Goal: Transaction & Acquisition: Purchase product/service

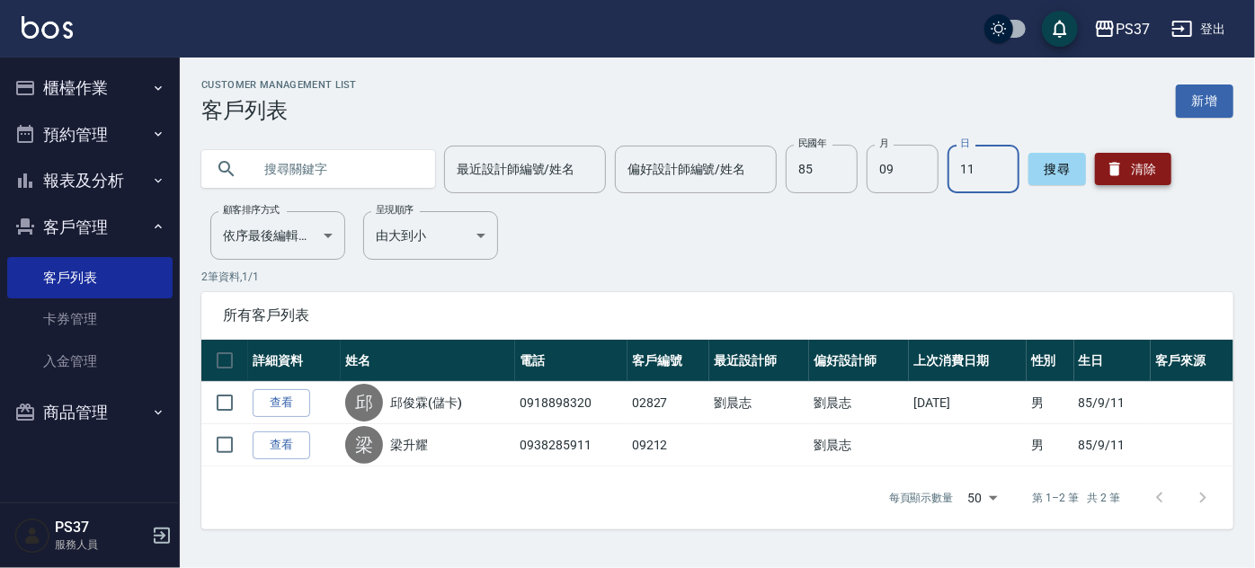
click at [1131, 174] on button "清除" at bounding box center [1133, 169] width 76 height 32
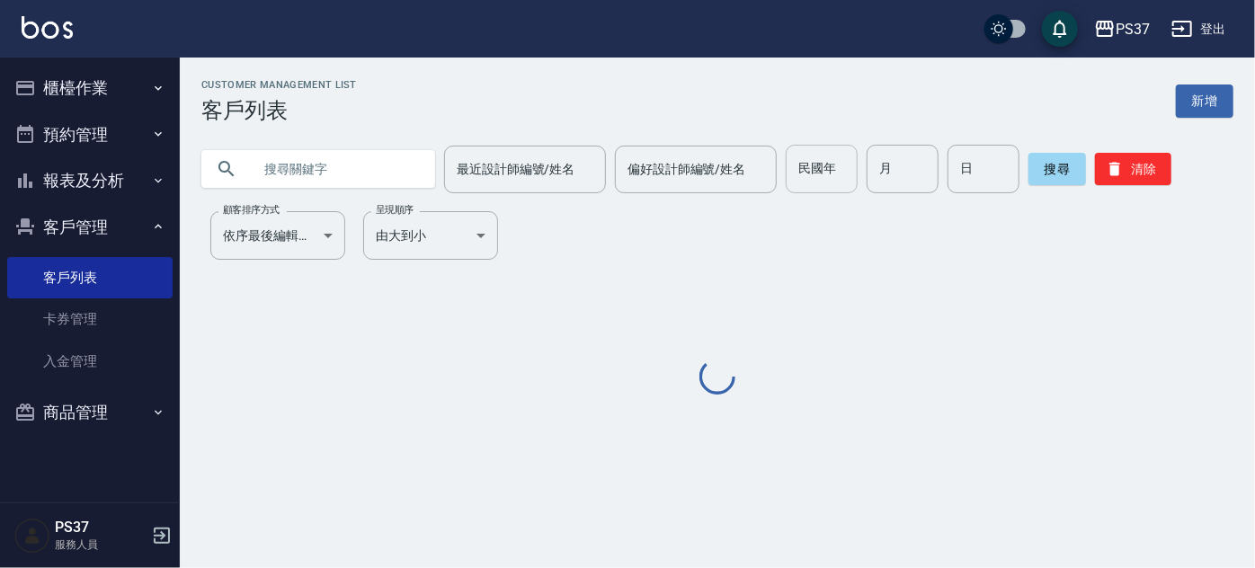
click at [809, 174] on input "民國年" at bounding box center [822, 169] width 72 height 49
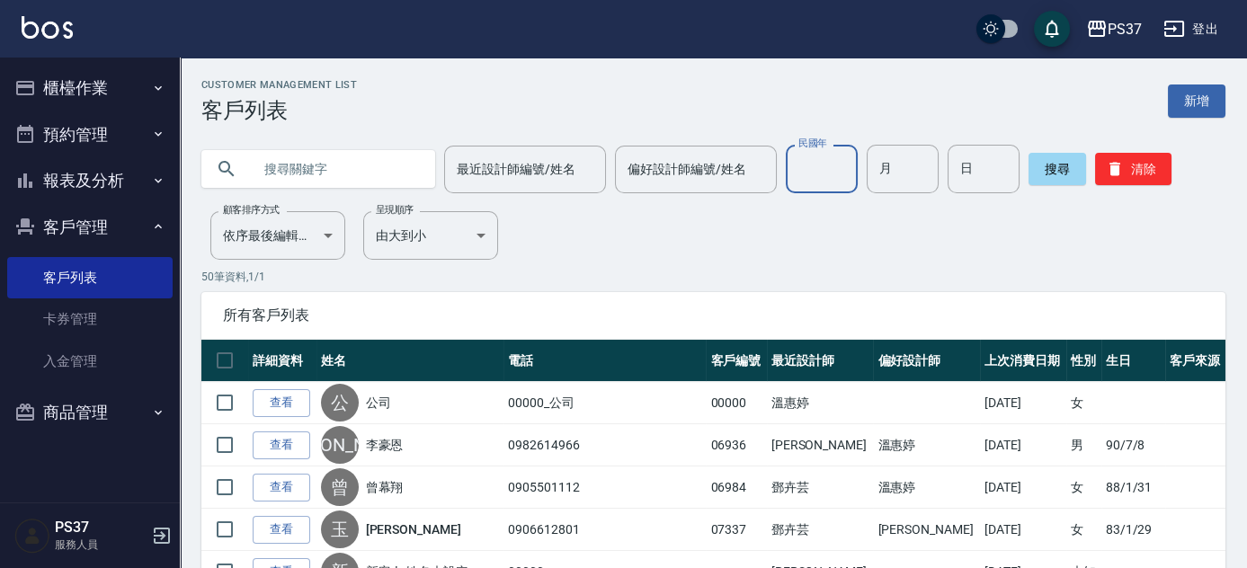
click at [70, 93] on button "櫃檯作業" at bounding box center [89, 88] width 165 height 47
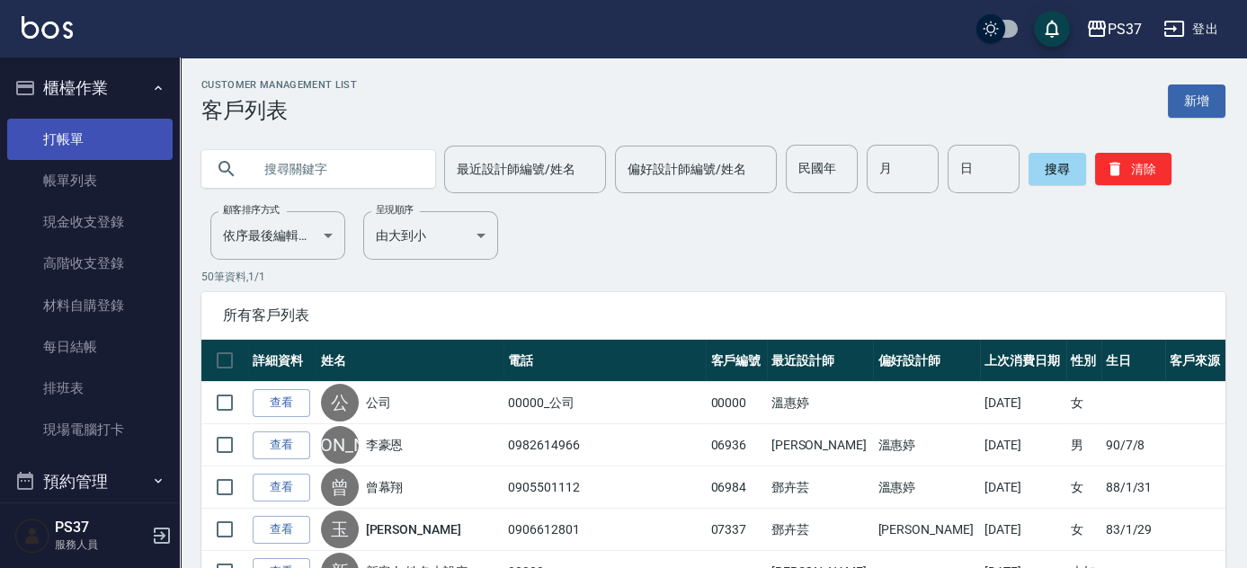
click at [62, 127] on link "打帳單" at bounding box center [89, 139] width 165 height 41
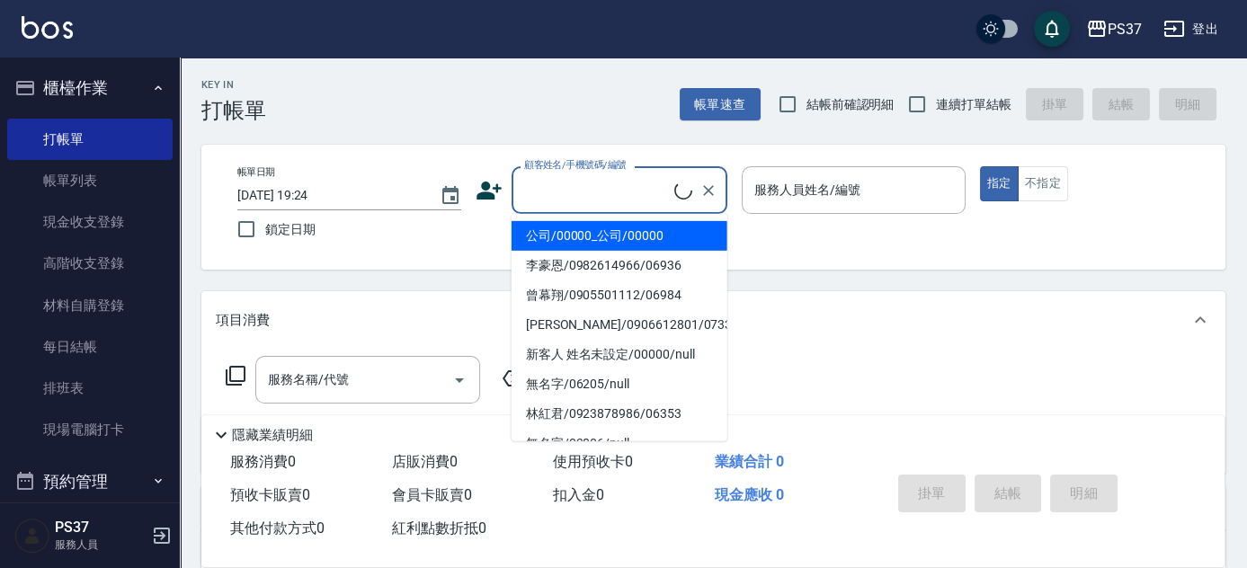
click at [601, 198] on input "顧客姓名/手機號碼/編號" at bounding box center [597, 189] width 155 height 31
click at [594, 230] on li "公司/00000_公司/00000" at bounding box center [620, 236] width 216 height 30
type input "公司/00000_公司/00000"
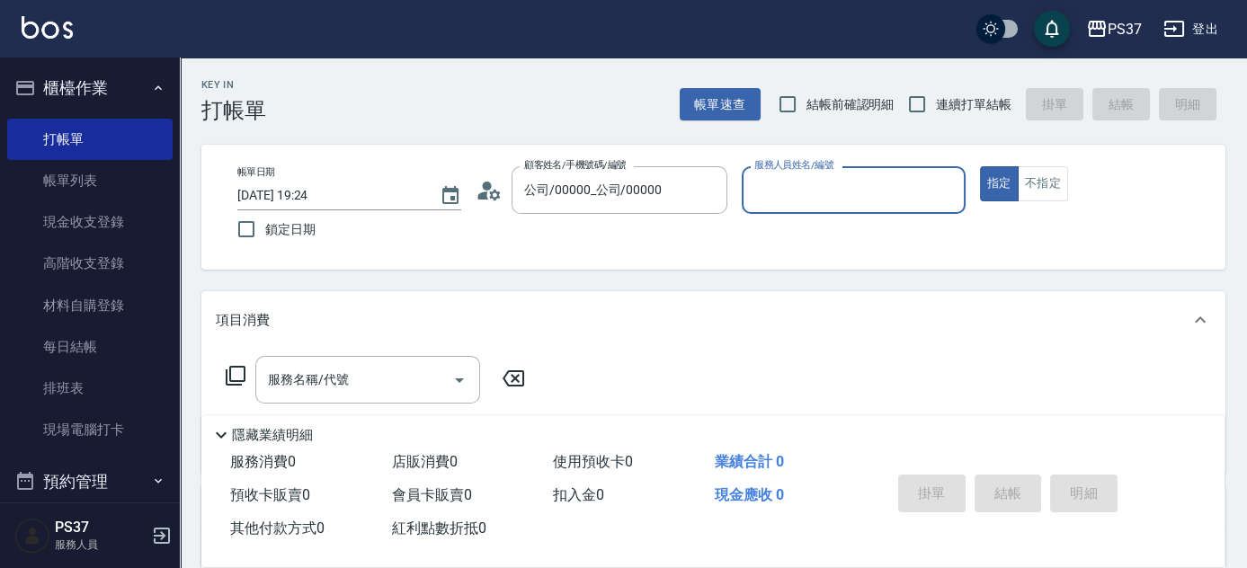
click at [809, 190] on input "服務人員姓名/編號" at bounding box center [854, 189] width 208 height 31
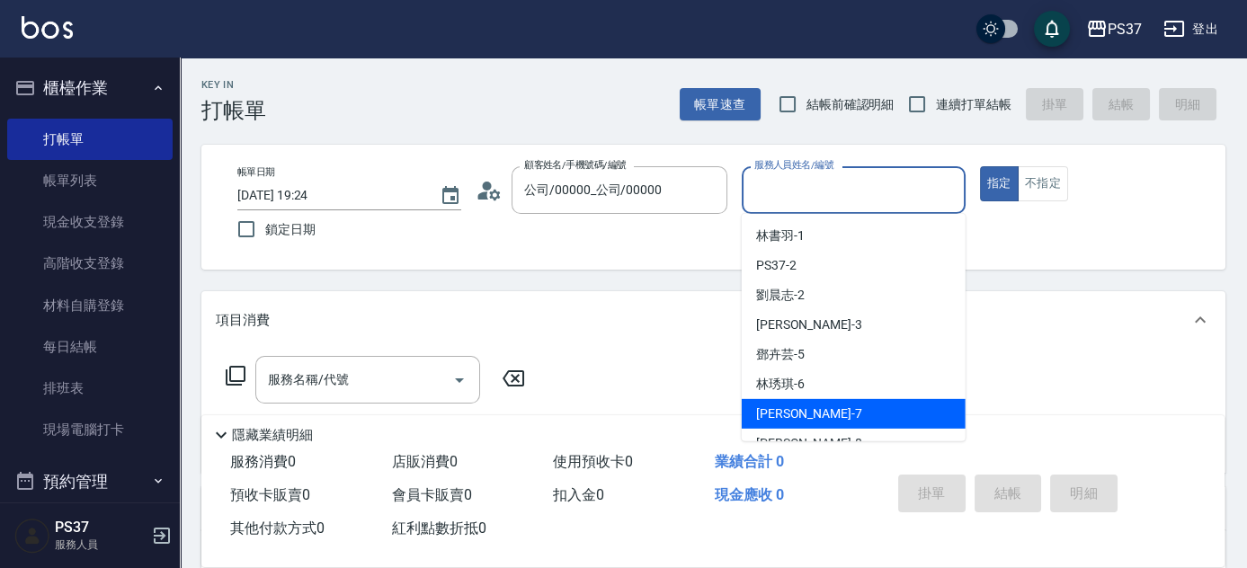
click at [825, 414] on div "[PERSON_NAME] -7" at bounding box center [854, 414] width 224 height 30
type input "[PERSON_NAME]-7"
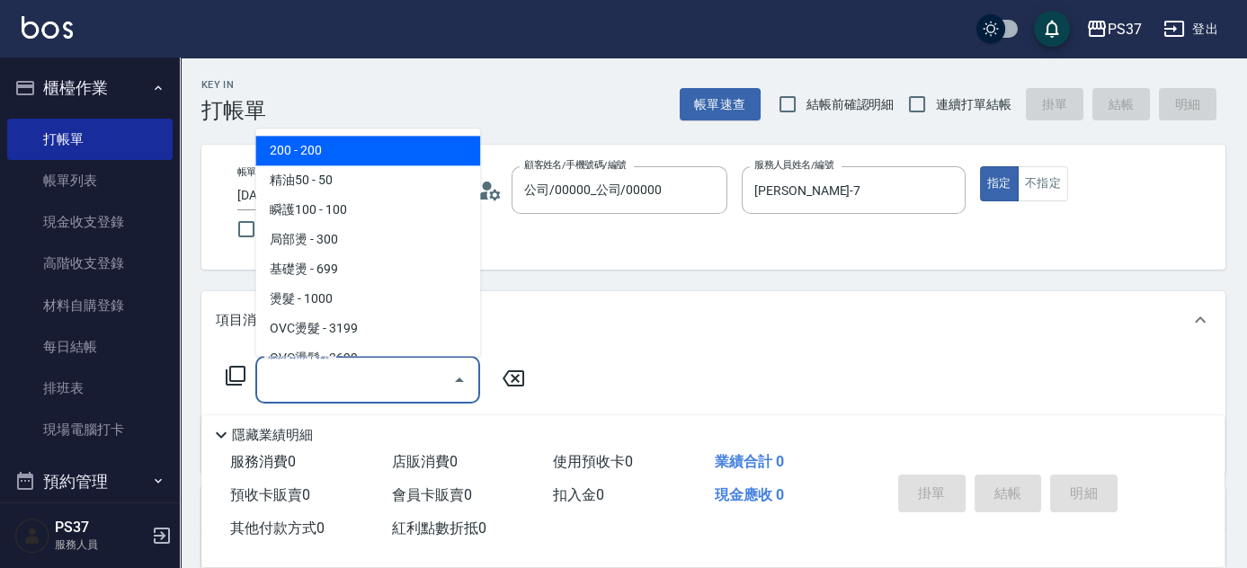
click at [374, 392] on input "服務名稱/代號" at bounding box center [355, 379] width 182 height 31
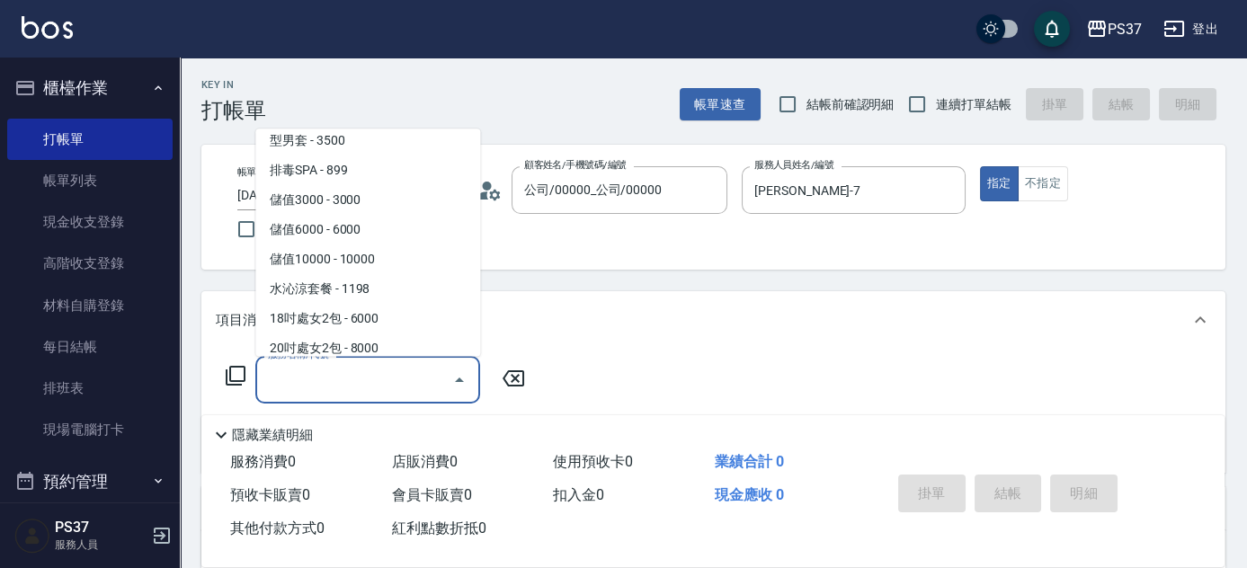
scroll to position [1968, 0]
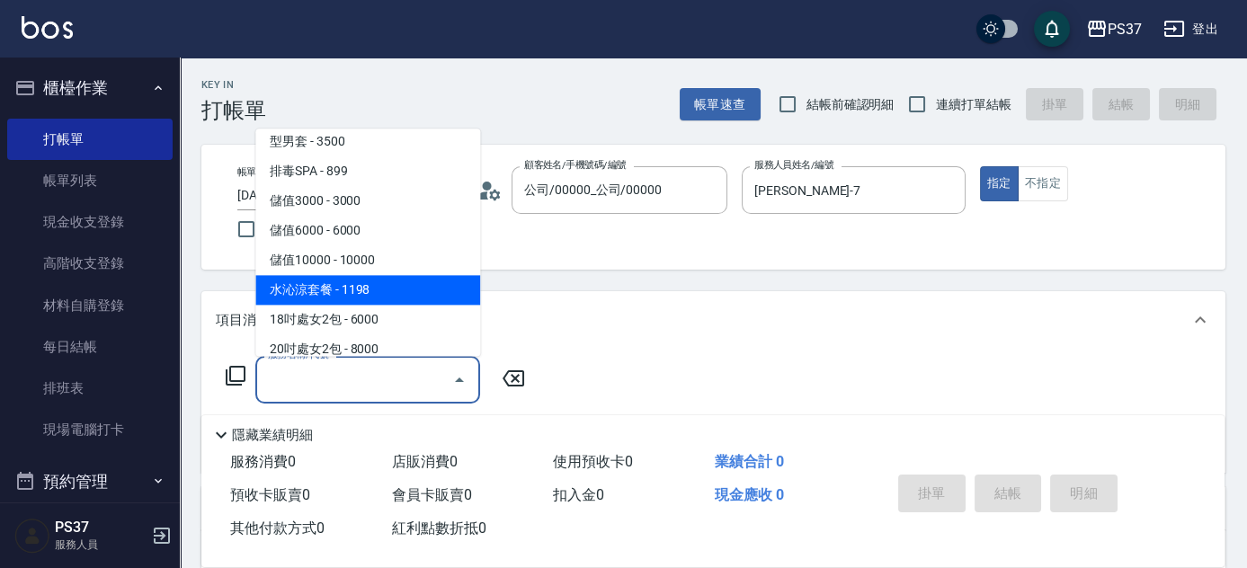
click at [381, 290] on span "水沁涼套餐 - 1198" at bounding box center [367, 291] width 225 height 30
type input "水沁涼套餐(5699)"
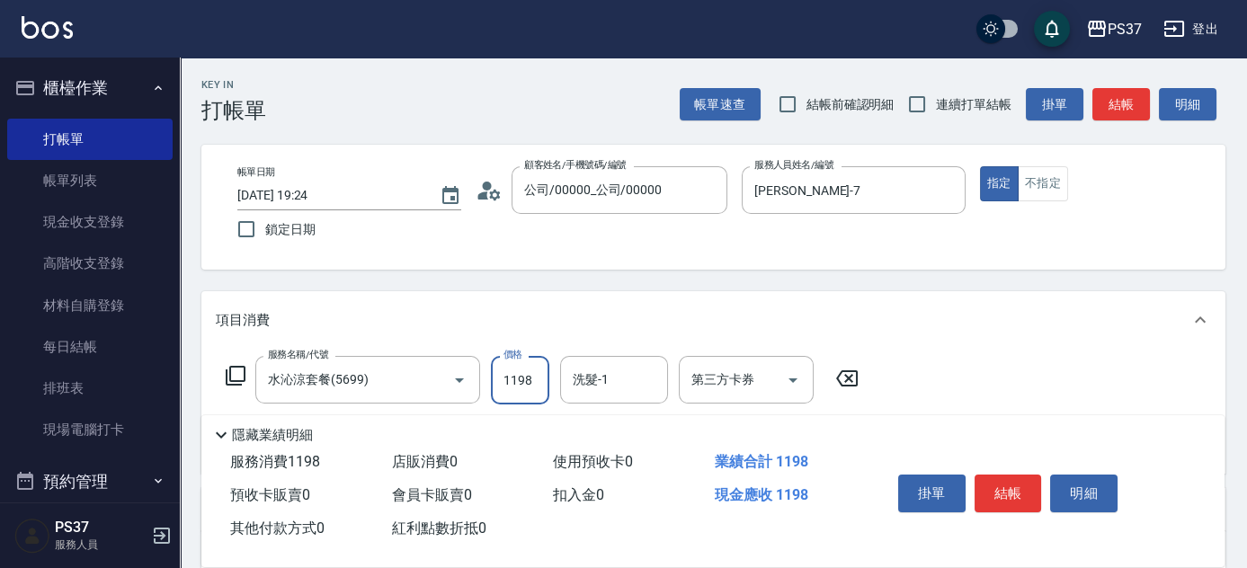
click at [518, 376] on input "1198" at bounding box center [520, 380] width 58 height 49
type input "1098"
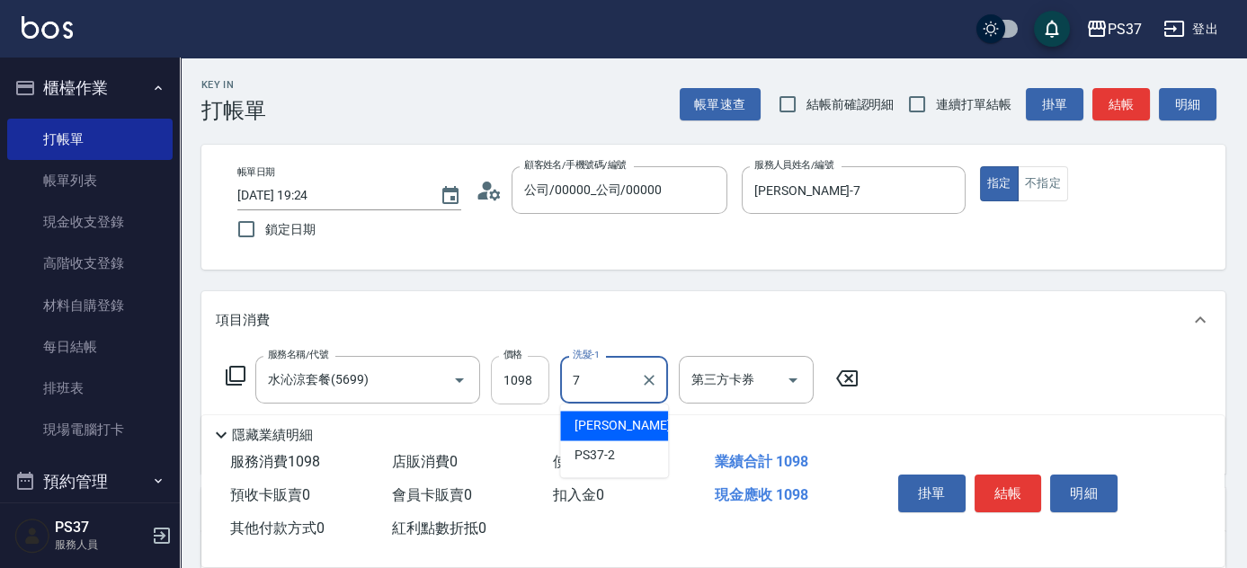
type input "[PERSON_NAME]-7"
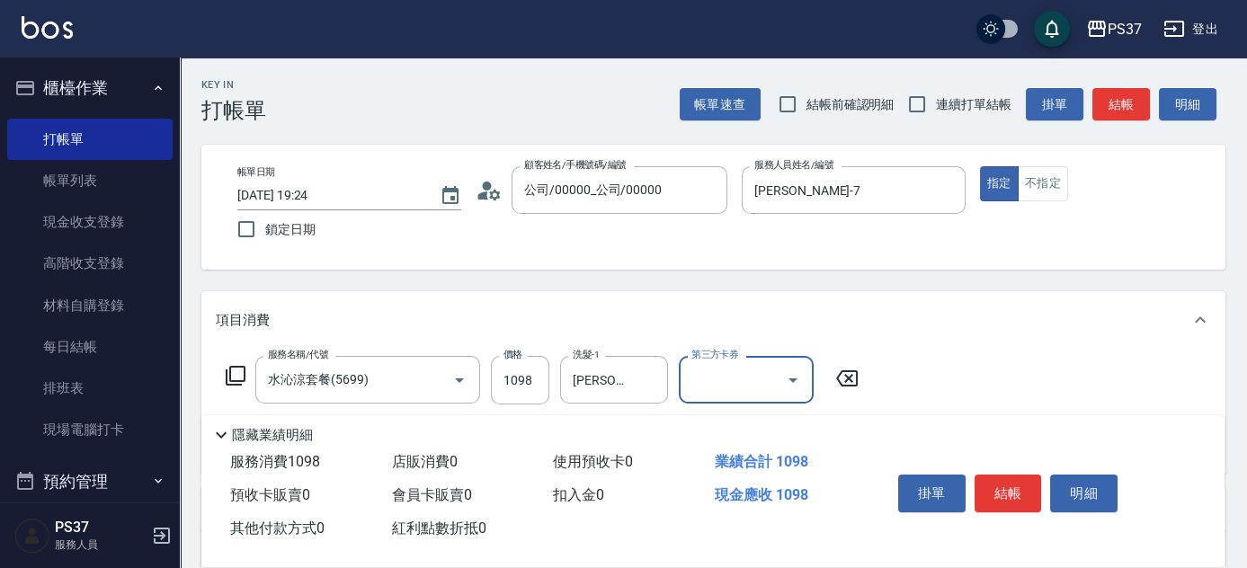
click at [791, 378] on icon "Open" at bounding box center [793, 381] width 22 height 22
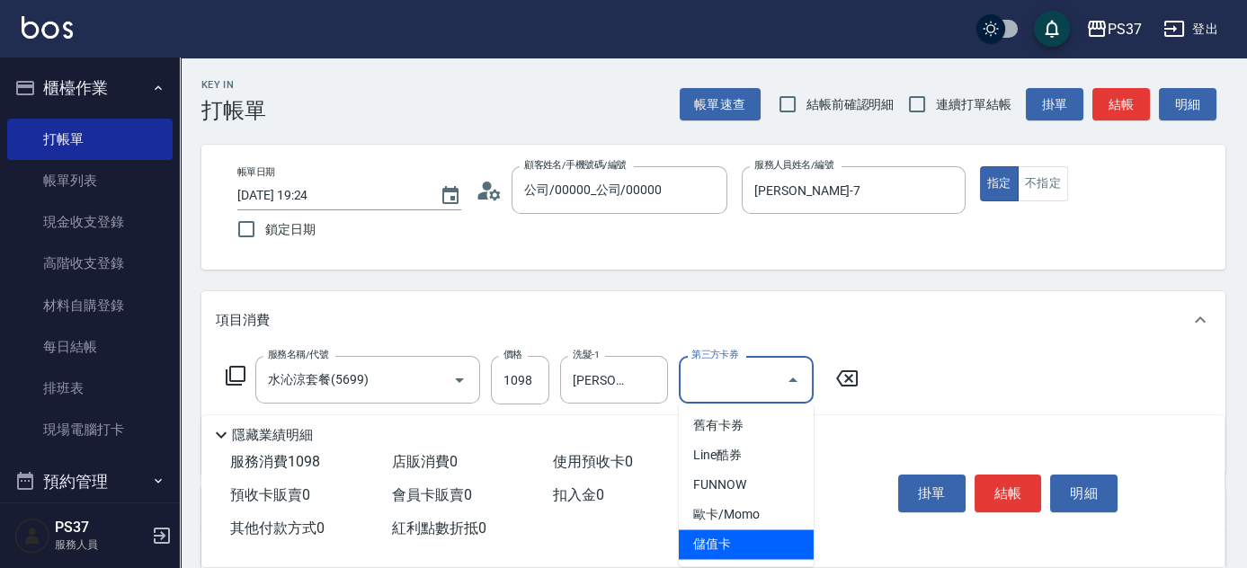
click at [724, 541] on span "儲值卡" at bounding box center [746, 545] width 135 height 30
type input "儲值卡"
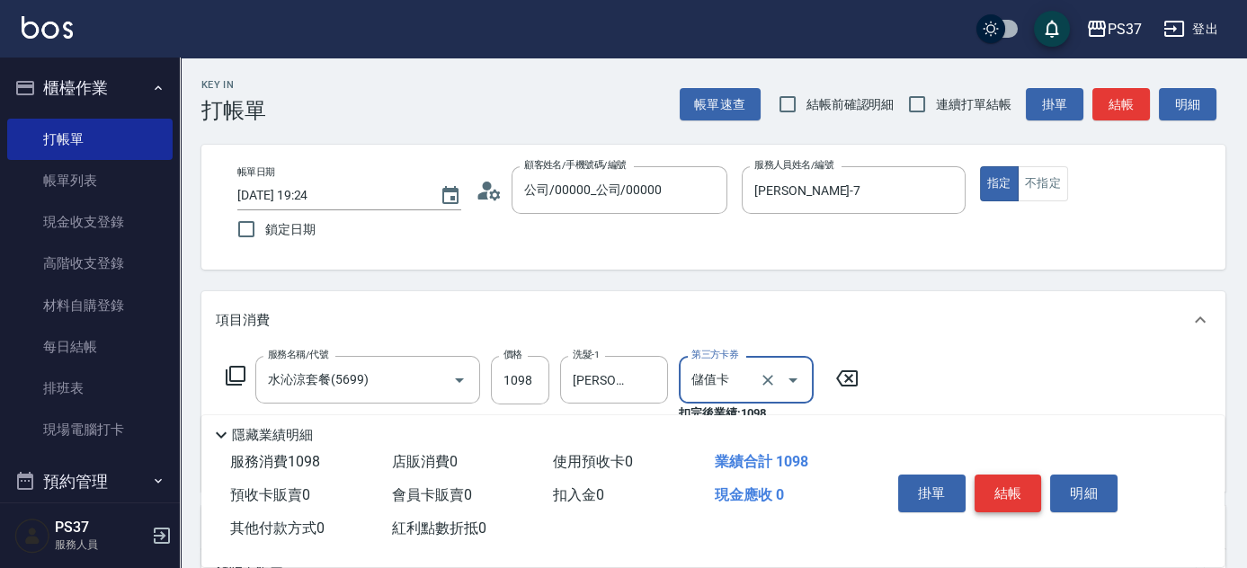
click at [1028, 493] on button "結帳" at bounding box center [1008, 494] width 67 height 38
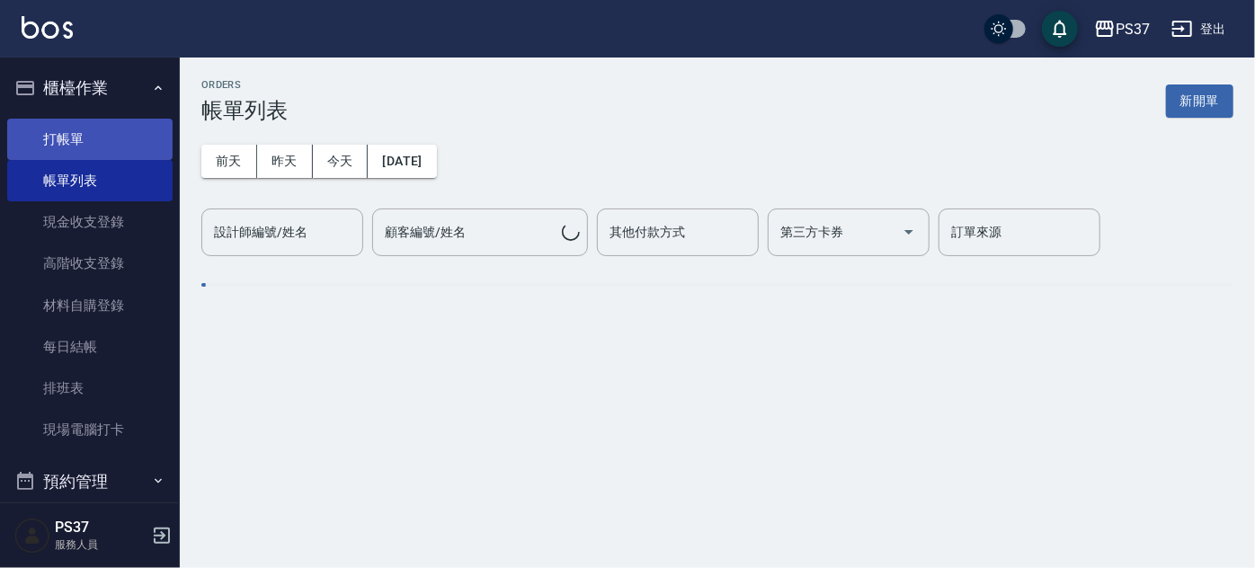
click at [130, 140] on link "打帳單" at bounding box center [89, 139] width 165 height 41
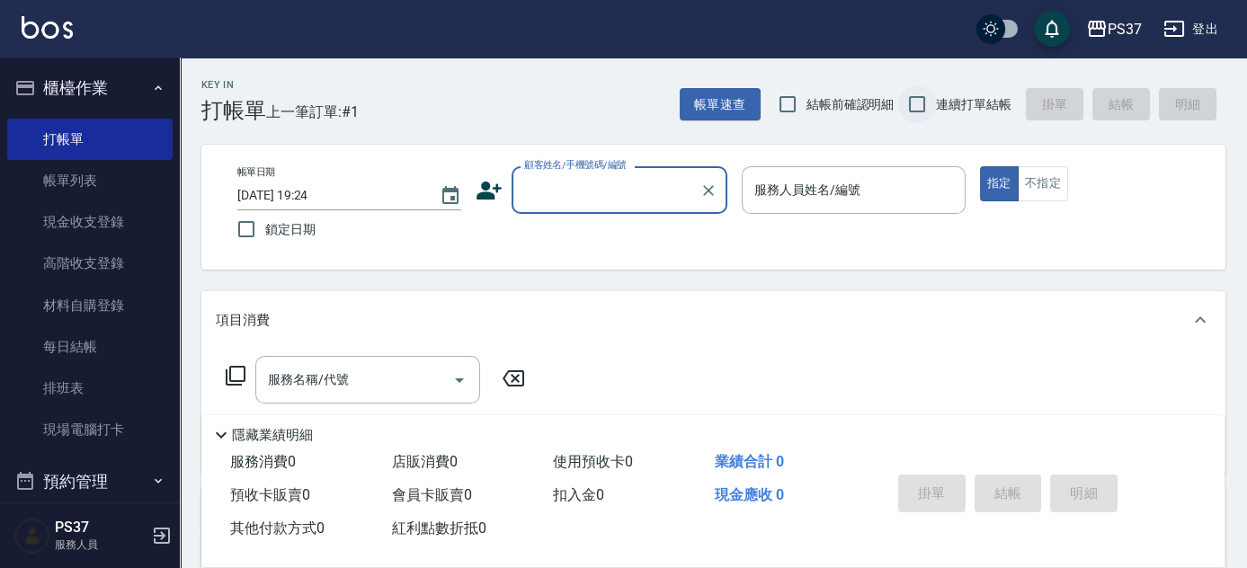
click at [908, 110] on input "連續打單結帳" at bounding box center [917, 104] width 38 height 38
checkbox input "true"
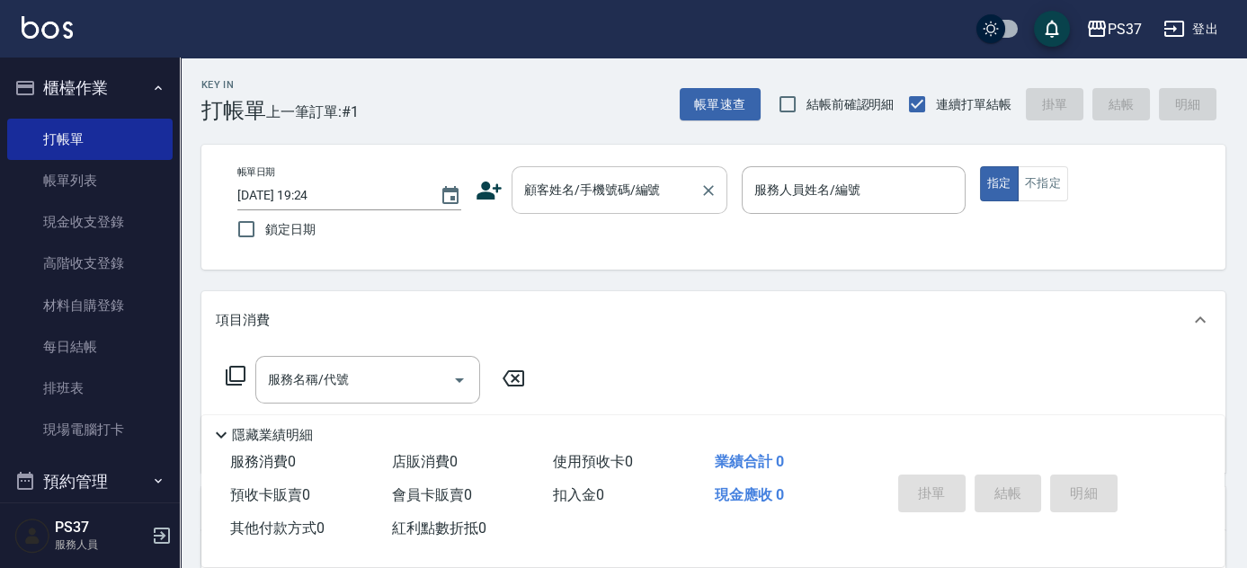
click at [644, 194] on input "顧客姓名/手機號碼/編號" at bounding box center [606, 189] width 173 height 31
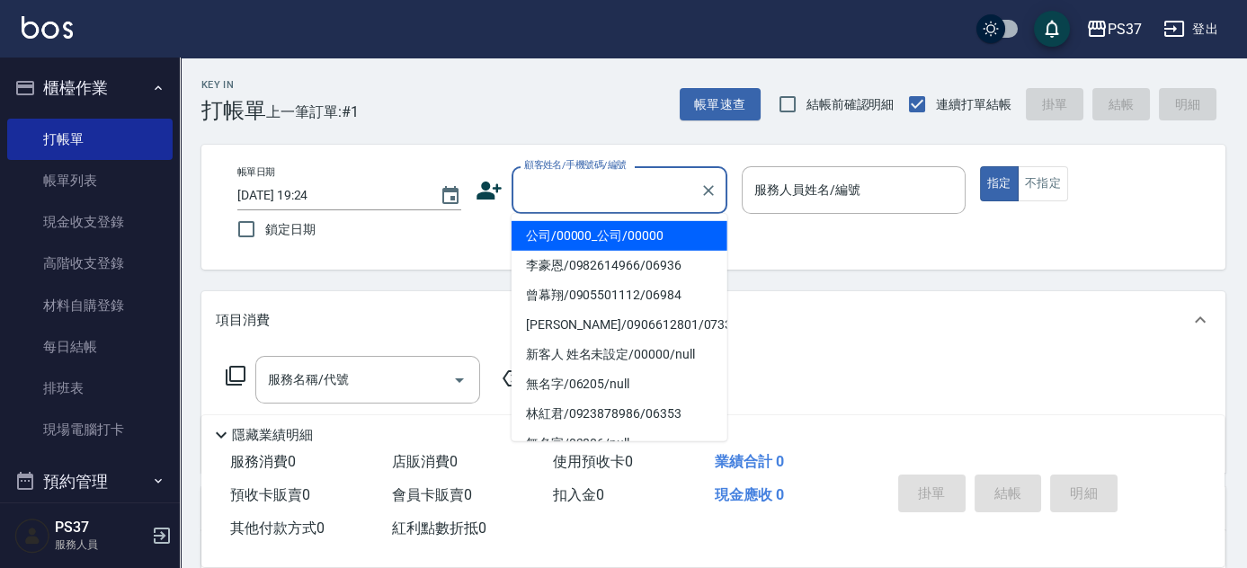
click at [623, 231] on li "公司/00000_公司/00000" at bounding box center [620, 236] width 216 height 30
type input "公司/00000_公司/00000"
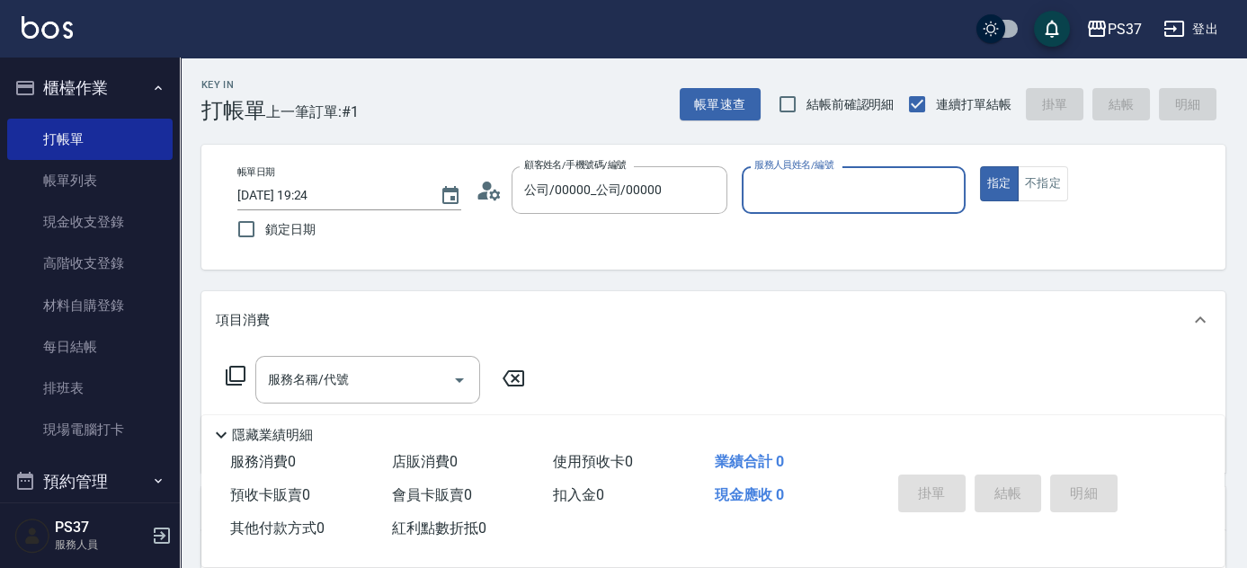
click at [810, 176] on input "服務人員姓名/編號" at bounding box center [854, 189] width 208 height 31
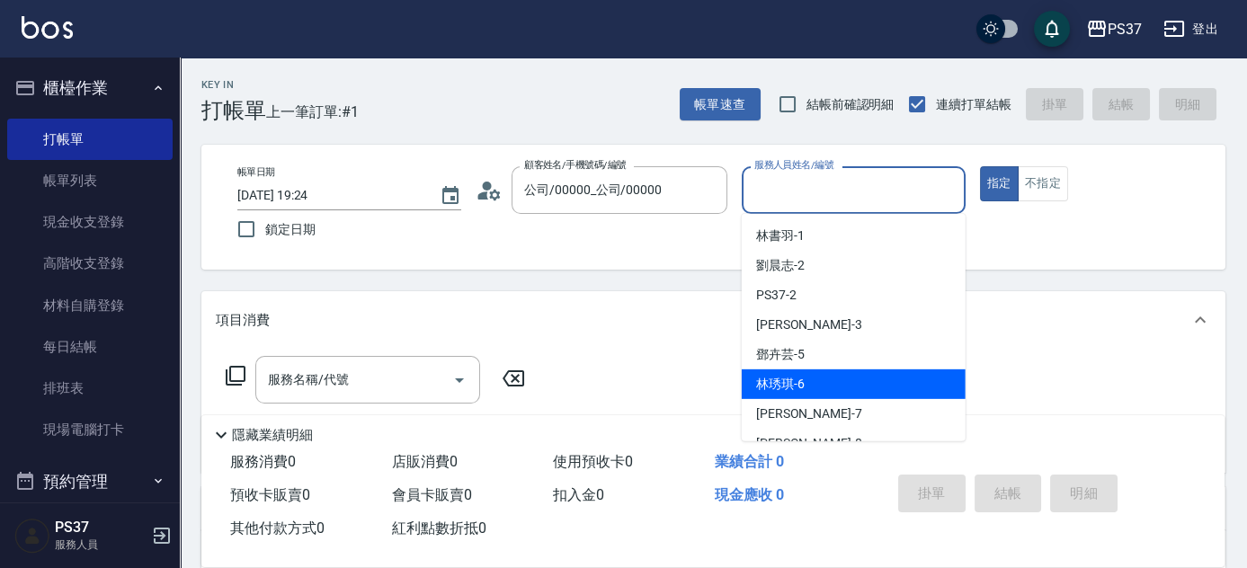
click at [822, 398] on div "[PERSON_NAME]-6" at bounding box center [854, 385] width 224 height 30
click at [836, 204] on input "[PERSON_NAME]-6" at bounding box center [840, 189] width 181 height 31
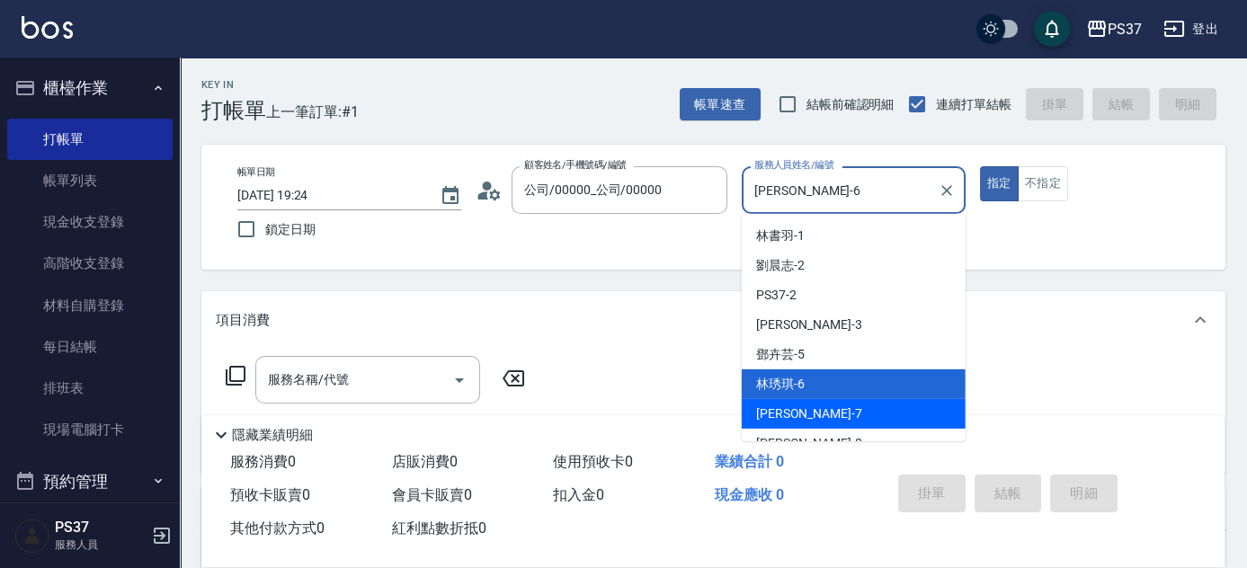
click at [818, 412] on div "[PERSON_NAME] -7" at bounding box center [854, 414] width 224 height 30
type input "[PERSON_NAME]-7"
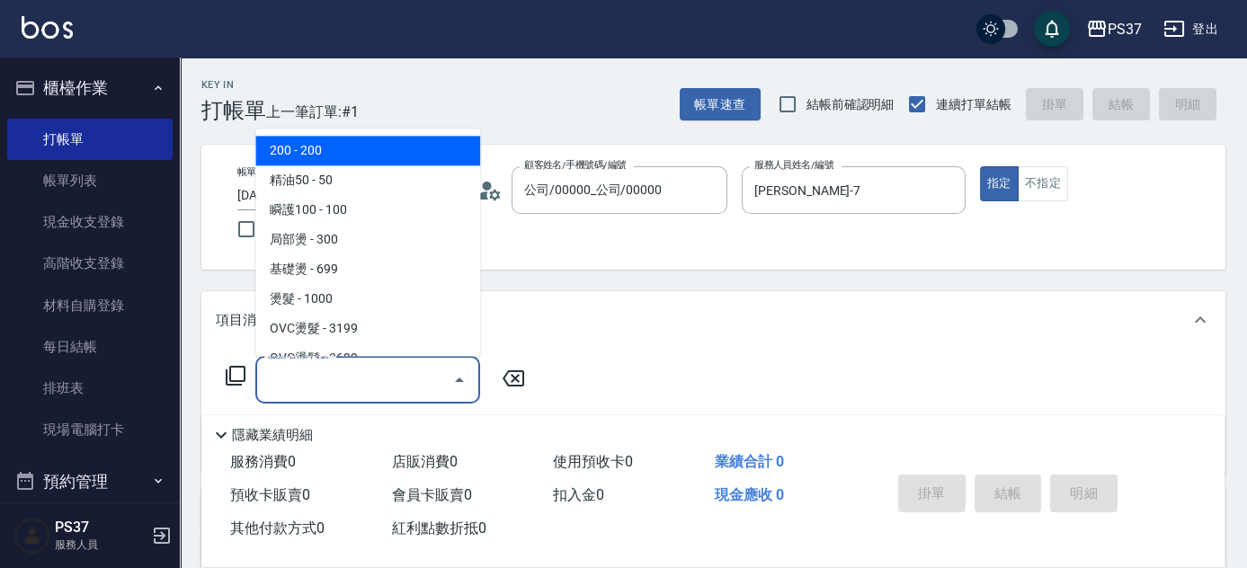
click at [406, 390] on input "服務名稱/代號" at bounding box center [355, 379] width 182 height 31
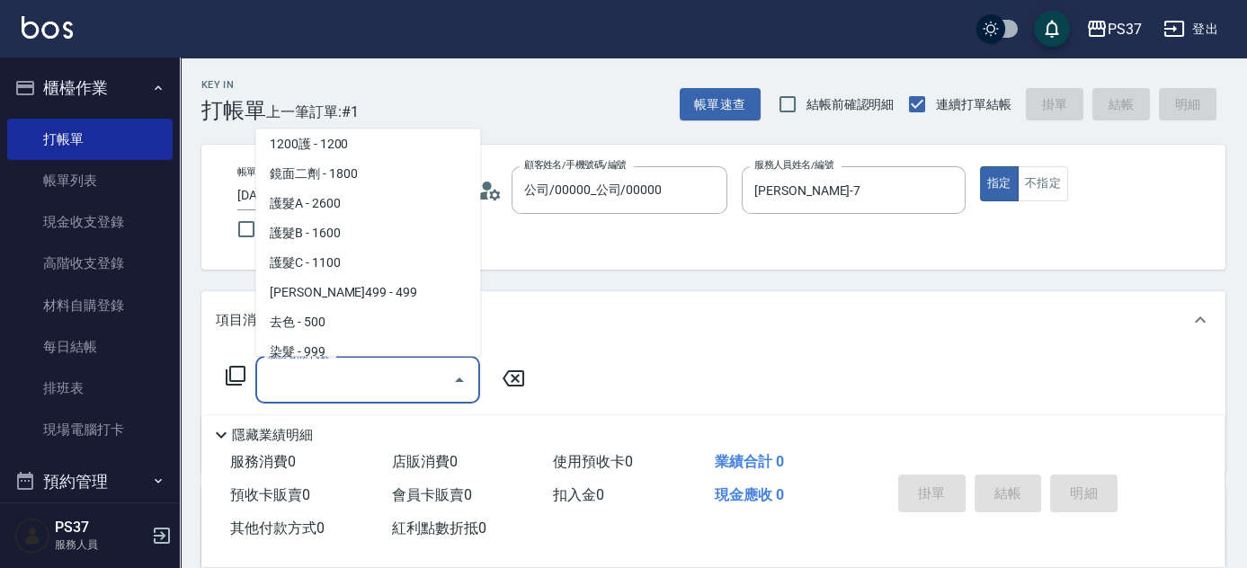
scroll to position [980, 0]
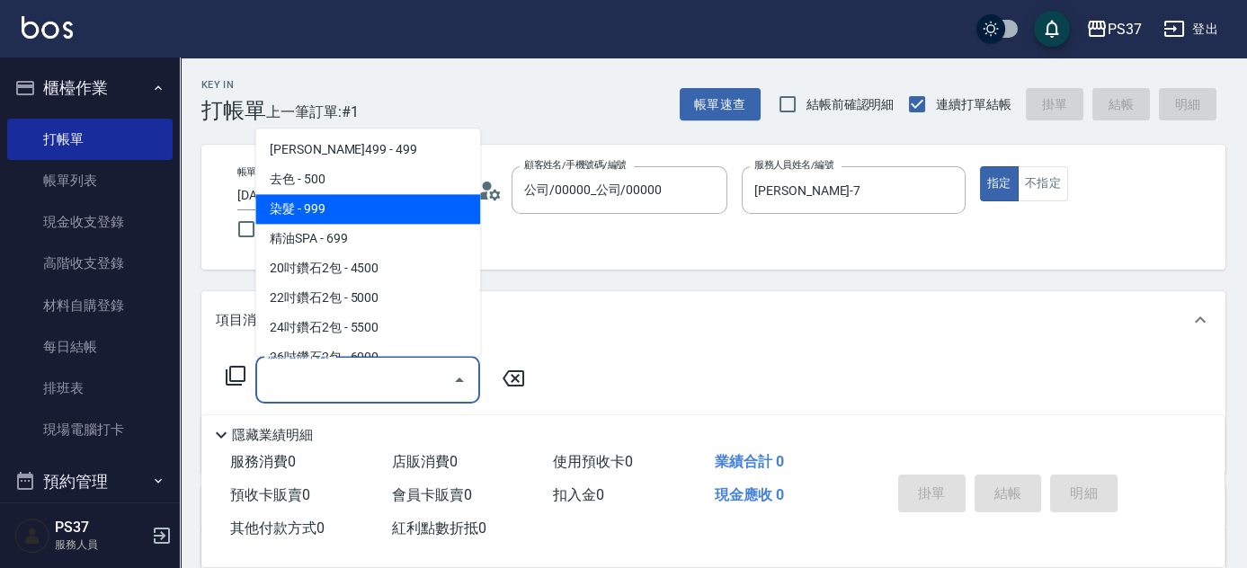
click at [371, 210] on span "染髮 - 999" at bounding box center [367, 210] width 225 height 30
type input "染髮(501)"
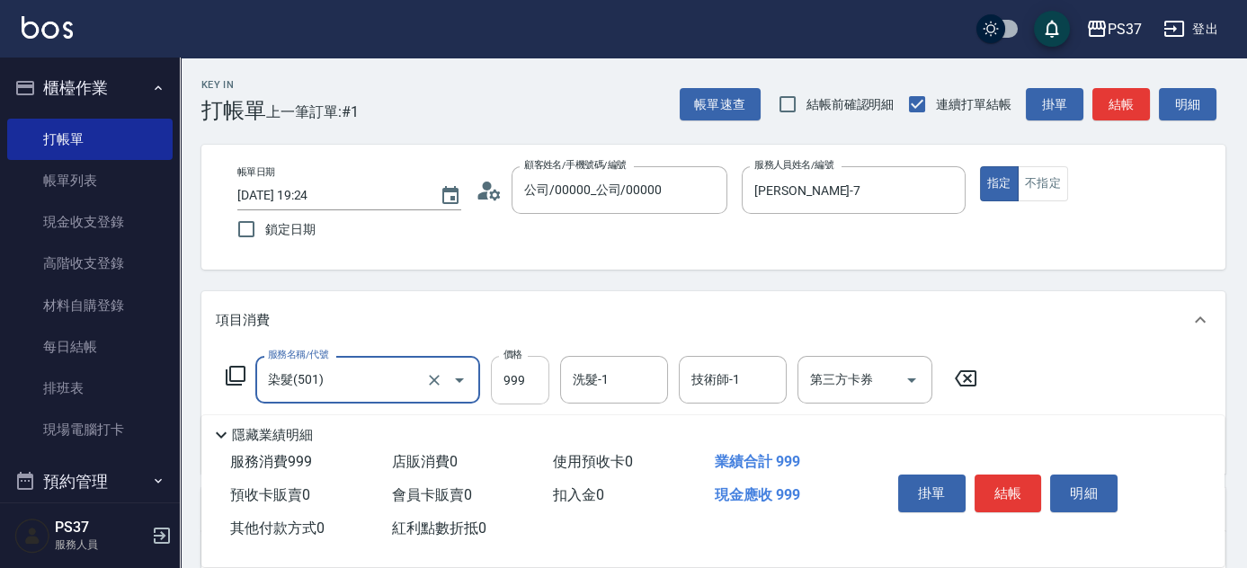
click at [517, 378] on input "999" at bounding box center [520, 380] width 58 height 49
type input "1001"
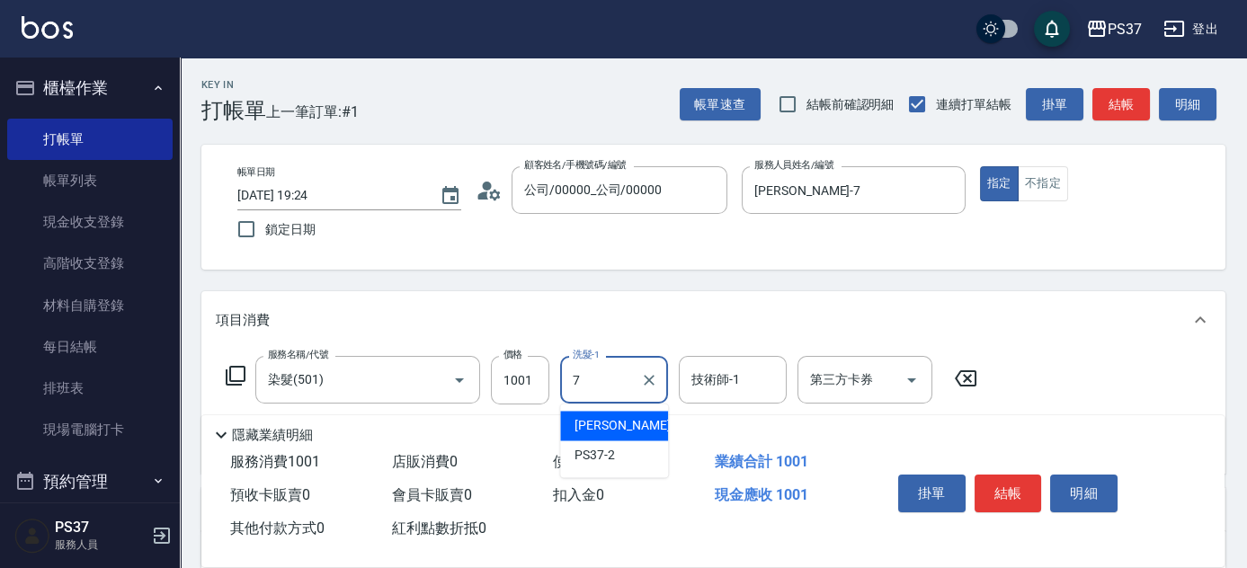
type input "[PERSON_NAME]-7"
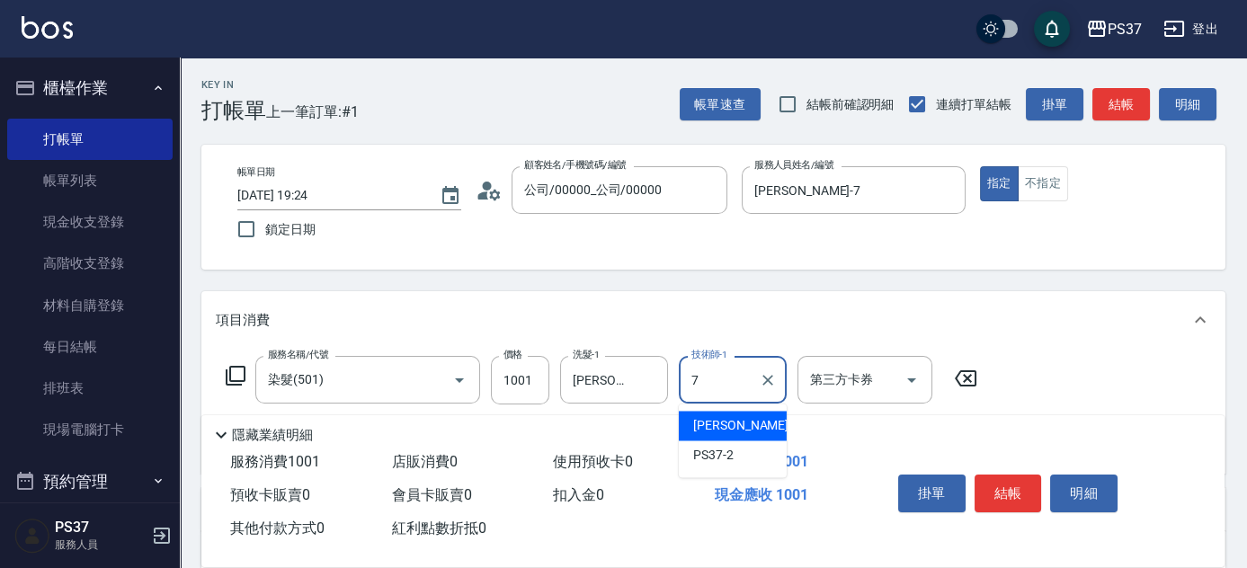
type input "[PERSON_NAME]-7"
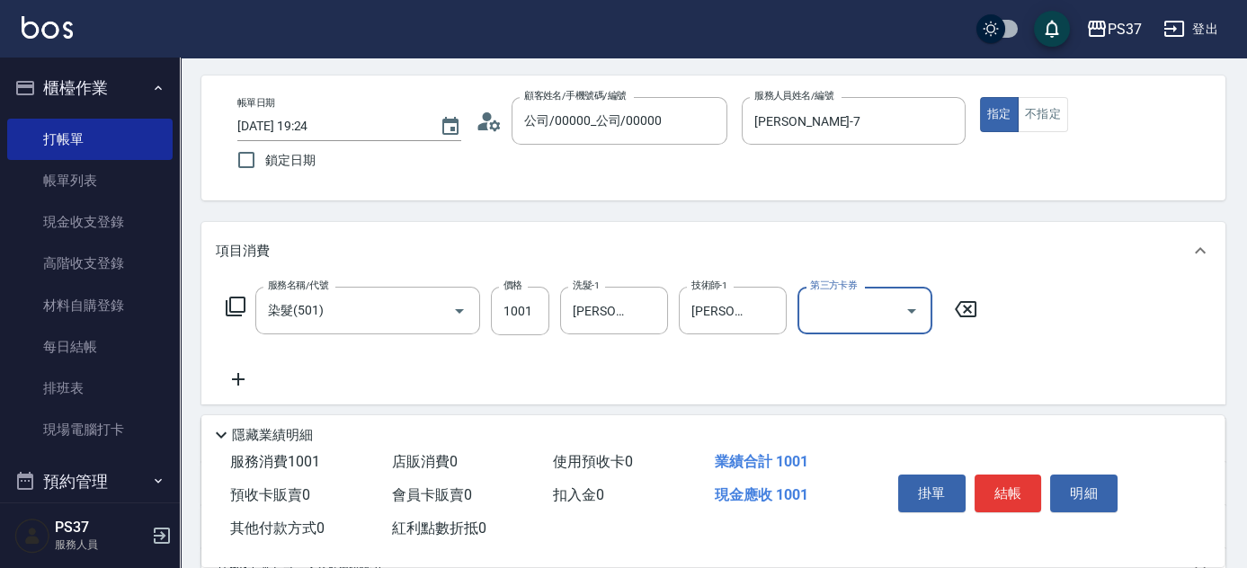
scroll to position [163, 0]
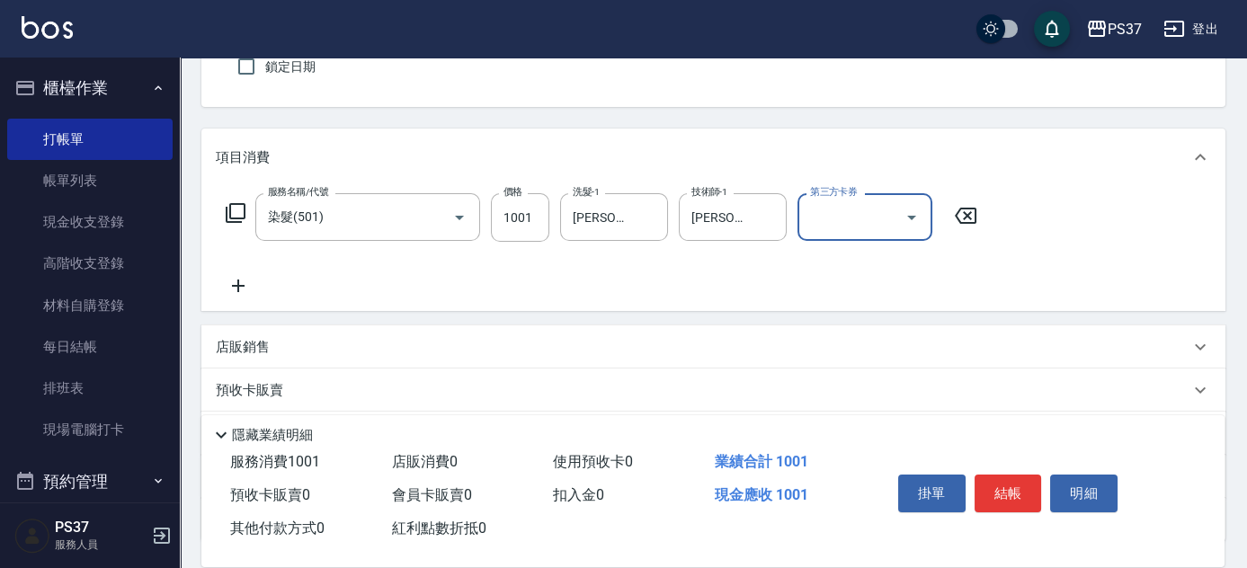
click at [239, 281] on icon at bounding box center [238, 286] width 45 height 22
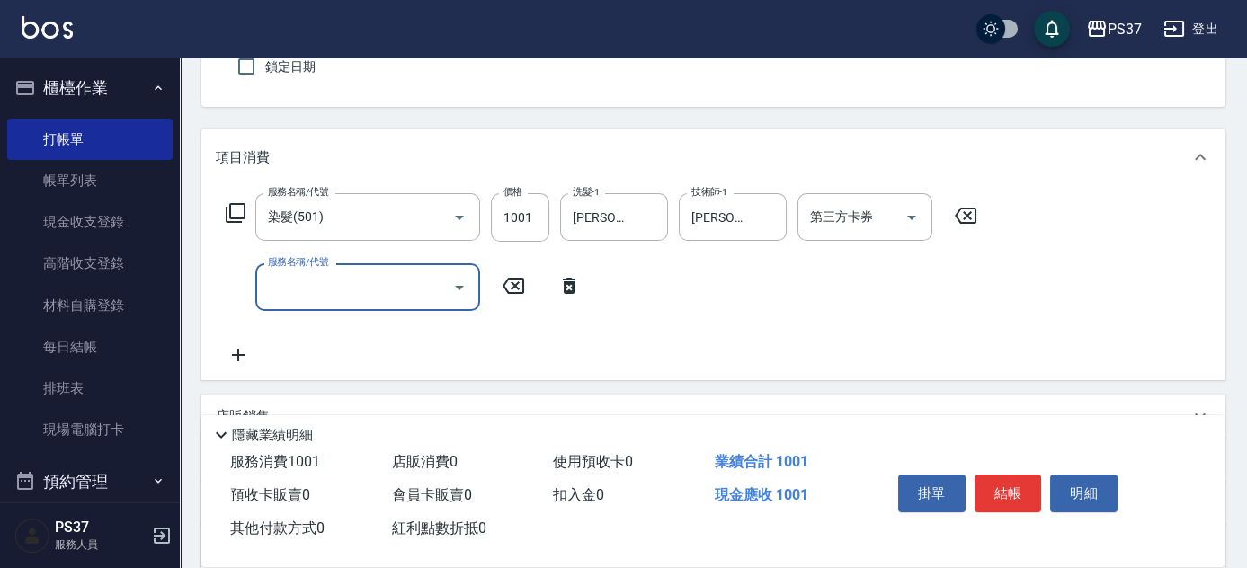
click at [278, 282] on input "服務名稱/代號" at bounding box center [355, 287] width 182 height 31
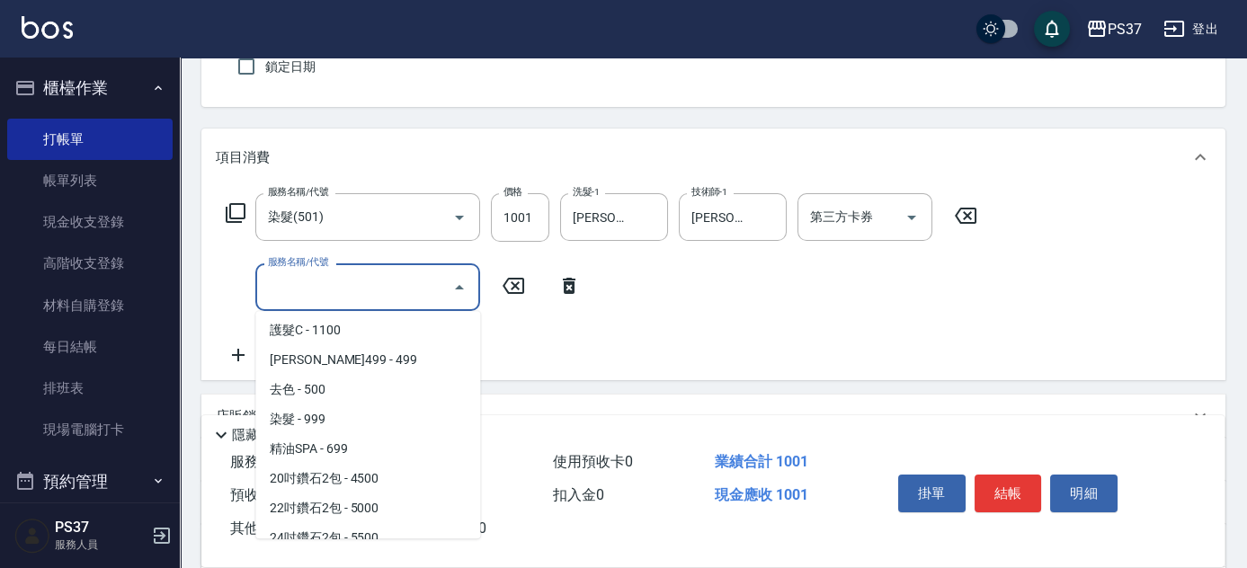
scroll to position [654, 0]
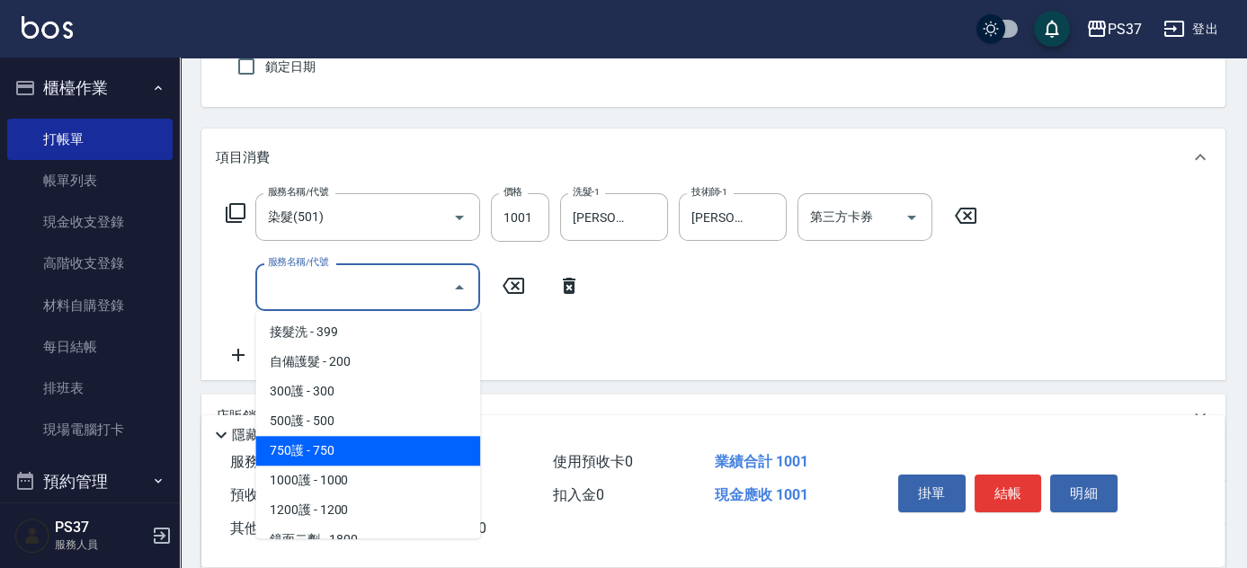
click at [346, 447] on span "750護 - 750" at bounding box center [367, 451] width 225 height 30
type input "750護(403)"
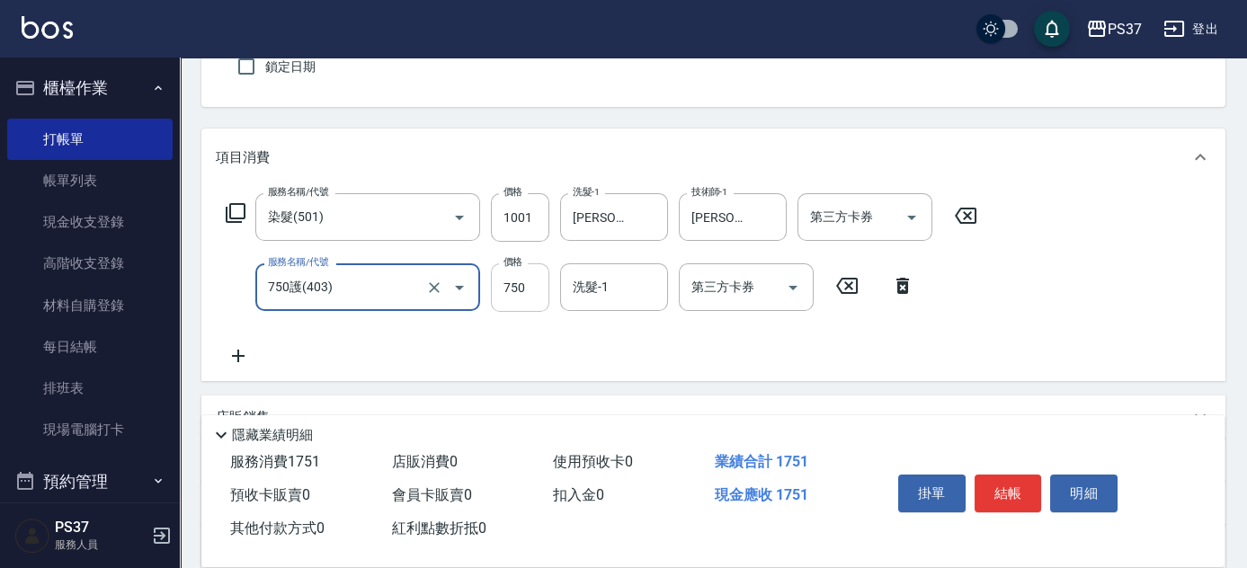
click at [536, 301] on input "750" at bounding box center [520, 288] width 58 height 49
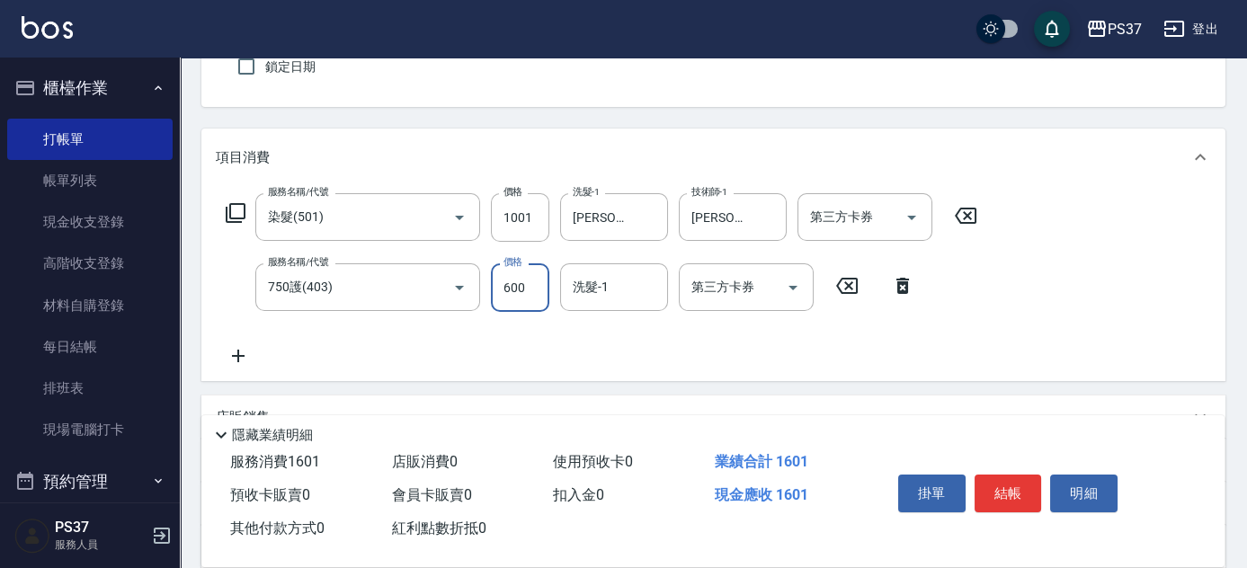
type input "600"
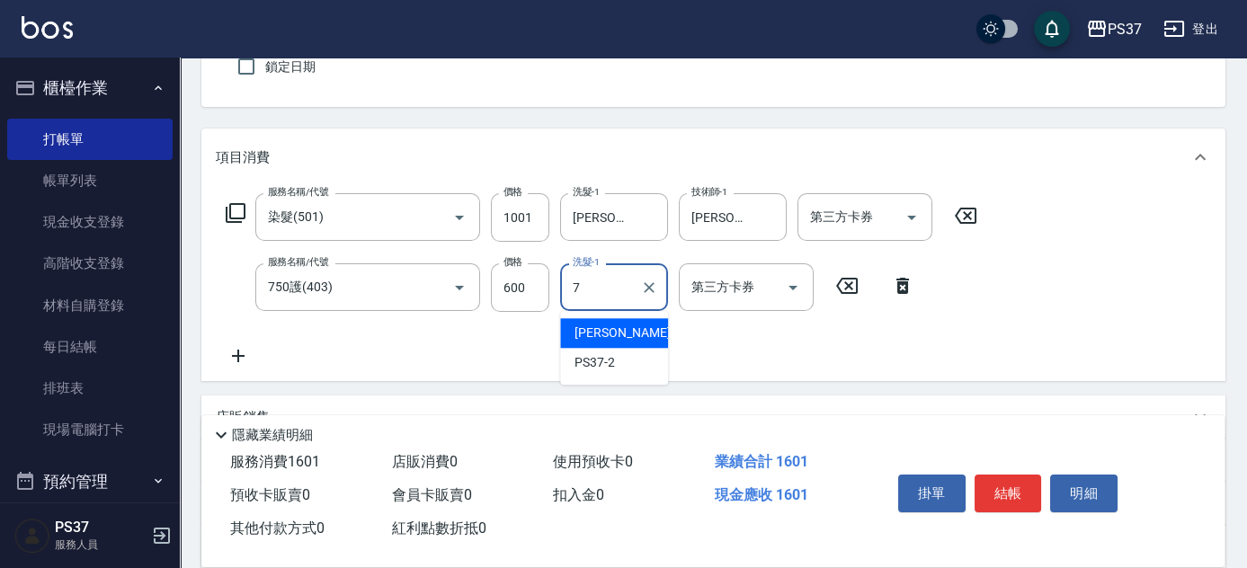
type input "[PERSON_NAME]-7"
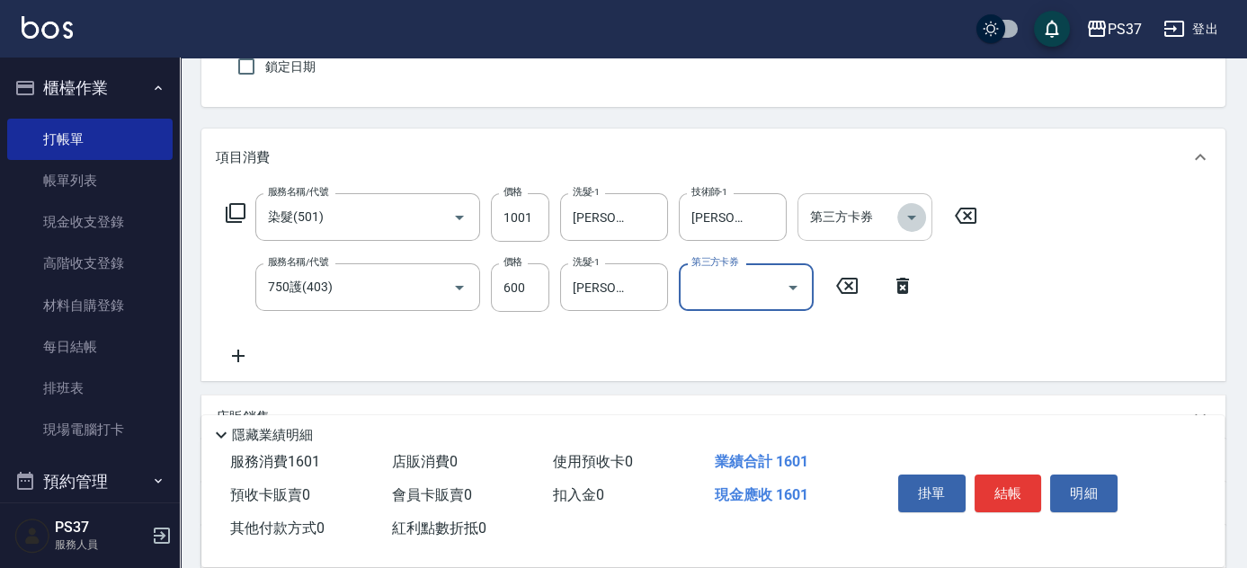
click at [907, 218] on icon "Open" at bounding box center [912, 218] width 22 height 22
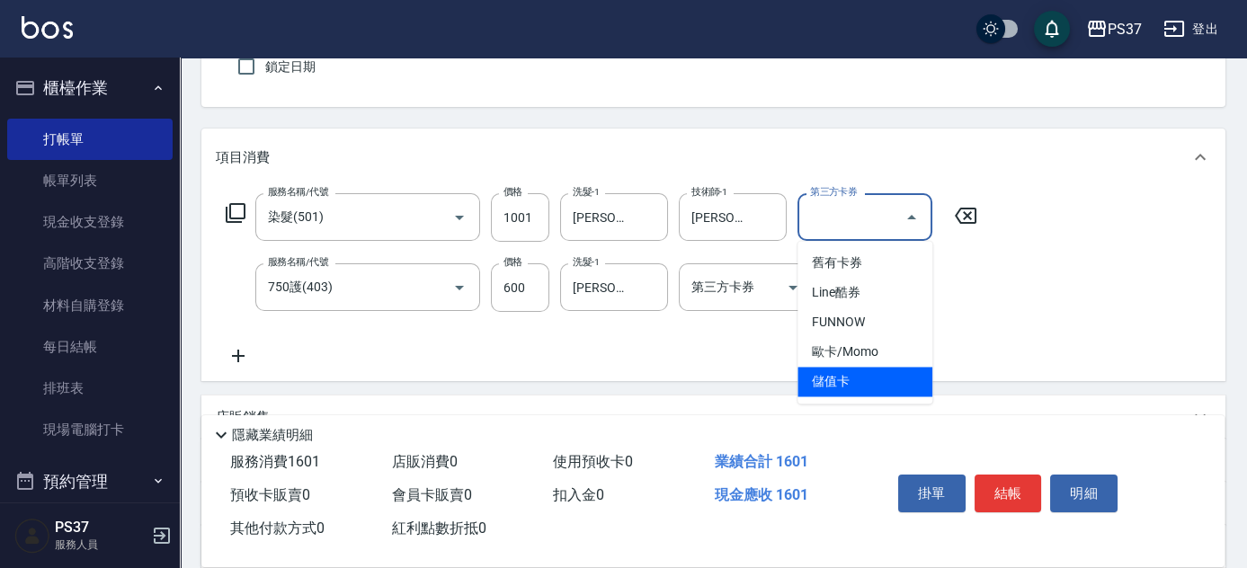
click at [859, 394] on span "儲值卡" at bounding box center [865, 382] width 135 height 30
type input "儲值卡"
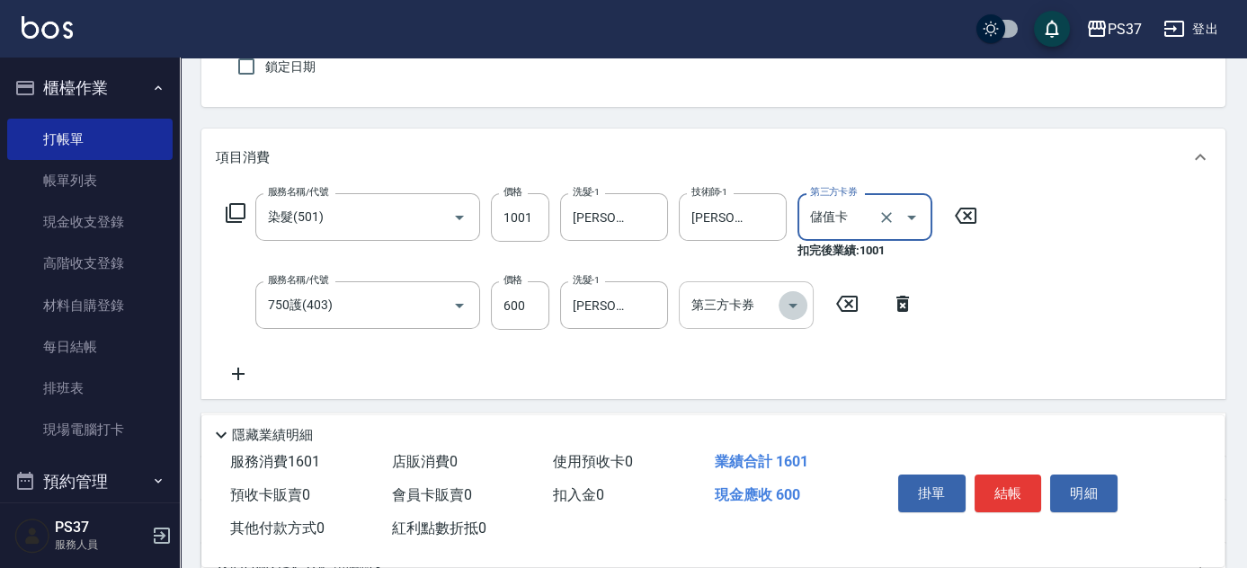
click at [796, 311] on icon "Open" at bounding box center [793, 306] width 22 height 22
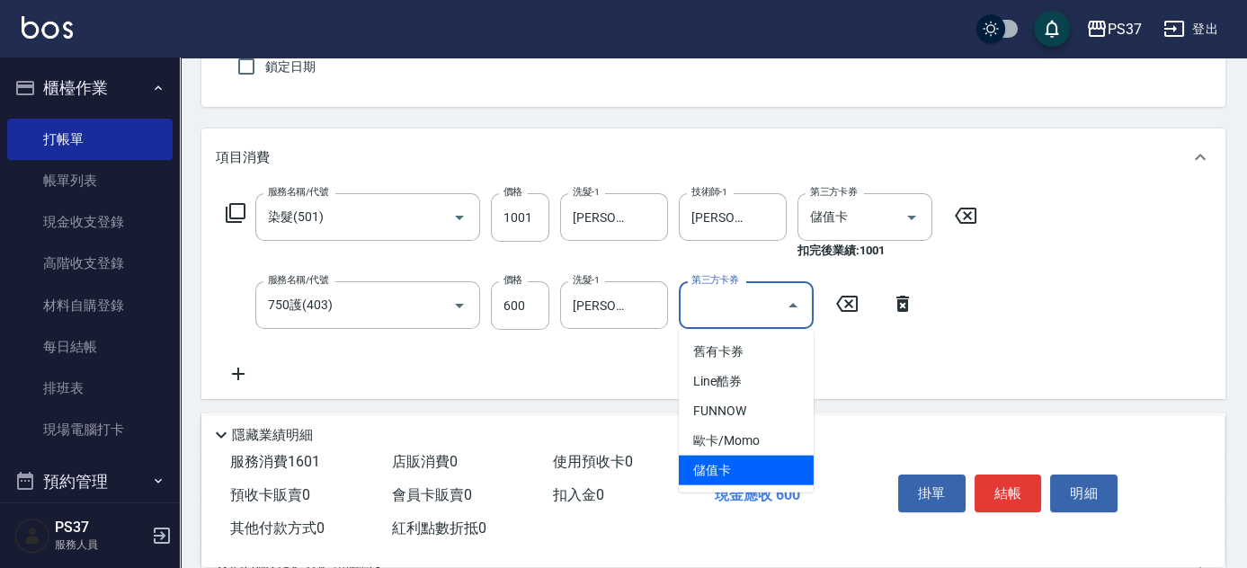
click at [741, 469] on span "儲值卡" at bounding box center [746, 471] width 135 height 30
type input "儲值卡"
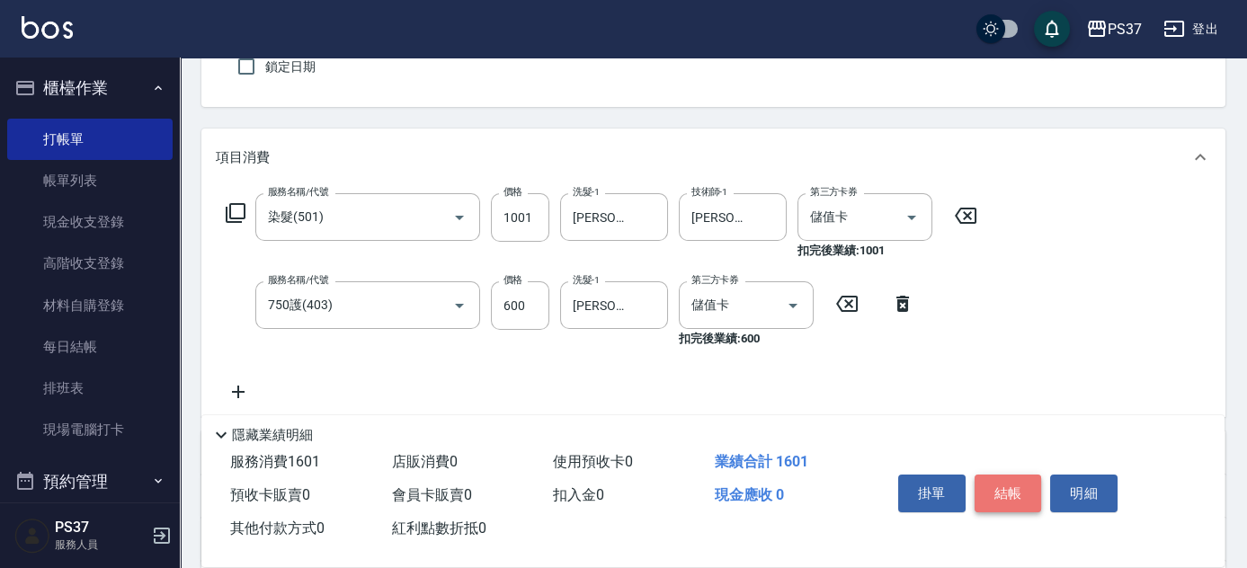
click at [1007, 487] on button "結帳" at bounding box center [1008, 494] width 67 height 38
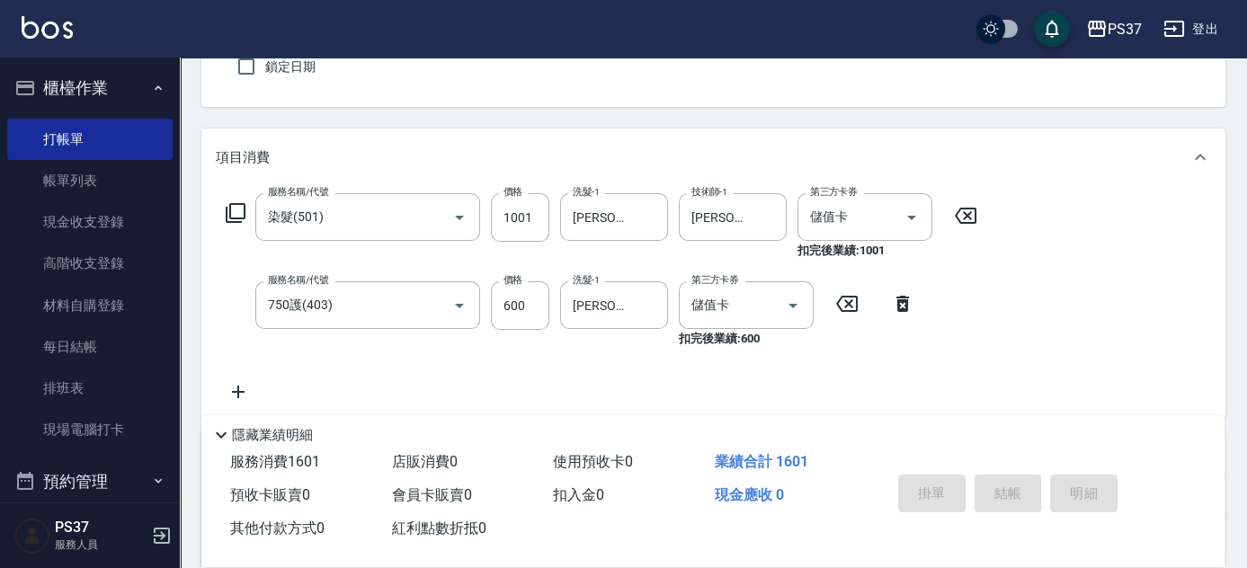
type input "[DATE] 19:25"
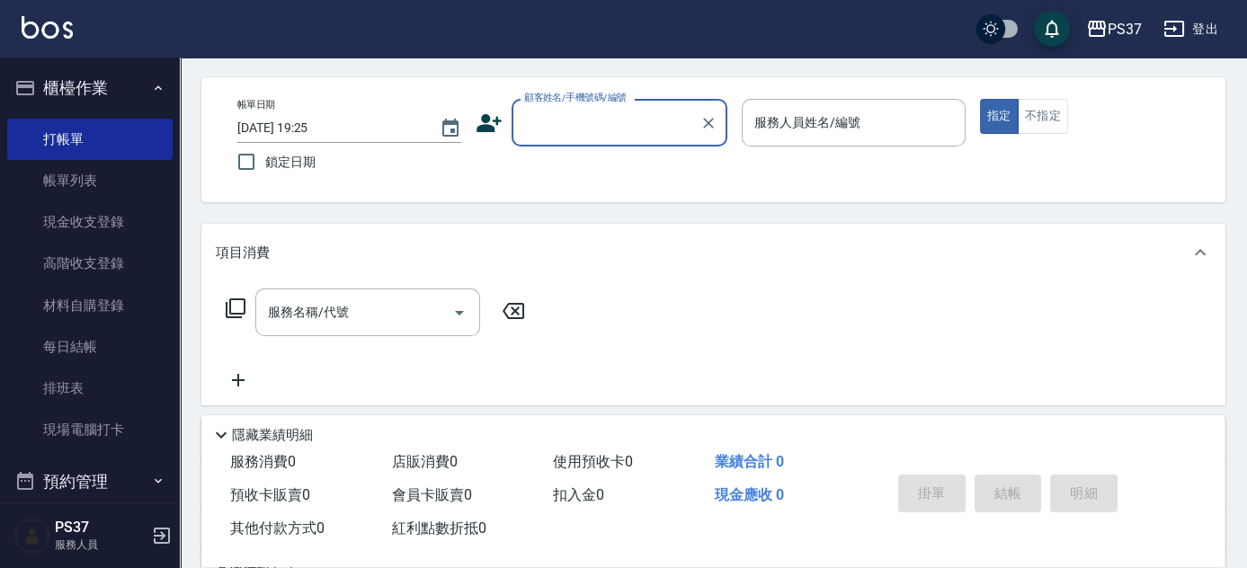
scroll to position [0, 0]
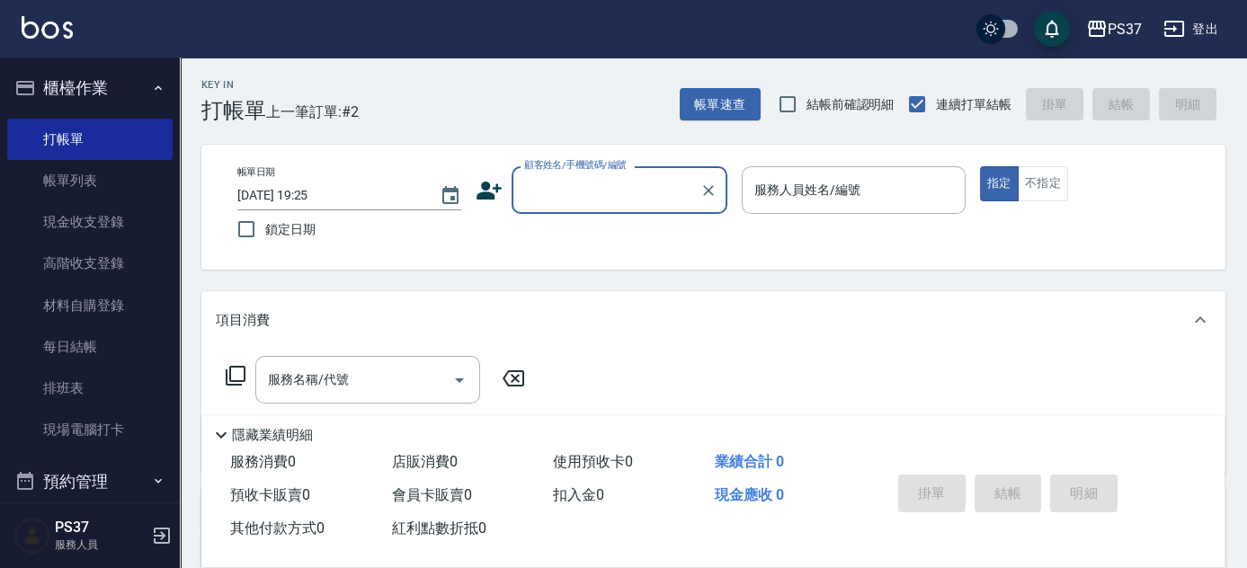
click at [655, 208] on div "顧客姓名/手機號碼/編號" at bounding box center [620, 190] width 216 height 48
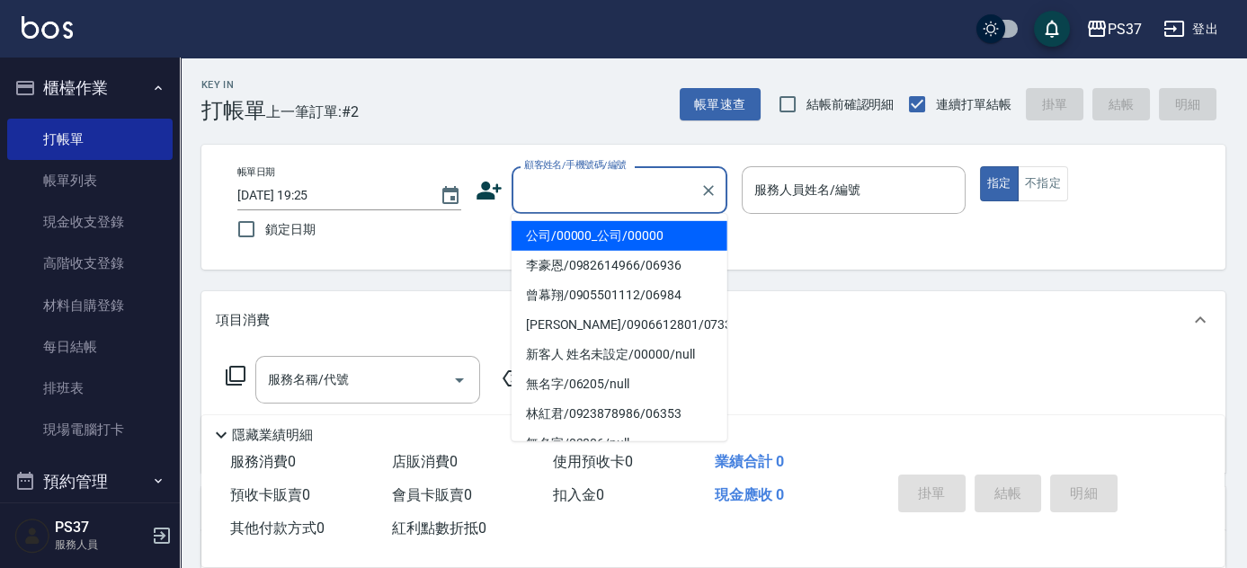
click at [628, 225] on li "公司/00000_公司/00000" at bounding box center [620, 236] width 216 height 30
type input "公司/00000_公司/00000"
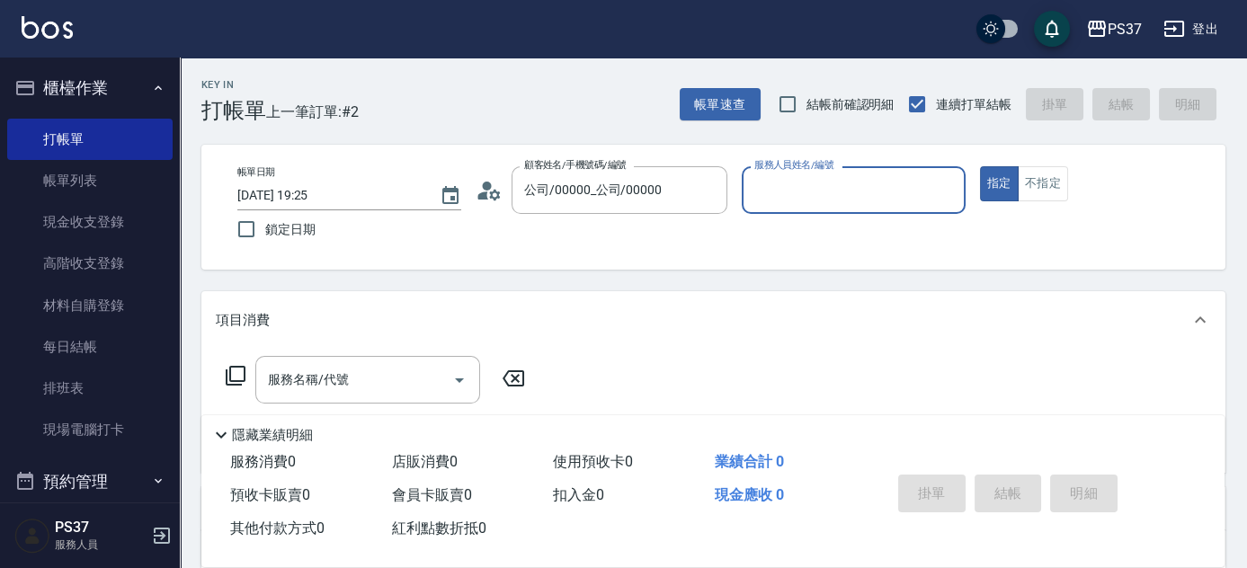
click at [770, 201] on input "服務人員姓名/編號" at bounding box center [854, 189] width 208 height 31
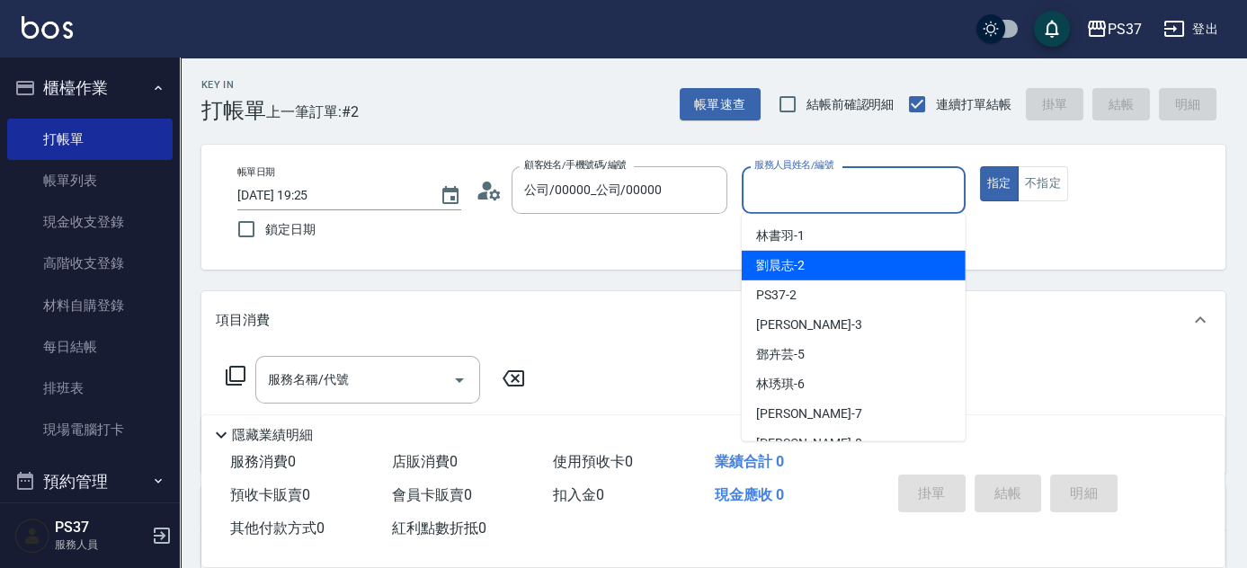
click at [792, 266] on span "劉晨志 -2" at bounding box center [780, 265] width 49 height 19
type input "劉晨志-2"
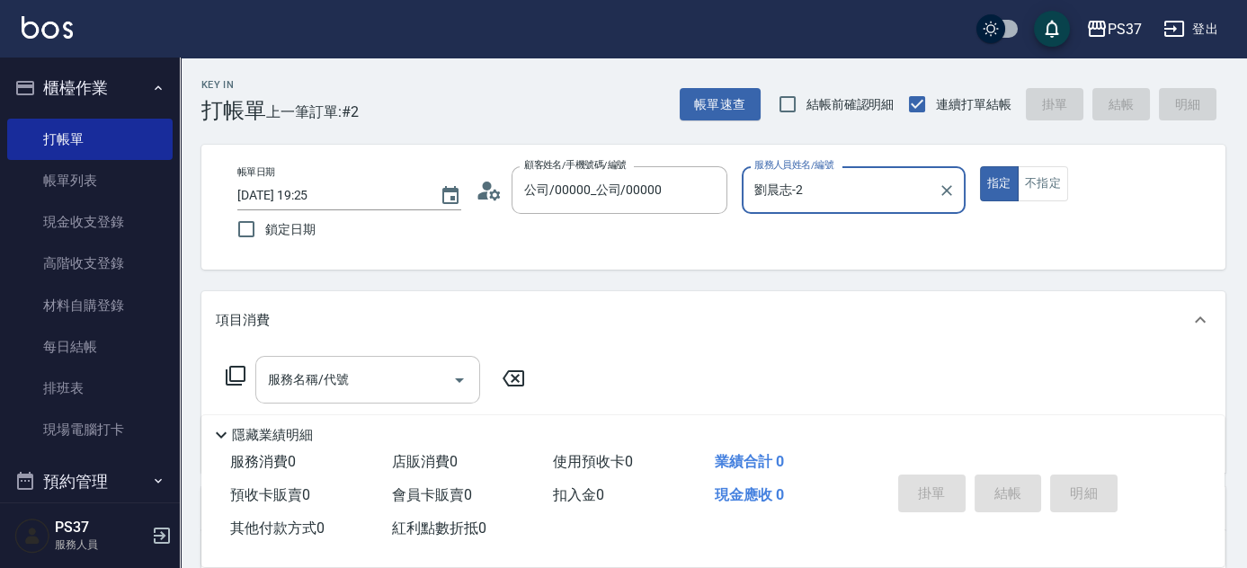
click at [339, 399] on div "服務名稱/代號" at bounding box center [367, 380] width 225 height 48
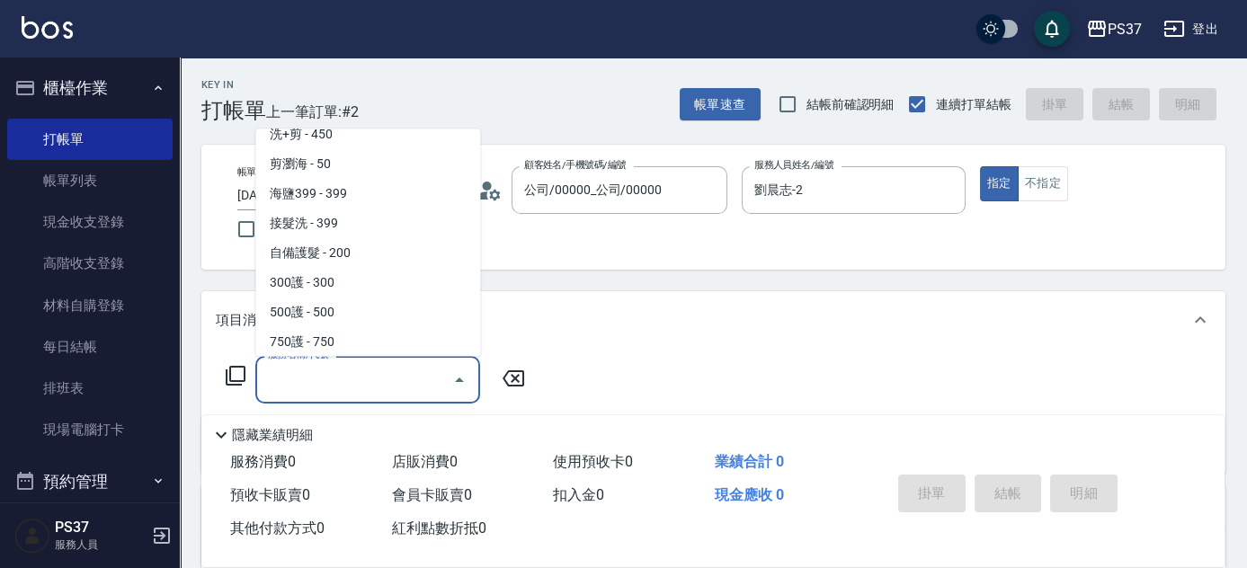
scroll to position [899, 0]
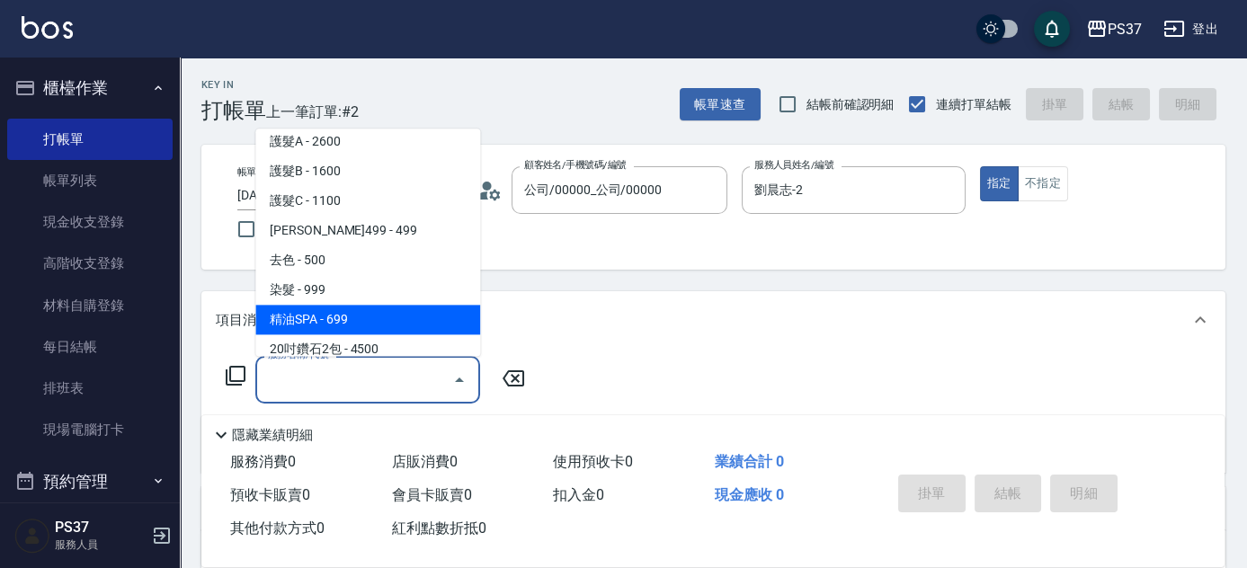
click at [348, 313] on span "精油SPA - 699" at bounding box center [367, 321] width 225 height 30
type input "精油SPA(0699)"
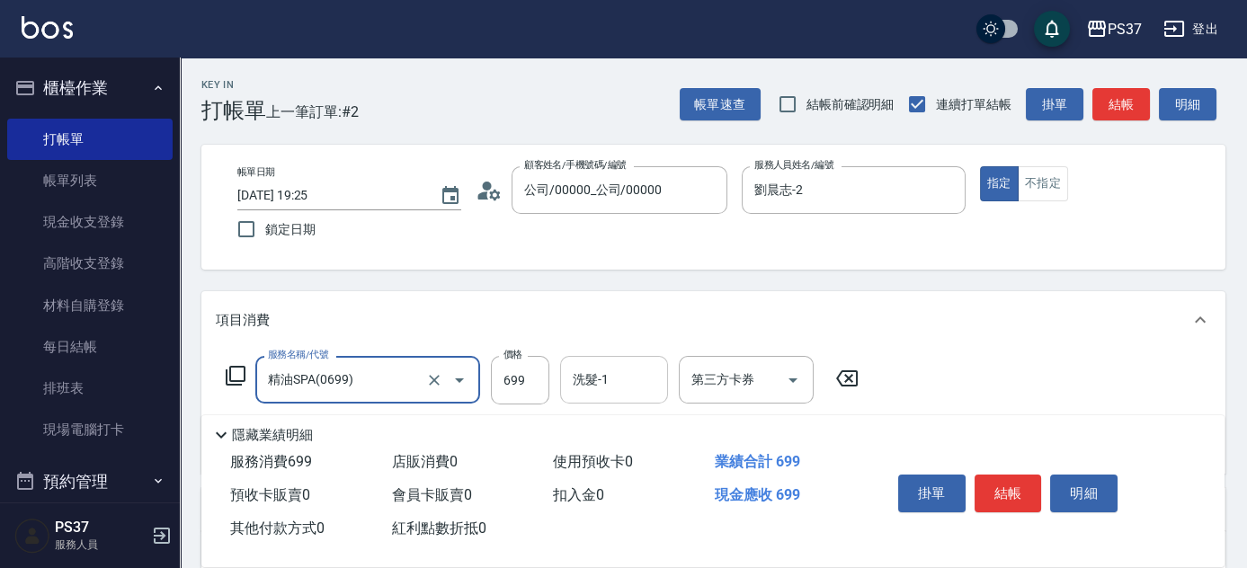
click at [604, 395] on input "洗髮-1" at bounding box center [614, 379] width 92 height 31
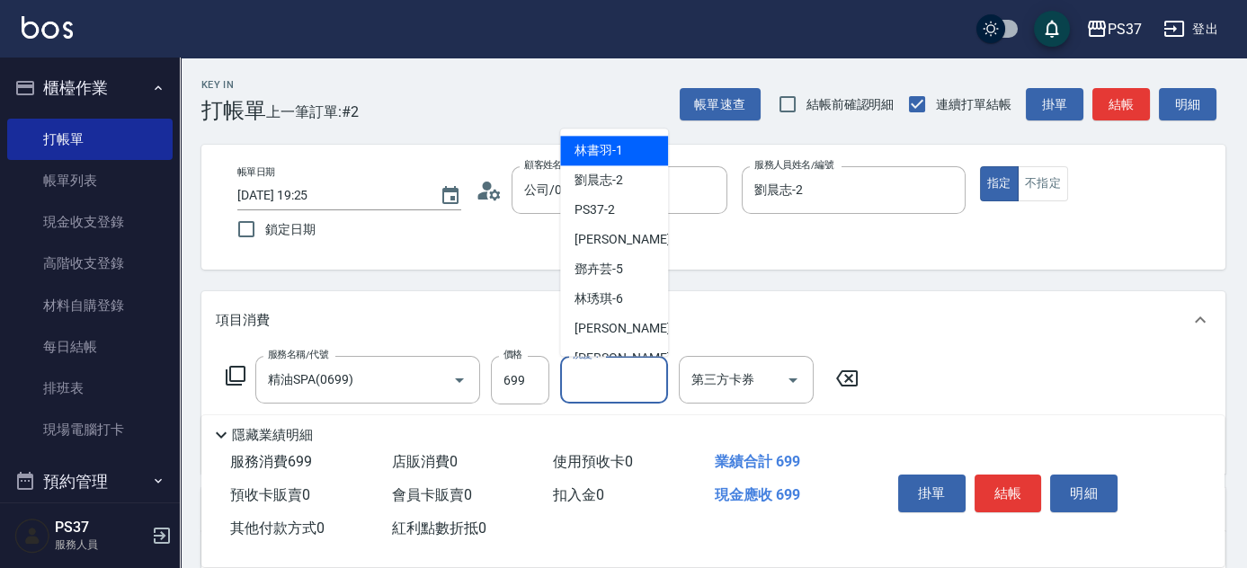
click at [616, 137] on div "林書羽 -1" at bounding box center [614, 152] width 108 height 30
type input "林書羽-1"
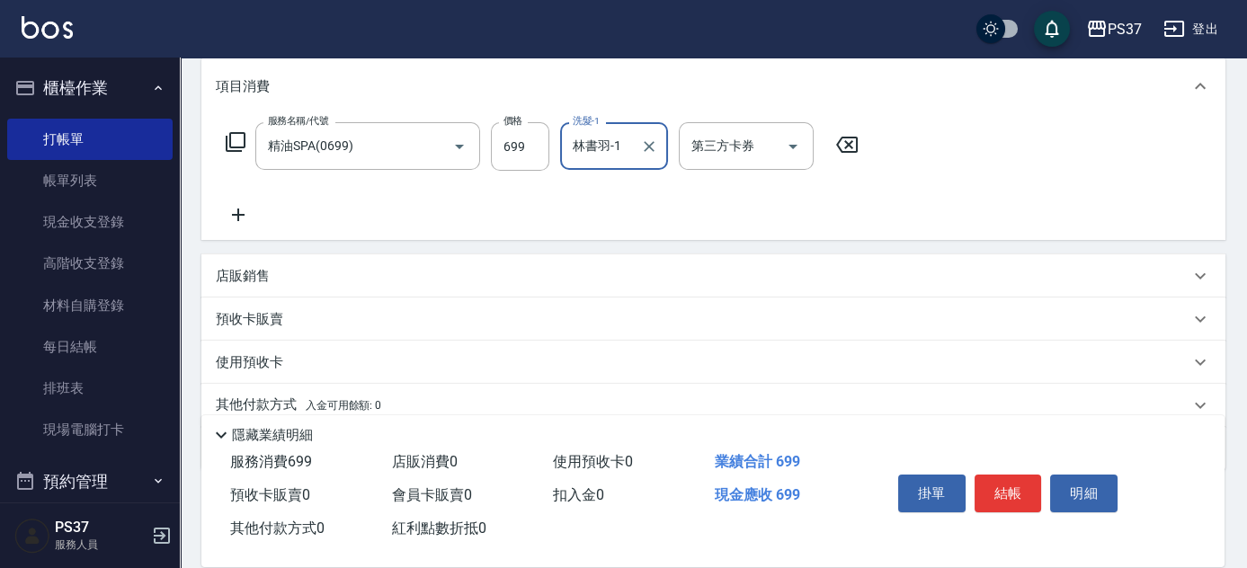
scroll to position [245, 0]
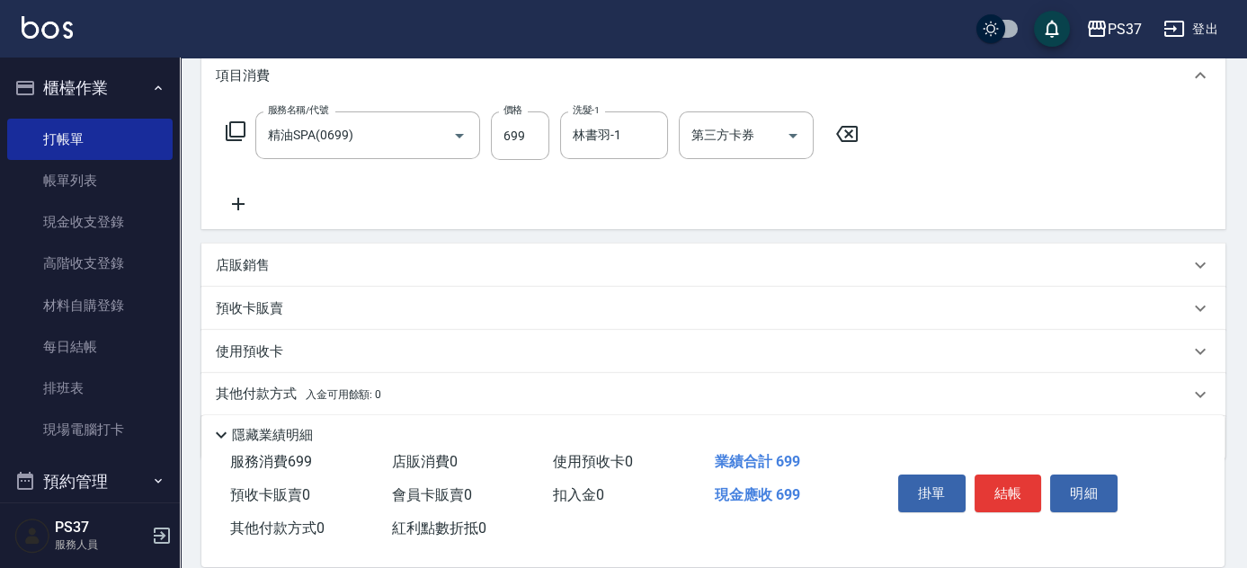
click at [235, 205] on icon at bounding box center [238, 204] width 45 height 22
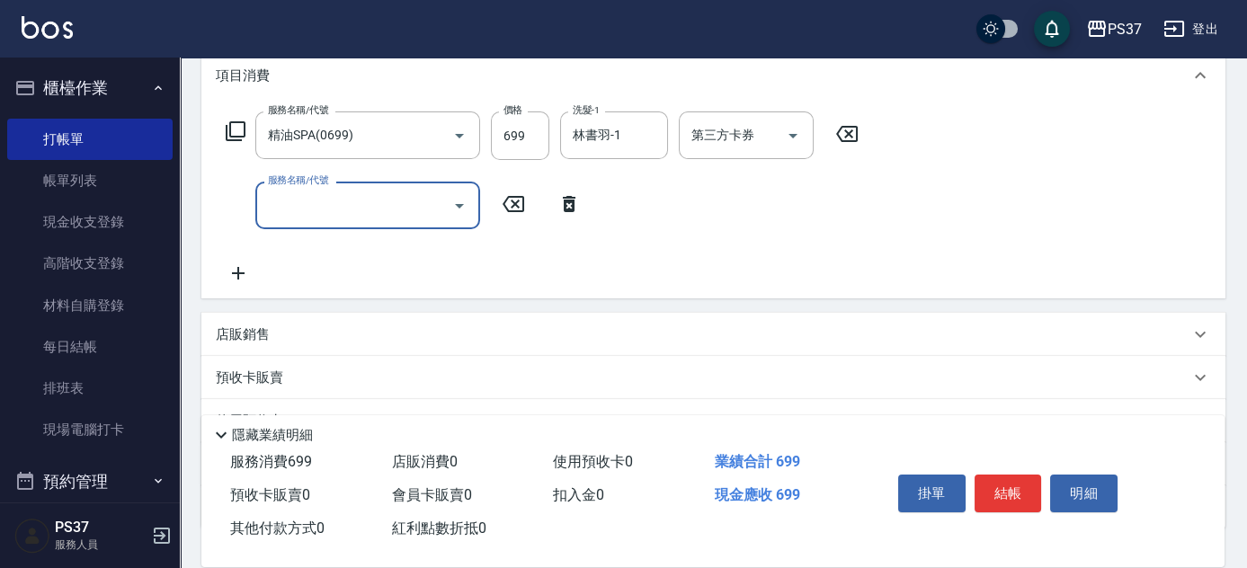
click at [299, 218] on input "服務名稱/代號" at bounding box center [355, 205] width 182 height 31
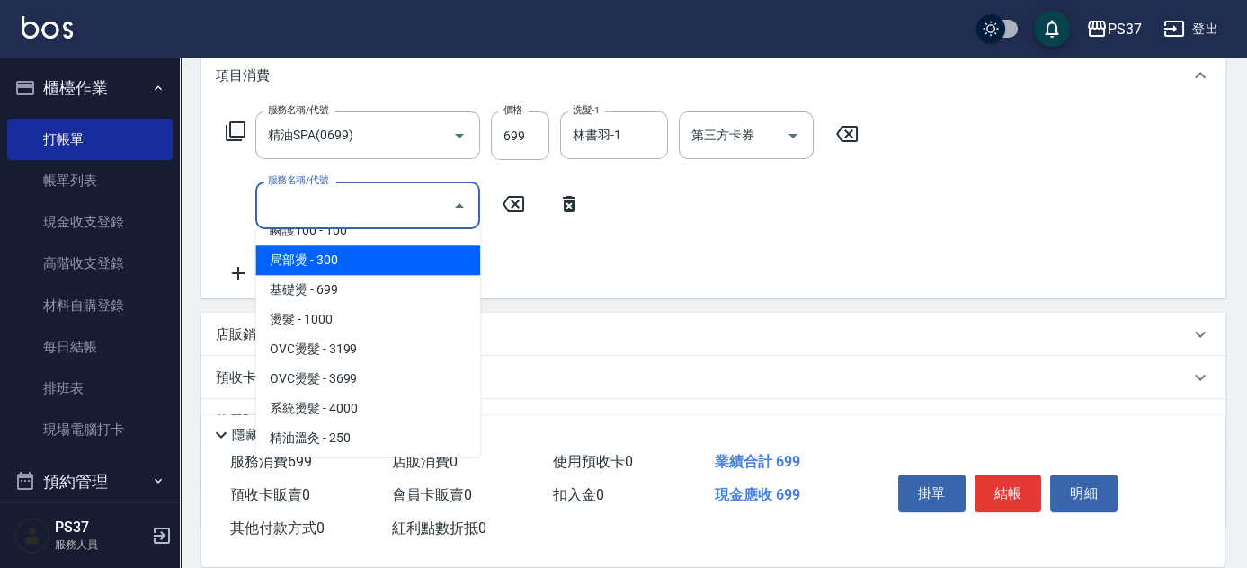
scroll to position [163, 0]
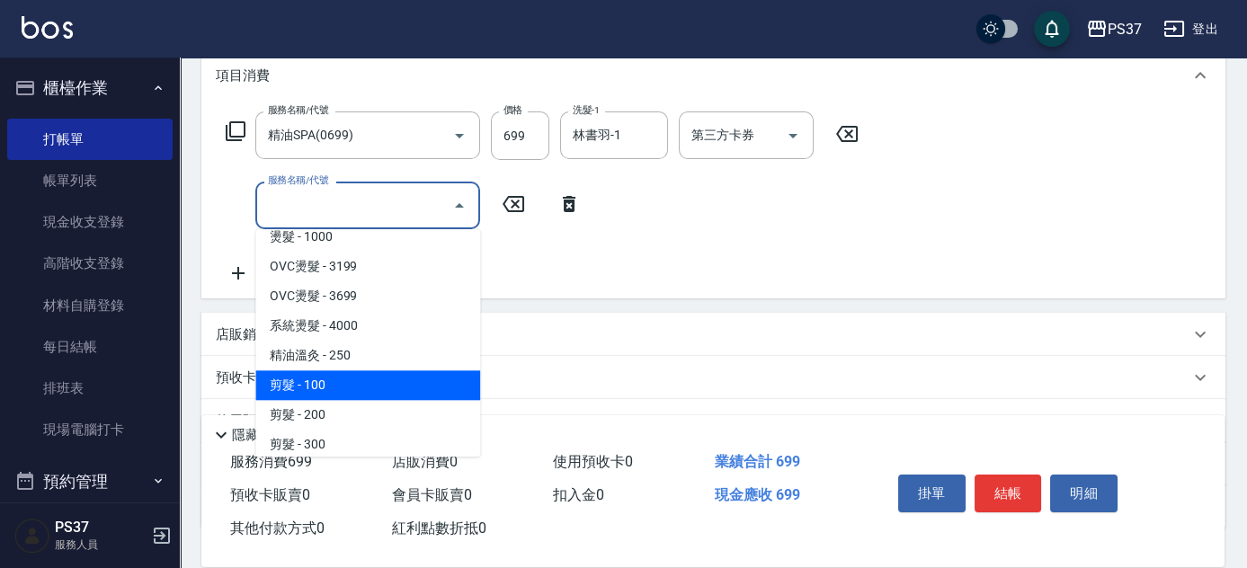
click at [346, 390] on span "剪髮 - 100" at bounding box center [367, 386] width 225 height 30
type input "剪髮(300)"
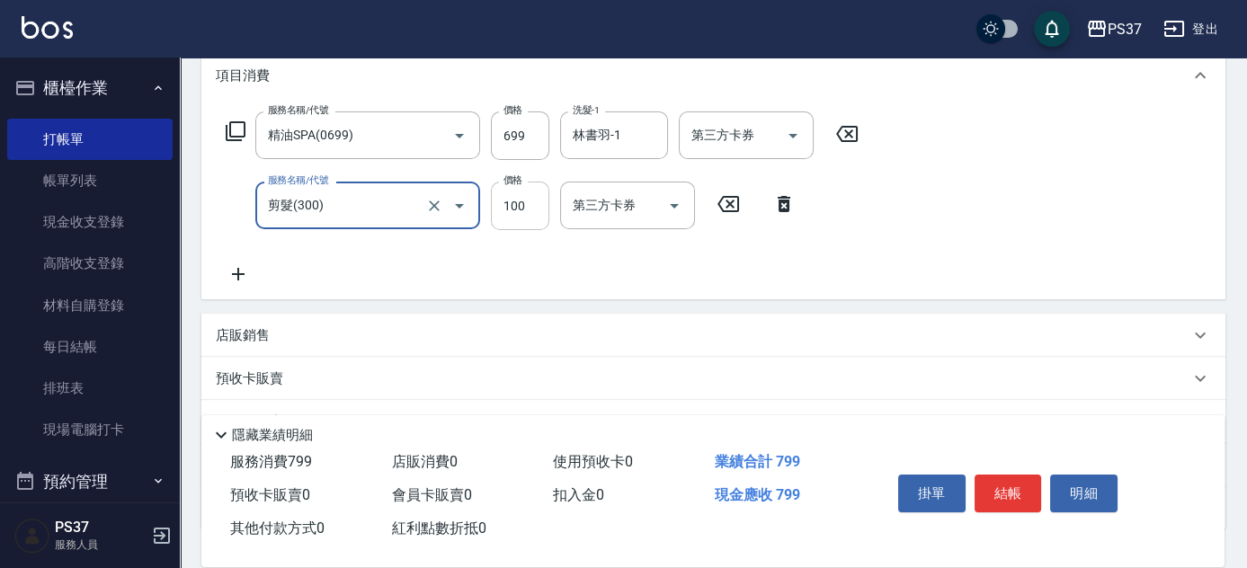
click at [530, 209] on input "100" at bounding box center [520, 206] width 58 height 49
type input "1"
click at [237, 326] on p "店販銷售" at bounding box center [243, 335] width 54 height 19
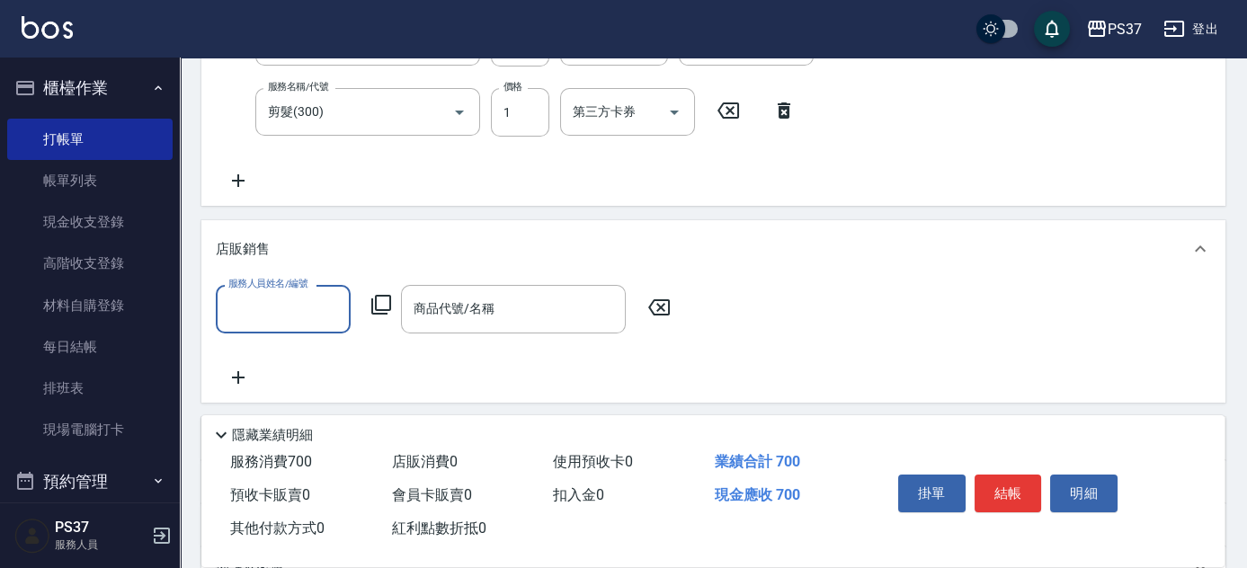
scroll to position [408, 0]
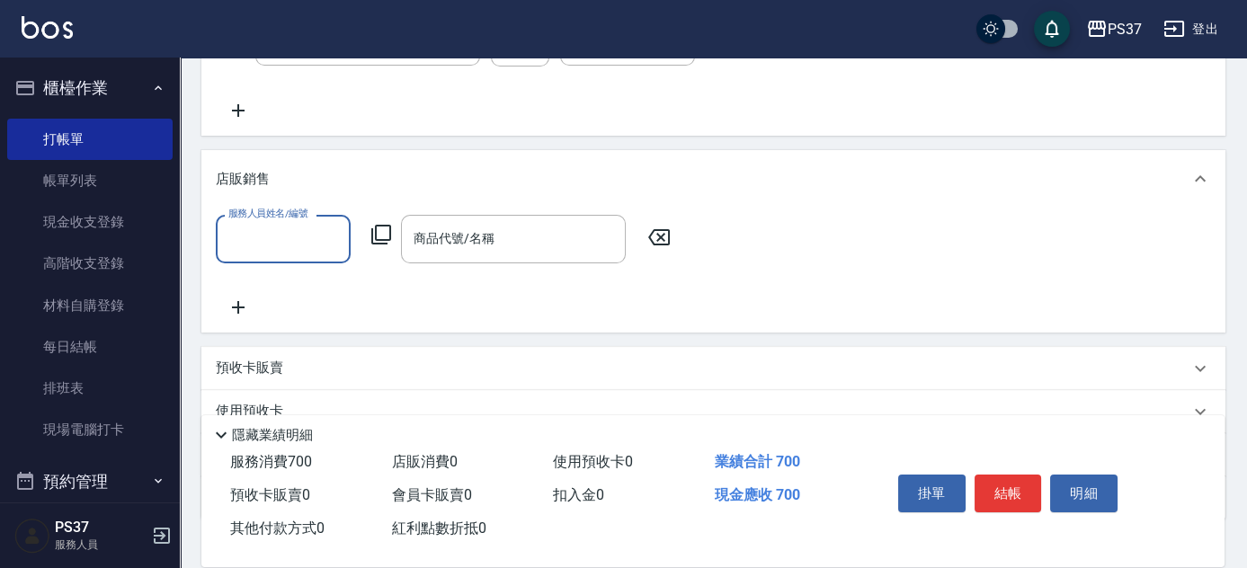
click at [262, 244] on input "服務人員姓名/編號" at bounding box center [283, 238] width 119 height 31
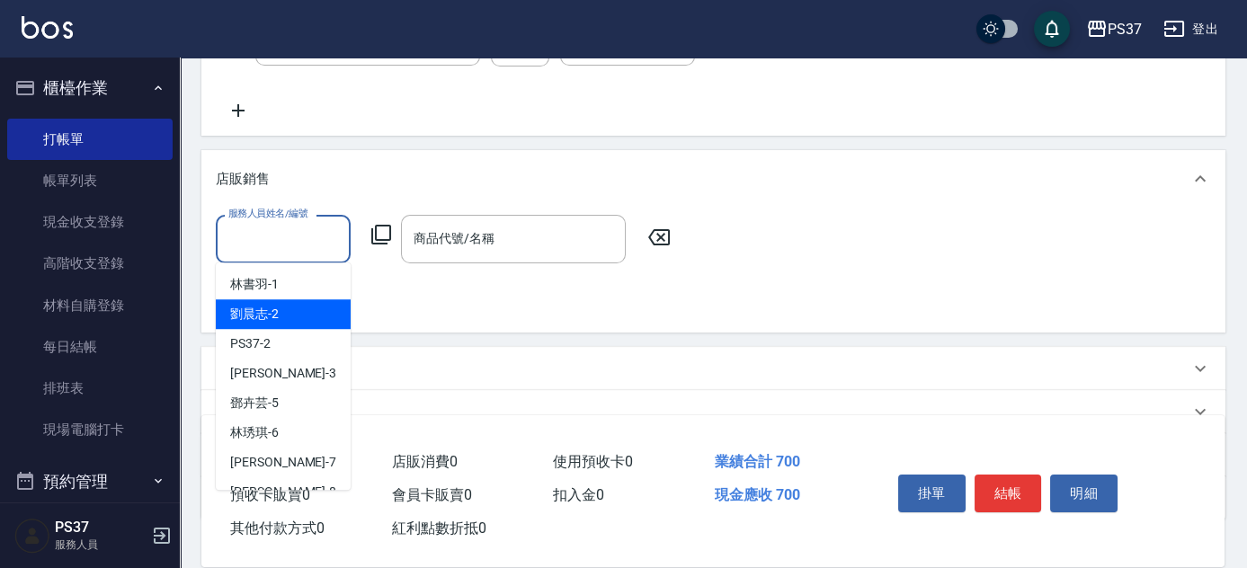
click at [289, 315] on div "劉晨志 -2" at bounding box center [283, 314] width 135 height 30
type input "劉晨志-2"
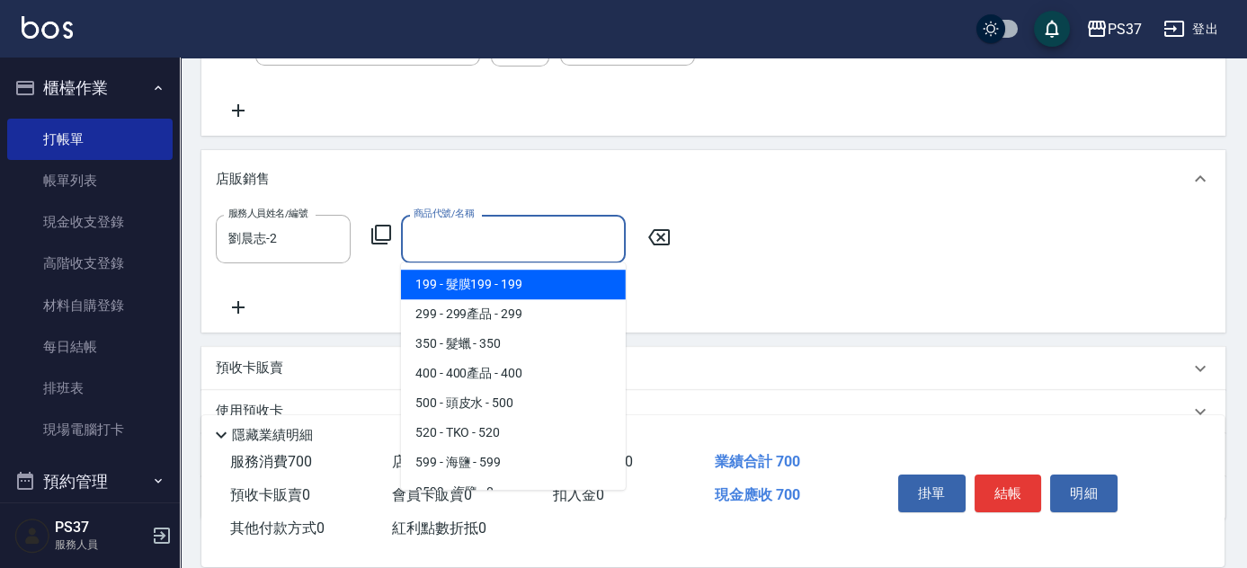
click at [450, 238] on input "商品代號/名稱" at bounding box center [513, 238] width 209 height 31
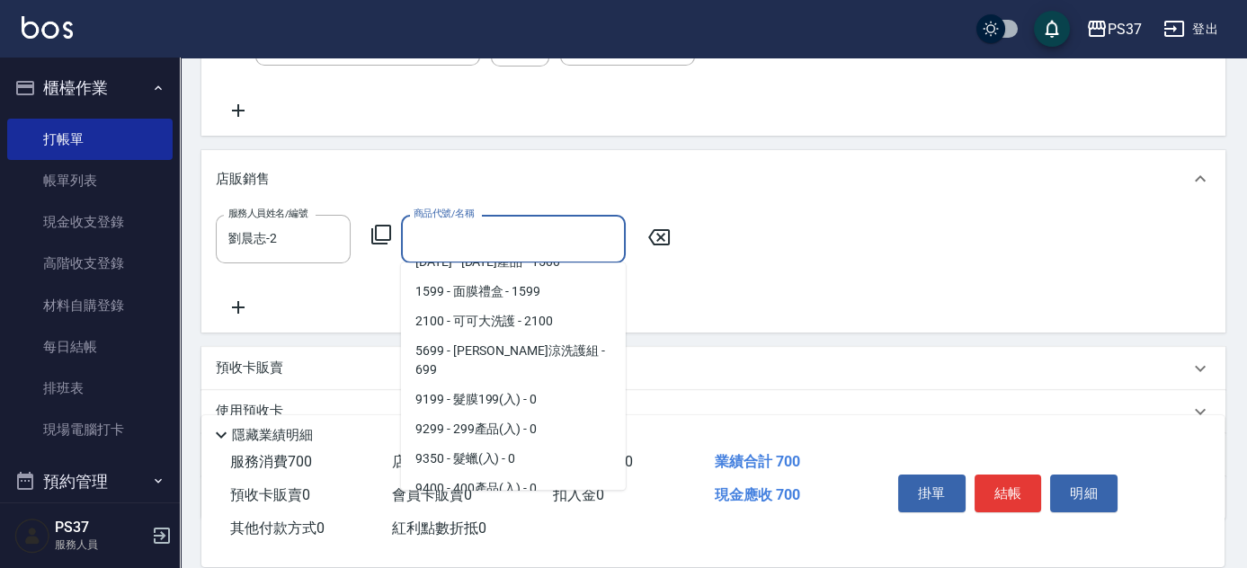
scroll to position [654, 0]
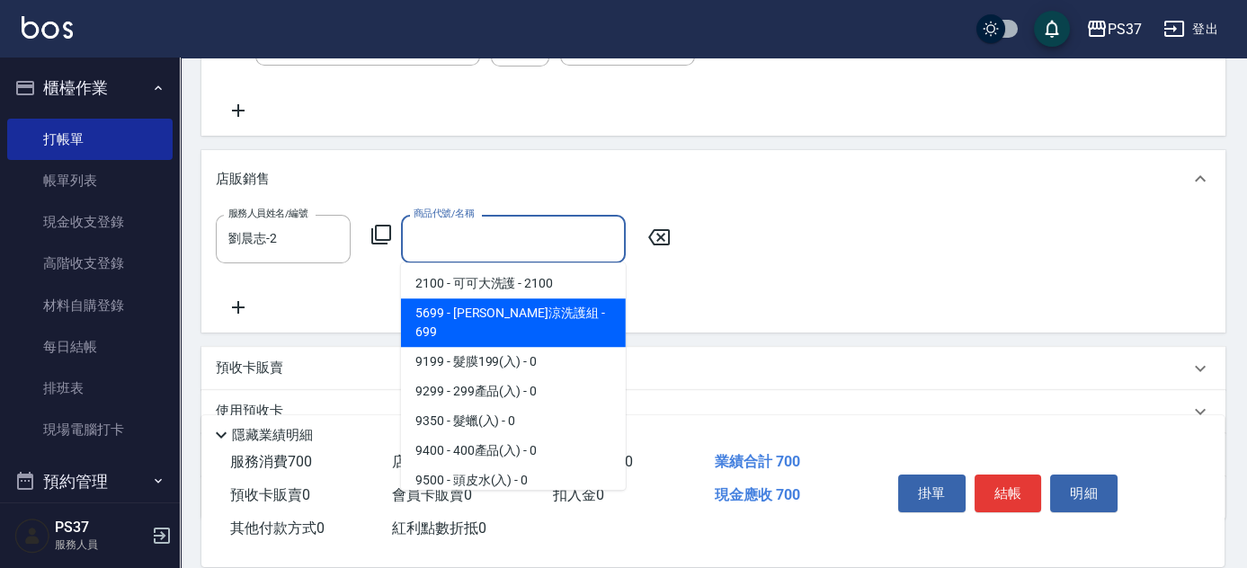
click at [513, 313] on span "5699 - [PERSON_NAME]涼洗護組 - 699" at bounding box center [513, 323] width 225 height 49
type input "水水沁涼洗護組"
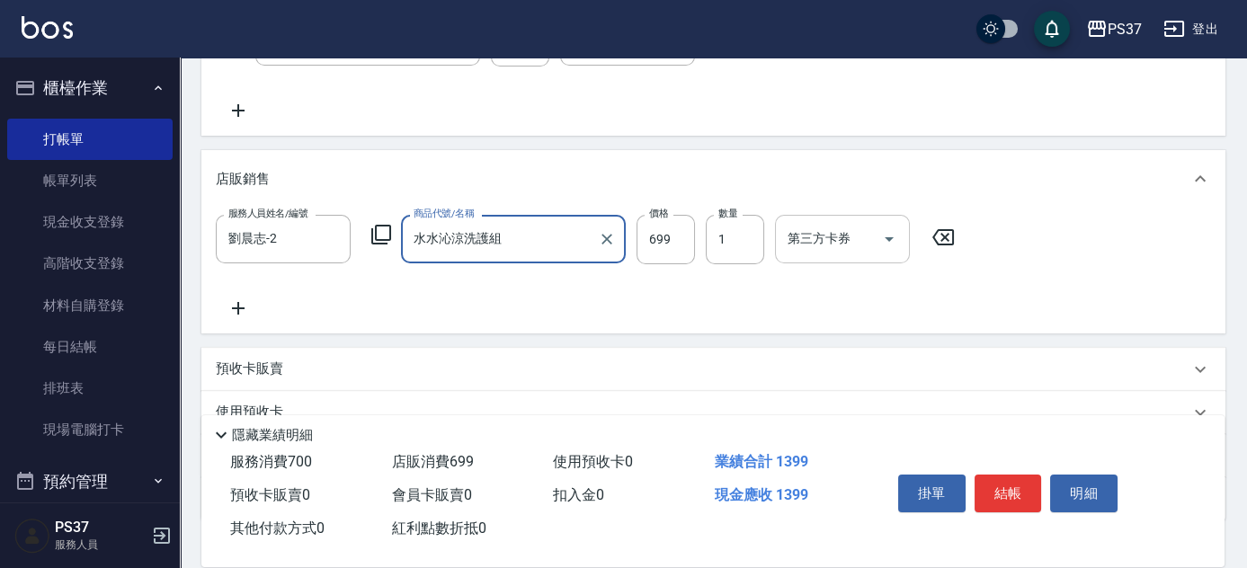
click at [894, 228] on icon "Open" at bounding box center [890, 239] width 22 height 22
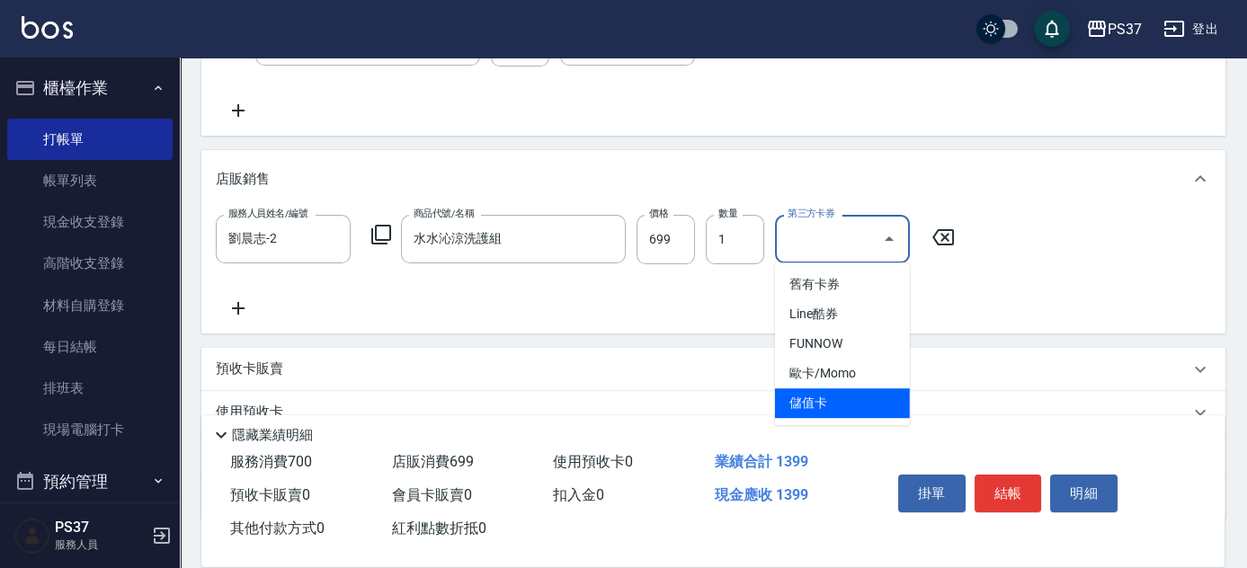
click at [850, 398] on span "儲值卡" at bounding box center [842, 404] width 135 height 30
type input "儲值卡"
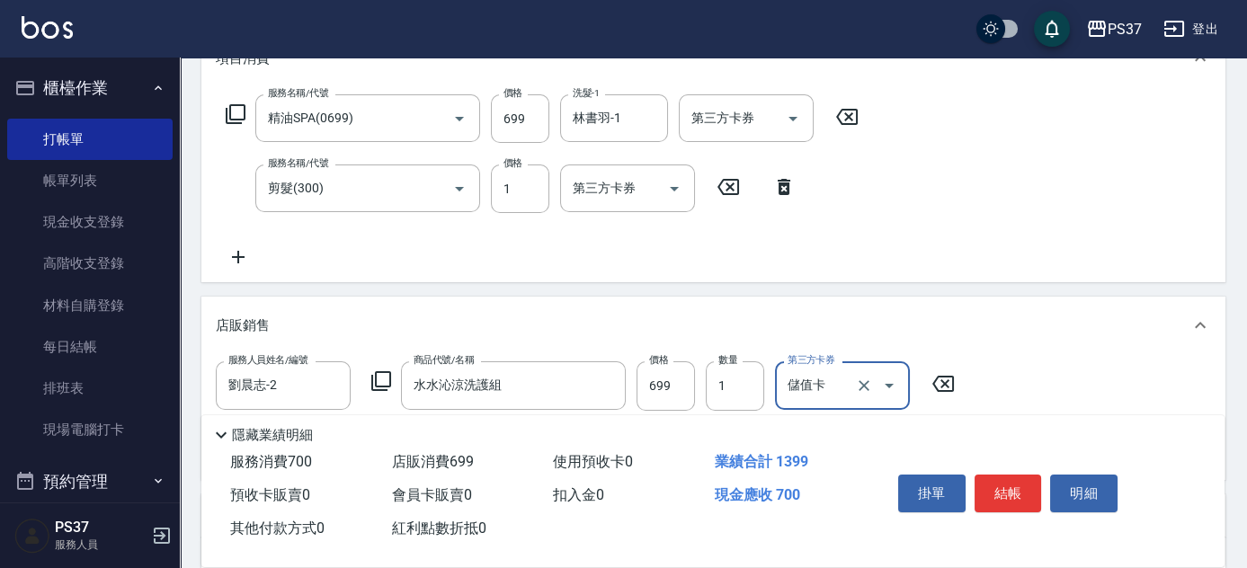
scroll to position [163, 0]
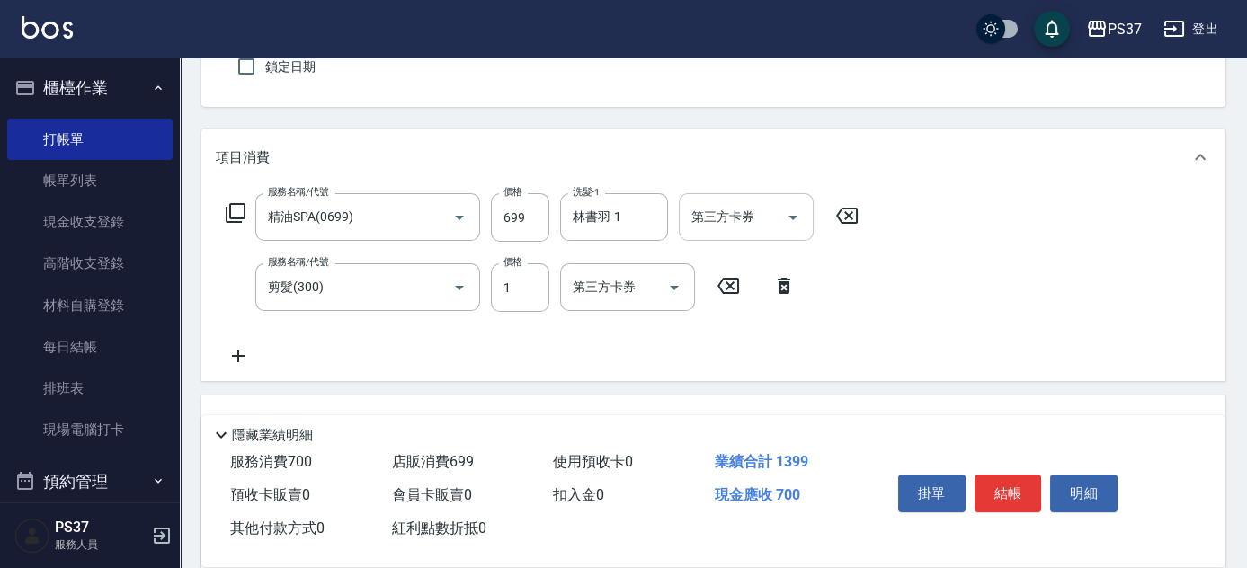
click at [793, 220] on icon "Open" at bounding box center [793, 218] width 22 height 22
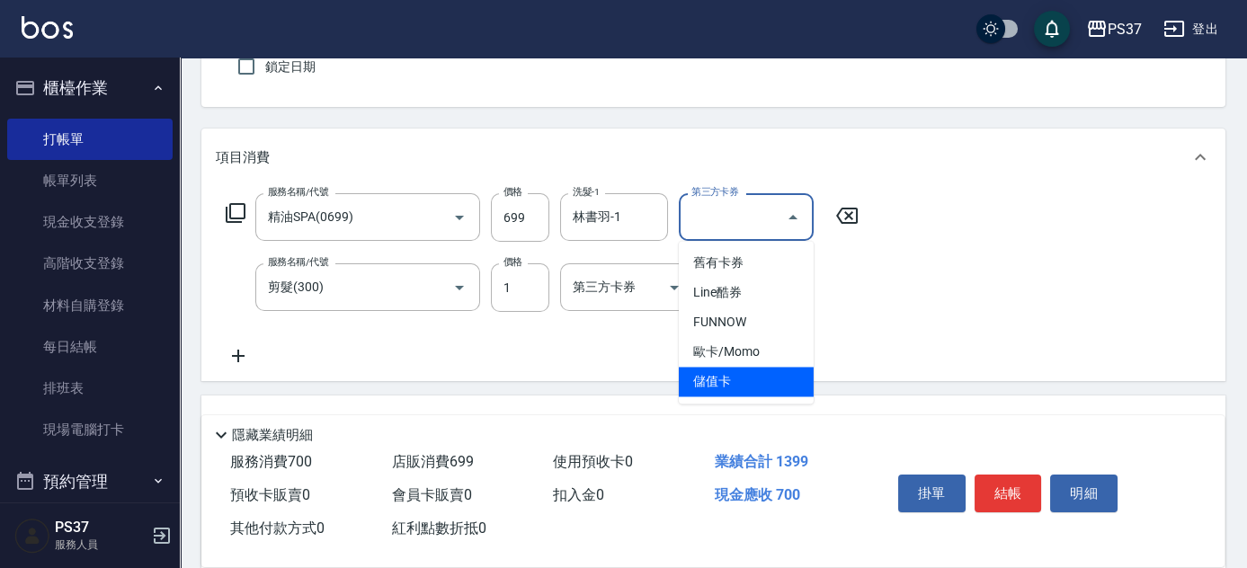
click at [750, 389] on span "儲值卡" at bounding box center [746, 382] width 135 height 30
type input "儲值卡"
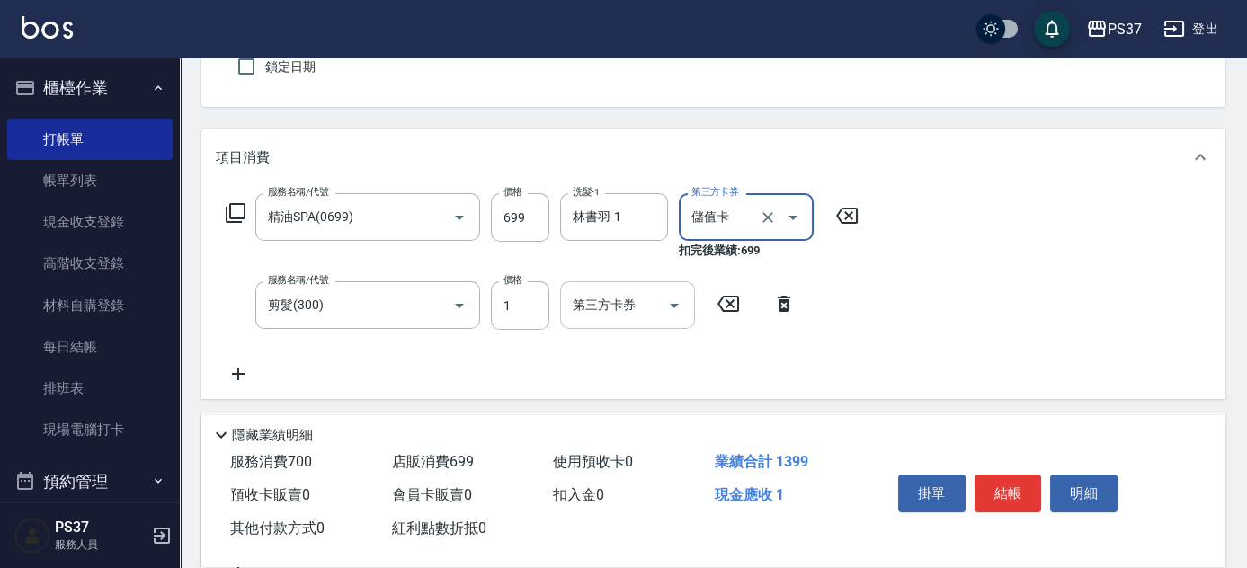
click at [677, 312] on icon "Open" at bounding box center [675, 306] width 22 height 22
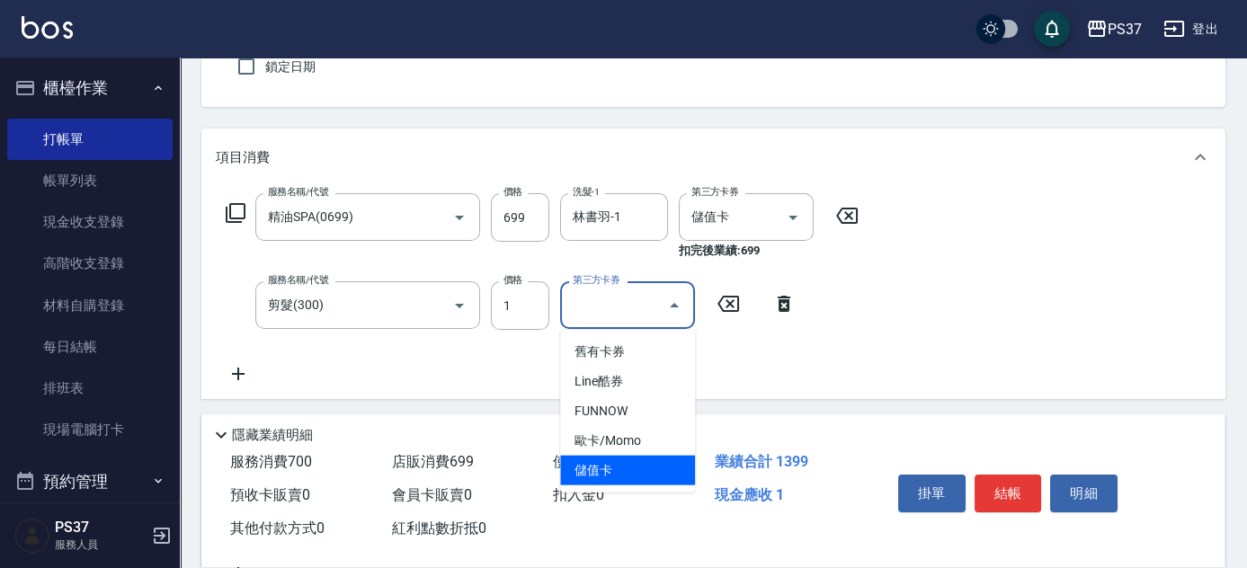
click at [649, 468] on span "儲值卡" at bounding box center [627, 471] width 135 height 30
type input "儲值卡"
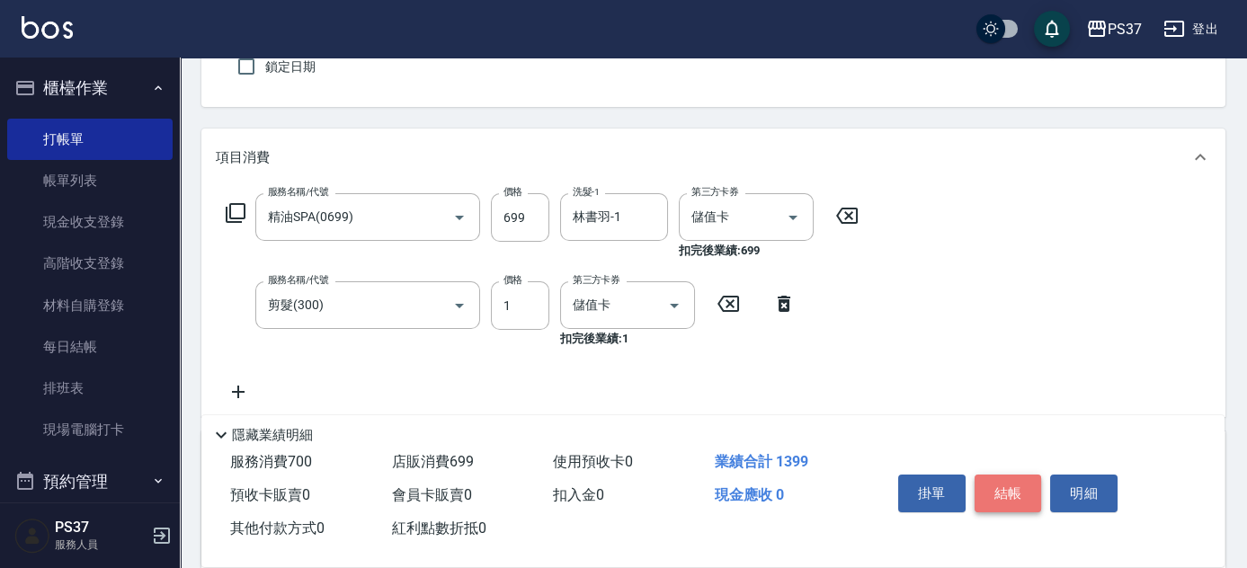
click at [1018, 488] on button "結帳" at bounding box center [1008, 494] width 67 height 38
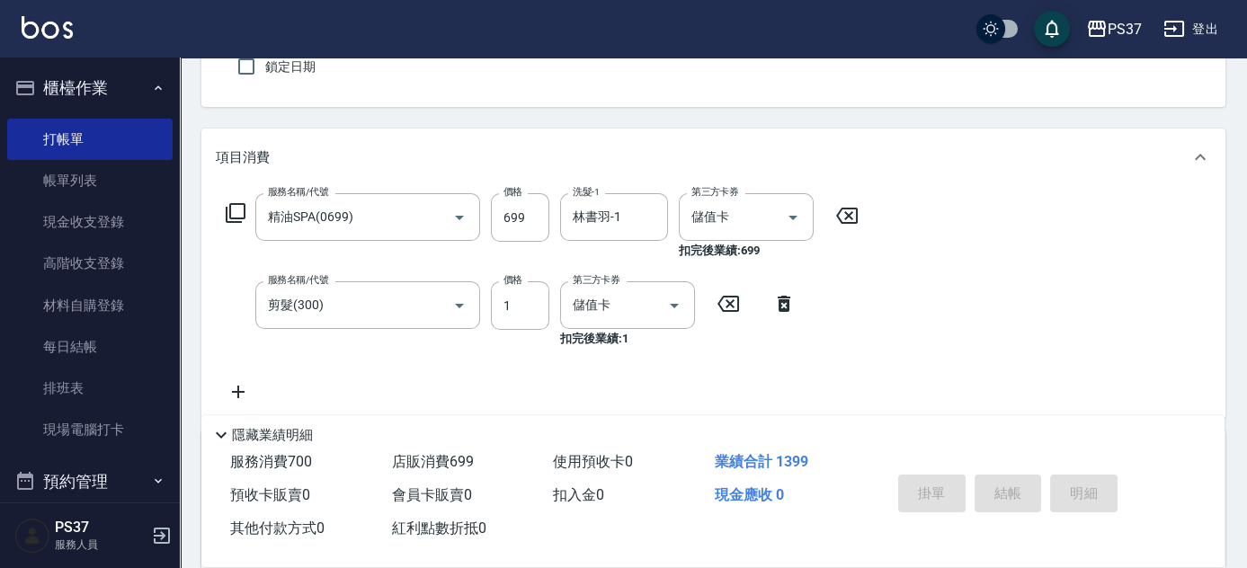
type input "[DATE] 19:26"
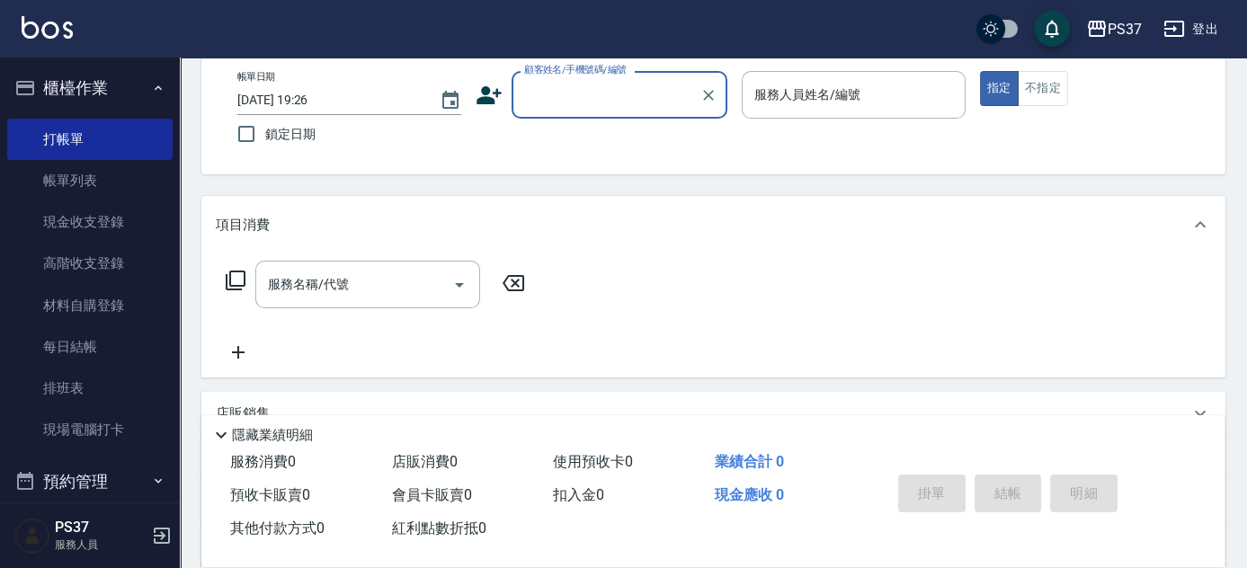
scroll to position [0, 0]
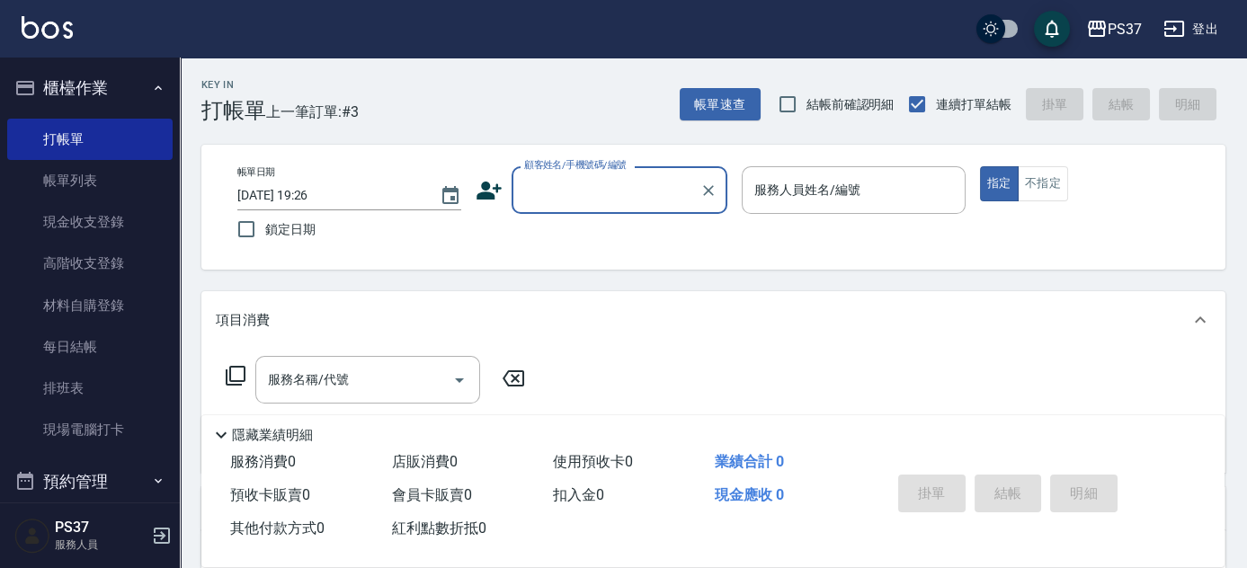
click at [613, 203] on input "顧客姓名/手機號碼/編號" at bounding box center [606, 189] width 173 height 31
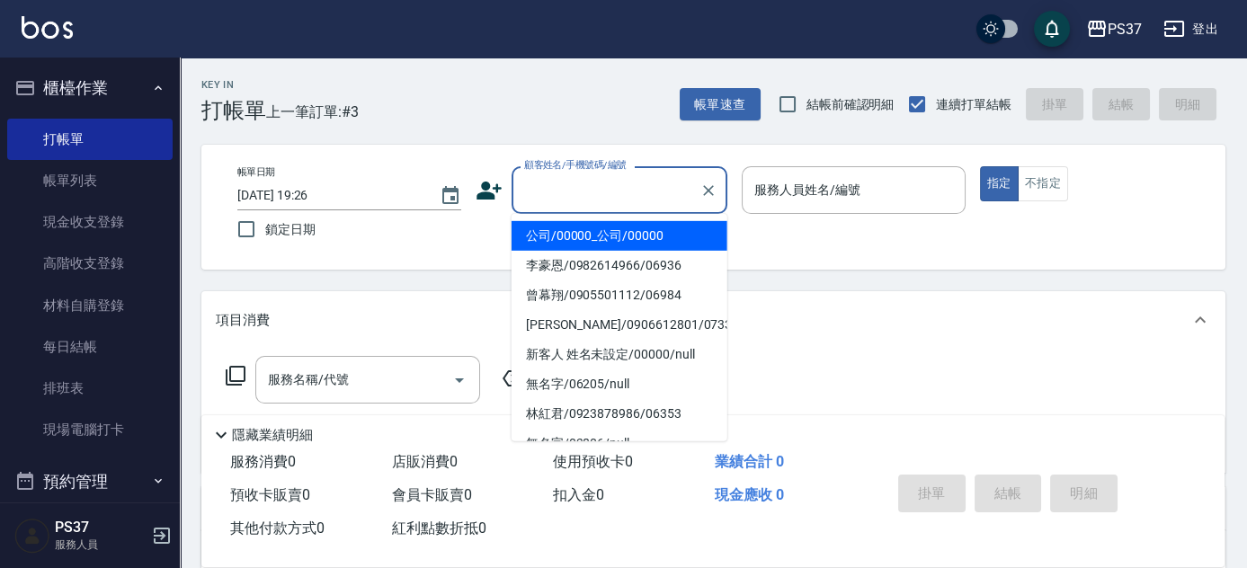
click at [598, 237] on li "公司/00000_公司/00000" at bounding box center [620, 236] width 216 height 30
type input "公司/00000_公司/00000"
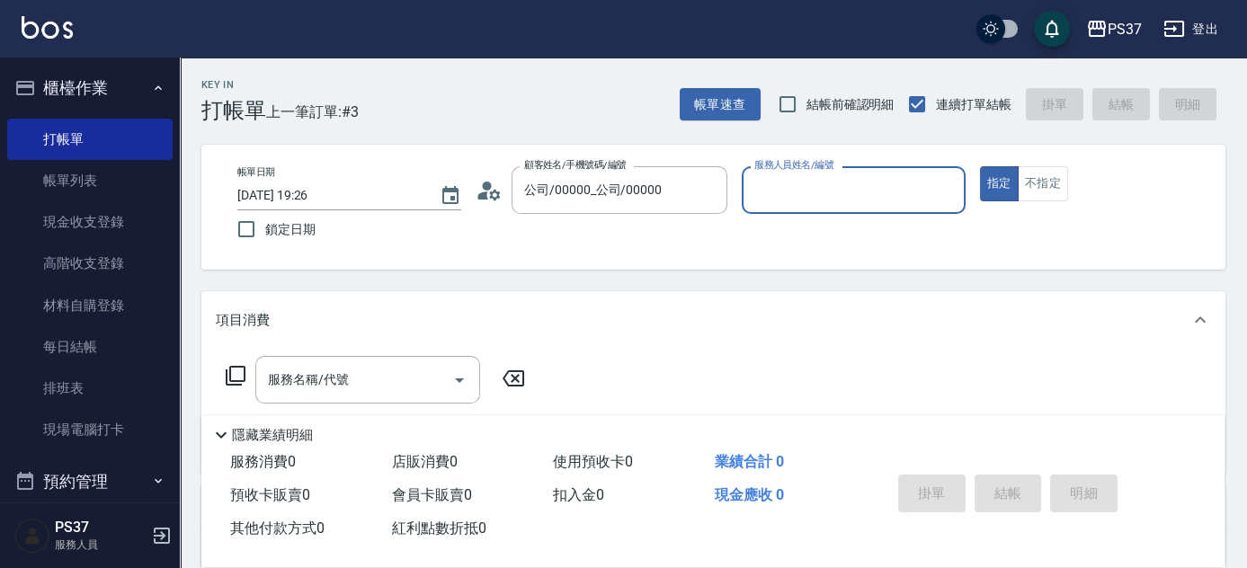
click at [833, 200] on input "服務人員姓名/編號" at bounding box center [854, 189] width 208 height 31
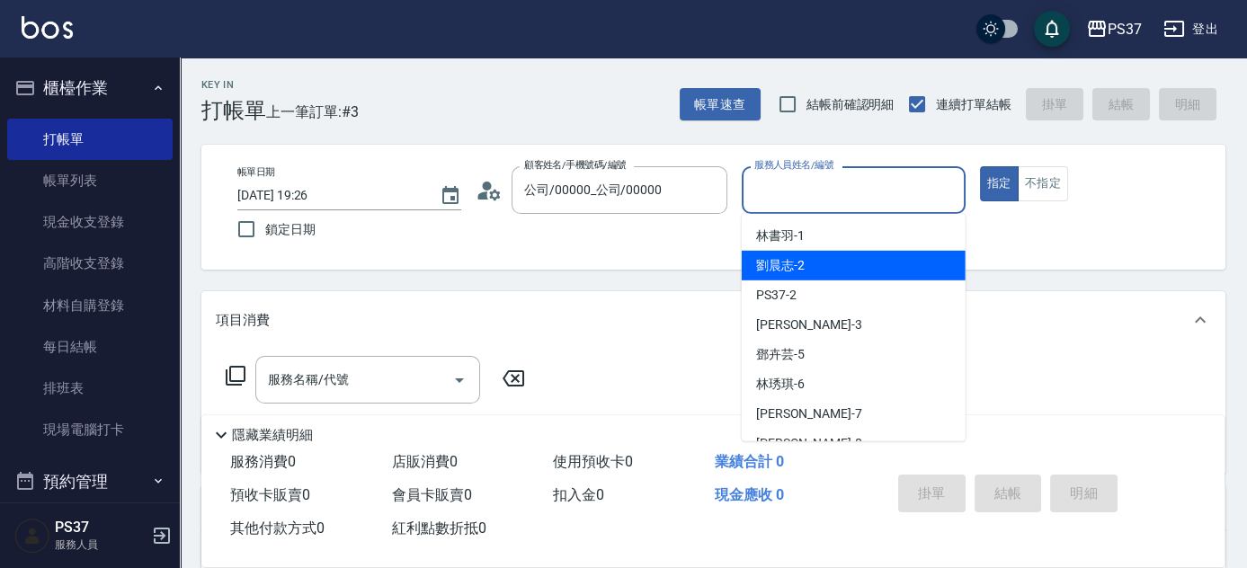
click at [838, 279] on div "劉晨志 -2" at bounding box center [854, 266] width 224 height 30
type input "劉晨志-2"
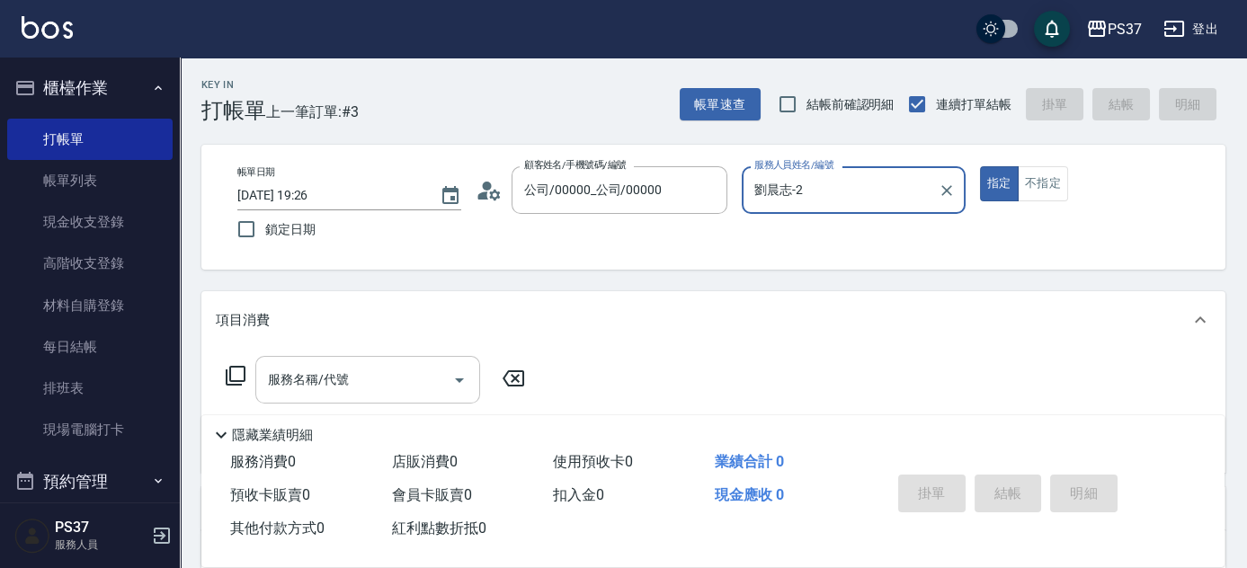
click at [350, 384] on input "服務名稱/代號" at bounding box center [355, 379] width 182 height 31
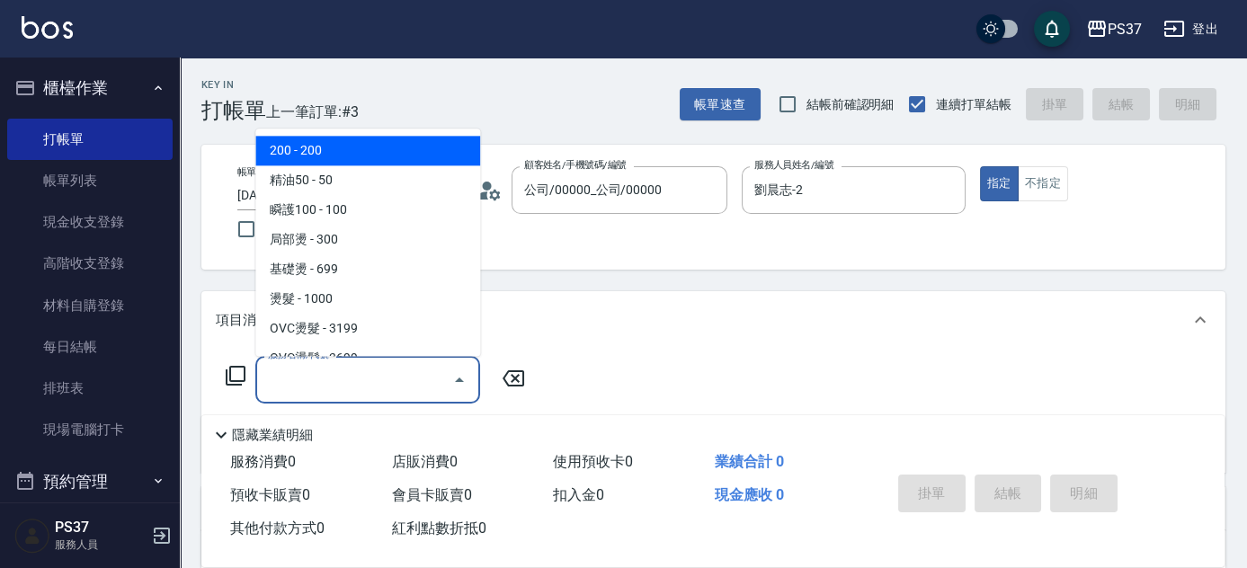
click at [367, 159] on span "200 - 200" at bounding box center [367, 152] width 225 height 30
type input "200(111)"
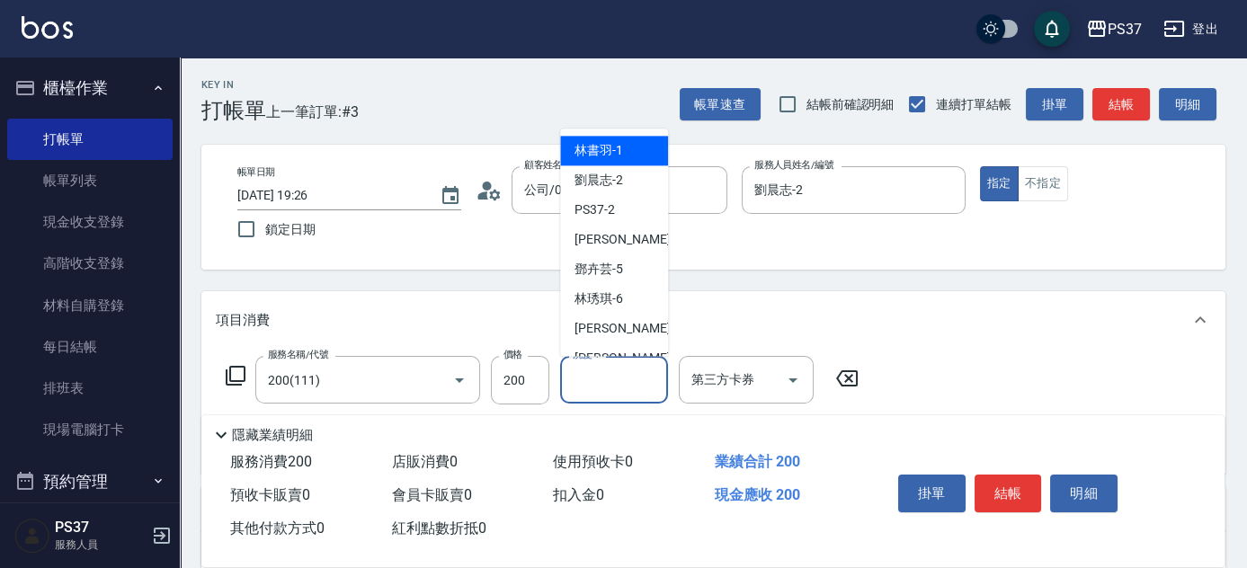
click at [594, 378] on div "洗髮-1 洗髮-1" at bounding box center [614, 380] width 108 height 48
click at [606, 193] on div "劉晨志 -2" at bounding box center [614, 181] width 108 height 30
type input "劉晨志-2"
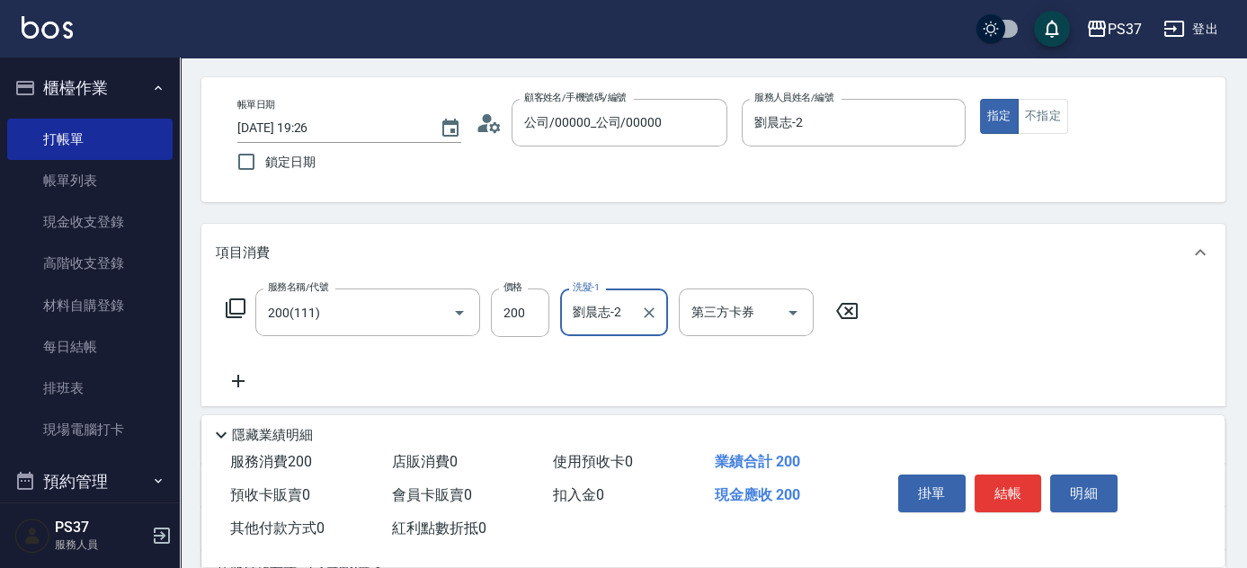
scroll to position [163, 0]
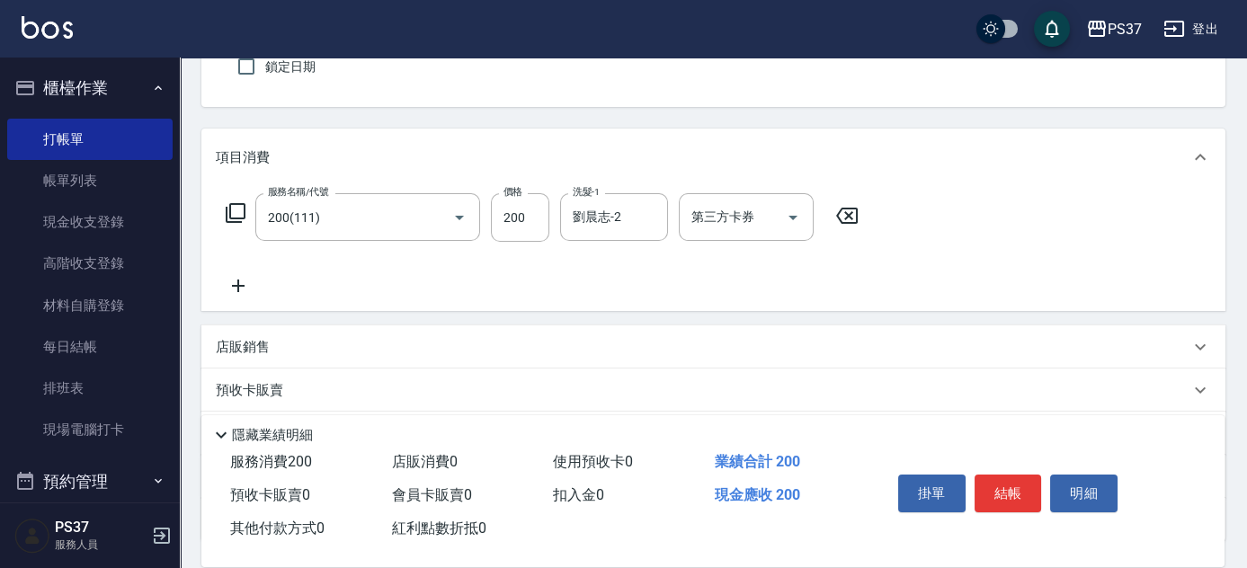
click at [236, 288] on icon at bounding box center [238, 286] width 45 height 22
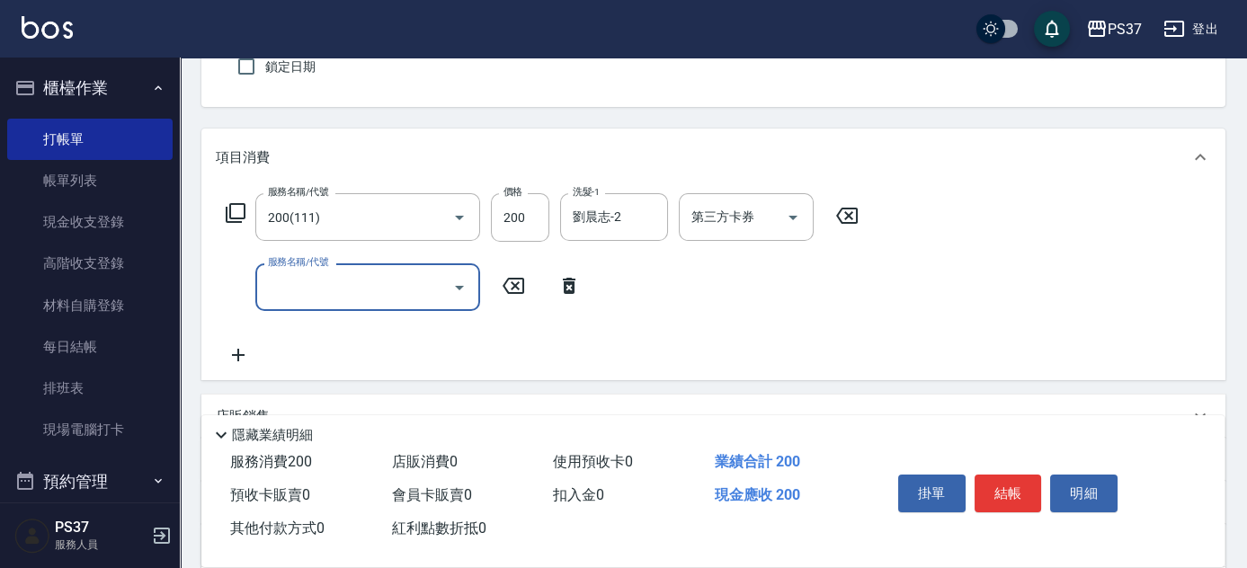
click at [264, 291] on div "服務名稱/代號" at bounding box center [367, 288] width 225 height 48
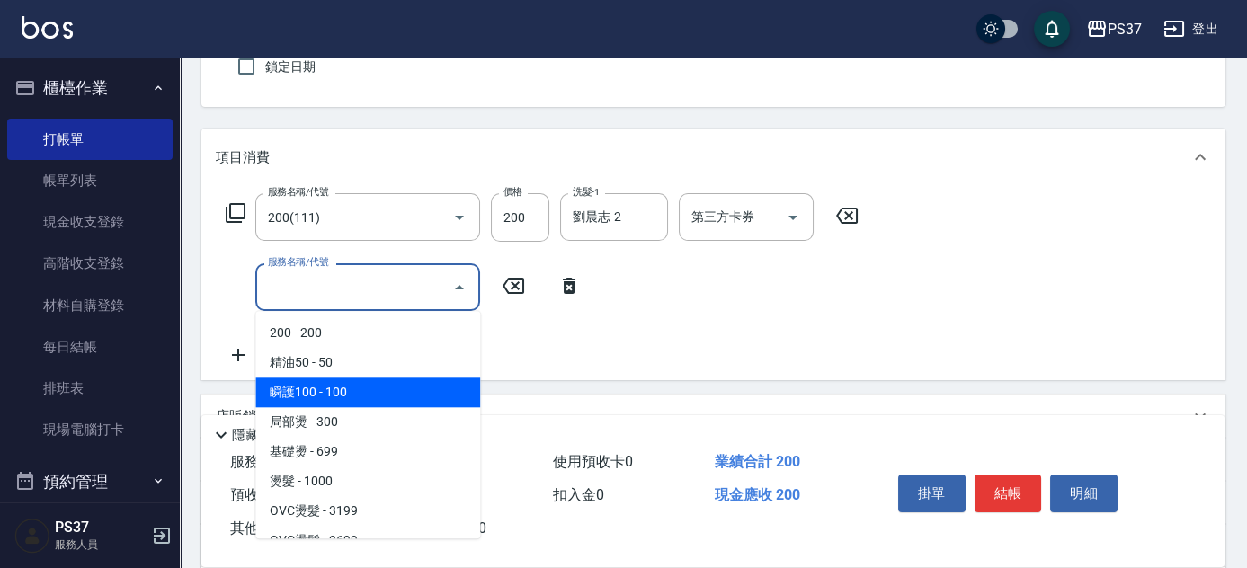
click at [359, 388] on span "瞬護100 - 100" at bounding box center [367, 393] width 225 height 30
type input "瞬護100(113)"
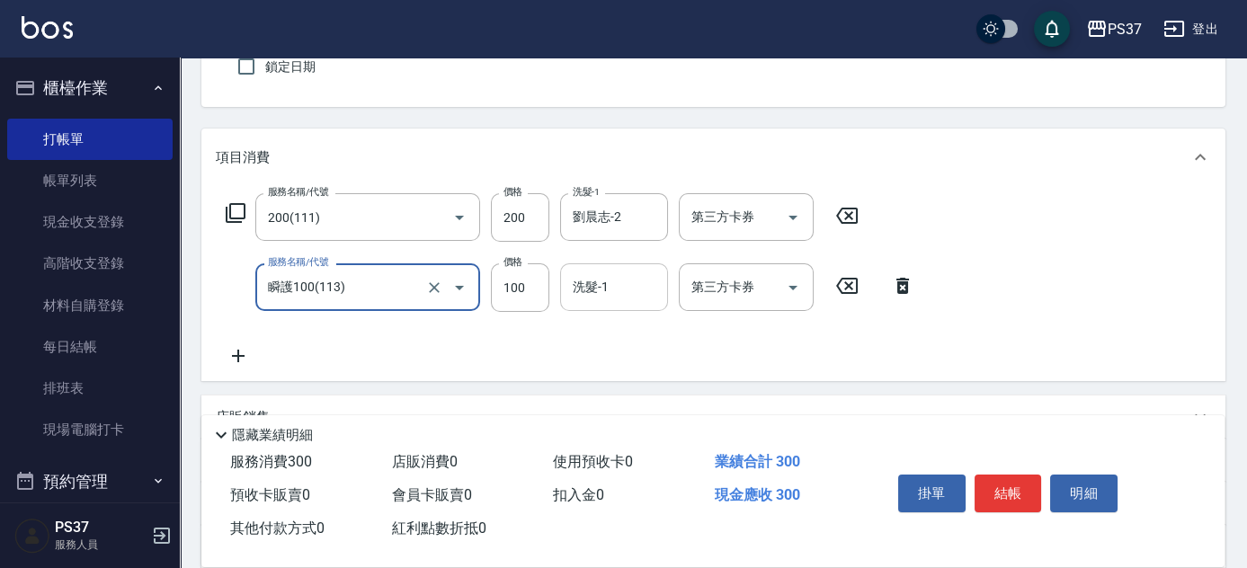
click at [594, 274] on div "洗髮-1 洗髮-1" at bounding box center [614, 288] width 108 height 48
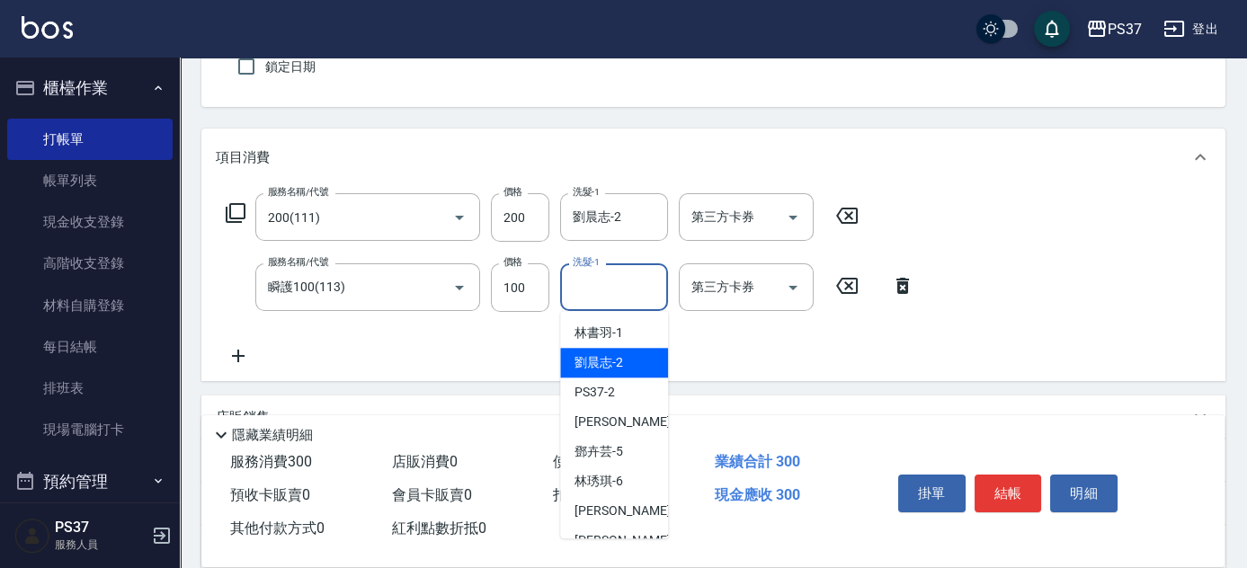
click at [616, 359] on span "劉晨志 -2" at bounding box center [599, 362] width 49 height 19
type input "劉晨志-2"
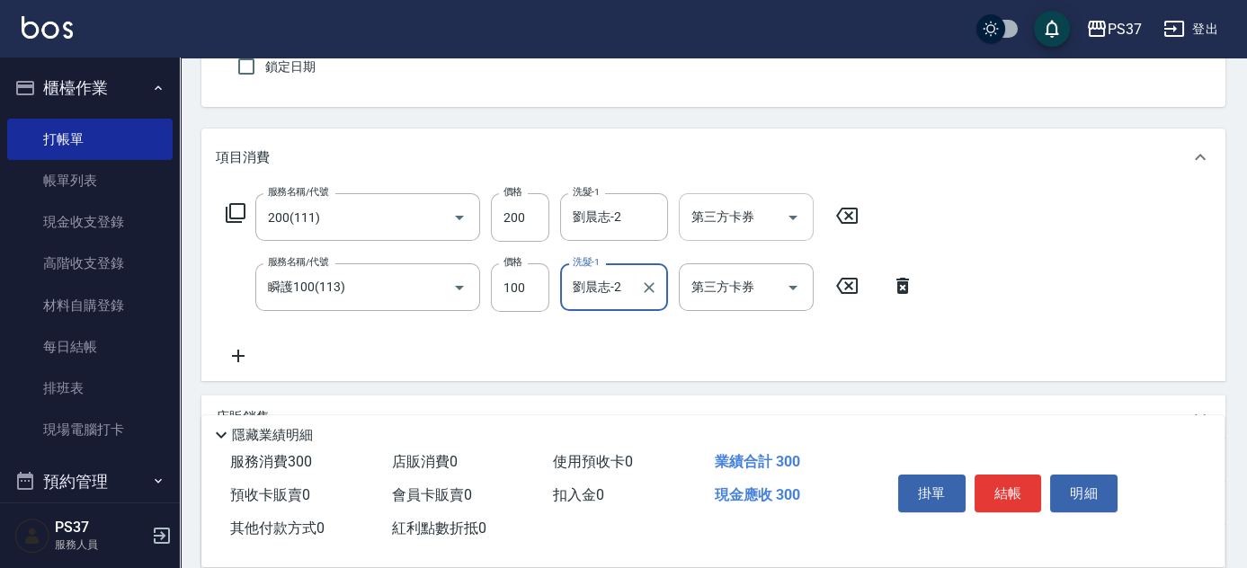
click at [793, 208] on icon "Open" at bounding box center [793, 218] width 22 height 22
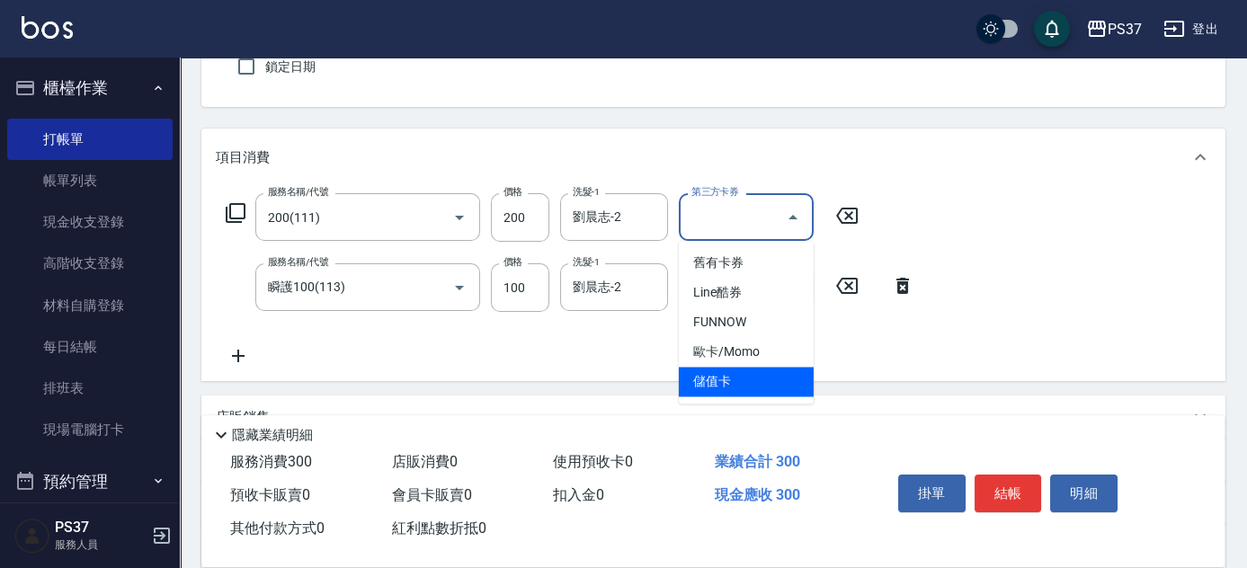
click at [753, 381] on span "儲值卡" at bounding box center [746, 382] width 135 height 30
type input "儲值卡"
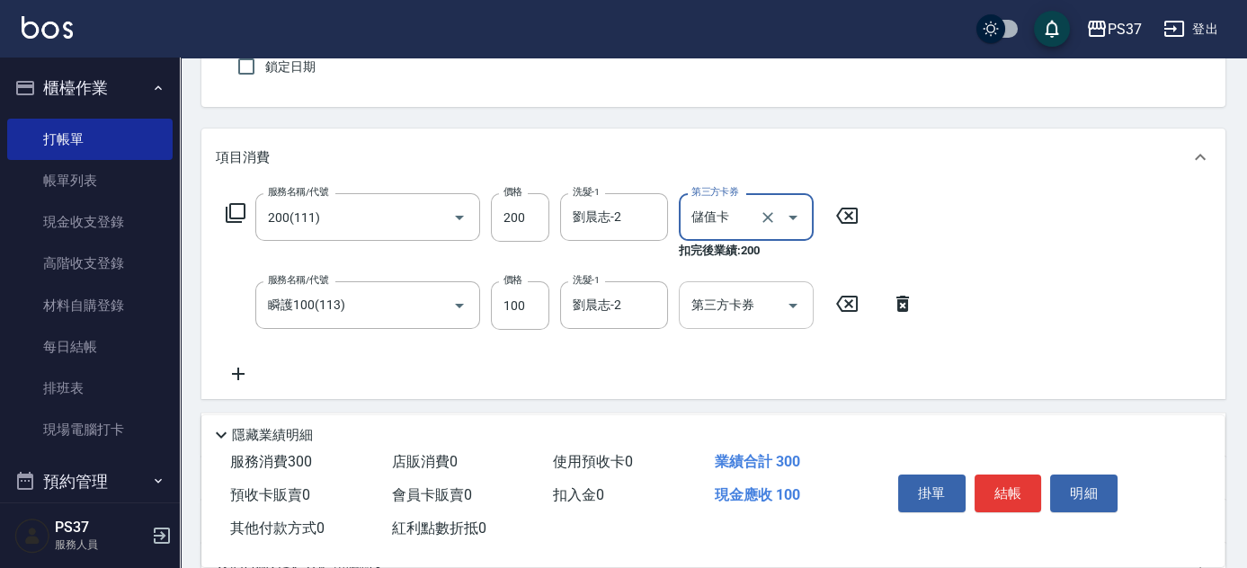
click at [793, 315] on icon "Open" at bounding box center [793, 306] width 22 height 22
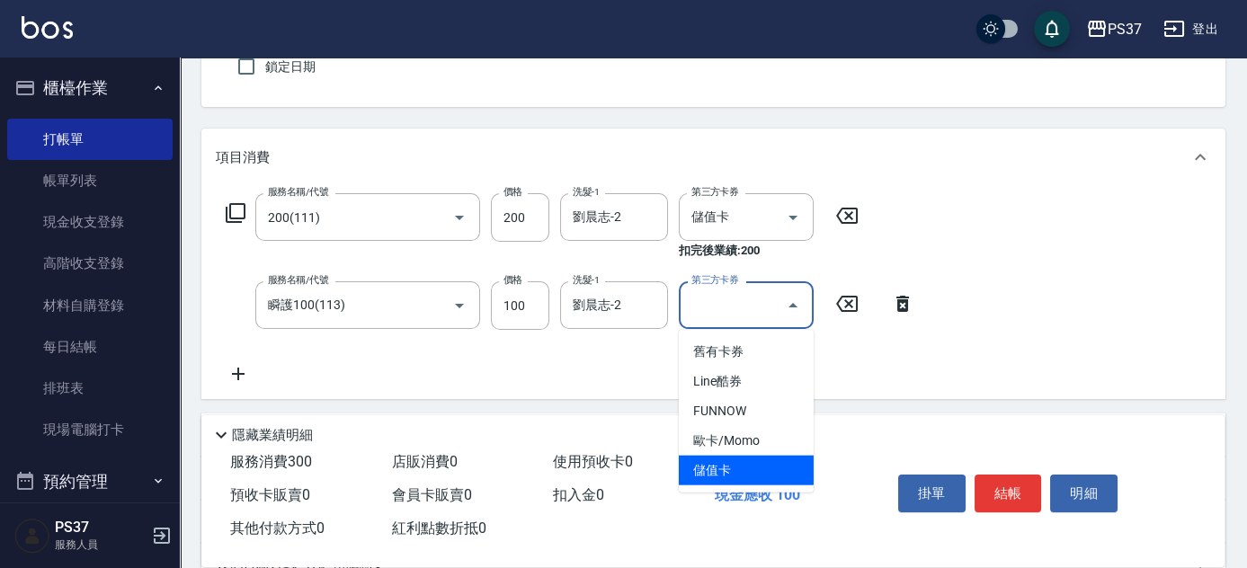
click at [765, 461] on span "儲值卡" at bounding box center [746, 471] width 135 height 30
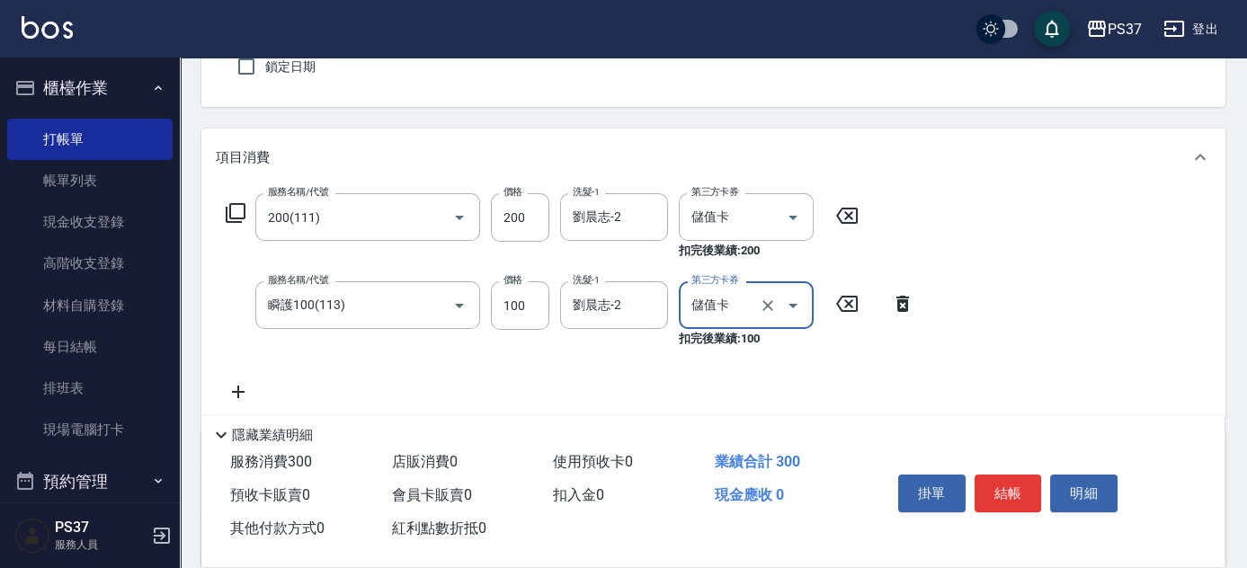
type input "儲值卡"
click at [995, 491] on button "結帳" at bounding box center [1008, 494] width 67 height 38
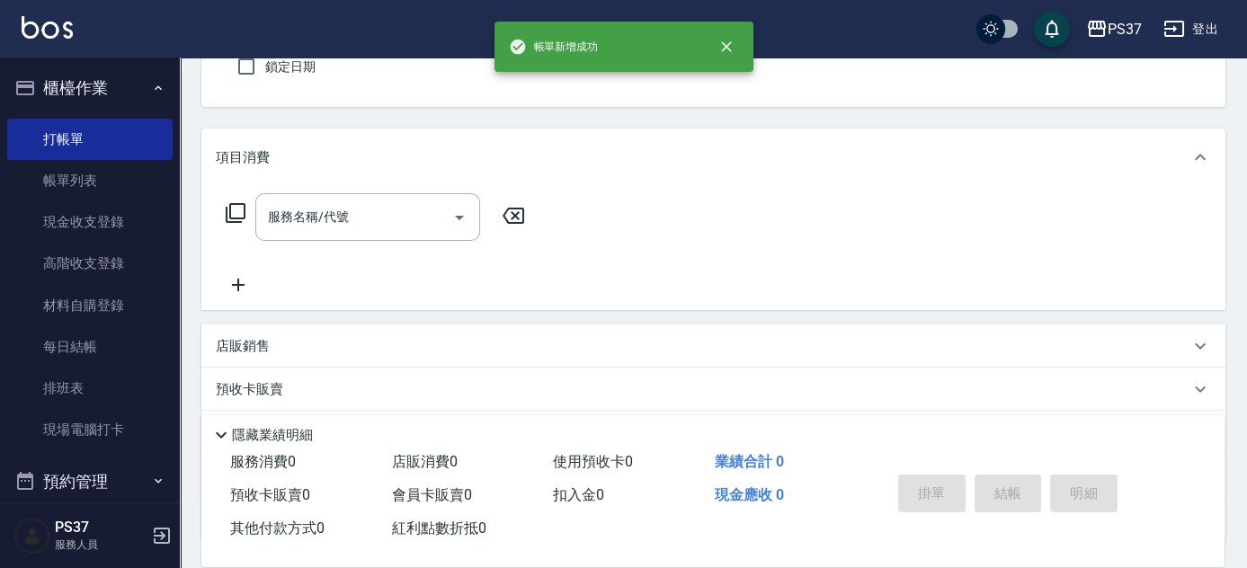
scroll to position [0, 0]
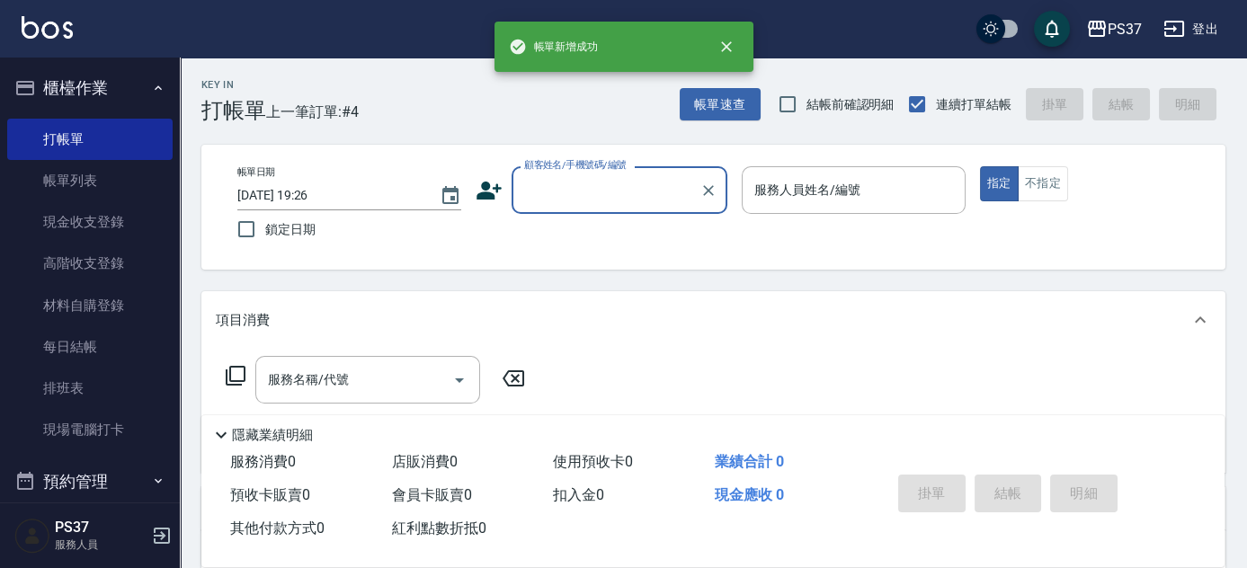
click at [633, 193] on input "顧客姓名/手機號碼/編號" at bounding box center [606, 189] width 173 height 31
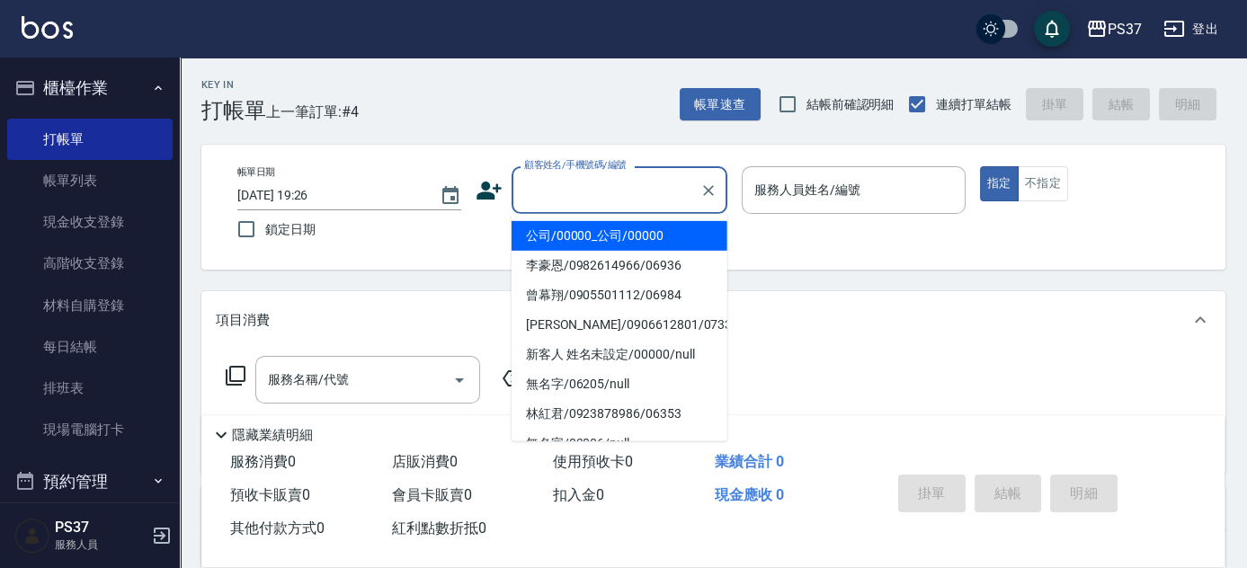
click at [636, 239] on li "公司/00000_公司/00000" at bounding box center [620, 236] width 216 height 30
type input "公司/00000_公司/00000"
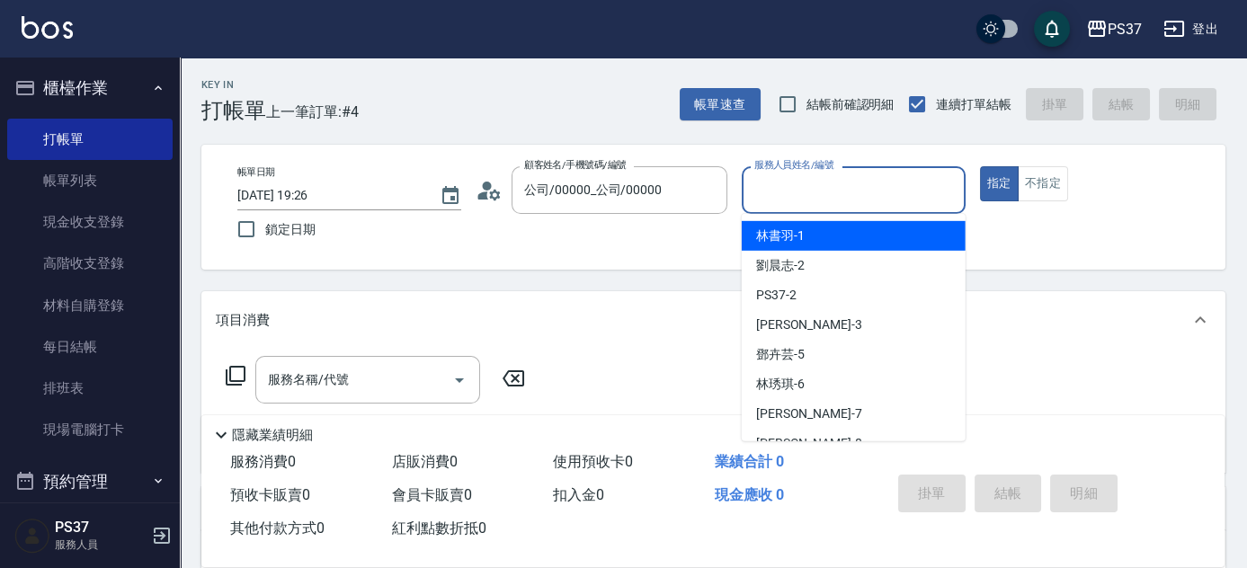
click at [836, 188] on input "服務人員姓名/編號" at bounding box center [854, 189] width 208 height 31
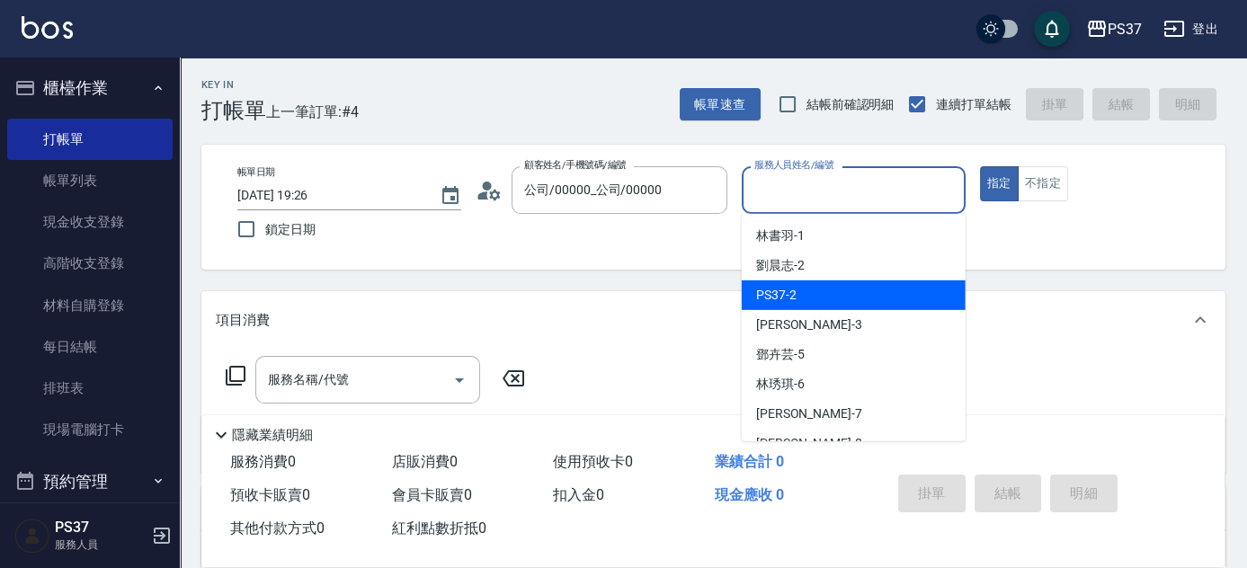
click at [827, 281] on div "PS37 -2" at bounding box center [854, 296] width 224 height 30
click at [832, 183] on input "PS37-2" at bounding box center [840, 189] width 181 height 31
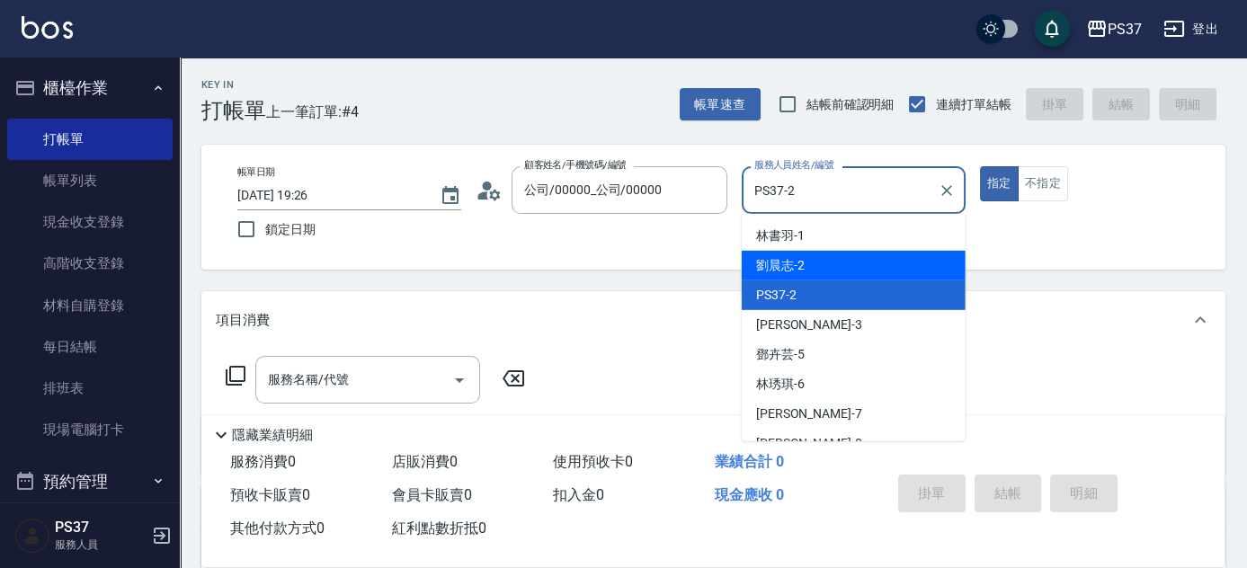
click at [825, 268] on div "劉晨志 -2" at bounding box center [854, 266] width 224 height 30
type input "劉晨志-2"
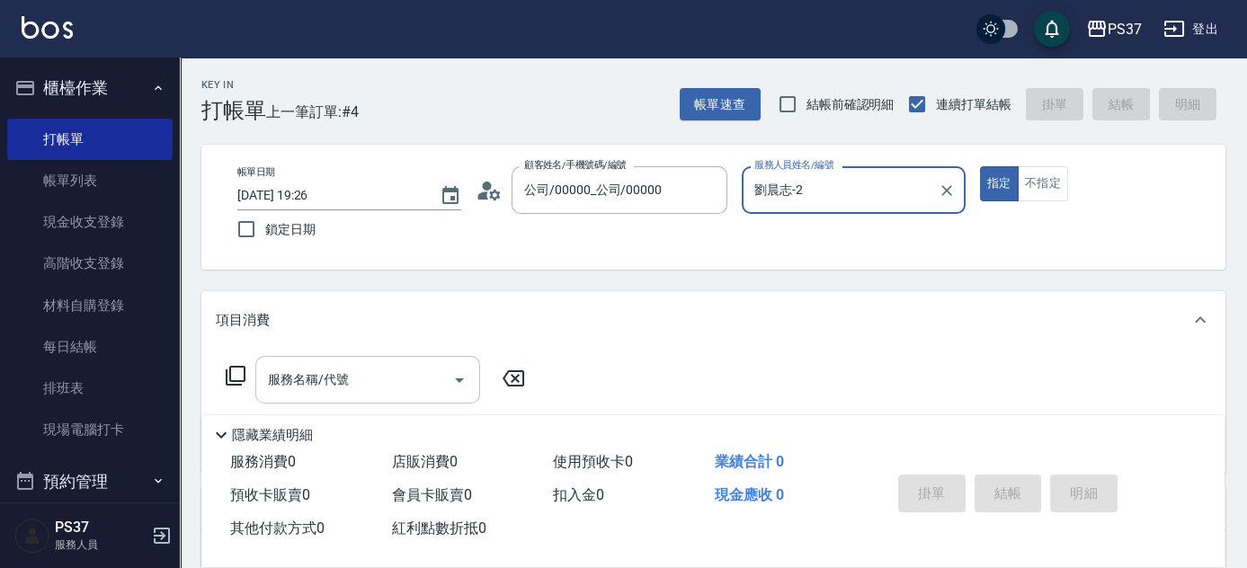
click at [363, 381] on input "服務名稱/代號" at bounding box center [355, 379] width 182 height 31
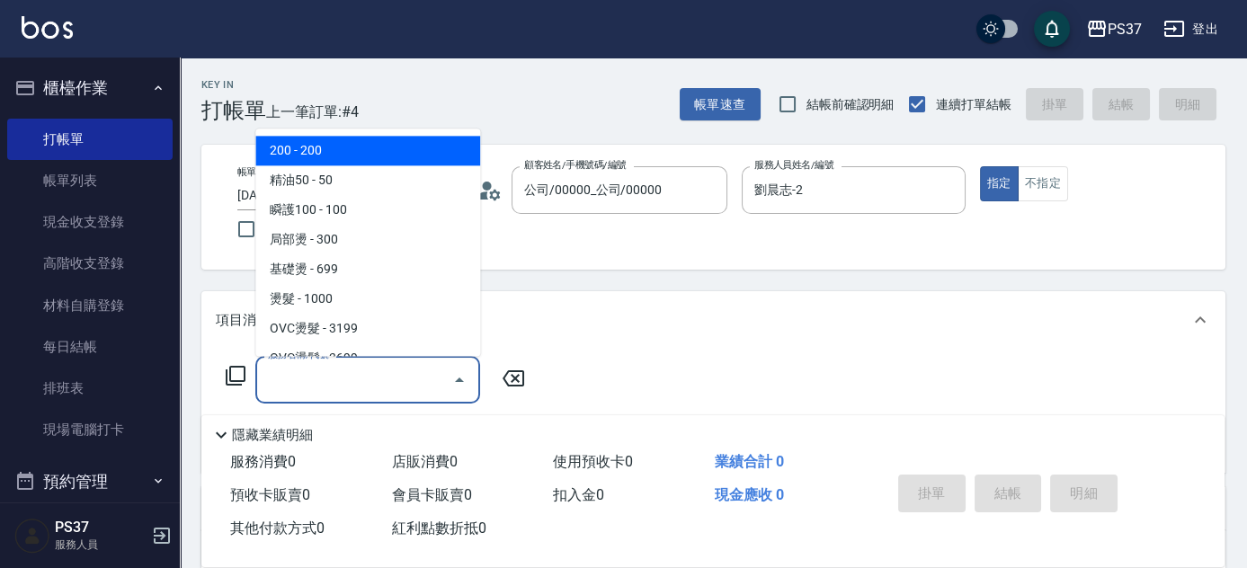
click at [304, 146] on span "200 - 200" at bounding box center [367, 152] width 225 height 30
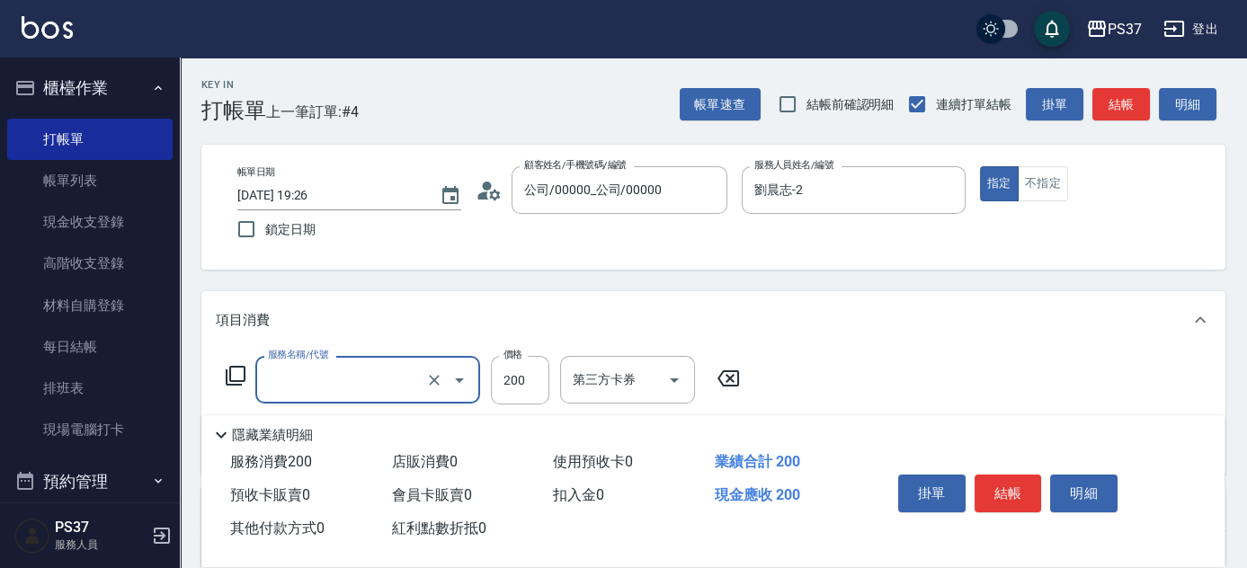
type input "200(111)"
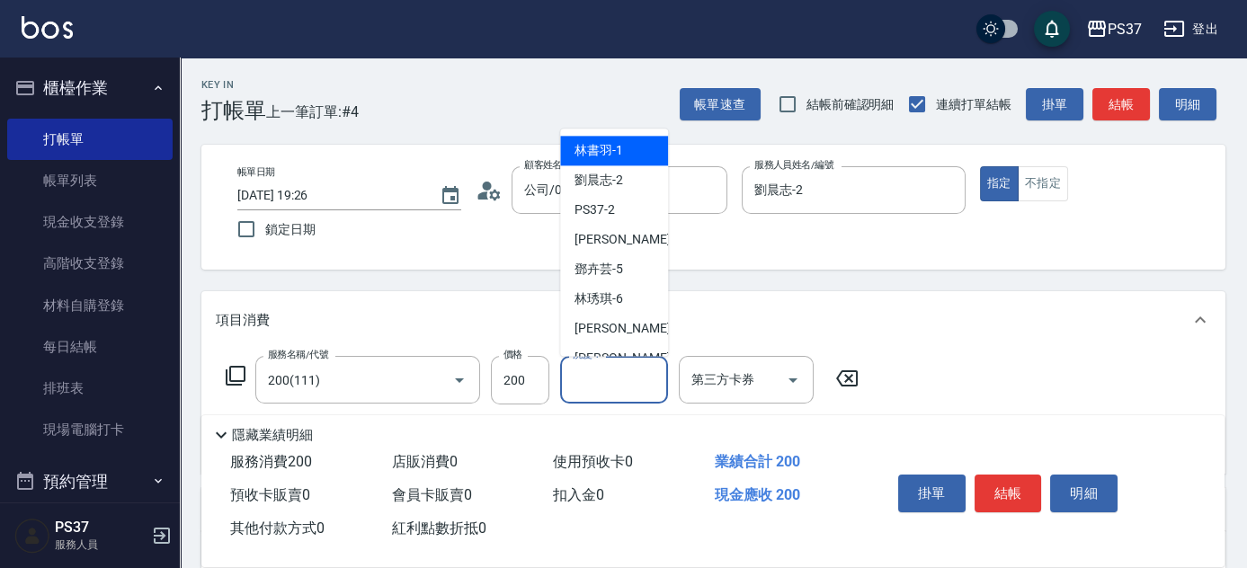
click at [601, 381] on input "洗髮-1" at bounding box center [614, 379] width 92 height 31
click at [605, 351] on span "[PERSON_NAME]-8" at bounding box center [628, 359] width 106 height 19
type input "[PERSON_NAME]-8"
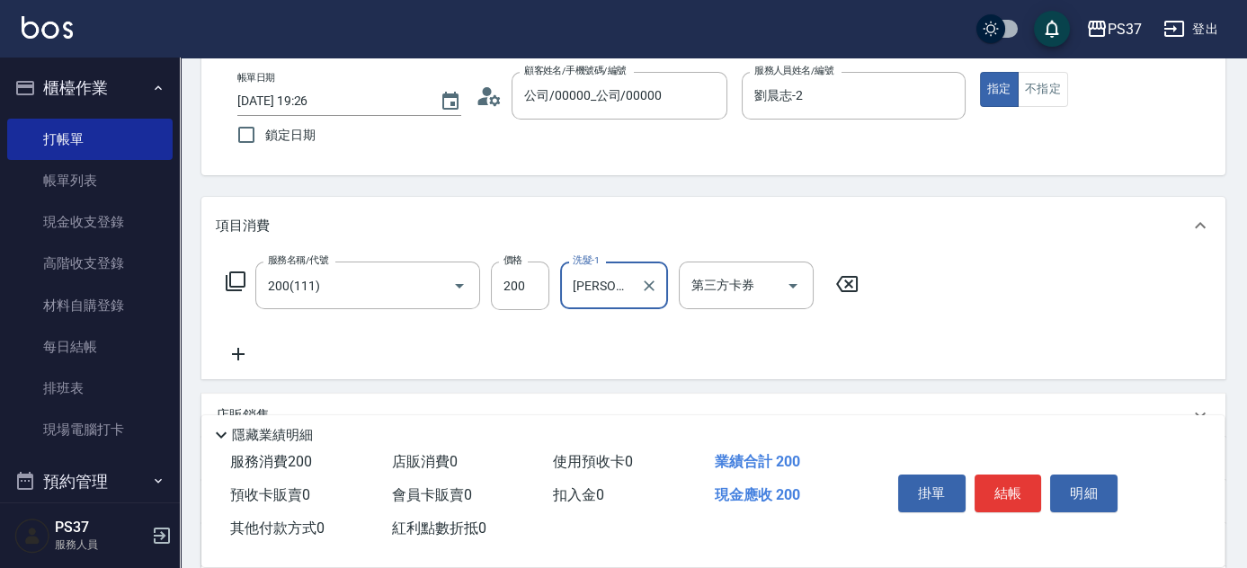
scroll to position [163, 0]
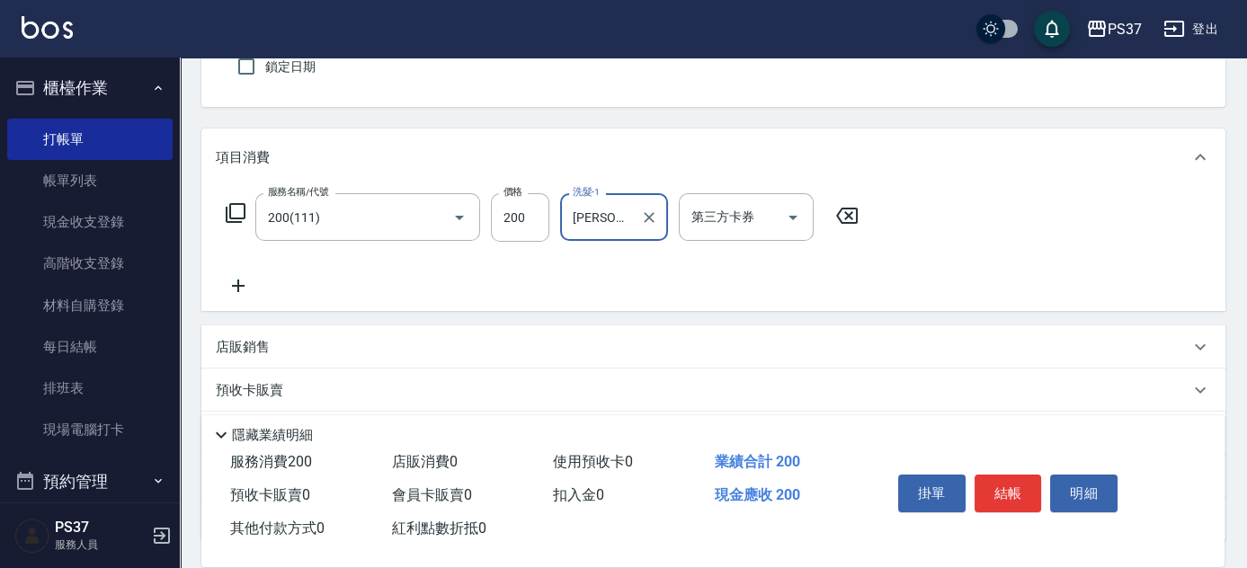
click at [224, 270] on div "服務名稱/代號 200(111) 服務名稱/代號 價格 200 價格 洗髮-1 [PERSON_NAME]-8 洗髮-1 第三方卡券 第三方卡券" at bounding box center [543, 244] width 654 height 103
click at [244, 286] on icon at bounding box center [238, 286] width 13 height 13
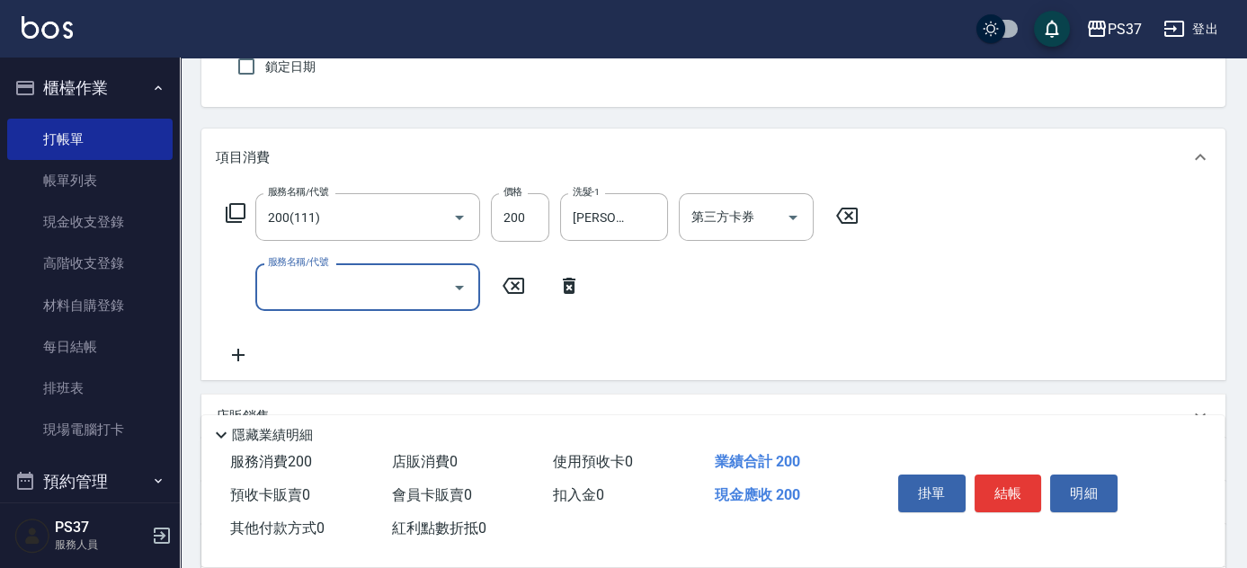
click at [362, 299] on input "服務名稱/代號" at bounding box center [355, 287] width 182 height 31
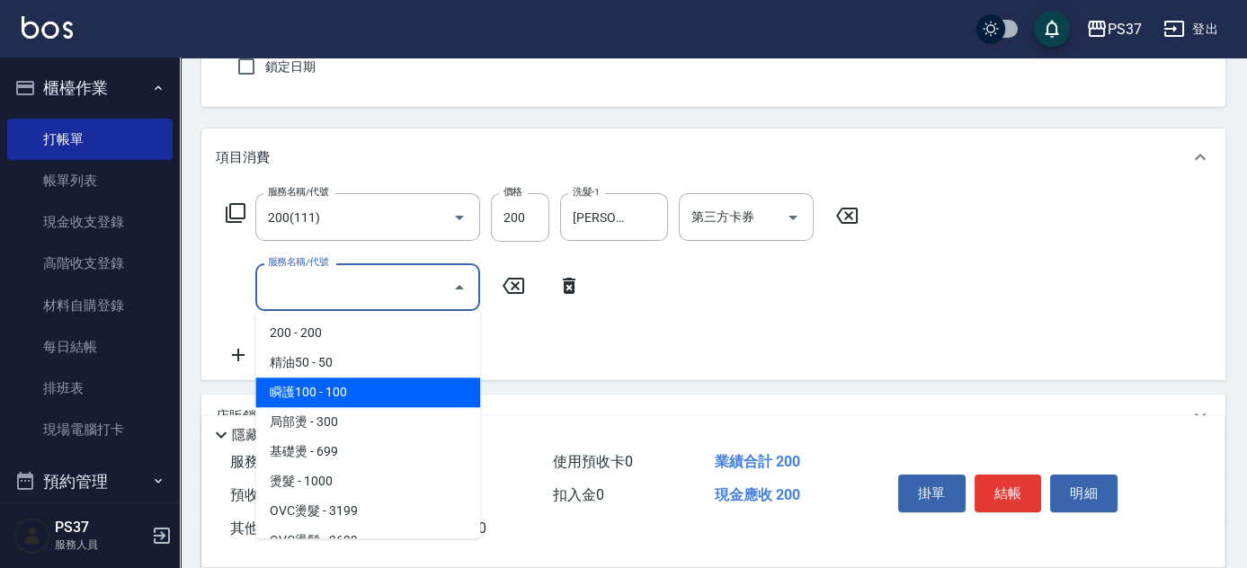
click at [383, 398] on span "瞬護100 - 100" at bounding box center [367, 393] width 225 height 30
type input "瞬護100(113)"
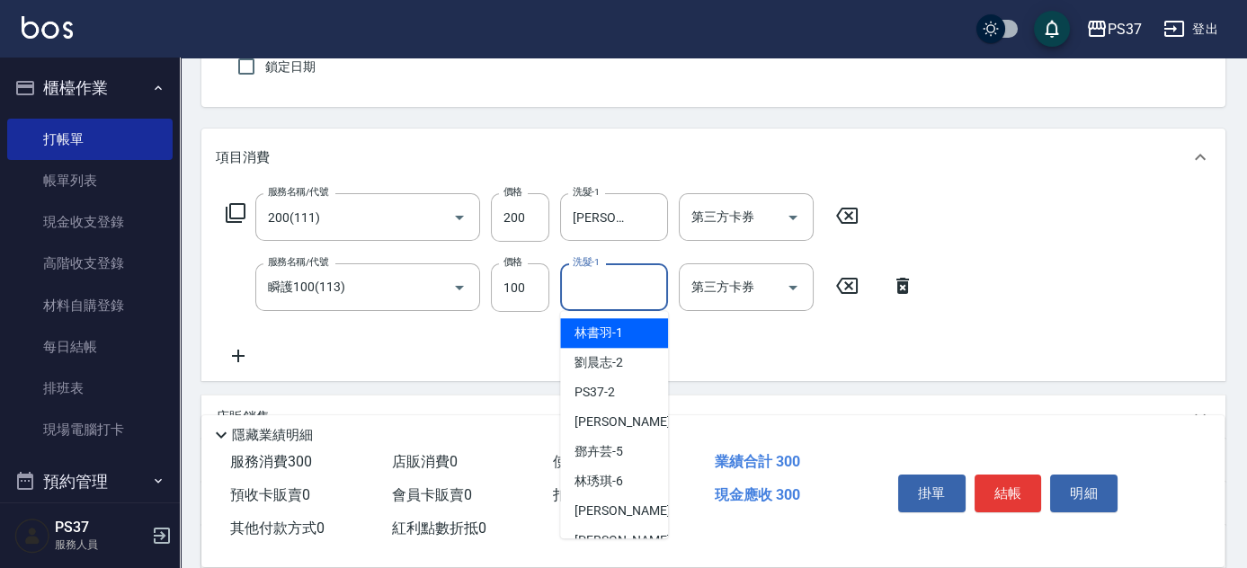
click at [611, 285] on input "洗髮-1" at bounding box center [614, 287] width 92 height 31
click at [621, 355] on span "劉晨志 -2" at bounding box center [599, 362] width 49 height 19
type input "劉晨志-2"
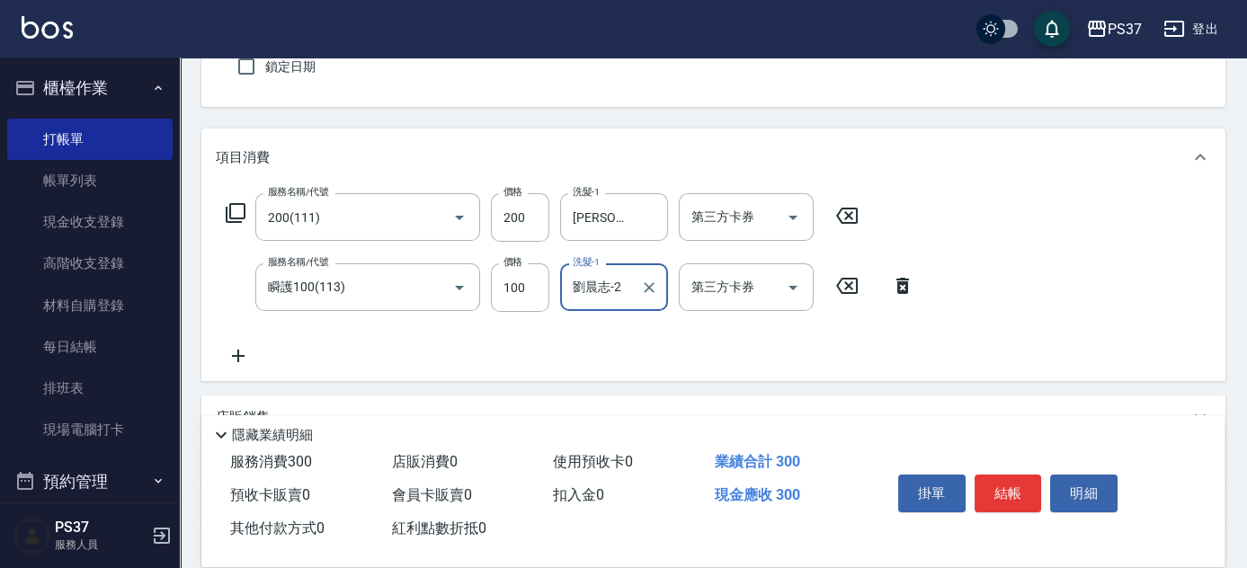
click at [247, 363] on icon at bounding box center [238, 356] width 45 height 22
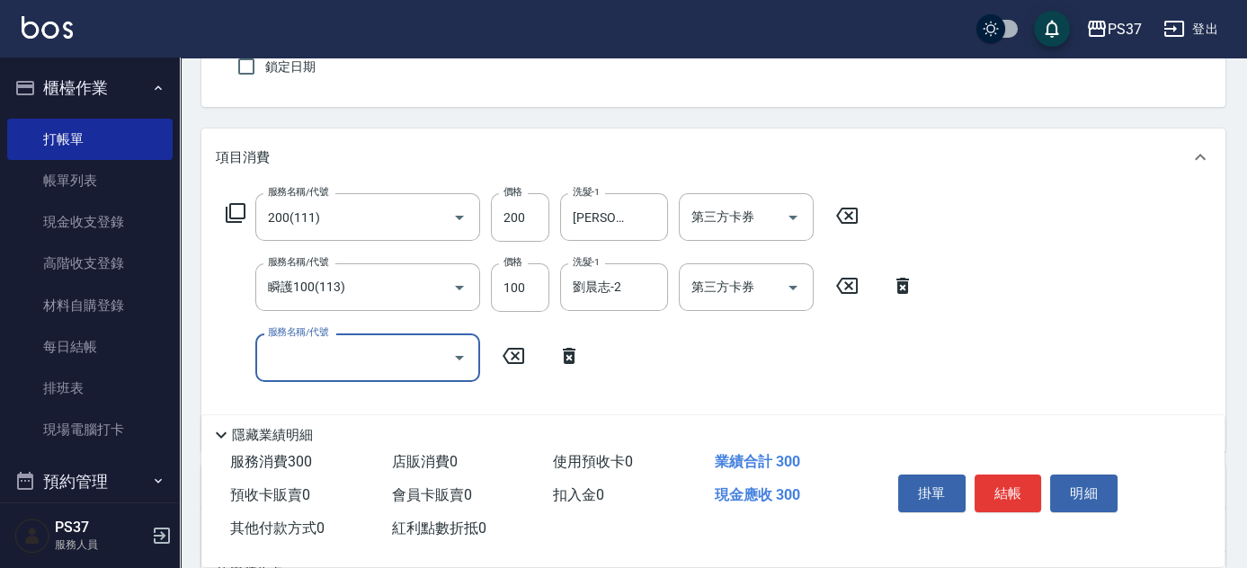
click at [292, 367] on input "服務名稱/代號" at bounding box center [355, 357] width 182 height 31
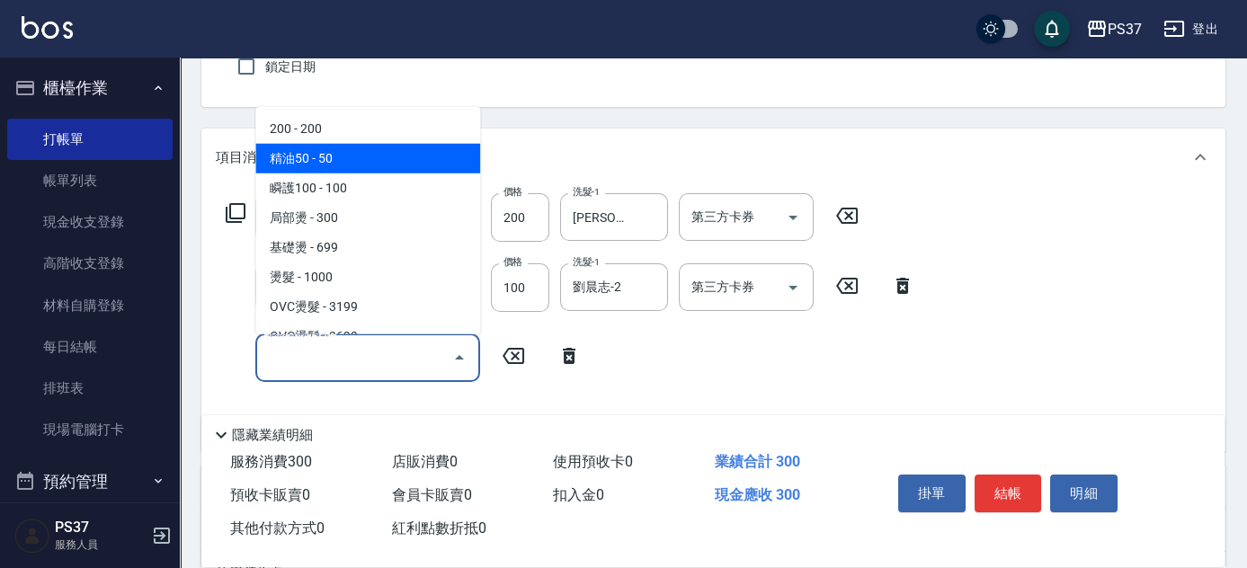
click at [356, 160] on span "精油50 - 50" at bounding box center [367, 159] width 225 height 30
type input "精油50(112)"
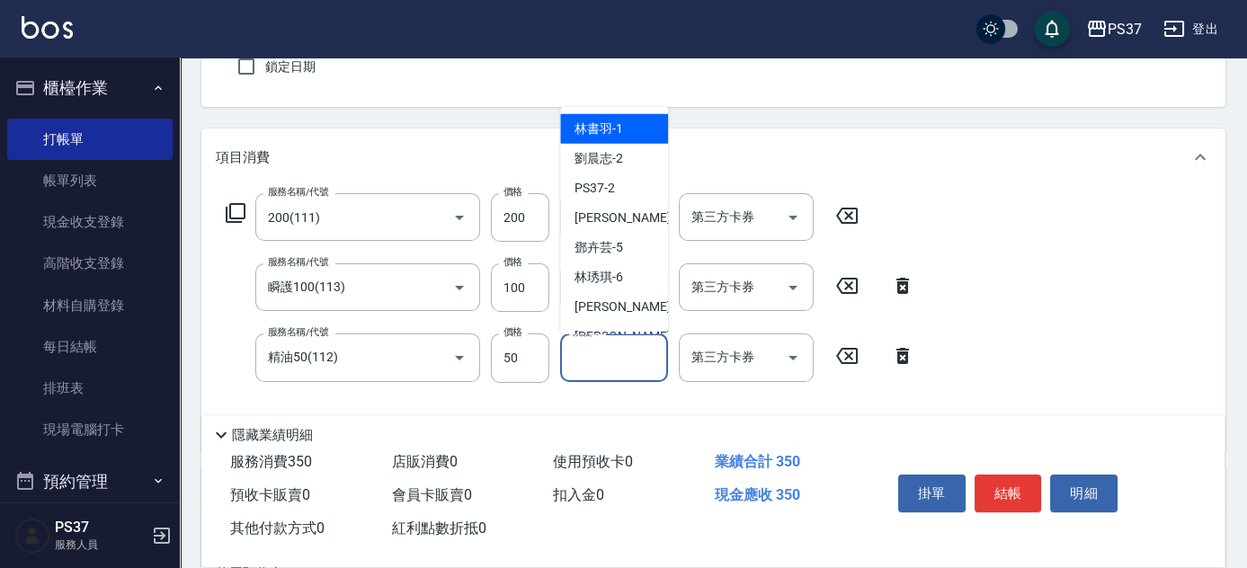
click at [585, 362] on input "洗髮-1" at bounding box center [614, 357] width 92 height 31
click at [623, 167] on div "劉晨志 -2" at bounding box center [614, 159] width 108 height 30
type input "劉晨志-2"
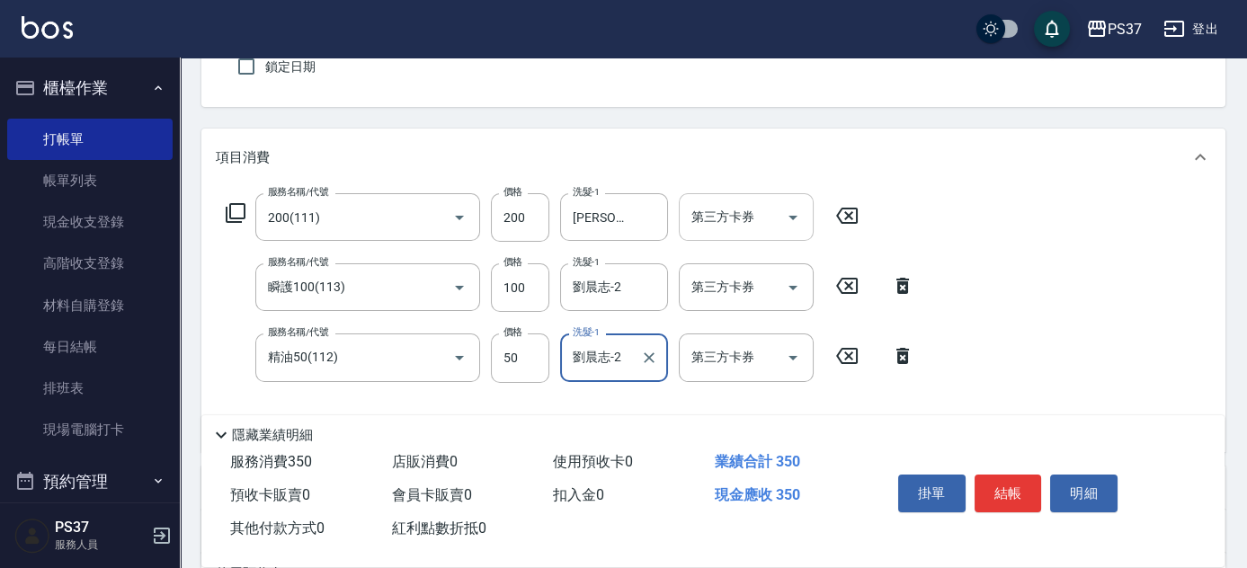
click at [791, 236] on div at bounding box center [792, 217] width 27 height 48
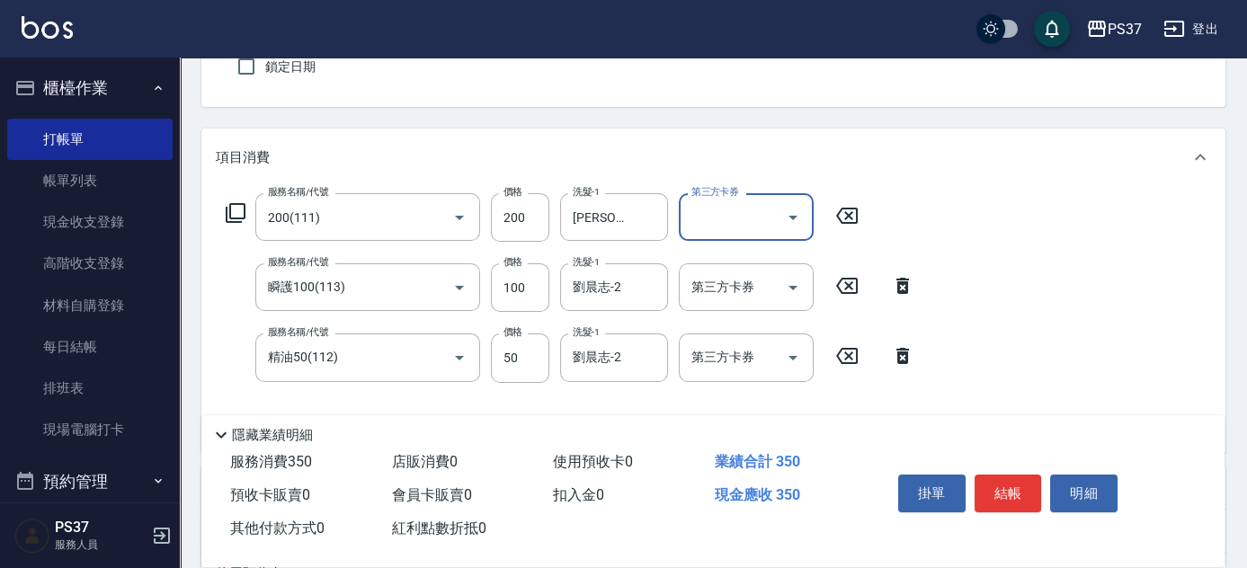
click at [787, 221] on icon "Open" at bounding box center [793, 218] width 22 height 22
click at [752, 381] on span "儲值卡" at bounding box center [746, 382] width 135 height 30
type input "儲值卡"
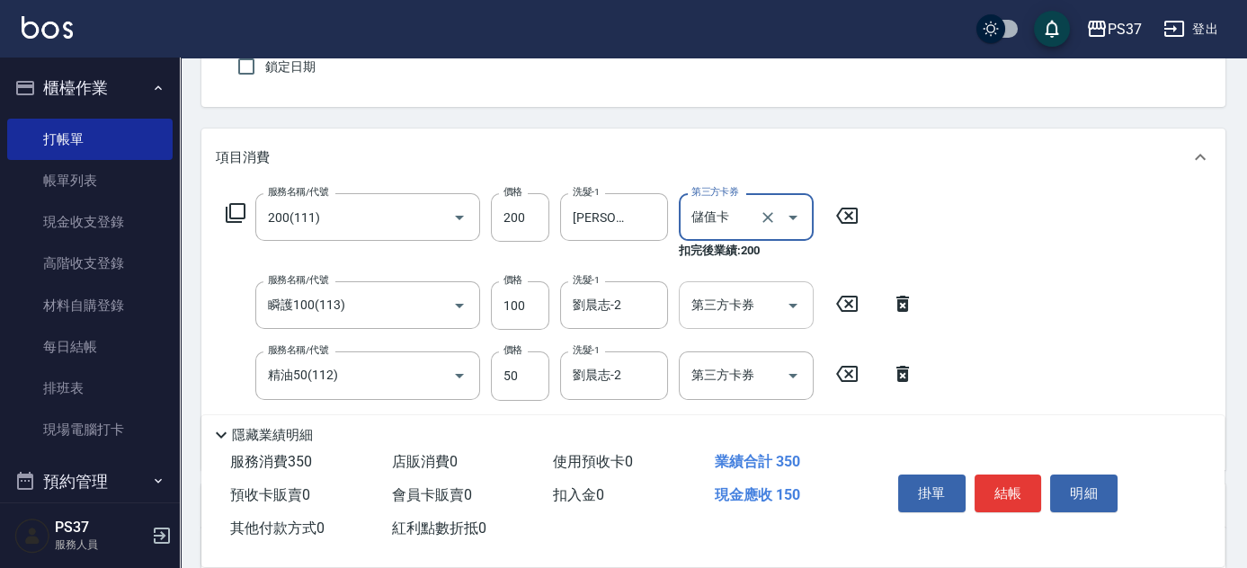
click at [793, 301] on icon "Open" at bounding box center [793, 306] width 22 height 22
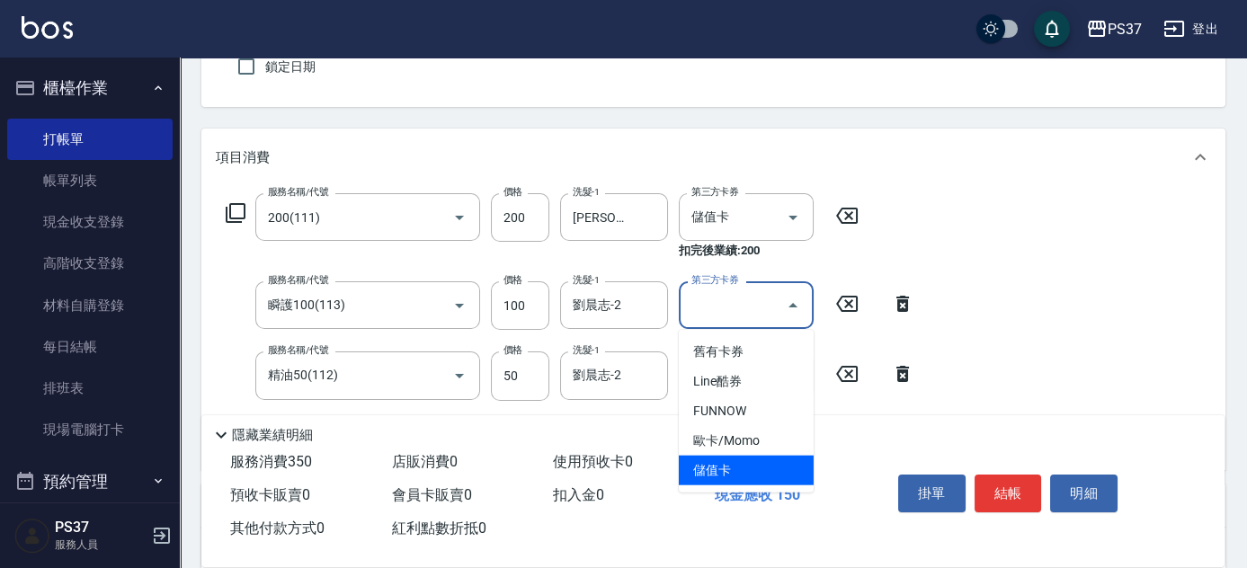
click at [750, 469] on span "儲值卡" at bounding box center [746, 471] width 135 height 30
type input "儲值卡"
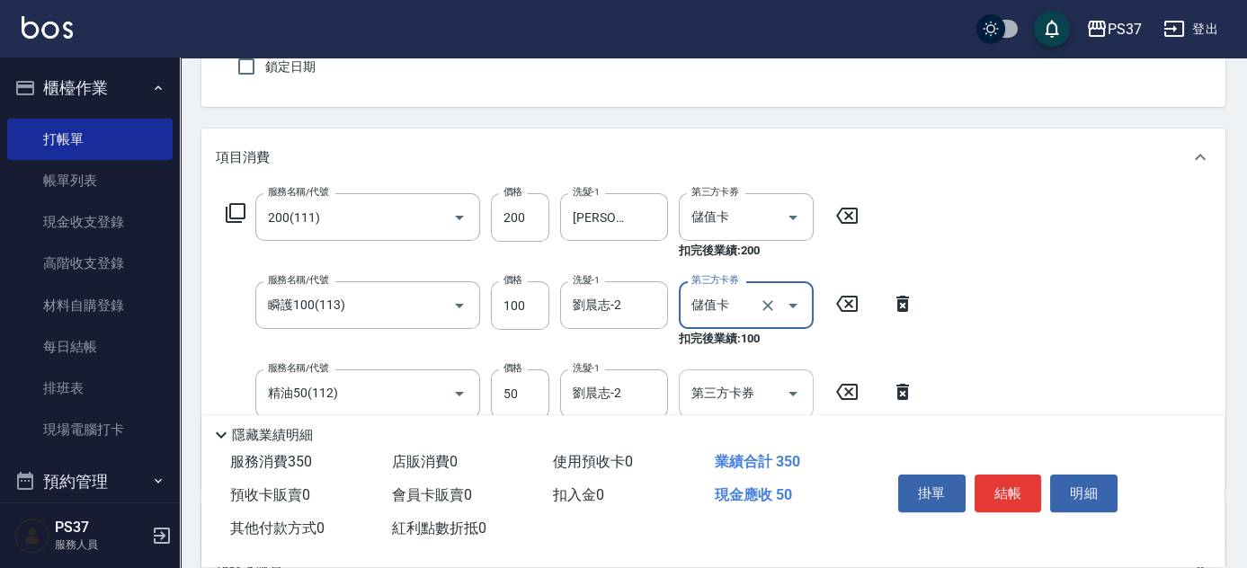
click at [797, 392] on icon "Open" at bounding box center [793, 394] width 9 height 4
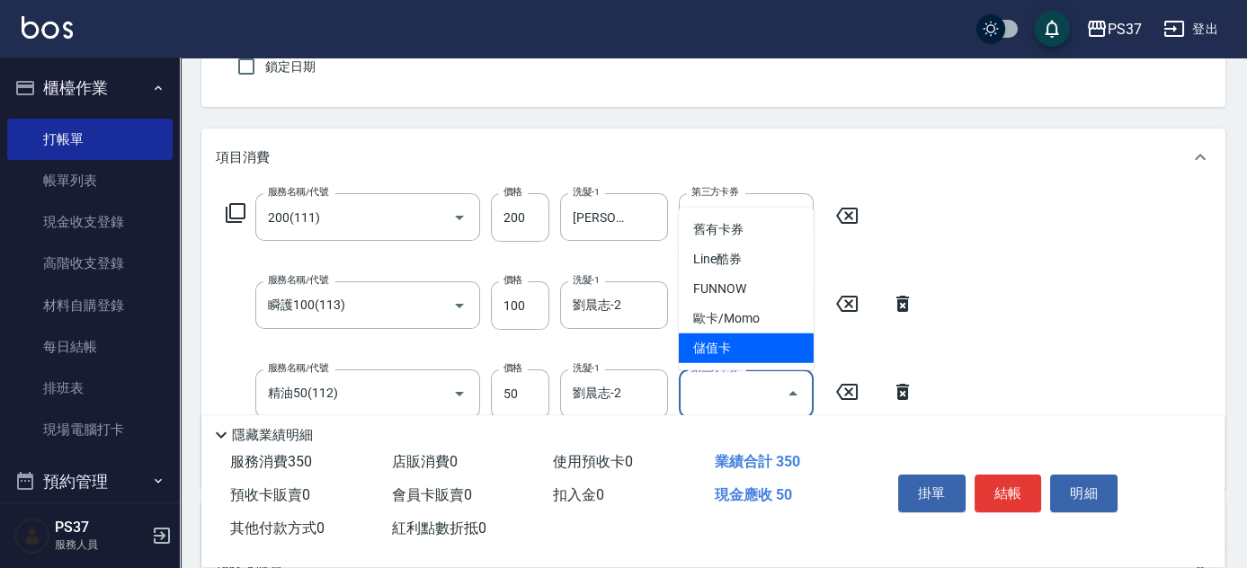
click at [771, 348] on span "儲值卡" at bounding box center [746, 349] width 135 height 30
type input "儲值卡"
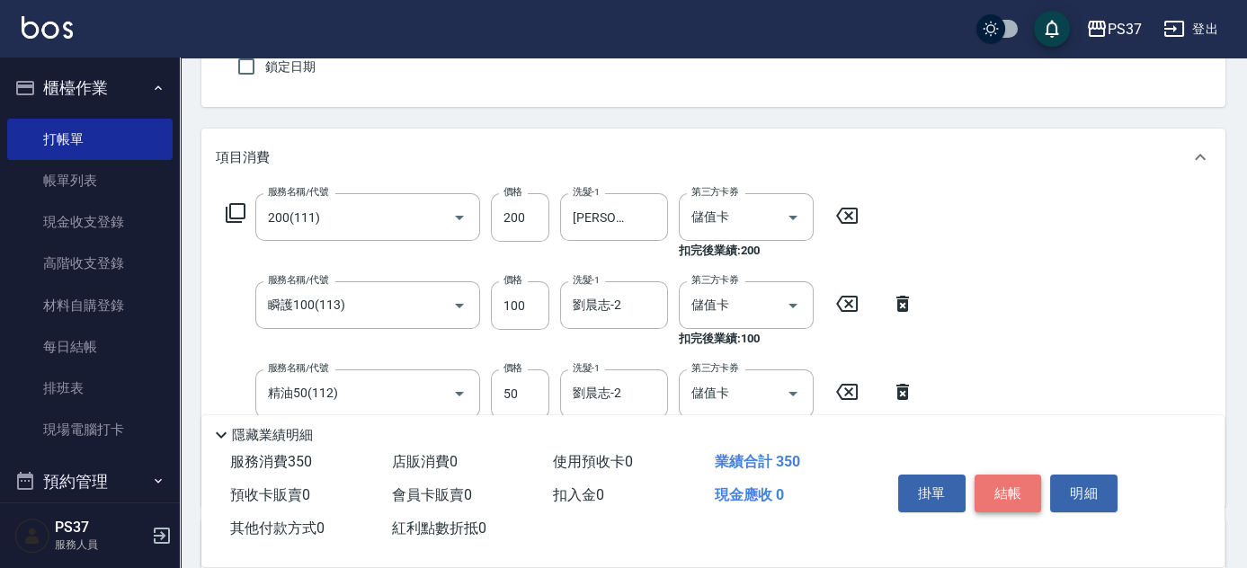
click at [998, 487] on button "結帳" at bounding box center [1008, 494] width 67 height 38
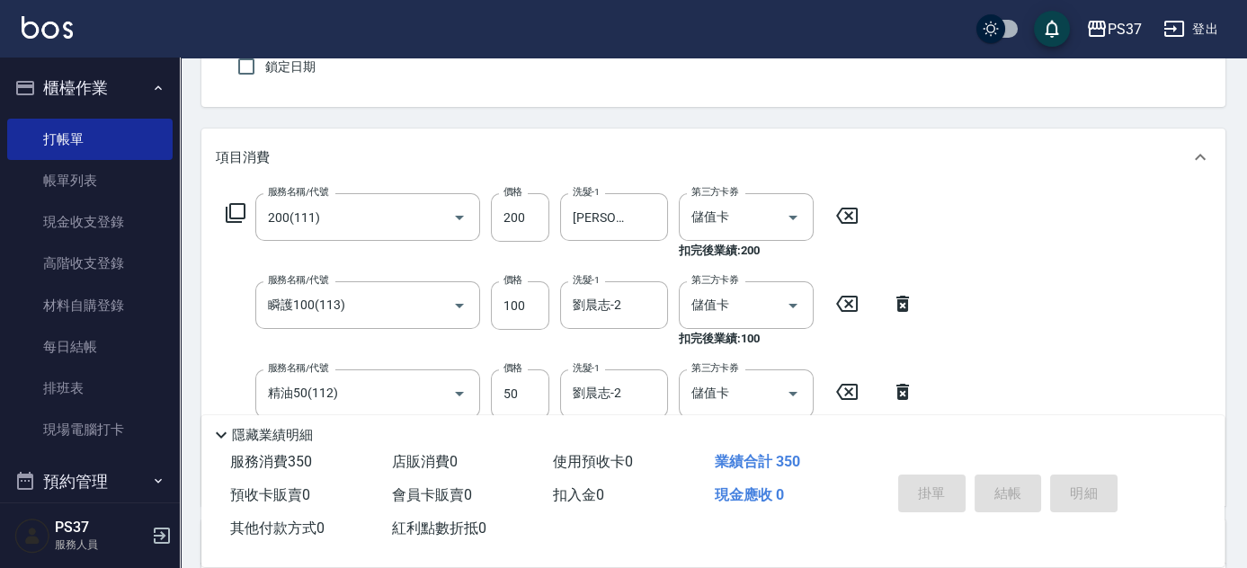
type input "[DATE] 19:27"
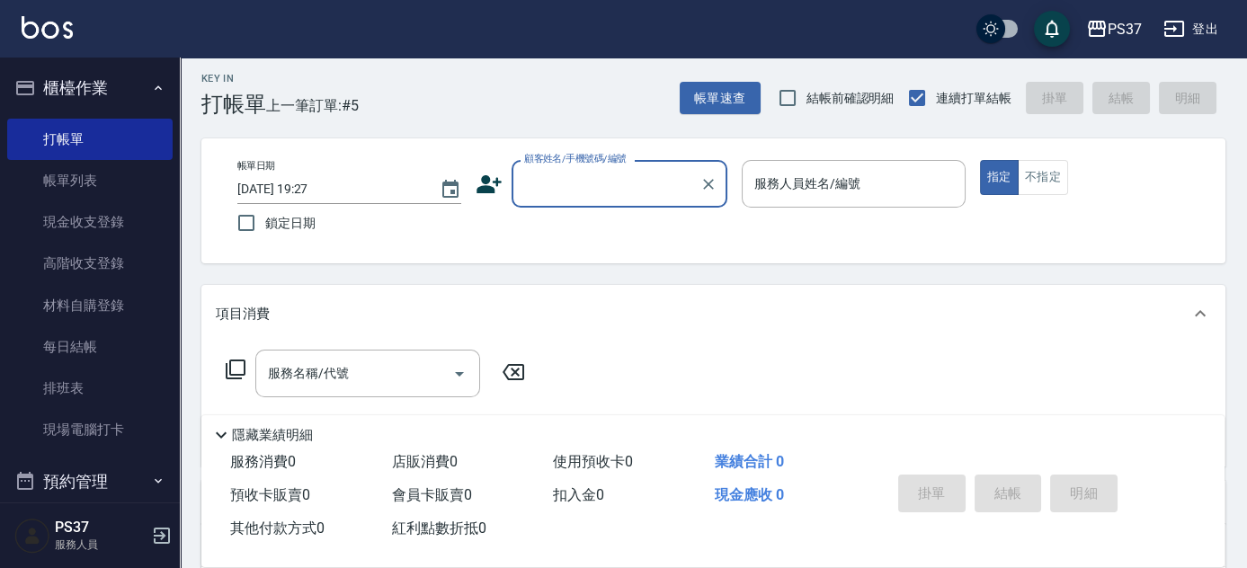
scroll to position [0, 0]
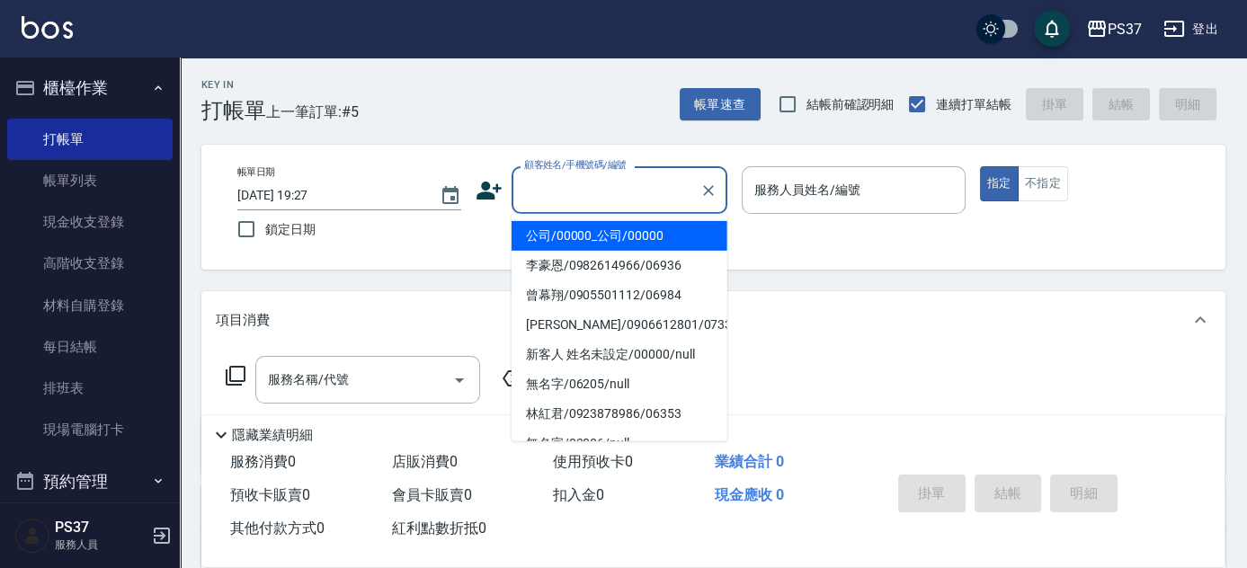
click at [602, 180] on input "顧客姓名/手機號碼/編號" at bounding box center [606, 189] width 173 height 31
click at [606, 228] on li "公司/00000_公司/00000" at bounding box center [620, 236] width 216 height 30
type input "公司/00000_公司/00000"
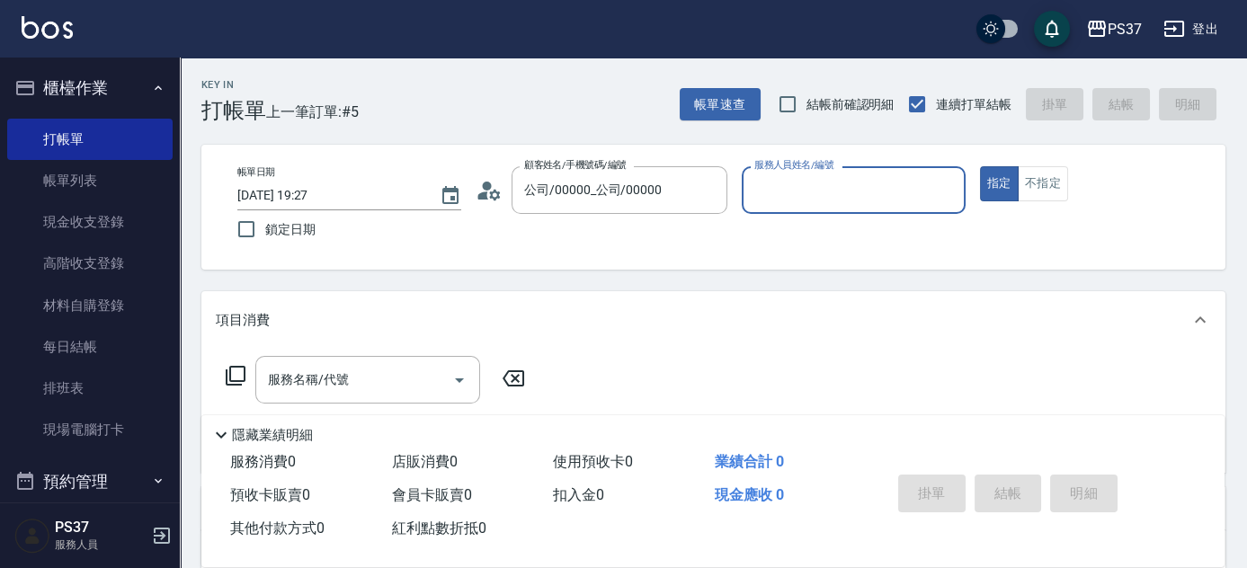
click at [842, 164] on div "帳單日期 [DATE] 19:27 鎖定日期 顧客姓名/手機號碼/編號 公司/00000_公司/00000 顧客姓名/手機號碼/編號 服務人員姓名/編號 服務…" at bounding box center [713, 207] width 1024 height 125
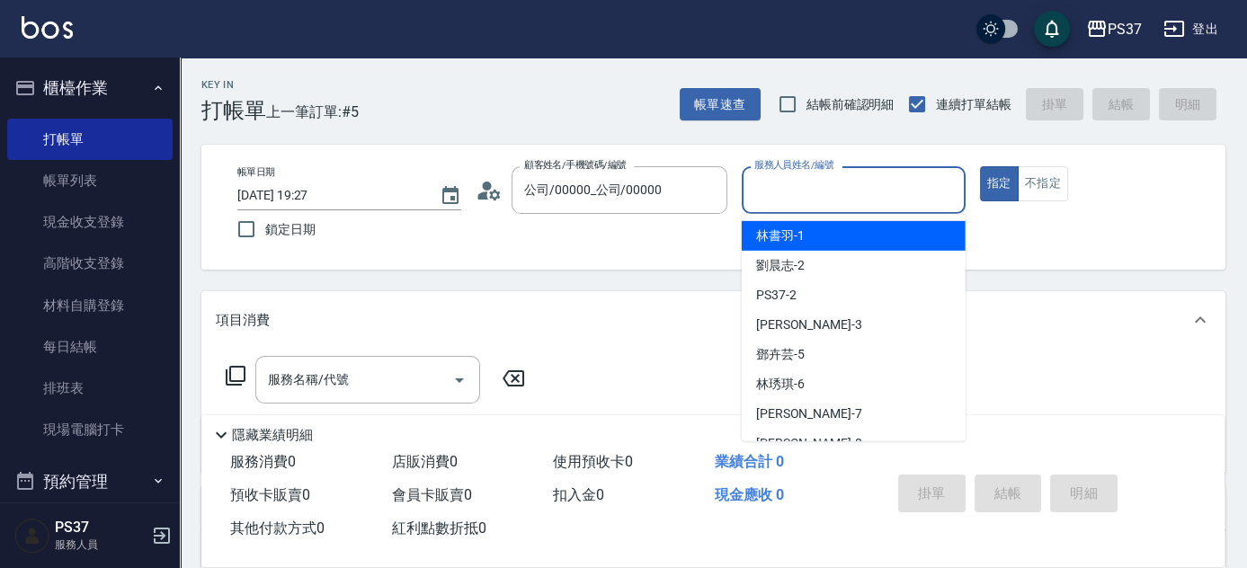
click at [836, 179] on div "服務人員姓名/編號 服務人員姓名/編號" at bounding box center [854, 190] width 224 height 48
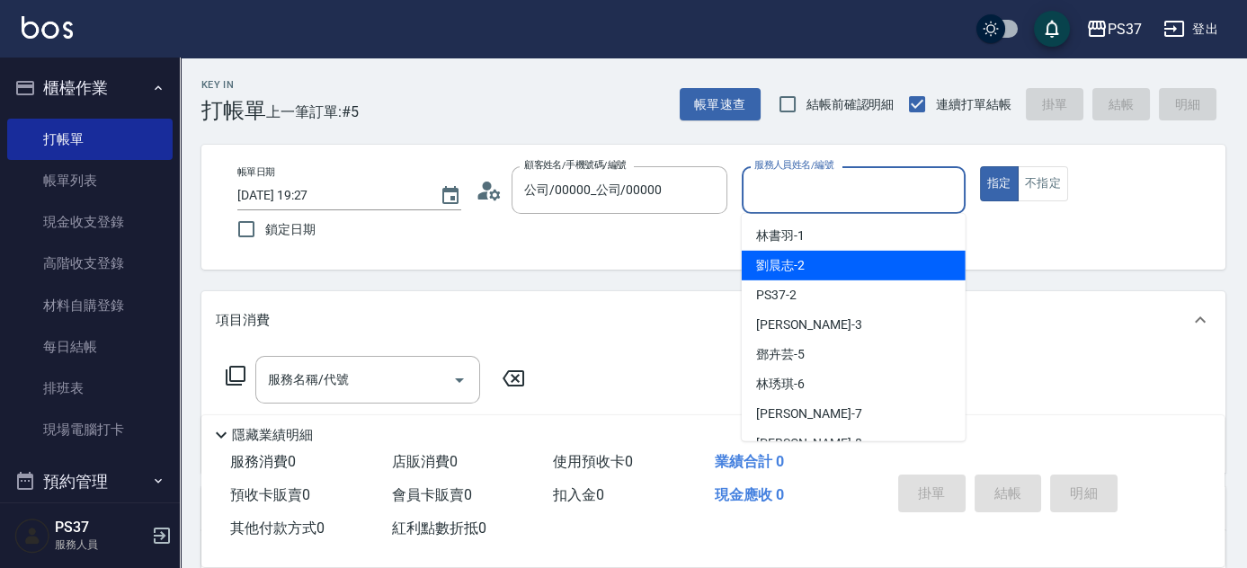
click at [844, 259] on div "劉晨志 -2" at bounding box center [854, 266] width 224 height 30
type input "劉晨志-2"
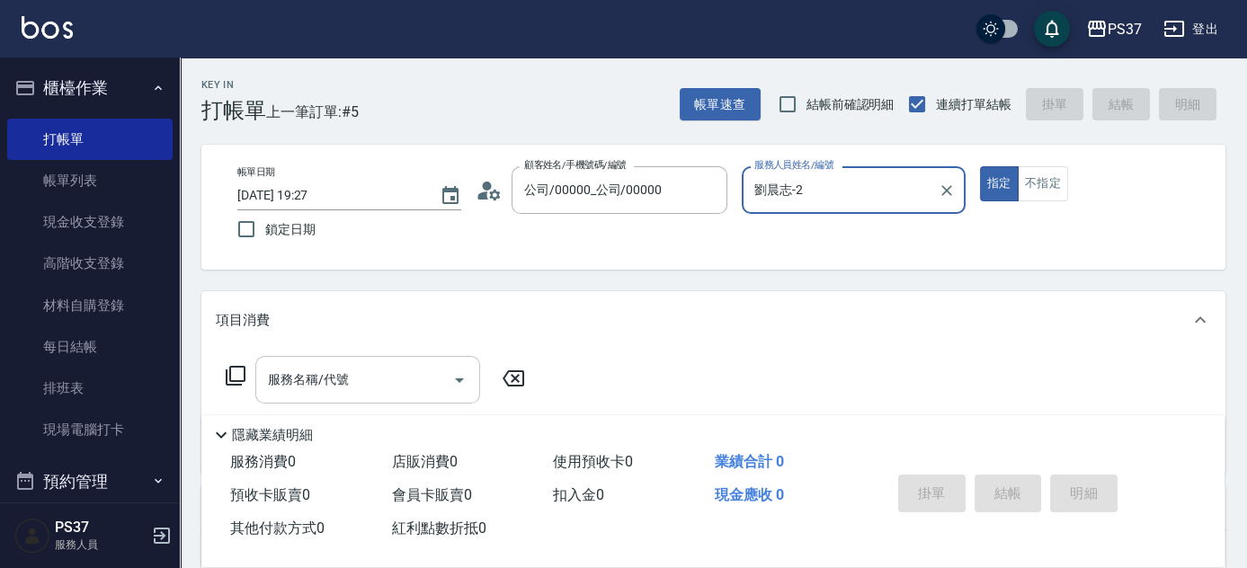
click at [318, 381] on input "服務名稱/代號" at bounding box center [355, 379] width 182 height 31
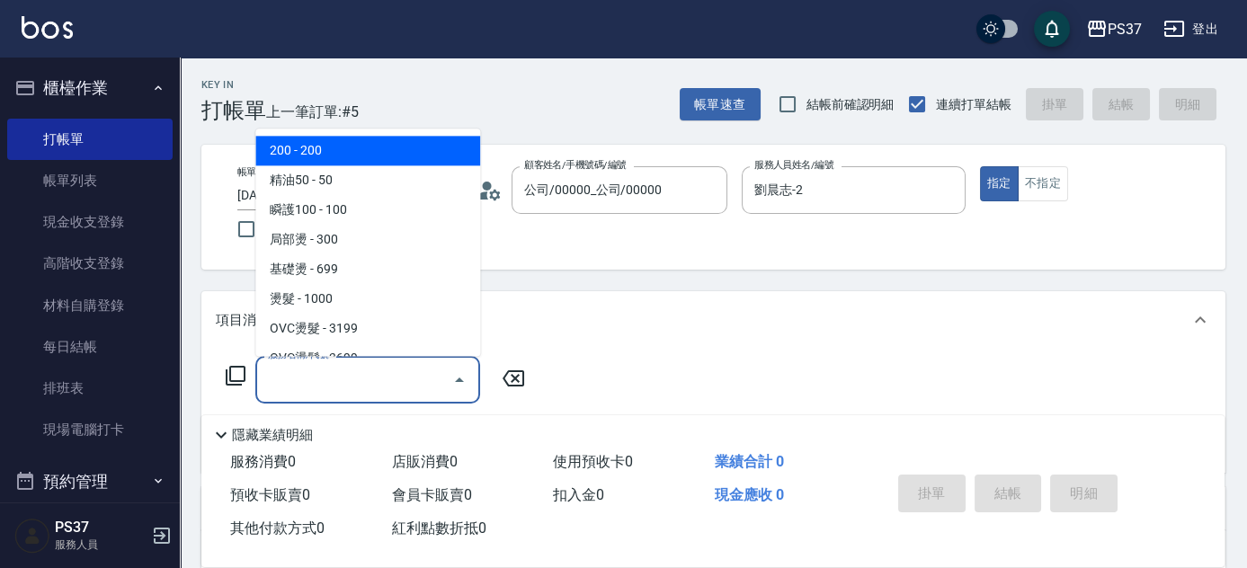
click at [369, 141] on span "200 - 200" at bounding box center [367, 152] width 225 height 30
type input "200(111)"
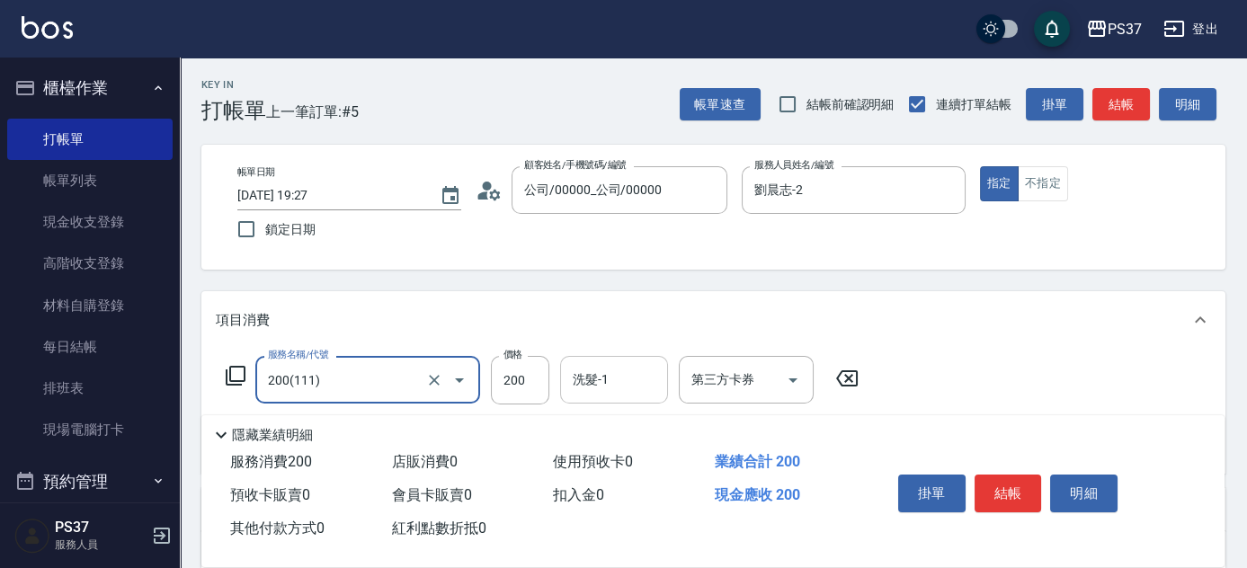
click at [629, 390] on input "洗髮-1" at bounding box center [614, 379] width 92 height 31
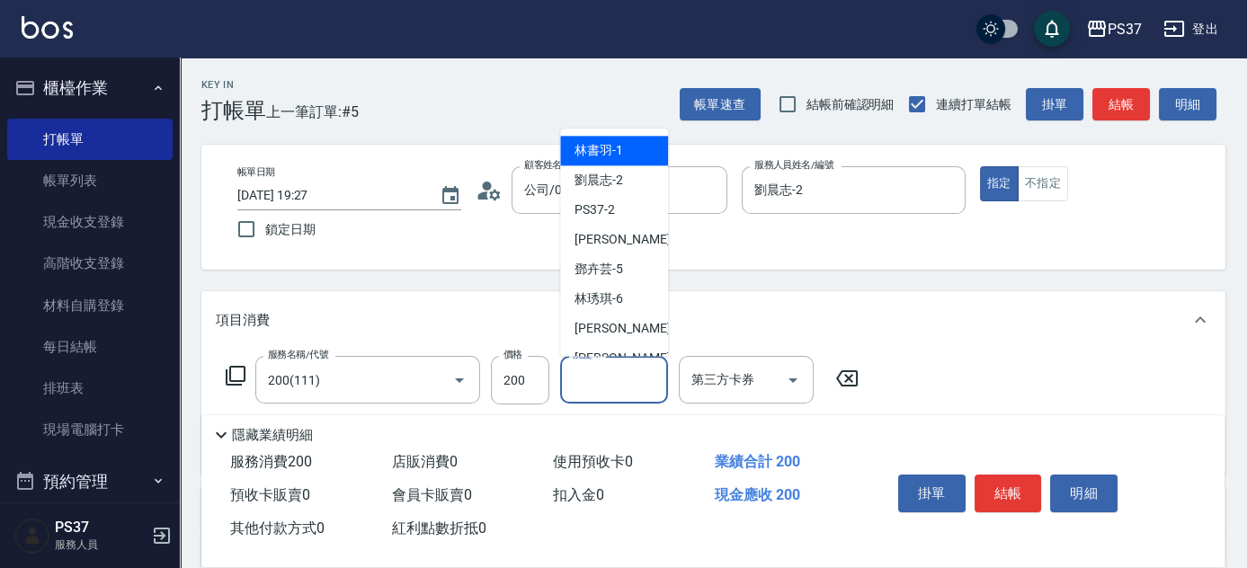
click at [621, 162] on div "林書羽 -1" at bounding box center [614, 152] width 108 height 30
type input "林書羽-1"
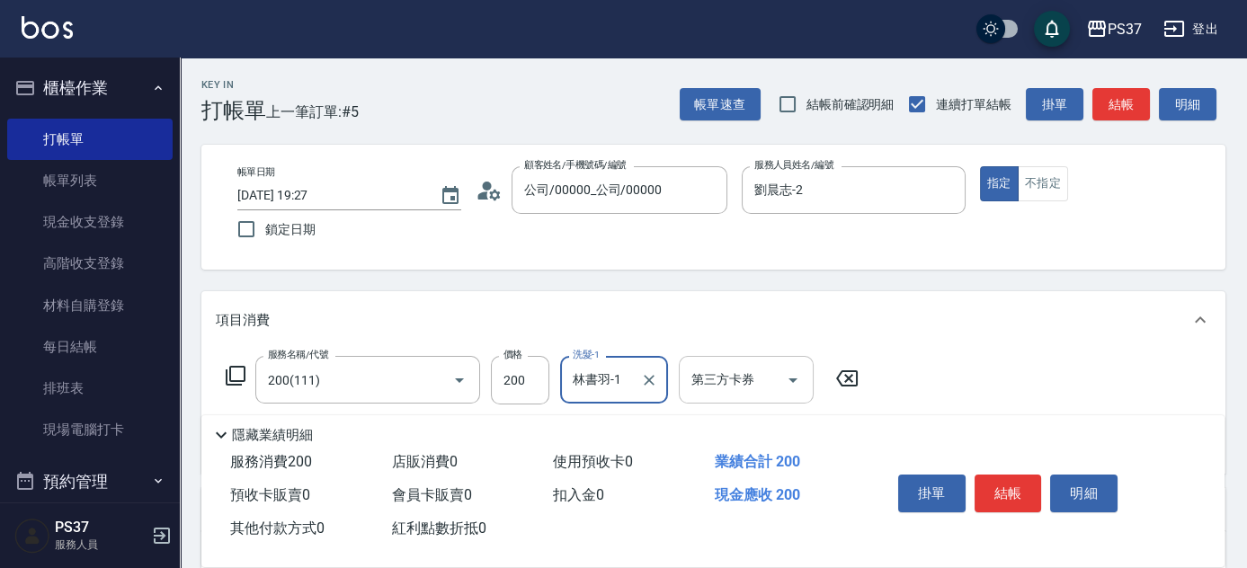
click at [793, 388] on icon "Open" at bounding box center [793, 381] width 22 height 22
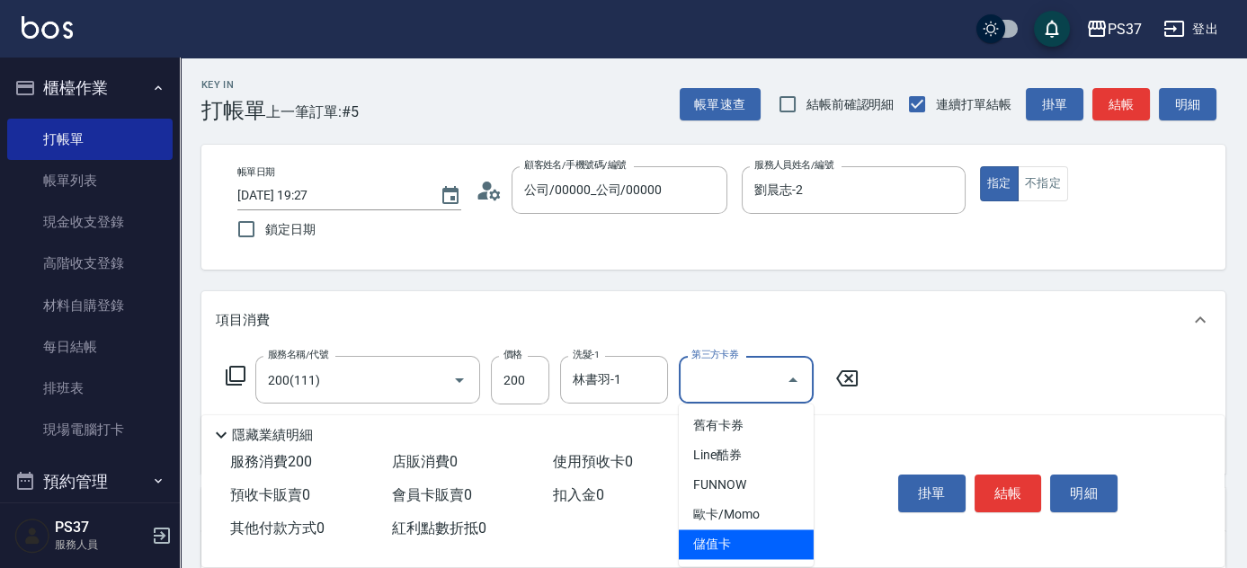
click at [760, 541] on span "儲值卡" at bounding box center [746, 545] width 135 height 30
type input "儲值卡"
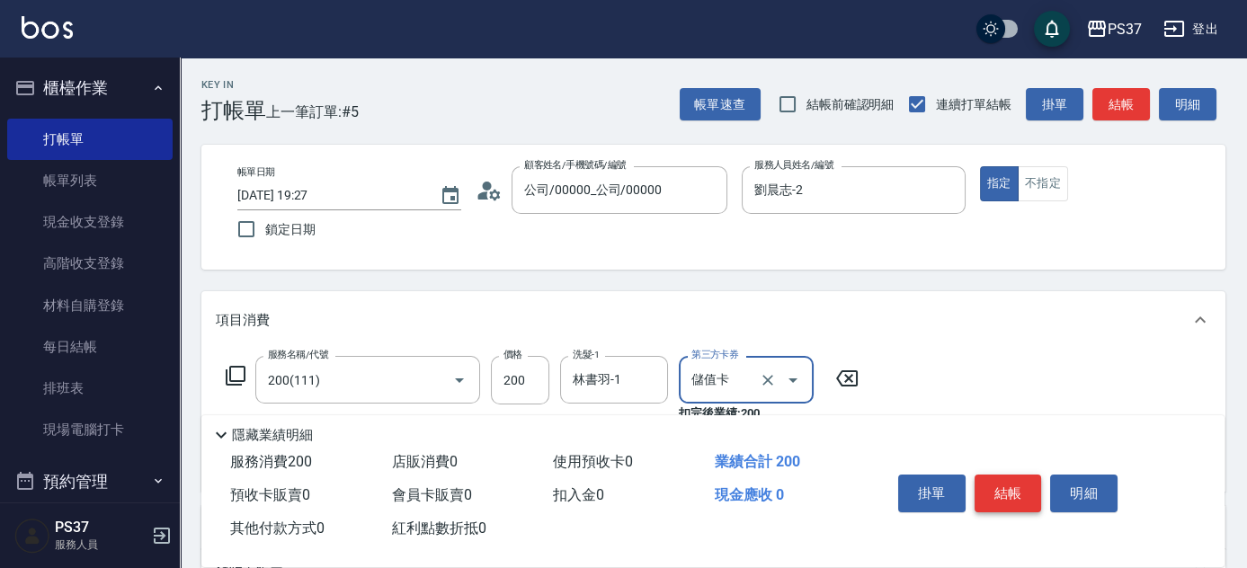
click at [993, 494] on button "結帳" at bounding box center [1008, 494] width 67 height 38
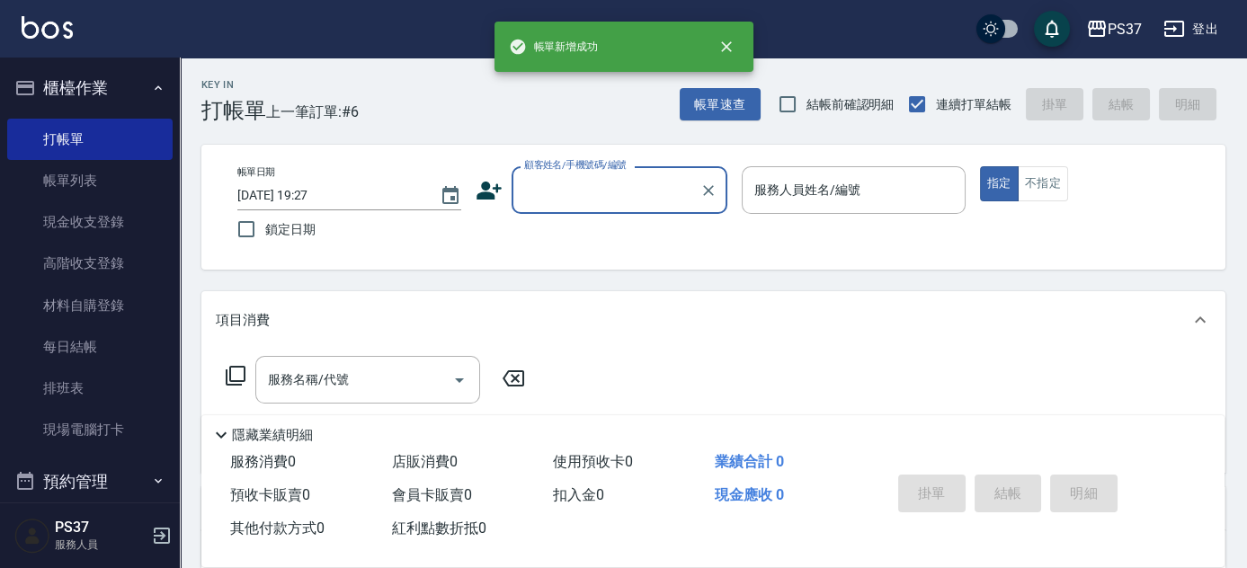
click at [619, 196] on input "顧客姓名/手機號碼/編號" at bounding box center [606, 189] width 173 height 31
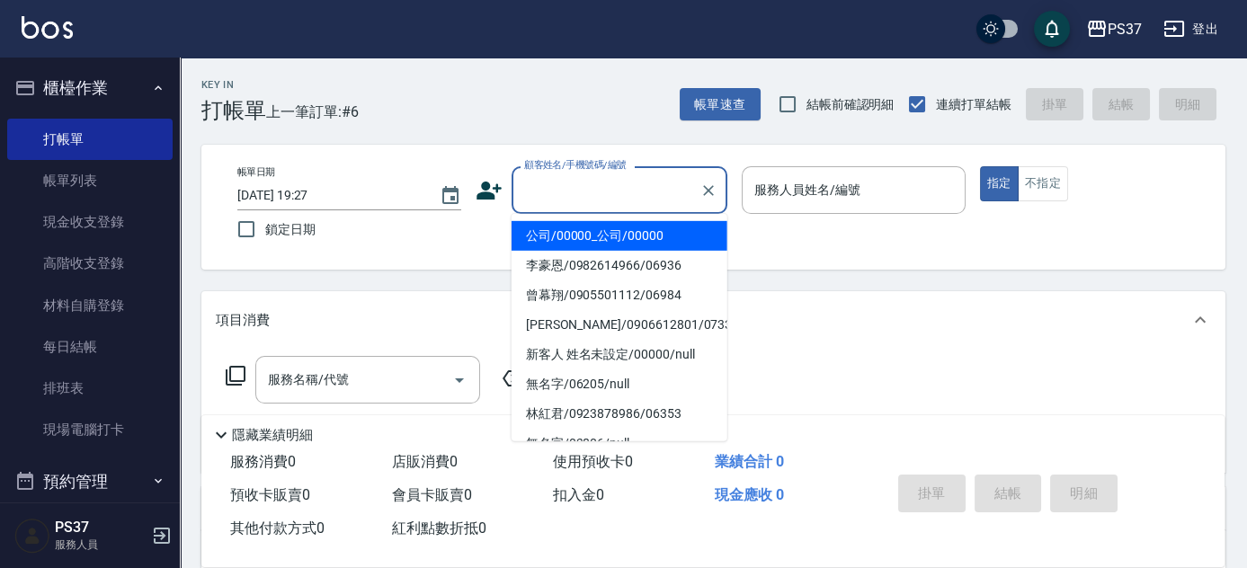
click at [599, 240] on li "公司/00000_公司/00000" at bounding box center [620, 236] width 216 height 30
type input "公司/00000_公司/00000"
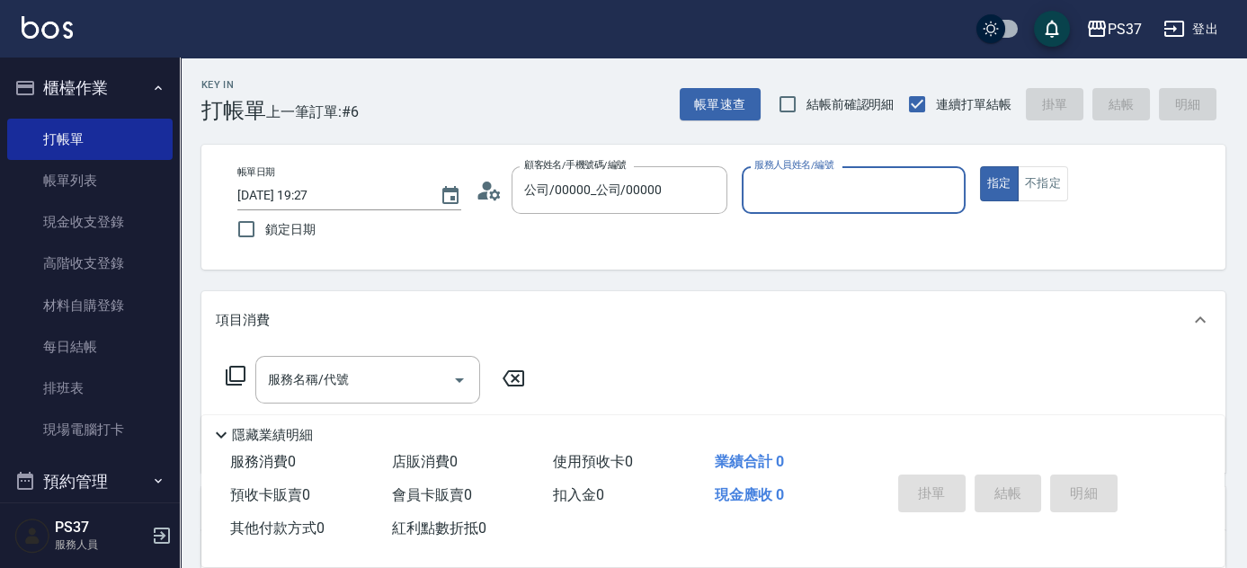
click at [802, 192] on input "服務人員姓名/編號" at bounding box center [854, 189] width 208 height 31
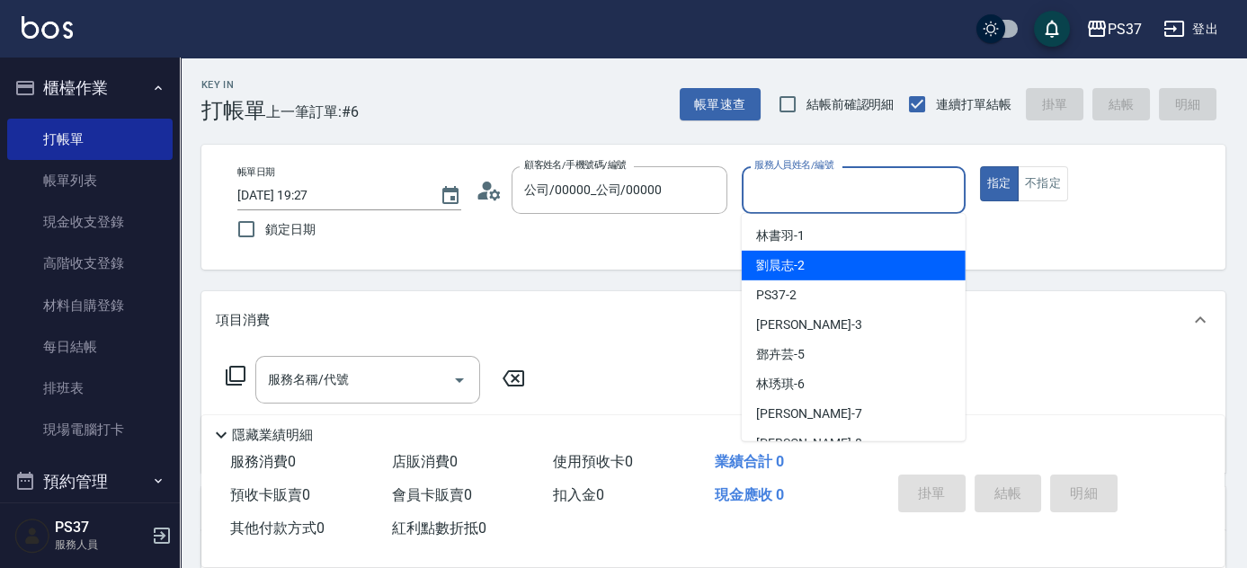
click at [811, 265] on div "劉晨志 -2" at bounding box center [854, 266] width 224 height 30
type input "劉晨志-2"
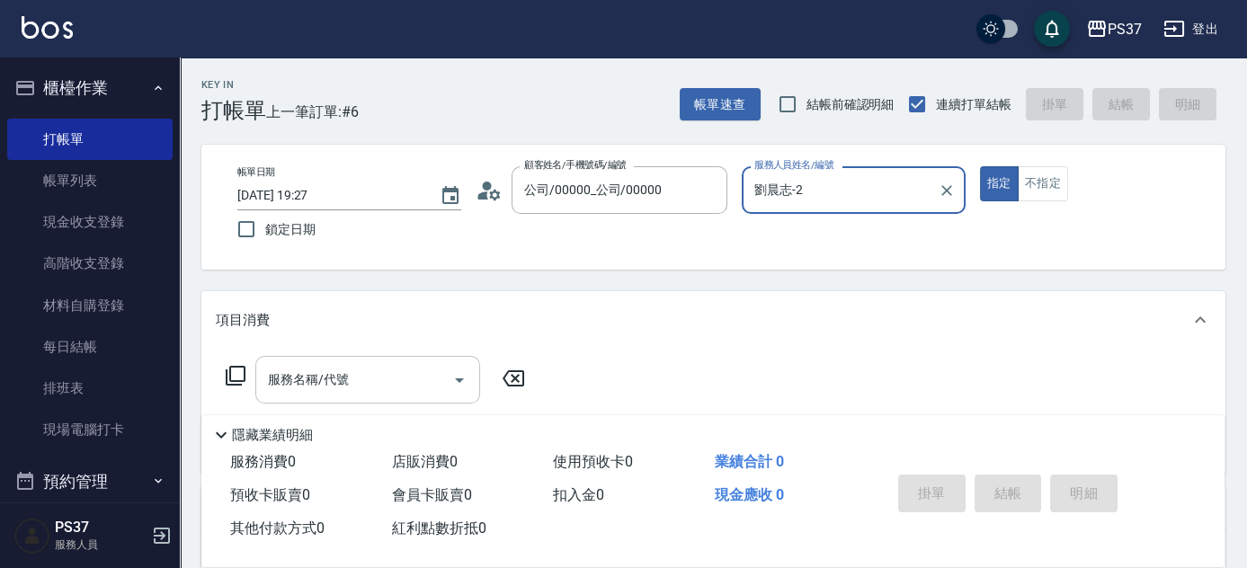
click at [382, 378] on input "服務名稱/代號" at bounding box center [355, 379] width 182 height 31
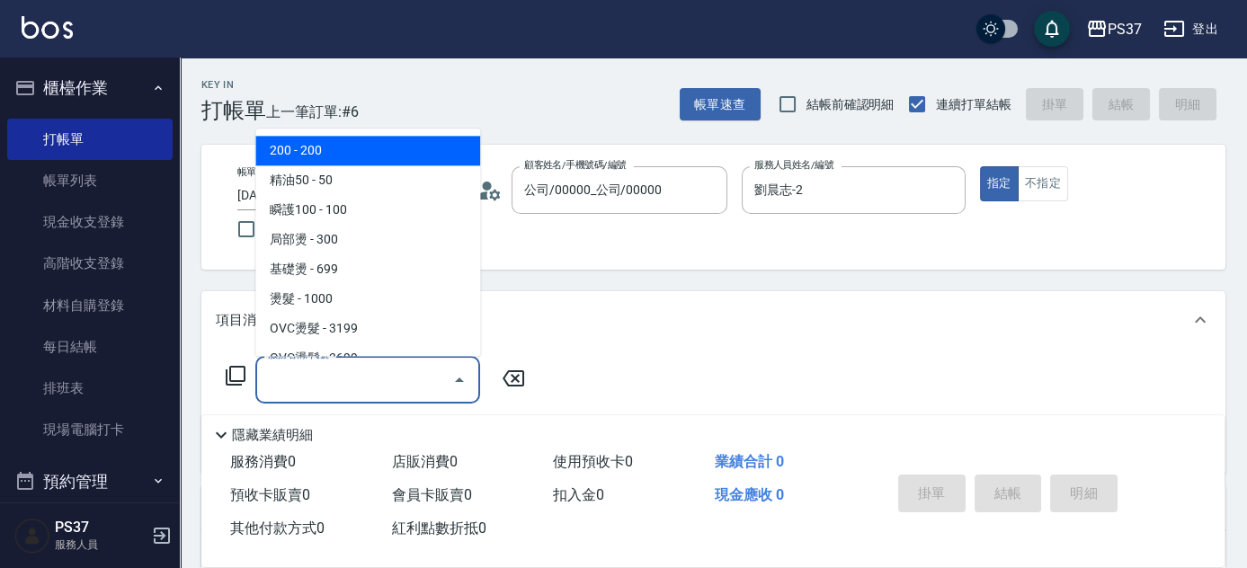
click at [361, 159] on span "200 - 200" at bounding box center [367, 152] width 225 height 30
type input "200(111)"
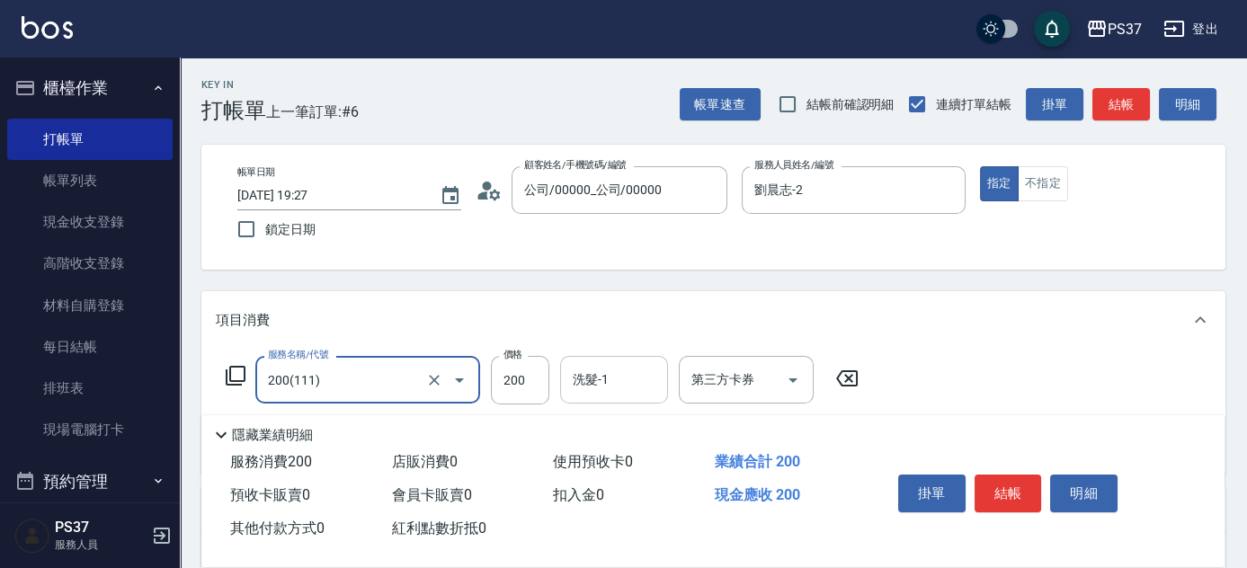
click at [609, 385] on input "洗髮-1" at bounding box center [614, 379] width 92 height 31
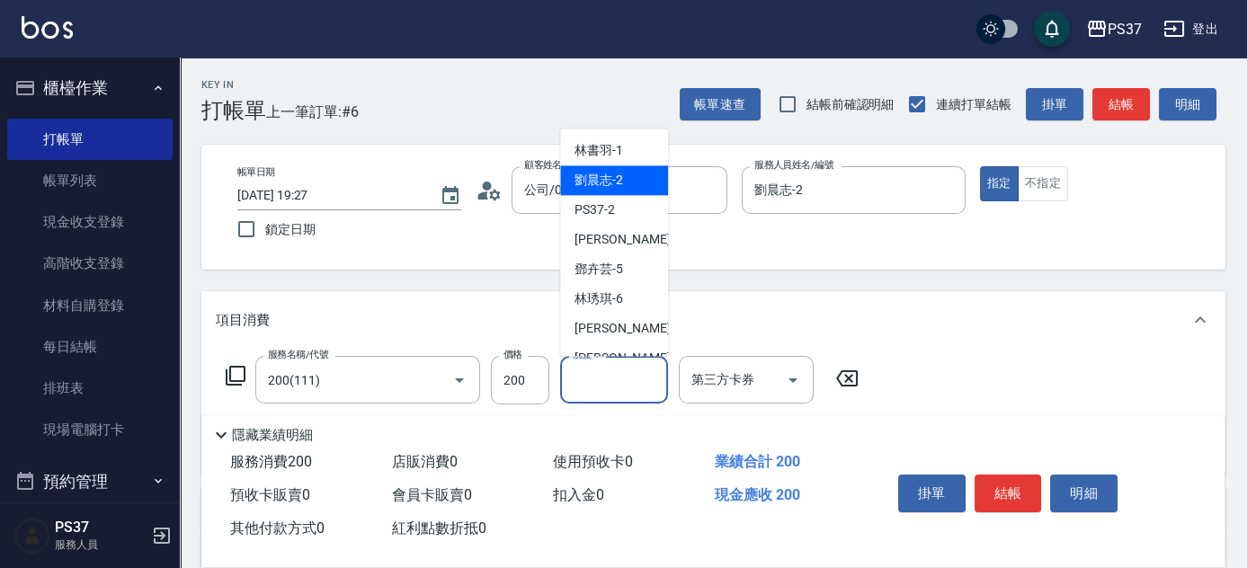
click at [607, 192] on div "劉晨志 -2" at bounding box center [614, 181] width 108 height 30
type input "劉晨志-2"
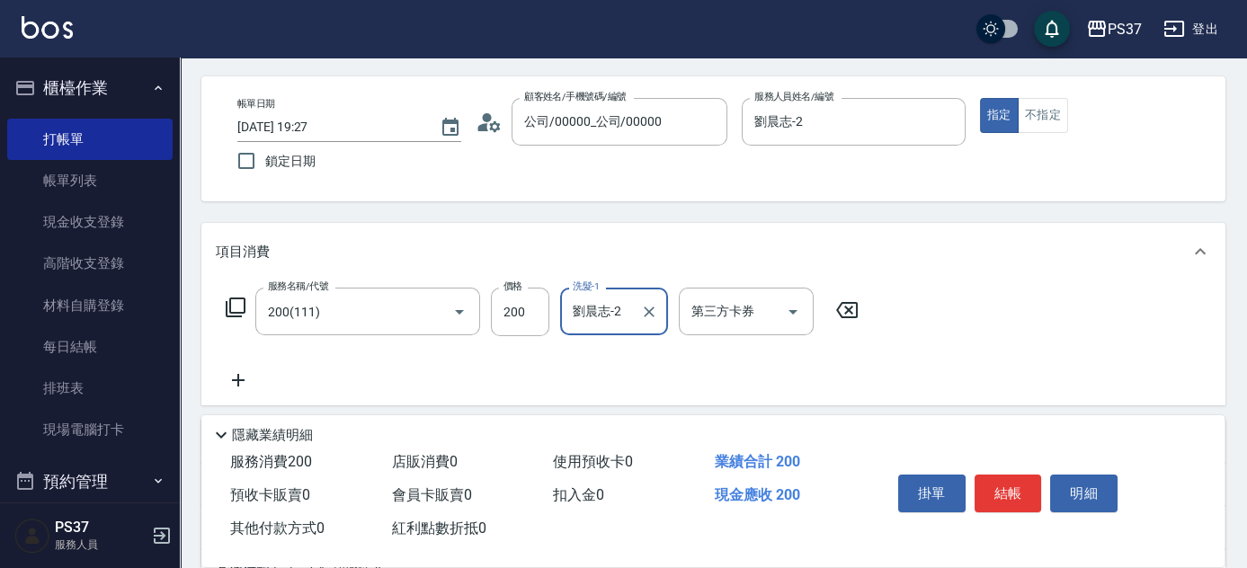
scroll to position [163, 0]
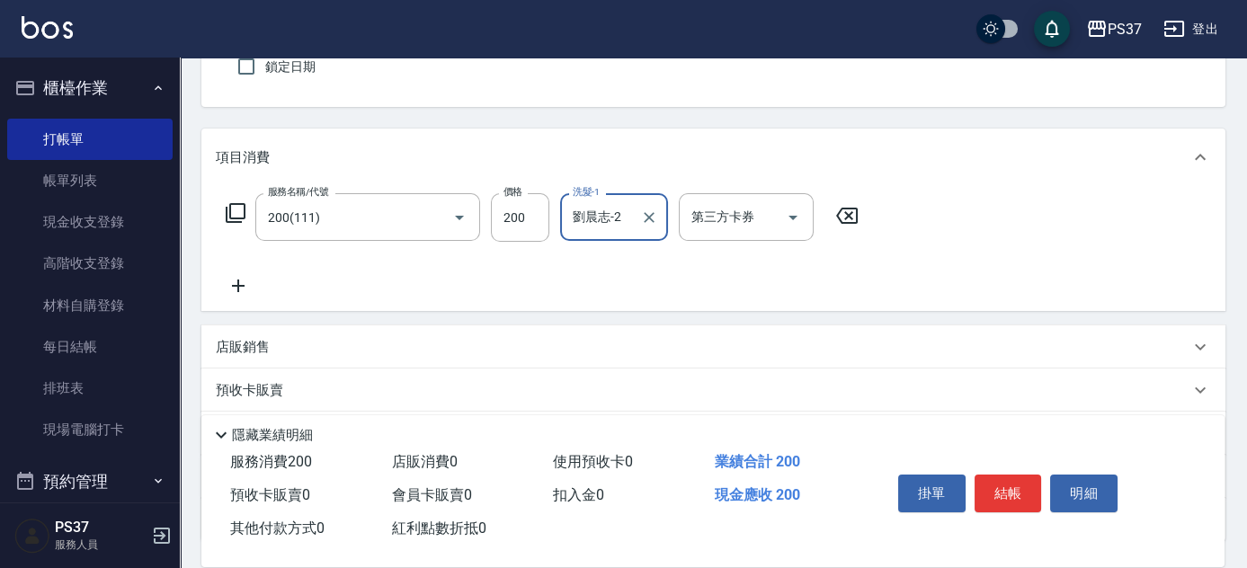
click at [254, 290] on icon at bounding box center [238, 286] width 45 height 22
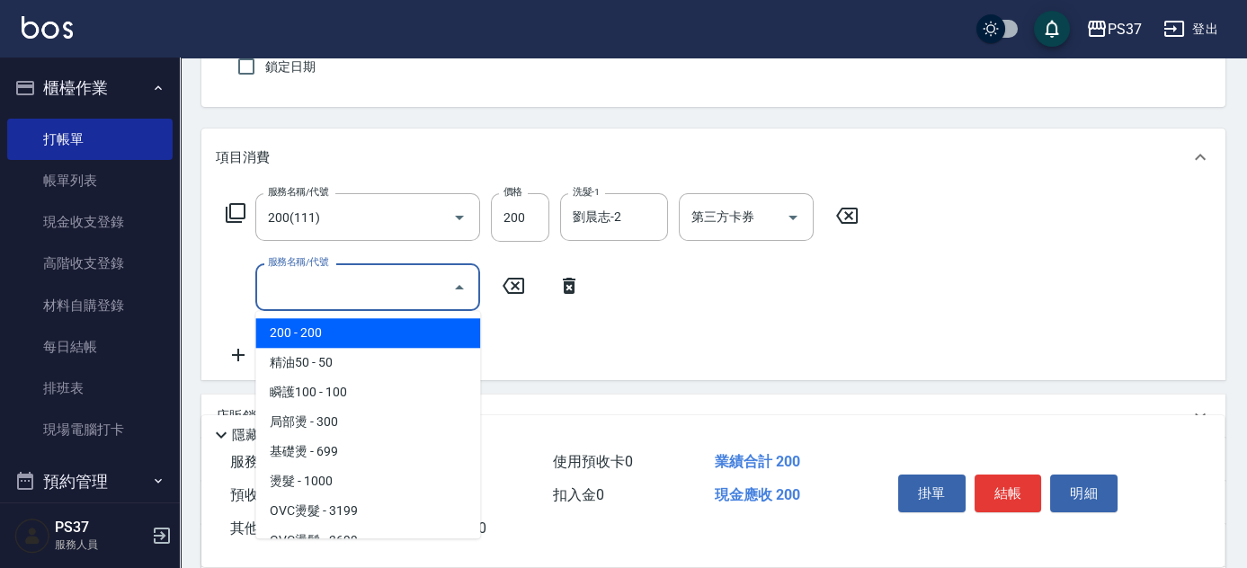
click at [299, 293] on input "服務名稱/代號" at bounding box center [355, 287] width 182 height 31
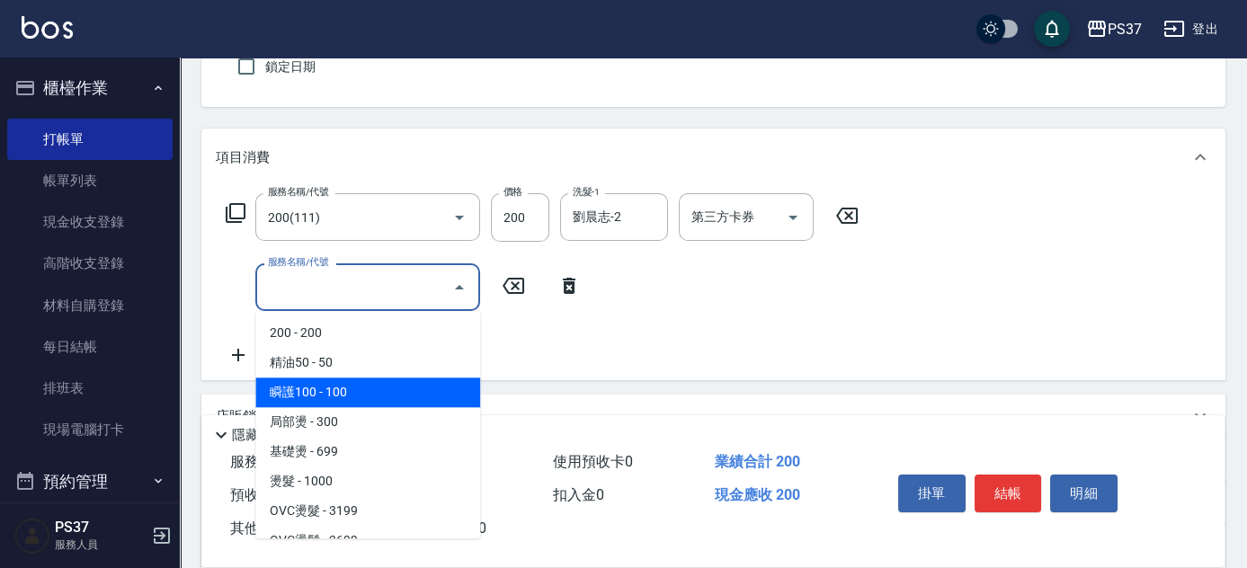
click at [369, 393] on span "瞬護100 - 100" at bounding box center [367, 393] width 225 height 30
type input "瞬護100(113)"
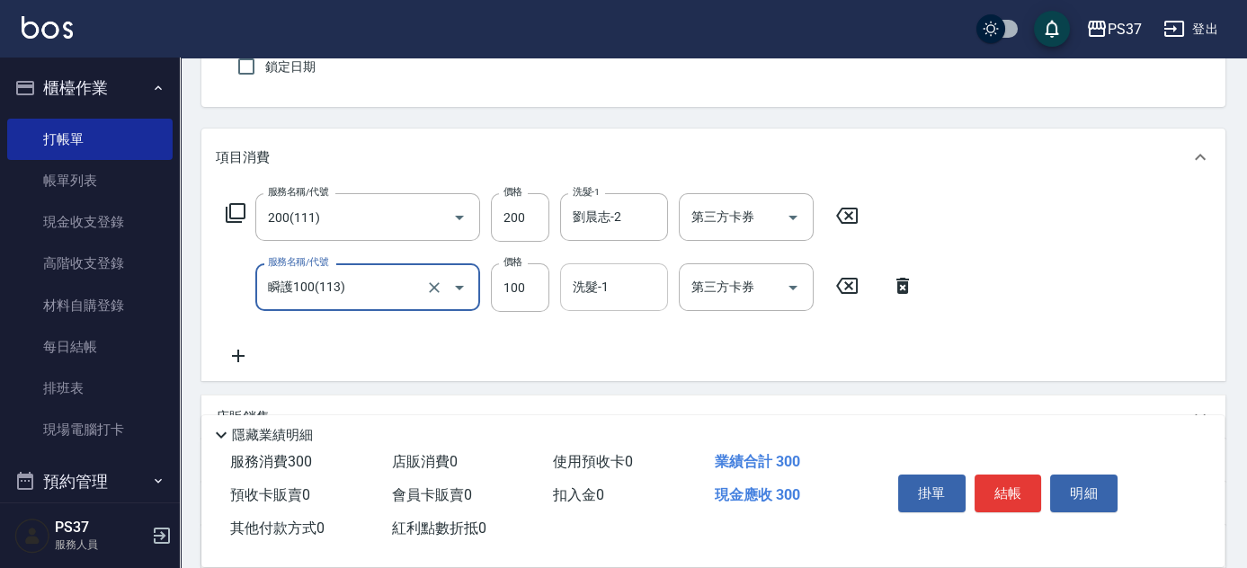
click at [582, 294] on input "洗髮-1" at bounding box center [614, 287] width 92 height 31
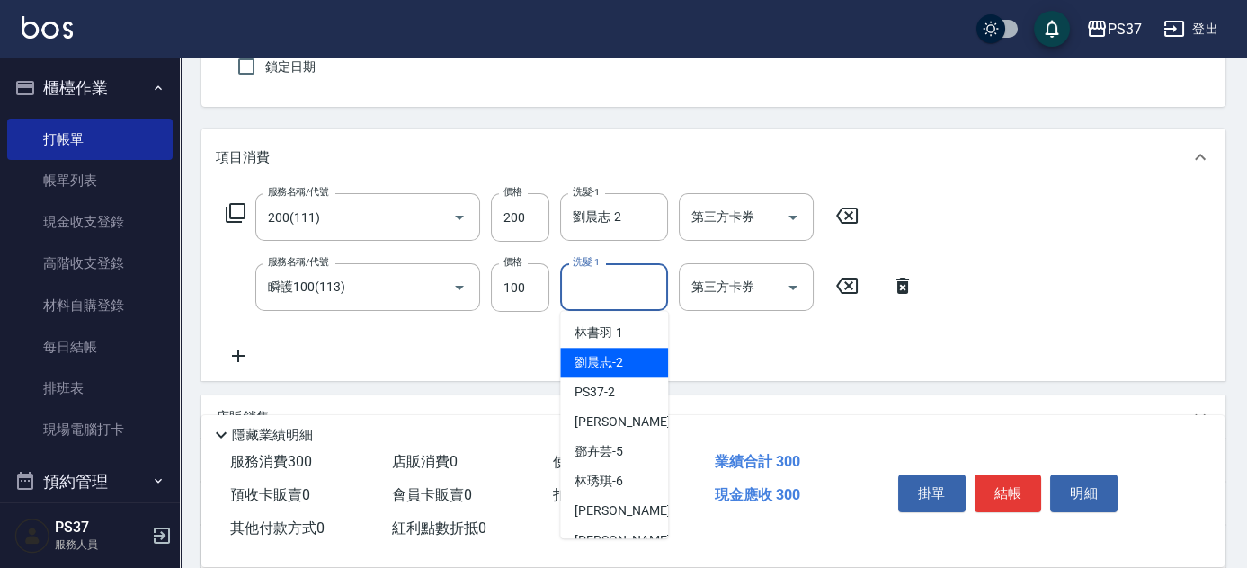
click at [603, 353] on span "劉晨志 -2" at bounding box center [599, 362] width 49 height 19
type input "劉晨志-2"
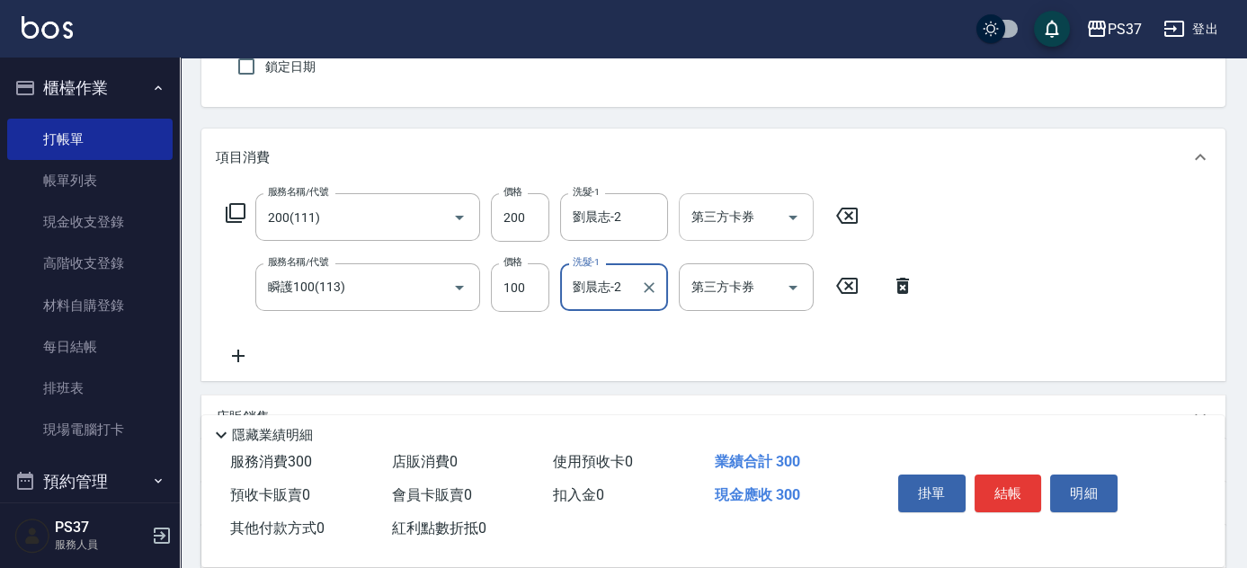
click at [791, 218] on icon "Open" at bounding box center [793, 218] width 22 height 22
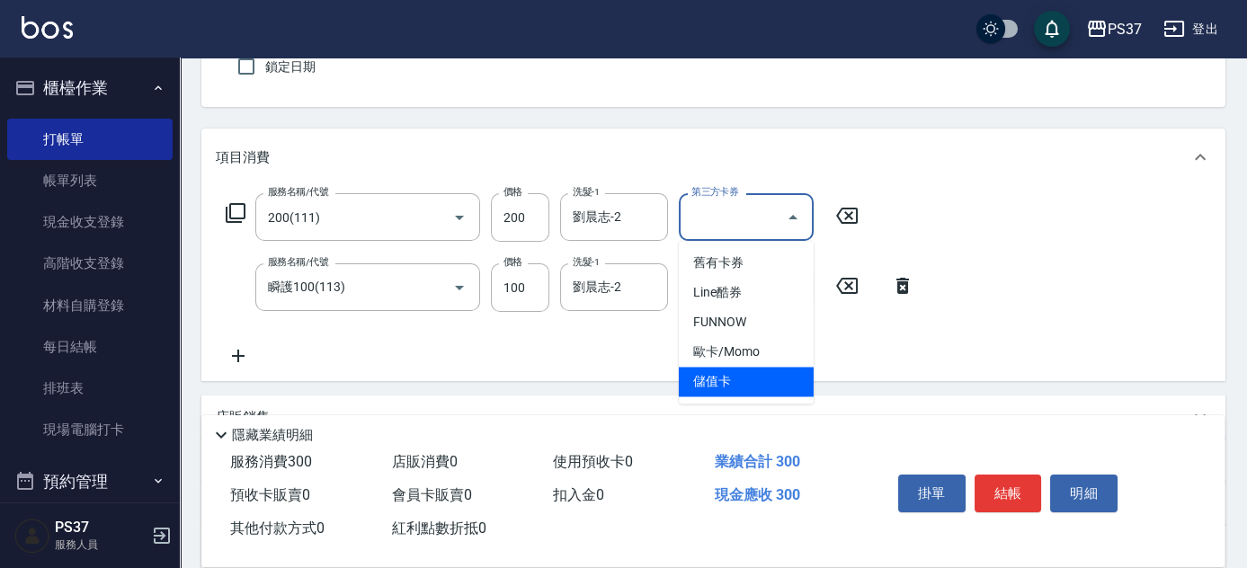
click at [764, 373] on span "儲值卡" at bounding box center [746, 382] width 135 height 30
type input "儲值卡"
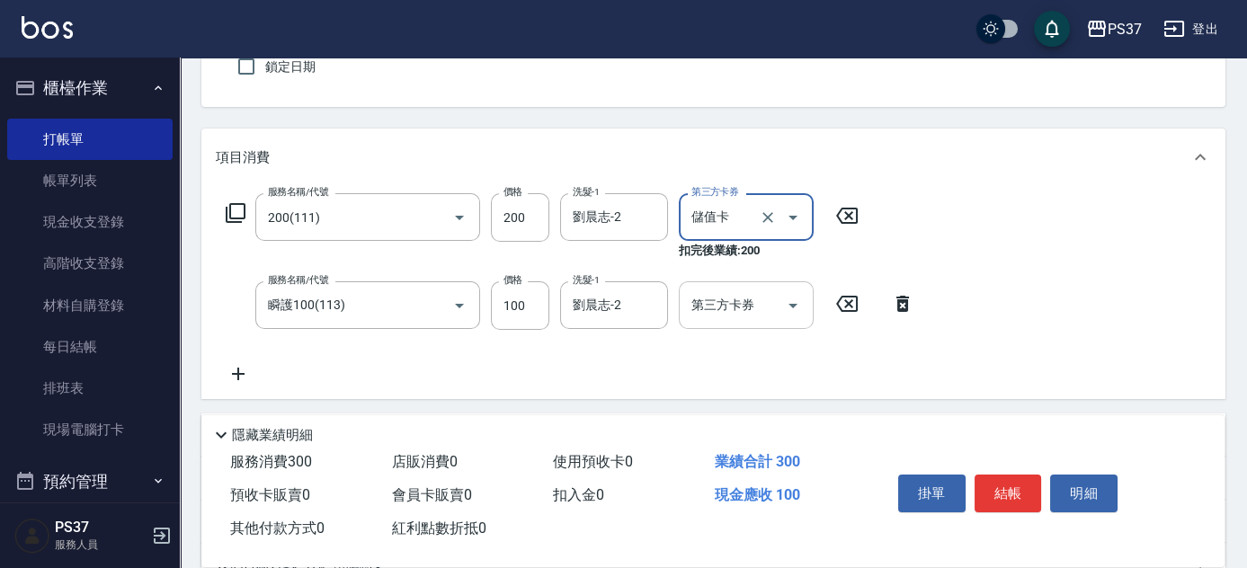
click at [785, 299] on icon "Open" at bounding box center [793, 306] width 22 height 22
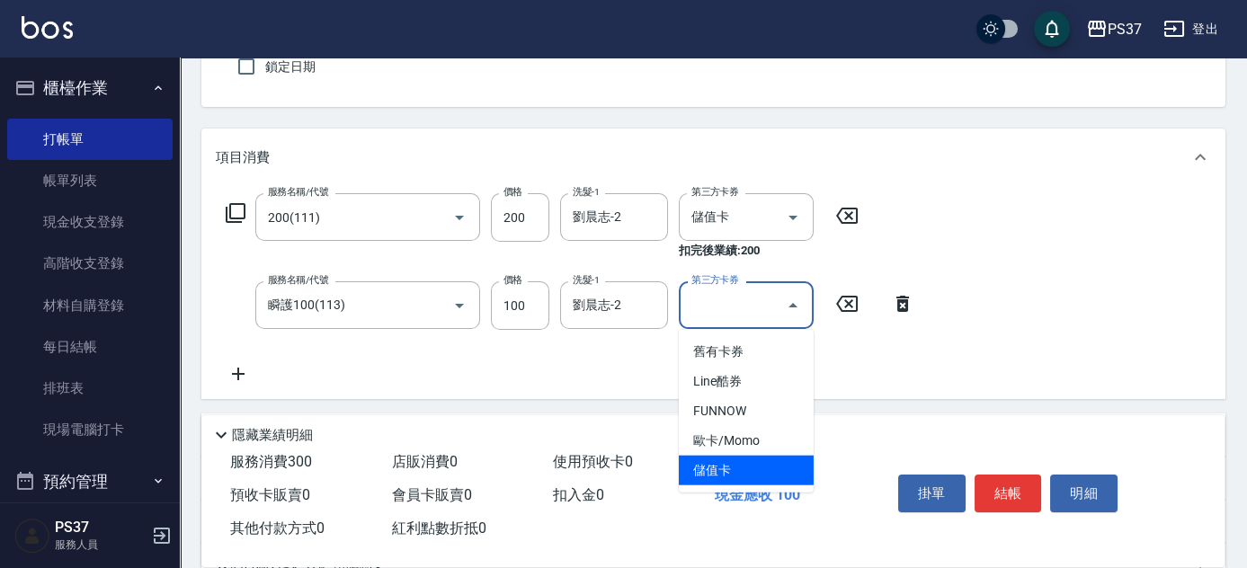
click at [757, 461] on span "儲值卡" at bounding box center [746, 471] width 135 height 30
type input "儲值卡"
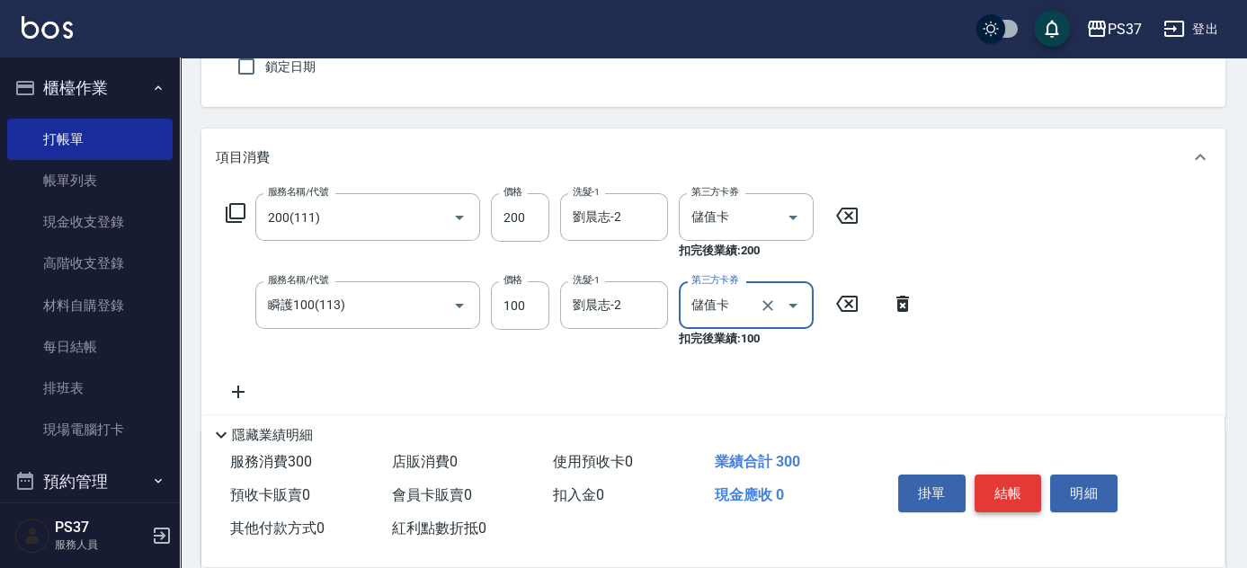
click at [1009, 488] on button "結帳" at bounding box center [1008, 494] width 67 height 38
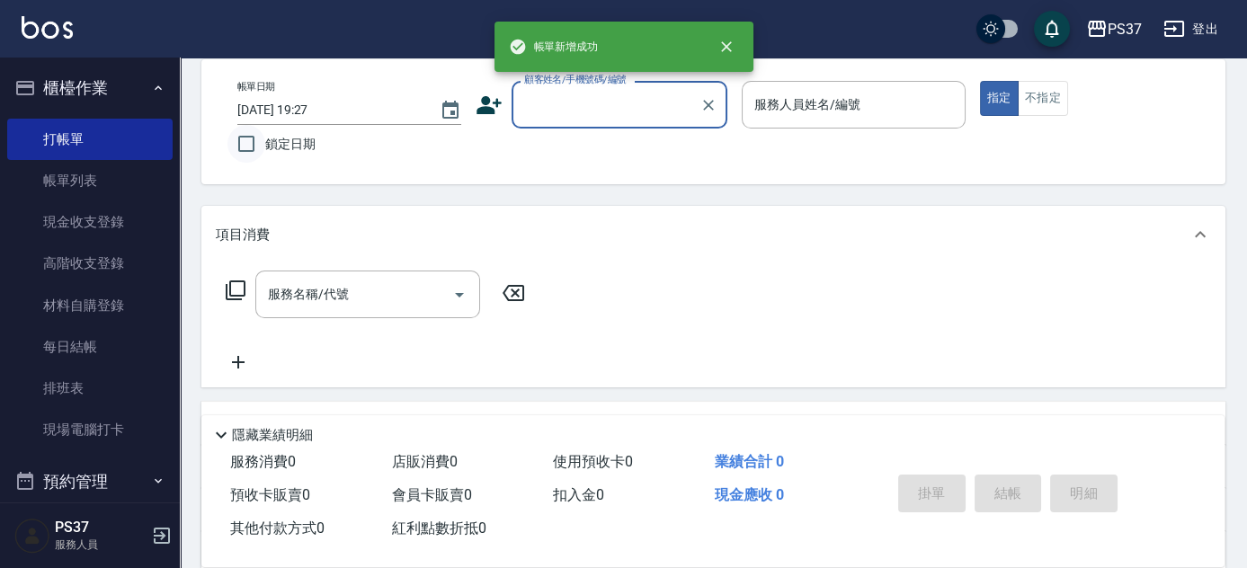
scroll to position [0, 0]
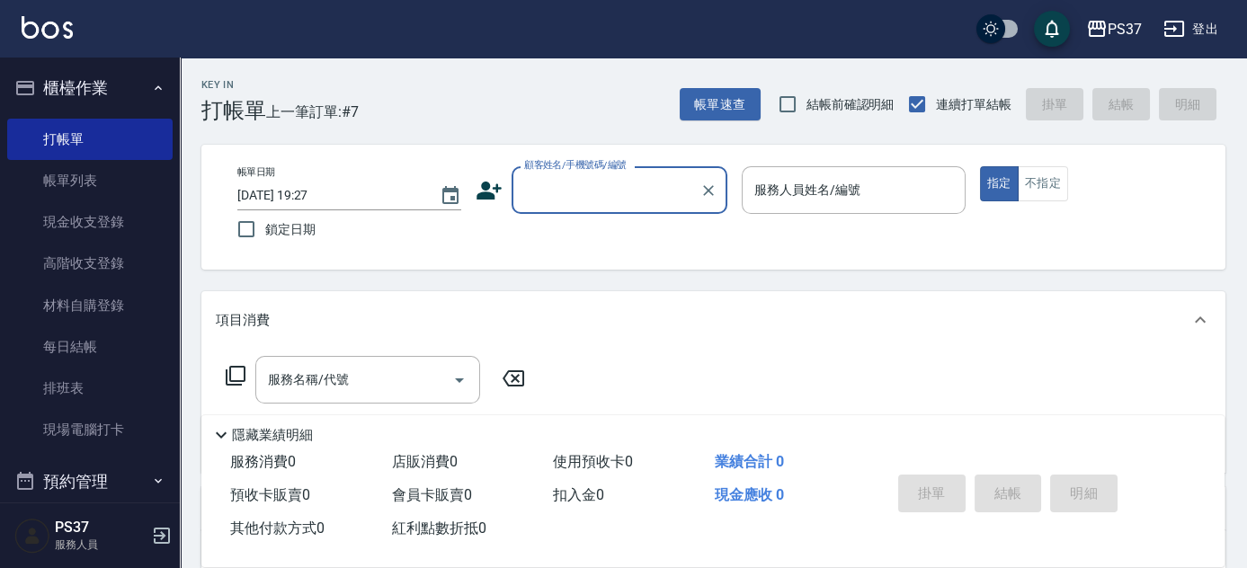
click at [611, 195] on input "顧客姓名/手機號碼/編號" at bounding box center [606, 189] width 173 height 31
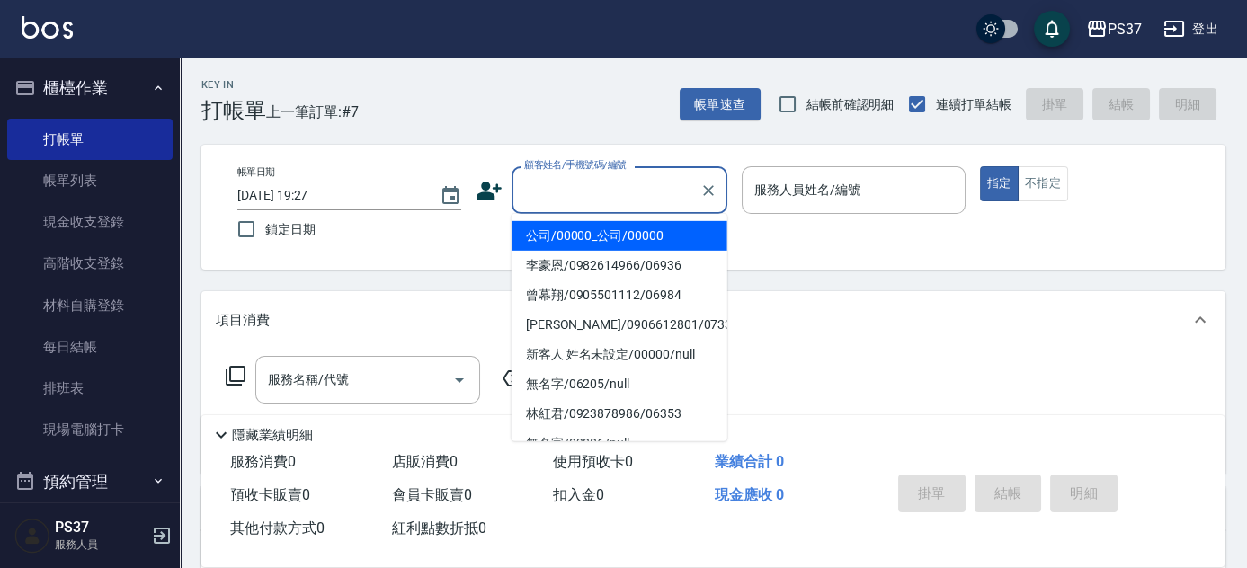
click at [608, 238] on li "公司/00000_公司/00000" at bounding box center [620, 236] width 216 height 30
type input "公司/00000_公司/00000"
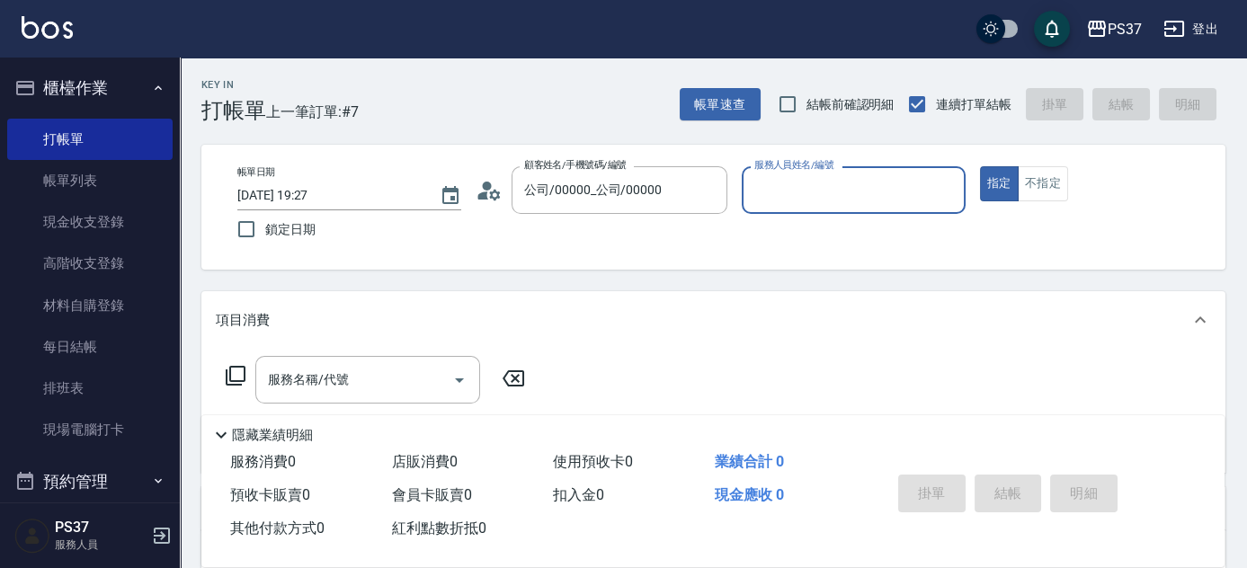
click at [779, 194] on input "服務人員姓名/編號" at bounding box center [854, 189] width 208 height 31
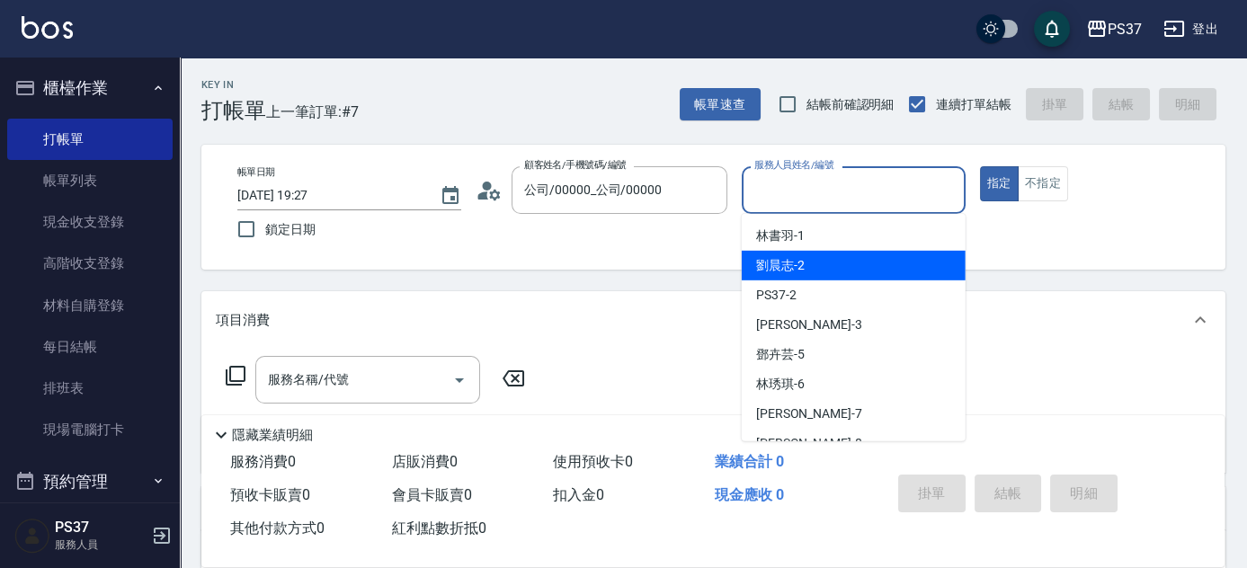
click at [810, 260] on div "劉晨志 -2" at bounding box center [854, 266] width 224 height 30
type input "劉晨志-2"
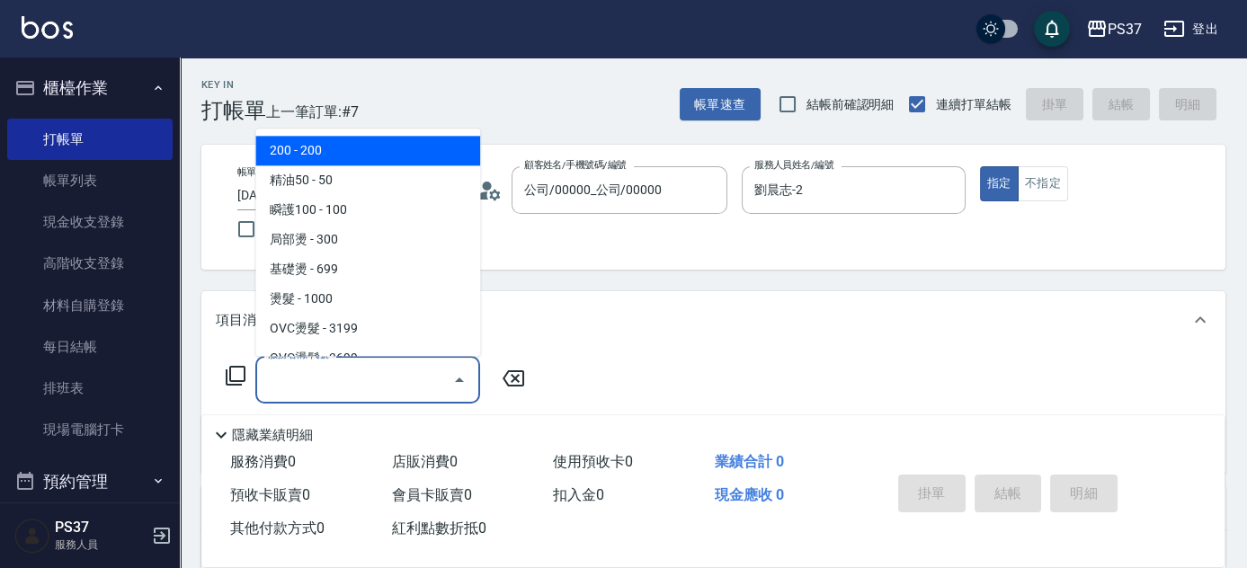
click at [310, 376] on div "服務名稱/代號 服務名稱/代號" at bounding box center [367, 380] width 225 height 48
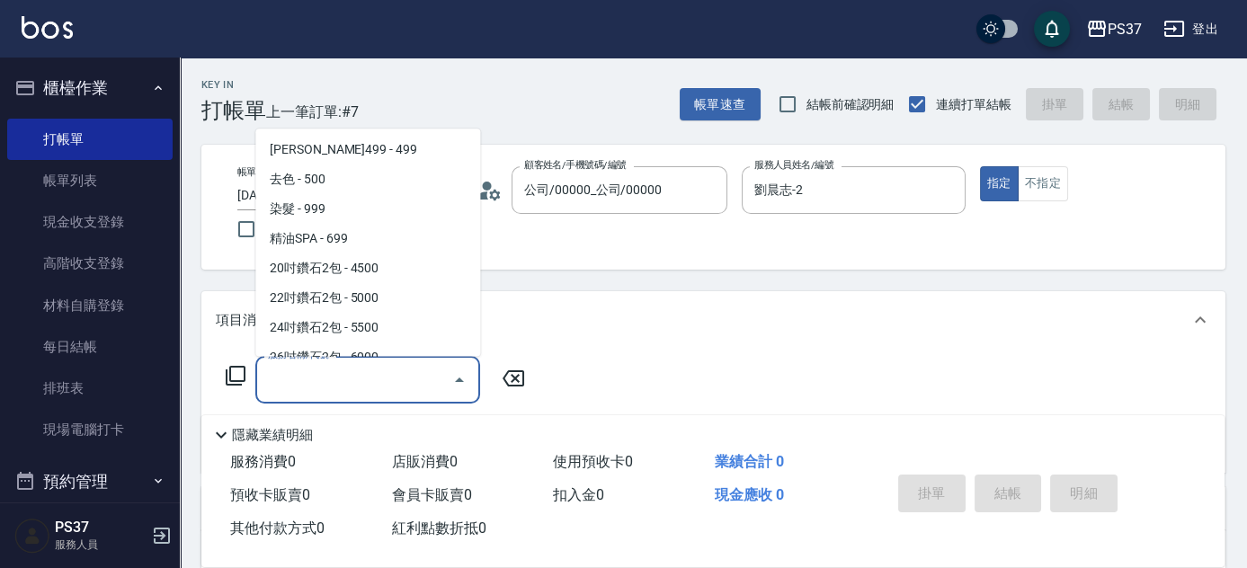
scroll to position [980, 0]
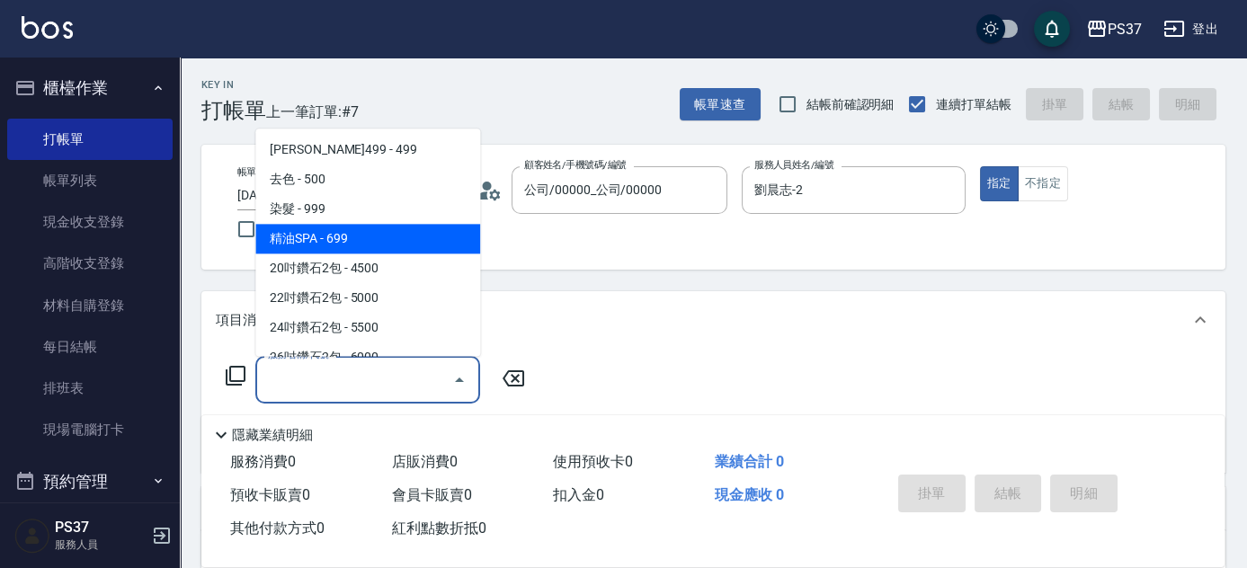
click at [369, 238] on span "精油SPA - 699" at bounding box center [367, 240] width 225 height 30
type input "精油SPA(0699)"
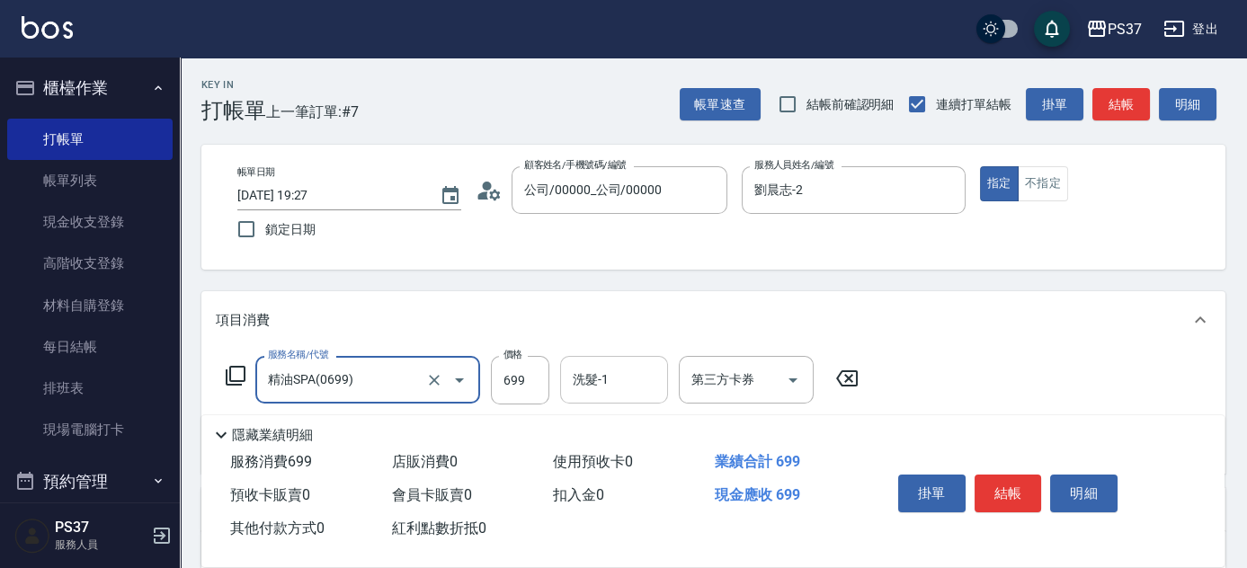
click at [618, 392] on input "洗髮-1" at bounding box center [614, 379] width 92 height 31
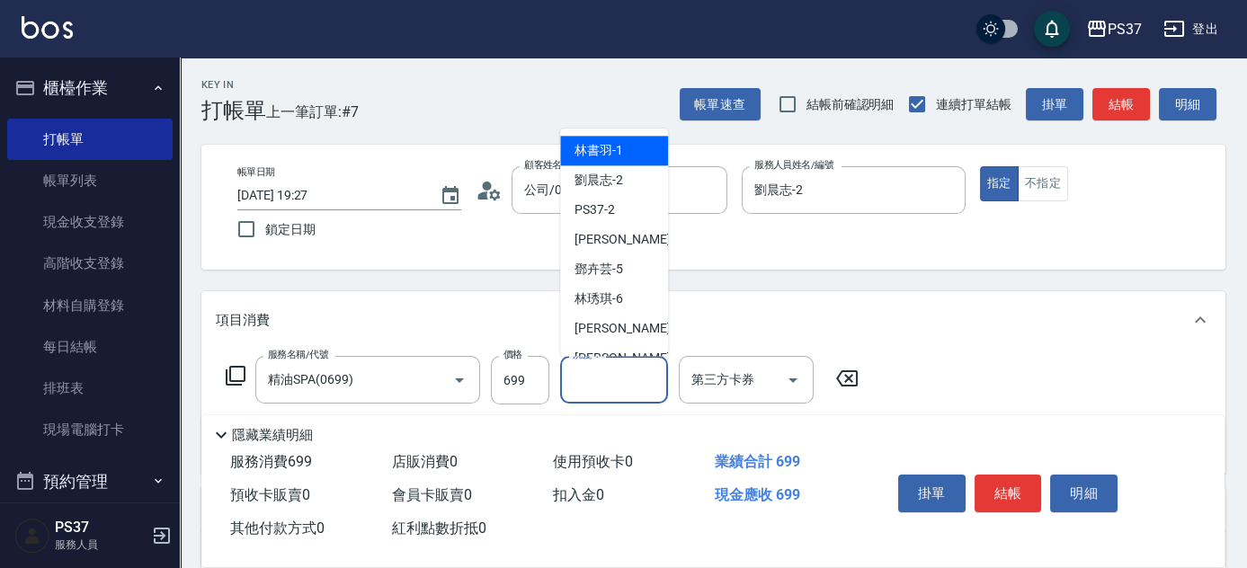
click at [590, 145] on span "林書羽 -1" at bounding box center [599, 151] width 49 height 19
type input "林書羽-1"
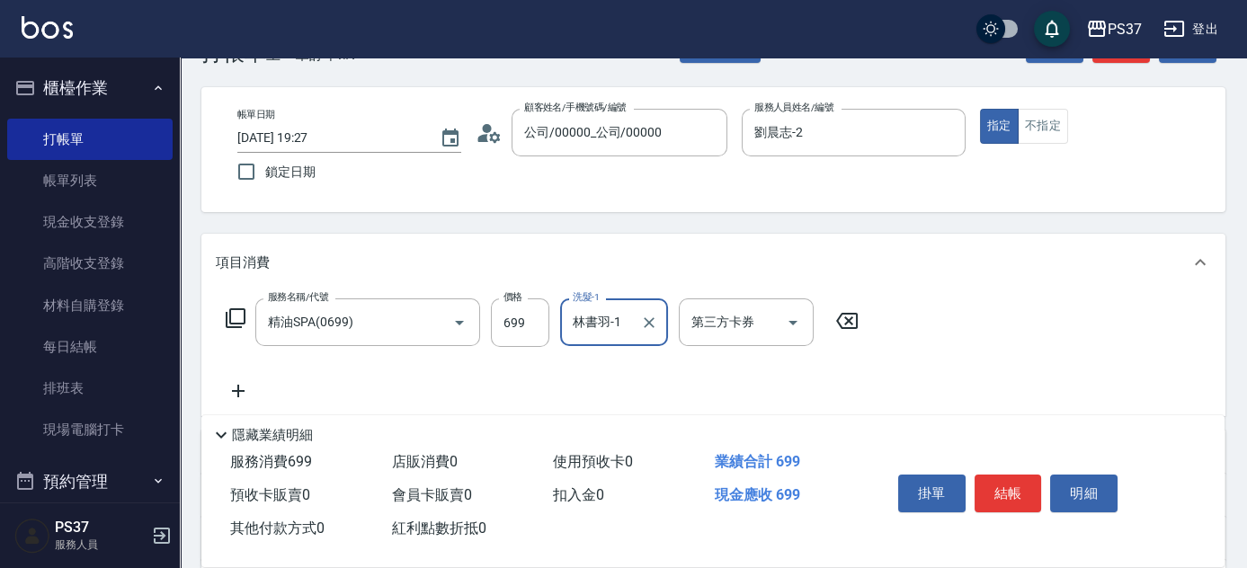
scroll to position [81, 0]
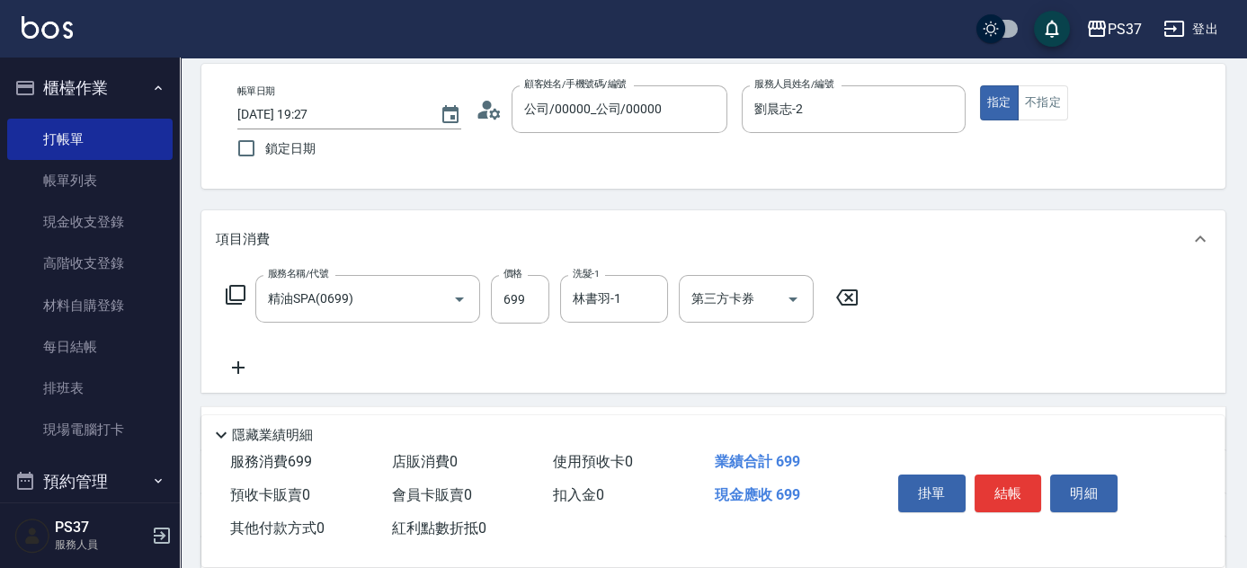
click at [235, 364] on icon at bounding box center [238, 368] width 45 height 22
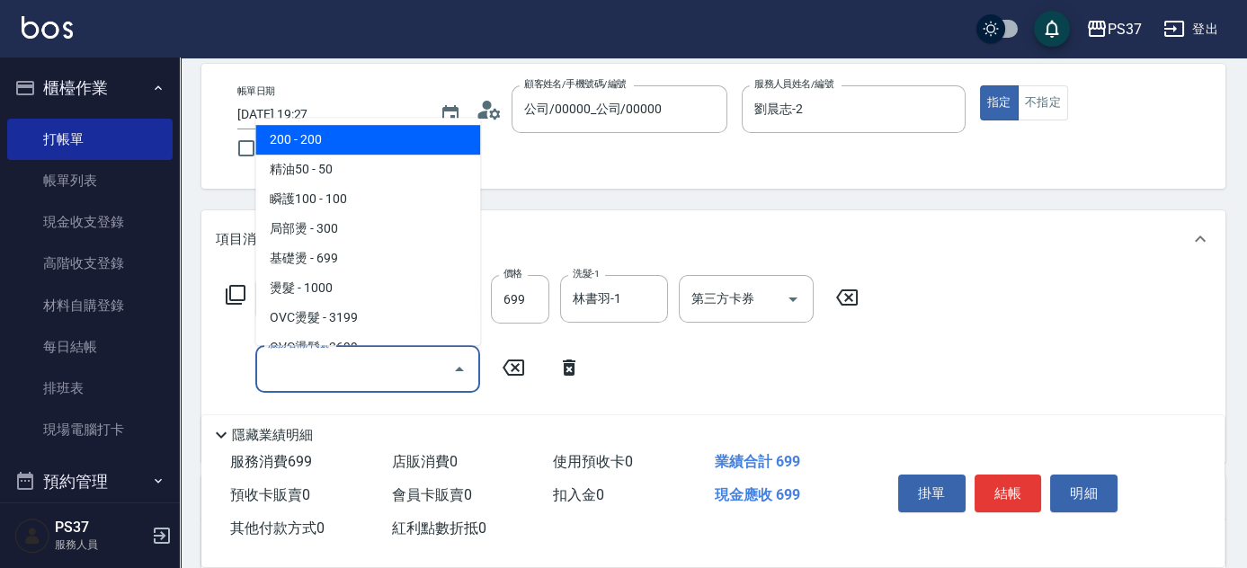
click at [290, 369] on input "服務名稱/代號" at bounding box center [355, 368] width 182 height 31
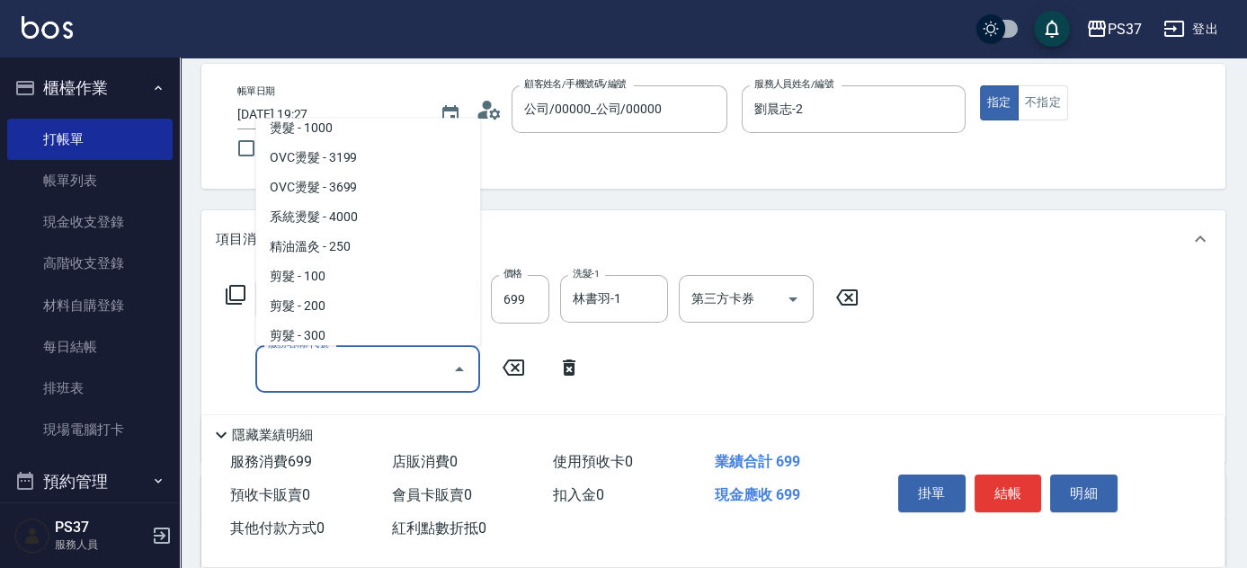
scroll to position [163, 0]
click at [319, 271] on span "剪髮 - 100" at bounding box center [367, 274] width 225 height 30
type input "剪髮(300)"
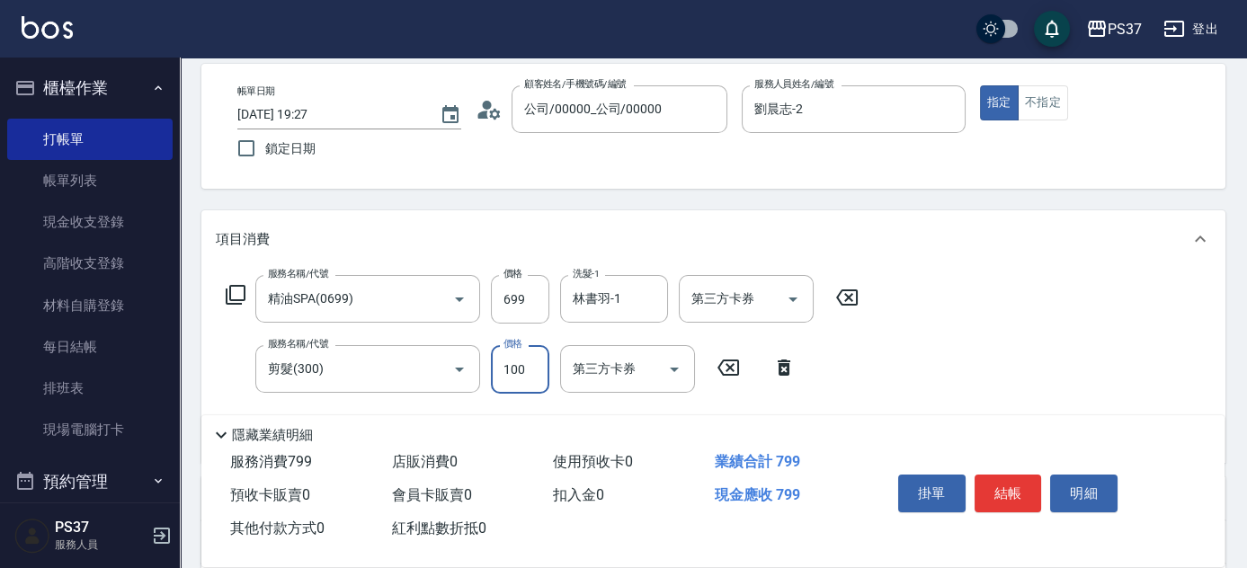
click at [497, 363] on input "100" at bounding box center [520, 369] width 58 height 49
type input "1"
click at [783, 294] on icon "Open" at bounding box center [793, 300] width 22 height 22
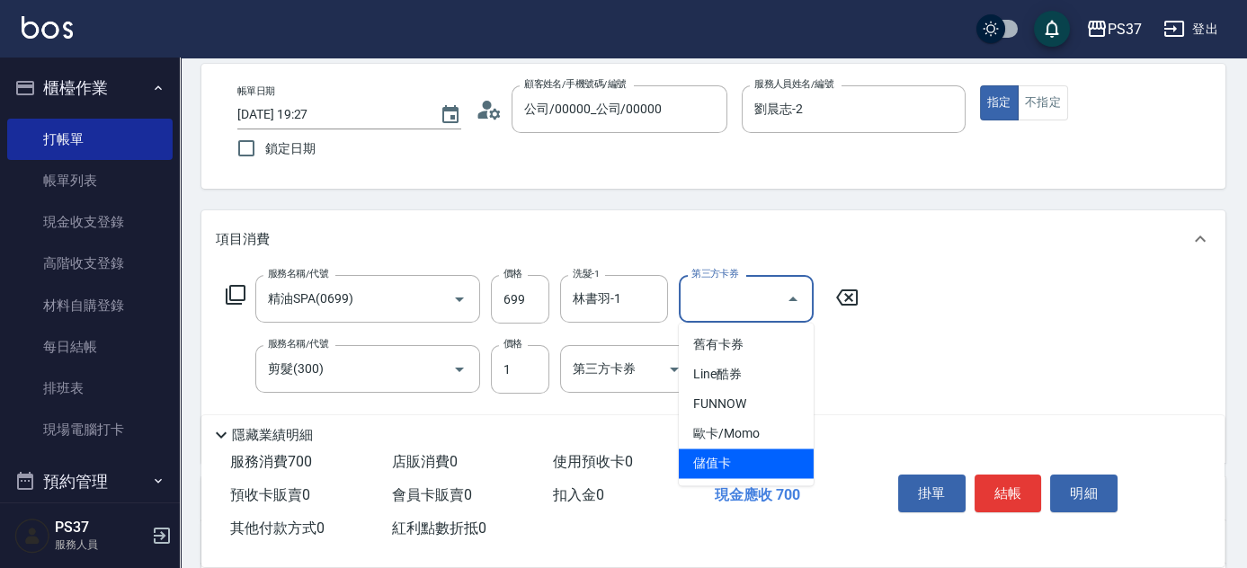
click at [755, 467] on span "儲值卡" at bounding box center [746, 464] width 135 height 30
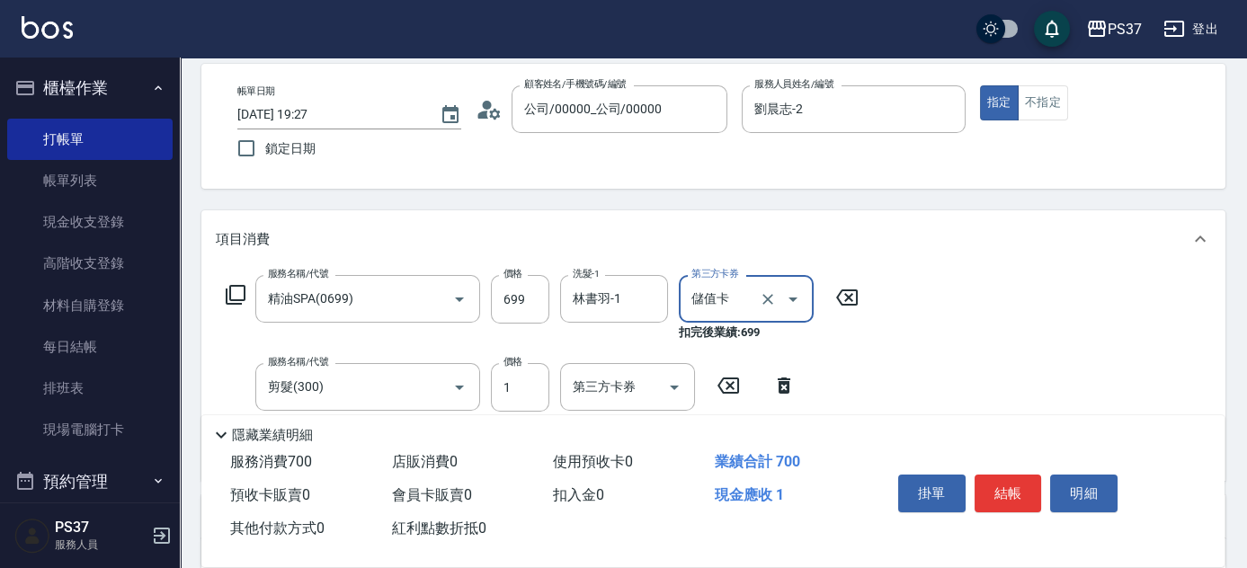
type input "儲值卡"
click at [675, 391] on icon "Open" at bounding box center [675, 388] width 22 height 22
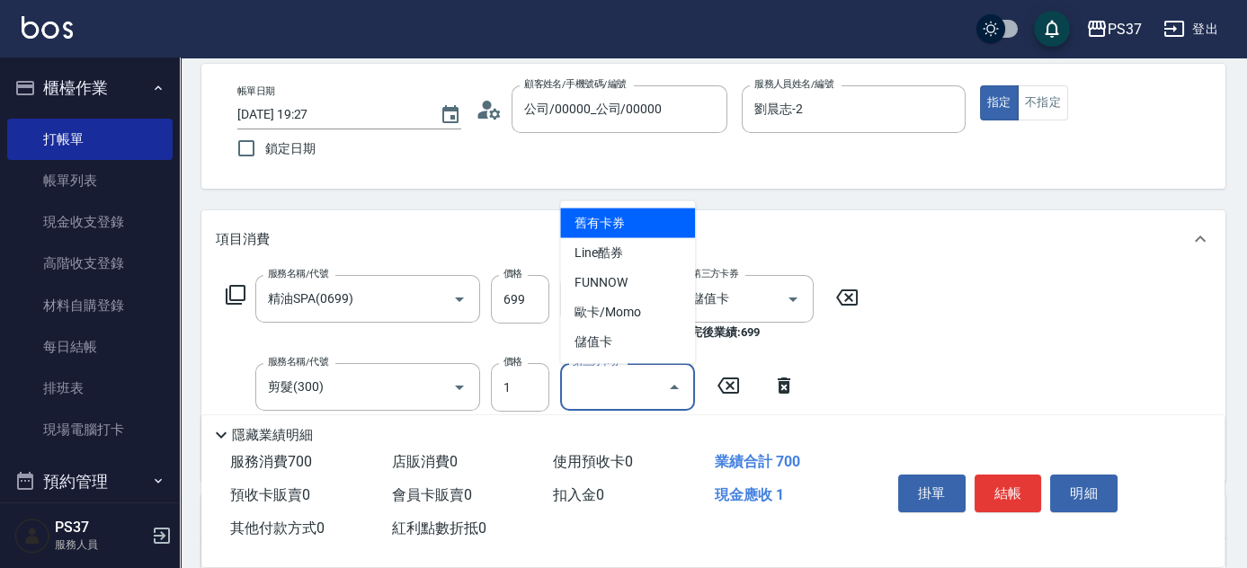
click at [645, 355] on span "儲值卡" at bounding box center [627, 342] width 135 height 30
type input "儲值卡"
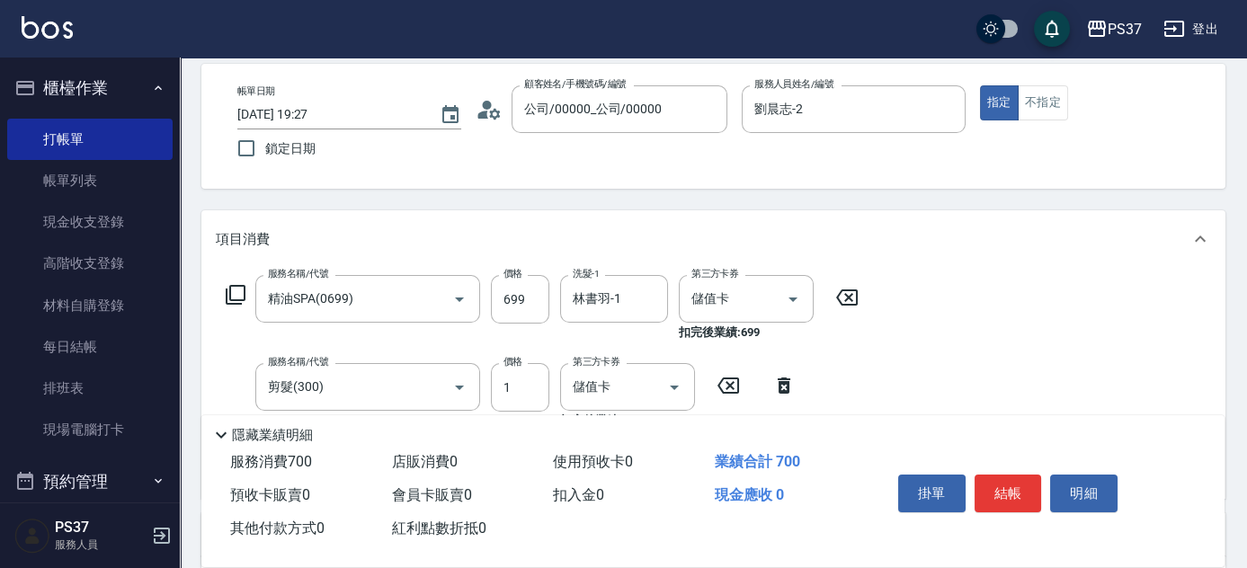
click at [642, 351] on div "服務名稱/代號 精油SPA(0699) 服務名稱/代號 價格 699 價格 洗髮-1 [PERSON_NAME]-1 洗髮-1 第三方卡券 儲值卡 第三方卡券…" at bounding box center [543, 380] width 654 height 210
click at [1007, 491] on button "結帳" at bounding box center [1008, 494] width 67 height 38
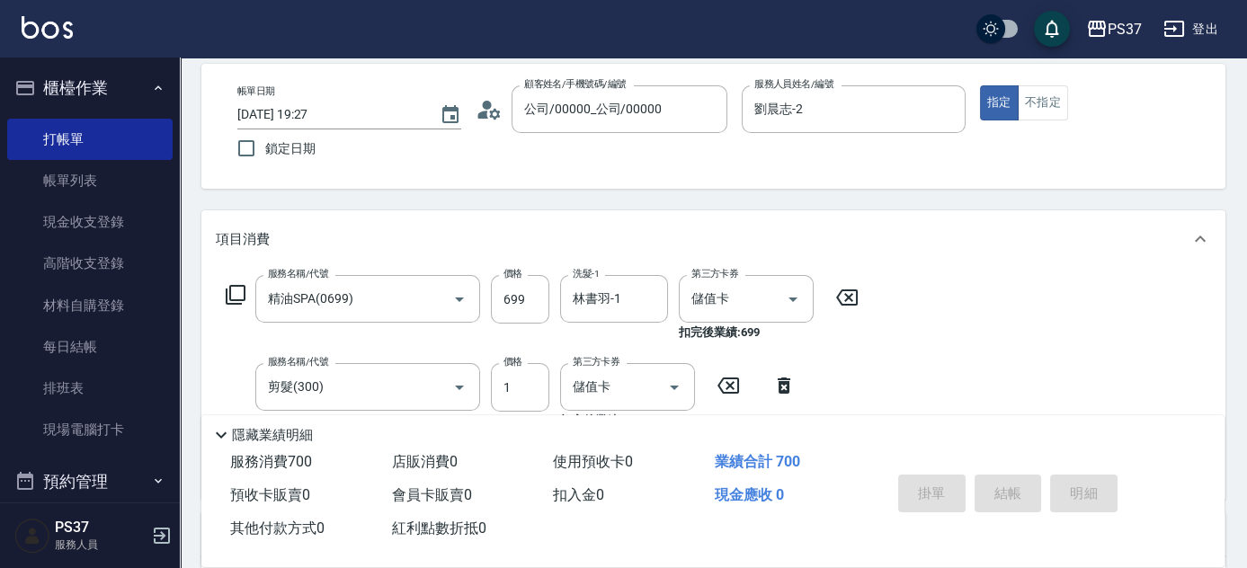
type input "[DATE] 19:28"
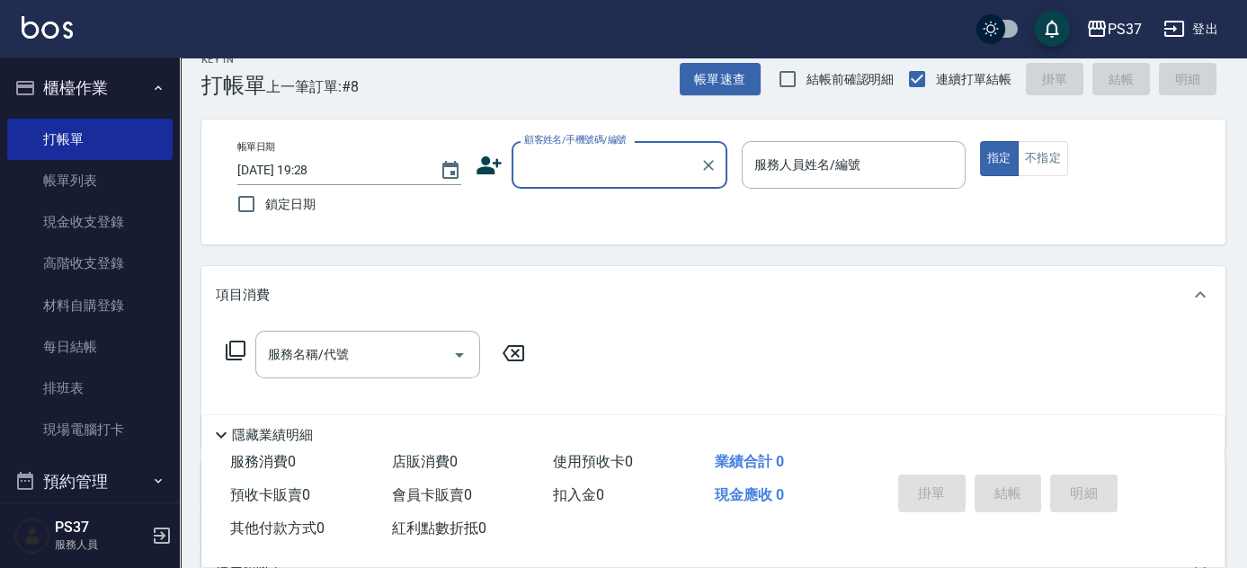
scroll to position [0, 0]
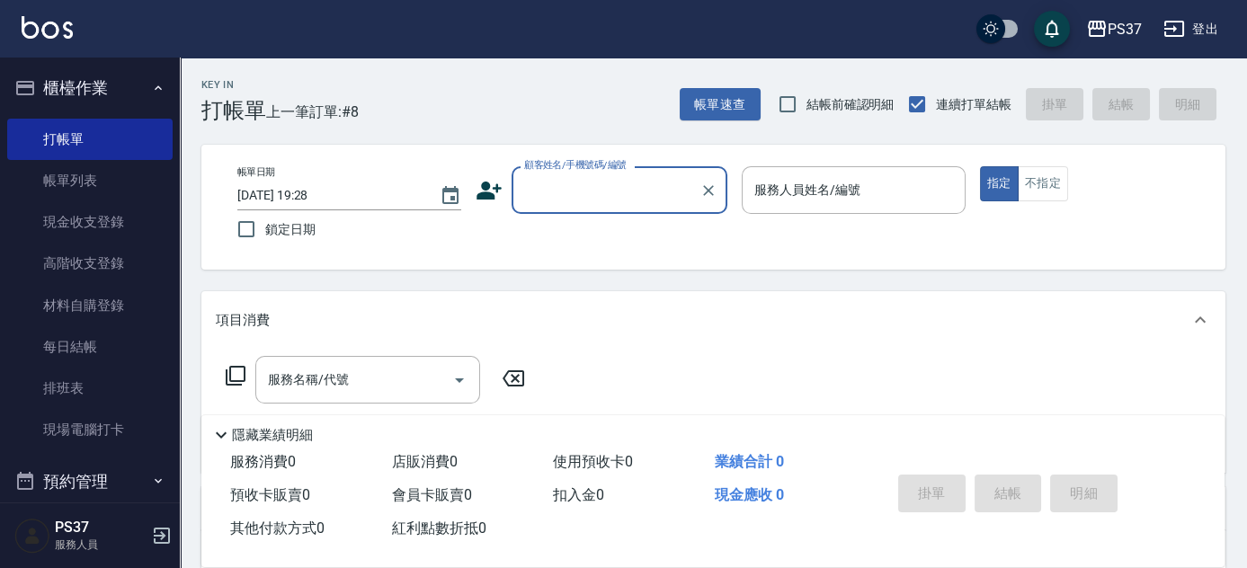
click at [654, 196] on input "顧客姓名/手機號碼/編號" at bounding box center [606, 189] width 173 height 31
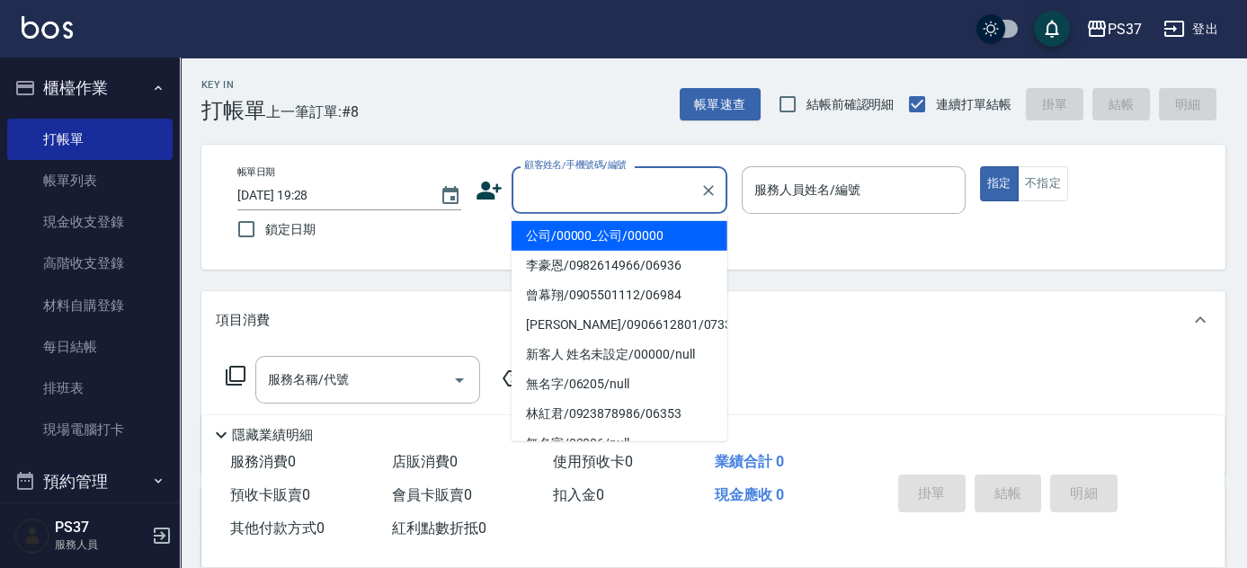
click at [626, 229] on li "公司/00000_公司/00000" at bounding box center [620, 236] width 216 height 30
type input "公司/00000_公司/00000"
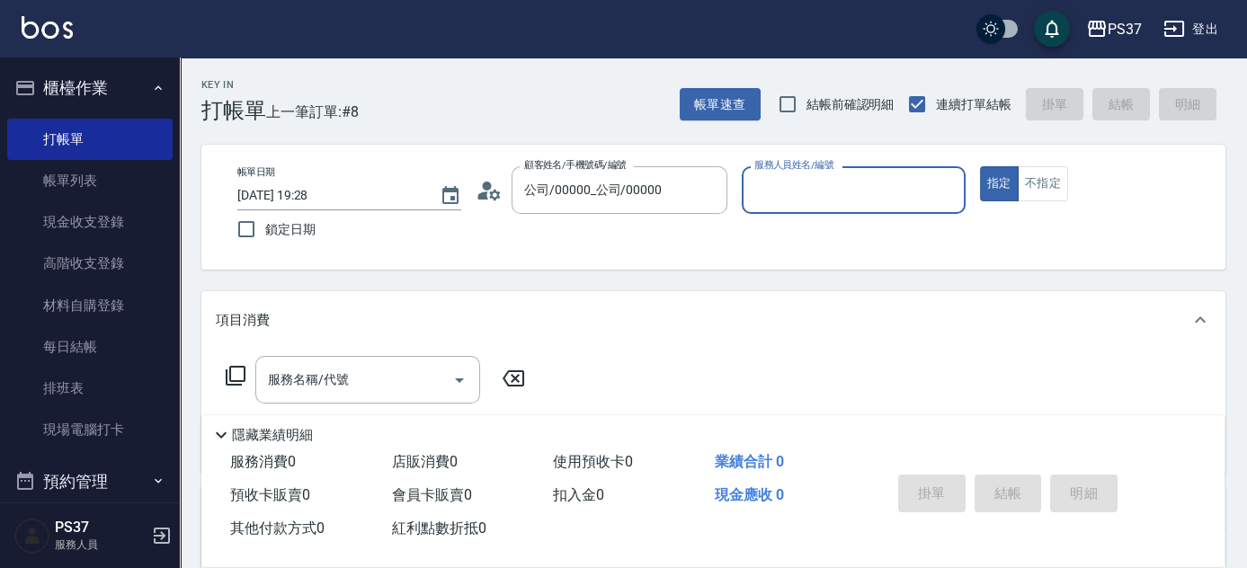
click at [810, 191] on input "服務人員姓名/編號" at bounding box center [854, 189] width 208 height 31
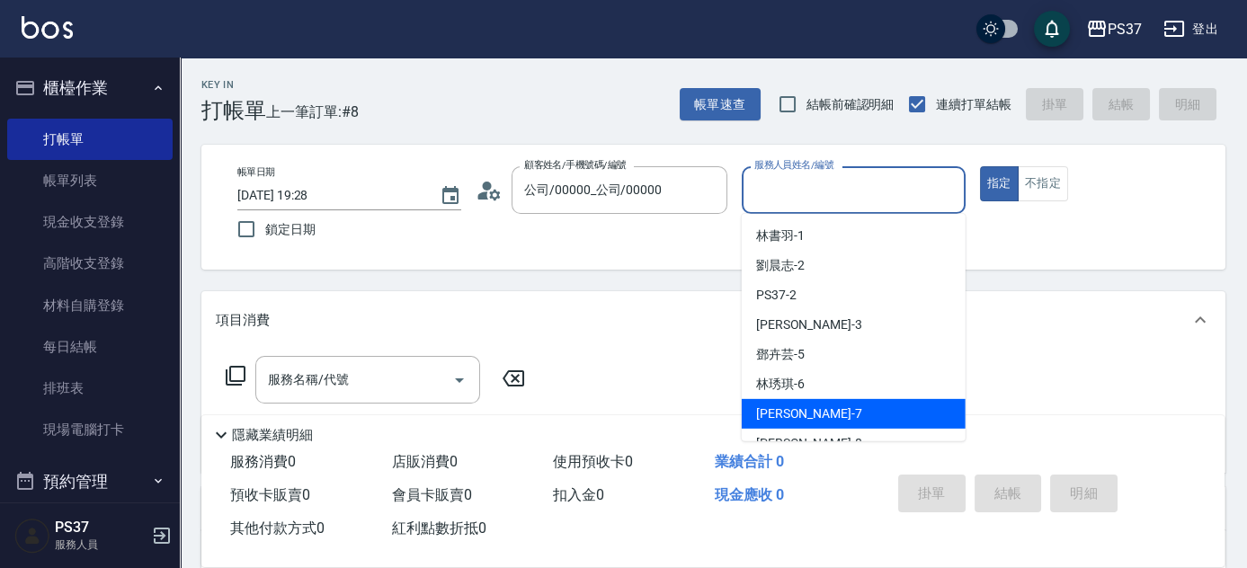
click at [827, 420] on div "[PERSON_NAME] -7" at bounding box center [854, 414] width 224 height 30
type input "[PERSON_NAME]-7"
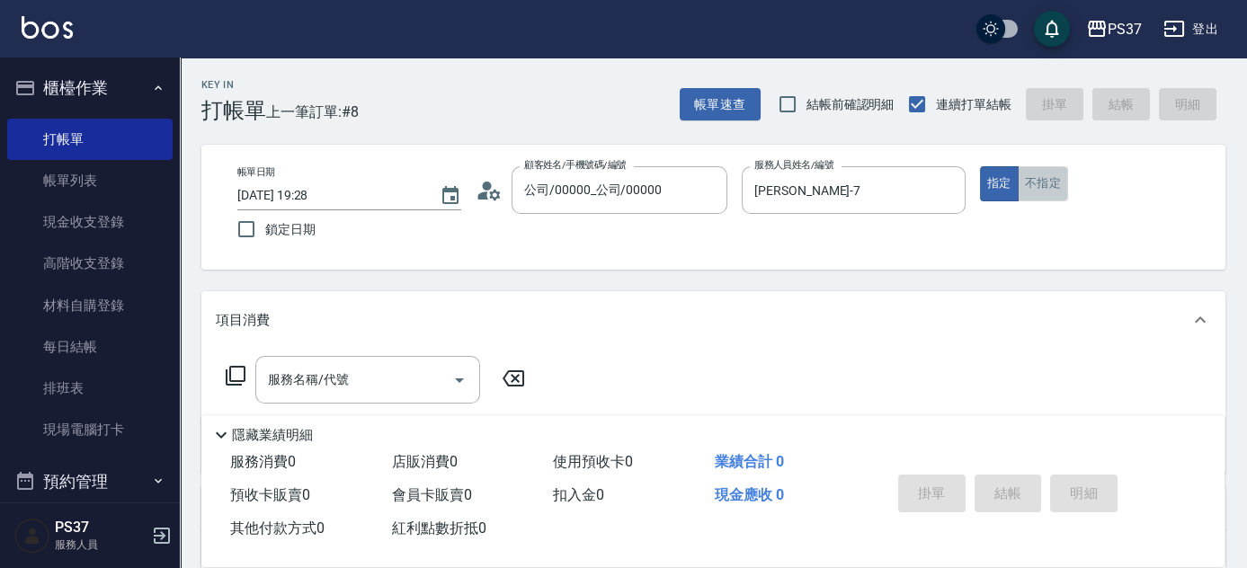
click at [1045, 184] on button "不指定" at bounding box center [1043, 183] width 50 height 35
click at [395, 384] on input "服務名稱/代號" at bounding box center [355, 379] width 182 height 31
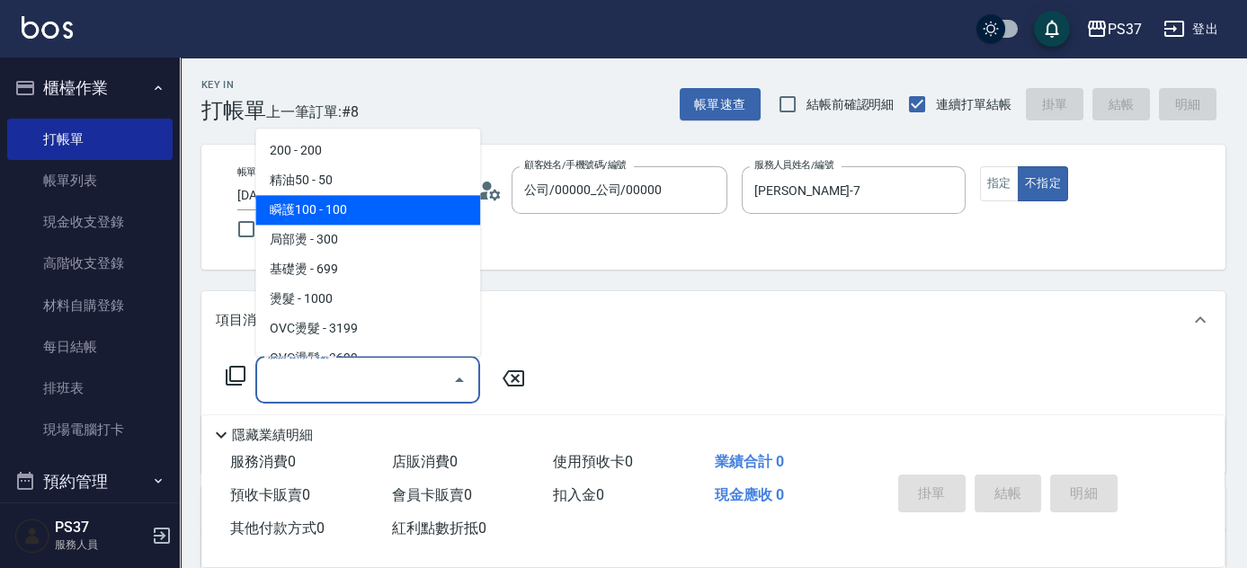
click at [364, 214] on span "瞬護100 - 100" at bounding box center [367, 211] width 225 height 30
type input "瞬護100(113)"
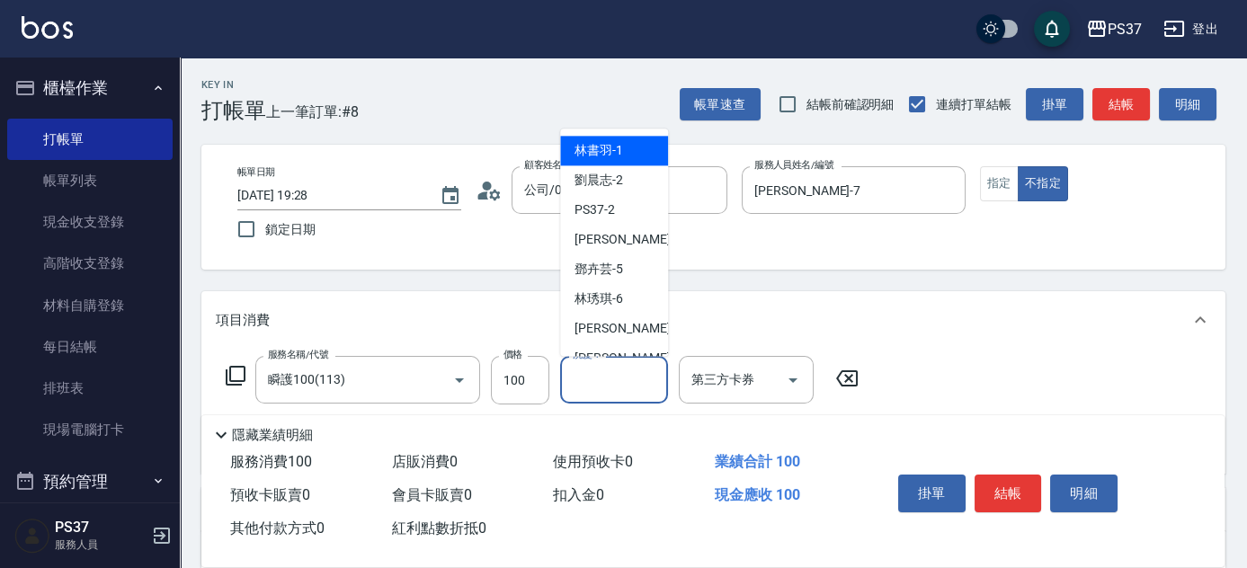
click at [592, 383] on input "洗髮-1" at bounding box center [614, 379] width 92 height 31
click at [608, 147] on span "林書羽 -1" at bounding box center [599, 151] width 49 height 19
type input "林書羽-1"
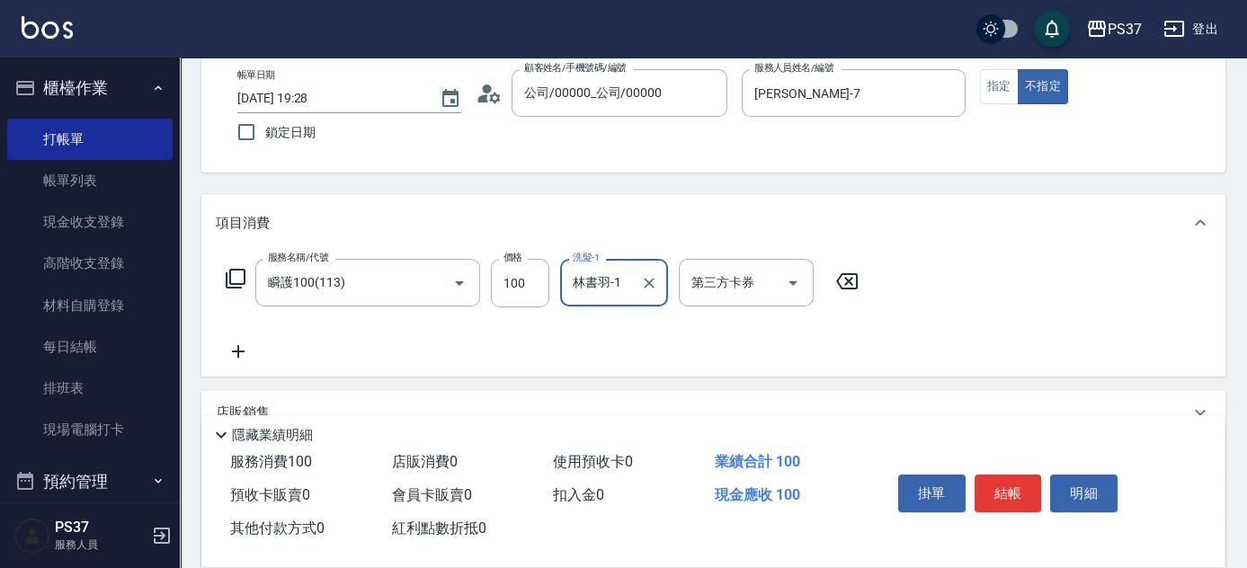
scroll to position [163, 0]
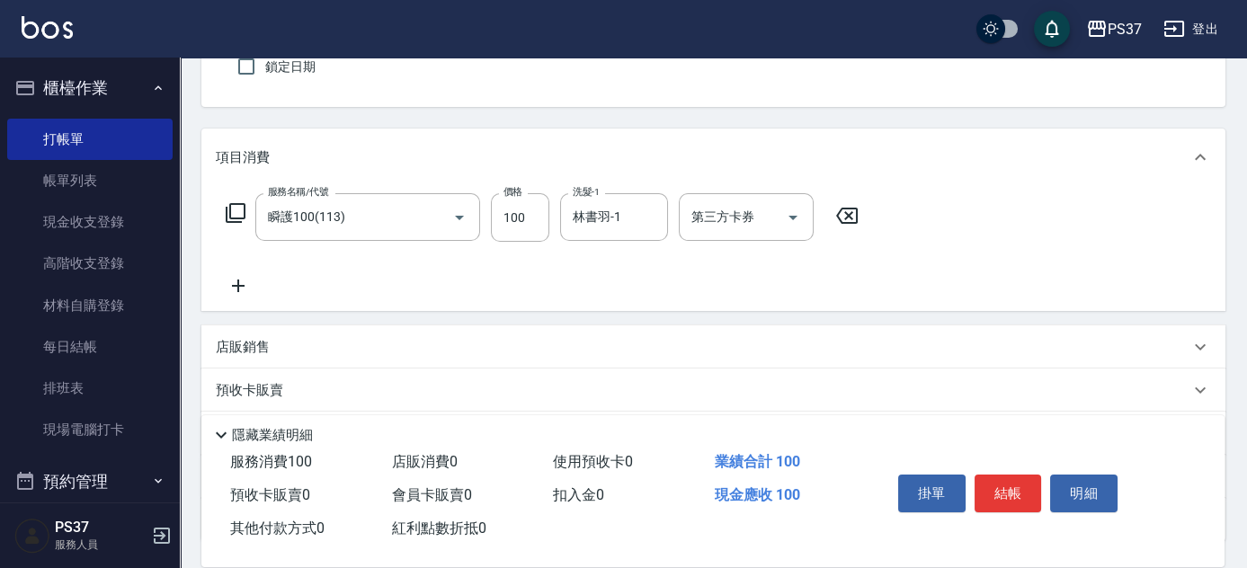
click at [244, 285] on icon at bounding box center [238, 286] width 13 height 13
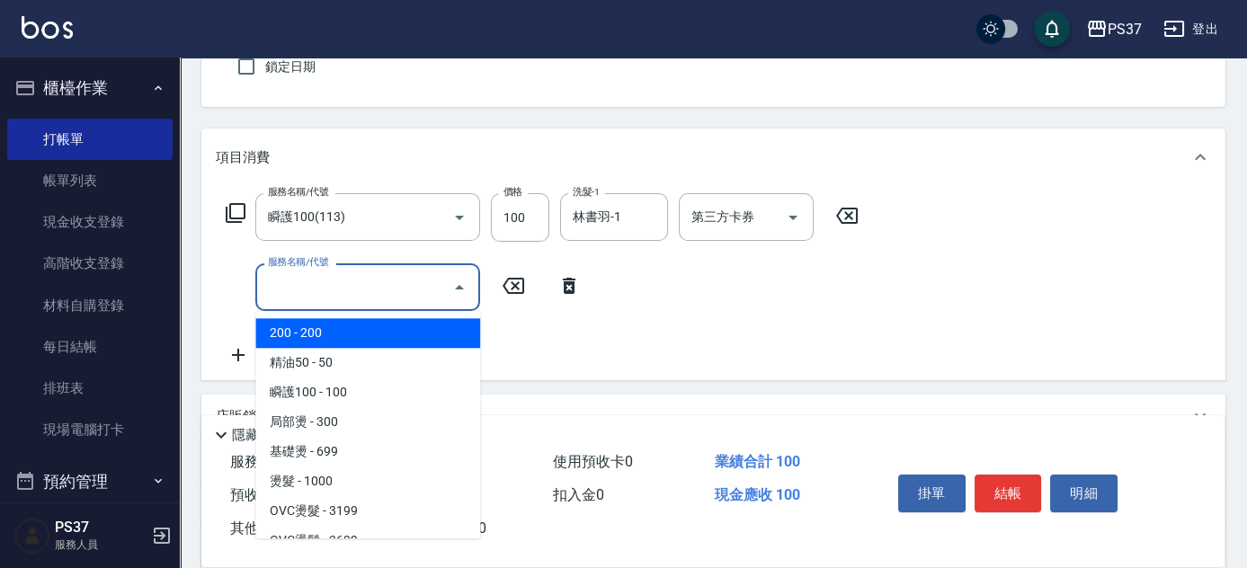
click at [305, 294] on input "服務名稱/代號" at bounding box center [355, 287] width 182 height 31
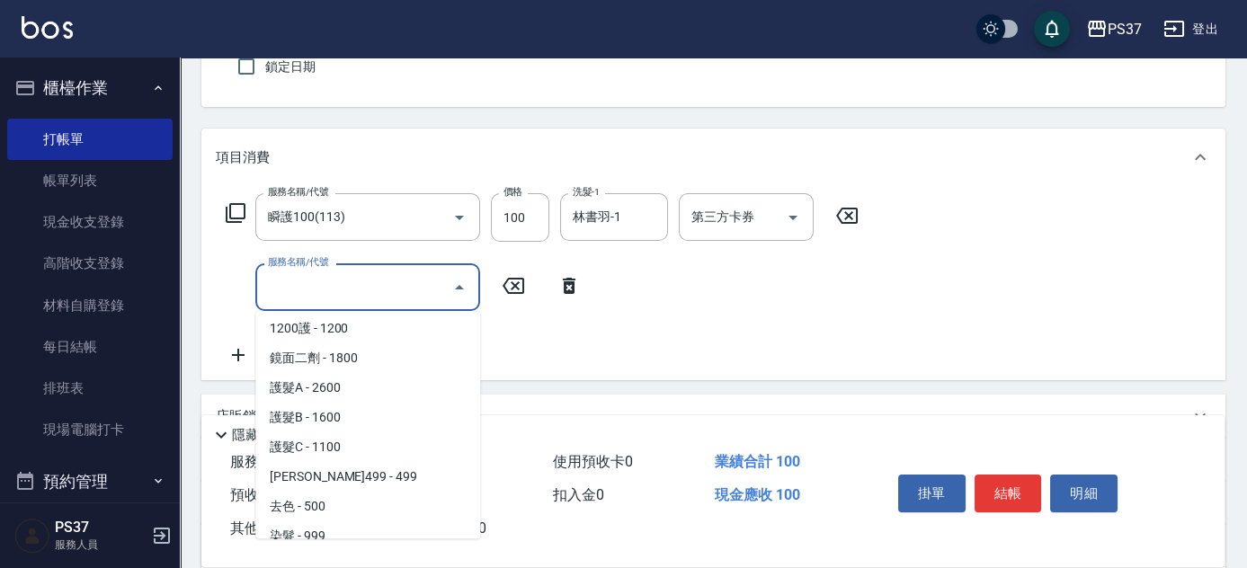
scroll to position [980, 0]
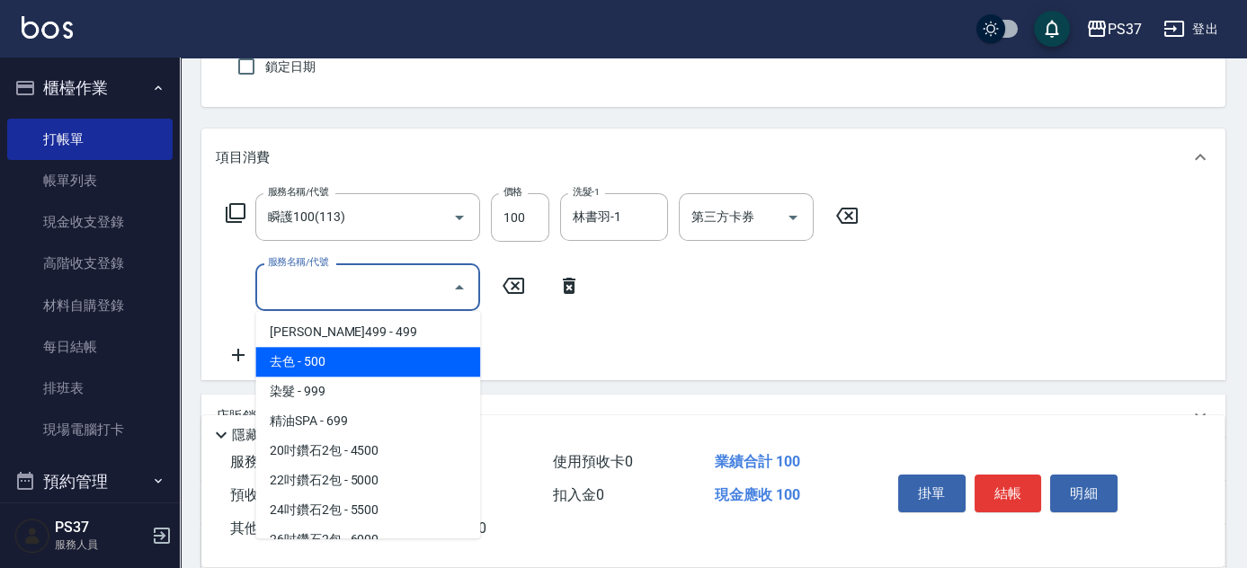
click at [379, 331] on span "[PERSON_NAME]499 - 499" at bounding box center [367, 332] width 225 height 30
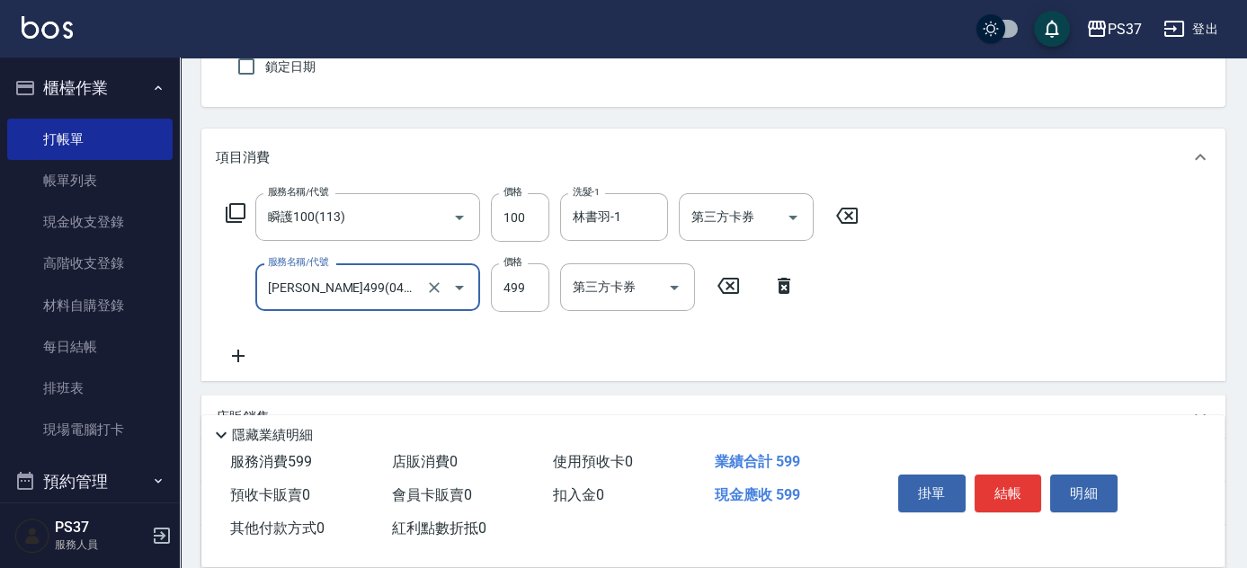
type input "[PERSON_NAME]499(0499)"
click at [630, 290] on input "洗髮-1" at bounding box center [614, 287] width 92 height 31
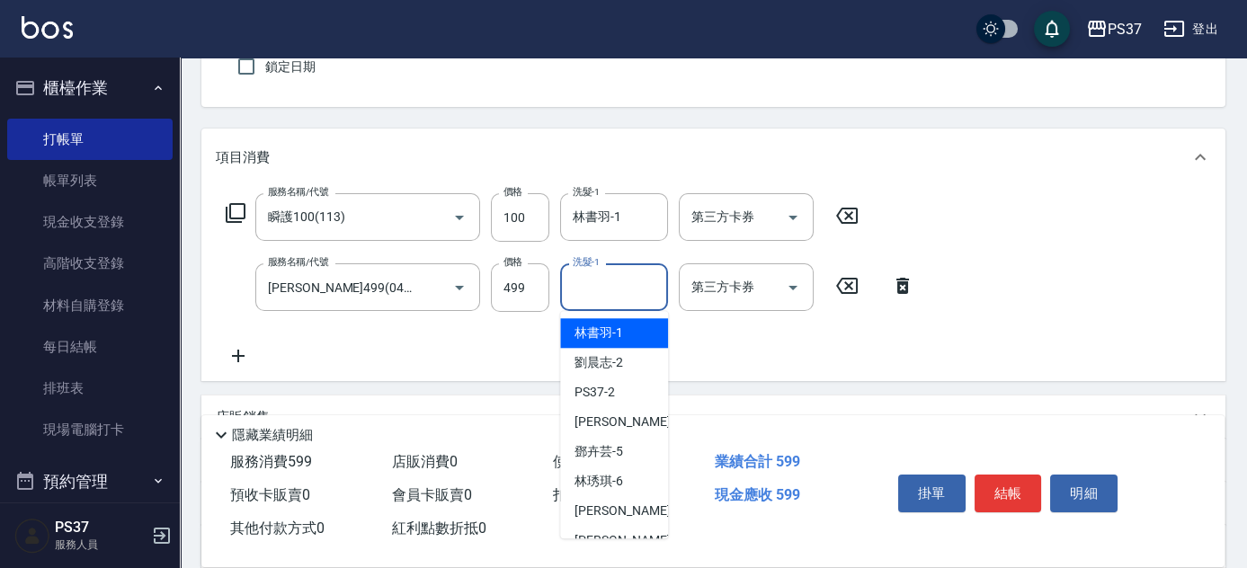
click at [616, 333] on span "林書羽 -1" at bounding box center [599, 333] width 49 height 19
type input "林書羽-1"
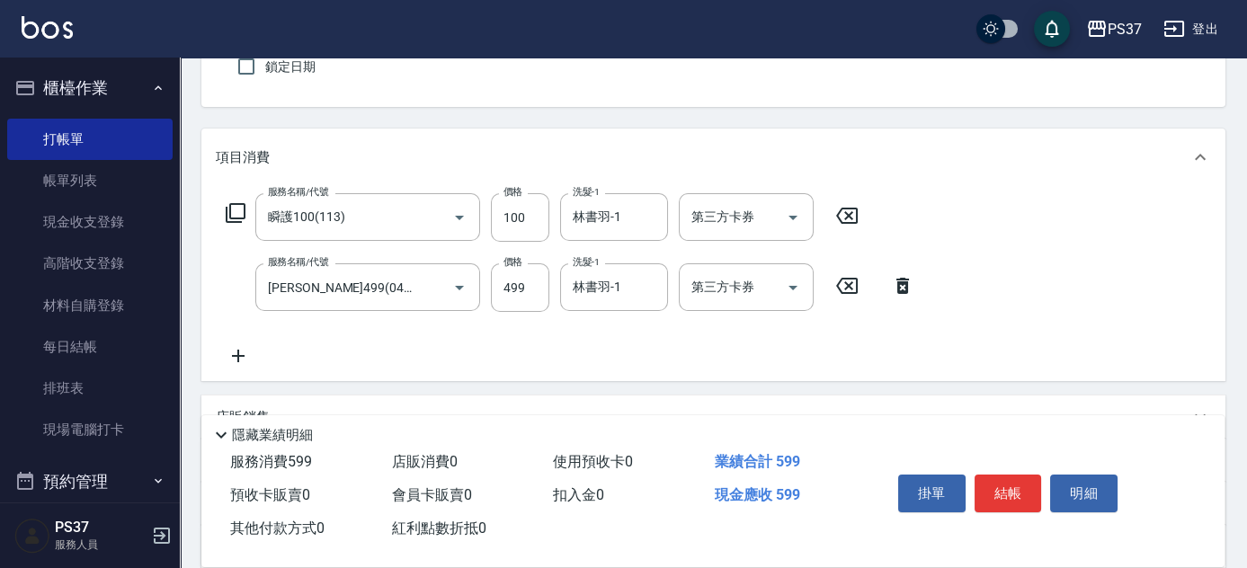
click at [242, 353] on icon at bounding box center [238, 356] width 45 height 22
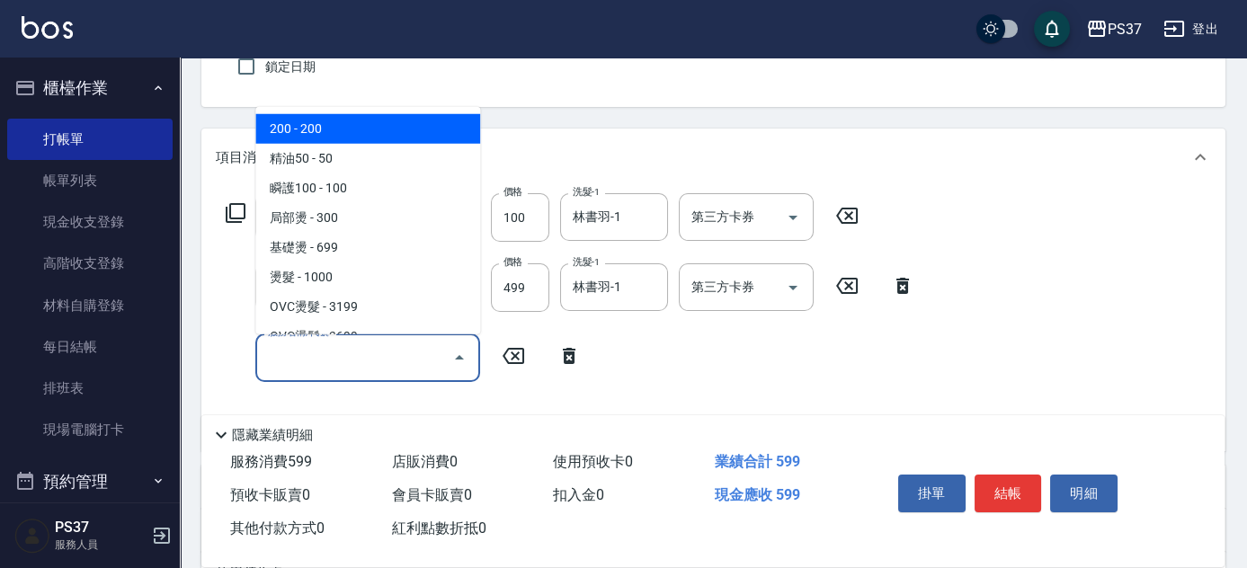
click at [312, 360] on input "服務名稱/代號" at bounding box center [355, 357] width 182 height 31
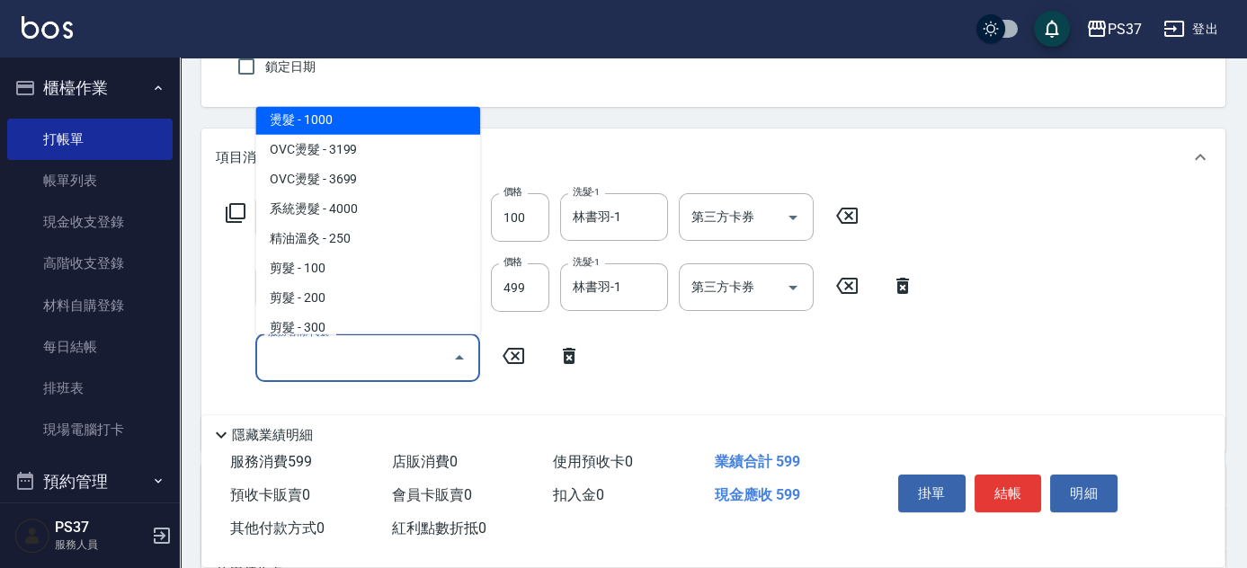
scroll to position [163, 0]
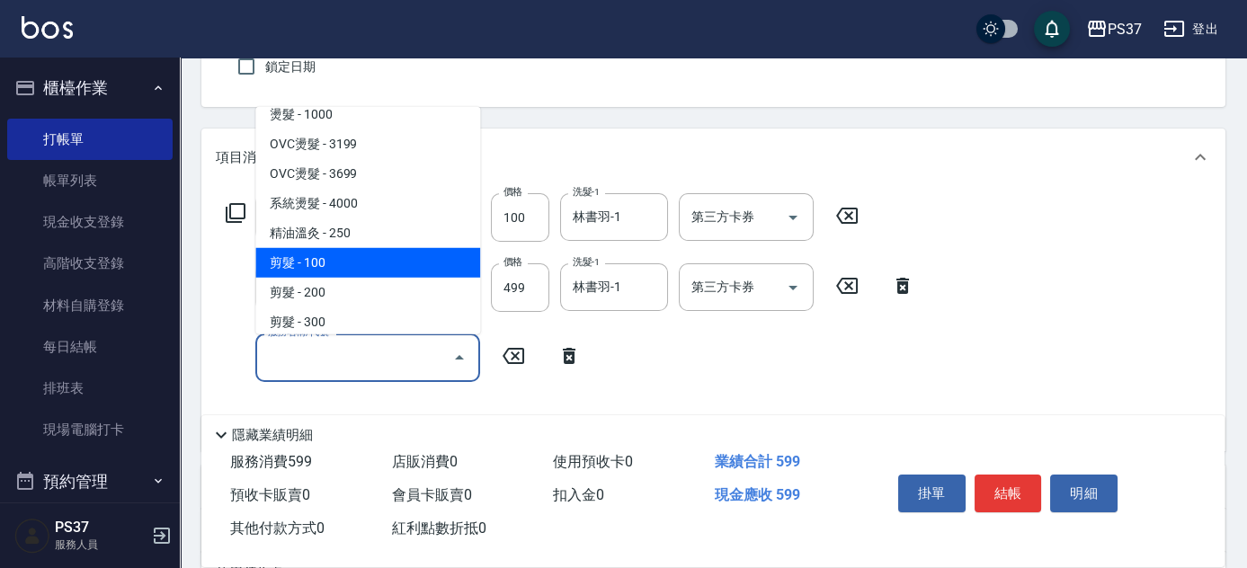
click at [371, 255] on span "剪髮 - 100" at bounding box center [367, 263] width 225 height 30
type input "剪髮(300)"
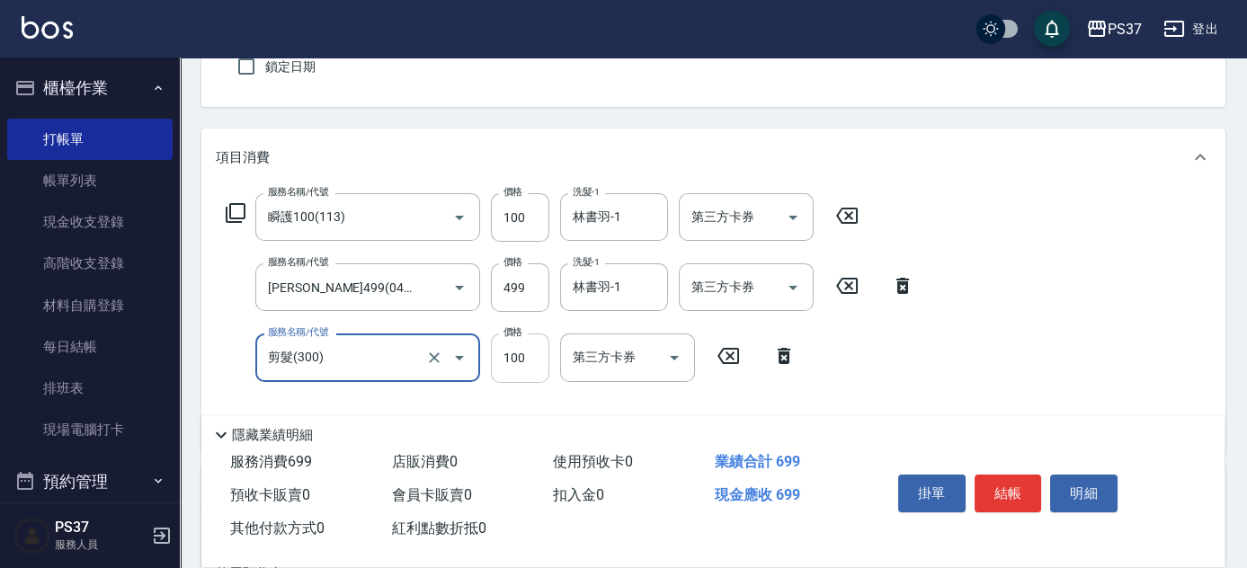
click at [549, 369] on input "100" at bounding box center [520, 358] width 58 height 49
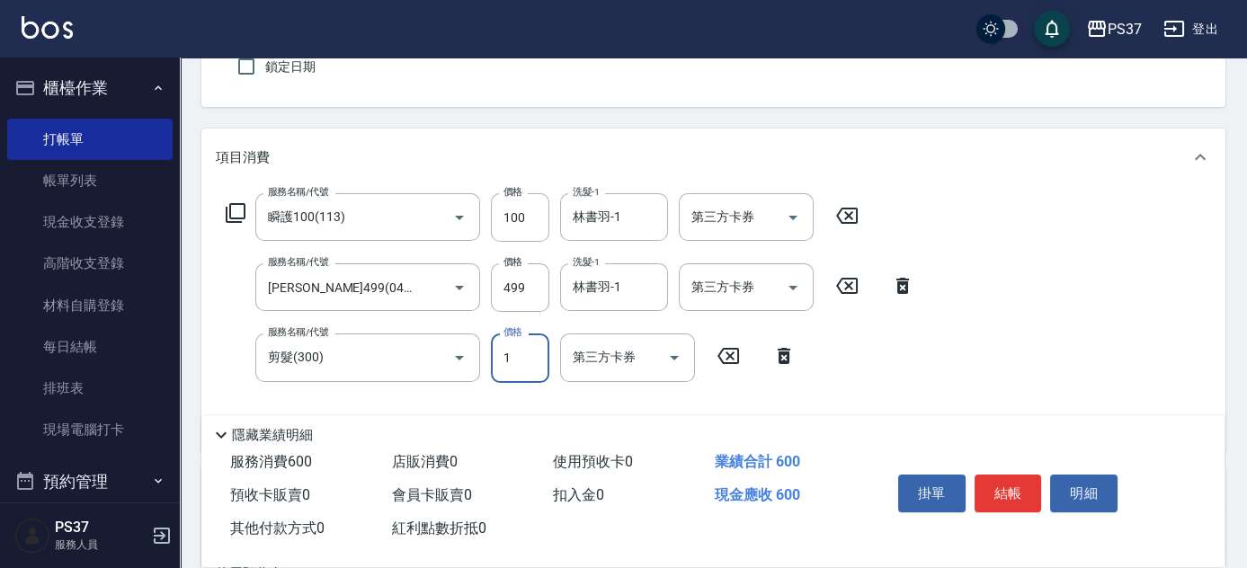
type input "1"
click at [796, 203] on button "Open" at bounding box center [793, 217] width 29 height 29
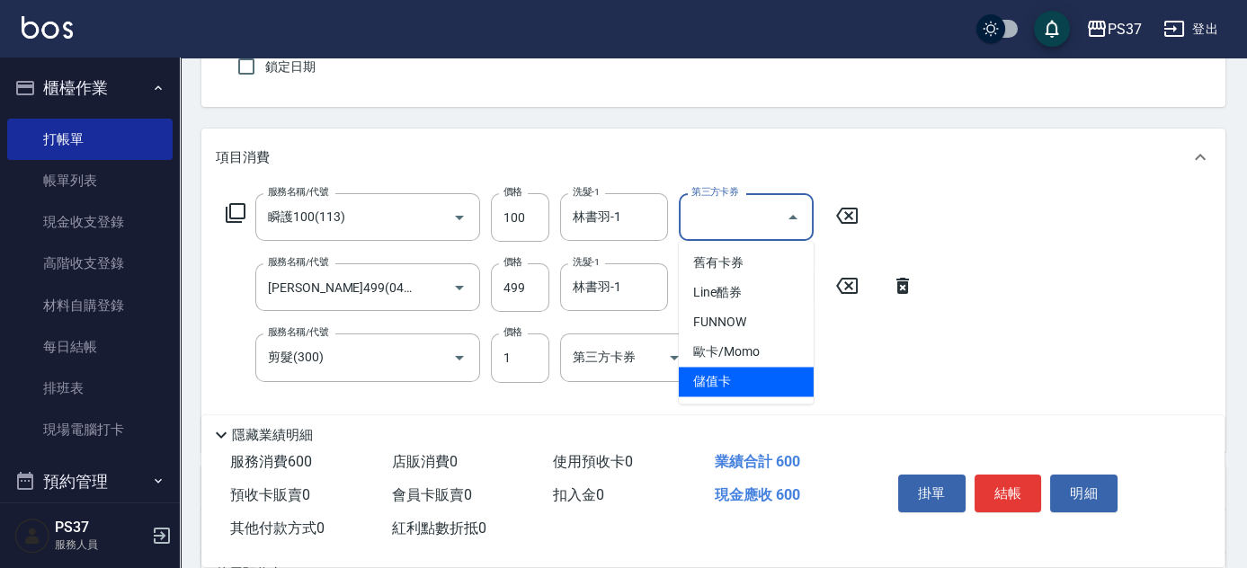
click at [743, 375] on span "儲值卡" at bounding box center [746, 382] width 135 height 30
type input "儲值卡"
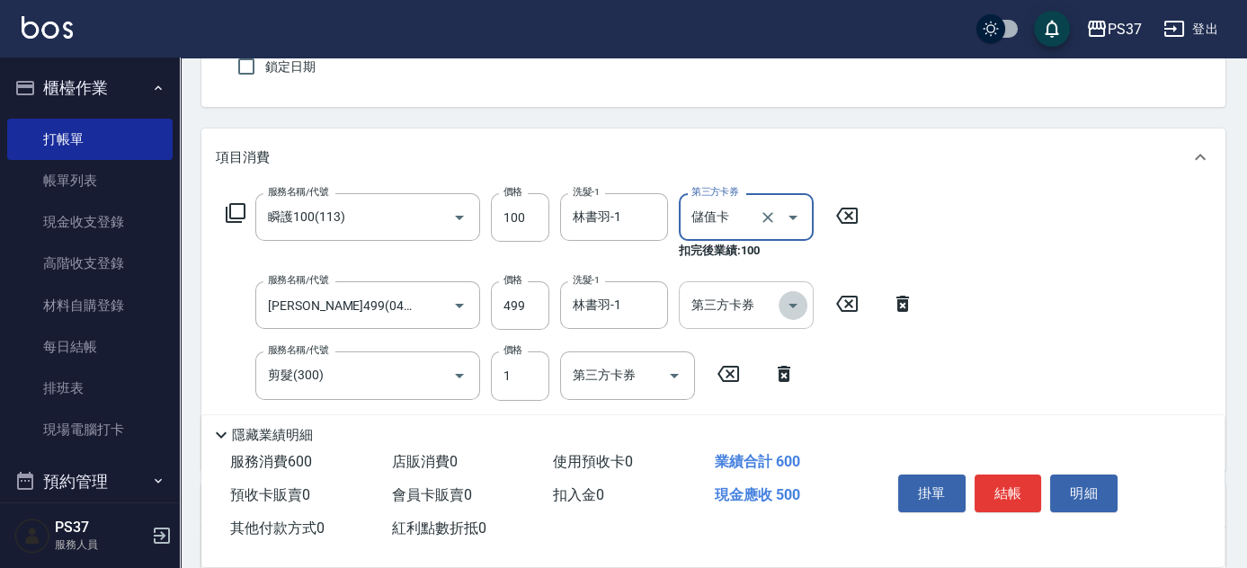
click at [789, 295] on icon "Open" at bounding box center [793, 306] width 22 height 22
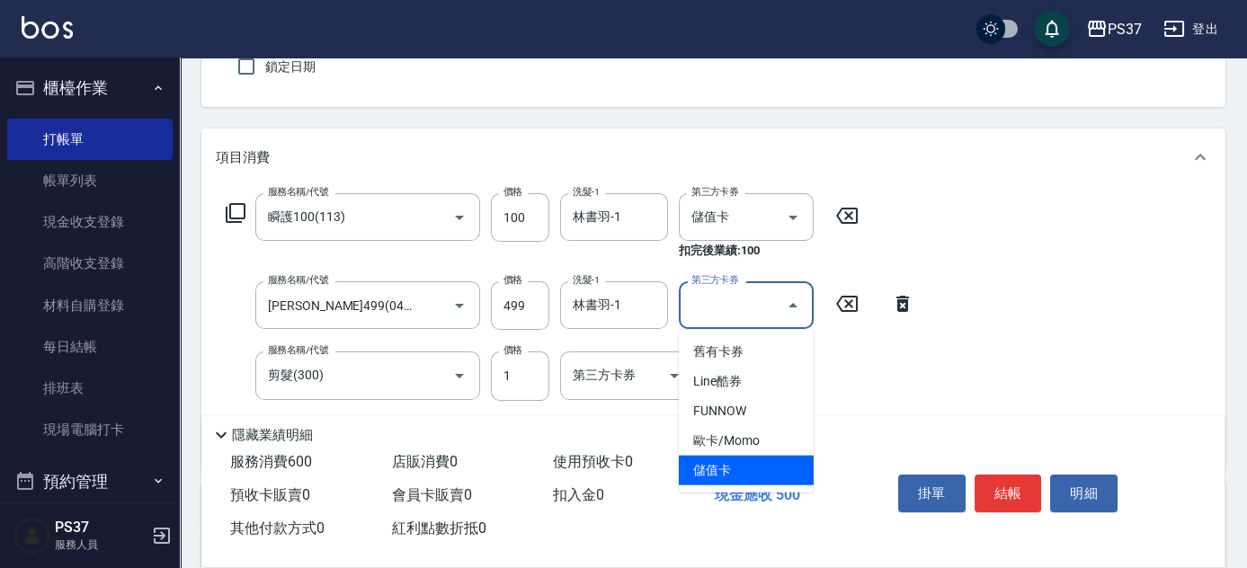
click at [743, 460] on span "儲值卡" at bounding box center [746, 471] width 135 height 30
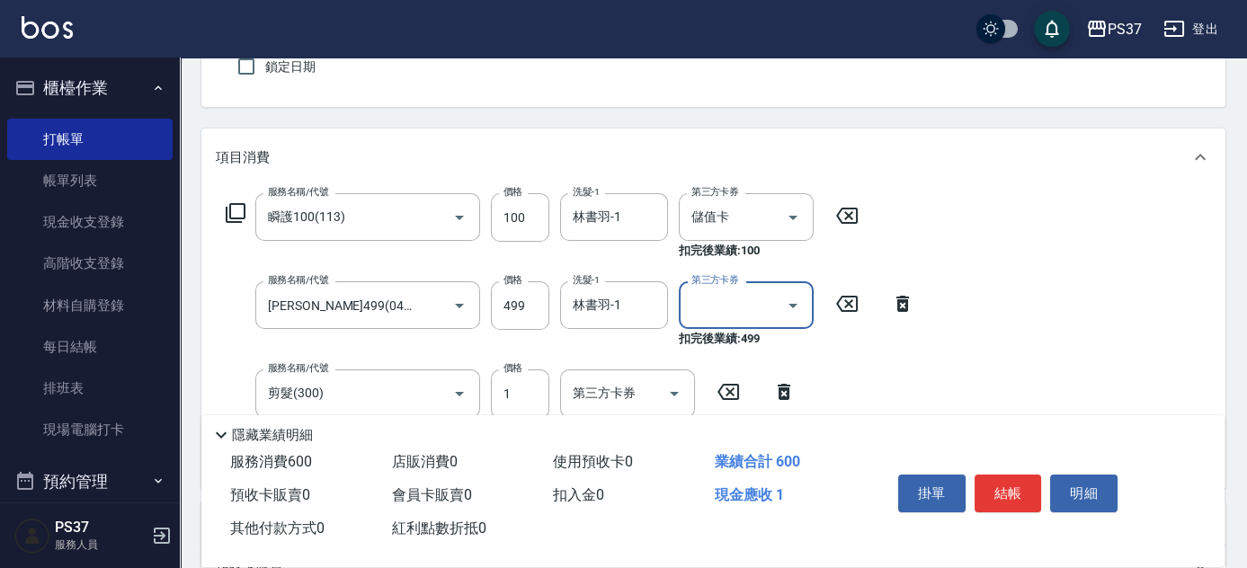
type input "儲值卡"
click at [679, 385] on icon "Open" at bounding box center [675, 394] width 22 height 22
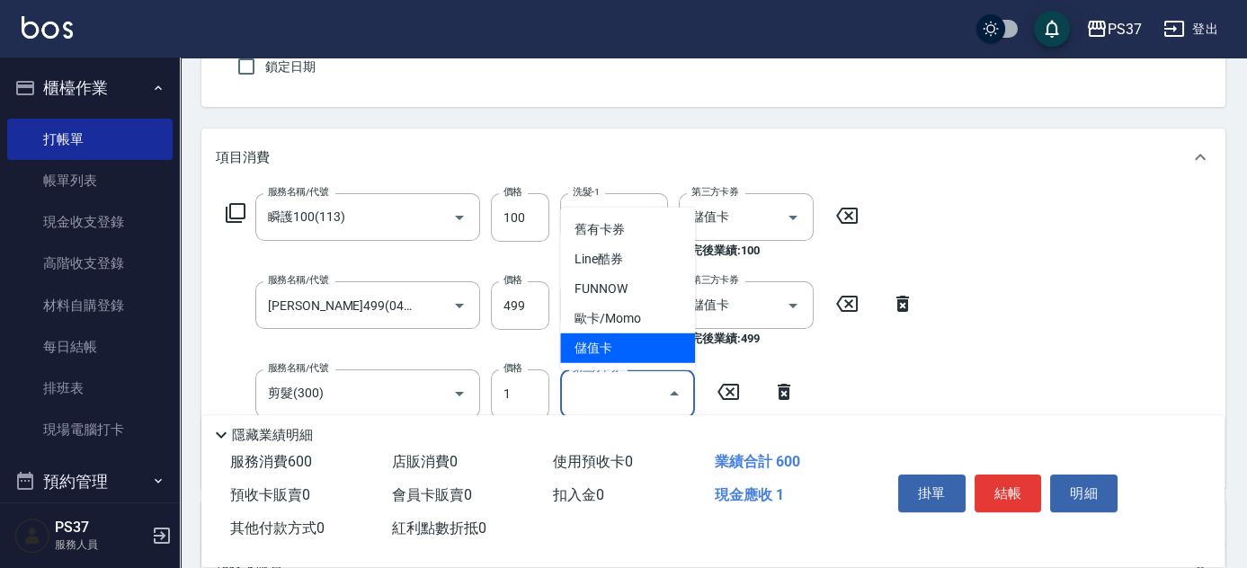
click at [648, 355] on span "儲值卡" at bounding box center [627, 349] width 135 height 30
type input "儲值卡"
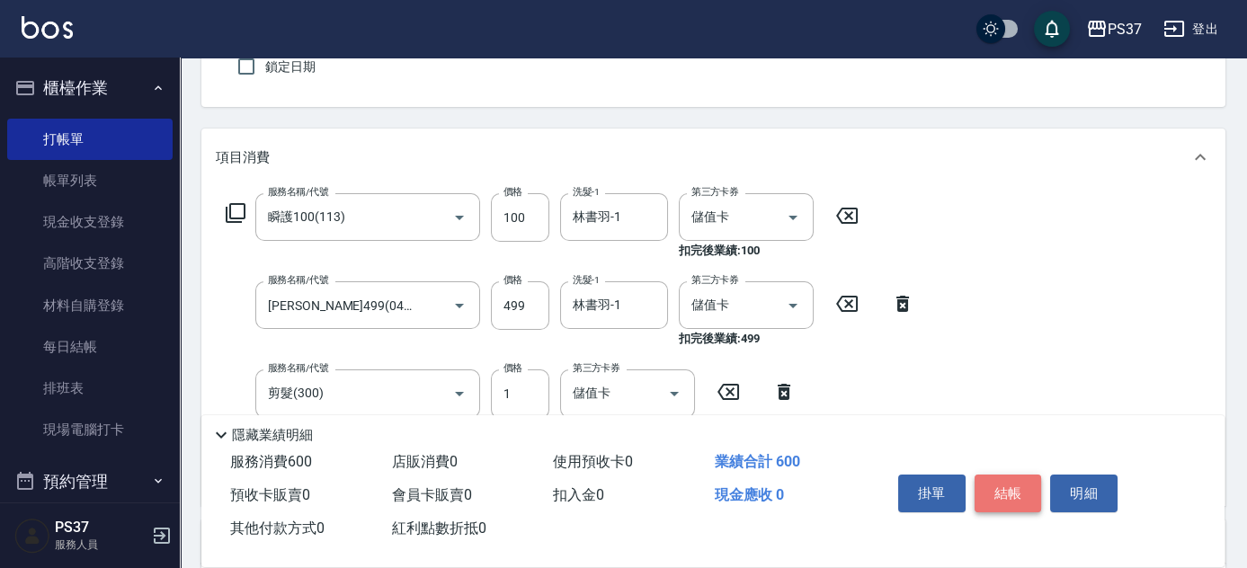
click at [1011, 486] on button "結帳" at bounding box center [1008, 494] width 67 height 38
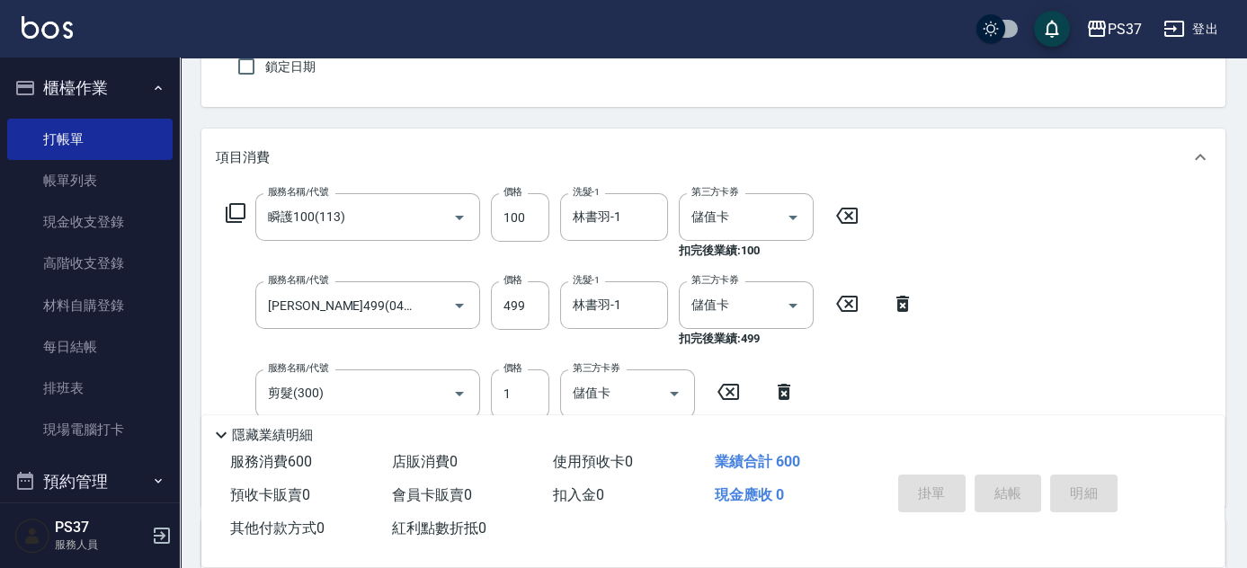
type input "[DATE] 19:49"
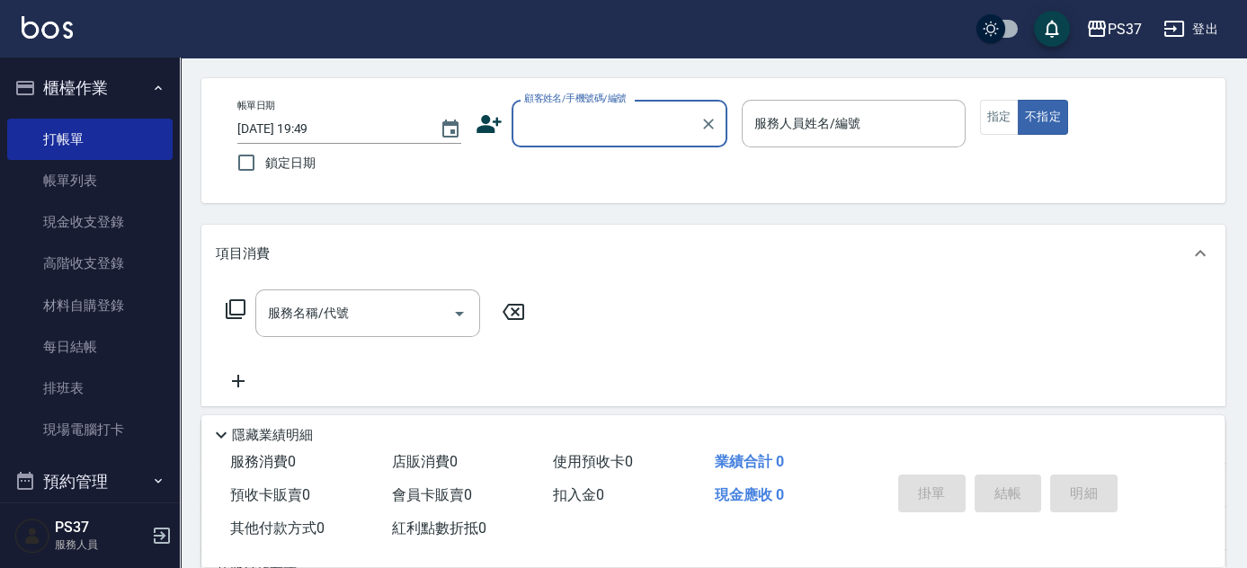
scroll to position [0, 0]
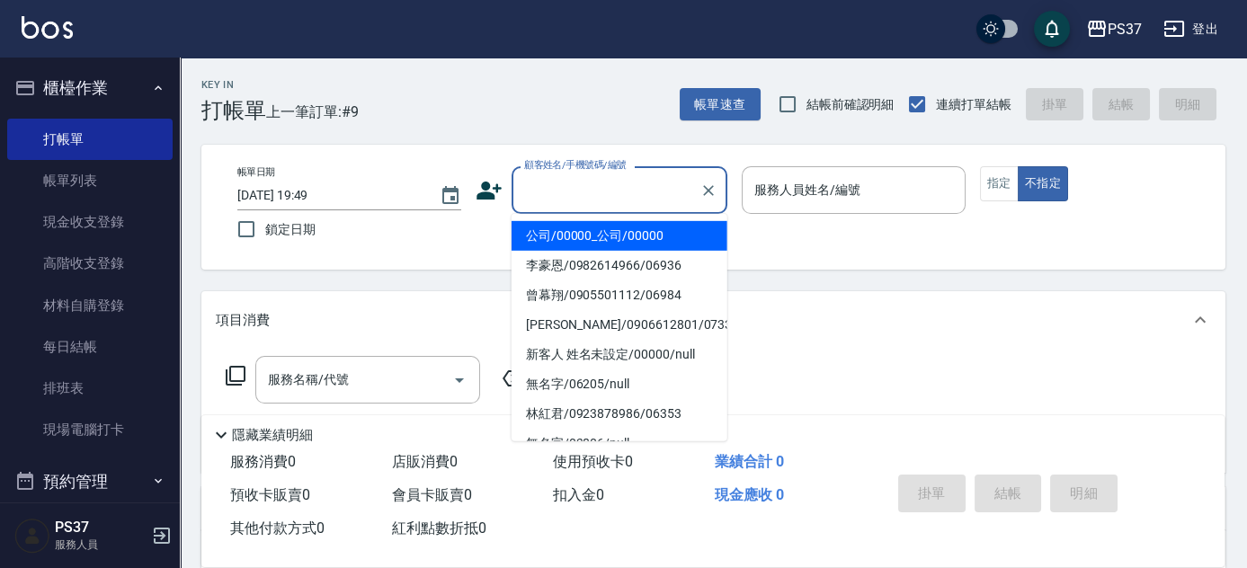
click at [638, 193] on input "顧客姓名/手機號碼/編號" at bounding box center [606, 189] width 173 height 31
click at [628, 227] on li "公司/00000_公司/00000" at bounding box center [620, 236] width 216 height 30
type input "公司/00000_公司/00000"
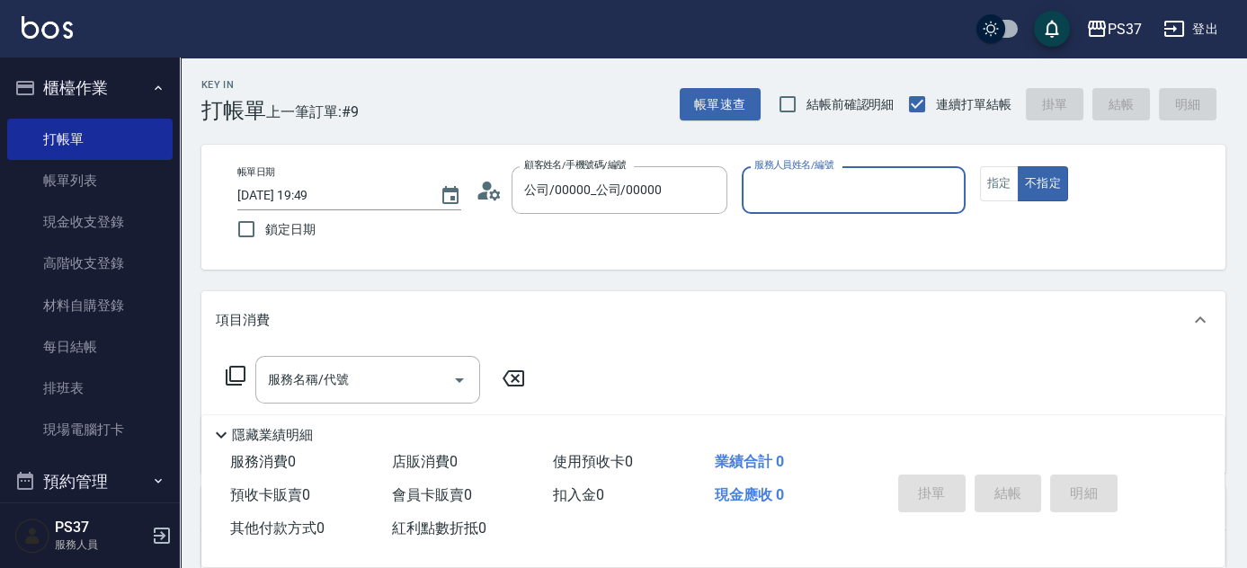
click at [780, 192] on input "服務人員姓名/編號" at bounding box center [854, 189] width 208 height 31
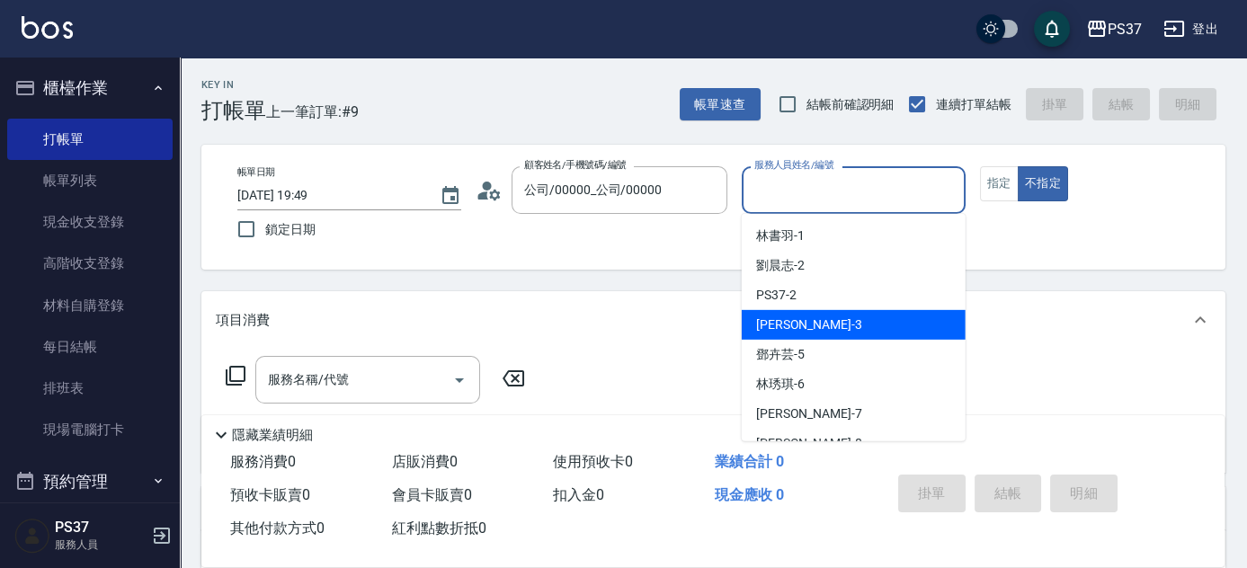
scroll to position [163, 0]
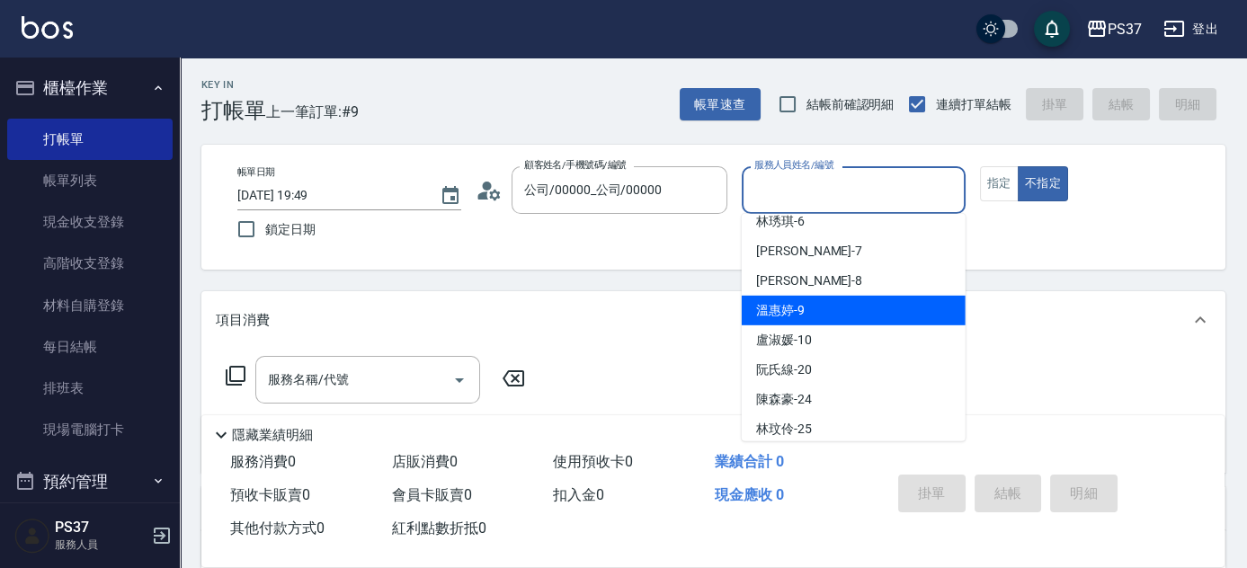
click at [847, 320] on div "溫惠婷 -9" at bounding box center [854, 311] width 224 height 30
type input "溫惠婷-9"
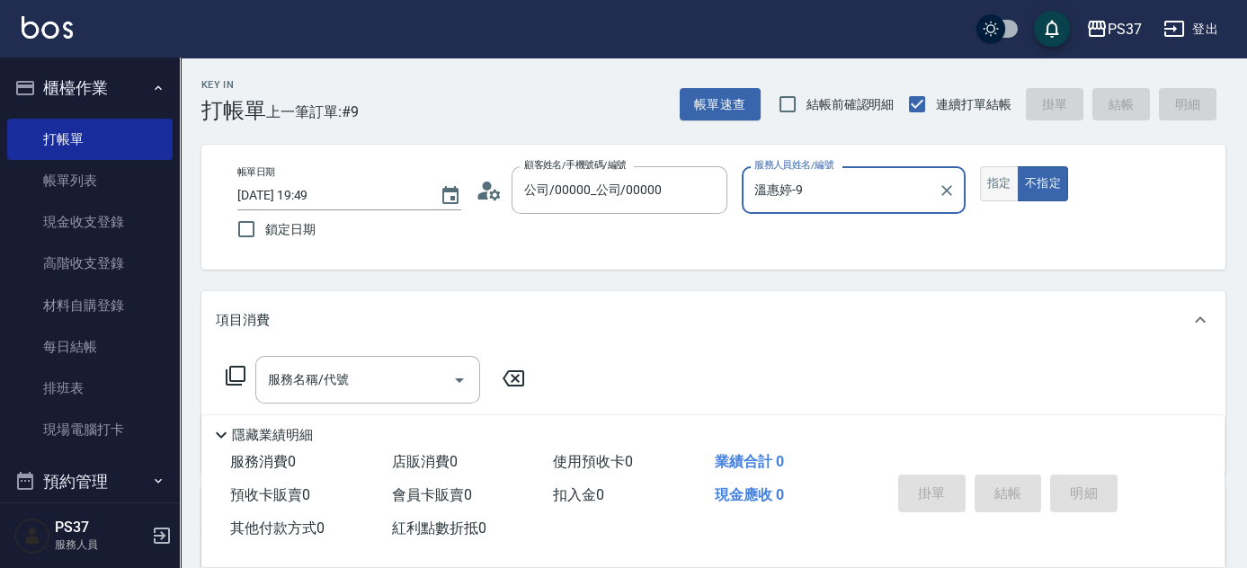
click at [994, 197] on button "指定" at bounding box center [999, 183] width 39 height 35
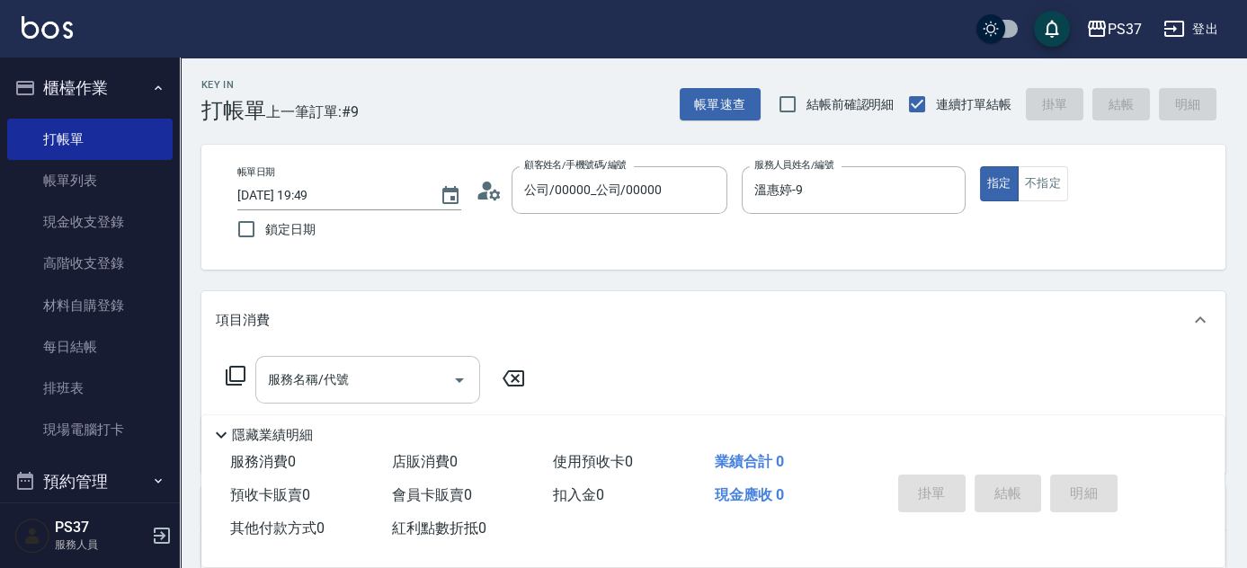
click at [353, 376] on input "服務名稱/代號" at bounding box center [355, 379] width 182 height 31
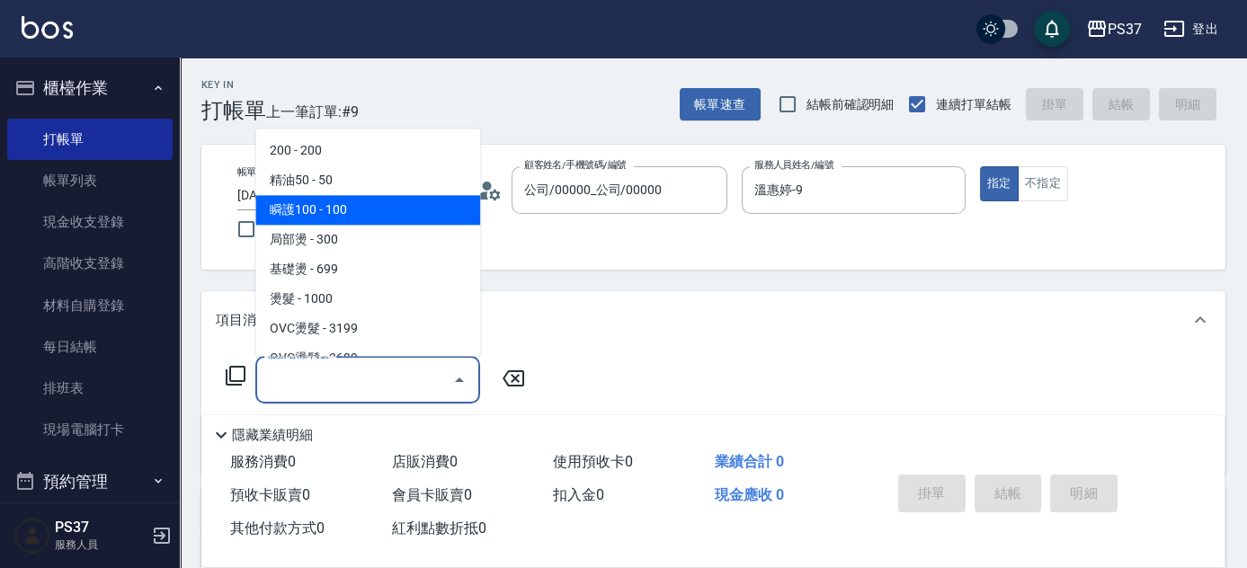
click at [389, 205] on span "瞬護100 - 100" at bounding box center [367, 211] width 225 height 30
type input "瞬護100(113)"
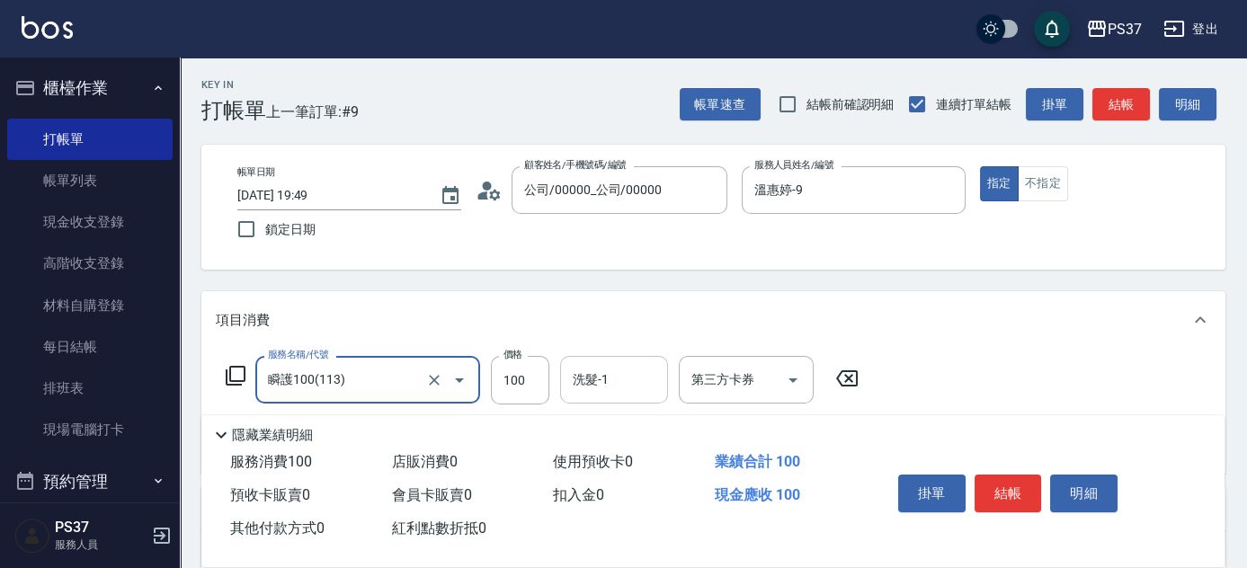
click at [628, 392] on input "洗髮-1" at bounding box center [614, 379] width 92 height 31
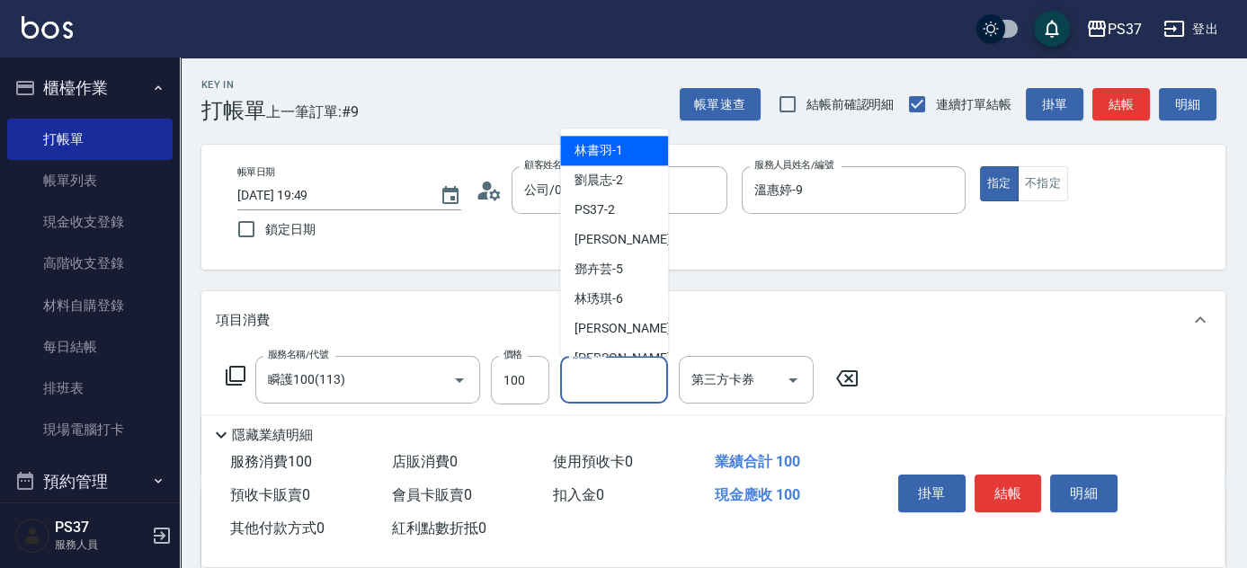
click at [629, 153] on div "林書羽 -1" at bounding box center [614, 152] width 108 height 30
type input "林書羽-1"
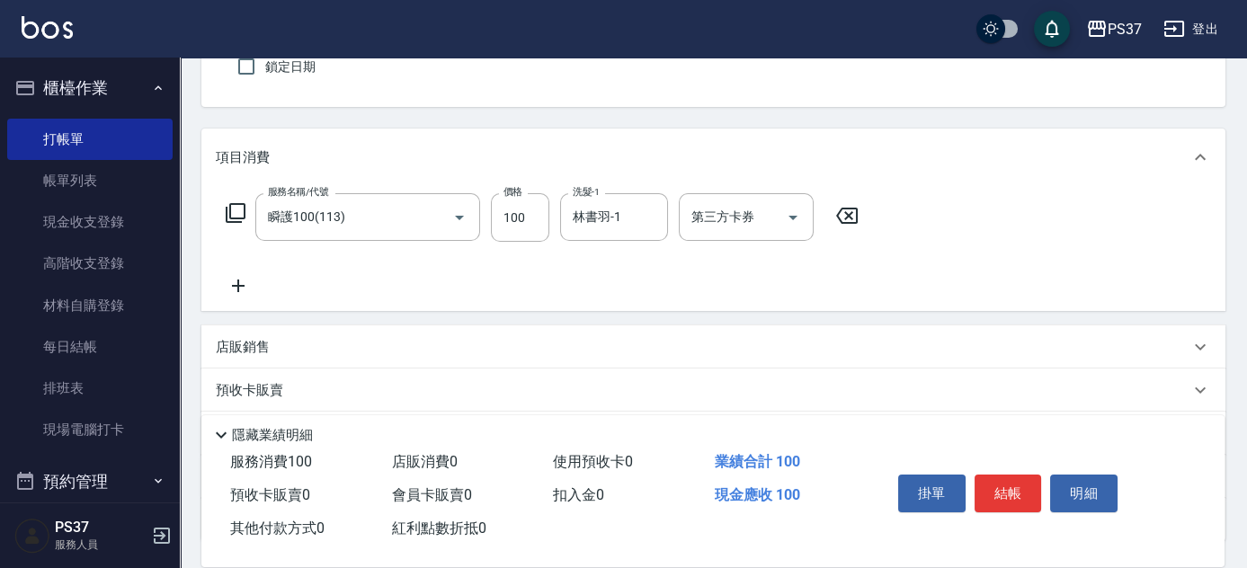
click at [245, 282] on icon at bounding box center [238, 286] width 45 height 22
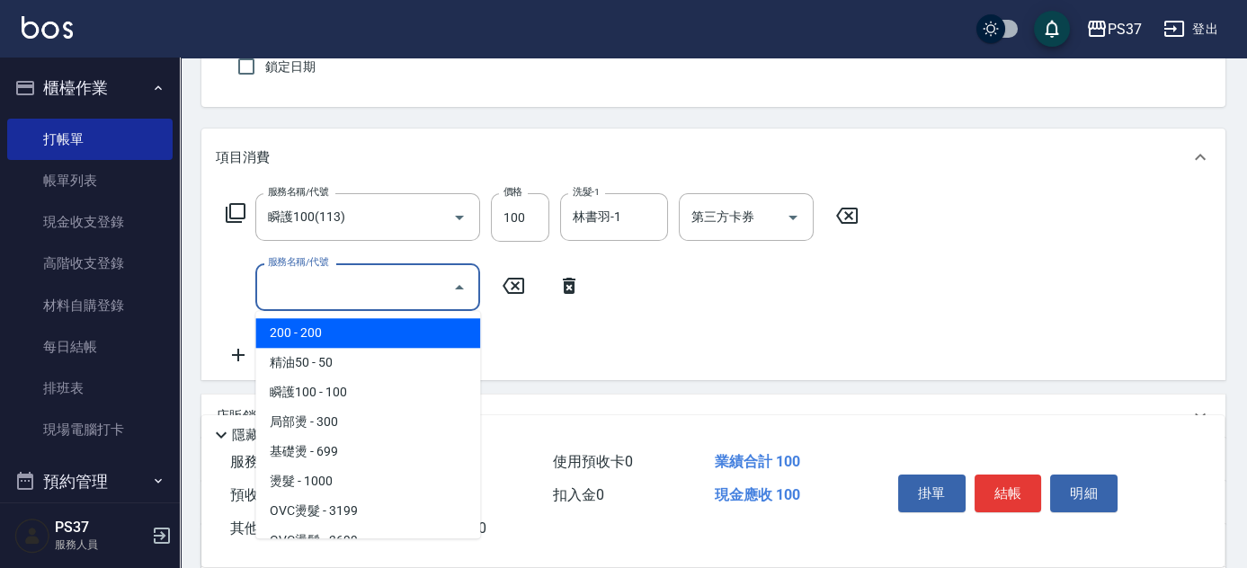
click at [330, 288] on input "服務名稱/代號" at bounding box center [355, 287] width 182 height 31
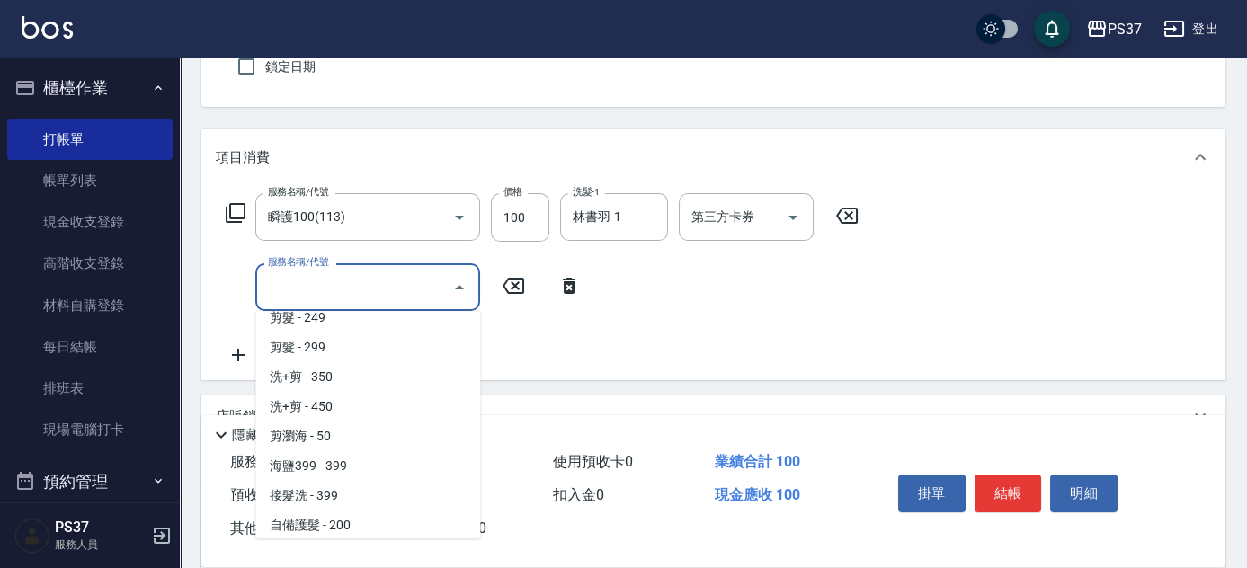
scroll to position [818, 0]
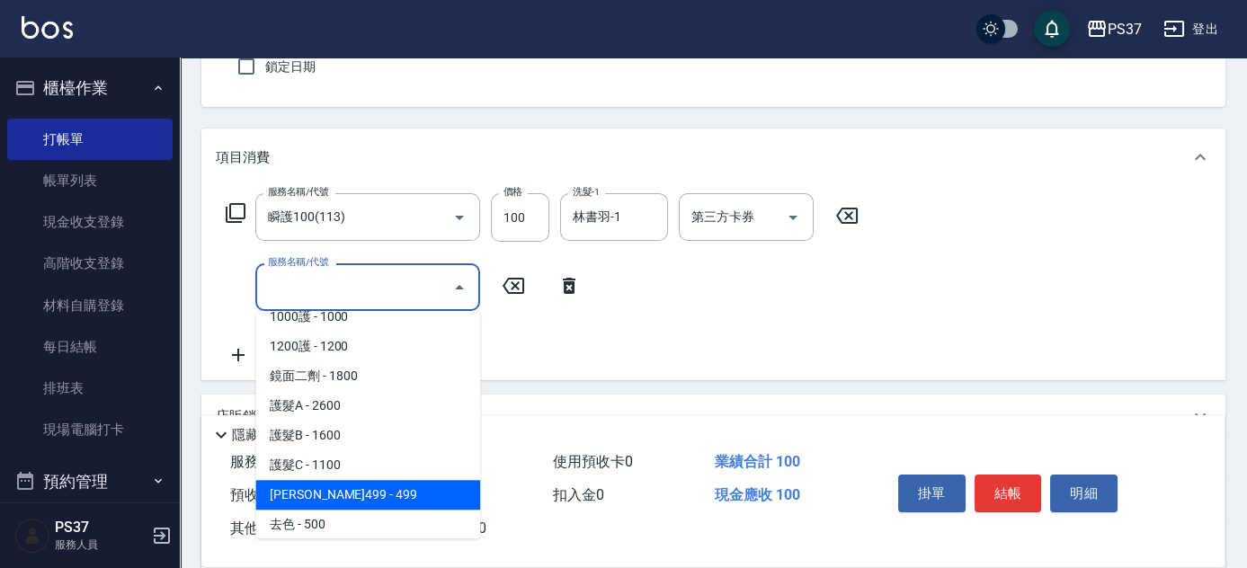
click at [364, 488] on span "[PERSON_NAME]499 - 499" at bounding box center [367, 495] width 225 height 30
type input "[PERSON_NAME]499(0499)"
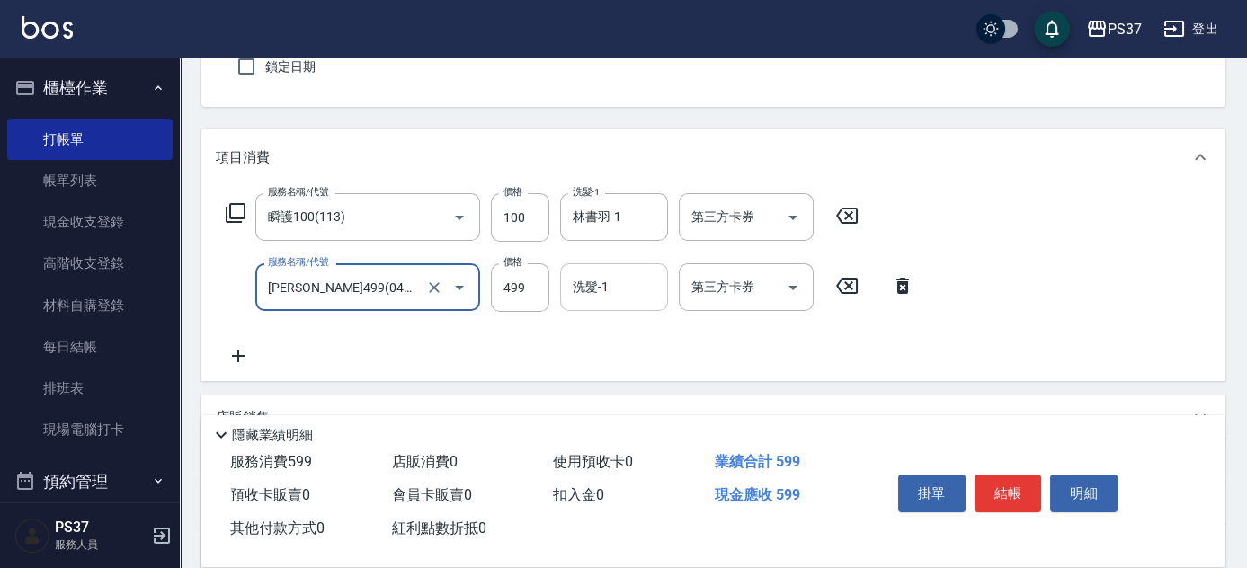
click at [612, 291] on input "洗髮-1" at bounding box center [614, 287] width 92 height 31
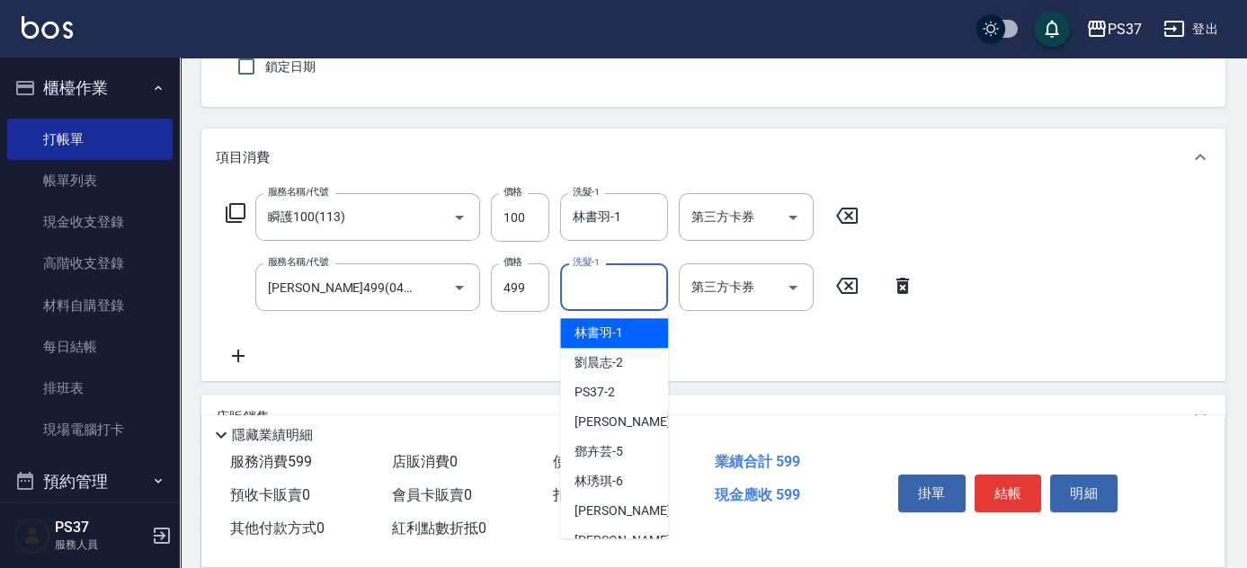
click at [621, 339] on span "林書羽 -1" at bounding box center [599, 333] width 49 height 19
type input "林書羽-1"
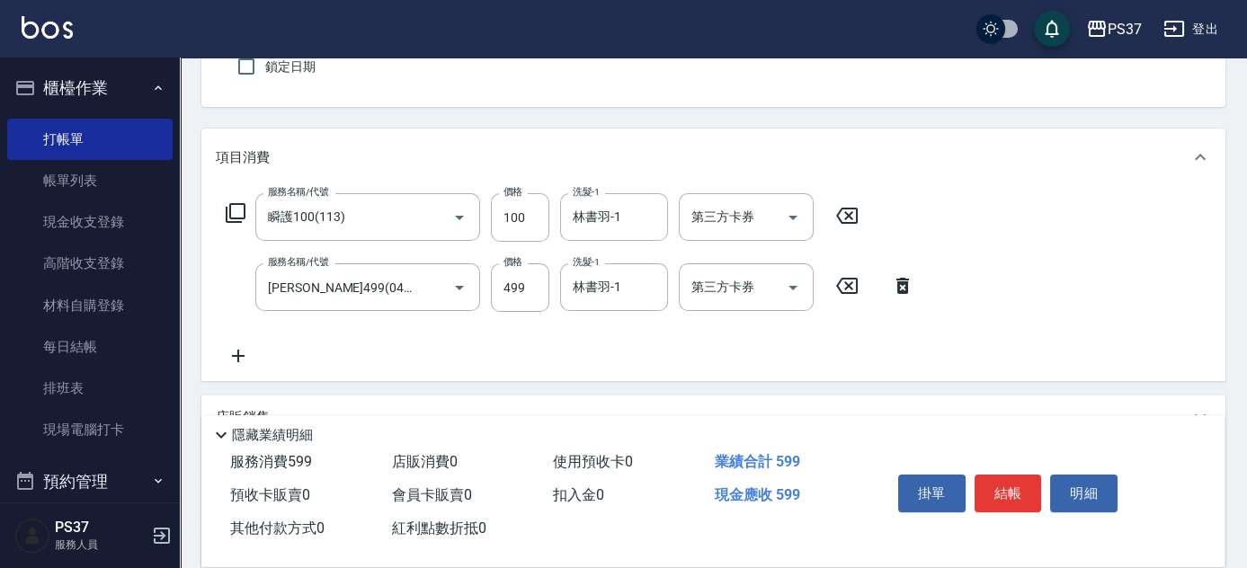
click at [253, 361] on icon at bounding box center [238, 356] width 45 height 22
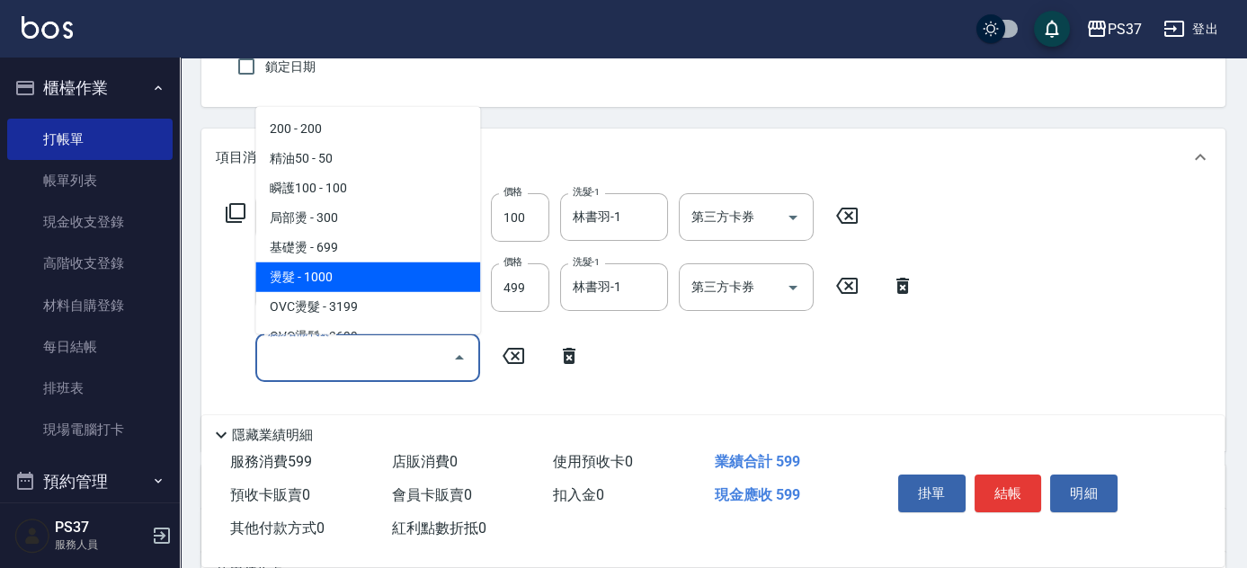
scroll to position [163, 0]
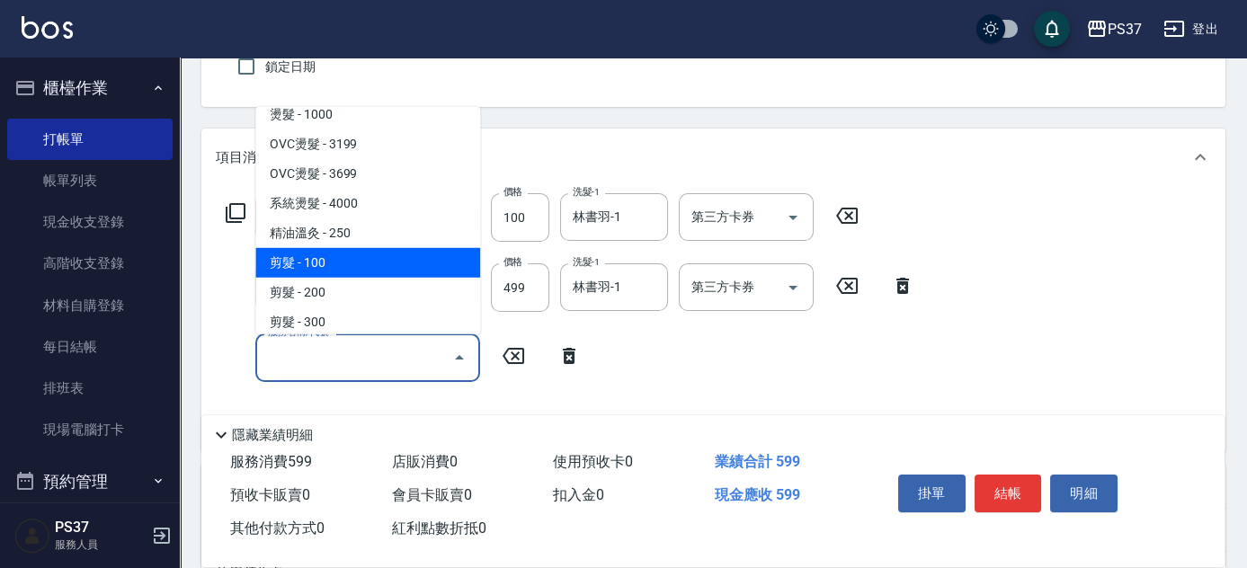
click at [371, 258] on span "剪髮 - 100" at bounding box center [367, 263] width 225 height 30
type input "剪髮(300)"
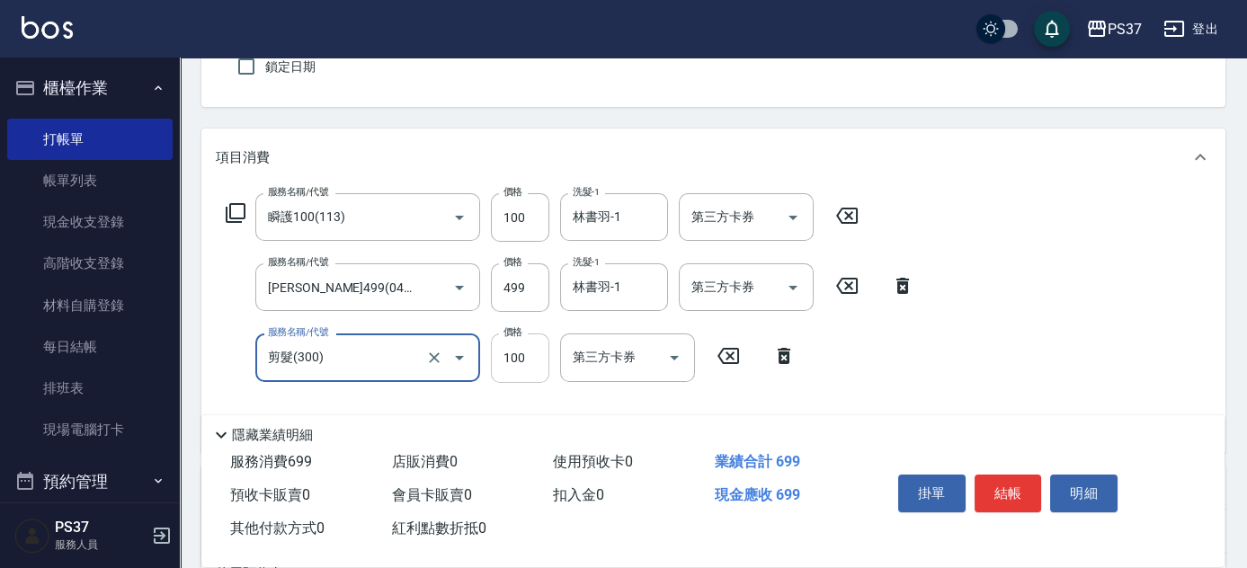
click at [530, 361] on input "100" at bounding box center [520, 358] width 58 height 49
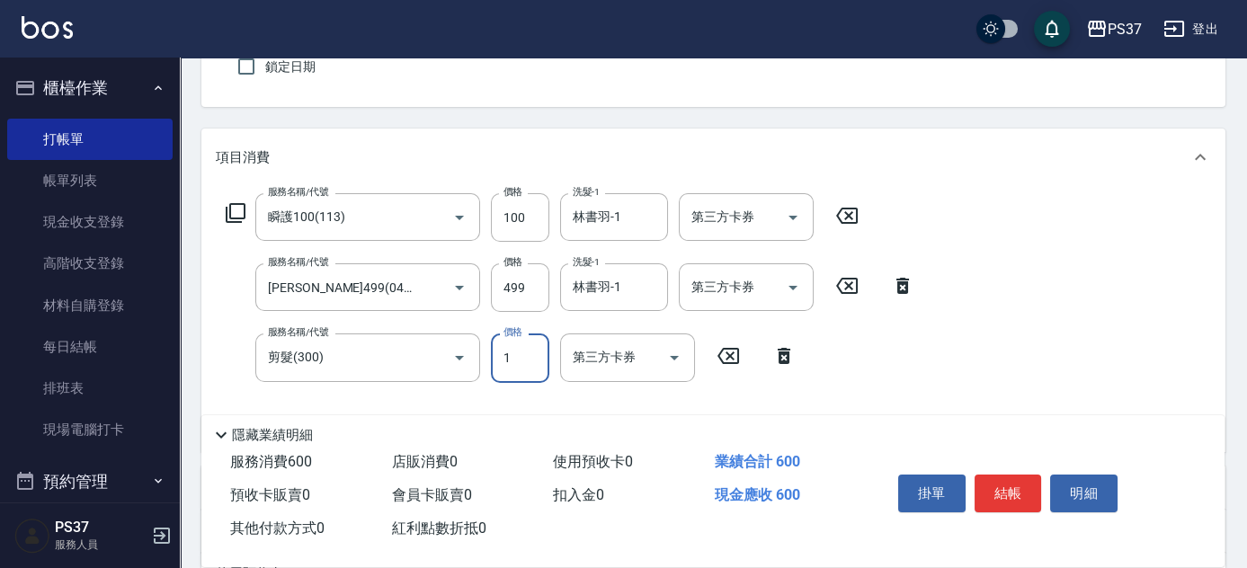
type input "1"
click at [787, 218] on icon "Open" at bounding box center [793, 218] width 22 height 22
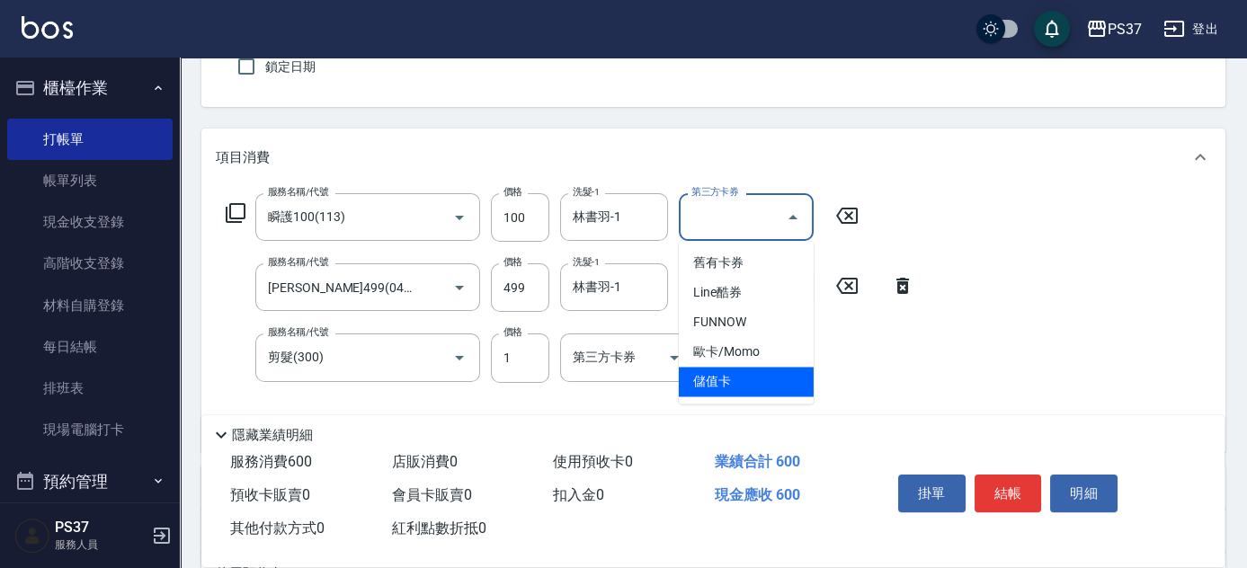
click at [768, 387] on span "儲值卡" at bounding box center [746, 382] width 135 height 30
type input "儲值卡"
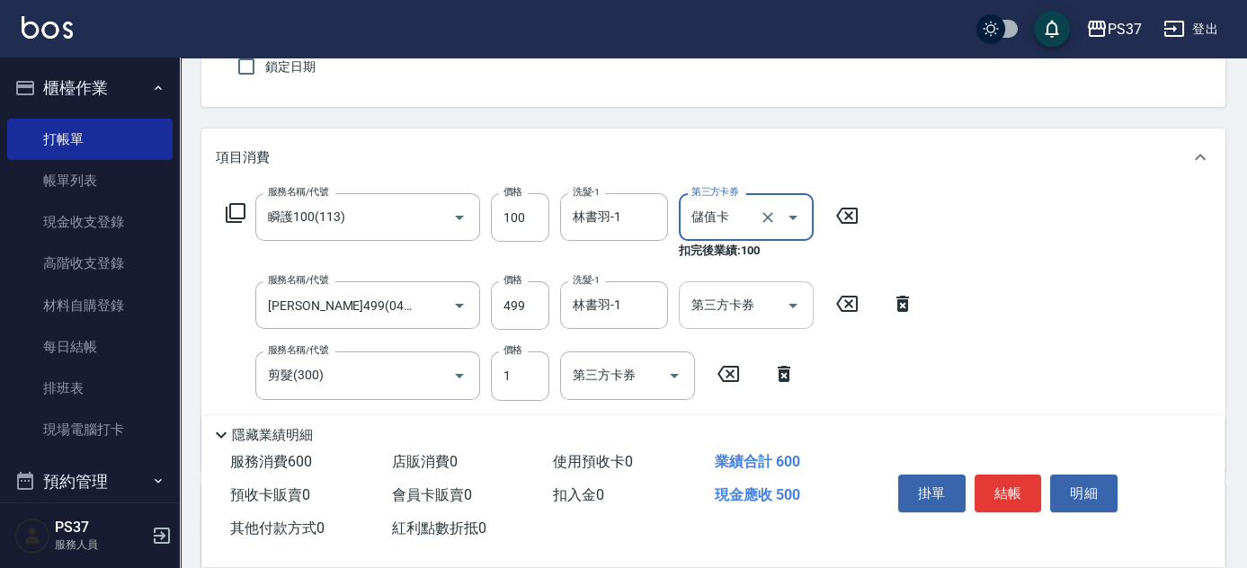
click at [789, 311] on icon "Open" at bounding box center [793, 306] width 22 height 22
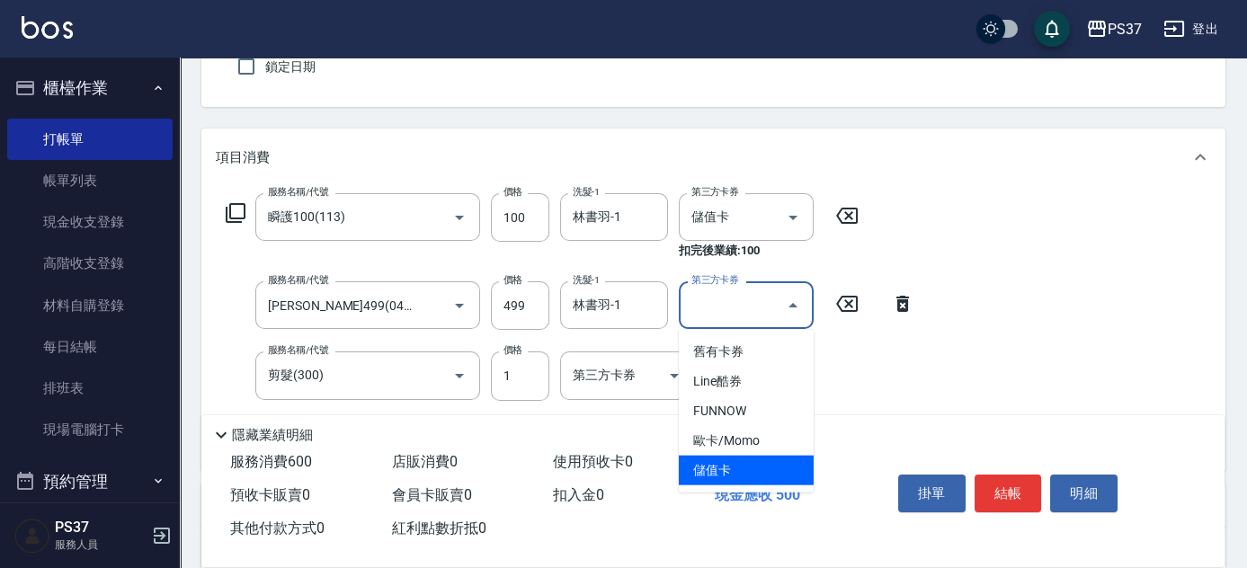
click at [759, 477] on span "儲值卡" at bounding box center [746, 471] width 135 height 30
type input "儲值卡"
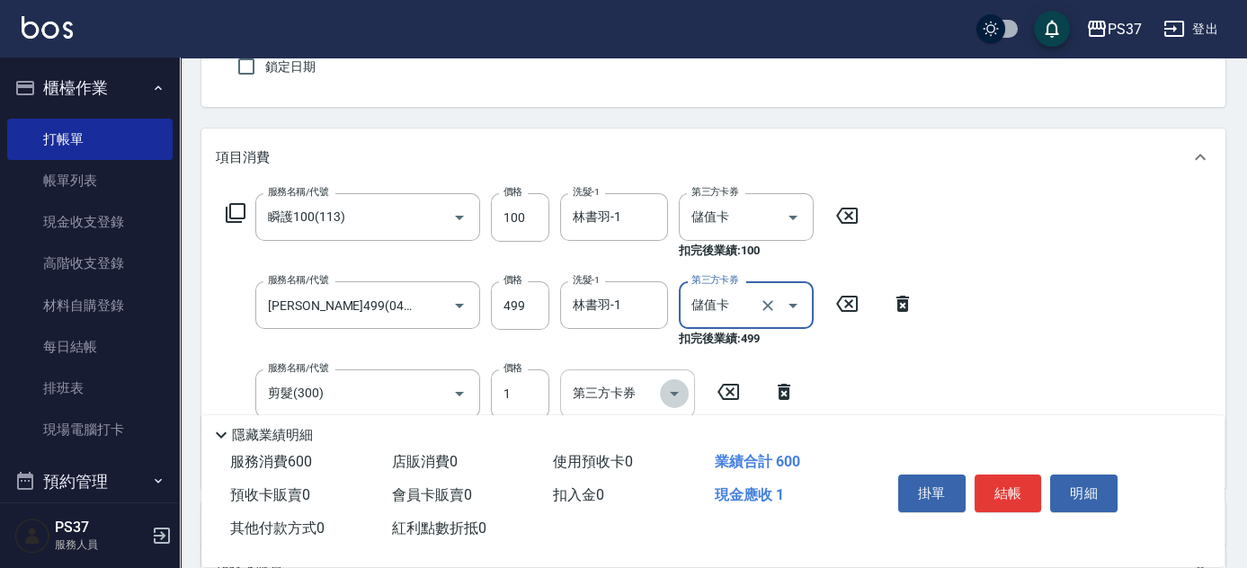
click at [675, 395] on icon "Open" at bounding box center [675, 394] width 22 height 22
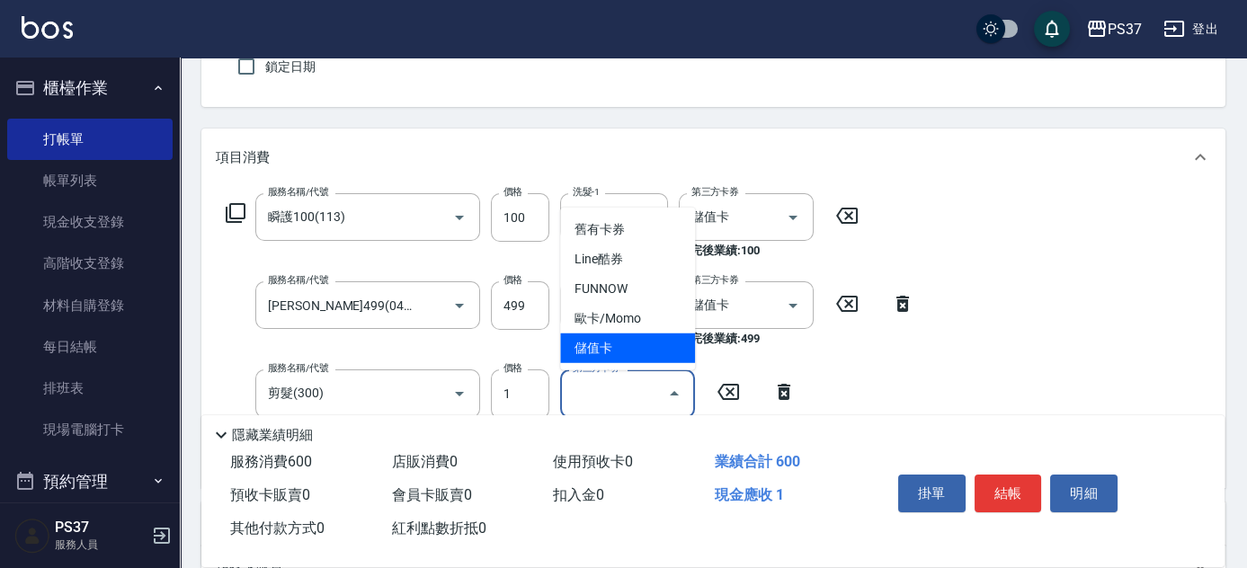
click at [639, 359] on span "儲值卡" at bounding box center [627, 349] width 135 height 30
type input "儲值卡"
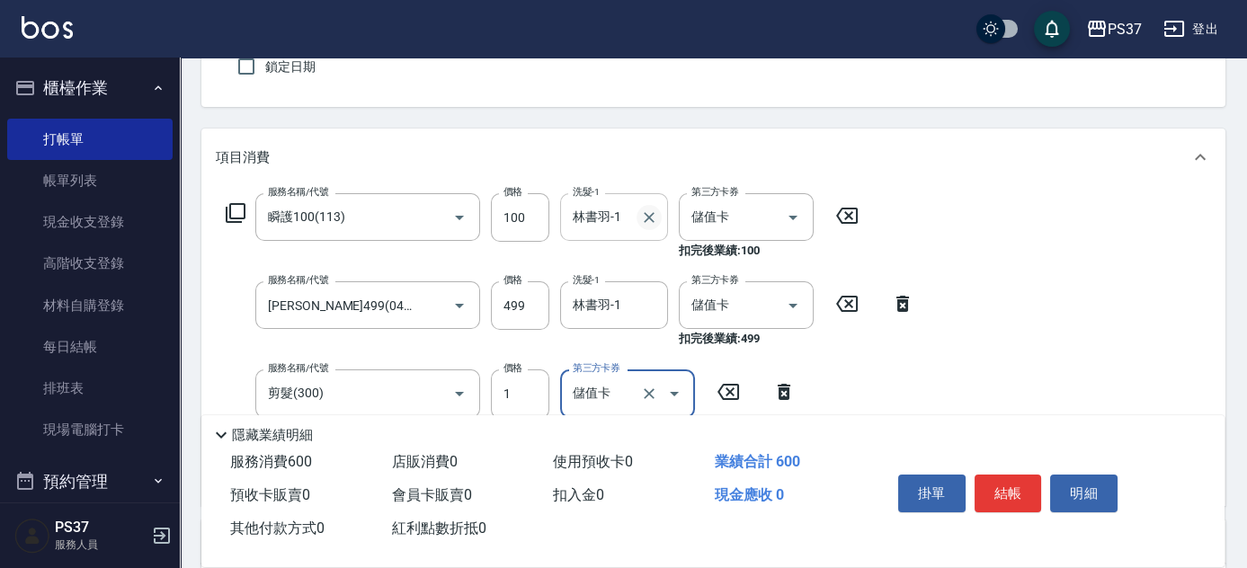
click at [653, 219] on icon "Clear" at bounding box center [649, 218] width 18 height 18
click at [602, 226] on input "洗髮-1" at bounding box center [614, 216] width 92 height 31
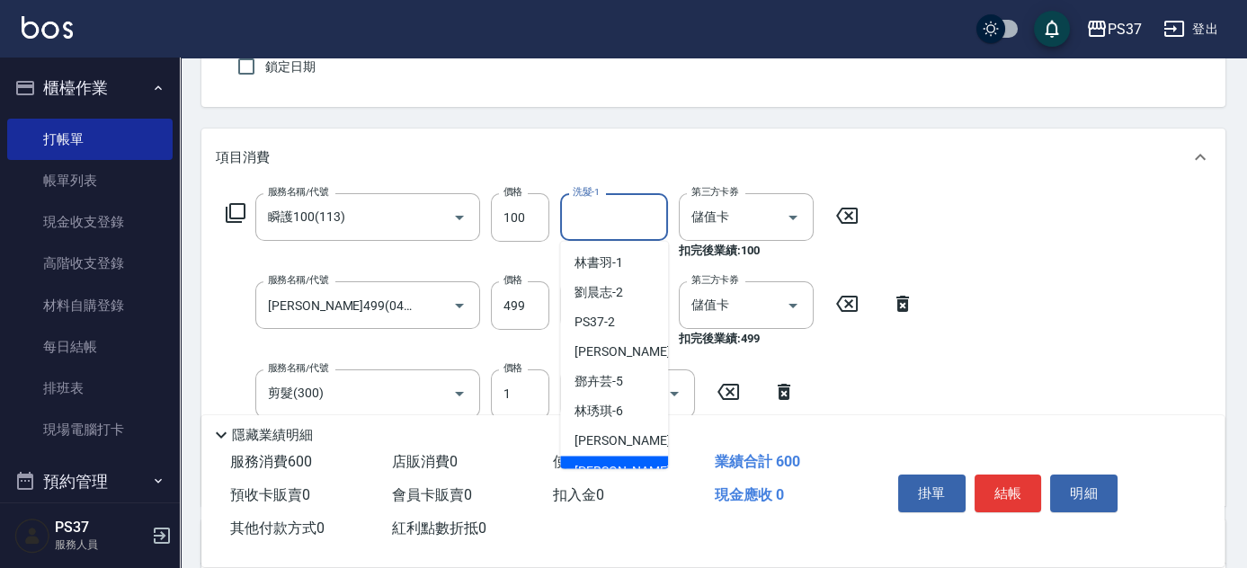
click at [609, 456] on div "[PERSON_NAME]-8" at bounding box center [614, 471] width 108 height 30
type input "[PERSON_NAME]-8"
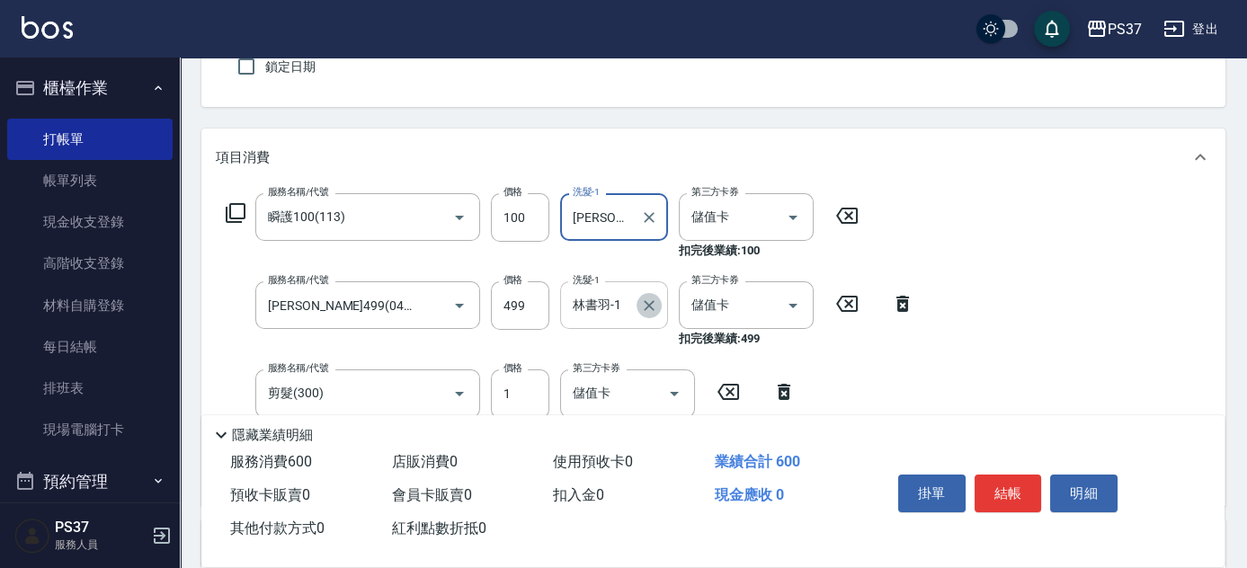
click at [649, 293] on button "Clear" at bounding box center [649, 305] width 25 height 25
click at [605, 304] on input "洗髮-1" at bounding box center [614, 305] width 92 height 31
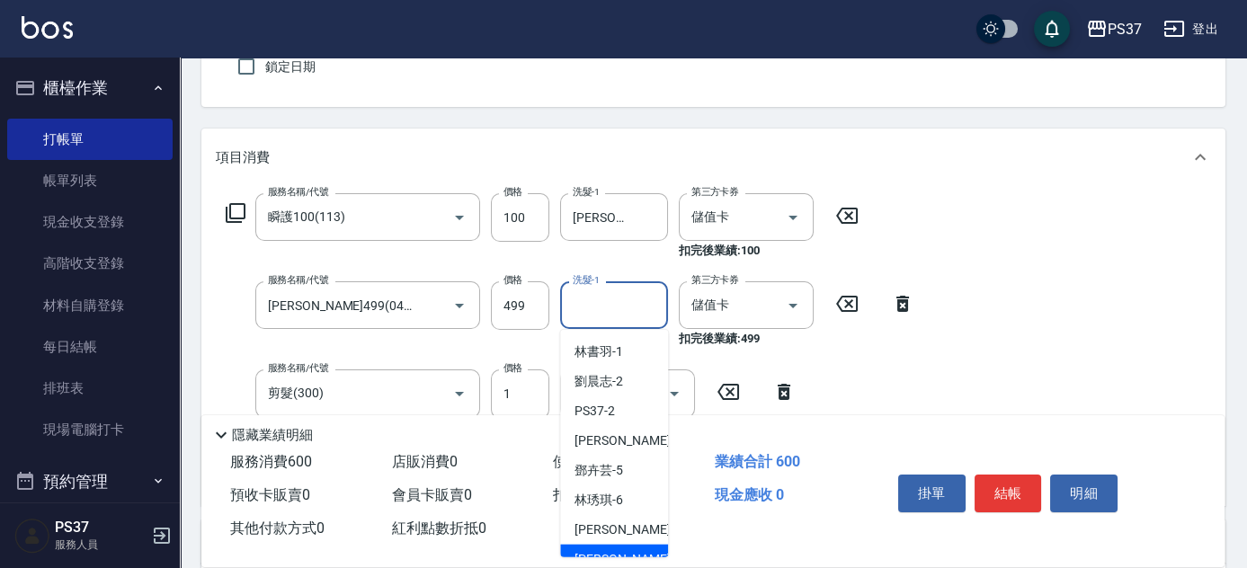
click at [614, 545] on div "[PERSON_NAME]-8" at bounding box center [614, 560] width 108 height 30
type input "[PERSON_NAME]-8"
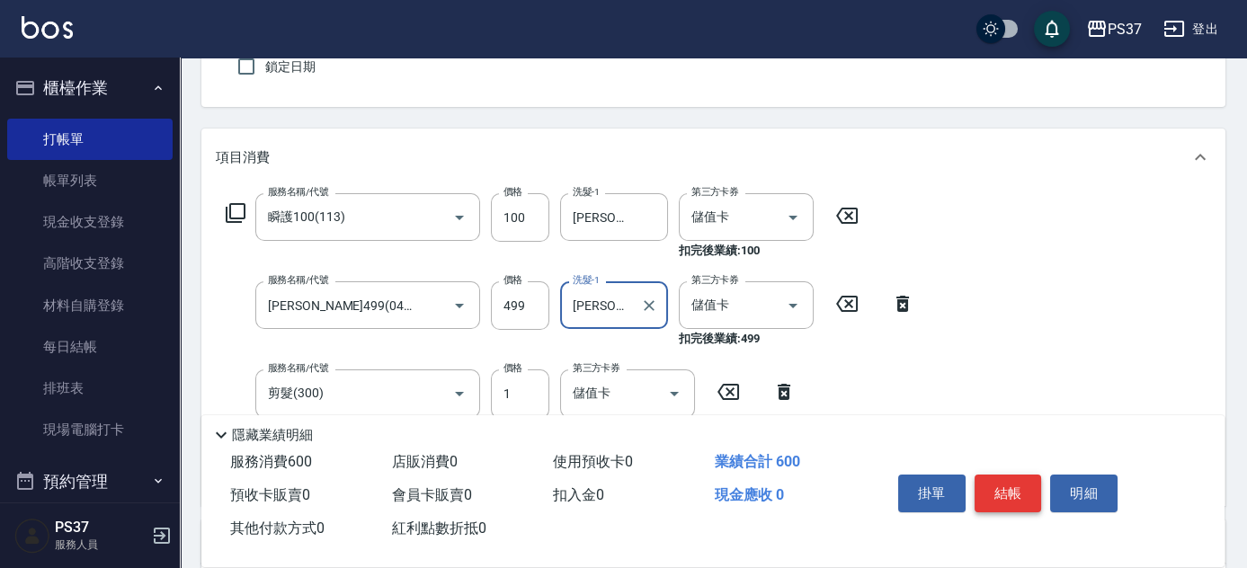
click at [1018, 494] on button "結帳" at bounding box center [1008, 494] width 67 height 38
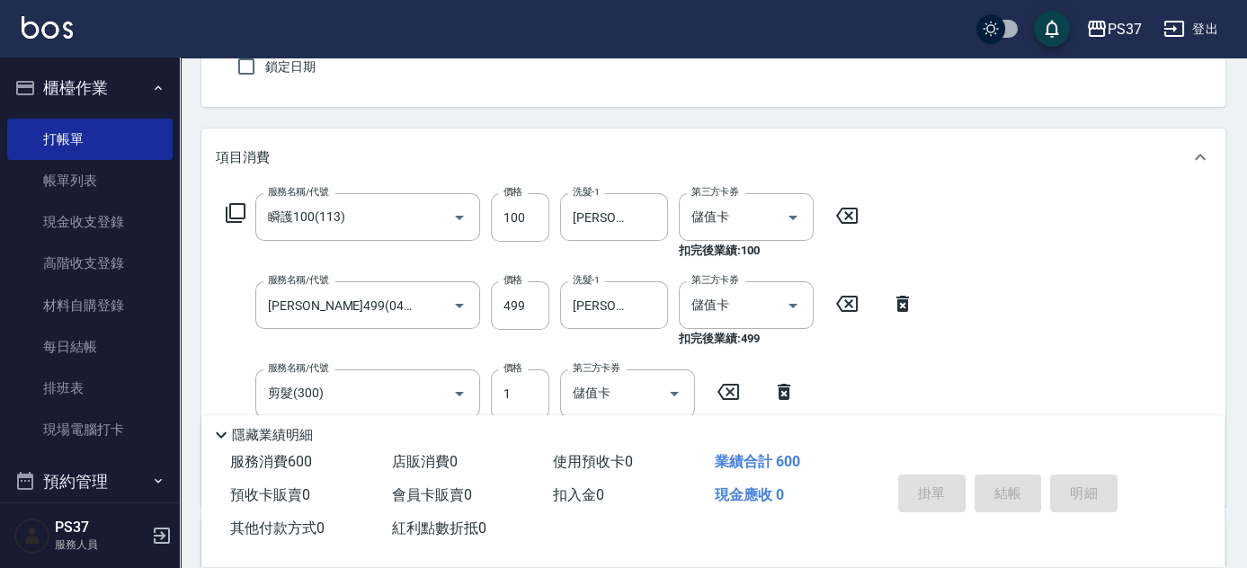
type input "[DATE] 19:50"
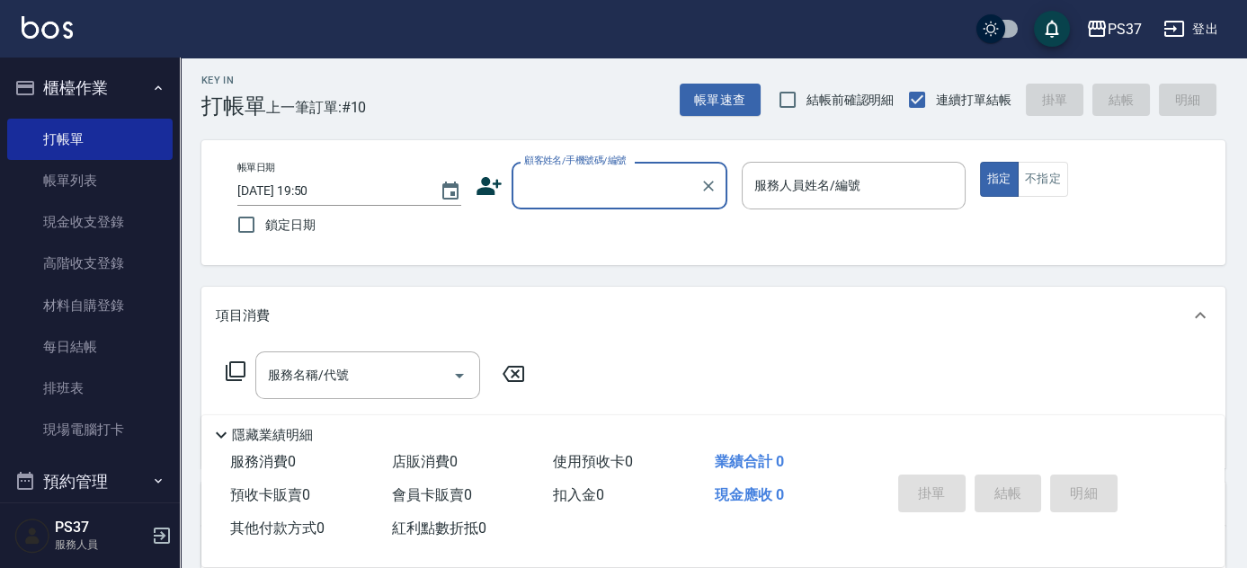
scroll to position [0, 0]
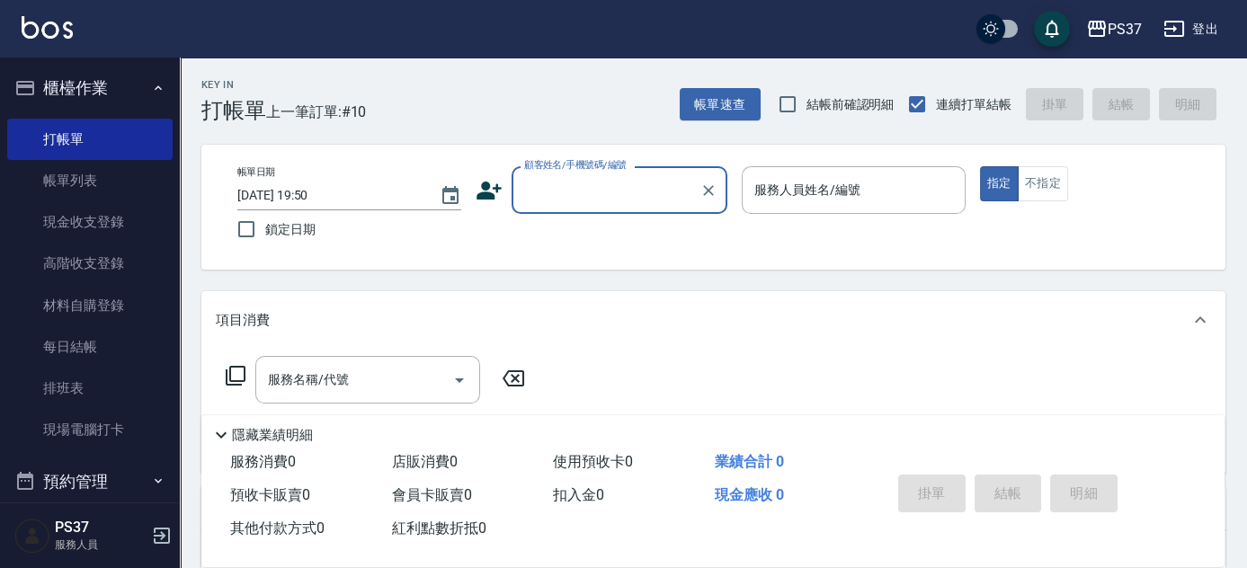
click at [619, 200] on input "顧客姓名/手機號碼/編號" at bounding box center [606, 189] width 173 height 31
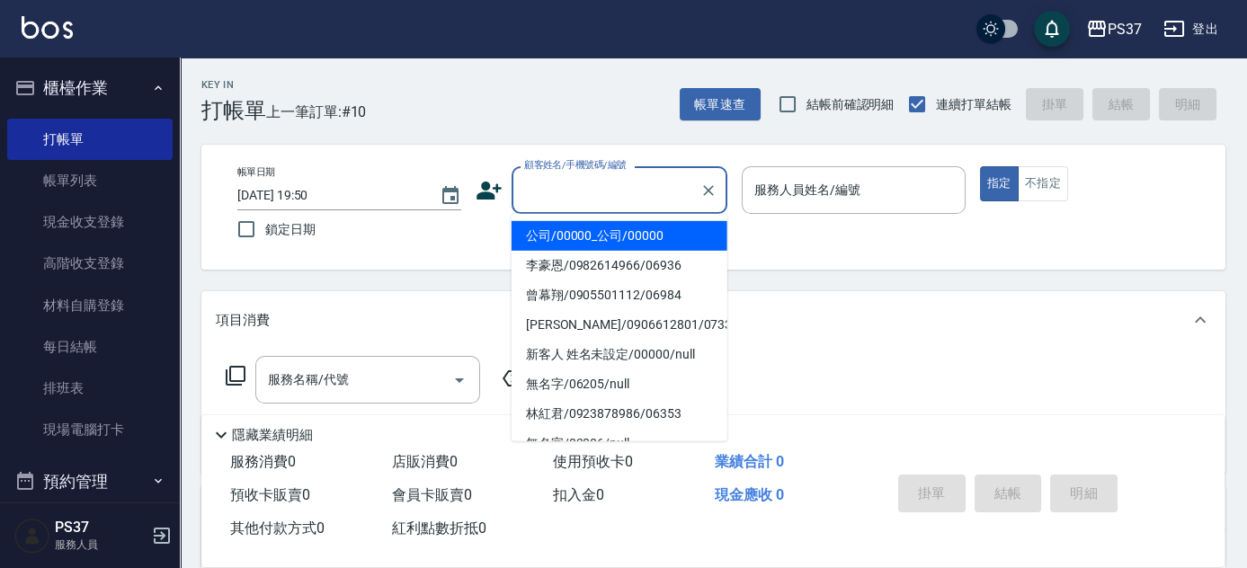
click at [612, 234] on li "公司/00000_公司/00000" at bounding box center [620, 236] width 216 height 30
type input "公司/00000_公司/00000"
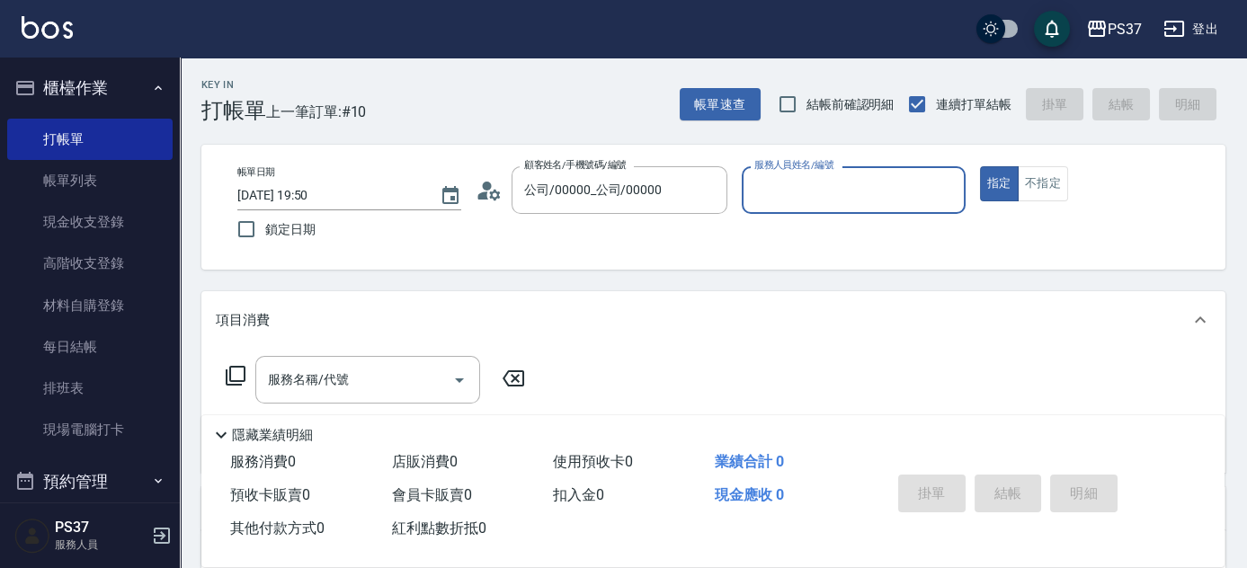
click at [786, 193] on input "服務人員姓名/編號" at bounding box center [854, 189] width 208 height 31
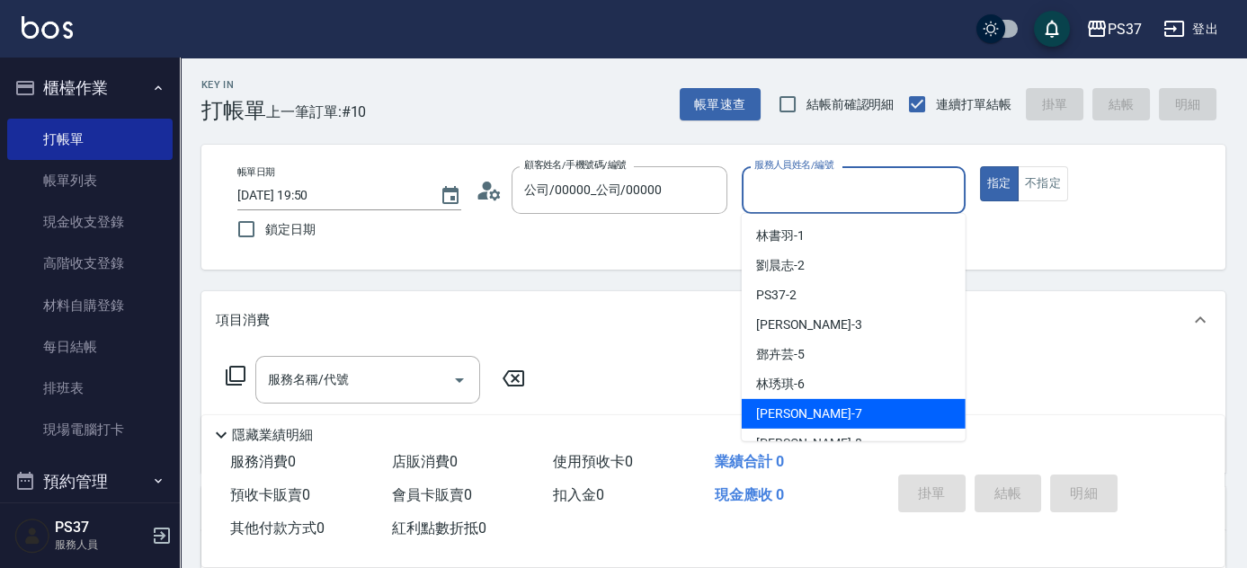
click at [821, 421] on div "[PERSON_NAME] -7" at bounding box center [854, 414] width 224 height 30
type input "[PERSON_NAME]-7"
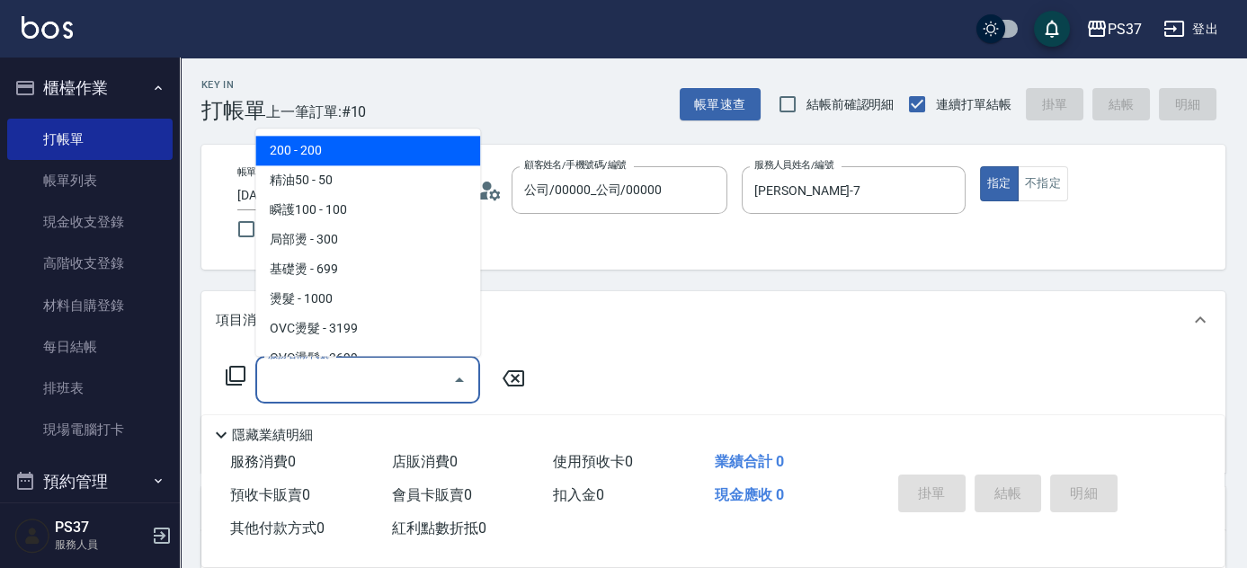
click at [350, 385] on input "服務名稱/代號" at bounding box center [355, 379] width 182 height 31
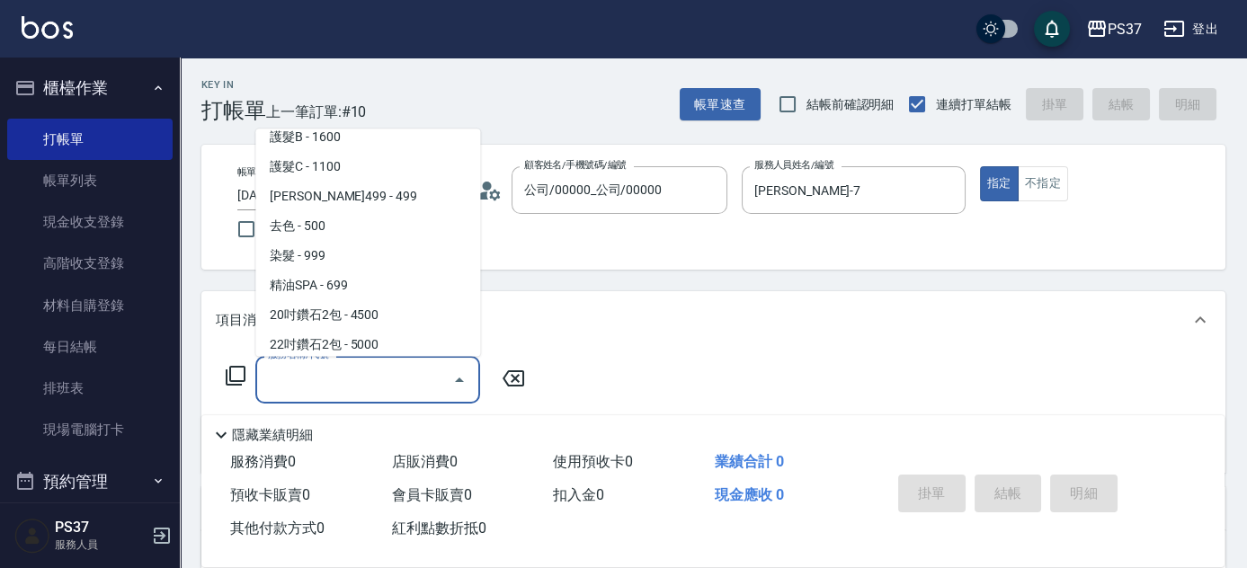
scroll to position [899, 0]
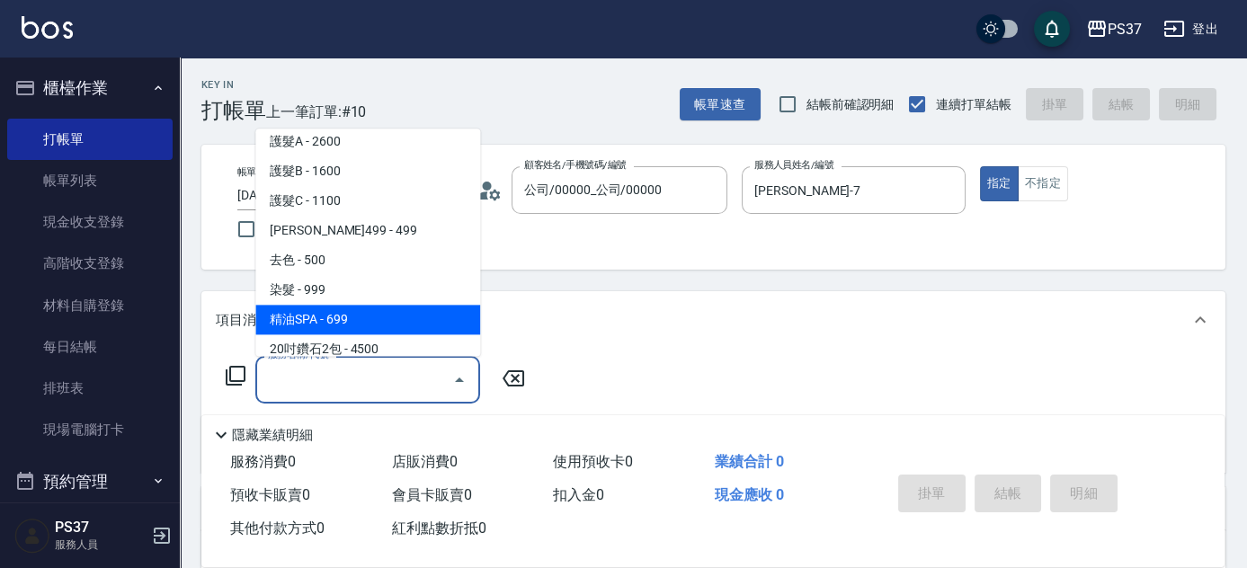
click at [374, 320] on span "精油SPA - 699" at bounding box center [367, 321] width 225 height 30
type input "精油SPA(0699)"
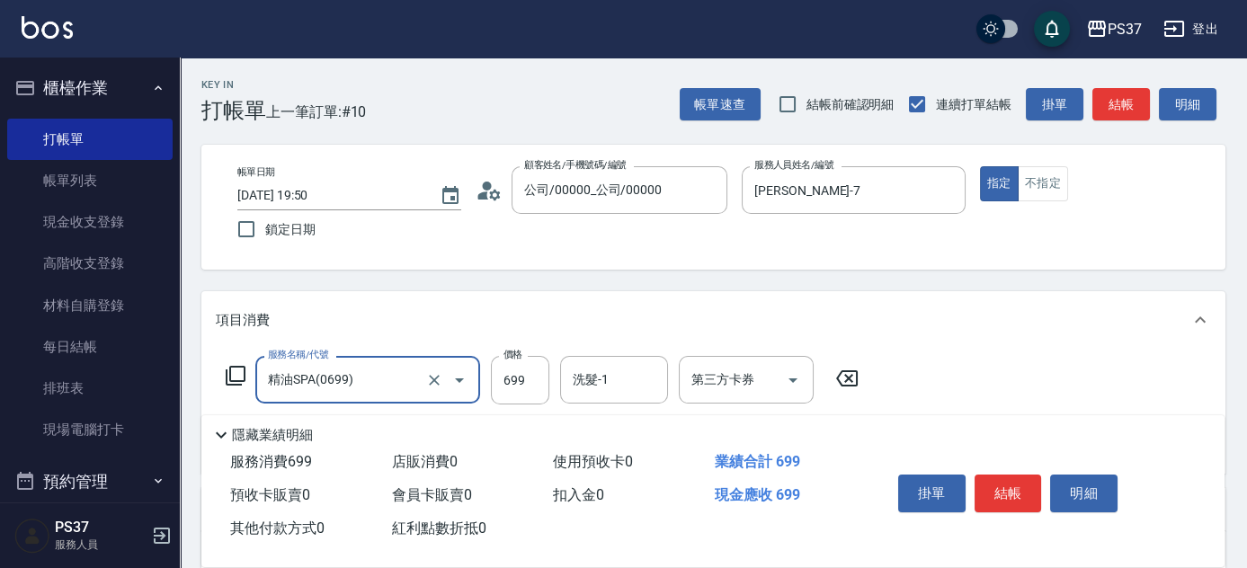
click at [398, 398] on div "精油SPA(0699) 服務名稱/代號" at bounding box center [367, 380] width 225 height 48
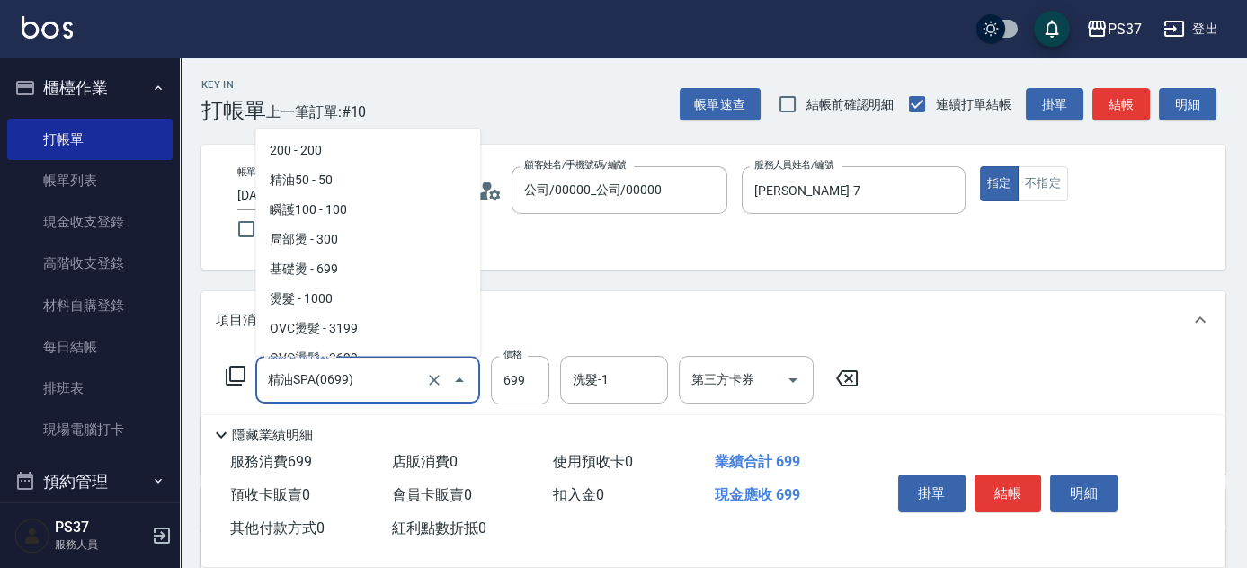
scroll to position [878, 0]
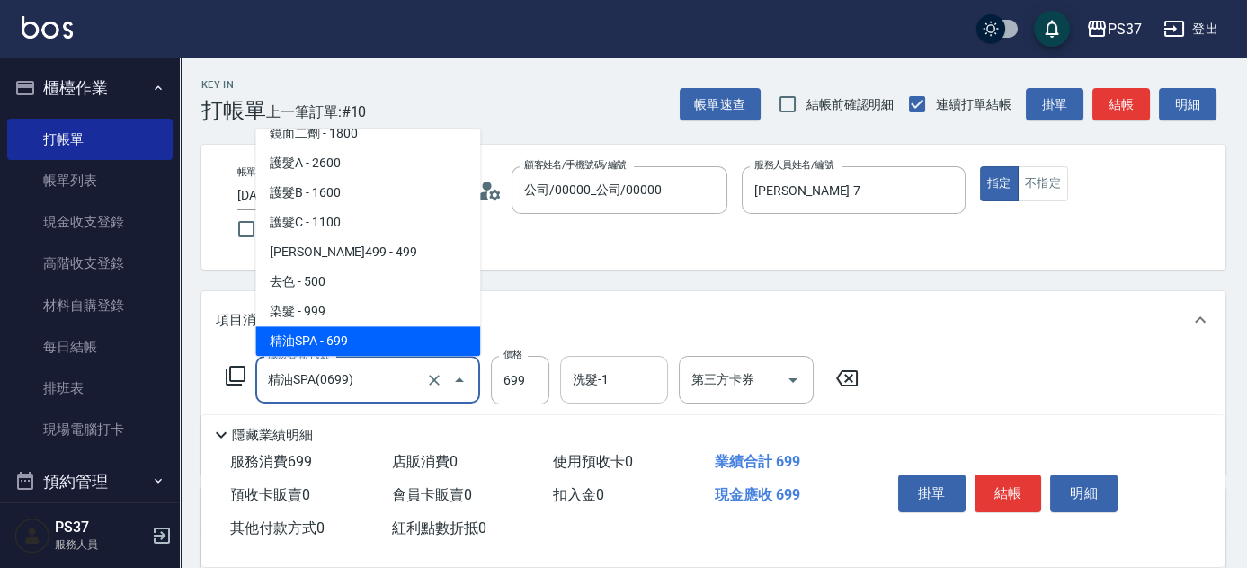
click at [637, 384] on input "洗髮-1" at bounding box center [614, 379] width 92 height 31
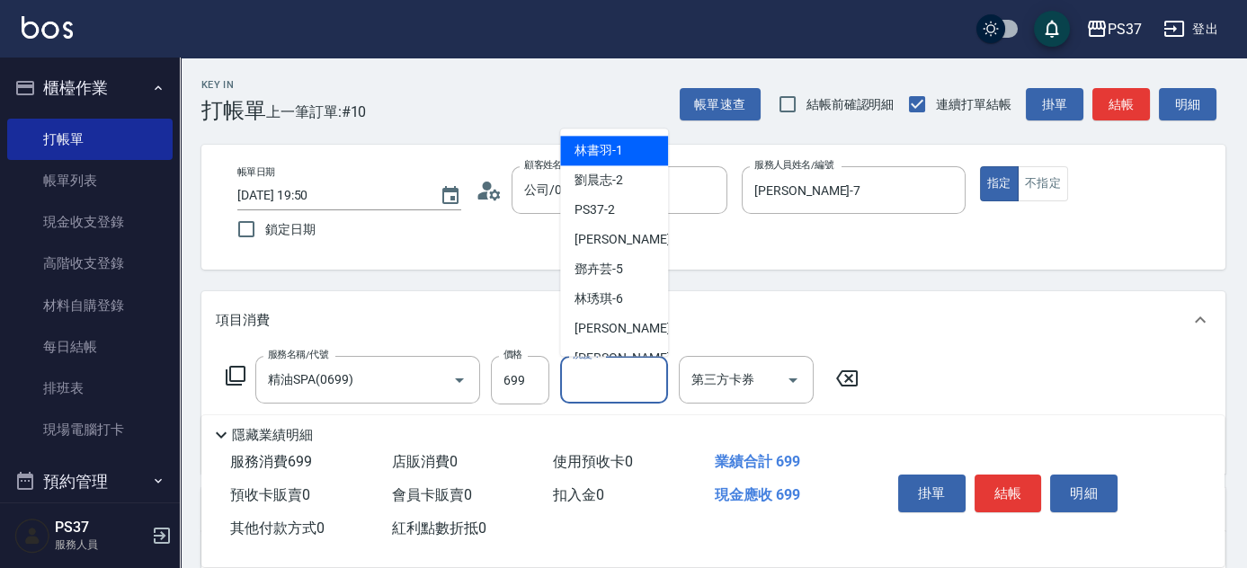
click at [613, 146] on span "林書羽 -1" at bounding box center [599, 151] width 49 height 19
type input "林書羽-1"
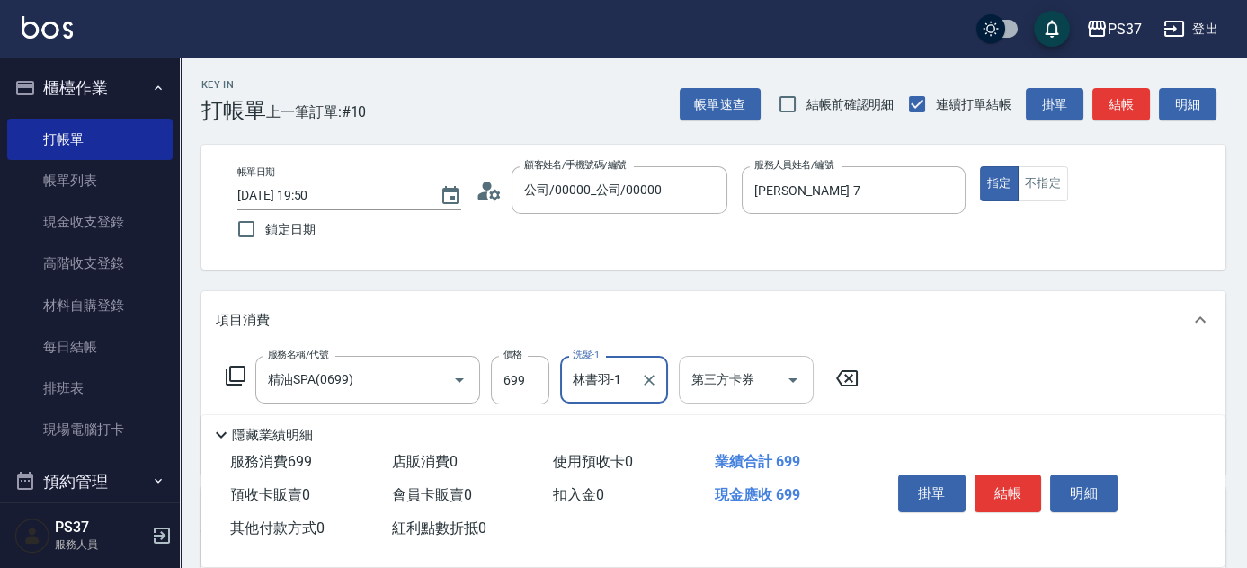
click at [791, 371] on icon "Open" at bounding box center [793, 381] width 22 height 22
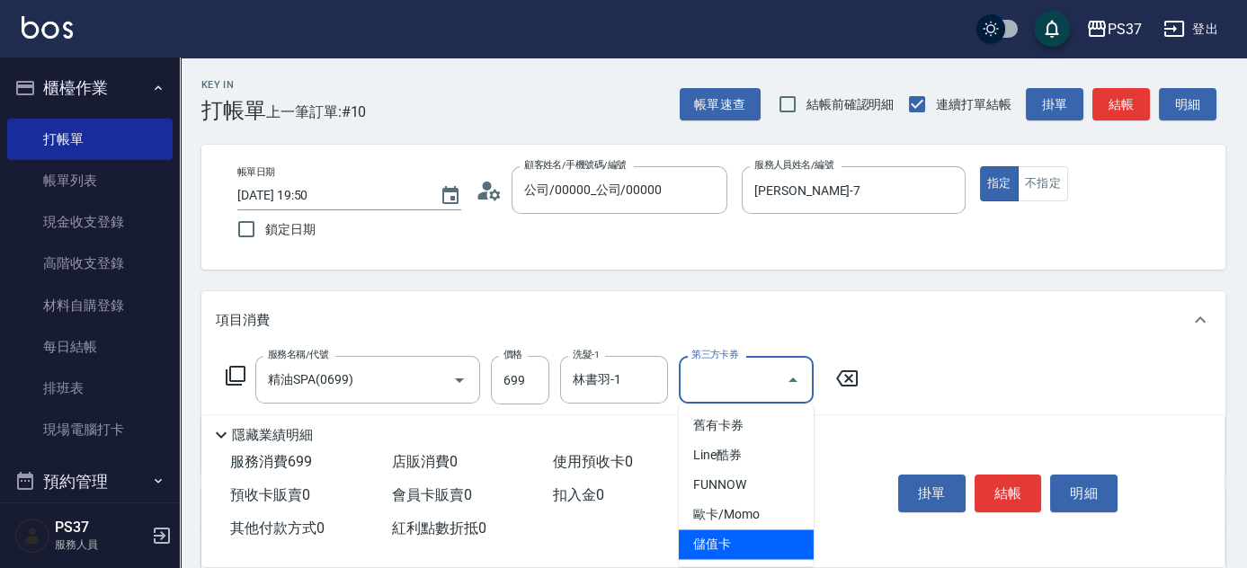
click at [735, 540] on span "儲值卡" at bounding box center [746, 545] width 135 height 30
type input "儲值卡"
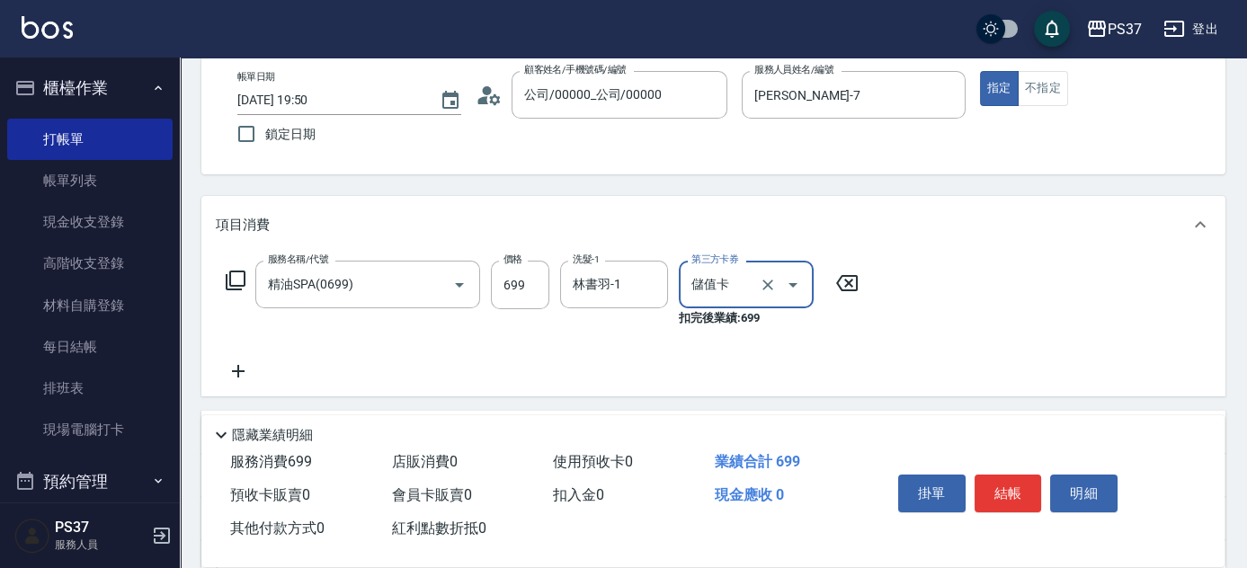
scroll to position [163, 0]
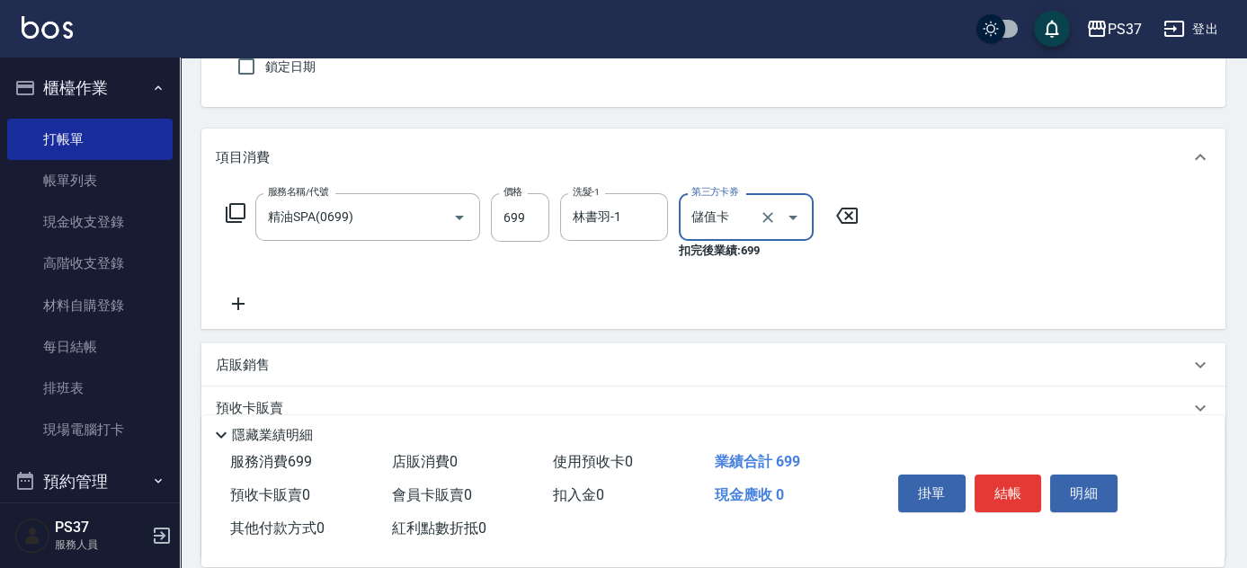
click at [244, 366] on p "店販銷售" at bounding box center [243, 365] width 54 height 19
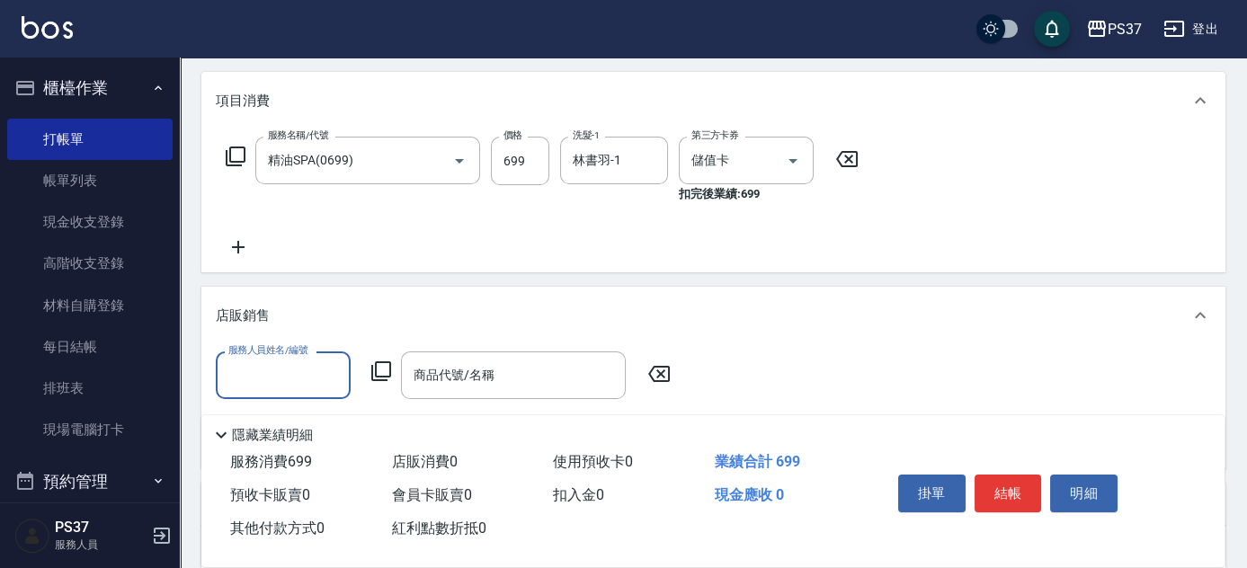
scroll to position [326, 0]
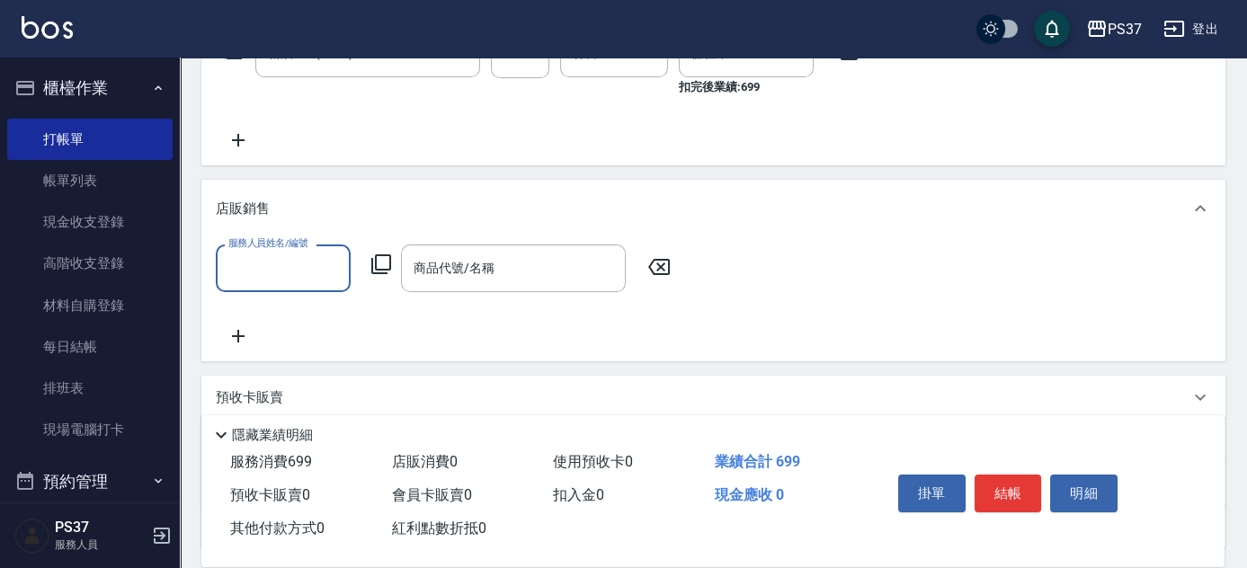
click at [283, 277] on input "服務人員姓名/編號" at bounding box center [283, 268] width 119 height 31
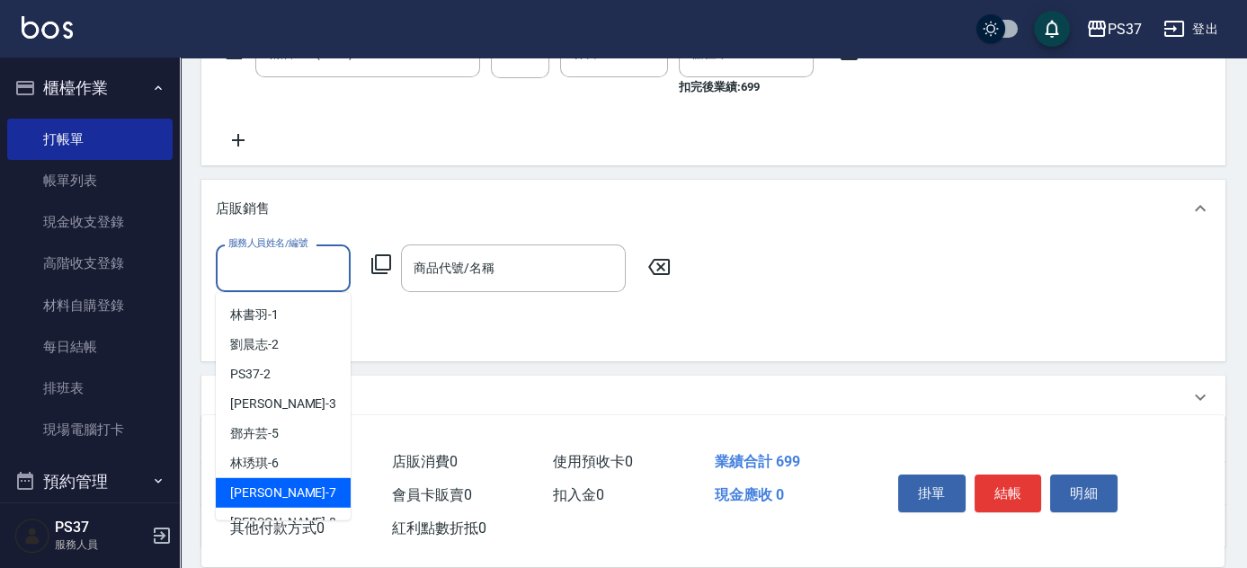
click at [303, 491] on div "[PERSON_NAME] -7" at bounding box center [283, 493] width 135 height 30
type input "[PERSON_NAME]-7"
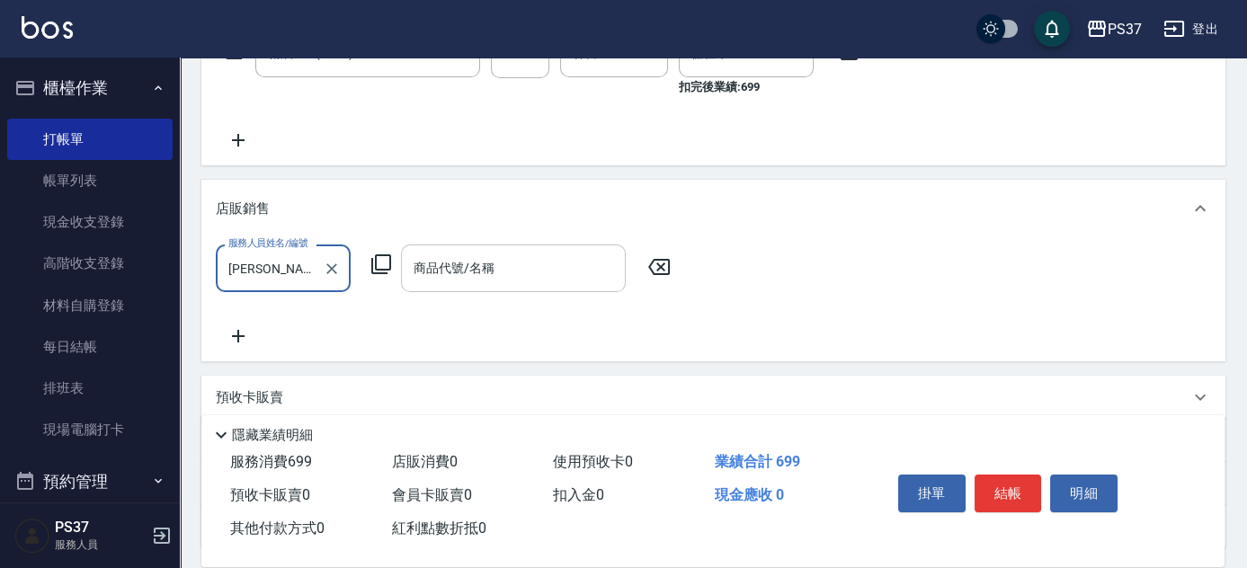
click at [487, 281] on input "商品代號/名稱" at bounding box center [513, 268] width 209 height 31
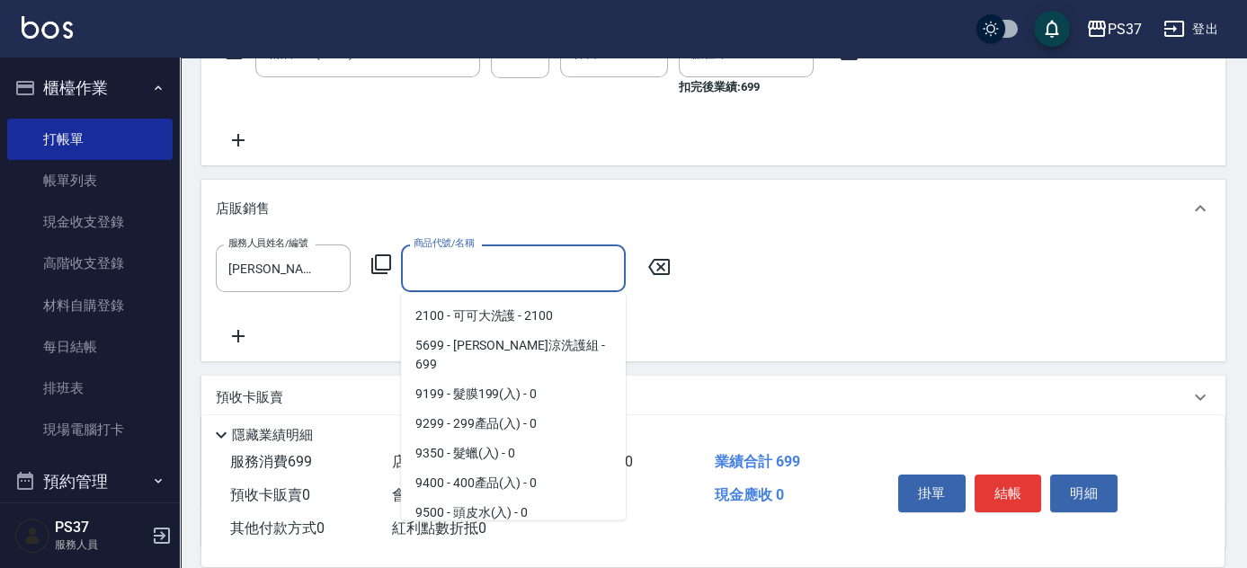
scroll to position [654, 0]
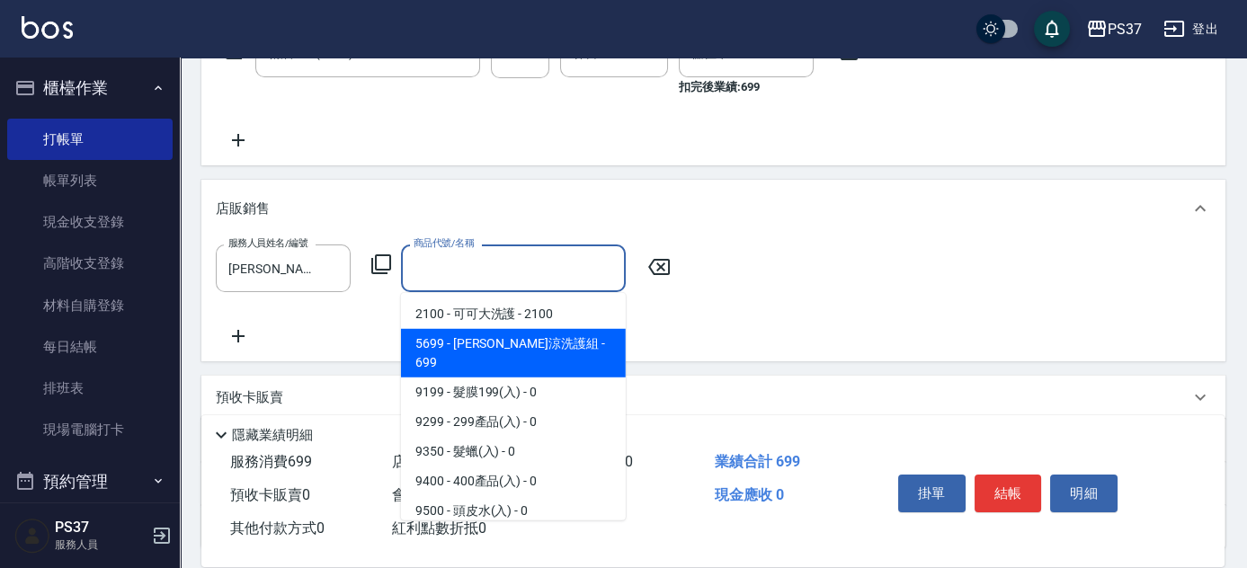
click at [508, 349] on span "5699 - [PERSON_NAME]涼洗護組 - 699" at bounding box center [513, 353] width 225 height 49
type input "水水沁涼洗護組"
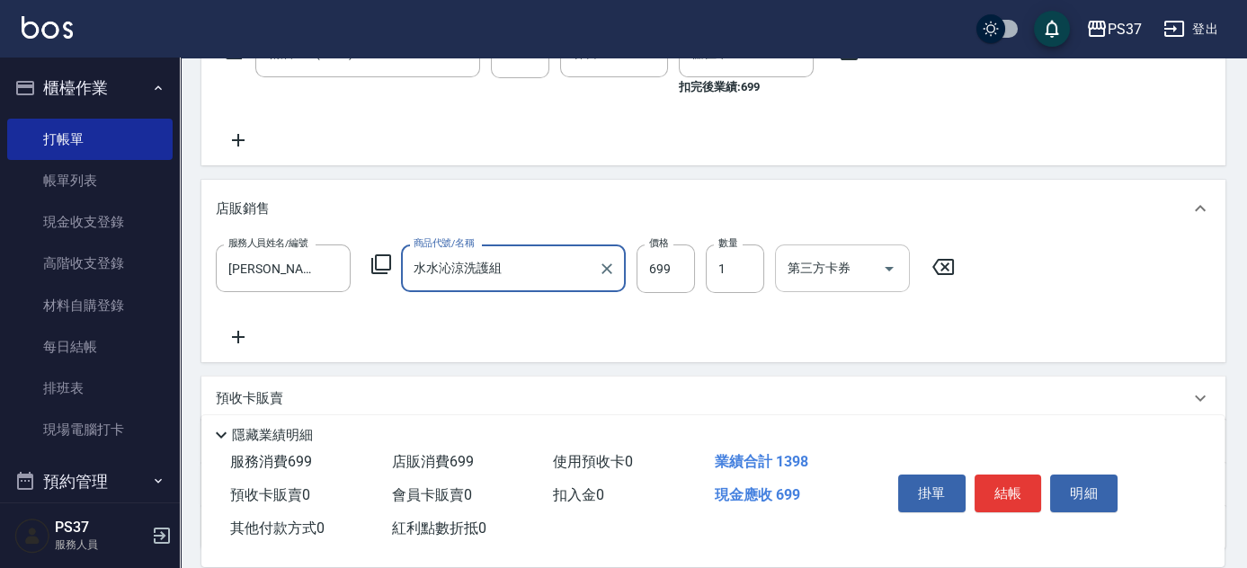
click at [882, 268] on icon "Open" at bounding box center [890, 269] width 22 height 22
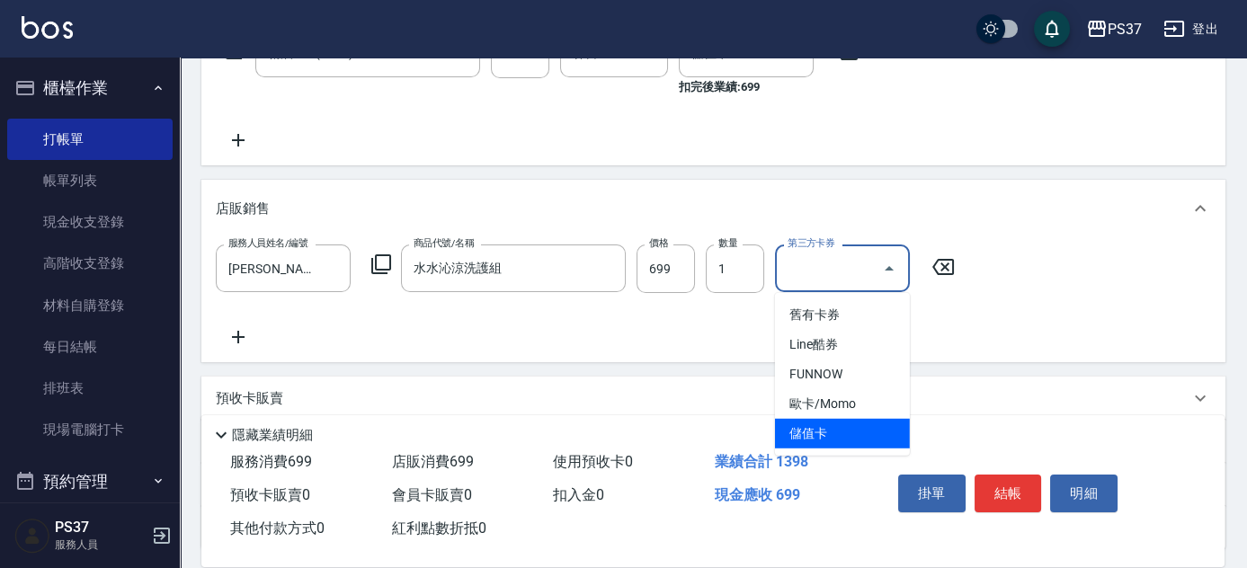
click at [844, 436] on span "儲值卡" at bounding box center [842, 434] width 135 height 30
type input "儲值卡"
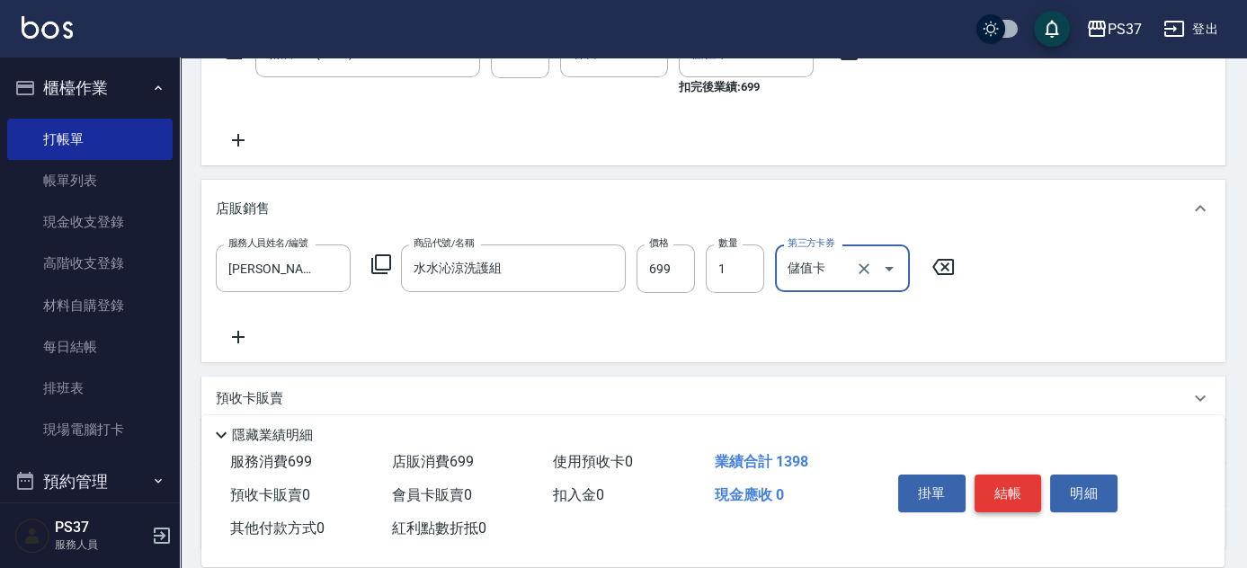
click at [1005, 486] on button "結帳" at bounding box center [1008, 494] width 67 height 38
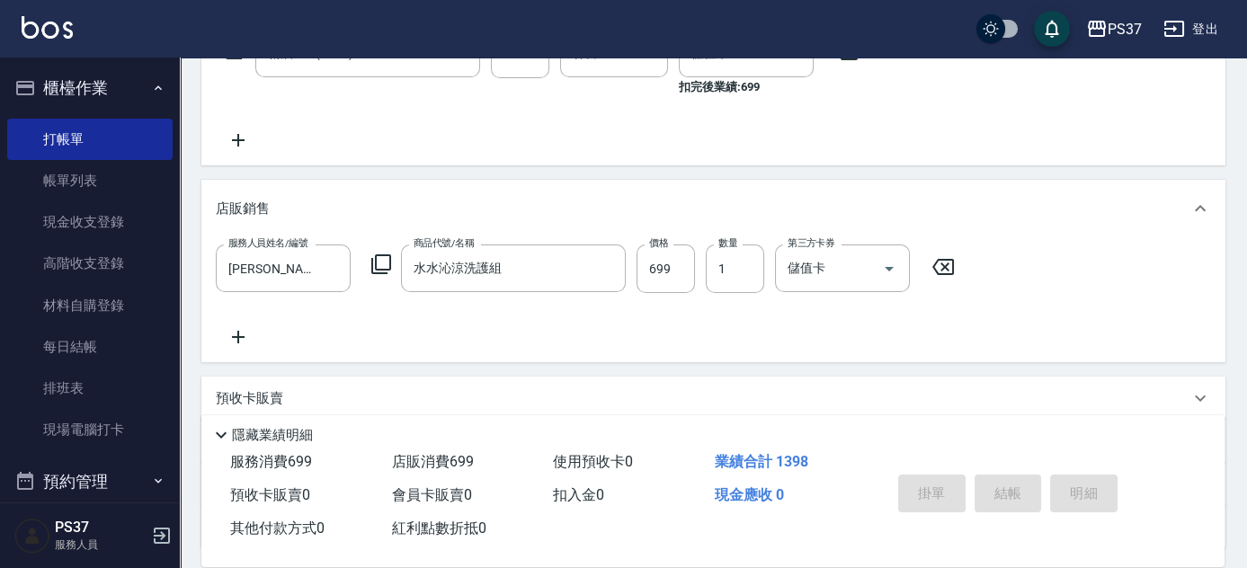
type input "[DATE] 19:51"
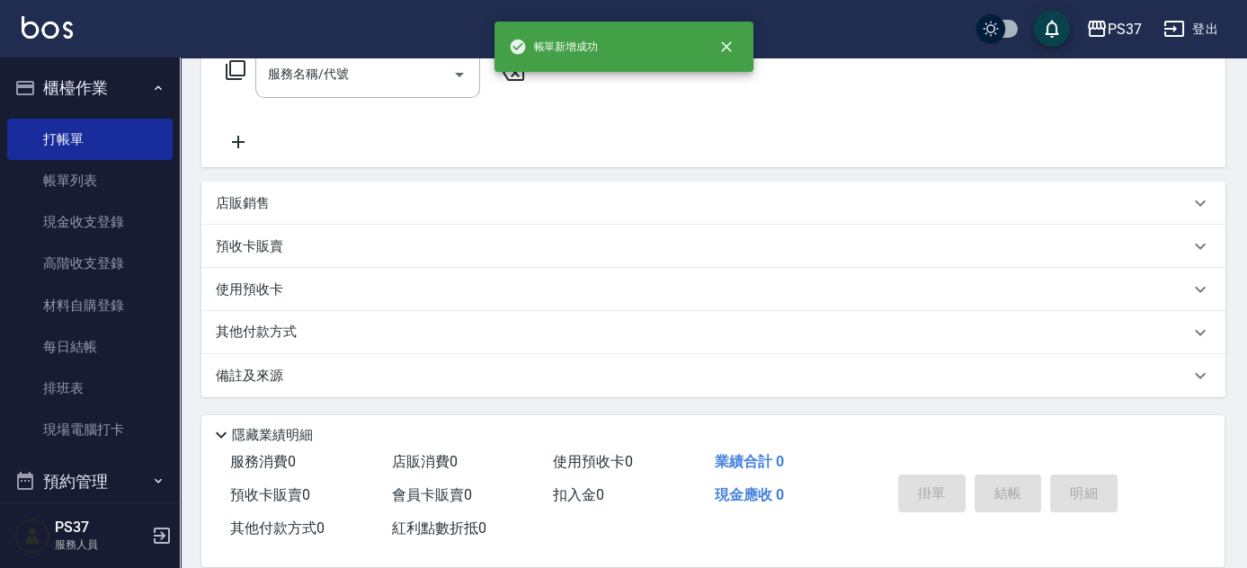
scroll to position [0, 0]
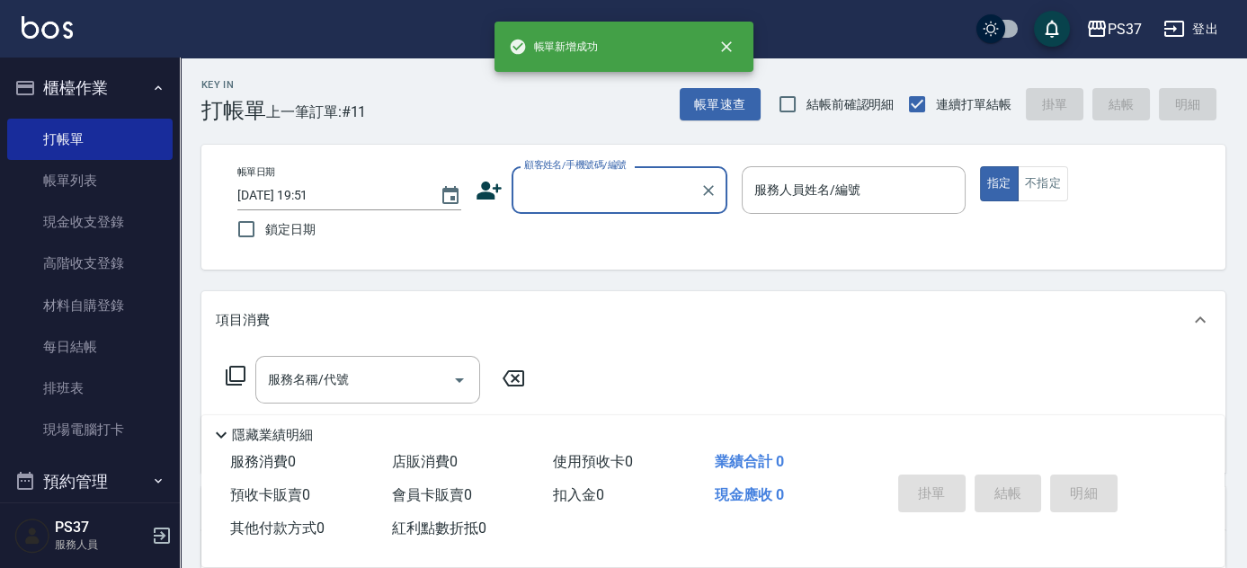
click at [576, 191] on input "顧客姓名/手機號碼/編號" at bounding box center [606, 189] width 173 height 31
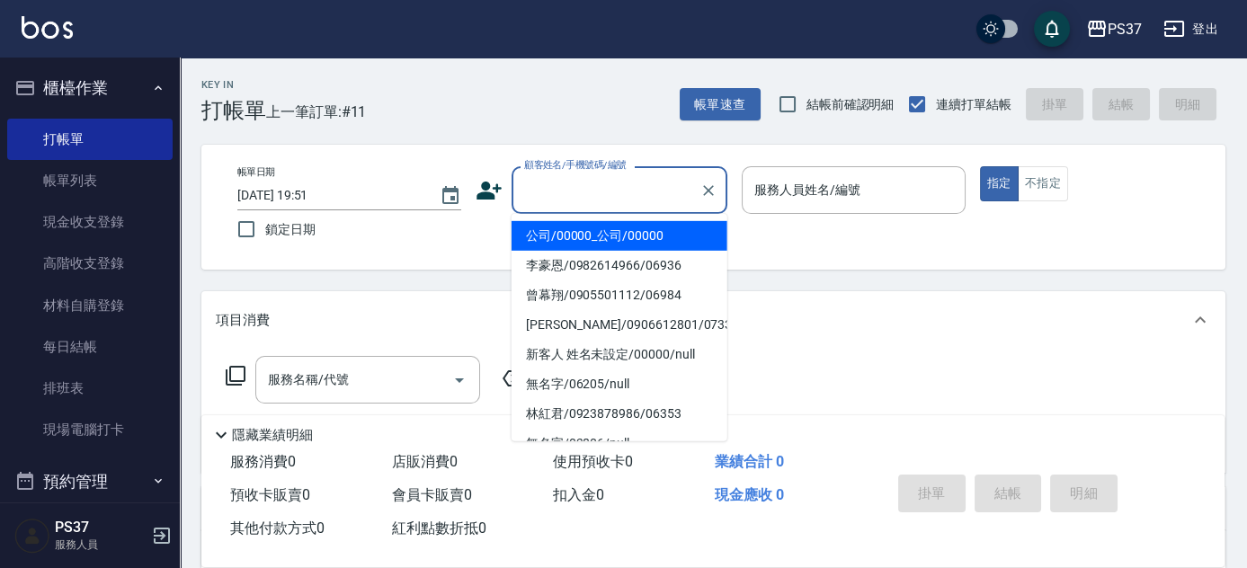
click at [595, 236] on li "公司/00000_公司/00000" at bounding box center [620, 236] width 216 height 30
type input "公司/00000_公司/00000"
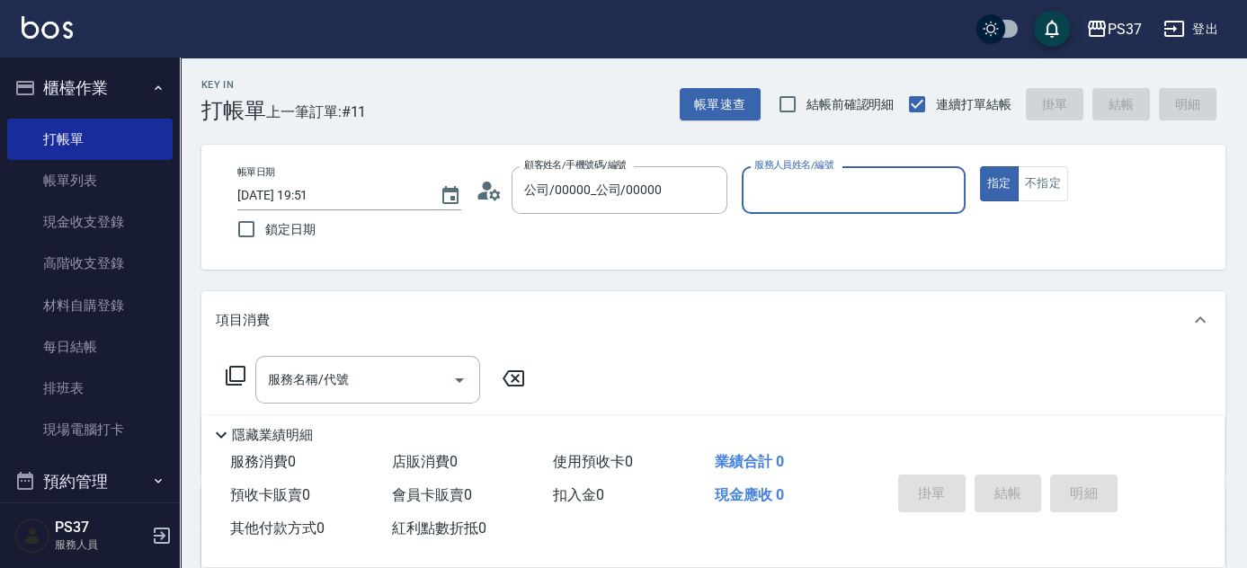
click at [837, 199] on input "服務人員姓名/編號" at bounding box center [854, 189] width 208 height 31
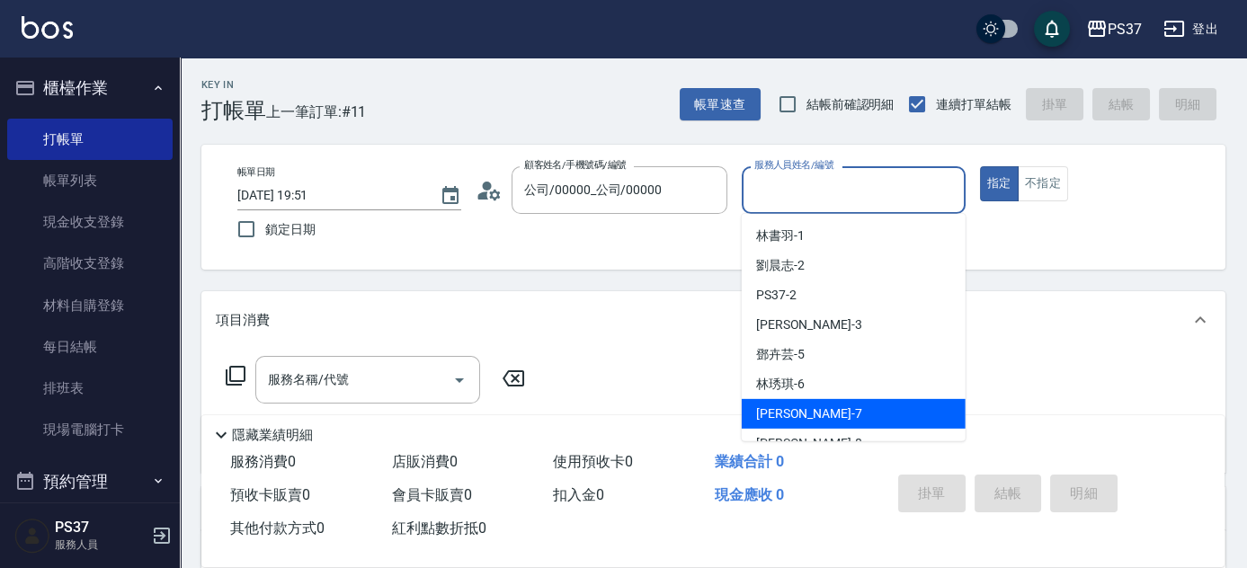
click at [837, 419] on div "[PERSON_NAME] -7" at bounding box center [854, 414] width 224 height 30
type input "[PERSON_NAME]-7"
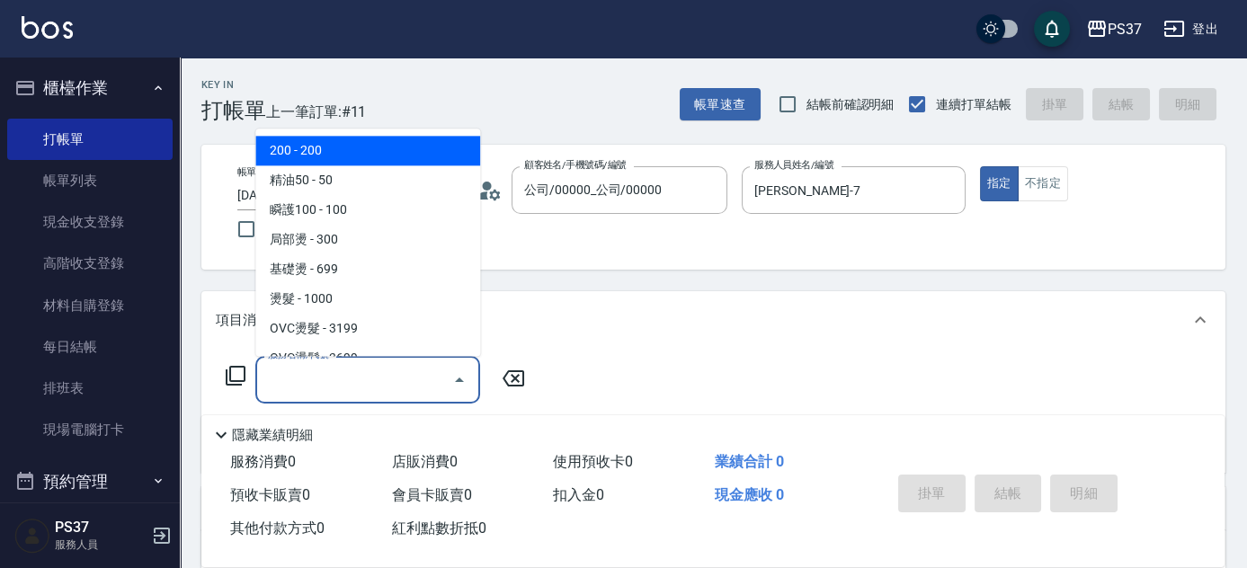
click at [357, 382] on input "服務名稱/代號" at bounding box center [355, 379] width 182 height 31
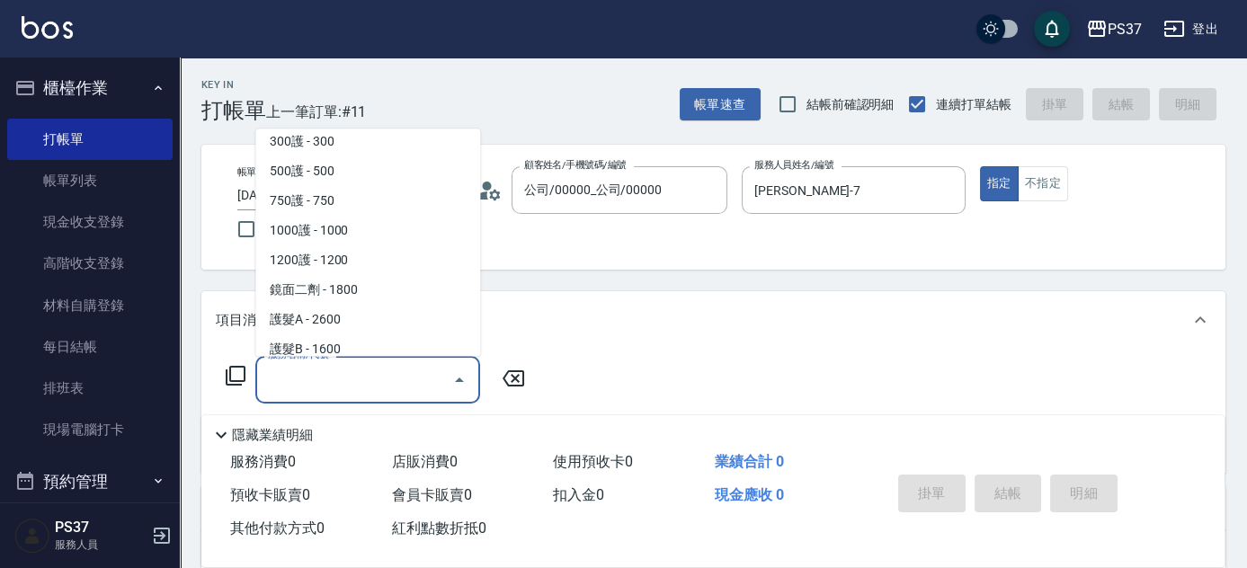
scroll to position [1062, 0]
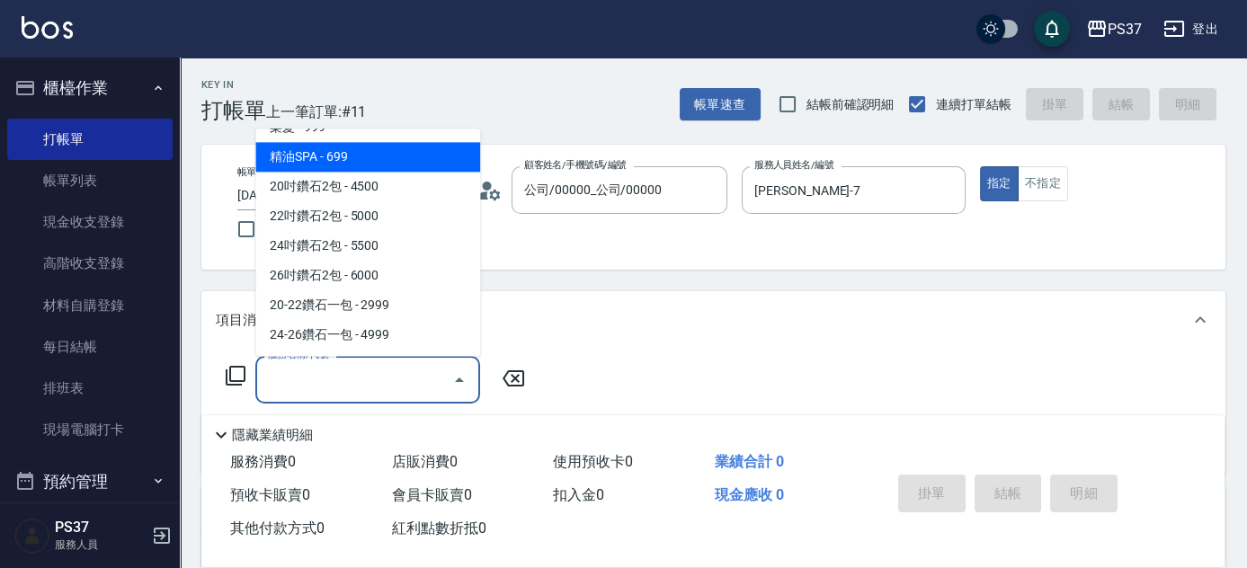
click at [390, 169] on span "精油SPA - 699" at bounding box center [367, 158] width 225 height 30
type input "精油SPA(0699)"
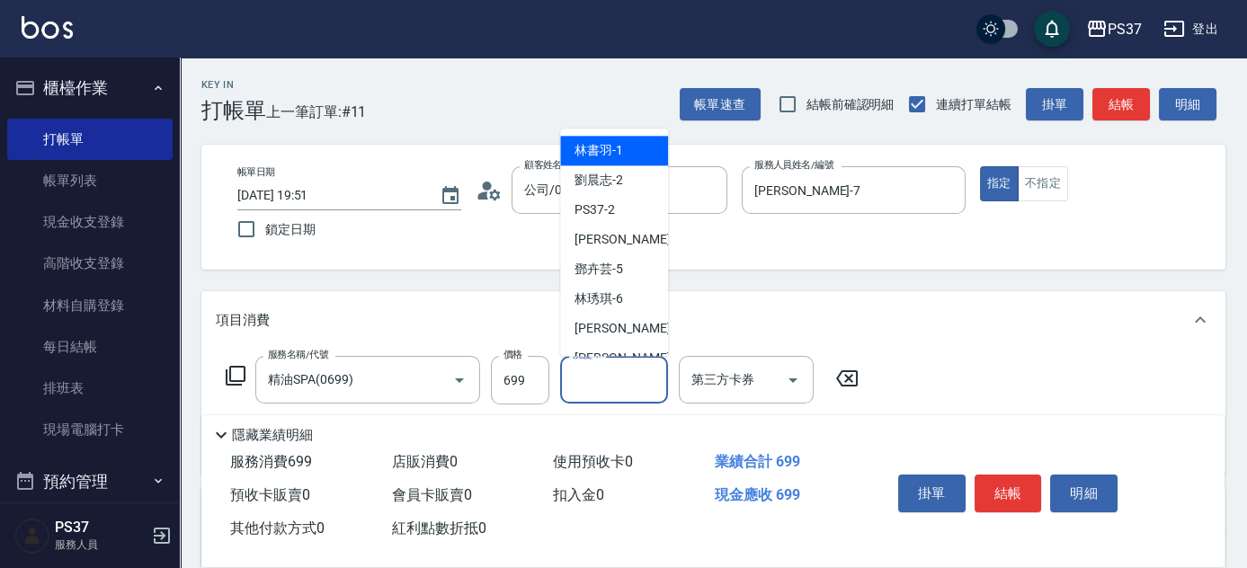
click at [614, 385] on input "洗髮-1" at bounding box center [614, 379] width 92 height 31
click at [636, 147] on div "林書羽 -1" at bounding box center [614, 152] width 108 height 30
type input "林書羽-1"
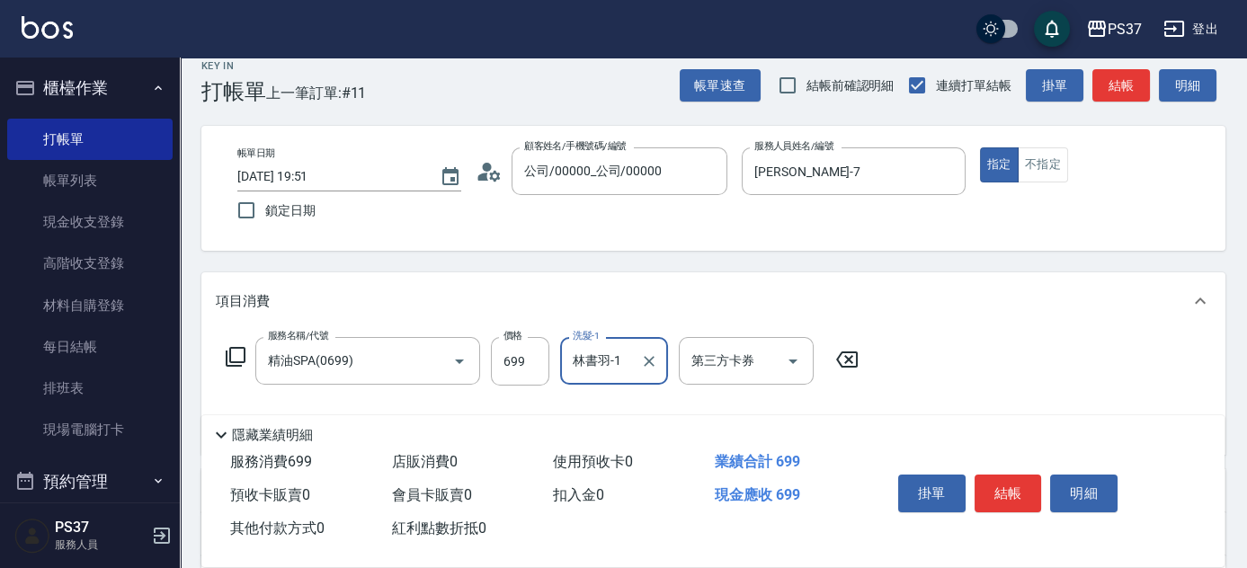
scroll to position [81, 0]
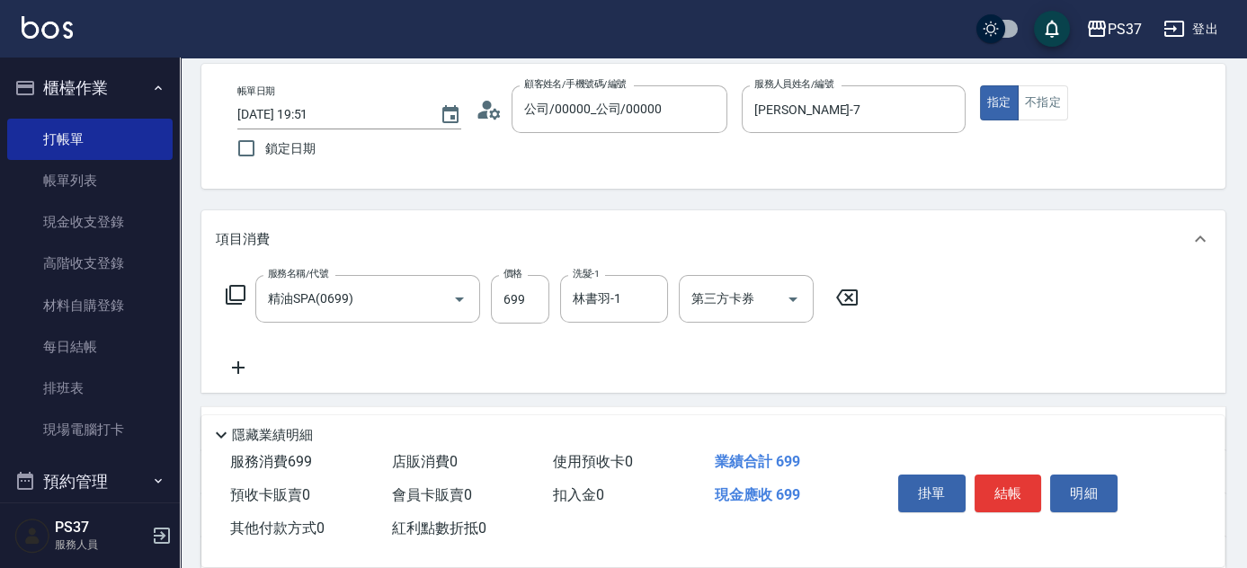
click at [241, 376] on icon at bounding box center [238, 368] width 45 height 22
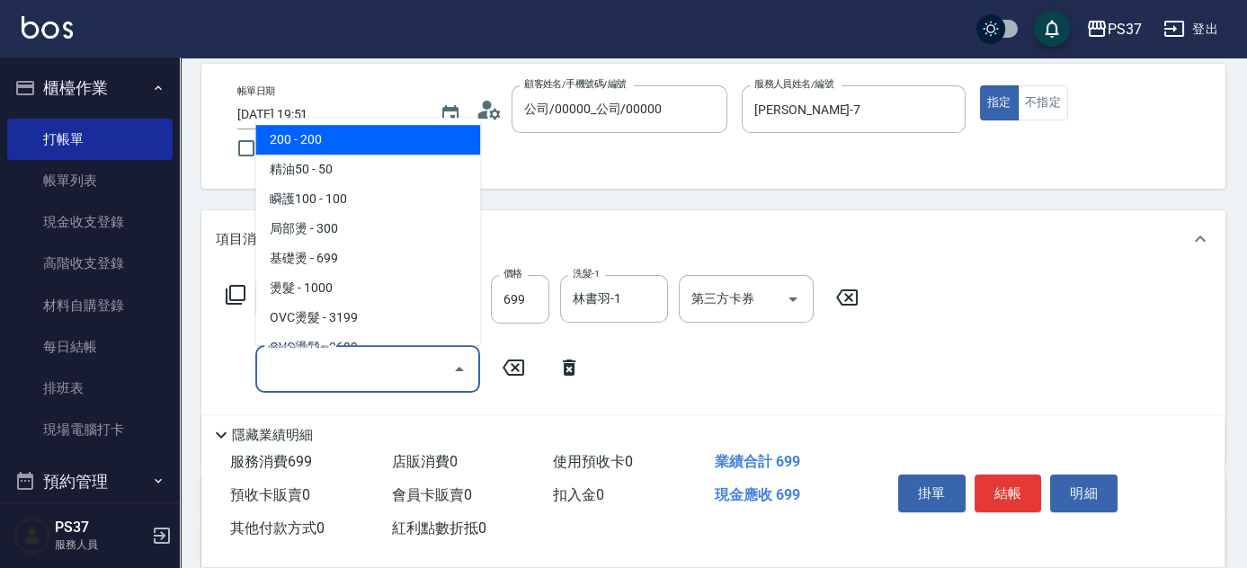
click at [292, 374] on input "服務名稱/代號" at bounding box center [355, 368] width 182 height 31
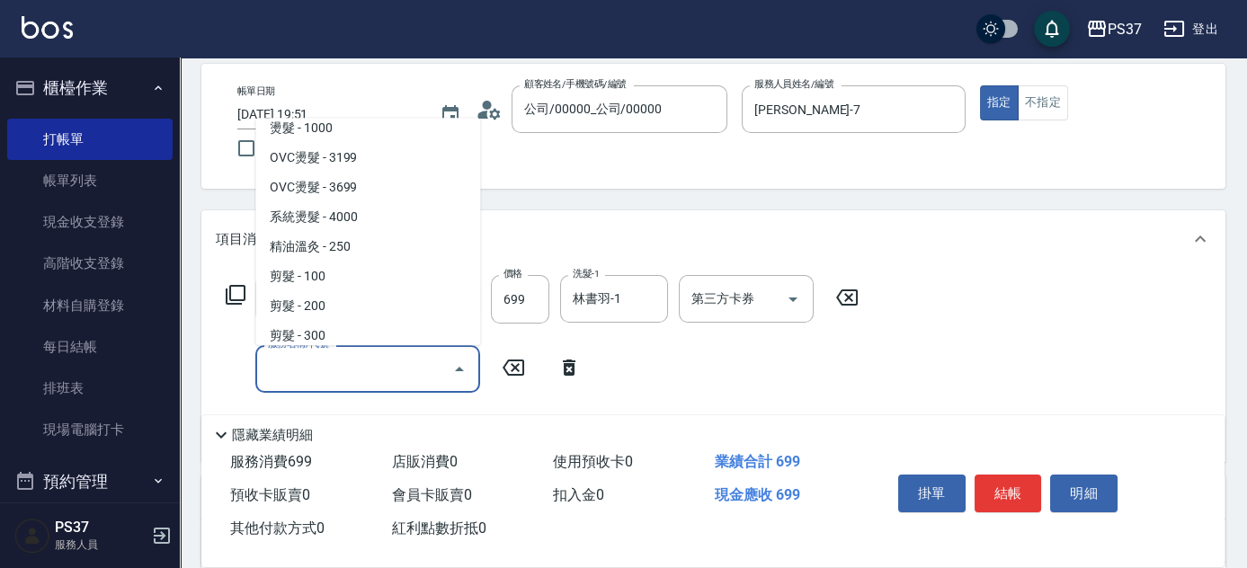
scroll to position [163, 0]
click at [336, 270] on span "剪髮 - 100" at bounding box center [367, 274] width 225 height 30
type input "剪髮(300)"
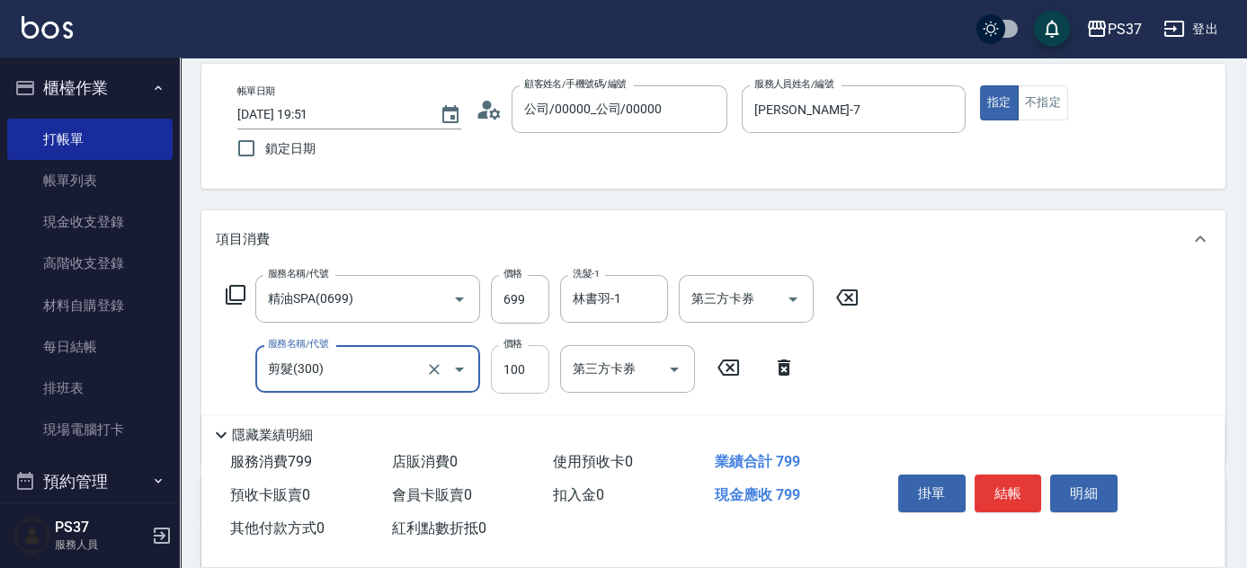
click at [508, 374] on input "100" at bounding box center [520, 369] width 58 height 49
type input "1"
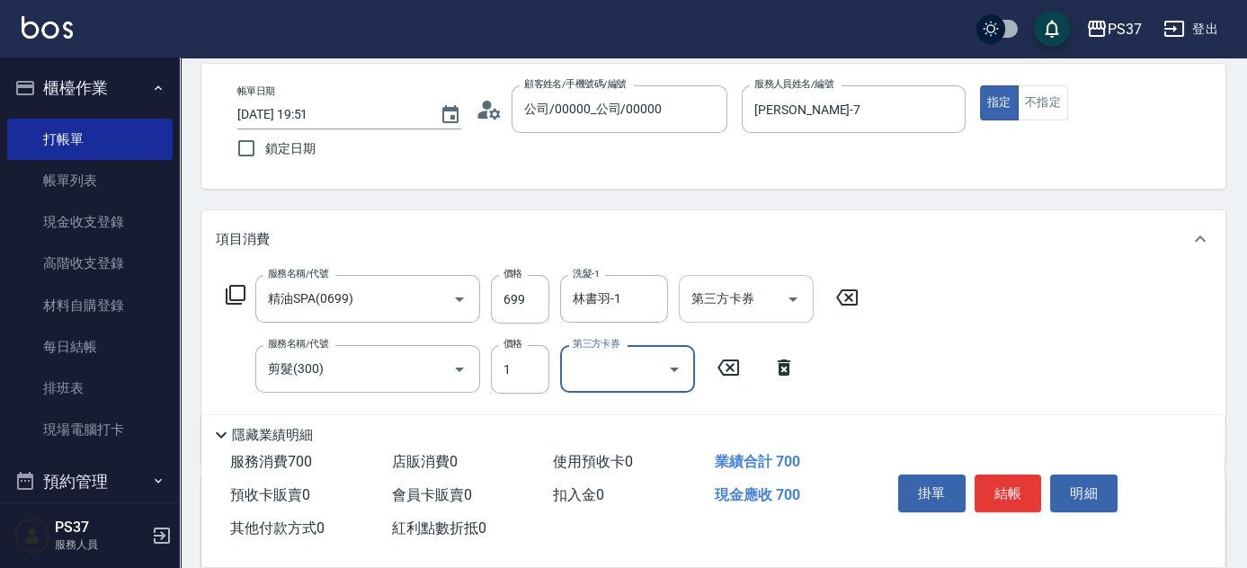
click at [801, 293] on icon "Open" at bounding box center [793, 300] width 22 height 22
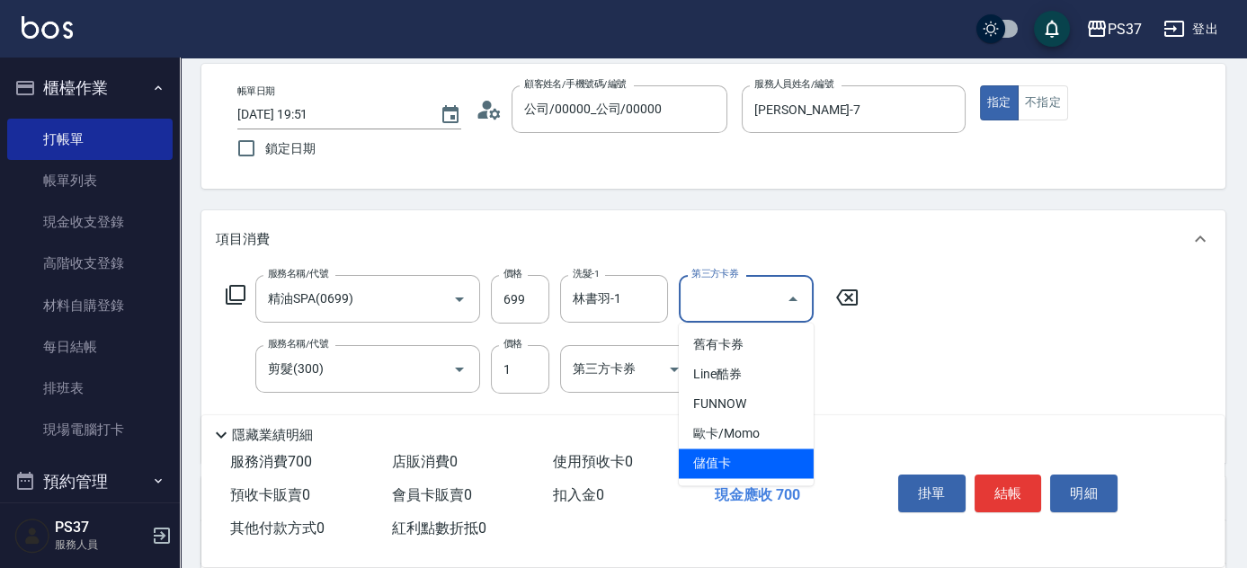
click at [754, 453] on span "儲值卡" at bounding box center [746, 464] width 135 height 30
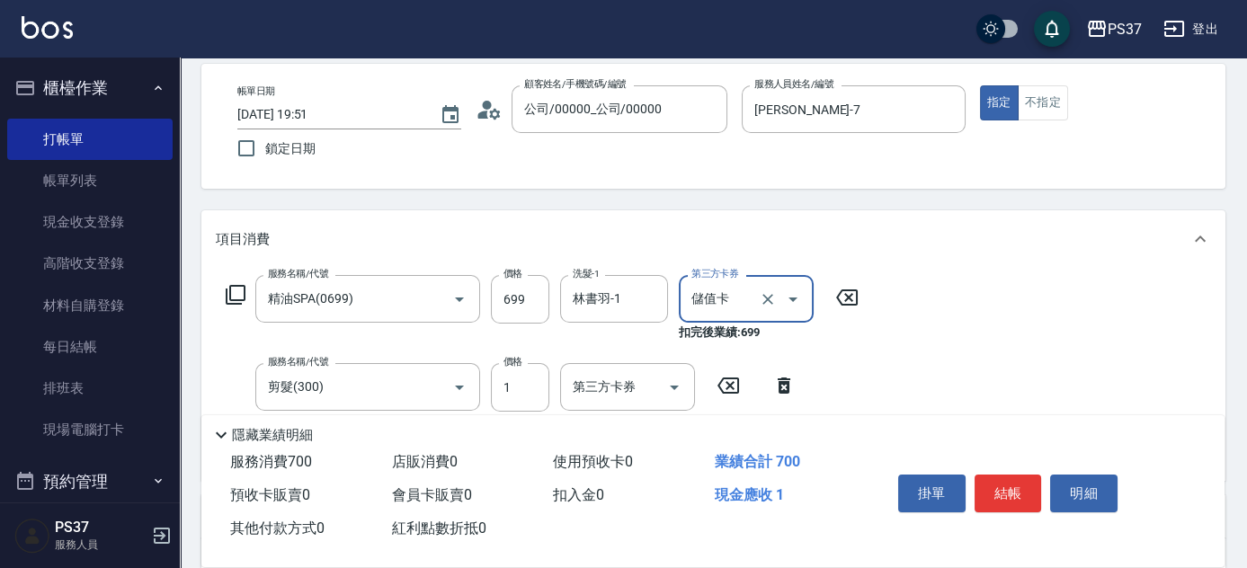
type input "儲值卡"
click at [681, 371] on div at bounding box center [673, 387] width 27 height 48
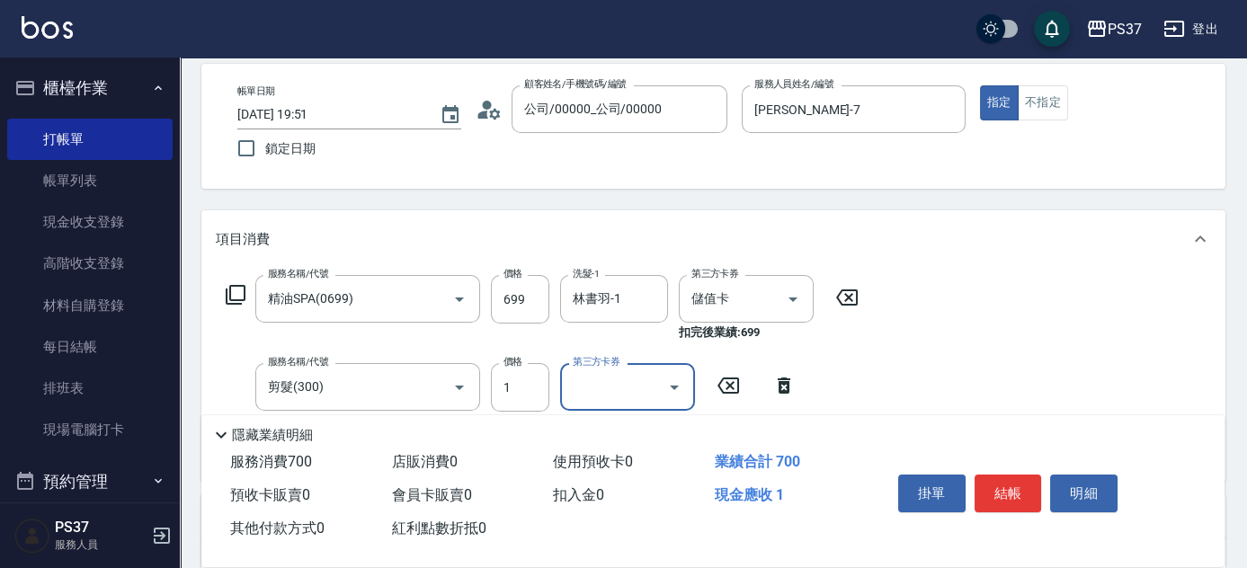
click at [678, 380] on icon "Open" at bounding box center [675, 388] width 22 height 22
click at [652, 353] on span "儲值卡" at bounding box center [627, 342] width 135 height 30
type input "儲值卡"
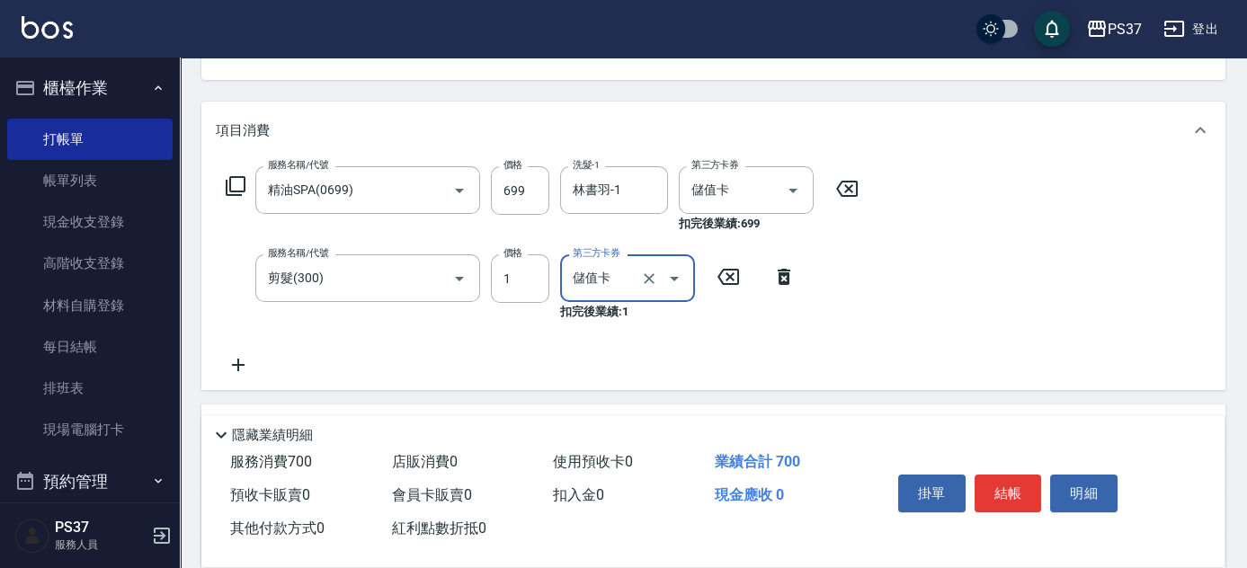
scroll to position [326, 0]
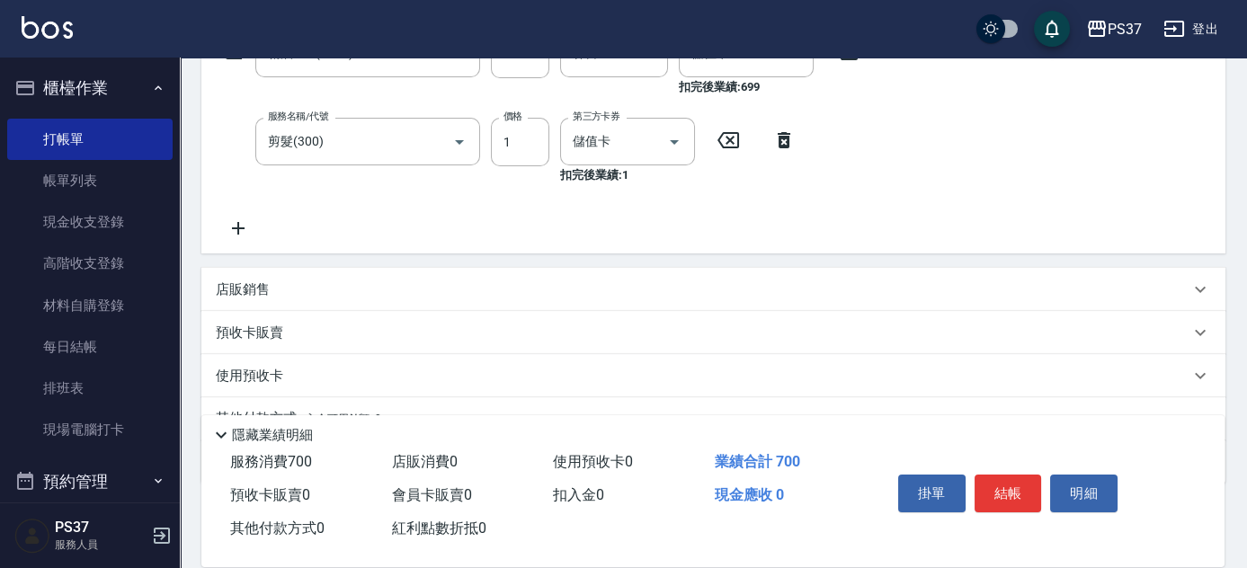
click at [226, 225] on icon at bounding box center [238, 229] width 45 height 22
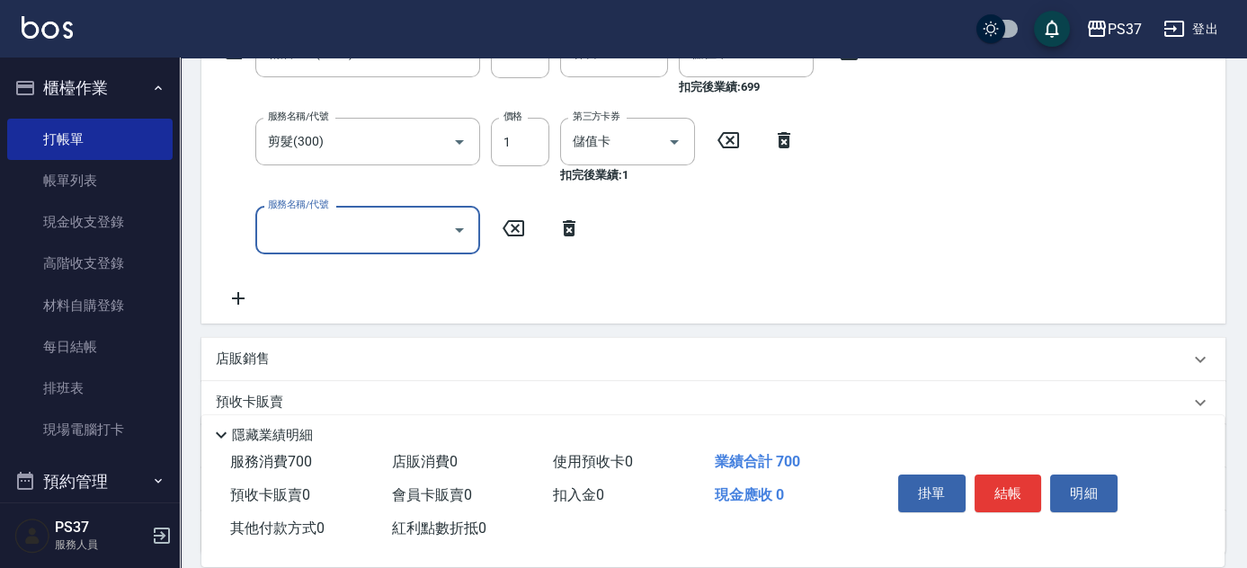
click at [308, 241] on input "服務名稱/代號" at bounding box center [355, 229] width 182 height 31
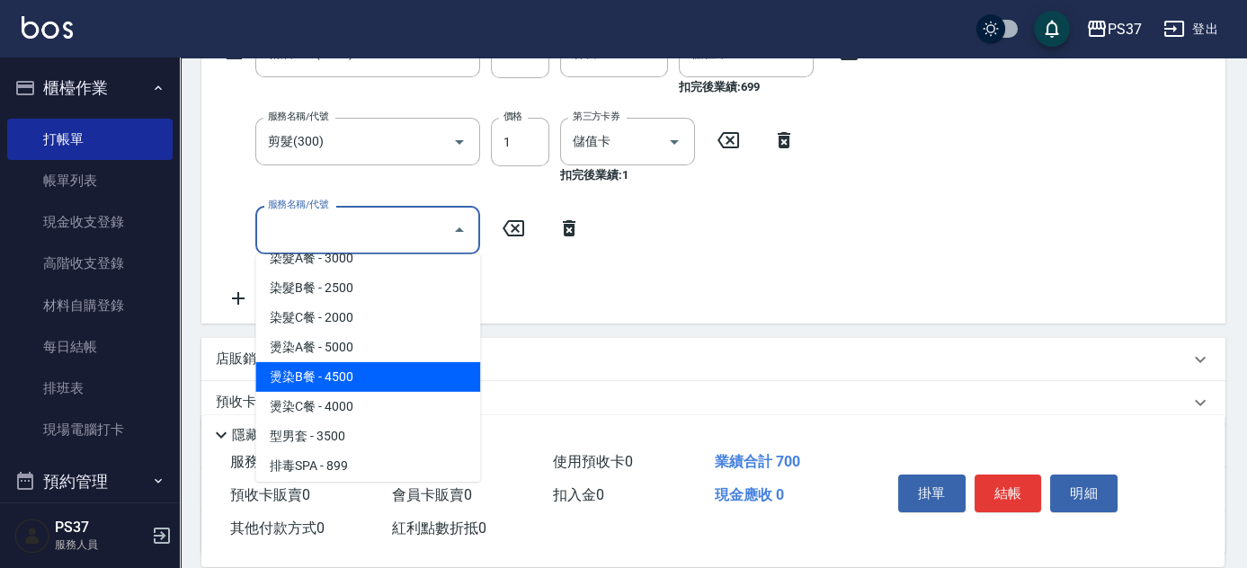
scroll to position [1880, 0]
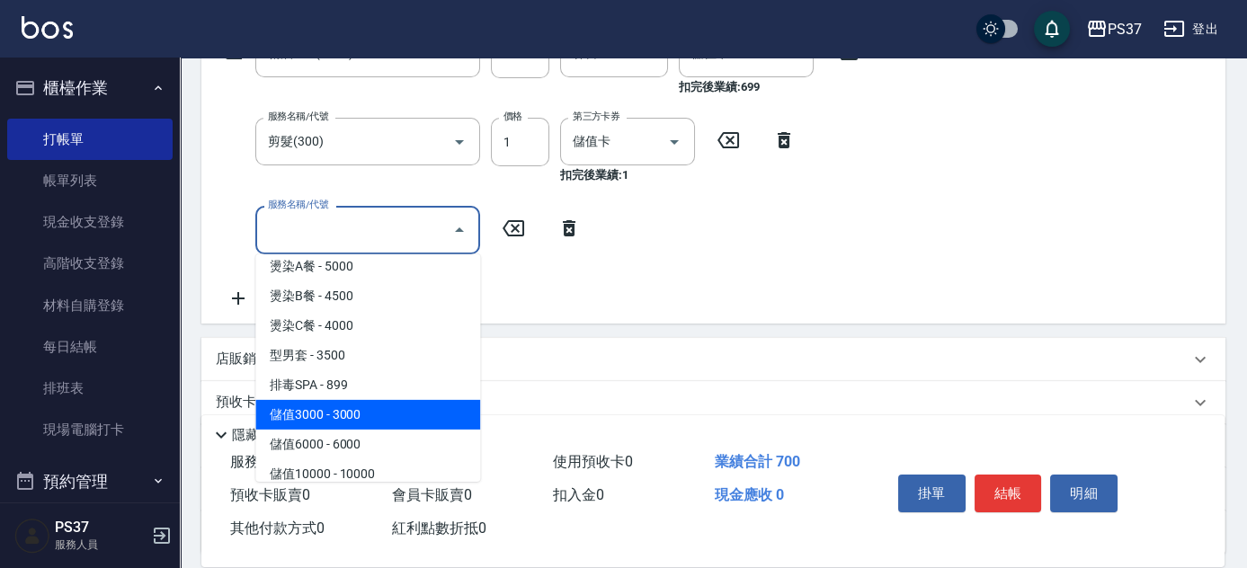
click at [380, 402] on span "儲值3000 - 3000" at bounding box center [367, 415] width 225 height 30
type input "儲值3000(901)"
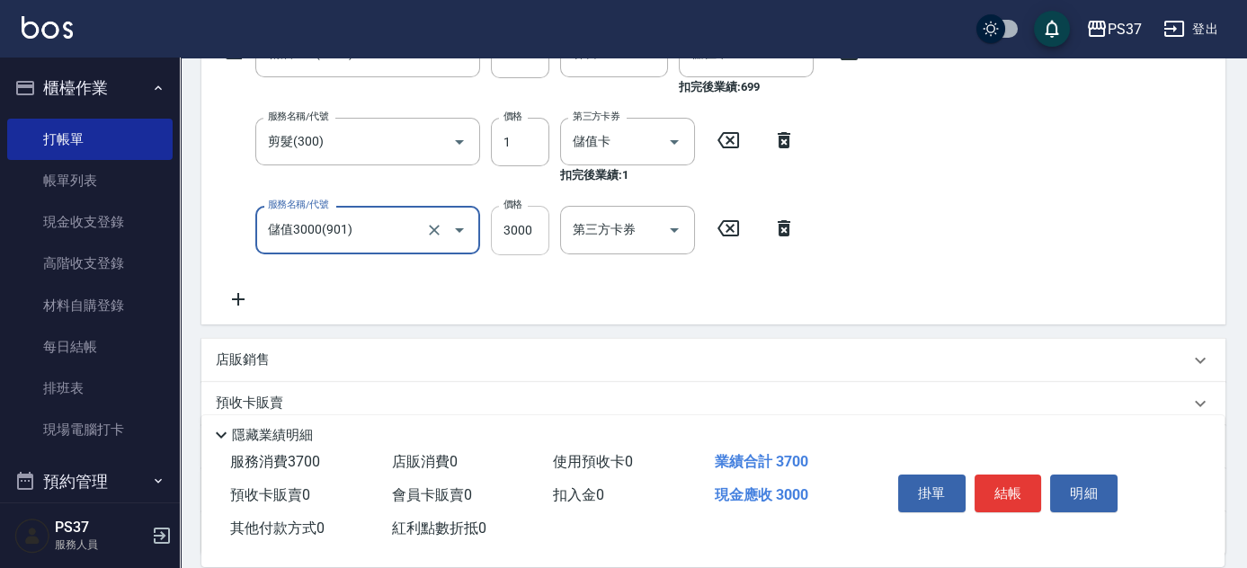
click at [527, 244] on input "3000" at bounding box center [520, 230] width 58 height 49
type input "498"
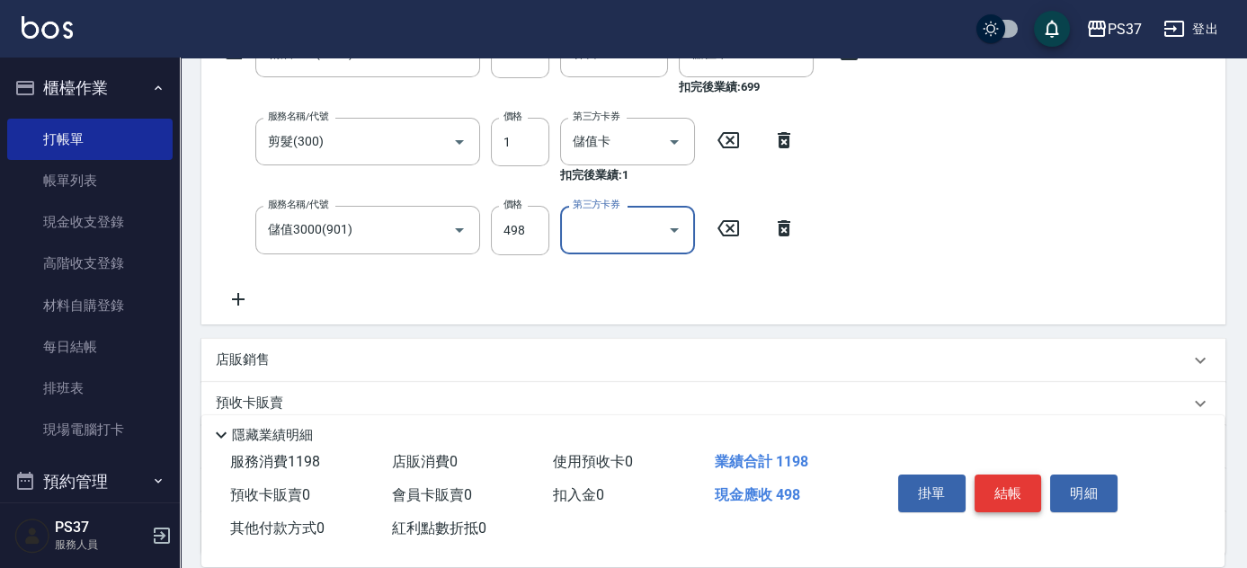
click at [1002, 496] on button "結帳" at bounding box center [1008, 494] width 67 height 38
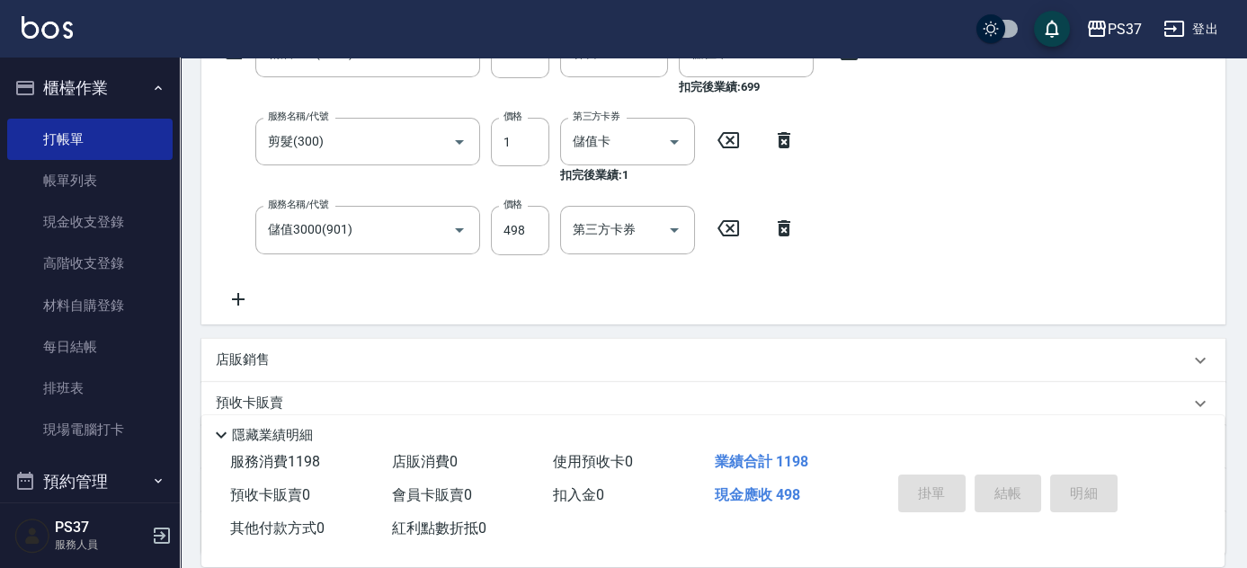
type input "[DATE] 19:52"
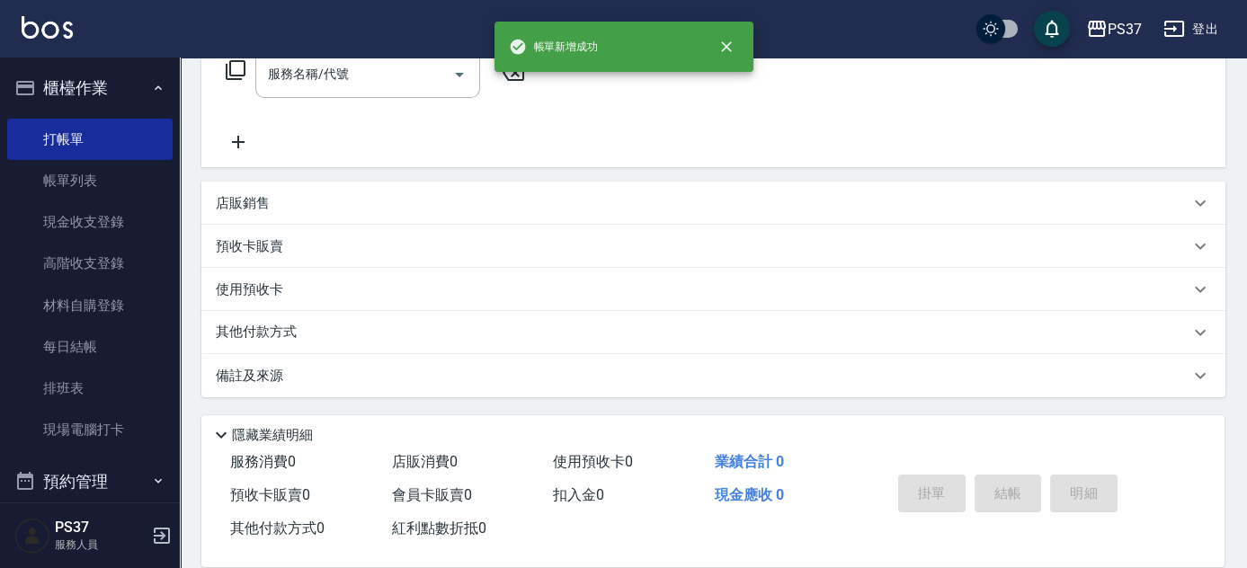
scroll to position [0, 0]
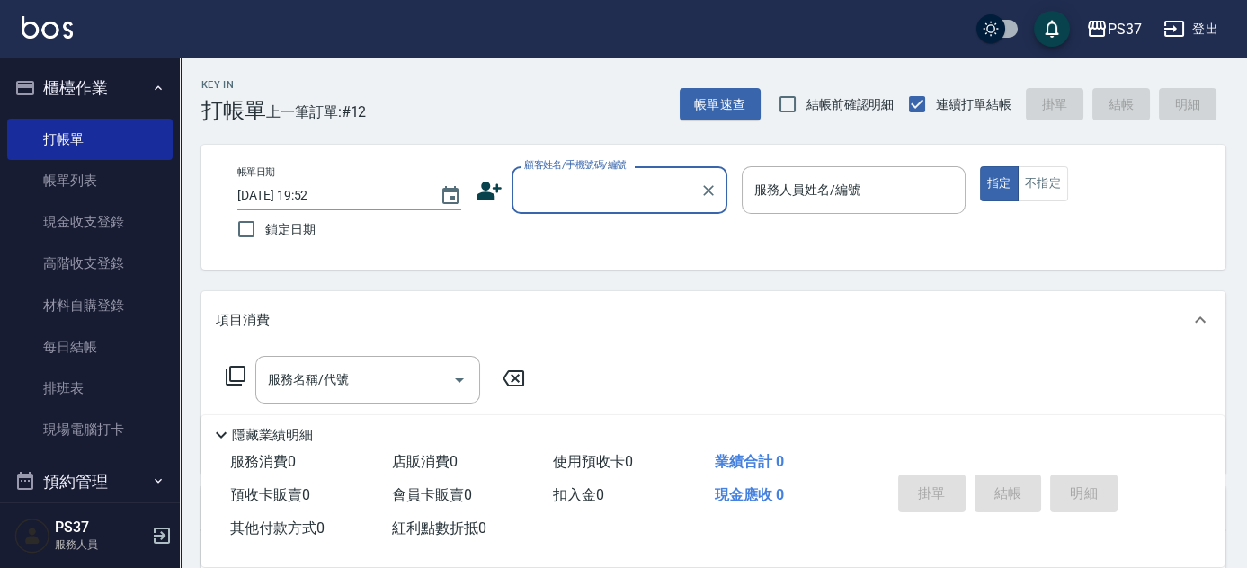
click at [613, 201] on input "顧客姓名/手機號碼/編號" at bounding box center [606, 189] width 173 height 31
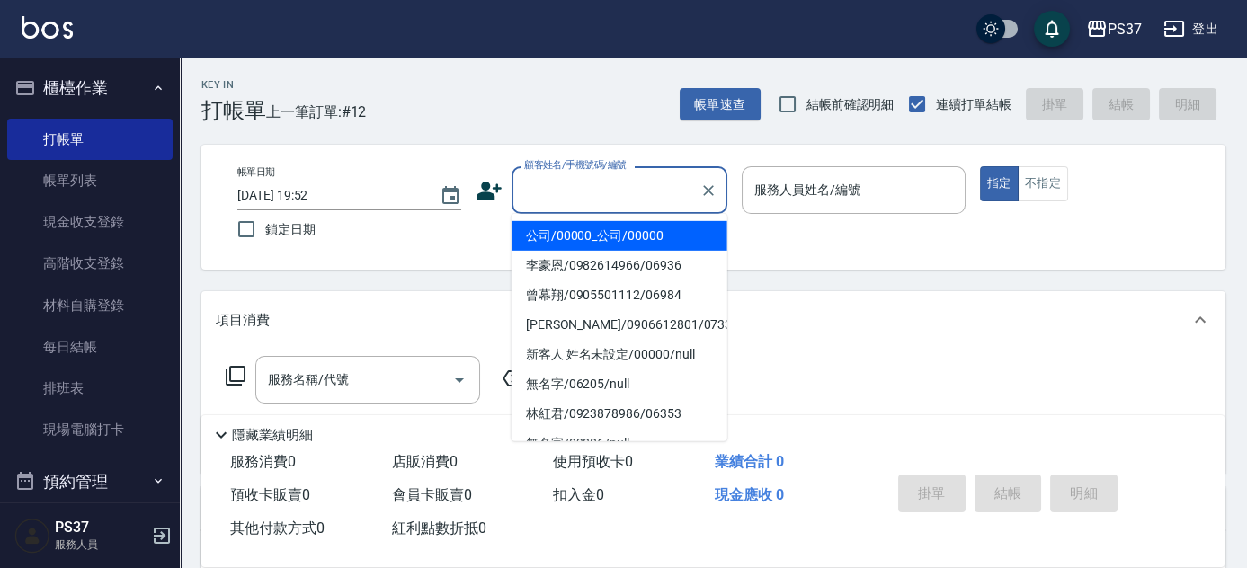
click at [596, 234] on li "公司/00000_公司/00000" at bounding box center [620, 236] width 216 height 30
type input "公司/00000_公司/00000"
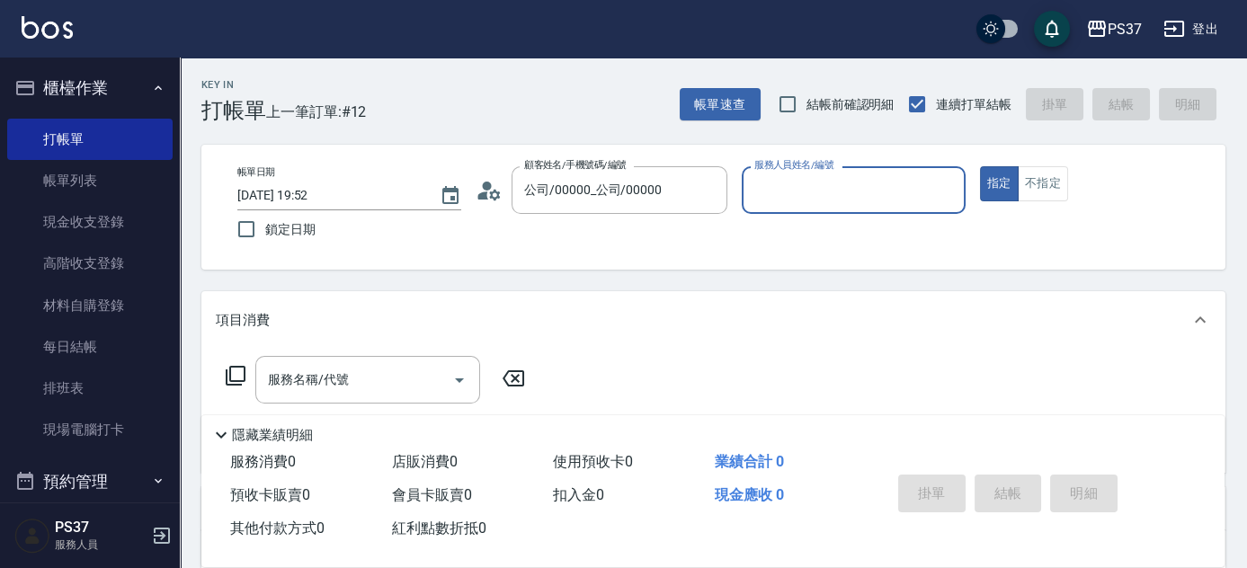
click at [812, 200] on input "服務人員姓名/編號" at bounding box center [854, 189] width 208 height 31
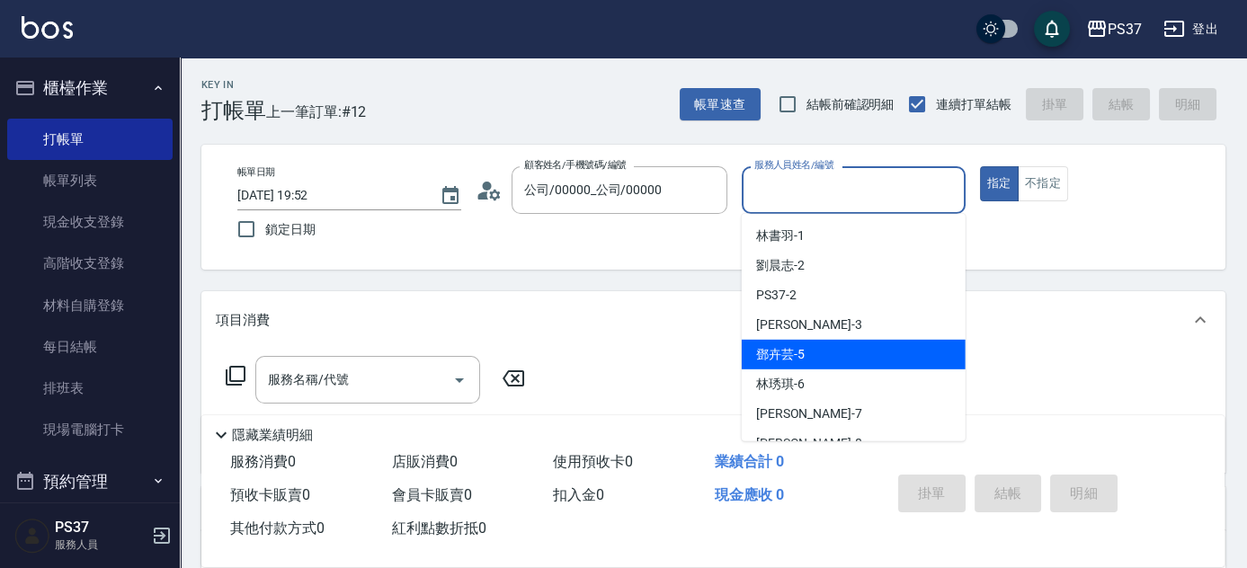
click at [826, 356] on div "鄧卉芸 -5" at bounding box center [854, 355] width 224 height 30
type input "鄧卉芸-5"
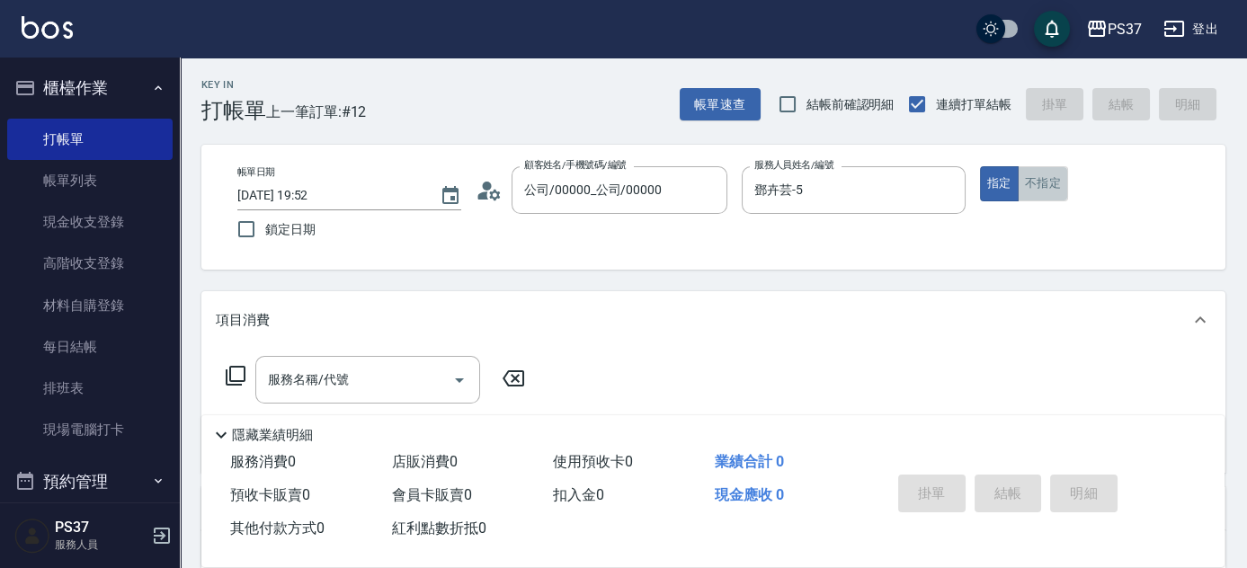
click at [1043, 188] on button "不指定" at bounding box center [1043, 183] width 50 height 35
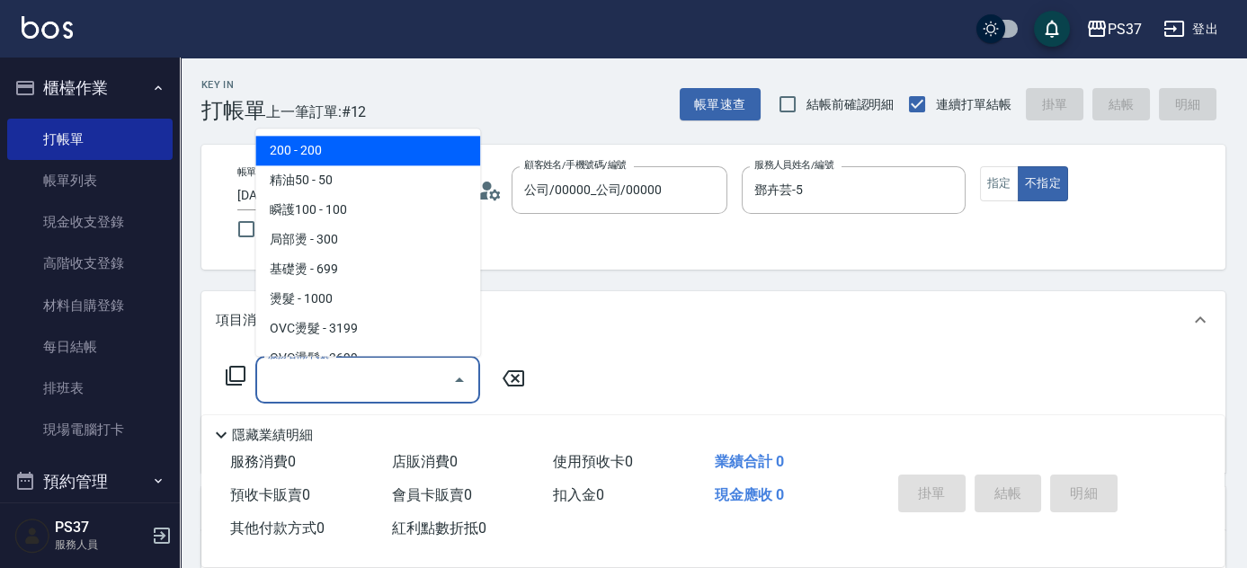
click at [292, 384] on input "服務名稱/代號" at bounding box center [355, 379] width 182 height 31
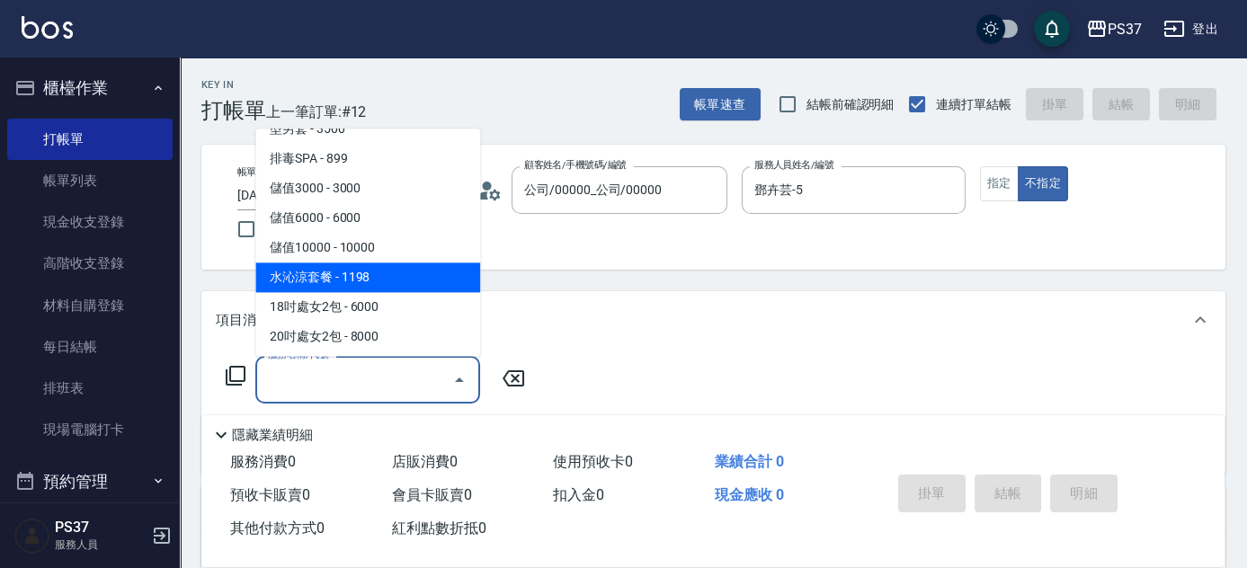
scroll to position [1961, 0]
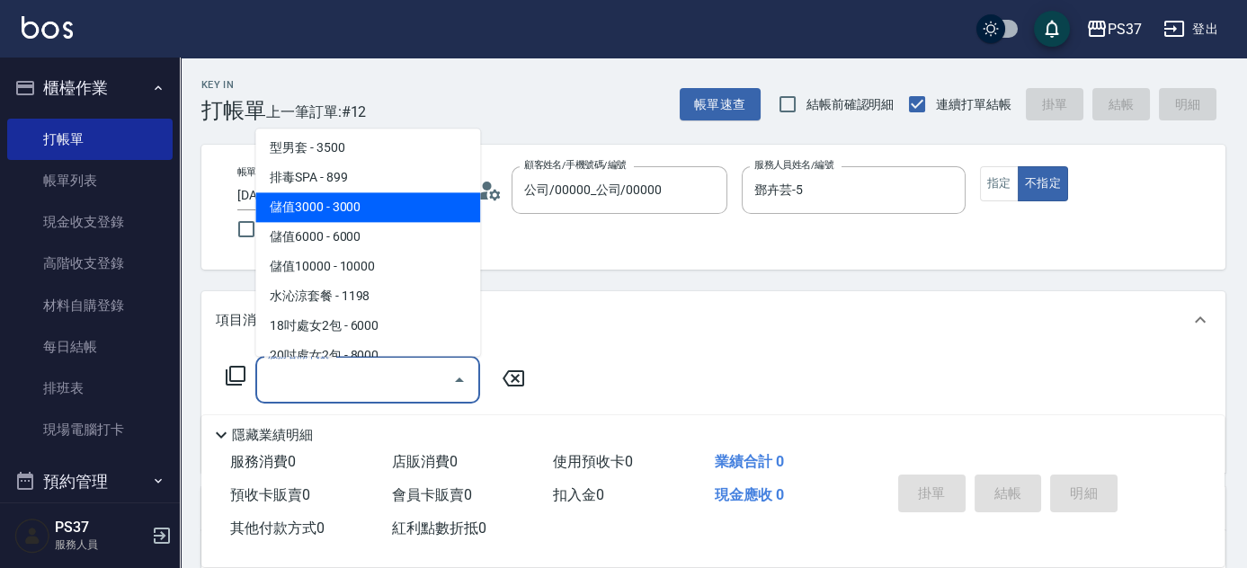
click at [368, 212] on span "儲值3000 - 3000" at bounding box center [367, 208] width 225 height 30
type input "儲值3000(901)"
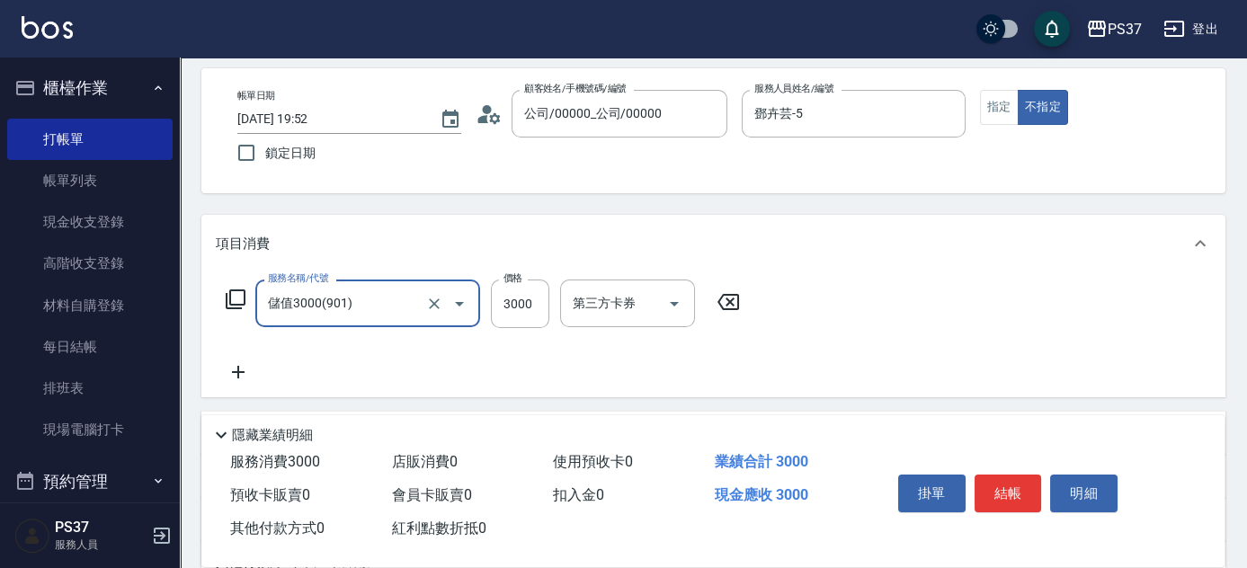
scroll to position [163, 0]
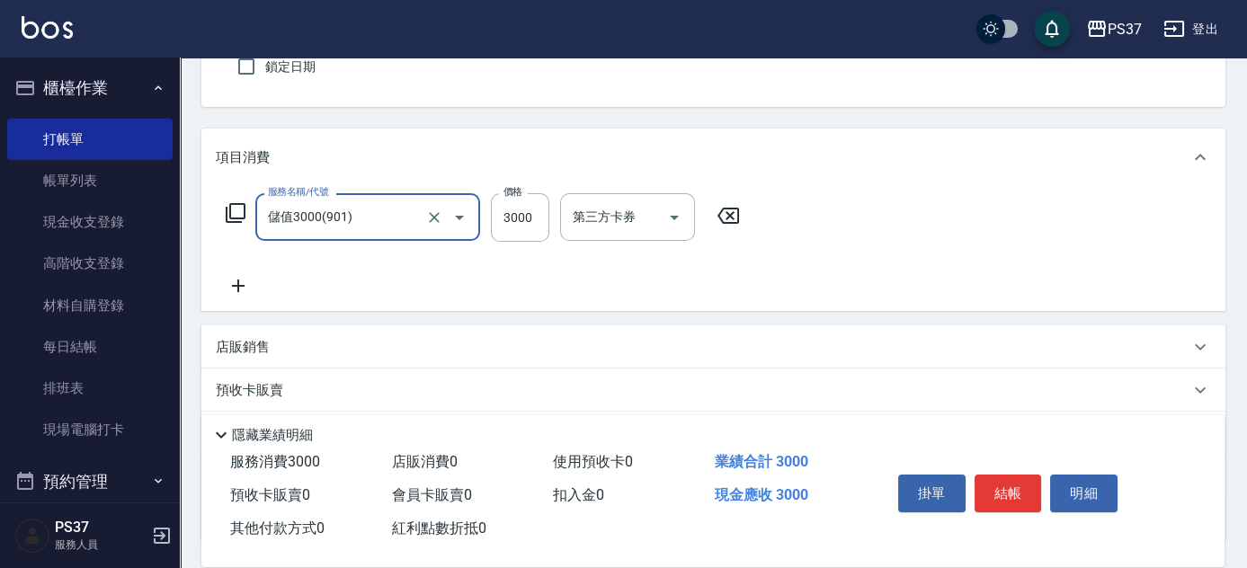
click at [244, 285] on icon at bounding box center [238, 286] width 13 height 13
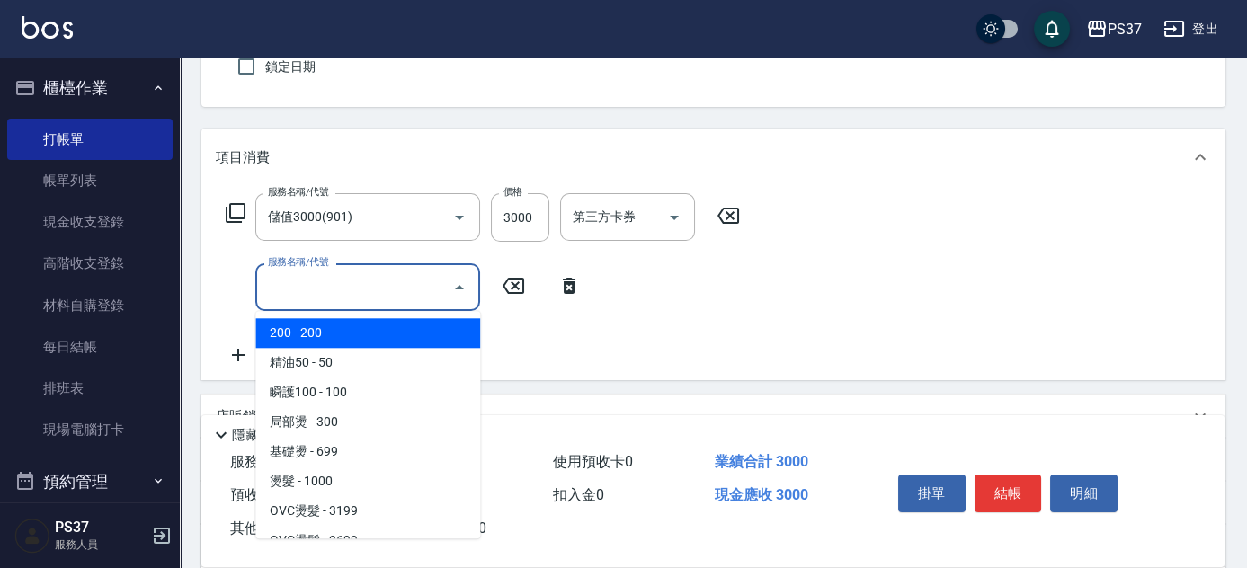
click at [292, 299] on input "服務名稱/代號" at bounding box center [355, 287] width 182 height 31
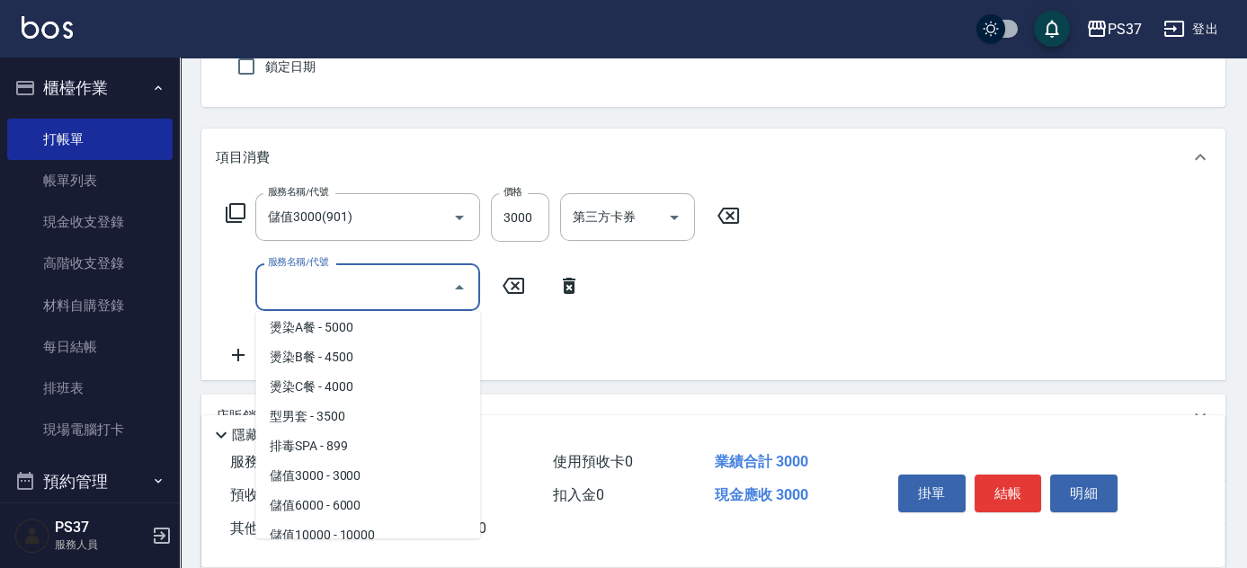
scroll to position [2043, 0]
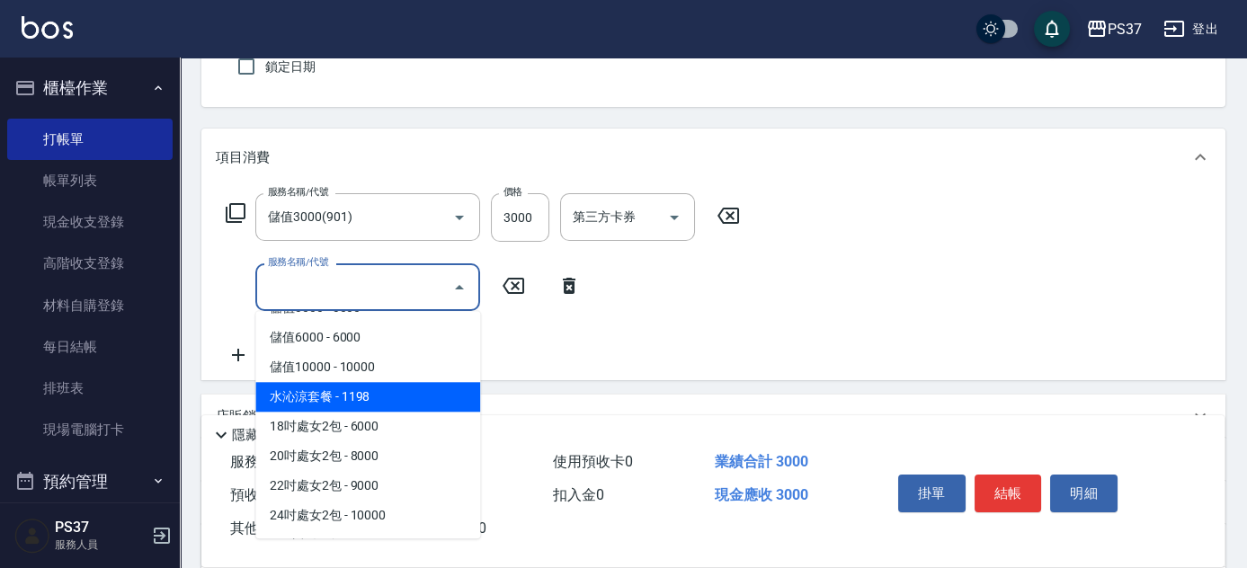
click at [350, 385] on span "水沁涼套餐 - 1198" at bounding box center [367, 397] width 225 height 30
type input "水沁涼套餐(5699)"
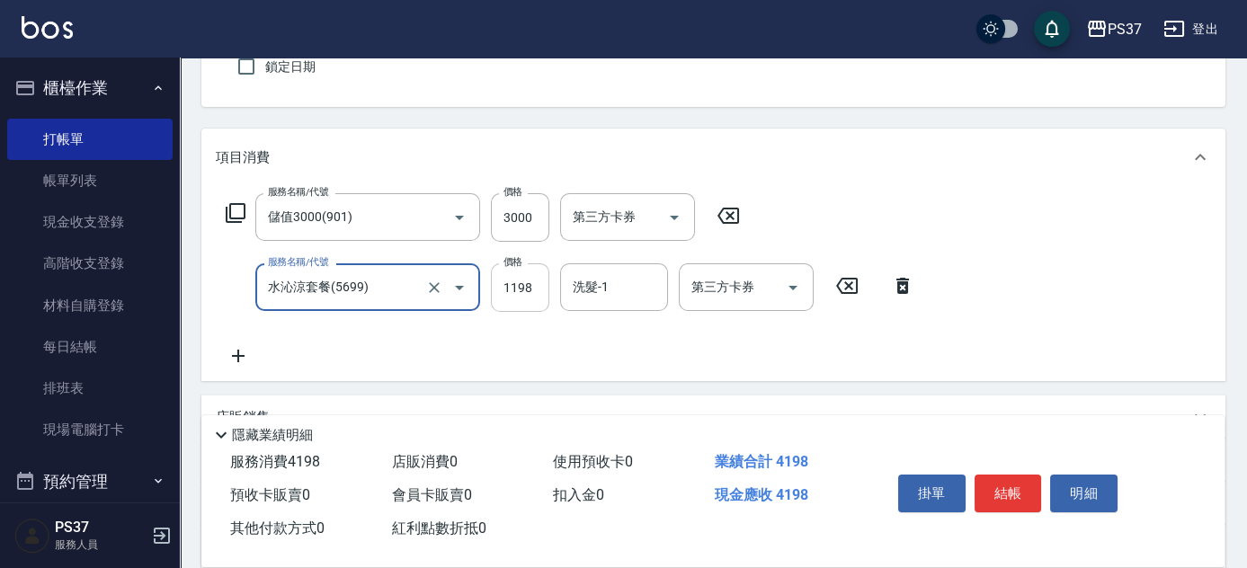
click at [514, 277] on input "1198" at bounding box center [520, 288] width 58 height 49
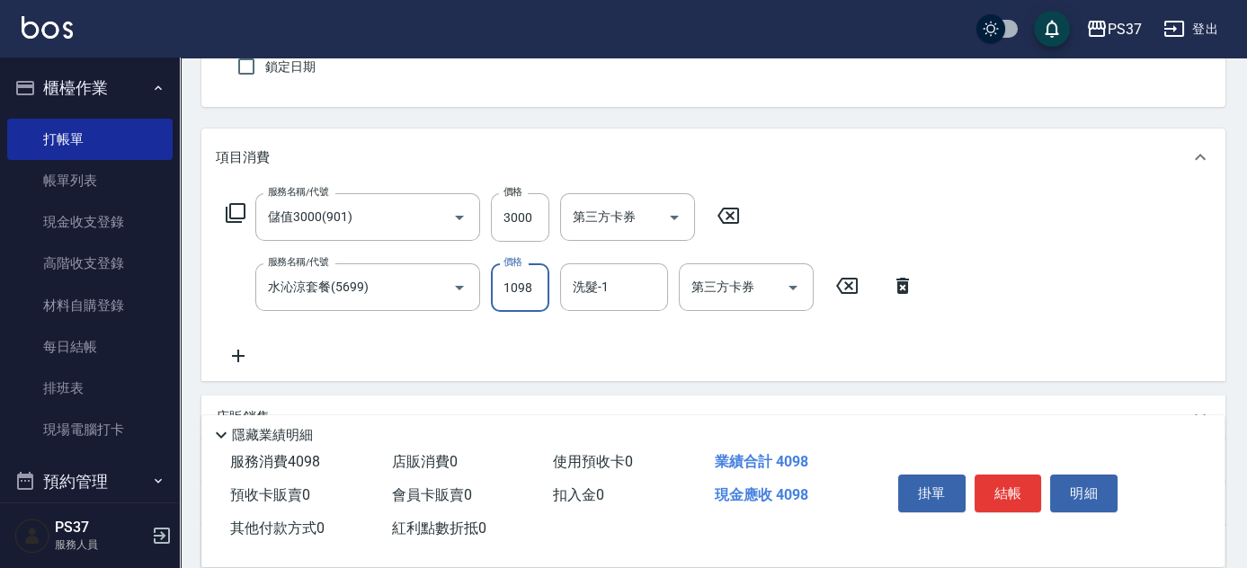
type input "1098"
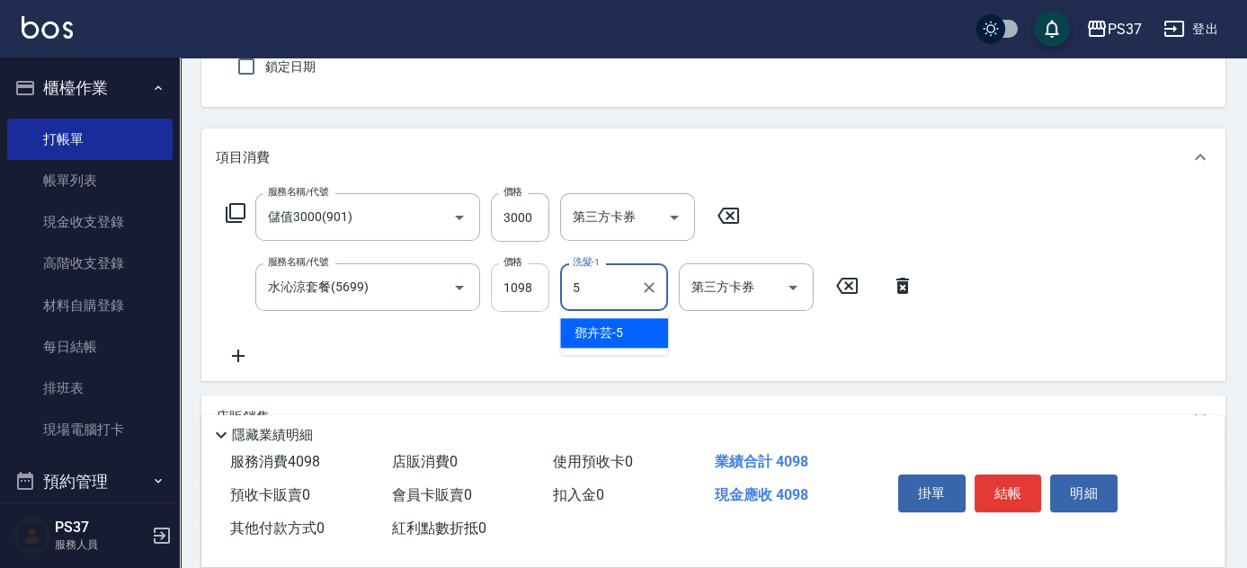
type input "鄧卉芸-5"
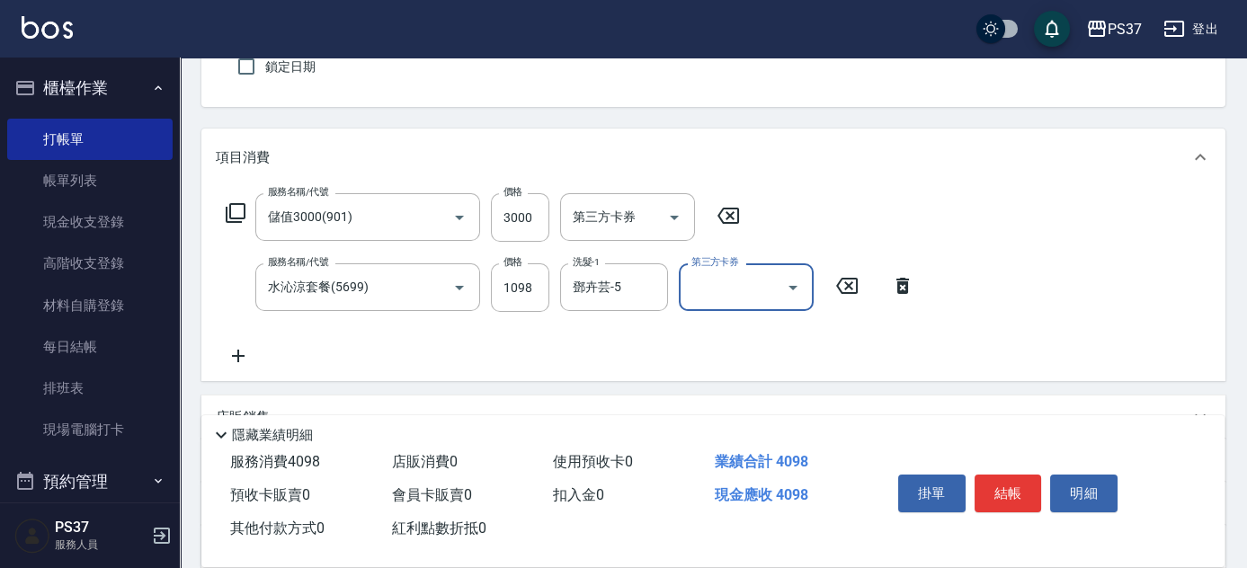
click at [800, 280] on icon "Open" at bounding box center [793, 288] width 22 height 22
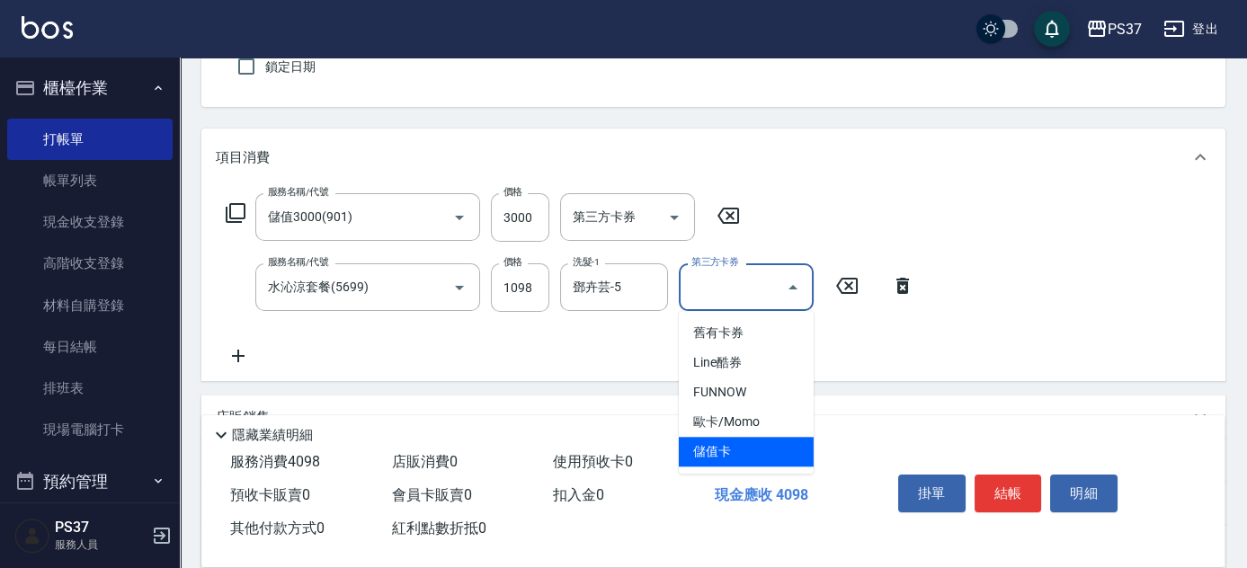
click at [759, 450] on span "儲值卡" at bounding box center [746, 452] width 135 height 30
type input "儲值卡"
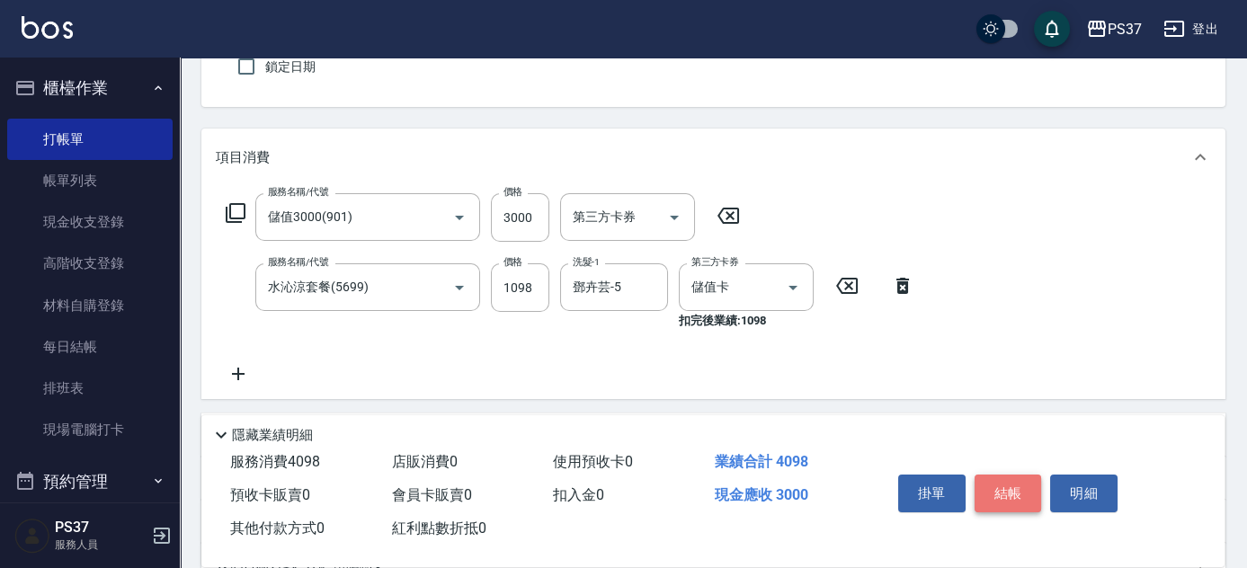
click at [1007, 480] on button "結帳" at bounding box center [1008, 494] width 67 height 38
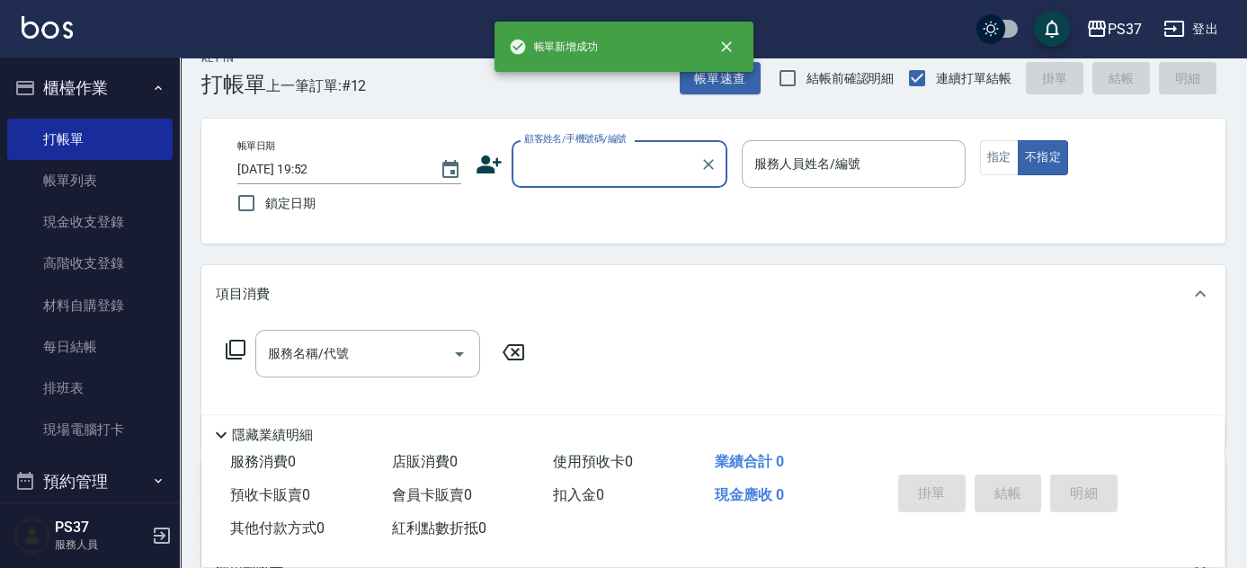
scroll to position [0, 0]
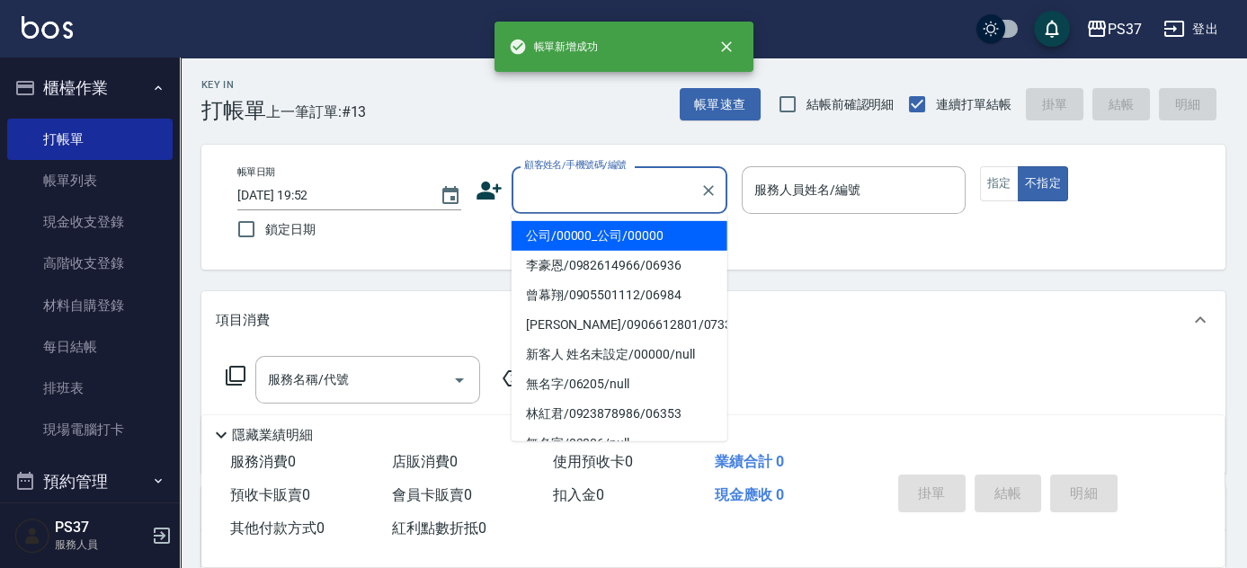
click at [641, 202] on input "顧客姓名/手機號碼/編號" at bounding box center [606, 189] width 173 height 31
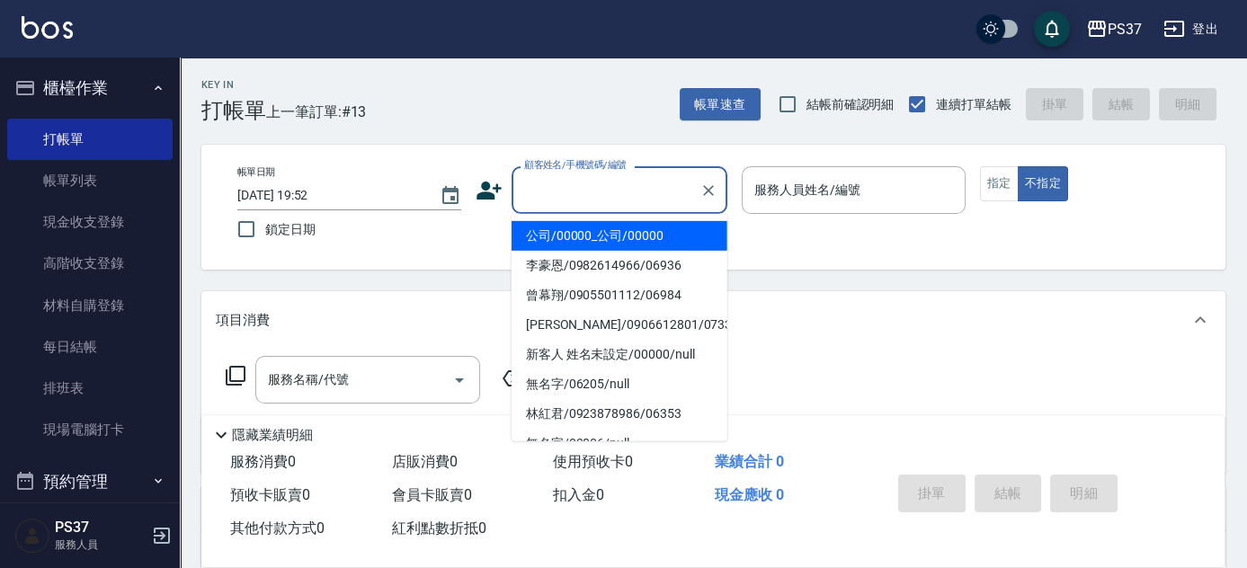
click at [630, 229] on li "公司/00000_公司/00000" at bounding box center [620, 236] width 216 height 30
type input "公司/00000_公司/00000"
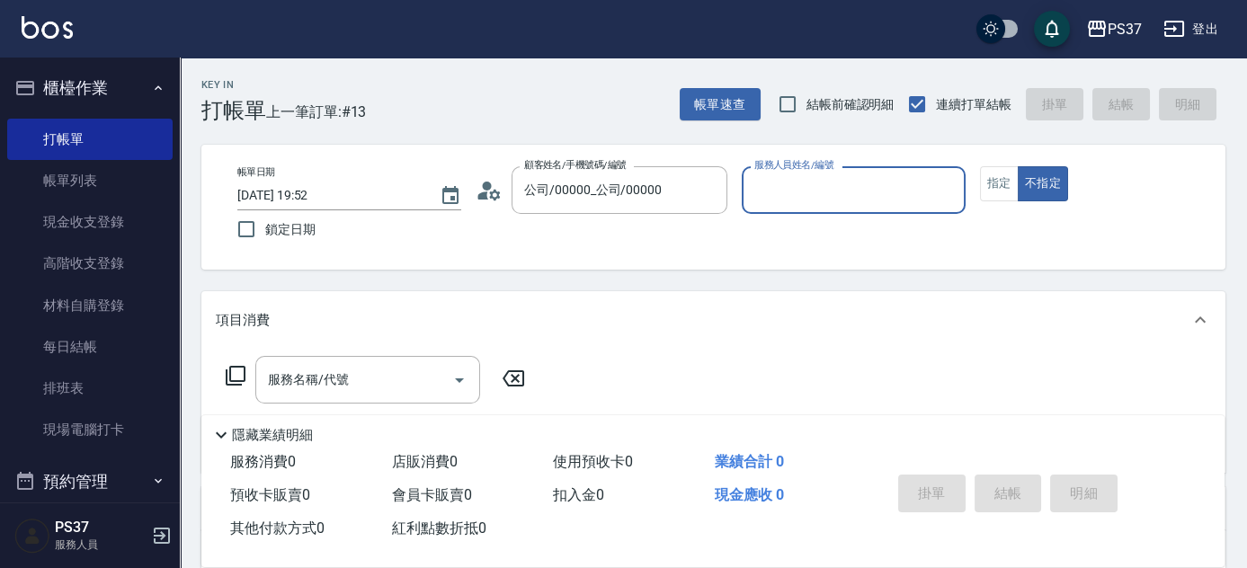
click at [793, 200] on input "服務人員姓名/編號" at bounding box center [854, 189] width 208 height 31
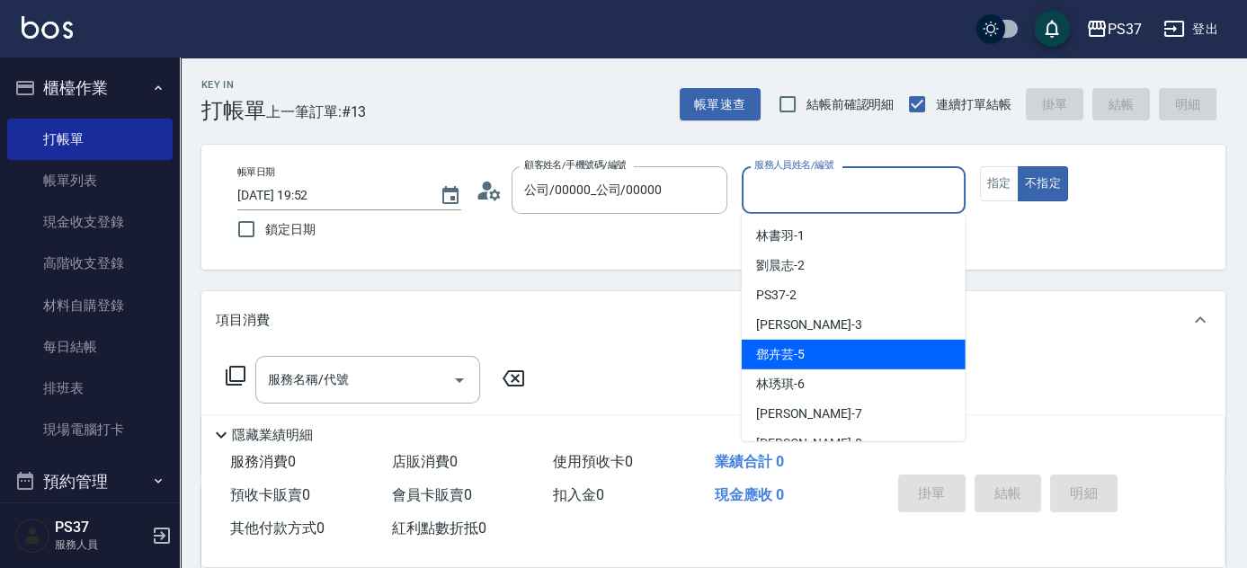
click at [835, 353] on div "鄧卉芸 -5" at bounding box center [854, 355] width 224 height 30
type input "鄧卉芸-5"
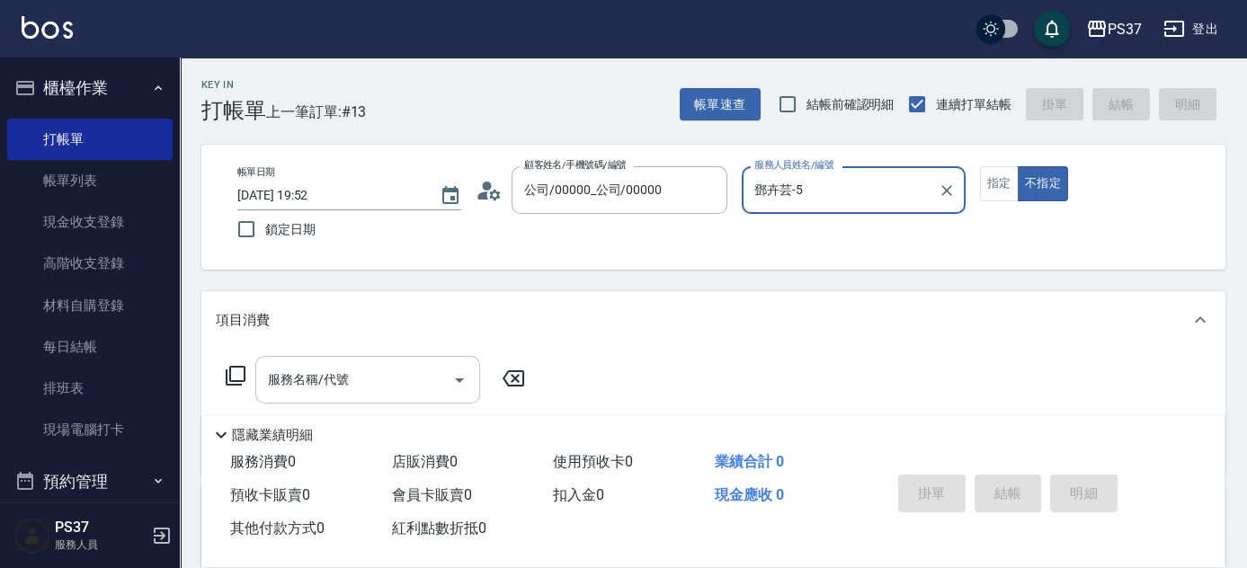
click at [362, 377] on input "服務名稱/代號" at bounding box center [355, 379] width 182 height 31
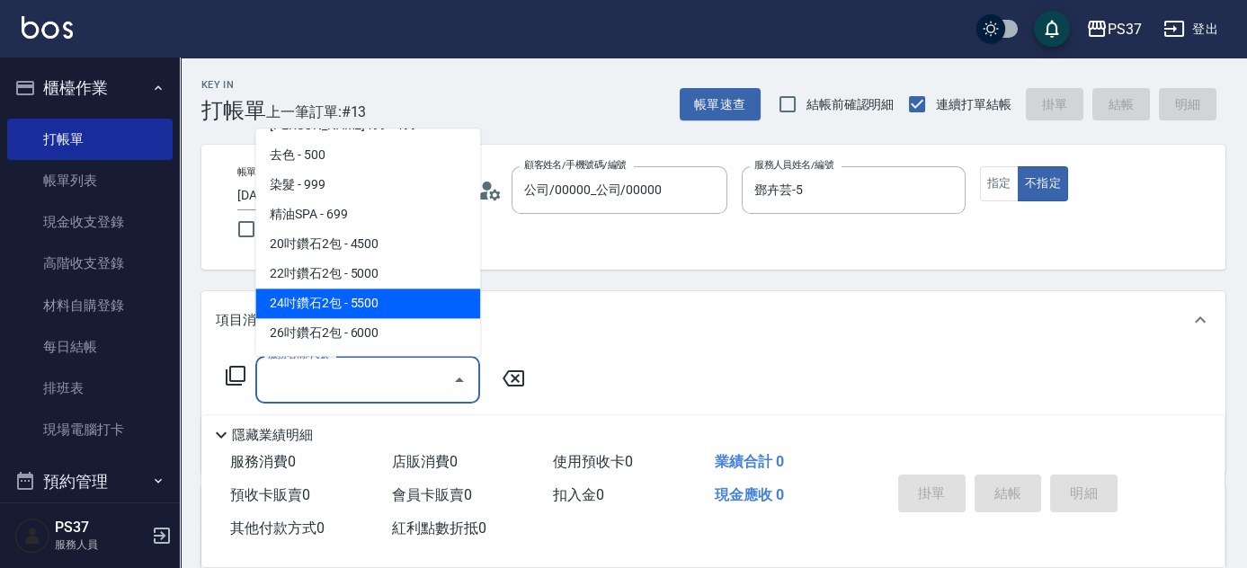
scroll to position [980, 0]
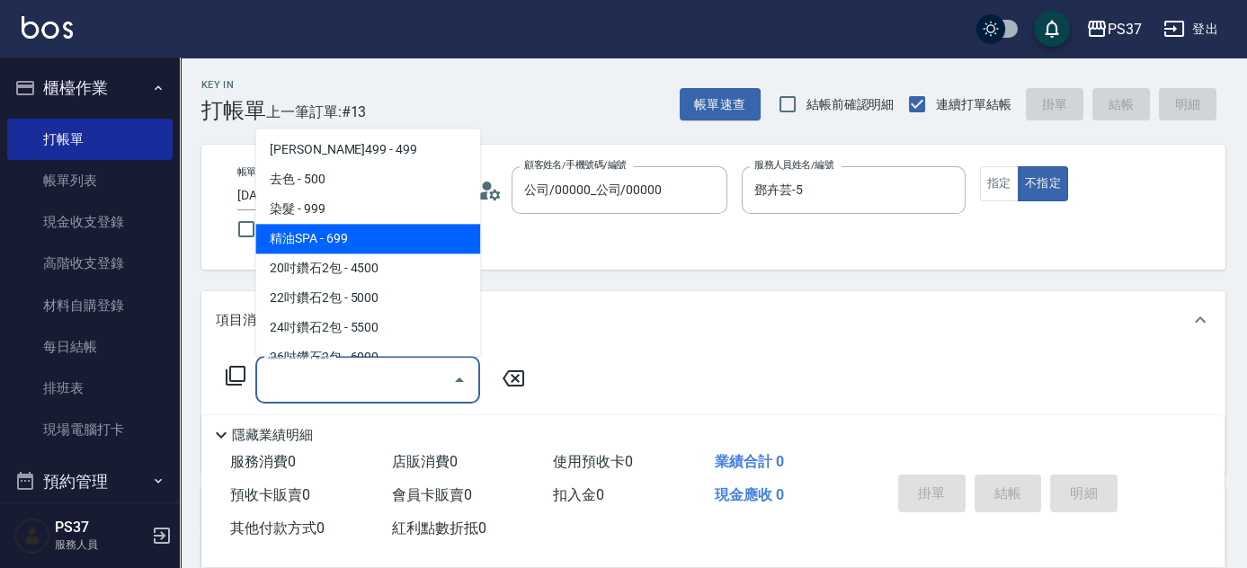
click at [374, 225] on span "精油SPA - 699" at bounding box center [367, 240] width 225 height 30
type input "精油SPA(0699)"
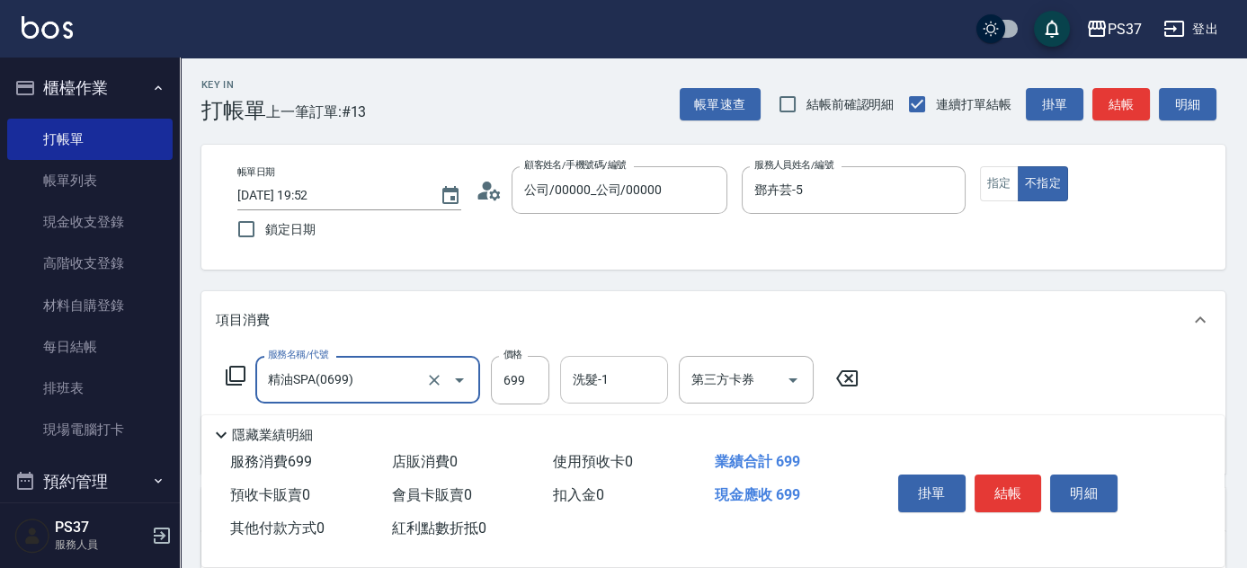
click at [586, 382] on input "洗髮-1" at bounding box center [614, 379] width 92 height 31
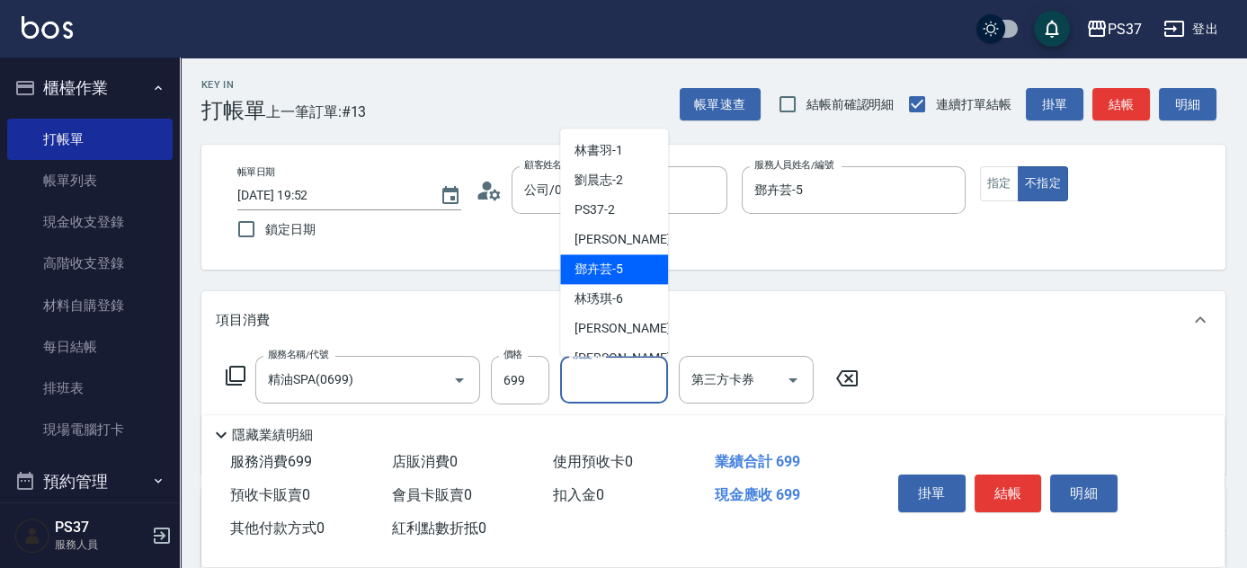
click at [608, 272] on span "鄧卉芸 -5" at bounding box center [599, 270] width 49 height 19
type input "鄧卉芸-5"
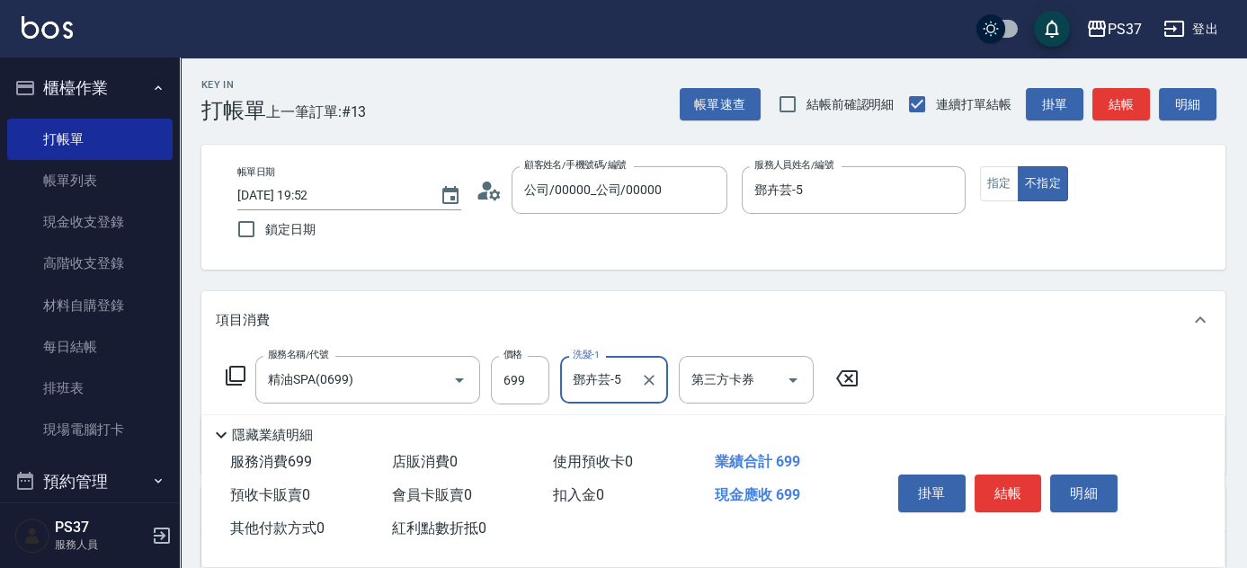
scroll to position [163, 0]
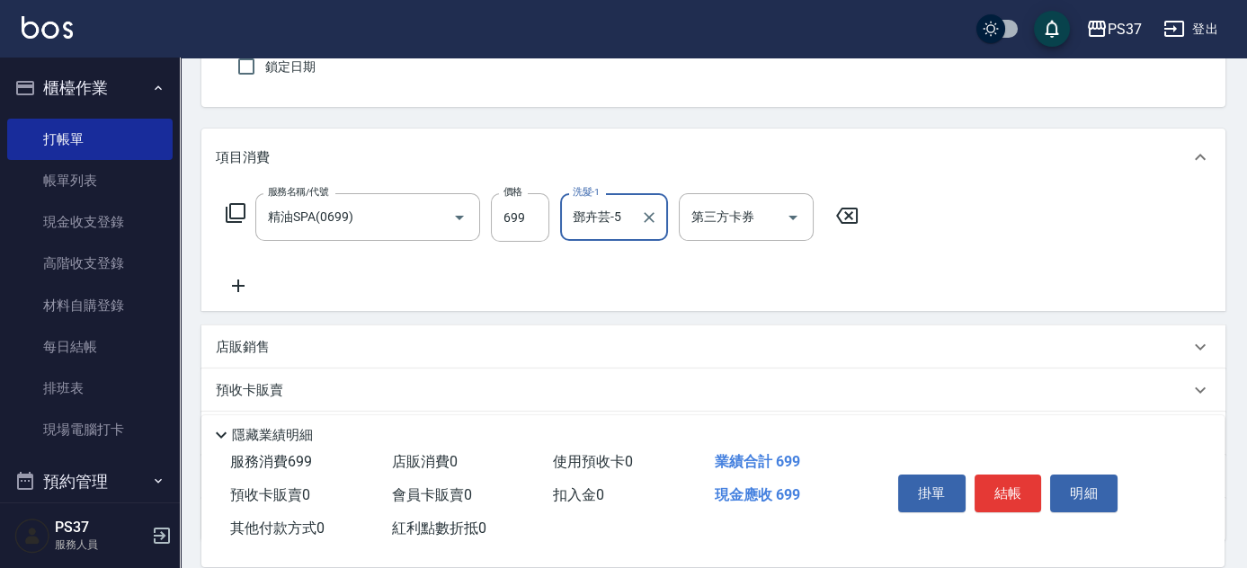
click at [245, 291] on icon at bounding box center [238, 286] width 45 height 22
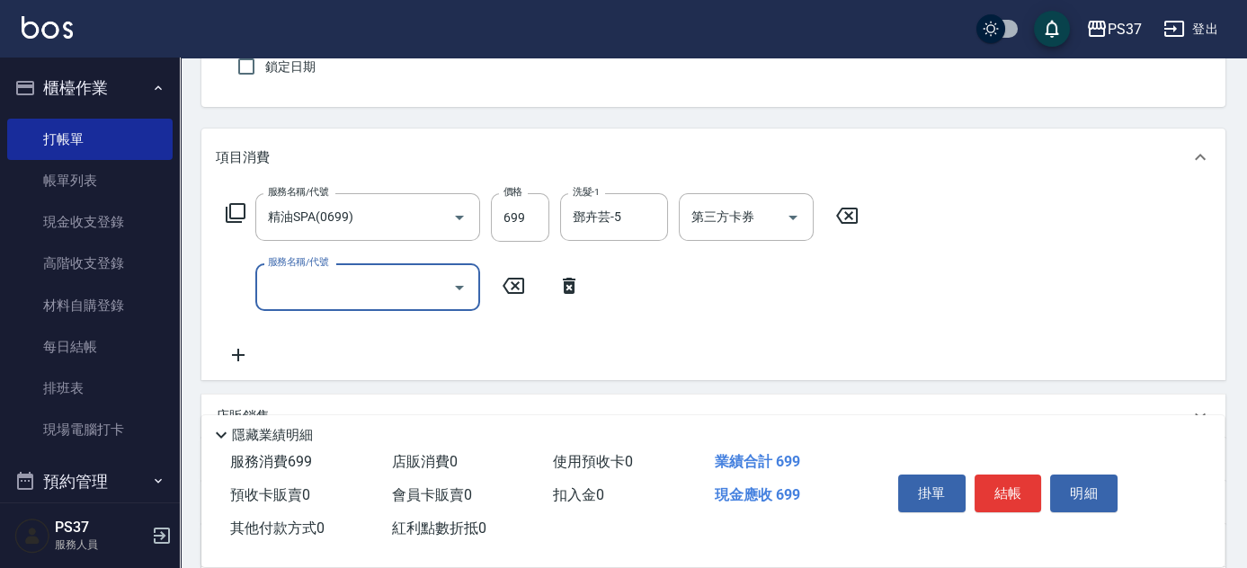
click at [313, 299] on input "服務名稱/代號" at bounding box center [355, 287] width 182 height 31
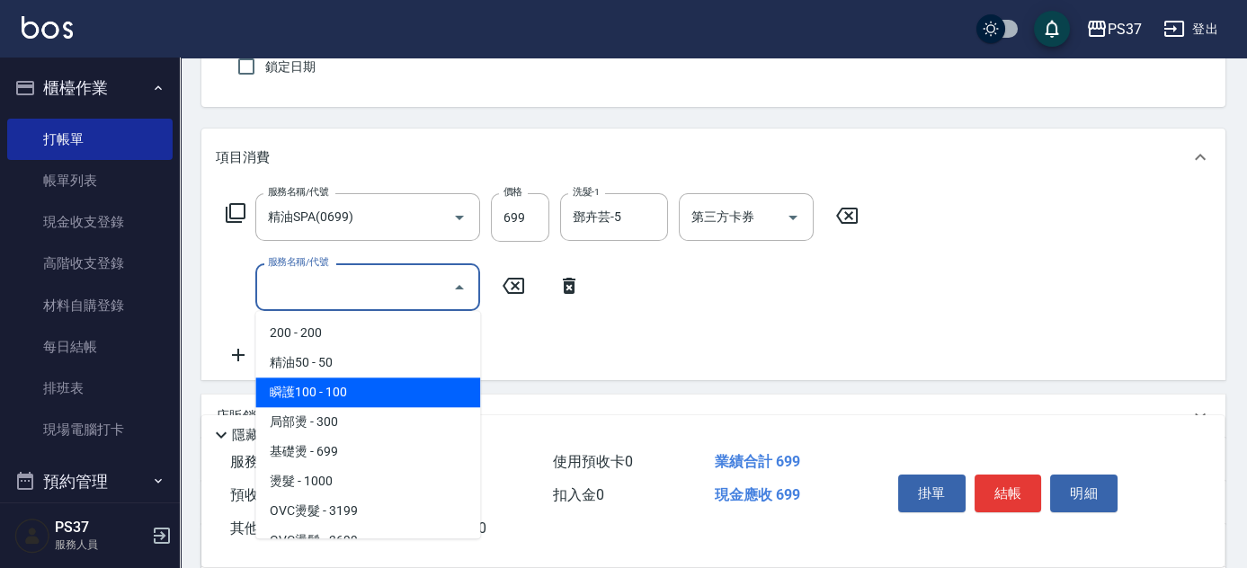
click at [360, 392] on span "瞬護100 - 100" at bounding box center [367, 393] width 225 height 30
type input "瞬護100(113)"
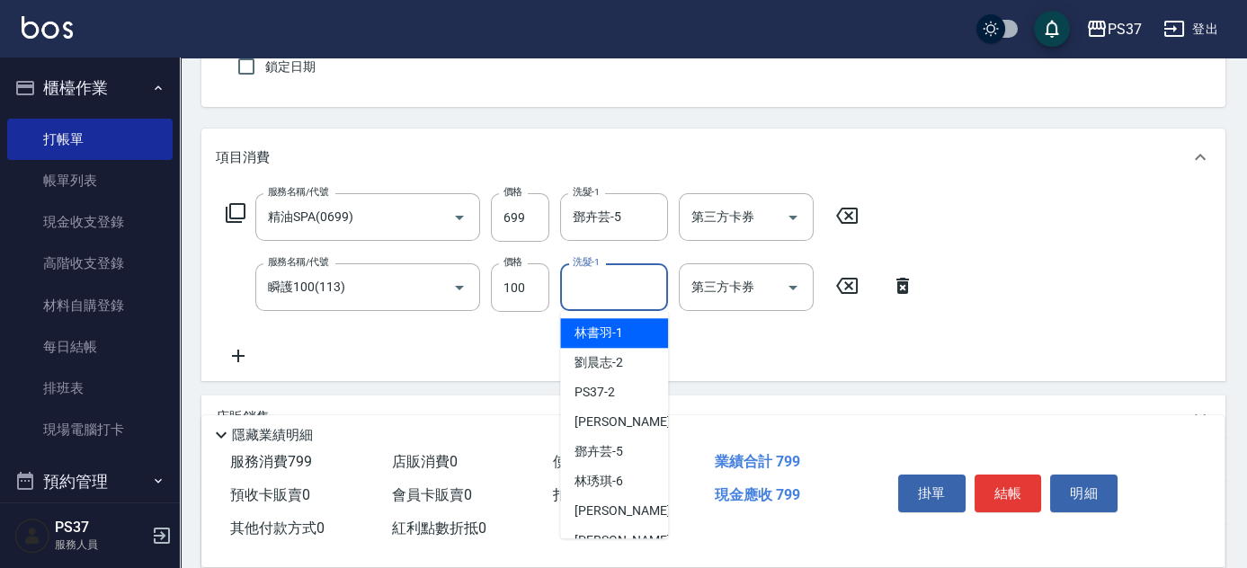
click at [599, 287] on div "洗髮-1 洗髮-1" at bounding box center [614, 288] width 108 height 48
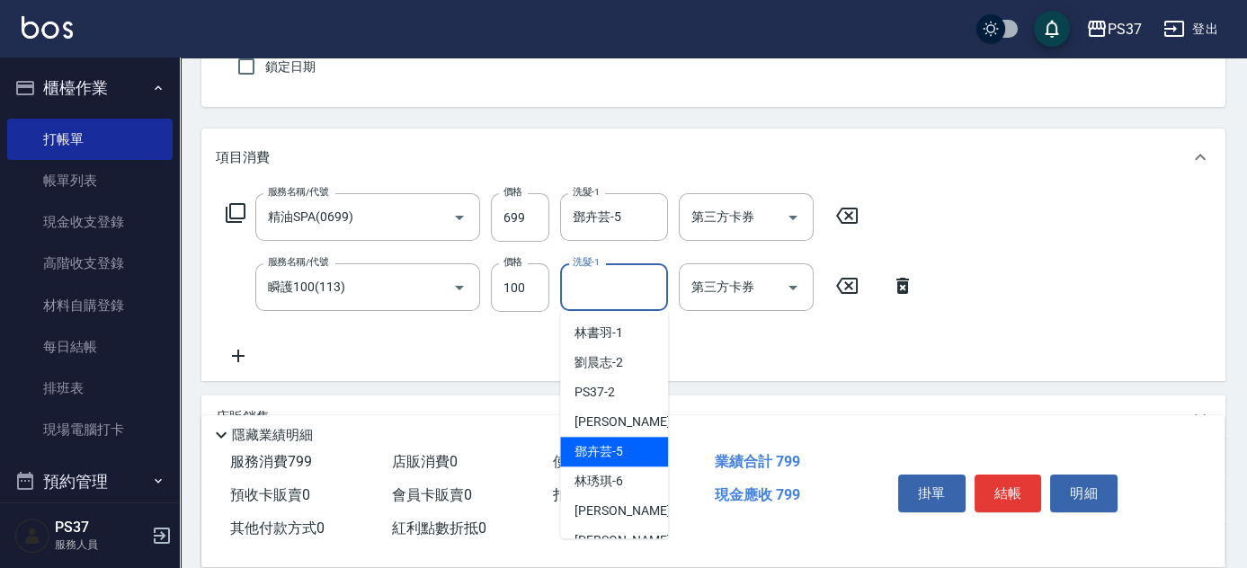
click at [617, 460] on span "鄧卉芸 -5" at bounding box center [599, 451] width 49 height 19
type input "鄧卉芸-5"
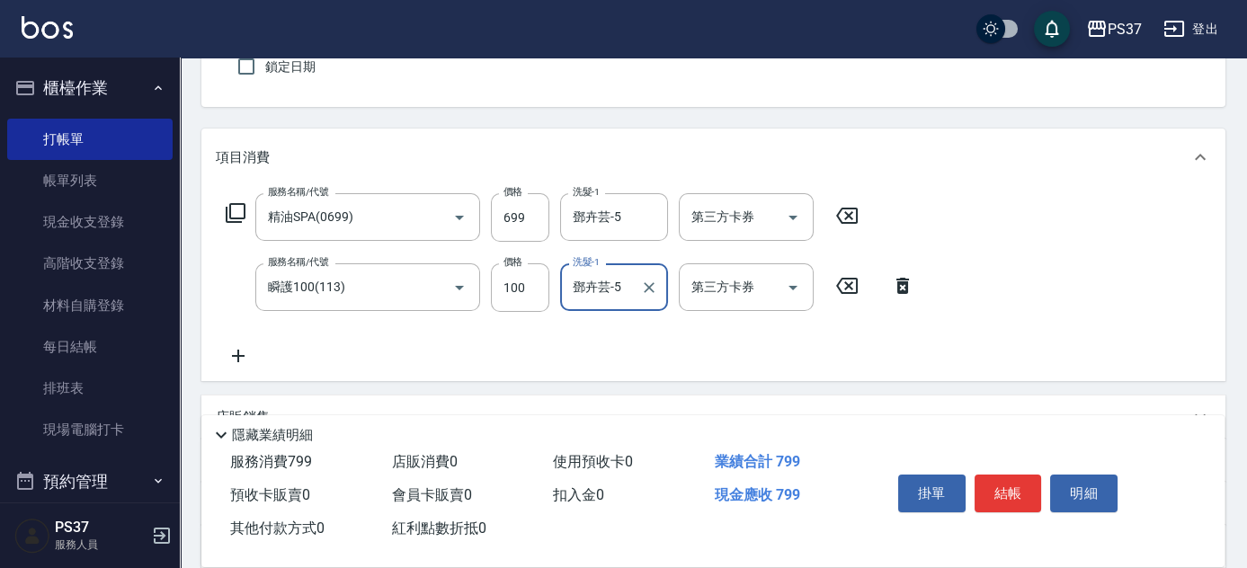
click at [246, 347] on icon at bounding box center [238, 356] width 45 height 22
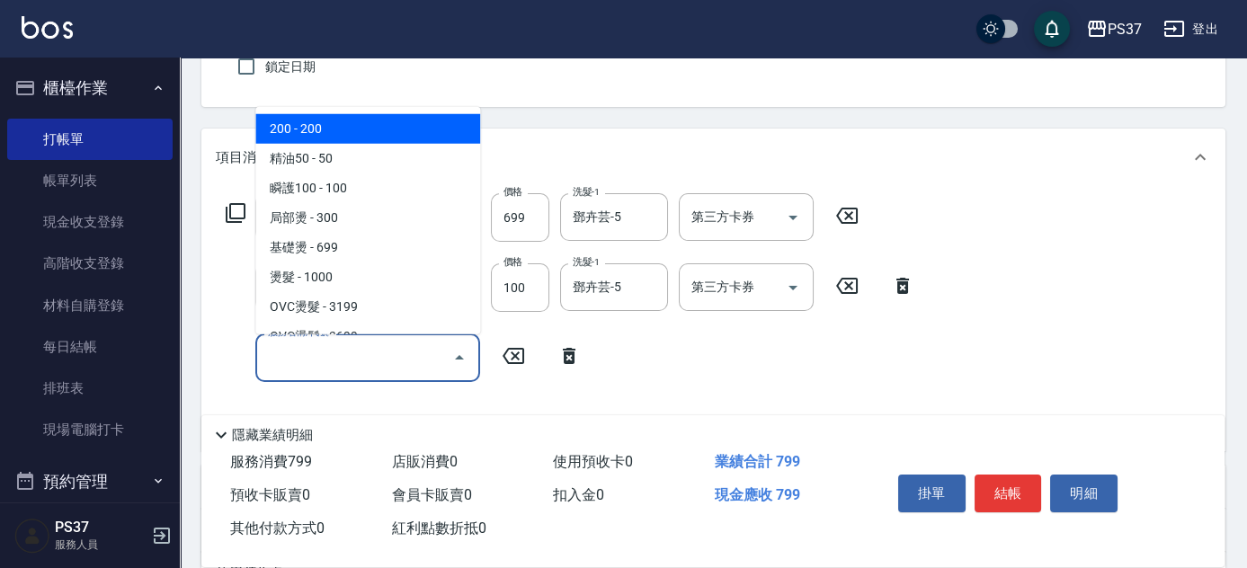
click at [317, 360] on input "服務名稱/代號" at bounding box center [355, 357] width 182 height 31
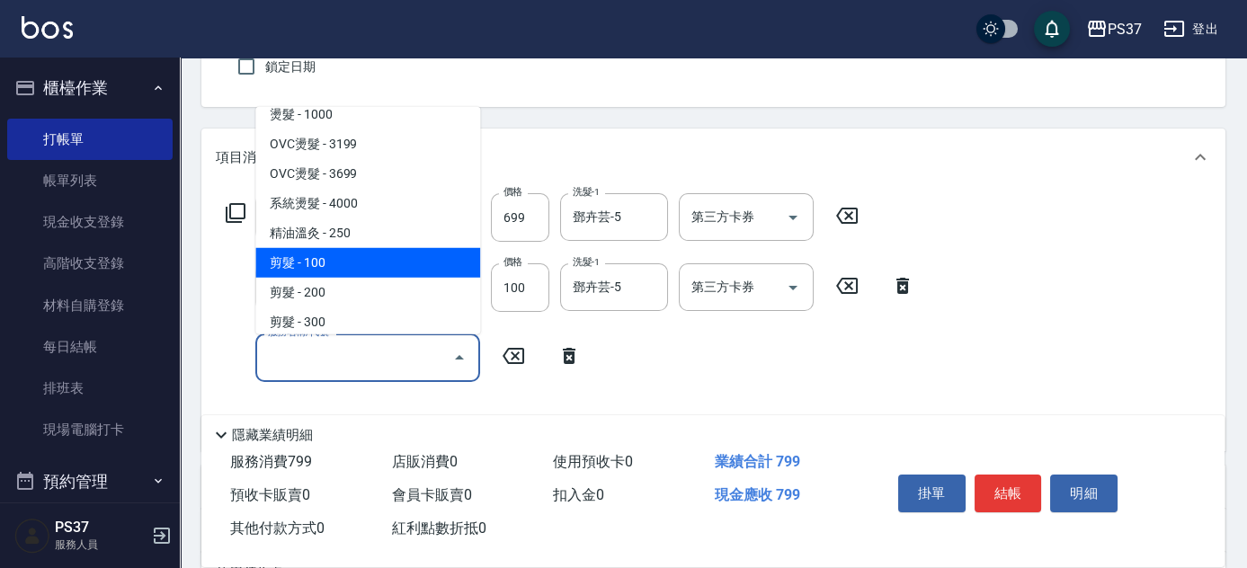
click at [368, 266] on span "剪髮 - 100" at bounding box center [367, 263] width 225 height 30
type input "剪髮(300)"
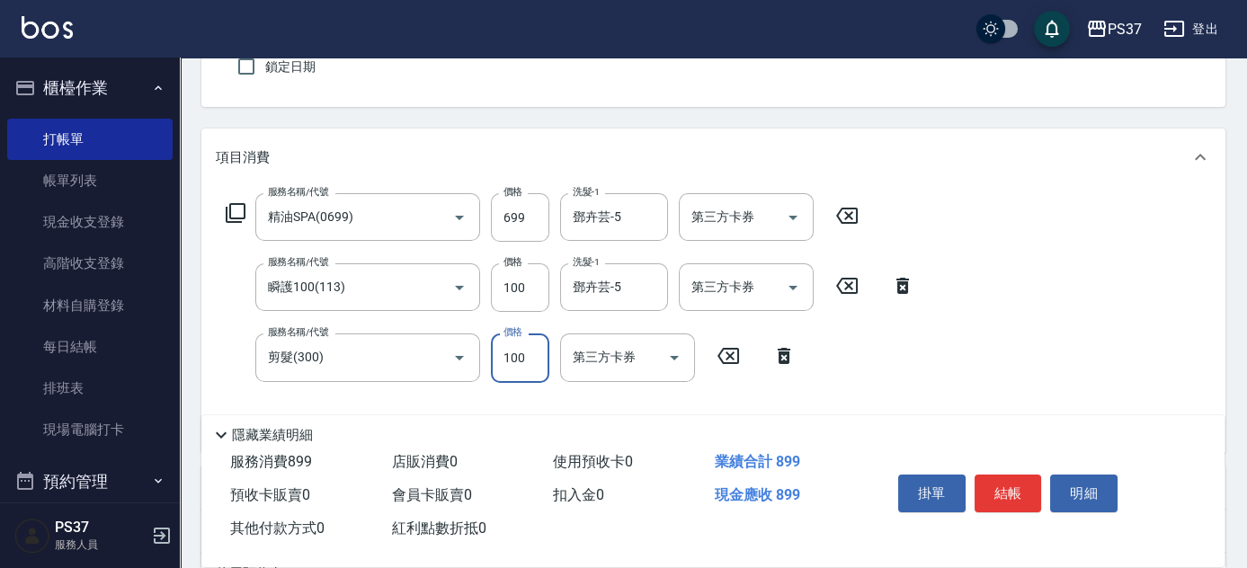
click at [540, 360] on input "100" at bounding box center [520, 358] width 58 height 49
type input "3"
click at [809, 222] on div "第三方卡券" at bounding box center [746, 217] width 135 height 48
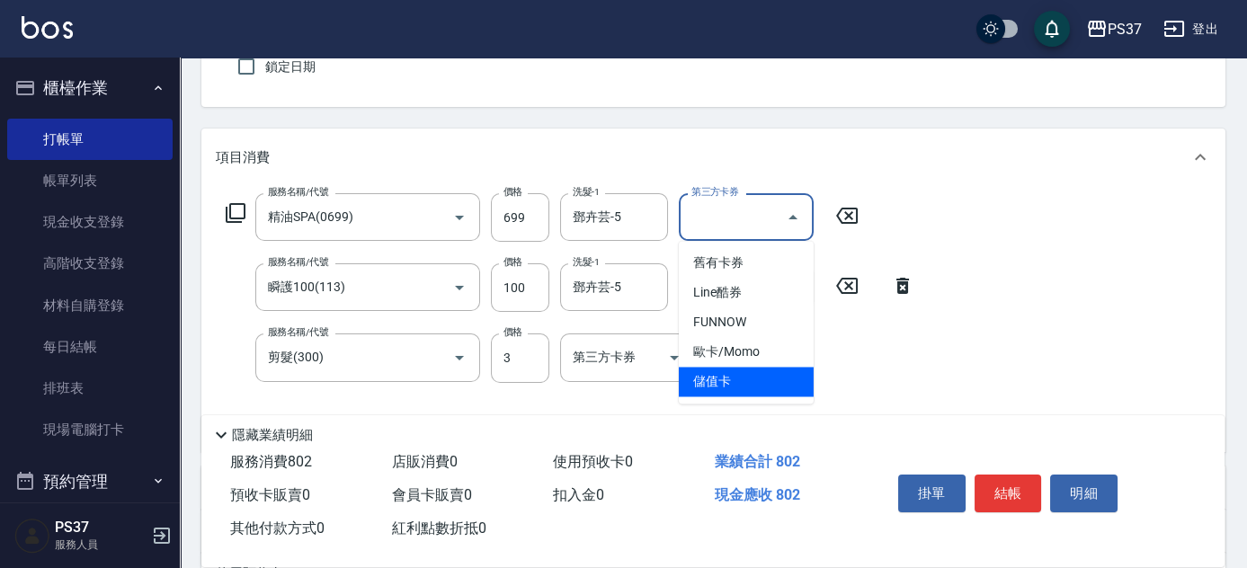
click at [758, 376] on span "儲值卡" at bounding box center [746, 382] width 135 height 30
type input "儲值卡"
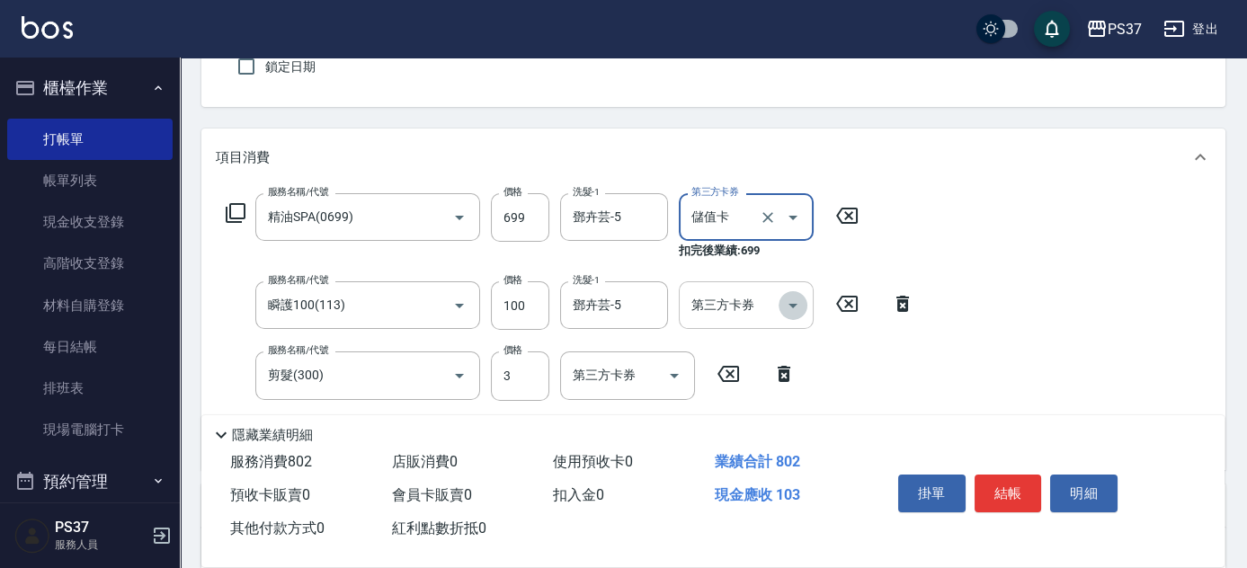
click at [796, 302] on icon "Open" at bounding box center [793, 306] width 22 height 22
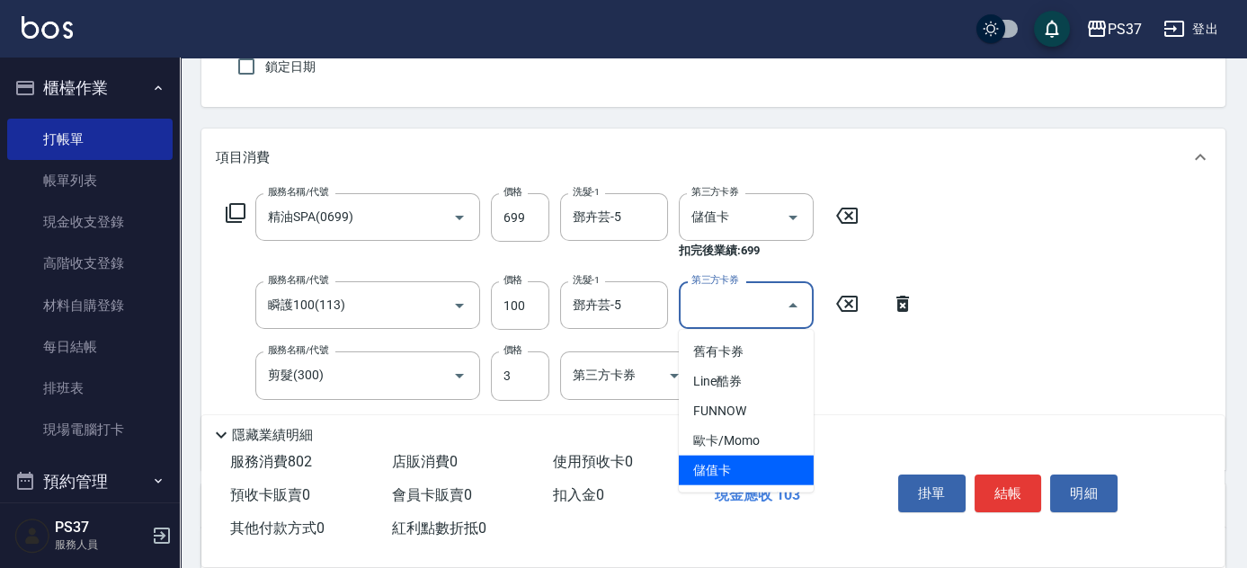
click at [756, 472] on span "儲值卡" at bounding box center [746, 471] width 135 height 30
type input "儲值卡"
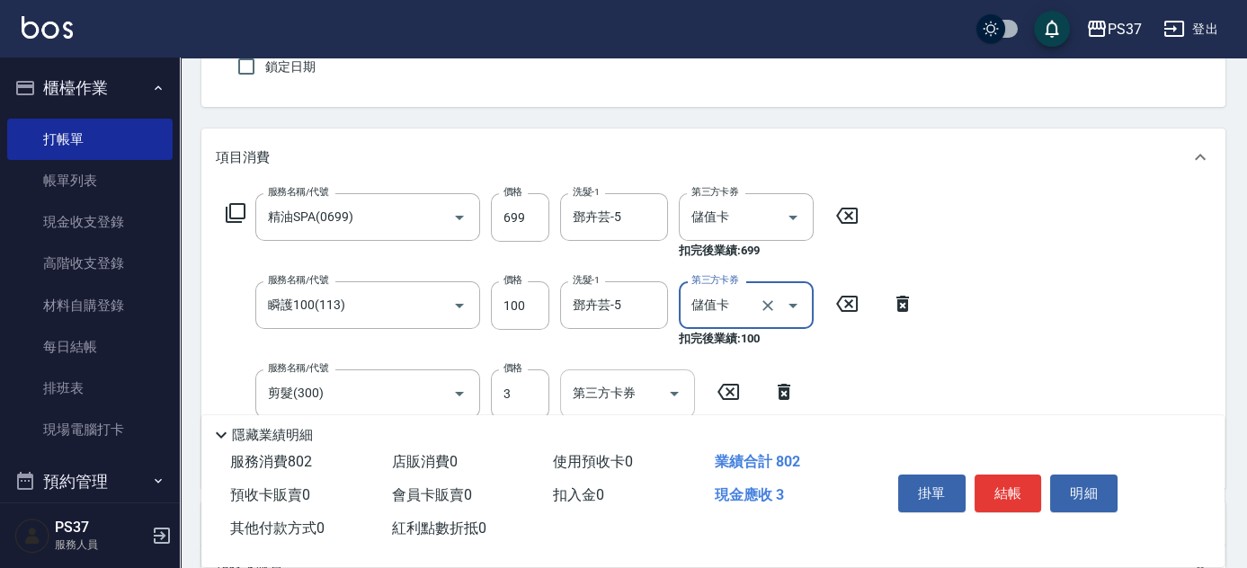
click at [675, 398] on icon "Open" at bounding box center [675, 394] width 22 height 22
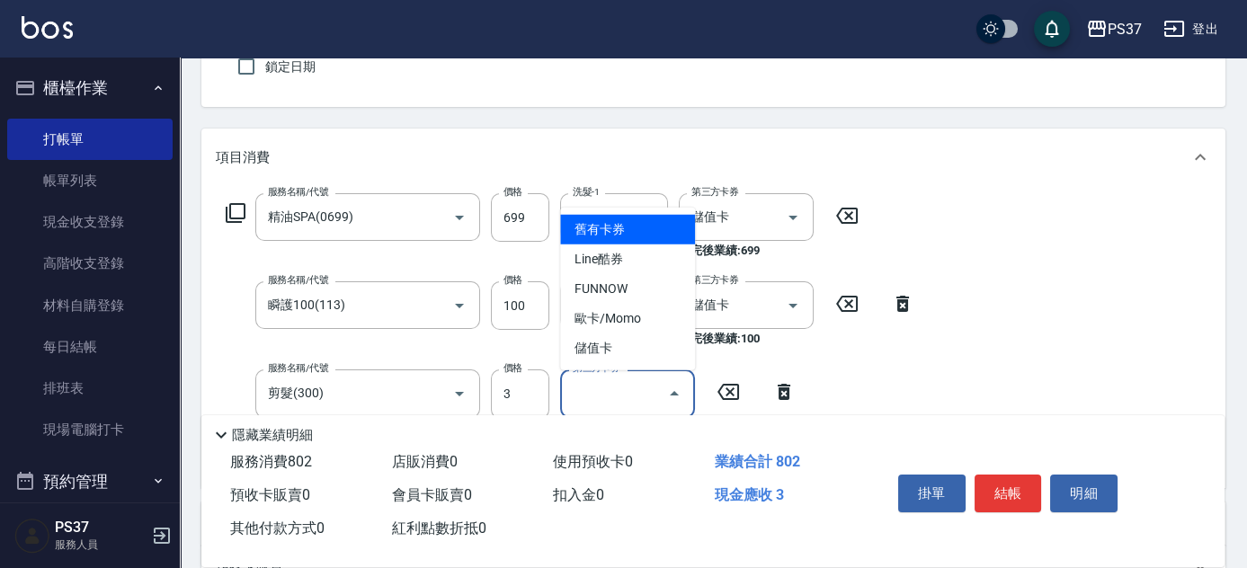
click at [642, 353] on span "儲值卡" at bounding box center [627, 349] width 135 height 30
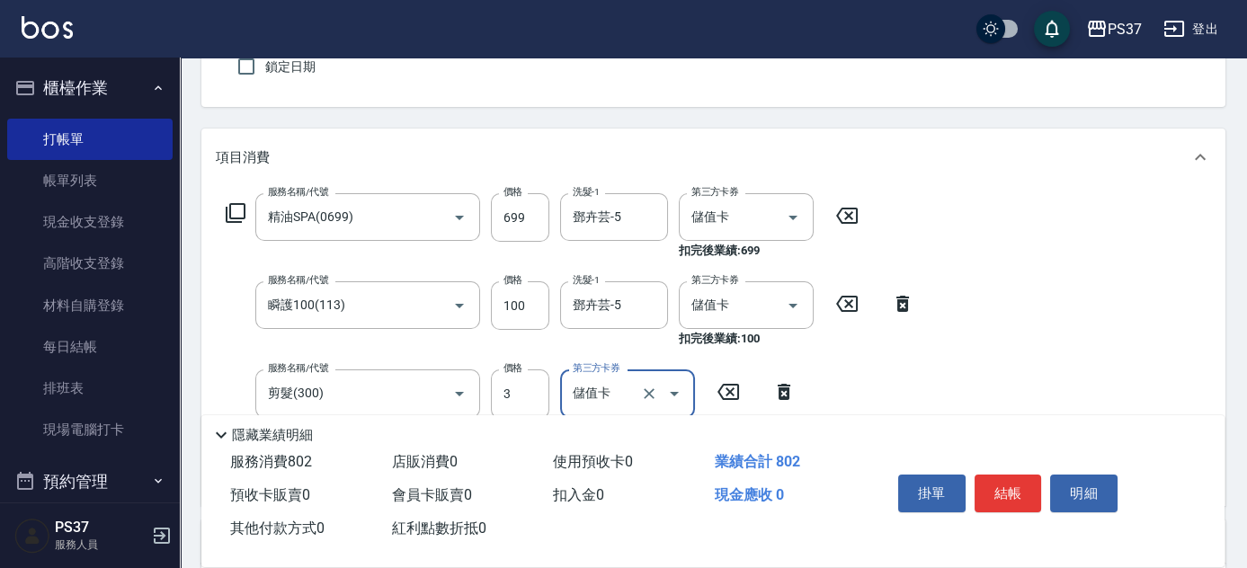
type input "儲值卡"
click at [993, 485] on button "結帳" at bounding box center [1008, 494] width 67 height 38
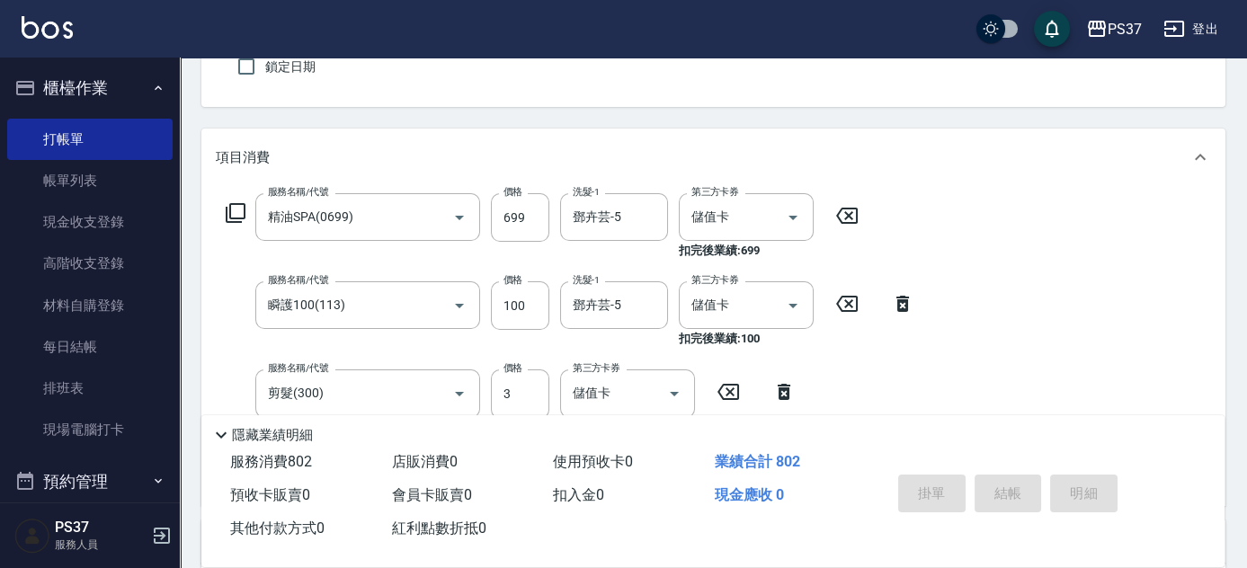
type input "[DATE] 19:53"
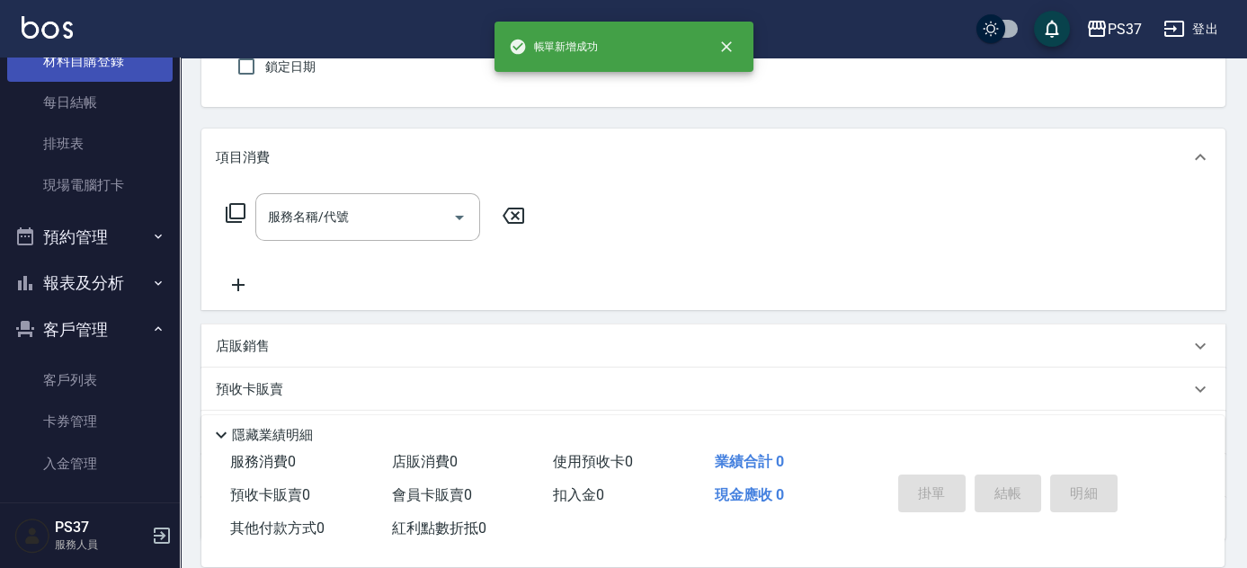
scroll to position [301, 0]
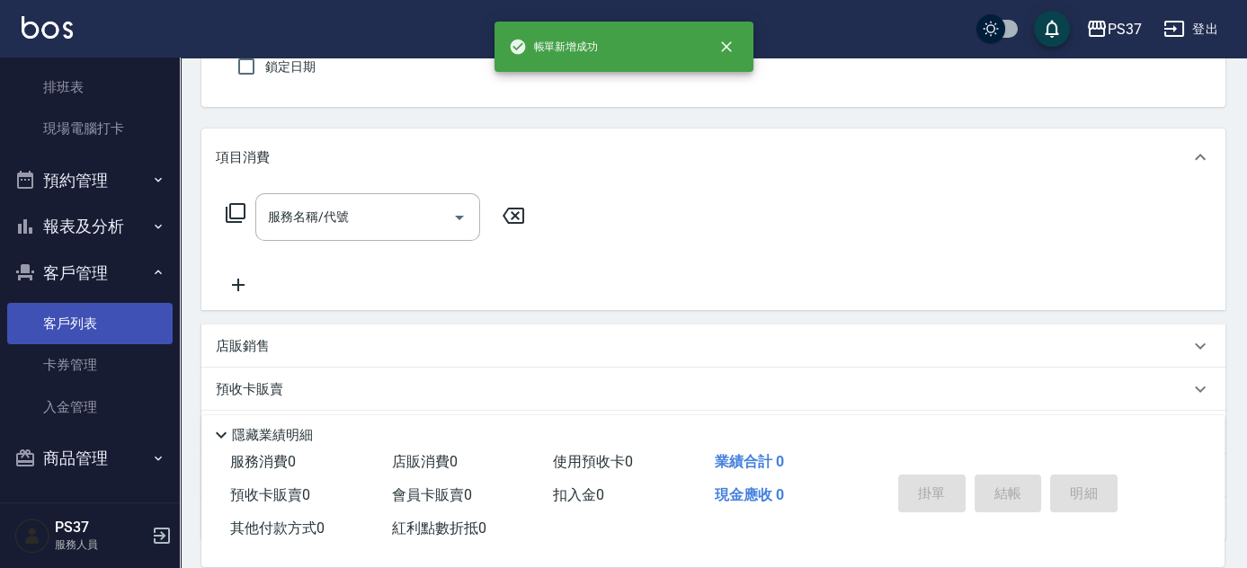
click at [96, 333] on link "客戶列表" at bounding box center [89, 323] width 165 height 41
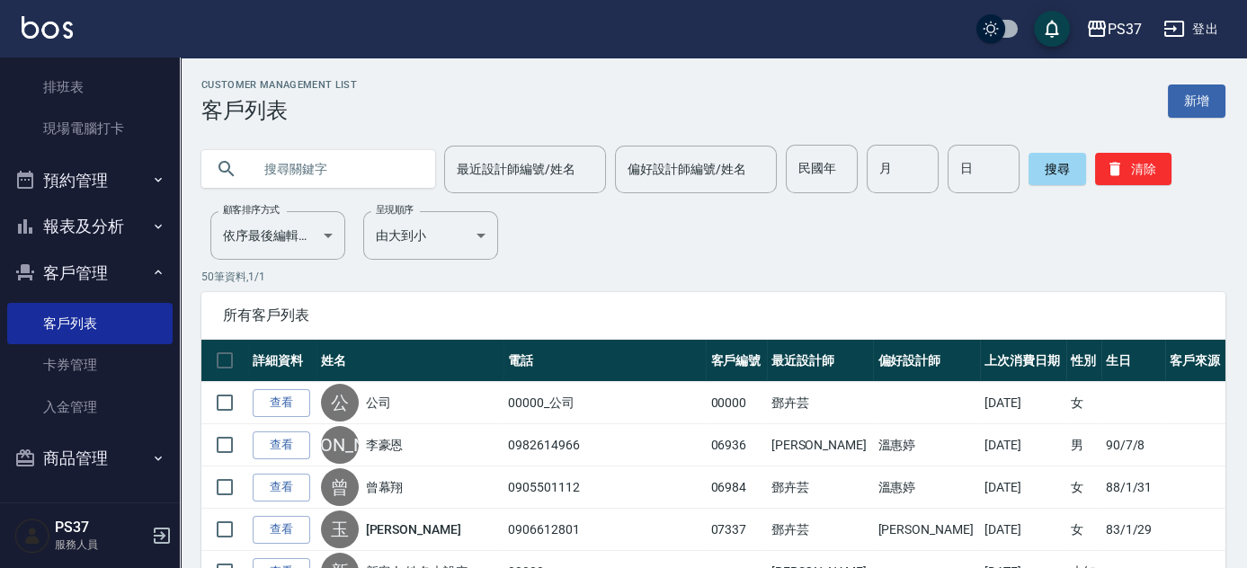
click at [371, 170] on input "text" at bounding box center [336, 169] width 169 height 49
type input "07341"
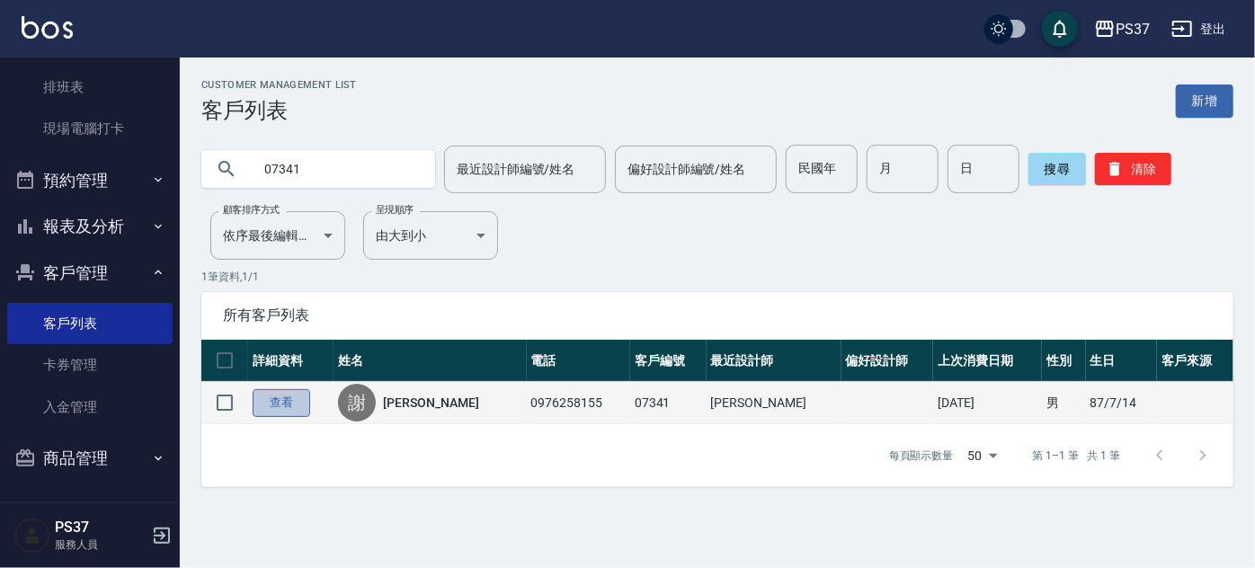
click at [272, 398] on link "查看" at bounding box center [282, 403] width 58 height 28
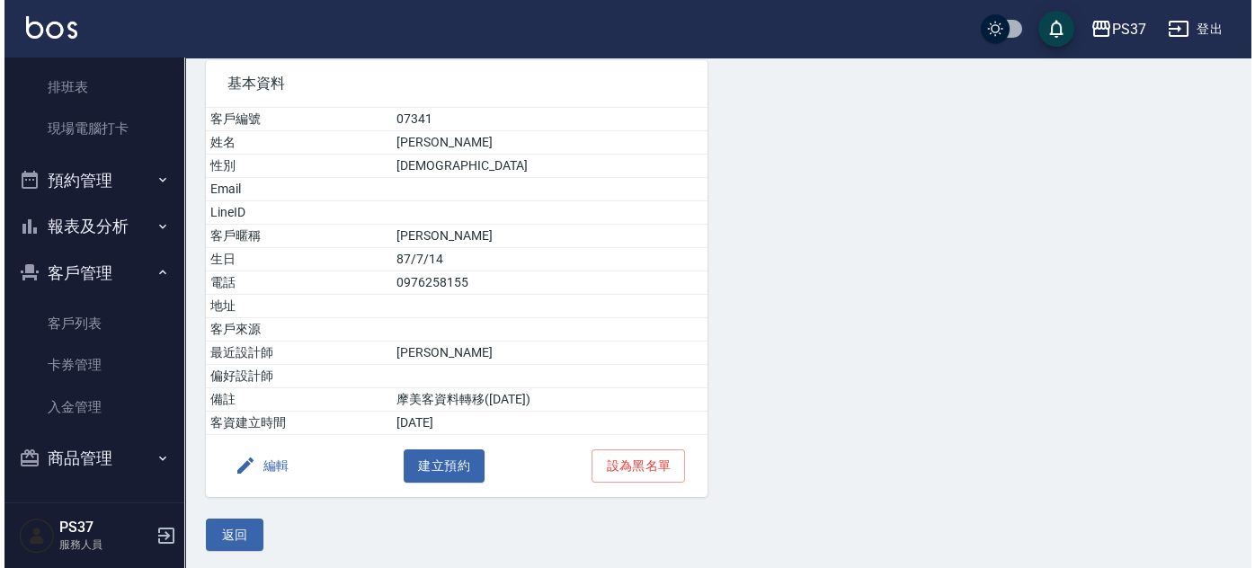
scroll to position [137, 0]
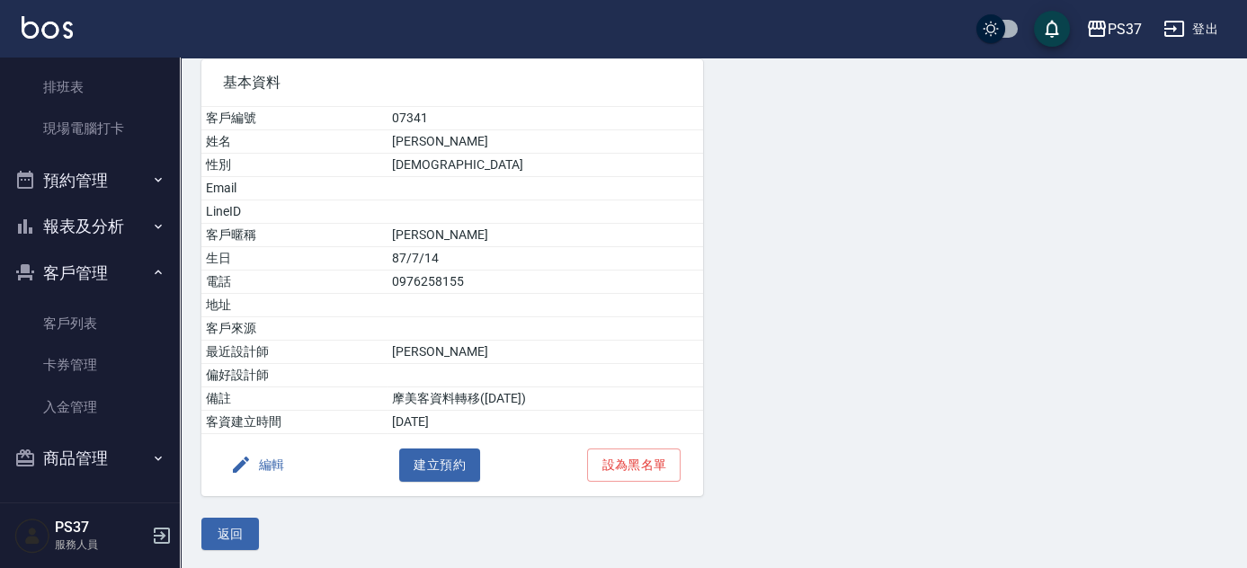
click at [263, 459] on button "編輯" at bounding box center [257, 465] width 69 height 33
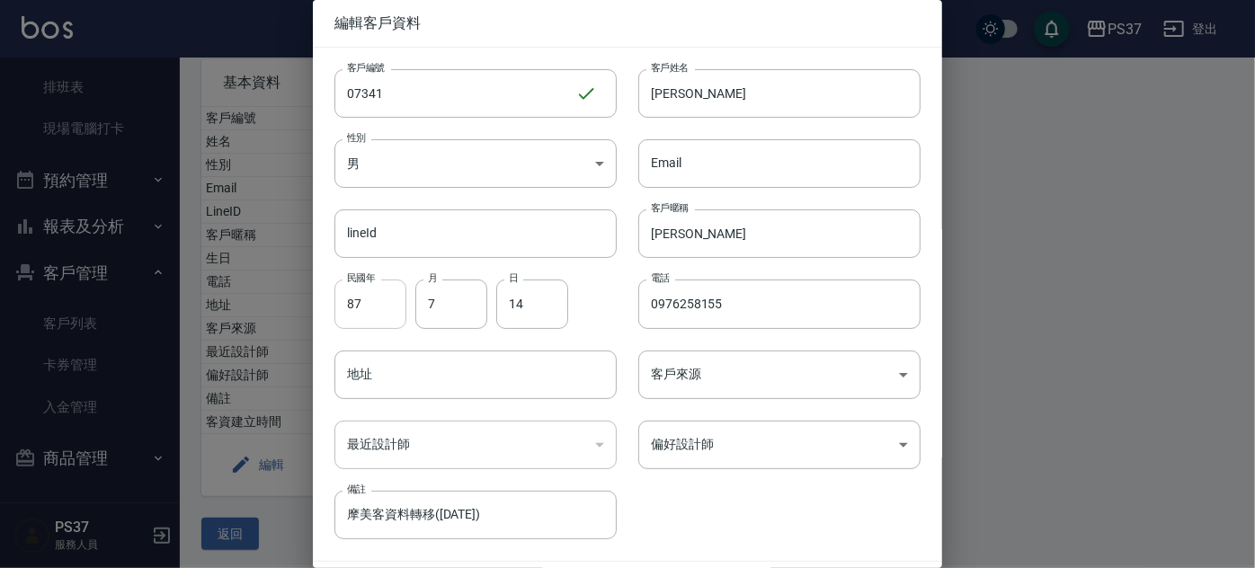
click at [362, 317] on input "87" at bounding box center [371, 304] width 72 height 49
drag, startPoint x: 432, startPoint y: 297, endPoint x: 609, endPoint y: 314, distance: 178.0
click at [432, 297] on input "月" at bounding box center [452, 304] width 72 height 49
click at [534, 310] on input "日" at bounding box center [532, 304] width 72 height 49
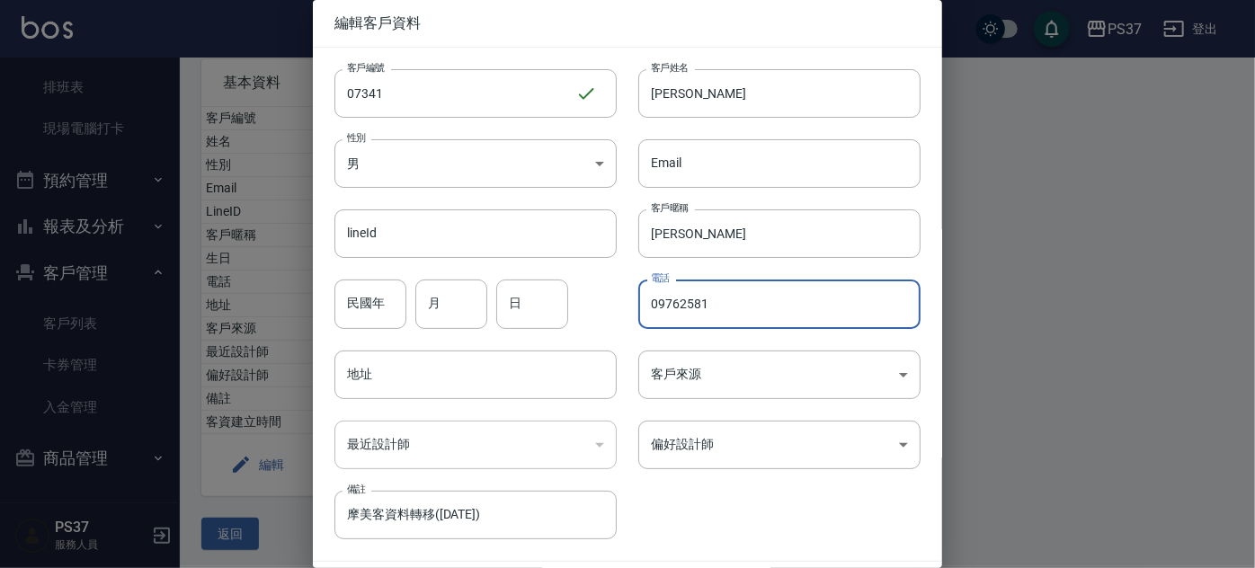
click at [774, 318] on input "09762581" at bounding box center [780, 304] width 282 height 49
type input "0"
type input "承"
click at [708, 221] on input "客戶暱稱" at bounding box center [780, 234] width 282 height 49
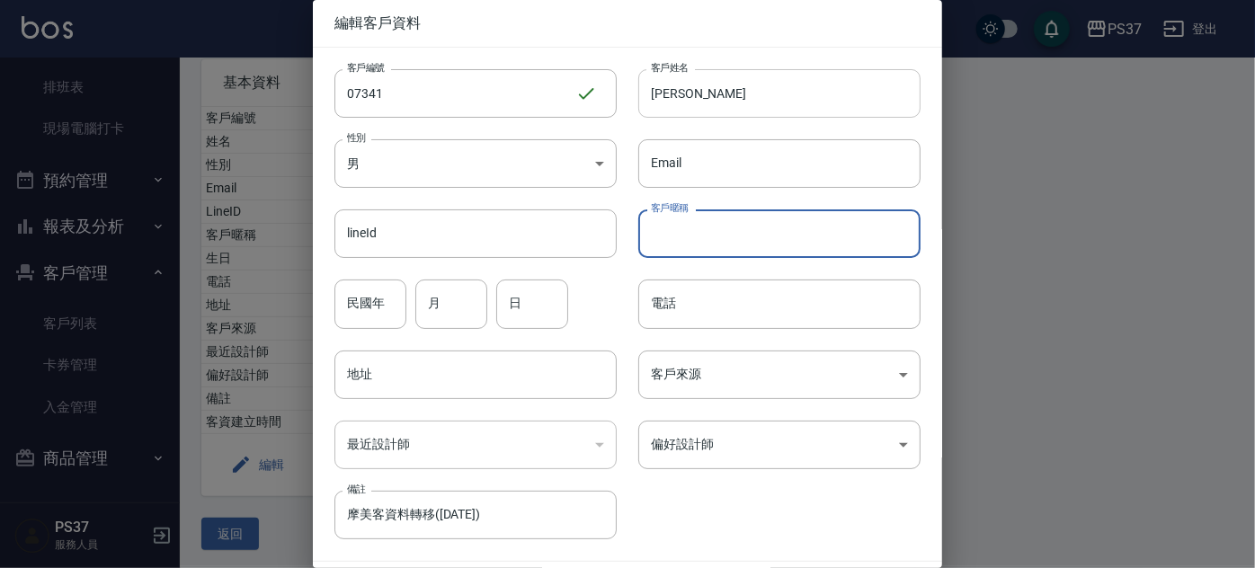
click at [711, 108] on input "[PERSON_NAME]" at bounding box center [780, 93] width 282 height 49
type input "謝"
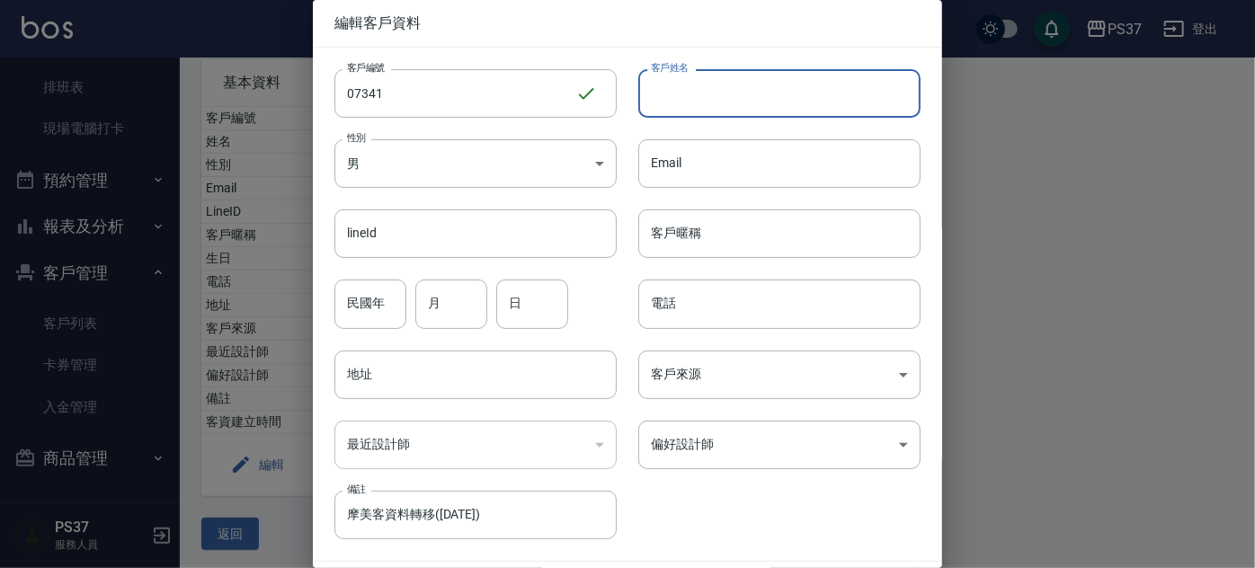
click at [370, 288] on div "民國年 民國年" at bounding box center [371, 304] width 72 height 49
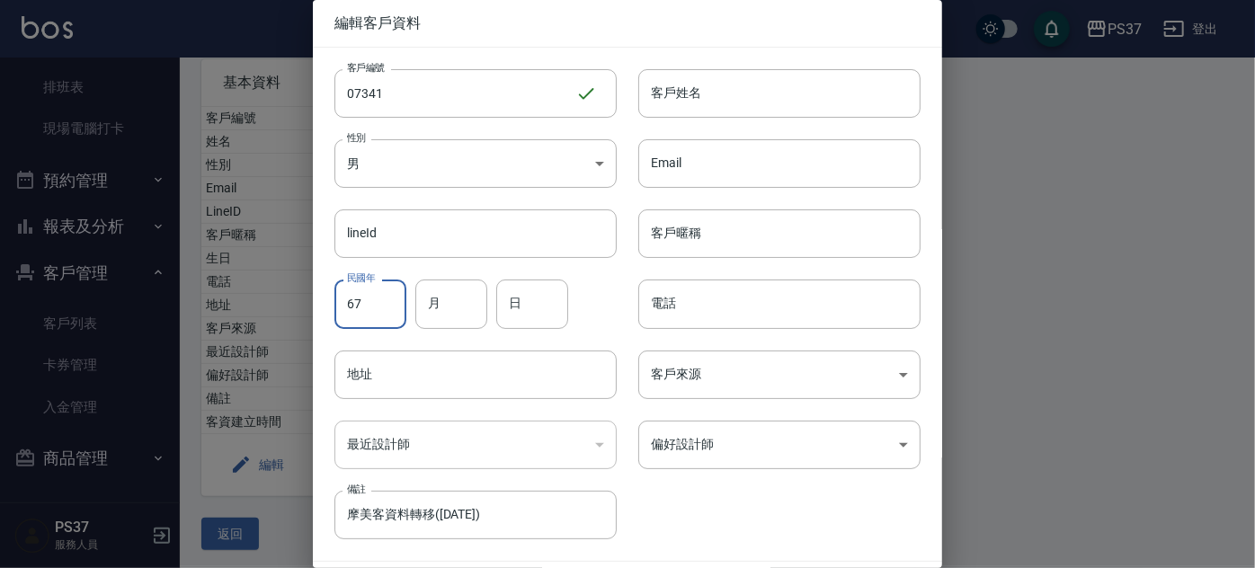
type input "67"
type input "10"
type input "01"
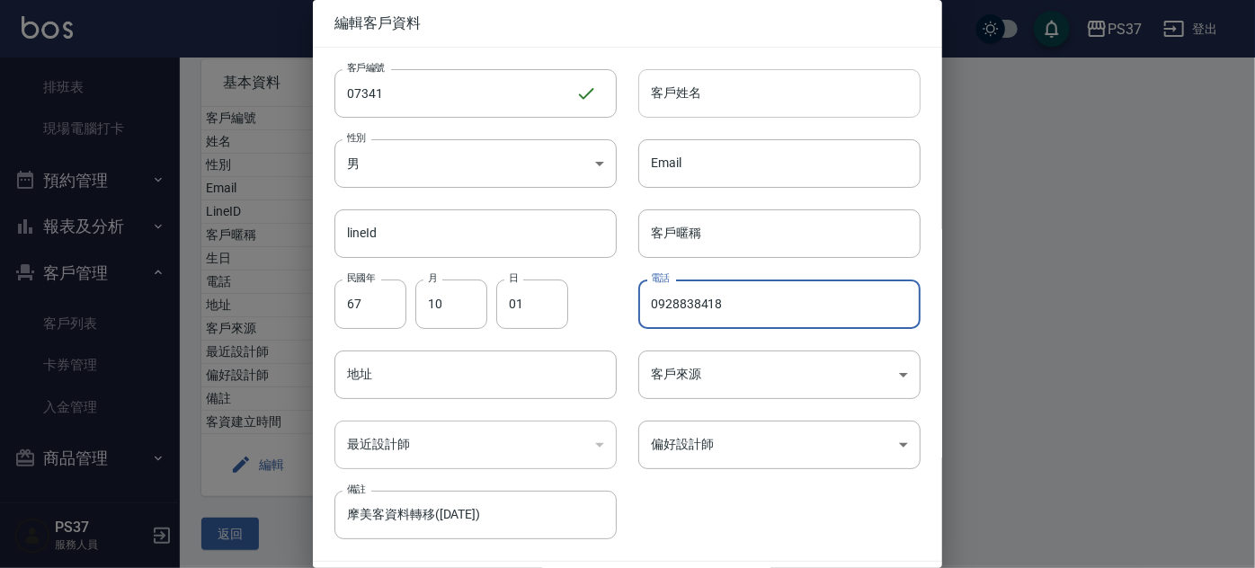
type input "0928838418"
click at [676, 83] on div "客戶姓名 客戶姓名" at bounding box center [780, 93] width 282 height 49
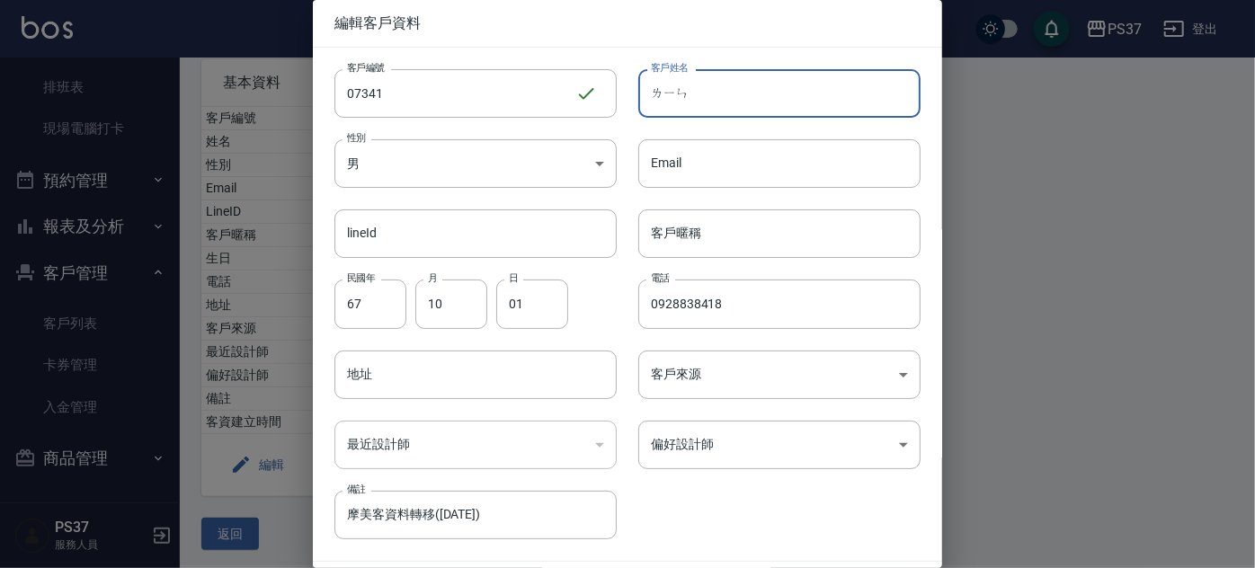
type input "鄰"
click at [679, 83] on input "鄰" at bounding box center [780, 93] width 282 height 49
click at [684, 80] on input "林" at bounding box center [780, 93] width 282 height 49
click at [681, 101] on input "林" at bounding box center [780, 93] width 282 height 49
click at [686, 94] on input "[PERSON_NAME]" at bounding box center [780, 93] width 282 height 49
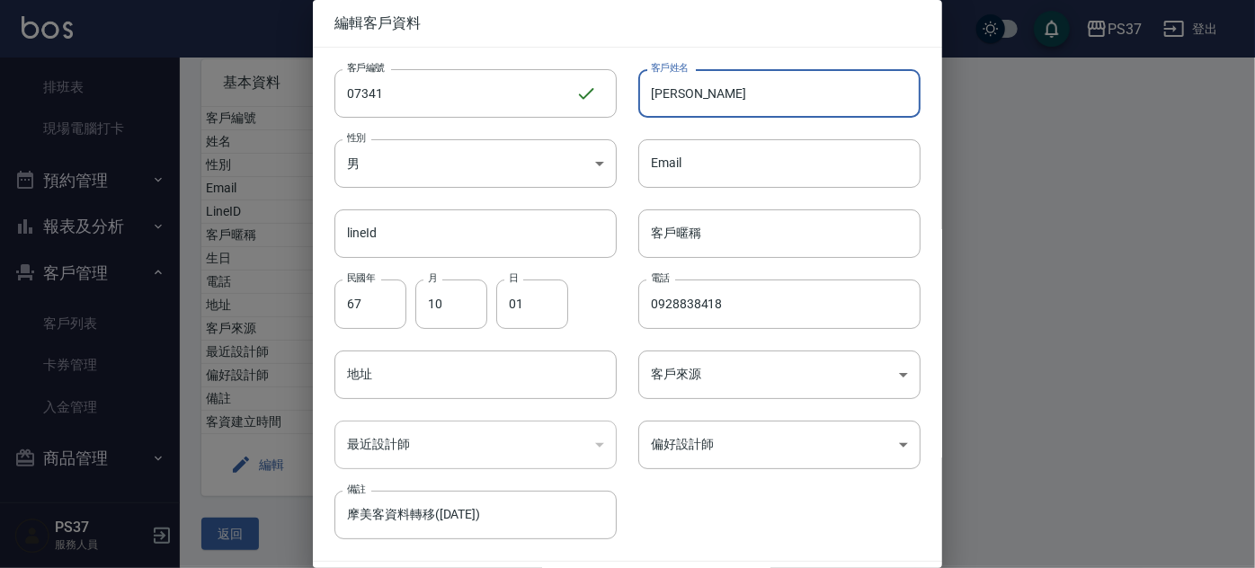
click at [686, 94] on input "[PERSON_NAME]" at bounding box center [780, 93] width 282 height 49
drag, startPoint x: 661, startPoint y: 94, endPoint x: 694, endPoint y: 93, distance: 33.3
click at [694, 93] on input "[PERSON_NAME]" at bounding box center [780, 93] width 282 height 49
click at [683, 233] on input "客戶暱稱" at bounding box center [780, 234] width 282 height 49
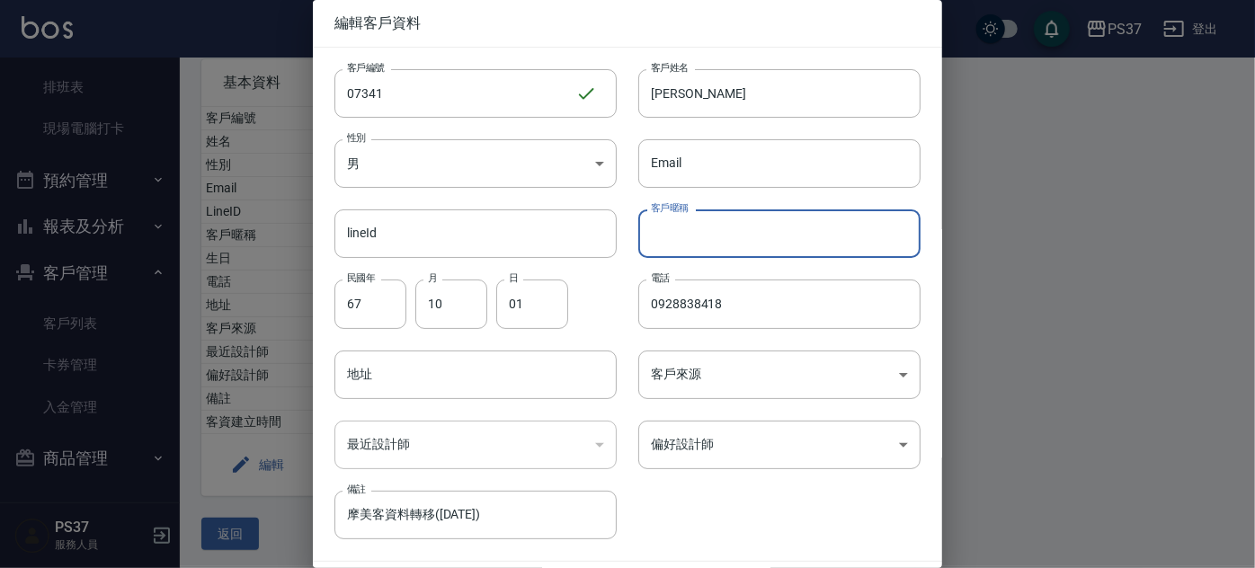
paste input "[PERSON_NAME]"
click at [724, 447] on body "PS37 登出 櫃檯作業 打帳單 帳單列表 現金收支登錄 高階收支登錄 材料自購登錄 每日結帳 排班表 現場電腦打卡 預約管理 預約管理 單日預約紀錄 單週預…" at bounding box center [627, 217] width 1255 height 709
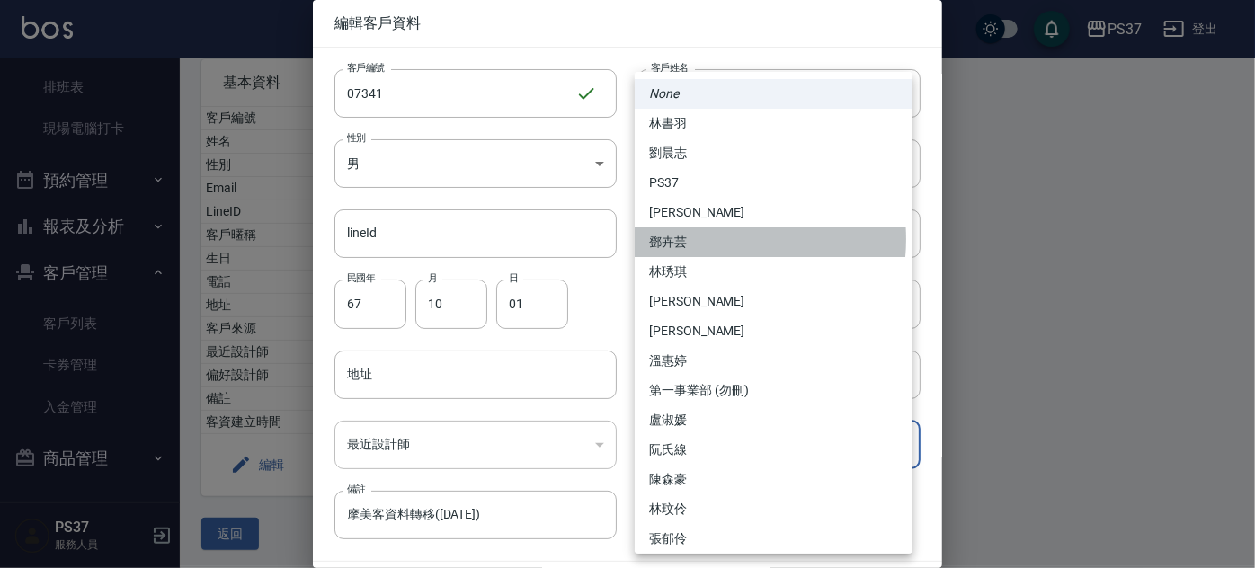
click at [706, 239] on li "鄧卉芸" at bounding box center [774, 243] width 278 height 30
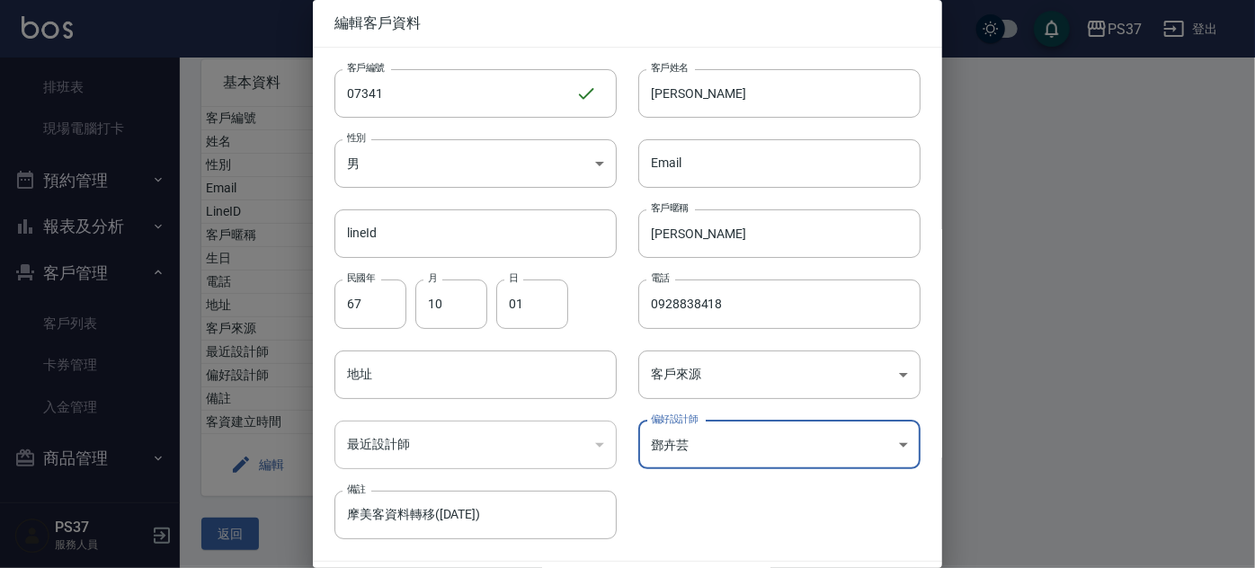
scroll to position [54, 0]
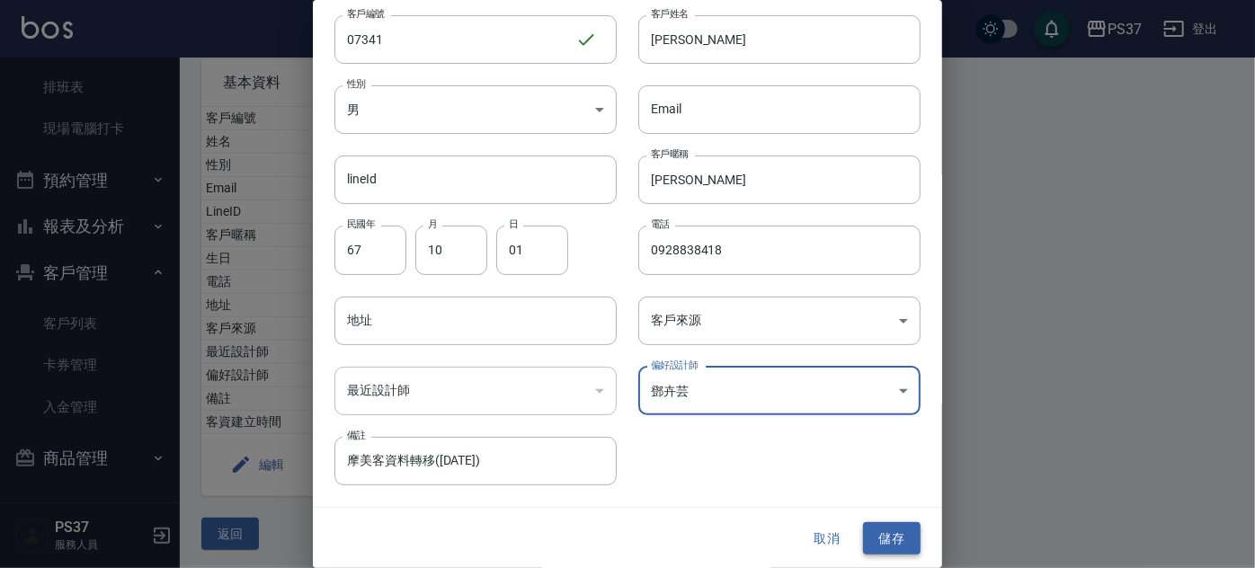
click at [882, 528] on button "儲存" at bounding box center [892, 539] width 58 height 33
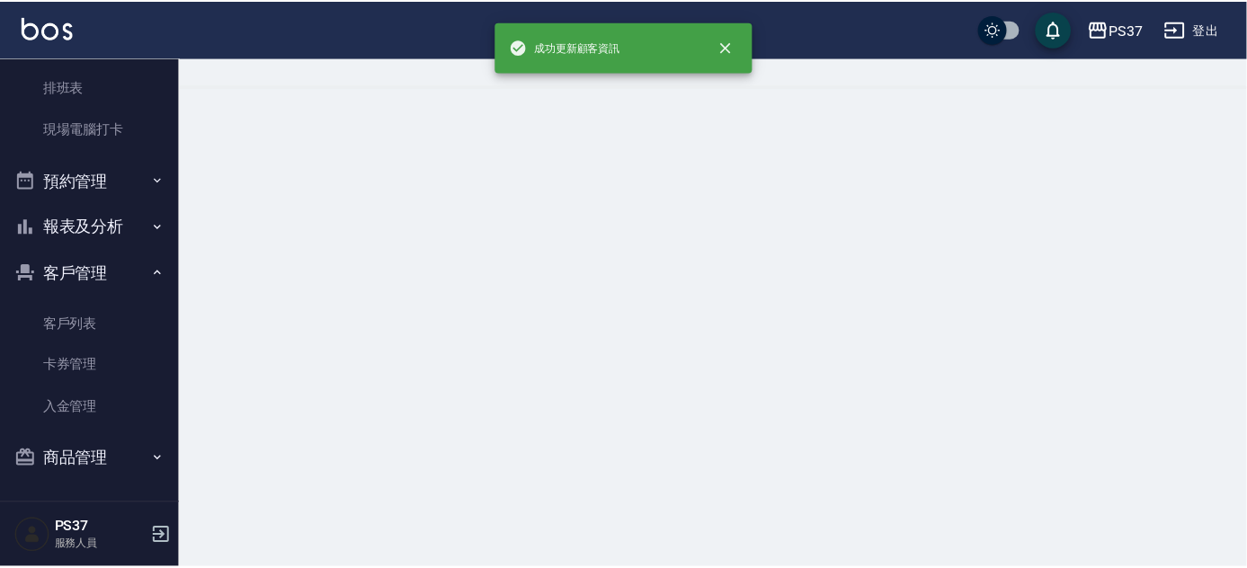
scroll to position [0, 0]
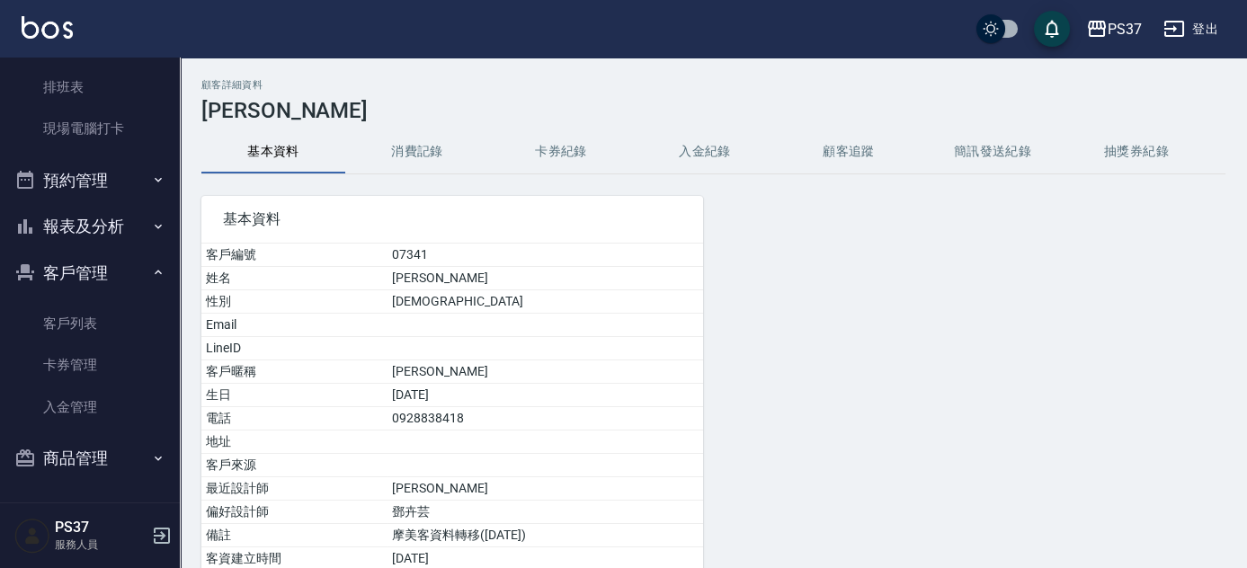
click at [52, 273] on button "客戶管理" at bounding box center [89, 273] width 165 height 47
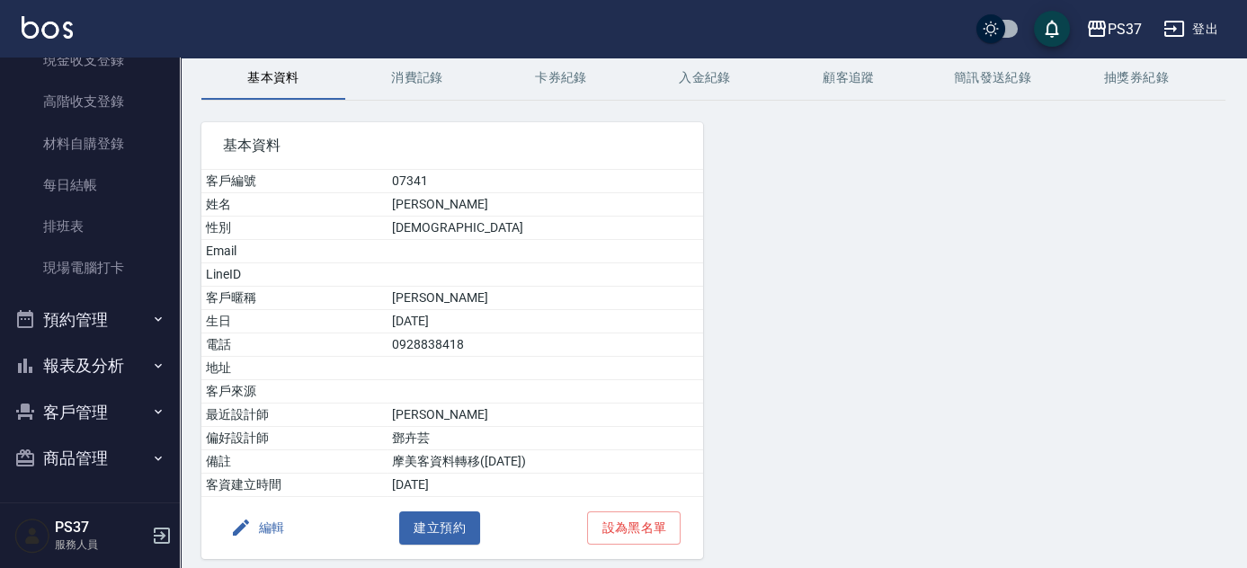
scroll to position [137, 0]
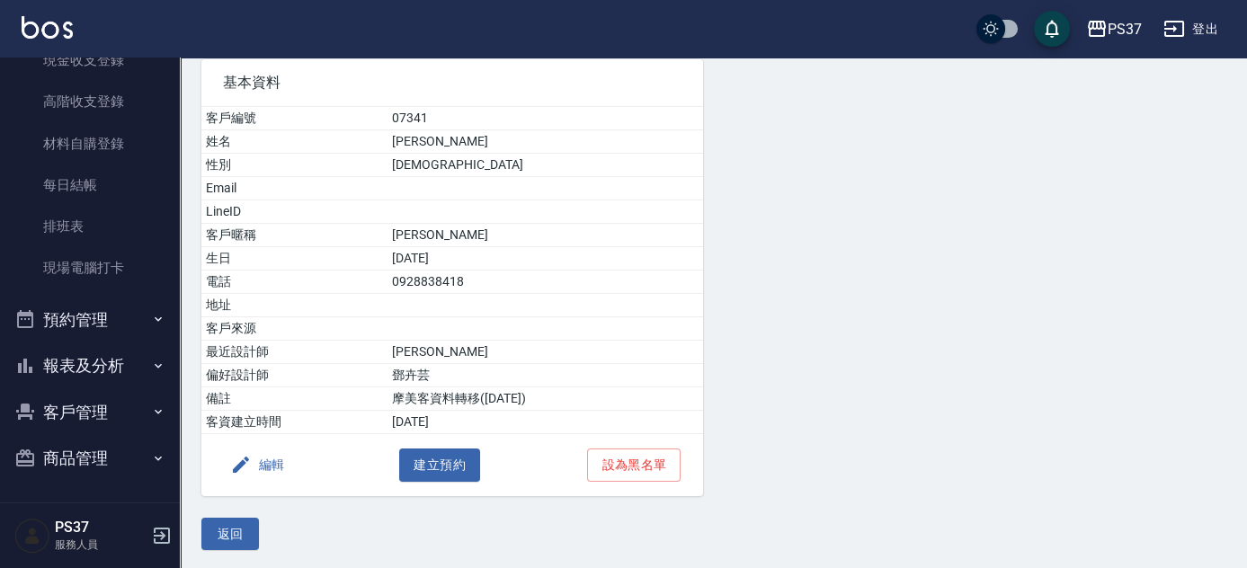
click at [76, 360] on button "報表及分析" at bounding box center [89, 366] width 165 height 47
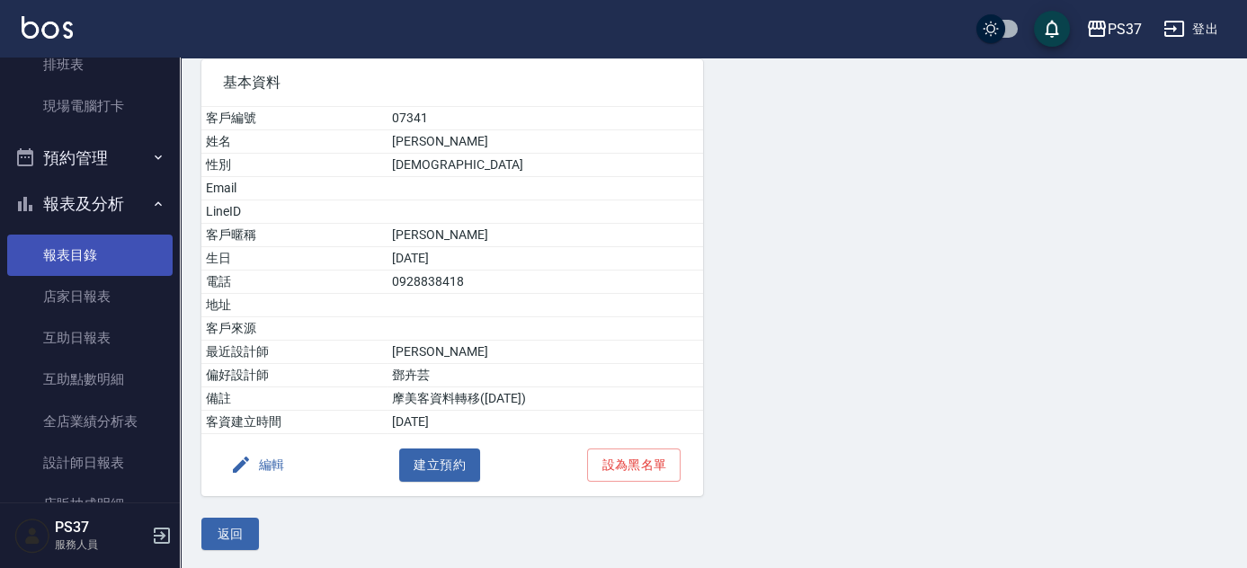
scroll to position [326, 0]
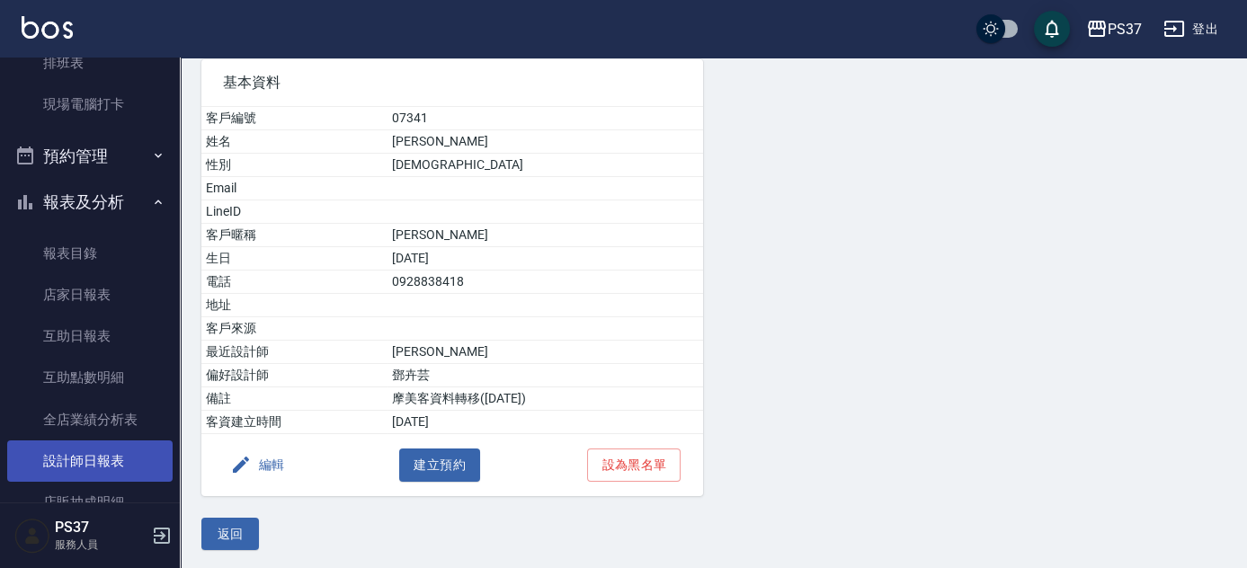
click at [85, 465] on link "設計師日報表" at bounding box center [89, 461] width 165 height 41
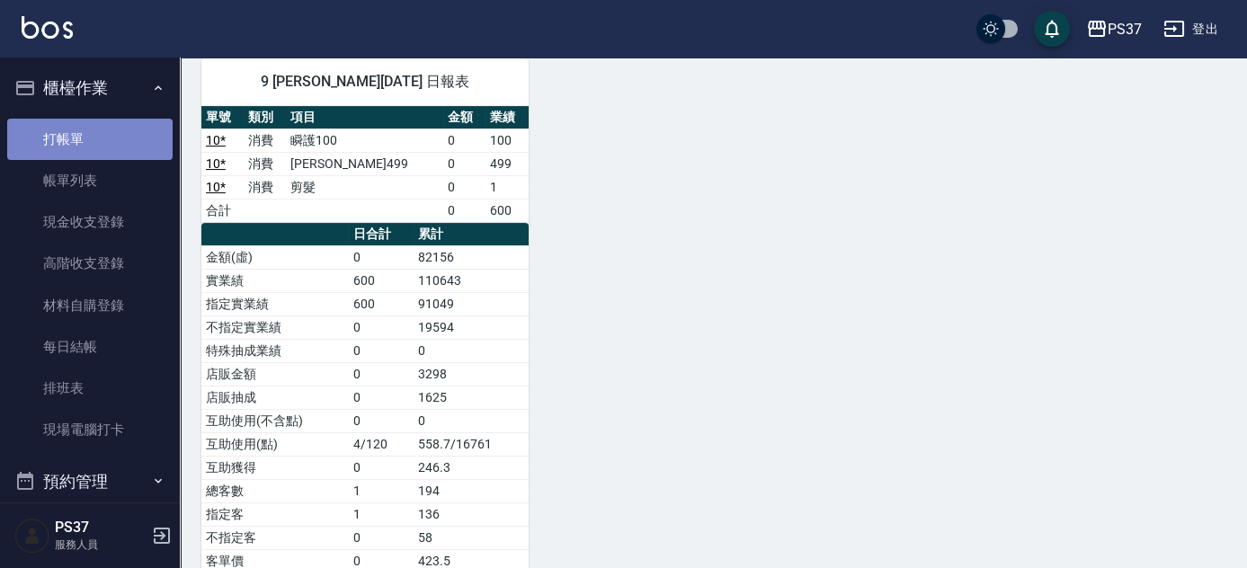
click at [90, 150] on link "打帳單" at bounding box center [89, 139] width 165 height 41
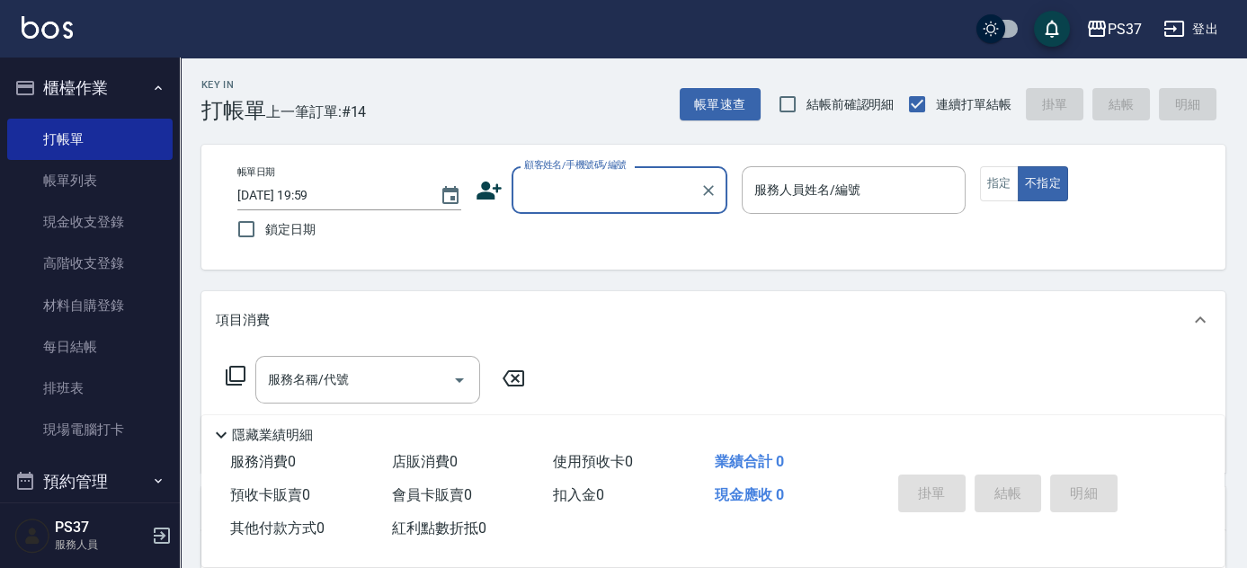
click at [567, 201] on input "顧客姓名/手機號碼/編號" at bounding box center [606, 189] width 173 height 31
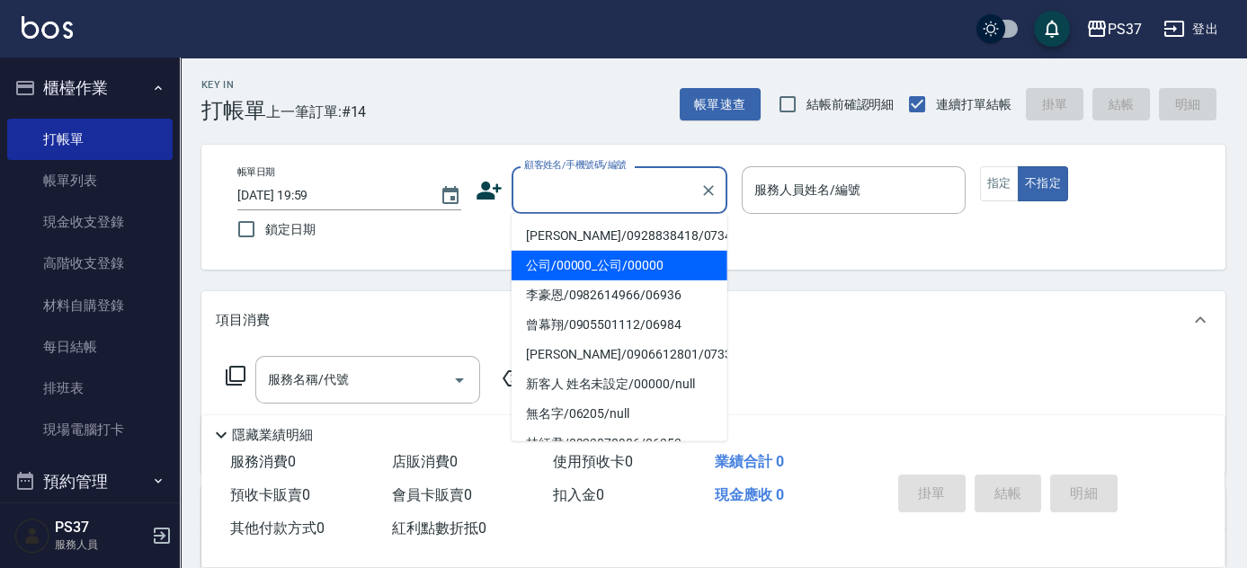
click at [574, 260] on li "公司/00000_公司/00000" at bounding box center [620, 266] width 216 height 30
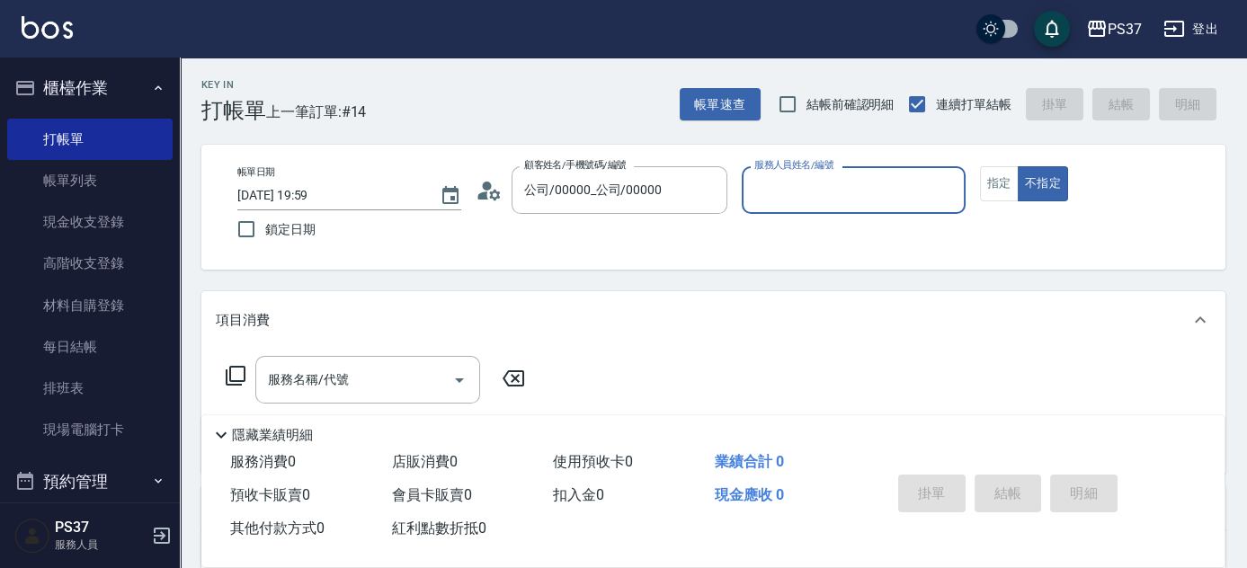
click at [820, 204] on input "服務人員姓名/編號" at bounding box center [854, 189] width 208 height 31
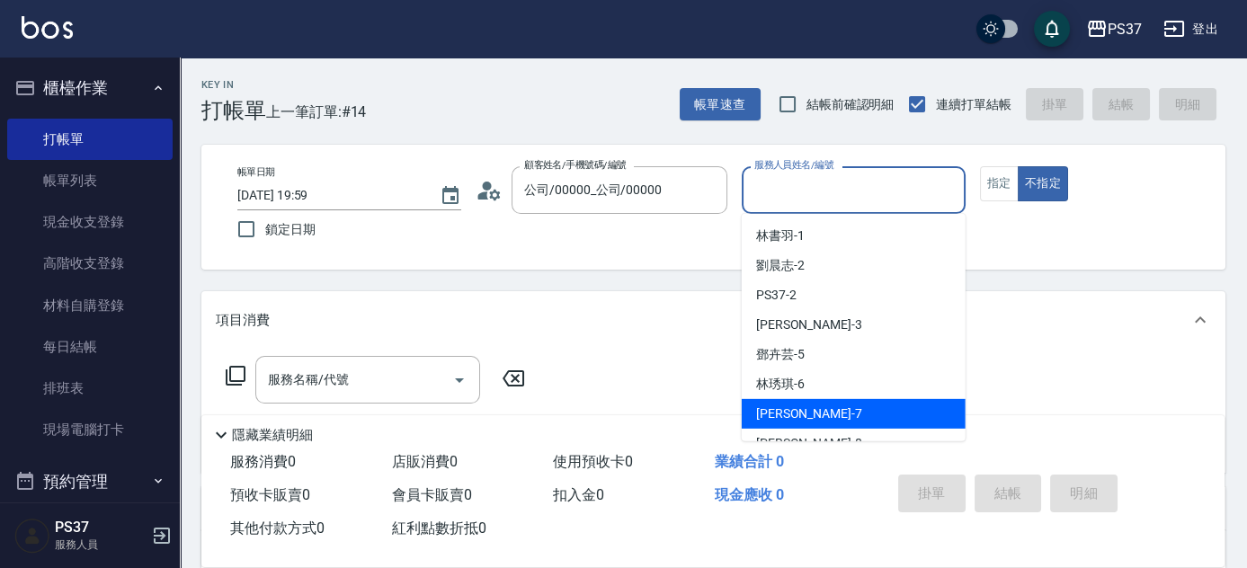
click at [811, 405] on div "[PERSON_NAME] -7" at bounding box center [854, 414] width 224 height 30
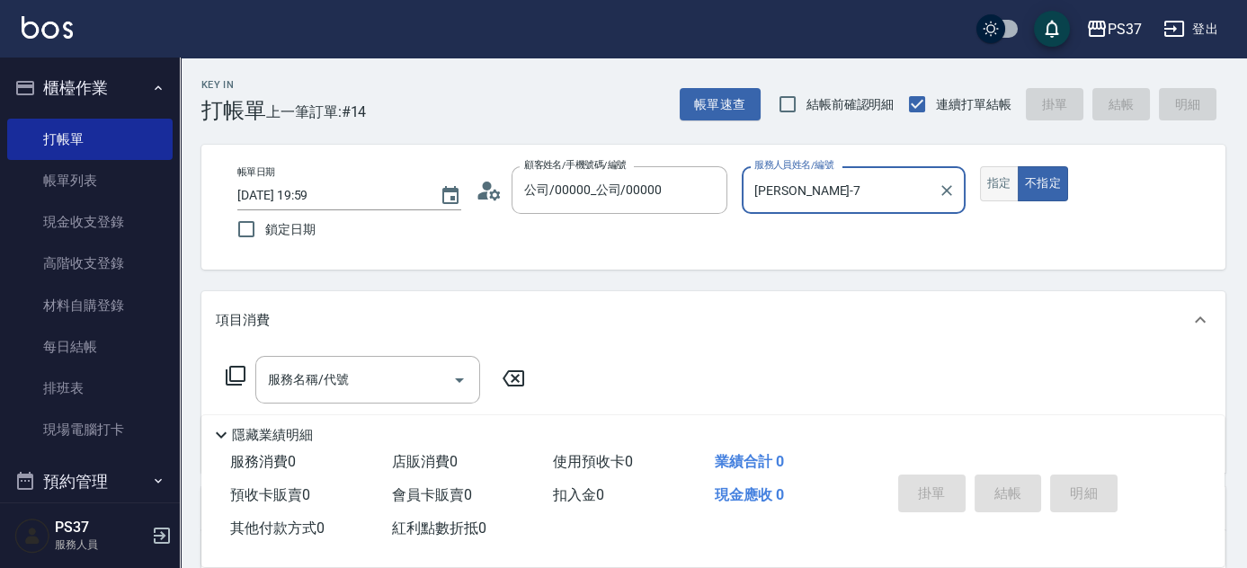
click at [993, 182] on button "指定" at bounding box center [999, 183] width 39 height 35
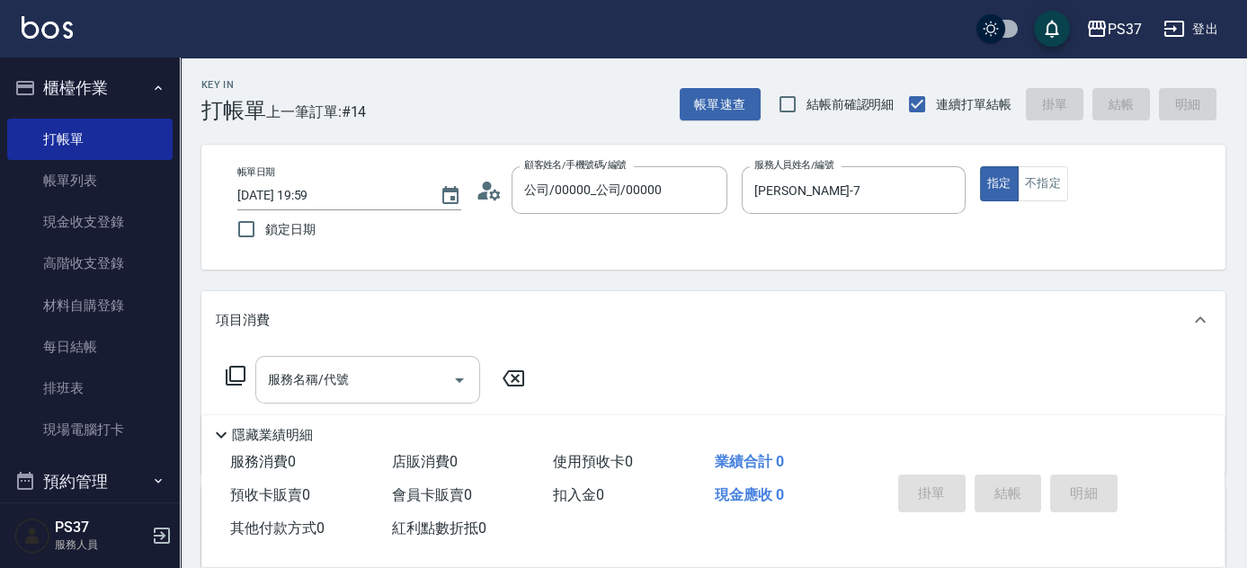
click at [350, 380] on input "服務名稱/代號" at bounding box center [355, 379] width 182 height 31
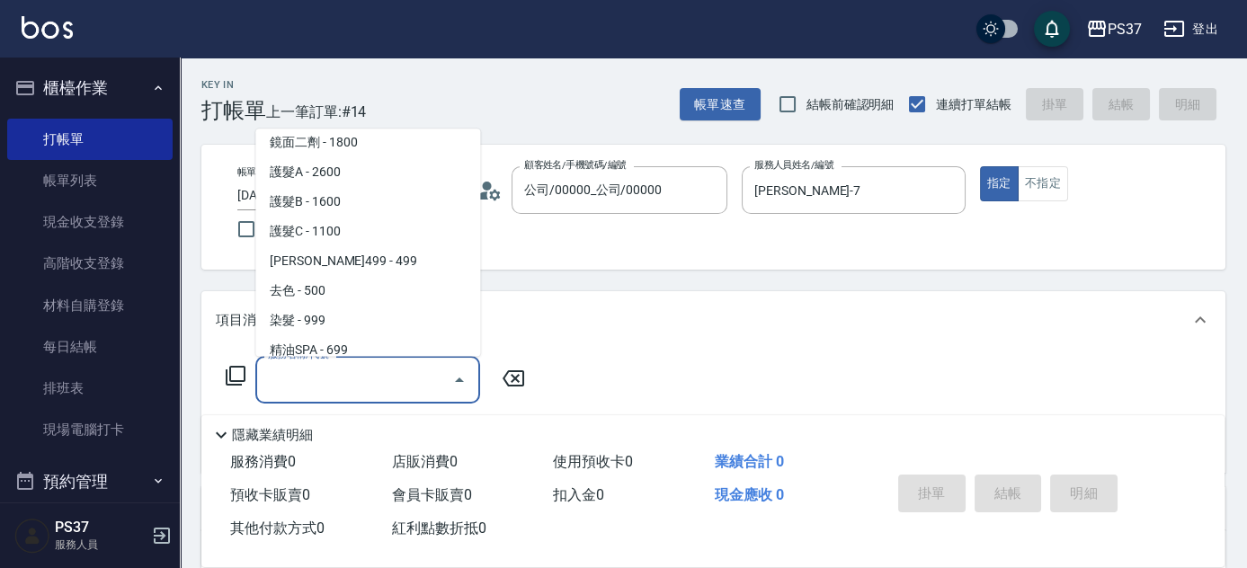
scroll to position [980, 0]
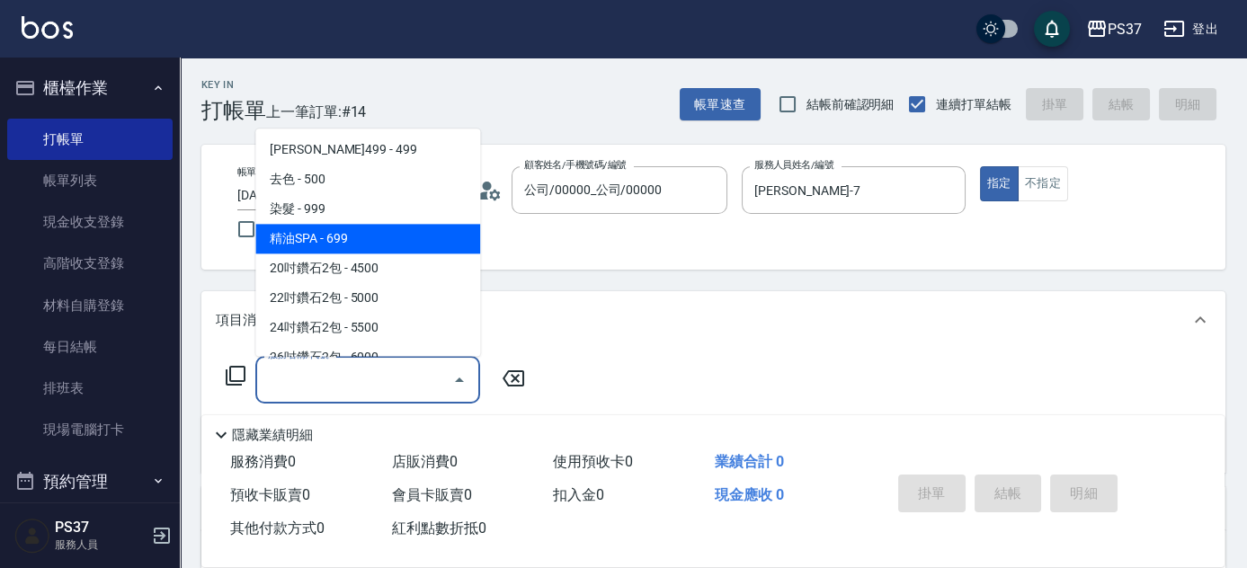
click at [371, 229] on span "精油SPA - 699" at bounding box center [367, 240] width 225 height 30
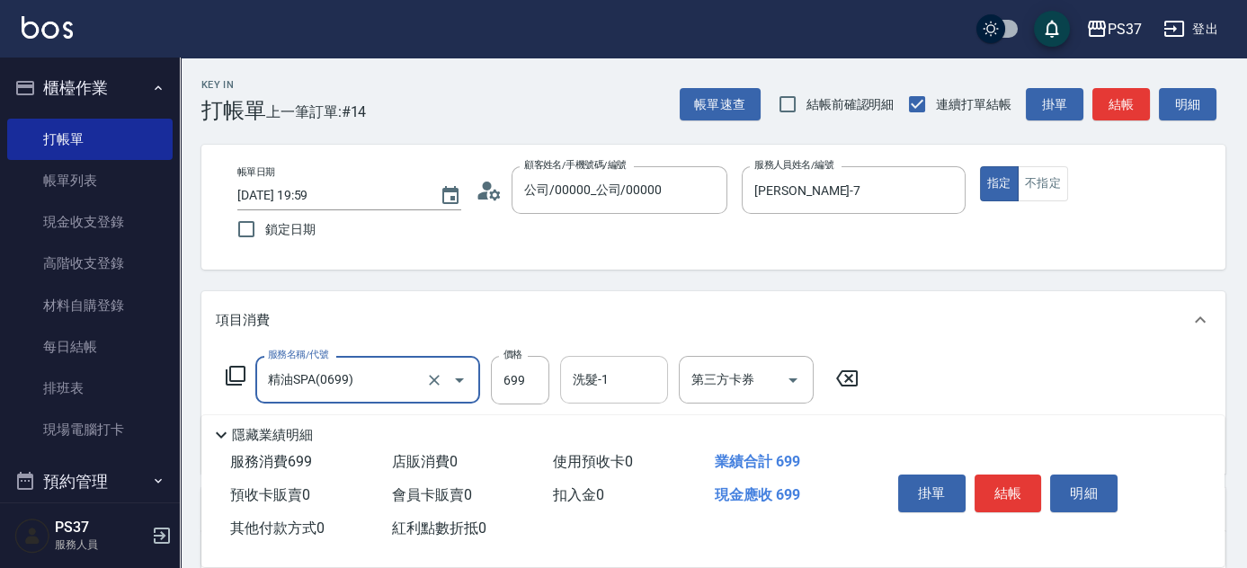
click at [633, 397] on div "洗髮-1" at bounding box center [614, 380] width 108 height 48
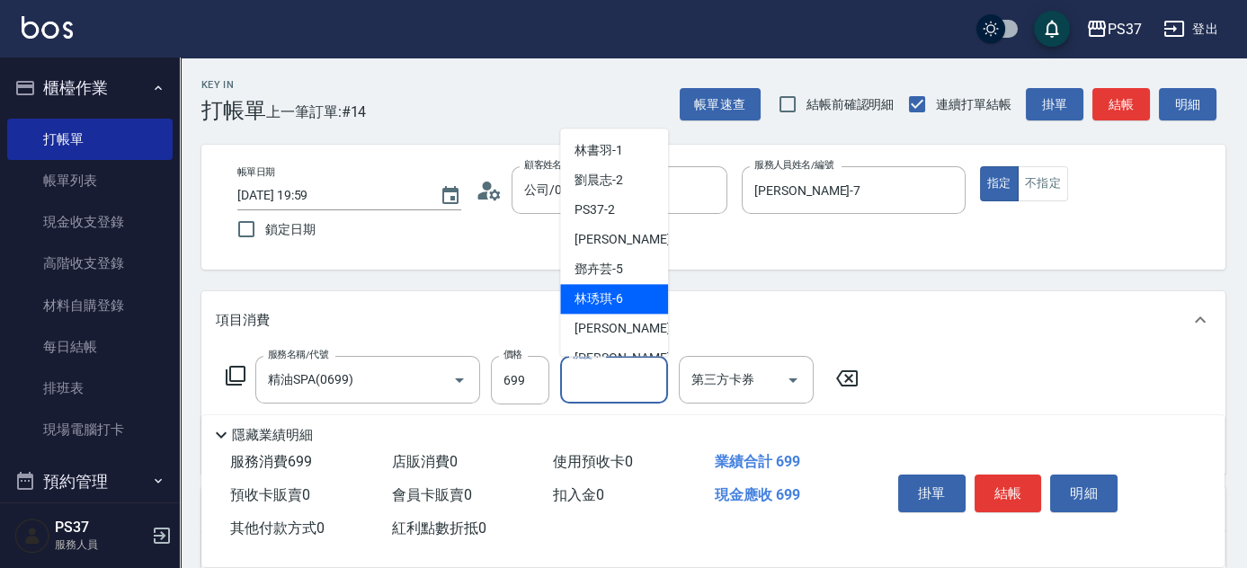
click at [621, 321] on span "[PERSON_NAME] -7" at bounding box center [628, 329] width 106 height 19
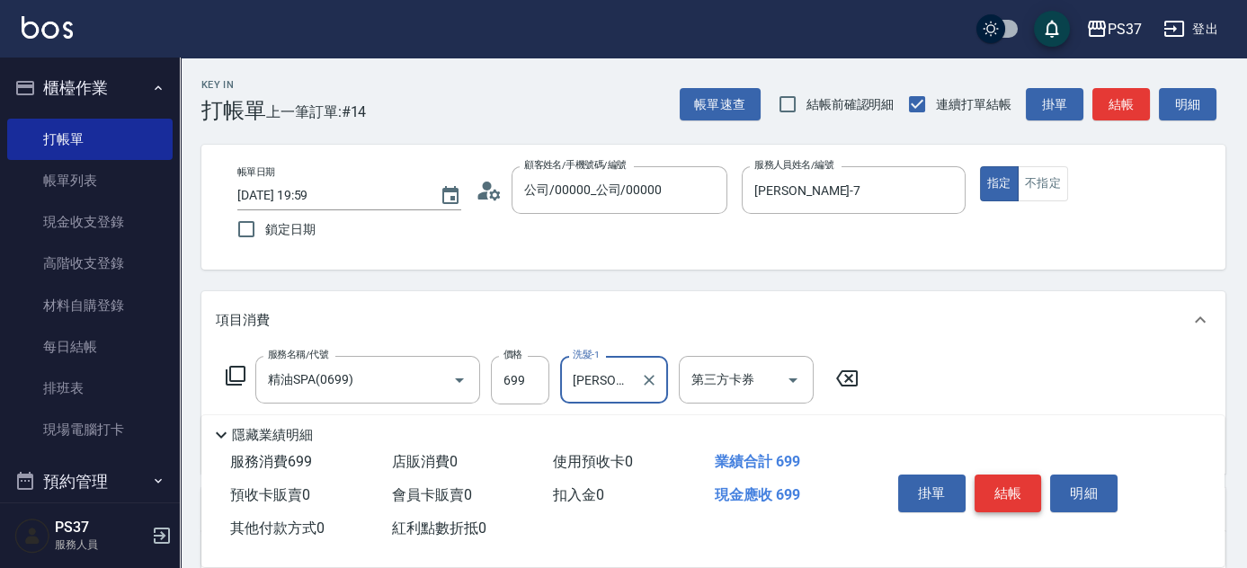
click at [990, 485] on button "結帳" at bounding box center [1008, 494] width 67 height 38
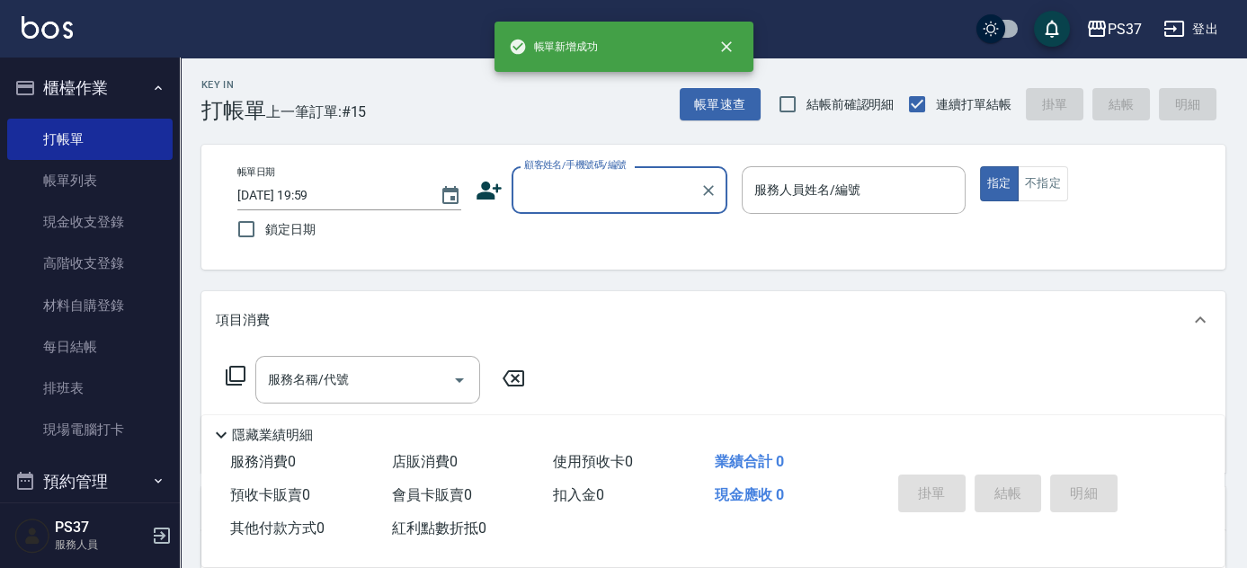
click at [585, 189] on input "顧客姓名/手機號碼/編號" at bounding box center [606, 189] width 173 height 31
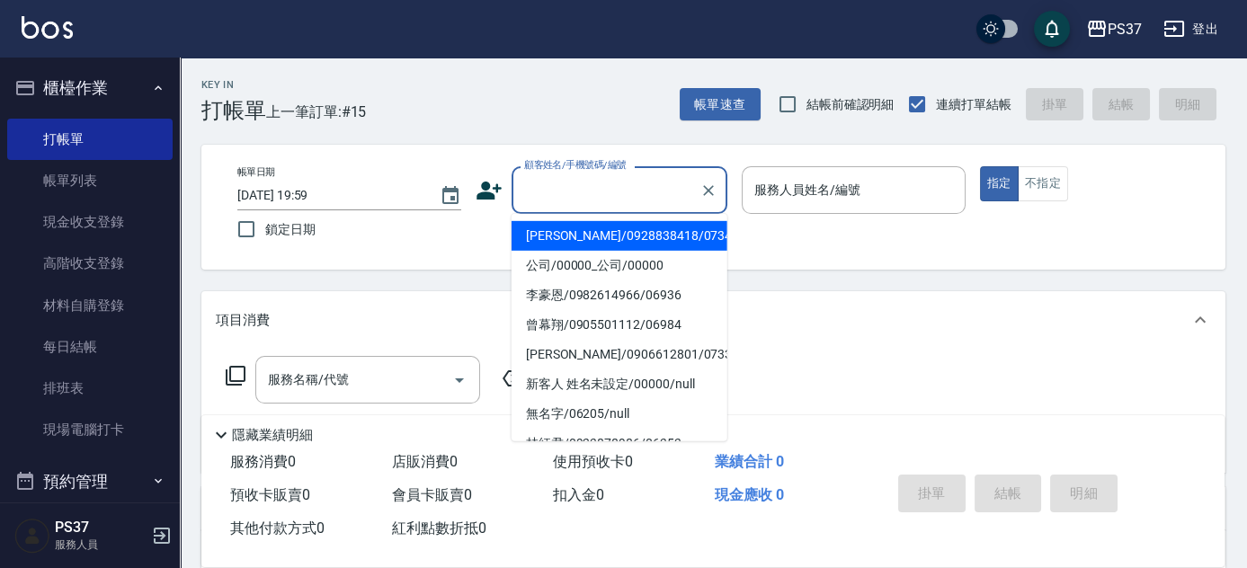
click at [587, 218] on ul "[PERSON_NAME]/0928838418/07341 公司/00000_公司/00000 [PERSON_NAME]/0982614966/06936…" at bounding box center [620, 328] width 216 height 228
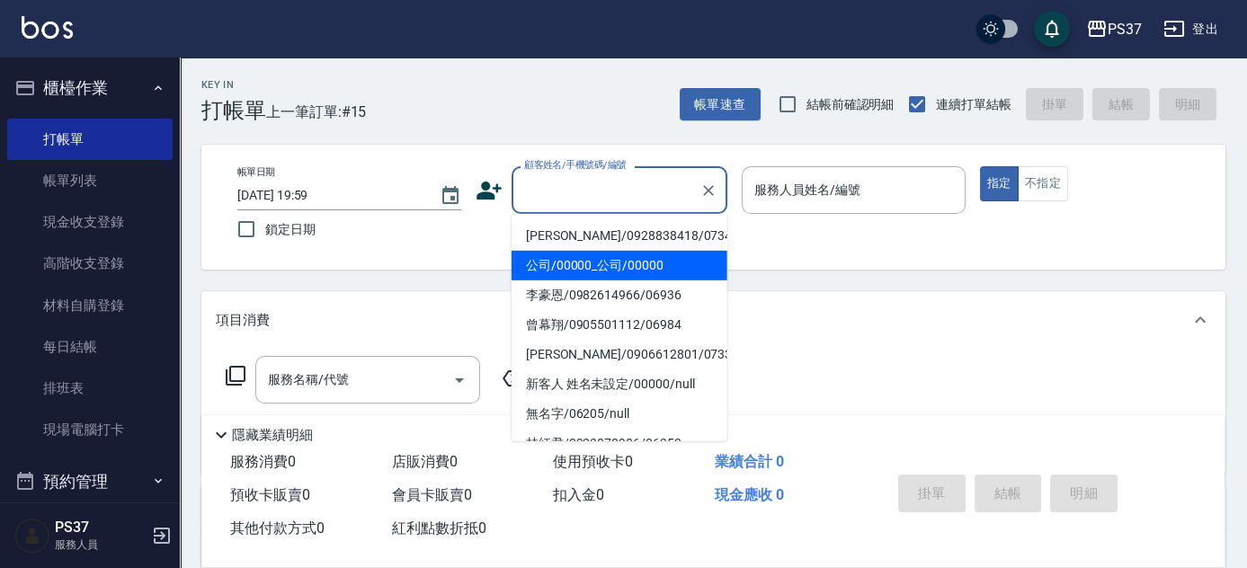
click at [586, 272] on li "公司/00000_公司/00000" at bounding box center [620, 266] width 216 height 30
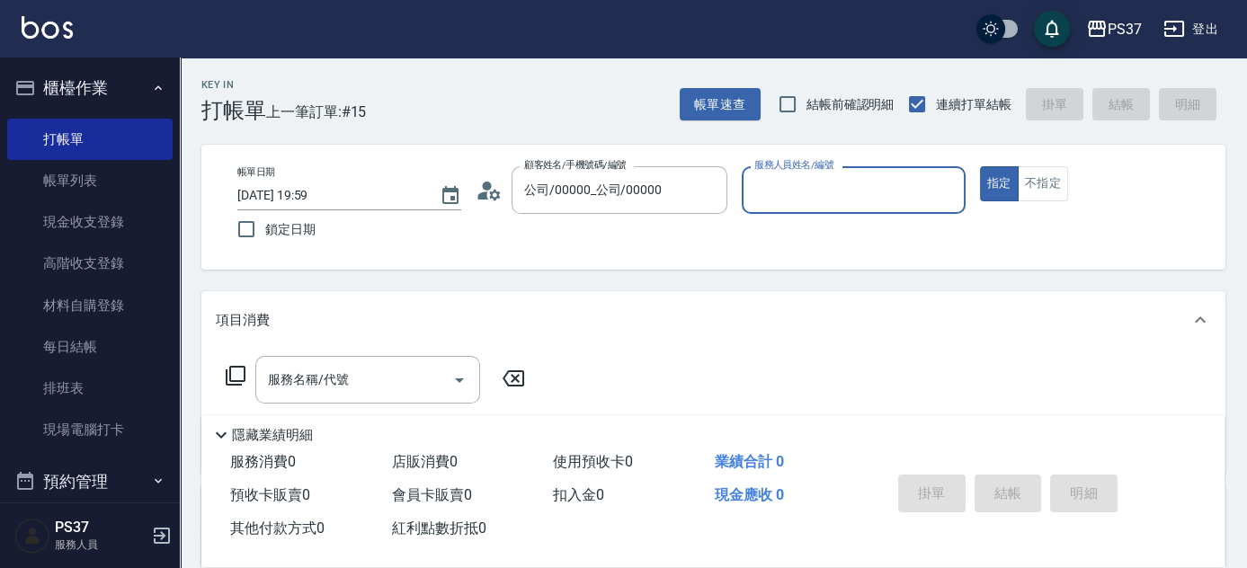
click at [805, 195] on input "服務人員姓名/編號" at bounding box center [854, 189] width 208 height 31
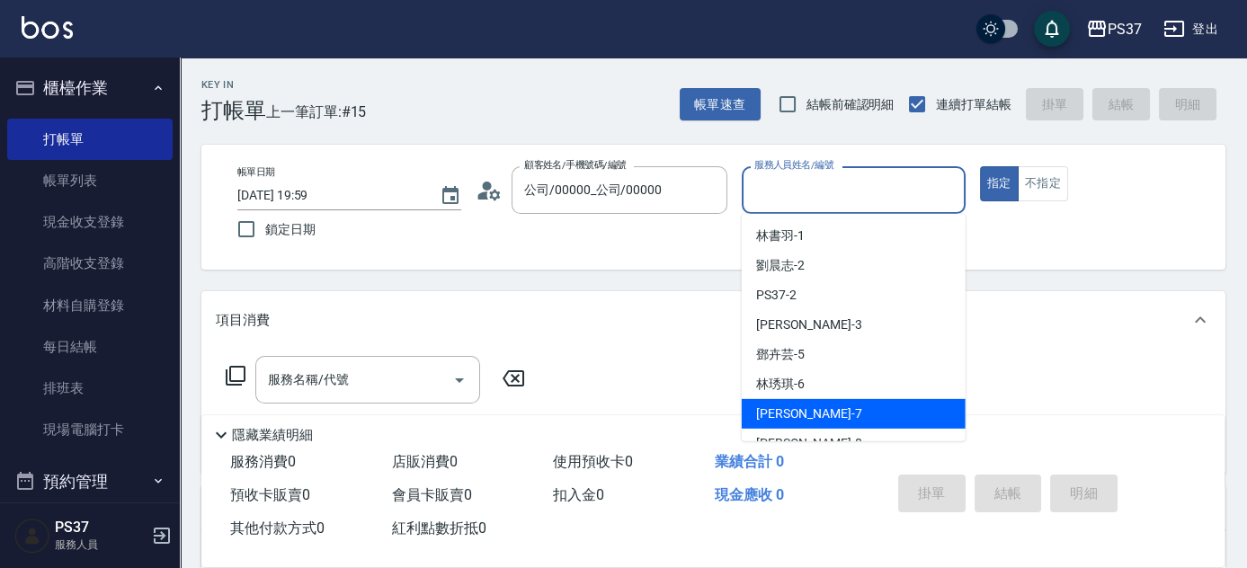
click at [796, 425] on div "[PERSON_NAME] -7" at bounding box center [854, 414] width 224 height 30
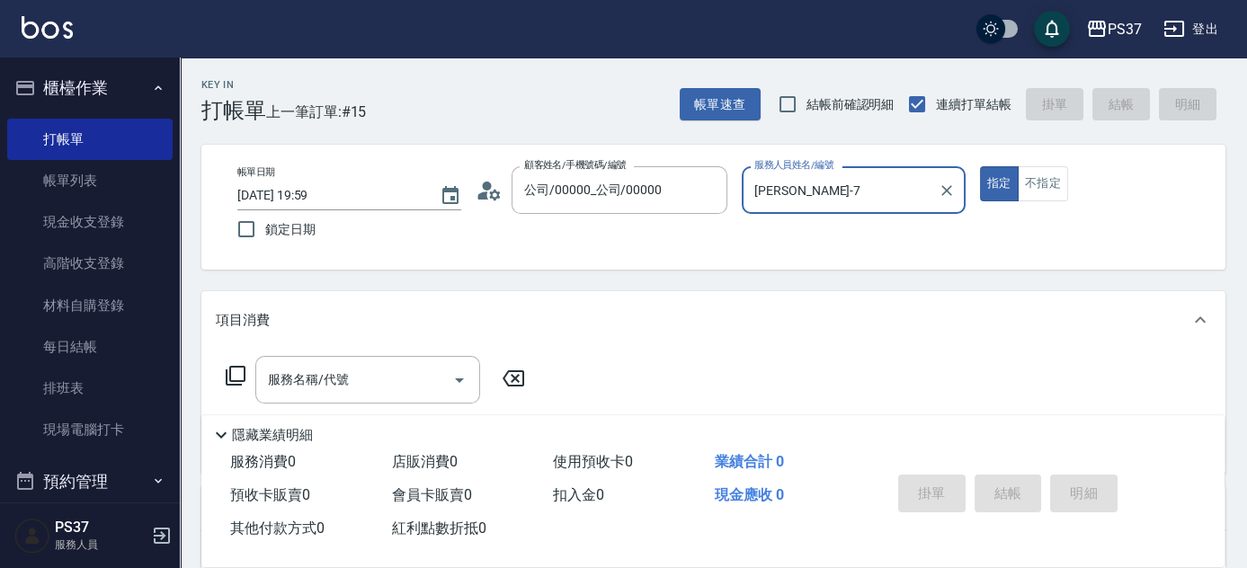
click at [849, 221] on p at bounding box center [854, 223] width 224 height 19
click at [849, 203] on input "[PERSON_NAME]-7" at bounding box center [840, 189] width 181 height 31
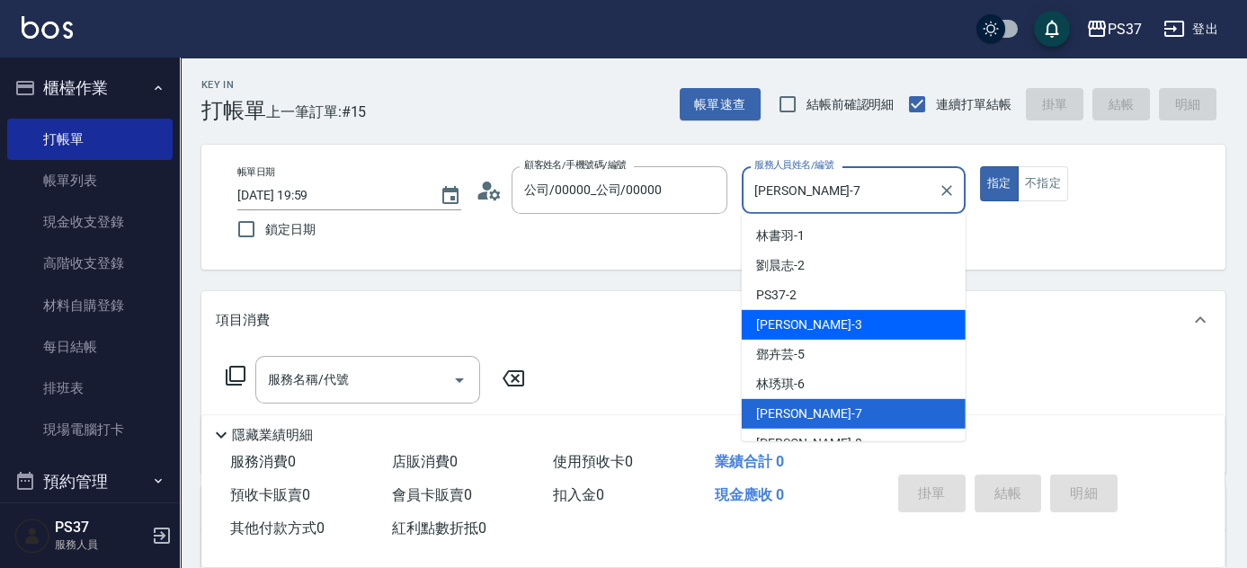
scroll to position [81, 0]
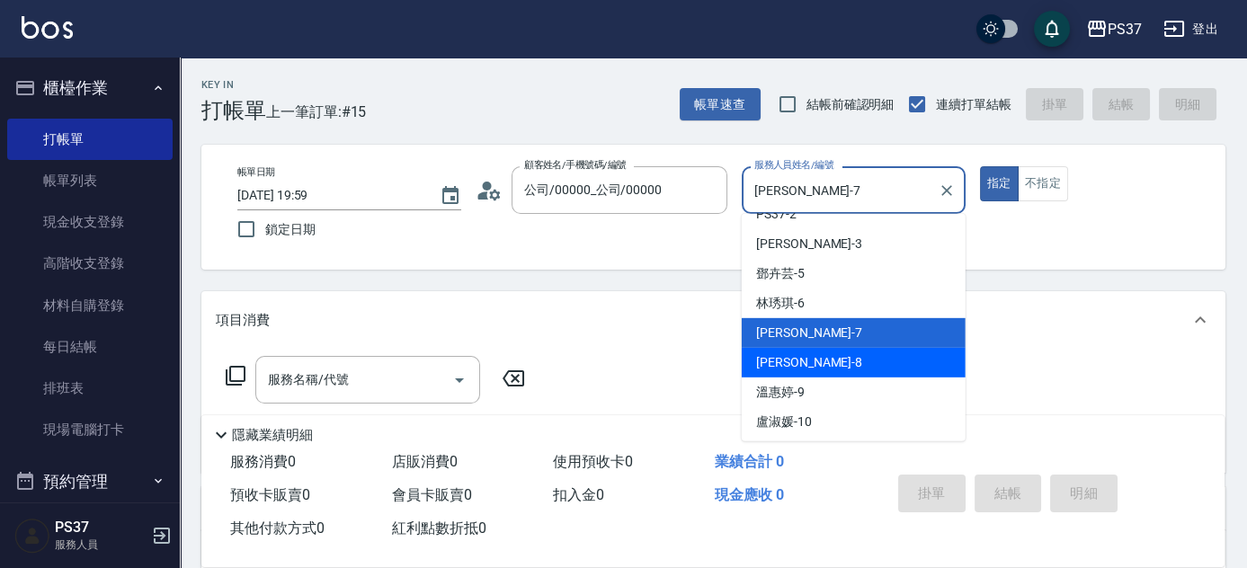
click at [829, 368] on div "[PERSON_NAME]-8" at bounding box center [854, 363] width 224 height 30
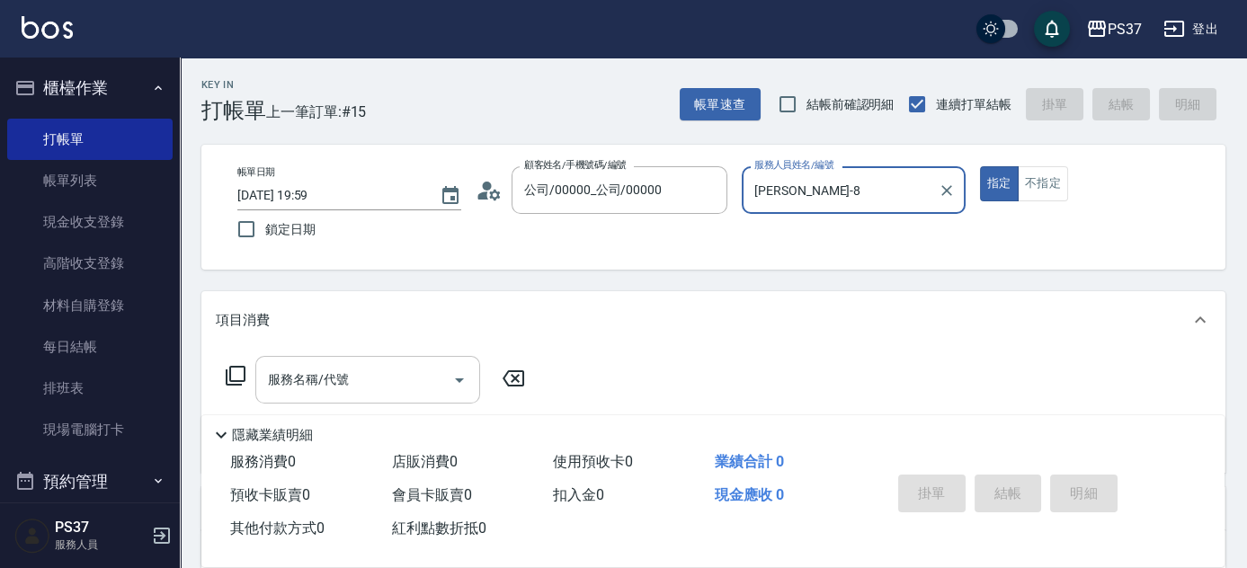
click at [398, 380] on input "服務名稱/代號" at bounding box center [355, 379] width 182 height 31
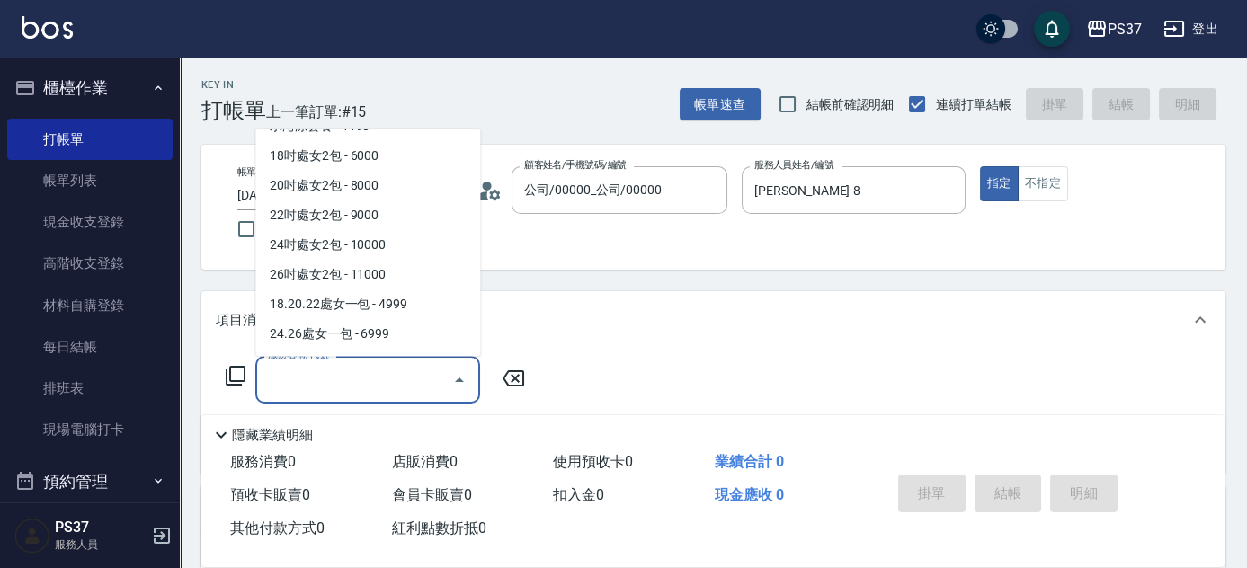
scroll to position [2050, 0]
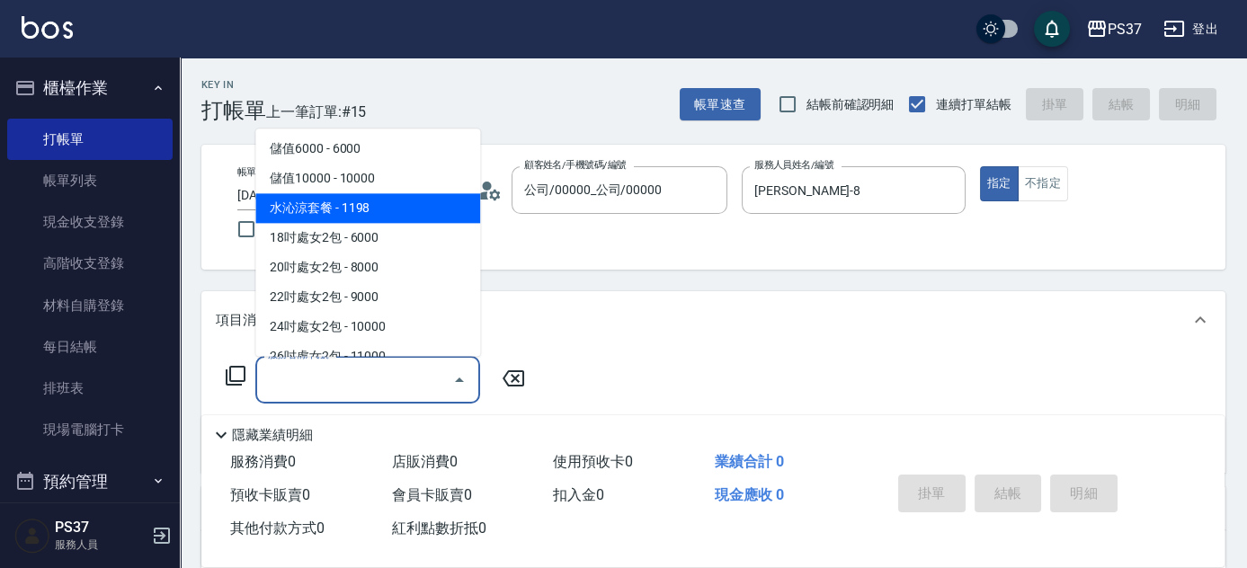
click at [362, 218] on span "水沁涼套餐 - 1198" at bounding box center [367, 209] width 225 height 30
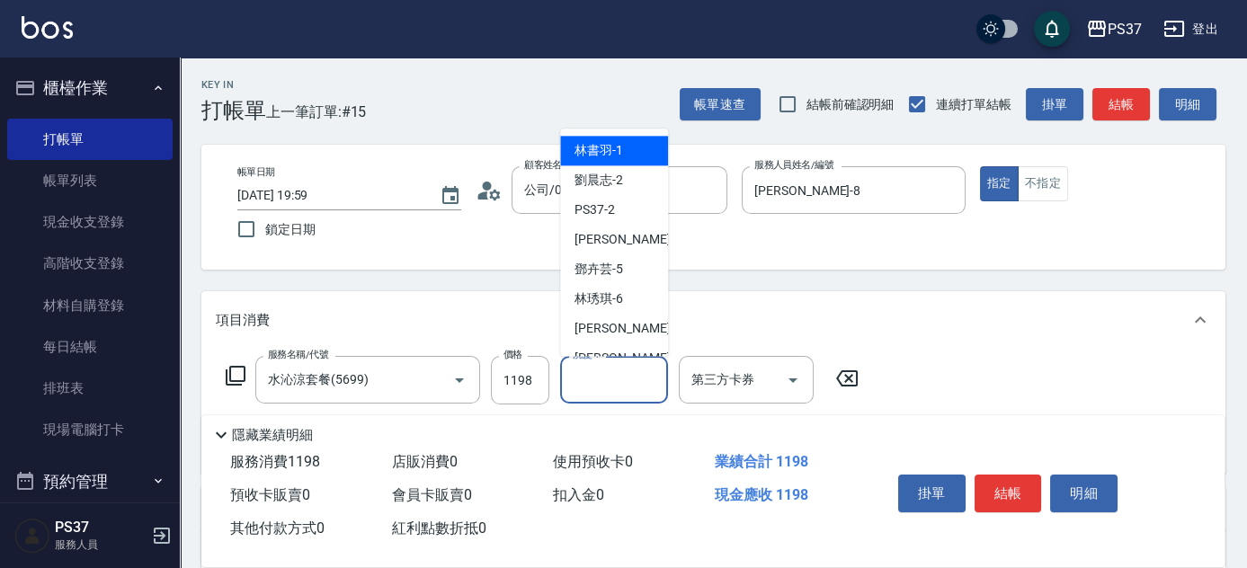
click at [606, 382] on input "洗髮-1" at bounding box center [614, 379] width 92 height 31
click at [624, 347] on div "[PERSON_NAME]-8" at bounding box center [614, 359] width 108 height 30
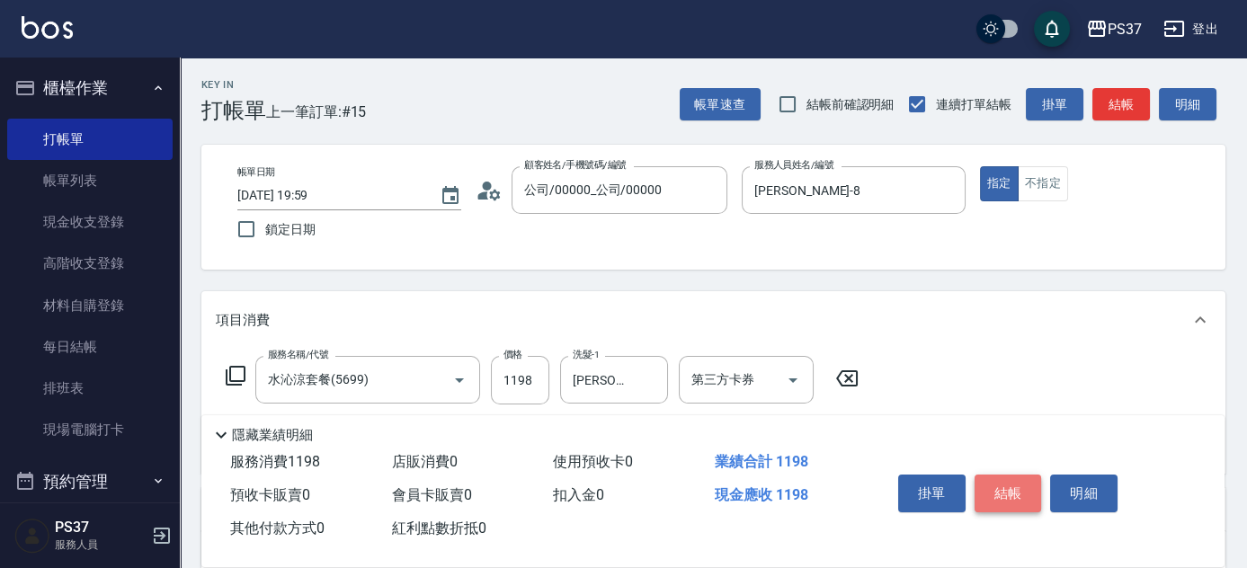
click at [1002, 482] on button "結帳" at bounding box center [1008, 494] width 67 height 38
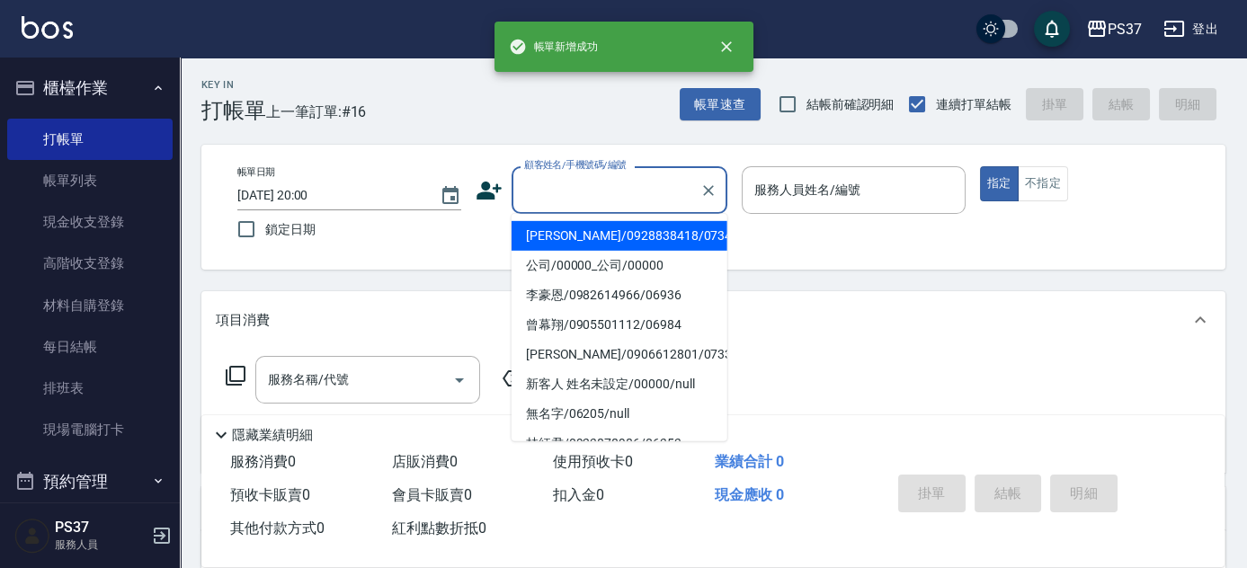
click at [603, 191] on input "顧客姓名/手機號碼/編號" at bounding box center [606, 189] width 173 height 31
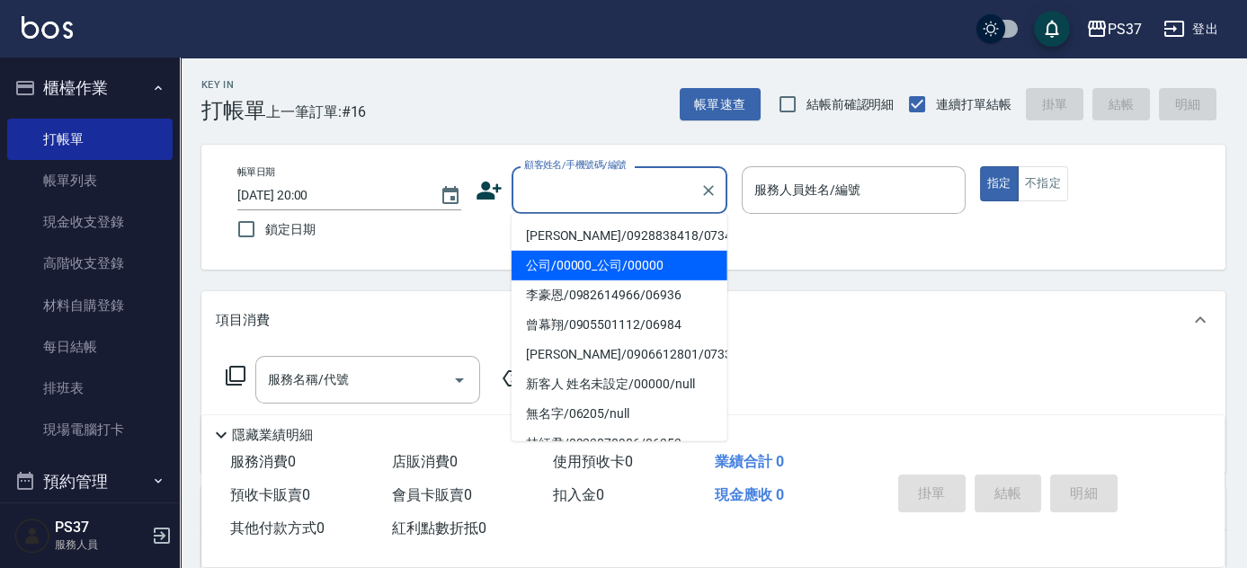
drag, startPoint x: 600, startPoint y: 269, endPoint x: 721, endPoint y: 259, distance: 121.8
click at [601, 271] on li "公司/00000_公司/00000" at bounding box center [620, 266] width 216 height 30
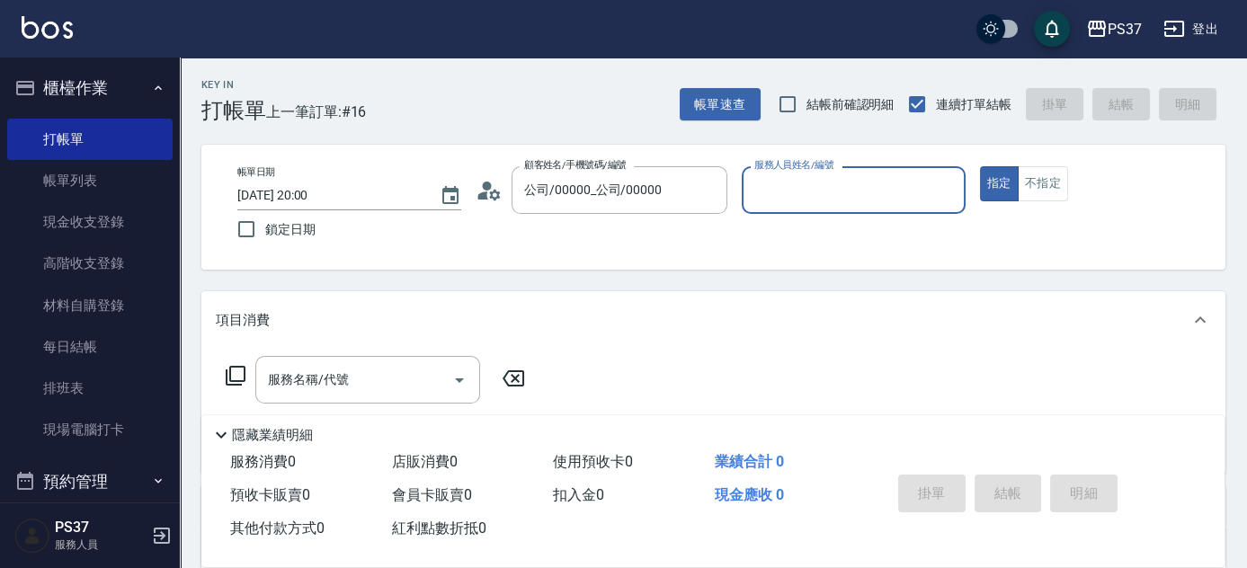
click at [796, 205] on input "服務人員姓名/編號" at bounding box center [854, 189] width 208 height 31
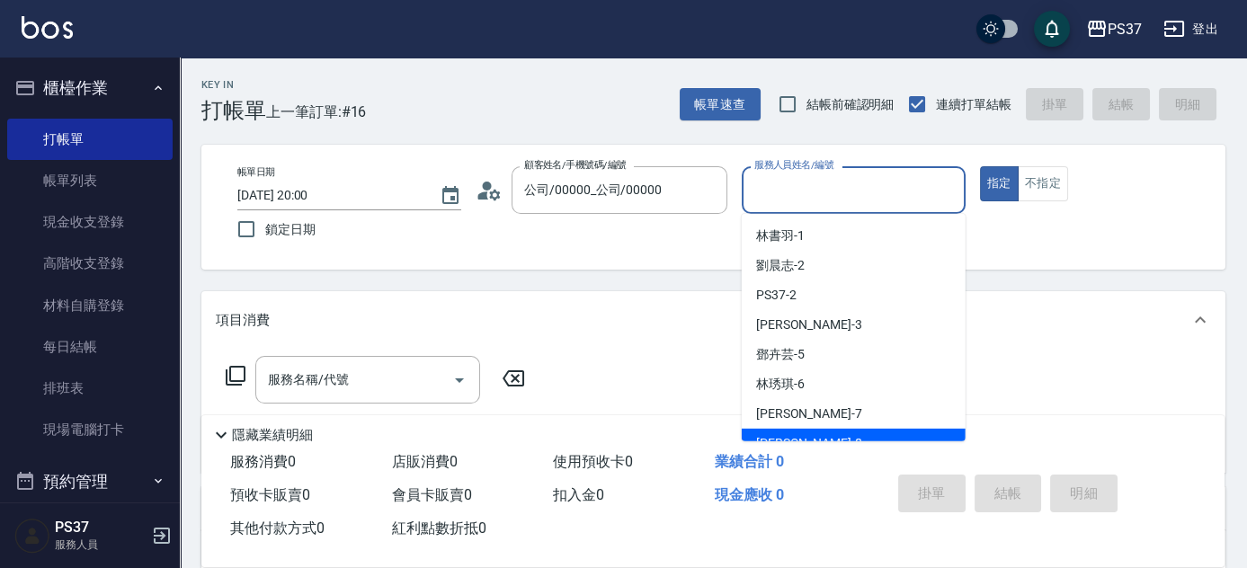
click at [805, 446] on div "業績合計 0" at bounding box center [789, 462] width 162 height 33
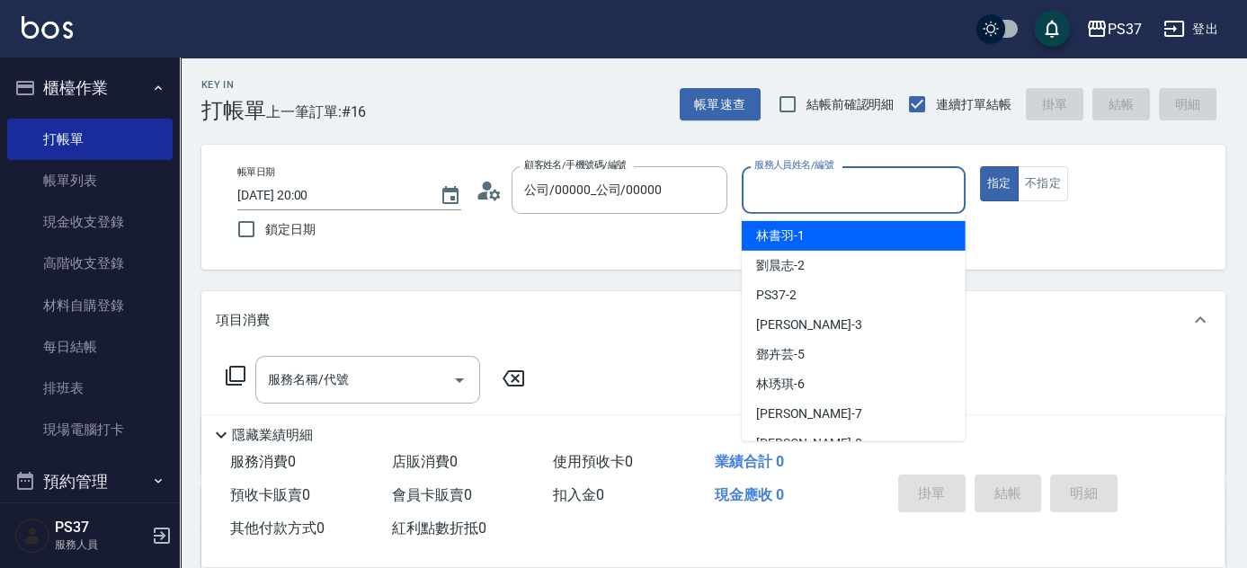
click at [818, 189] on input "服務人員姓名/編號" at bounding box center [854, 189] width 208 height 31
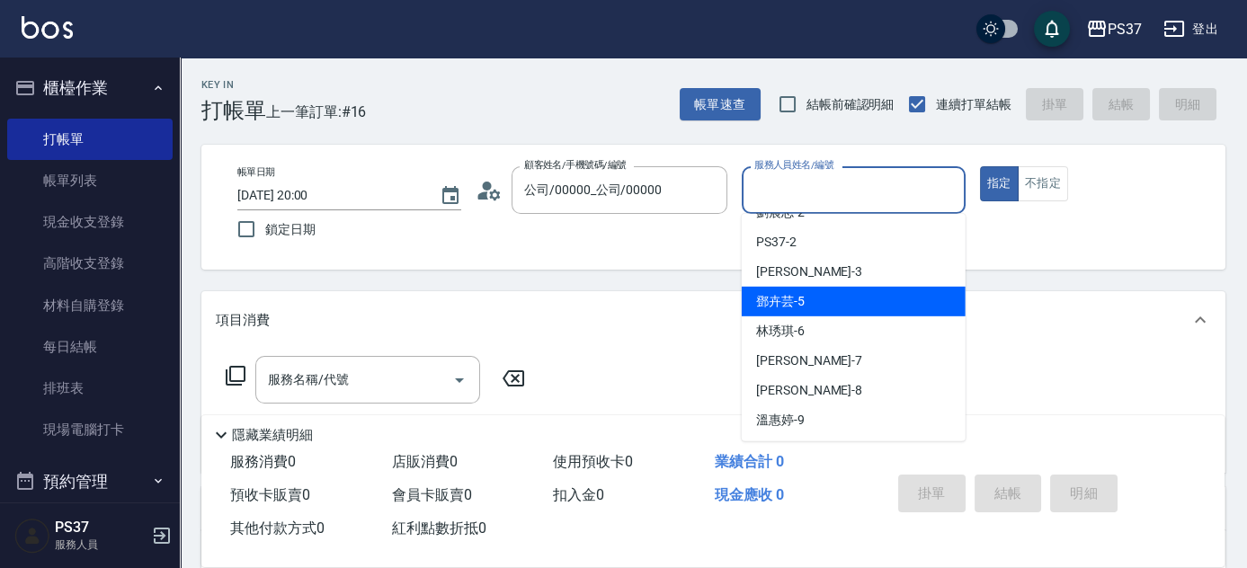
scroll to position [81, 0]
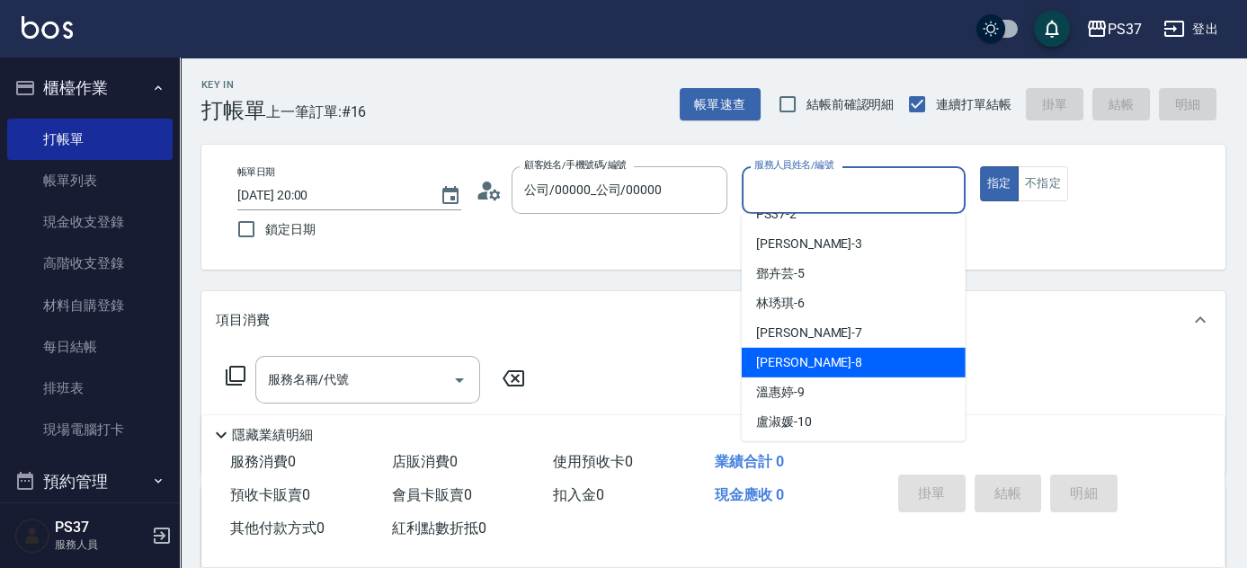
click at [794, 369] on span "[PERSON_NAME]-8" at bounding box center [809, 362] width 106 height 19
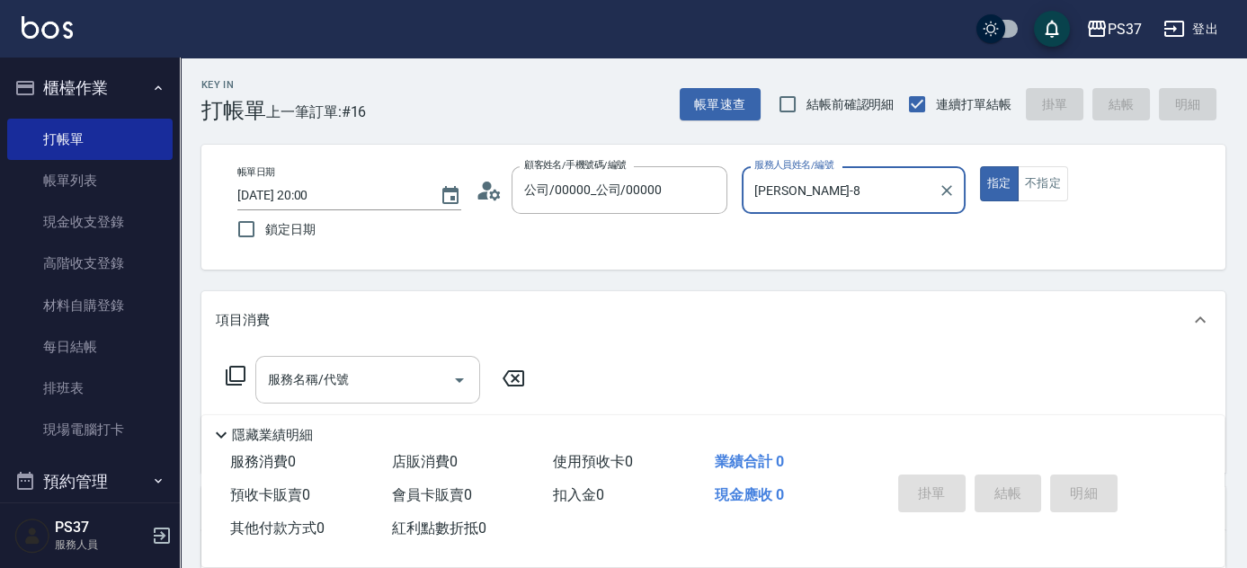
click at [367, 380] on input "服務名稱/代號" at bounding box center [355, 379] width 182 height 31
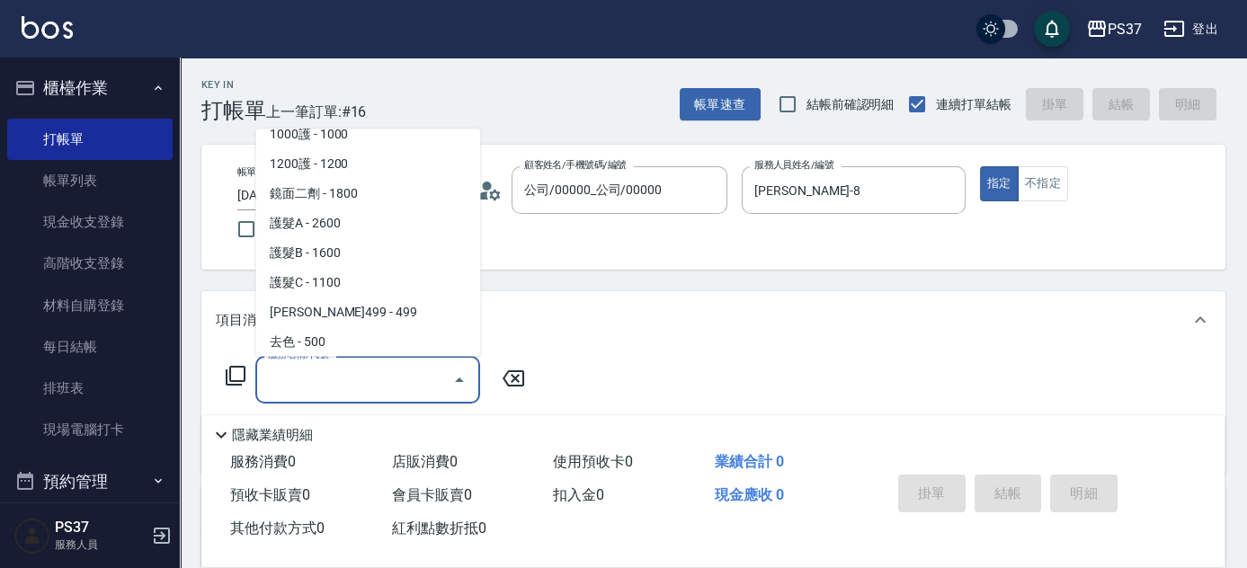
scroll to position [980, 0]
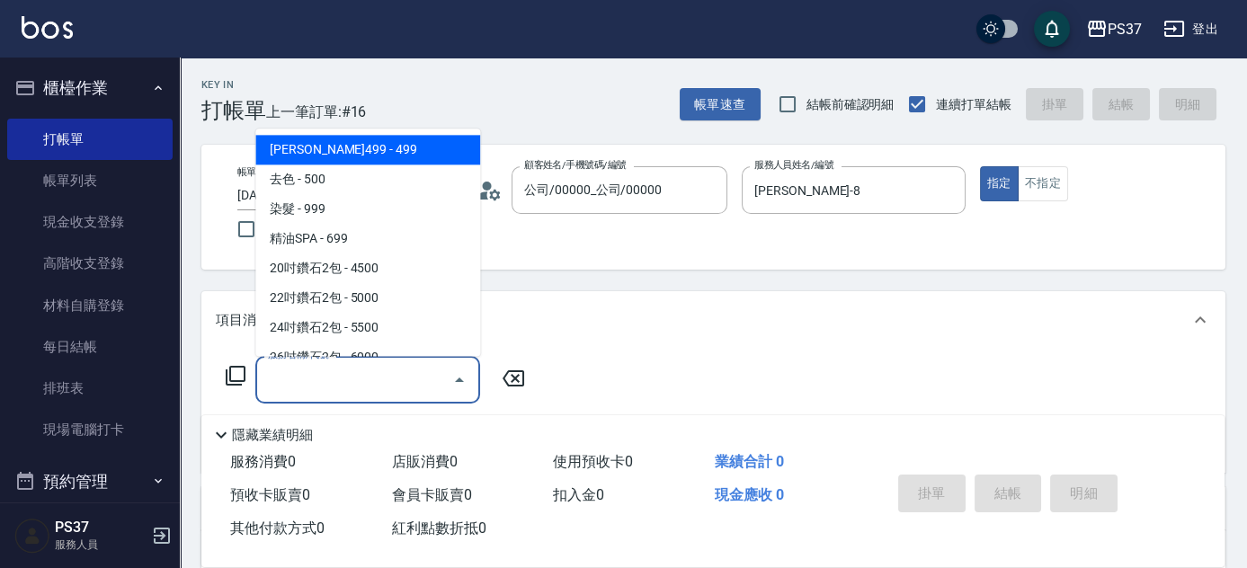
click at [435, 147] on span "[PERSON_NAME]499 - 499" at bounding box center [367, 151] width 225 height 30
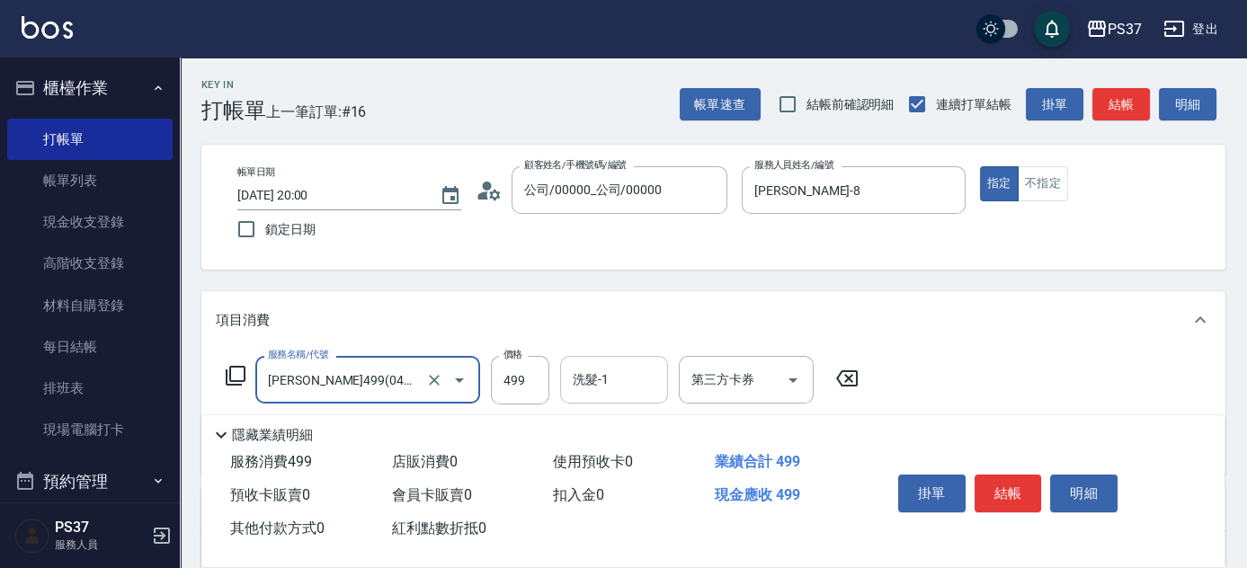
click at [616, 383] on input "洗髮-1" at bounding box center [614, 379] width 92 height 31
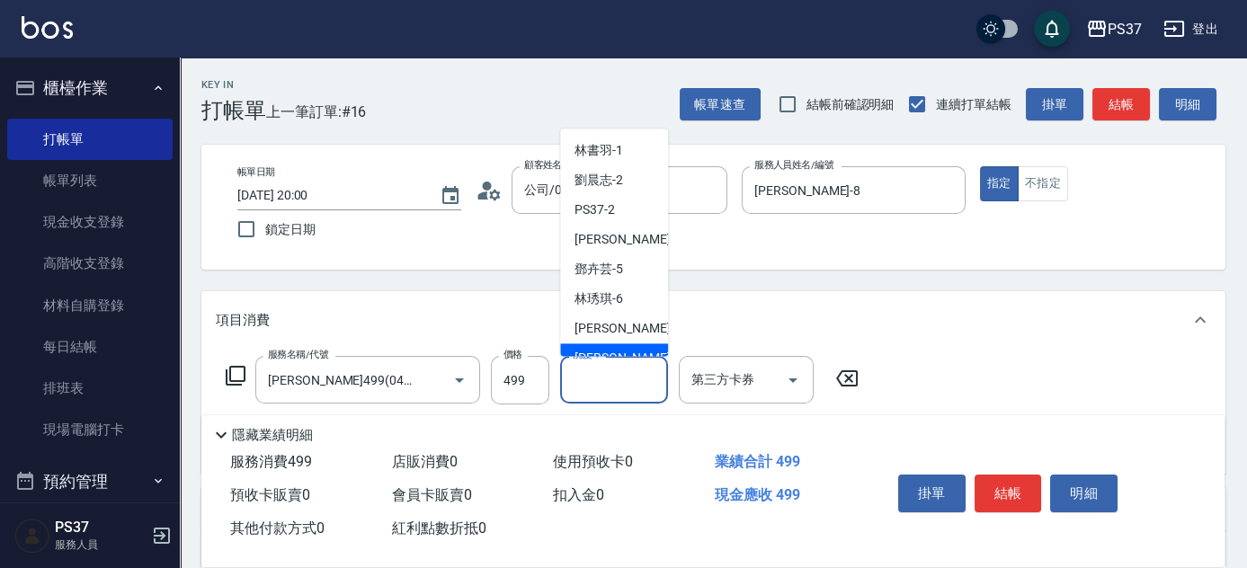
click at [621, 350] on span "[PERSON_NAME]-8" at bounding box center [628, 359] width 106 height 19
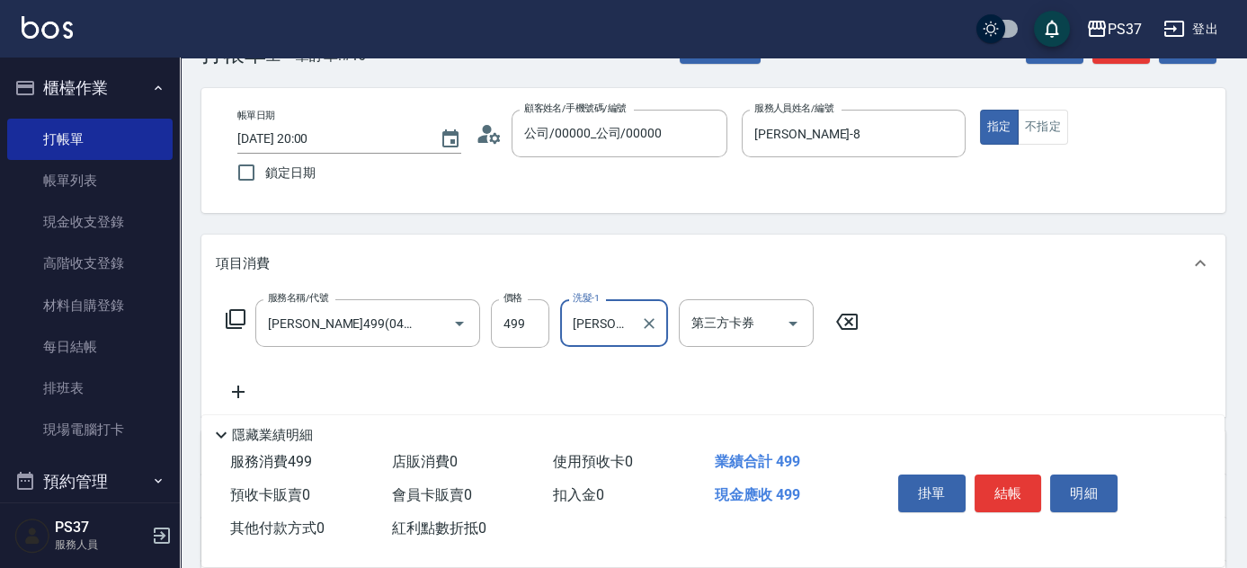
scroll to position [81, 0]
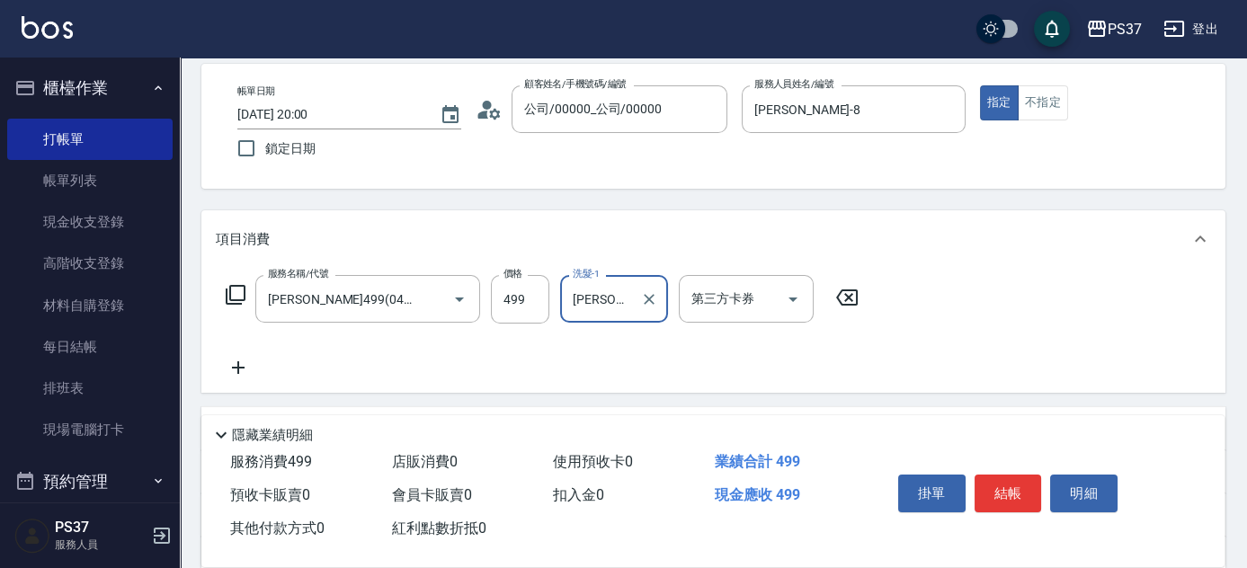
click at [246, 364] on icon at bounding box center [238, 368] width 45 height 22
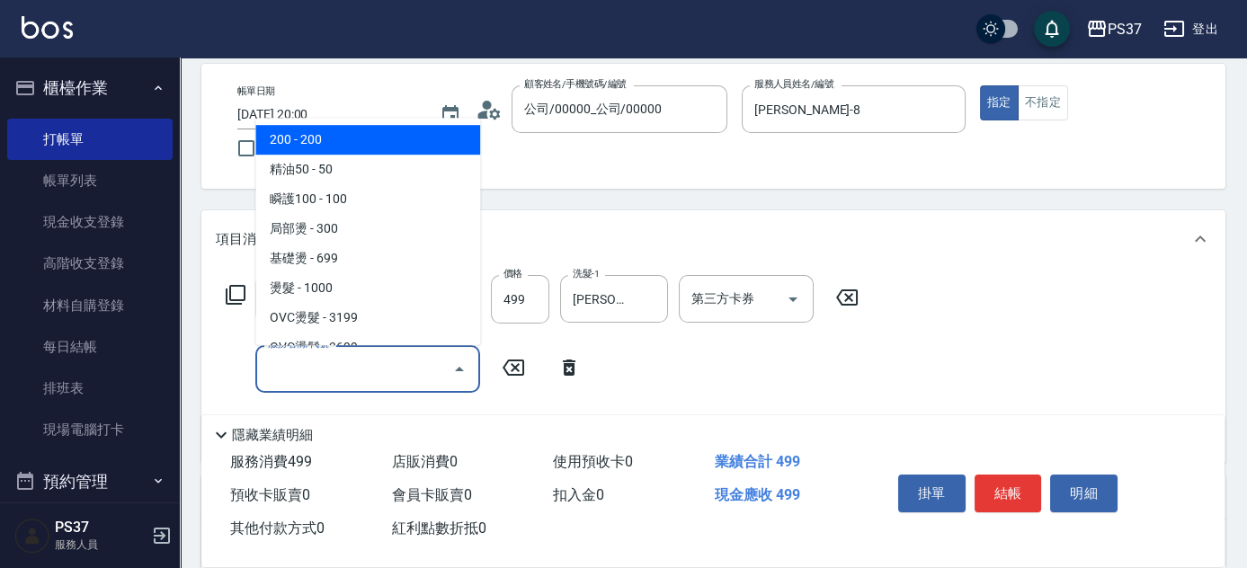
click at [299, 363] on input "服務名稱/代號" at bounding box center [355, 368] width 182 height 31
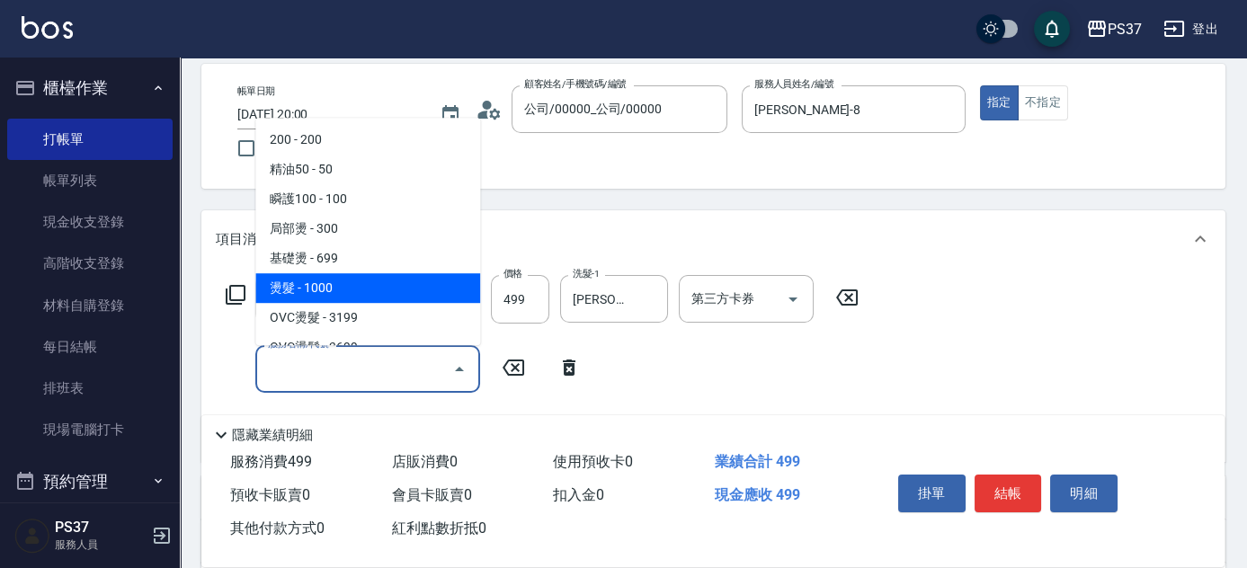
scroll to position [163, 0]
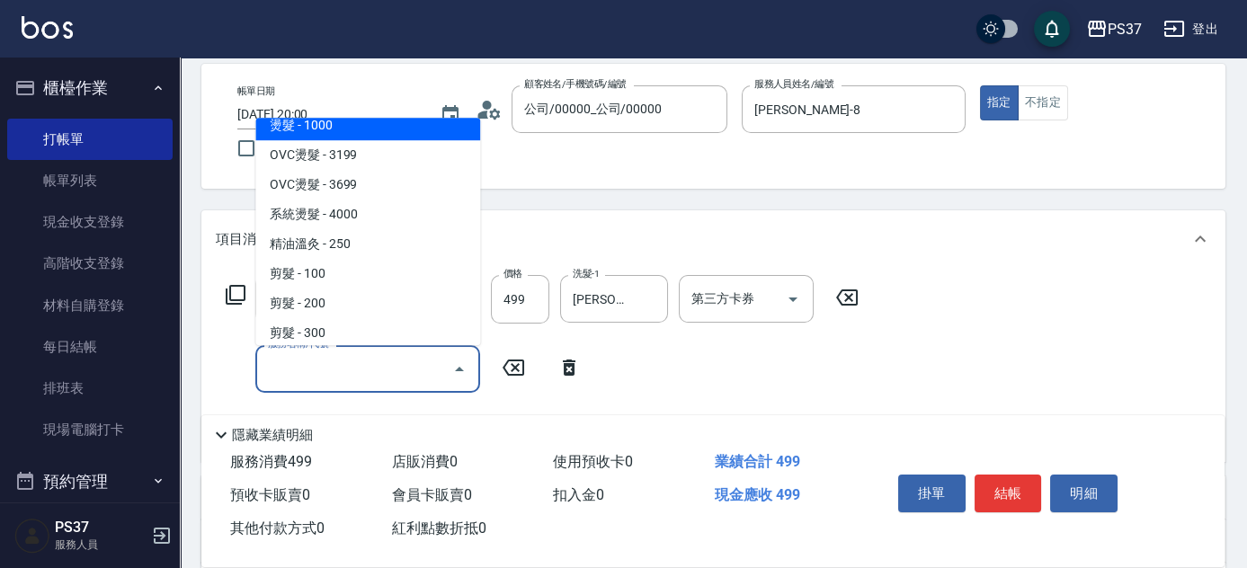
click at [338, 278] on span "剪髮 - 100" at bounding box center [367, 274] width 225 height 30
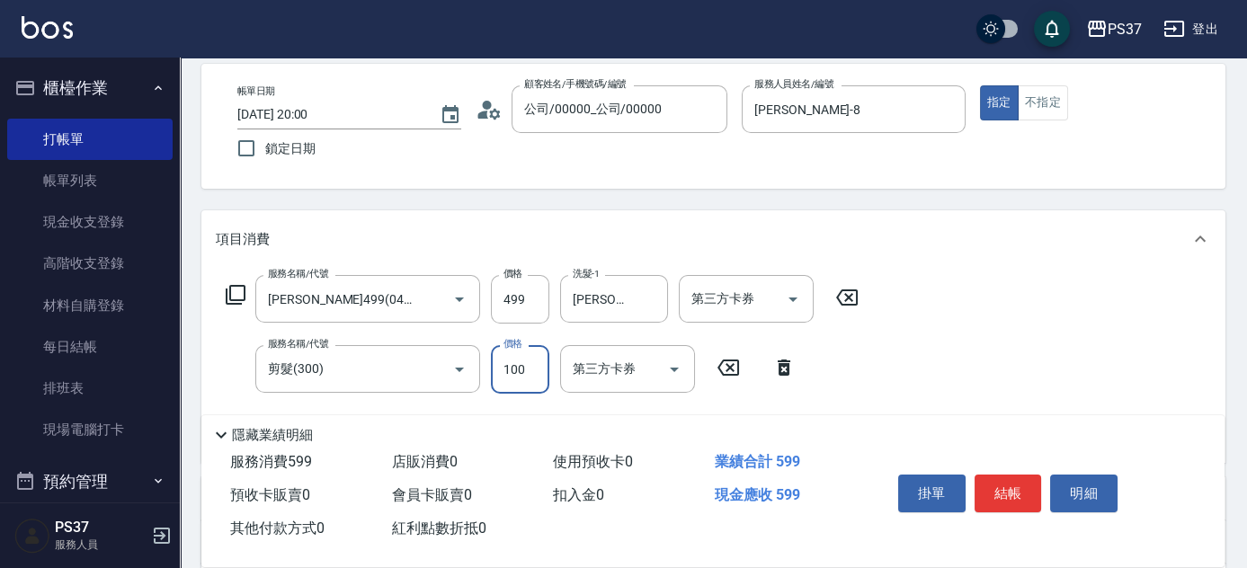
click at [492, 363] on input "100" at bounding box center [520, 369] width 58 height 49
click at [1014, 489] on button "結帳" at bounding box center [1008, 494] width 67 height 38
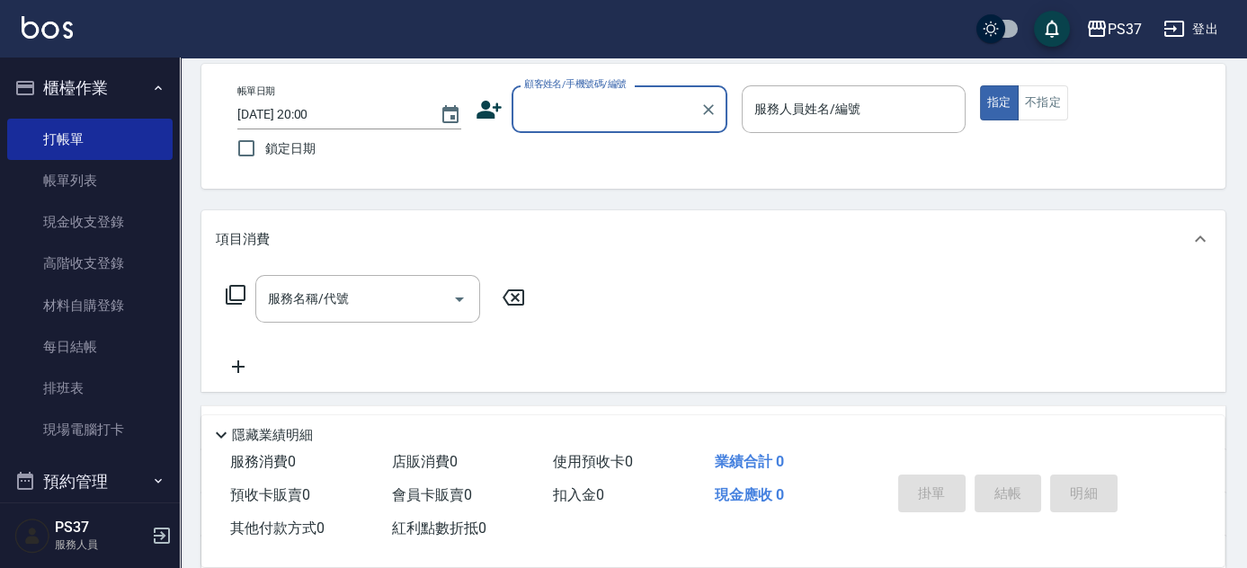
click at [658, 108] on input "顧客姓名/手機號碼/編號" at bounding box center [606, 109] width 173 height 31
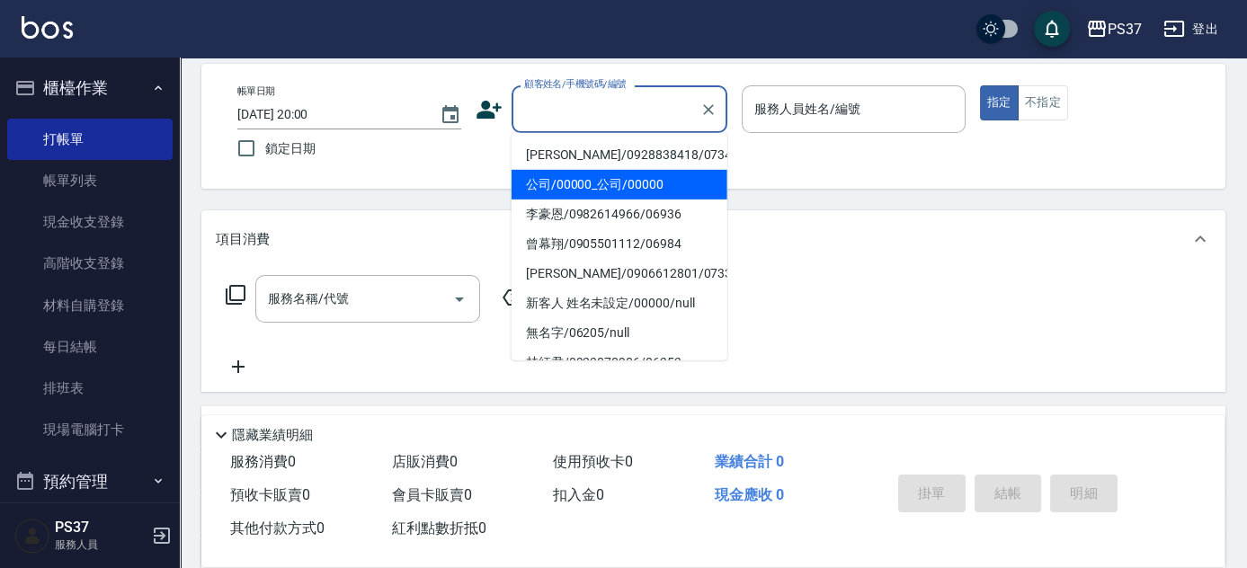
click at [583, 189] on li "公司/00000_公司/00000" at bounding box center [620, 185] width 216 height 30
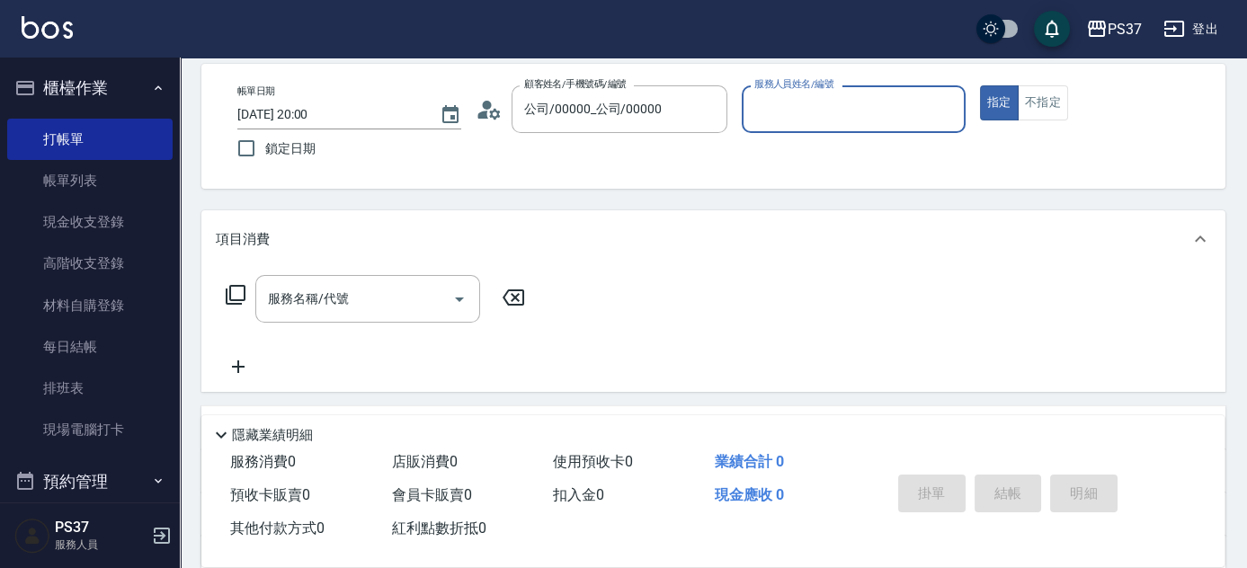
click at [786, 97] on input "服務人員姓名/編號" at bounding box center [854, 109] width 208 height 31
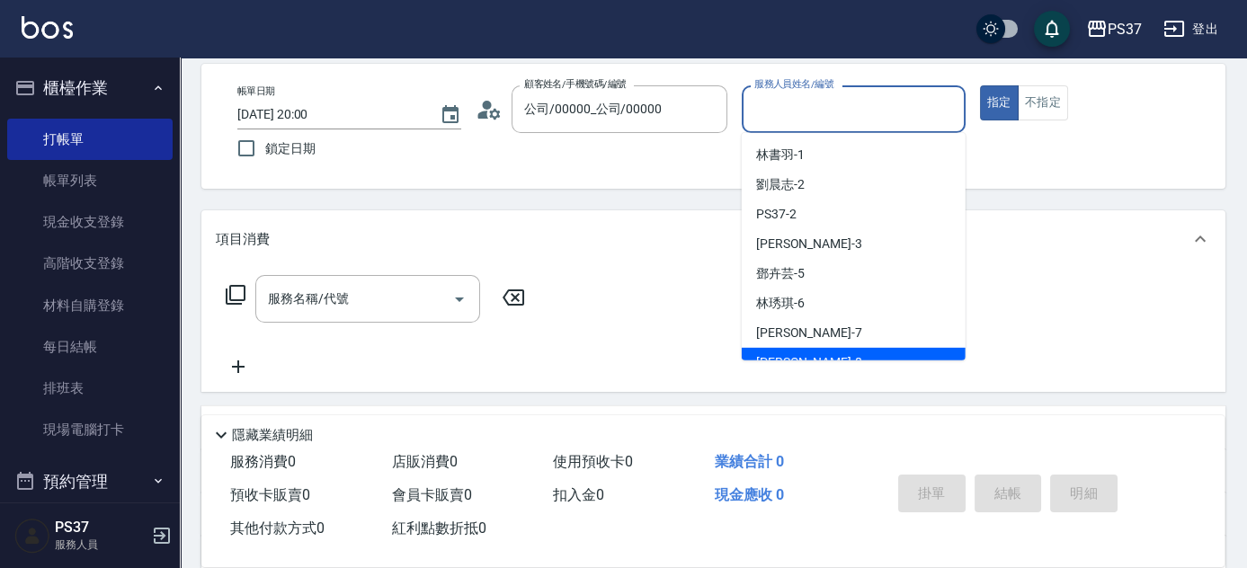
click at [844, 351] on div "[PERSON_NAME]-8" at bounding box center [854, 363] width 224 height 30
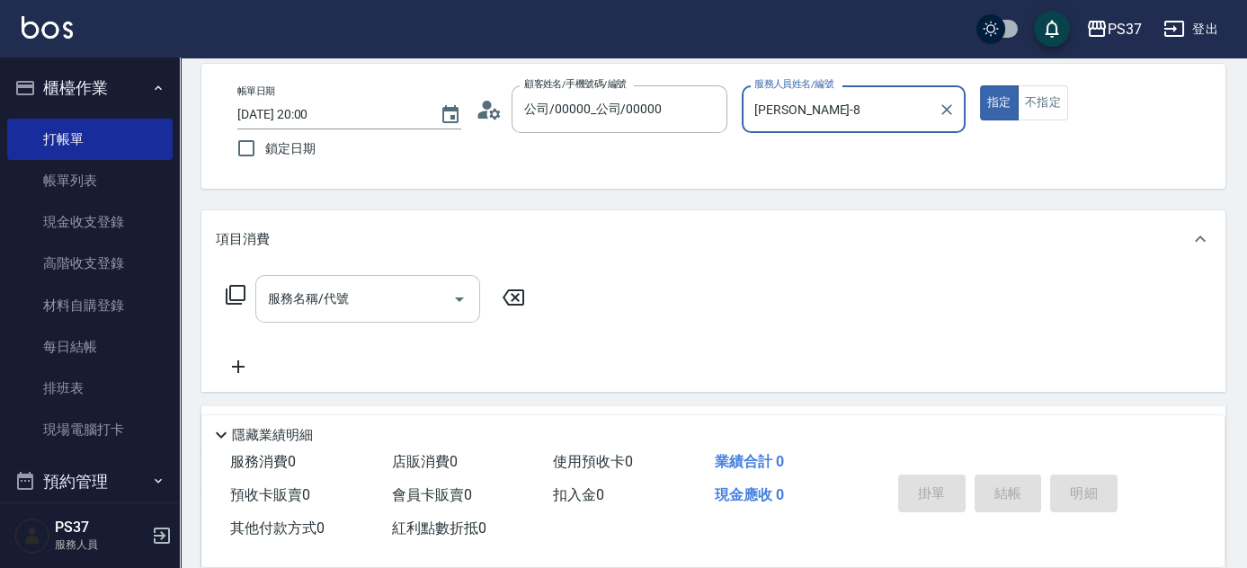
click at [395, 308] on input "服務名稱/代號" at bounding box center [355, 298] width 182 height 31
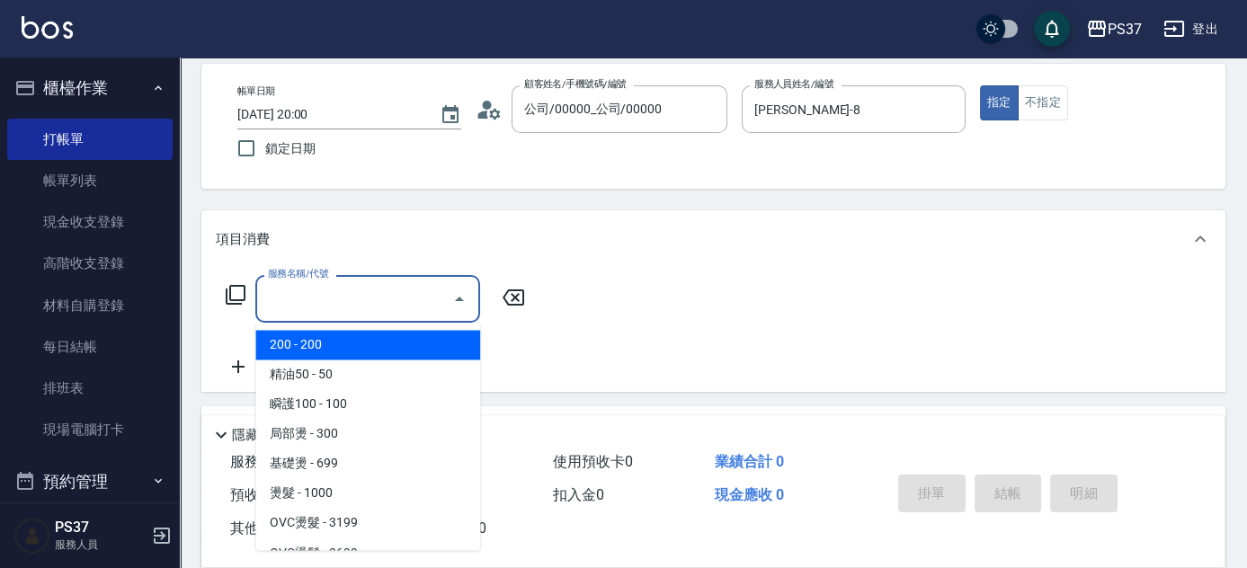
click at [380, 344] on span "200 - 200" at bounding box center [367, 345] width 225 height 30
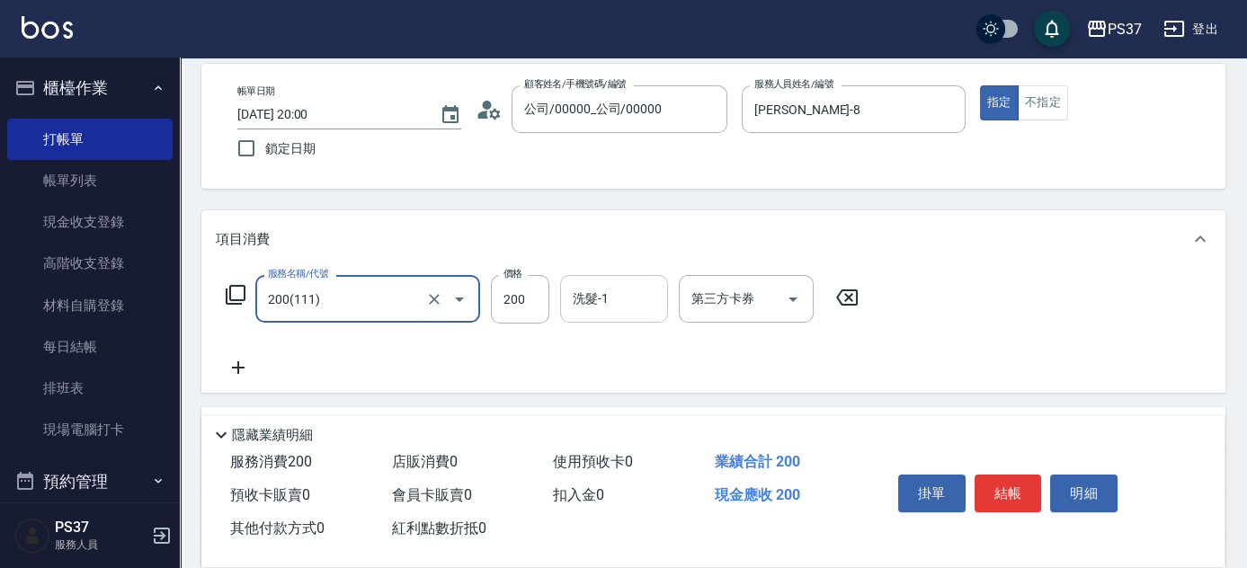
click at [603, 316] on div "洗髮-1" at bounding box center [614, 299] width 108 height 48
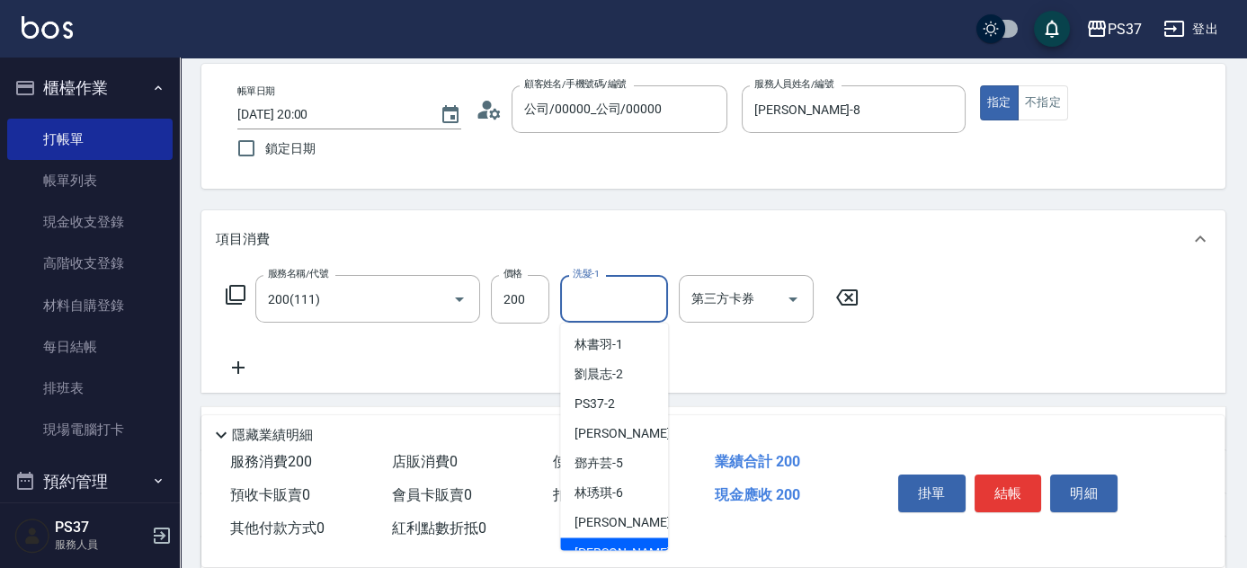
click at [614, 547] on span "[PERSON_NAME]-8" at bounding box center [628, 552] width 106 height 19
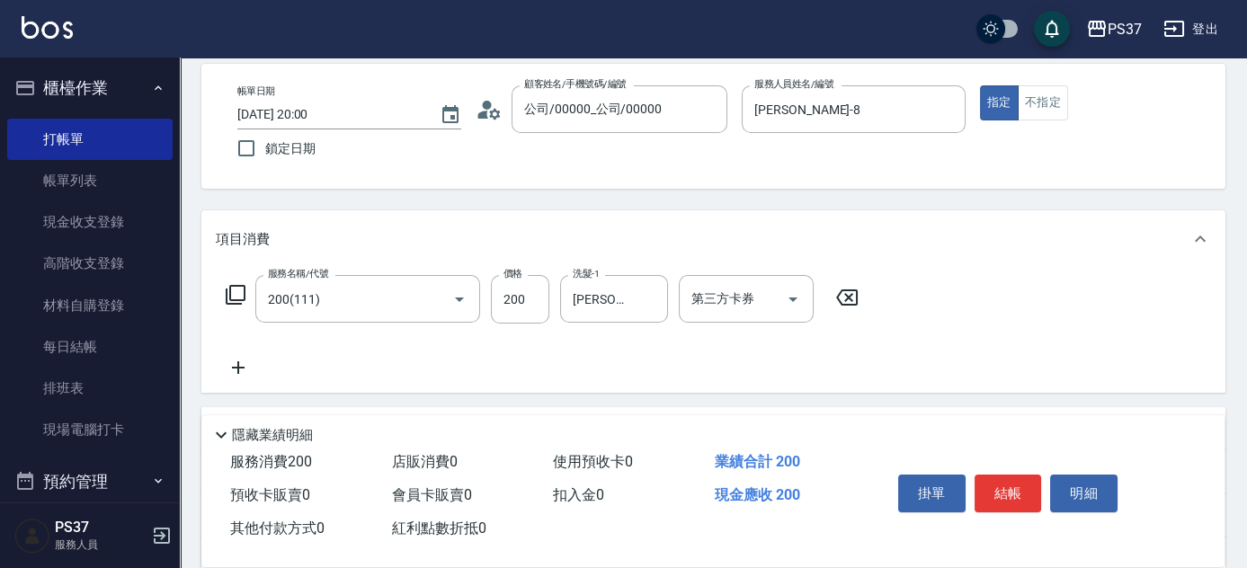
click at [245, 362] on icon at bounding box center [238, 368] width 45 height 22
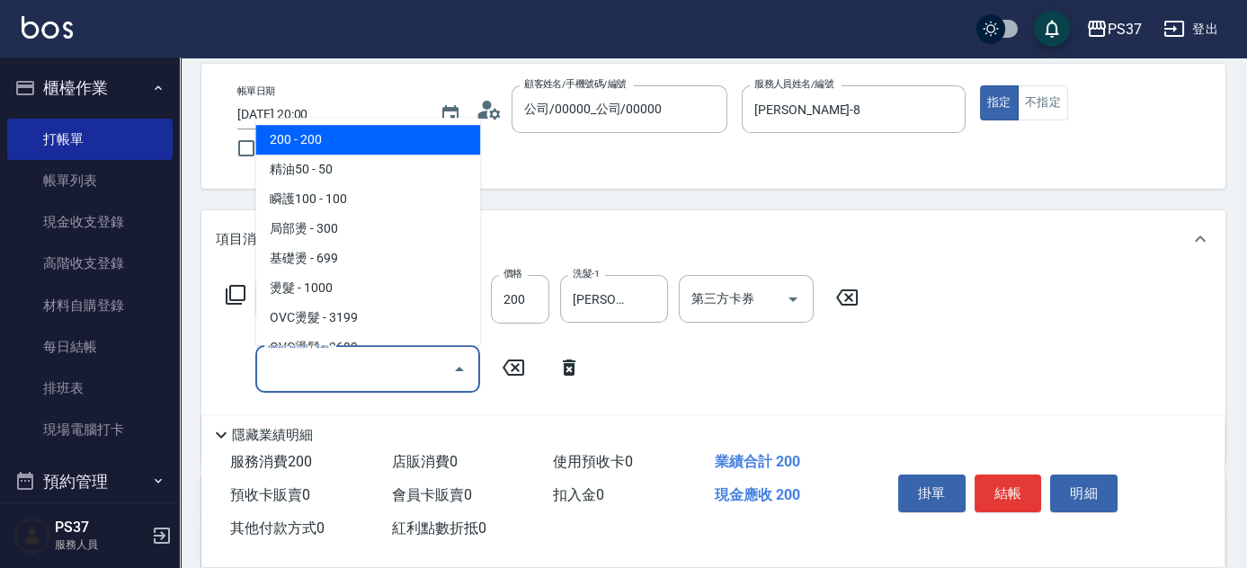
click at [272, 363] on input "服務名稱/代號" at bounding box center [355, 368] width 182 height 31
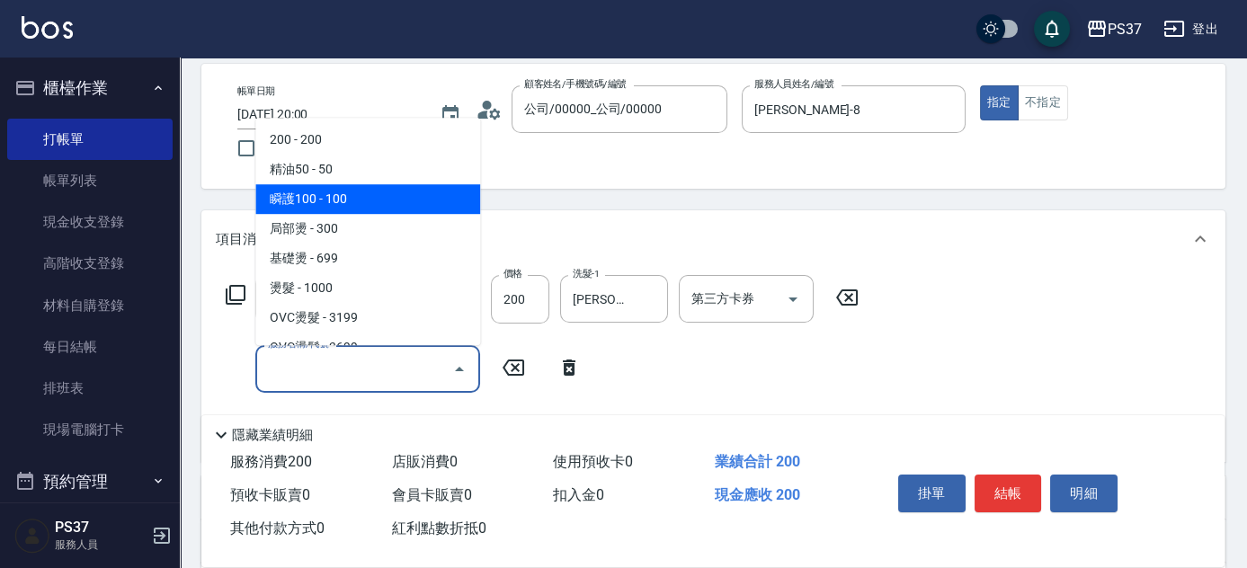
click at [376, 207] on span "瞬護100 - 100" at bounding box center [367, 199] width 225 height 30
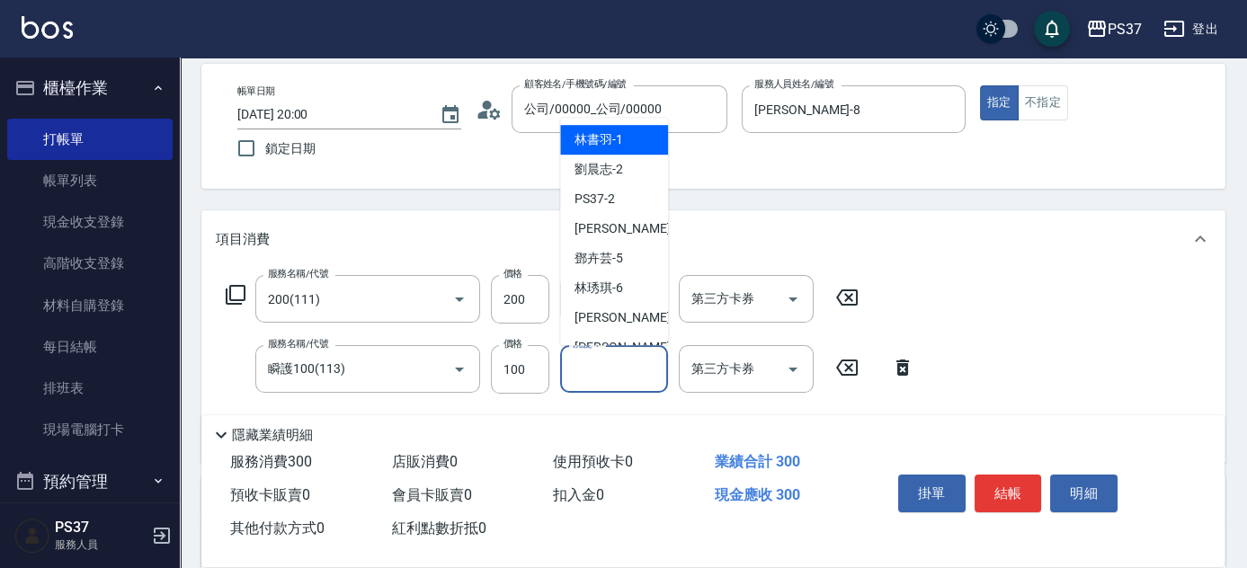
click at [595, 382] on input "洗髮-1" at bounding box center [614, 368] width 92 height 31
click at [609, 340] on span "[PERSON_NAME]-8" at bounding box center [628, 347] width 106 height 19
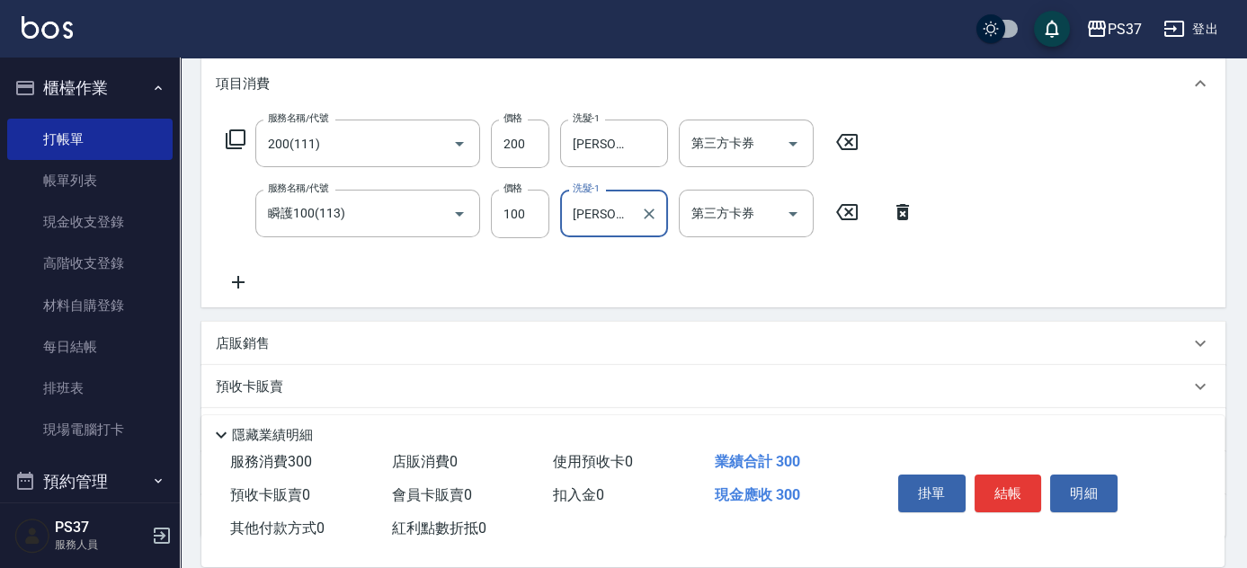
scroll to position [245, 0]
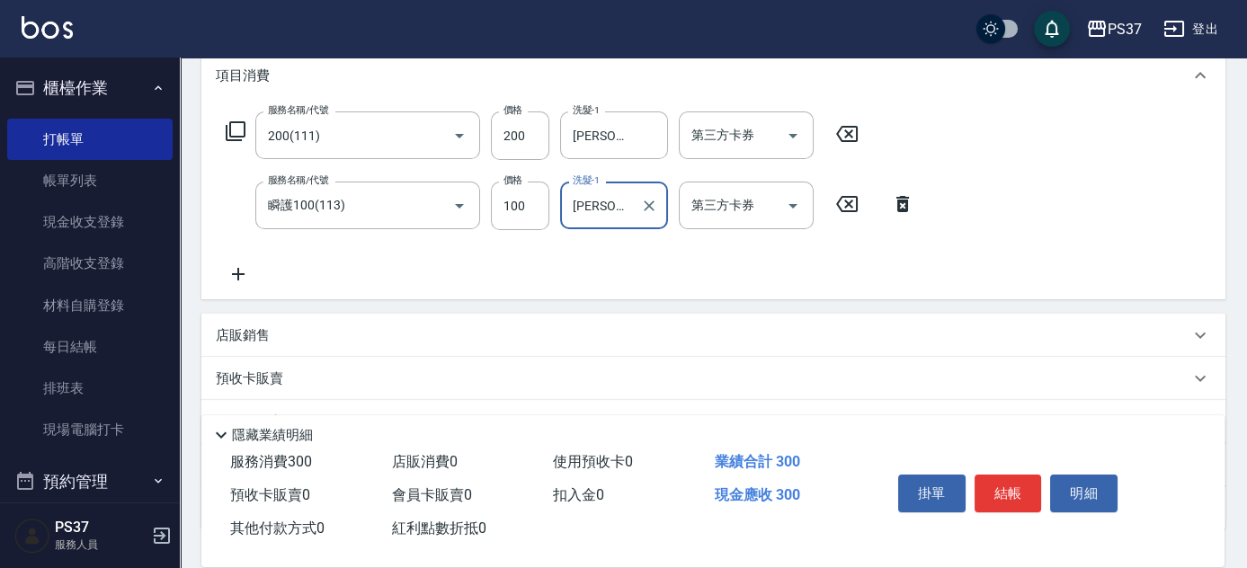
click at [244, 265] on icon at bounding box center [238, 275] width 45 height 22
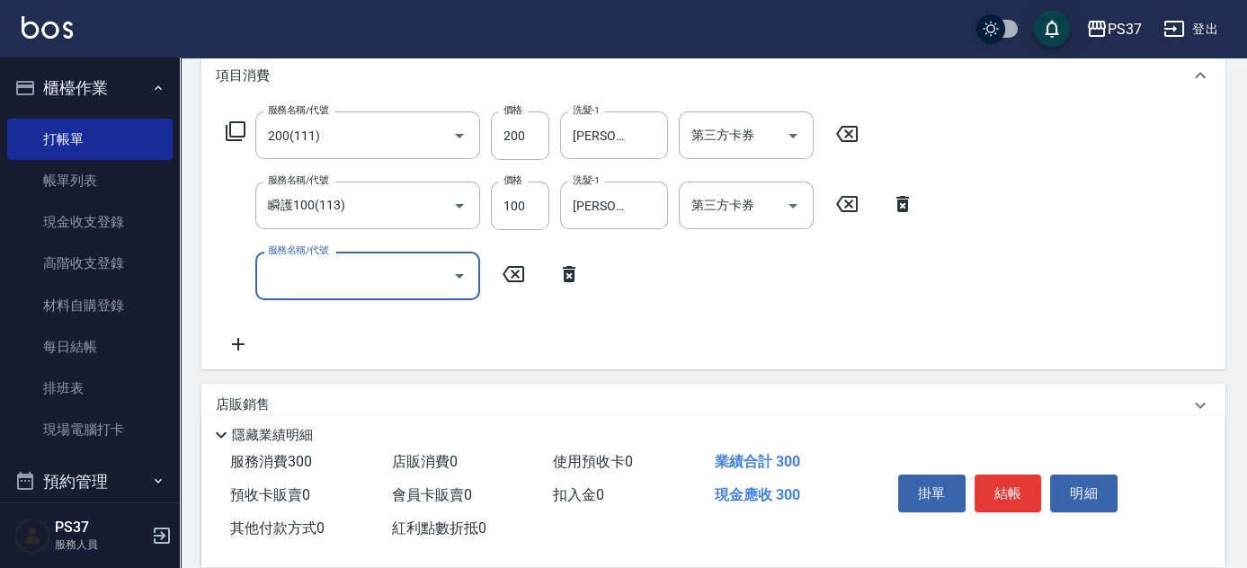
click at [268, 268] on input "服務名稱/代號" at bounding box center [355, 275] width 182 height 31
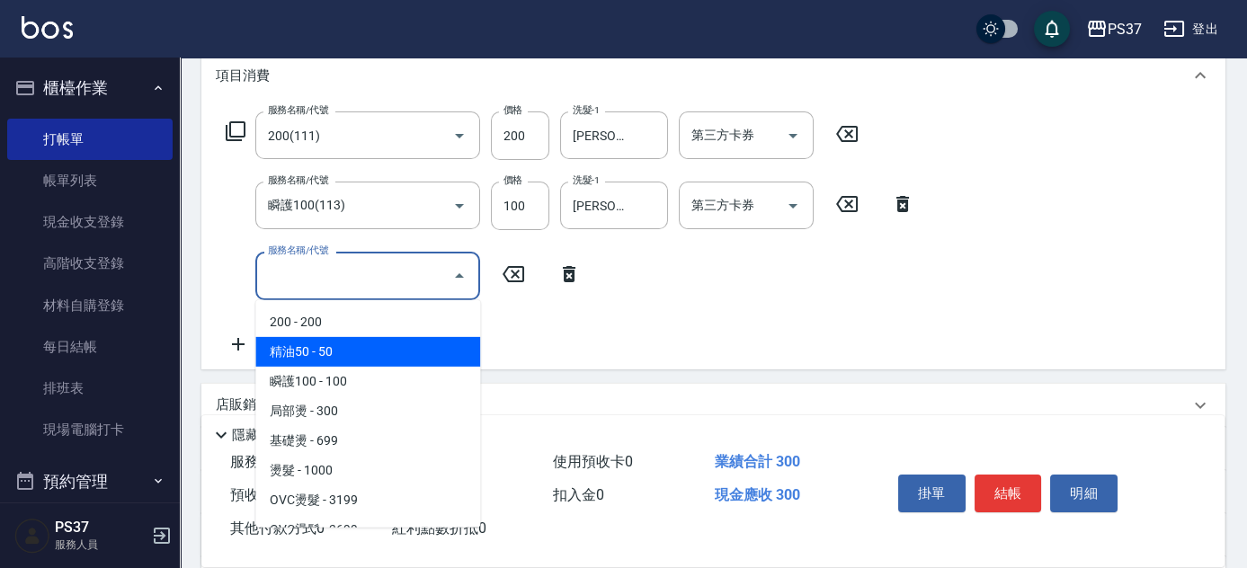
click at [339, 346] on span "精油50 - 50" at bounding box center [367, 352] width 225 height 30
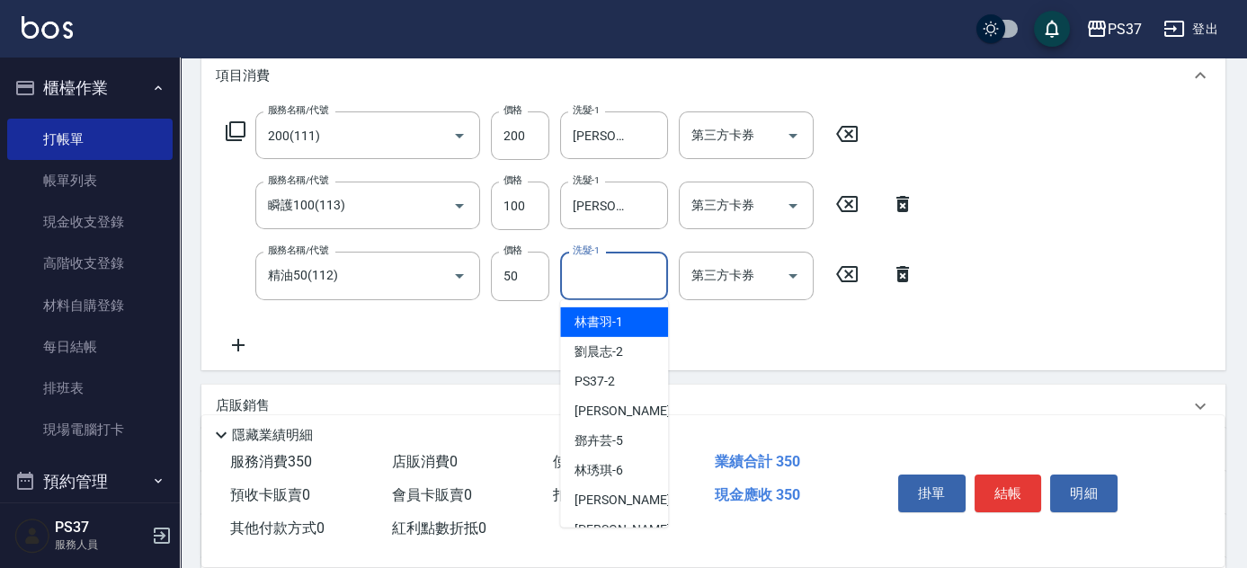
click at [617, 264] on input "洗髮-1" at bounding box center [614, 275] width 92 height 31
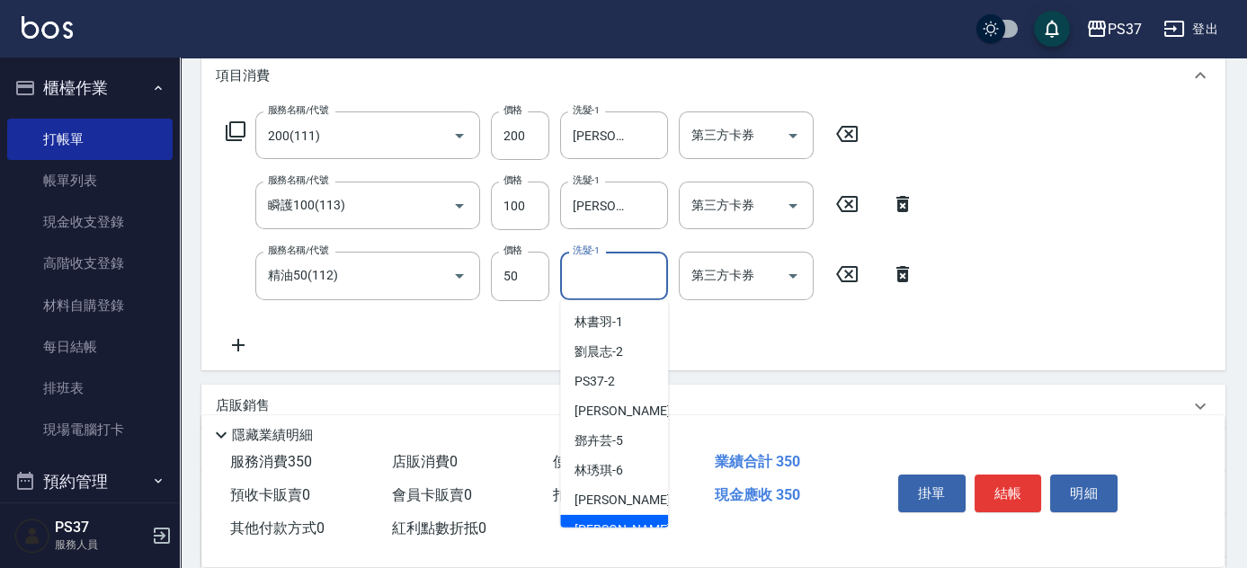
click at [633, 515] on div "[PERSON_NAME]-8" at bounding box center [614, 530] width 108 height 30
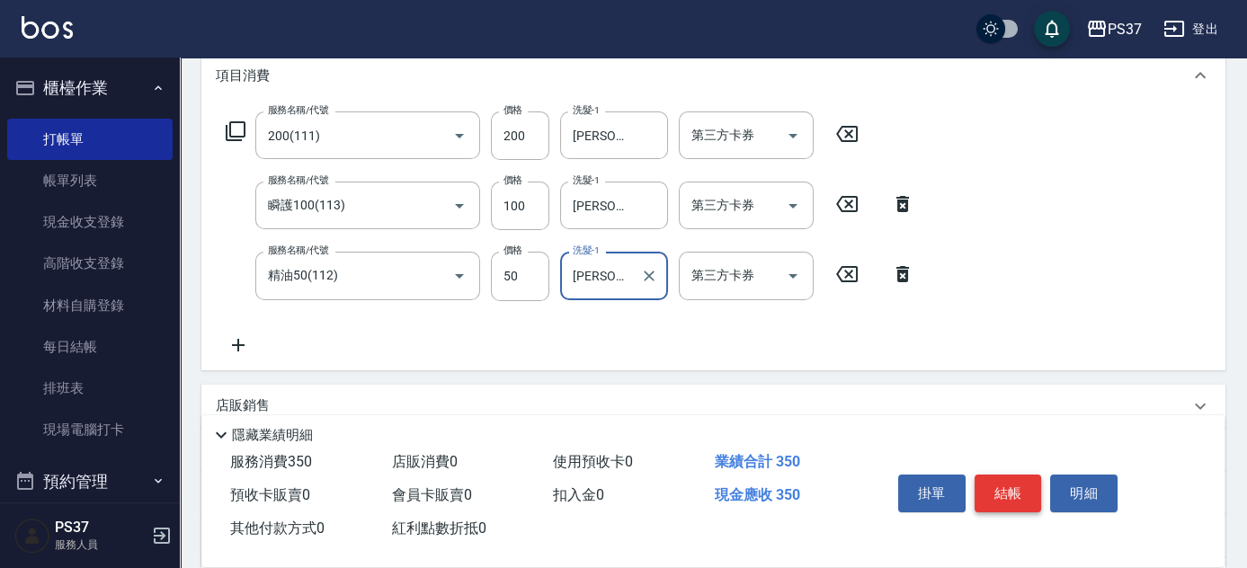
click at [989, 487] on button "結帳" at bounding box center [1008, 494] width 67 height 38
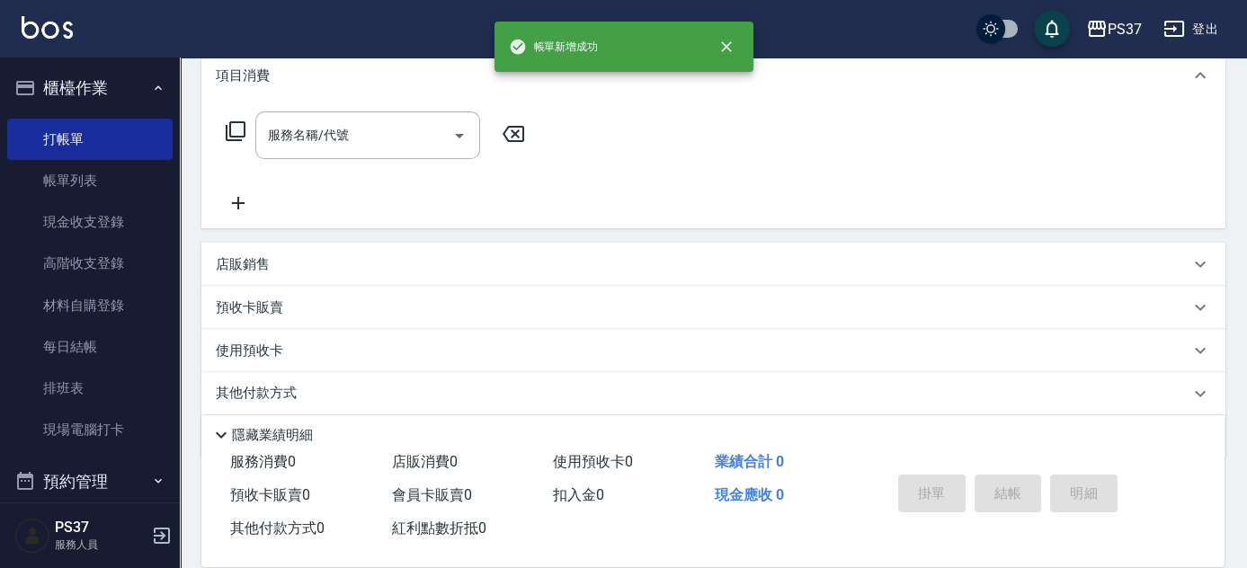
scroll to position [0, 0]
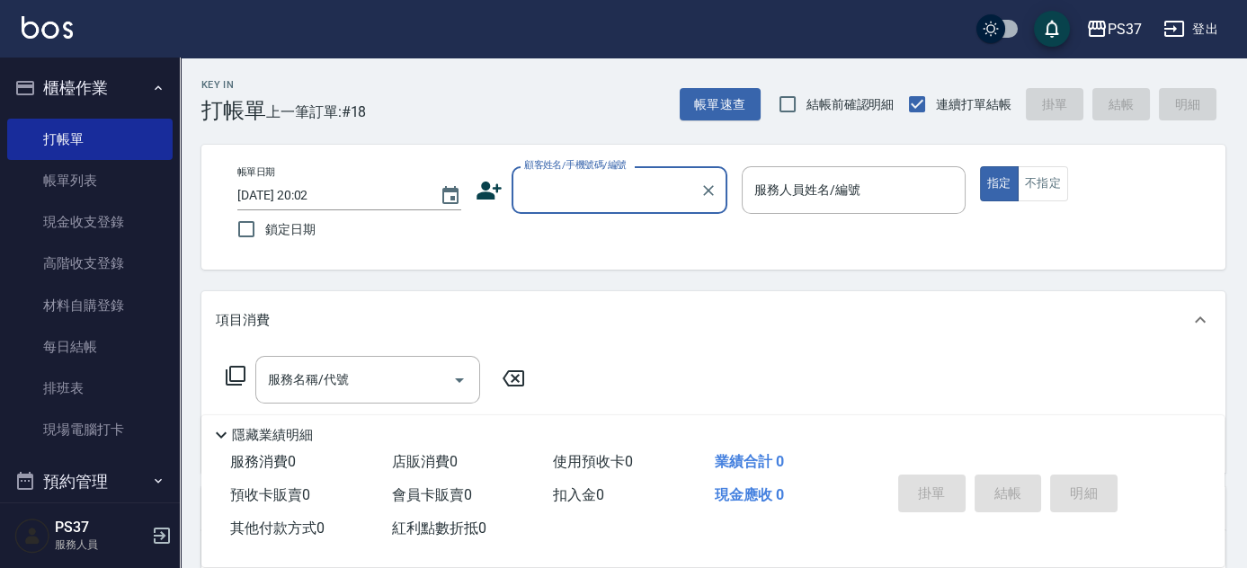
click at [599, 198] on input "顧客姓名/手機號碼/編號" at bounding box center [606, 189] width 173 height 31
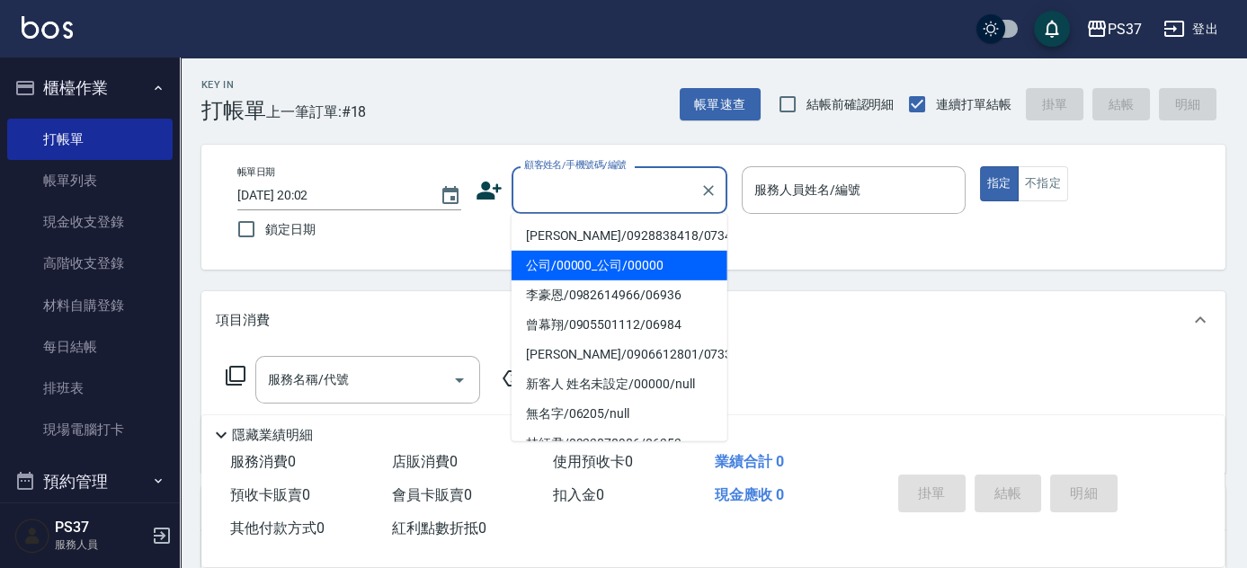
click at [597, 253] on li "公司/00000_公司/00000" at bounding box center [620, 266] width 216 height 30
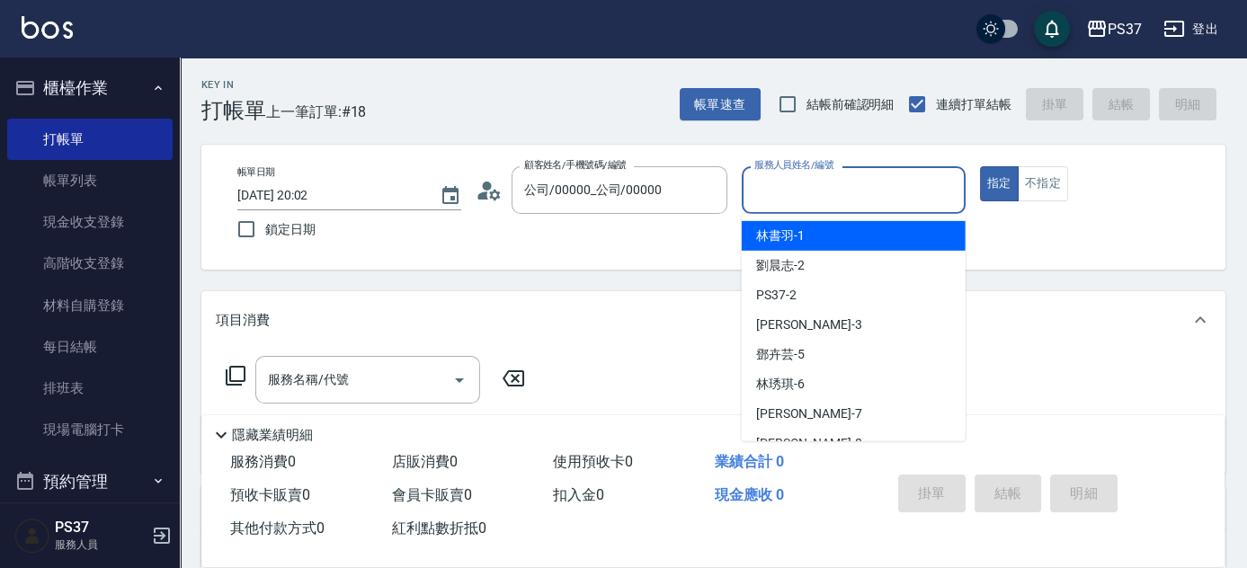
click at [813, 197] on input "服務人員姓名/編號" at bounding box center [854, 189] width 208 height 31
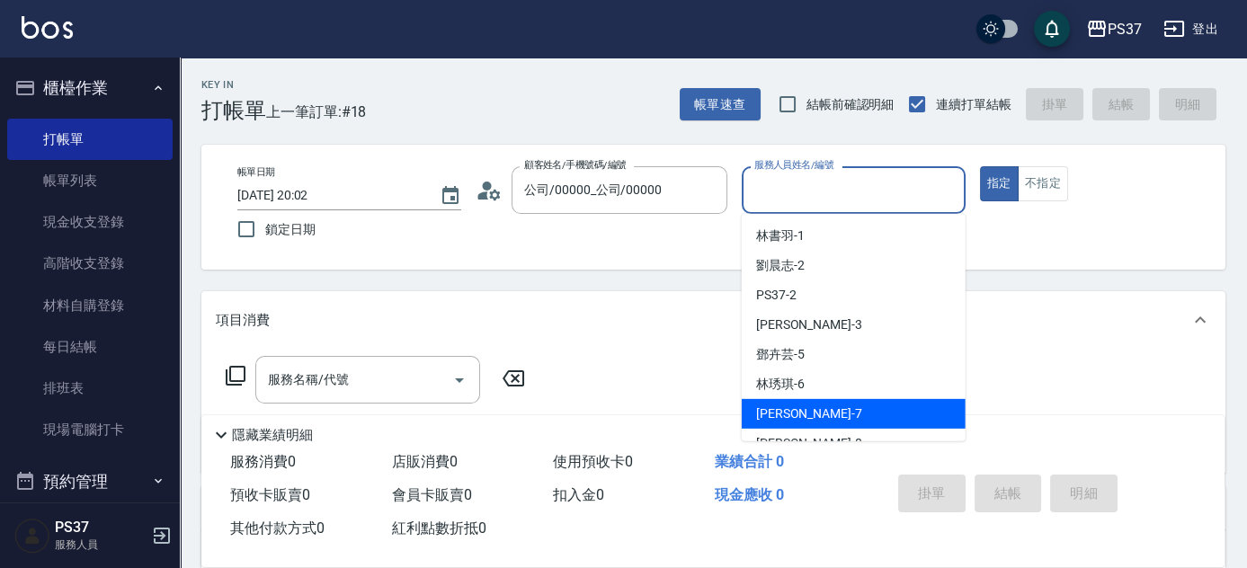
click at [859, 416] on div "[PERSON_NAME] -7" at bounding box center [854, 414] width 224 height 30
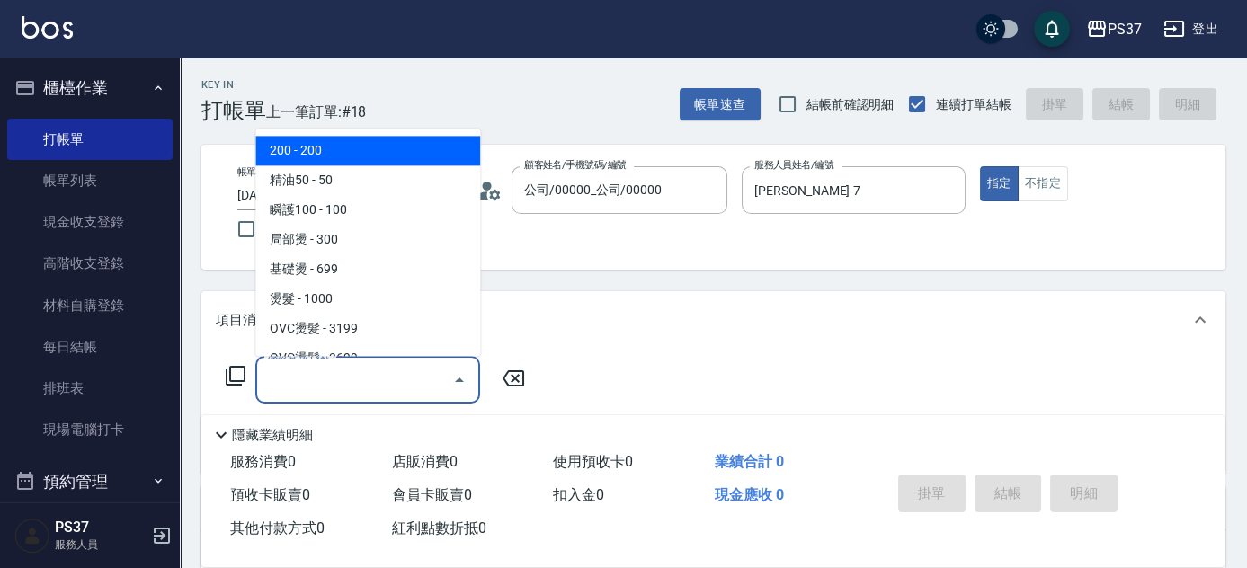
click at [380, 374] on input "服務名稱/代號" at bounding box center [355, 379] width 182 height 31
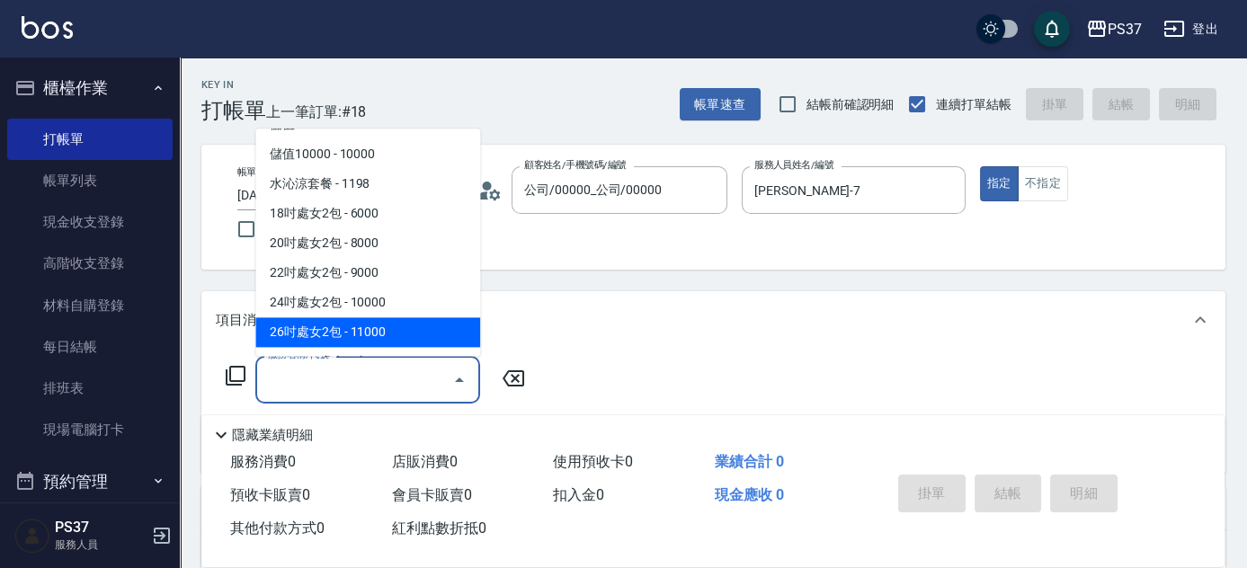
scroll to position [2050, 0]
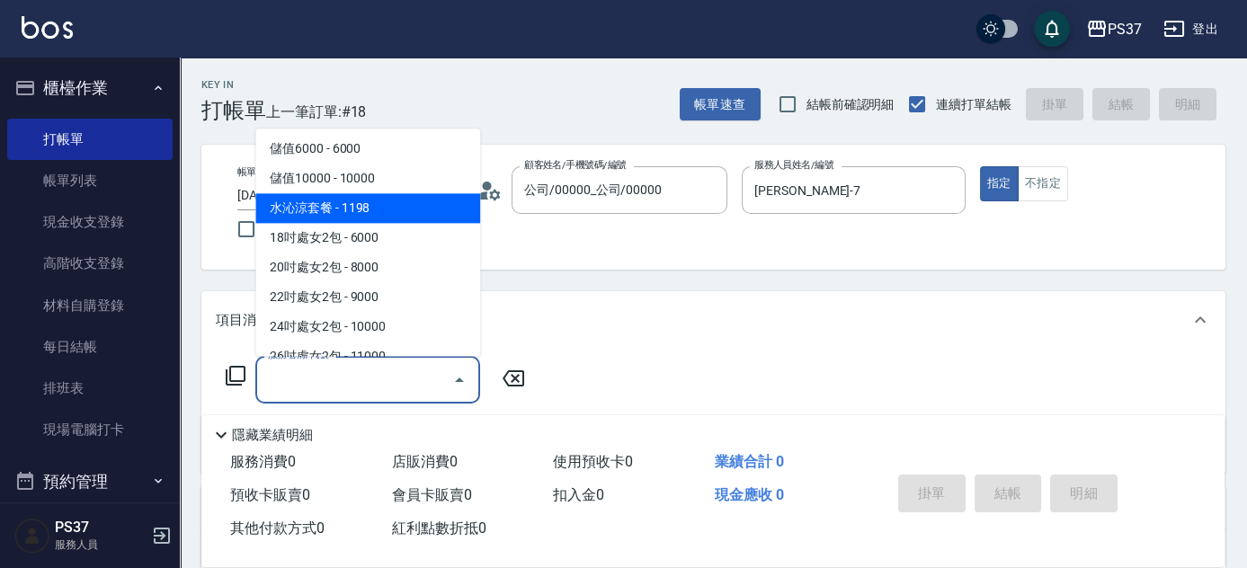
click at [398, 210] on span "水沁涼套餐 - 1198" at bounding box center [367, 209] width 225 height 30
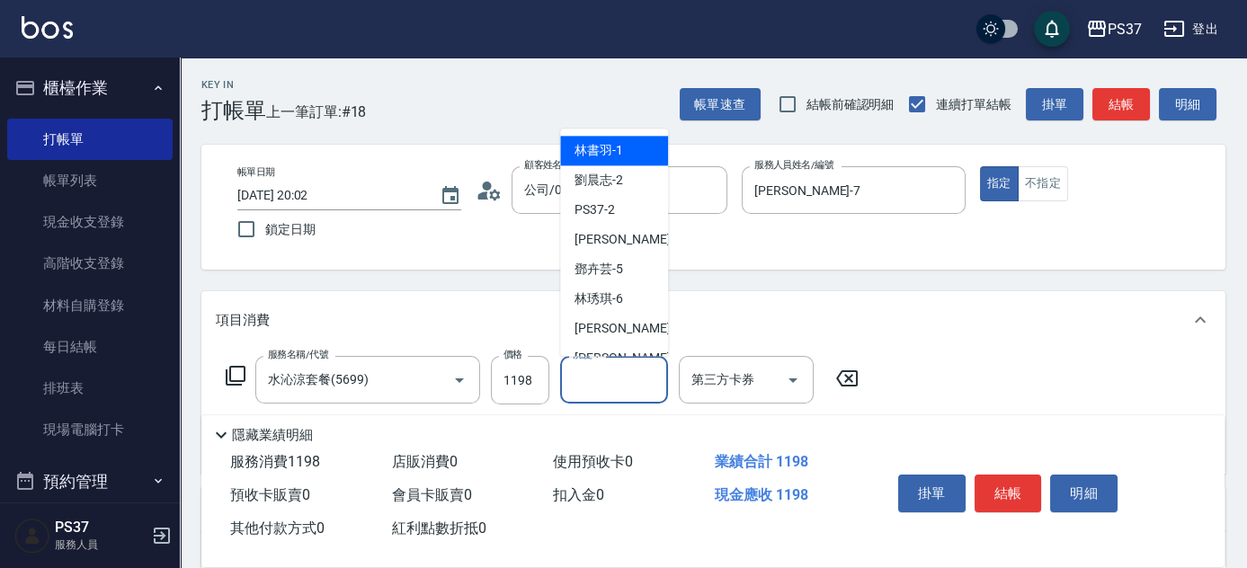
click at [603, 376] on input "洗髮-1" at bounding box center [614, 379] width 92 height 31
click at [577, 143] on span "林書羽 -1" at bounding box center [599, 151] width 49 height 19
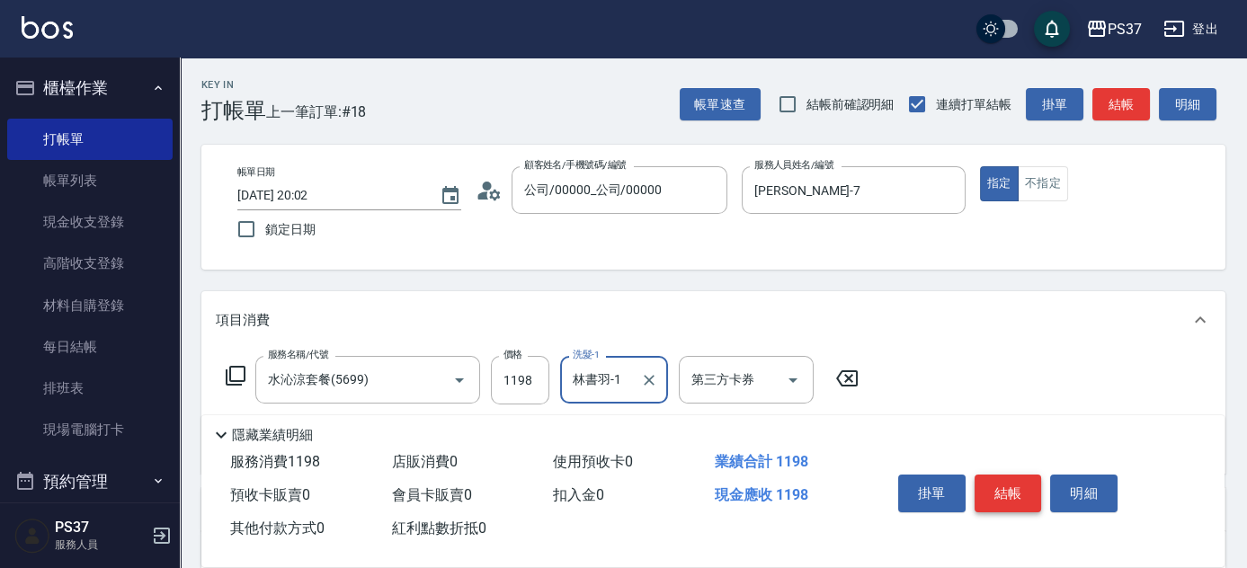
click at [1007, 492] on button "結帳" at bounding box center [1008, 494] width 67 height 38
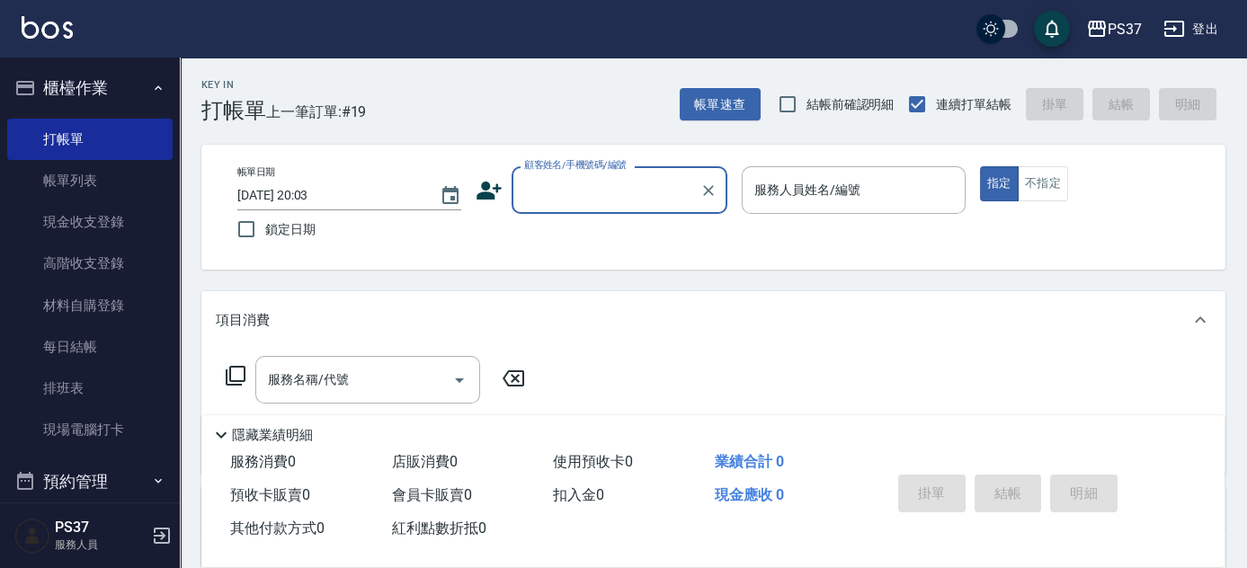
click at [590, 212] on div "顧客姓名/手機號碼/編號" at bounding box center [620, 190] width 216 height 48
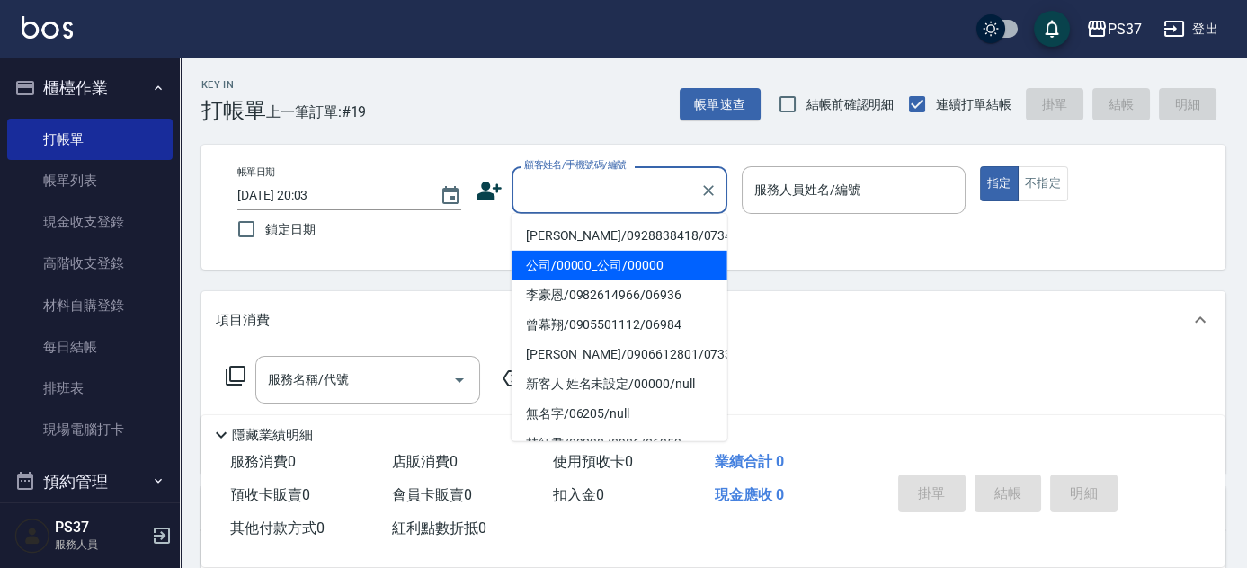
click at [600, 255] on li "公司/00000_公司/00000" at bounding box center [620, 266] width 216 height 30
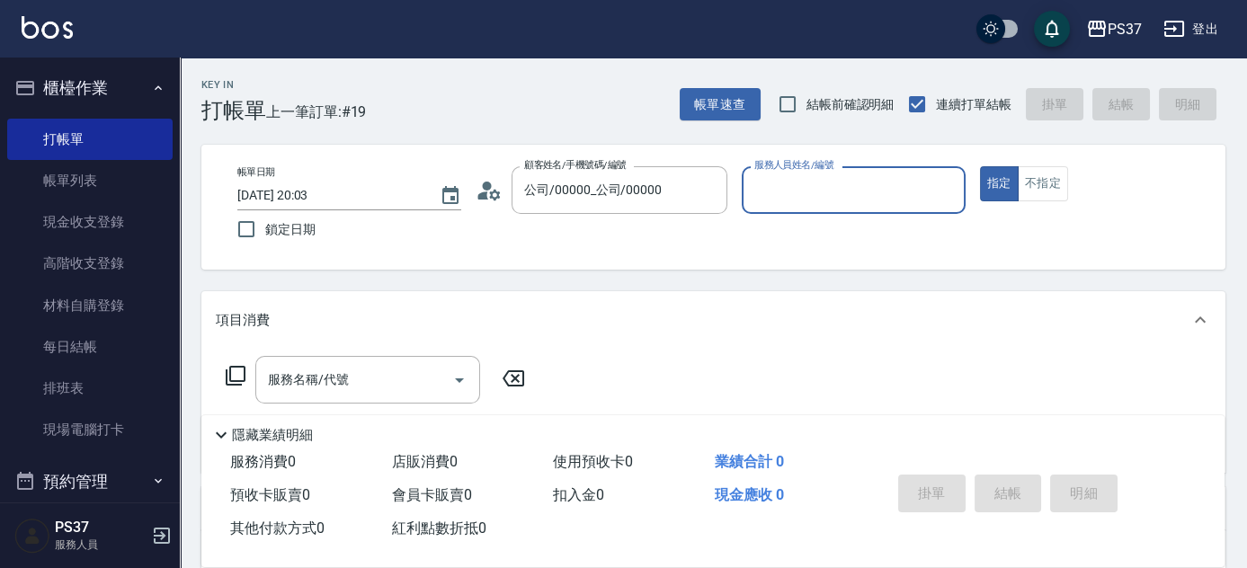
click at [799, 191] on input "服務人員姓名/編號" at bounding box center [854, 189] width 208 height 31
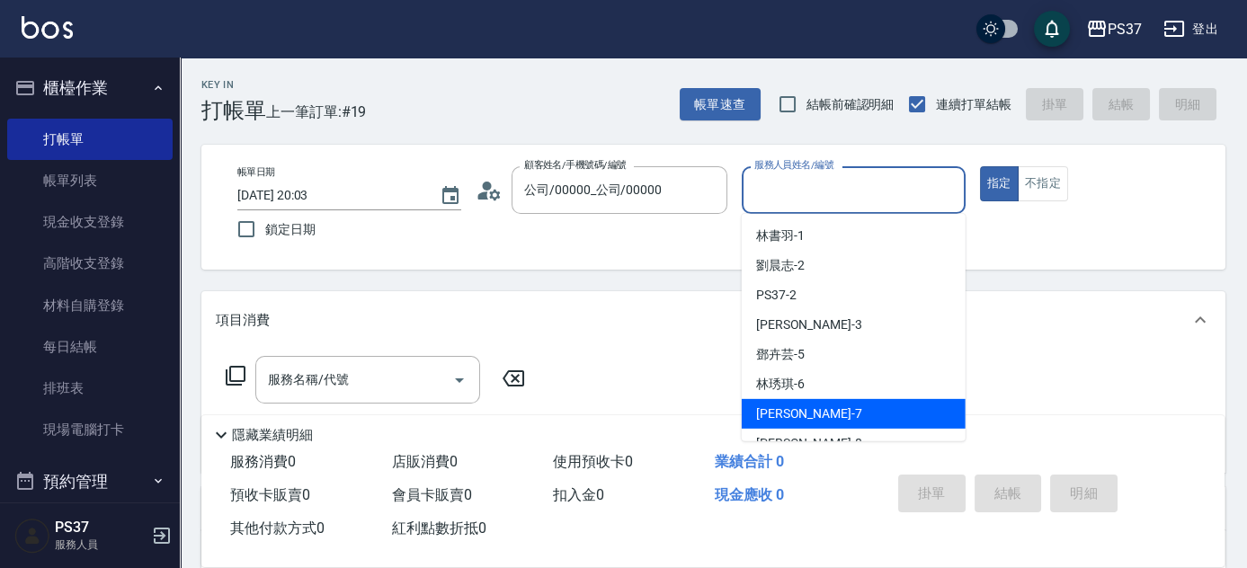
click at [827, 405] on div "[PERSON_NAME] -7" at bounding box center [854, 414] width 224 height 30
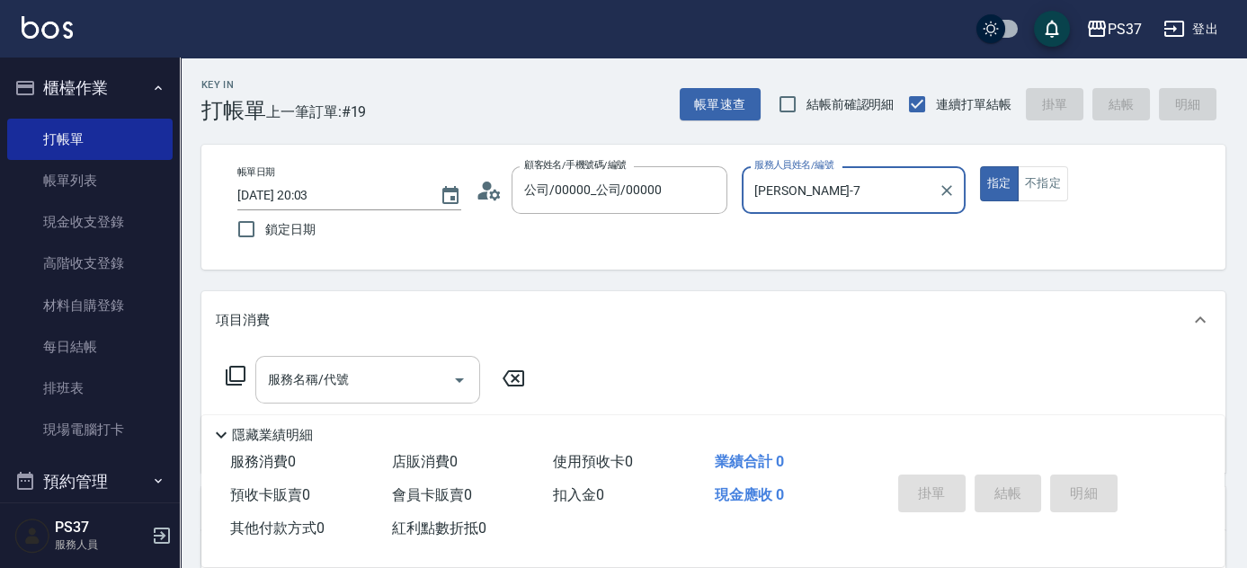
click at [366, 364] on input "服務名稱/代號" at bounding box center [355, 379] width 182 height 31
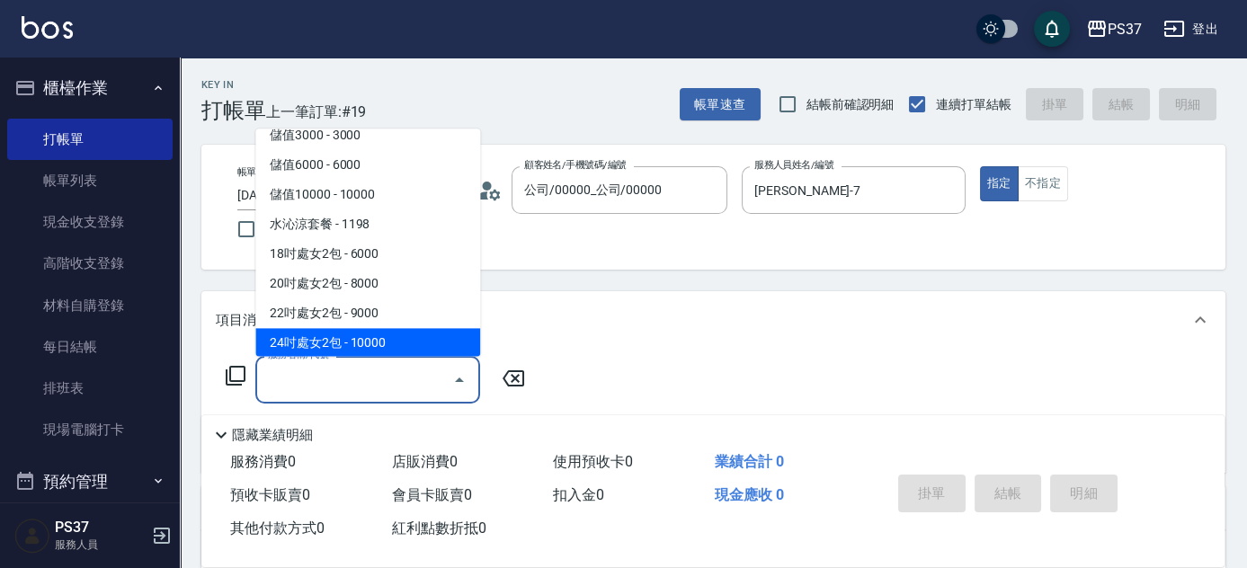
scroll to position [2043, 0]
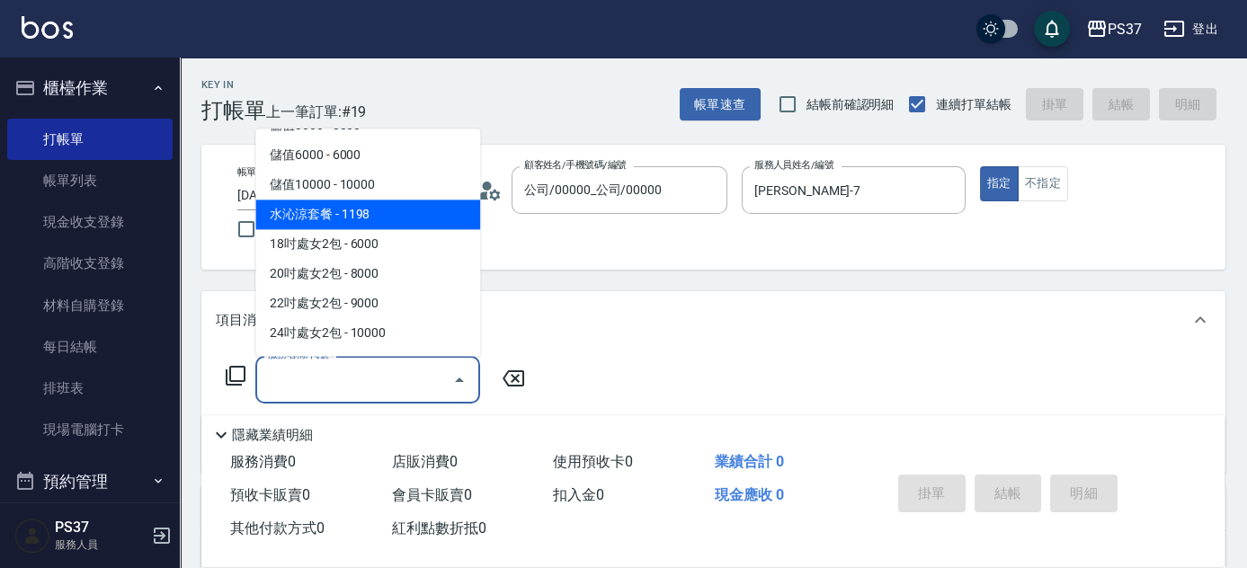
click at [365, 210] on span "水沁涼套餐 - 1198" at bounding box center [367, 216] width 225 height 30
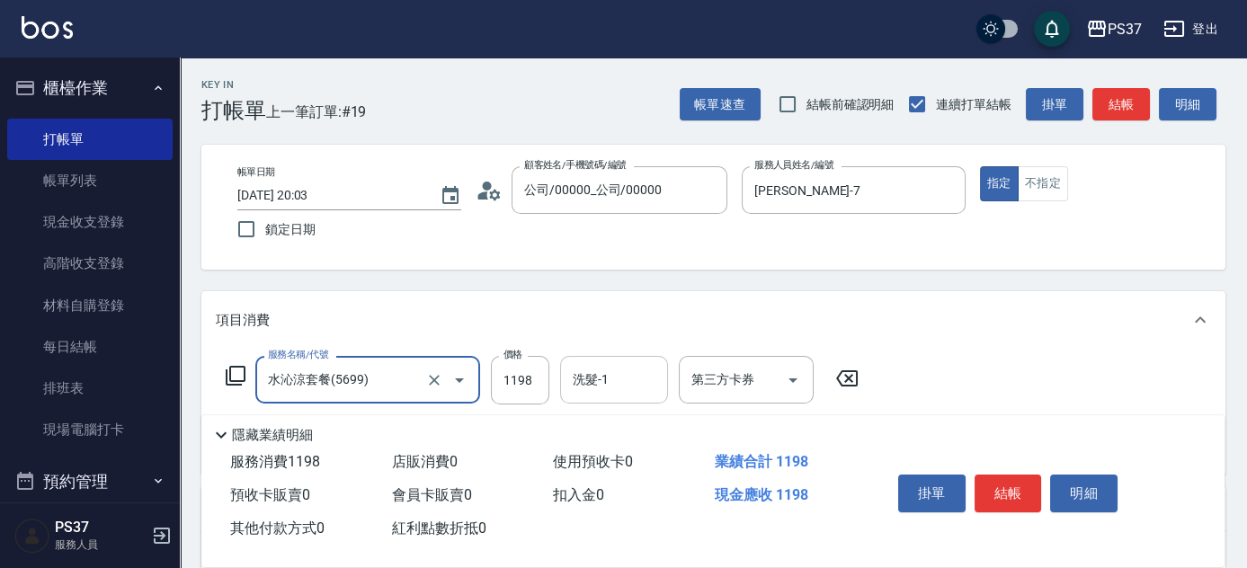
click at [618, 389] on input "洗髮-1" at bounding box center [614, 379] width 92 height 31
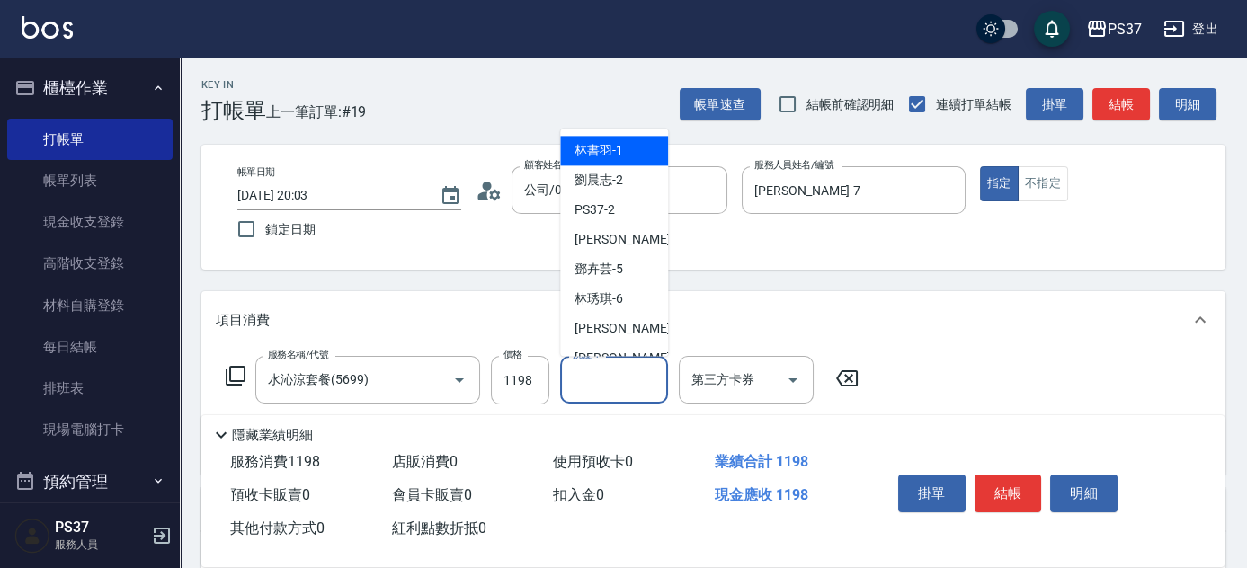
click at [637, 156] on div "林書羽 -1" at bounding box center [614, 152] width 108 height 30
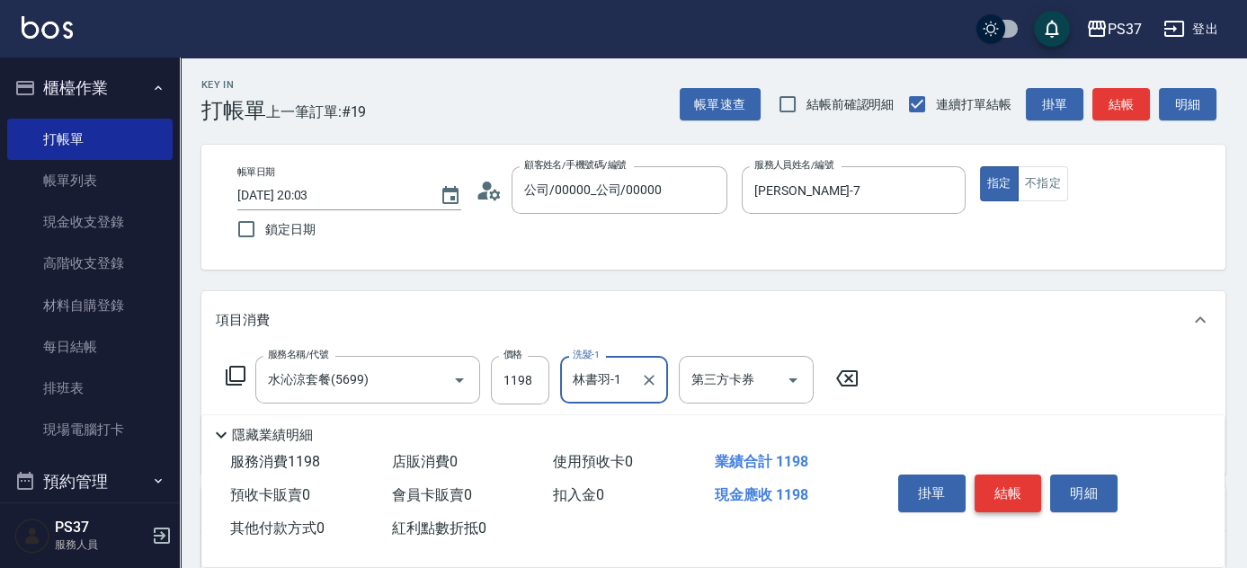
click at [999, 482] on button "結帳" at bounding box center [1008, 494] width 67 height 38
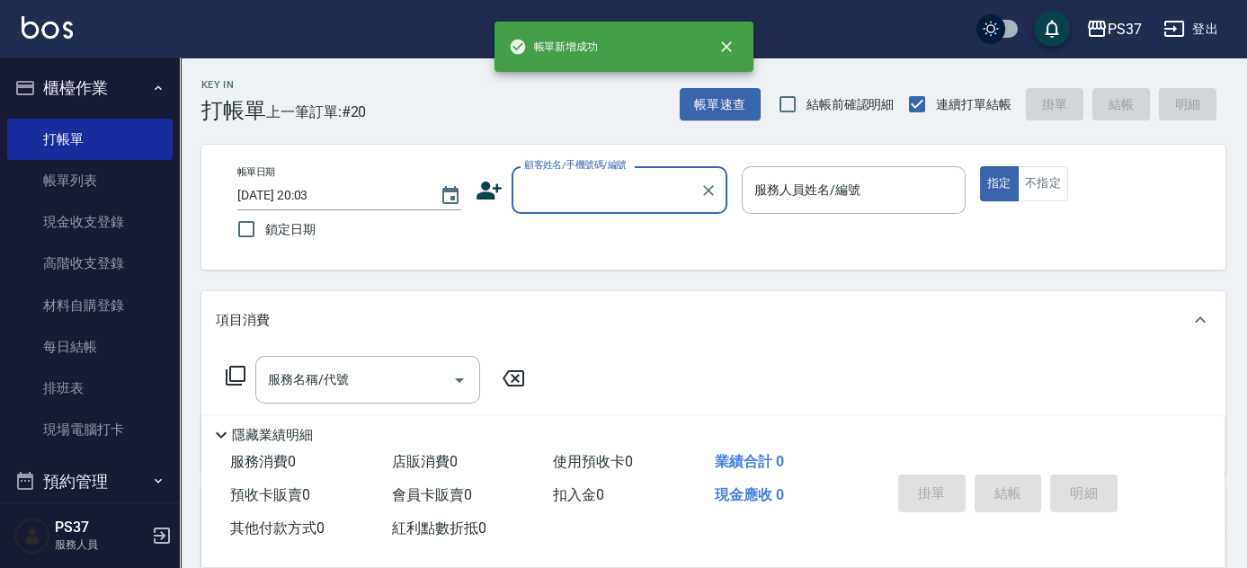
click at [599, 186] on input "顧客姓名/手機號碼/編號" at bounding box center [606, 189] width 173 height 31
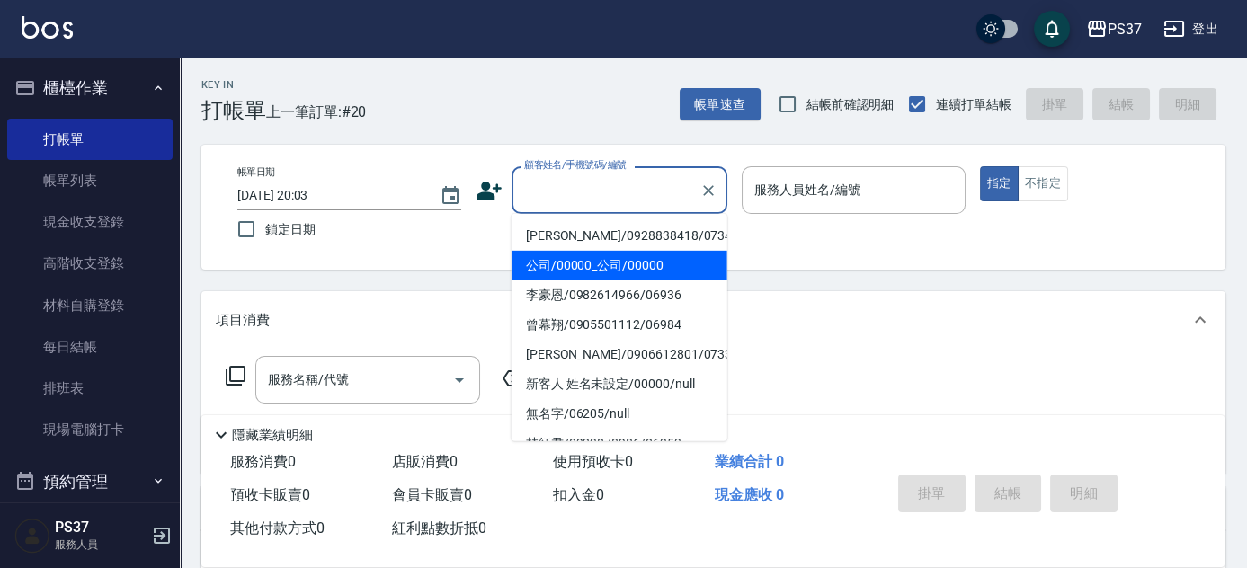
click at [592, 264] on li "公司/00000_公司/00000" at bounding box center [620, 266] width 216 height 30
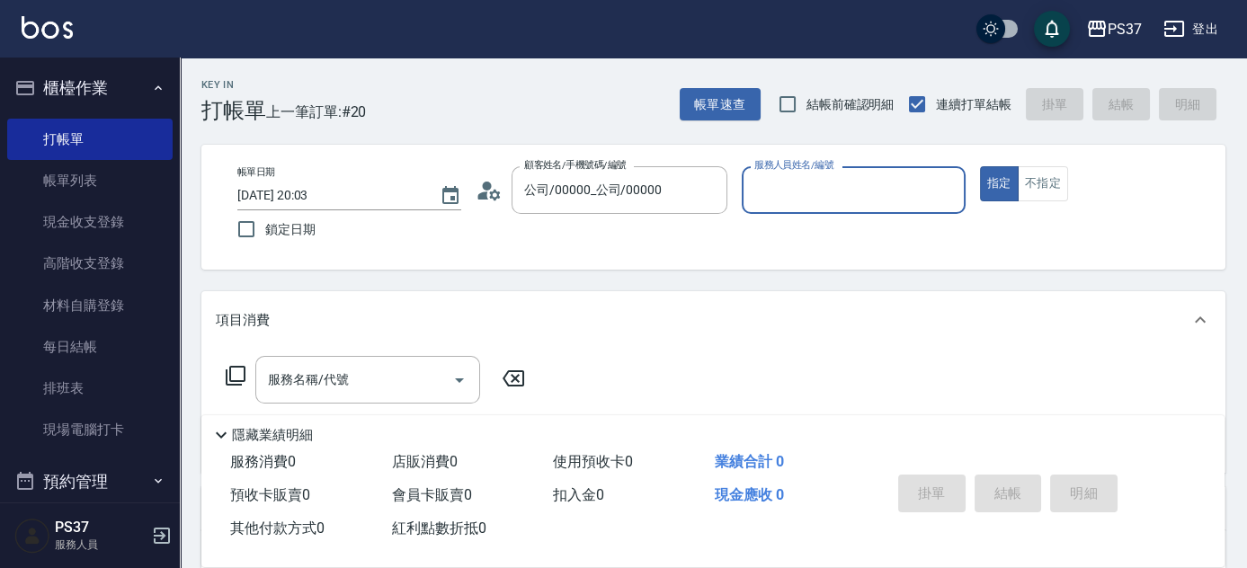
click at [813, 201] on input "服務人員姓名/編號" at bounding box center [854, 189] width 208 height 31
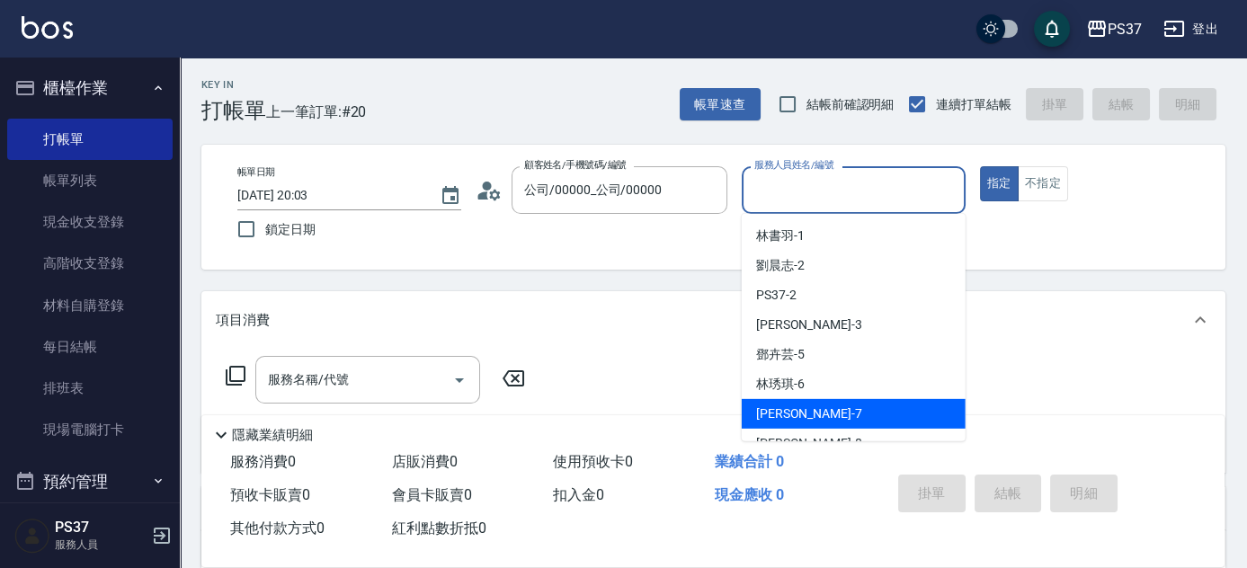
click at [833, 419] on div "[PERSON_NAME] -7" at bounding box center [854, 414] width 224 height 30
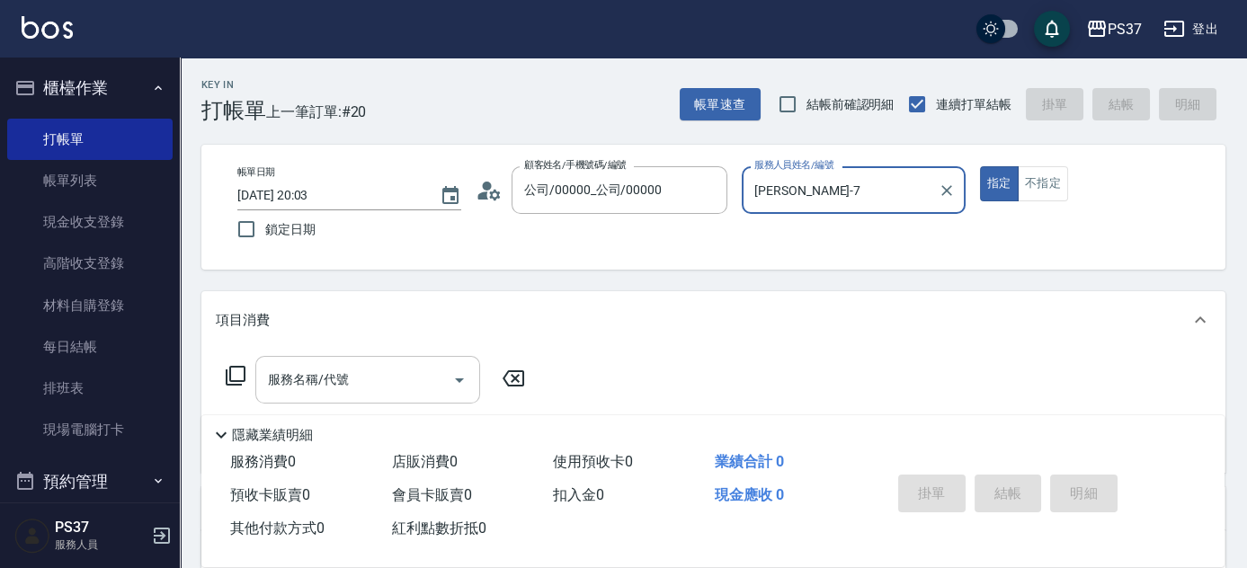
click at [399, 378] on input "服務名稱/代號" at bounding box center [355, 379] width 182 height 31
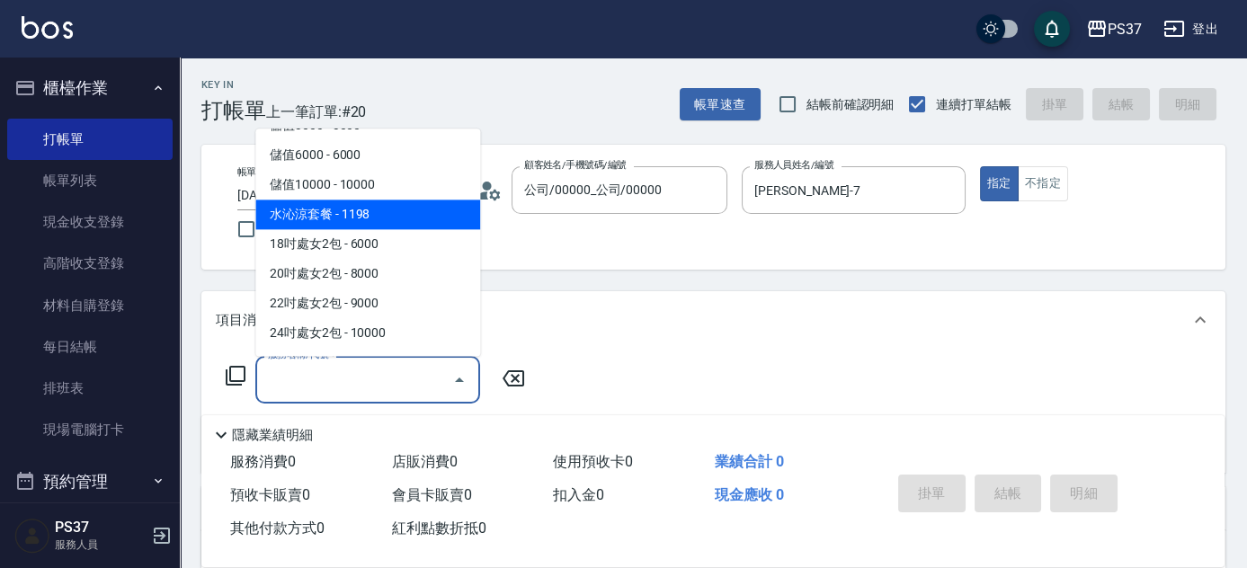
click at [421, 226] on span "水沁涼套餐 - 1198" at bounding box center [367, 216] width 225 height 30
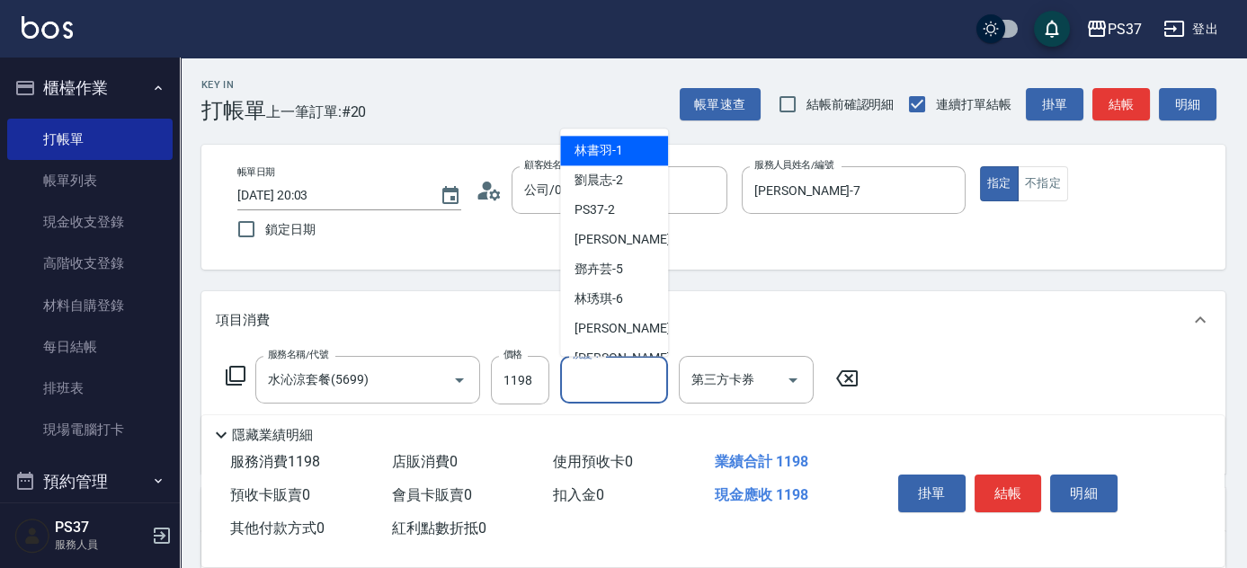
click at [594, 371] on div "洗髮-1 洗髮-1" at bounding box center [614, 380] width 108 height 48
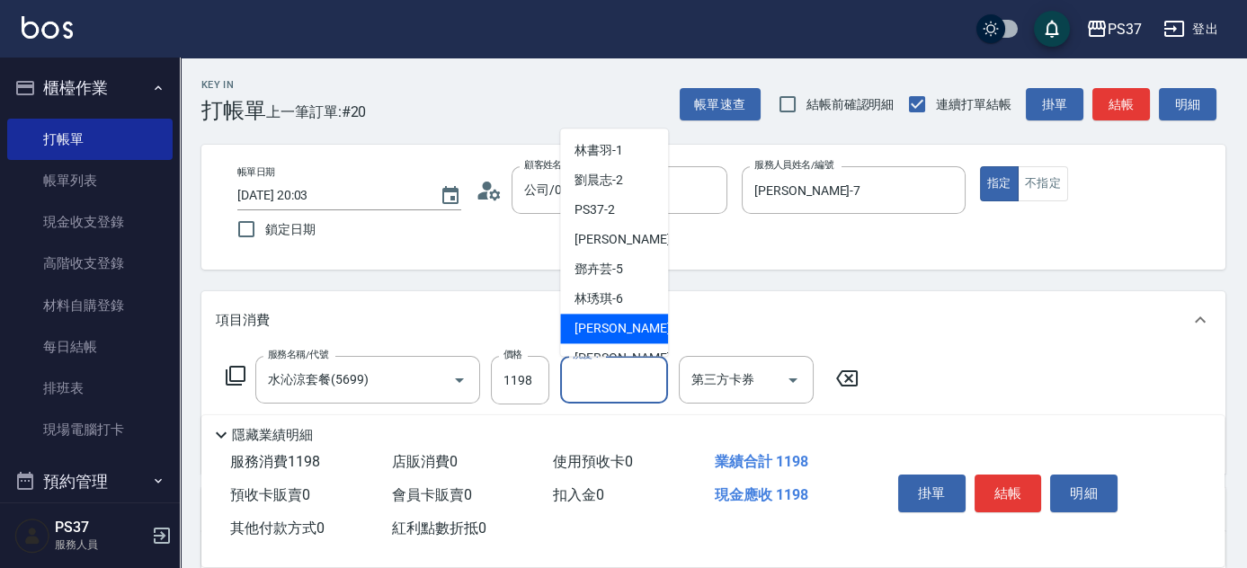
click at [612, 323] on span "[PERSON_NAME] -7" at bounding box center [628, 329] width 106 height 19
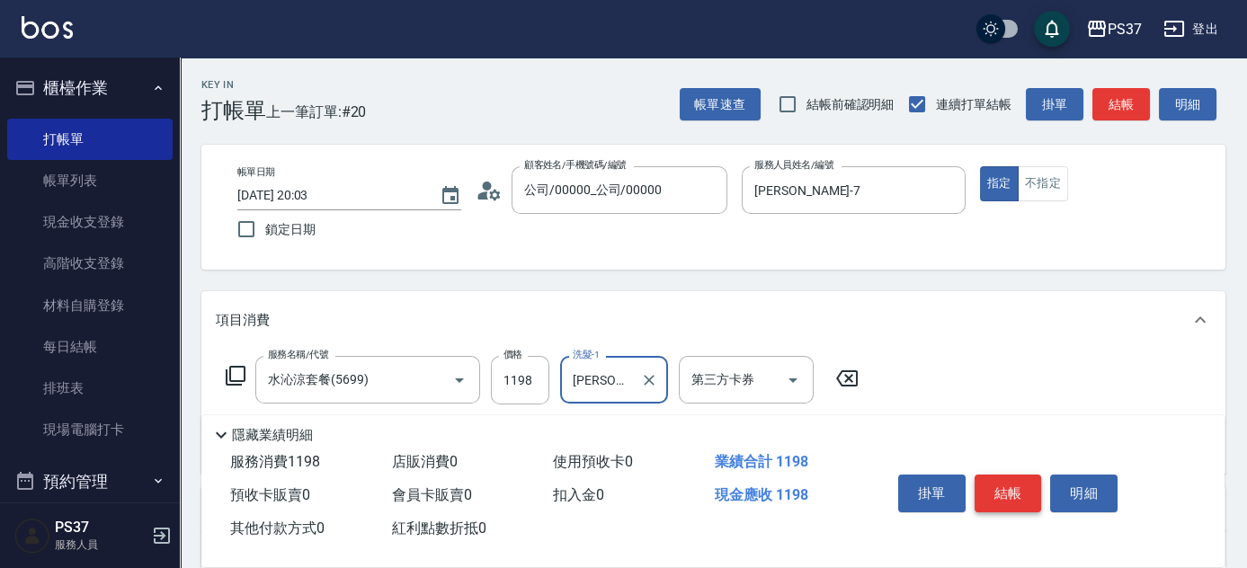
click at [1029, 493] on button "結帳" at bounding box center [1008, 494] width 67 height 38
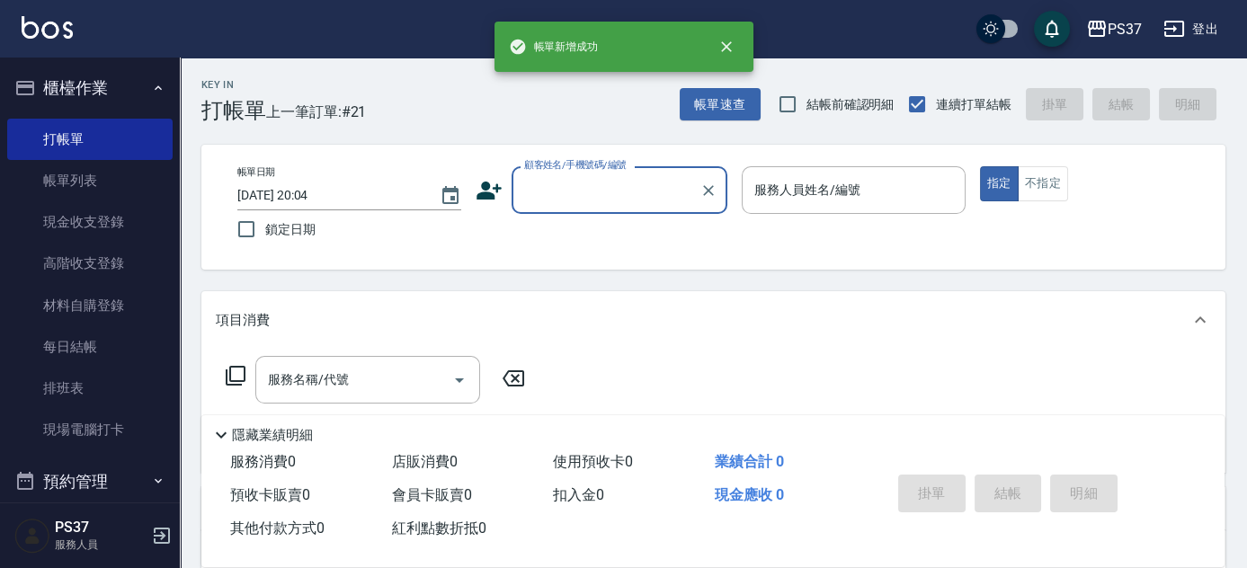
click at [594, 202] on input "顧客姓名/手機號碼/編號" at bounding box center [606, 189] width 173 height 31
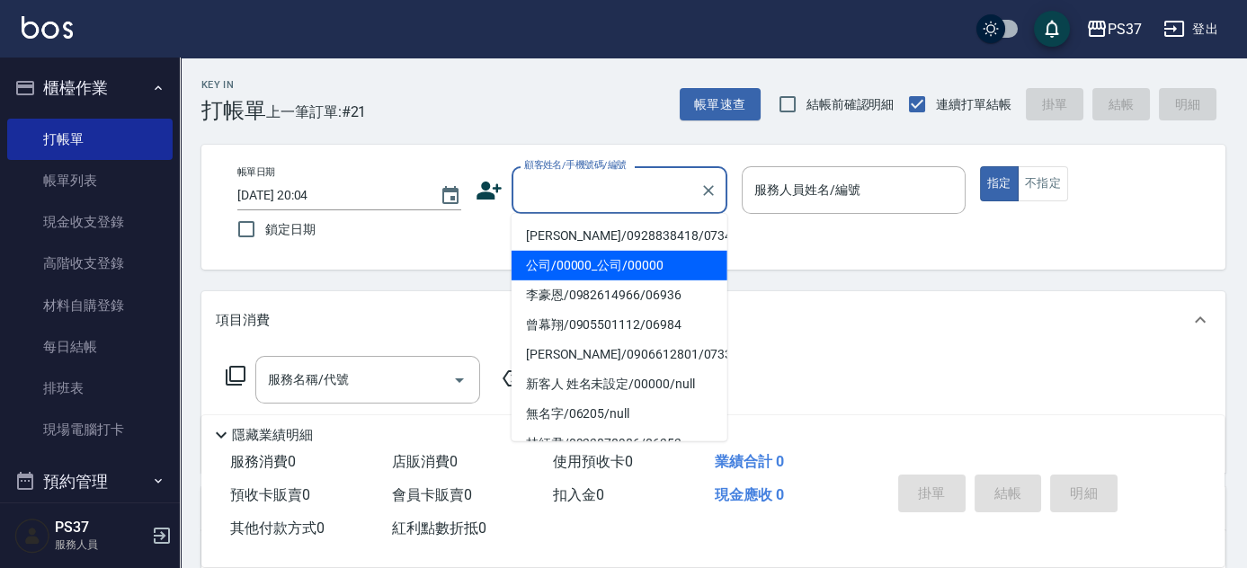
click at [604, 255] on li "公司/00000_公司/00000" at bounding box center [620, 266] width 216 height 30
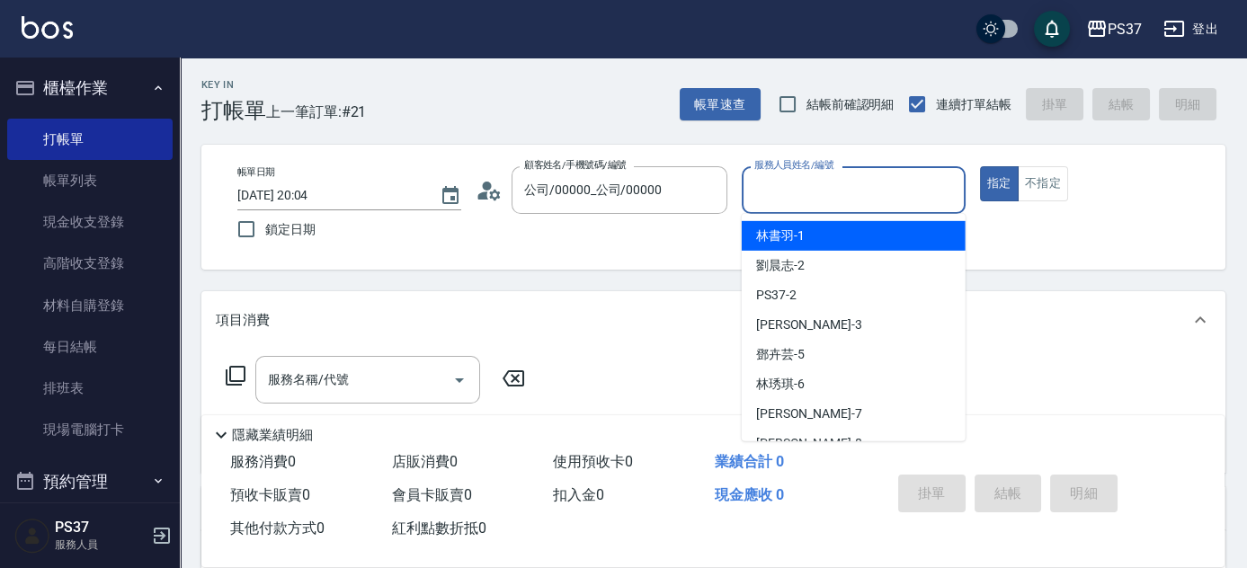
click at [790, 198] on input "服務人員姓名/編號" at bounding box center [854, 189] width 208 height 31
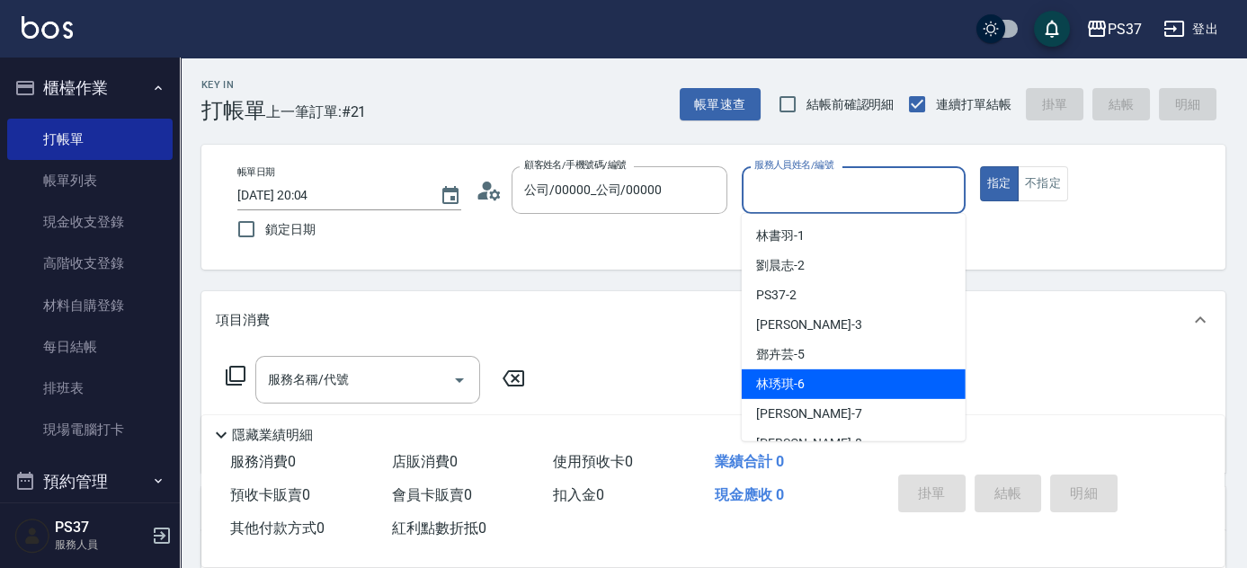
click at [827, 402] on div "[PERSON_NAME] -7" at bounding box center [854, 414] width 224 height 30
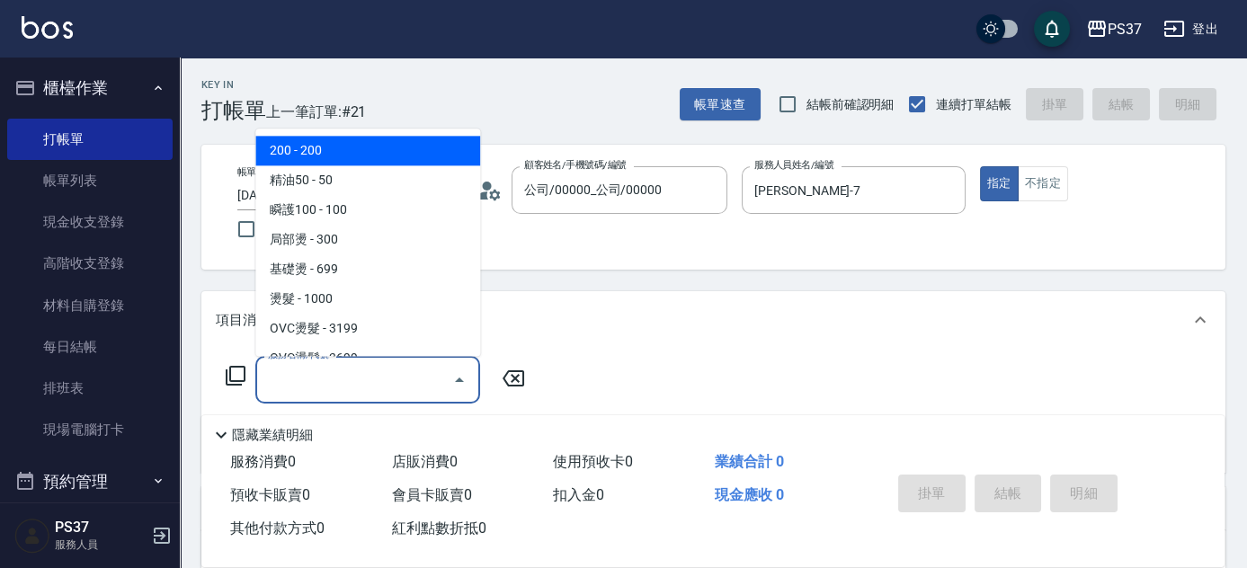
click at [375, 393] on input "服務名稱/代號" at bounding box center [355, 379] width 182 height 31
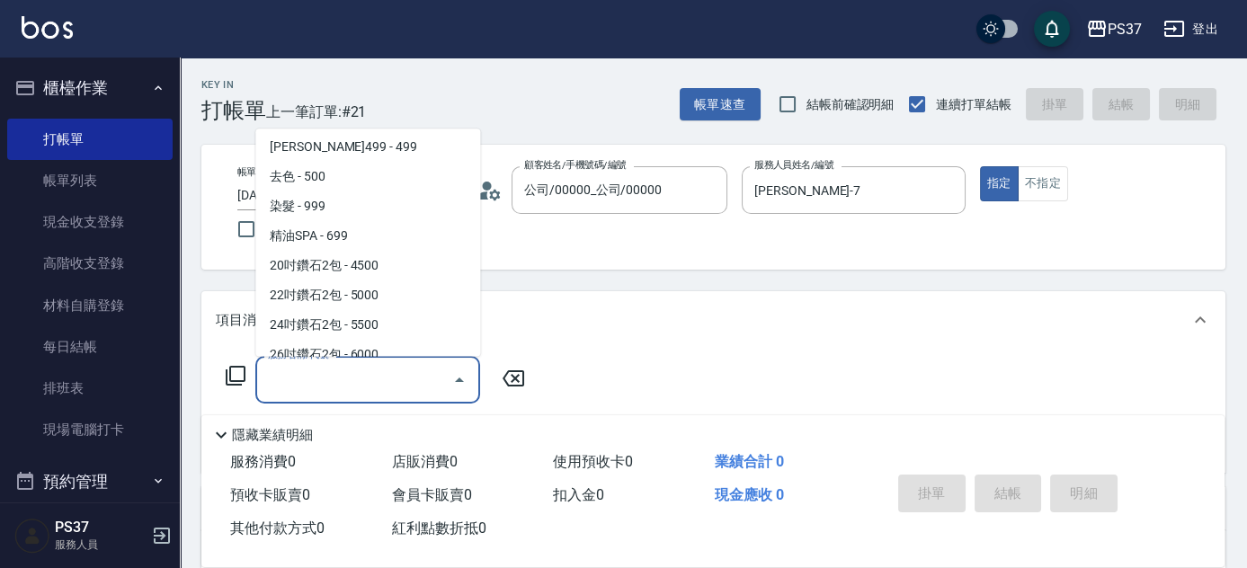
scroll to position [899, 0]
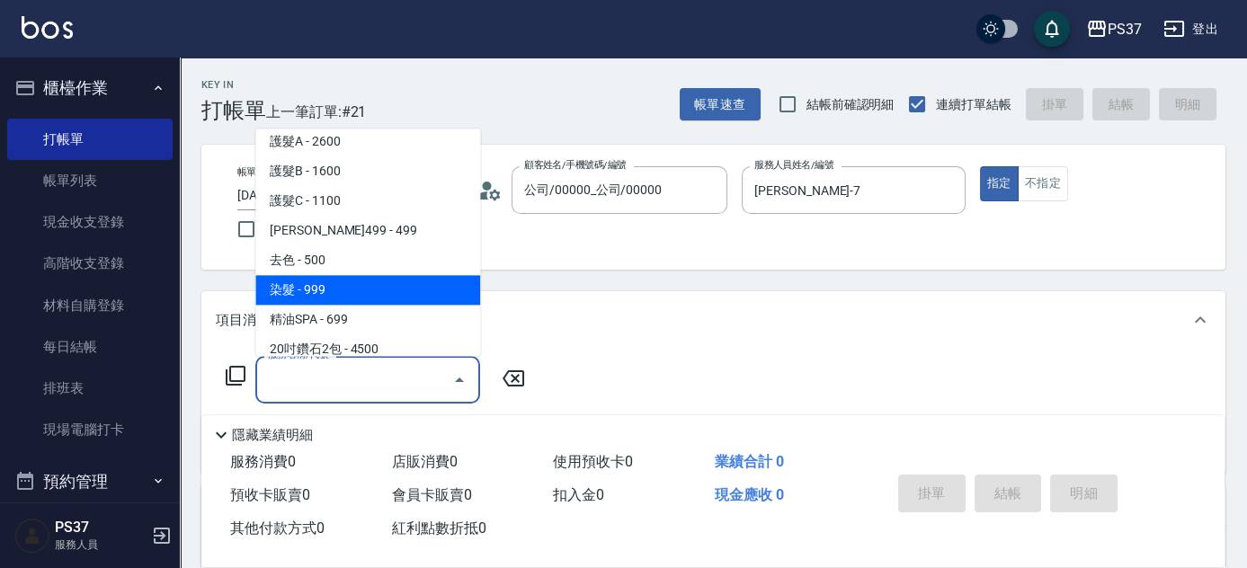
click at [362, 299] on span "染髮 - 999" at bounding box center [367, 291] width 225 height 30
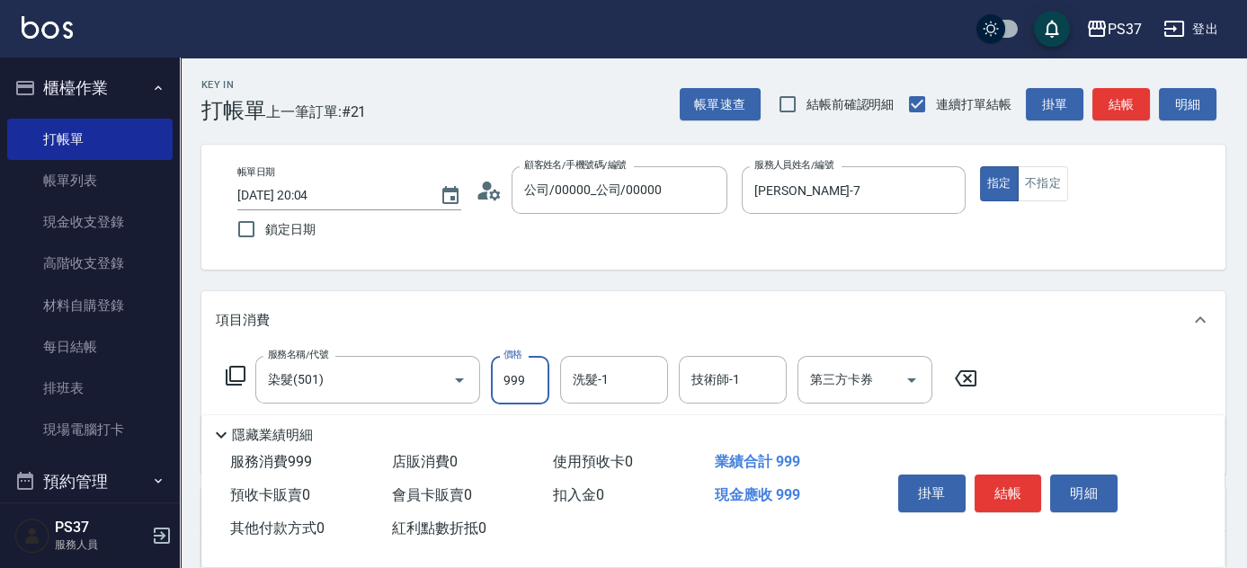
click at [527, 378] on input "999" at bounding box center [520, 380] width 58 height 49
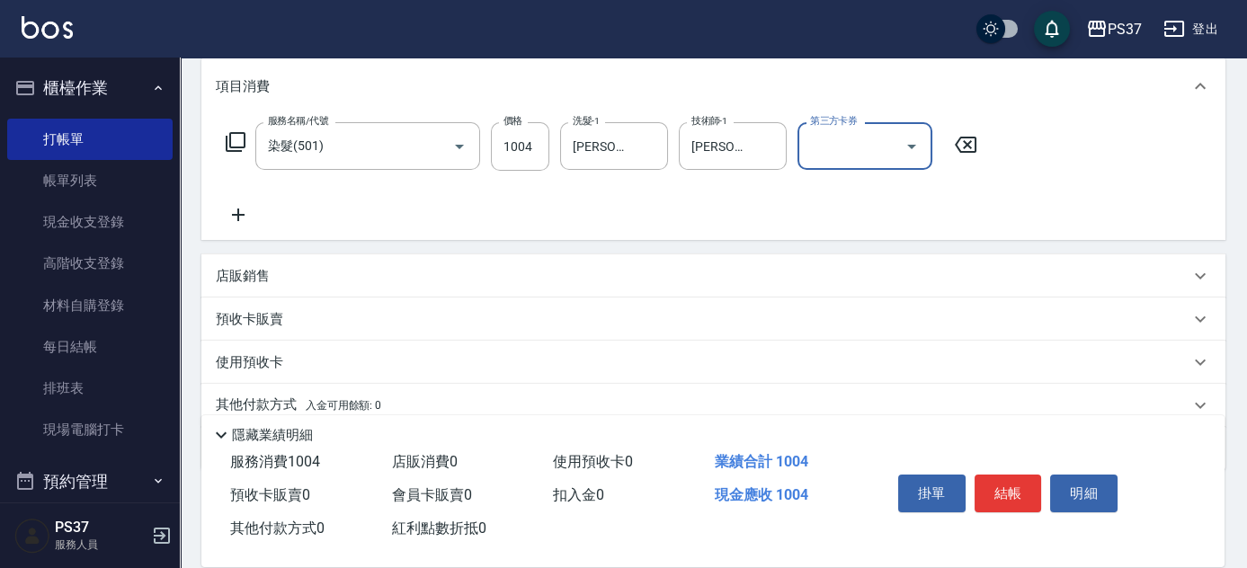
scroll to position [245, 0]
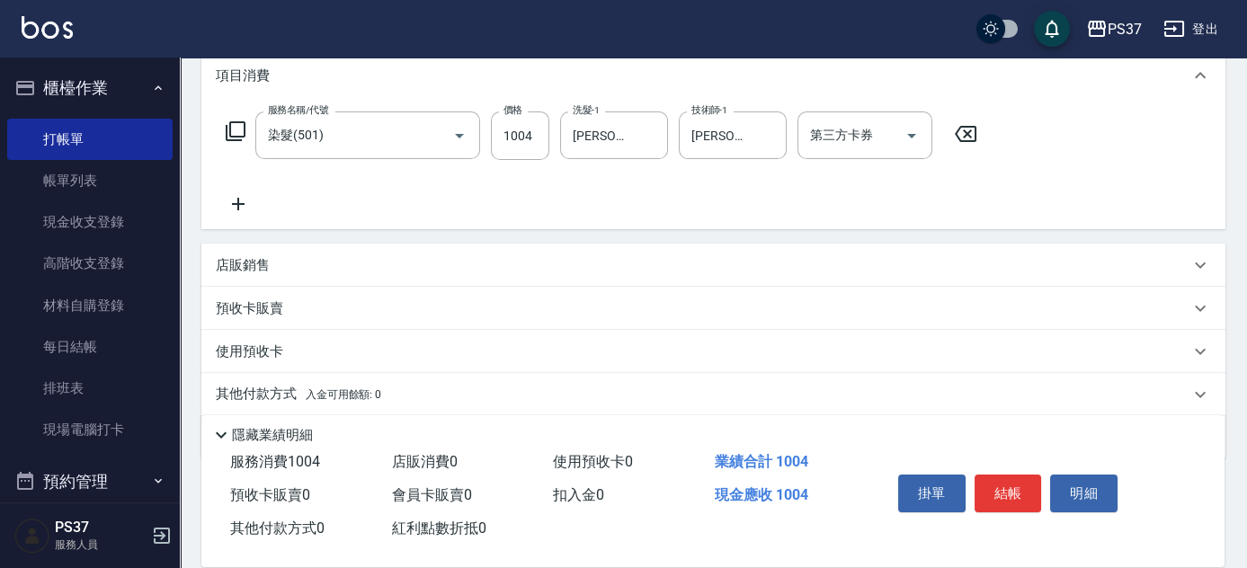
click at [229, 205] on icon at bounding box center [238, 204] width 45 height 22
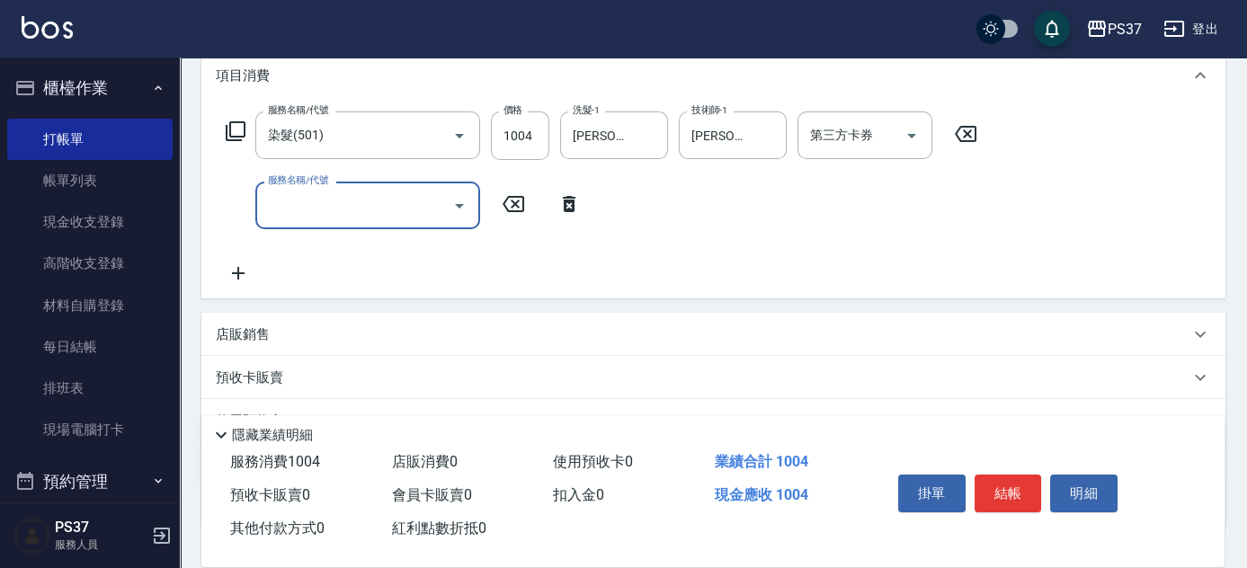
click at [268, 201] on input "服務名稱/代號" at bounding box center [355, 205] width 182 height 31
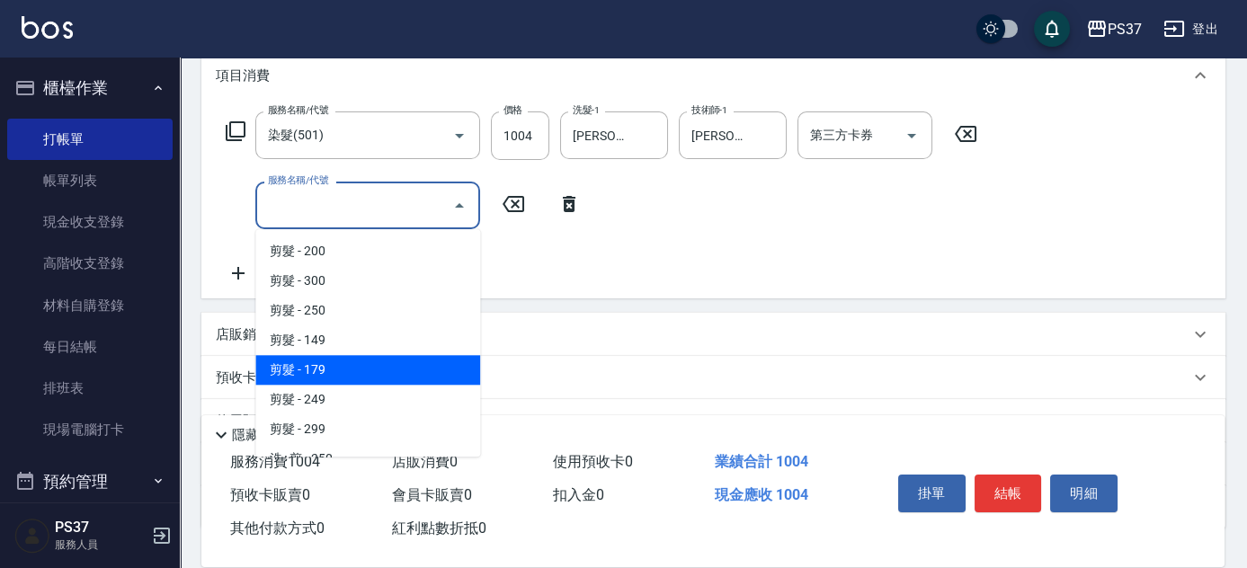
scroll to position [736, 0]
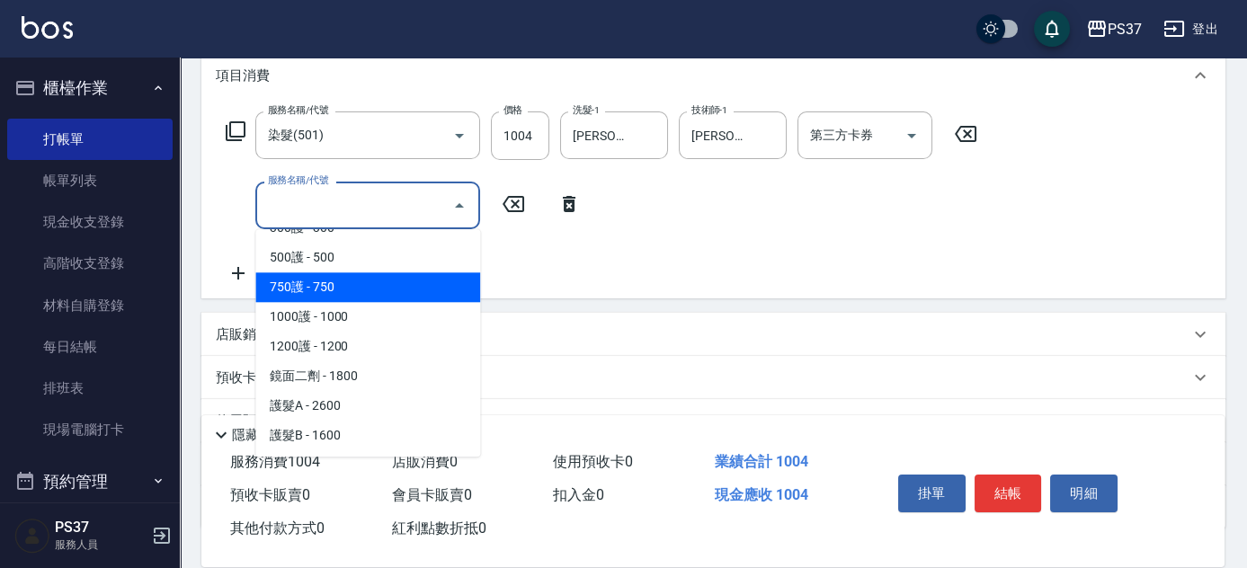
click at [344, 293] on span "750護 - 750" at bounding box center [367, 288] width 225 height 30
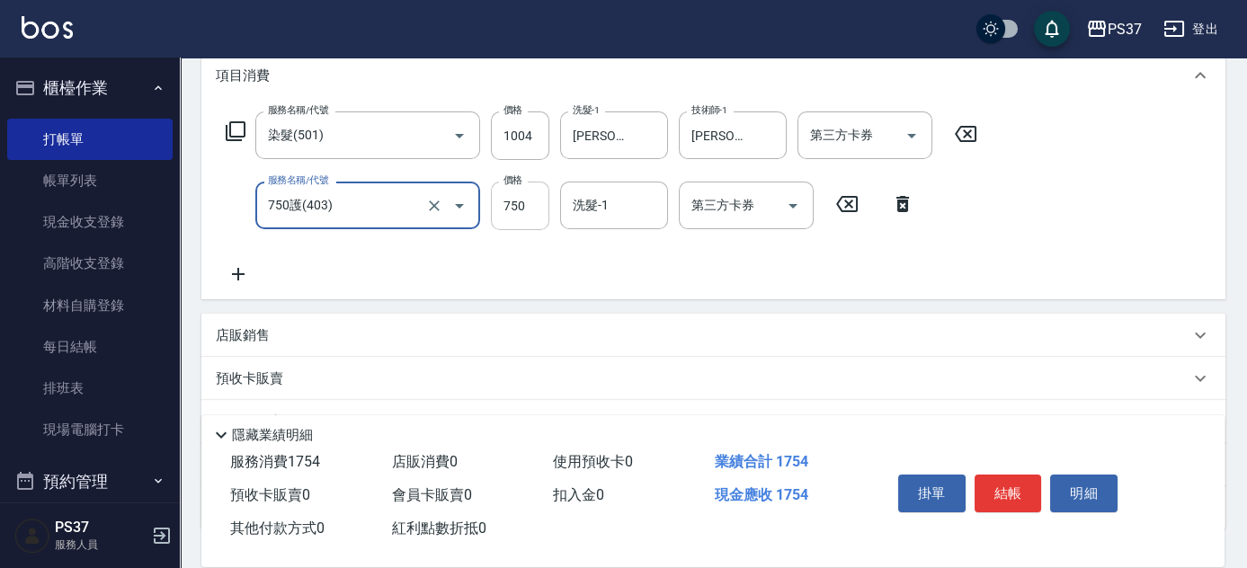
click at [540, 205] on input "750" at bounding box center [520, 206] width 58 height 49
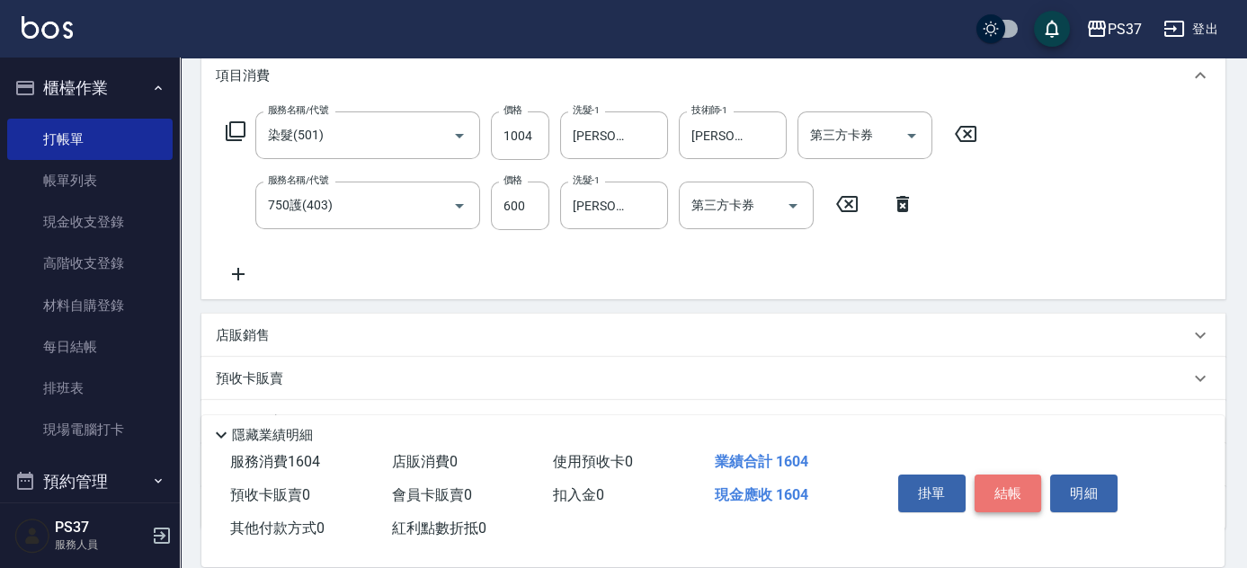
click at [1012, 498] on button "結帳" at bounding box center [1008, 494] width 67 height 38
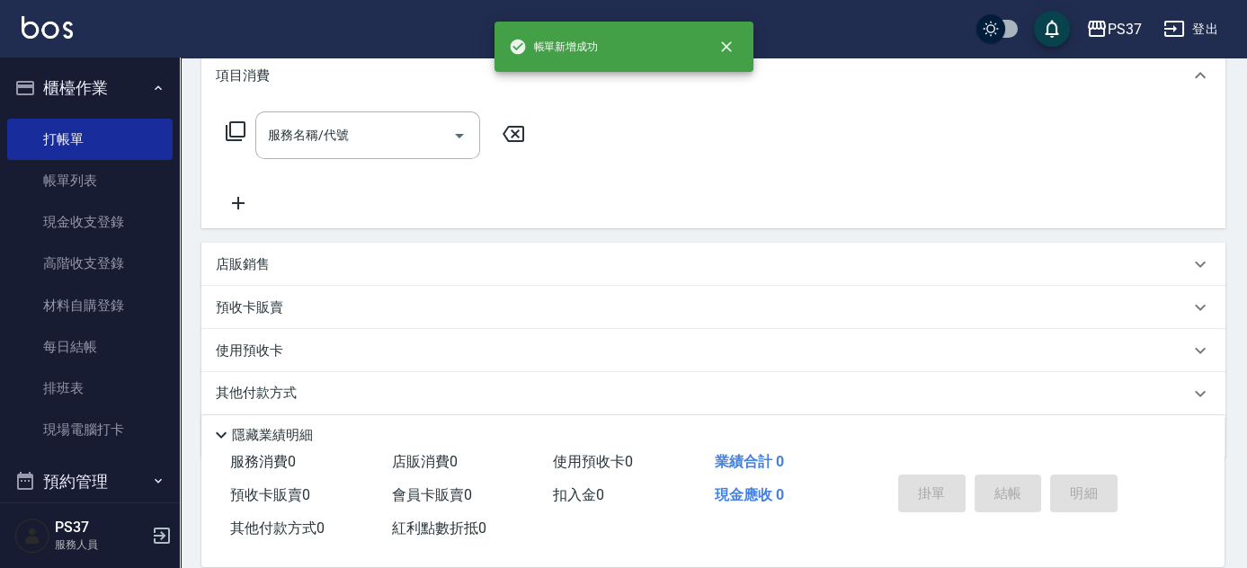
scroll to position [0, 0]
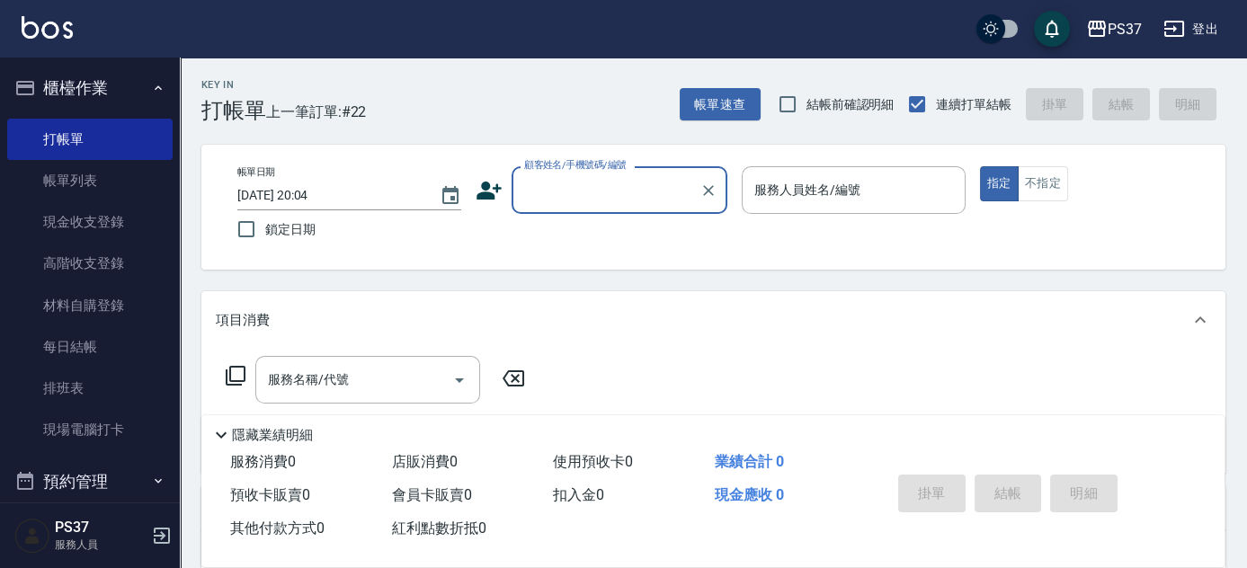
click at [636, 201] on input "顧客姓名/手機號碼/編號" at bounding box center [606, 189] width 173 height 31
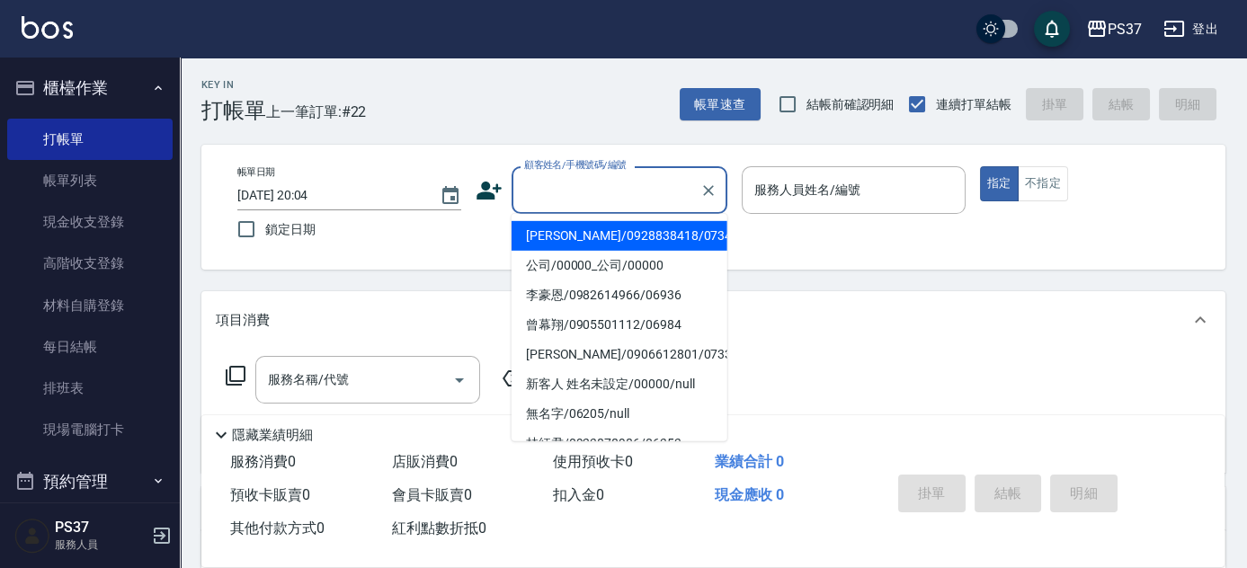
click at [637, 229] on li "[PERSON_NAME]/0928838418/07341" at bounding box center [620, 236] width 216 height 30
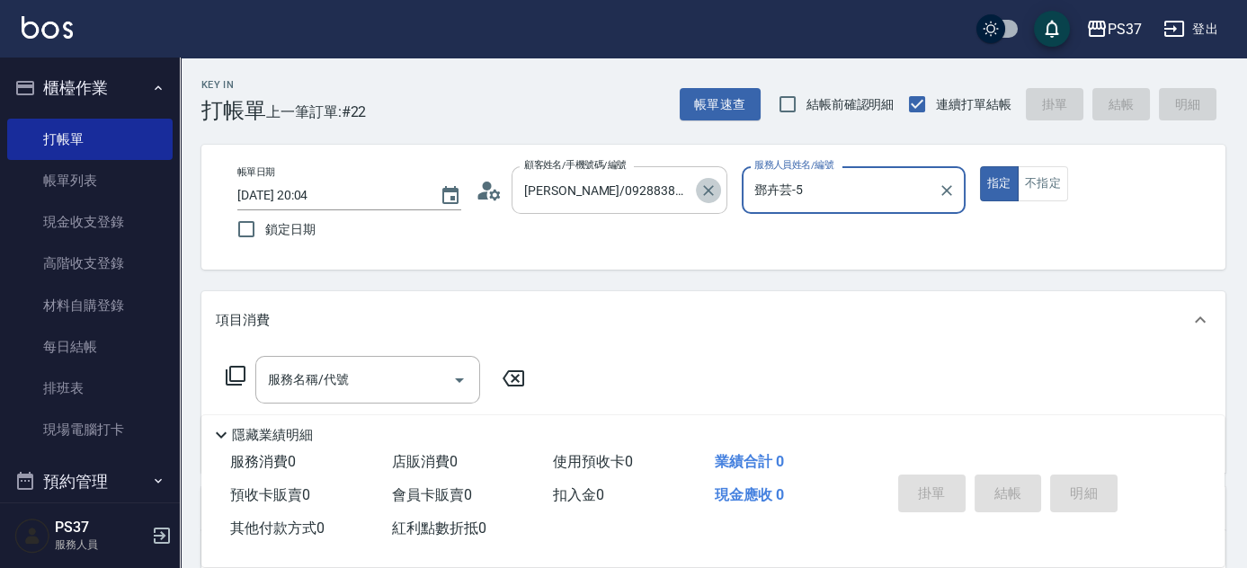
click at [704, 186] on icon "Clear" at bounding box center [708, 190] width 11 height 11
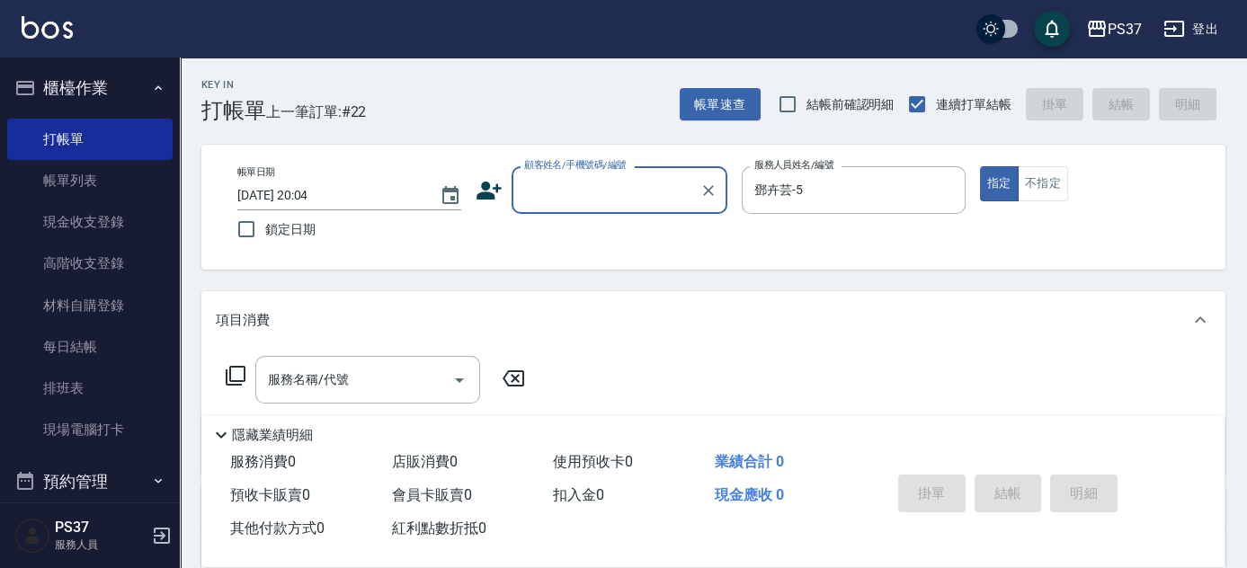
click at [663, 183] on input "顧客姓名/手機號碼/編號" at bounding box center [606, 189] width 173 height 31
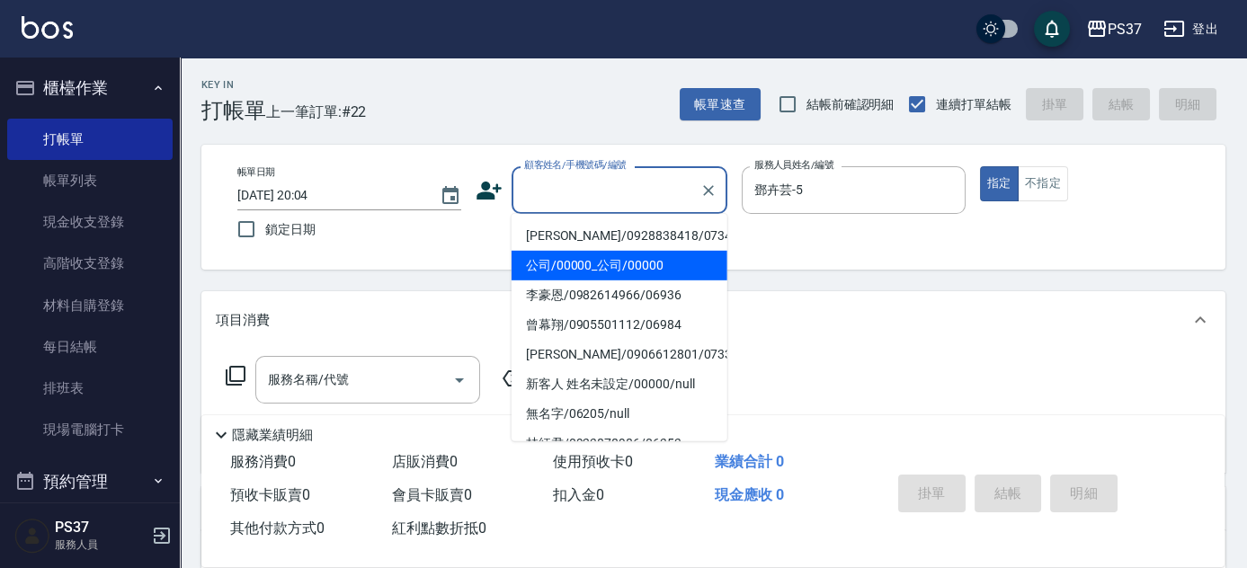
click at [642, 265] on li "公司/00000_公司/00000" at bounding box center [620, 266] width 216 height 30
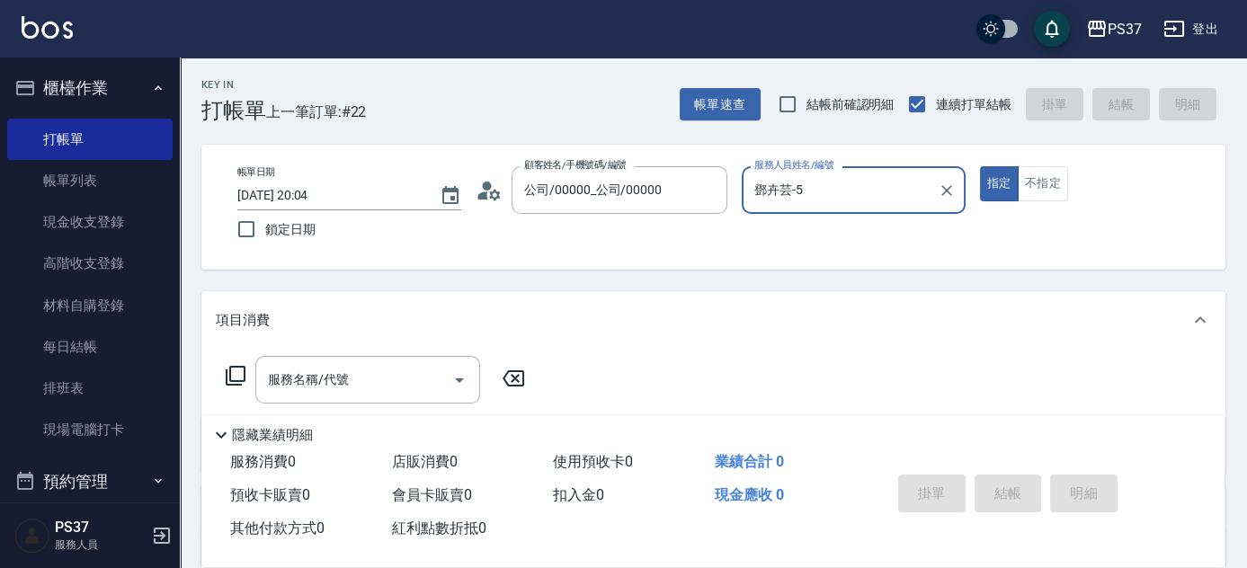
click at [820, 209] on div "[PERSON_NAME]-5 服務人員姓名/編號" at bounding box center [854, 190] width 224 height 48
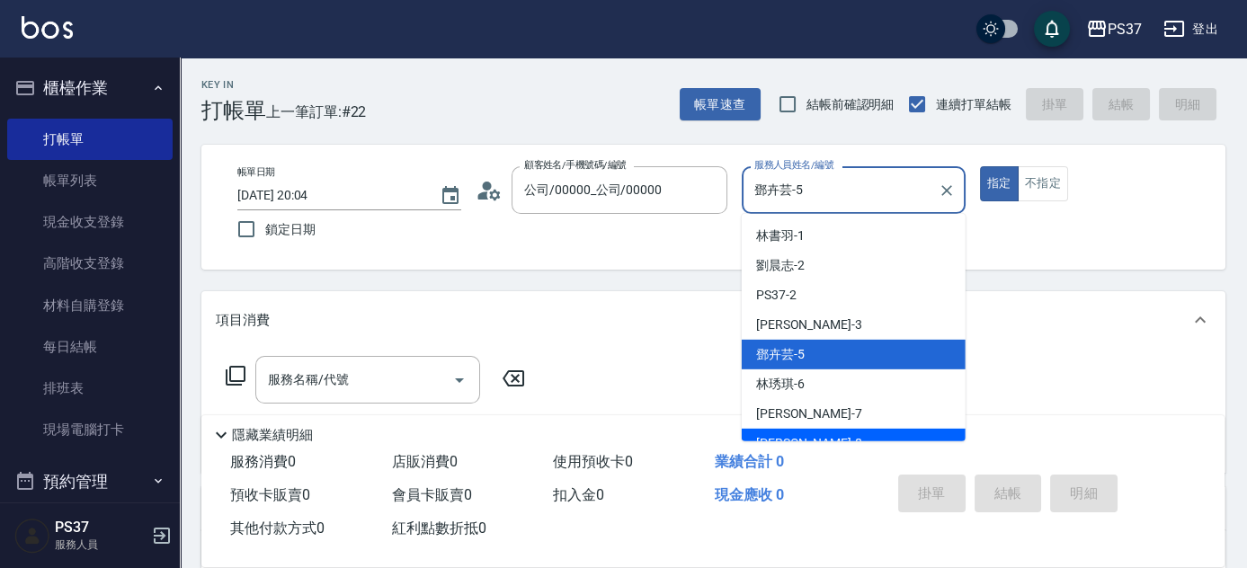
click at [833, 433] on div "[PERSON_NAME]-8" at bounding box center [854, 444] width 224 height 30
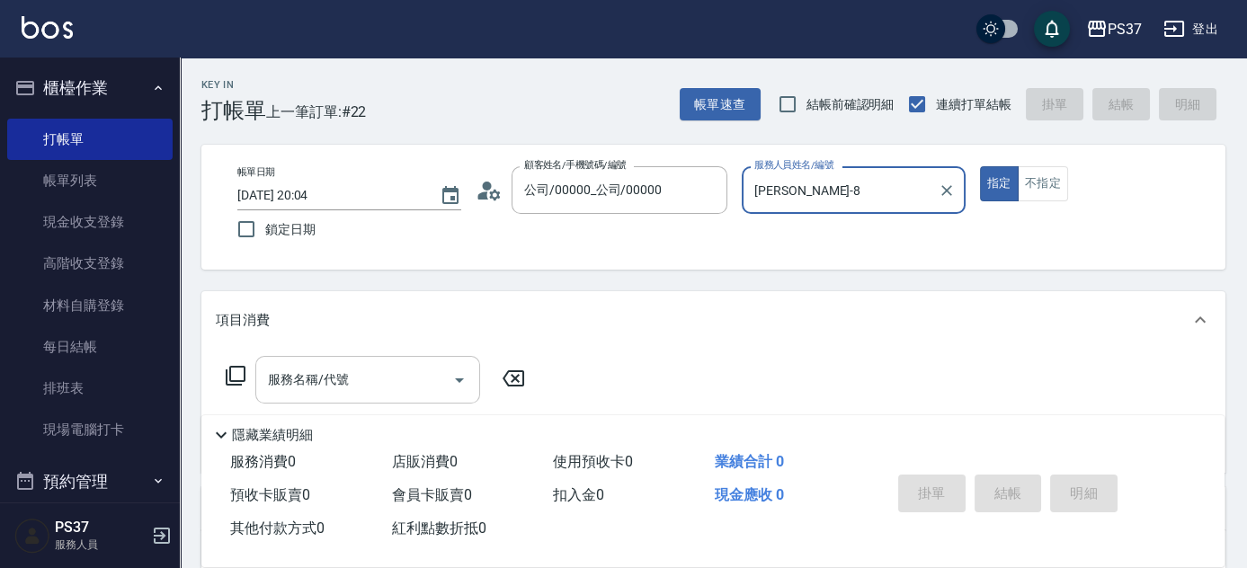
click at [368, 402] on div "服務名稱/代號" at bounding box center [367, 380] width 225 height 48
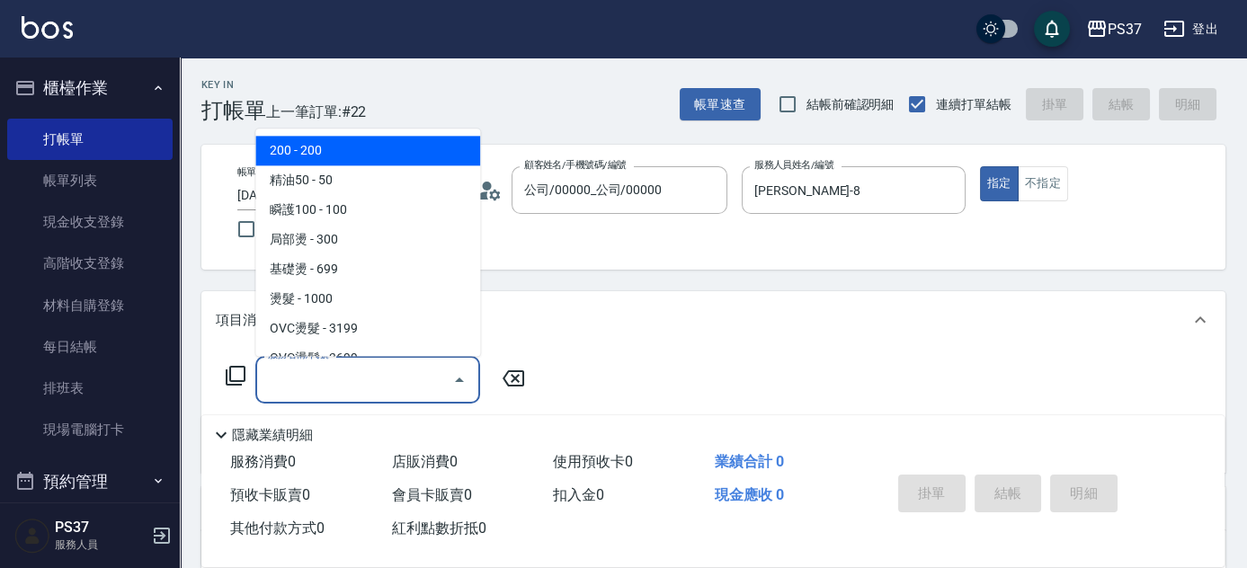
click at [380, 159] on span "200 - 200" at bounding box center [367, 152] width 225 height 30
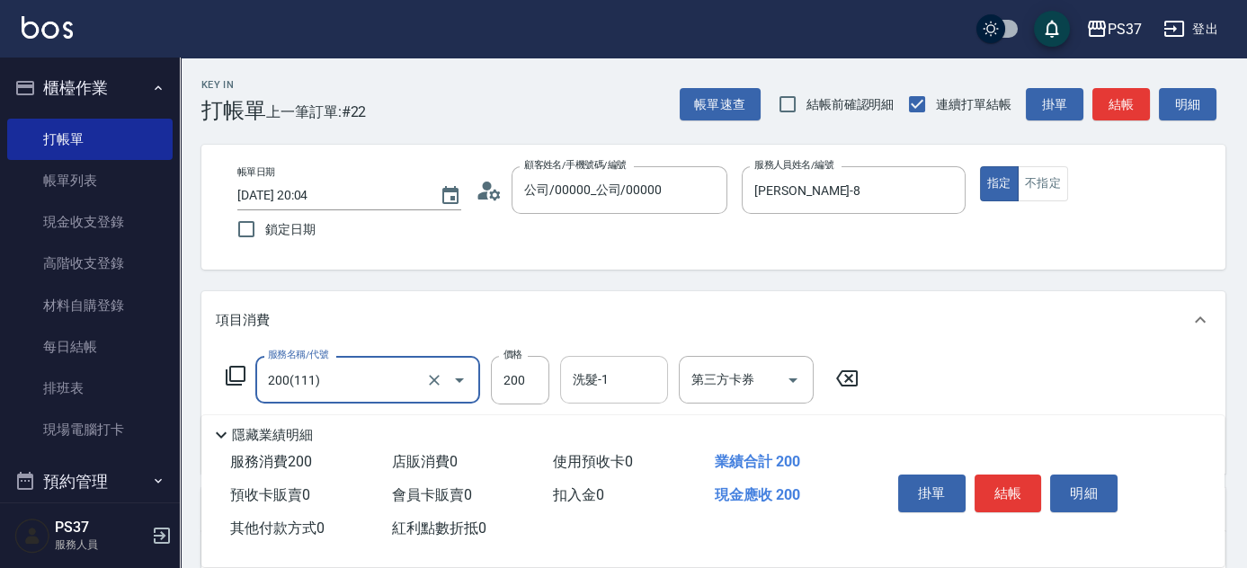
click at [604, 385] on input "洗髮-1" at bounding box center [614, 379] width 92 height 31
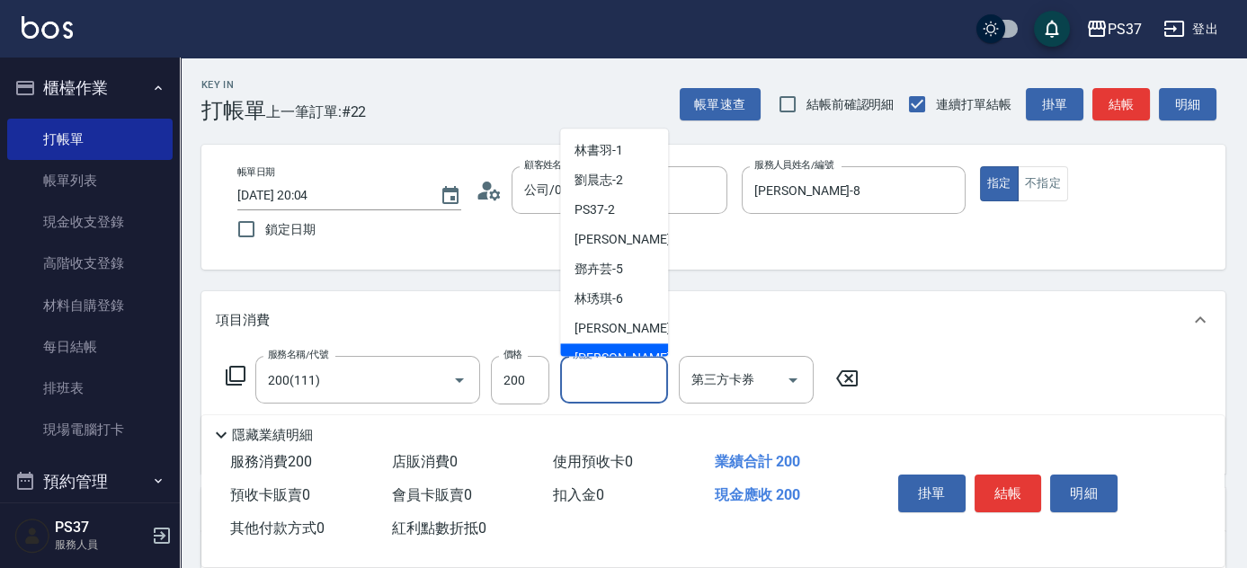
click at [612, 345] on div "[PERSON_NAME]-8" at bounding box center [614, 359] width 108 height 30
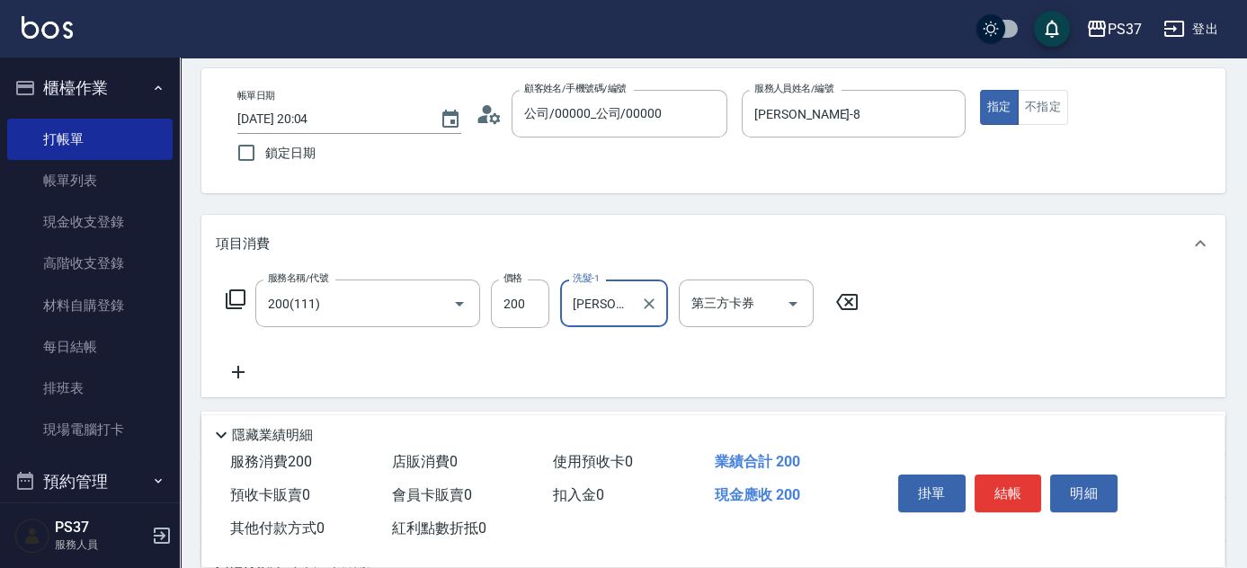
scroll to position [163, 0]
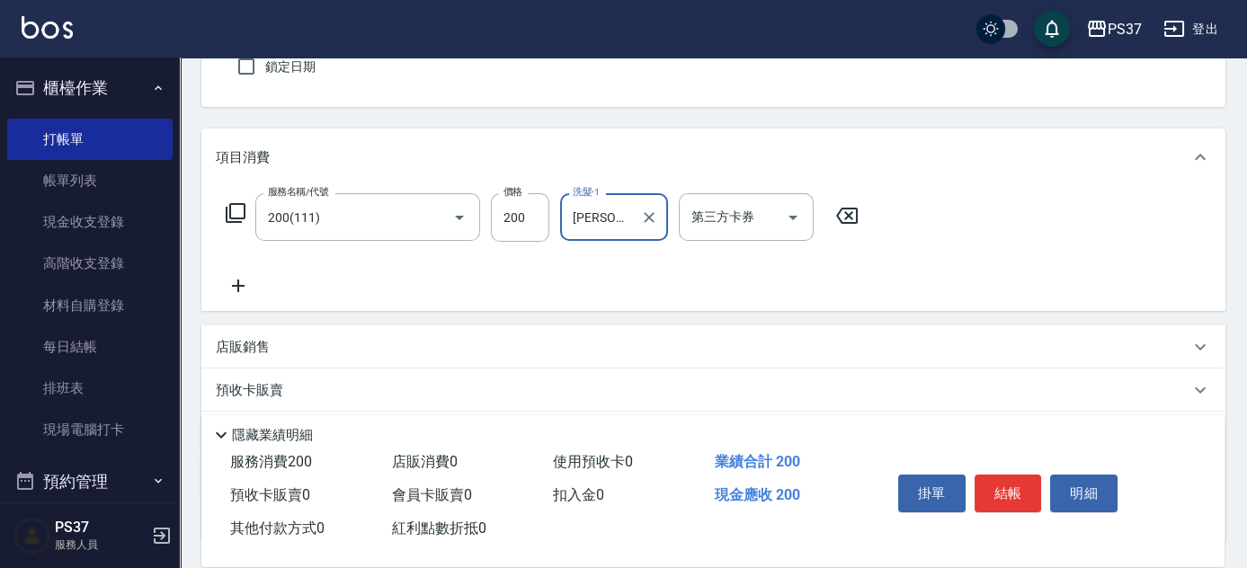
click at [253, 280] on icon at bounding box center [238, 286] width 45 height 22
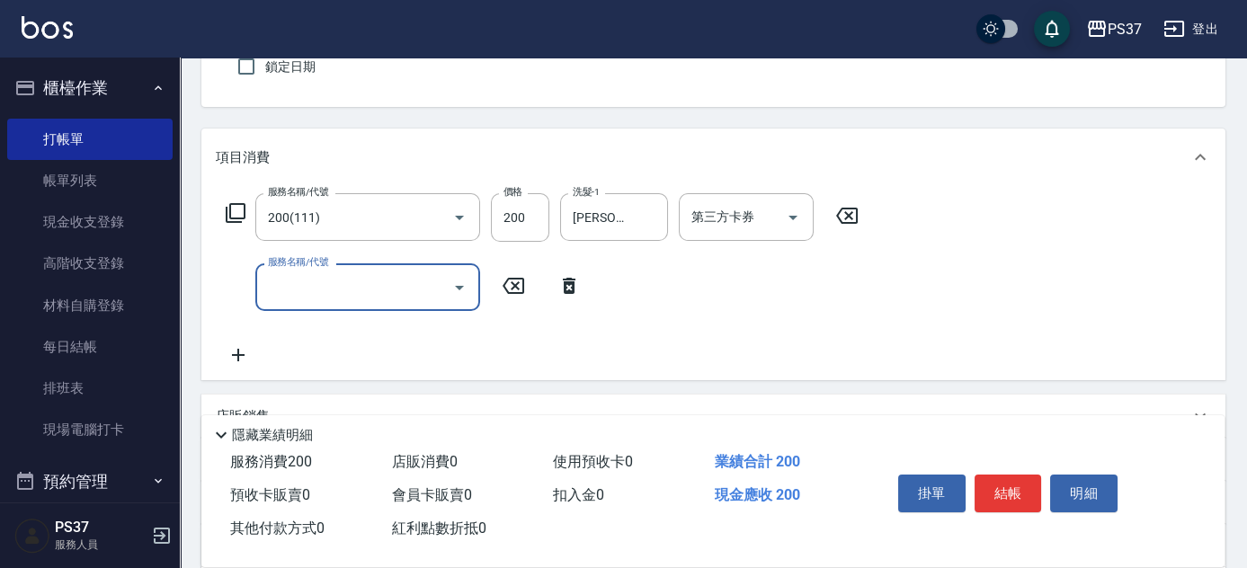
click at [262, 279] on div "服務名稱/代號" at bounding box center [367, 288] width 225 height 48
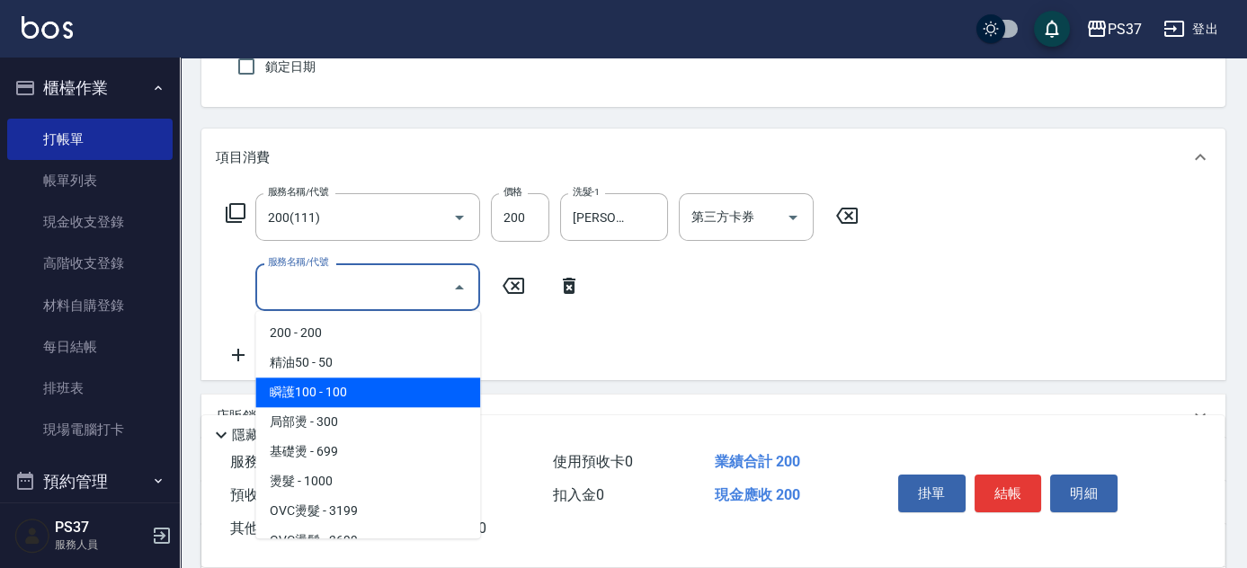
click at [370, 383] on span "瞬護100 - 100" at bounding box center [367, 393] width 225 height 30
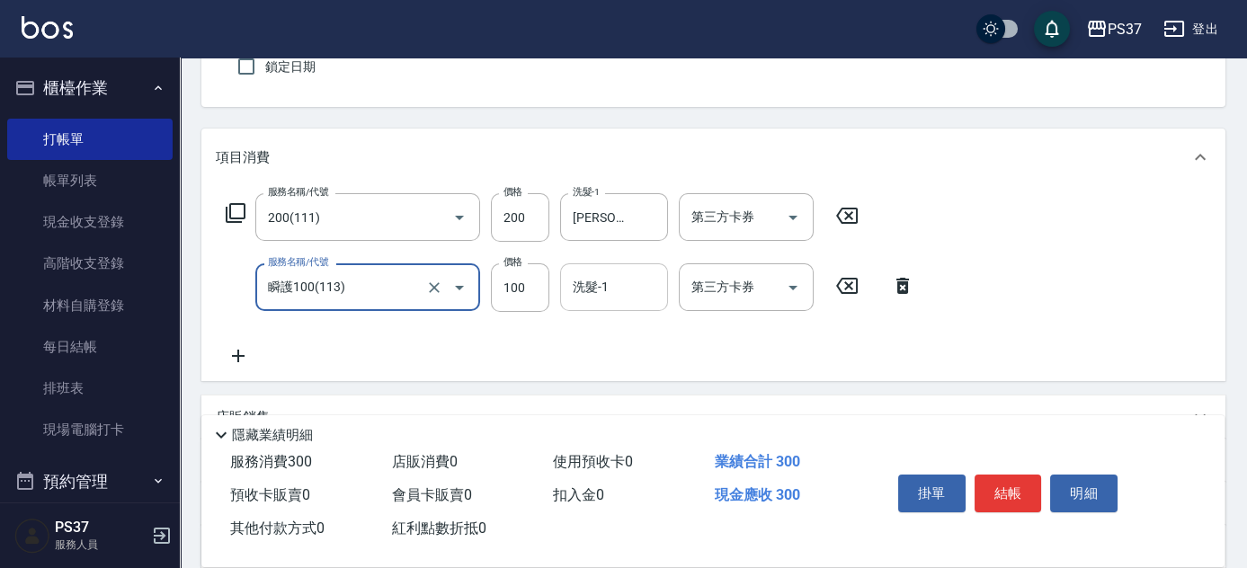
click at [601, 282] on div "洗髮-1 洗髮-1" at bounding box center [614, 288] width 108 height 48
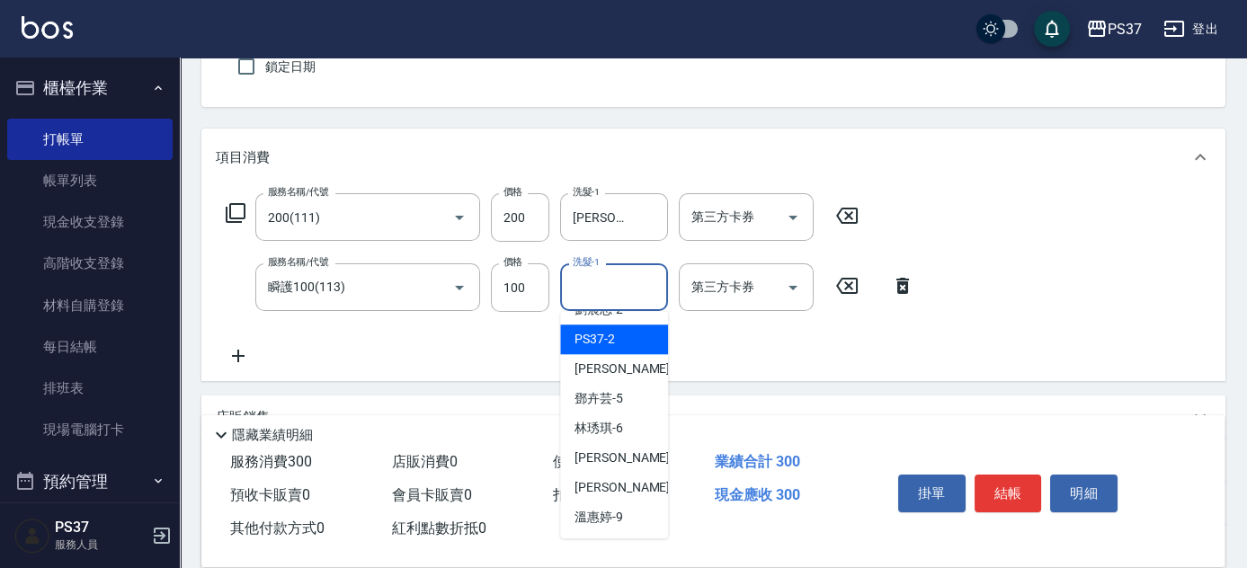
scroll to position [81, 0]
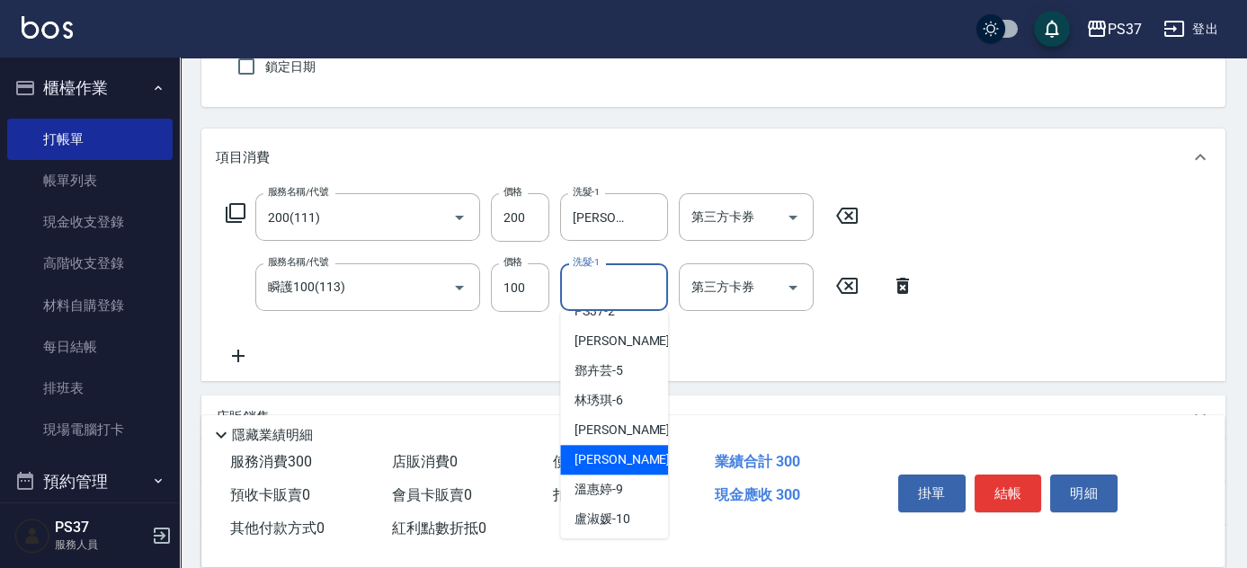
click at [586, 452] on span "[PERSON_NAME]-8" at bounding box center [628, 460] width 106 height 19
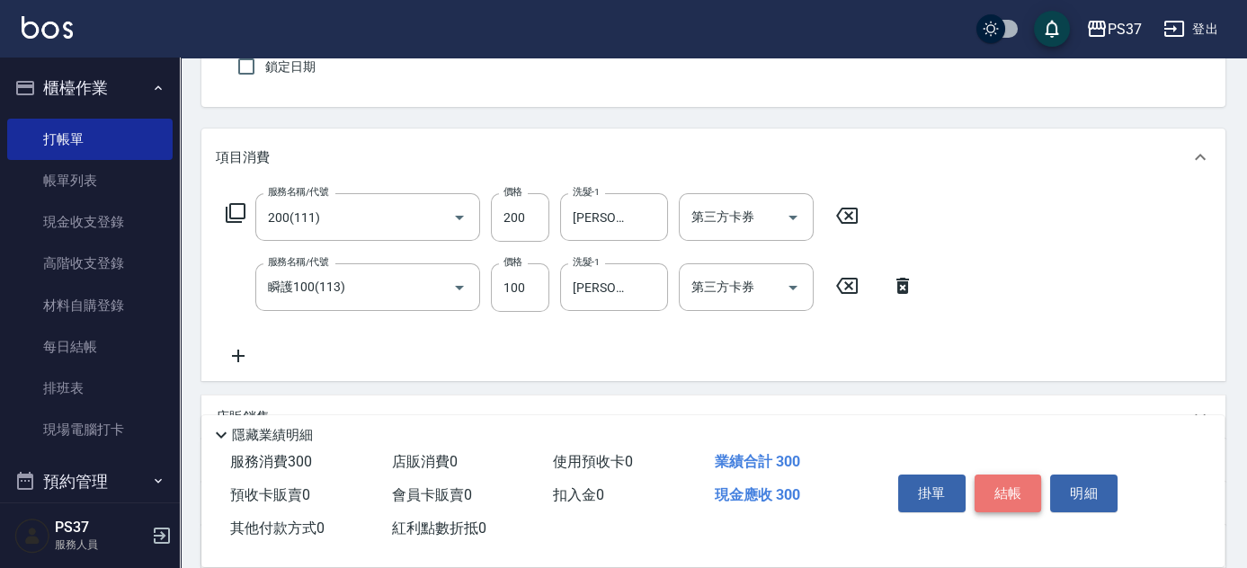
click at [1024, 489] on button "結帳" at bounding box center [1008, 494] width 67 height 38
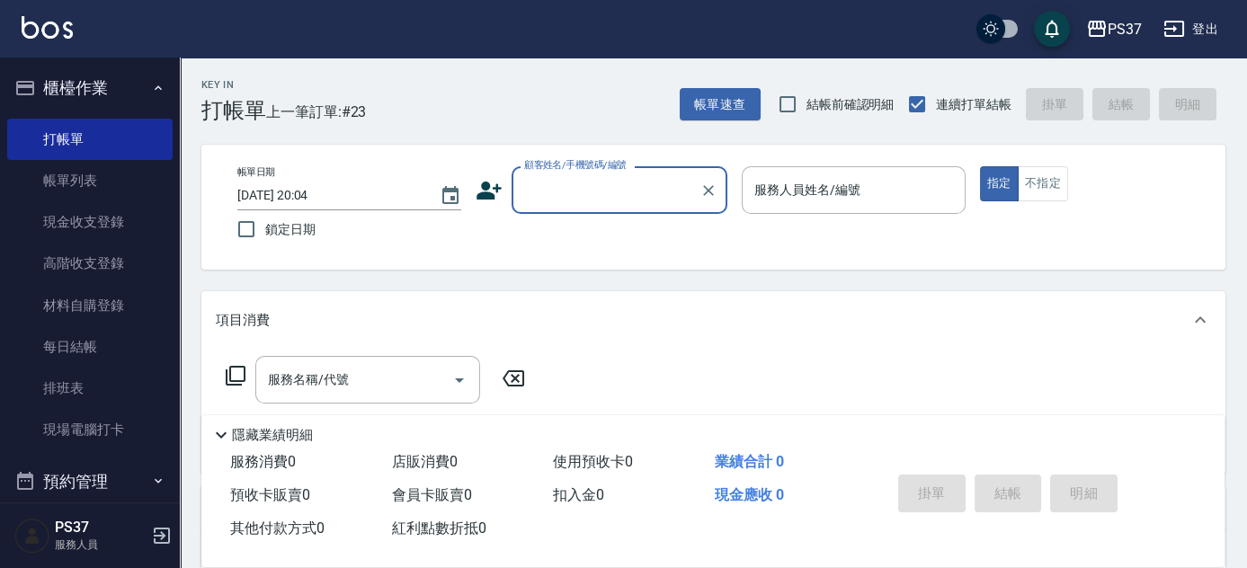
scroll to position [0, 0]
click at [633, 184] on input "顧客姓名/手機號碼/編號" at bounding box center [606, 189] width 173 height 31
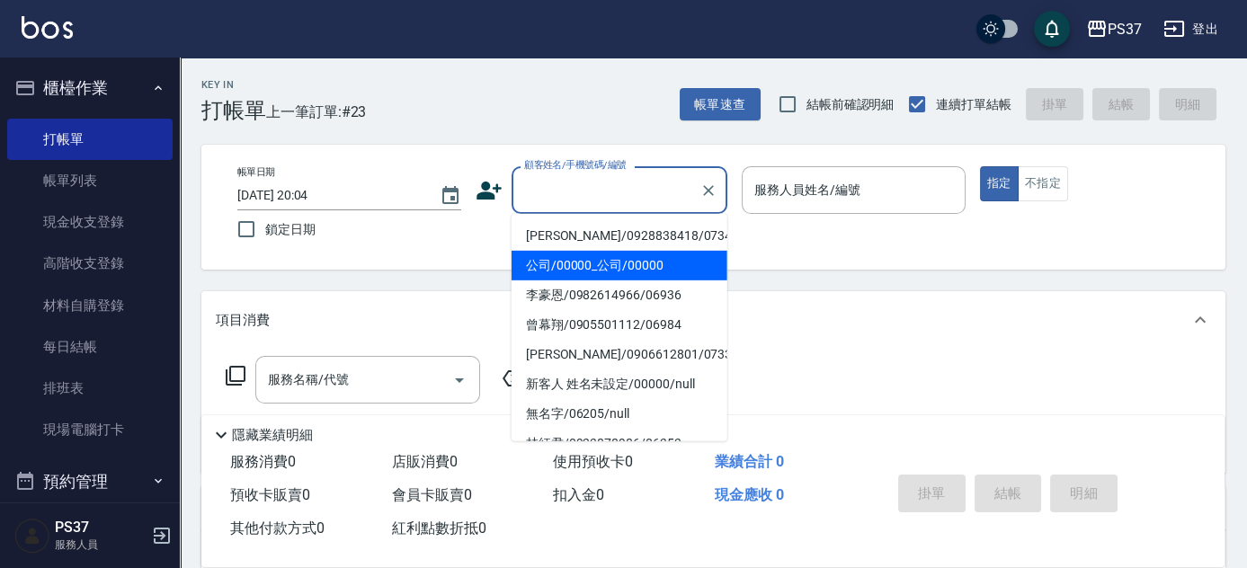
click at [634, 252] on li "公司/00000_公司/00000" at bounding box center [620, 266] width 216 height 30
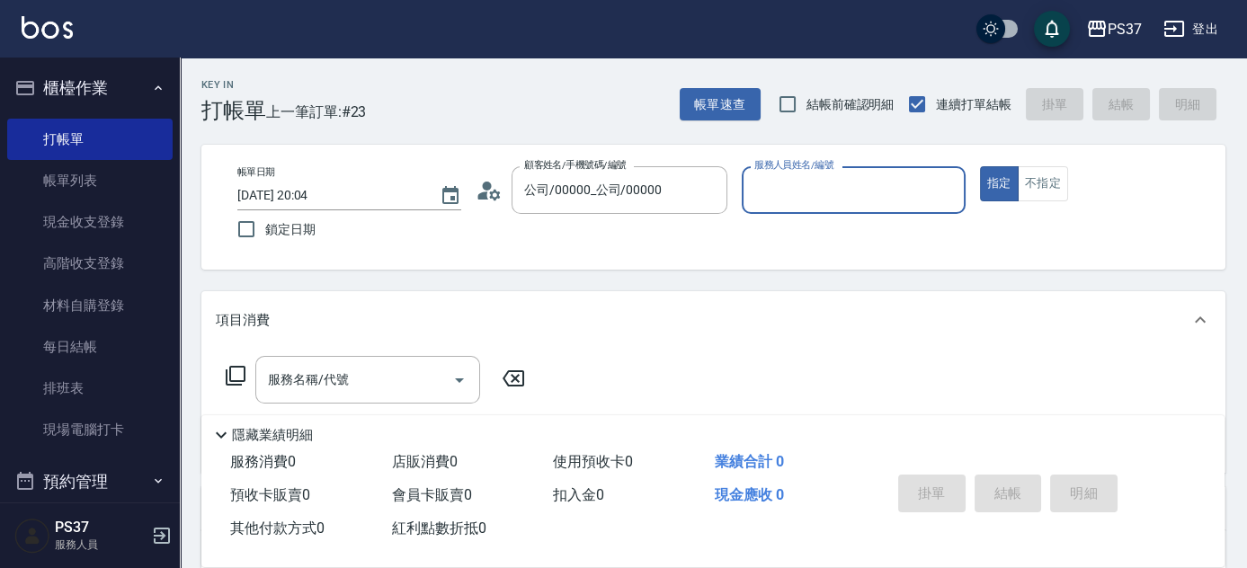
click at [808, 196] on input "服務人員姓名/編號" at bounding box center [854, 189] width 208 height 31
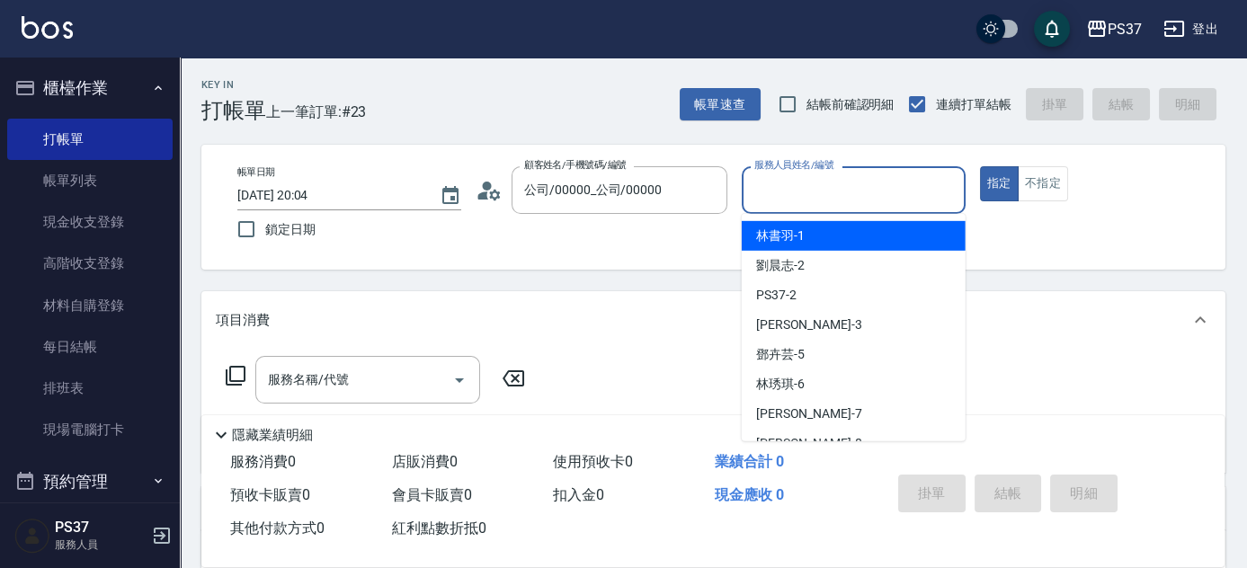
scroll to position [81, 0]
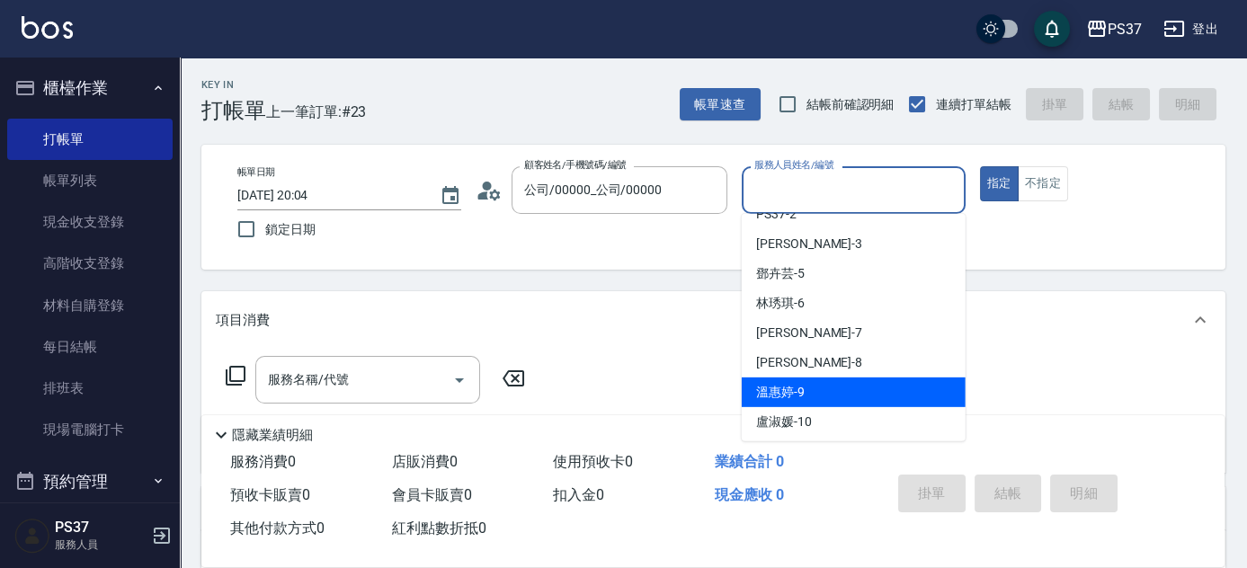
click at [822, 389] on div "溫惠婷 -9" at bounding box center [854, 393] width 224 height 30
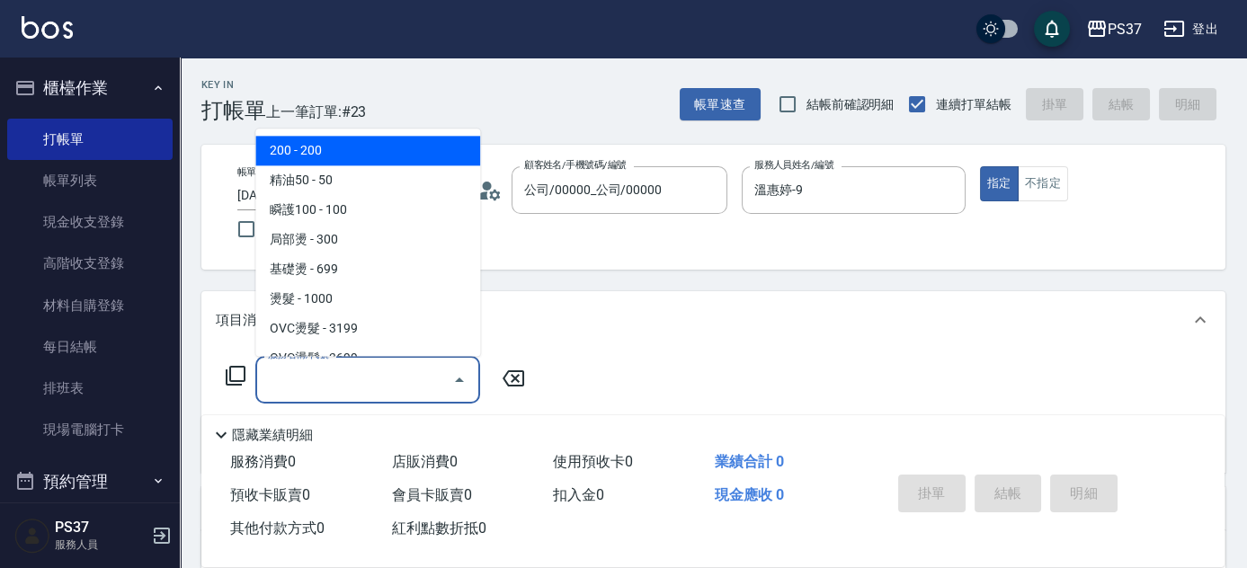
click at [363, 393] on input "服務名稱/代號" at bounding box center [355, 379] width 182 height 31
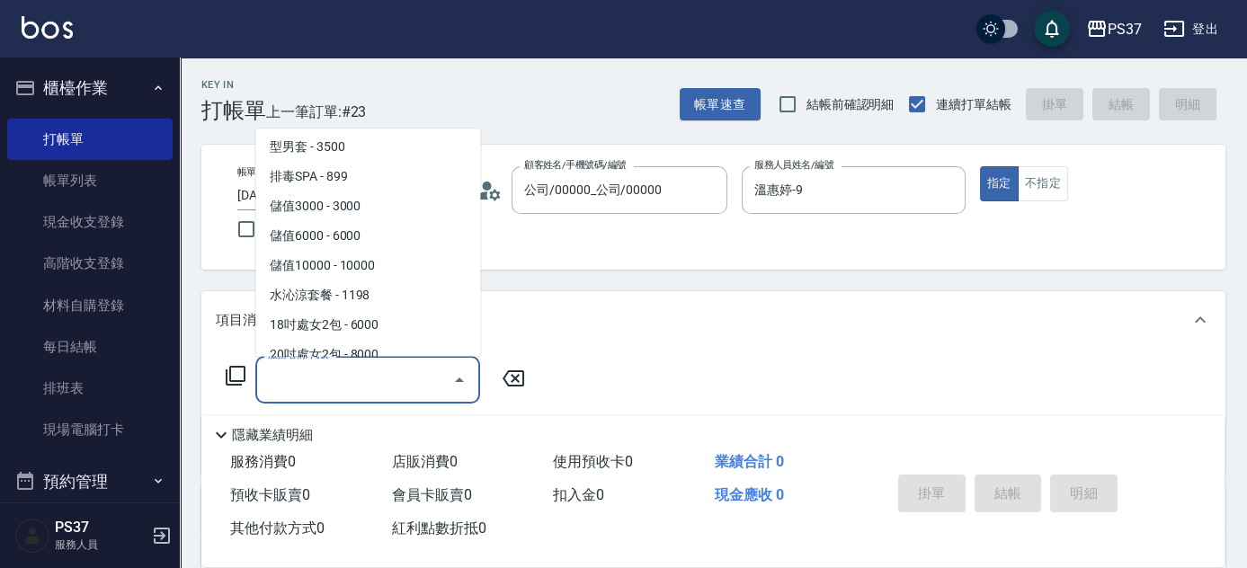
scroll to position [1961, 0]
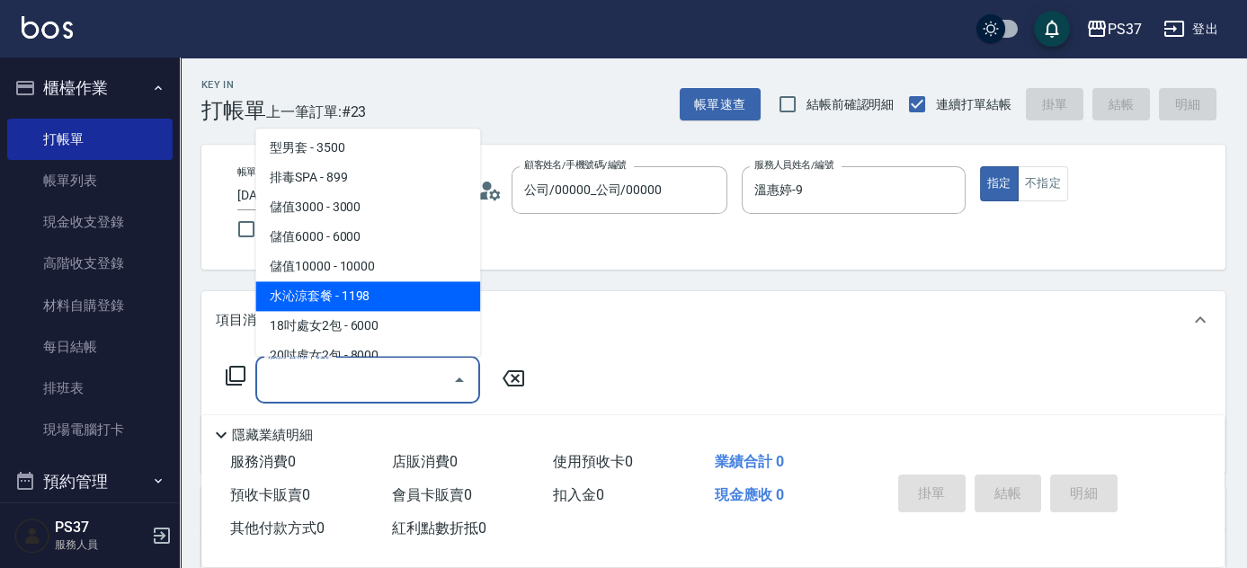
click at [386, 301] on span "水沁涼套餐 - 1198" at bounding box center [367, 297] width 225 height 30
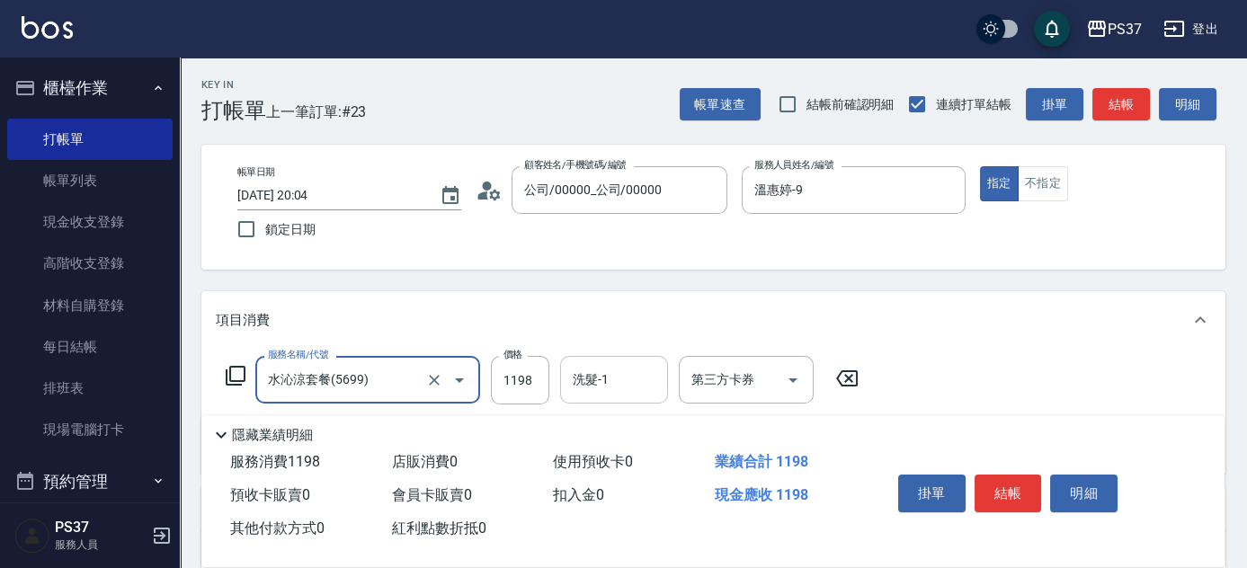
click at [594, 378] on input "洗髮-1" at bounding box center [614, 379] width 92 height 31
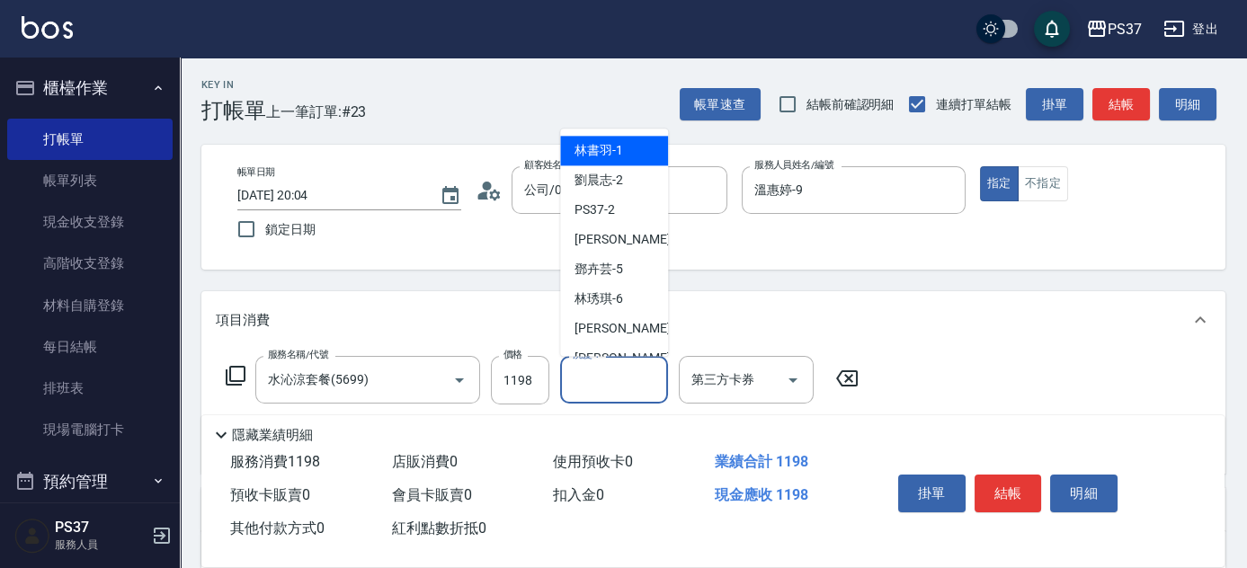
click at [623, 147] on div "林書羽 -1" at bounding box center [614, 152] width 108 height 30
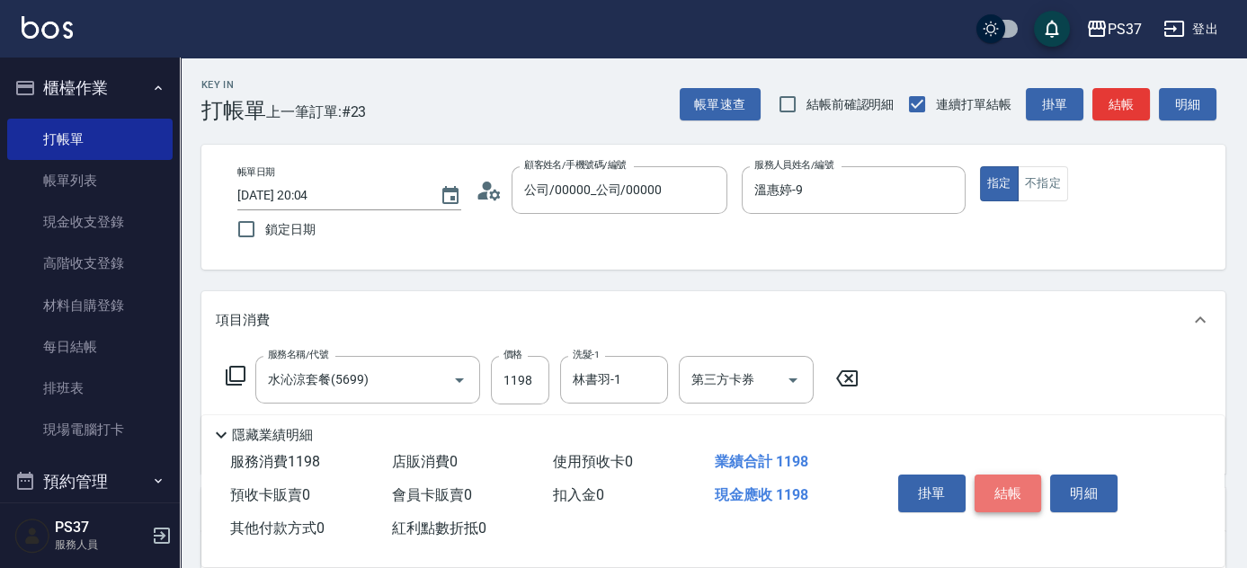
click at [1013, 493] on button "結帳" at bounding box center [1008, 494] width 67 height 38
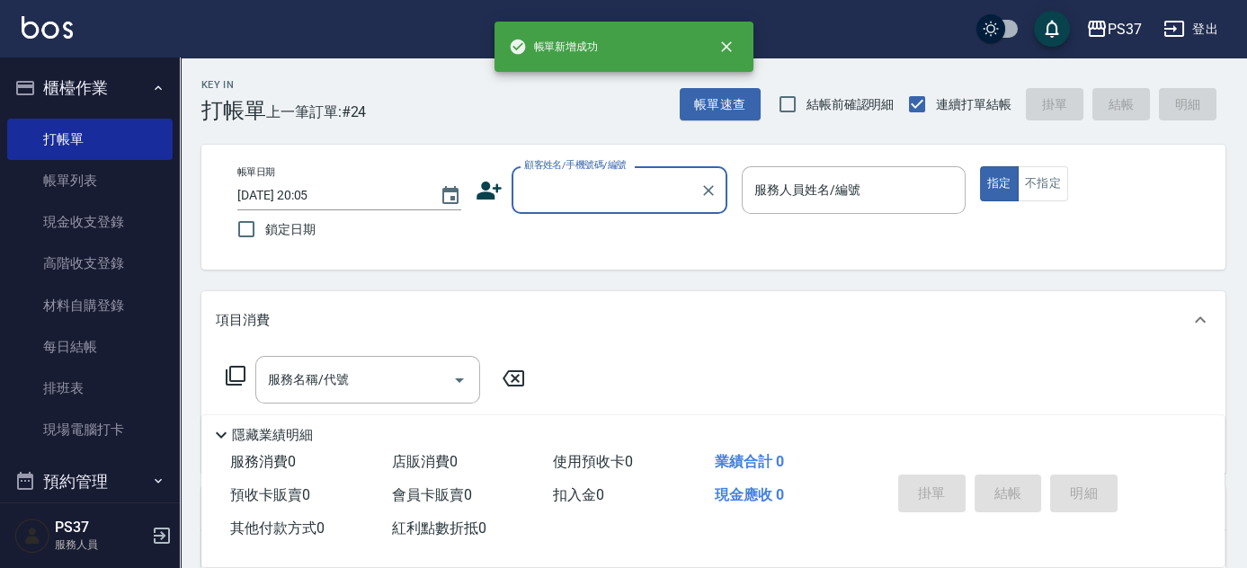
click at [609, 188] on input "顧客姓名/手機號碼/編號" at bounding box center [606, 189] width 173 height 31
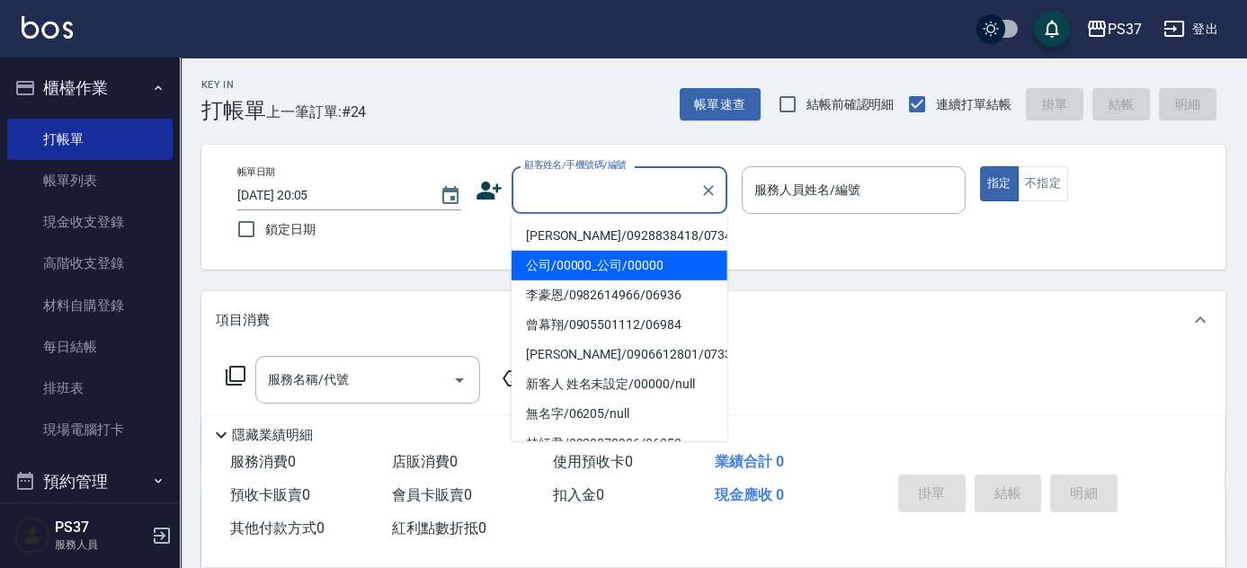
click at [624, 270] on li "公司/00000_公司/00000" at bounding box center [620, 266] width 216 height 30
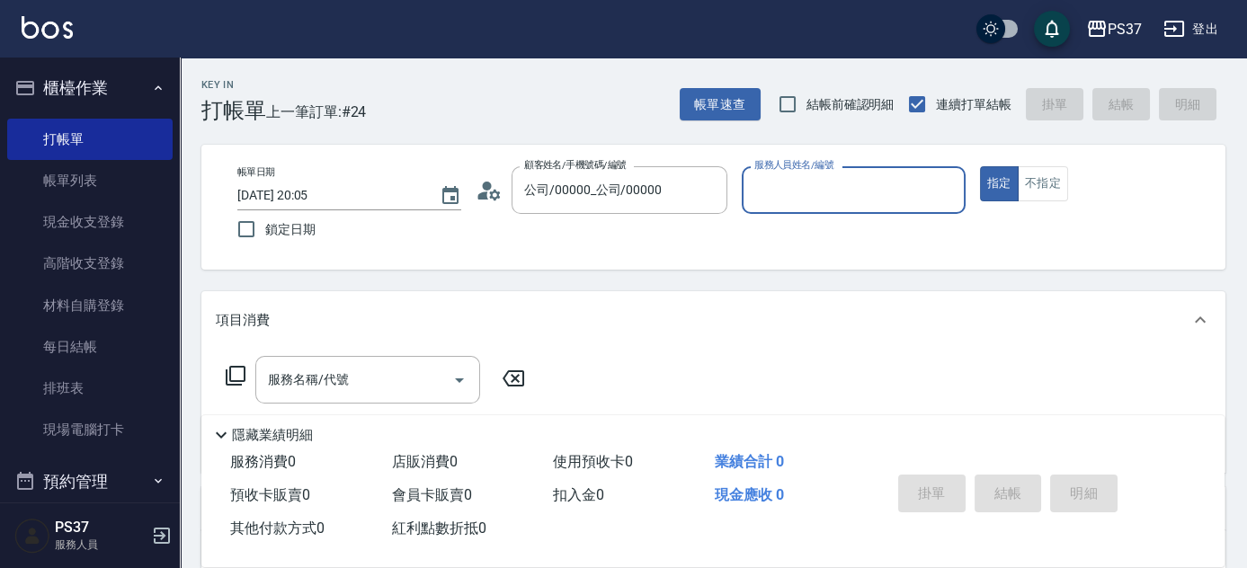
click at [808, 206] on div "服務人員姓名/編號" at bounding box center [854, 190] width 224 height 48
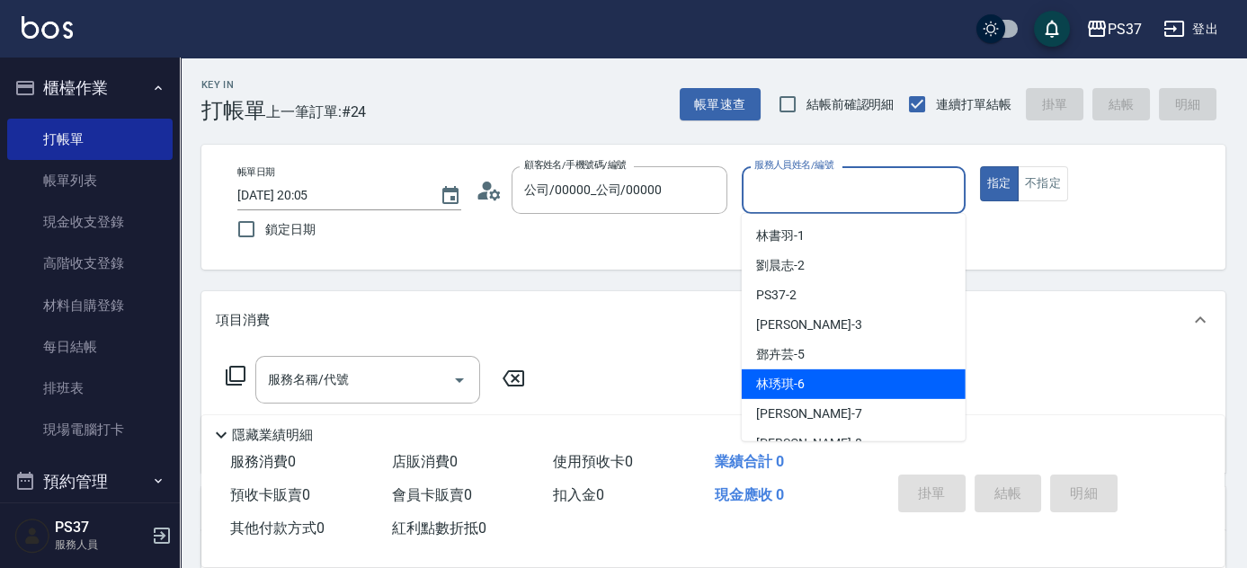
scroll to position [163, 0]
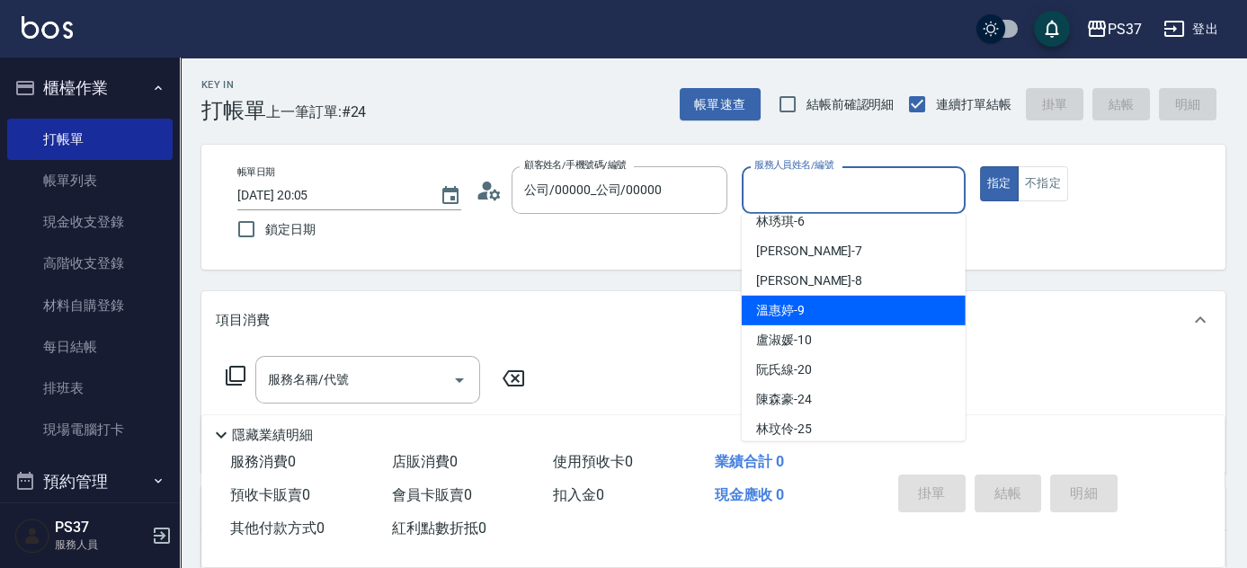
click at [813, 308] on div "溫惠婷 -9" at bounding box center [854, 311] width 224 height 30
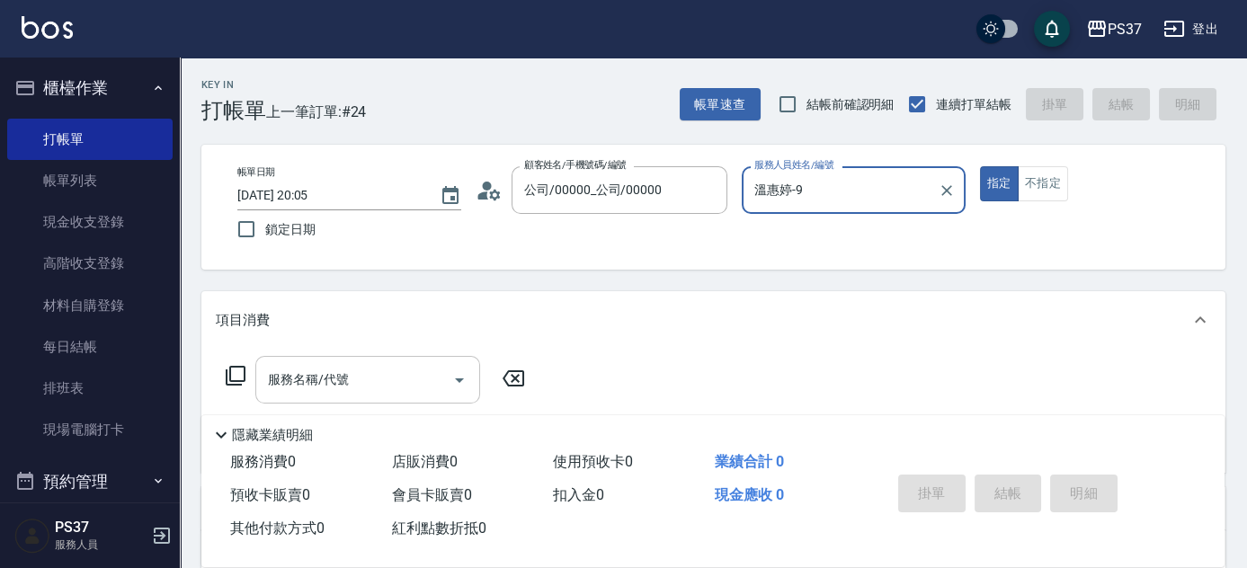
click at [308, 400] on div "服務名稱/代號" at bounding box center [367, 380] width 225 height 48
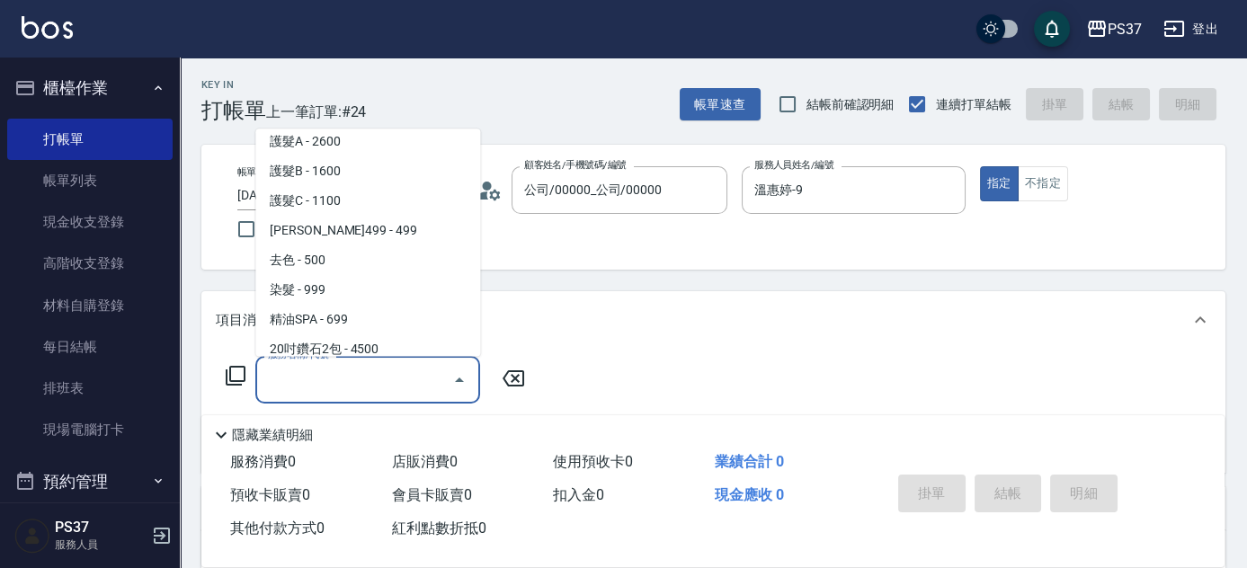
scroll to position [980, 0]
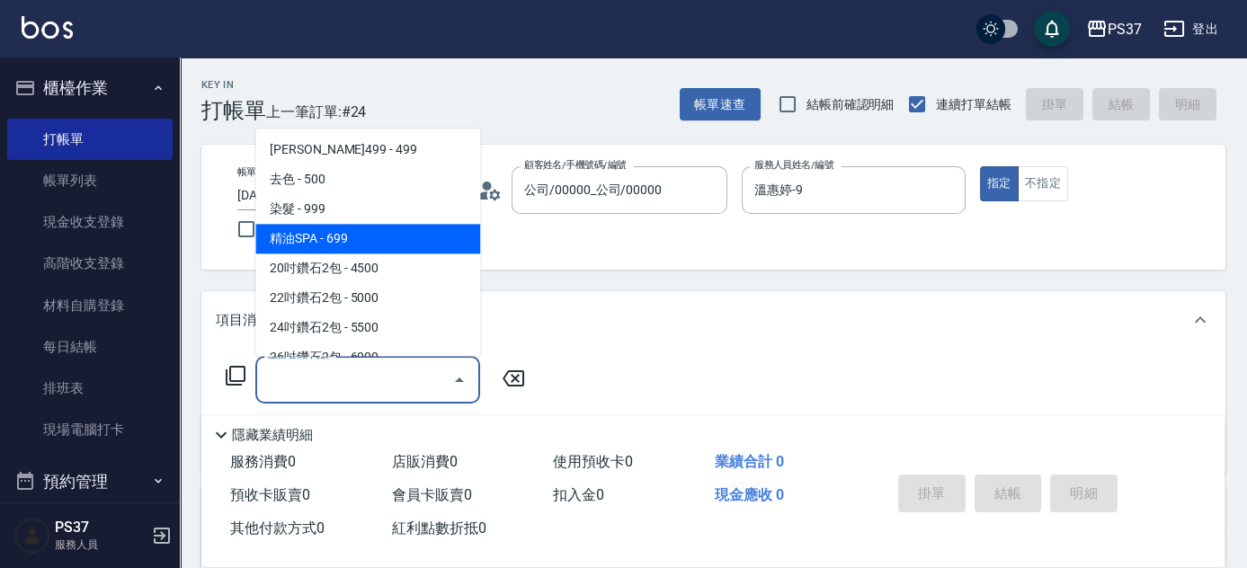
click at [397, 241] on span "精油SPA - 699" at bounding box center [367, 240] width 225 height 30
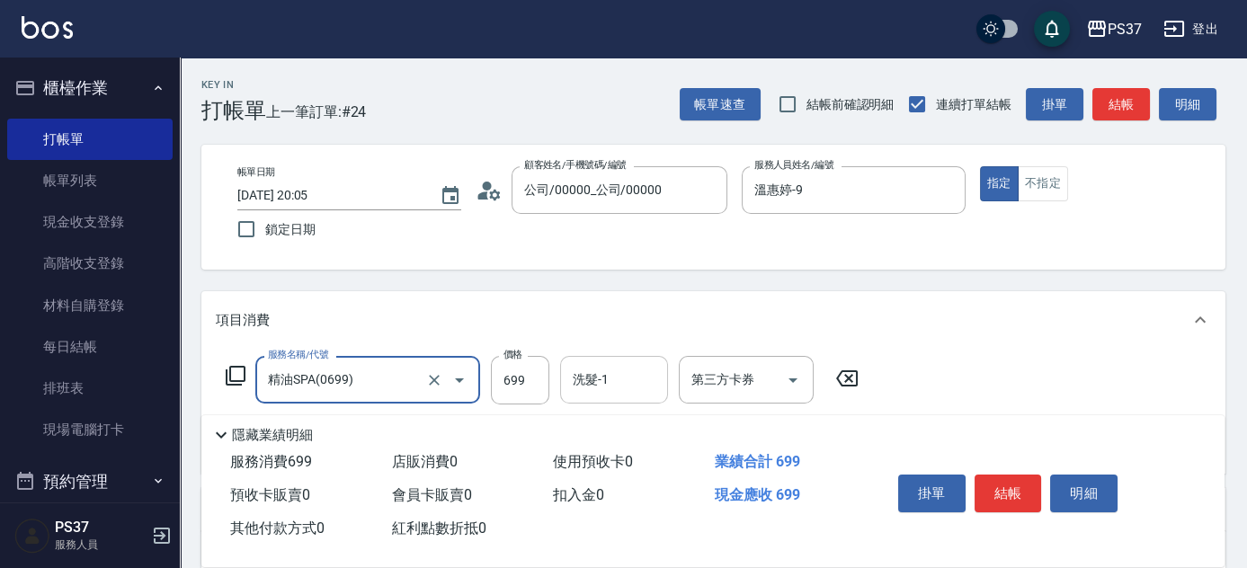
click at [609, 371] on input "洗髮-1" at bounding box center [614, 379] width 92 height 31
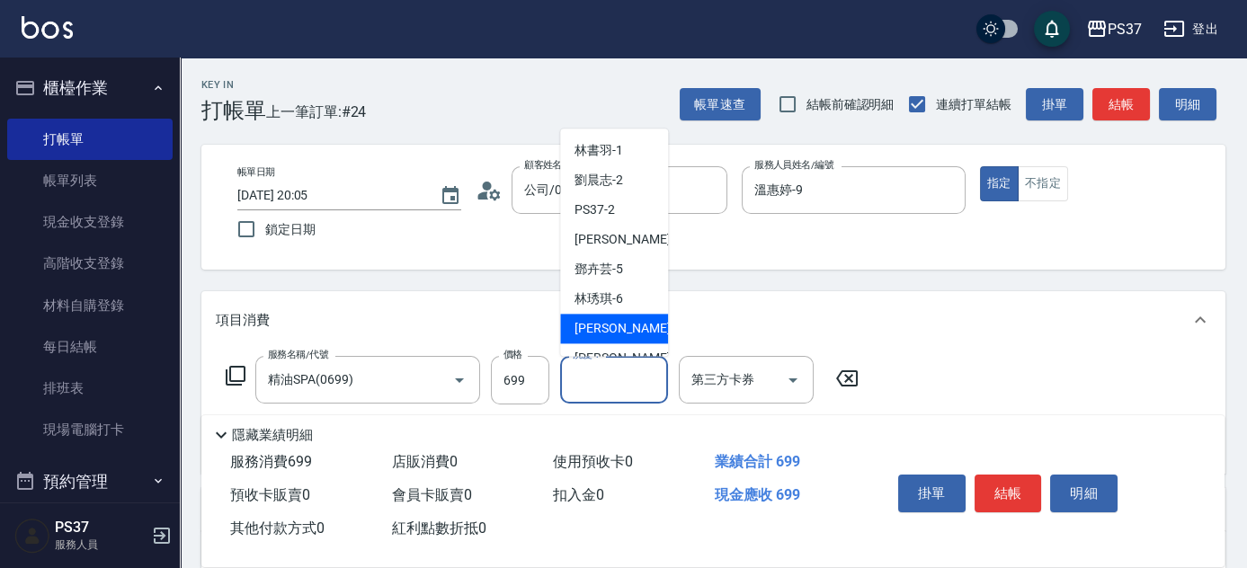
scroll to position [81, 0]
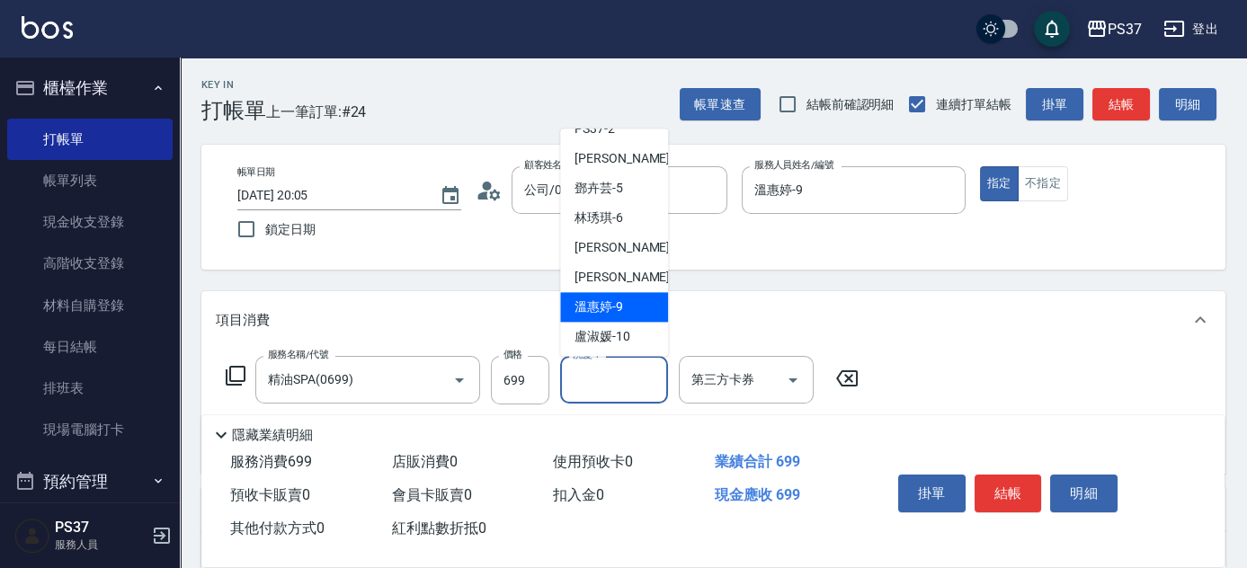
click at [616, 299] on span "溫惠婷 -9" at bounding box center [599, 308] width 49 height 19
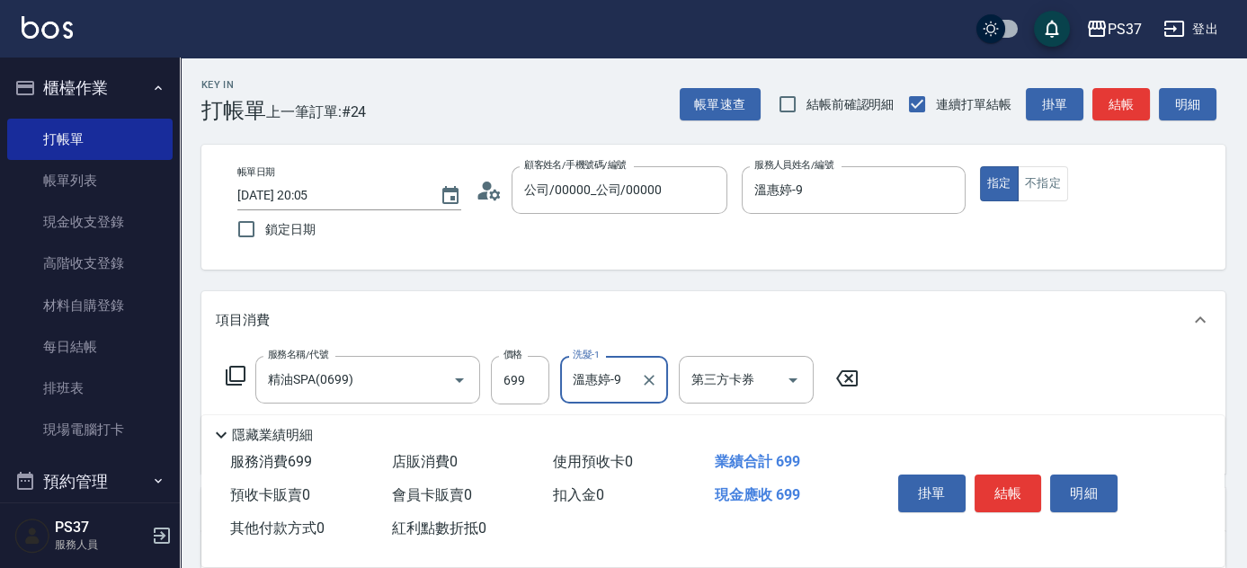
scroll to position [163, 0]
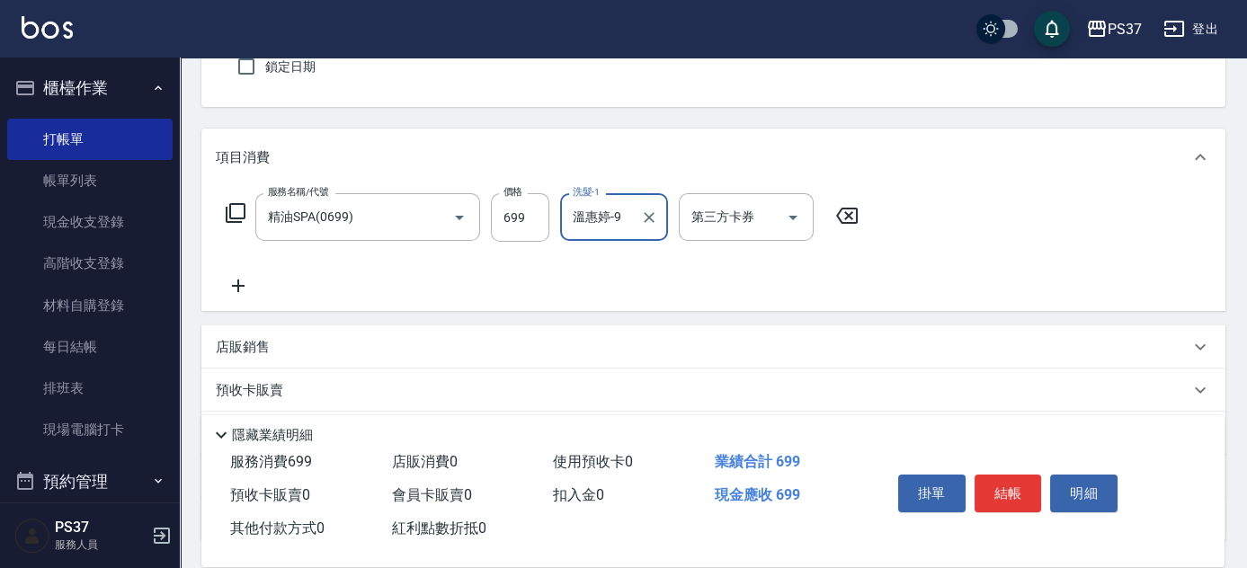
click at [238, 281] on icon at bounding box center [238, 286] width 13 height 13
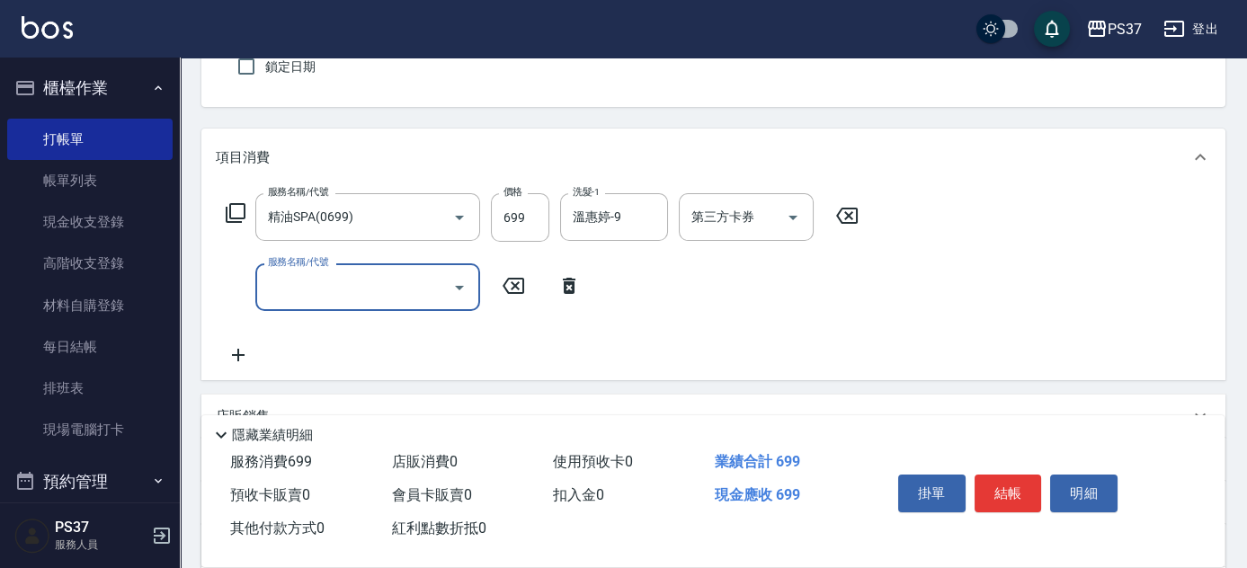
click at [360, 294] on input "服務名稱/代號" at bounding box center [355, 287] width 182 height 31
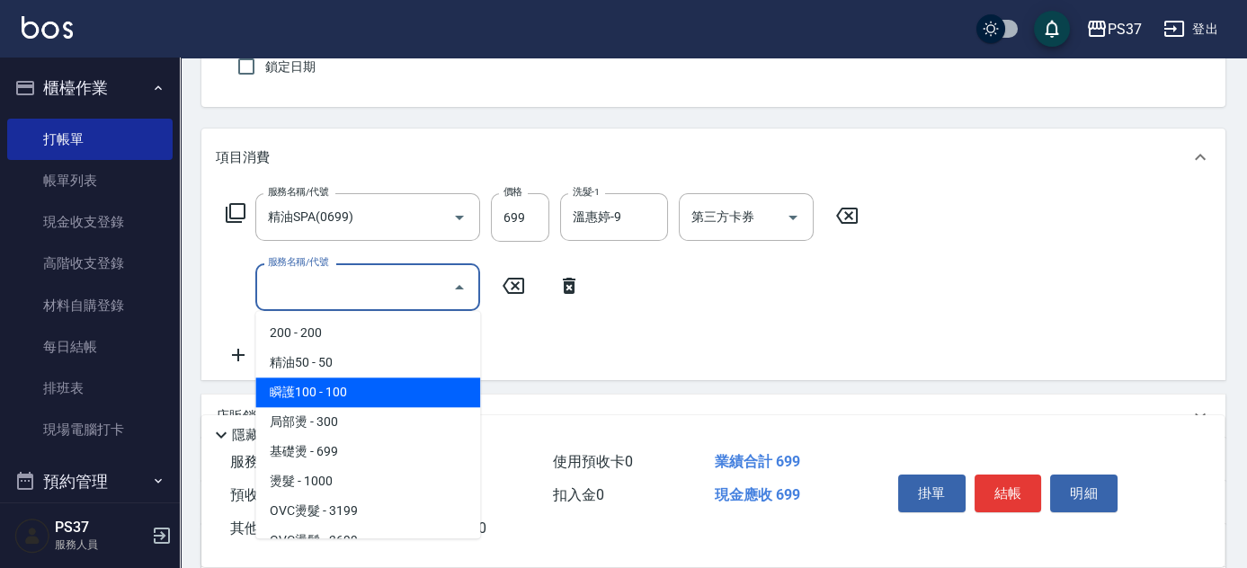
click at [393, 398] on span "瞬護100 - 100" at bounding box center [367, 393] width 225 height 30
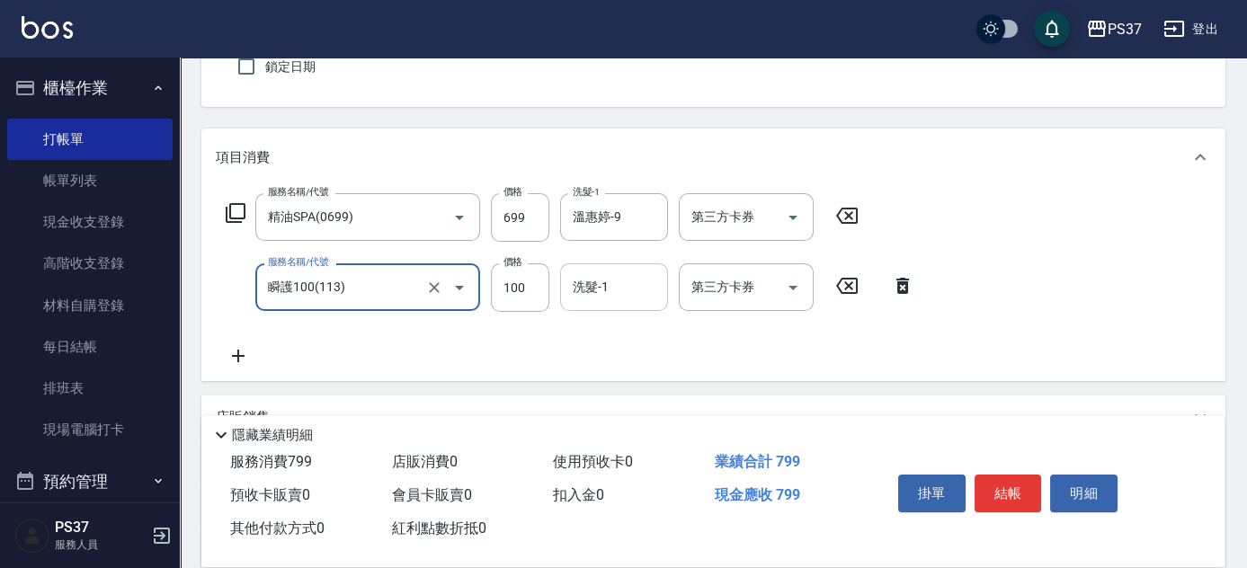
click at [597, 297] on input "洗髮-1" at bounding box center [614, 287] width 92 height 31
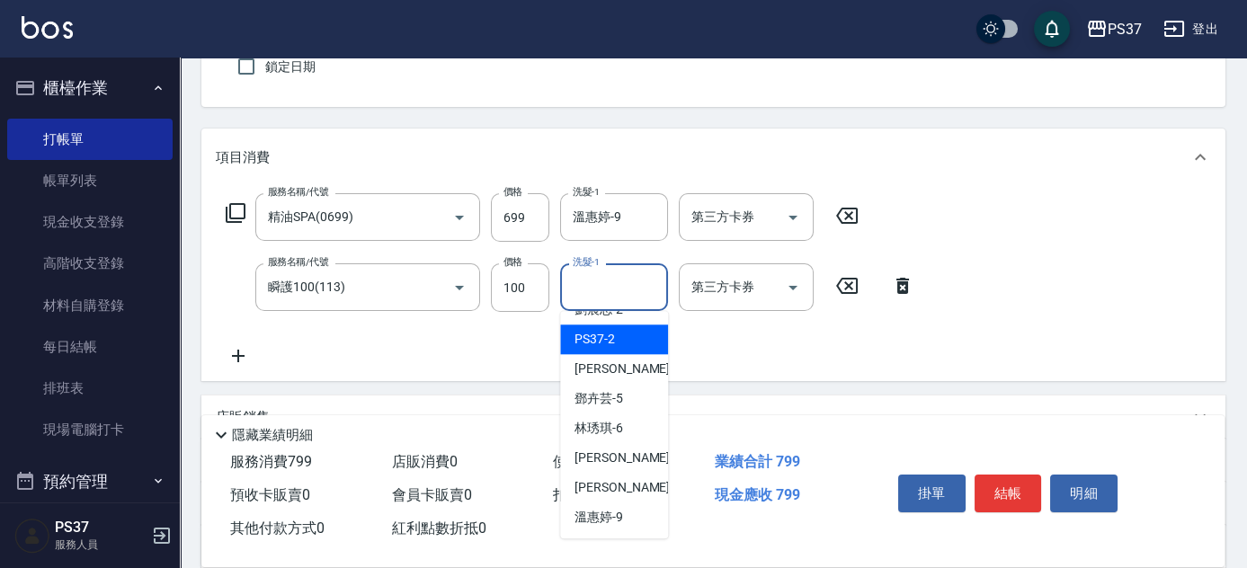
scroll to position [81, 0]
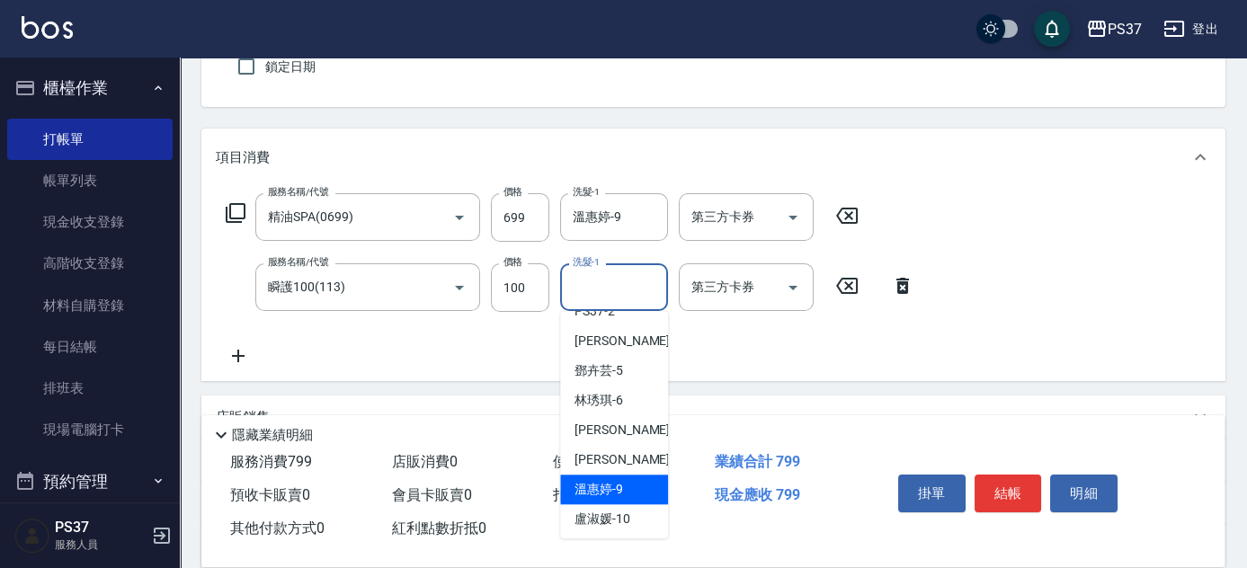
click at [608, 489] on span "溫惠婷 -9" at bounding box center [599, 489] width 49 height 19
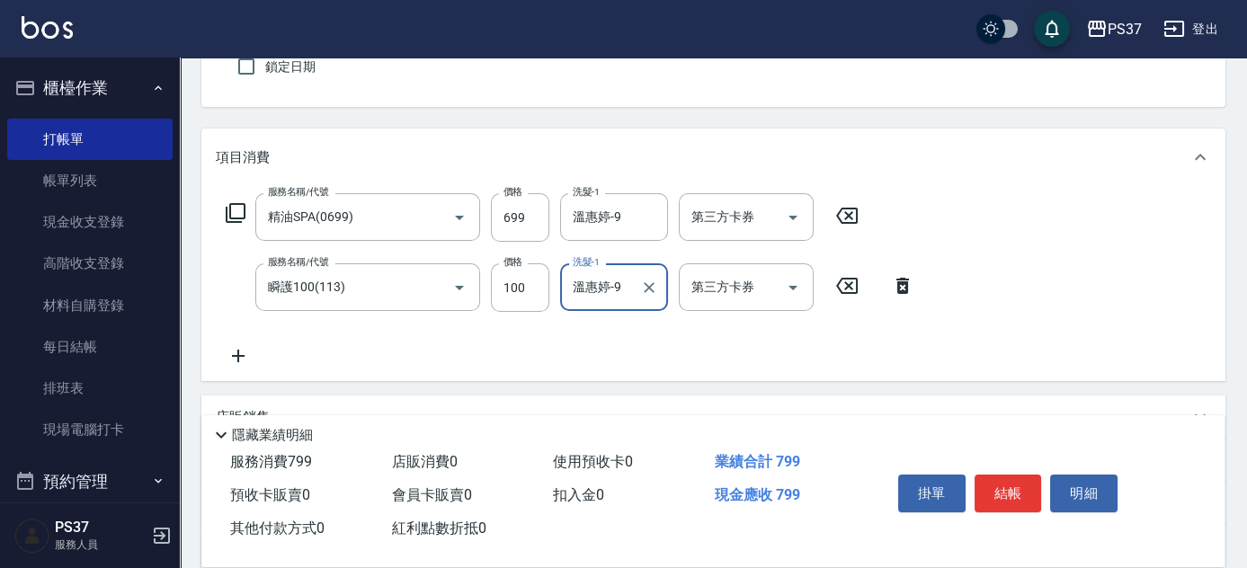
click at [232, 354] on icon at bounding box center [238, 356] width 13 height 13
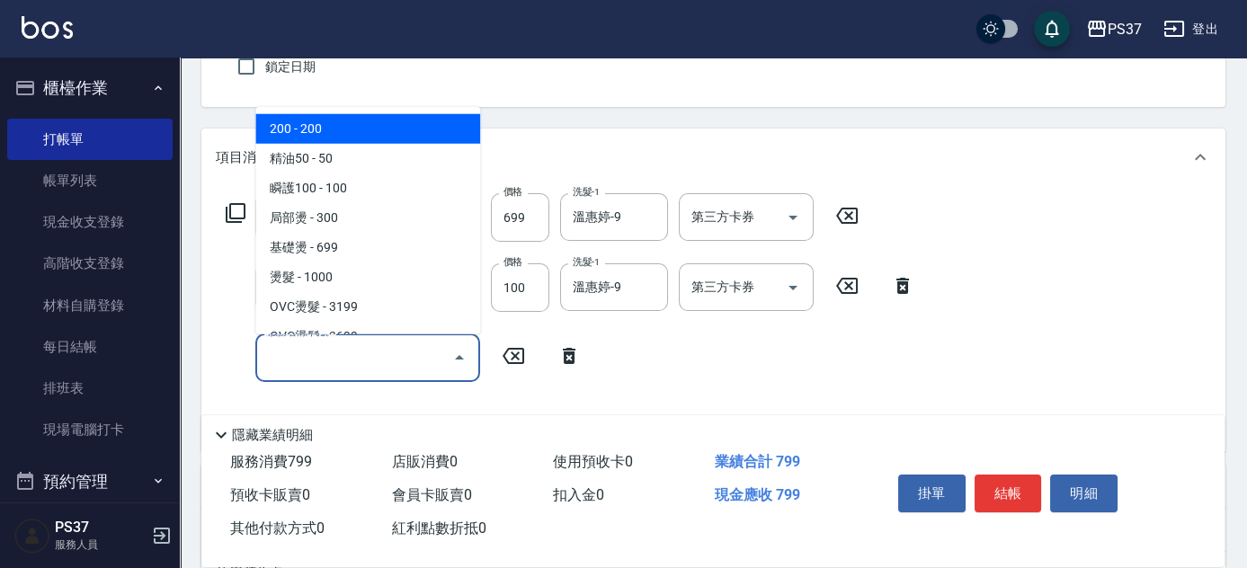
click at [376, 363] on input "服務名稱/代號" at bounding box center [355, 357] width 182 height 31
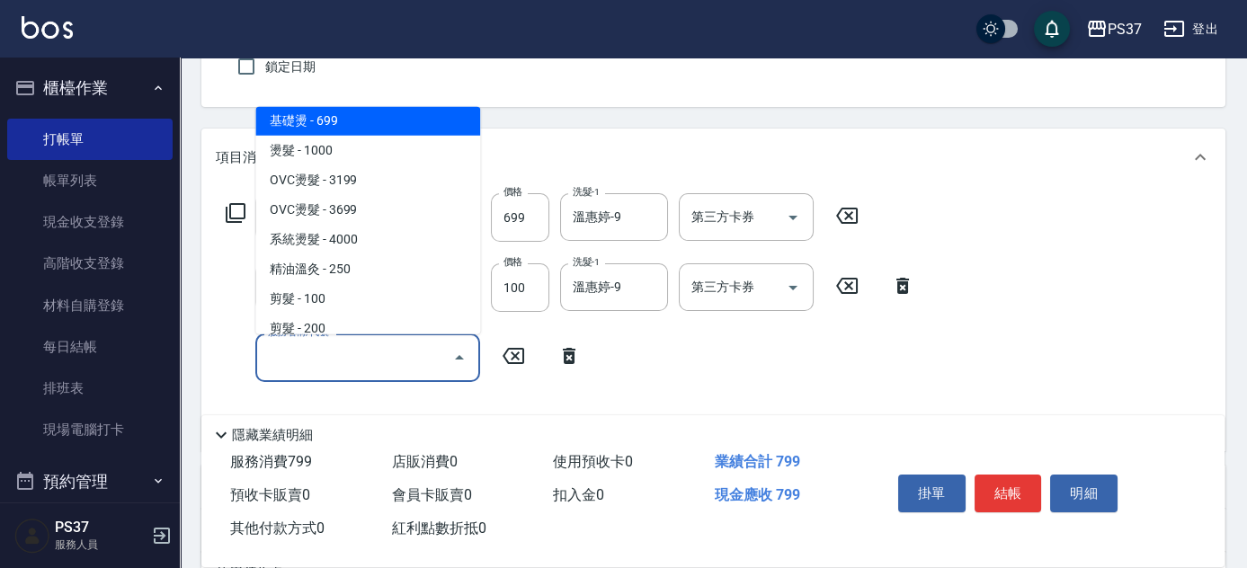
scroll to position [163, 0]
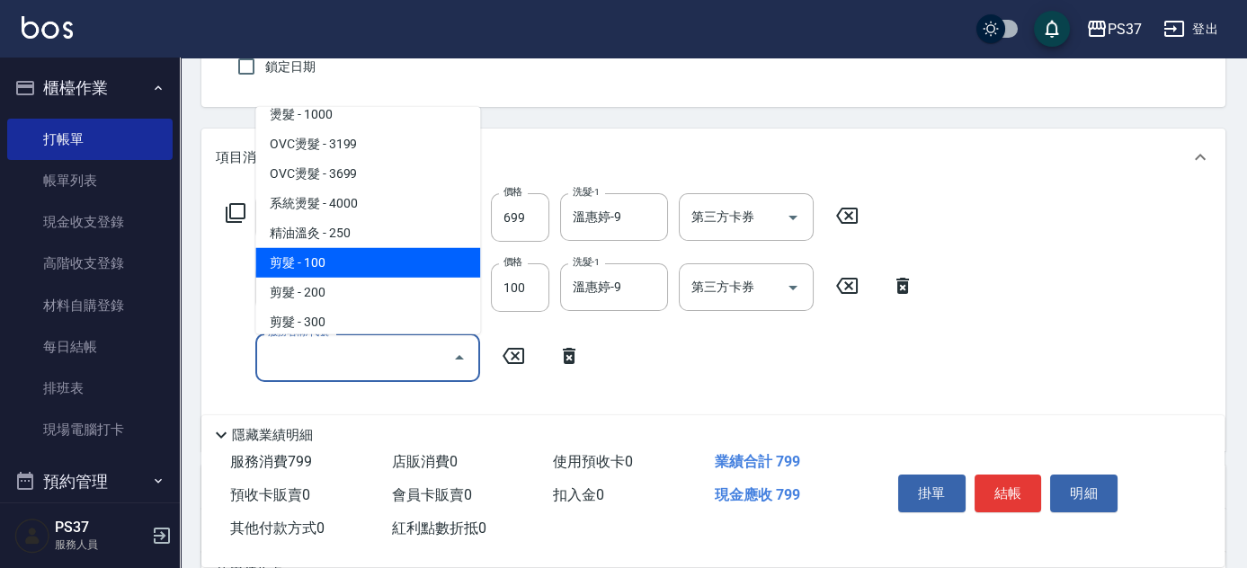
click at [422, 251] on span "剪髮 - 100" at bounding box center [367, 263] width 225 height 30
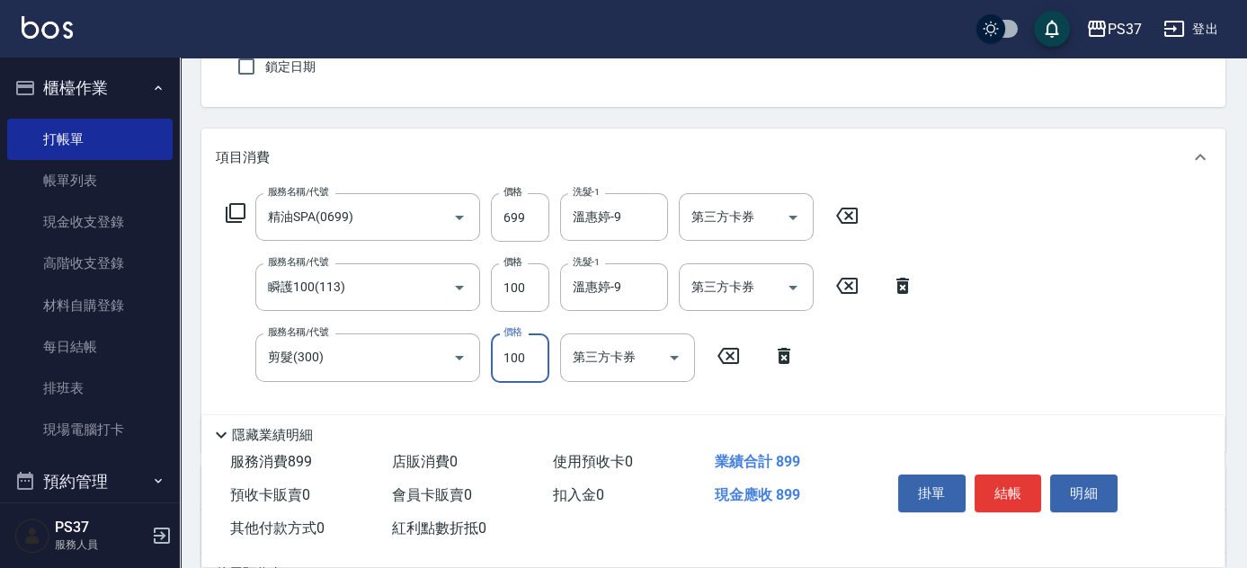
click at [534, 360] on input "100" at bounding box center [520, 358] width 58 height 49
click at [996, 488] on button "結帳" at bounding box center [1008, 494] width 67 height 38
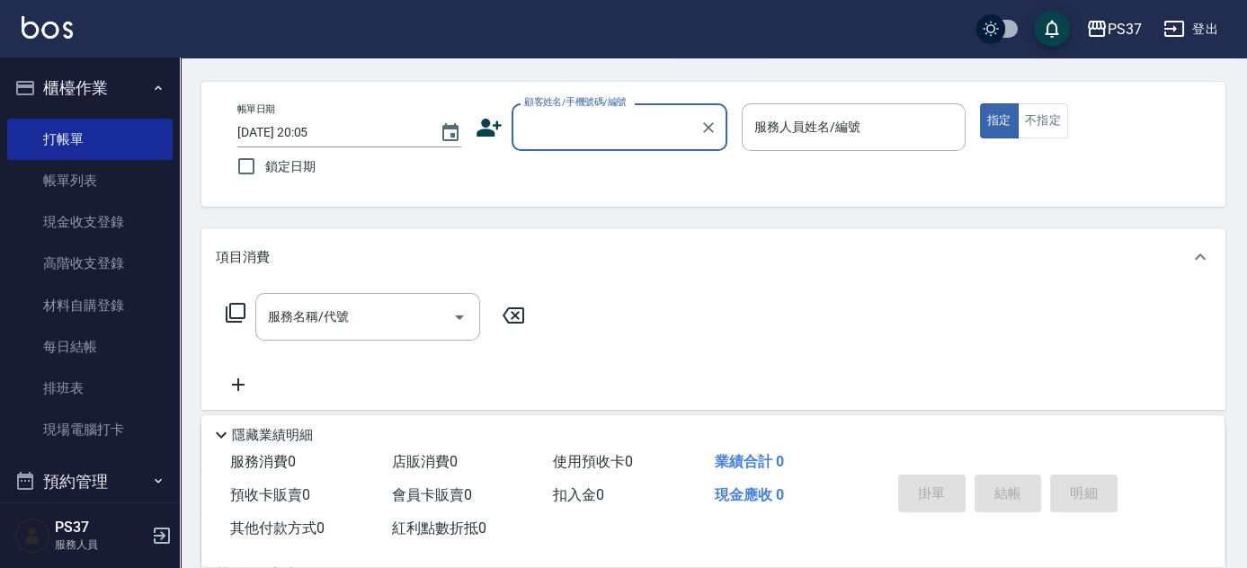
scroll to position [0, 0]
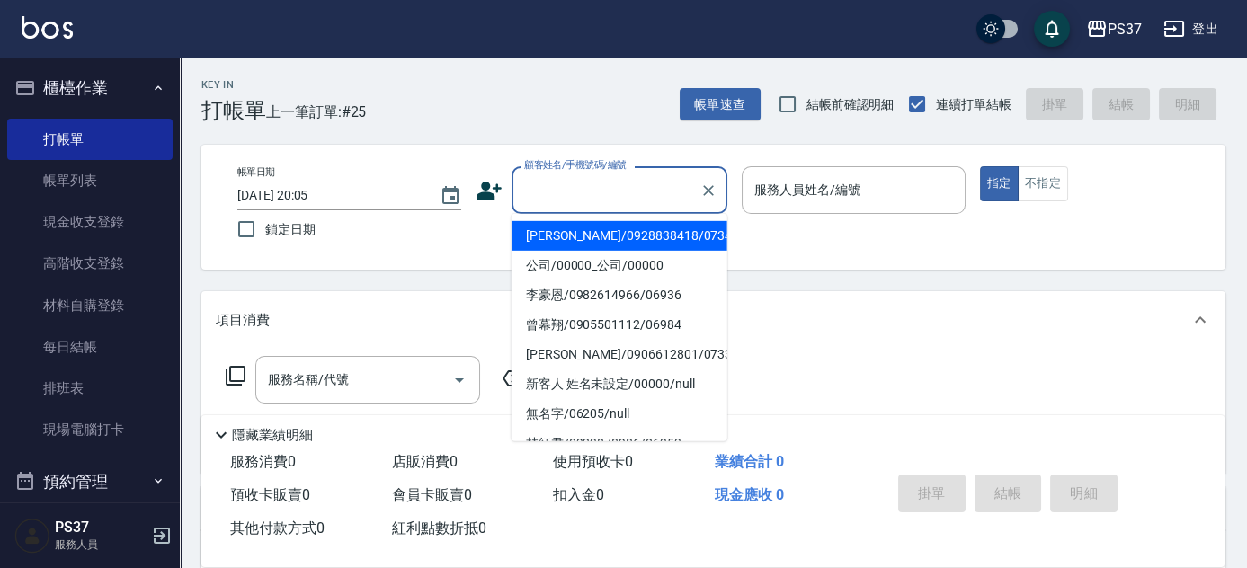
click at [612, 202] on input "顧客姓名/手機號碼/編號" at bounding box center [606, 189] width 173 height 31
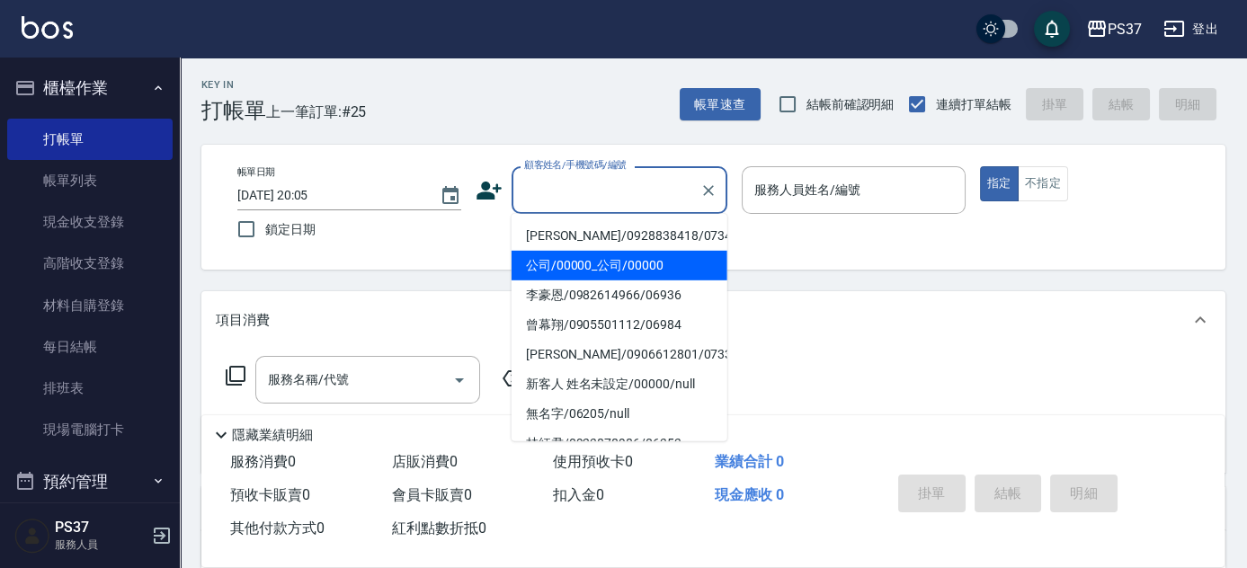
click at [621, 258] on li "公司/00000_公司/00000" at bounding box center [620, 266] width 216 height 30
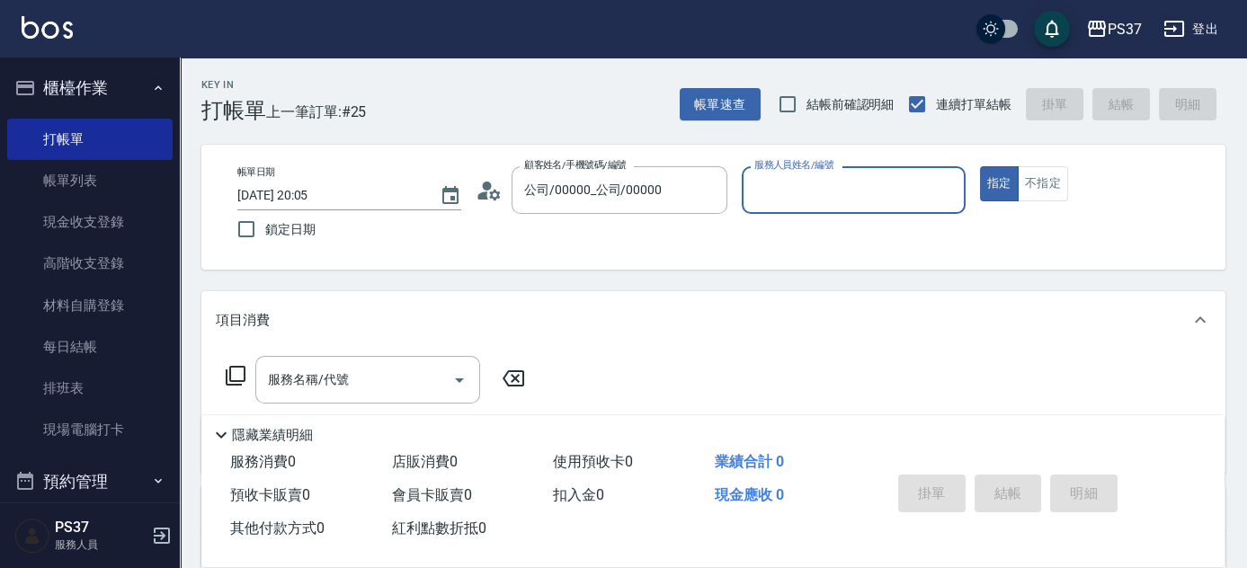
click at [786, 182] on input "服務人員姓名/編號" at bounding box center [854, 189] width 208 height 31
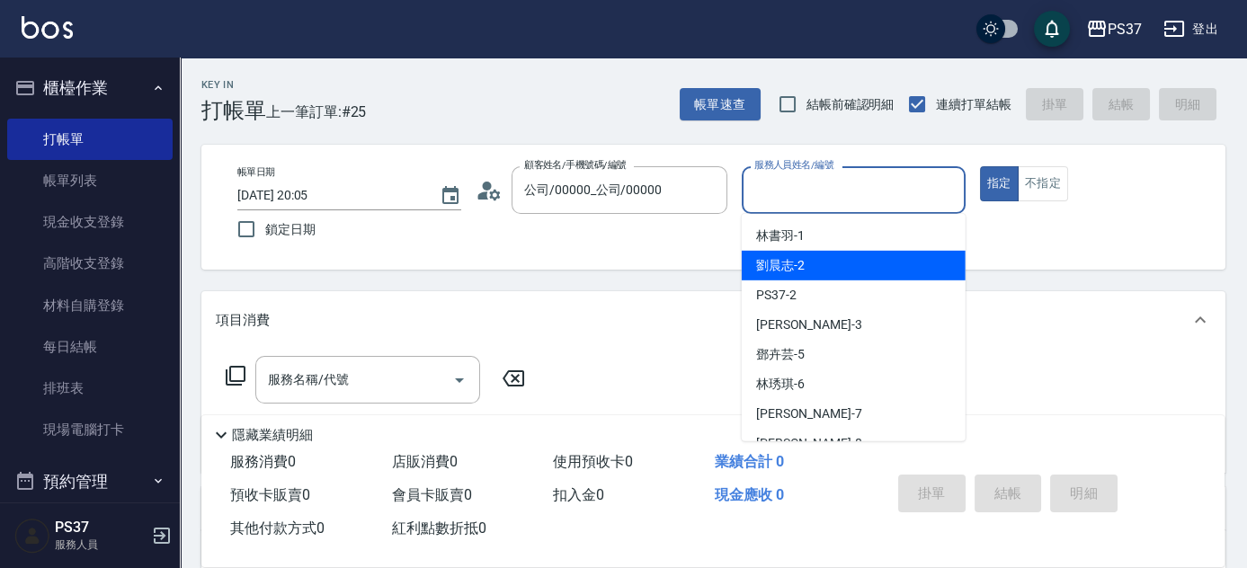
click at [790, 266] on span "劉晨志 -2" at bounding box center [780, 265] width 49 height 19
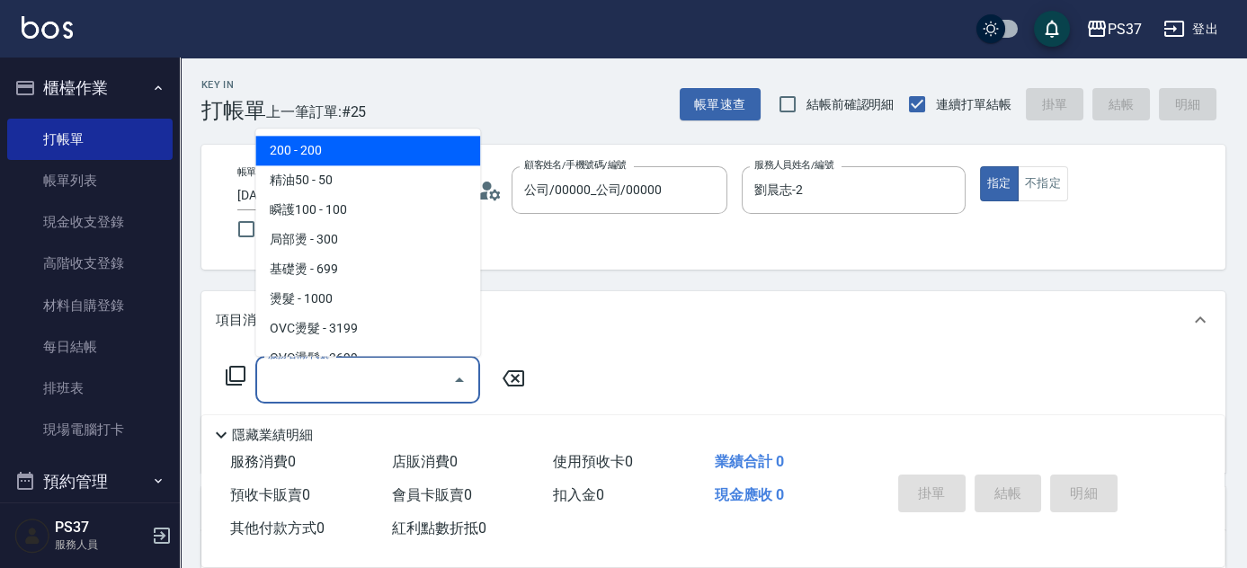
click at [367, 385] on input "服務名稱/代號" at bounding box center [355, 379] width 182 height 31
click at [359, 156] on span "200 - 200" at bounding box center [367, 152] width 225 height 30
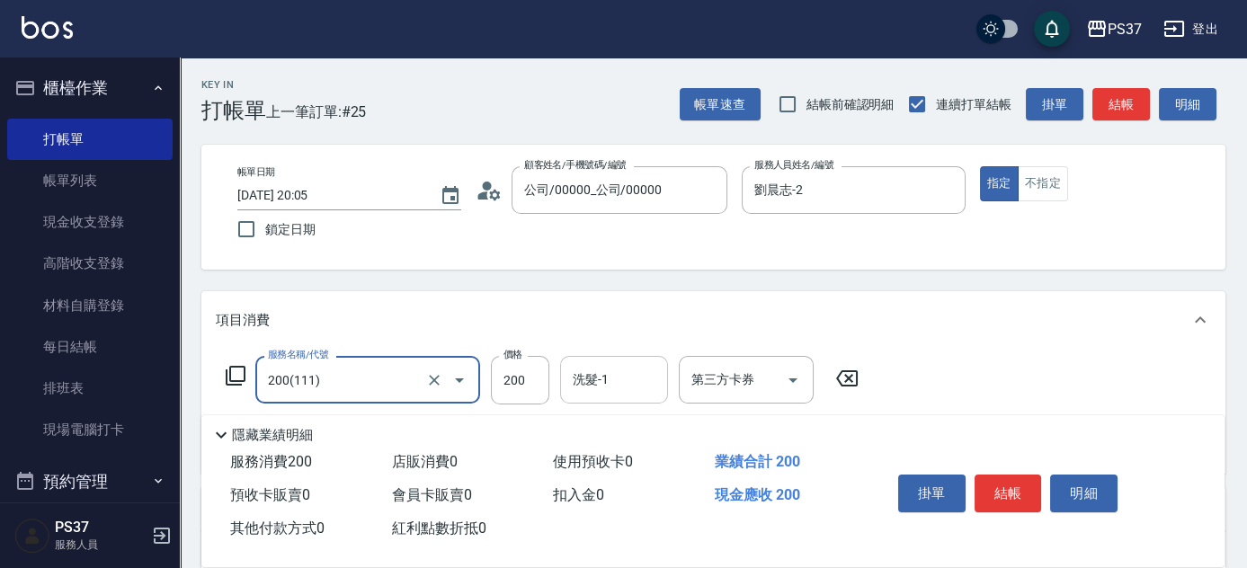
click at [621, 391] on input "洗髮-1" at bounding box center [614, 379] width 92 height 31
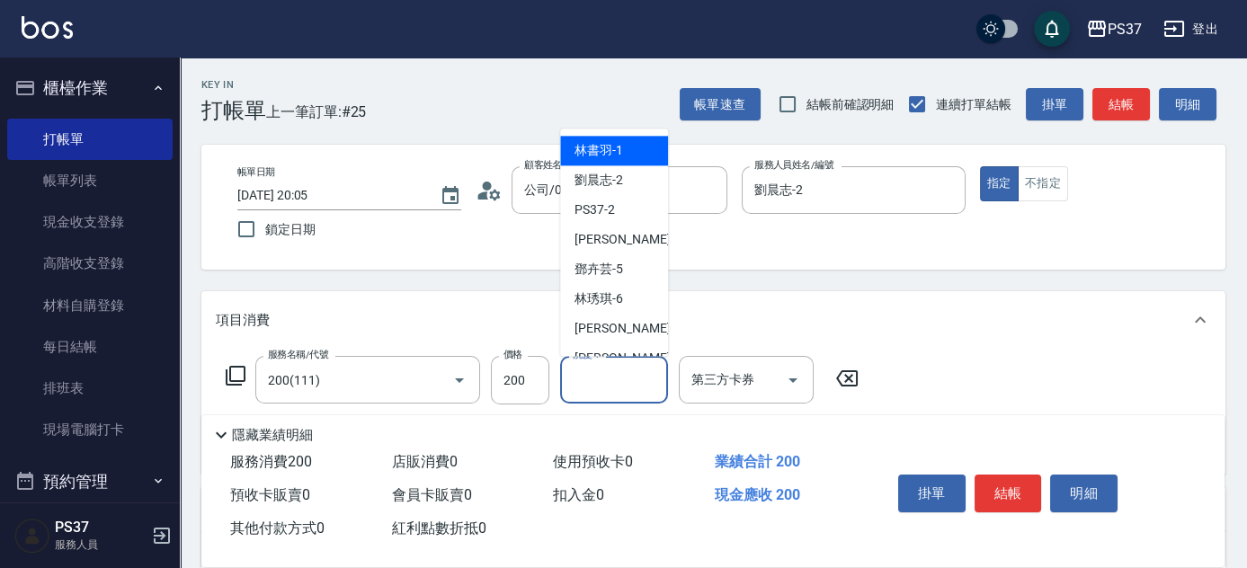
click at [614, 146] on span "林書羽 -1" at bounding box center [599, 151] width 49 height 19
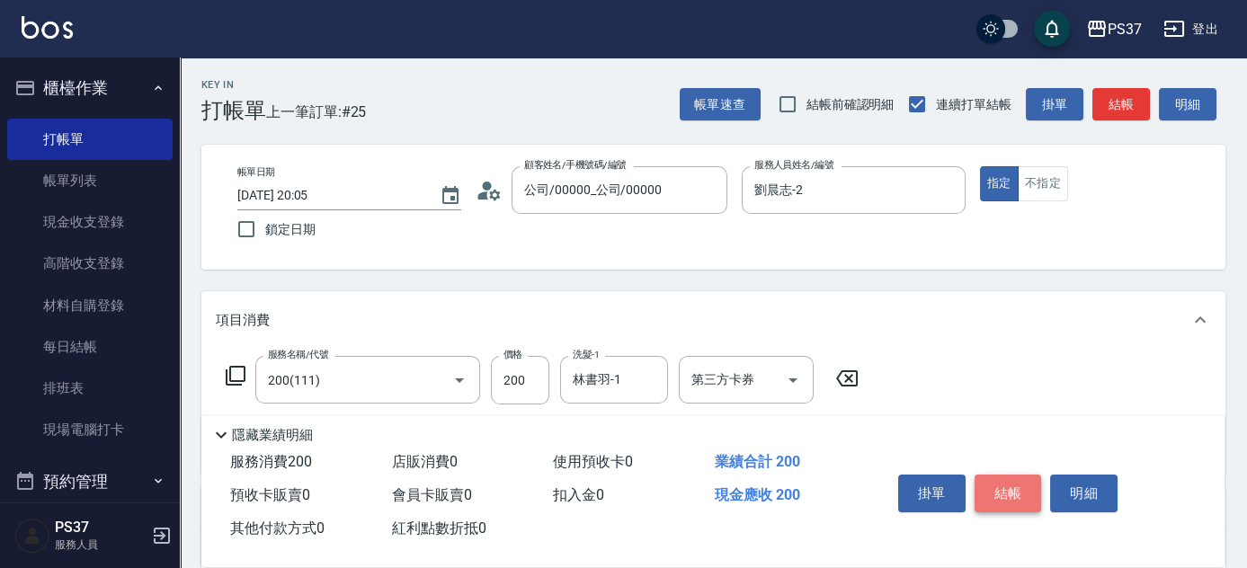
click at [999, 495] on button "結帳" at bounding box center [1008, 494] width 67 height 38
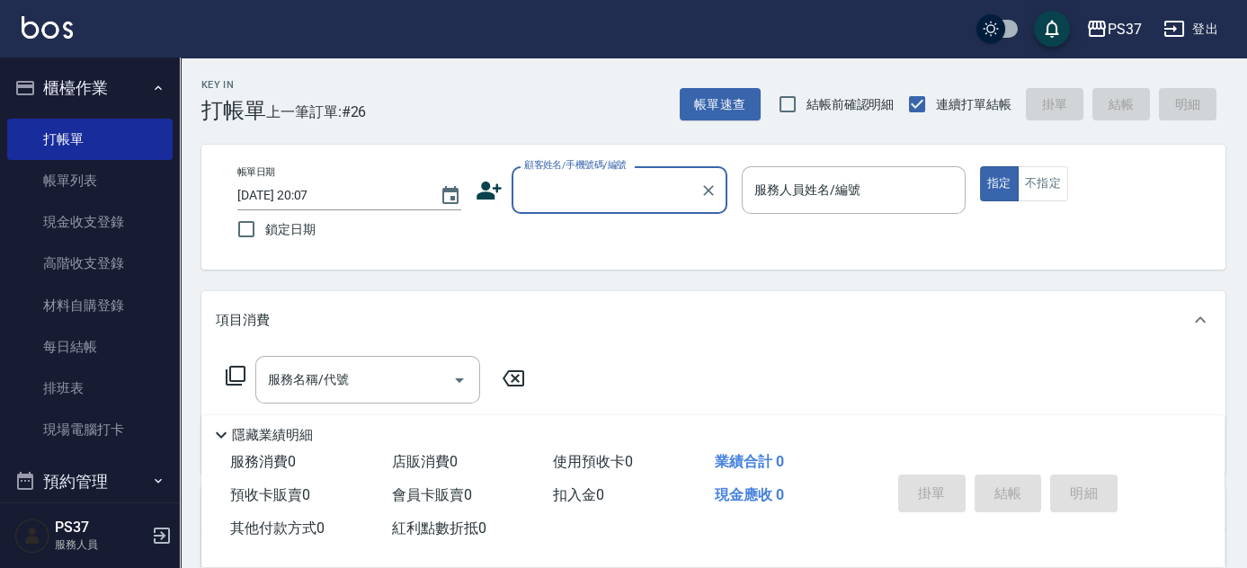
click at [656, 187] on input "顧客姓名/手機號碼/編號" at bounding box center [606, 189] width 173 height 31
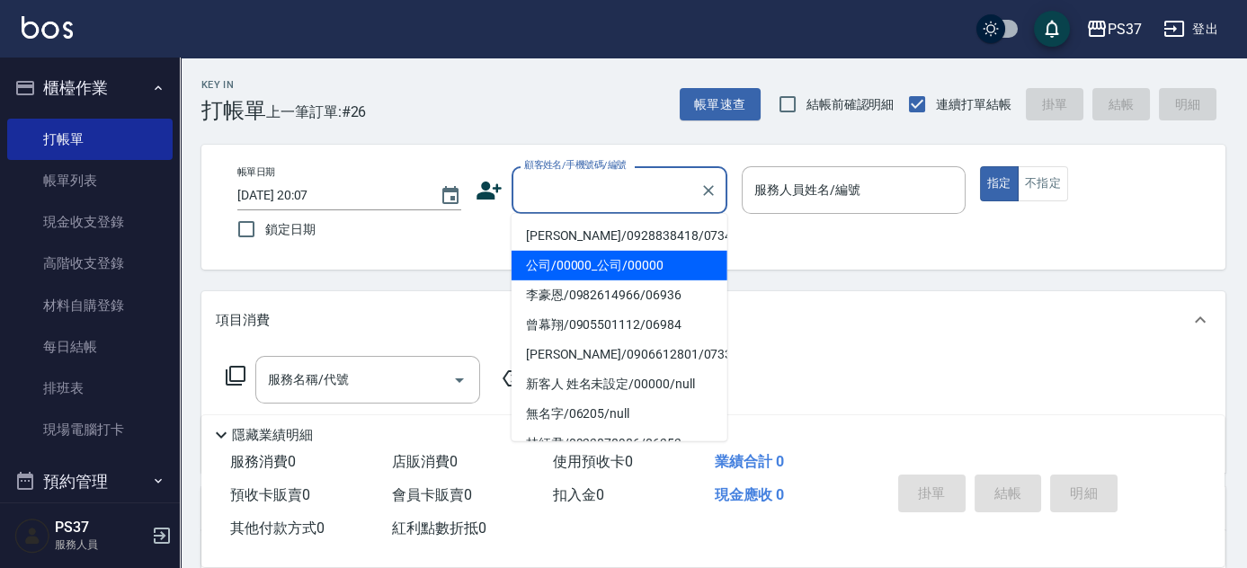
click at [639, 275] on li "公司/00000_公司/00000" at bounding box center [620, 266] width 216 height 30
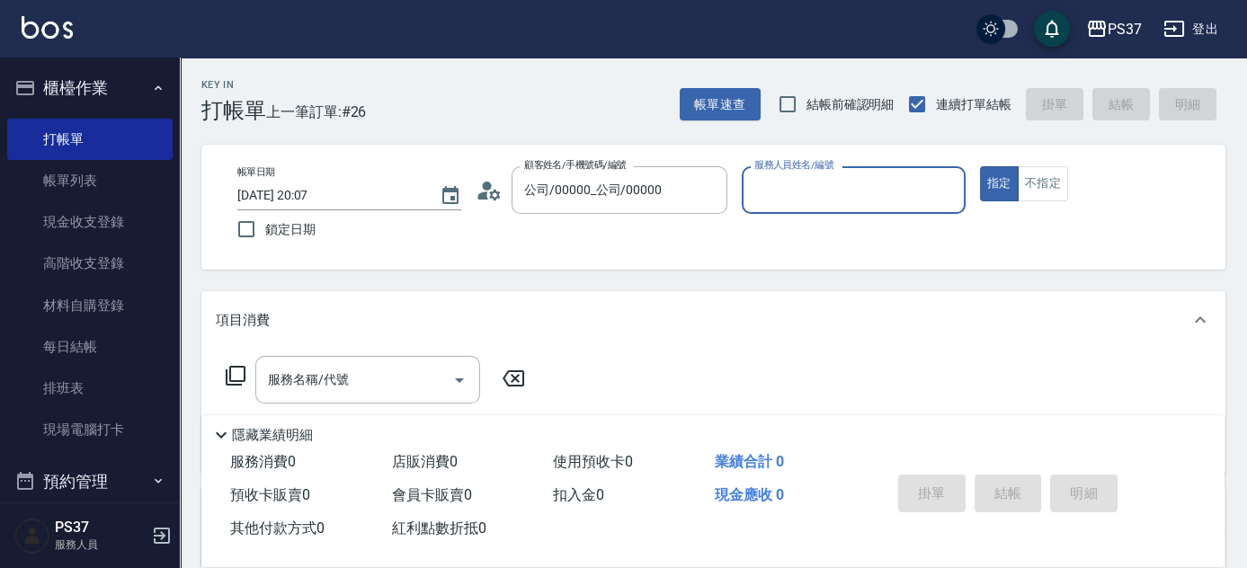
click at [806, 196] on input "服務人員姓名/編號" at bounding box center [854, 189] width 208 height 31
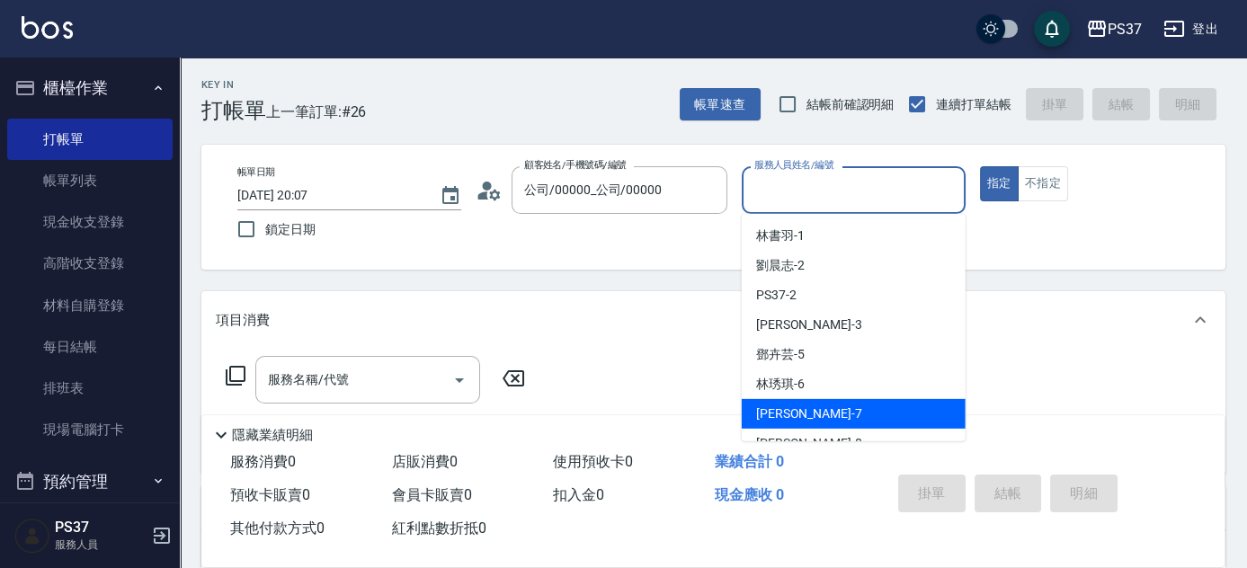
click at [831, 407] on div "[PERSON_NAME] -7" at bounding box center [854, 414] width 224 height 30
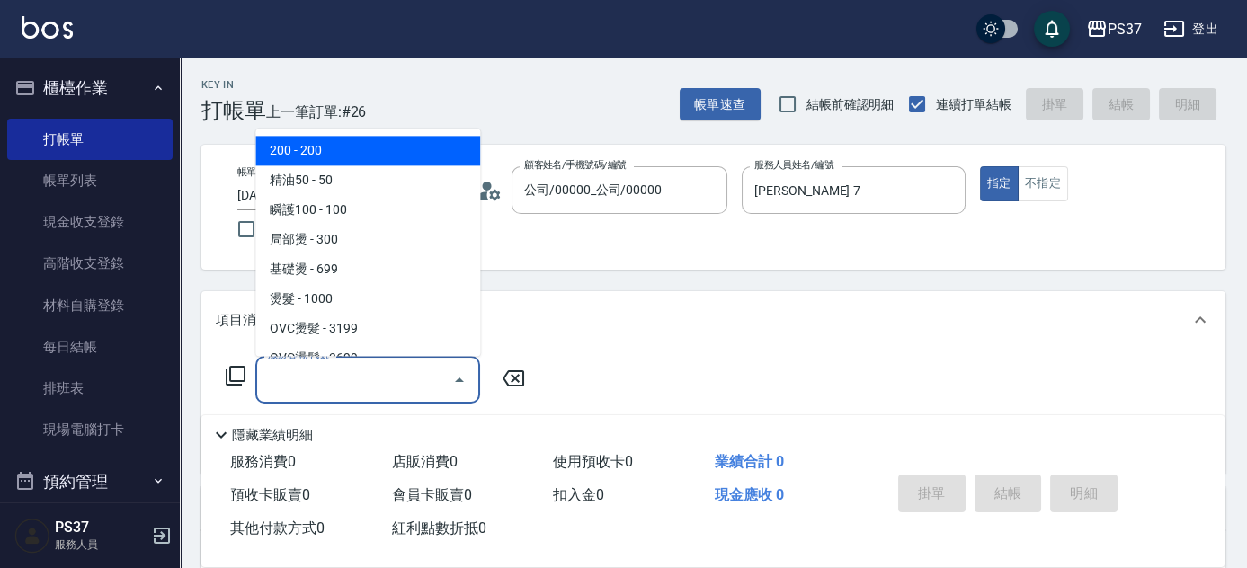
click at [347, 367] on input "服務名稱/代號" at bounding box center [355, 379] width 182 height 31
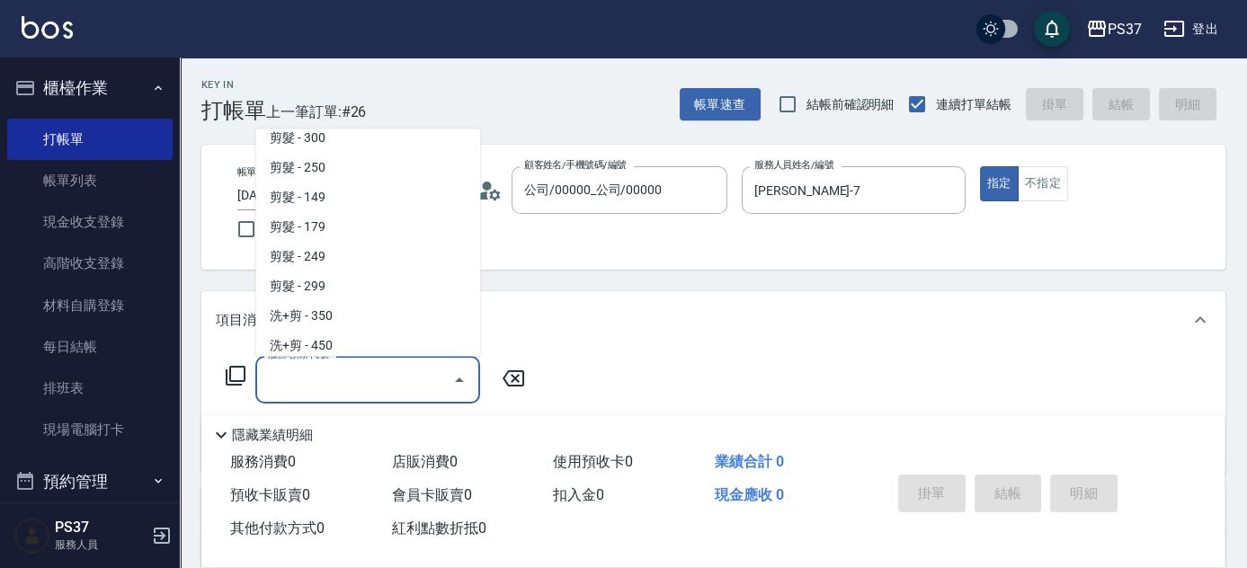
scroll to position [490, 0]
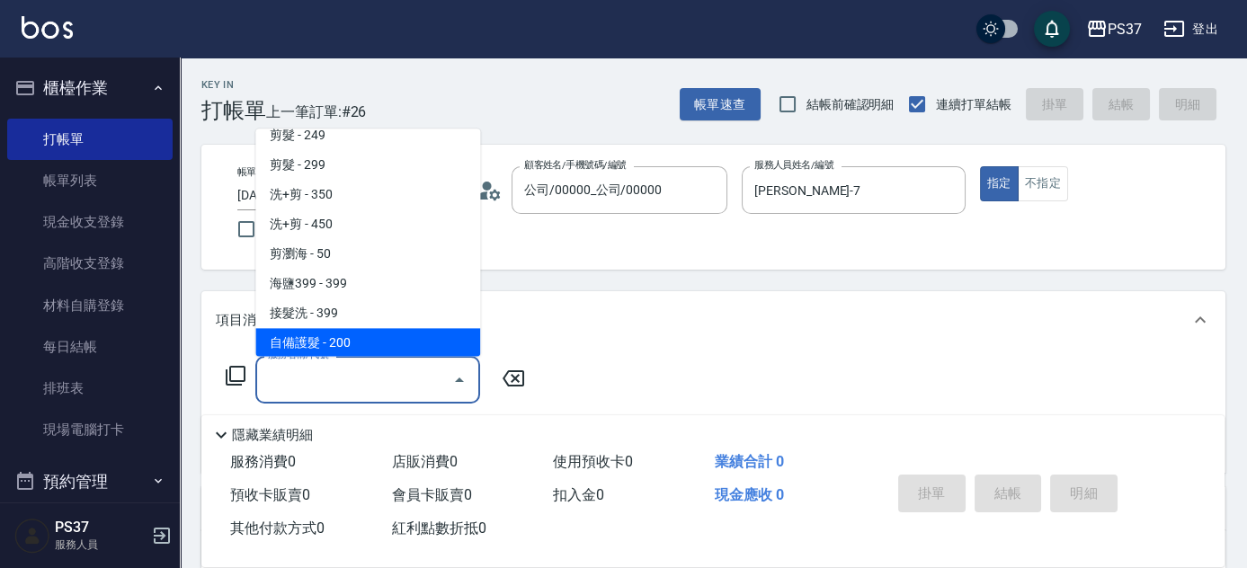
click at [353, 329] on span "自備護髮 - 200" at bounding box center [367, 344] width 225 height 30
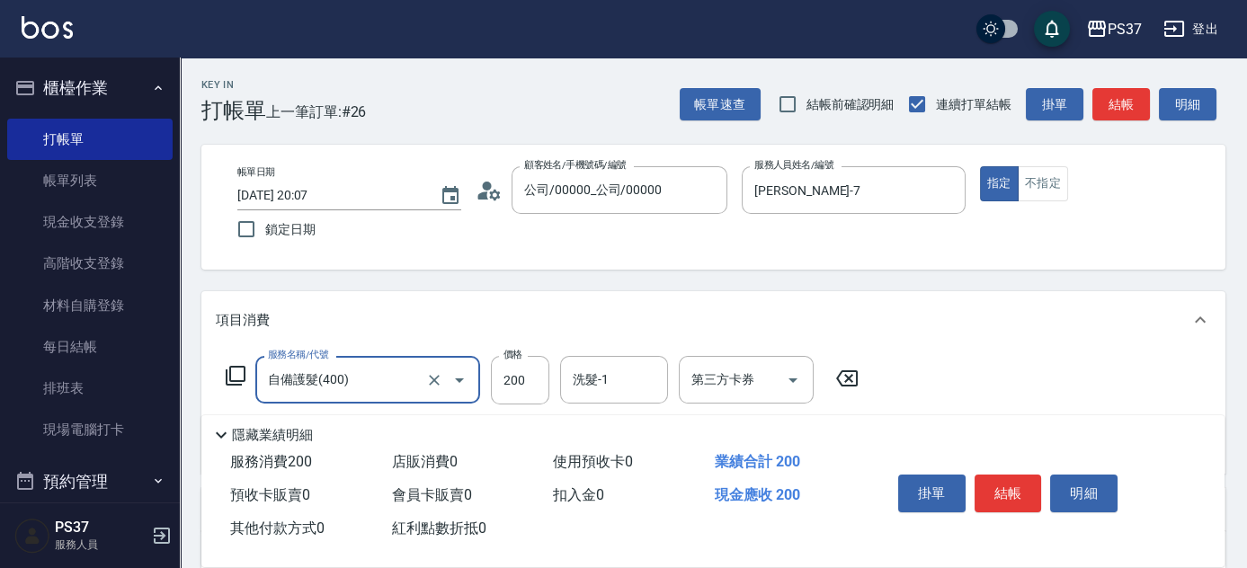
click at [382, 373] on input "自備護髮(400)" at bounding box center [343, 379] width 158 height 31
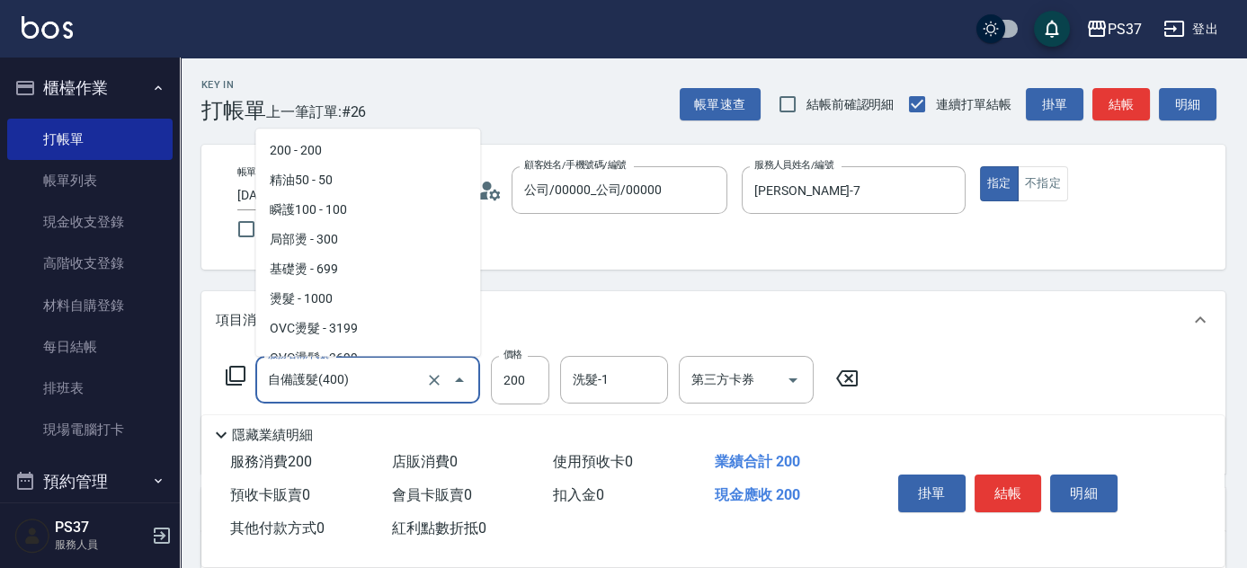
scroll to position [491, 0]
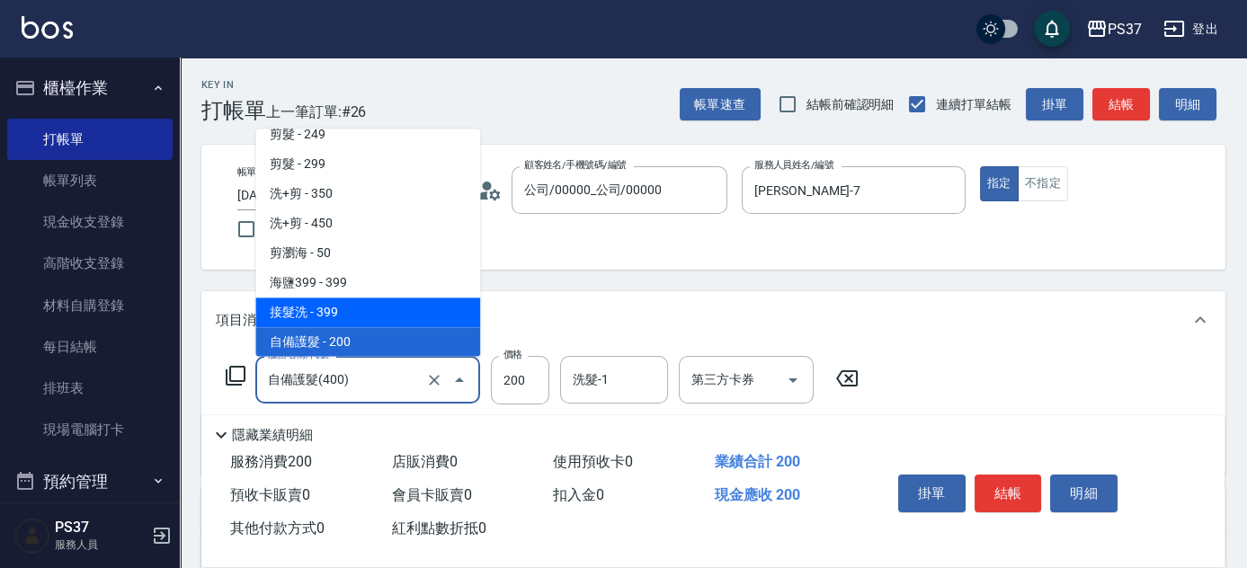
click at [374, 319] on span "接髮洗 - 399" at bounding box center [367, 314] width 225 height 30
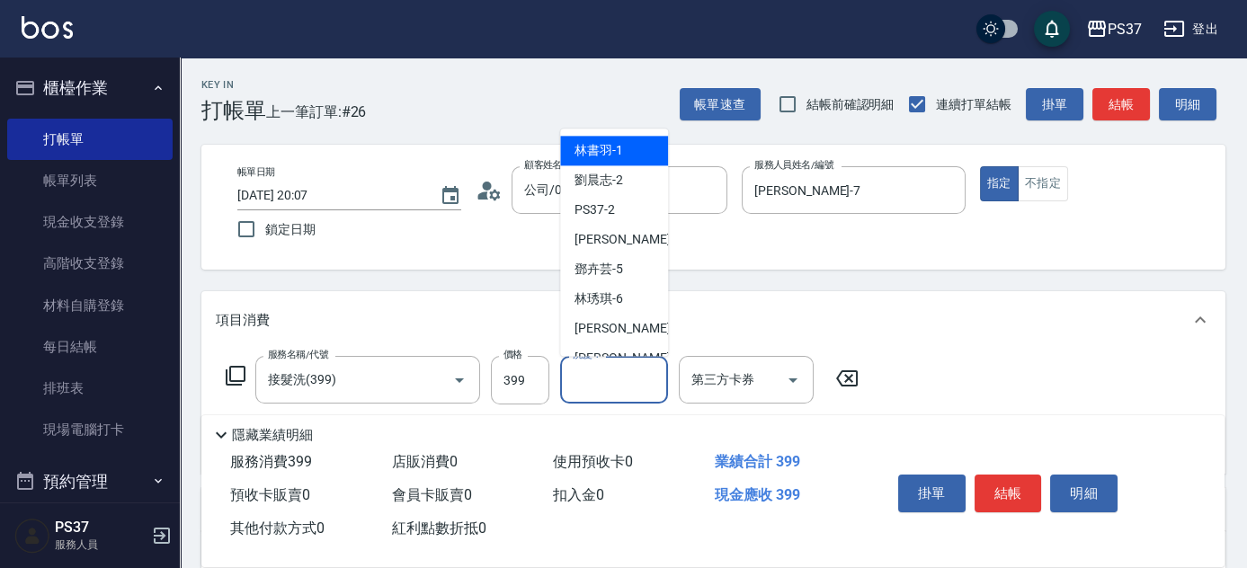
click at [636, 394] on input "洗髮-1" at bounding box center [614, 379] width 92 height 31
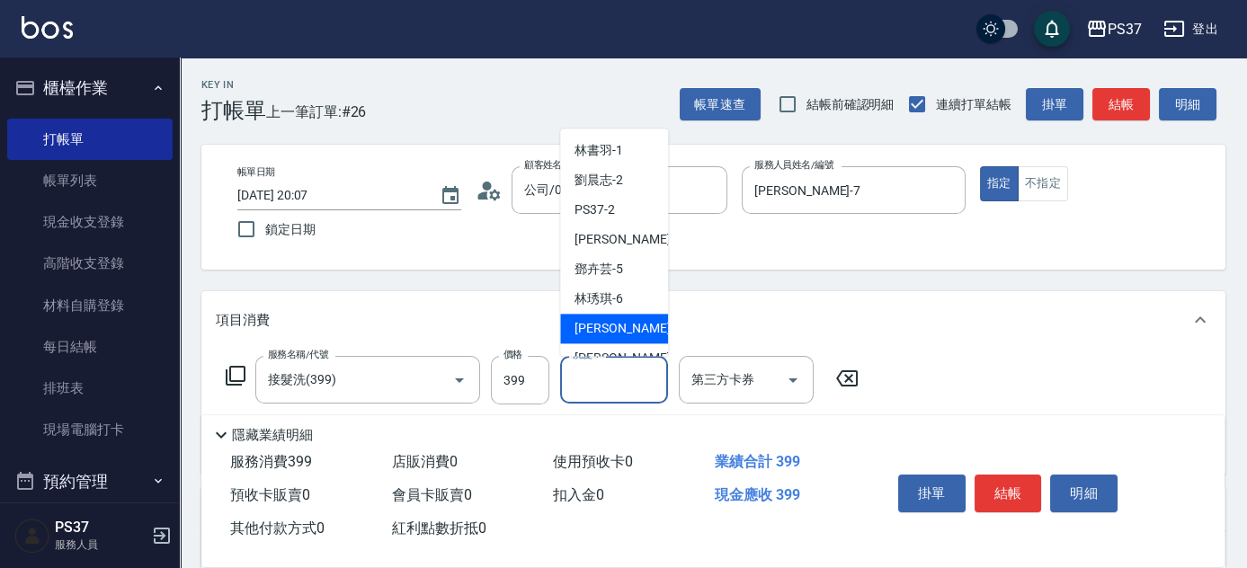
click at [634, 325] on div "[PERSON_NAME] -7" at bounding box center [614, 330] width 108 height 30
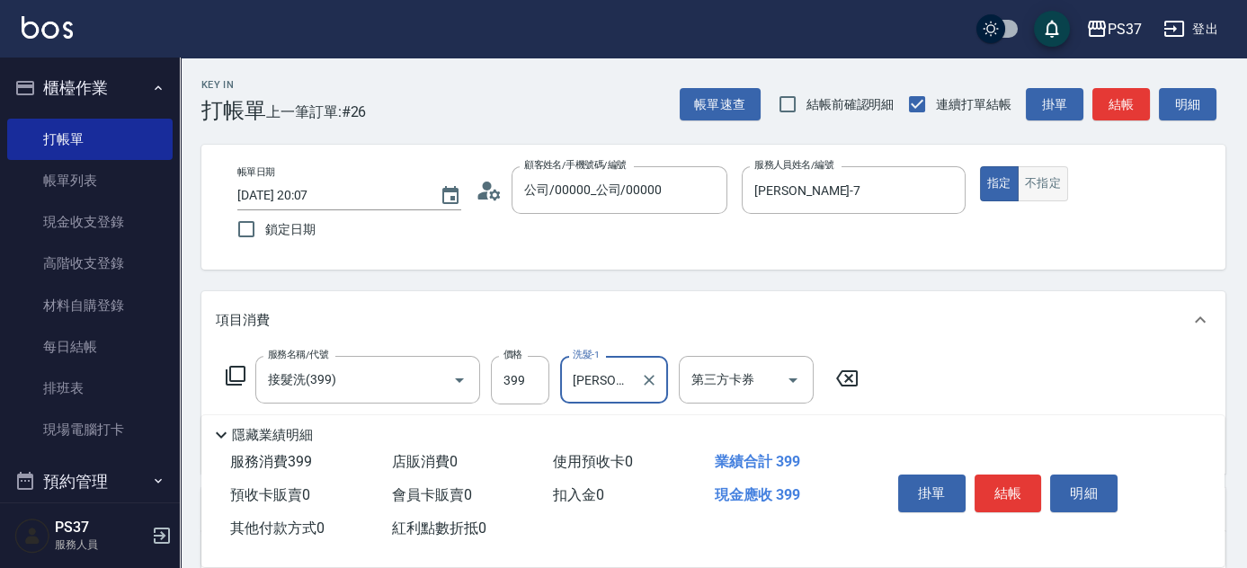
click at [1033, 196] on button "不指定" at bounding box center [1043, 183] width 50 height 35
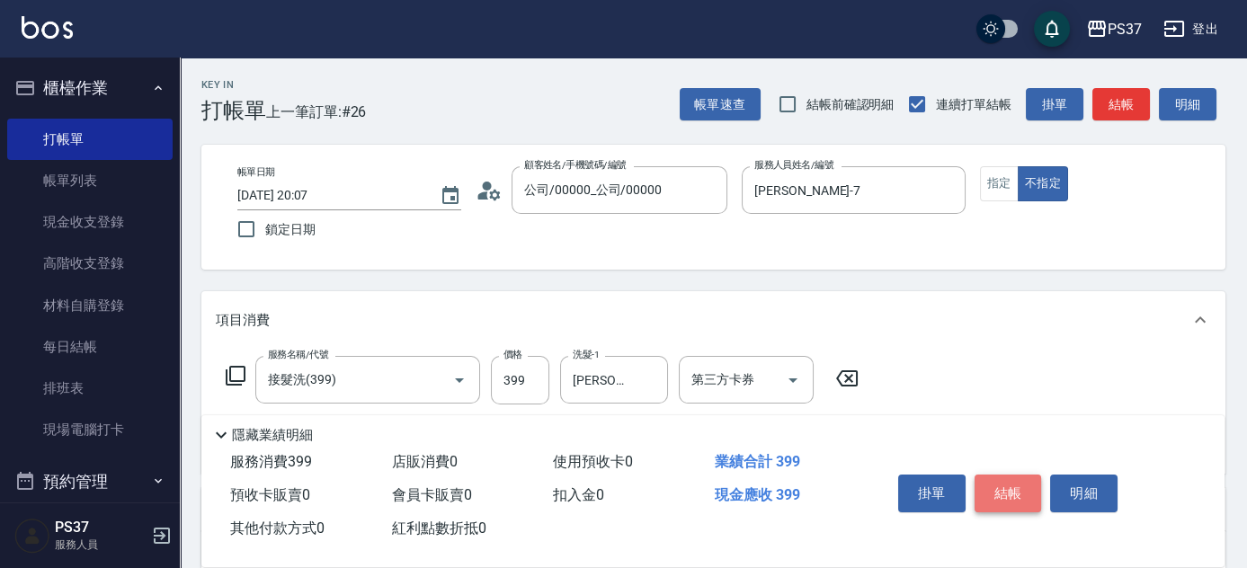
click at [1004, 495] on button "結帳" at bounding box center [1008, 494] width 67 height 38
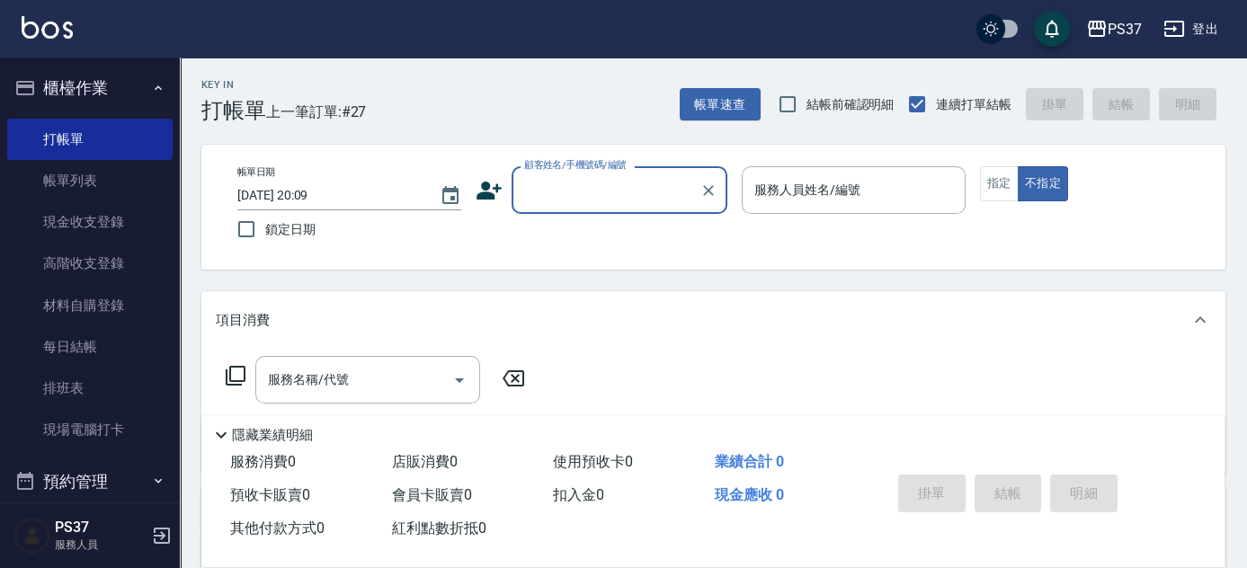
click at [591, 177] on input "顧客姓名/手機號碼/編號" at bounding box center [606, 189] width 173 height 31
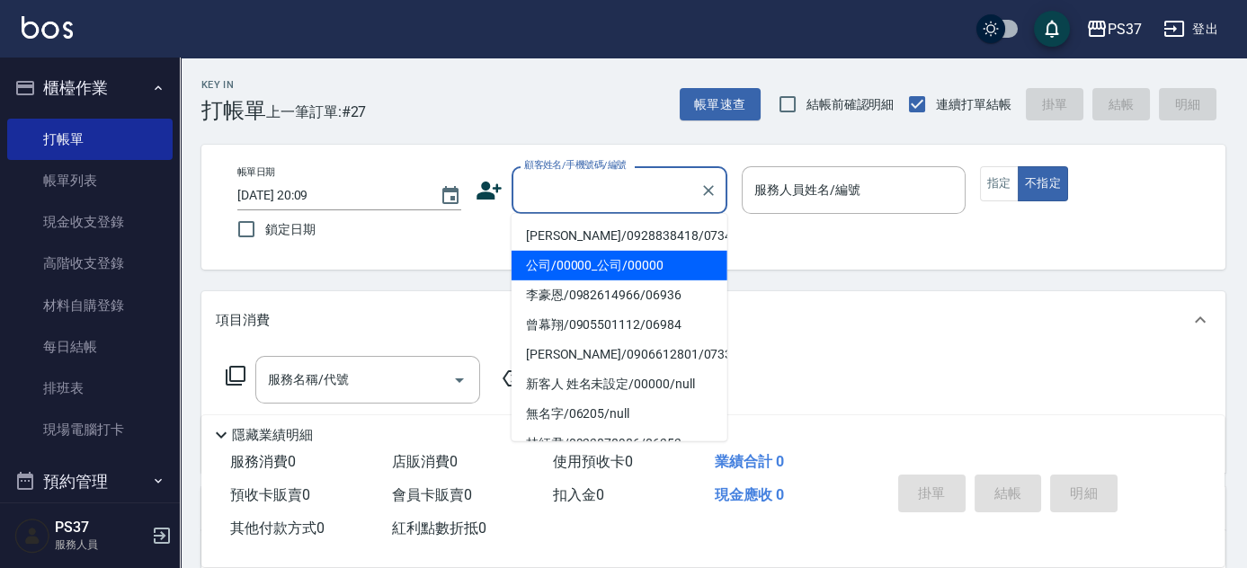
click at [606, 263] on li "公司/00000_公司/00000" at bounding box center [620, 266] width 216 height 30
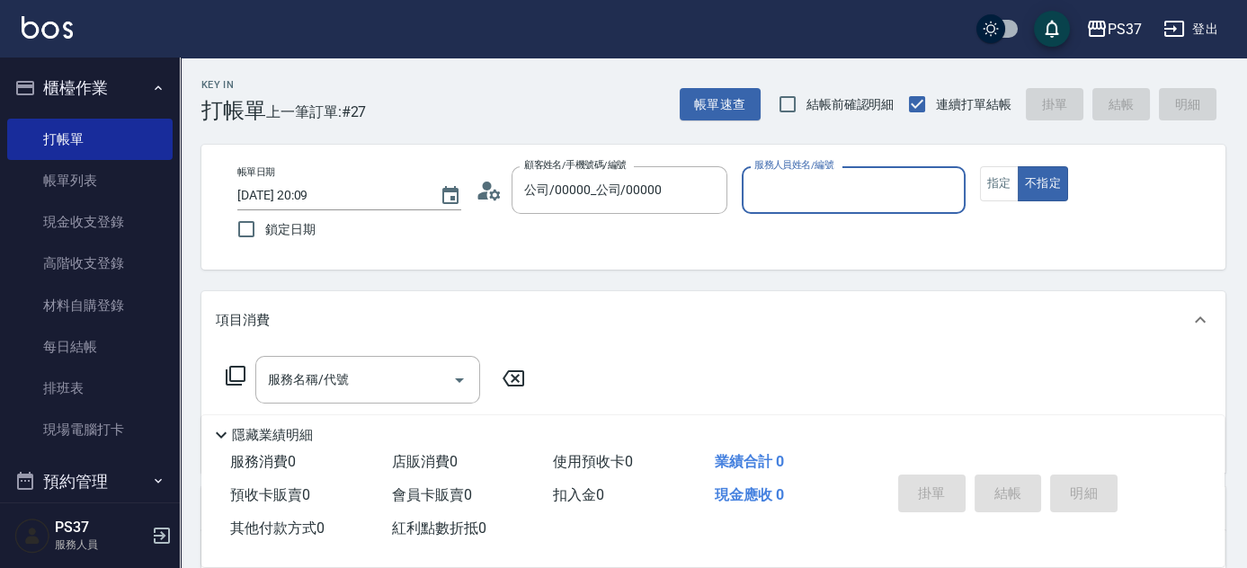
click at [833, 195] on input "服務人員姓名/編號" at bounding box center [854, 189] width 208 height 31
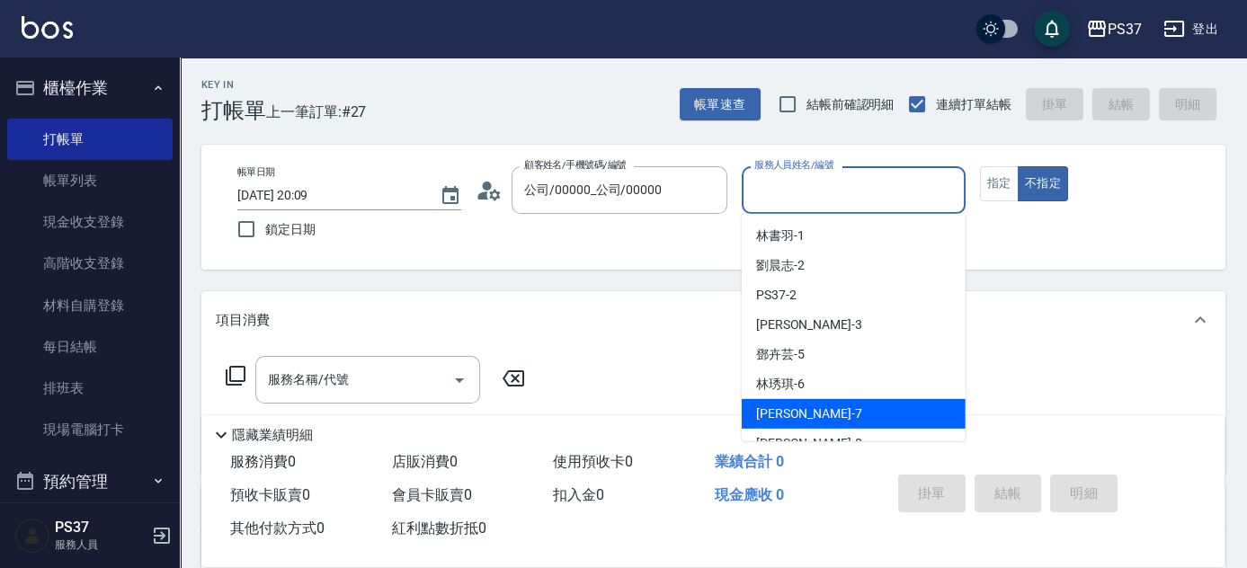
click at [826, 409] on div "[PERSON_NAME] -7" at bounding box center [854, 414] width 224 height 30
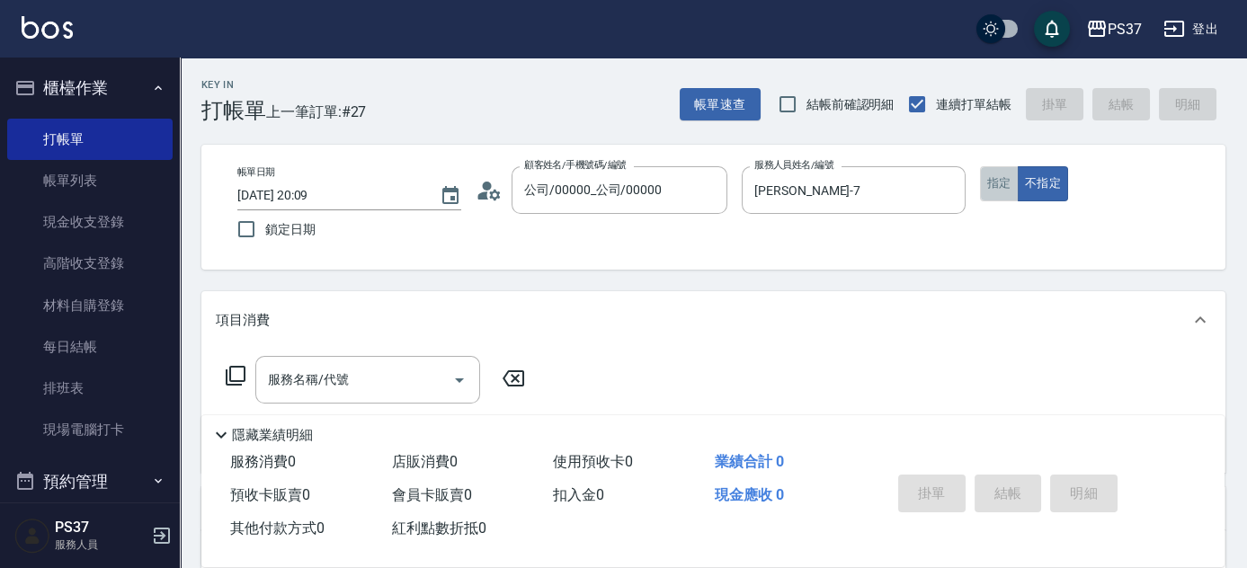
click at [989, 184] on button "指定" at bounding box center [999, 183] width 39 height 35
click at [353, 398] on div "服務名稱/代號" at bounding box center [367, 380] width 225 height 48
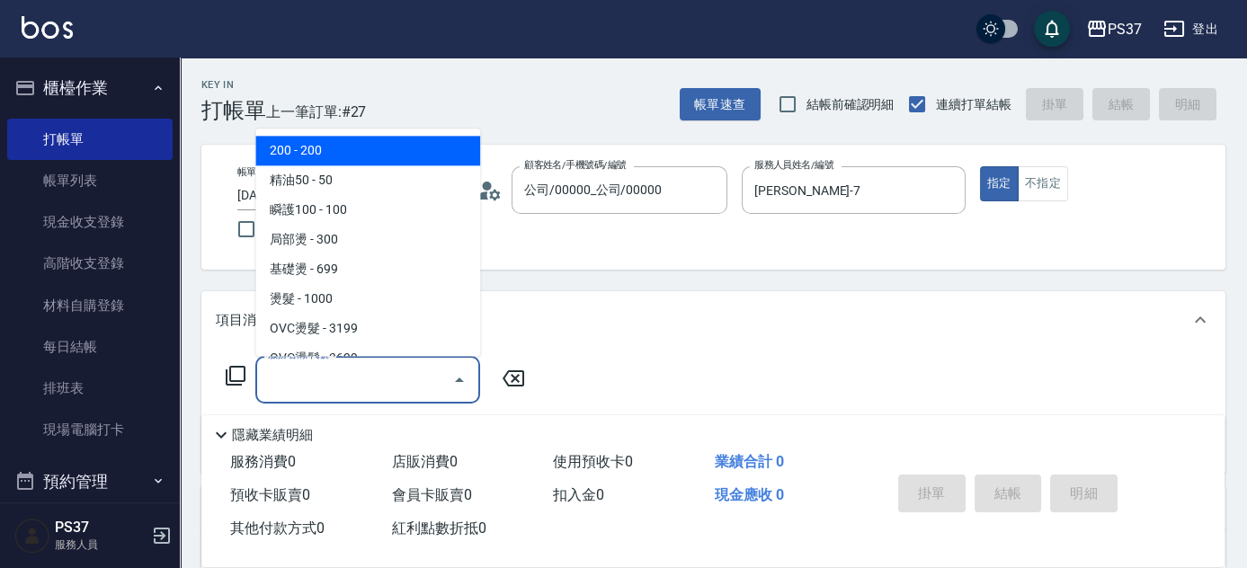
click at [371, 149] on span "200 - 200" at bounding box center [367, 152] width 225 height 30
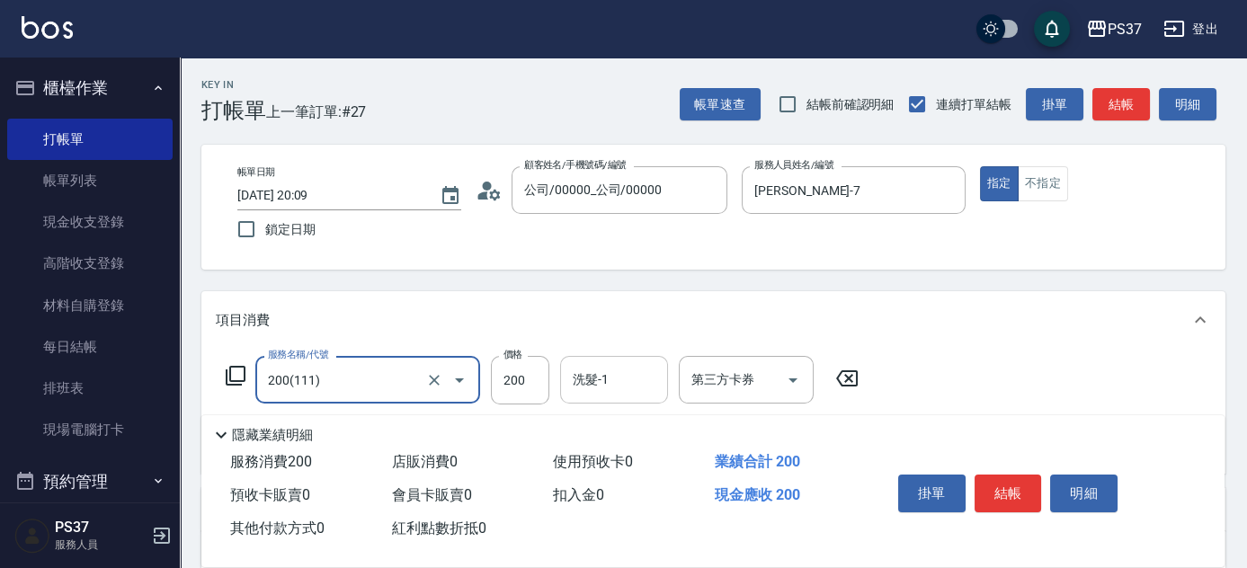
click at [587, 383] on input "洗髮-1" at bounding box center [614, 379] width 92 height 31
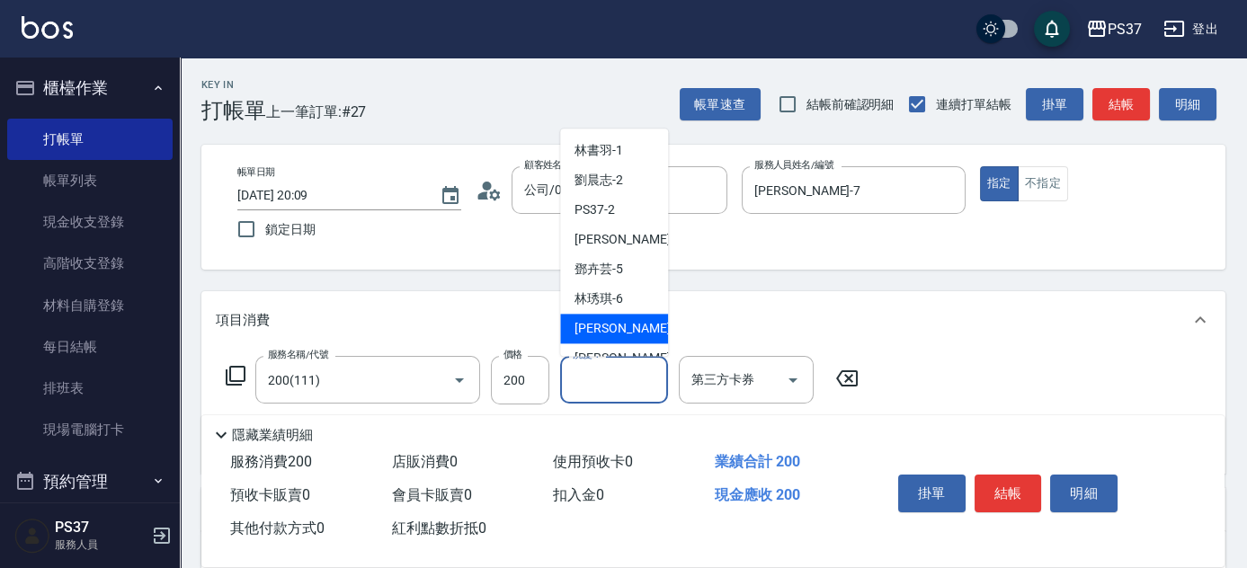
click at [590, 323] on span "[PERSON_NAME] -7" at bounding box center [628, 329] width 106 height 19
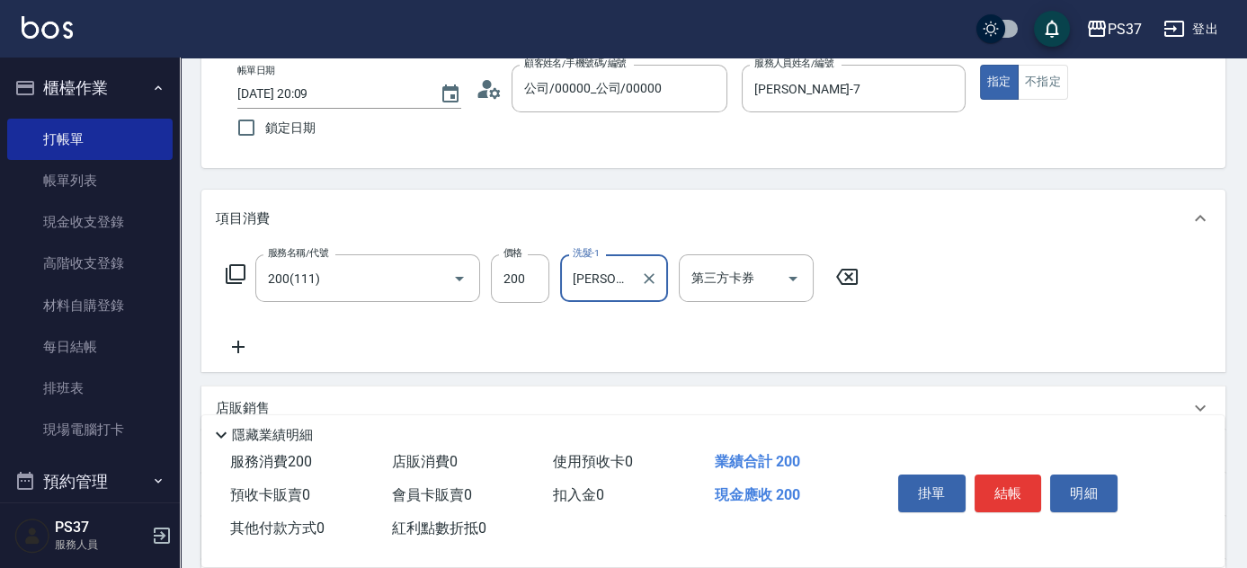
scroll to position [163, 0]
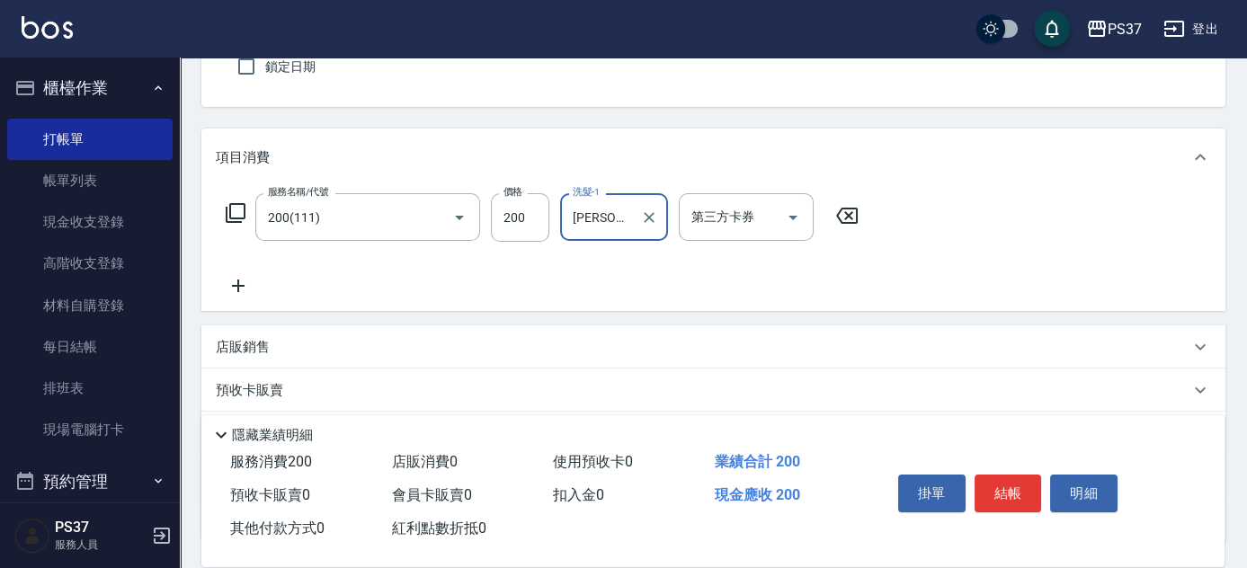
click at [239, 275] on icon at bounding box center [238, 286] width 45 height 22
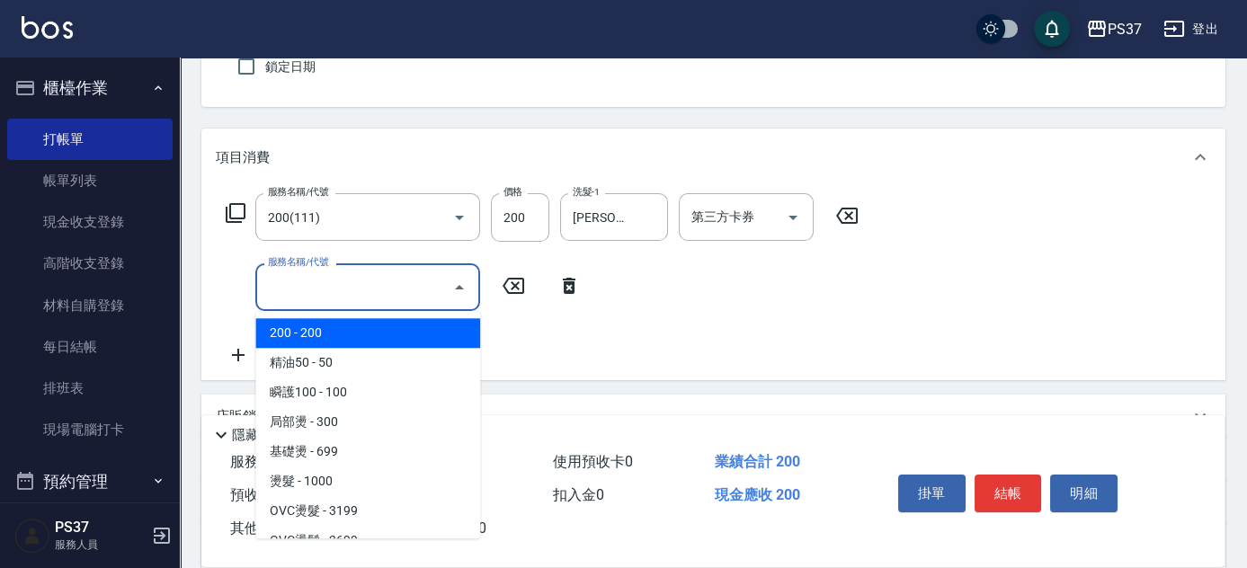
click at [302, 291] on input "服務名稱/代號" at bounding box center [355, 287] width 182 height 31
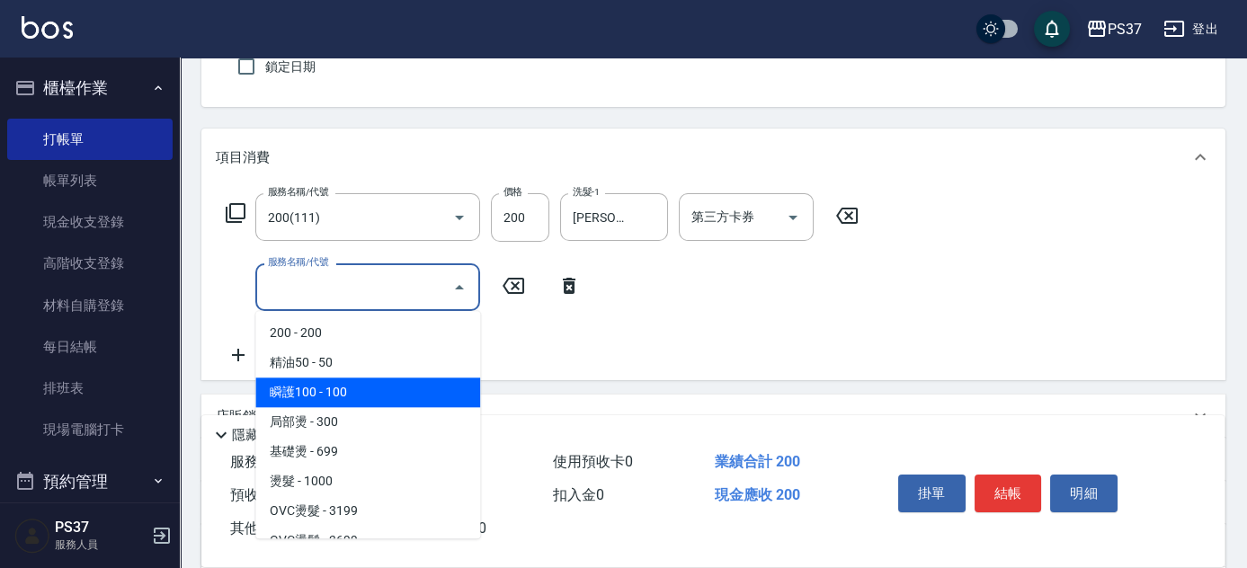
drag, startPoint x: 356, startPoint y: 399, endPoint x: 421, endPoint y: 385, distance: 66.3
click at [357, 398] on span "瞬護100 - 100" at bounding box center [367, 393] width 225 height 30
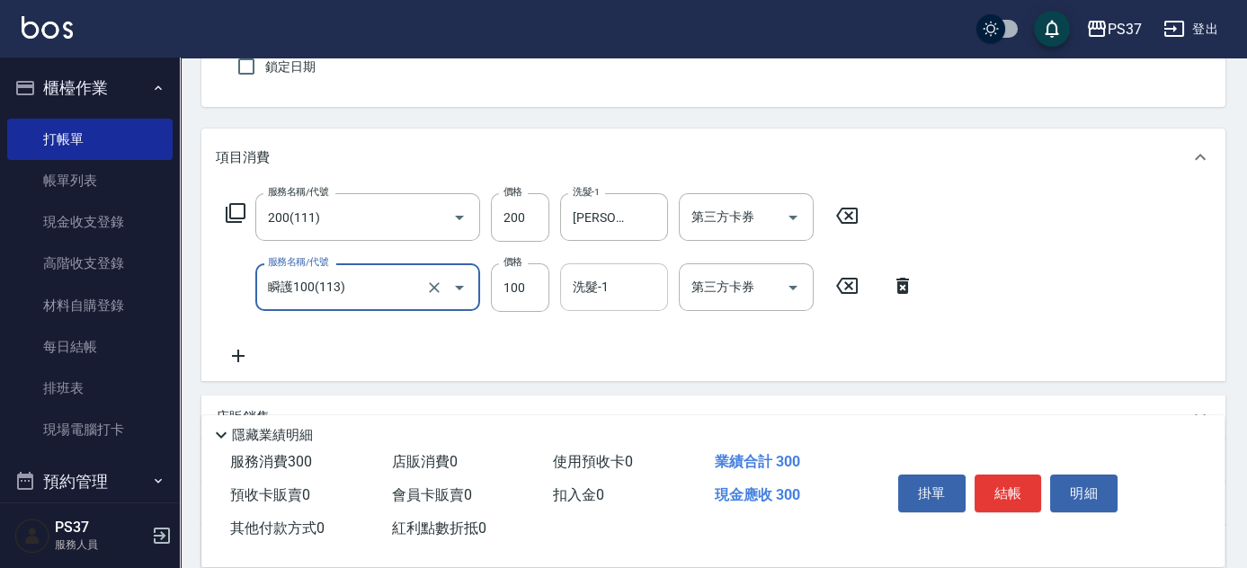
click at [598, 285] on input "洗髮-1" at bounding box center [614, 287] width 92 height 31
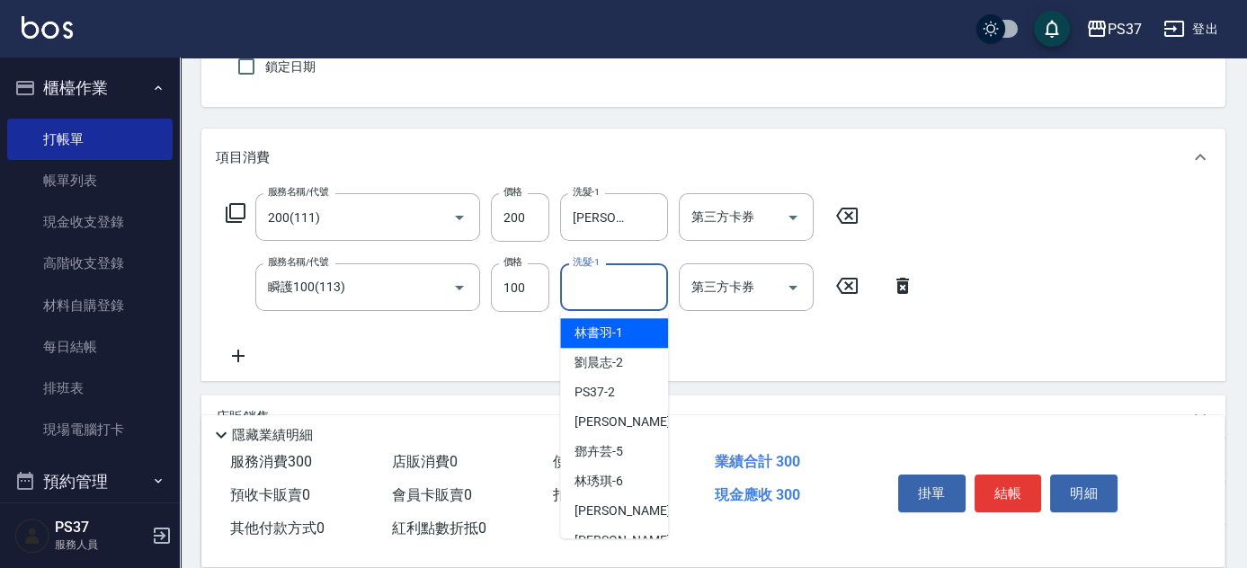
click at [596, 335] on span "林書羽 -1" at bounding box center [599, 333] width 49 height 19
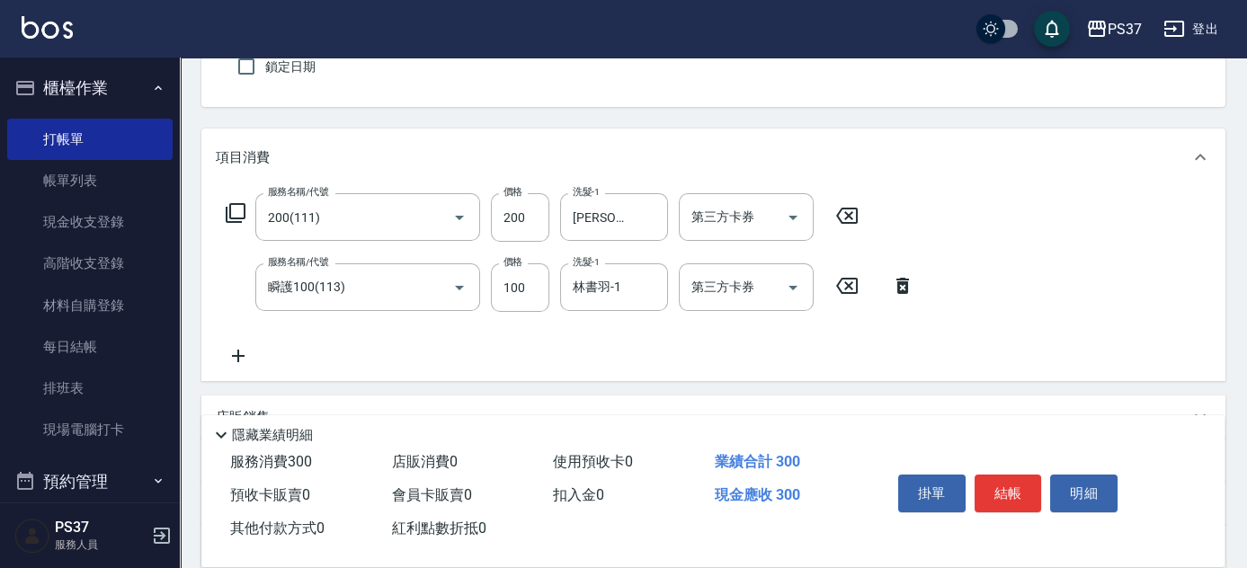
click at [249, 357] on icon at bounding box center [238, 356] width 45 height 22
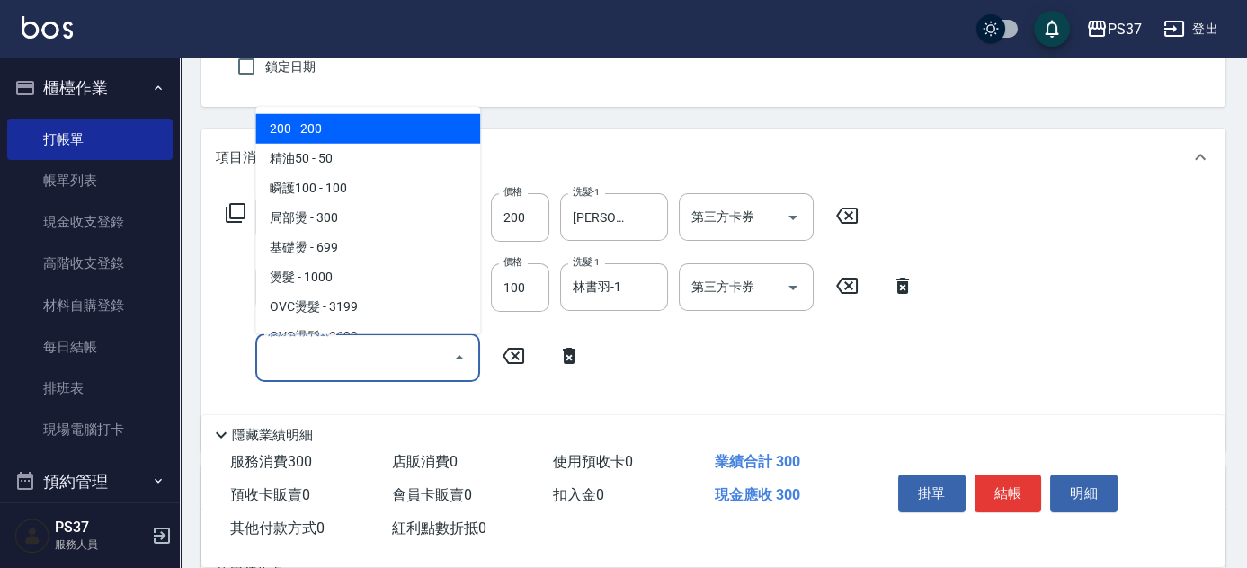
click at [304, 363] on input "服務名稱/代號" at bounding box center [355, 357] width 182 height 31
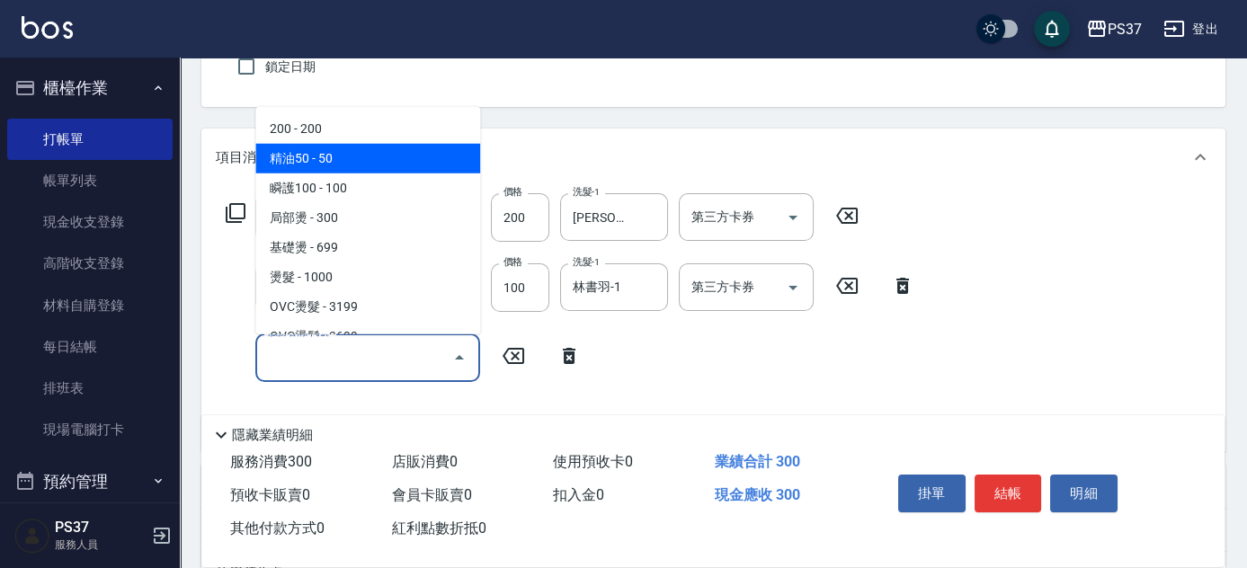
click at [388, 167] on span "精油50 - 50" at bounding box center [367, 159] width 225 height 30
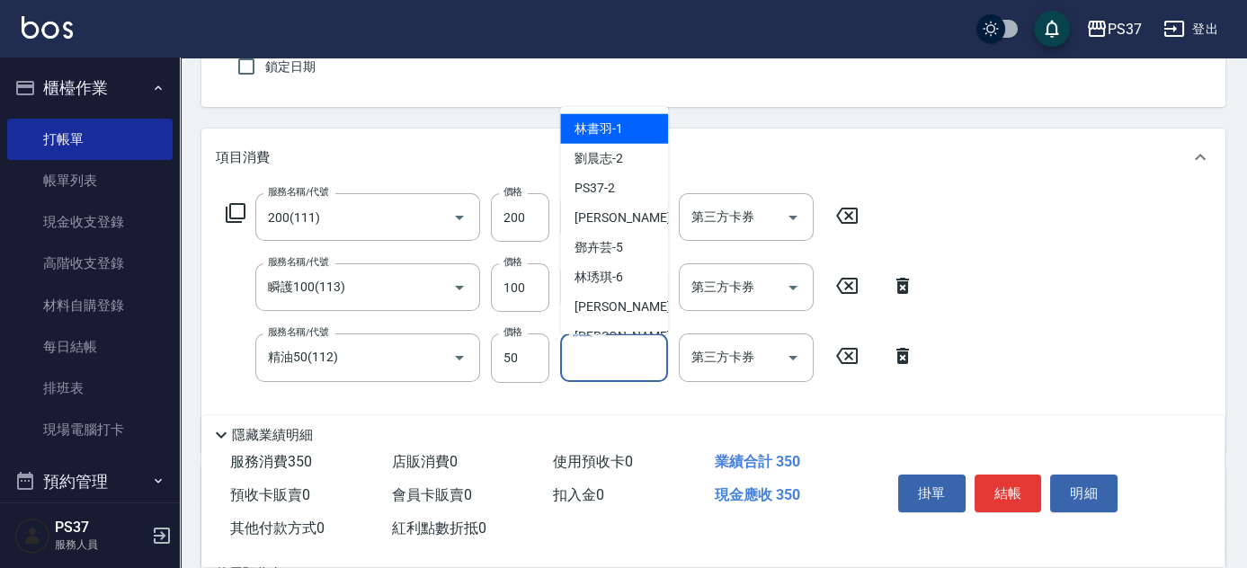
click at [576, 359] on input "洗髮-1" at bounding box center [614, 357] width 92 height 31
click at [621, 127] on span "林書羽 -1" at bounding box center [599, 129] width 49 height 19
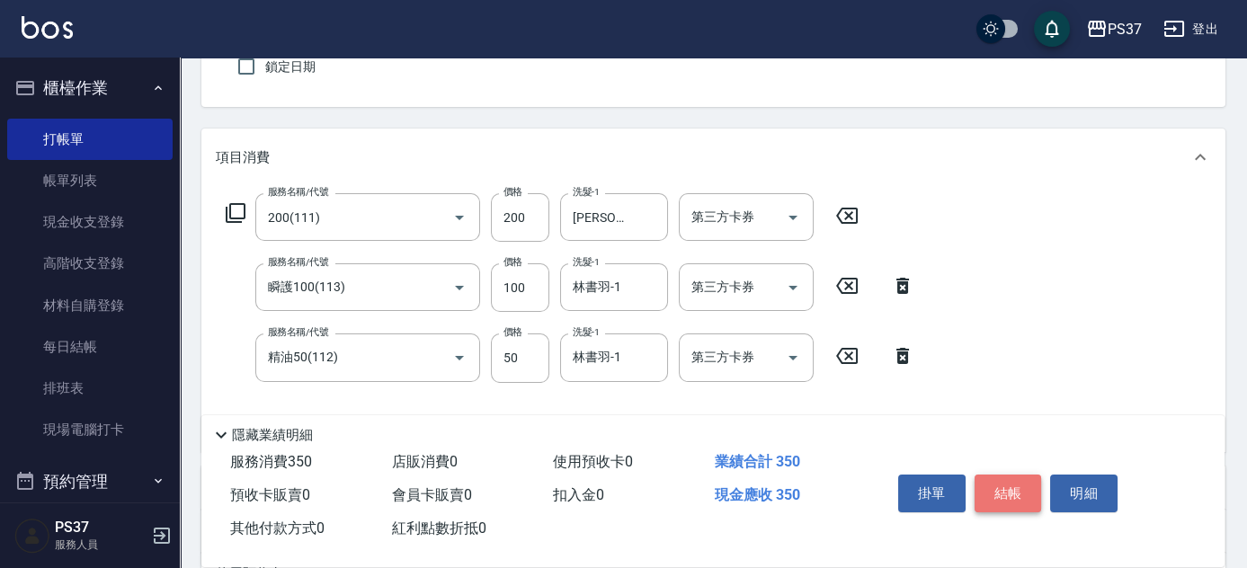
click at [995, 498] on button "結帳" at bounding box center [1008, 494] width 67 height 38
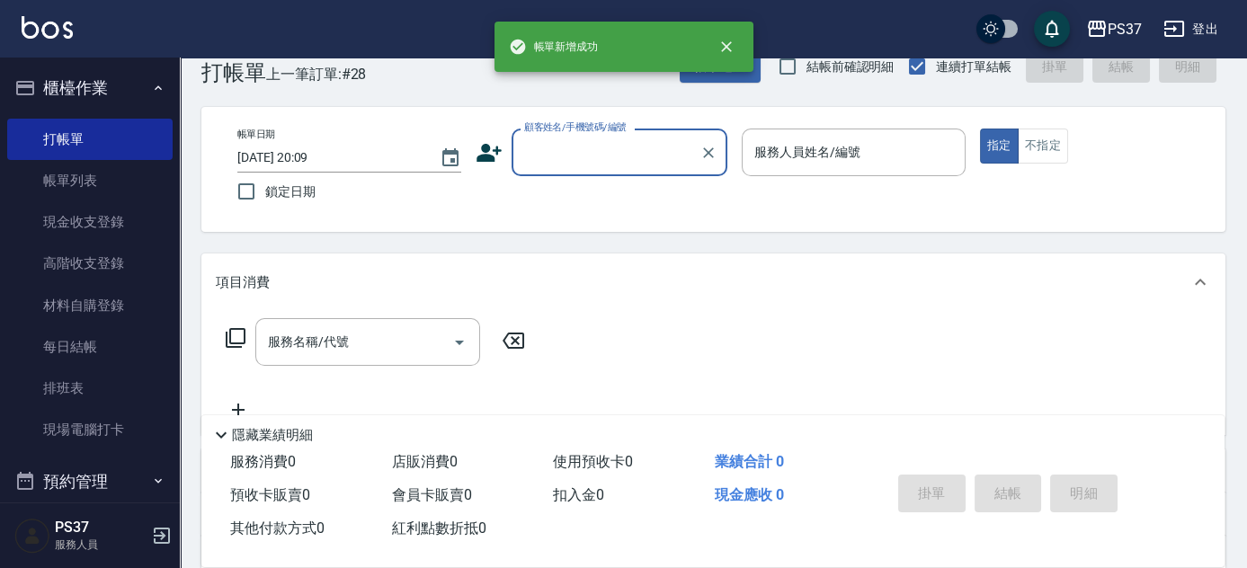
scroll to position [0, 0]
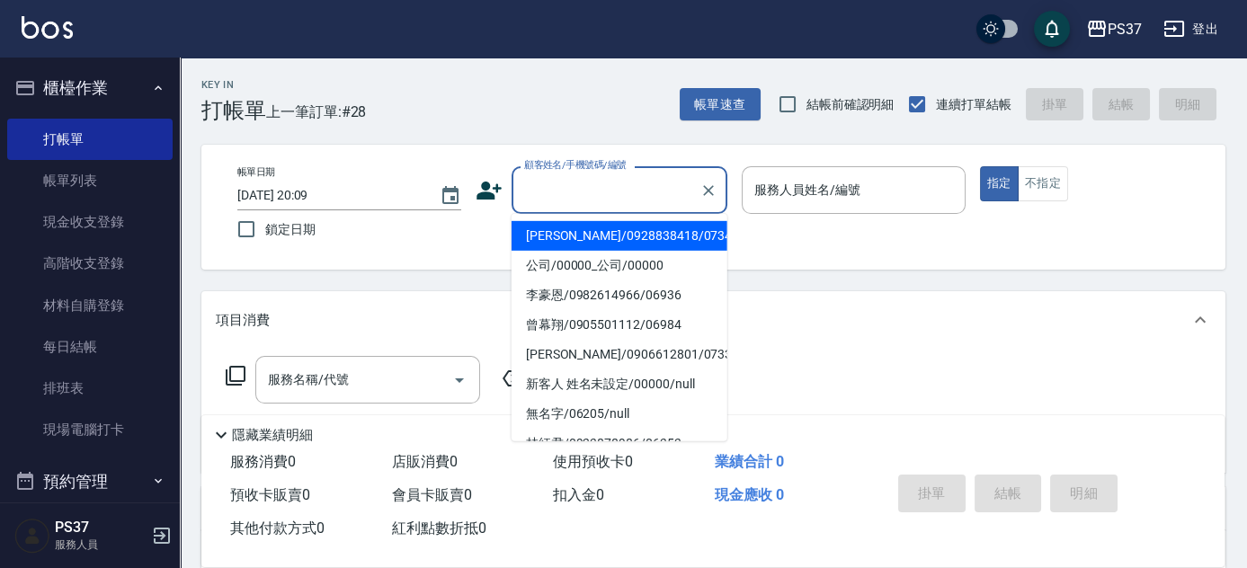
click at [566, 182] on input "顧客姓名/手機號碼/編號" at bounding box center [606, 189] width 173 height 31
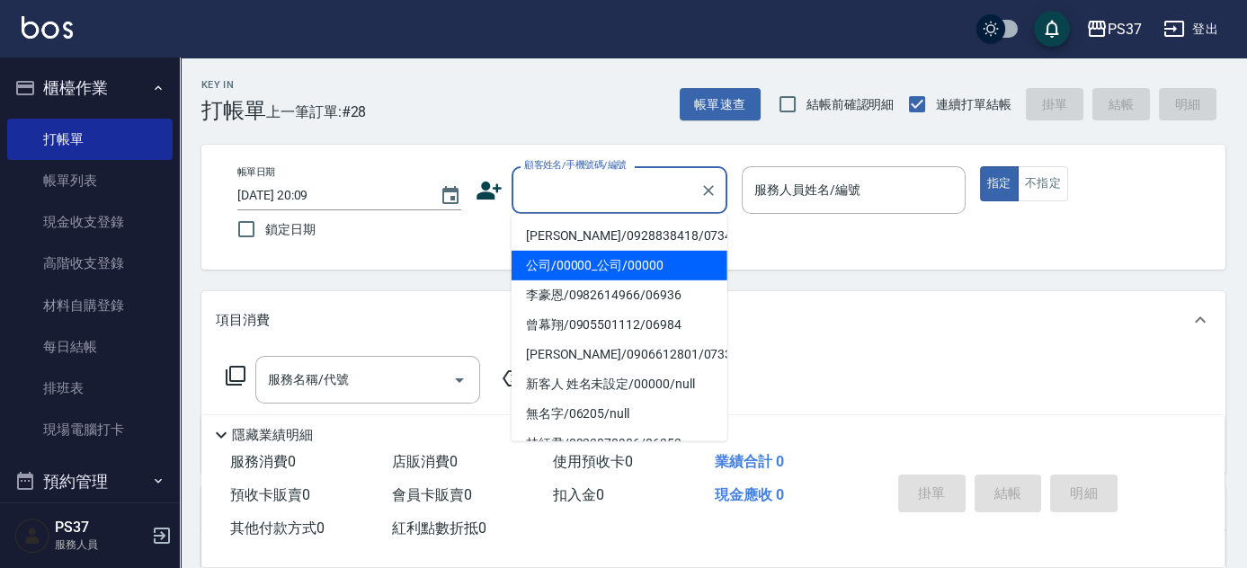
click at [587, 264] on li "公司/00000_公司/00000" at bounding box center [620, 266] width 216 height 30
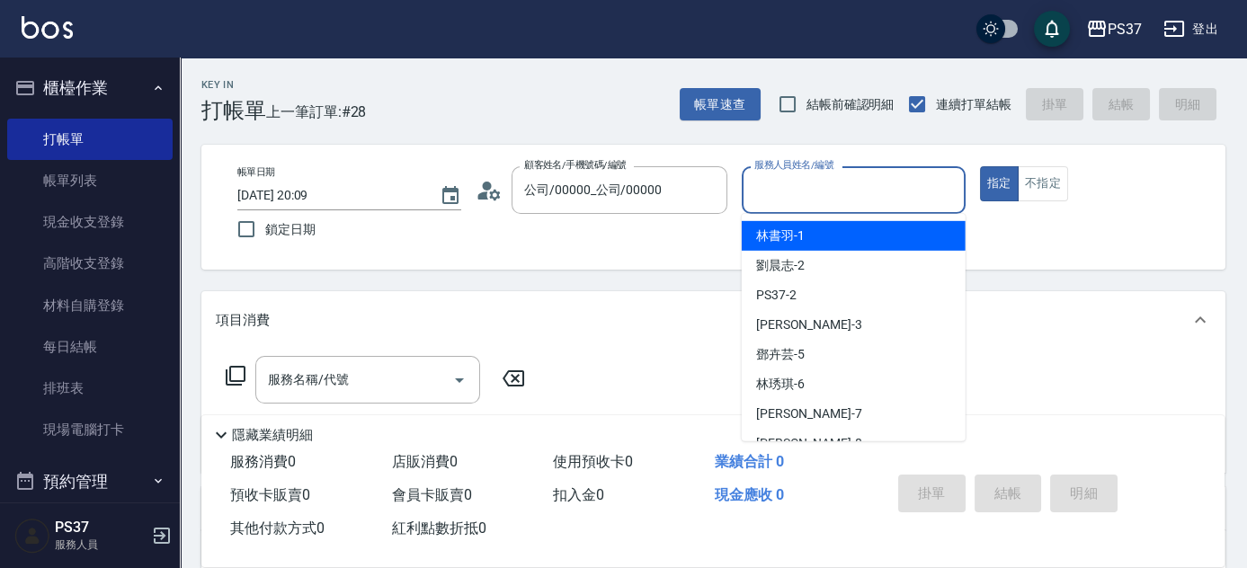
click at [808, 204] on input "服務人員姓名/編號" at bounding box center [854, 189] width 208 height 31
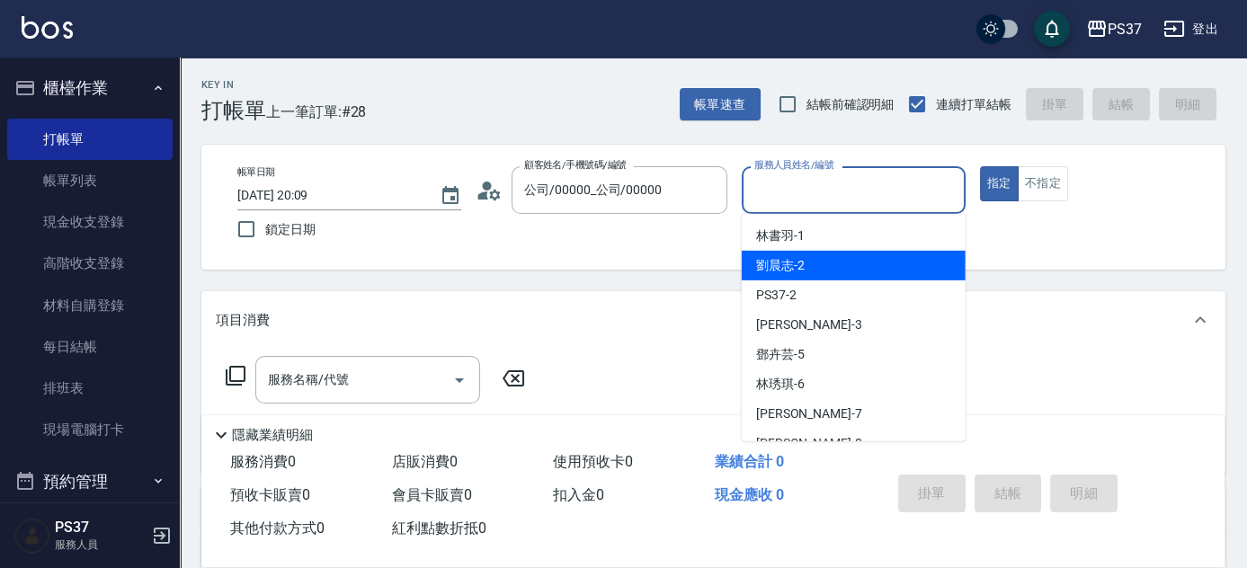
click at [815, 257] on div "劉晨志 -2" at bounding box center [854, 266] width 224 height 30
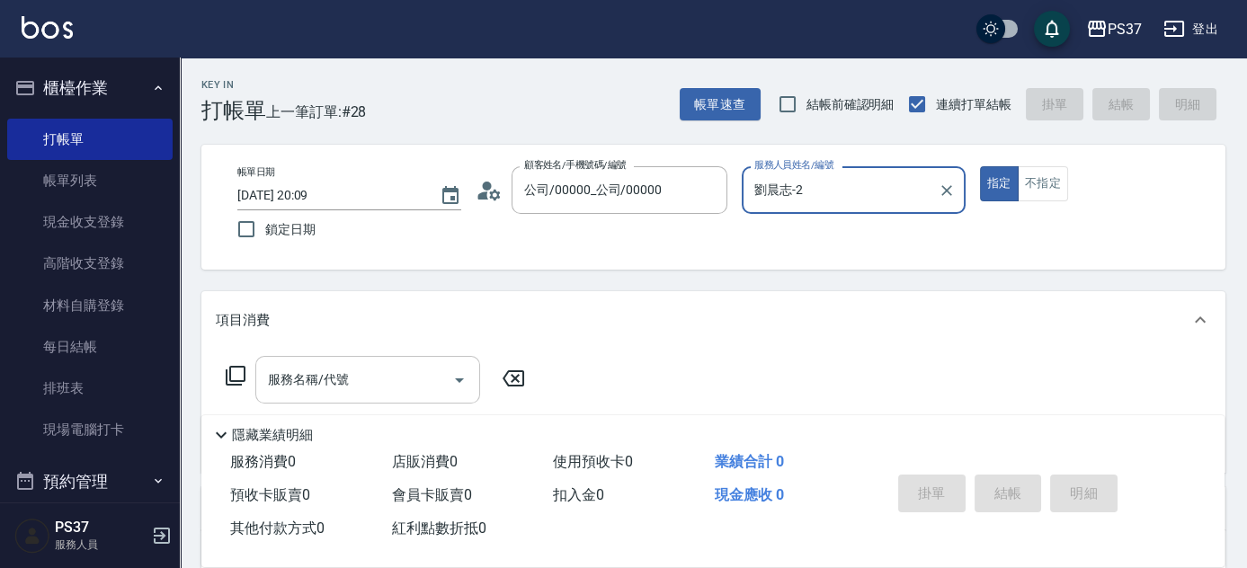
click at [361, 375] on input "服務名稱/代號" at bounding box center [355, 379] width 182 height 31
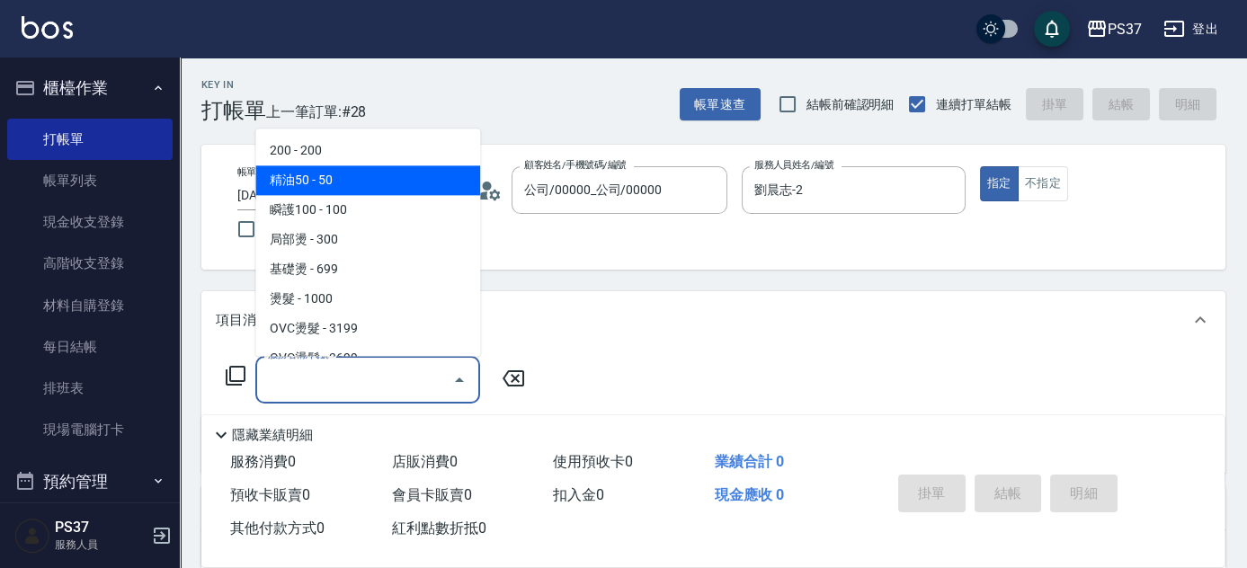
click at [366, 162] on span "200 - 200" at bounding box center [367, 152] width 225 height 30
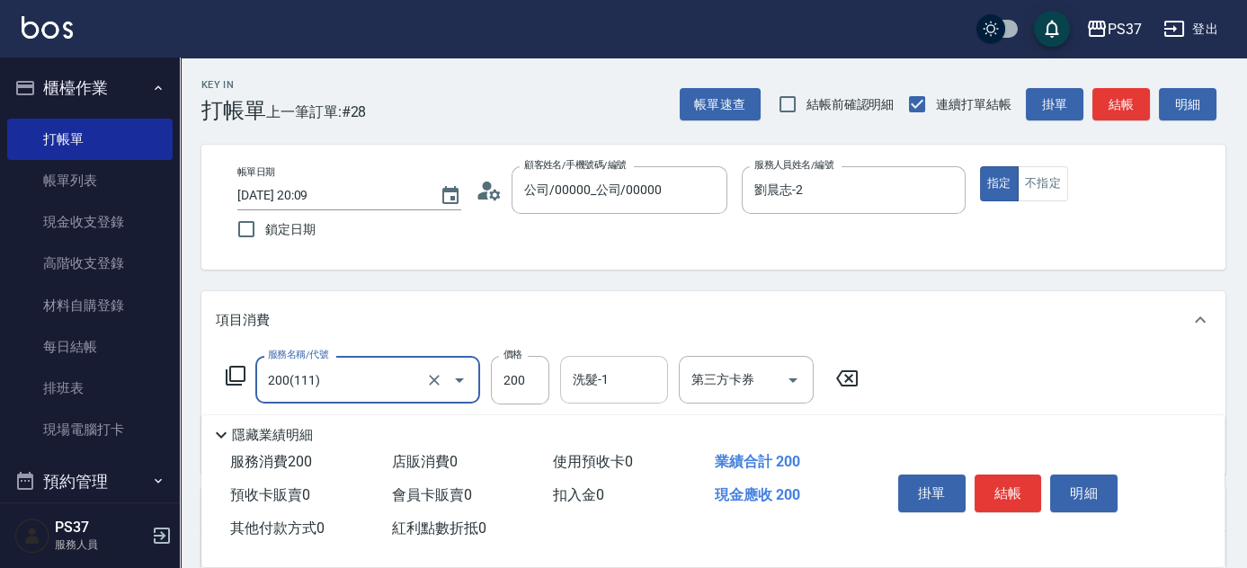
click at [600, 366] on div "洗髮-1 洗髮-1" at bounding box center [614, 380] width 108 height 48
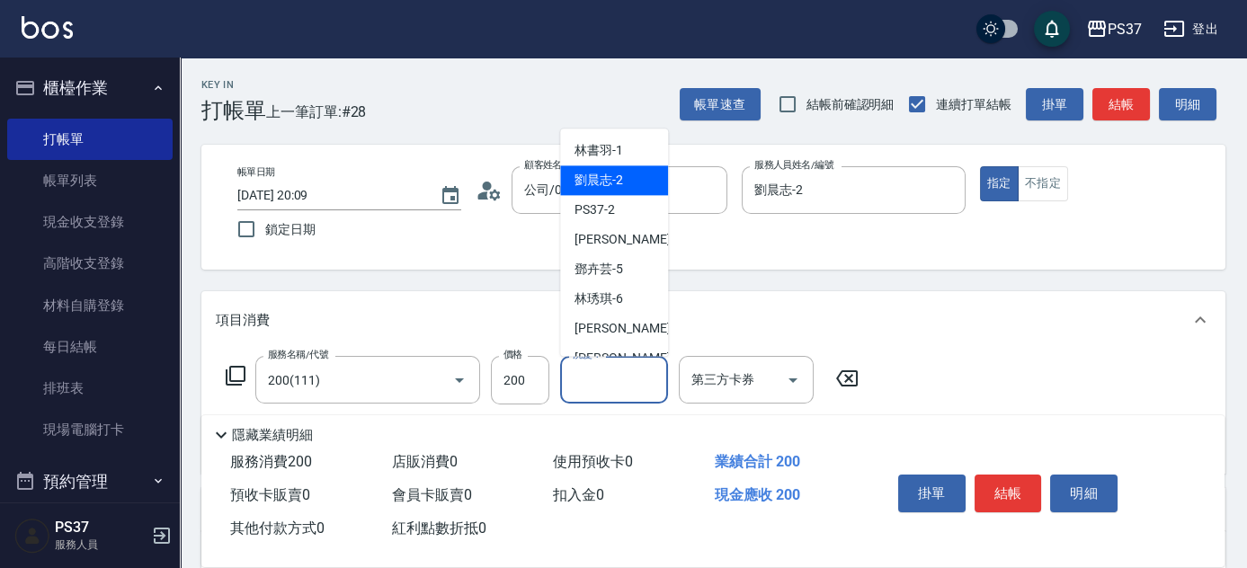
click at [630, 181] on div "劉晨志 -2" at bounding box center [614, 181] width 108 height 30
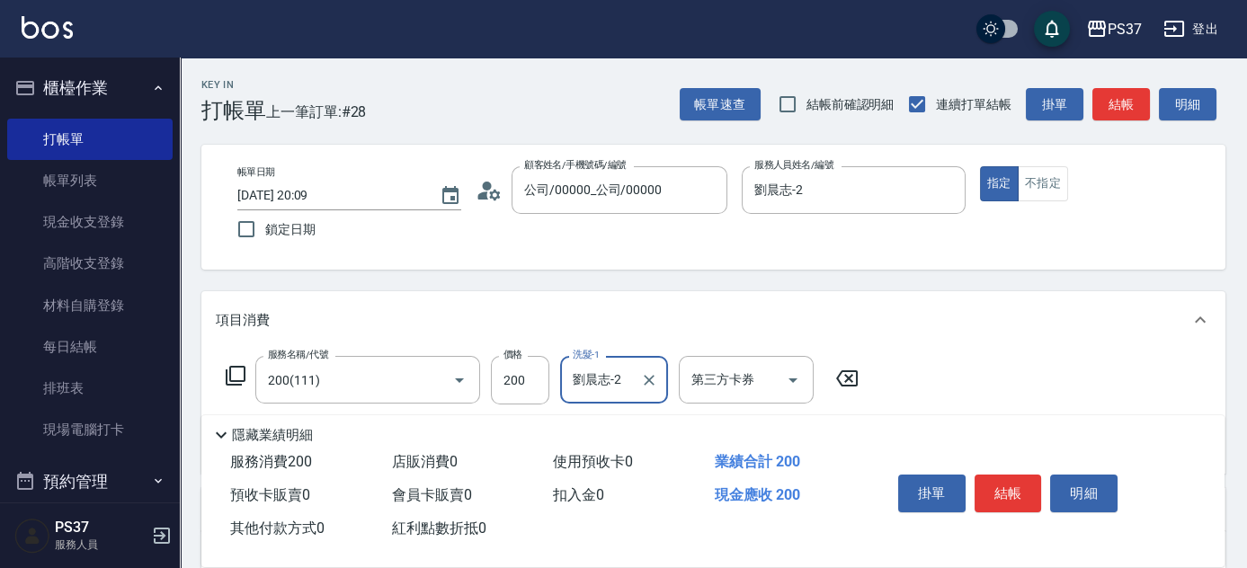
click at [987, 489] on button "結帳" at bounding box center [1008, 494] width 67 height 38
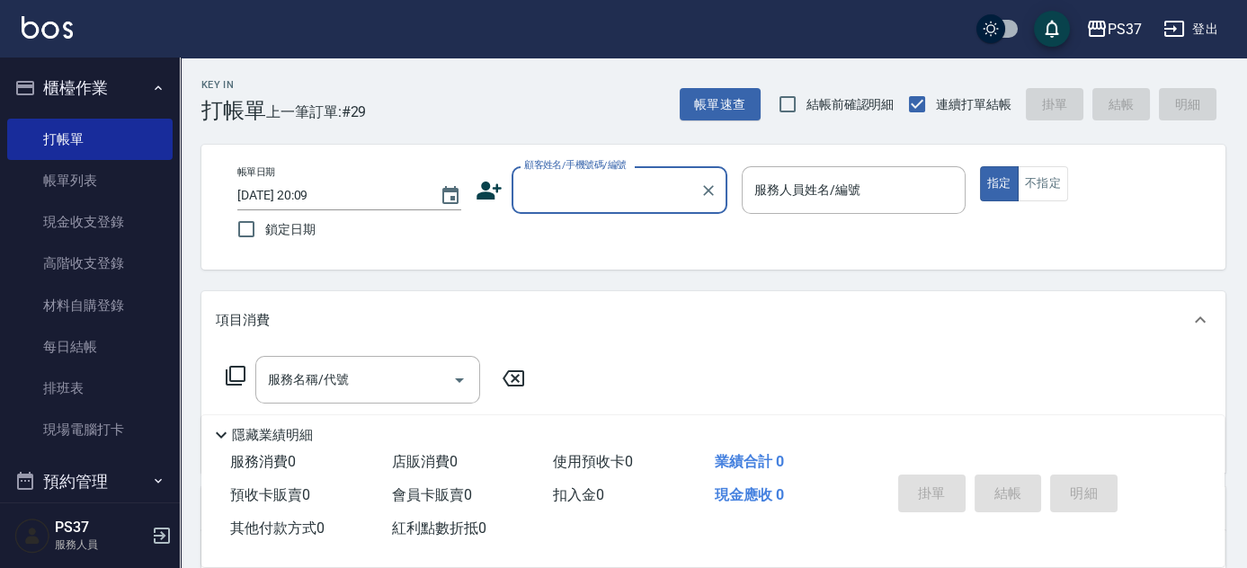
click at [581, 187] on input "顧客姓名/手機號碼/編號" at bounding box center [606, 189] width 173 height 31
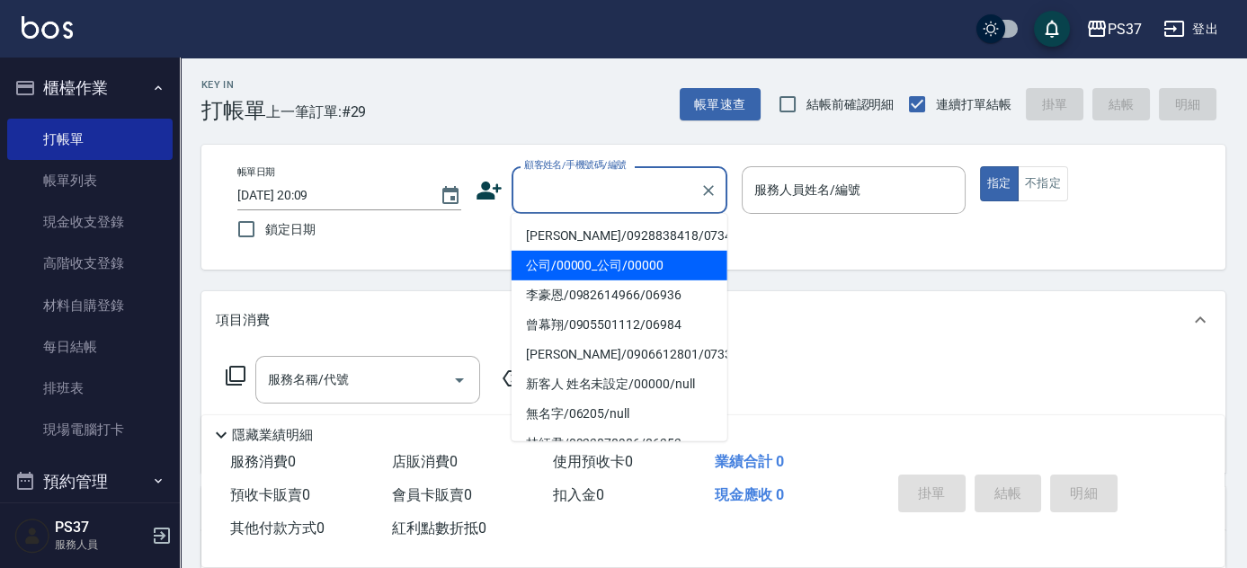
click at [585, 271] on li "公司/00000_公司/00000" at bounding box center [620, 266] width 216 height 30
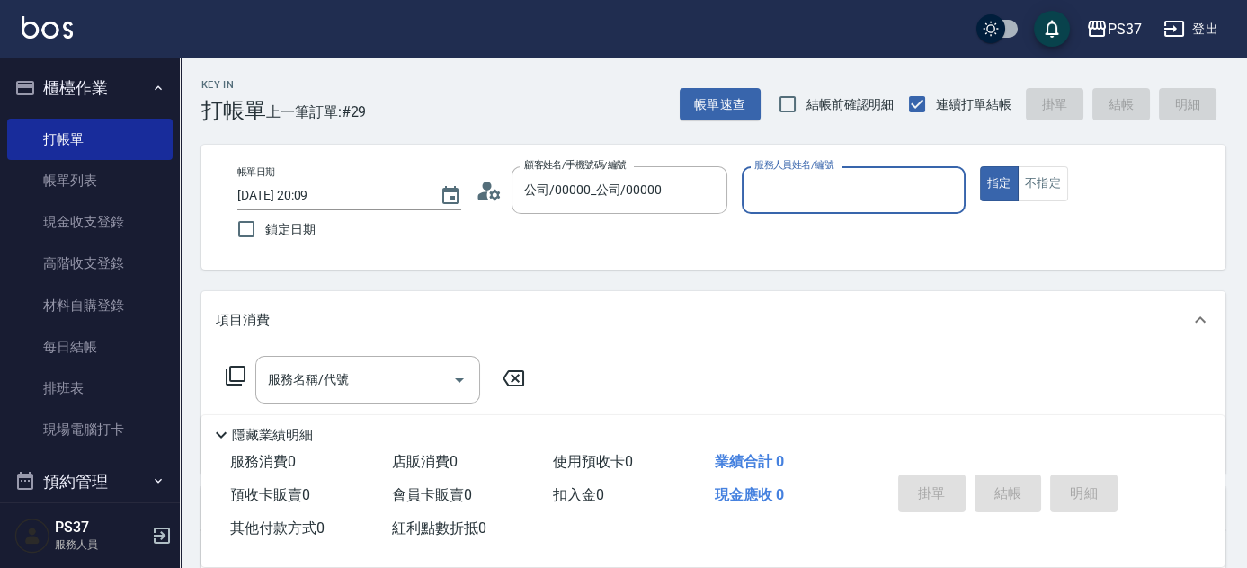
click at [822, 201] on input "服務人員姓名/編號" at bounding box center [854, 189] width 208 height 31
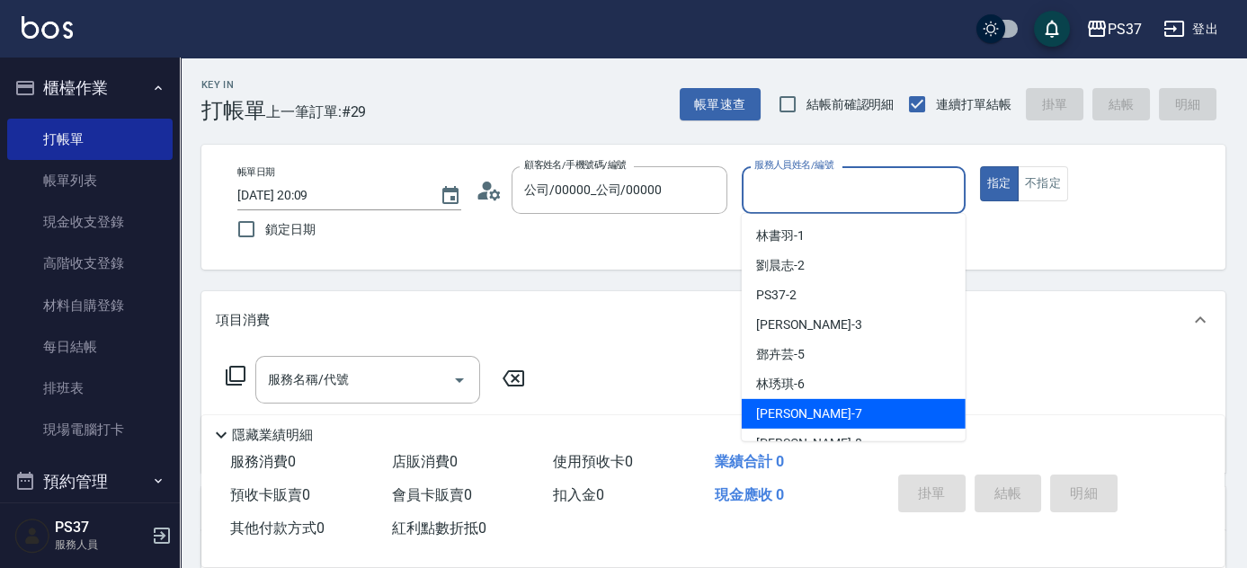
scroll to position [81, 0]
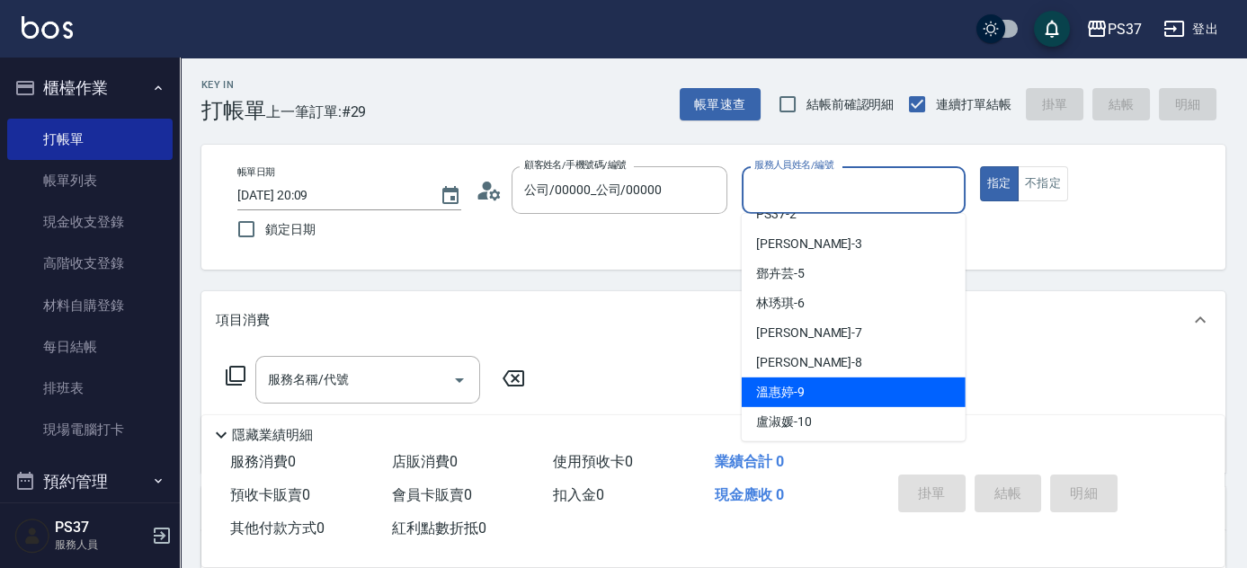
click at [840, 390] on div "溫惠婷 -9" at bounding box center [854, 393] width 224 height 30
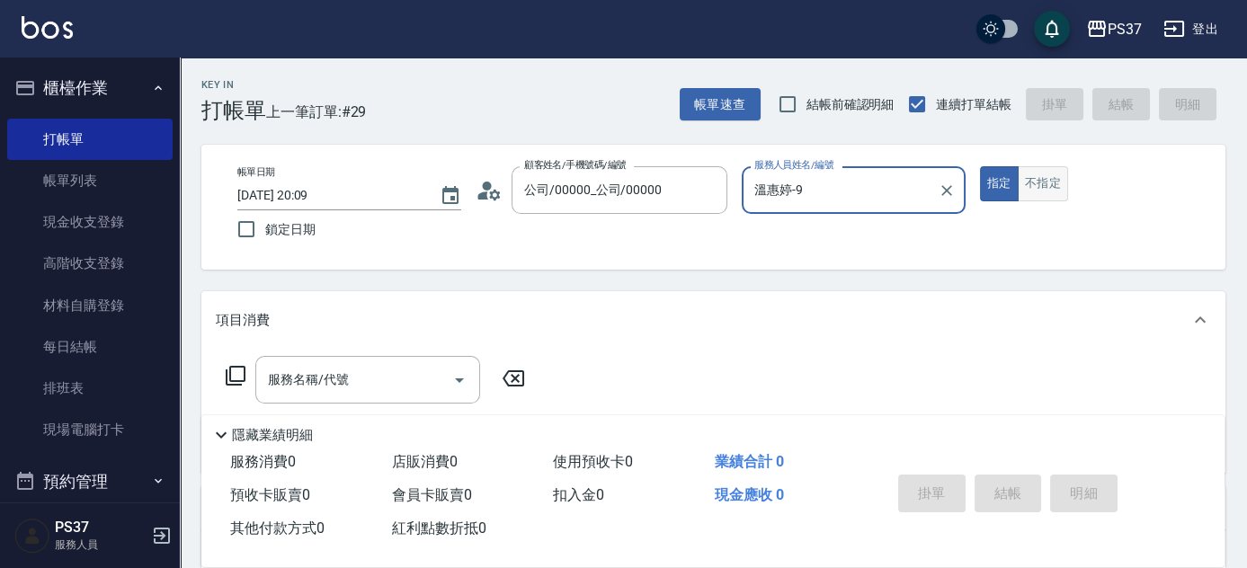
click at [1058, 186] on button "不指定" at bounding box center [1043, 183] width 50 height 35
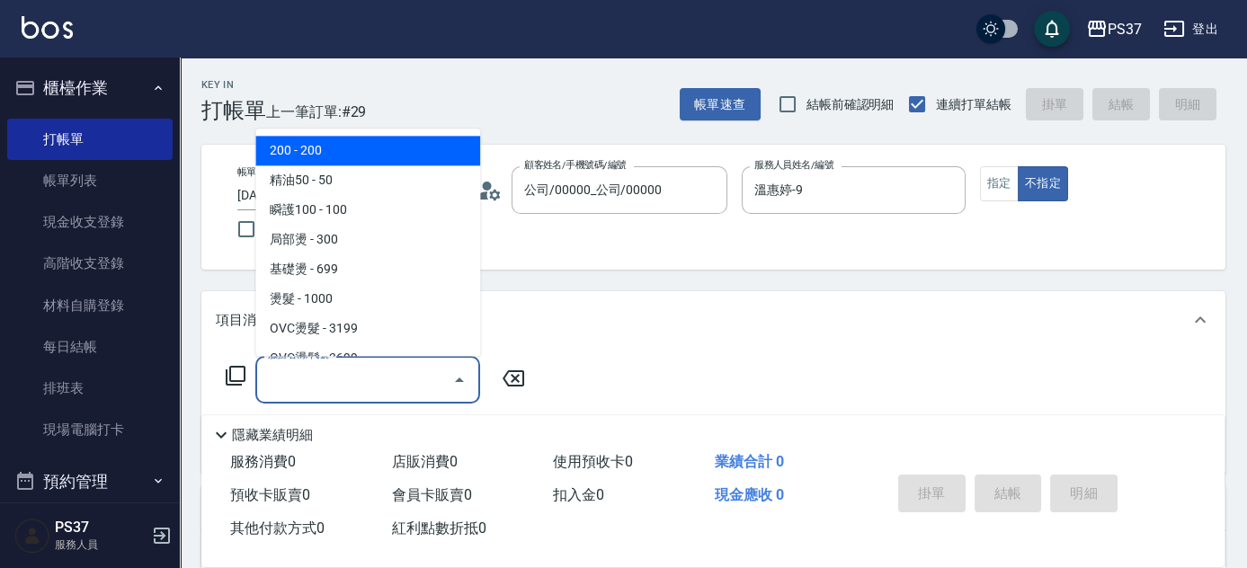
click at [389, 374] on input "服務名稱/代號" at bounding box center [355, 379] width 182 height 31
click at [397, 162] on span "200 - 200" at bounding box center [367, 152] width 225 height 30
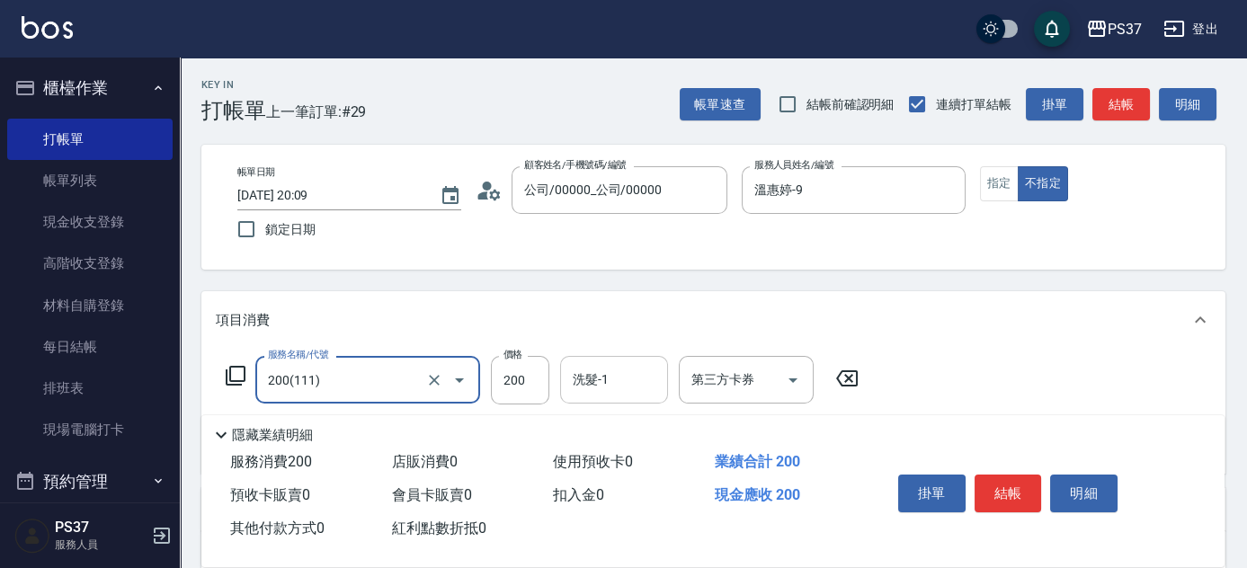
click at [624, 388] on input "洗髮-1" at bounding box center [614, 379] width 92 height 31
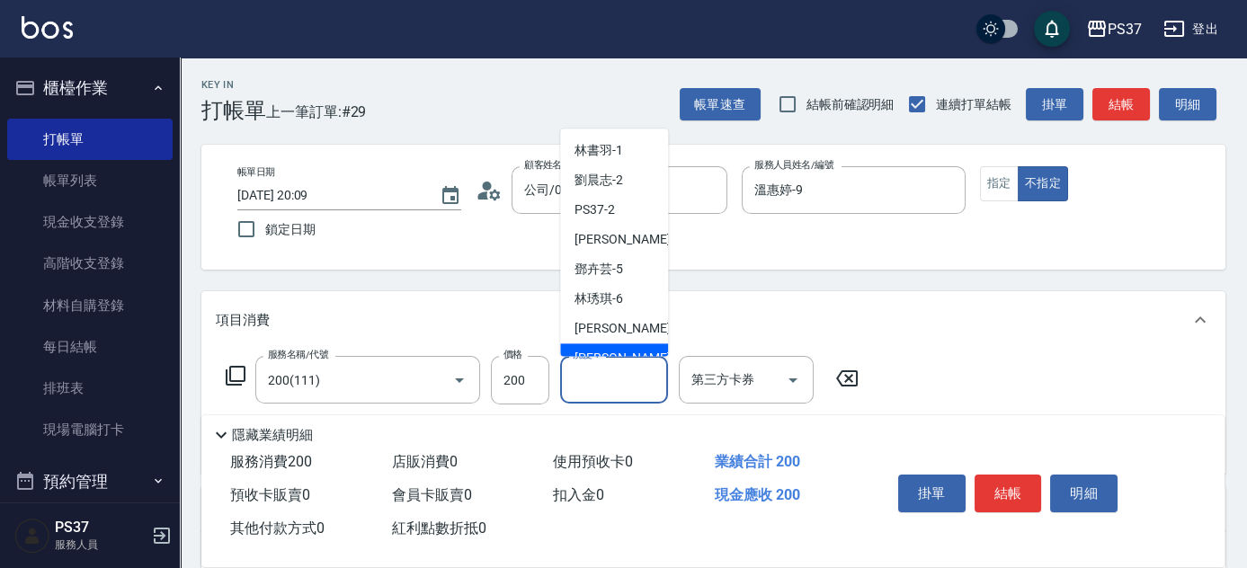
click at [619, 351] on span "[PERSON_NAME]-8" at bounding box center [628, 359] width 106 height 19
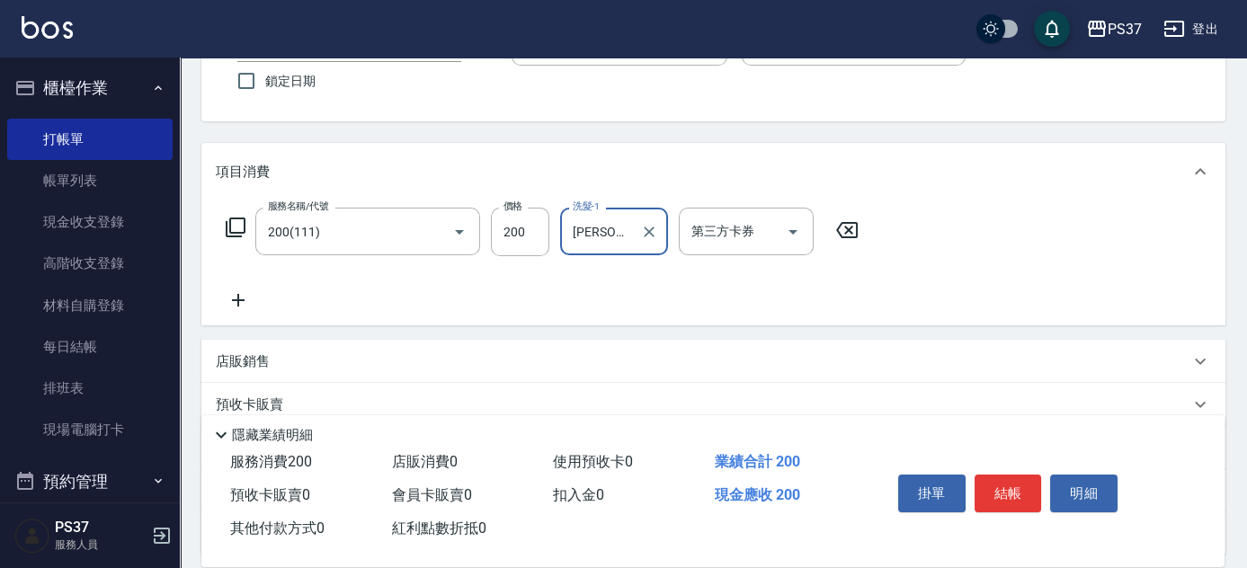
scroll to position [163, 0]
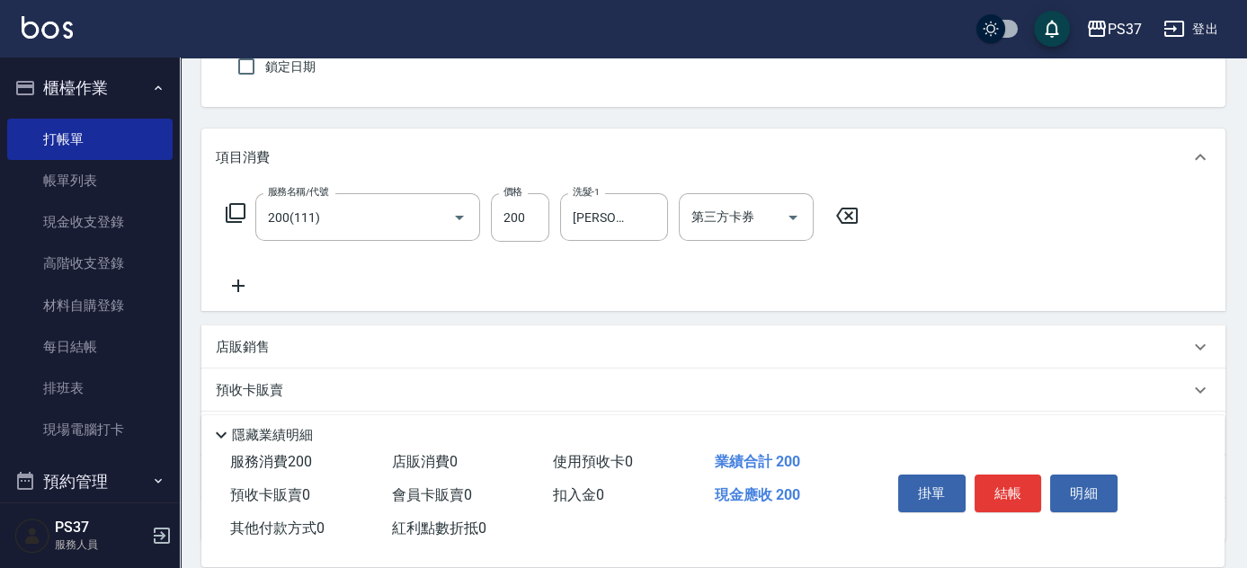
click at [245, 290] on icon at bounding box center [238, 286] width 45 height 22
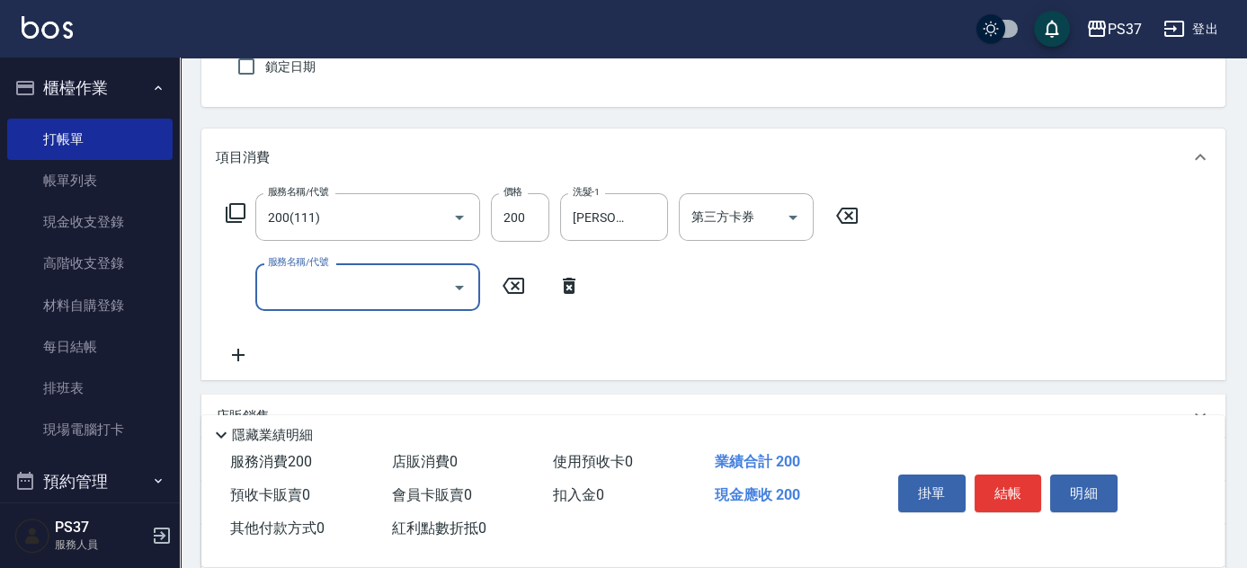
click at [320, 304] on div "服務名稱/代號" at bounding box center [367, 288] width 225 height 48
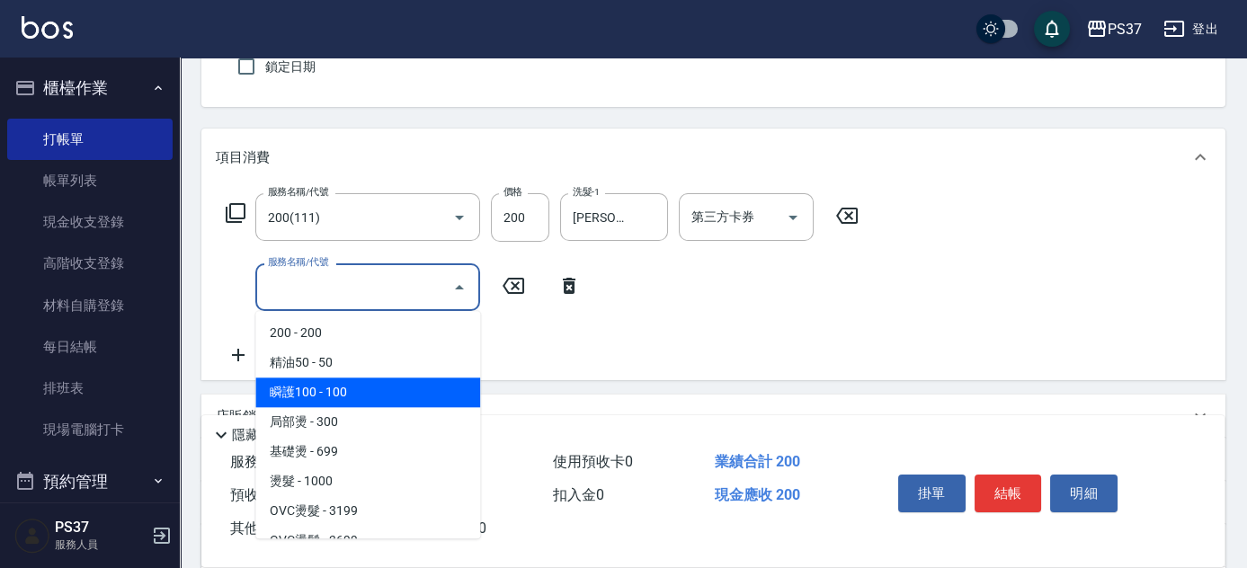
click at [371, 394] on span "瞬護100 - 100" at bounding box center [367, 393] width 225 height 30
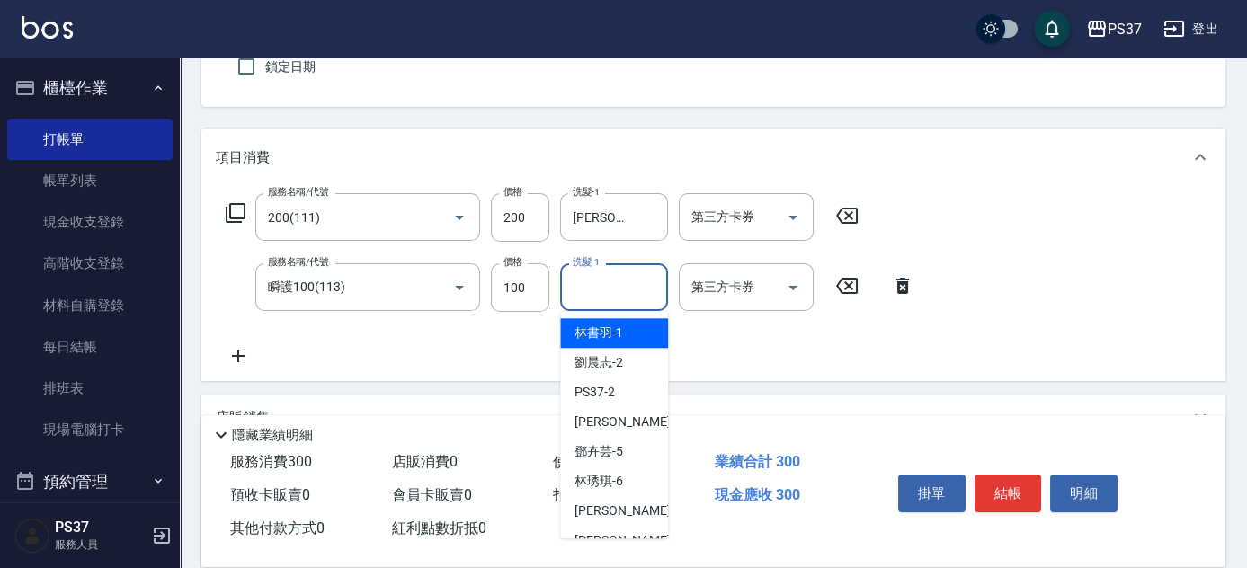
click at [635, 281] on input "洗髮-1" at bounding box center [614, 287] width 92 height 31
click at [585, 527] on div "[PERSON_NAME]-8" at bounding box center [614, 541] width 108 height 30
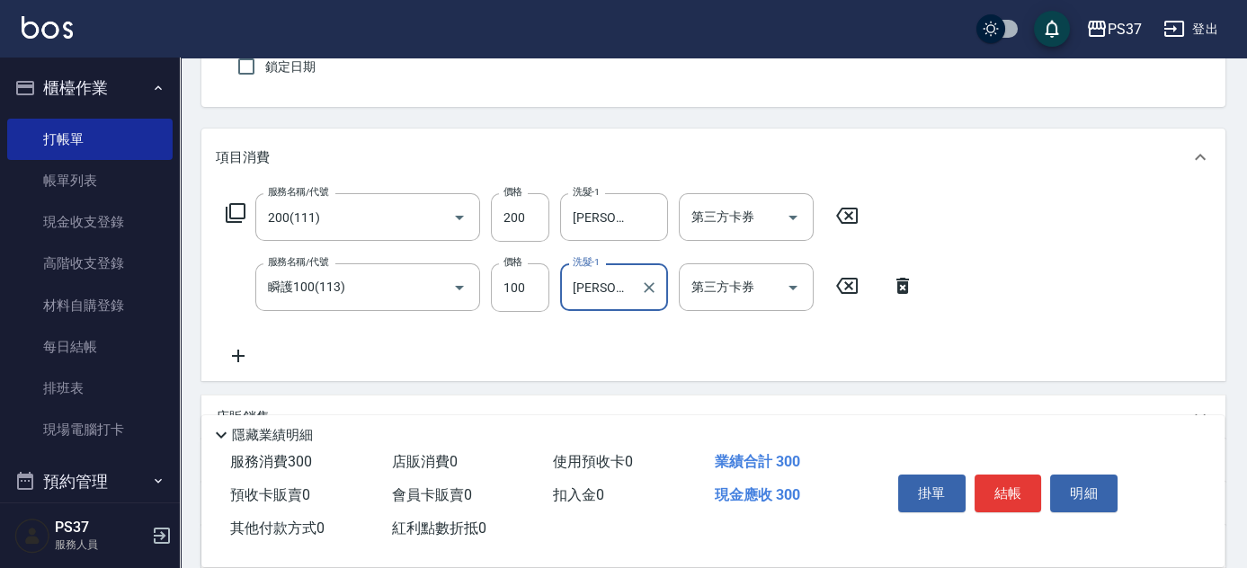
click at [237, 357] on icon at bounding box center [238, 356] width 45 height 22
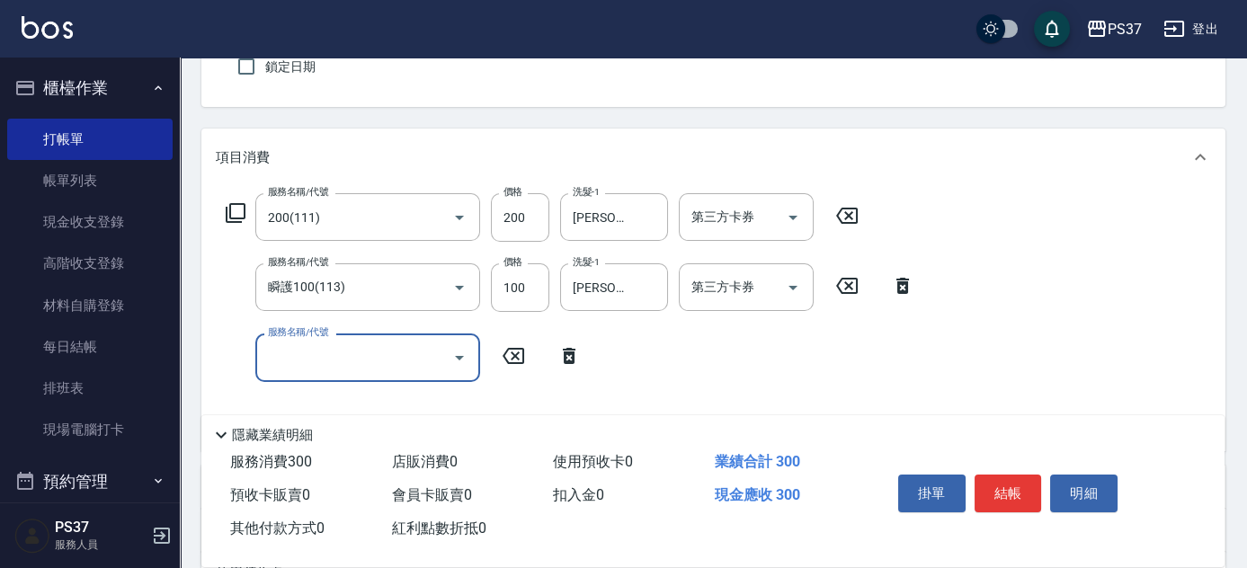
click at [323, 361] on input "服務名稱/代號" at bounding box center [355, 357] width 182 height 31
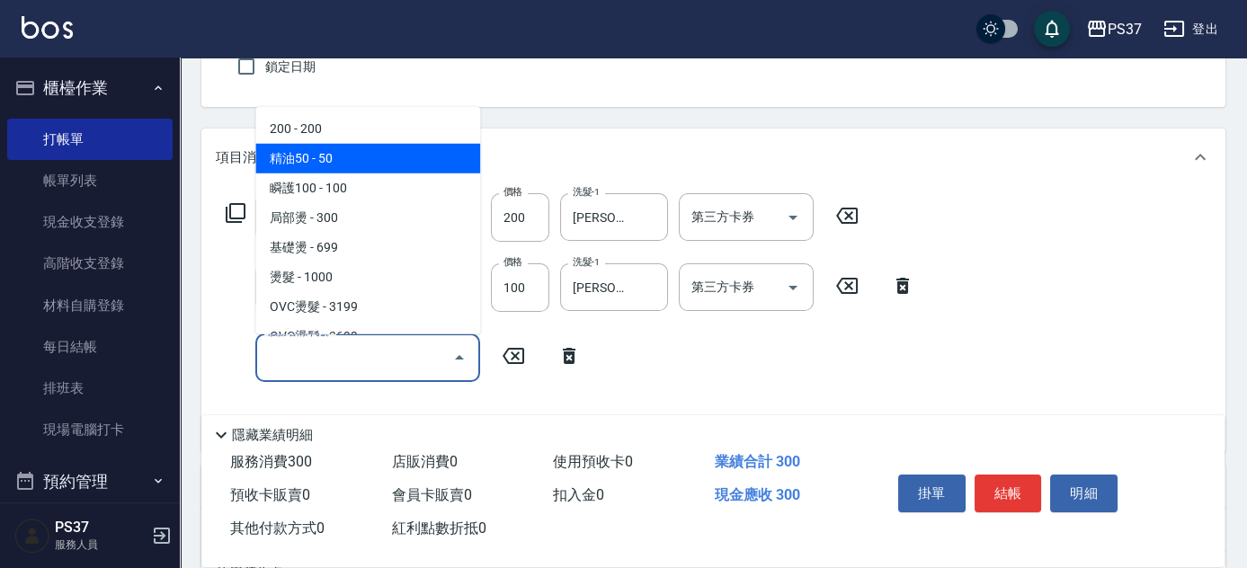
click at [353, 171] on span "精油50 - 50" at bounding box center [367, 159] width 225 height 30
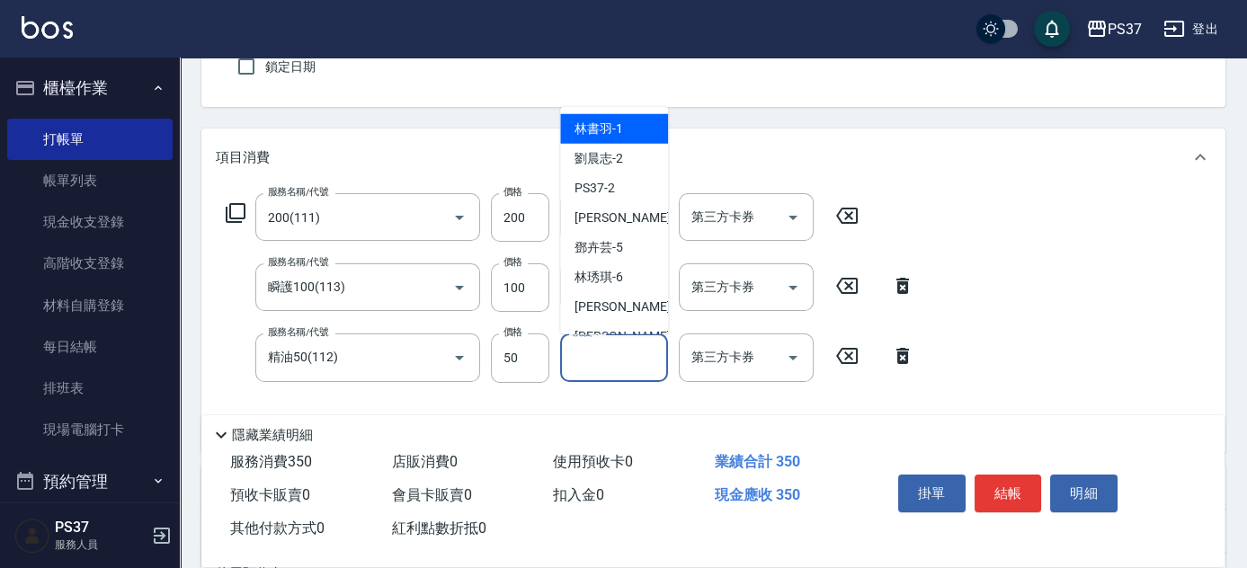
click at [622, 349] on input "洗髮-1" at bounding box center [614, 357] width 92 height 31
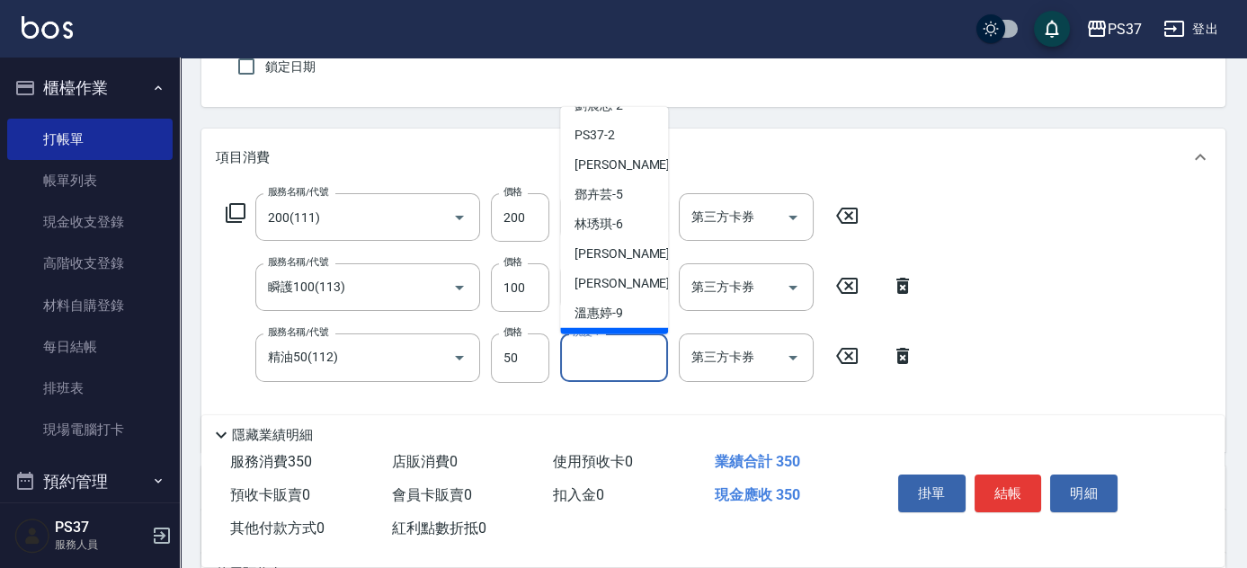
scroll to position [81, 0]
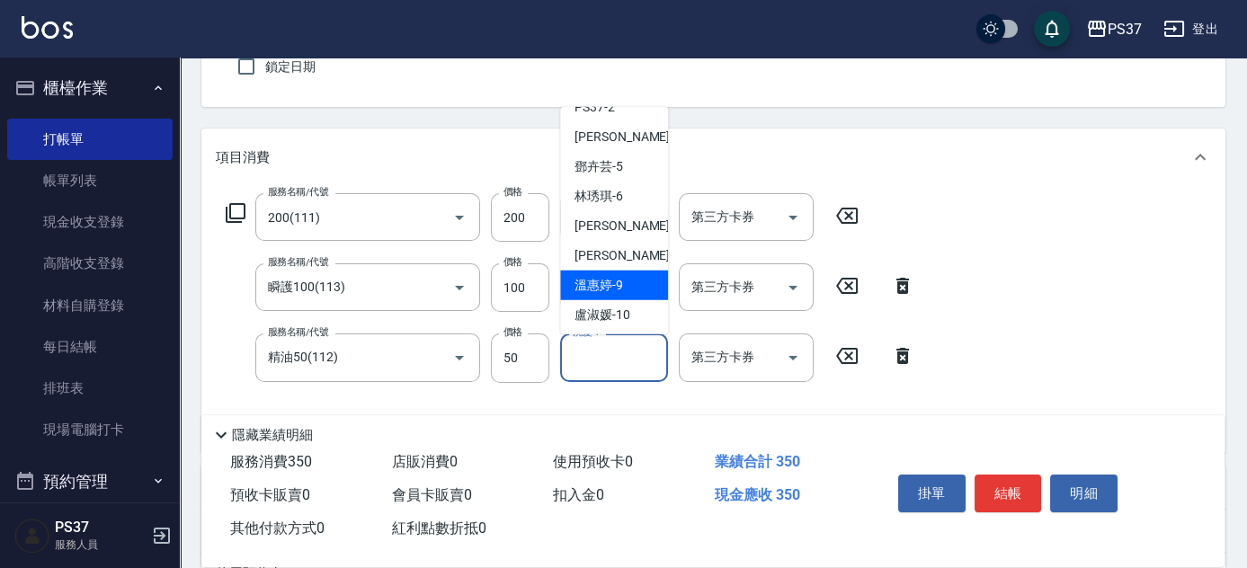
click at [618, 290] on span "溫惠婷 -9" at bounding box center [599, 285] width 49 height 19
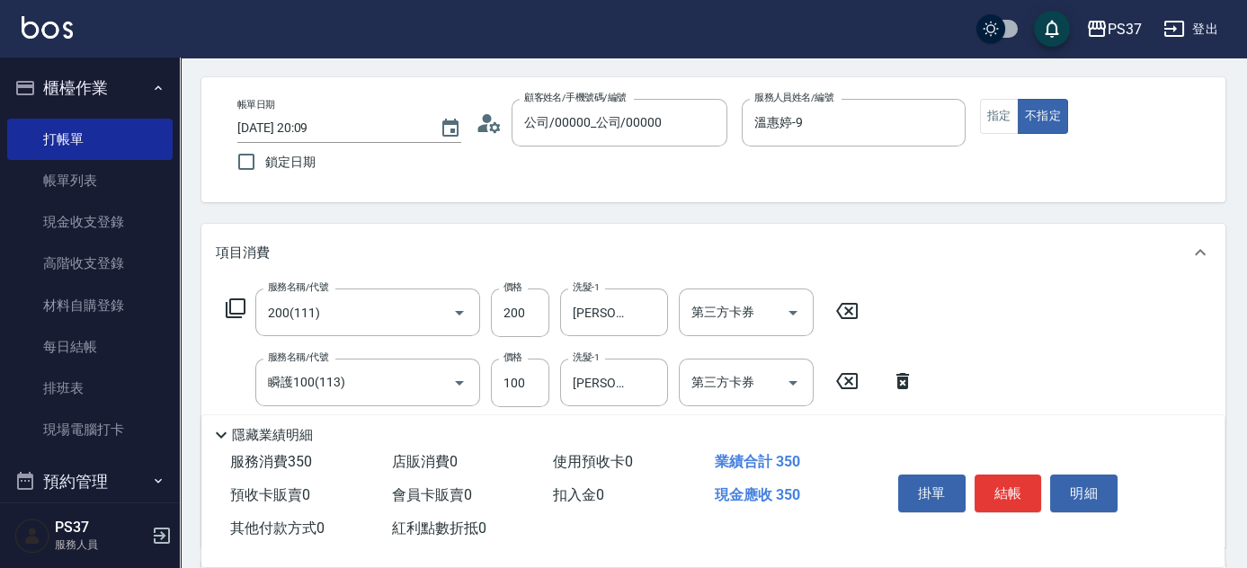
scroll to position [0, 0]
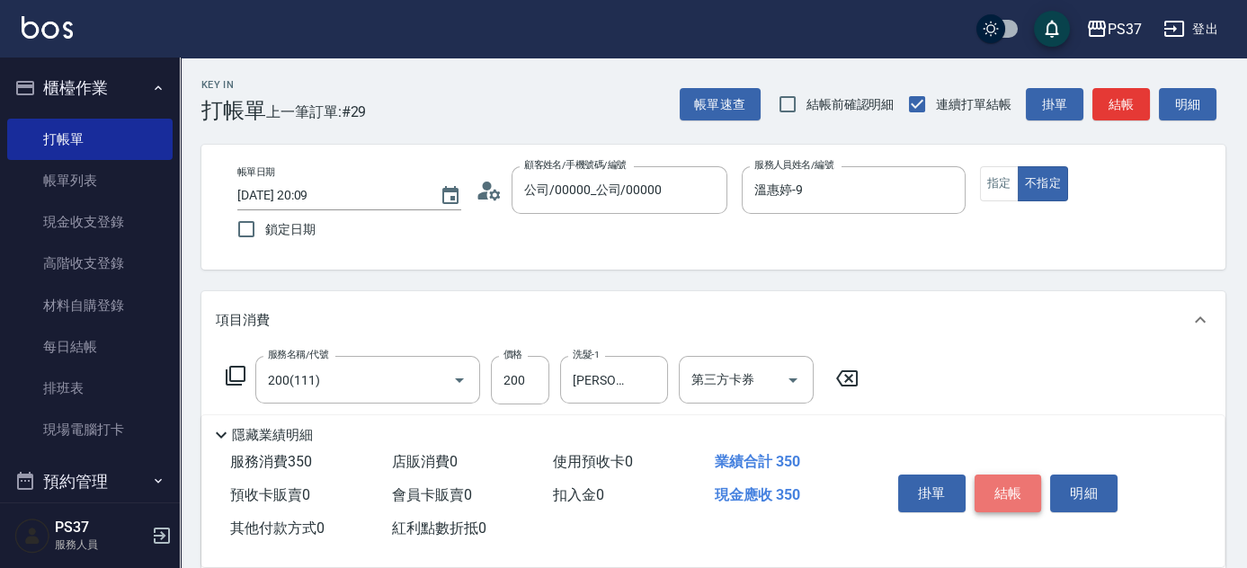
click at [1014, 486] on button "結帳" at bounding box center [1008, 494] width 67 height 38
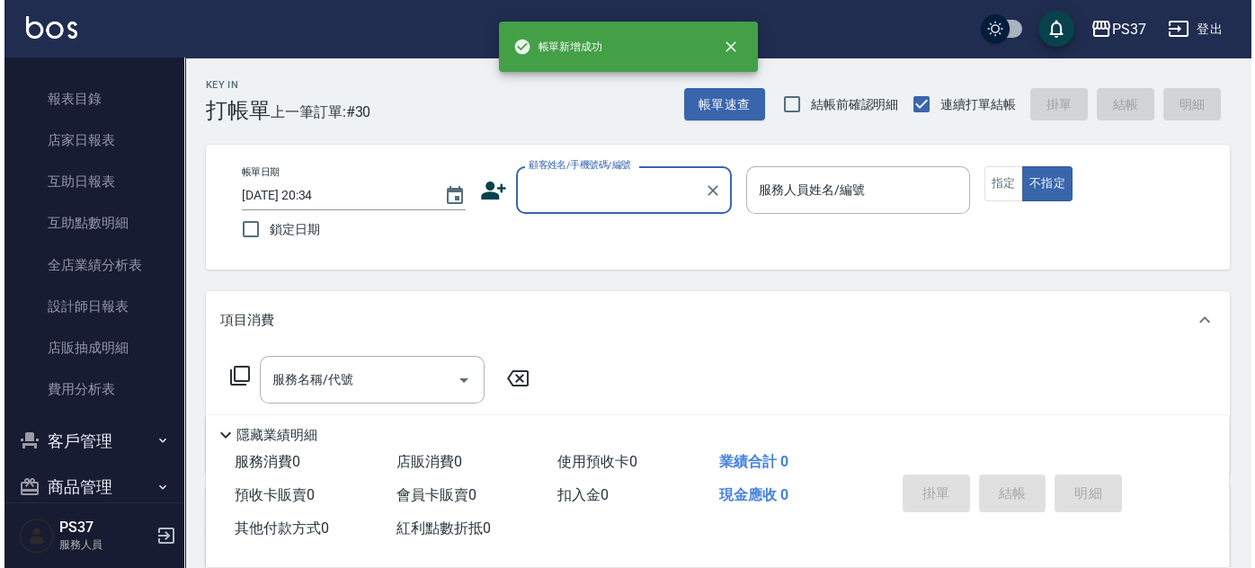
scroll to position [509, 0]
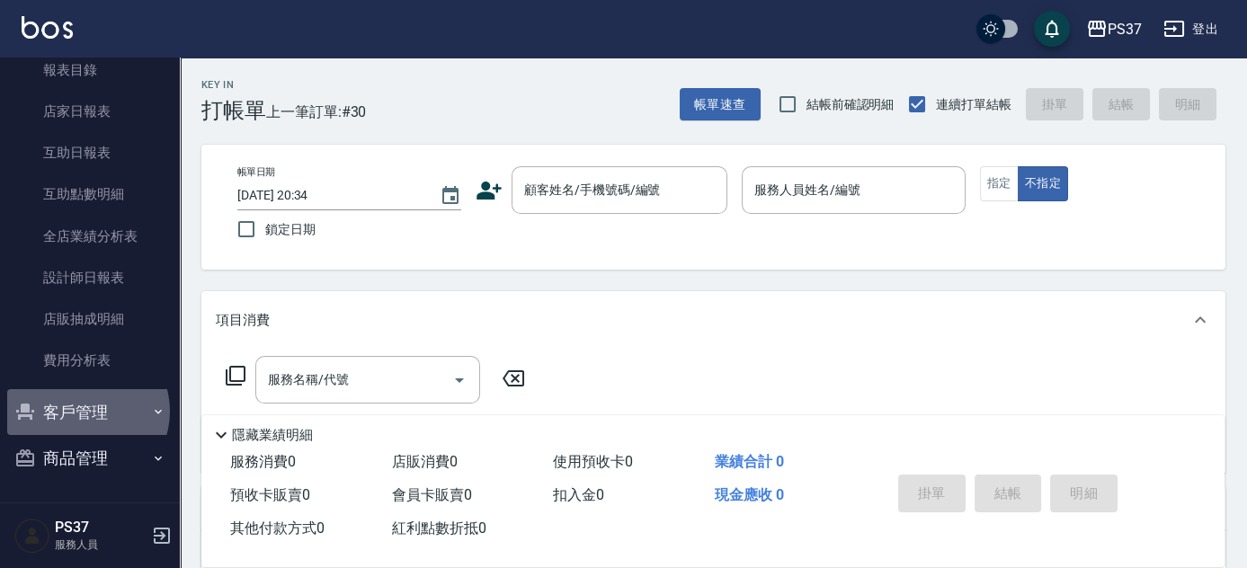
click at [86, 411] on button "客戶管理" at bounding box center [89, 412] width 165 height 47
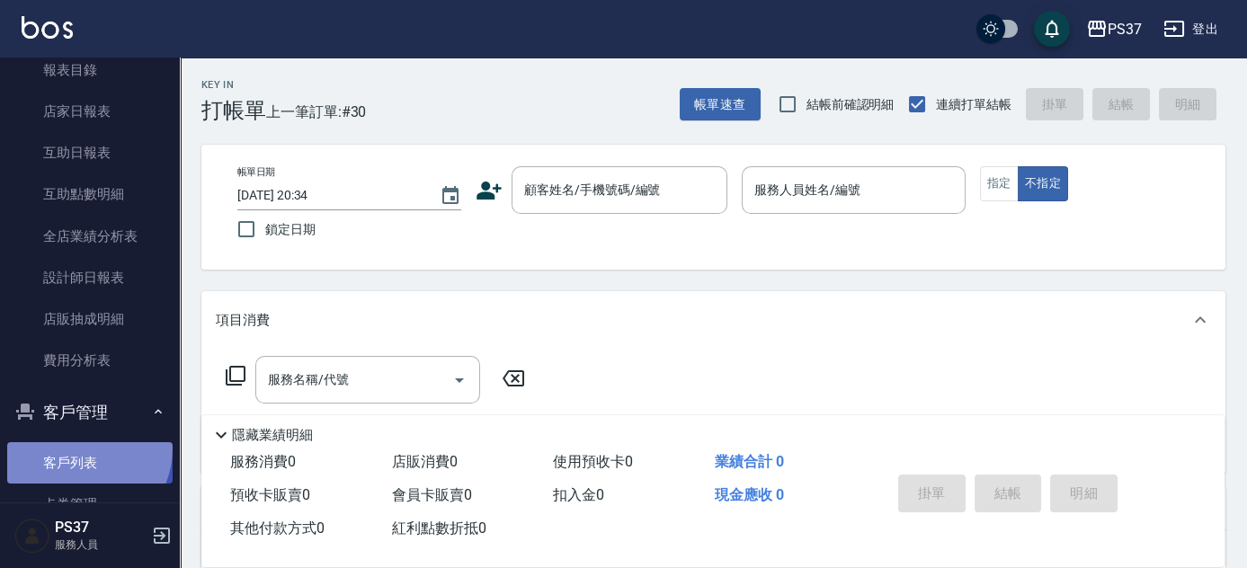
click at [79, 448] on link "客戶列表" at bounding box center [89, 462] width 165 height 41
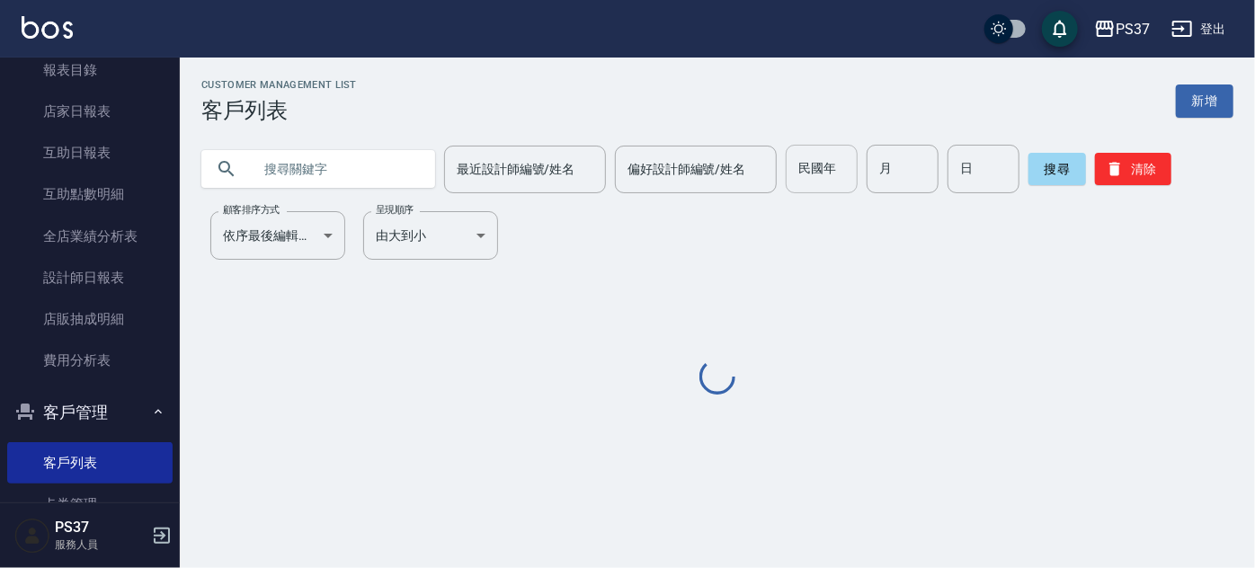
click at [827, 183] on input "民國年" at bounding box center [822, 169] width 72 height 49
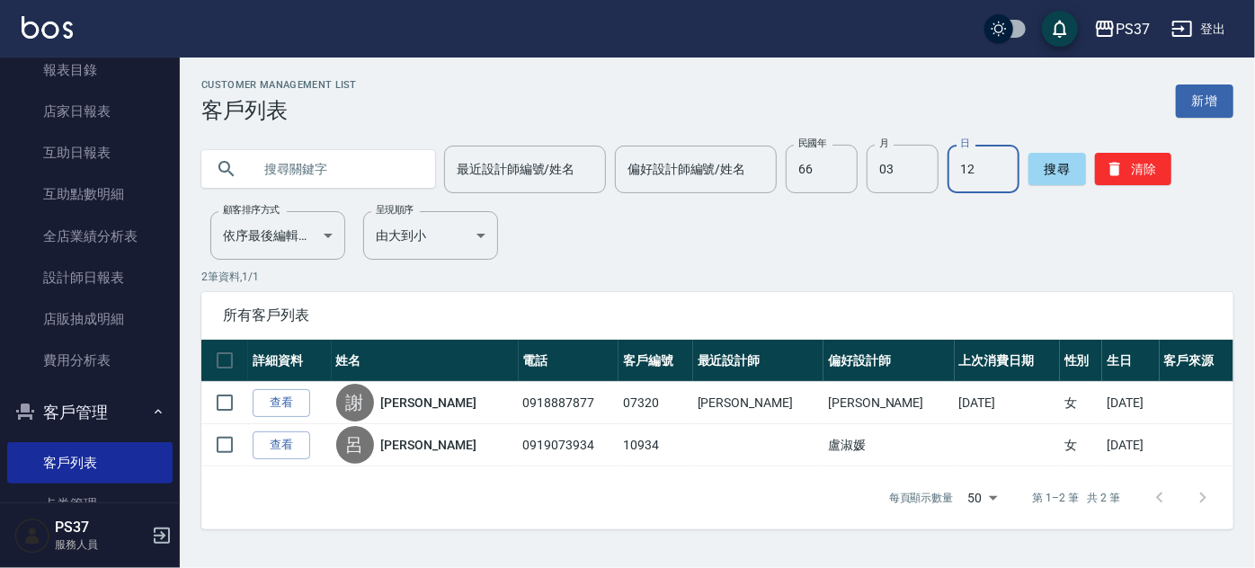
click at [880, 234] on div "Customer Management List 客戶列表 新增 最近設計師編號/姓名 最近設計師編號/姓名 偏好設計師編號/姓名 偏好設計師編號/姓名 民國…" at bounding box center [718, 304] width 1076 height 451
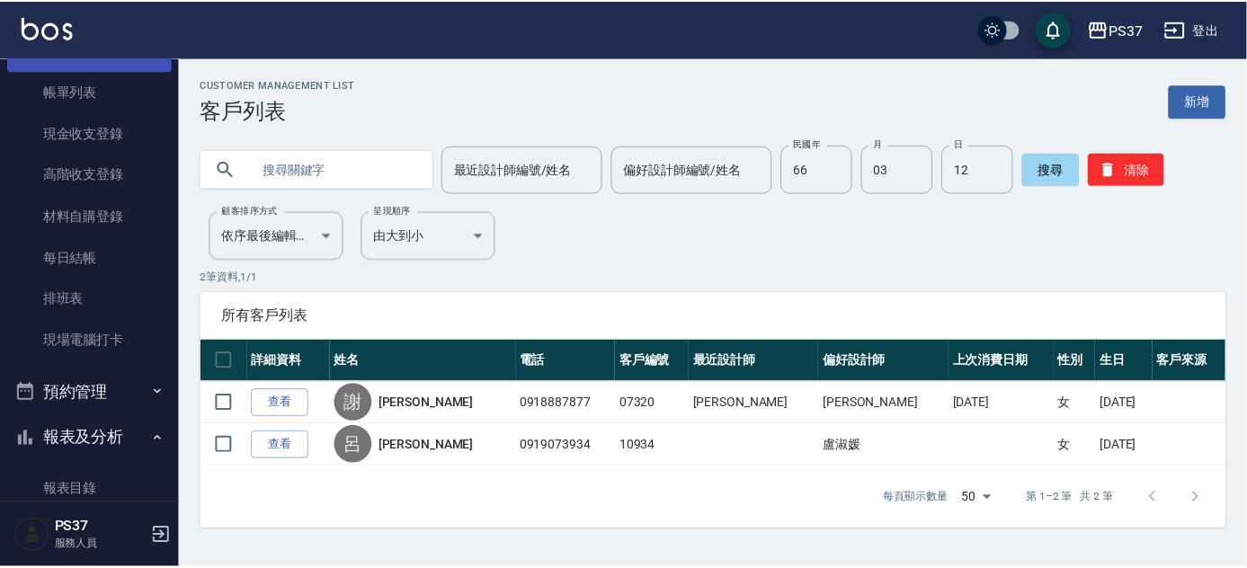
scroll to position [19, 0]
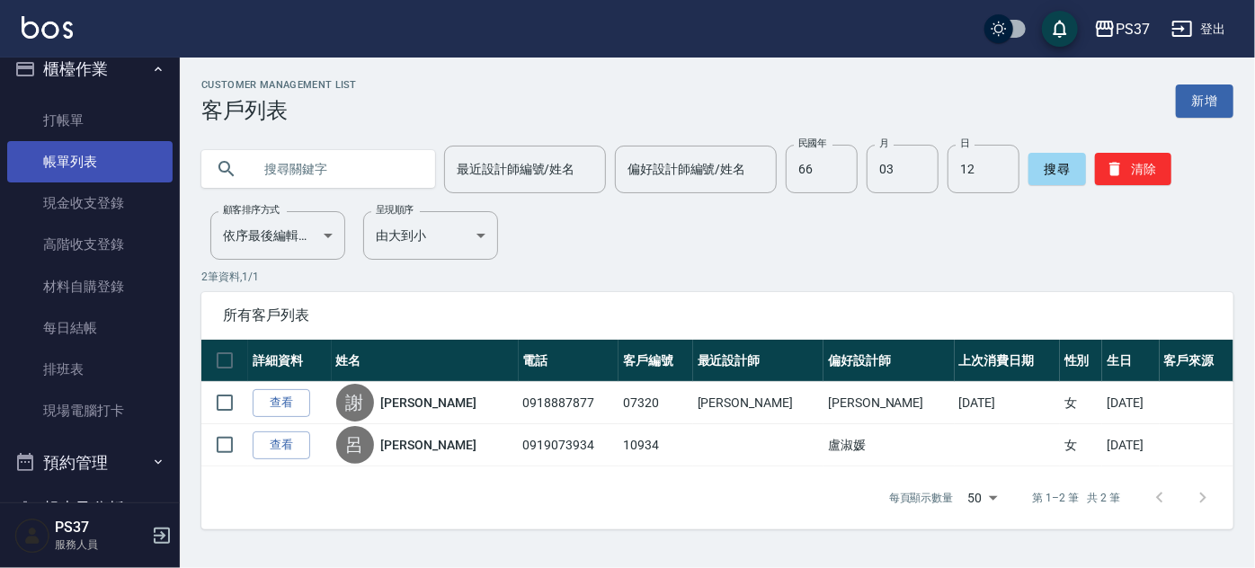
drag, startPoint x: 86, startPoint y: 97, endPoint x: 72, endPoint y: 147, distance: 51.5
click at [82, 105] on ul "打帳單 帳單列表 現金收支登錄 高階收支登錄 材料自購登錄 每日結帳 排班表 現場電腦打卡" at bounding box center [89, 266] width 165 height 347
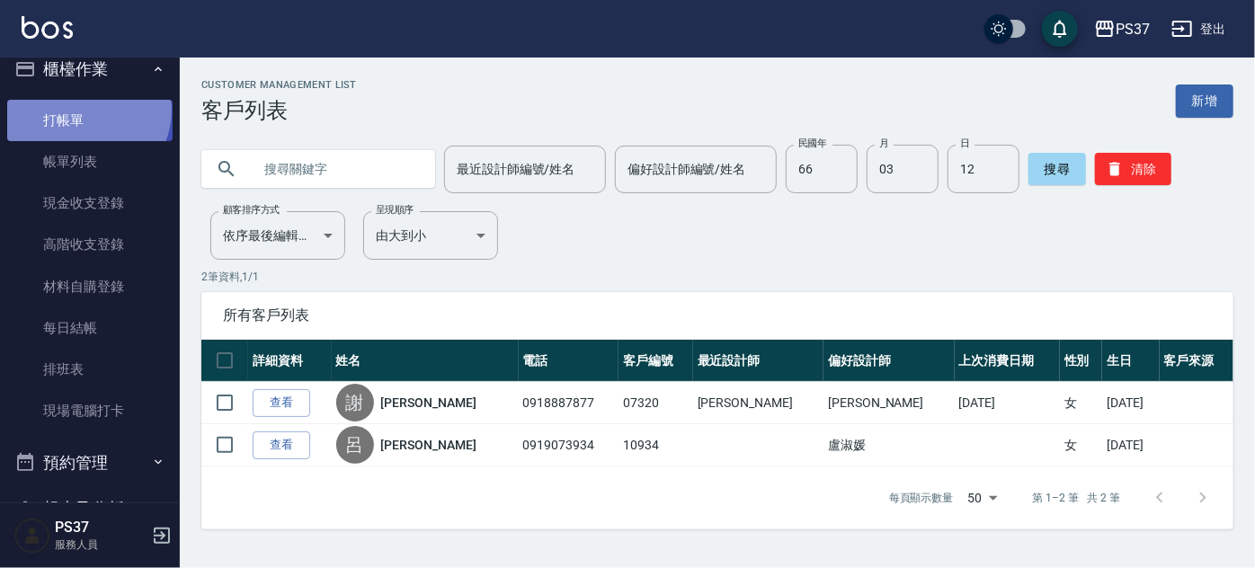
click at [85, 110] on link "打帳單" at bounding box center [89, 120] width 165 height 41
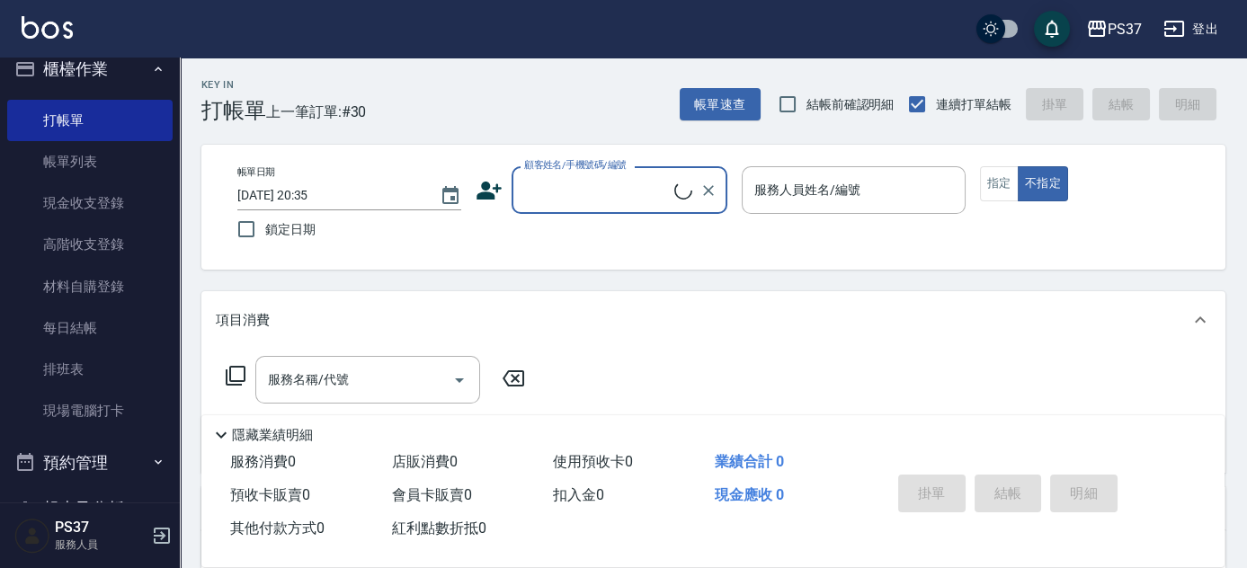
click at [621, 176] on input "顧客姓名/手機號碼/編號" at bounding box center [597, 189] width 155 height 31
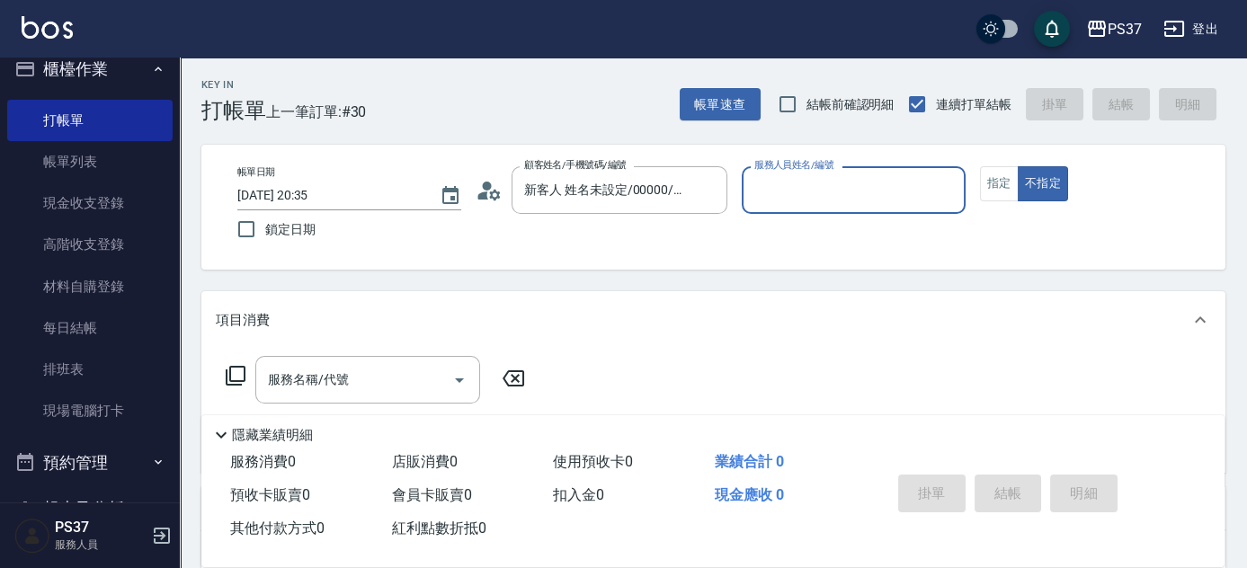
click at [796, 210] on div "服務人員姓名/編號" at bounding box center [854, 190] width 224 height 48
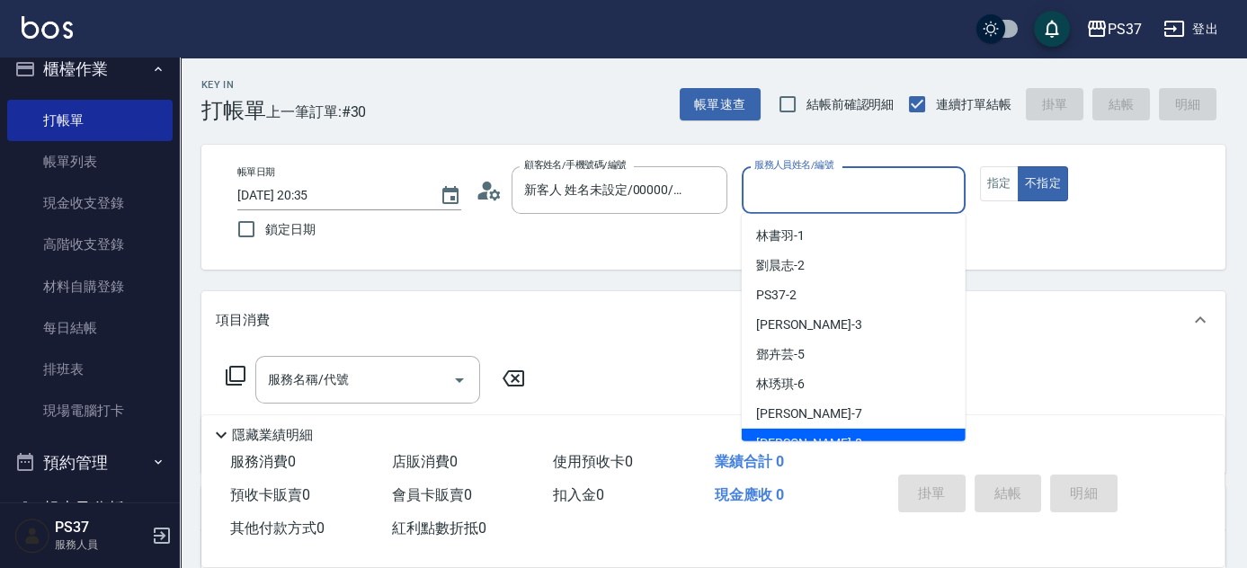
click at [817, 431] on div "[PERSON_NAME]-8" at bounding box center [854, 444] width 224 height 30
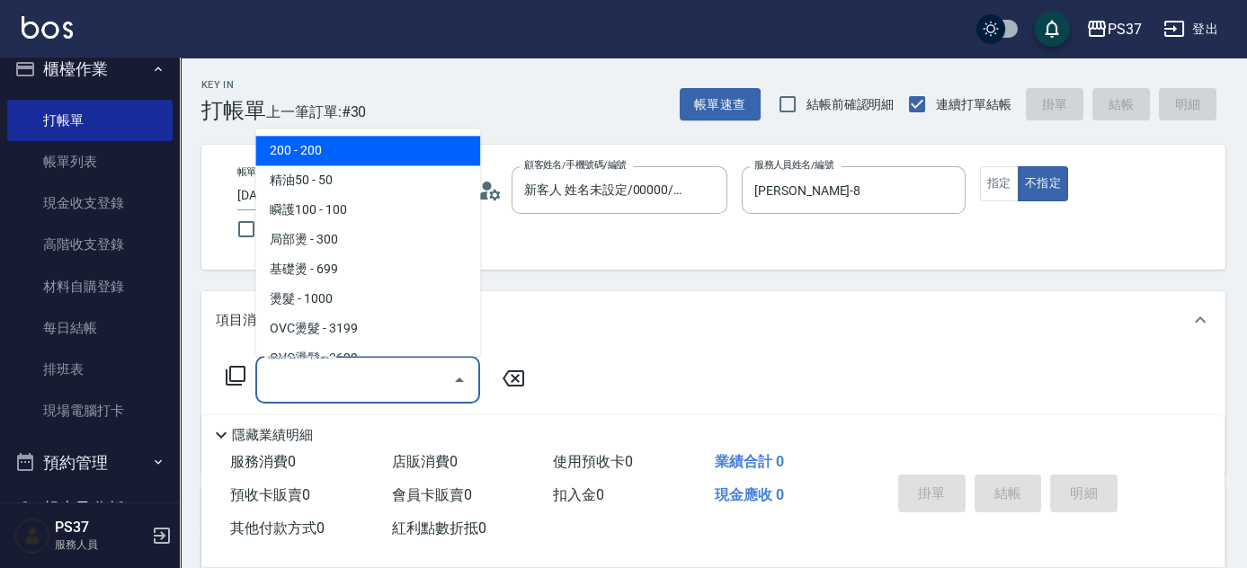
click at [382, 376] on input "服務名稱/代號" at bounding box center [355, 379] width 182 height 31
click at [374, 147] on span "200 - 200" at bounding box center [367, 152] width 225 height 30
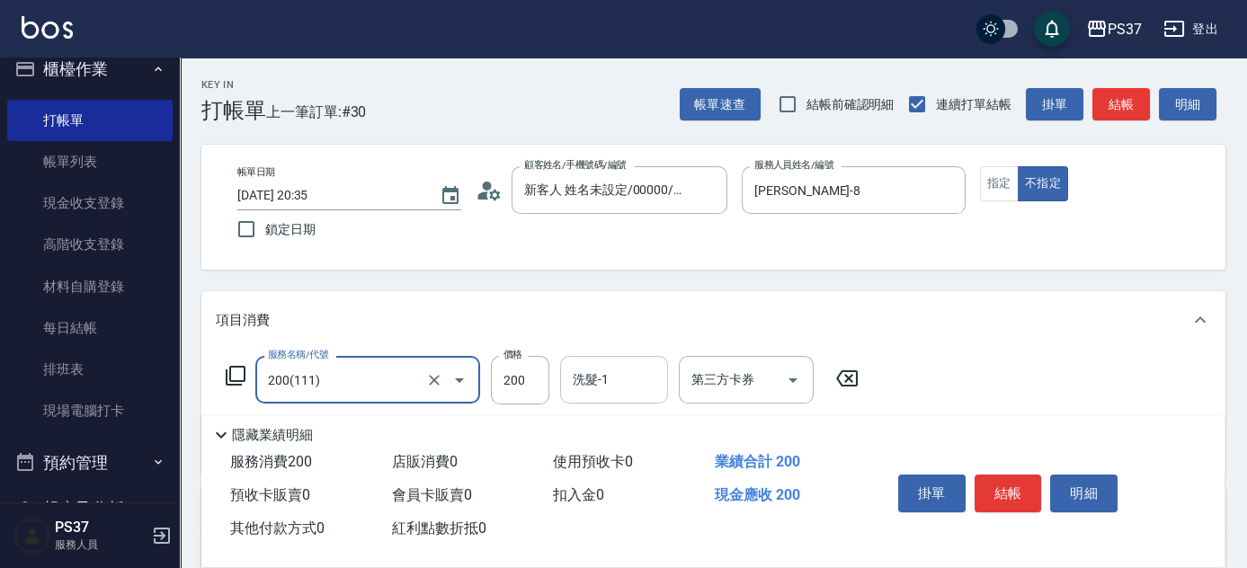
click at [620, 388] on input "洗髮-1" at bounding box center [614, 379] width 92 height 31
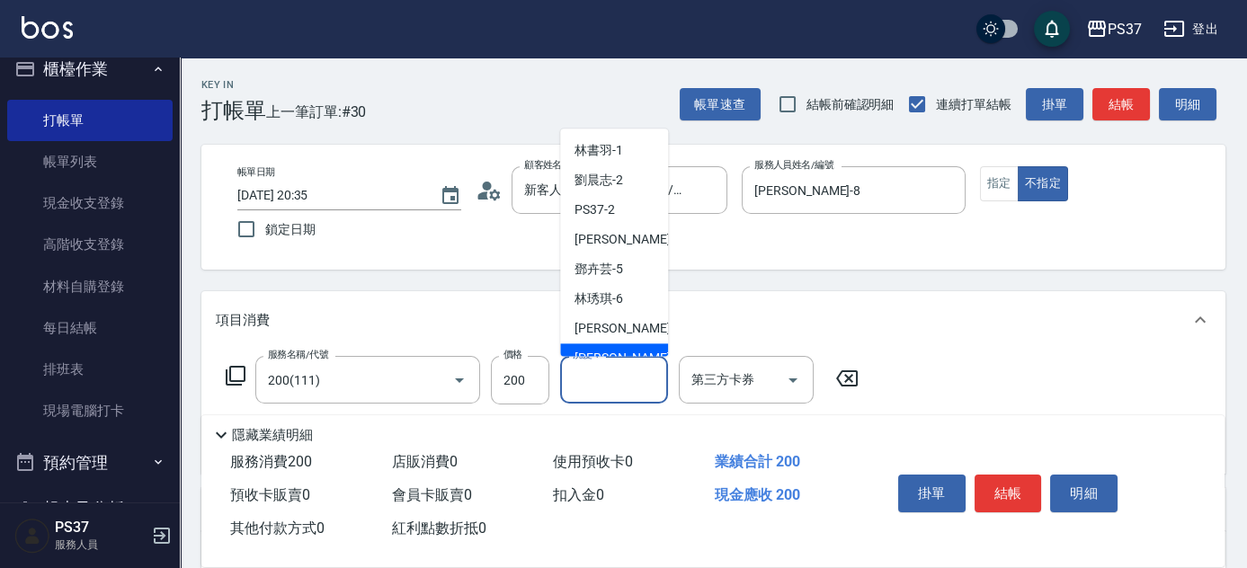
click at [622, 344] on div "[PERSON_NAME]-8" at bounding box center [614, 359] width 108 height 30
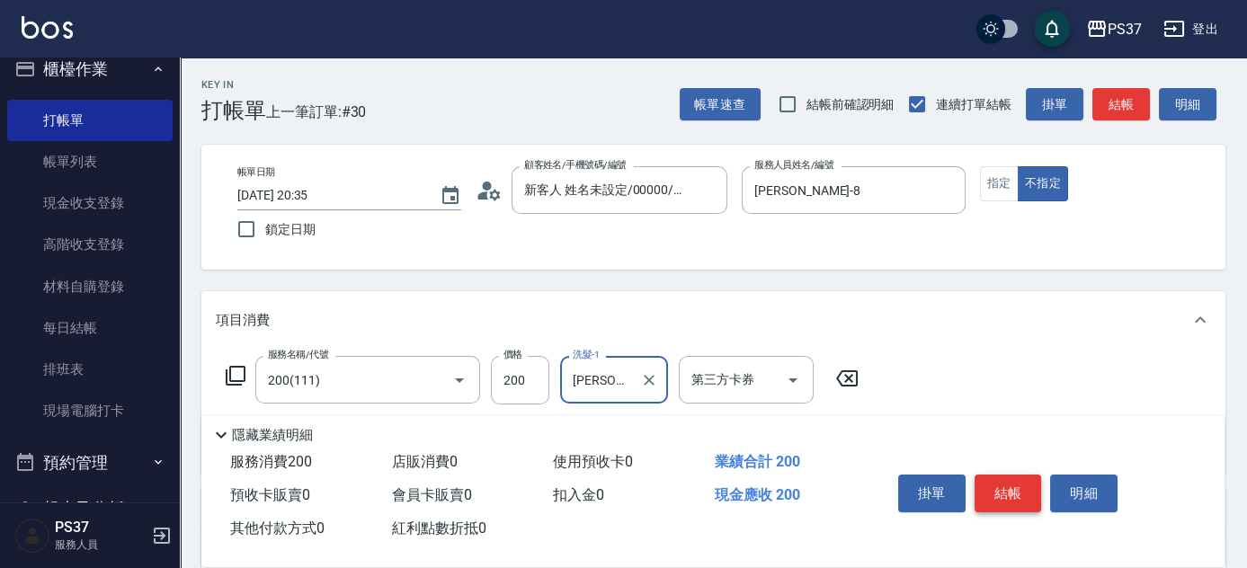
click at [1022, 496] on button "結帳" at bounding box center [1008, 494] width 67 height 38
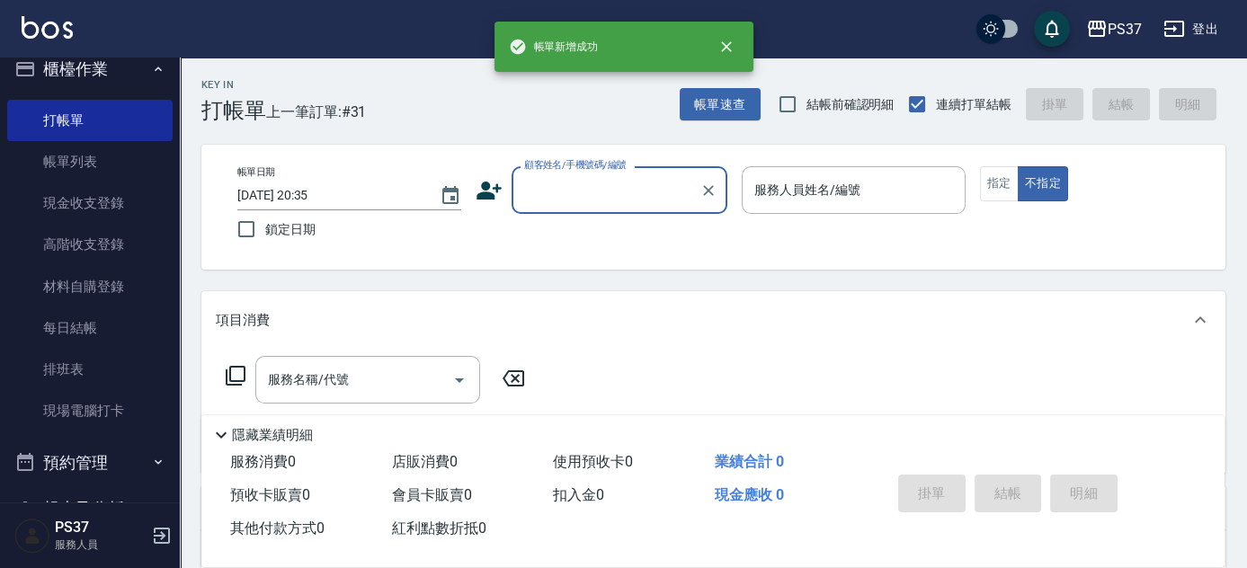
click at [640, 189] on input "顧客姓名/手機號碼/編號" at bounding box center [606, 189] width 173 height 31
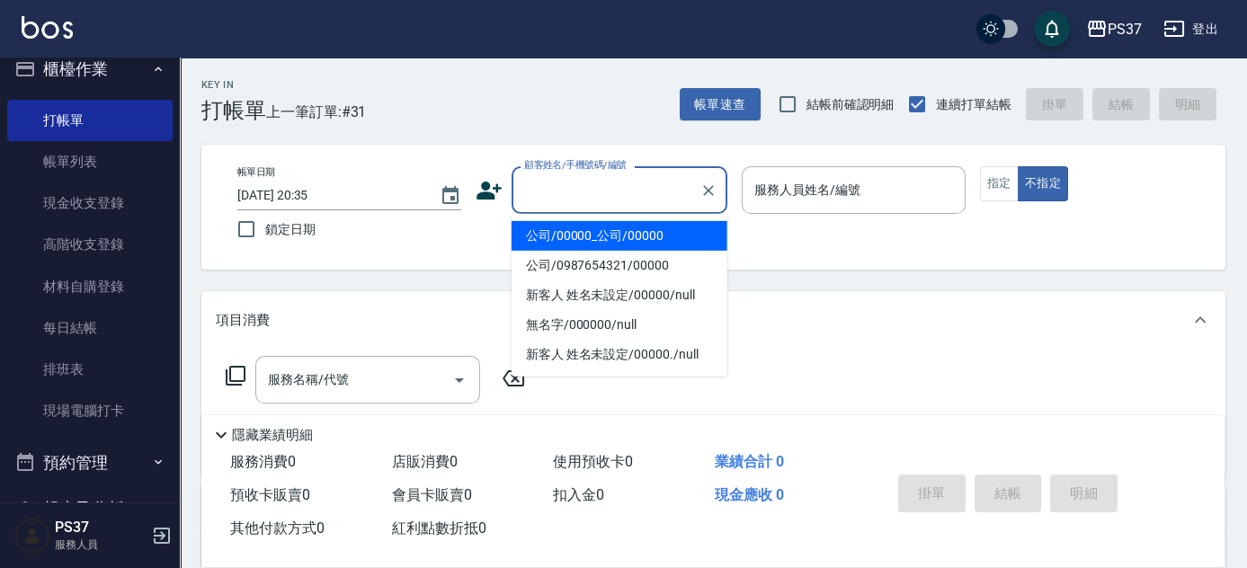
click at [629, 226] on li "公司/00000_公司/00000" at bounding box center [620, 236] width 216 height 30
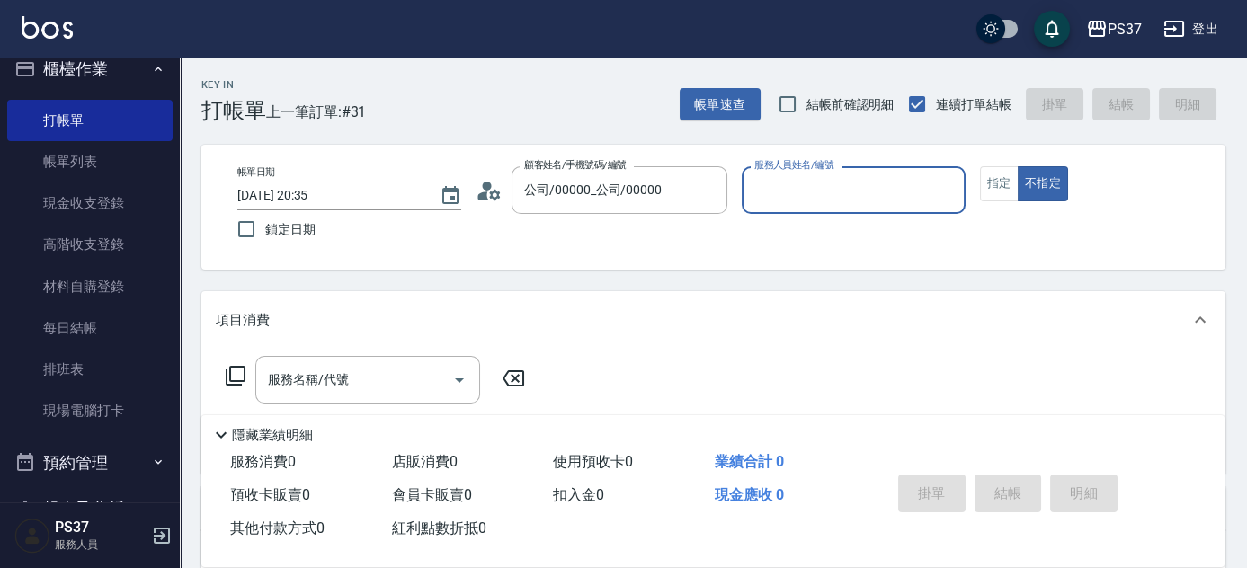
click at [777, 196] on input "服務人員姓名/編號" at bounding box center [854, 189] width 208 height 31
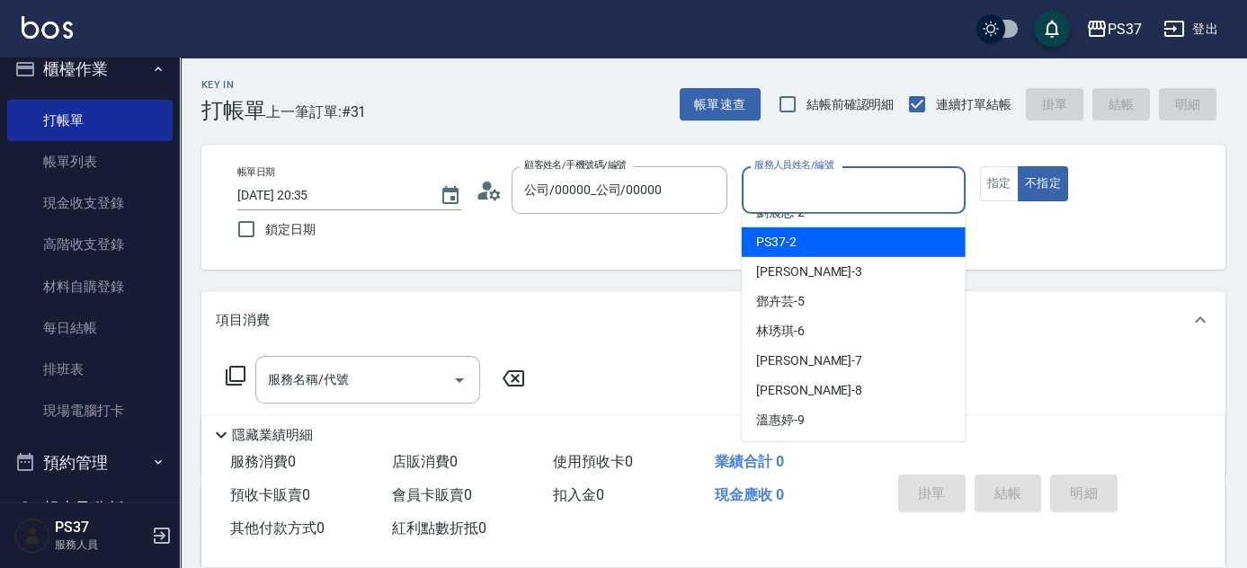
scroll to position [81, 0]
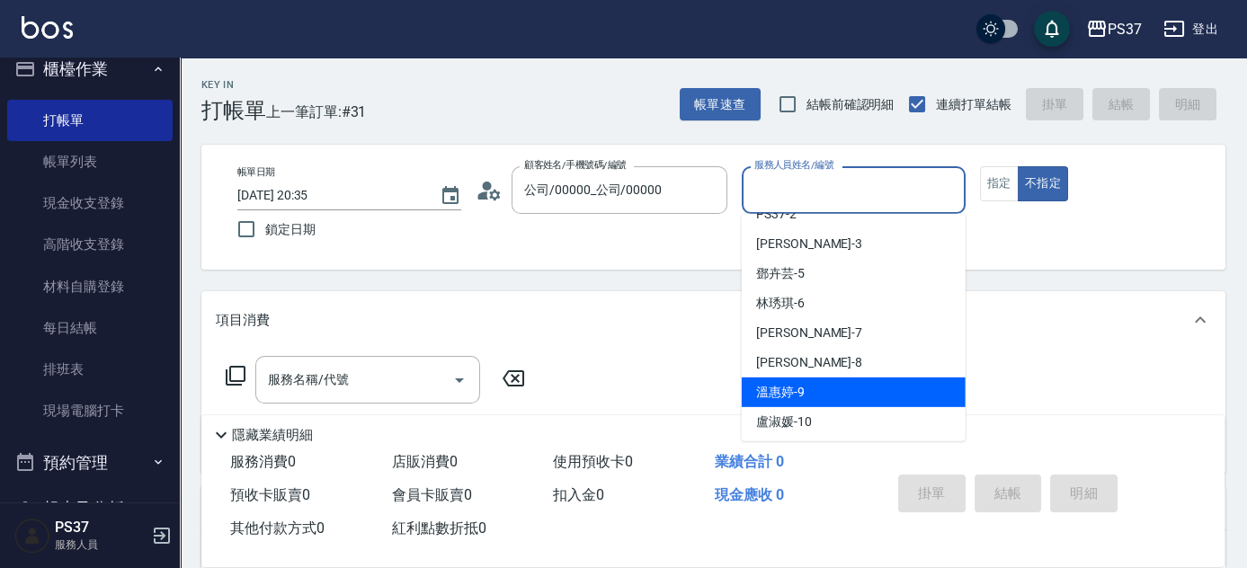
click at [824, 383] on div "溫惠婷 -9" at bounding box center [854, 393] width 224 height 30
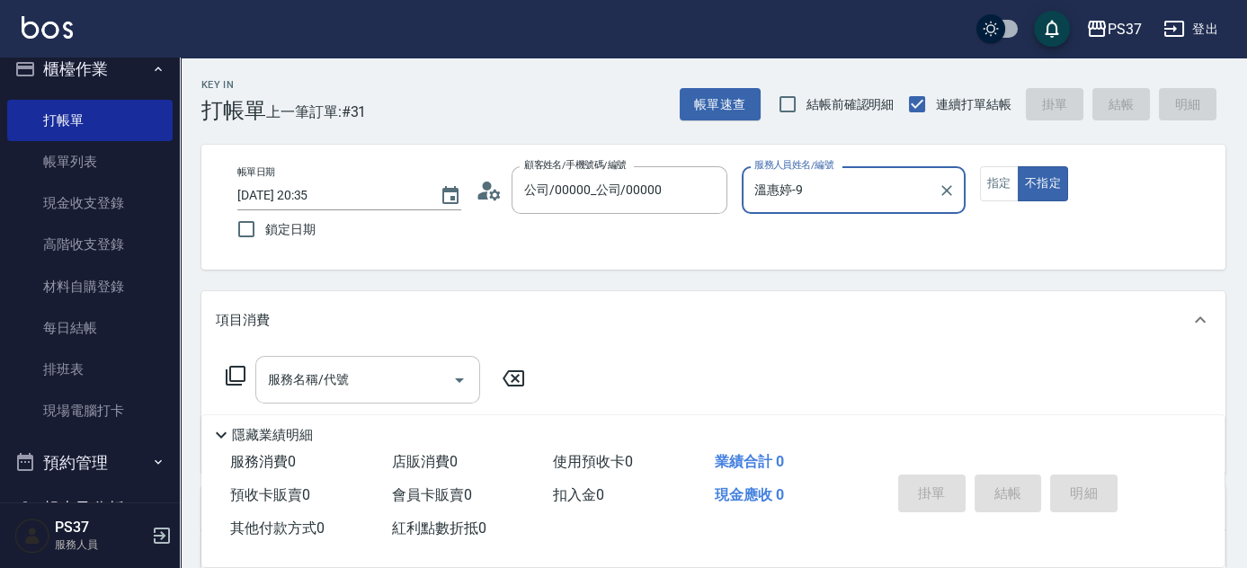
click at [392, 375] on input "服務名稱/代號" at bounding box center [355, 379] width 182 height 31
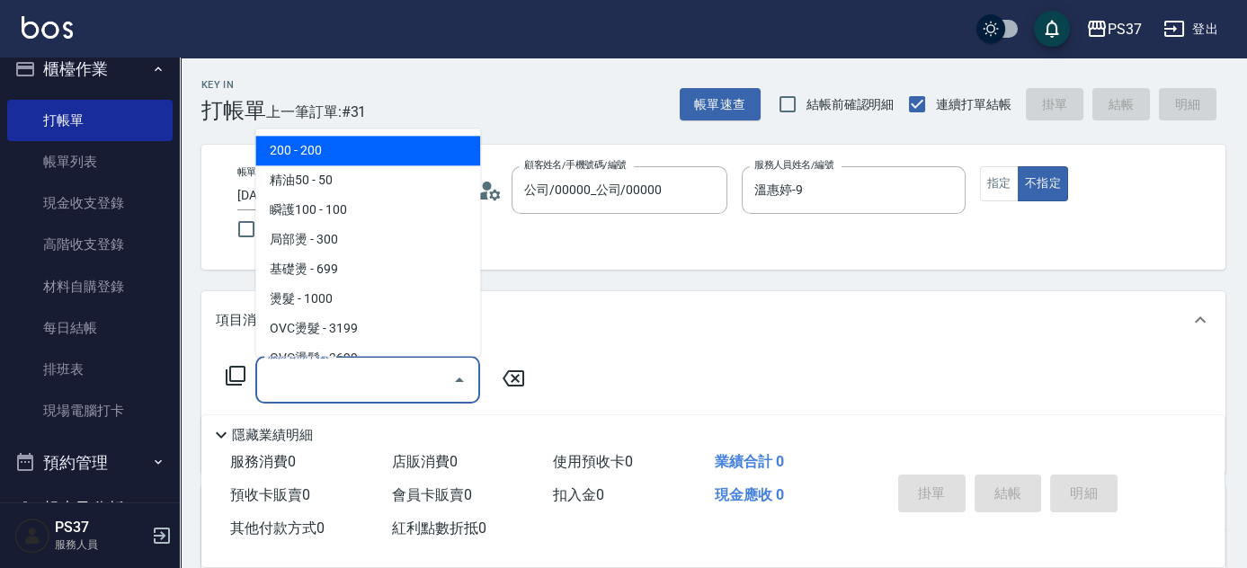
click at [374, 159] on span "200 - 200" at bounding box center [367, 152] width 225 height 30
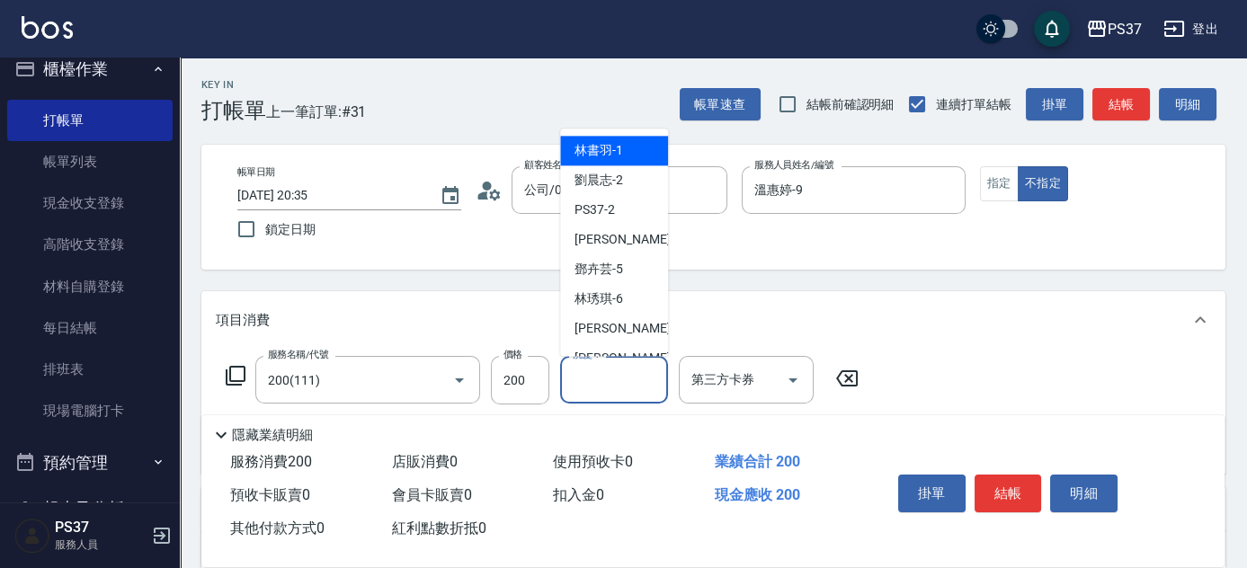
click at [622, 377] on input "洗髮-1" at bounding box center [614, 379] width 92 height 31
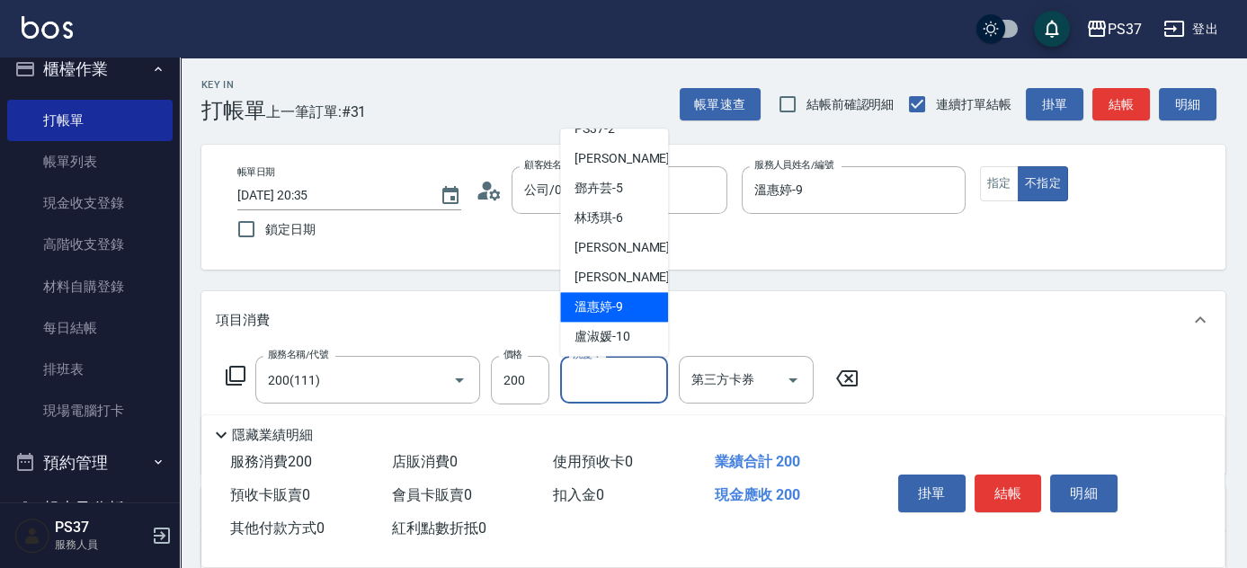
click at [630, 309] on div "溫惠婷 -9" at bounding box center [614, 308] width 108 height 30
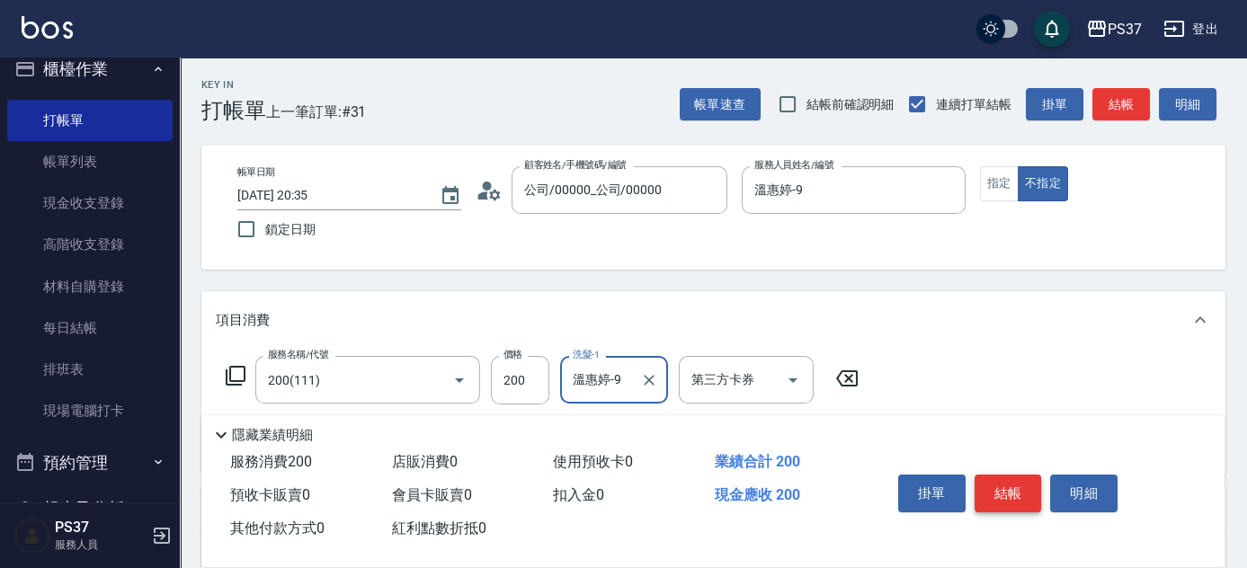
click at [1015, 493] on button "結帳" at bounding box center [1008, 494] width 67 height 38
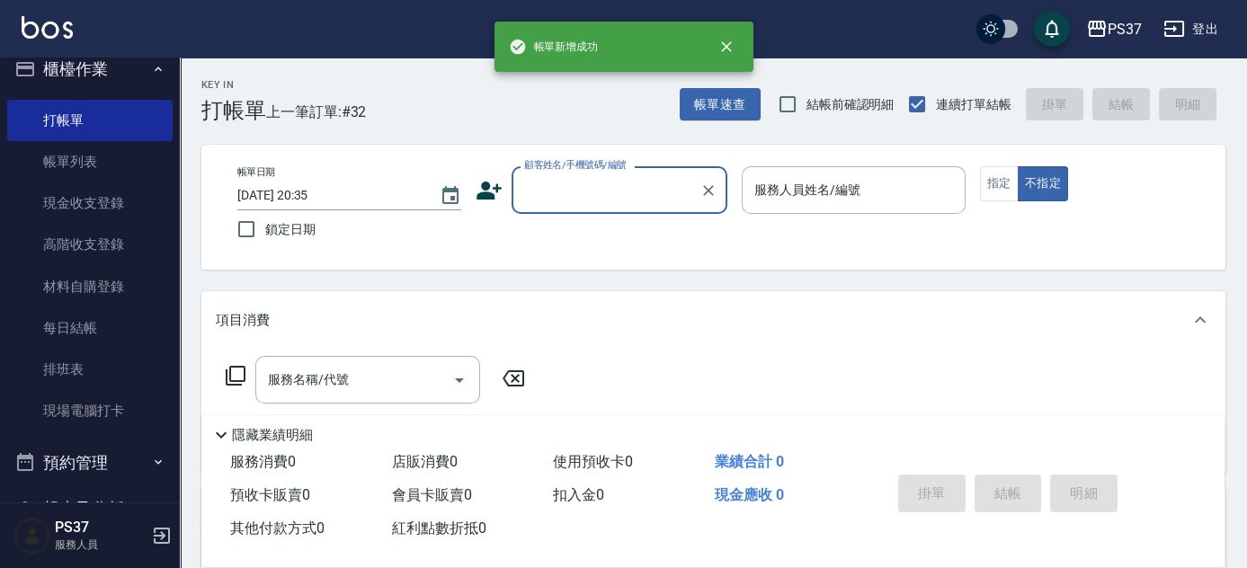
click at [629, 186] on input "顧客姓名/手機號碼/編號" at bounding box center [606, 189] width 173 height 31
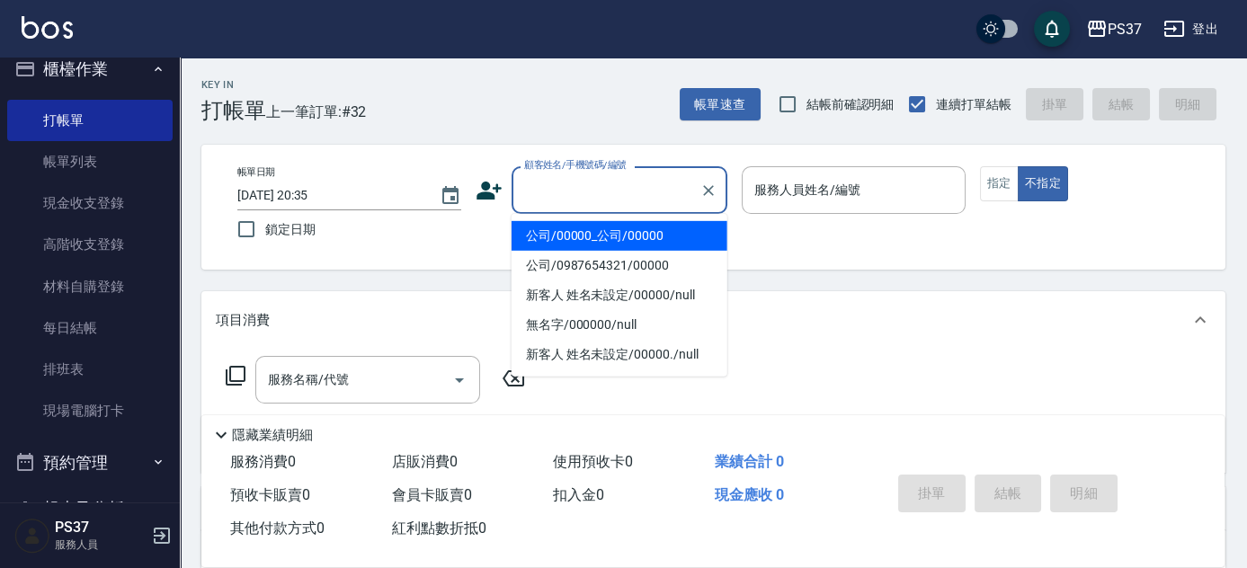
click at [630, 244] on li "公司/00000_公司/00000" at bounding box center [620, 236] width 216 height 30
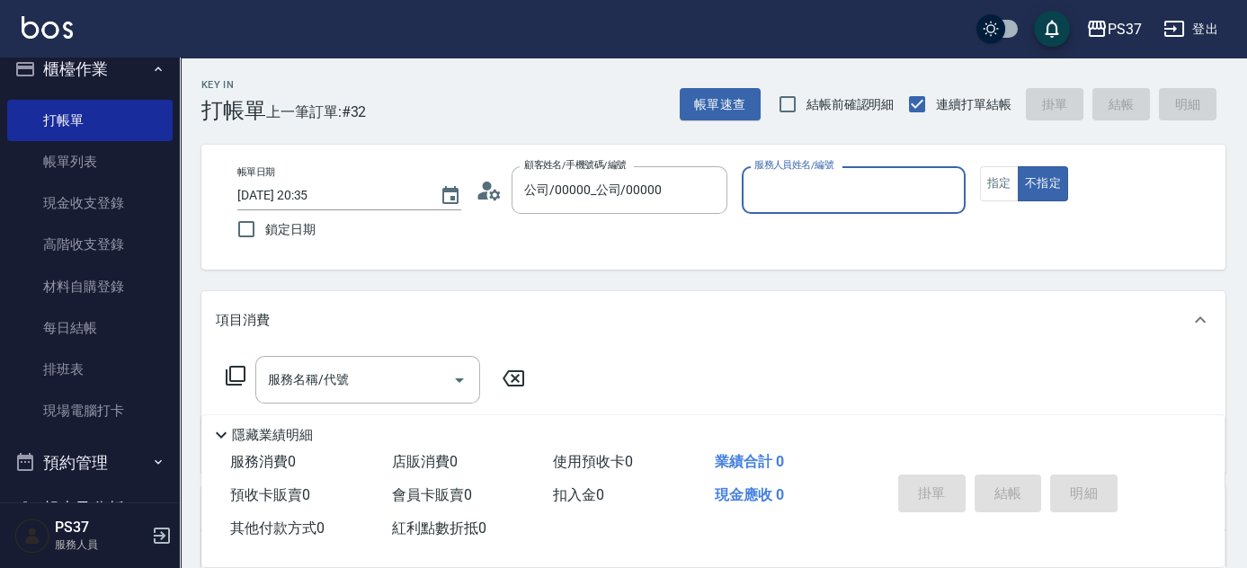
click at [819, 183] on input "服務人員姓名/編號" at bounding box center [854, 189] width 208 height 31
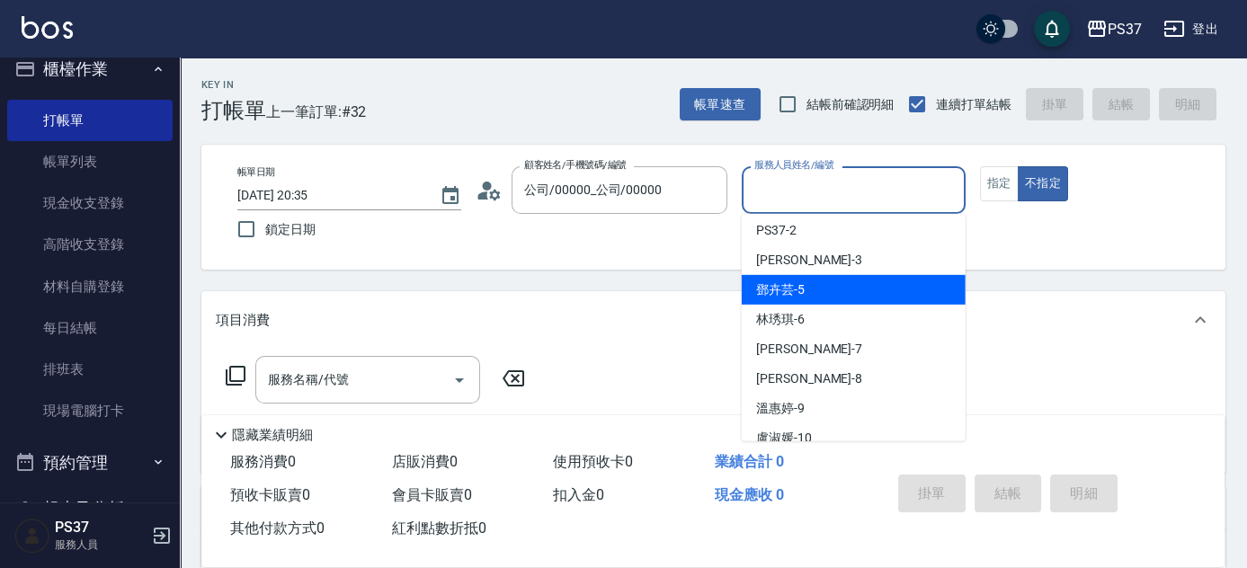
scroll to position [163, 0]
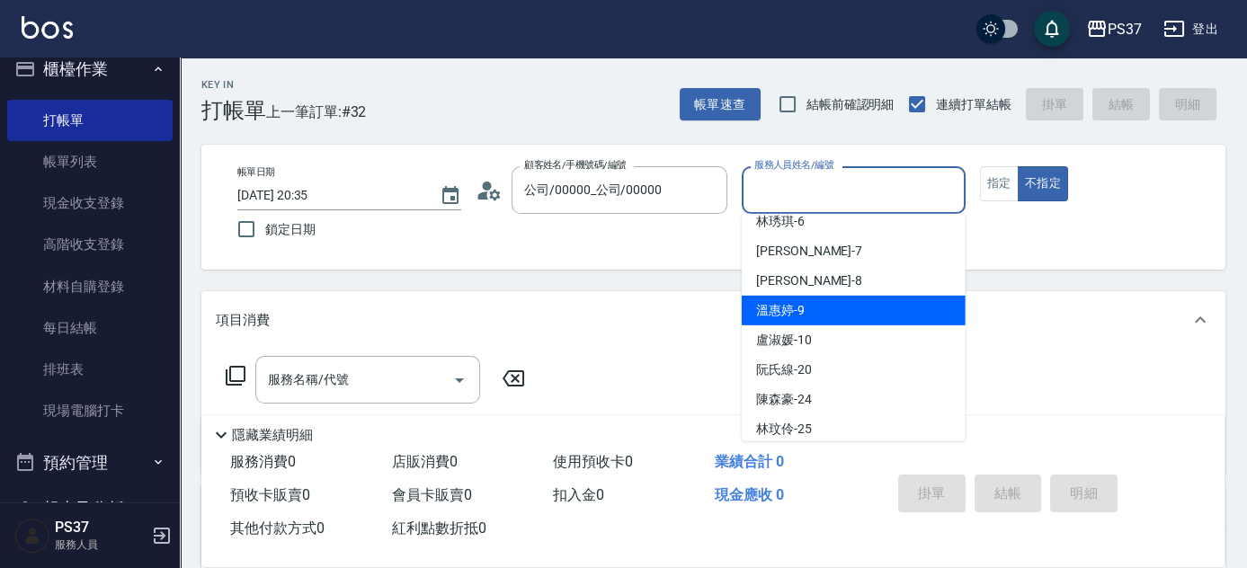
click at [819, 311] on div "溫惠婷 -9" at bounding box center [854, 311] width 224 height 30
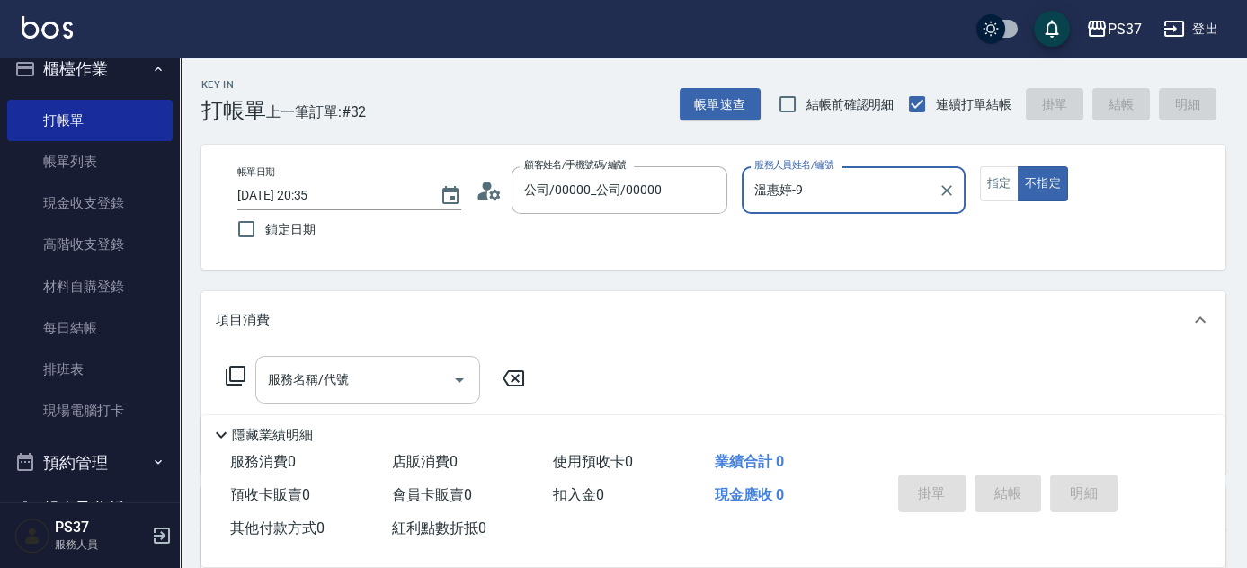
click at [335, 369] on div "服務名稱/代號 服務名稱/代號" at bounding box center [367, 380] width 225 height 48
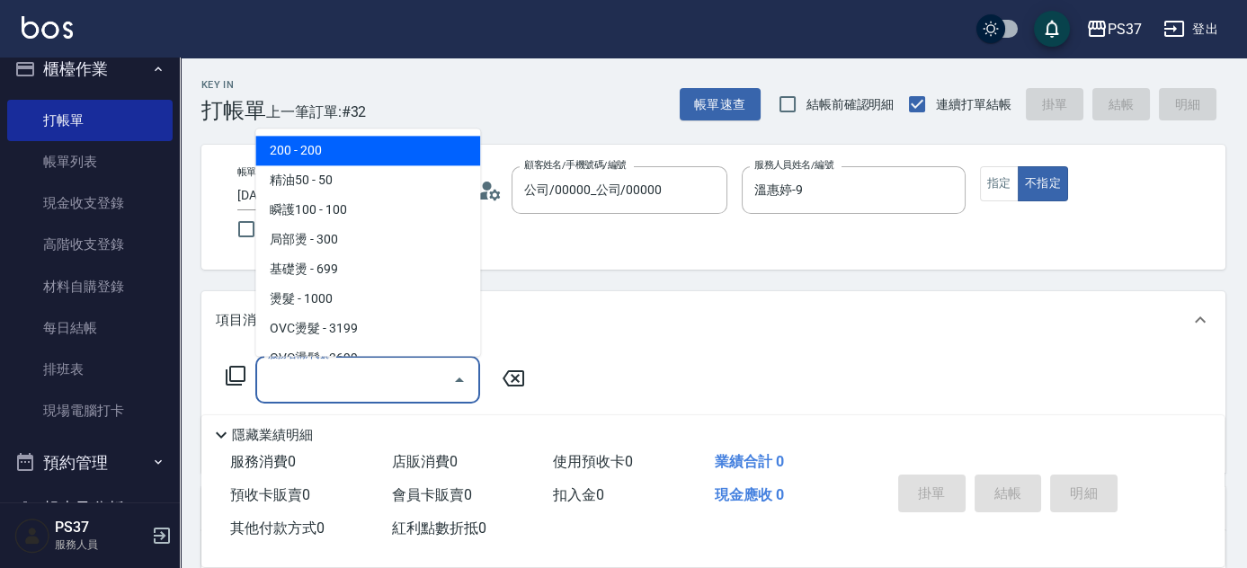
click at [364, 153] on span "200 - 200" at bounding box center [367, 152] width 225 height 30
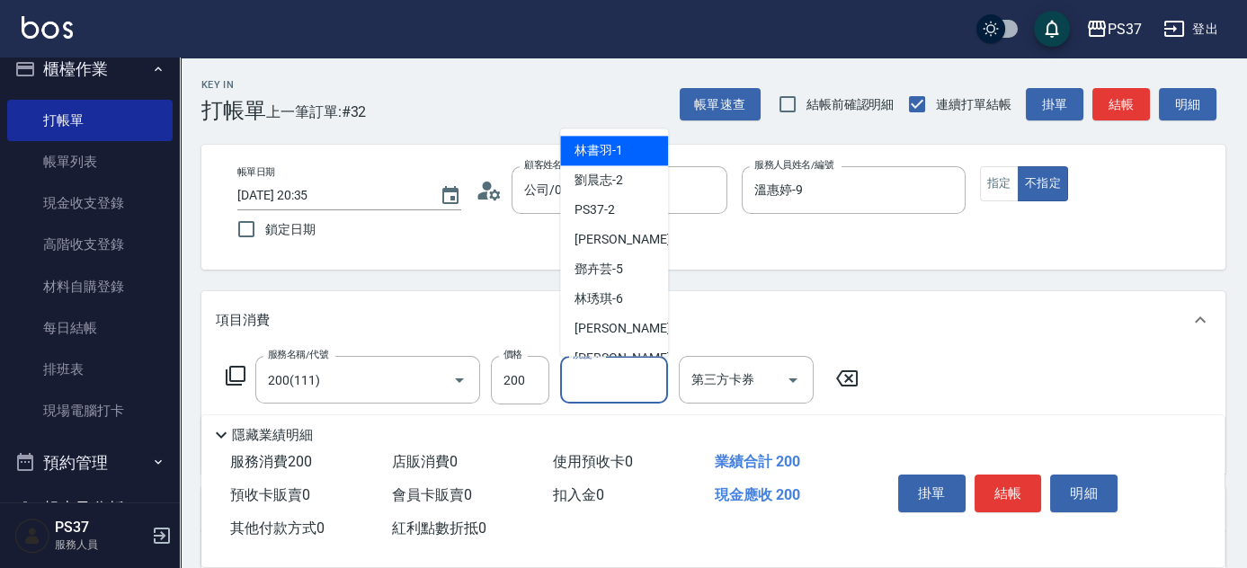
click at [613, 386] on input "洗髮-1" at bounding box center [614, 379] width 92 height 31
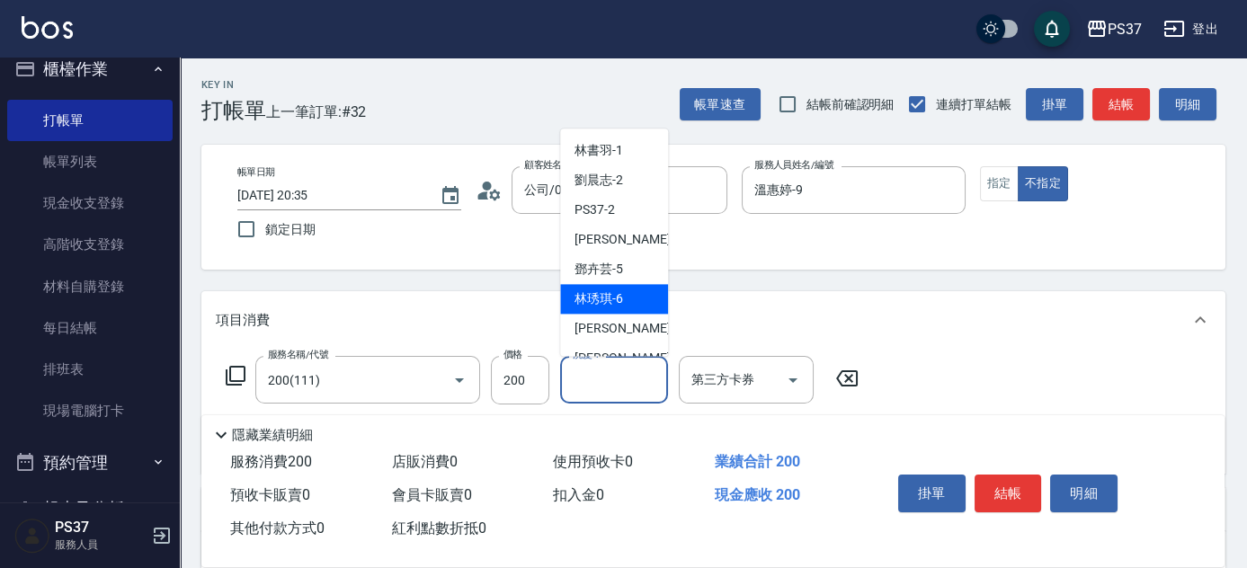
scroll to position [81, 0]
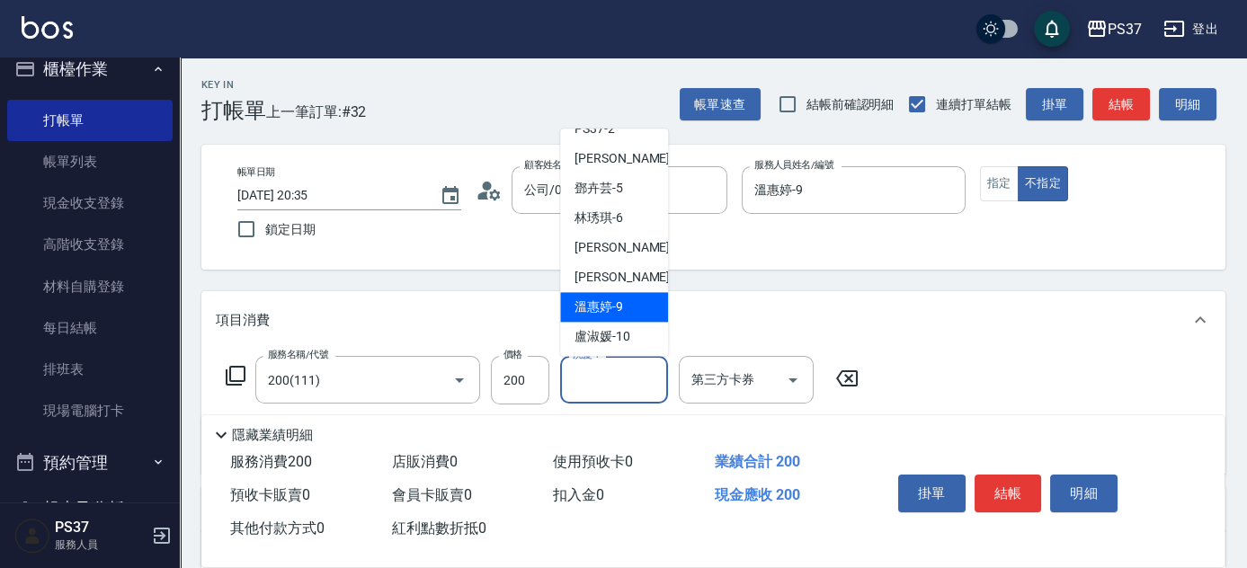
click at [613, 299] on span "溫惠婷 -9" at bounding box center [599, 308] width 49 height 19
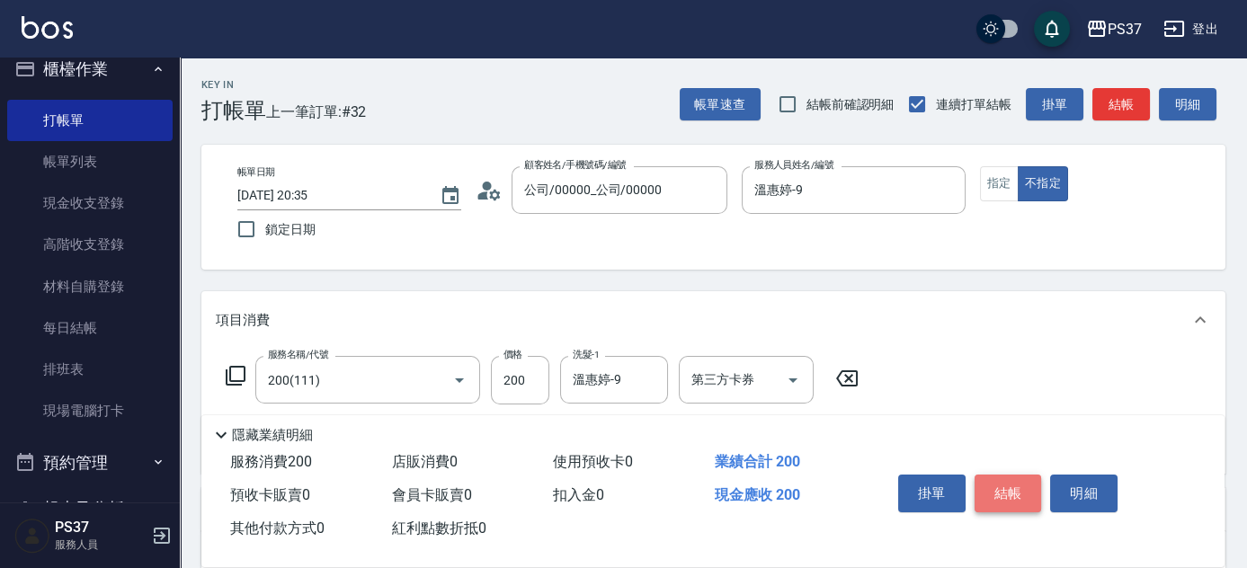
click at [1012, 480] on button "結帳" at bounding box center [1008, 494] width 67 height 38
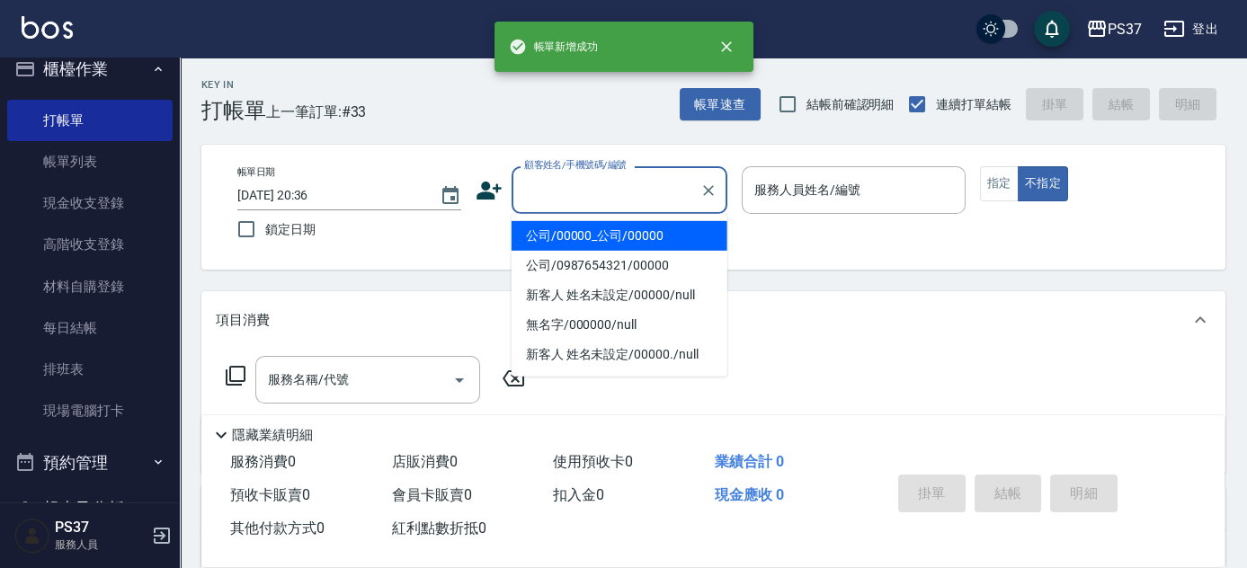
click at [629, 182] on input "顧客姓名/手機號碼/編號" at bounding box center [606, 189] width 173 height 31
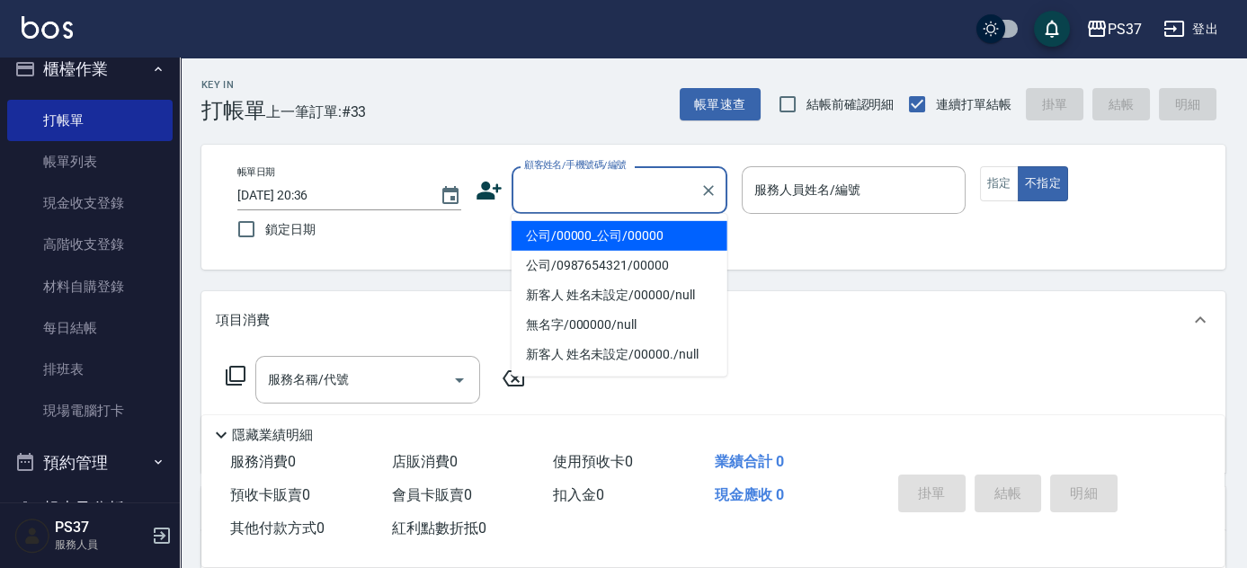
click at [626, 246] on li "公司/00000_公司/00000" at bounding box center [620, 236] width 216 height 30
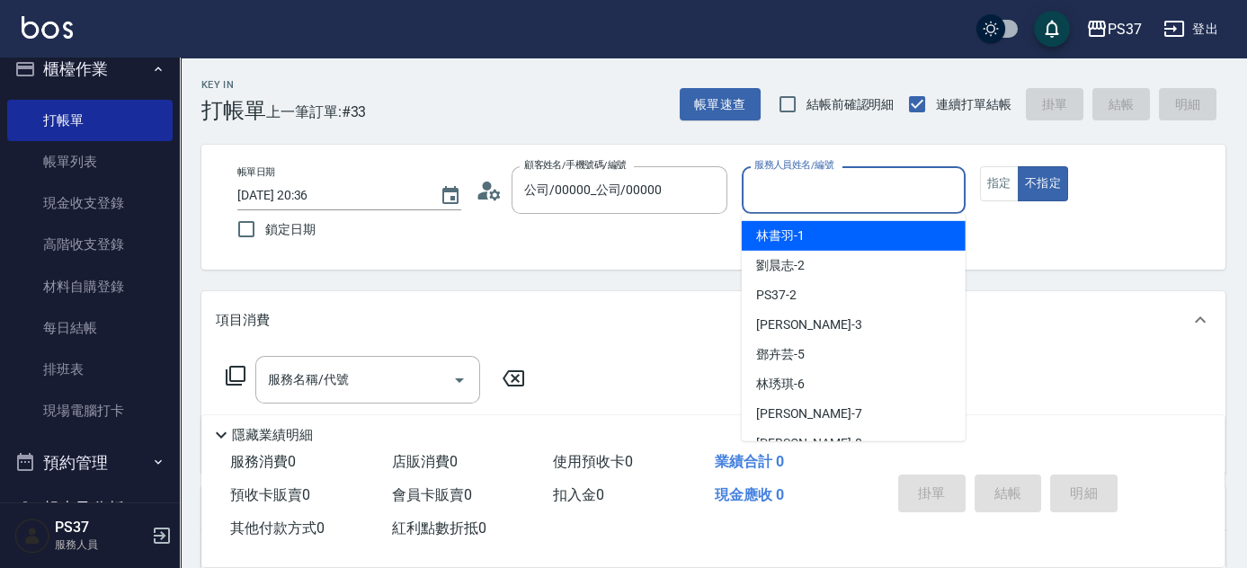
click at [839, 188] on input "服務人員姓名/編號" at bounding box center [854, 189] width 208 height 31
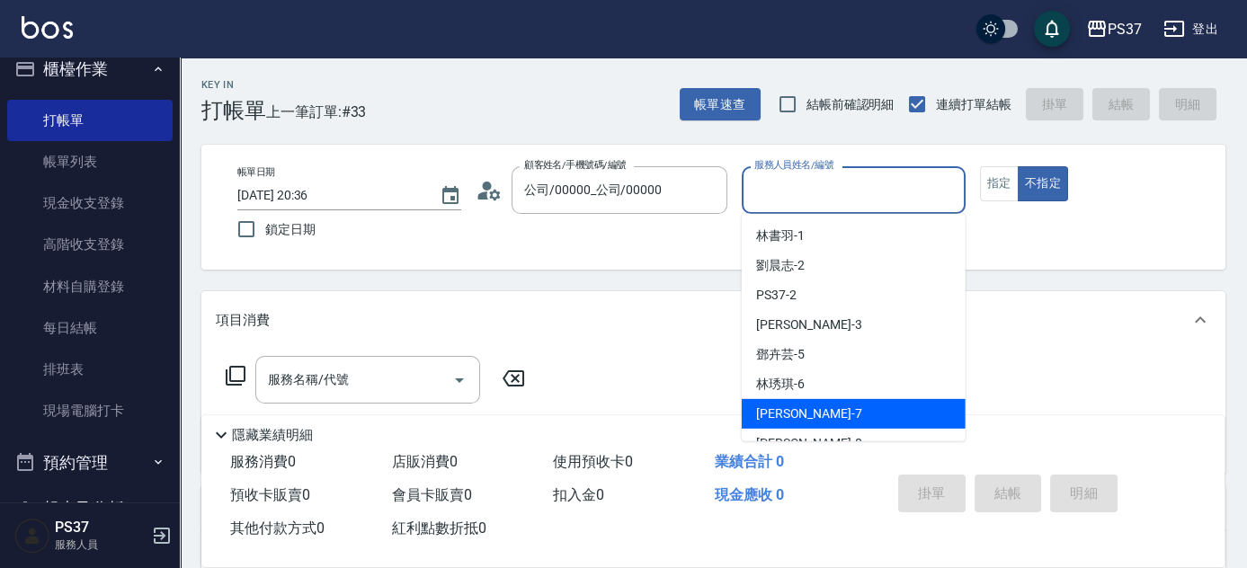
click at [836, 407] on div "[PERSON_NAME] -7" at bounding box center [854, 414] width 224 height 30
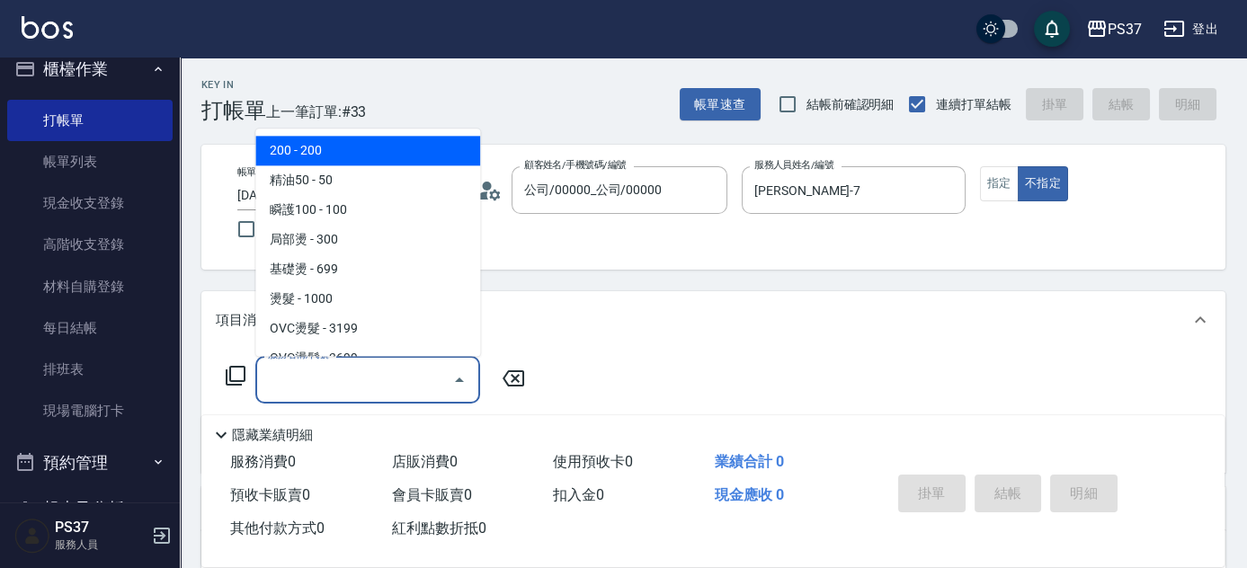
click at [345, 385] on input "服務名稱/代號" at bounding box center [355, 379] width 182 height 31
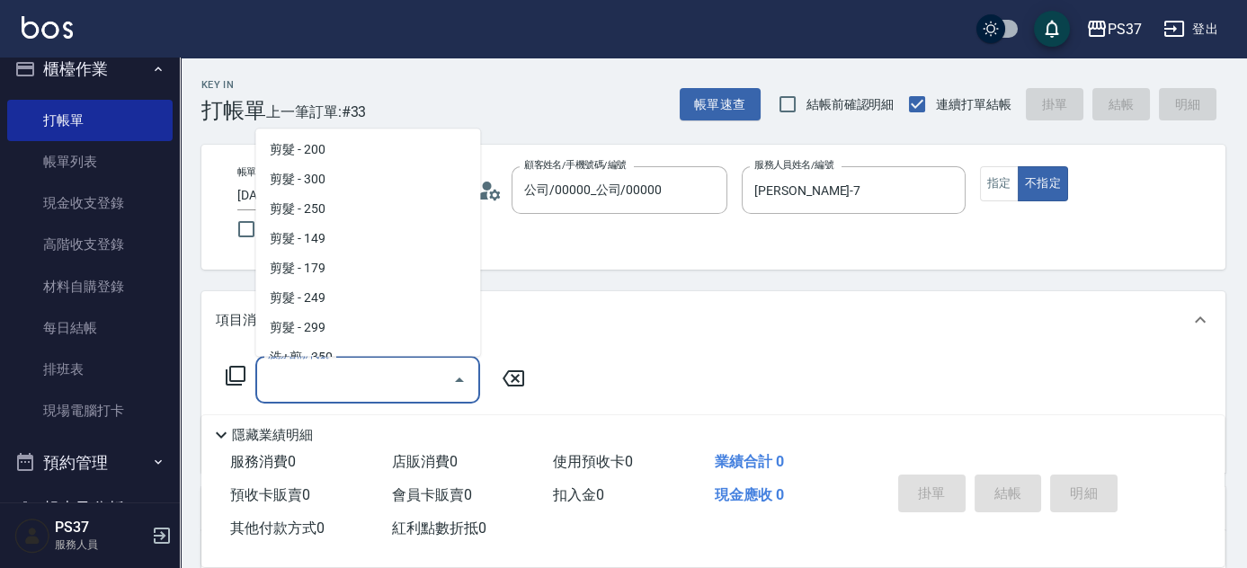
scroll to position [408, 0]
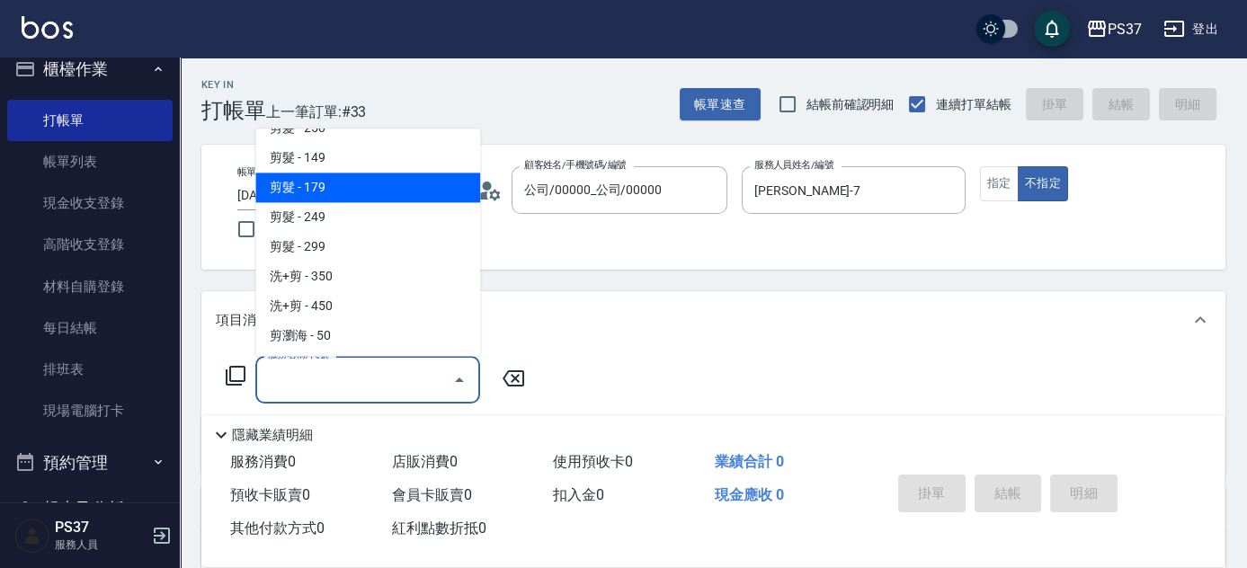
click at [378, 197] on span "剪髮 - 179" at bounding box center [367, 189] width 225 height 30
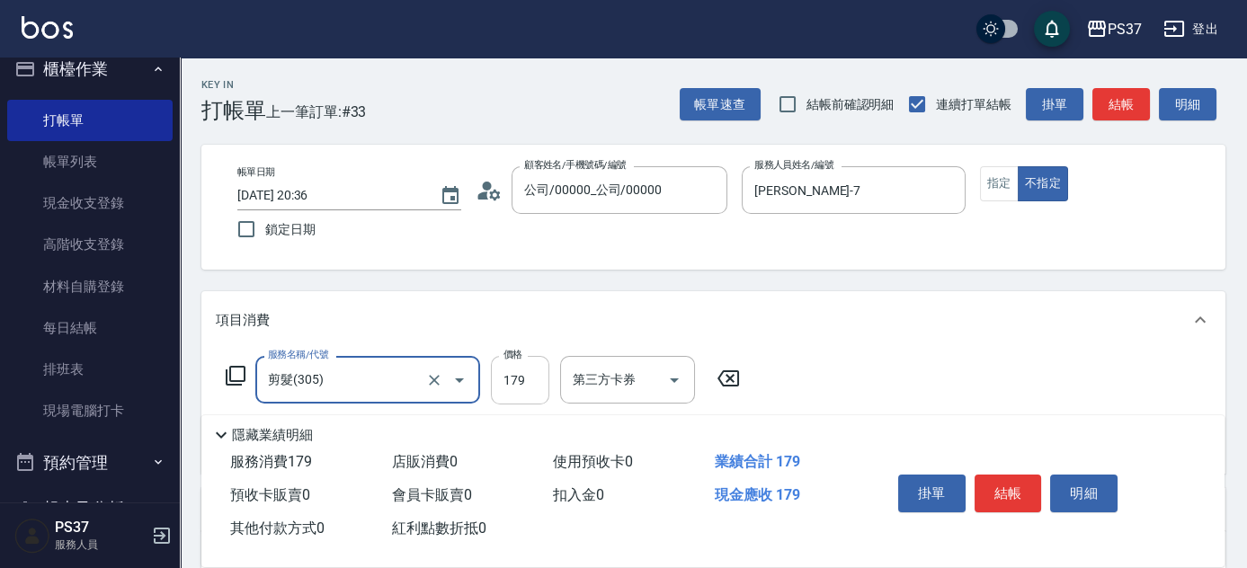
click at [525, 380] on input "179" at bounding box center [520, 380] width 58 height 49
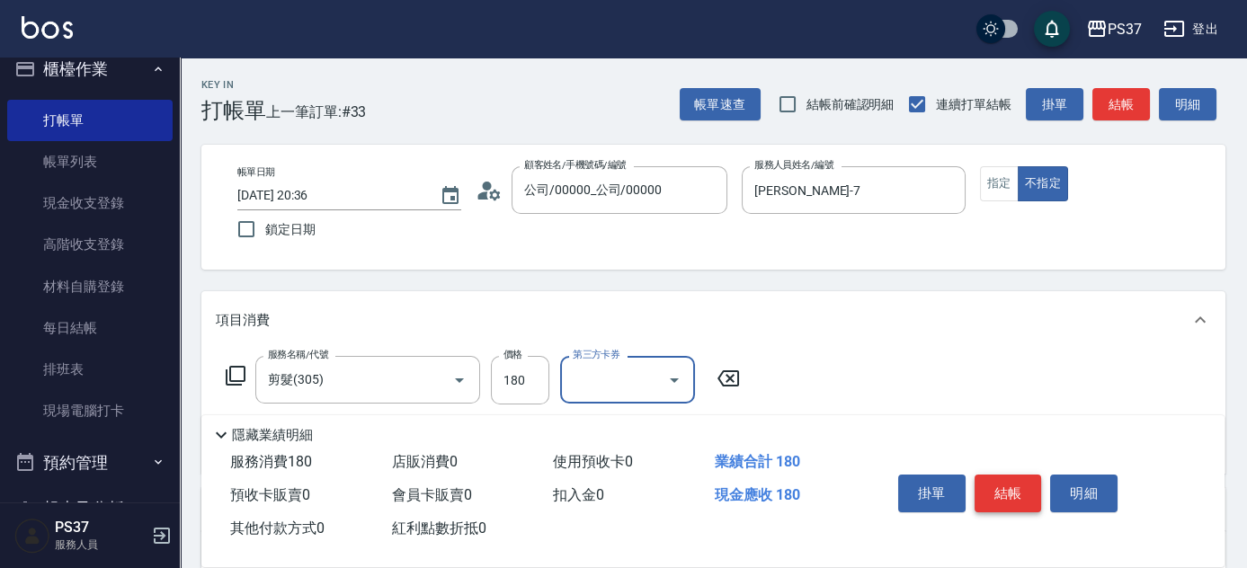
click at [998, 496] on button "結帳" at bounding box center [1008, 494] width 67 height 38
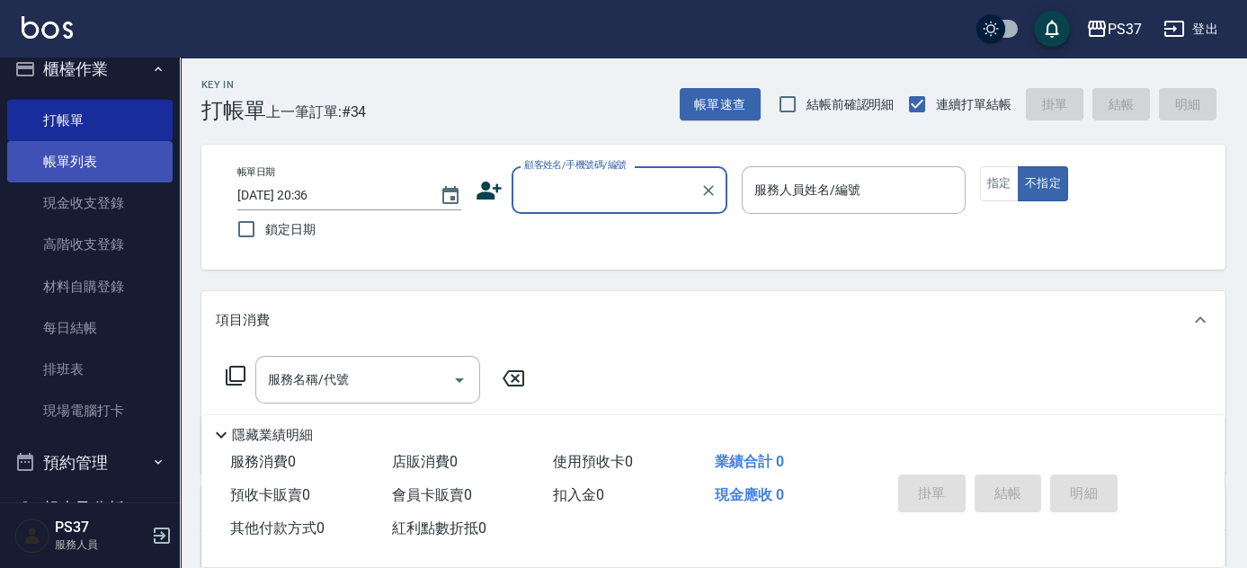
click at [118, 162] on link "帳單列表" at bounding box center [89, 161] width 165 height 41
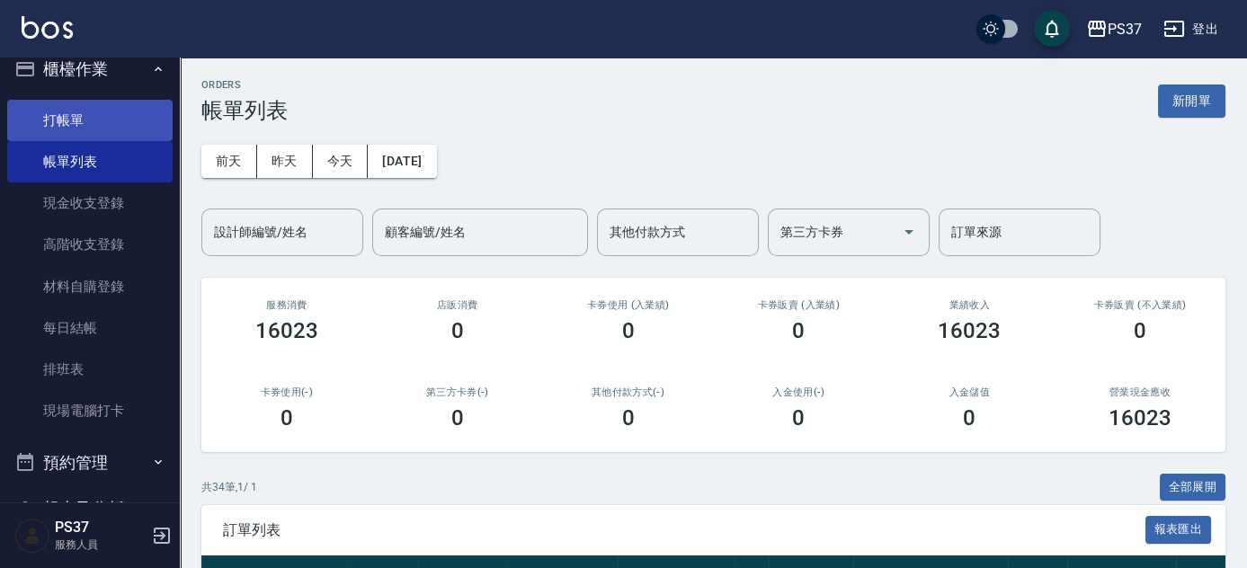
click at [93, 125] on link "打帳單" at bounding box center [89, 120] width 165 height 41
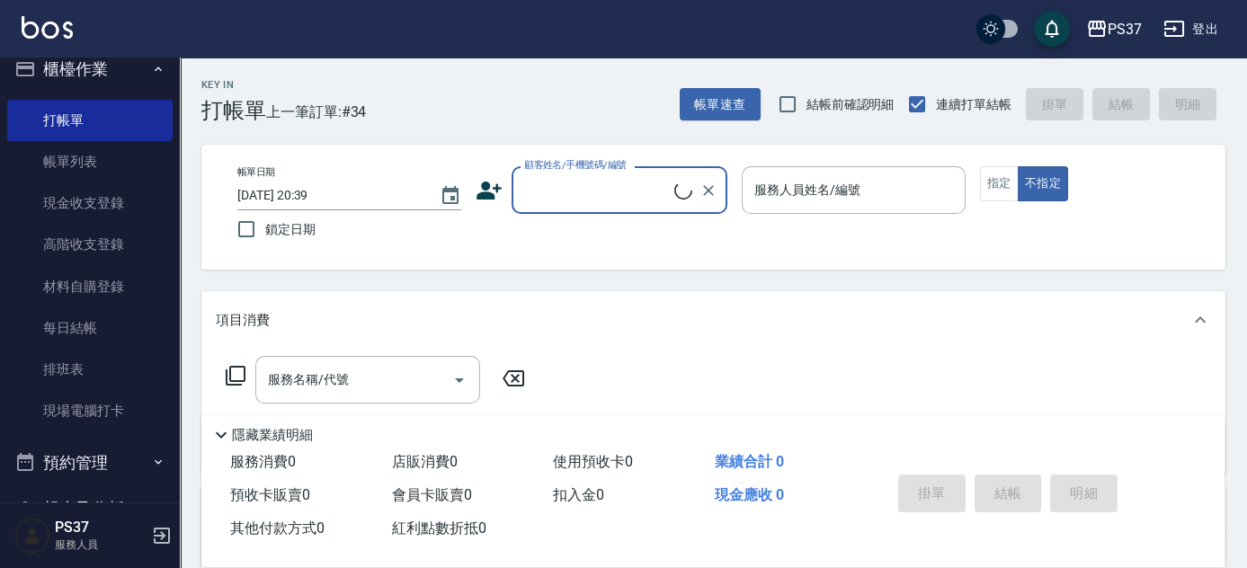
click at [648, 199] on input "顧客姓名/手機號碼/編號" at bounding box center [597, 189] width 155 height 31
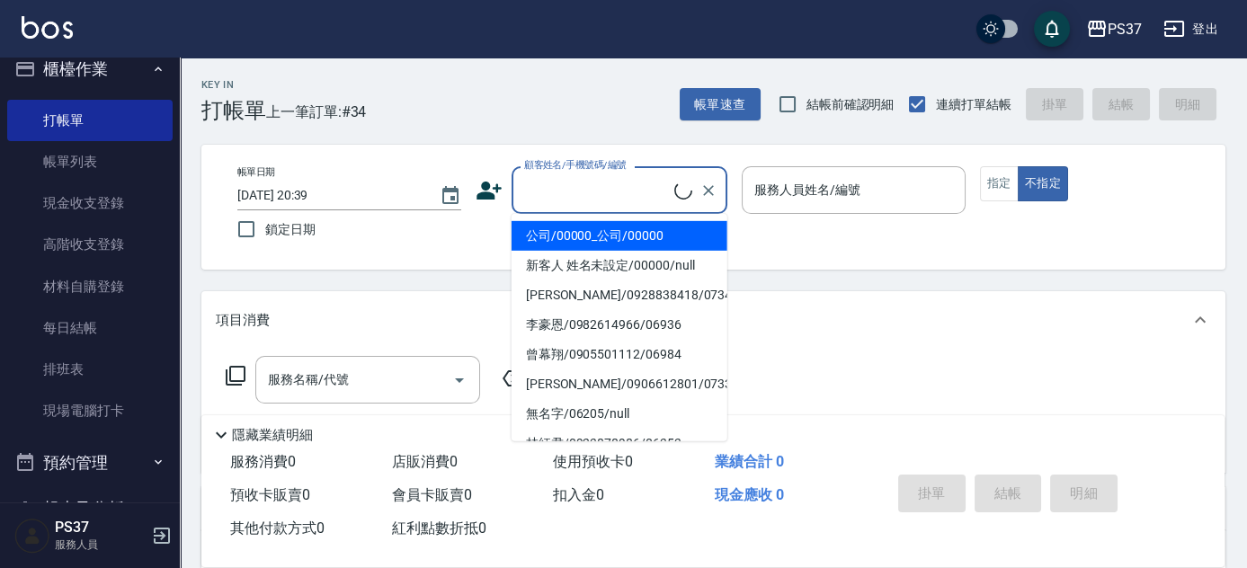
click at [647, 239] on li "公司/00000_公司/00000" at bounding box center [620, 236] width 216 height 30
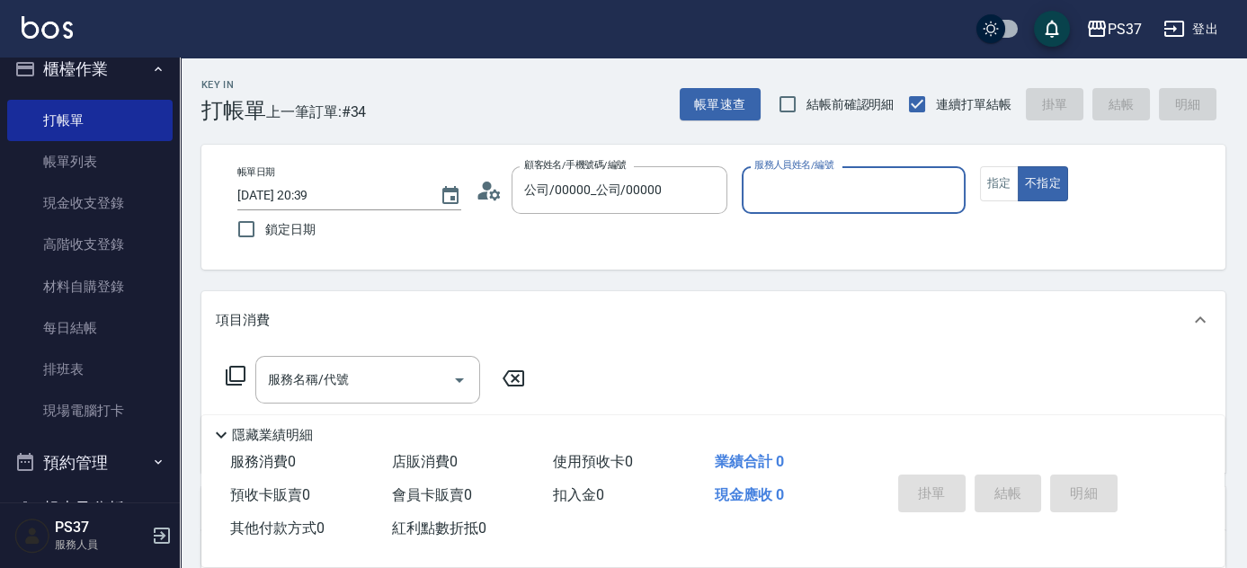
click at [782, 205] on input "服務人員姓名/編號" at bounding box center [854, 189] width 208 height 31
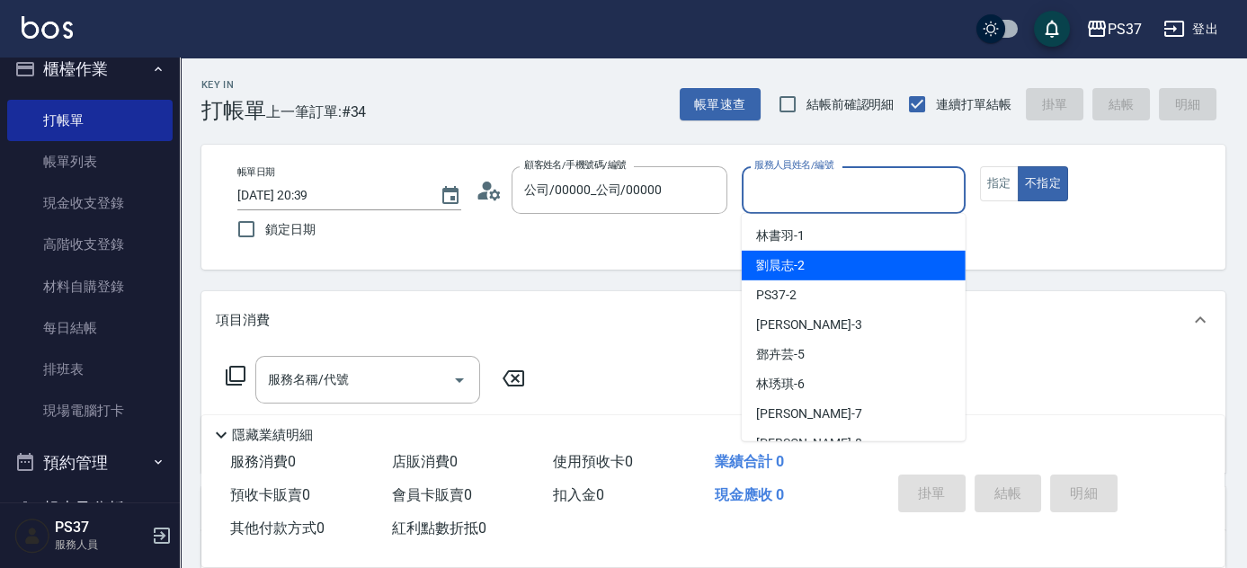
click at [808, 265] on div "劉晨志 -2" at bounding box center [854, 266] width 224 height 30
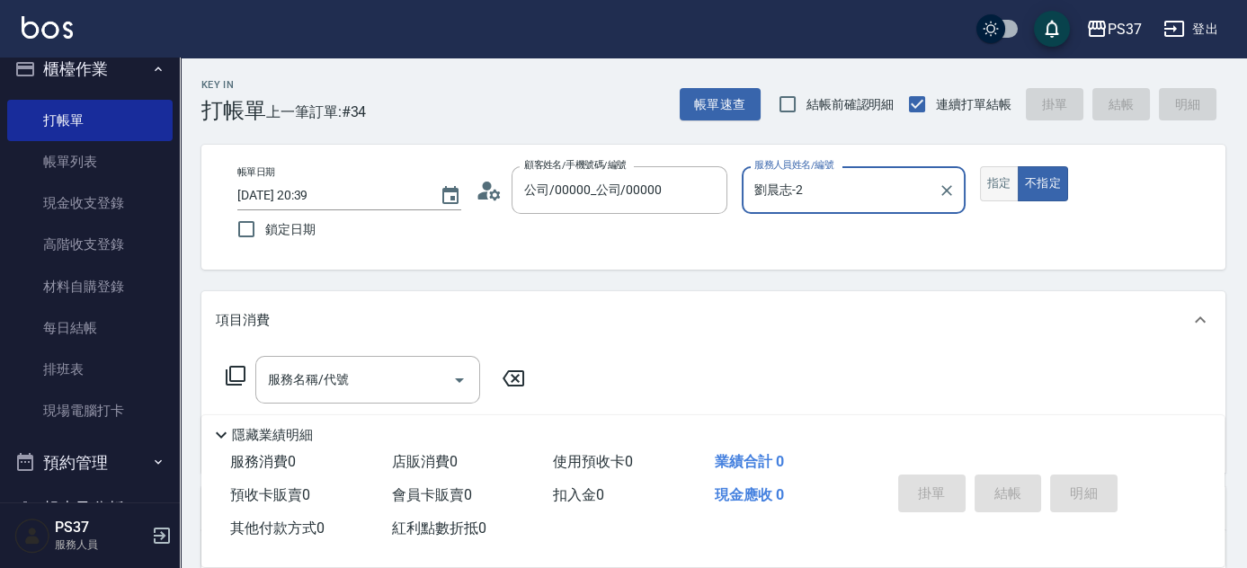
click at [1001, 186] on button "指定" at bounding box center [999, 183] width 39 height 35
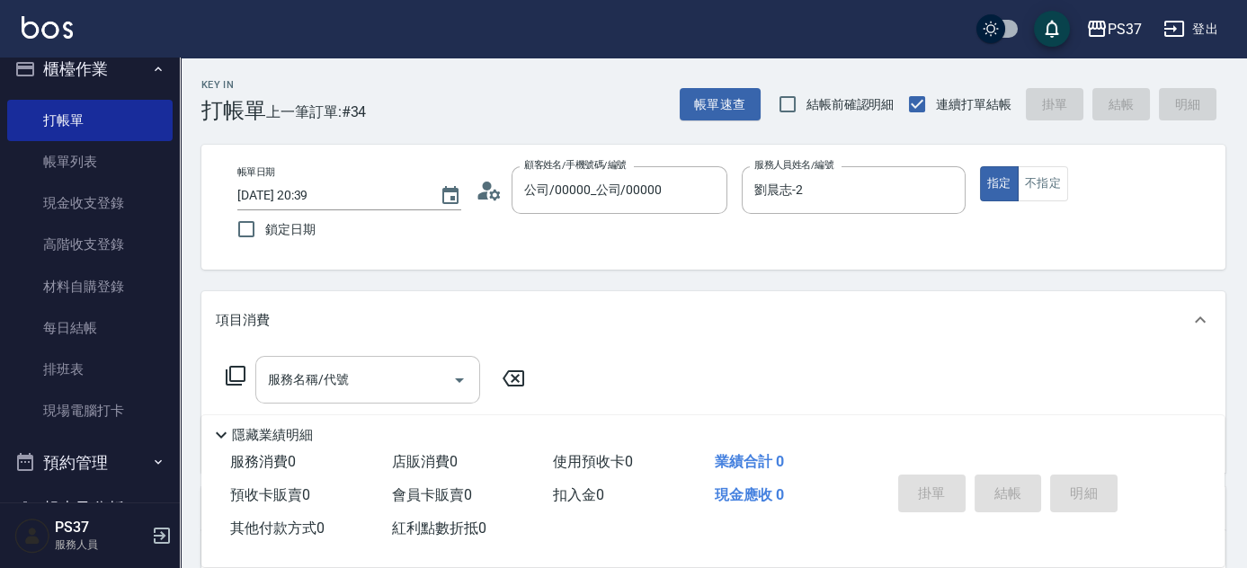
click at [386, 375] on input "服務名稱/代號" at bounding box center [355, 379] width 182 height 31
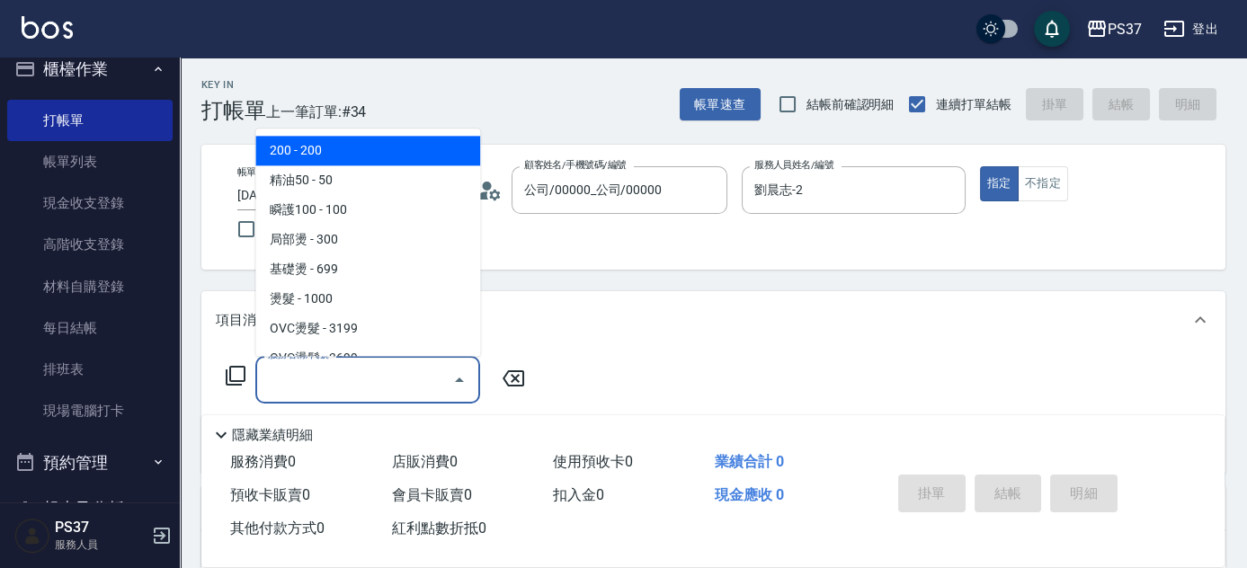
click at [349, 157] on span "200 - 200" at bounding box center [367, 152] width 225 height 30
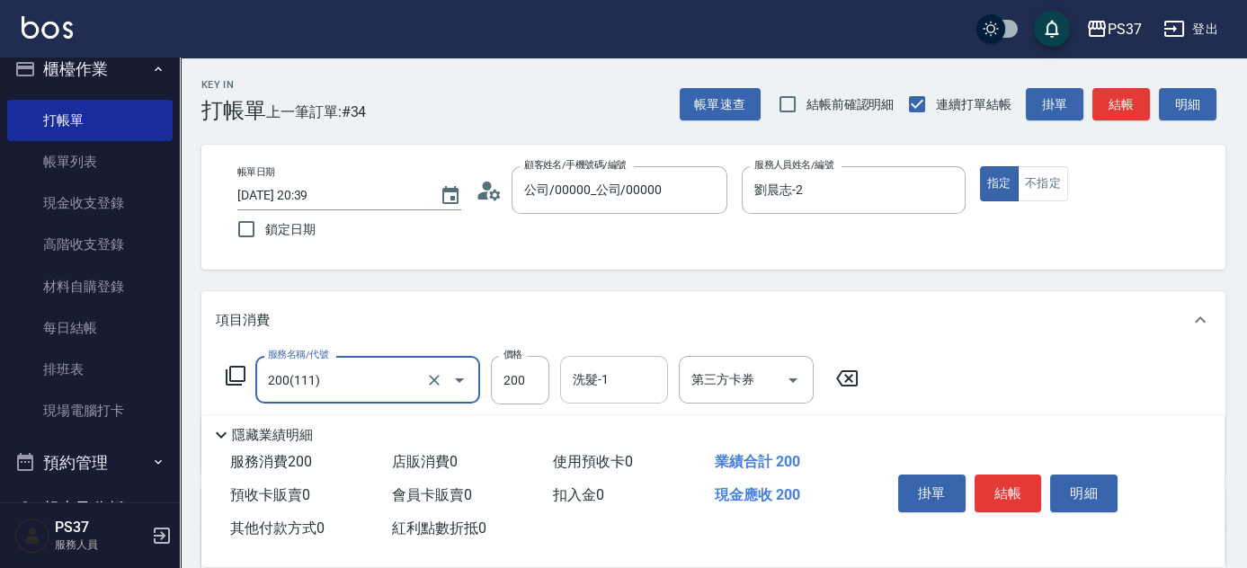
click at [594, 396] on div "洗髮-1" at bounding box center [614, 380] width 108 height 48
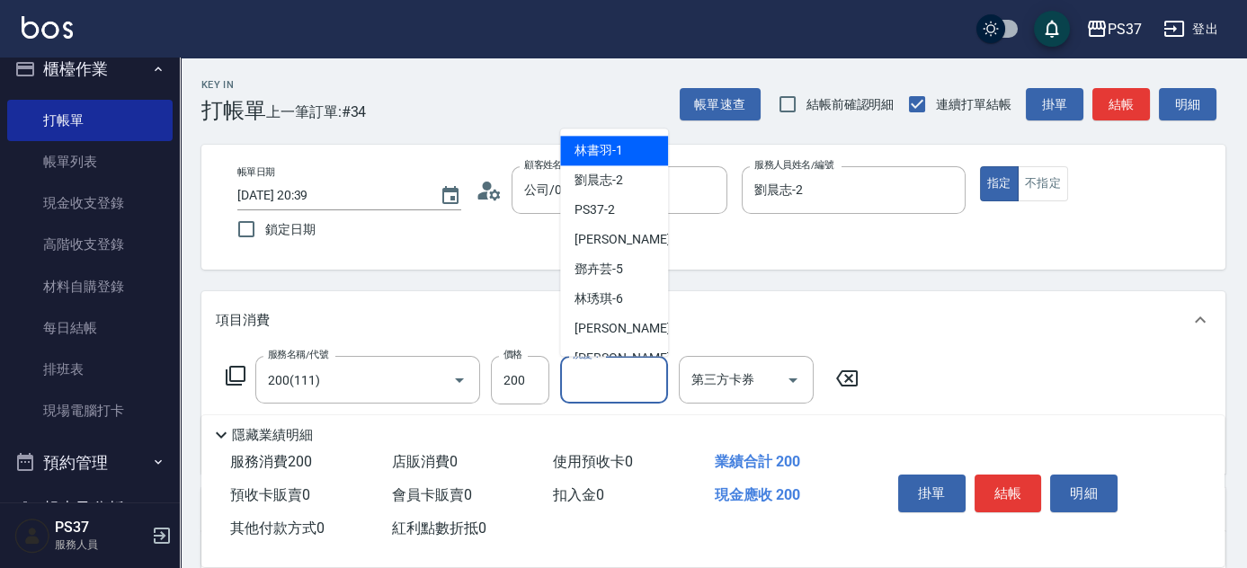
click at [616, 154] on span "林書羽 -1" at bounding box center [599, 151] width 49 height 19
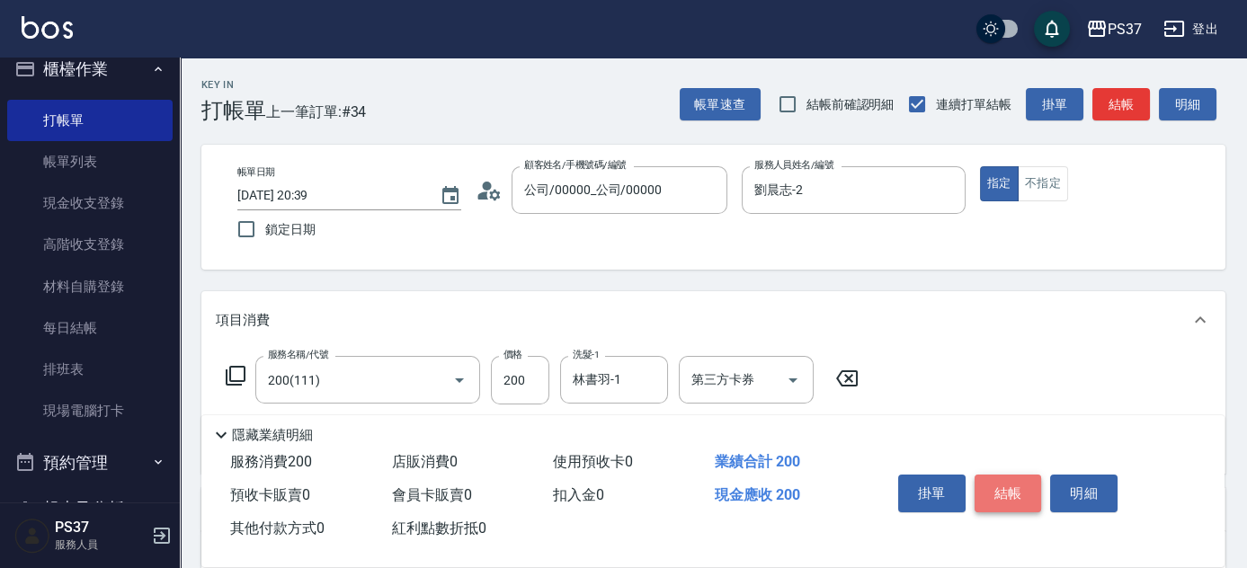
click at [1001, 475] on button "結帳" at bounding box center [1008, 494] width 67 height 38
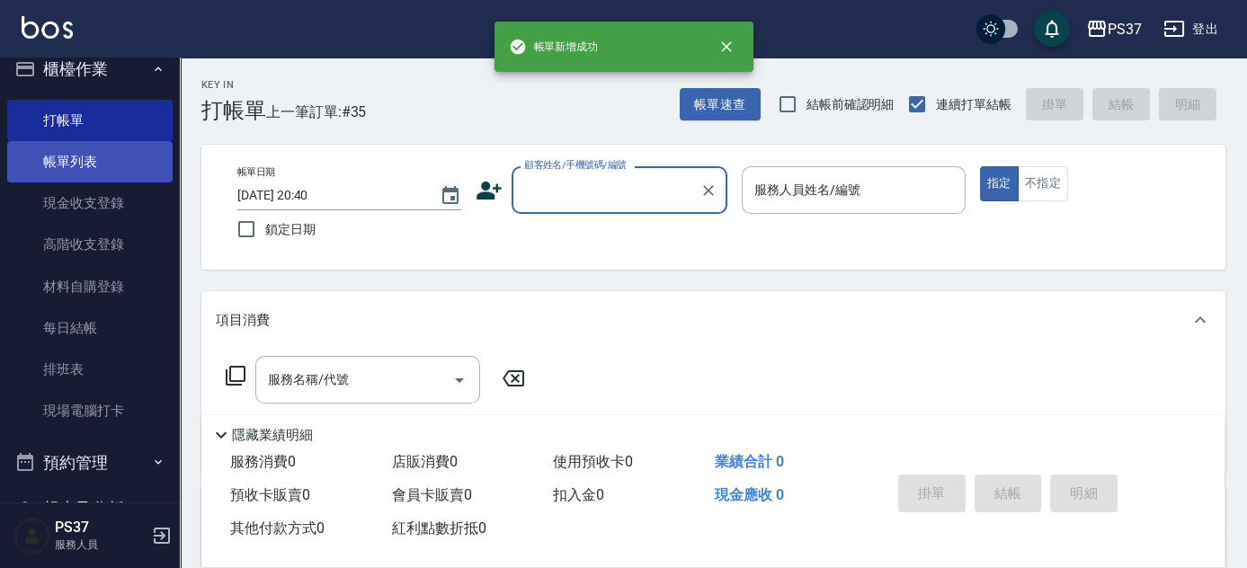
click at [71, 169] on link "帳單列表" at bounding box center [89, 161] width 165 height 41
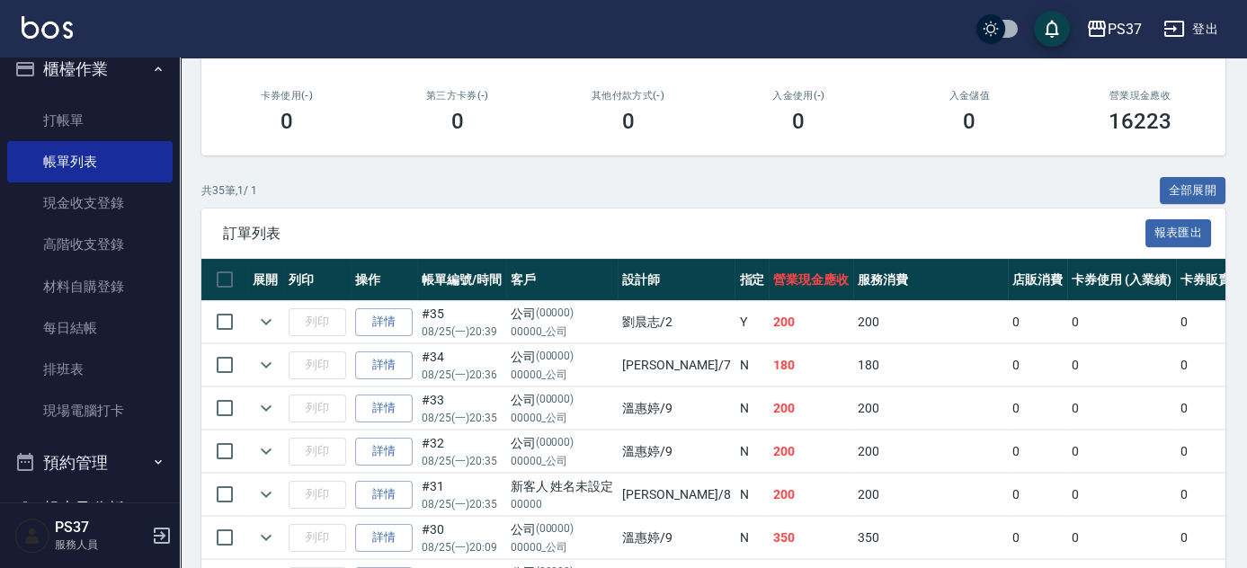
scroll to position [326, 0]
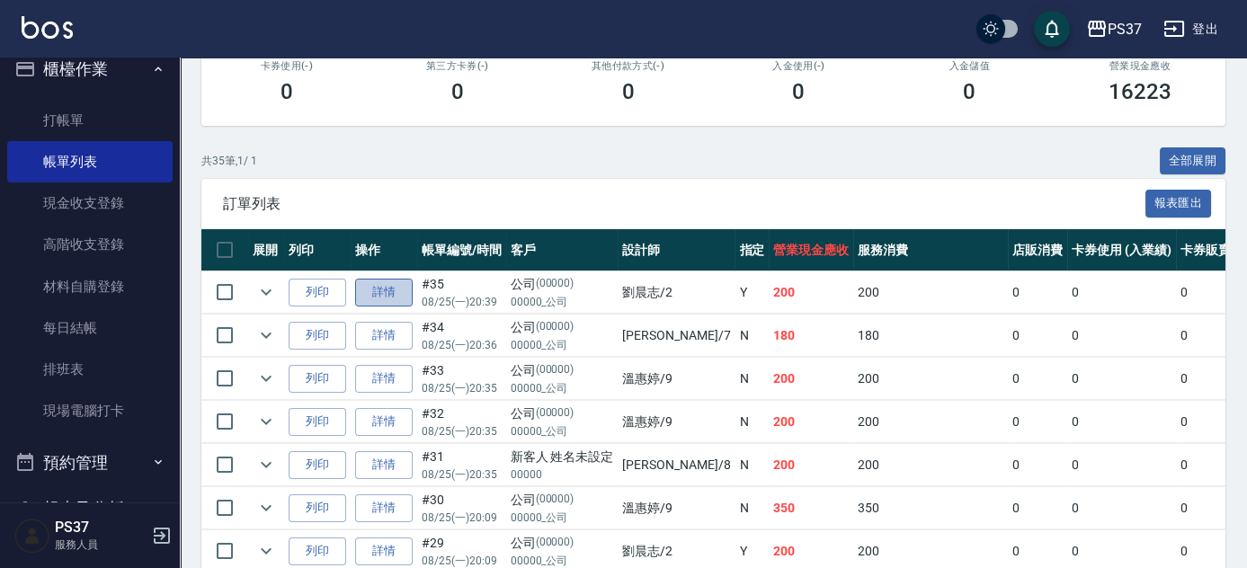
click at [398, 299] on link "詳情" at bounding box center [384, 293] width 58 height 28
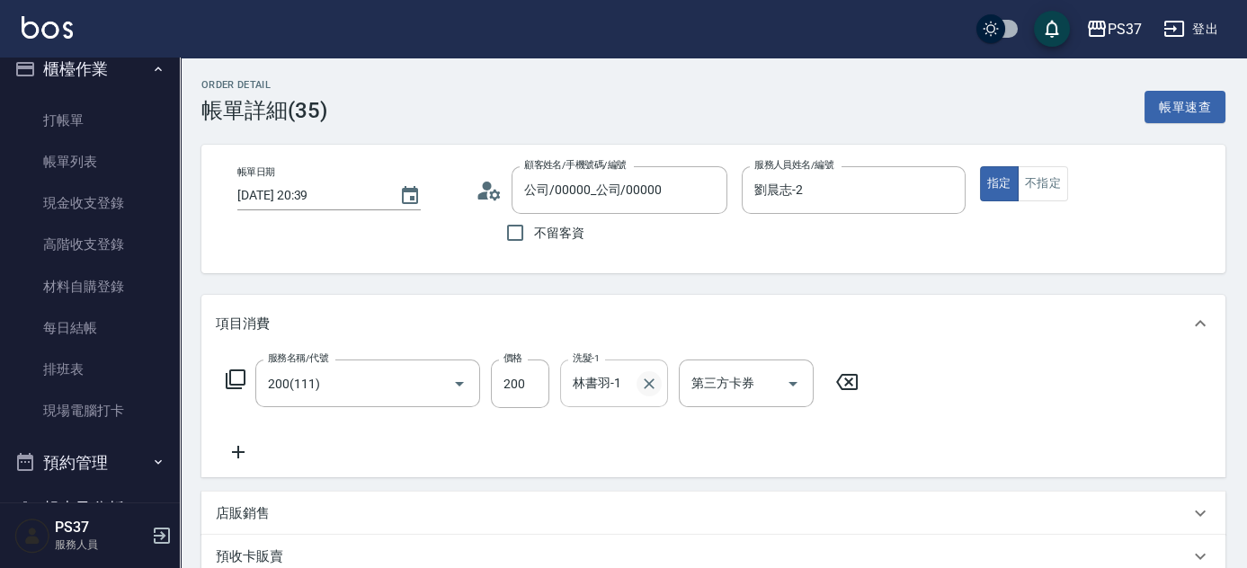
click at [655, 383] on icon "Clear" at bounding box center [649, 384] width 18 height 18
click at [585, 393] on input "洗髮-1" at bounding box center [614, 383] width 92 height 31
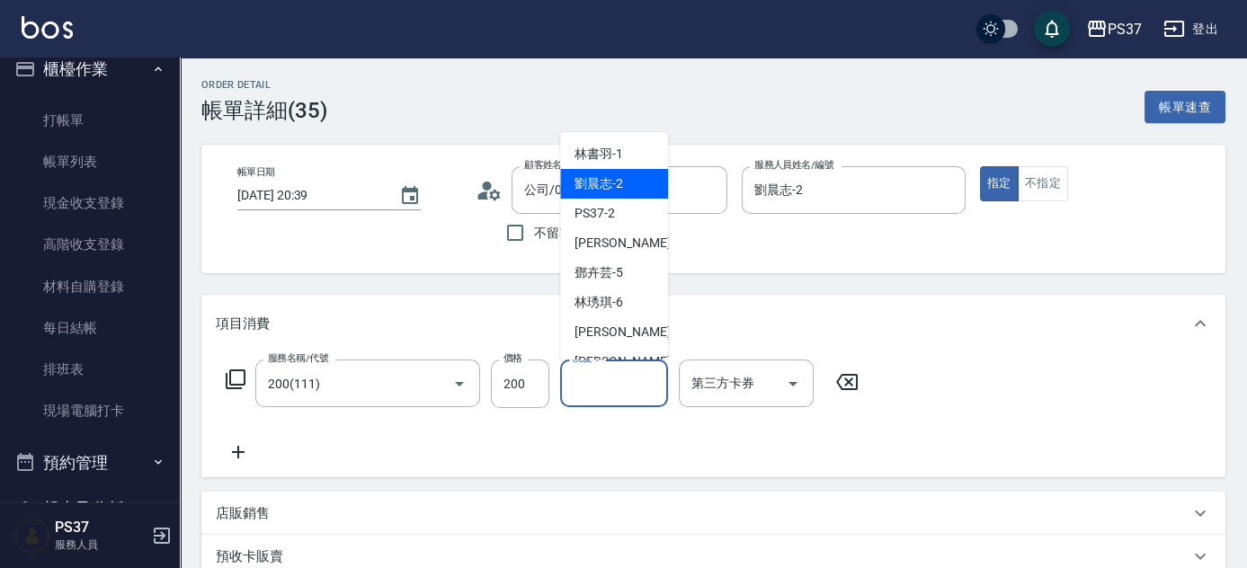
click at [600, 186] on span "劉晨志 -2" at bounding box center [599, 183] width 49 height 19
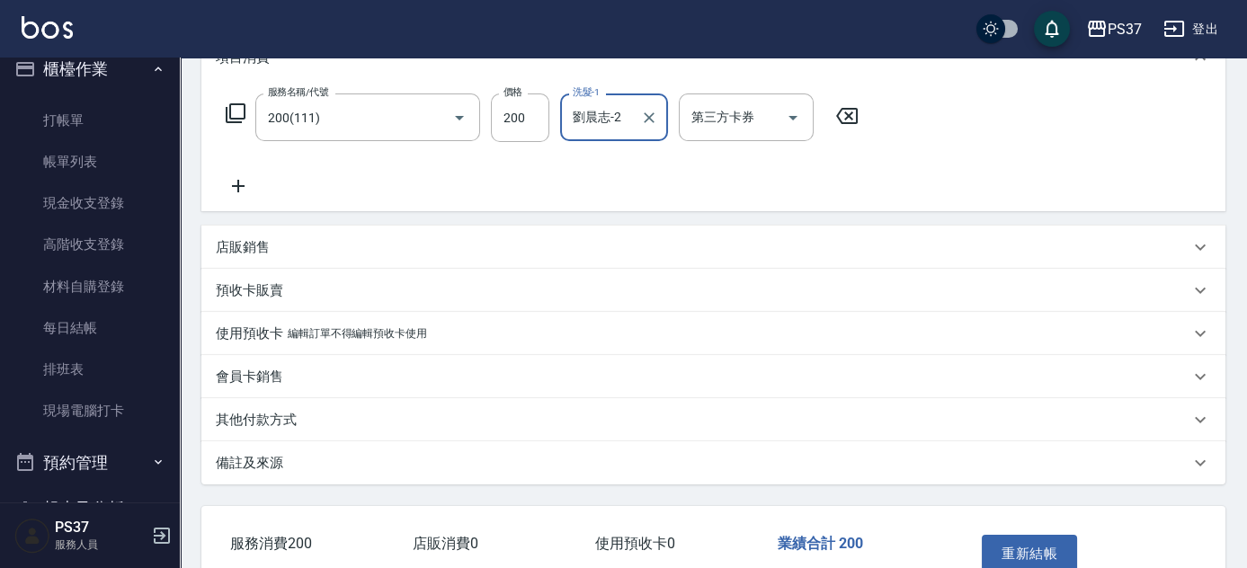
scroll to position [374, 0]
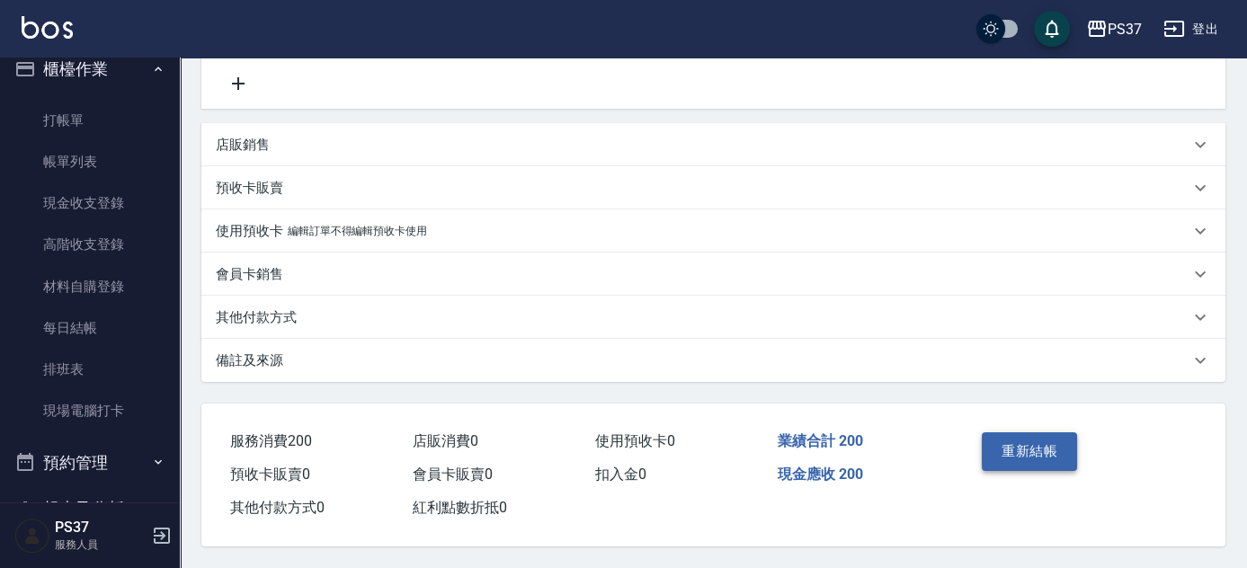
click at [1007, 442] on button "重新結帳" at bounding box center [1029, 452] width 95 height 38
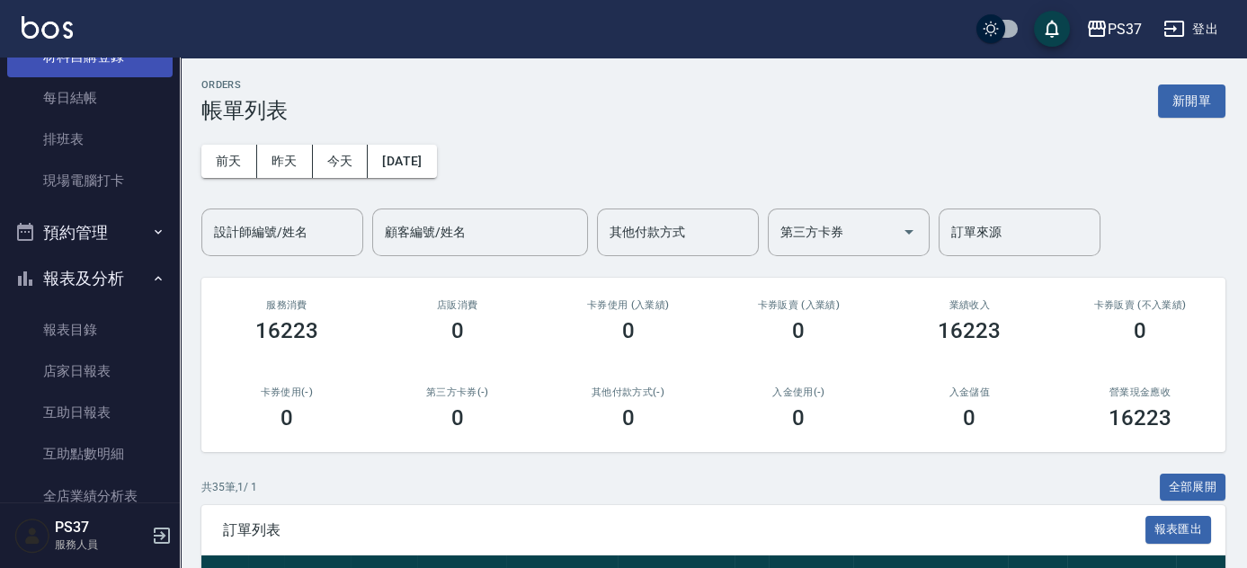
scroll to position [345, 0]
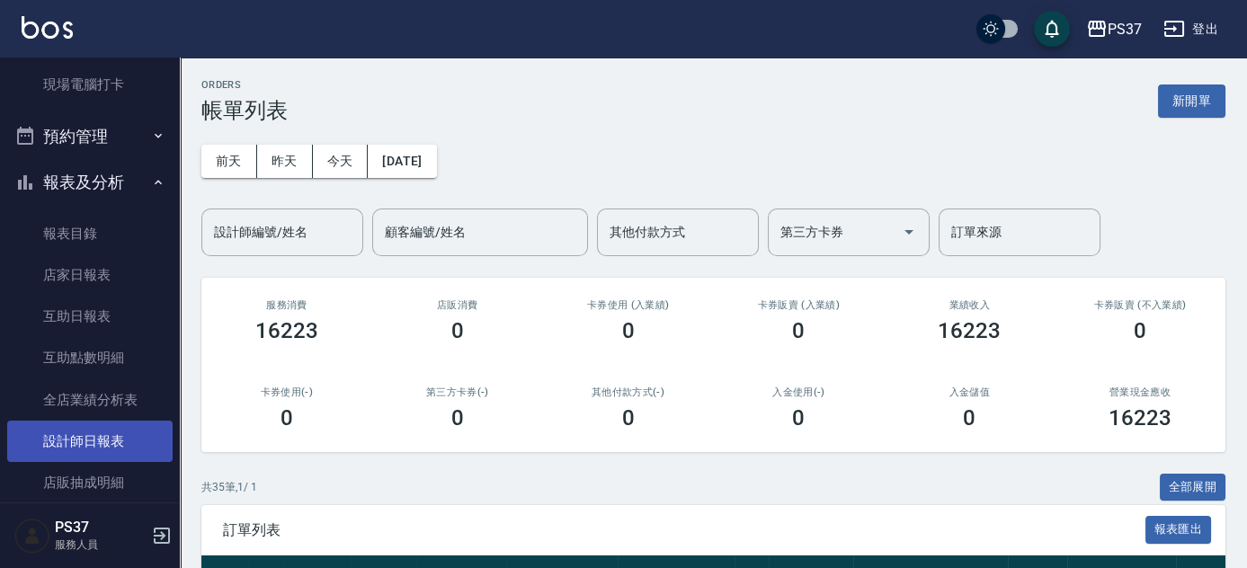
click at [95, 430] on link "設計師日報表" at bounding box center [89, 441] width 165 height 41
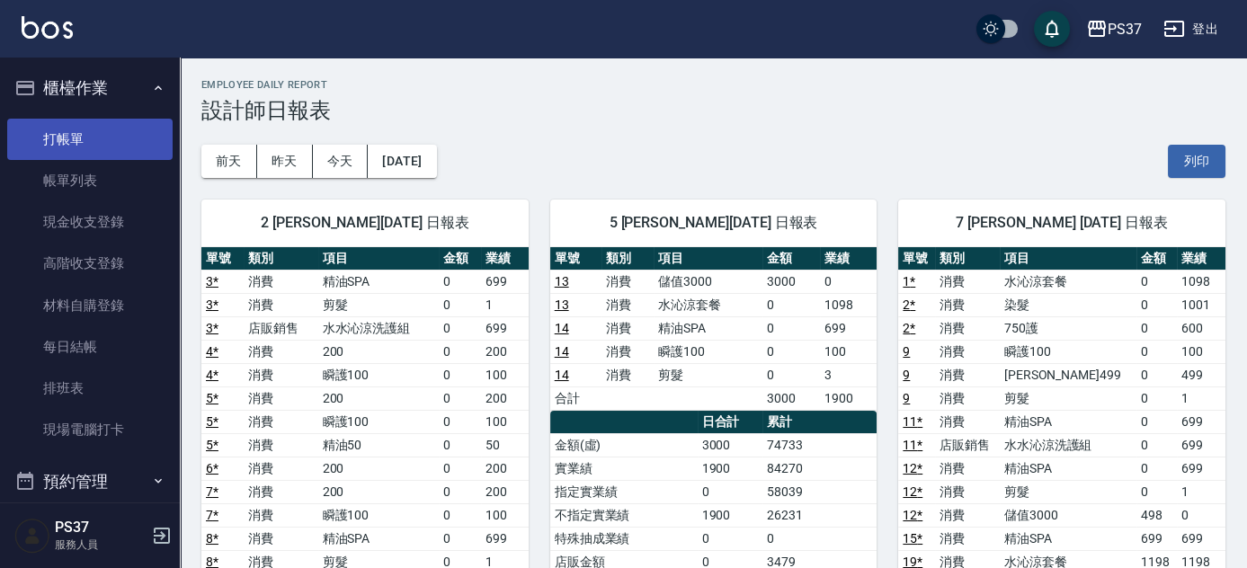
click at [94, 131] on link "打帳單" at bounding box center [89, 139] width 165 height 41
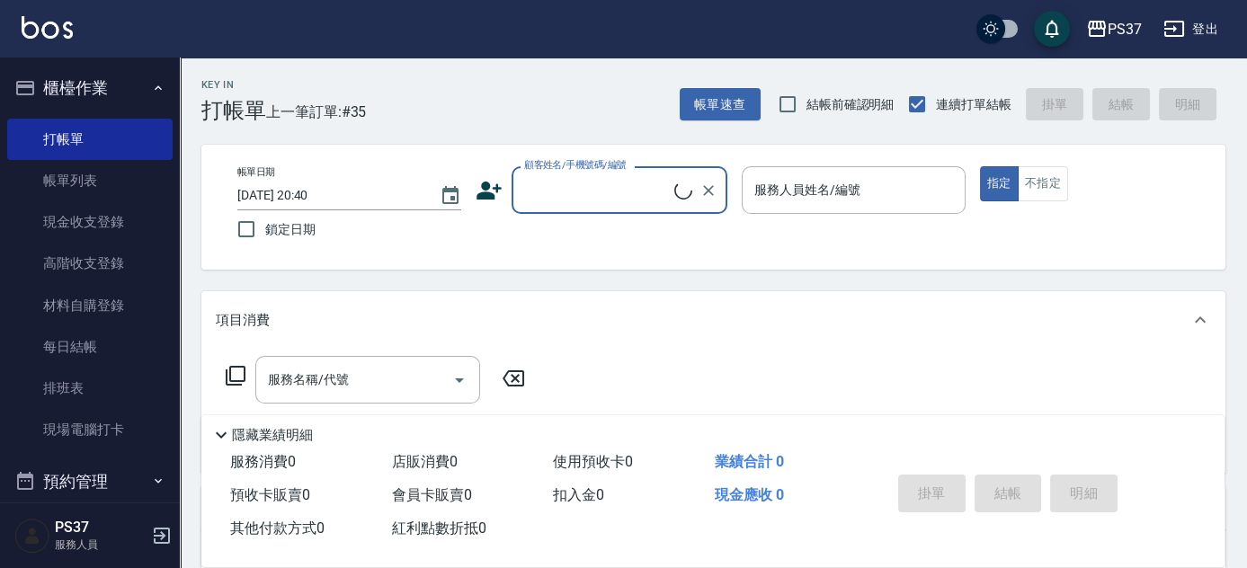
click at [644, 189] on input "顧客姓名/手機號碼/編號" at bounding box center [597, 189] width 155 height 31
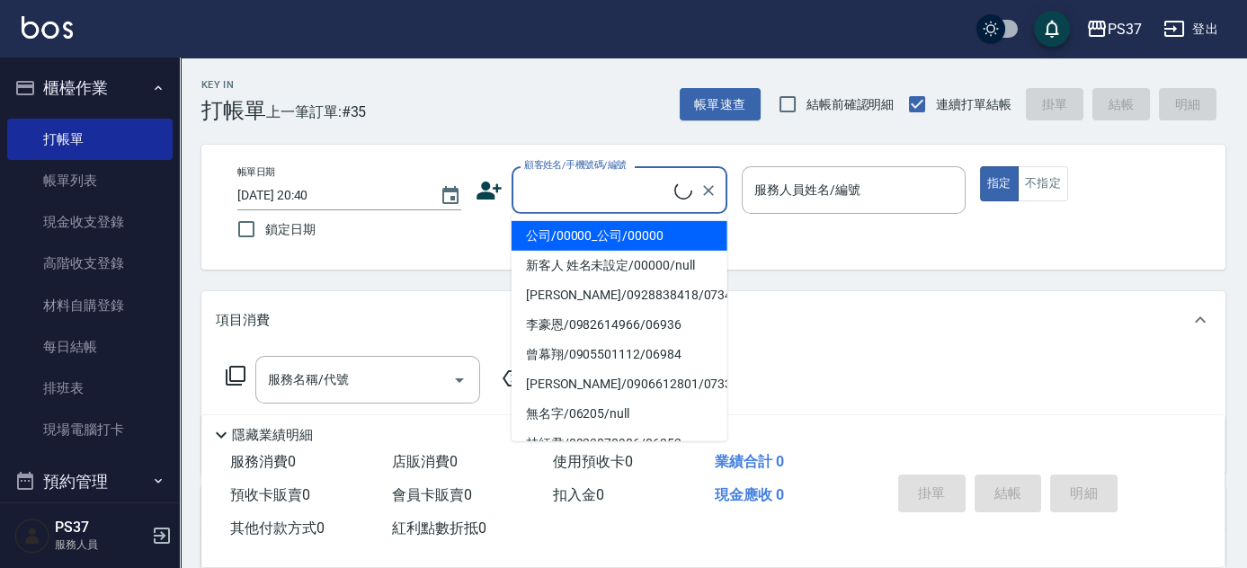
click at [635, 239] on li "公司/00000_公司/00000" at bounding box center [620, 236] width 216 height 30
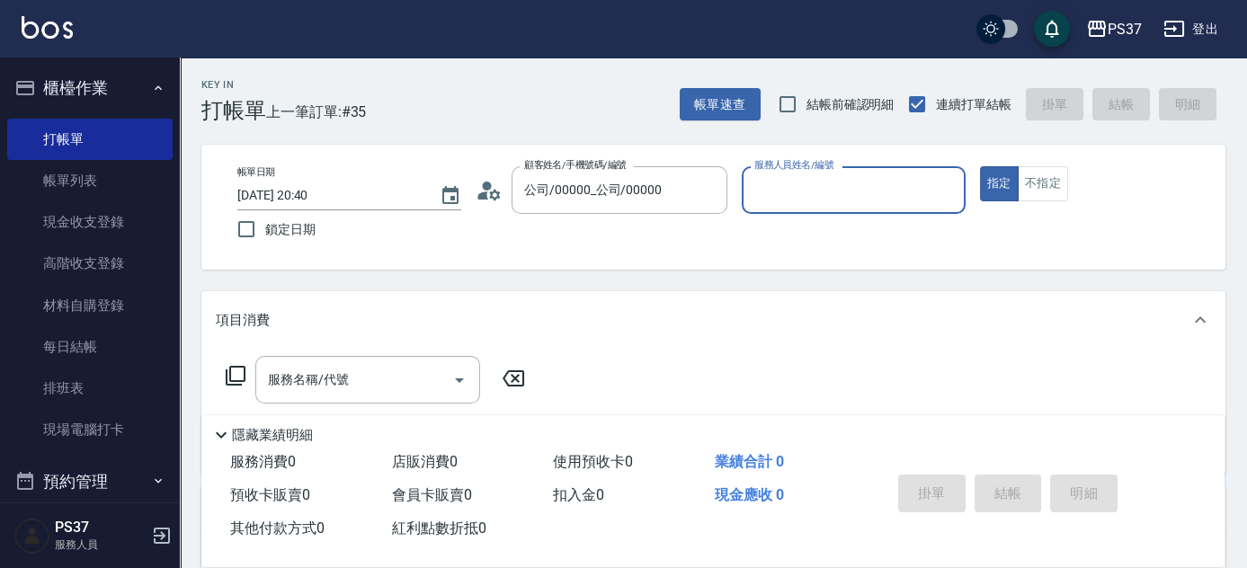
click at [782, 203] on input "服務人員姓名/編號" at bounding box center [854, 189] width 208 height 31
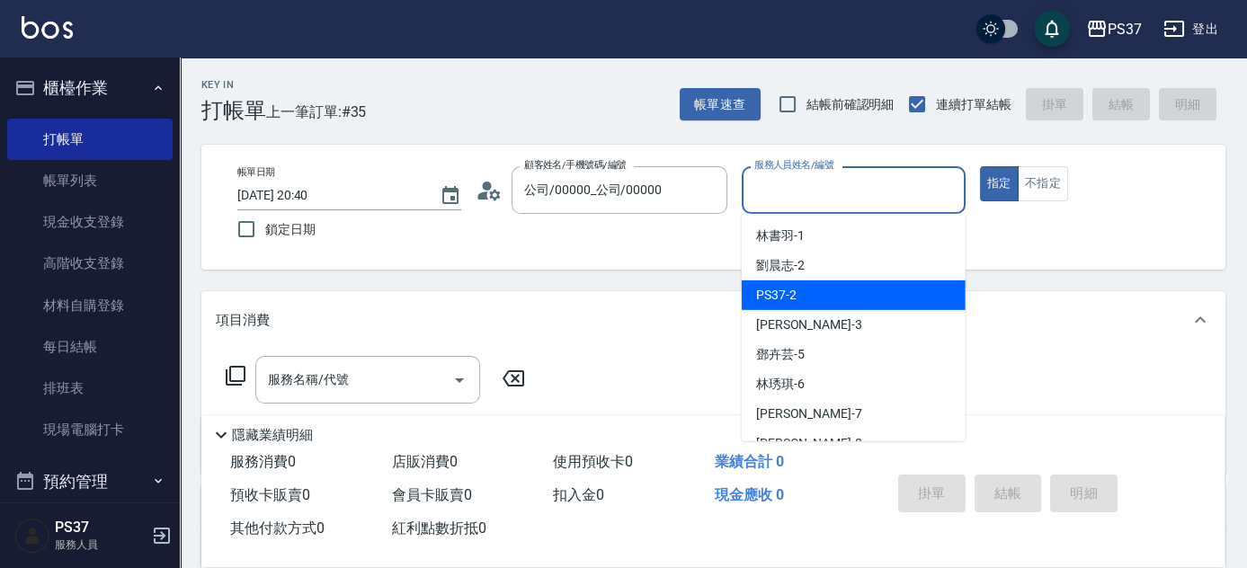
click at [813, 272] on div "劉晨志 -2" at bounding box center [854, 266] width 224 height 30
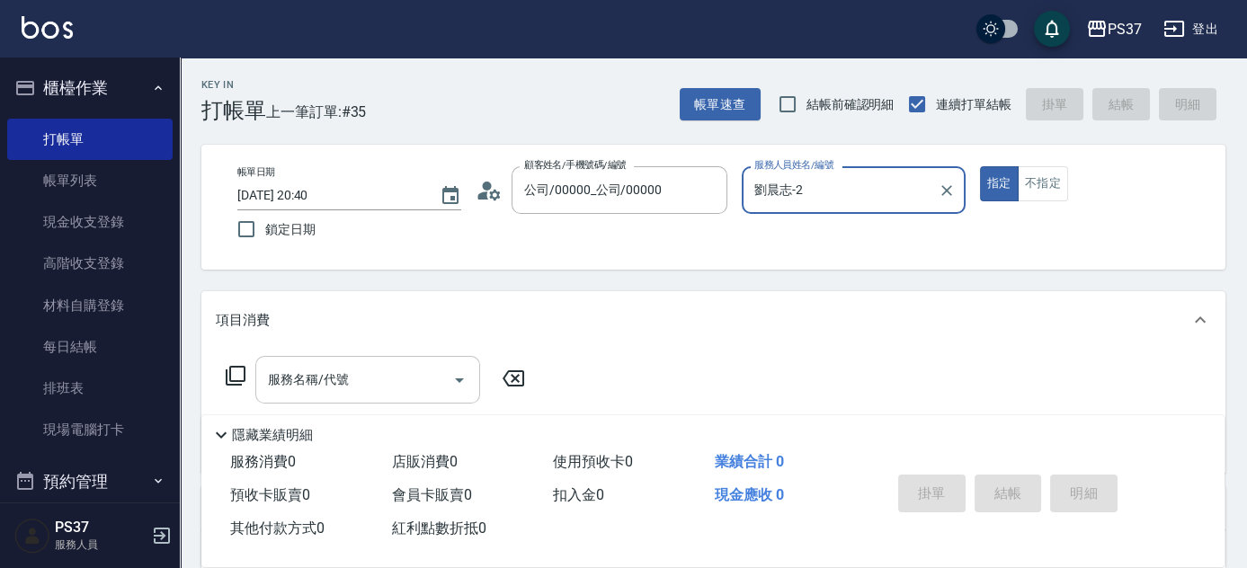
click at [362, 402] on div "服務名稱/代號" at bounding box center [367, 380] width 225 height 48
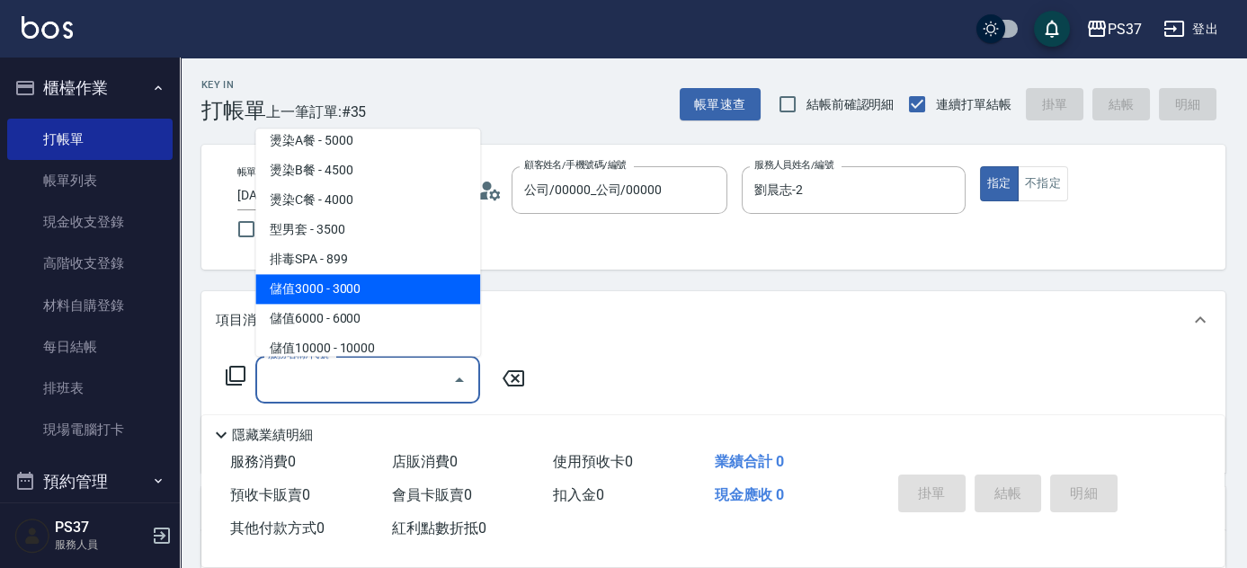
scroll to position [2043, 0]
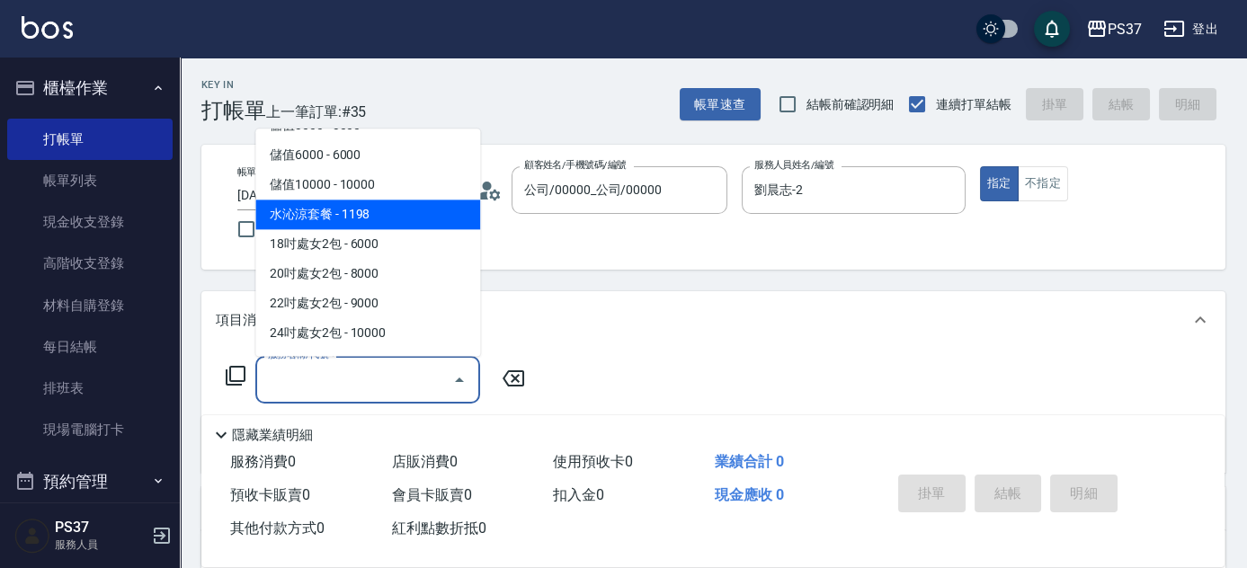
click at [408, 212] on span "水沁涼套餐 - 1198" at bounding box center [367, 216] width 225 height 30
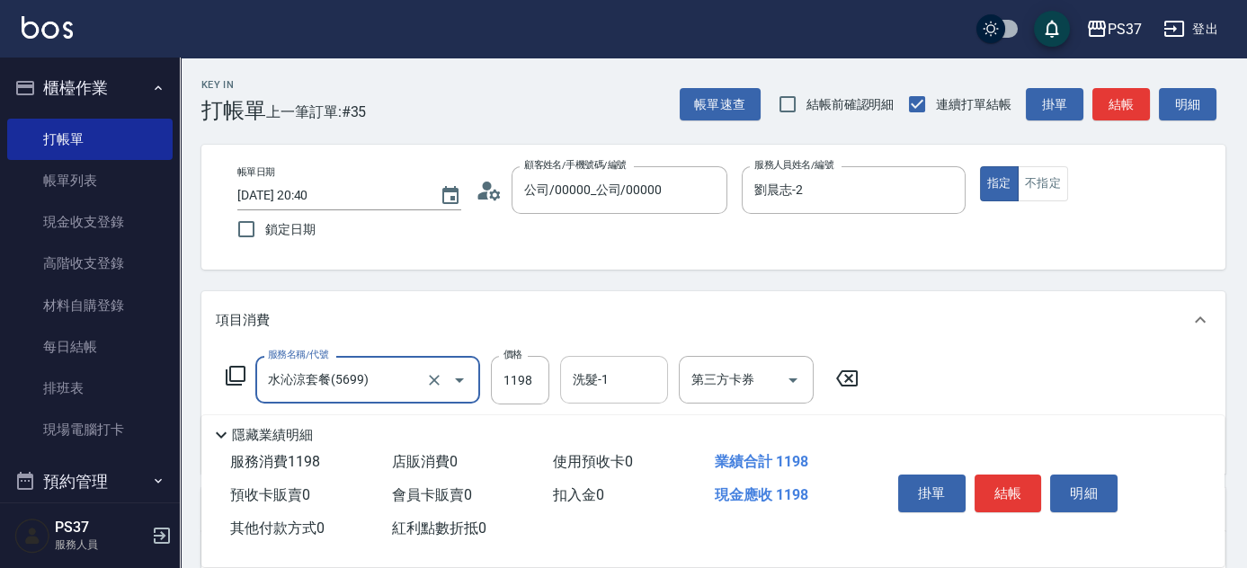
click at [612, 387] on input "洗髮-1" at bounding box center [614, 379] width 92 height 31
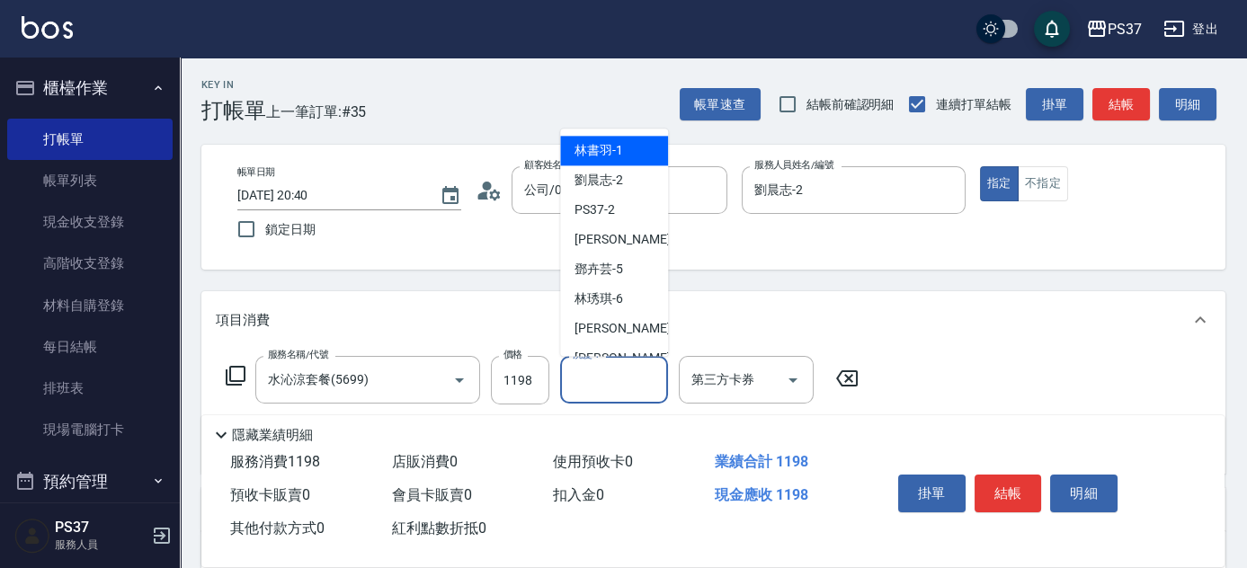
click at [620, 158] on span "林書羽 -1" at bounding box center [599, 151] width 49 height 19
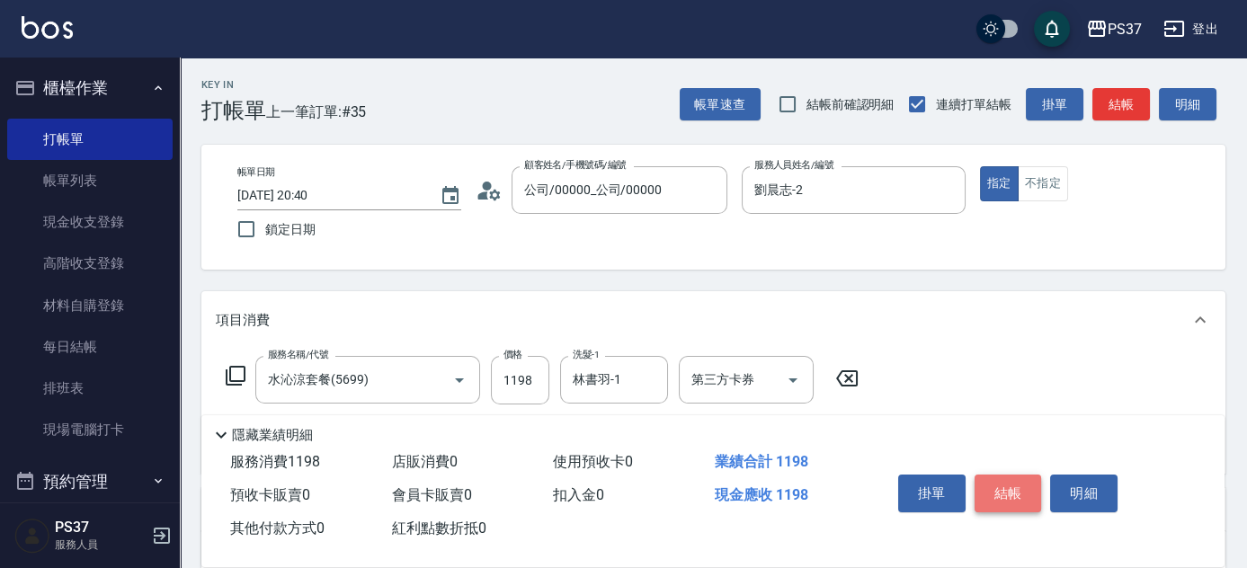
click at [1014, 498] on button "結帳" at bounding box center [1008, 494] width 67 height 38
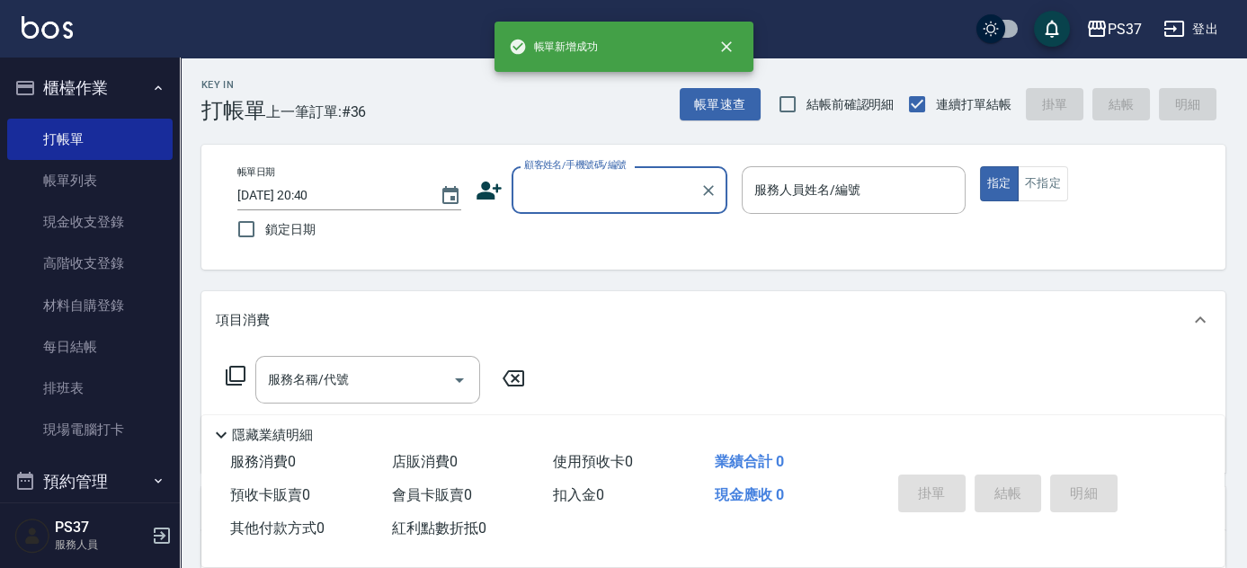
click at [619, 191] on input "顧客姓名/手機號碼/編號" at bounding box center [606, 189] width 173 height 31
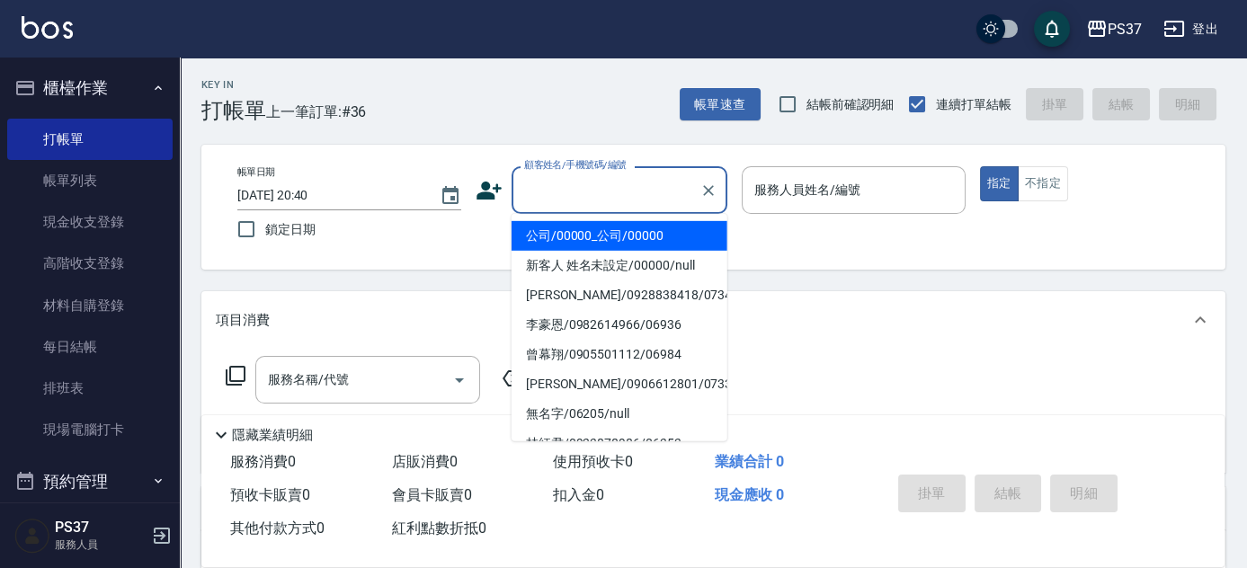
drag, startPoint x: 619, startPoint y: 233, endPoint x: 642, endPoint y: 229, distance: 23.7
click at [619, 232] on li "公司/00000_公司/00000" at bounding box center [620, 236] width 216 height 30
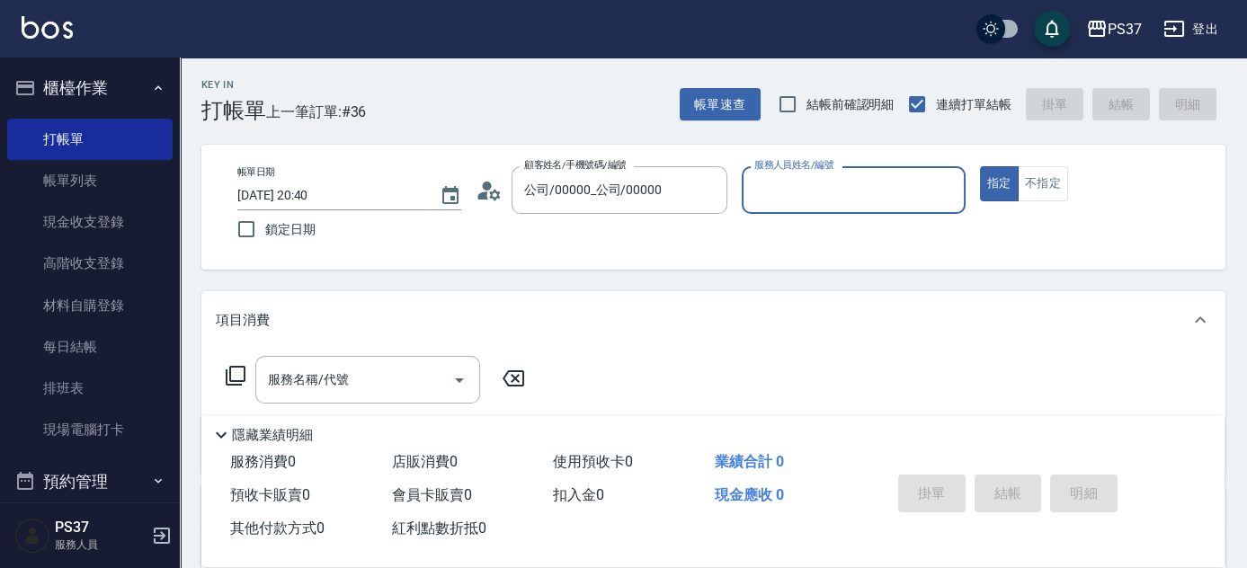
click at [763, 200] on input "服務人員姓名/編號" at bounding box center [854, 189] width 208 height 31
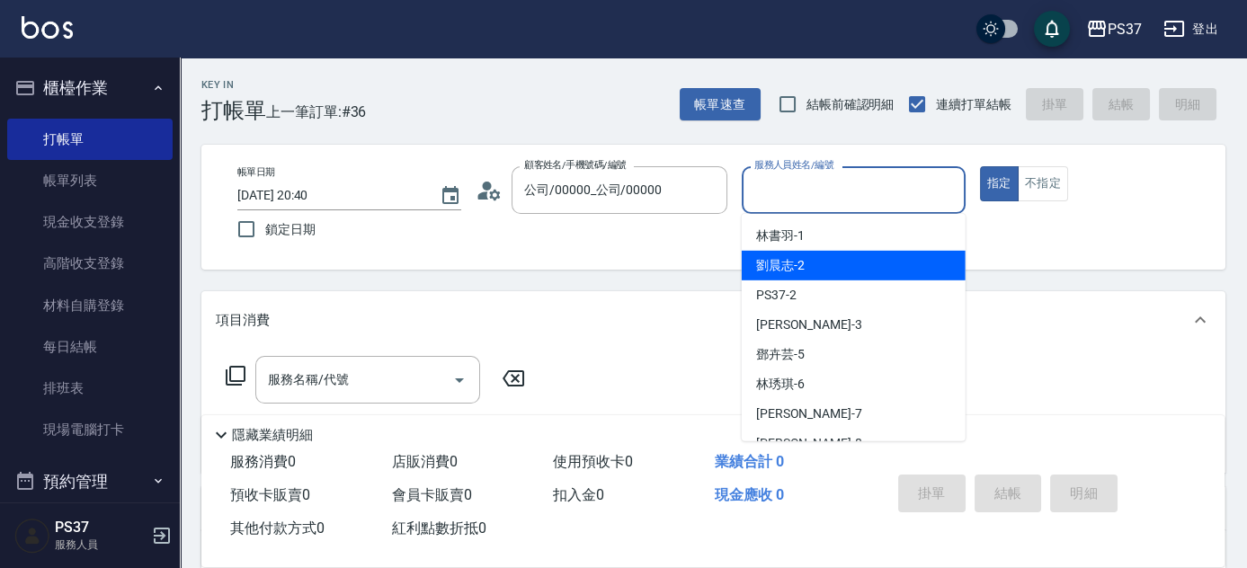
click at [821, 278] on div "劉晨志 -2" at bounding box center [854, 266] width 224 height 30
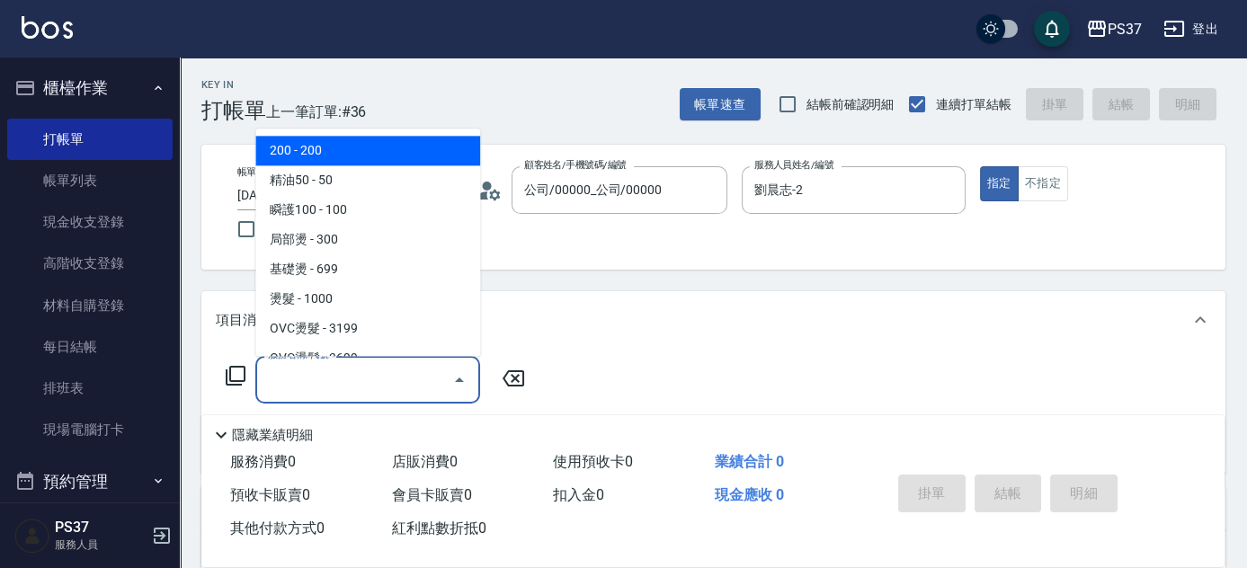
click at [393, 369] on input "服務名稱/代號" at bounding box center [355, 379] width 182 height 31
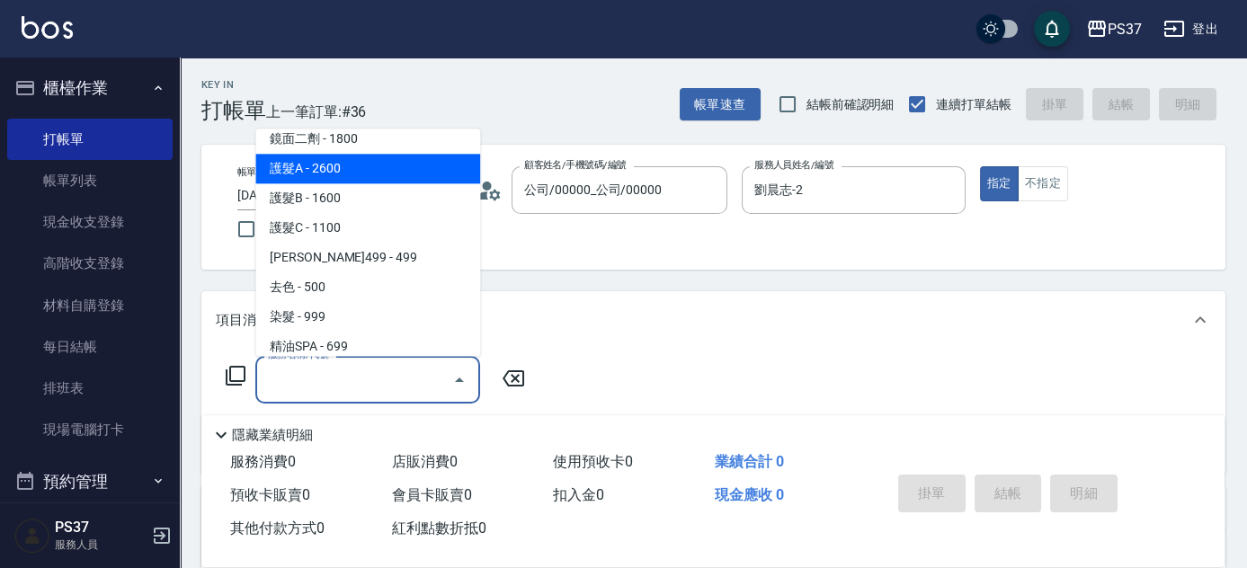
scroll to position [899, 0]
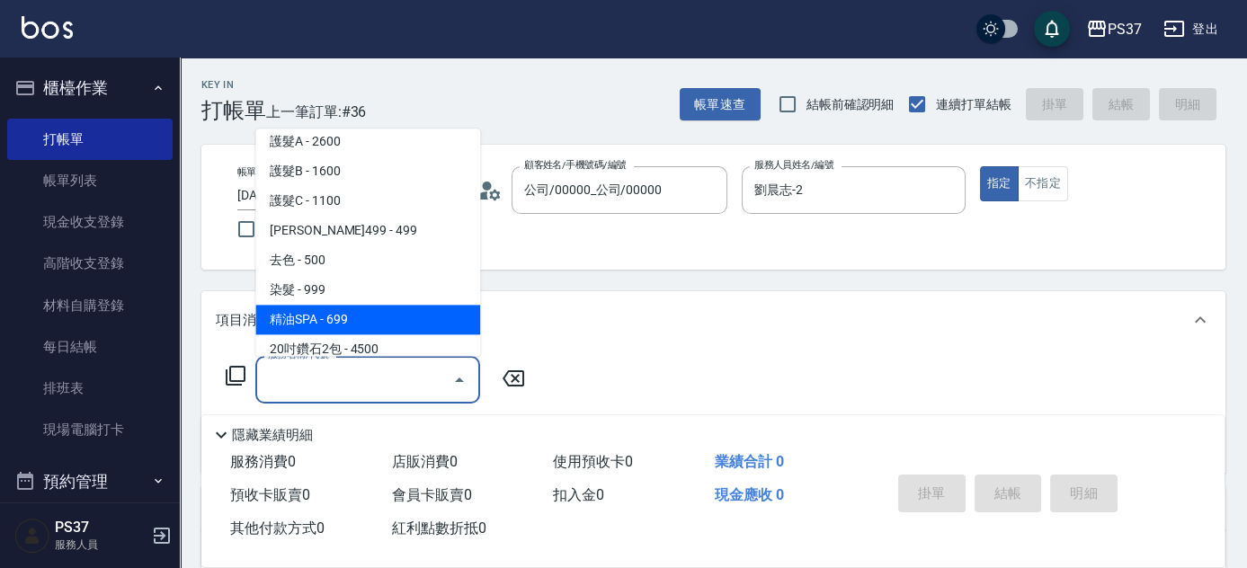
click at [393, 321] on span "精油SPA - 699" at bounding box center [367, 321] width 225 height 30
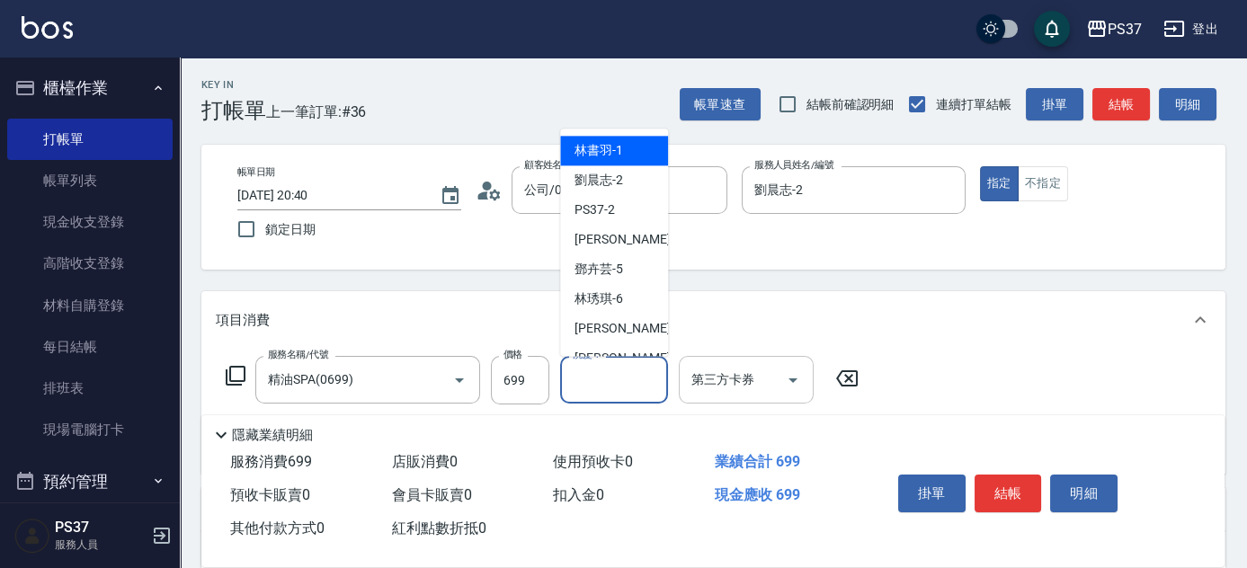
click at [604, 386] on input "洗髮-1" at bounding box center [614, 379] width 92 height 31
click at [629, 192] on div "劉晨志 -2" at bounding box center [614, 181] width 108 height 30
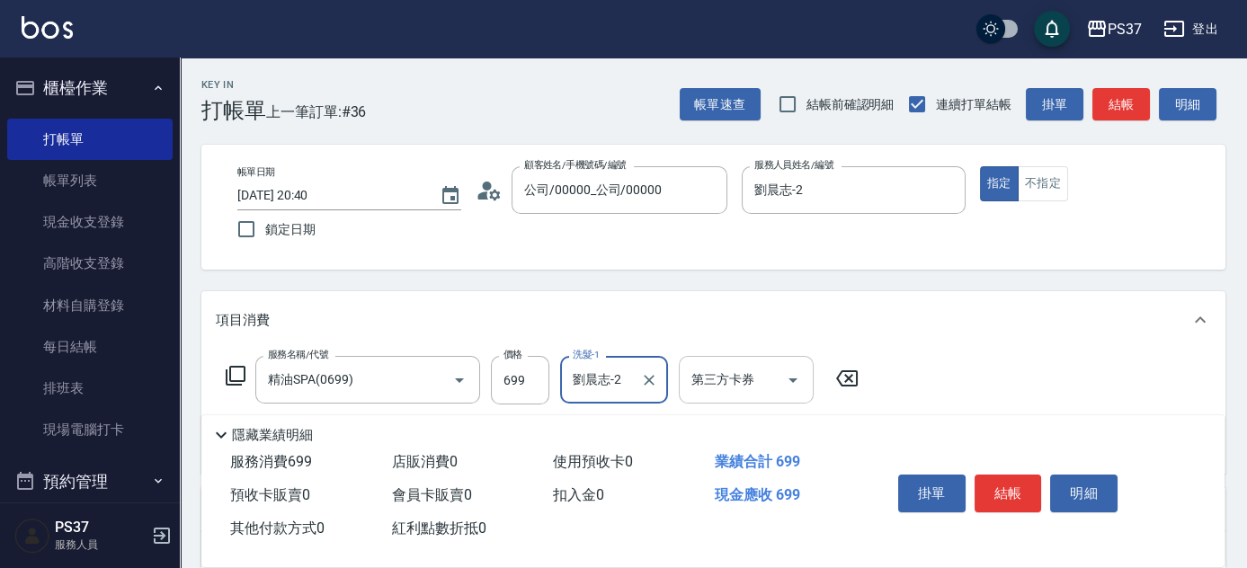
click at [792, 379] on icon "Open" at bounding box center [793, 381] width 9 height 4
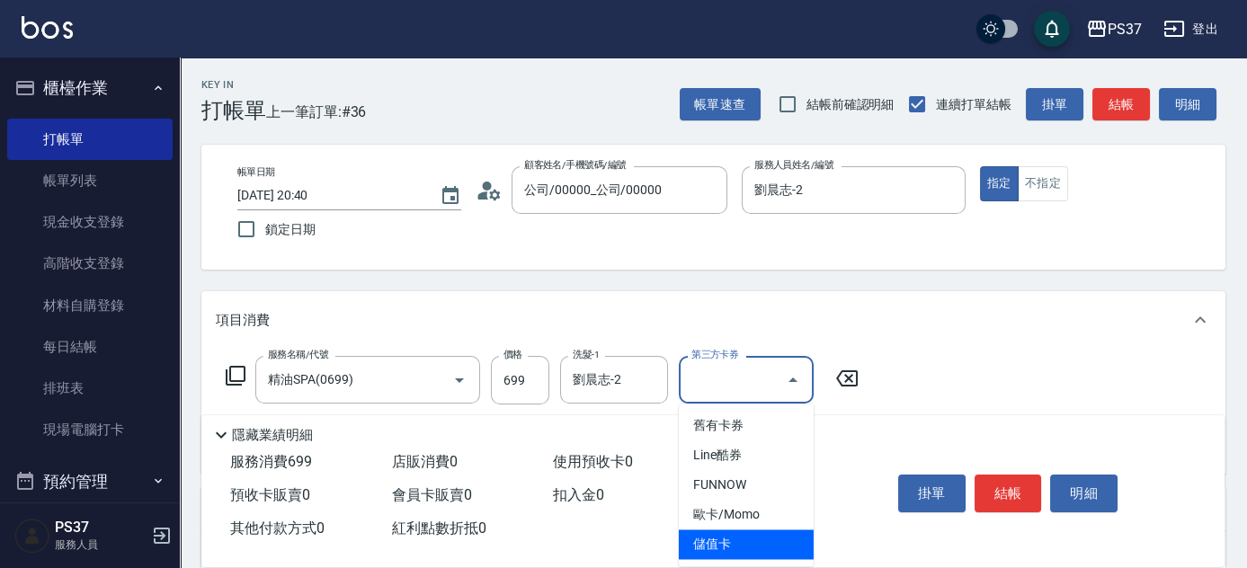
click at [773, 538] on span "儲值卡" at bounding box center [746, 545] width 135 height 30
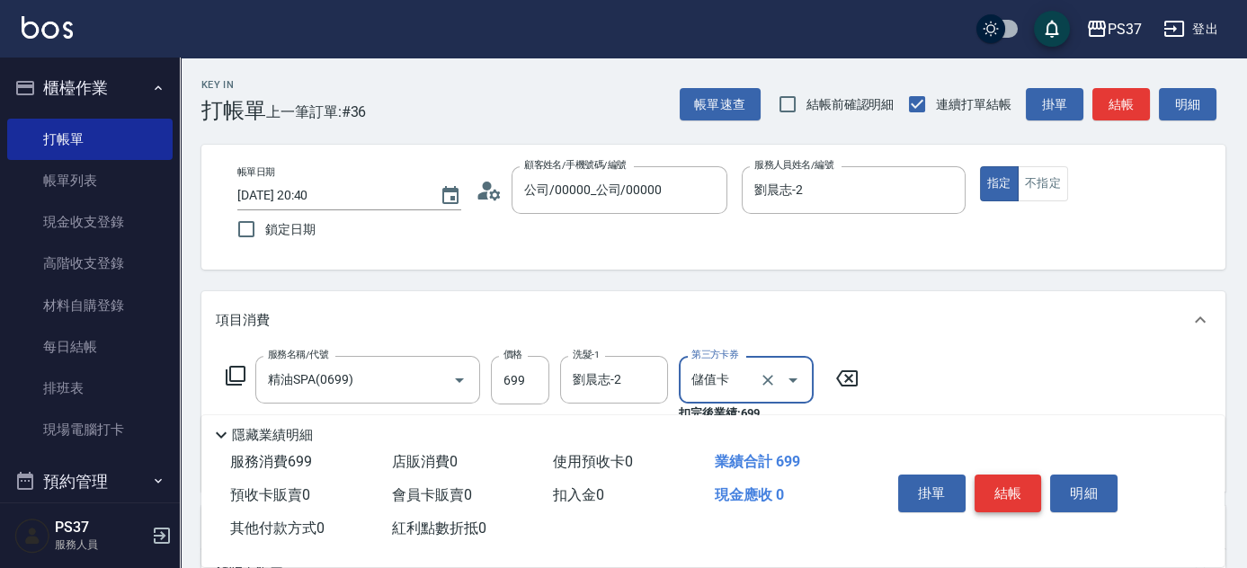
click at [987, 486] on button "結帳" at bounding box center [1008, 494] width 67 height 38
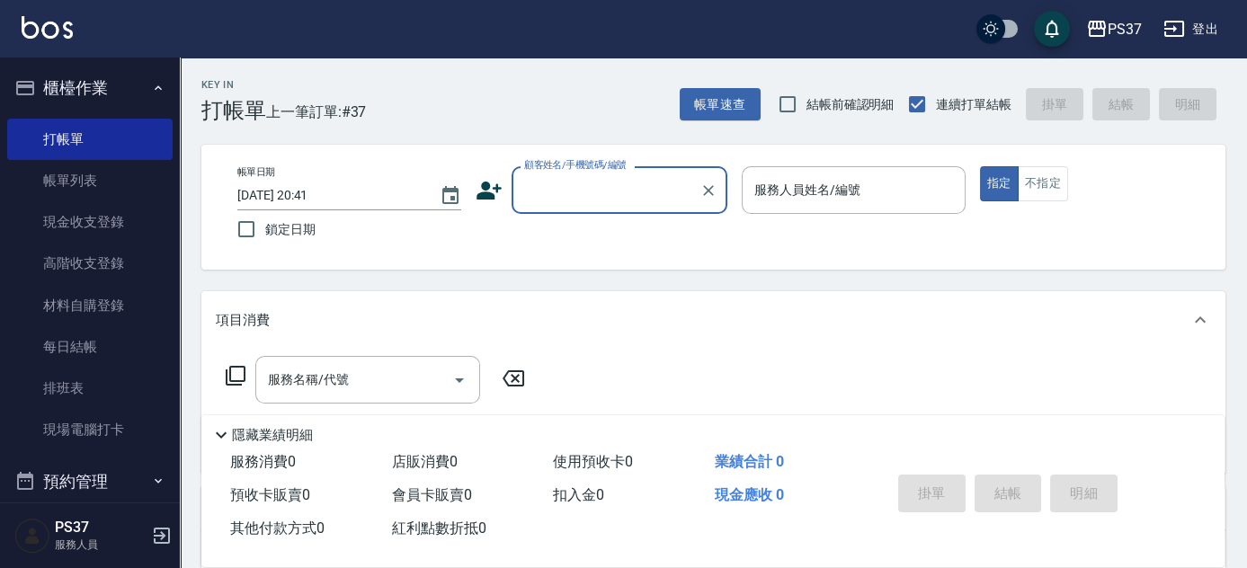
drag, startPoint x: 158, startPoint y: 198, endPoint x: 529, endPoint y: 208, distance: 370.7
click at [529, 208] on div "顧客姓名/手機號碼/編號" at bounding box center [620, 190] width 216 height 48
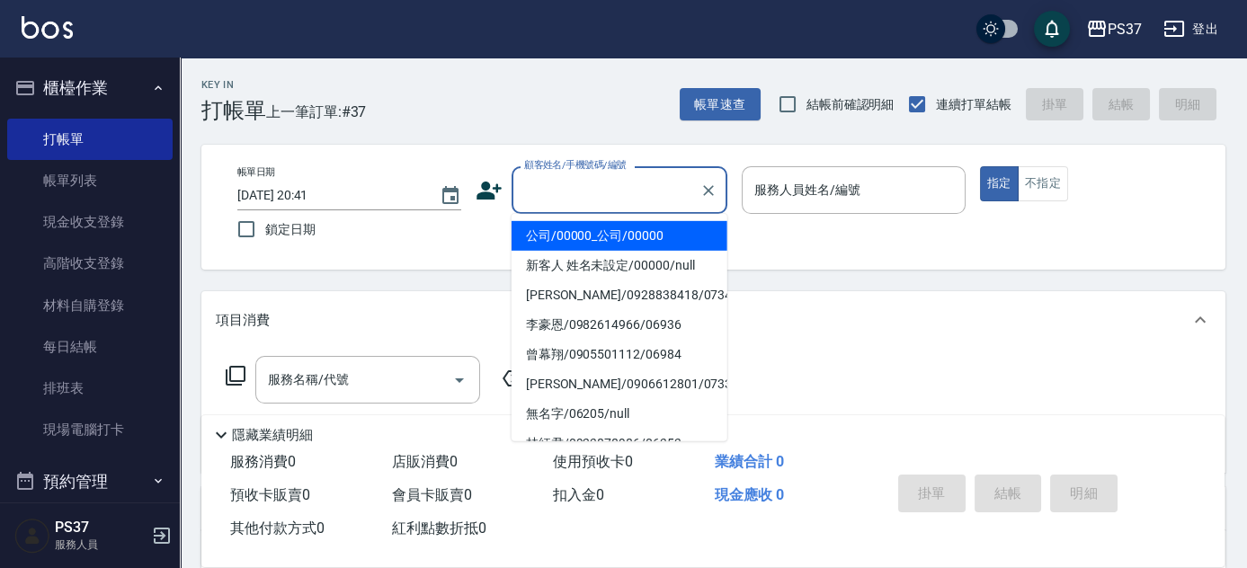
click at [554, 229] on li "公司/00000_公司/00000" at bounding box center [620, 236] width 216 height 30
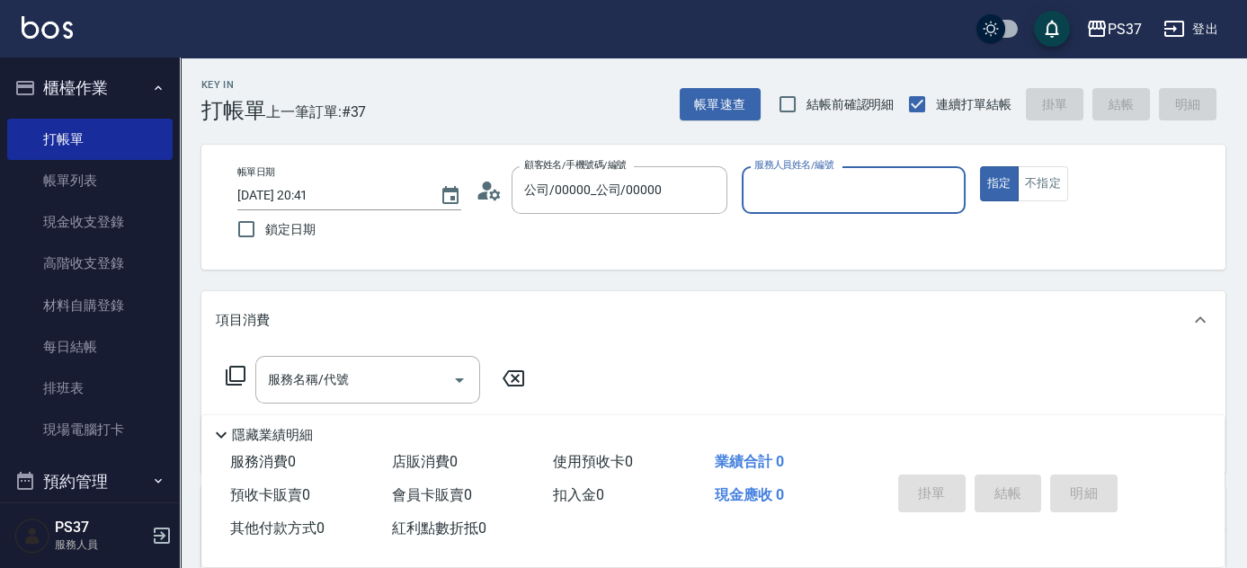
click at [788, 201] on input "服務人員姓名/編號" at bounding box center [854, 189] width 208 height 31
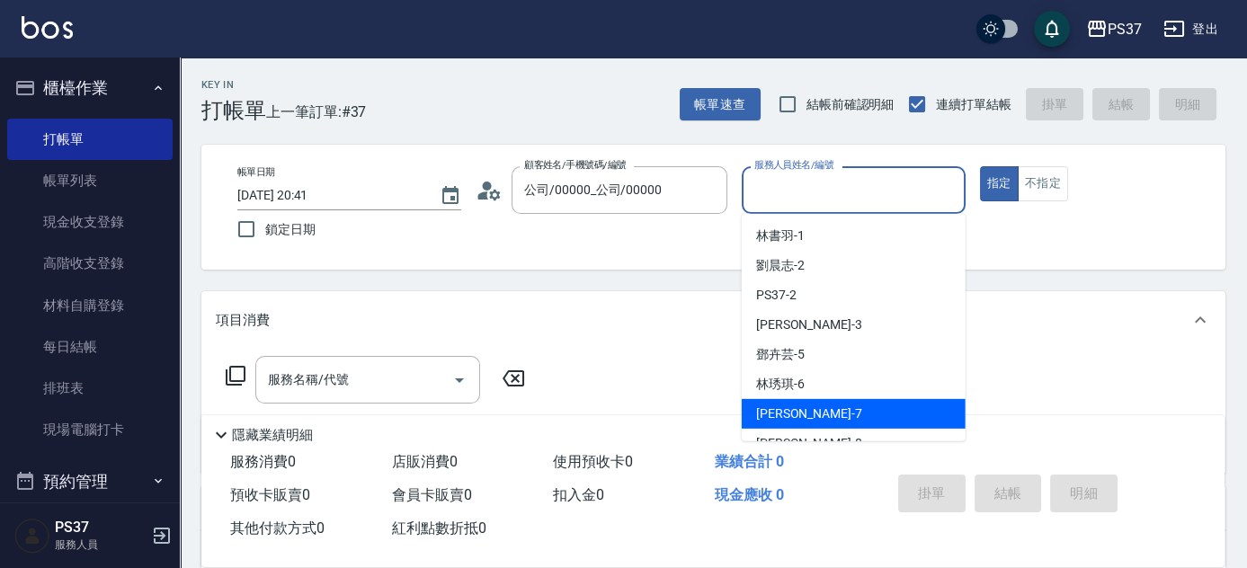
click at [813, 405] on div "[PERSON_NAME] -7" at bounding box center [854, 414] width 224 height 30
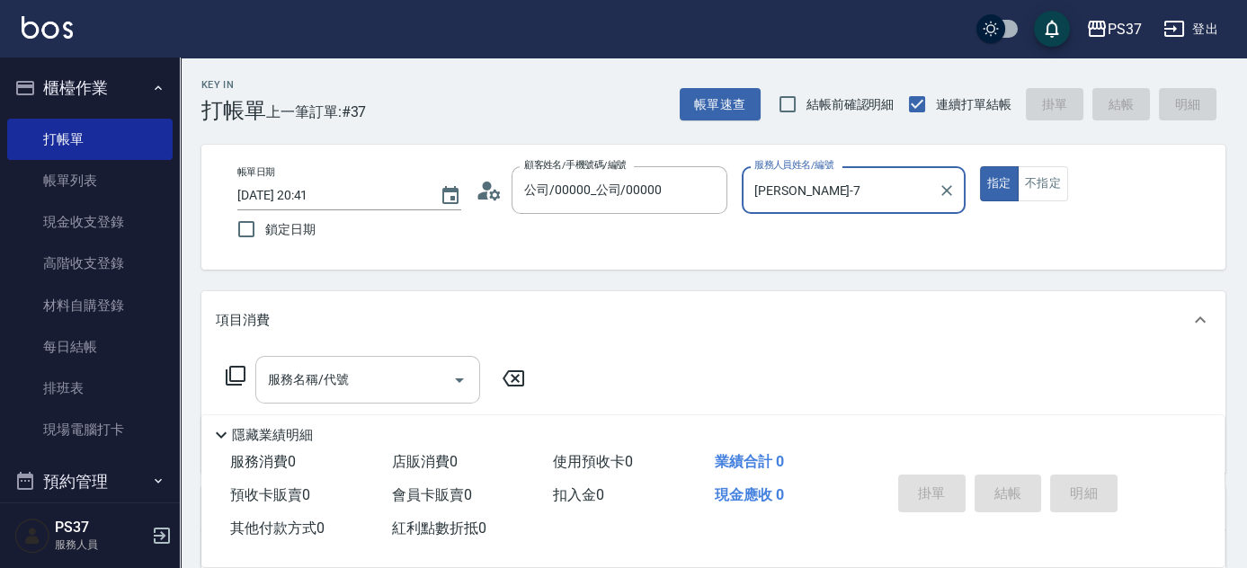
click at [401, 380] on input "服務名稱/代號" at bounding box center [355, 379] width 182 height 31
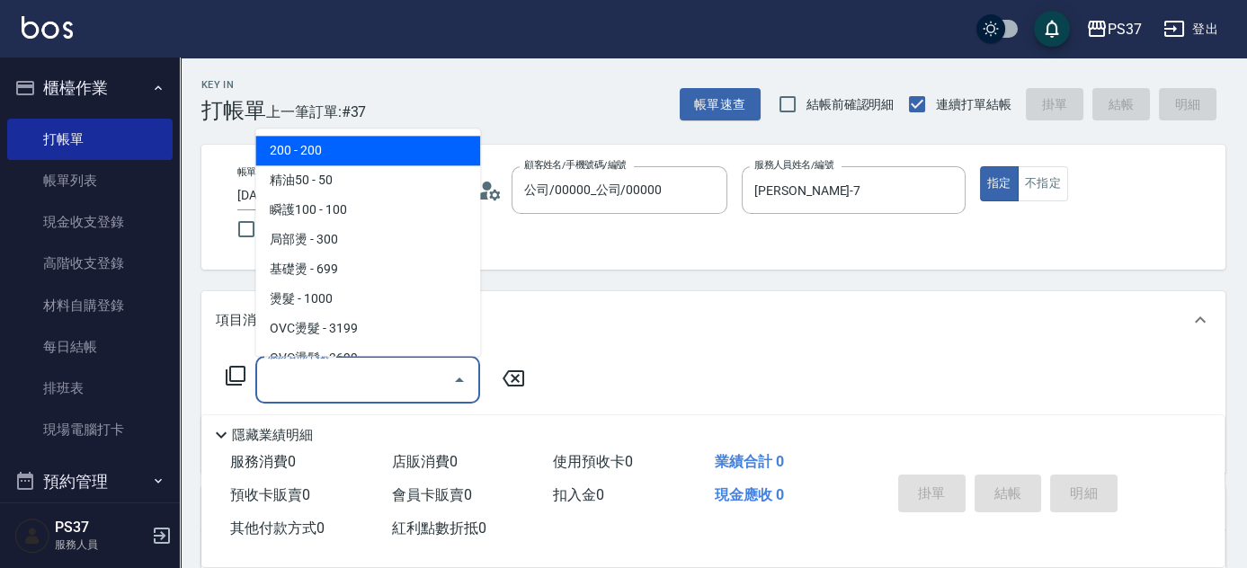
click at [355, 158] on span "200 - 200" at bounding box center [367, 152] width 225 height 30
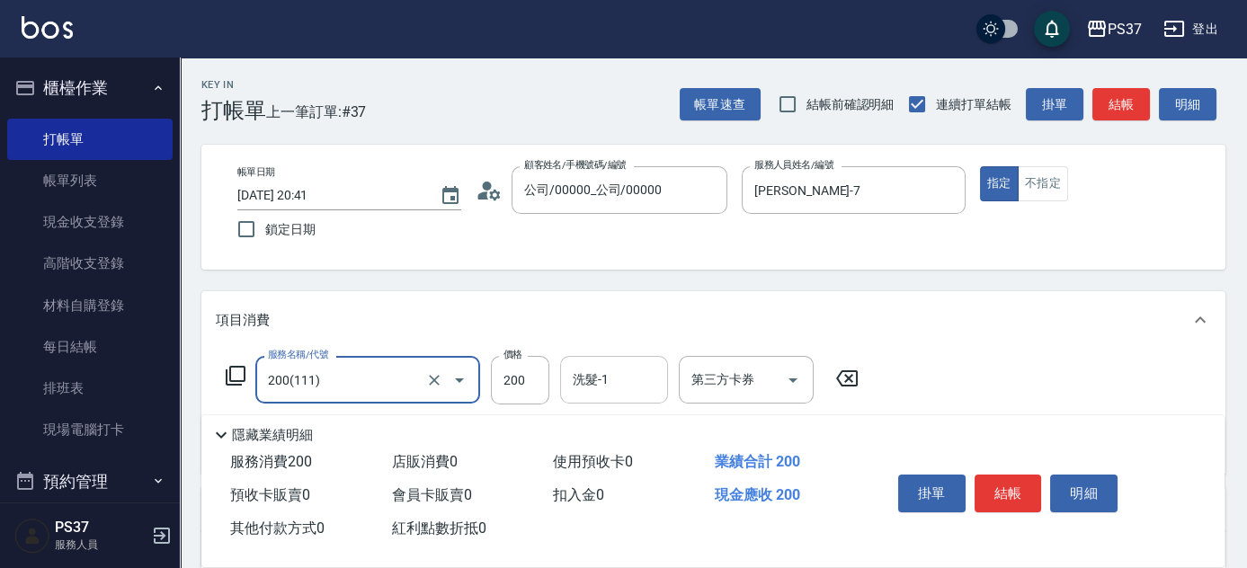
click at [602, 392] on input "洗髮-1" at bounding box center [614, 379] width 92 height 31
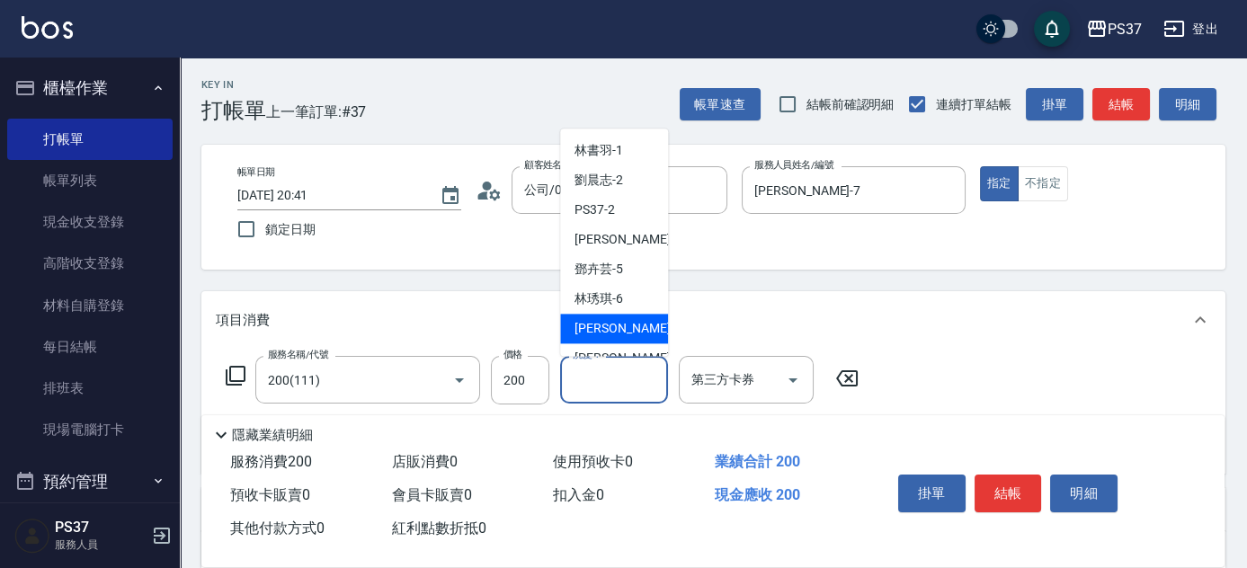
click at [603, 324] on span "[PERSON_NAME] -7" at bounding box center [628, 329] width 106 height 19
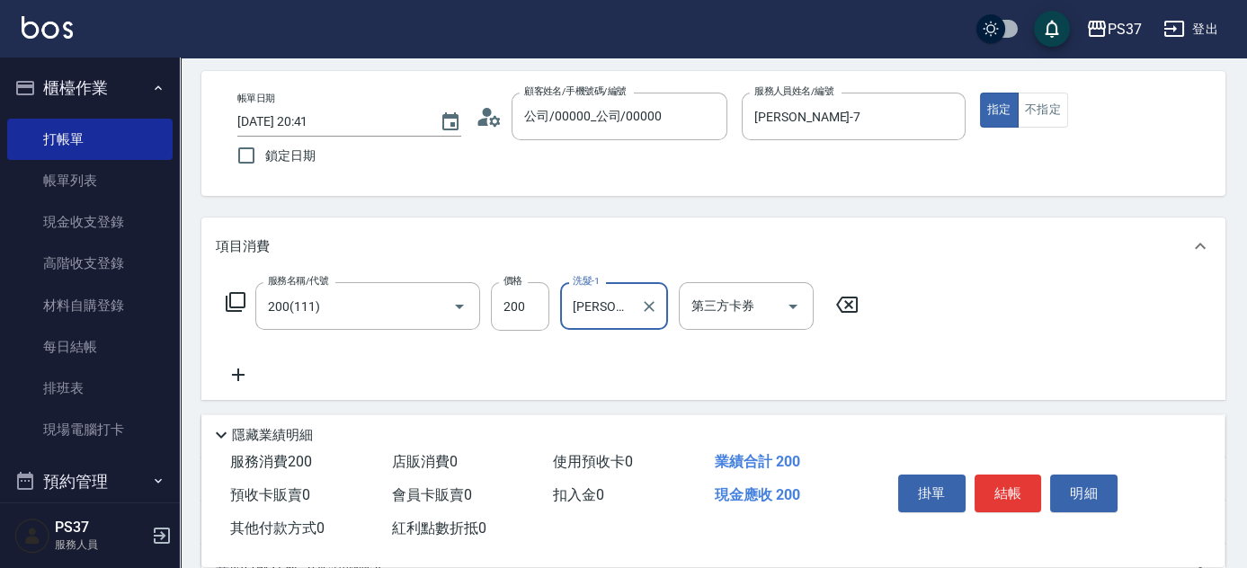
scroll to position [163, 0]
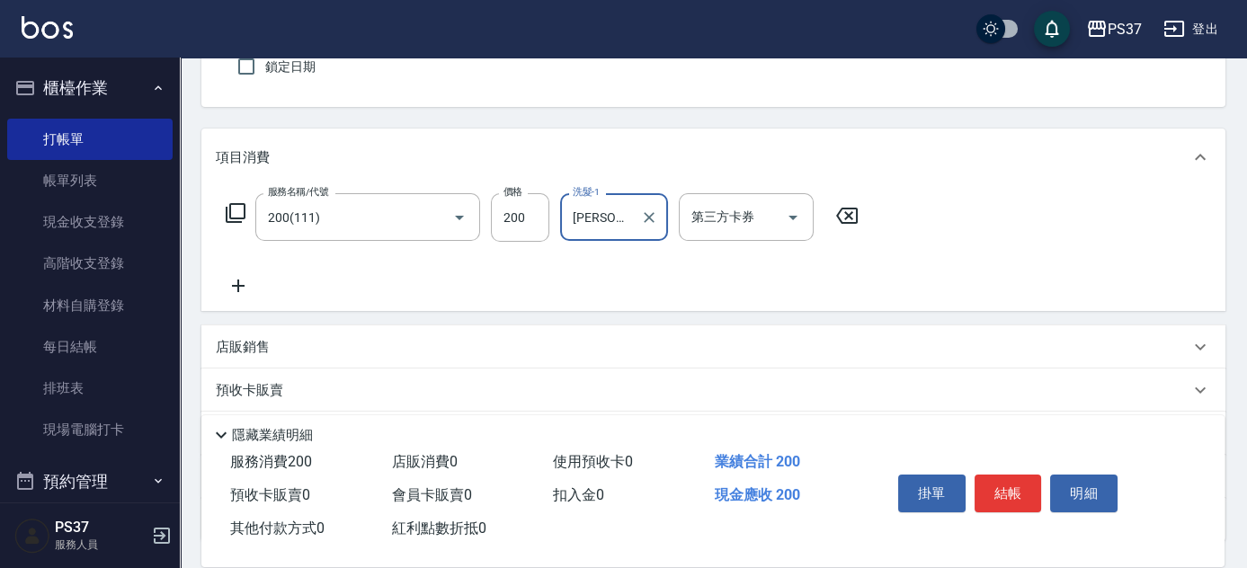
click at [248, 285] on icon at bounding box center [238, 286] width 45 height 22
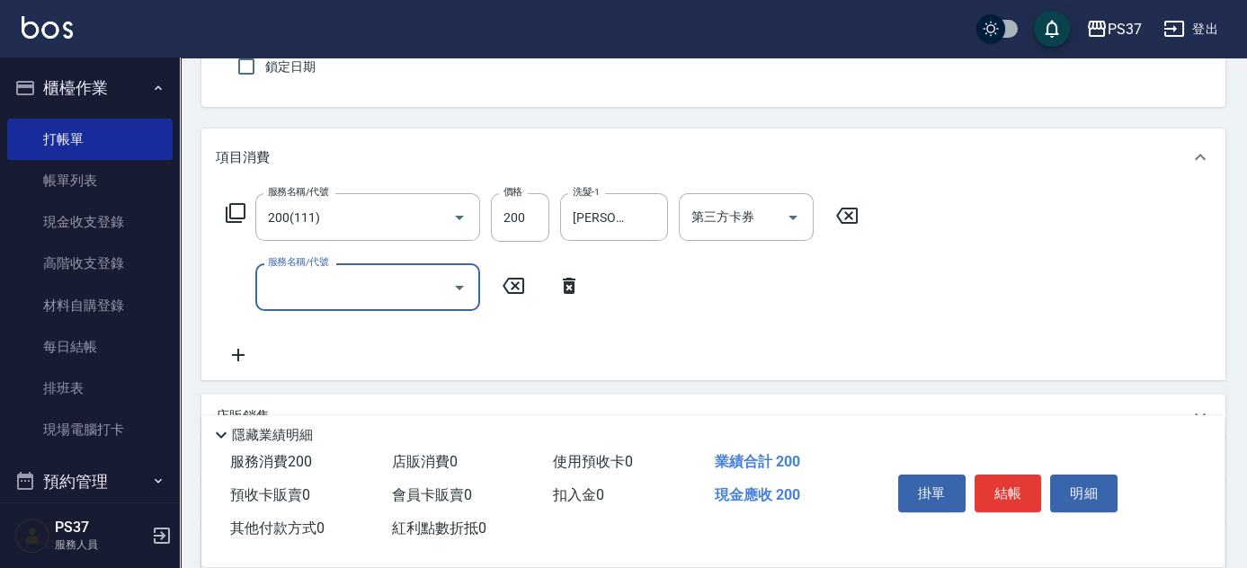
click at [278, 289] on input "服務名稱/代號" at bounding box center [355, 287] width 182 height 31
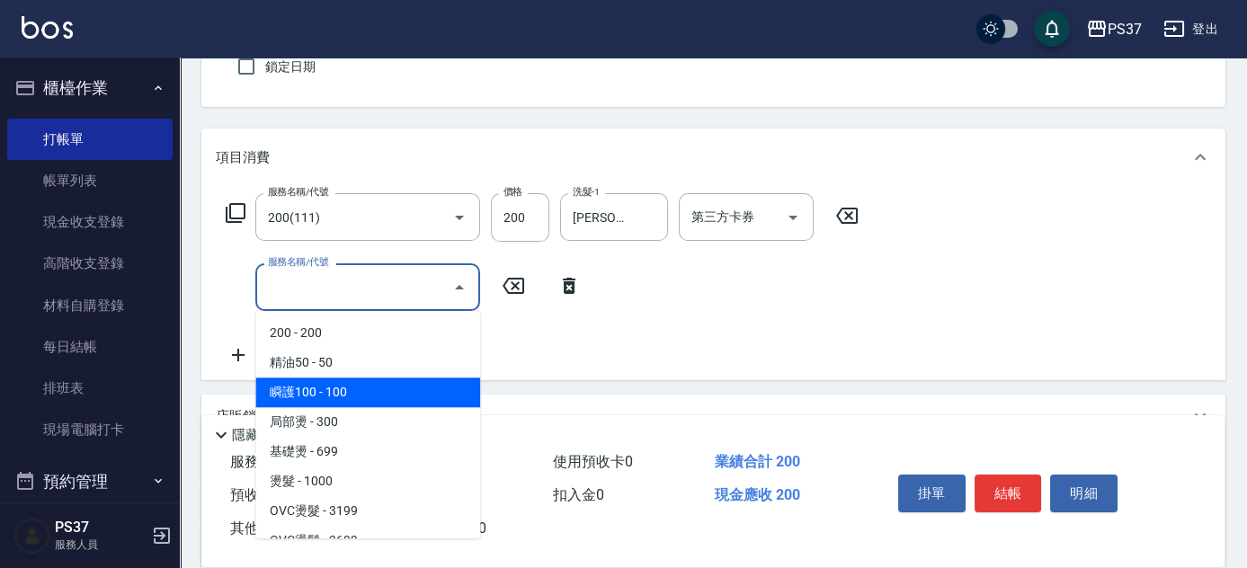
drag, startPoint x: 363, startPoint y: 388, endPoint x: 416, endPoint y: 375, distance: 54.5
click at [364, 389] on span "瞬護100 - 100" at bounding box center [367, 393] width 225 height 30
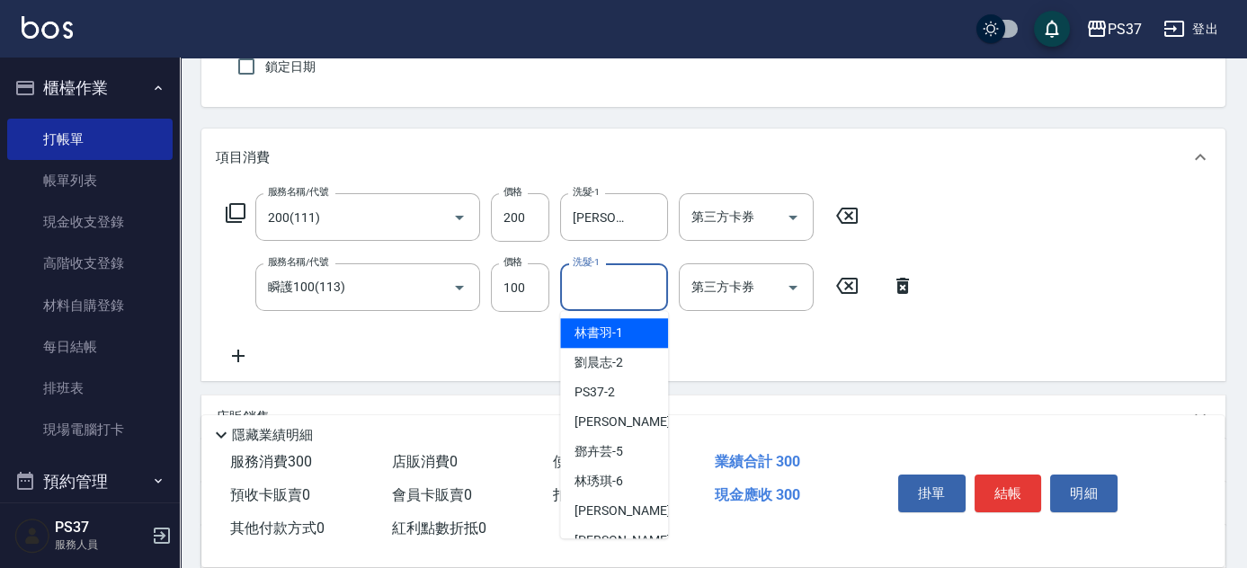
click at [592, 277] on input "洗髮-1" at bounding box center [614, 287] width 92 height 31
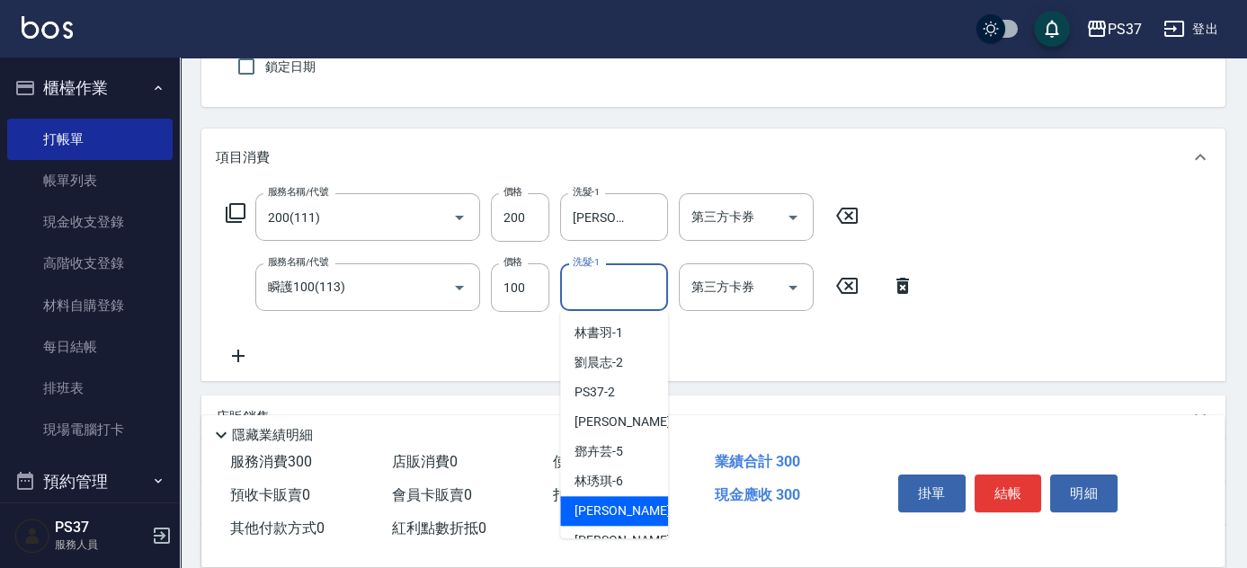
click at [616, 517] on span "[PERSON_NAME] -7" at bounding box center [628, 511] width 106 height 19
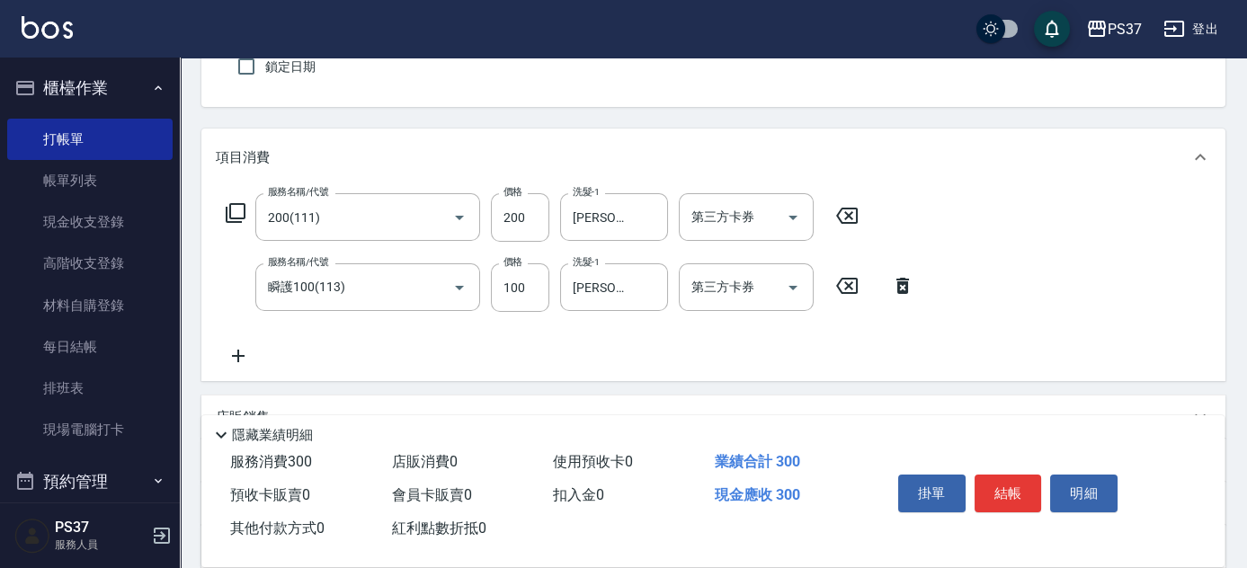
click at [232, 355] on icon at bounding box center [238, 356] width 13 height 13
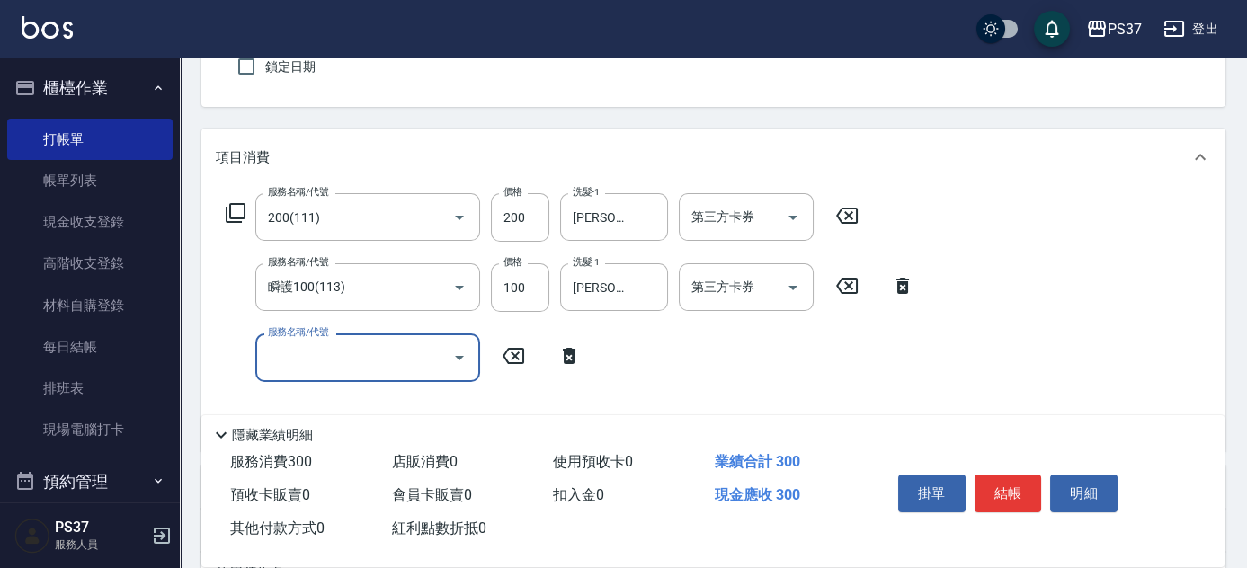
click at [303, 354] on input "服務名稱/代號" at bounding box center [355, 357] width 182 height 31
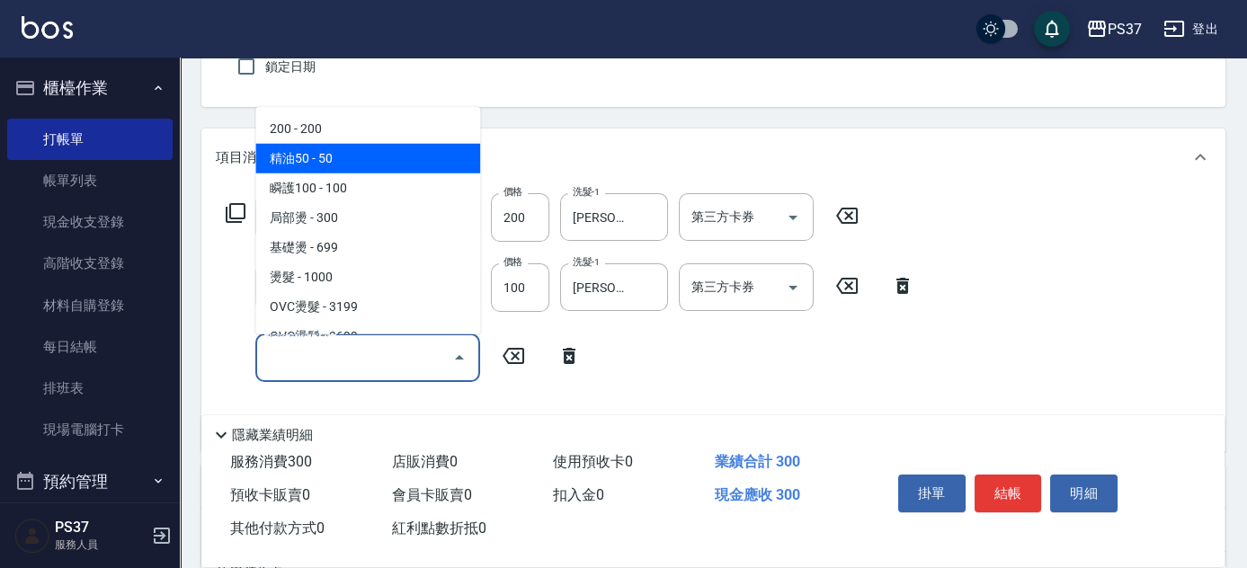
click at [403, 160] on span "精油50 - 50" at bounding box center [367, 159] width 225 height 30
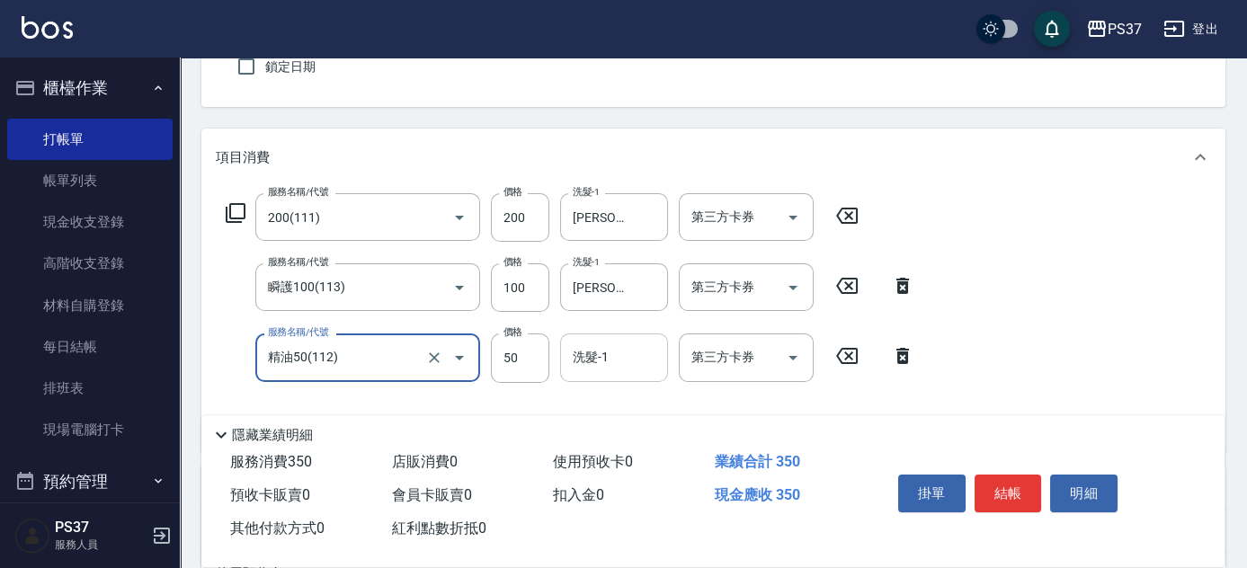
click at [605, 356] on div "洗髮-1 洗髮-1" at bounding box center [614, 358] width 108 height 48
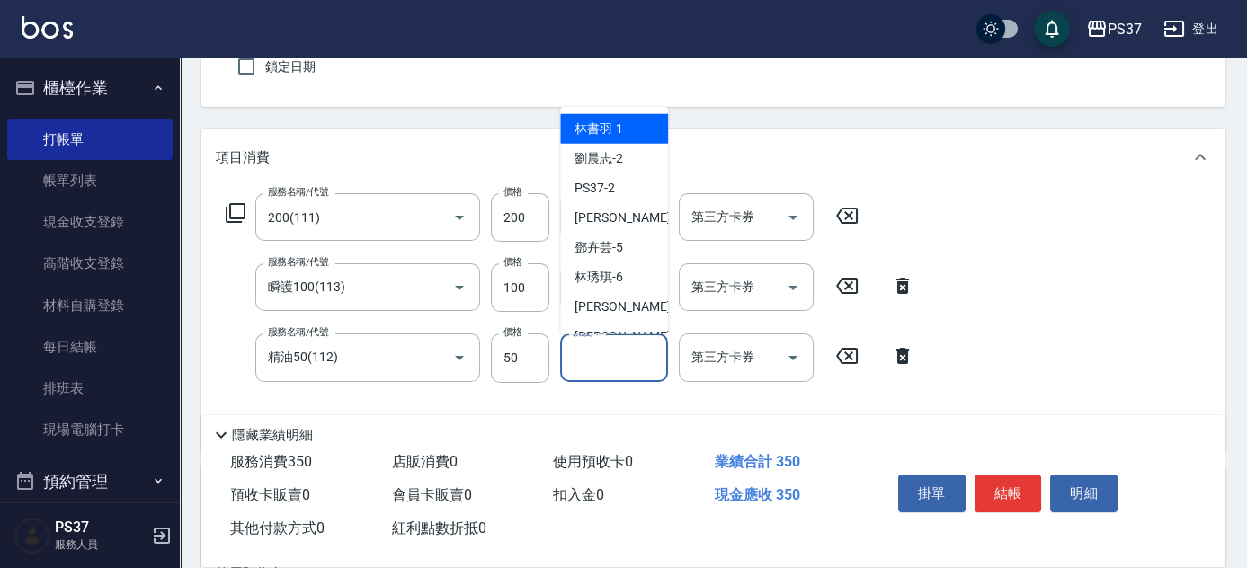
click at [611, 139] on div "林書羽 -1" at bounding box center [614, 129] width 108 height 30
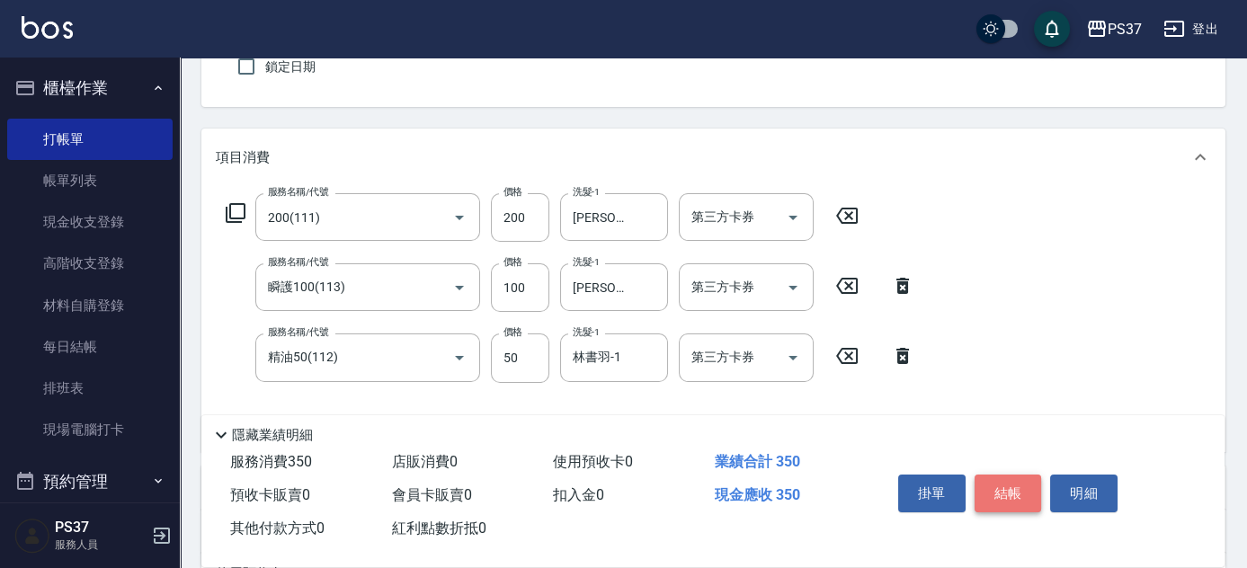
click at [1010, 479] on button "結帳" at bounding box center [1008, 494] width 67 height 38
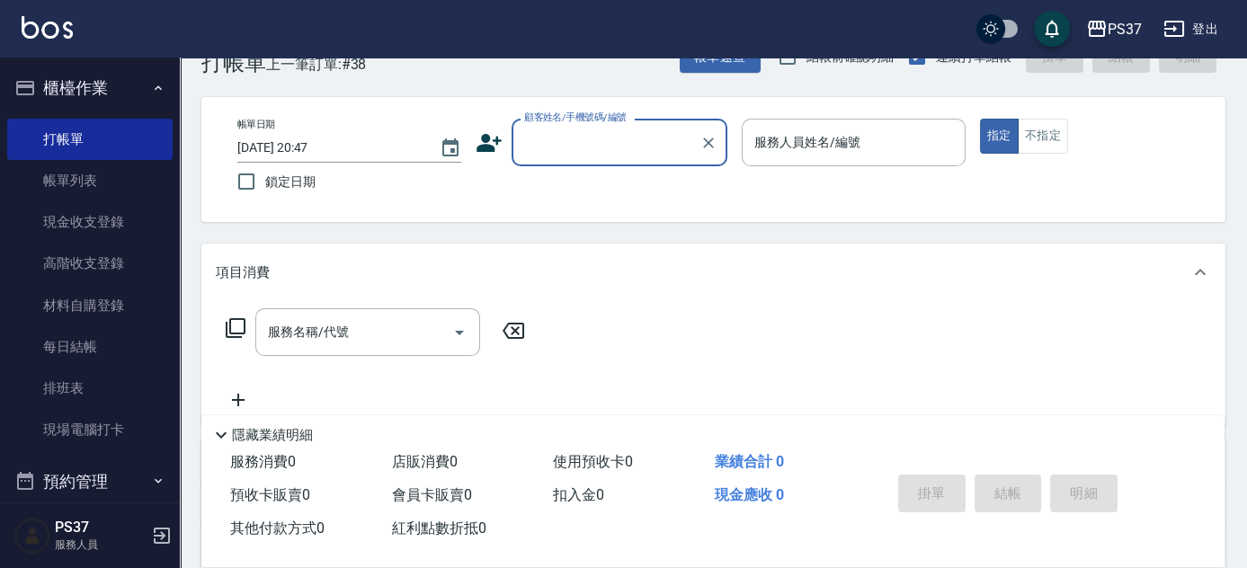
scroll to position [0, 0]
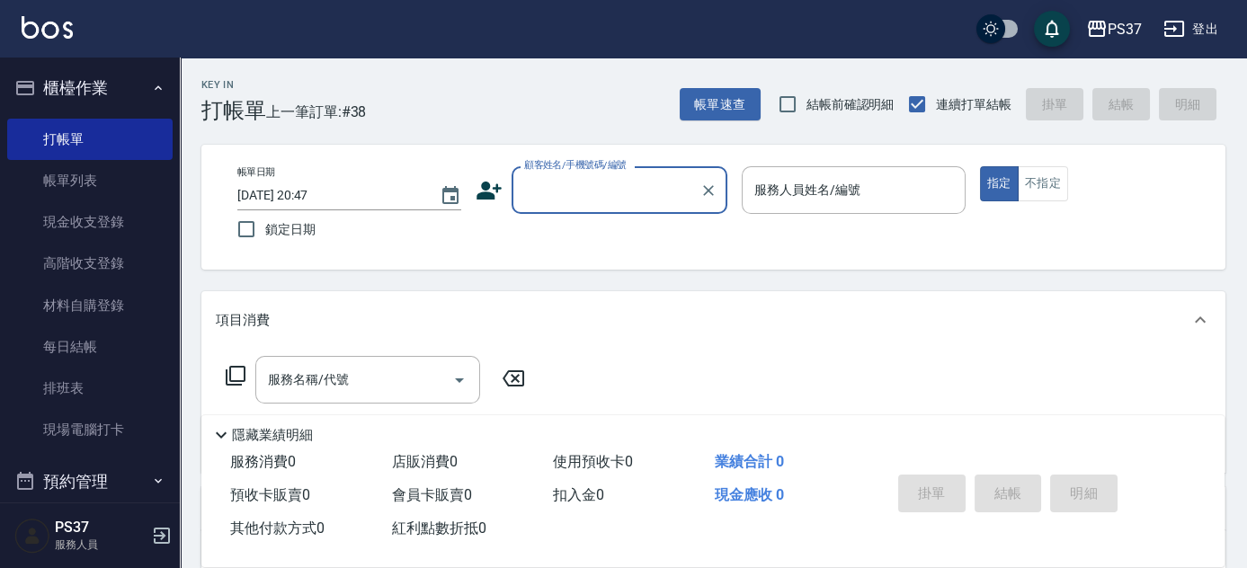
click at [581, 192] on input "顧客姓名/手機號碼/編號" at bounding box center [606, 189] width 173 height 31
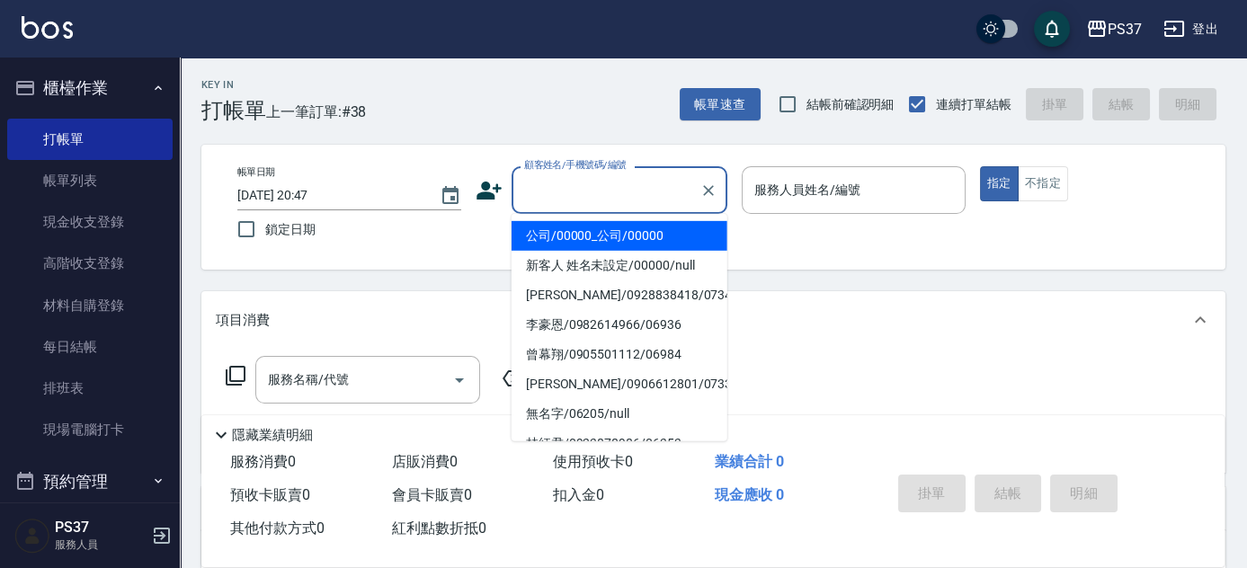
click at [586, 233] on li "公司/00000_公司/00000" at bounding box center [620, 236] width 216 height 30
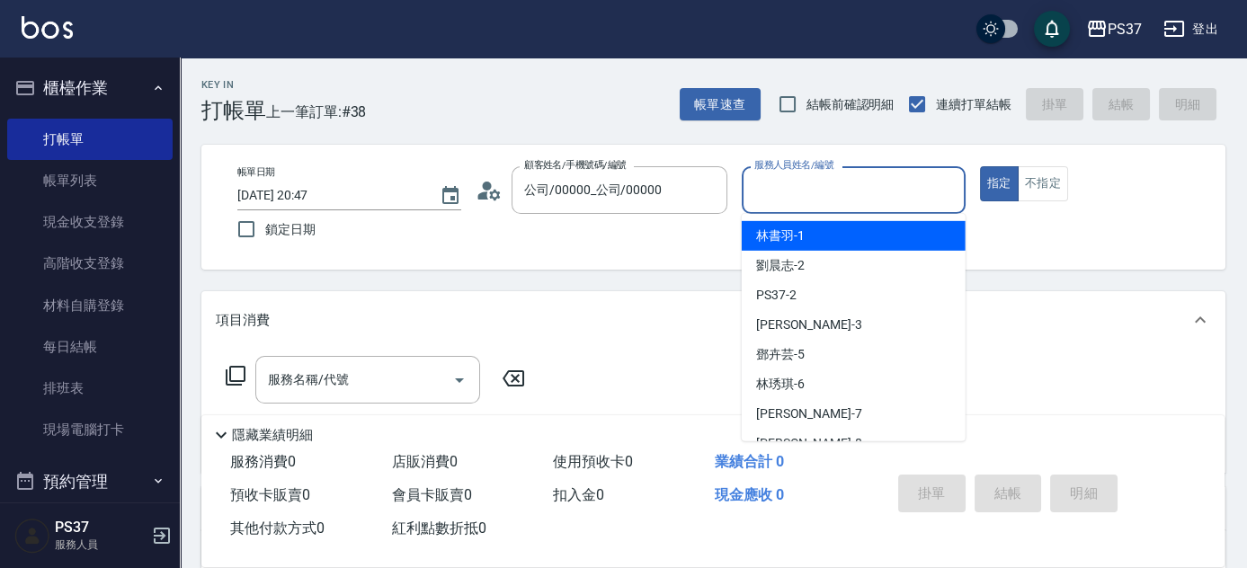
click at [757, 190] on input "服務人員姓名/編號" at bounding box center [854, 189] width 208 height 31
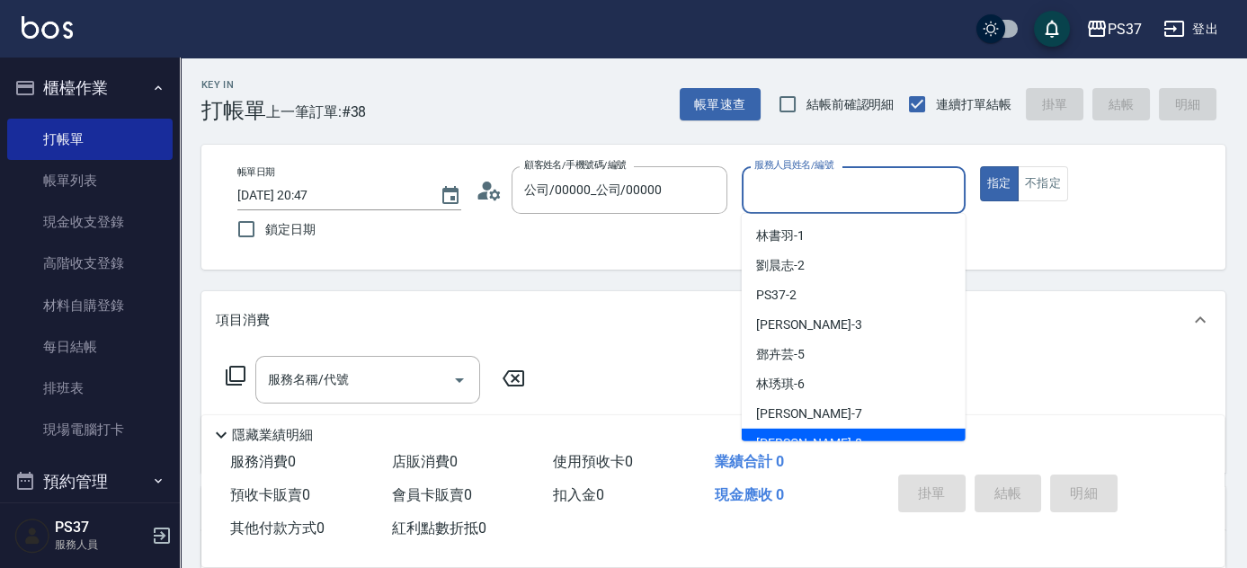
click at [828, 434] on div "[PERSON_NAME]-8" at bounding box center [854, 444] width 224 height 30
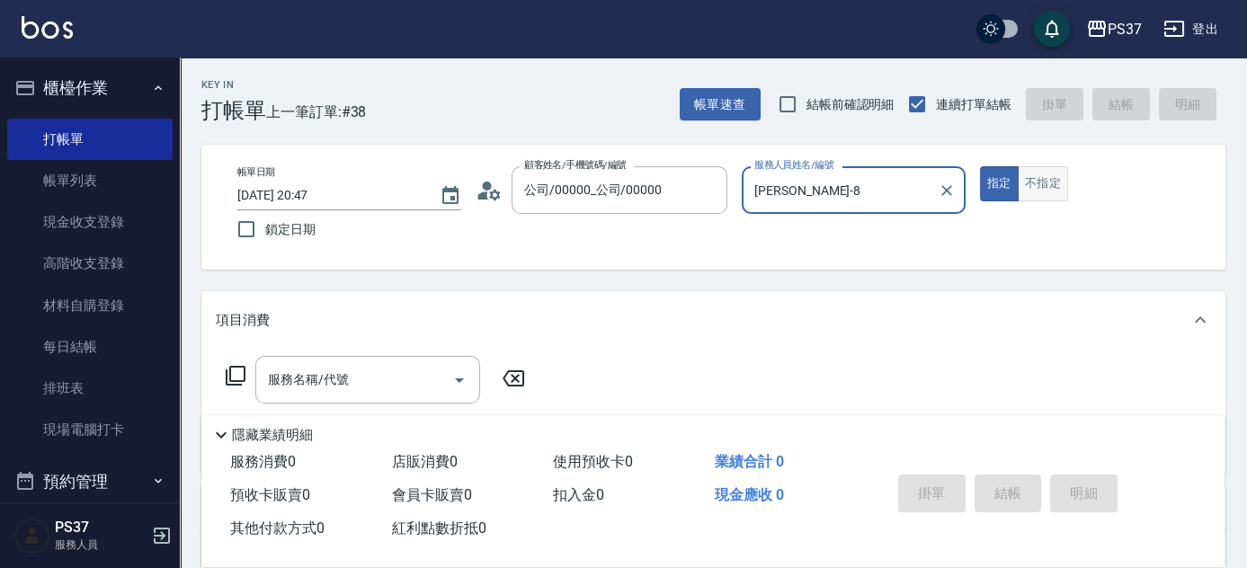
click at [1041, 183] on button "不指定" at bounding box center [1043, 183] width 50 height 35
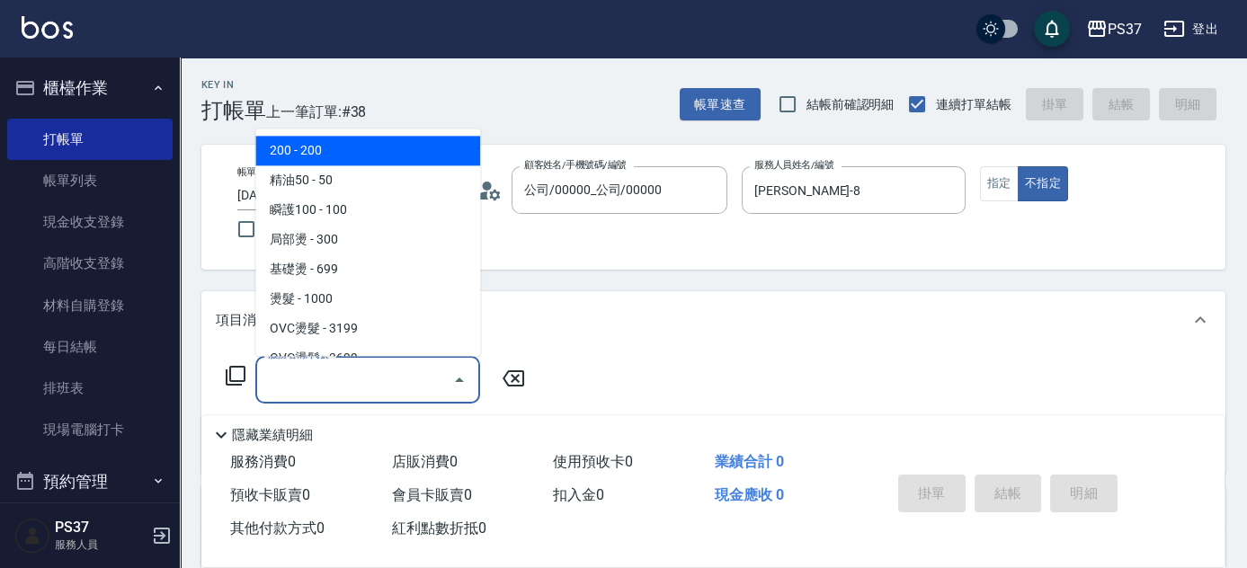
click at [386, 388] on input "服務名稱/代號" at bounding box center [355, 379] width 182 height 31
click at [361, 156] on span "200 - 200" at bounding box center [367, 152] width 225 height 30
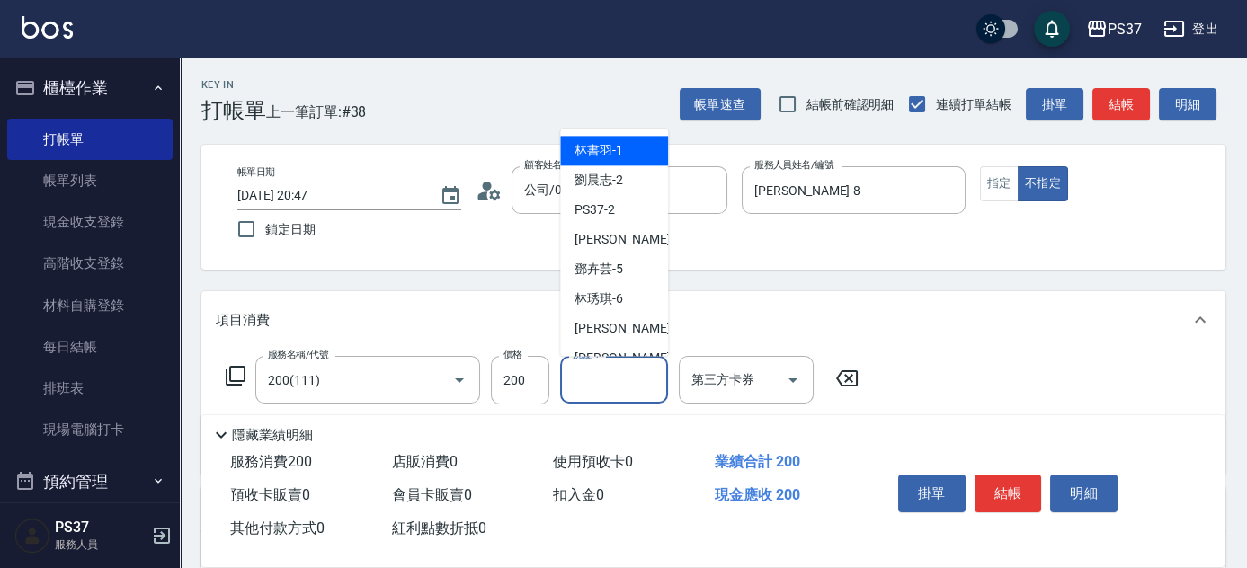
click at [634, 387] on input "洗髮-1" at bounding box center [614, 379] width 92 height 31
click at [627, 355] on div "[PERSON_NAME]-8" at bounding box center [614, 359] width 108 height 30
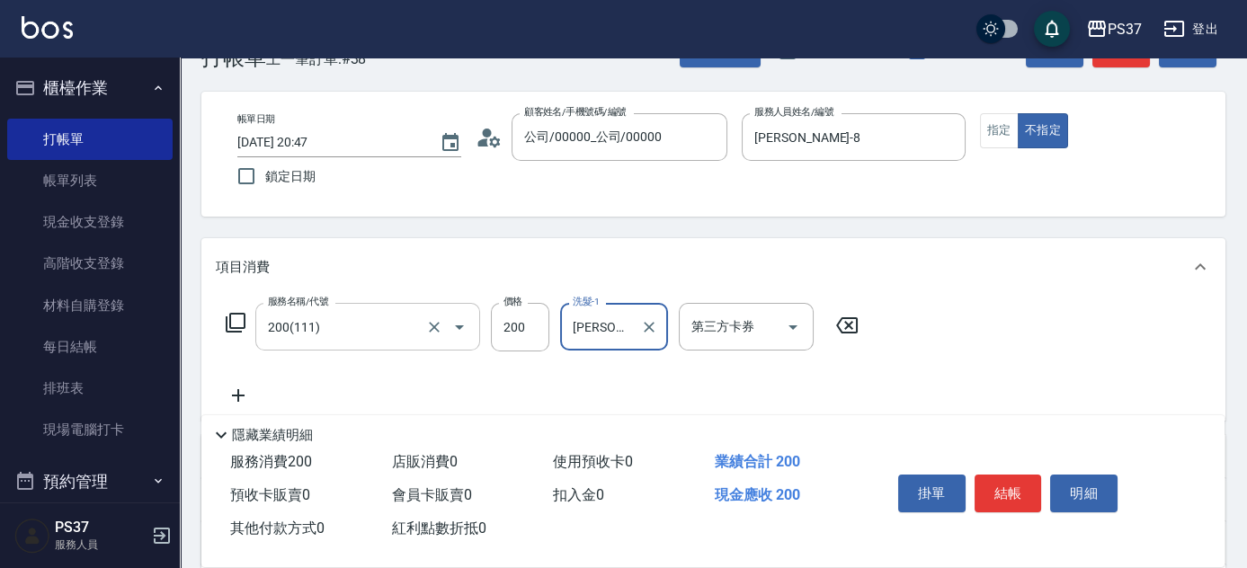
scroll to position [81, 0]
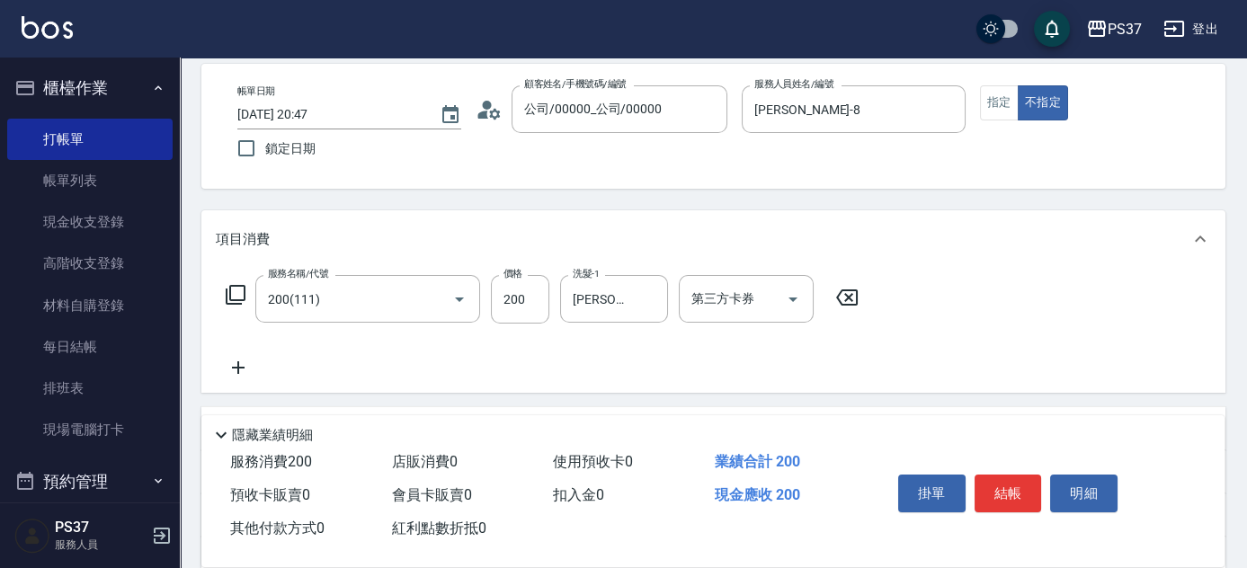
click at [254, 369] on icon at bounding box center [238, 368] width 45 height 22
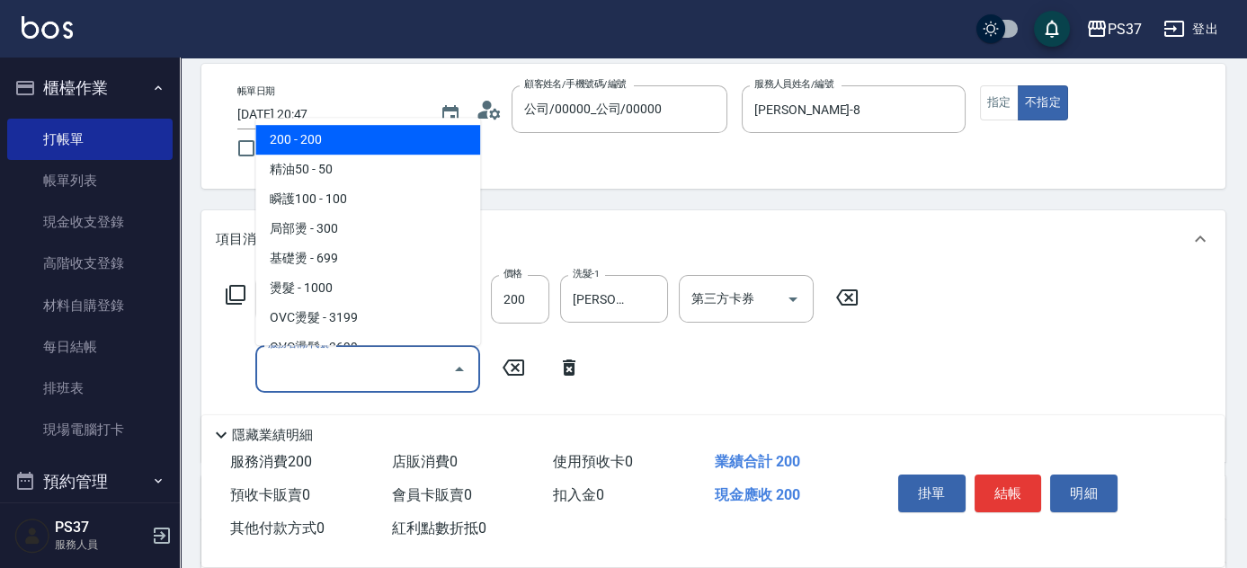
click at [301, 376] on input "服務名稱/代號" at bounding box center [355, 368] width 182 height 31
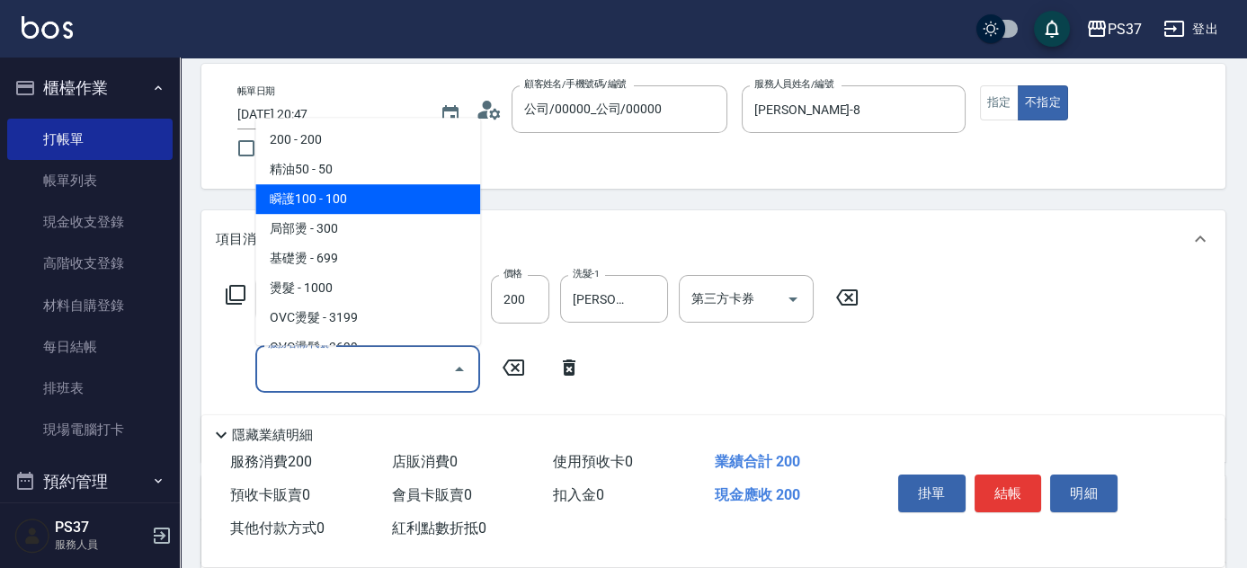
click at [460, 201] on span "瞬護100 - 100" at bounding box center [367, 199] width 225 height 30
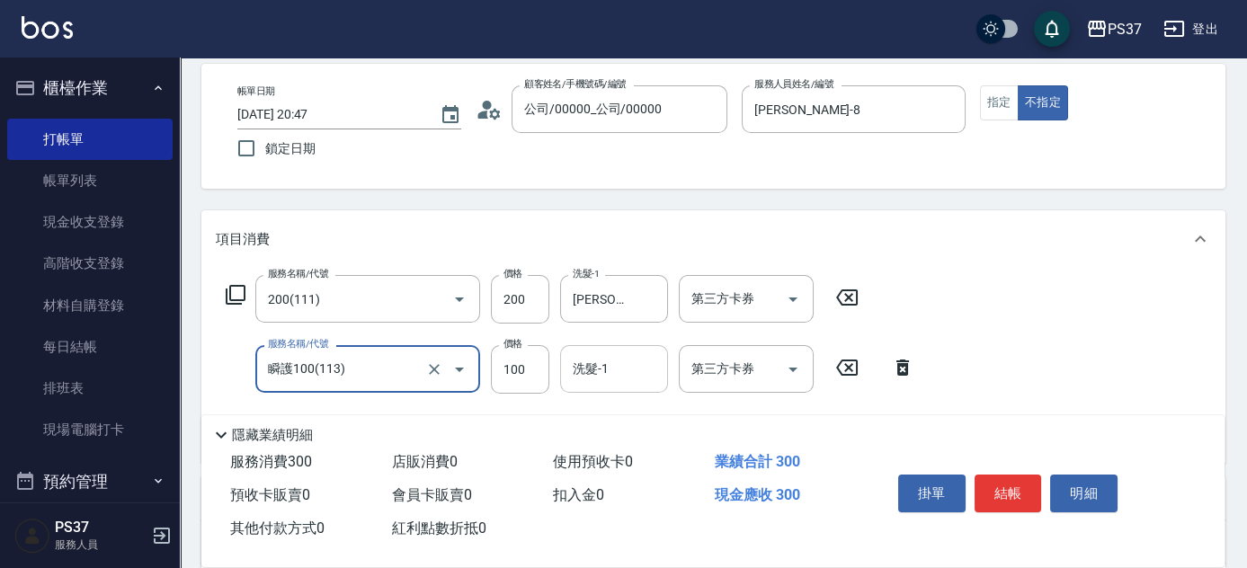
click at [628, 378] on input "洗髮-1" at bounding box center [614, 368] width 92 height 31
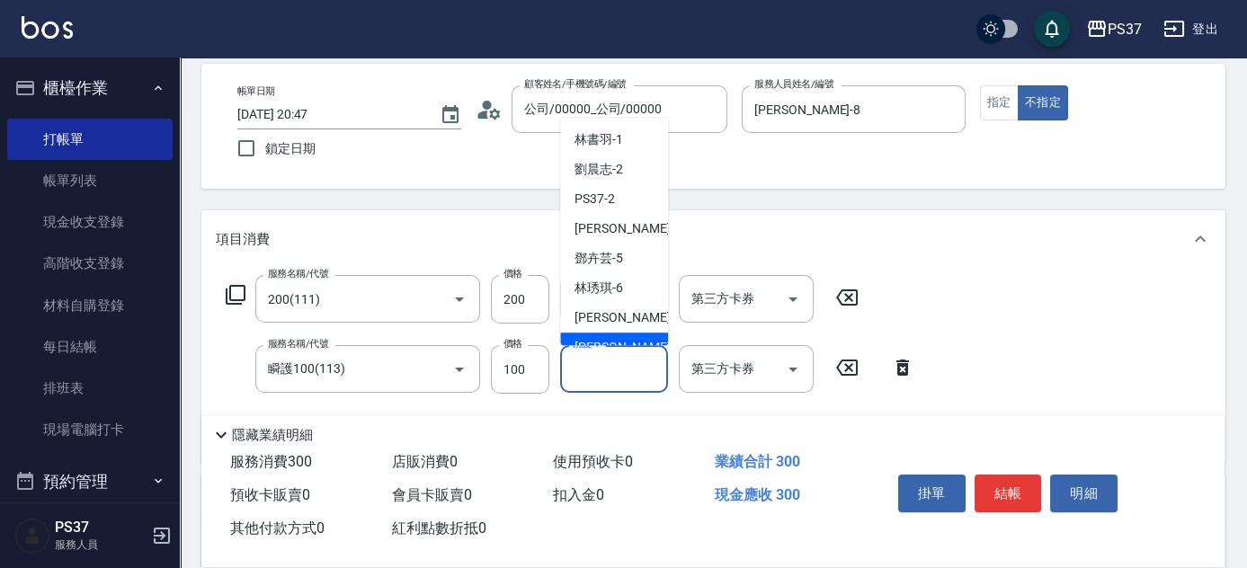
click at [613, 338] on span "[PERSON_NAME]-8" at bounding box center [628, 347] width 106 height 19
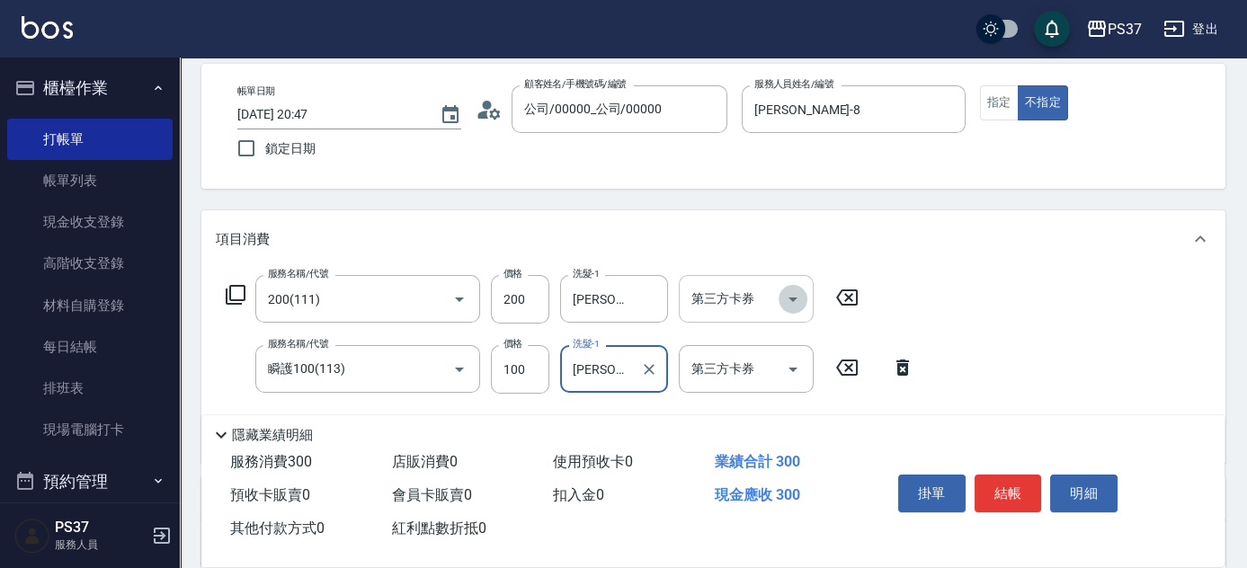
click at [786, 299] on icon "Open" at bounding box center [793, 300] width 22 height 22
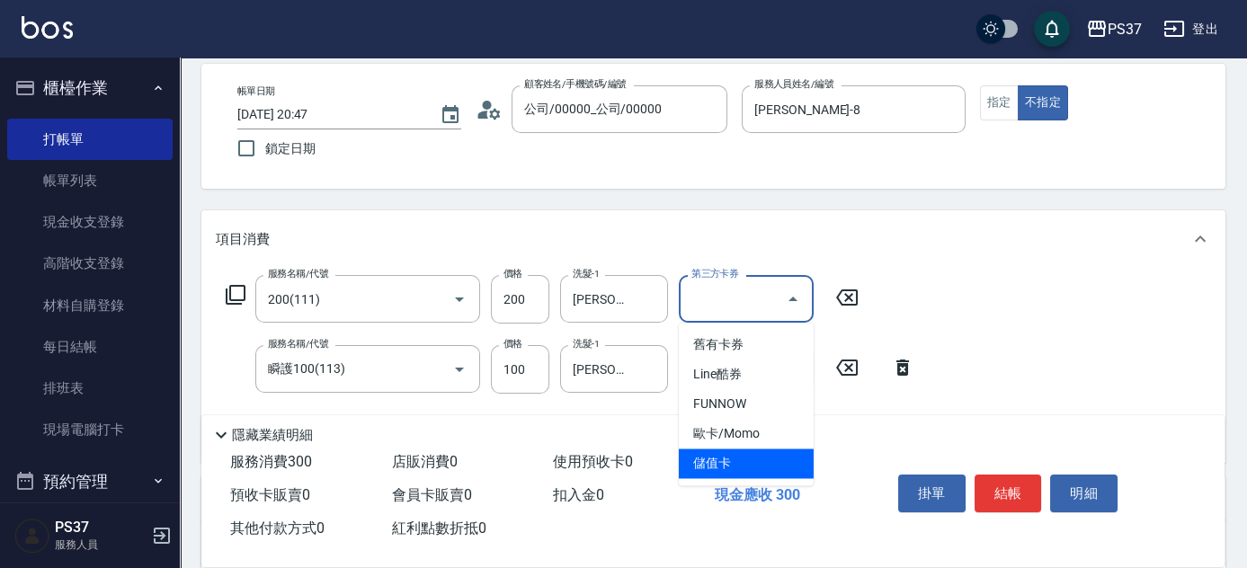
click at [751, 453] on span "儲值卡" at bounding box center [746, 464] width 135 height 30
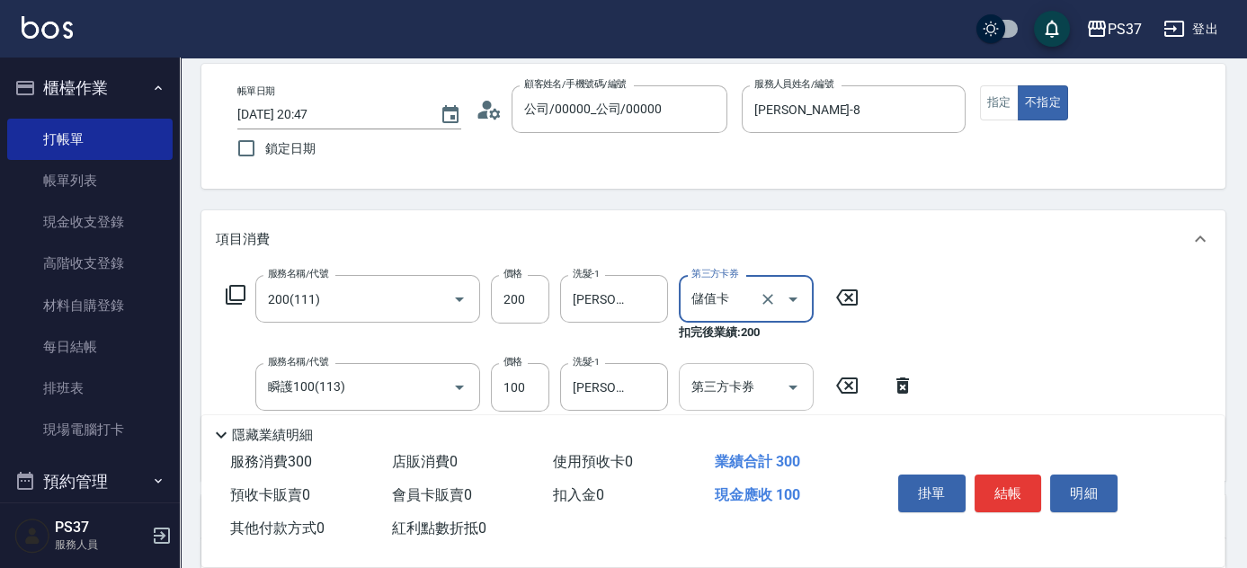
click at [791, 386] on icon "Open" at bounding box center [793, 388] width 9 height 4
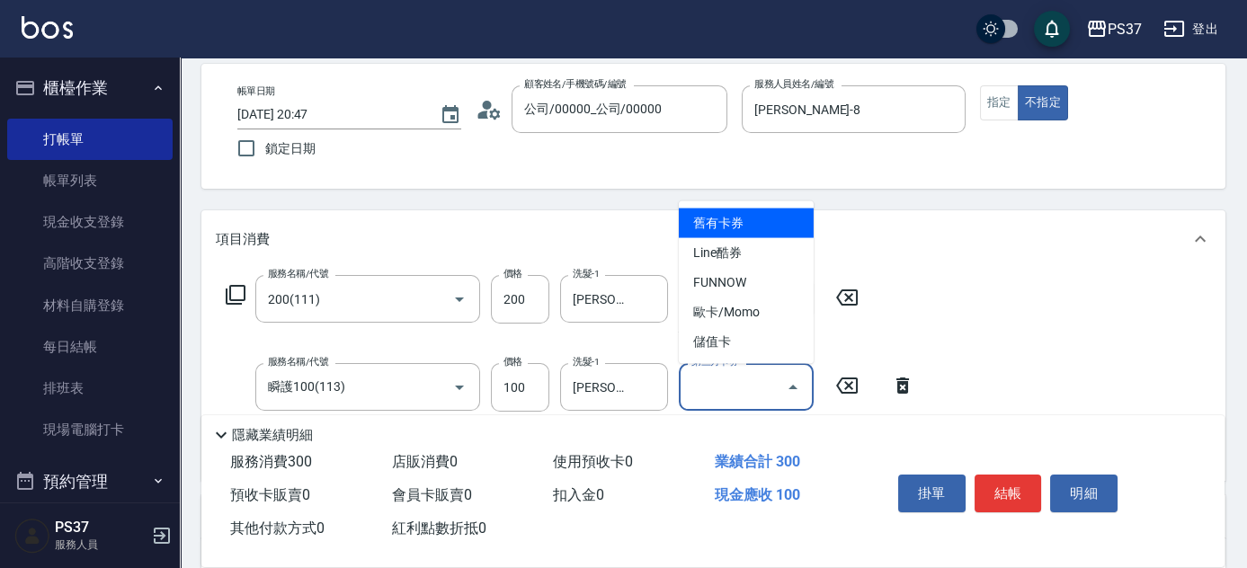
click at [753, 344] on span "儲值卡" at bounding box center [746, 342] width 135 height 30
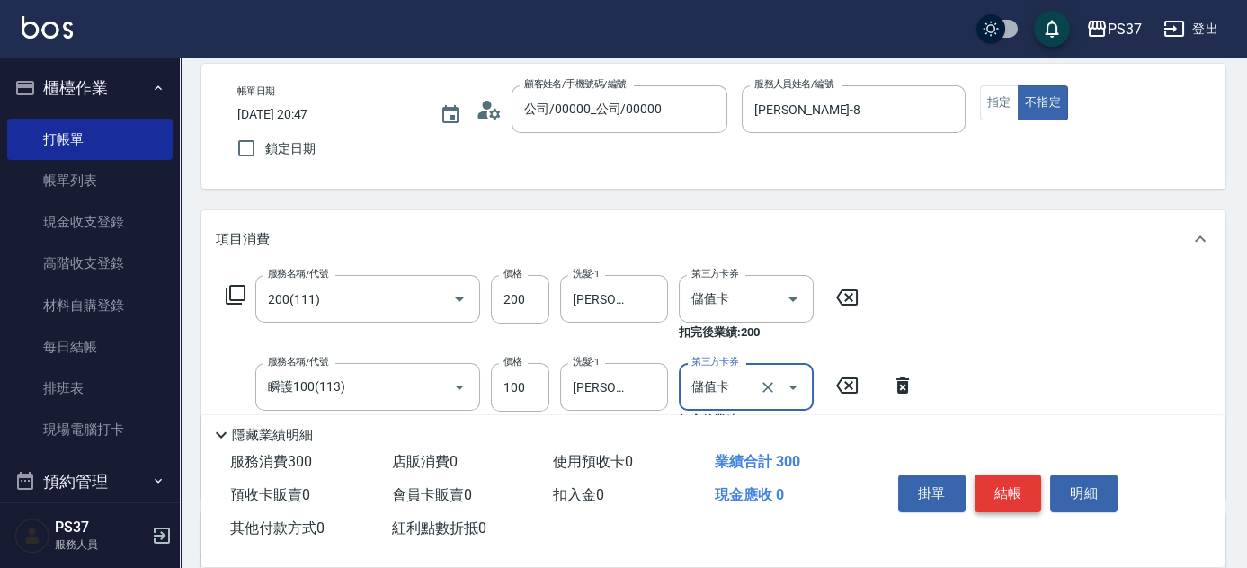
click at [1015, 489] on button "結帳" at bounding box center [1008, 494] width 67 height 38
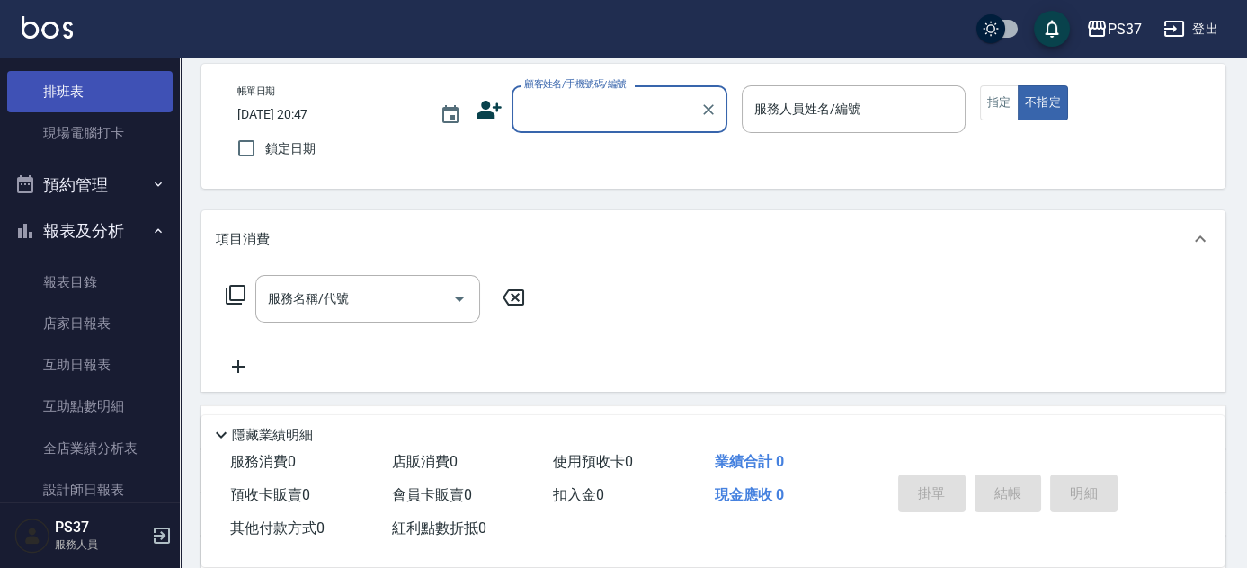
scroll to position [490, 0]
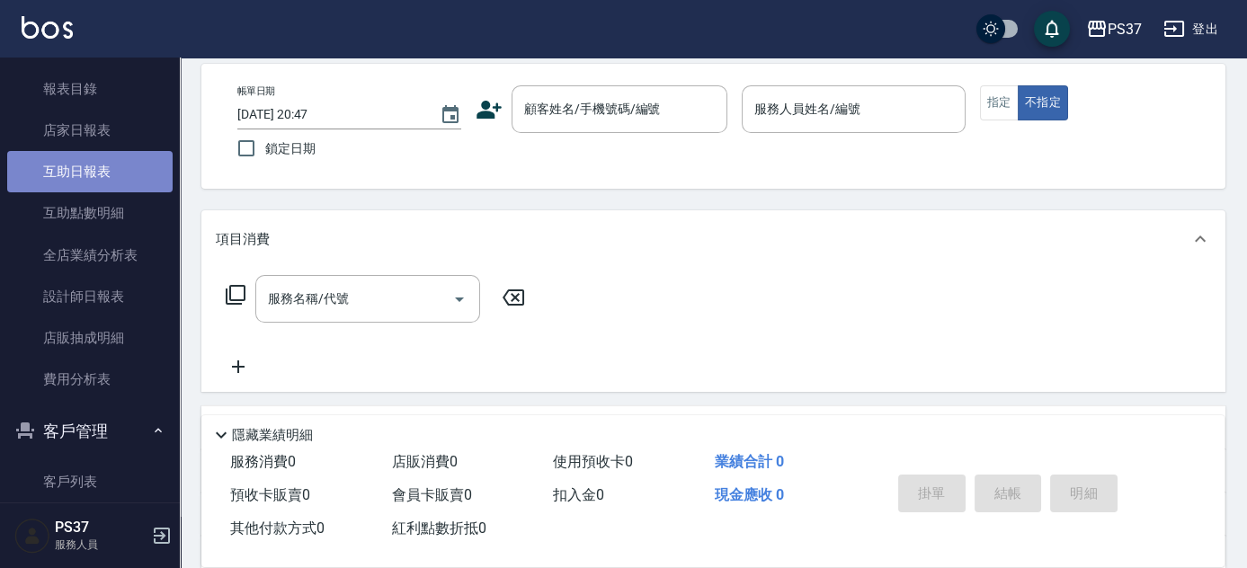
click at [112, 183] on link "互助日報表" at bounding box center [89, 171] width 165 height 41
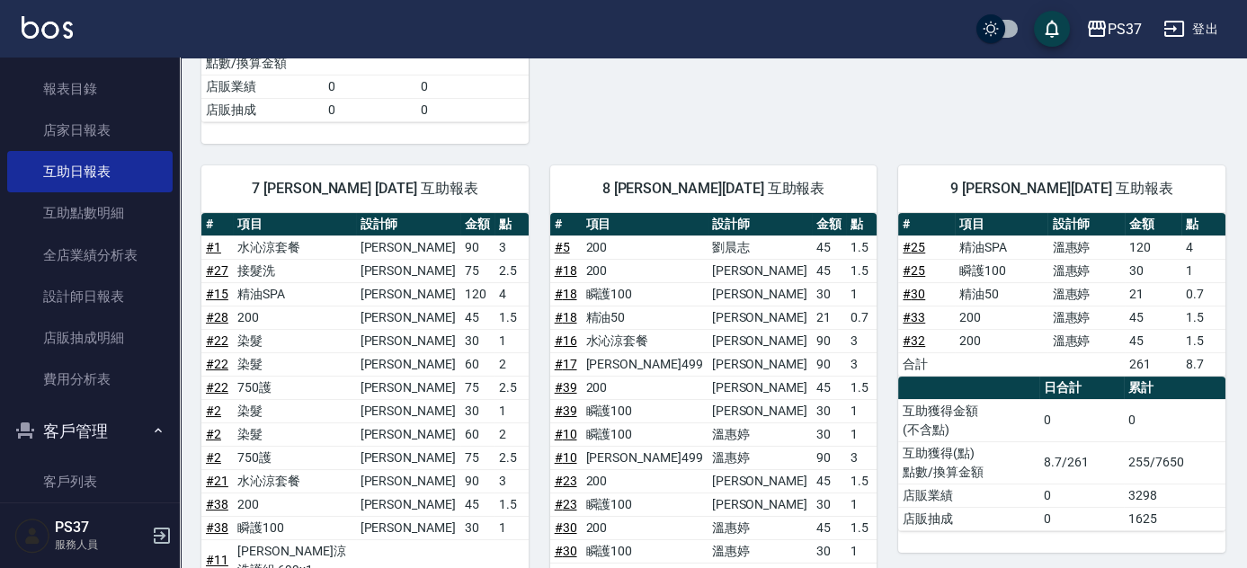
scroll to position [736, 0]
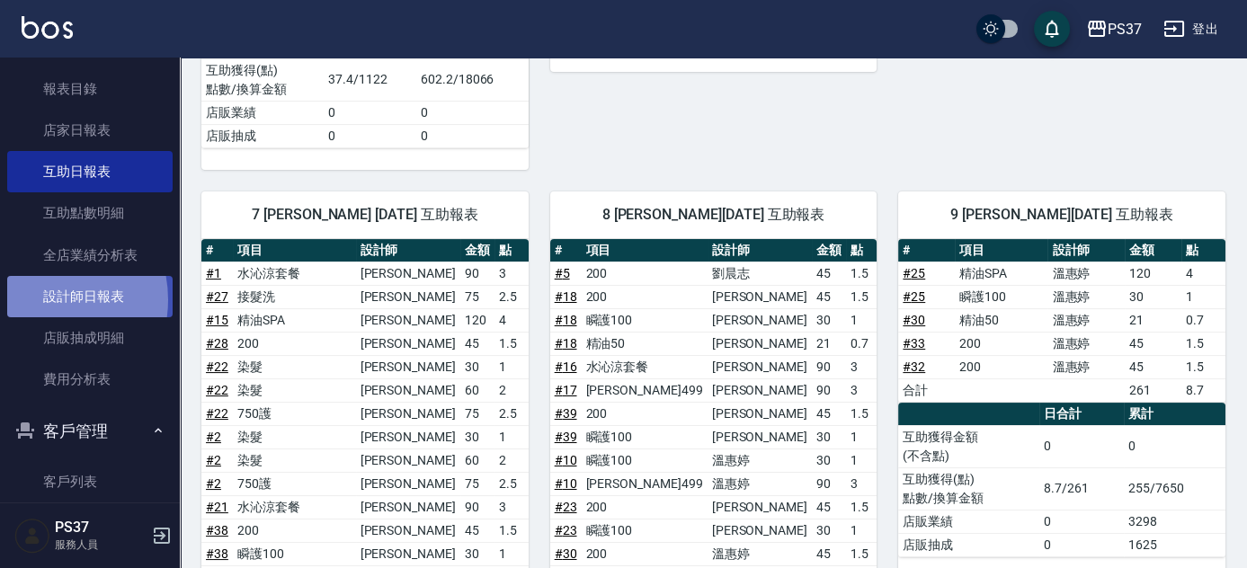
click at [36, 299] on link "設計師日報表" at bounding box center [89, 296] width 165 height 41
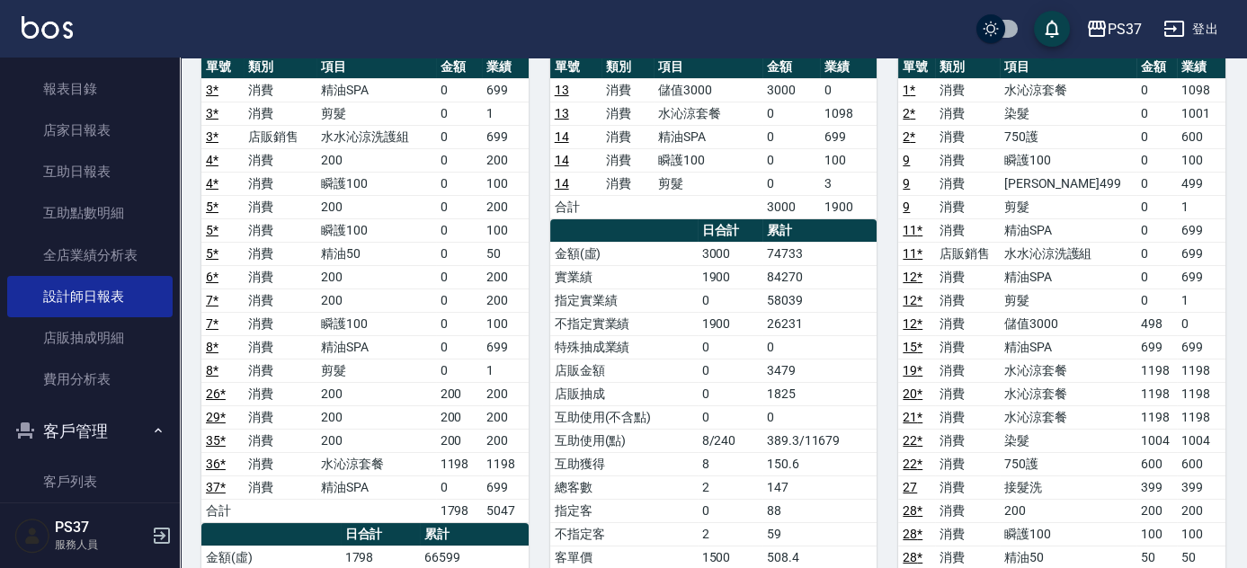
scroll to position [163, 0]
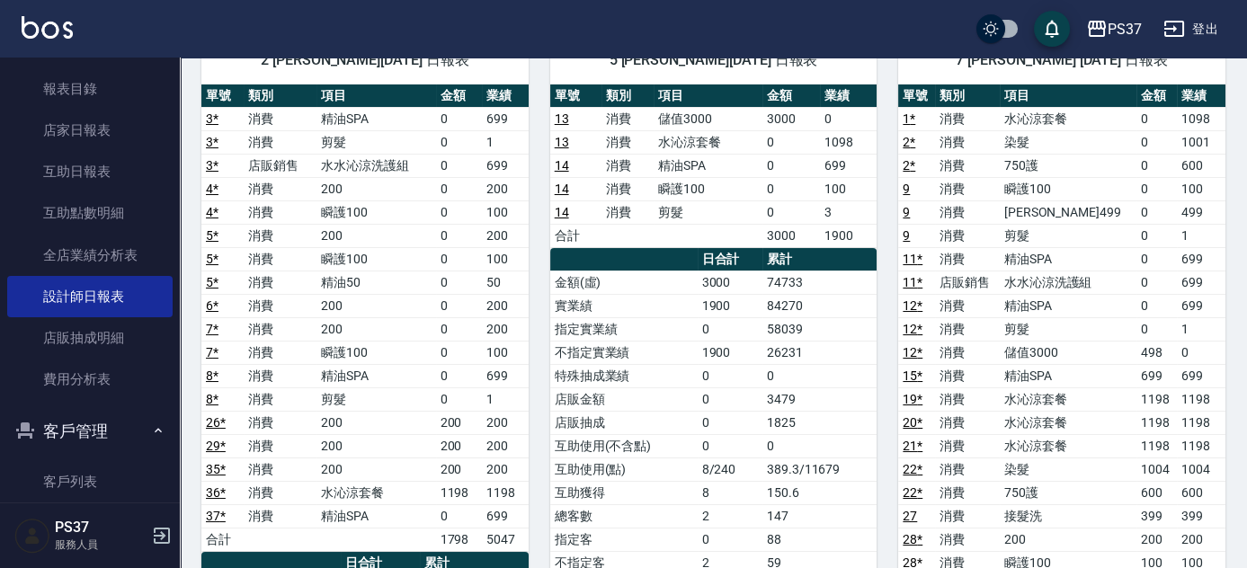
click at [210, 514] on link "37 *" at bounding box center [216, 516] width 20 height 14
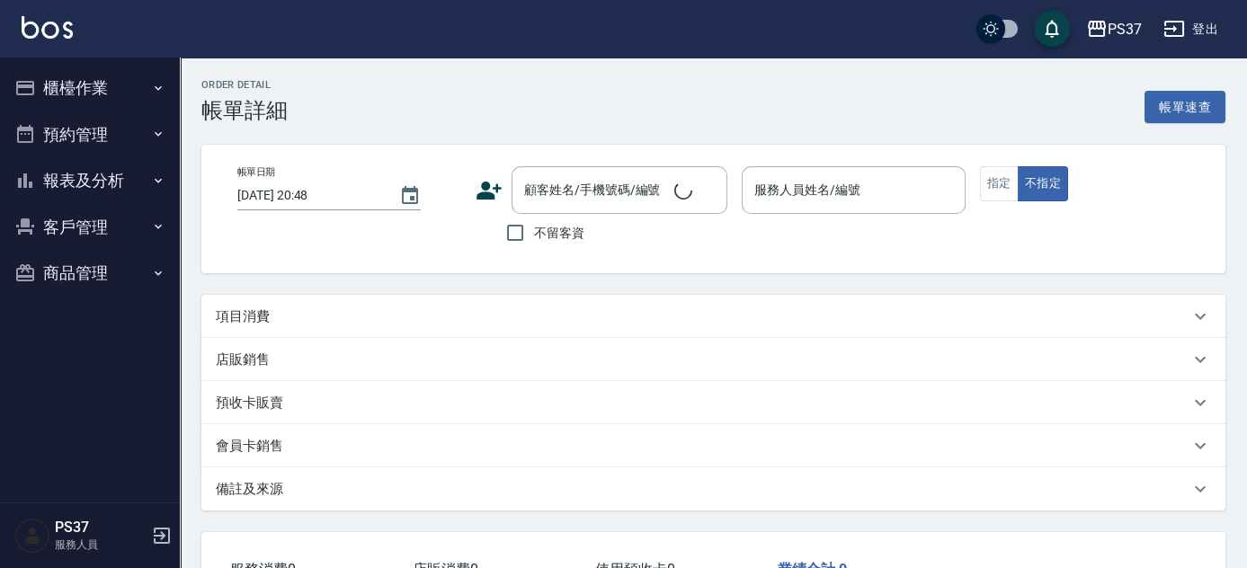
type input "[DATE] 20:40"
type input "劉晨志-2"
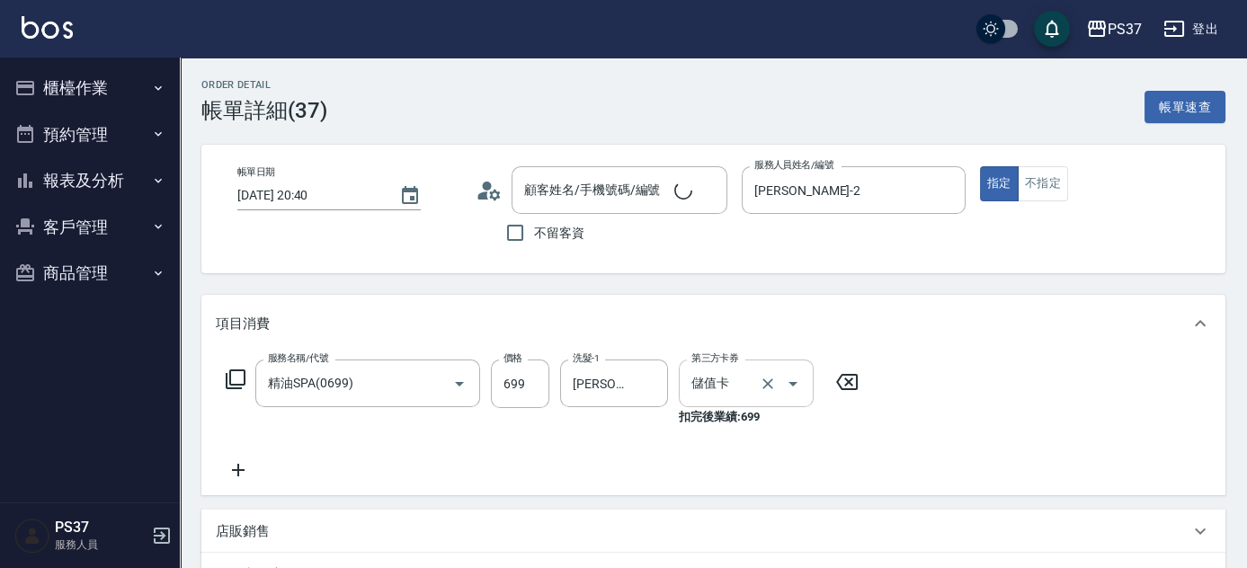
type input "精油SPA(0699)"
type input "公司/00000_公司/00000"
click at [773, 381] on icon "Clear" at bounding box center [768, 384] width 18 height 18
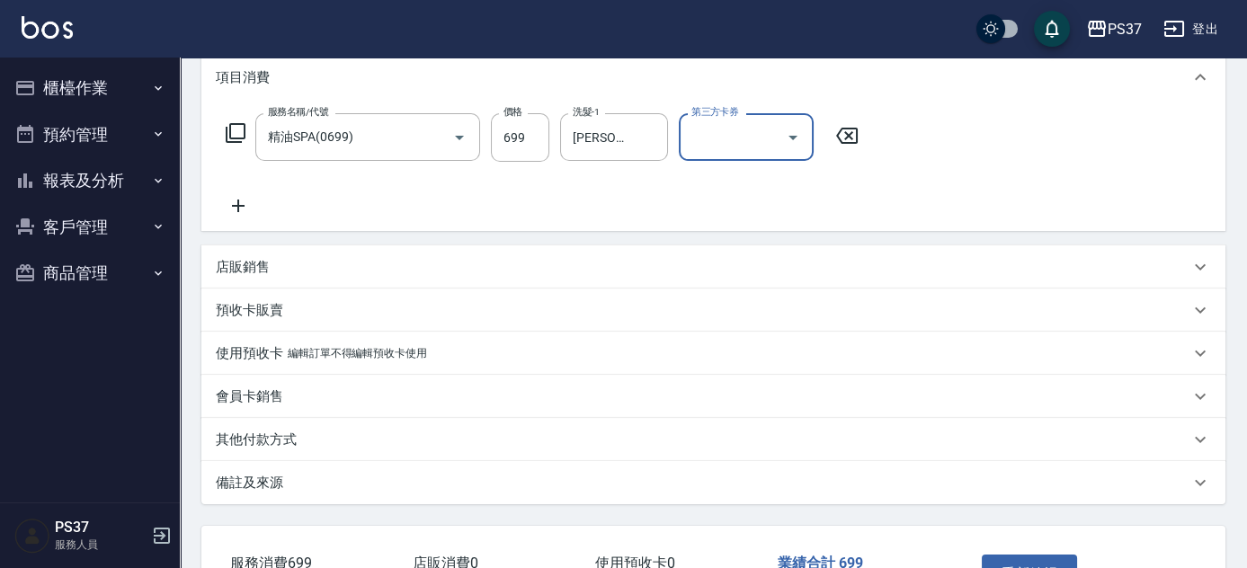
scroll to position [326, 0]
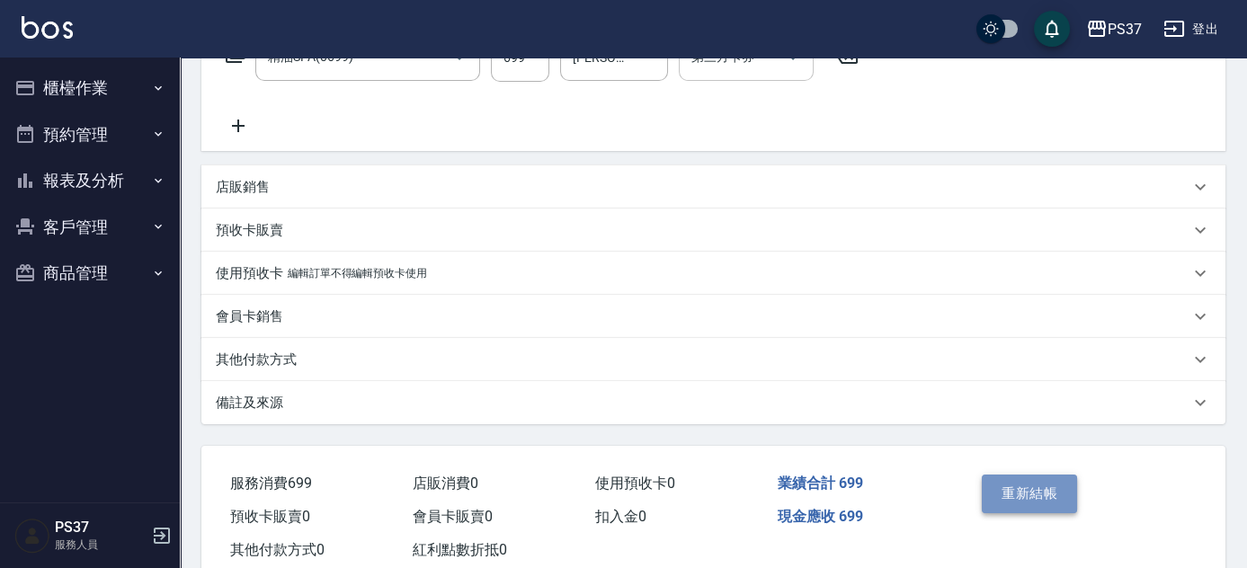
click at [1025, 494] on button "重新結帳" at bounding box center [1029, 494] width 95 height 38
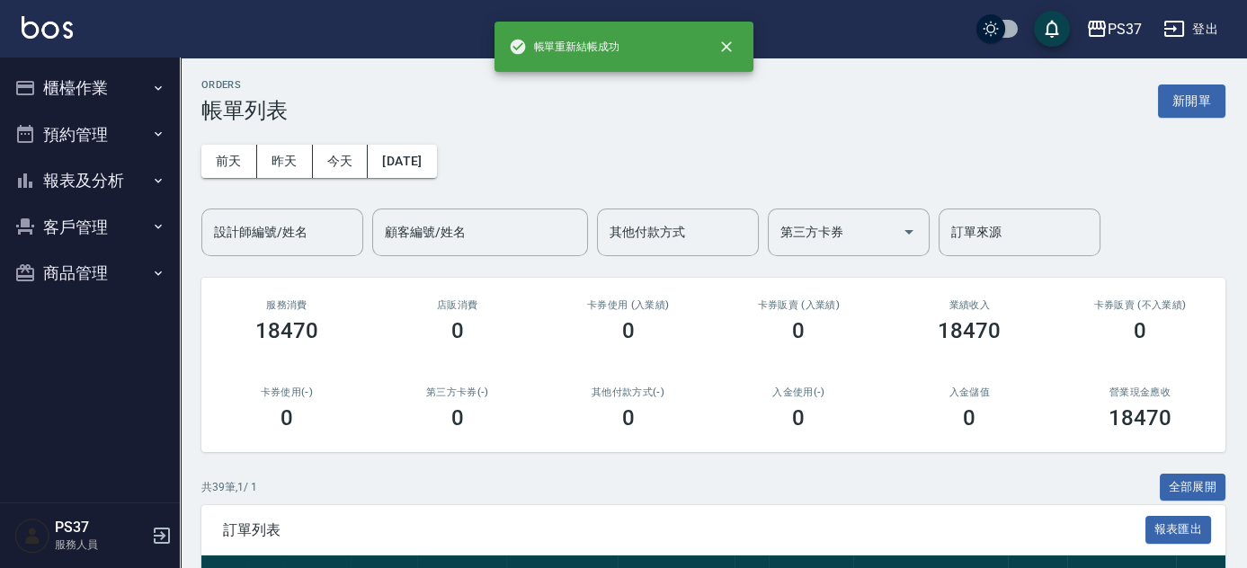
click at [62, 181] on button "報表及分析" at bounding box center [89, 180] width 165 height 47
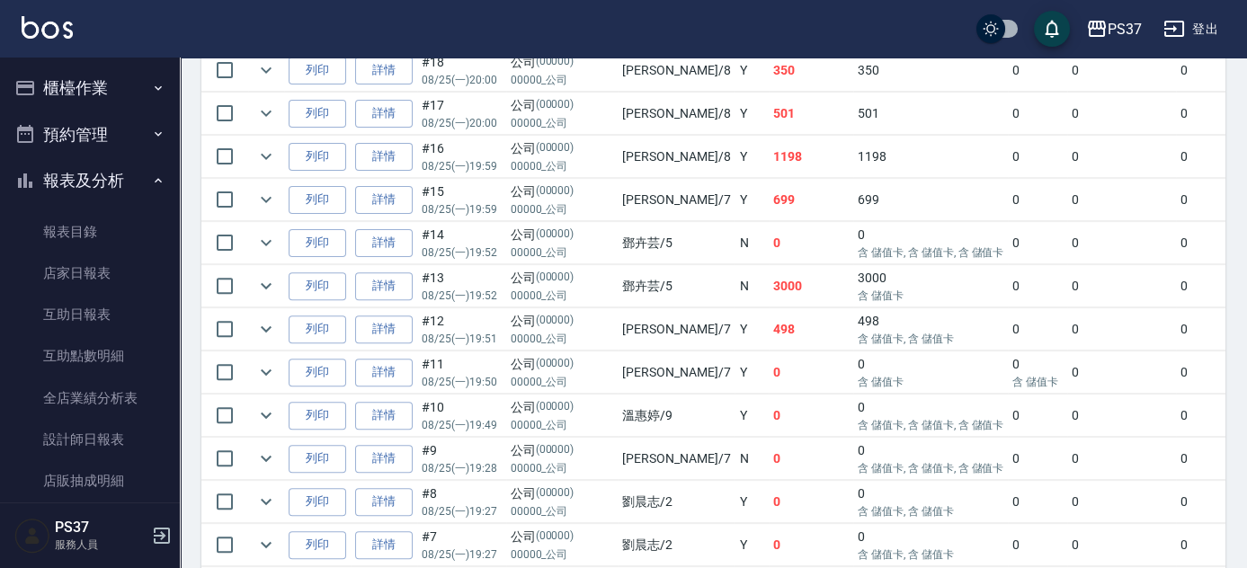
scroll to position [1389, 0]
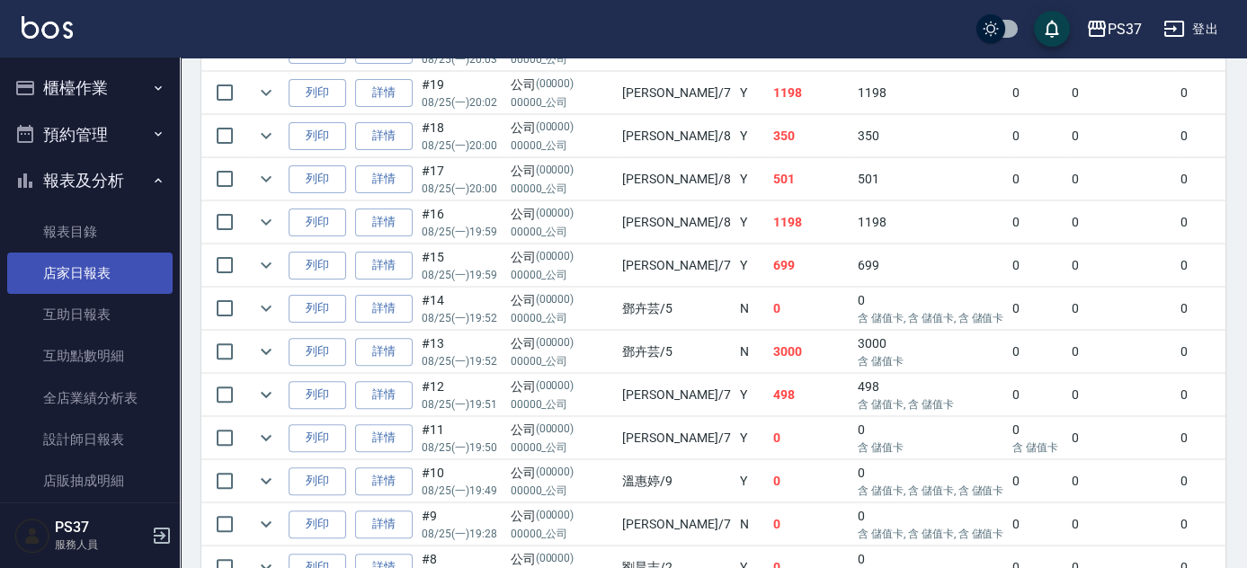
click at [115, 289] on link "店家日報表" at bounding box center [89, 273] width 165 height 41
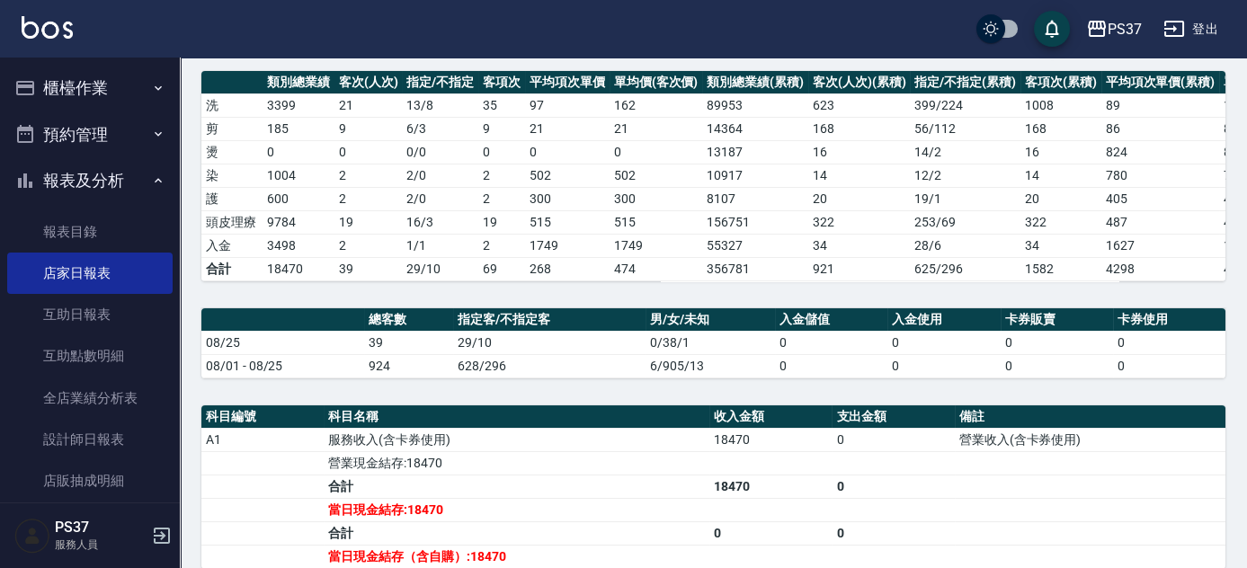
scroll to position [485, 0]
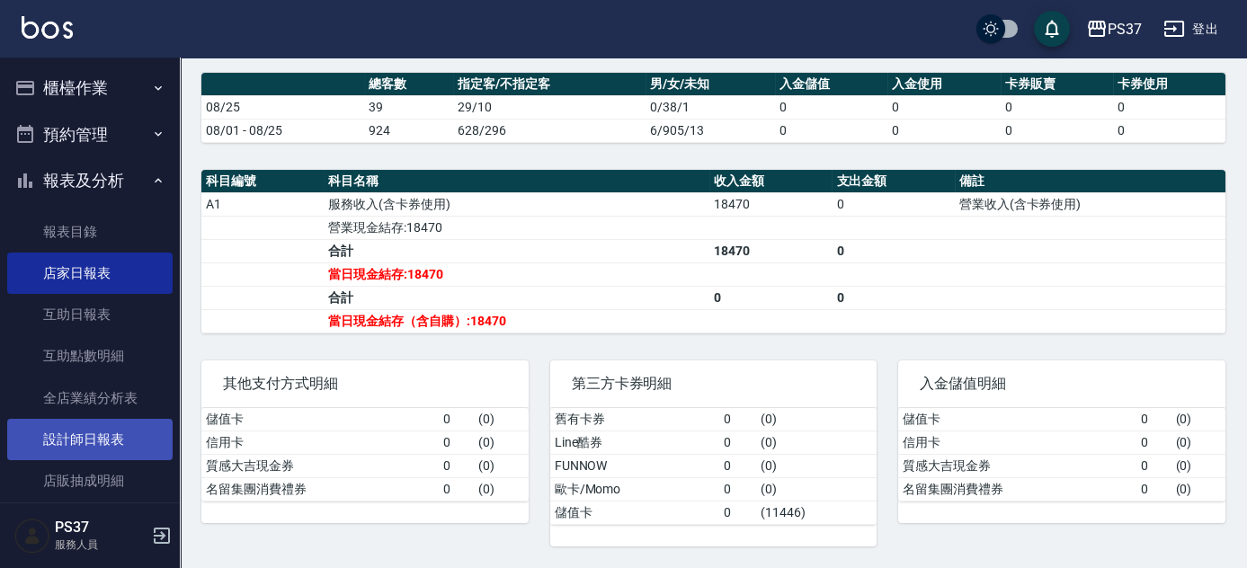
click at [107, 445] on link "設計師日報表" at bounding box center [89, 439] width 165 height 41
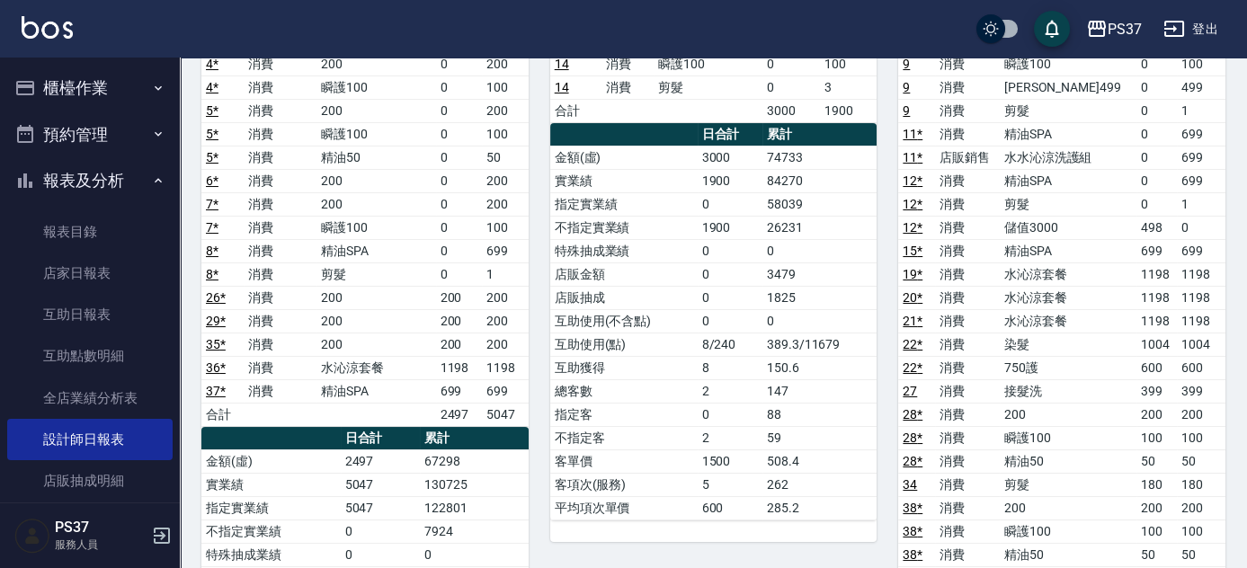
scroll to position [326, 0]
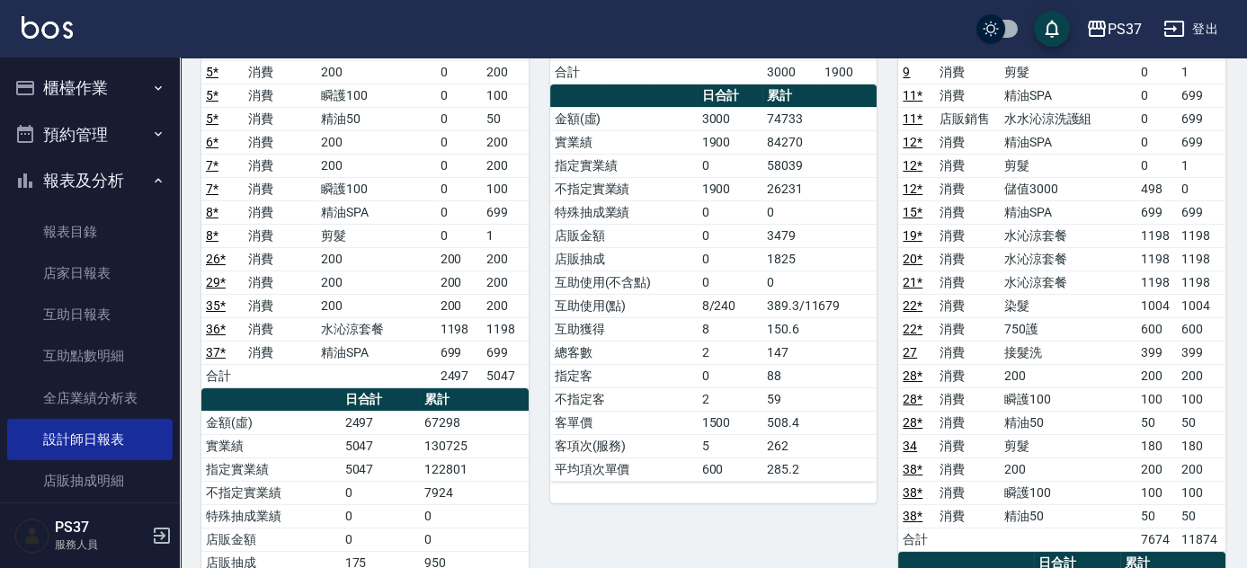
click at [916, 208] on link "15 *" at bounding box center [913, 212] width 20 height 14
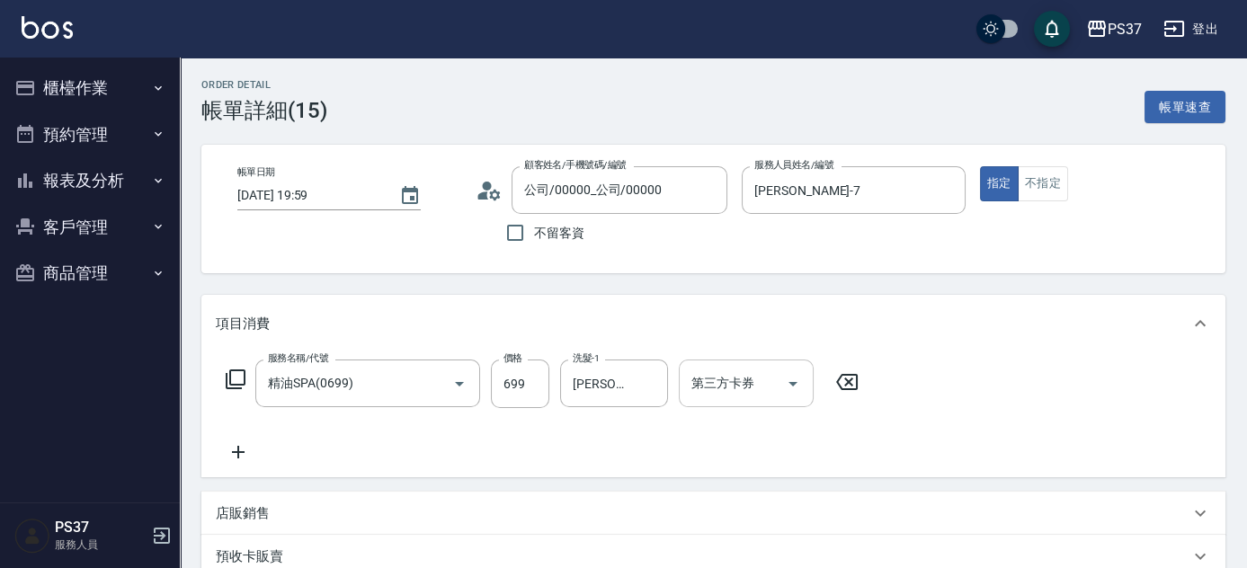
click at [791, 378] on icon "Open" at bounding box center [793, 384] width 22 height 22
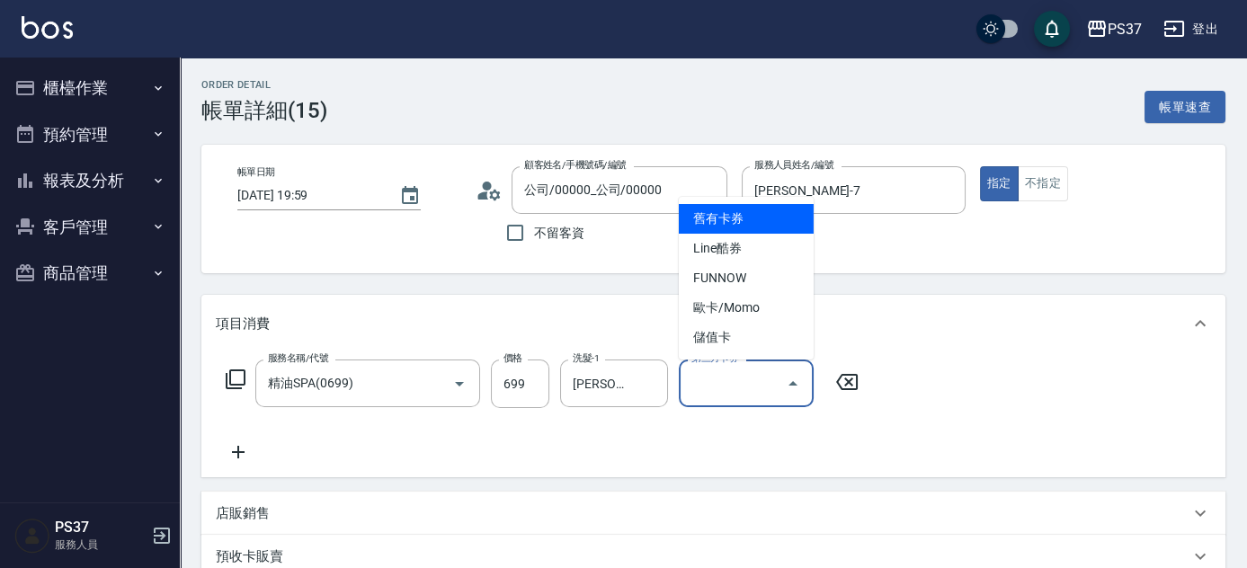
click at [777, 344] on span "儲值卡" at bounding box center [746, 338] width 135 height 30
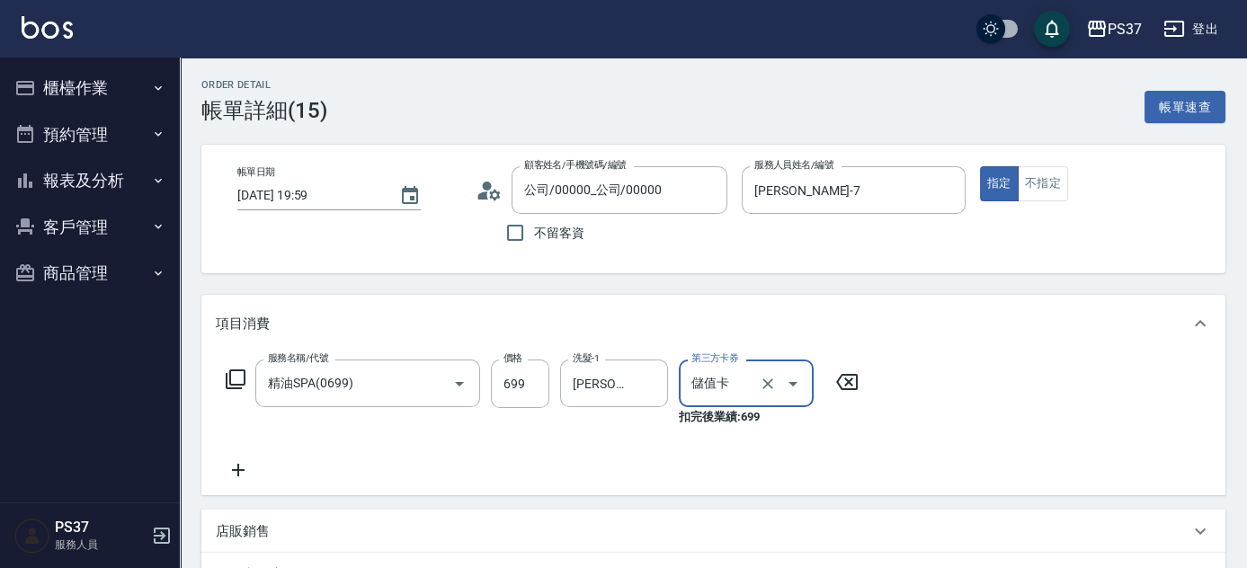
type input "儲值卡"
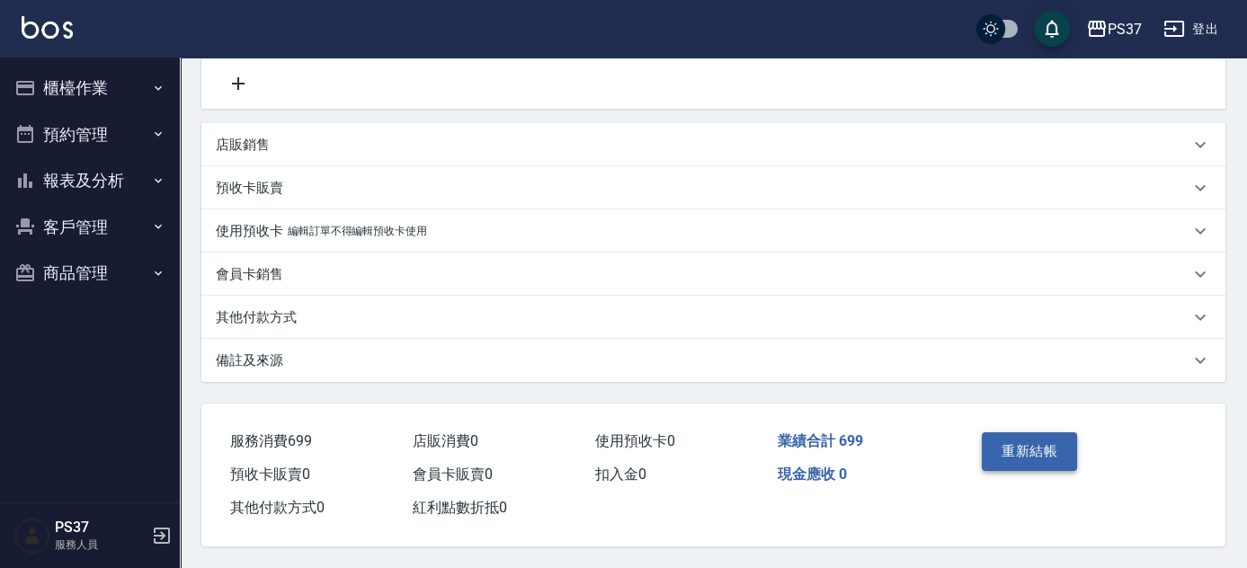
click at [1047, 448] on button "重新結帳" at bounding box center [1029, 452] width 95 height 38
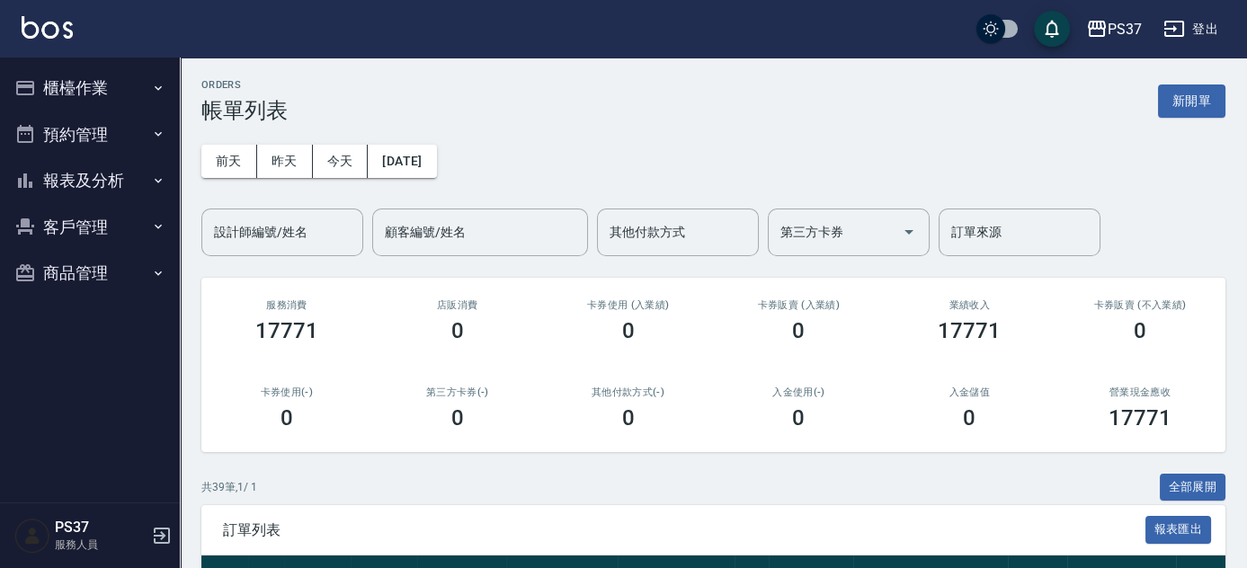
click at [101, 182] on button "報表及分析" at bounding box center [89, 180] width 165 height 47
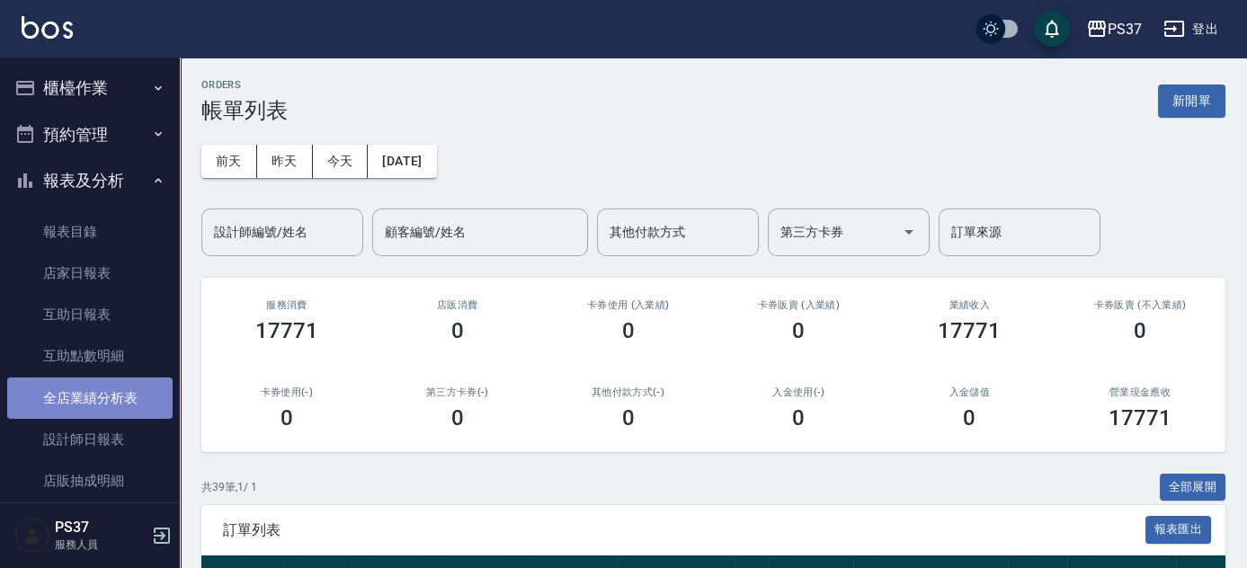
click at [93, 405] on link "全店業績分析表" at bounding box center [89, 398] width 165 height 41
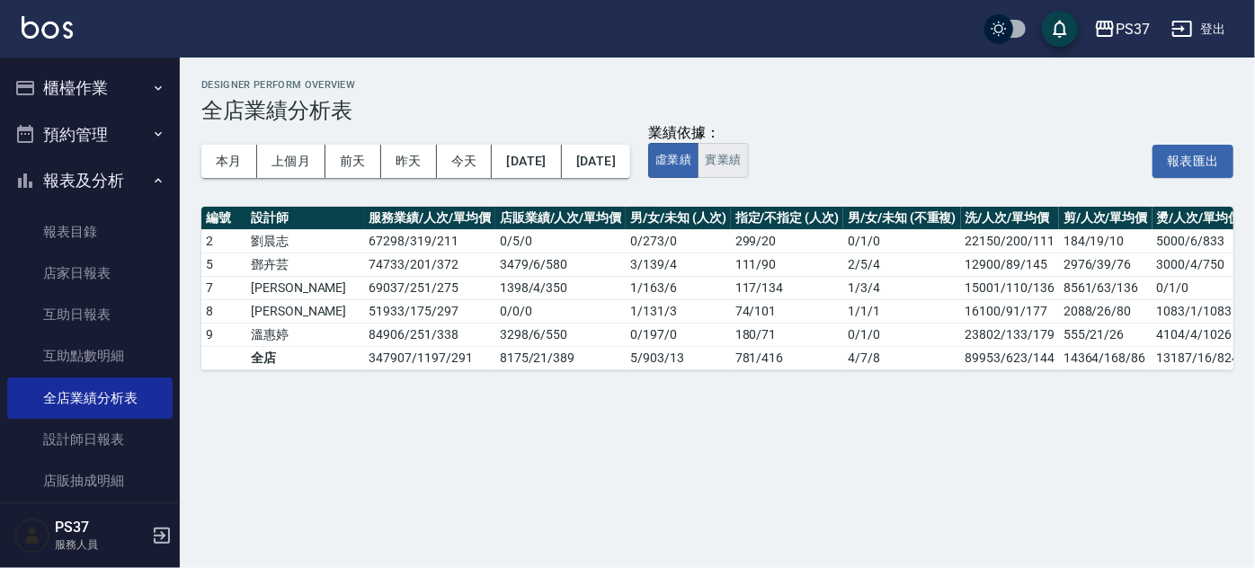
click at [748, 160] on button "實業績" at bounding box center [723, 160] width 50 height 35
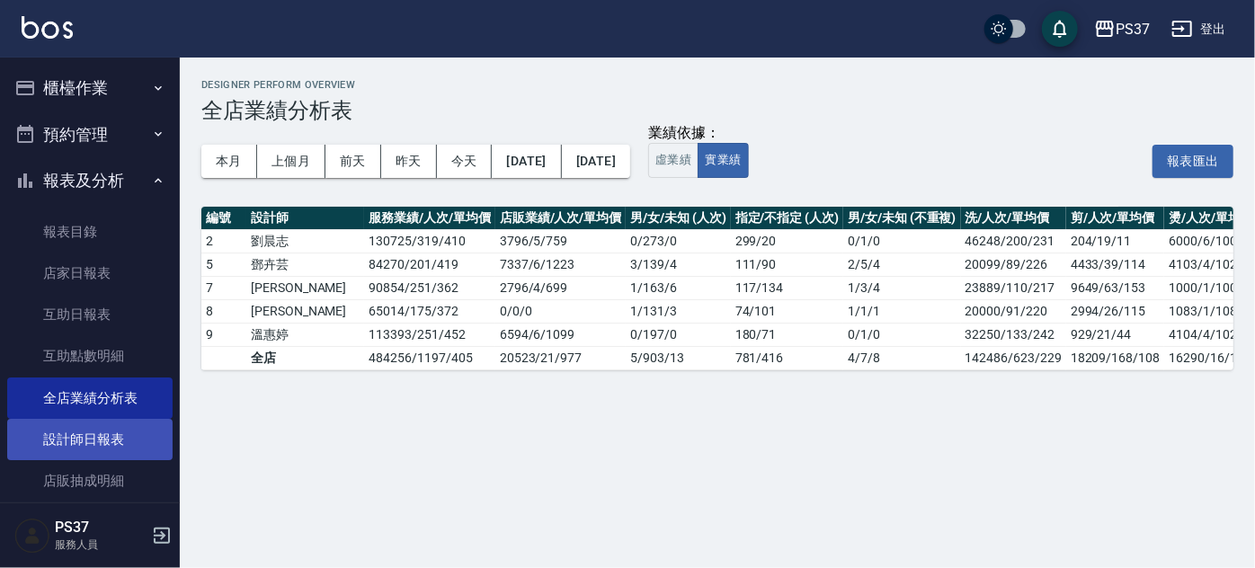
click at [98, 430] on link "設計師日報表" at bounding box center [89, 439] width 165 height 41
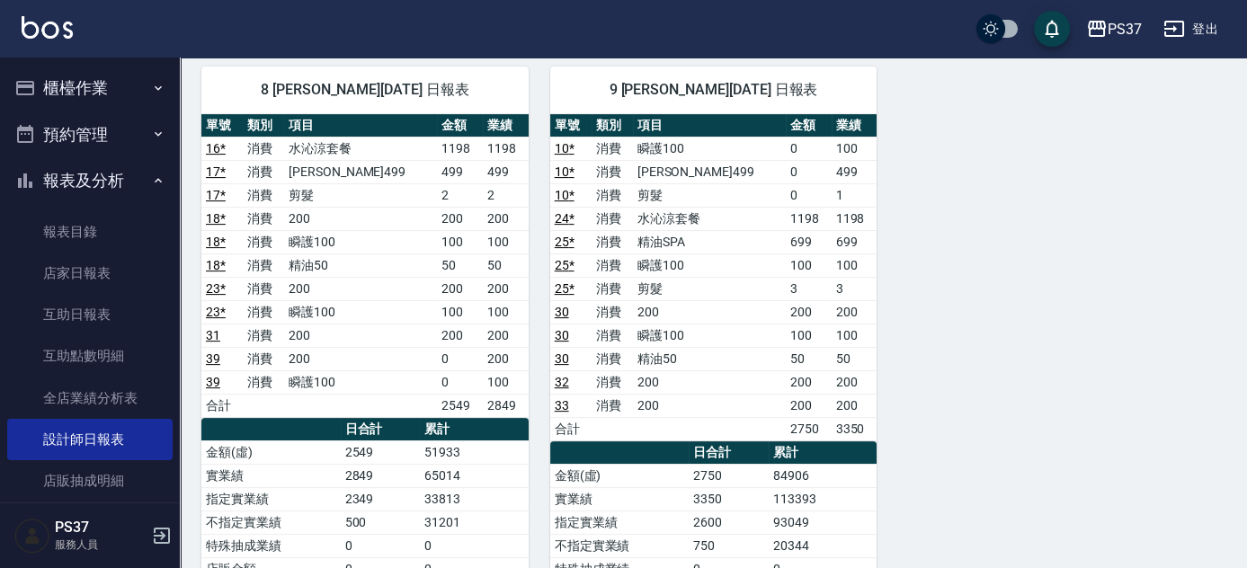
scroll to position [1226, 0]
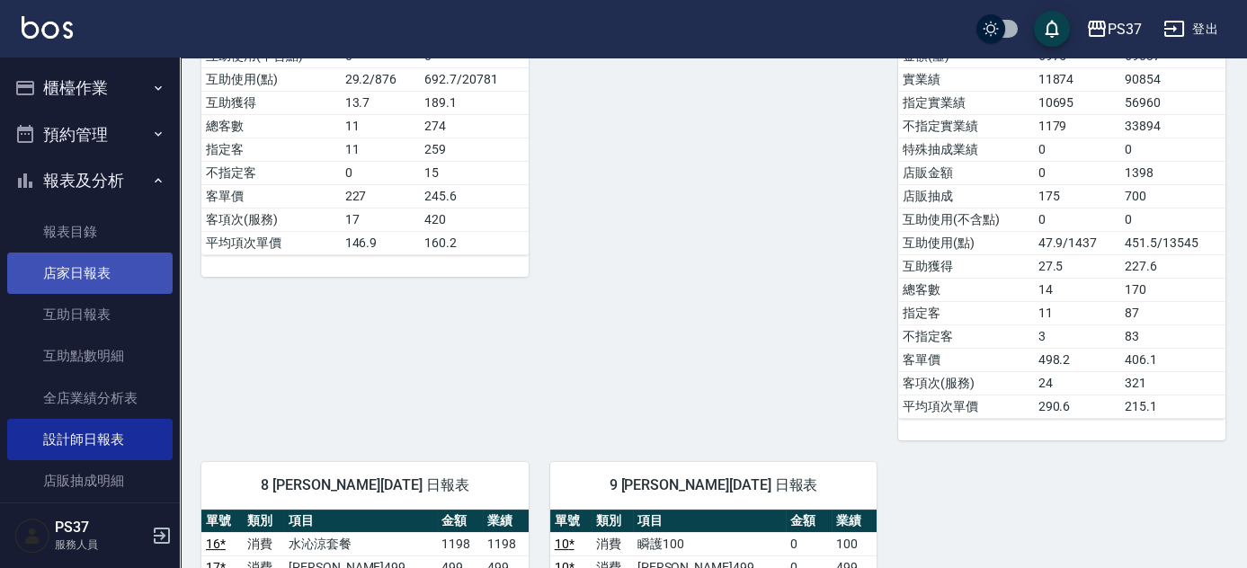
scroll to position [654, 0]
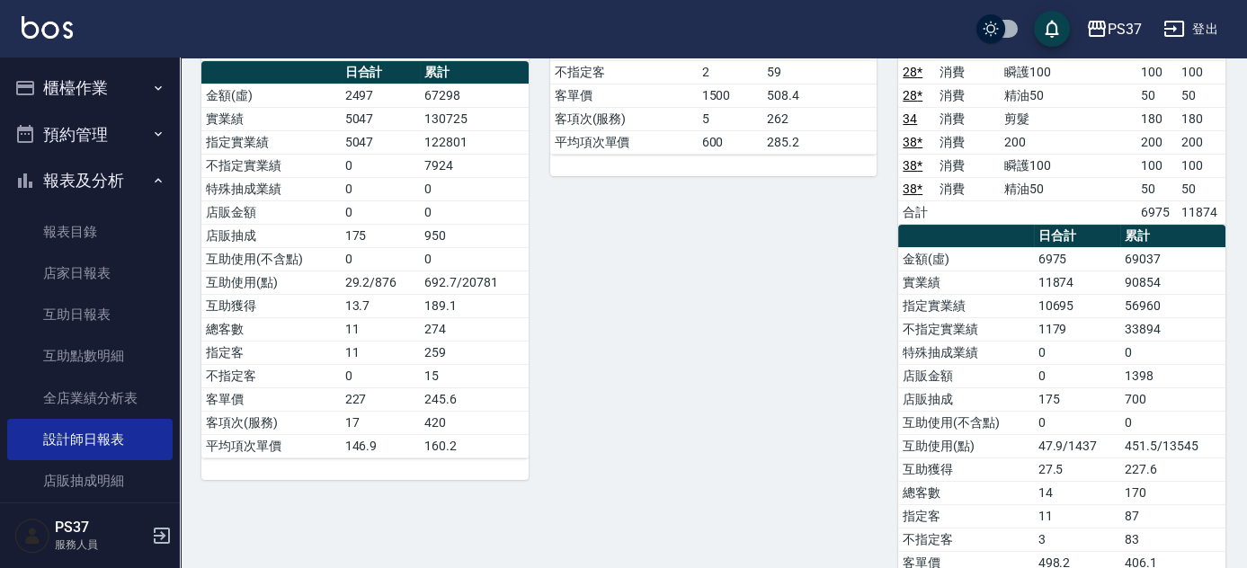
click at [79, 94] on button "櫃檯作業" at bounding box center [89, 88] width 165 height 47
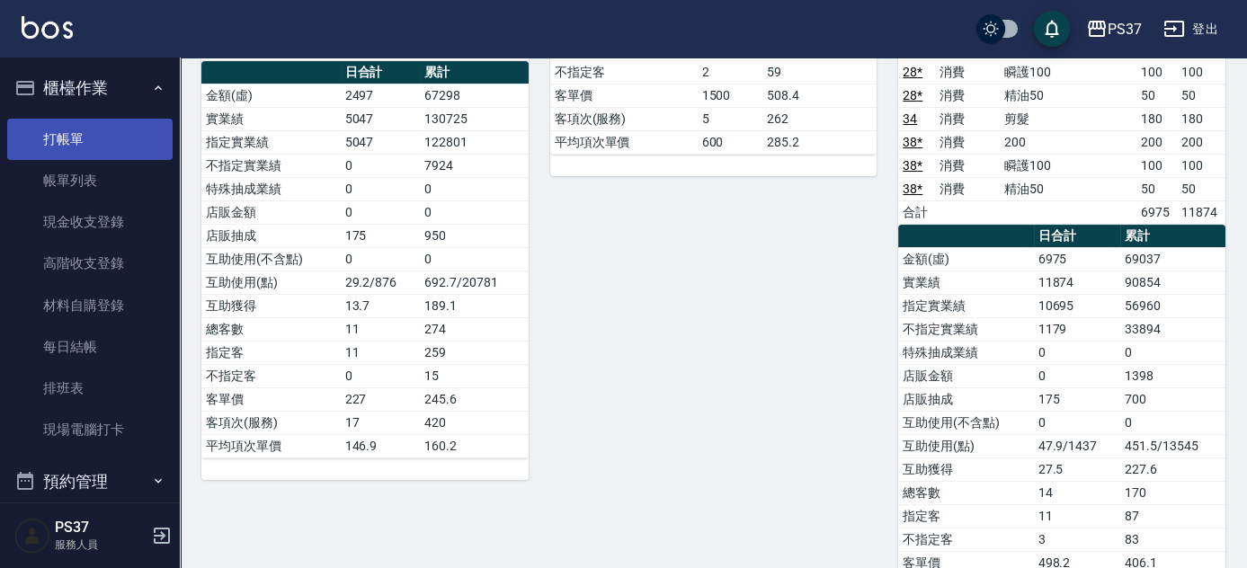
click at [74, 150] on link "打帳單" at bounding box center [89, 139] width 165 height 41
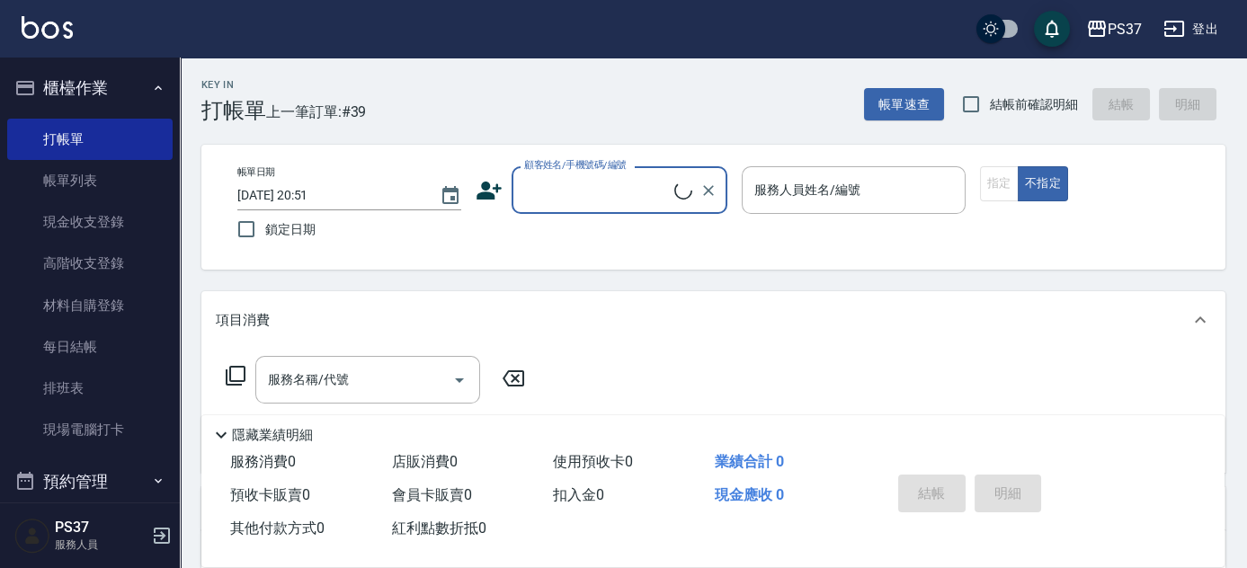
click at [643, 189] on input "顧客姓名/手機號碼/編號" at bounding box center [597, 189] width 155 height 31
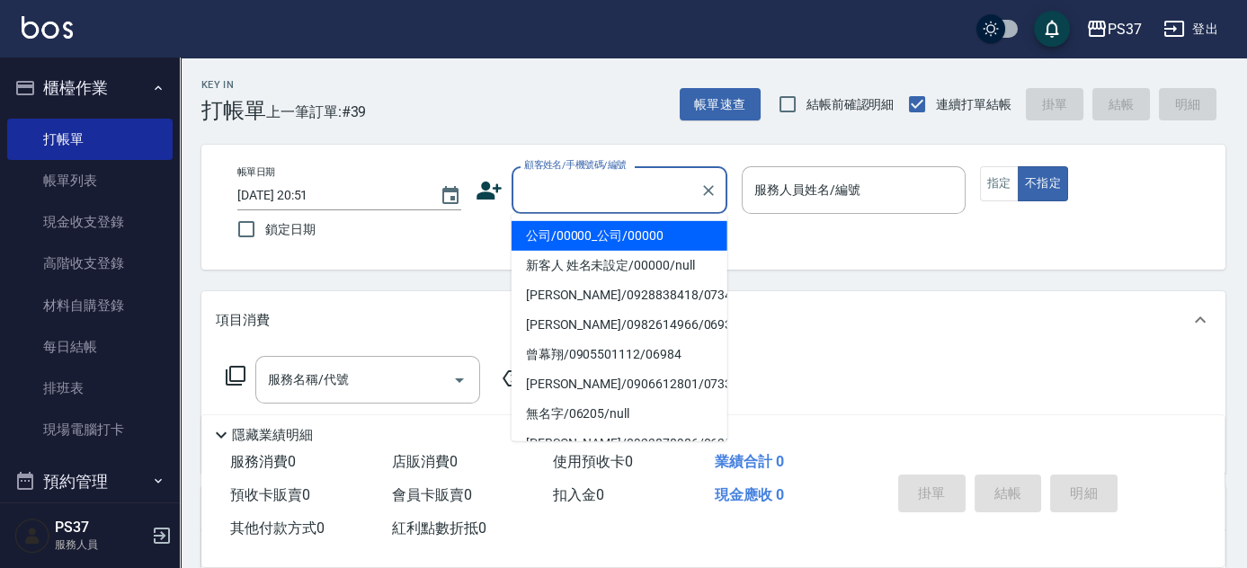
click at [635, 237] on li "公司/00000_公司/00000" at bounding box center [620, 236] width 216 height 30
type input "公司/00000_公司/00000"
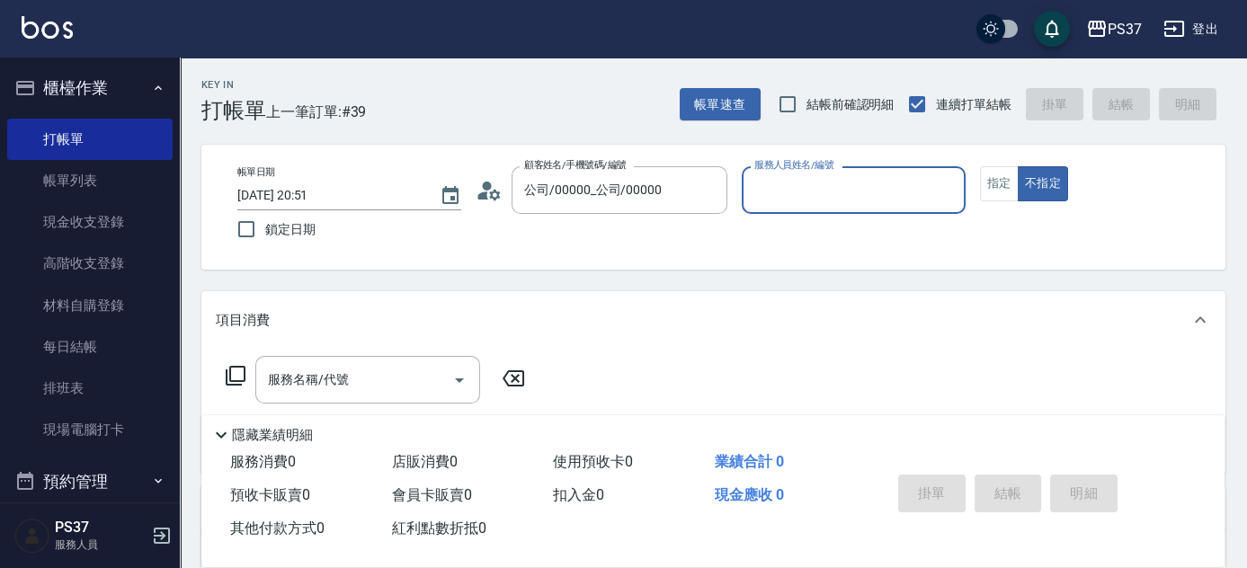
click at [786, 198] on input "服務人員姓名/編號" at bounding box center [854, 189] width 208 height 31
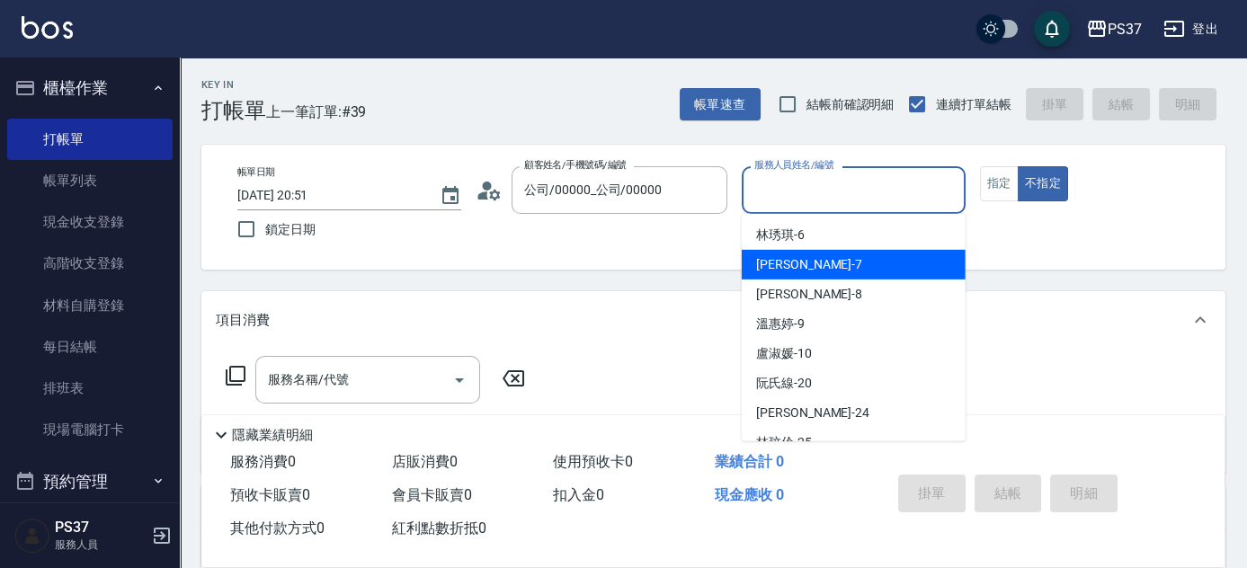
scroll to position [163, 0]
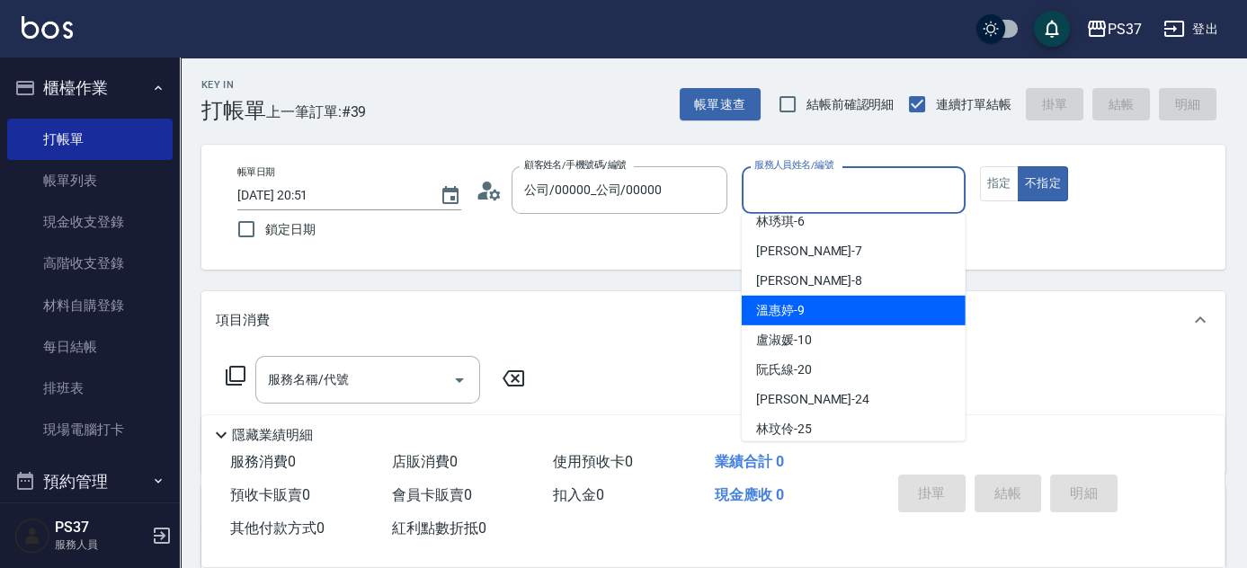
click at [790, 298] on div "溫惠婷 -9" at bounding box center [854, 311] width 224 height 30
type input "溫惠婷-9"
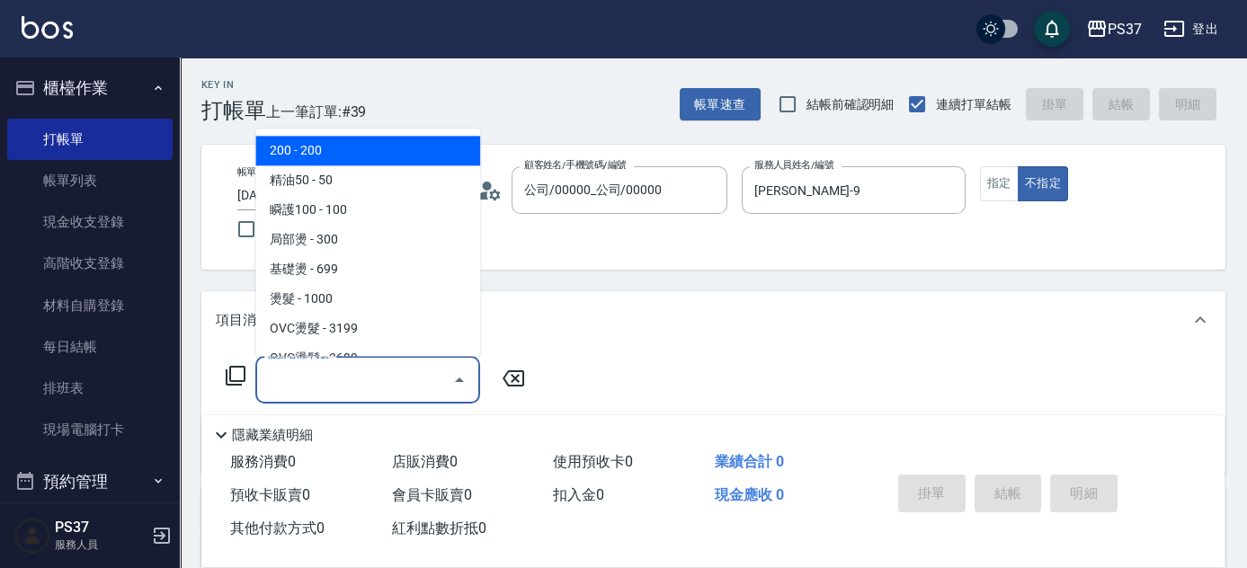
click at [387, 371] on input "服務名稱/代號" at bounding box center [355, 379] width 182 height 31
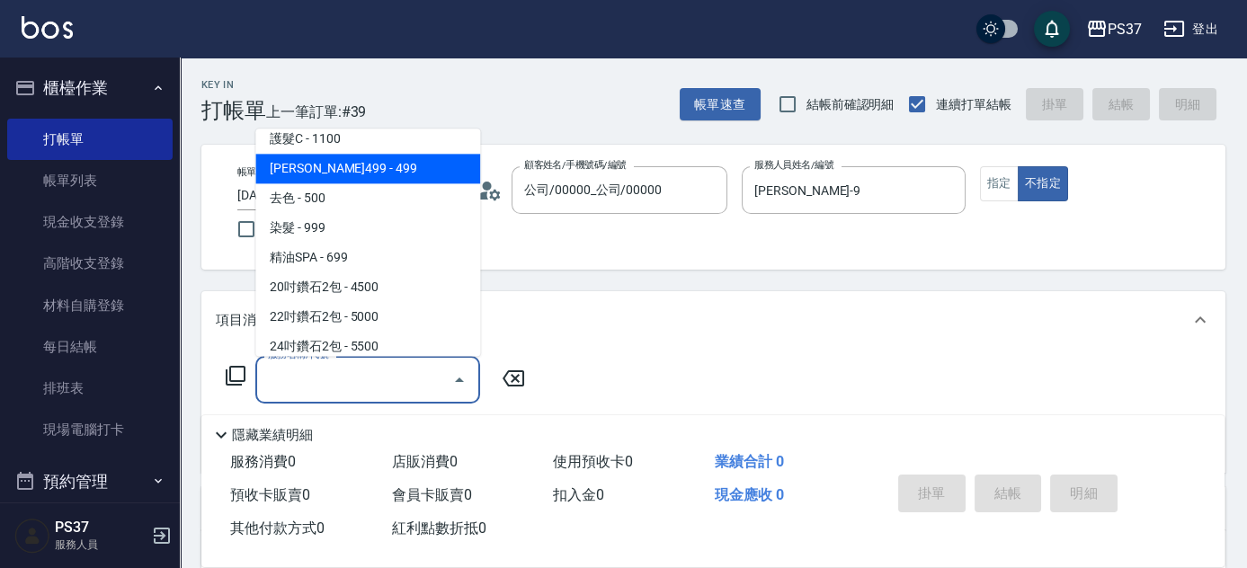
scroll to position [980, 0]
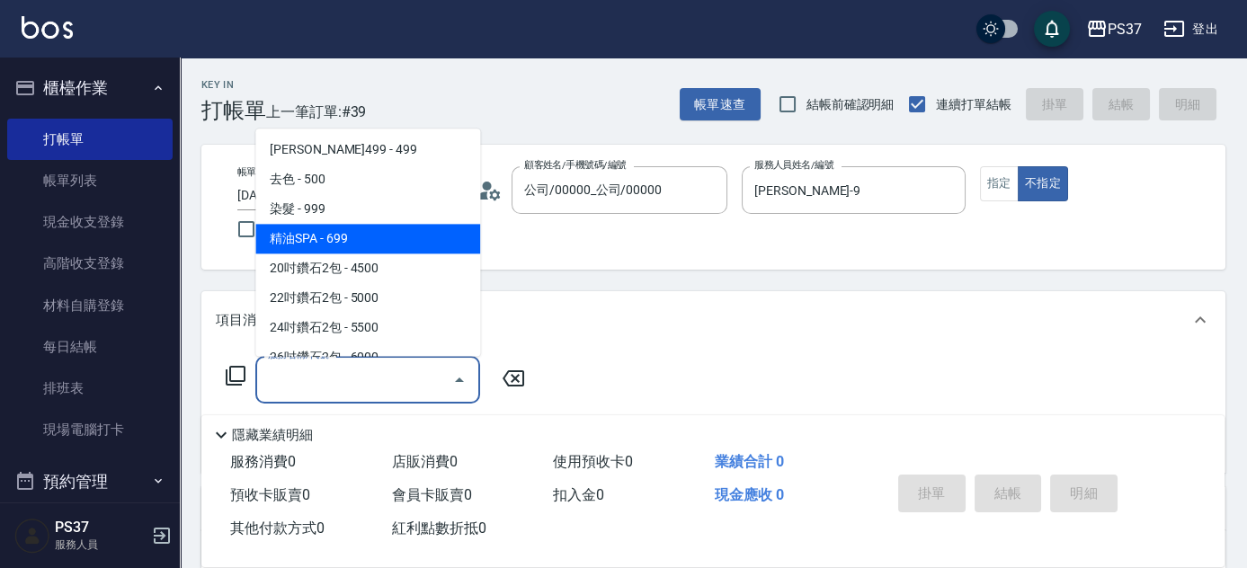
click at [364, 229] on span "精油SPA - 699" at bounding box center [367, 240] width 225 height 30
type input "精油SPA(0699)"
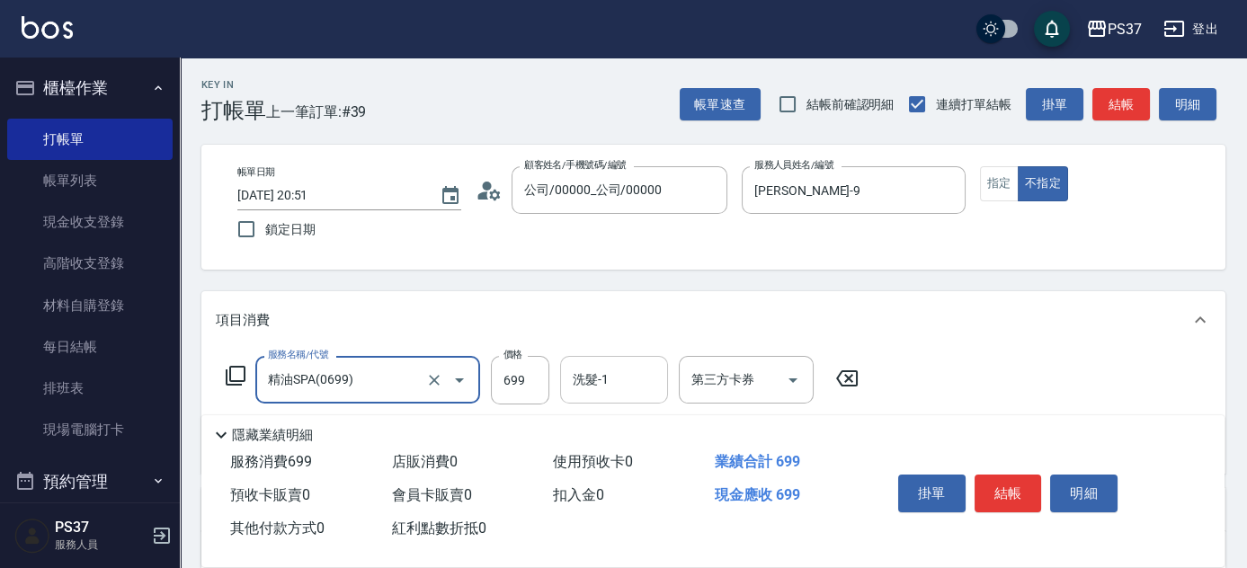
click at [599, 374] on div "洗髮-1 洗髮-1" at bounding box center [614, 380] width 108 height 48
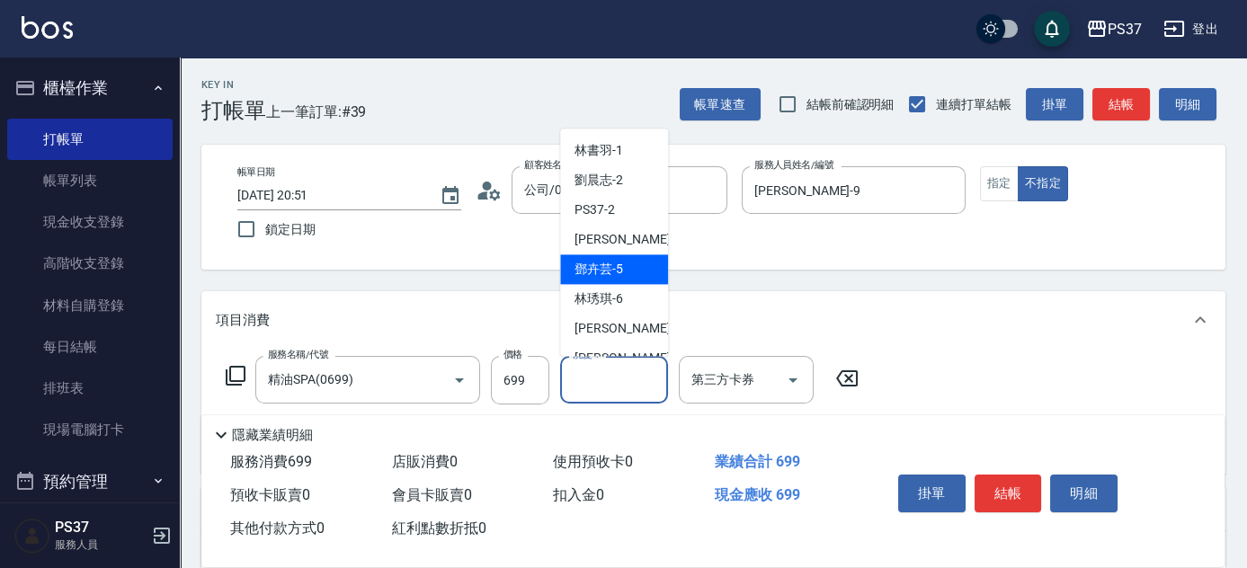
scroll to position [81, 0]
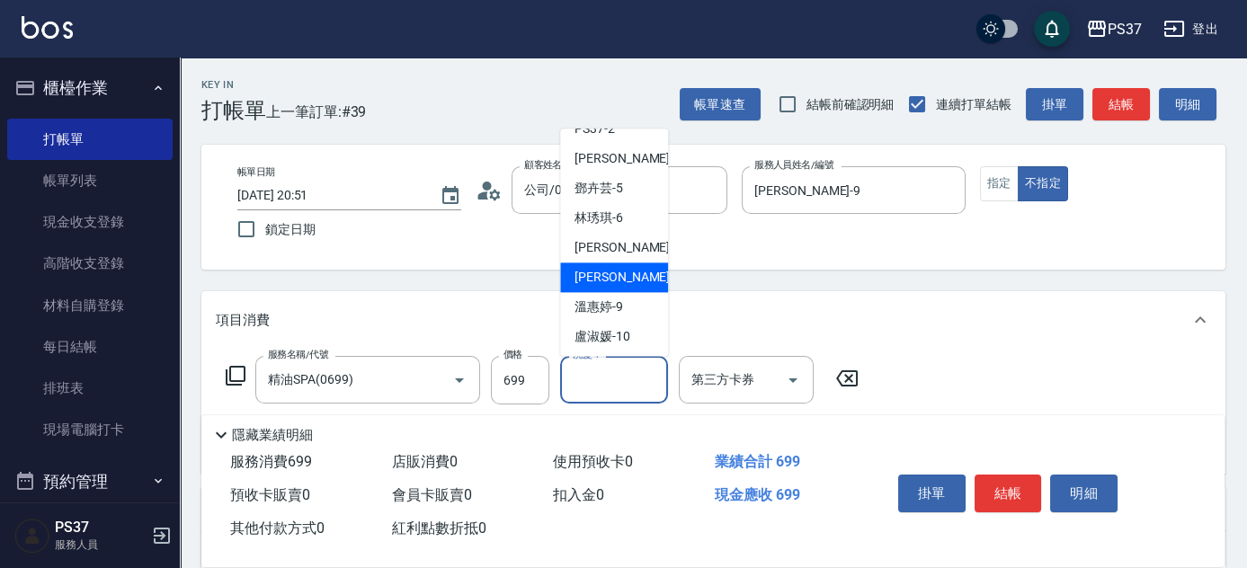
click at [597, 265] on div "[PERSON_NAME]-8" at bounding box center [614, 279] width 108 height 30
type input "[PERSON_NAME]-8"
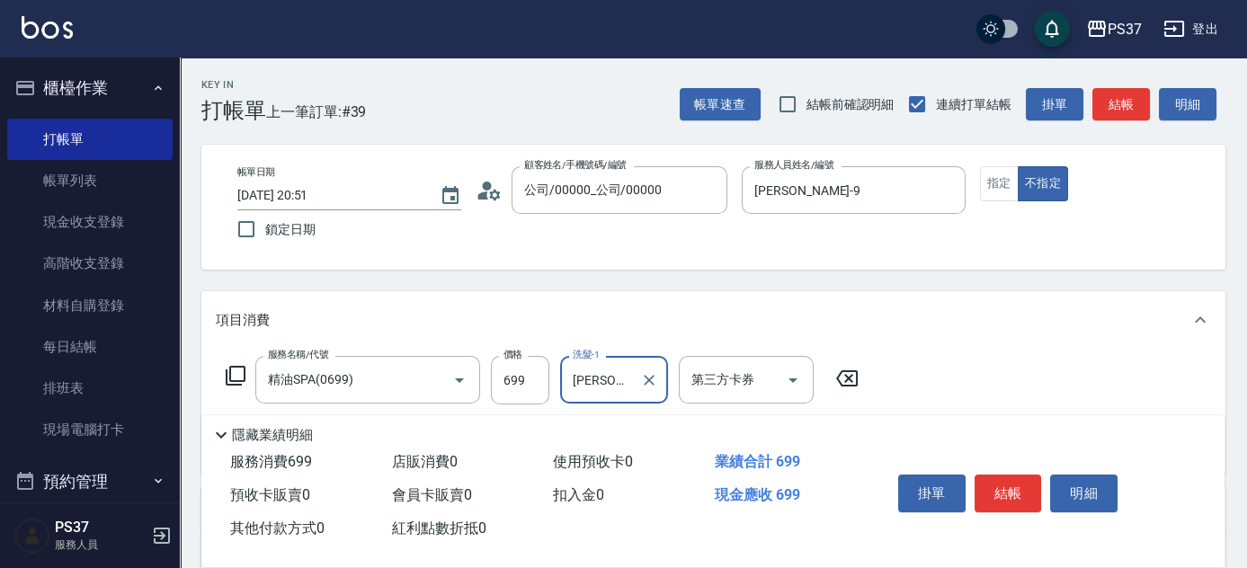
scroll to position [245, 0]
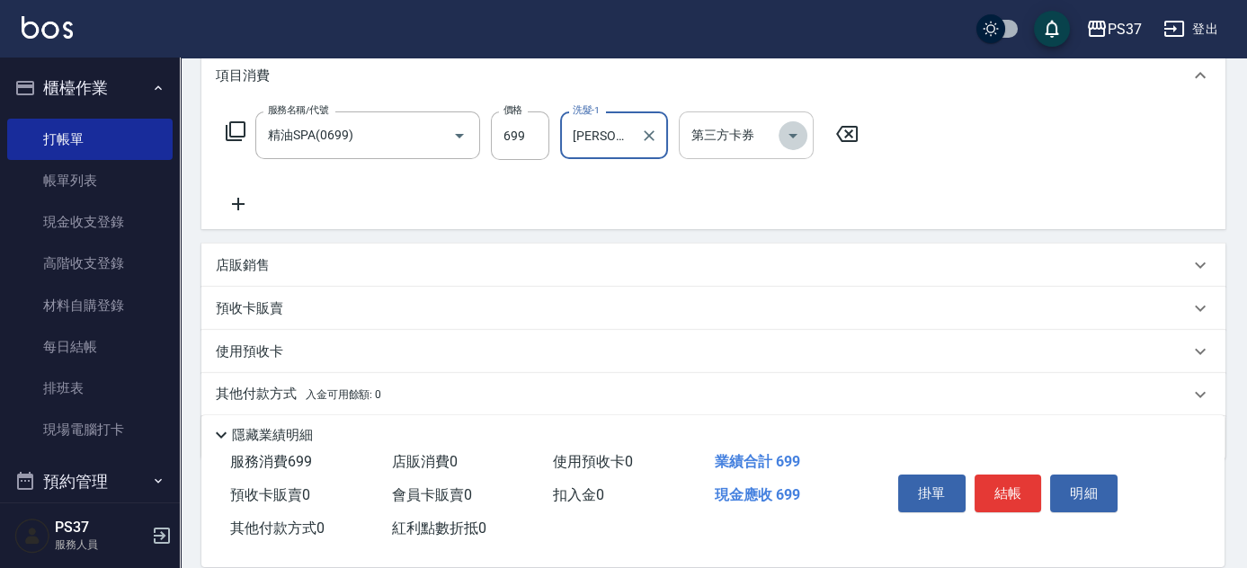
click at [806, 138] on button "Open" at bounding box center [793, 135] width 29 height 29
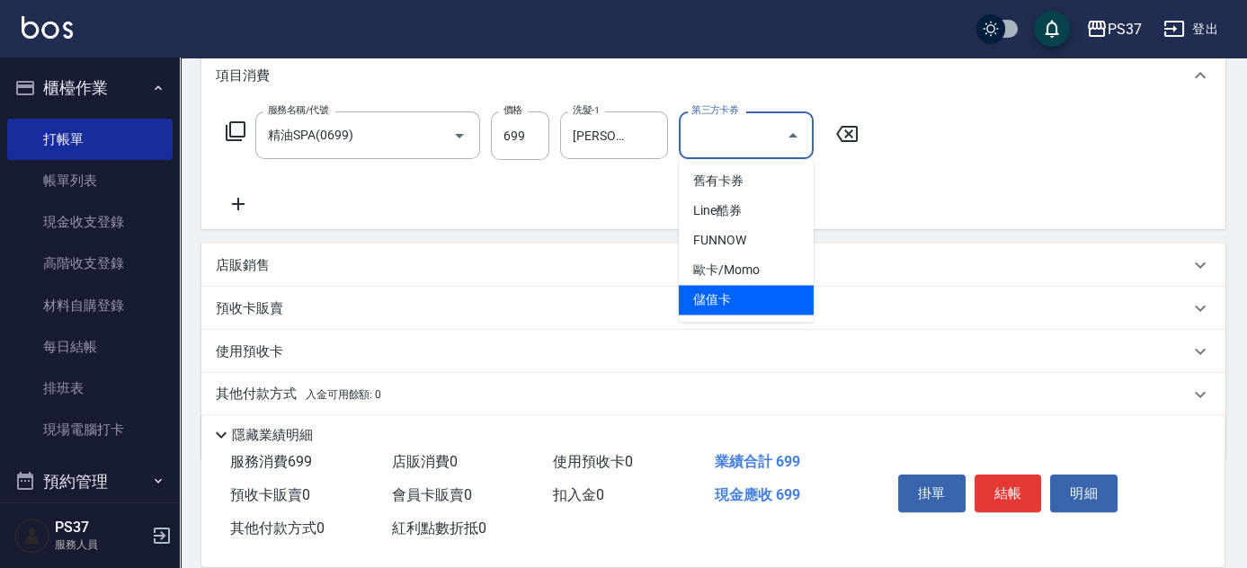
click at [746, 301] on span "儲值卡" at bounding box center [746, 300] width 135 height 30
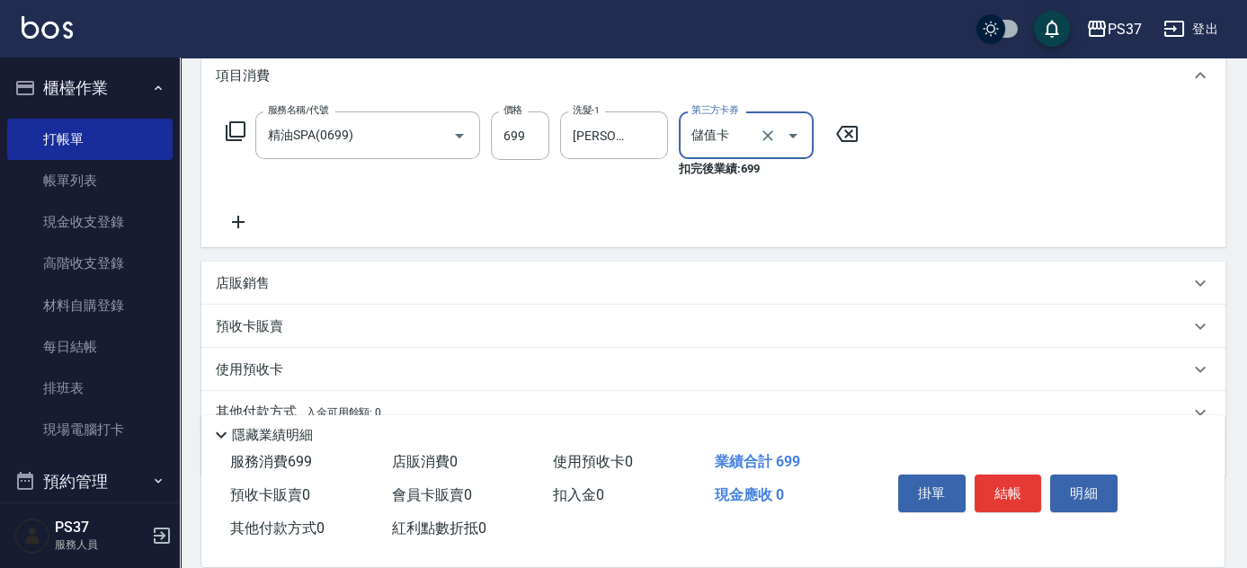
type input "儲值卡"
click at [765, 127] on icon "Clear" at bounding box center [768, 136] width 18 height 18
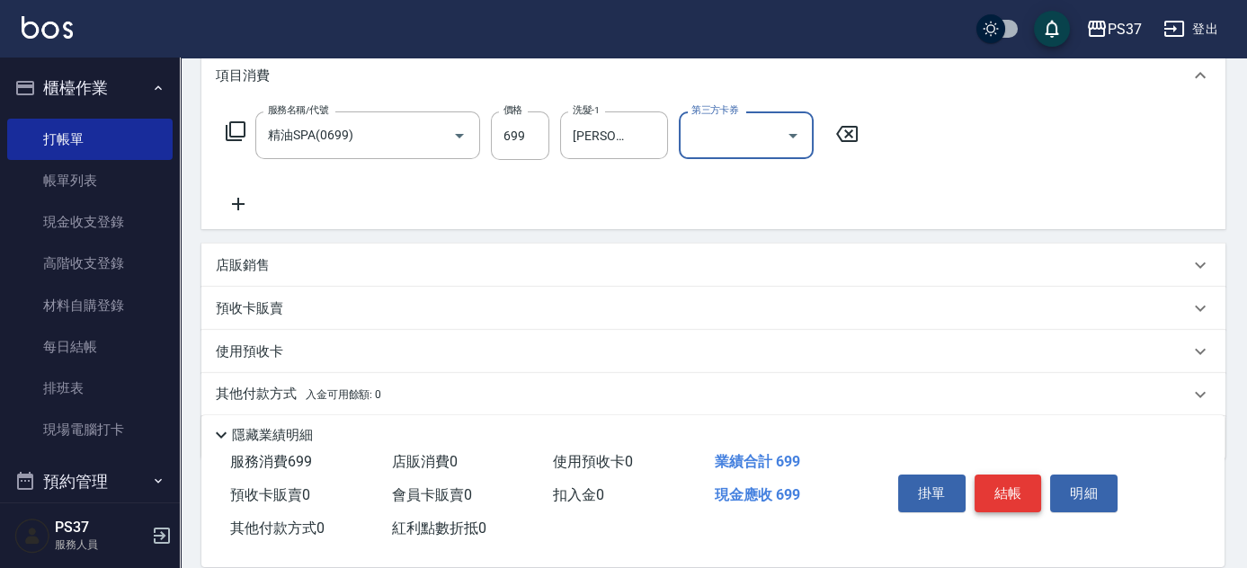
click at [1020, 487] on button "結帳" at bounding box center [1008, 494] width 67 height 38
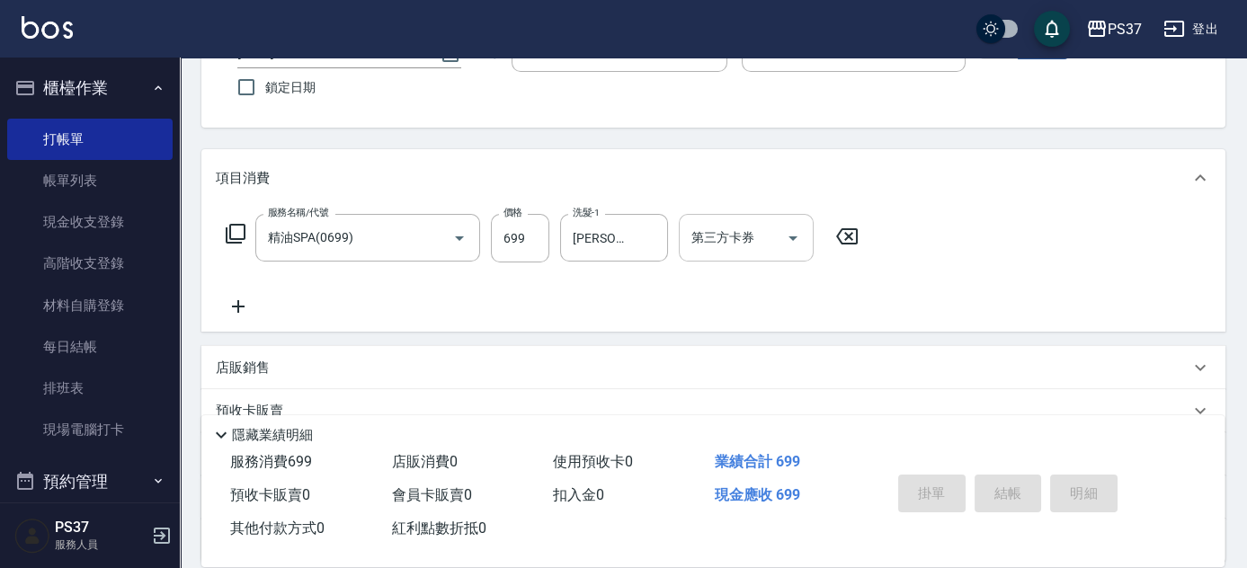
scroll to position [81, 0]
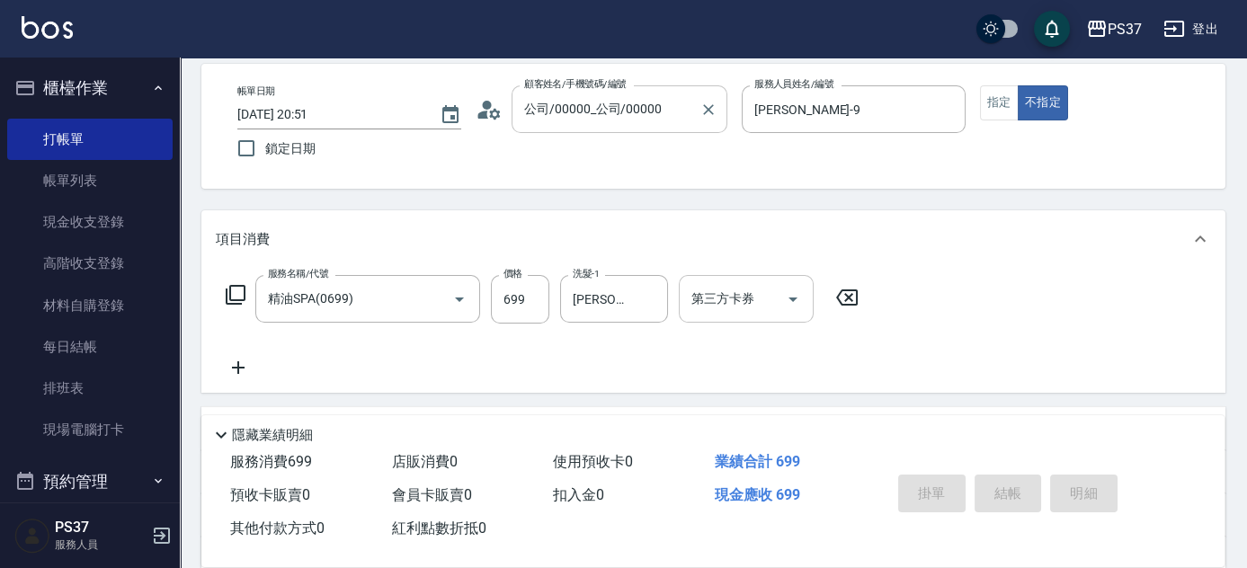
type input "2025/08/25 20:55"
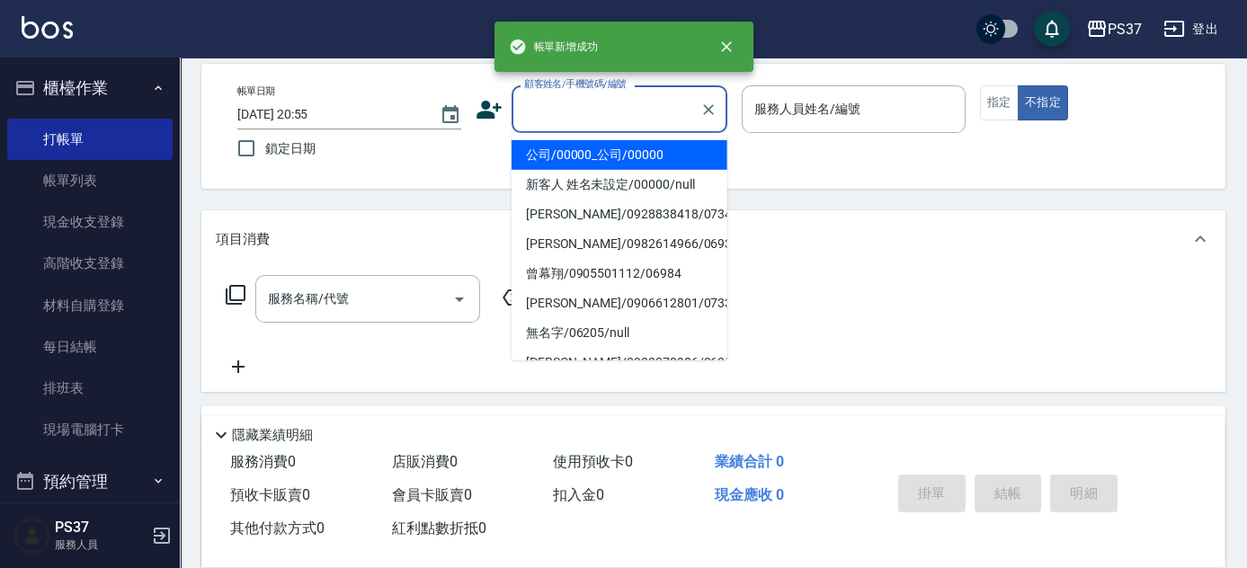
click at [608, 112] on input "顧客姓名/手機號碼/編號" at bounding box center [606, 109] width 173 height 31
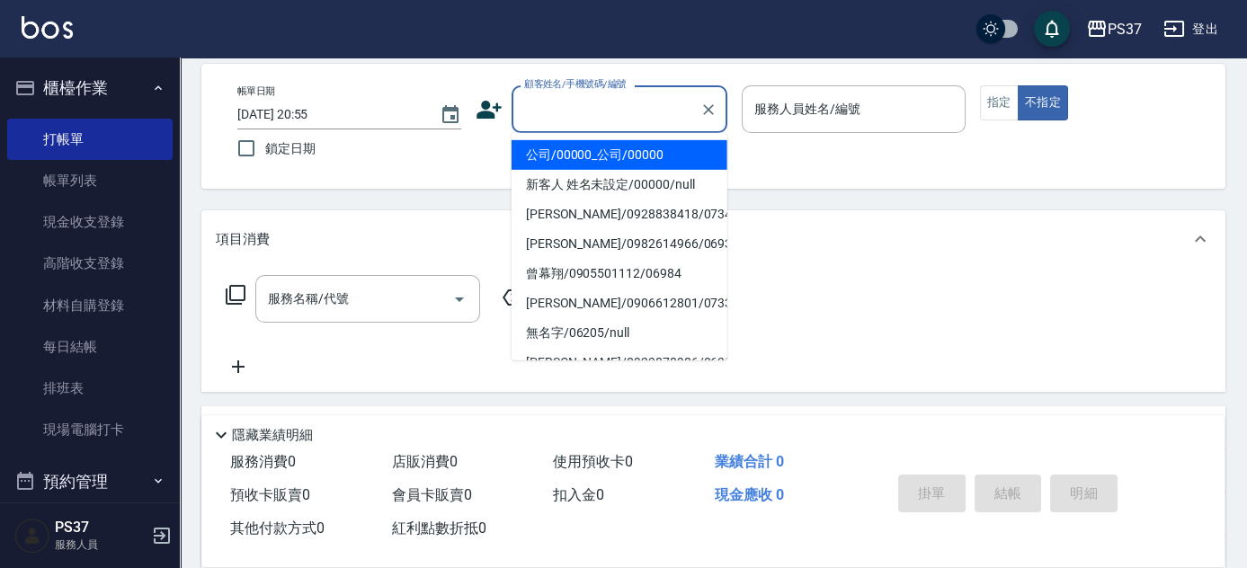
click at [604, 141] on li "公司/00000_公司/00000" at bounding box center [620, 155] width 216 height 30
type input "公司/00000_公司/00000"
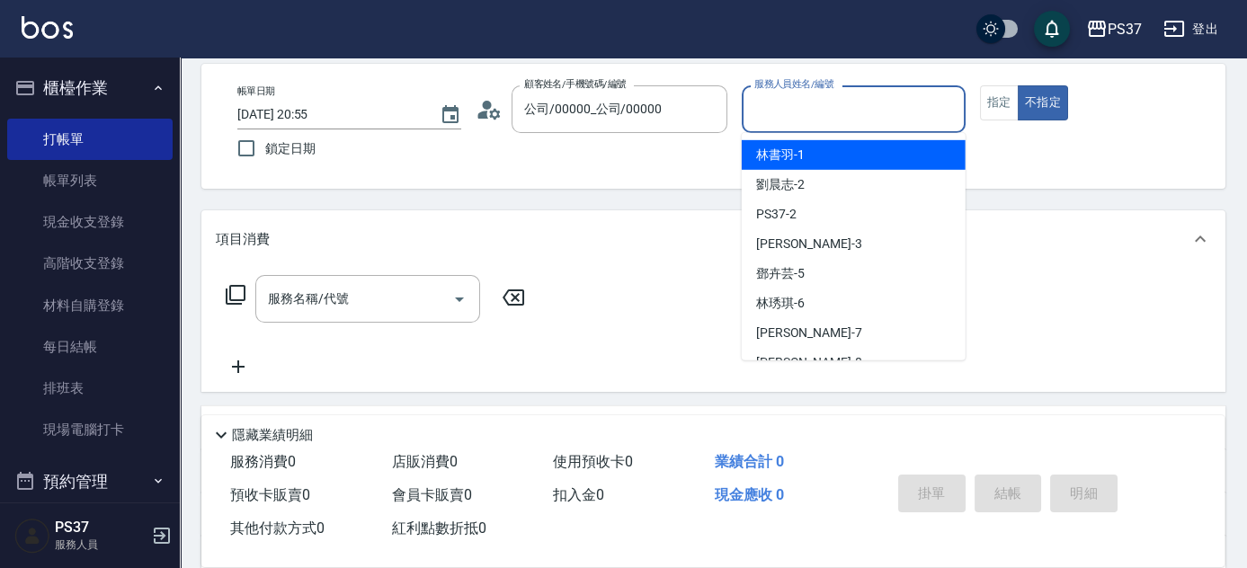
drag, startPoint x: 771, startPoint y: 120, endPoint x: 806, endPoint y: 270, distance: 154.2
click at [771, 119] on input "服務人員姓名/編號" at bounding box center [854, 109] width 208 height 31
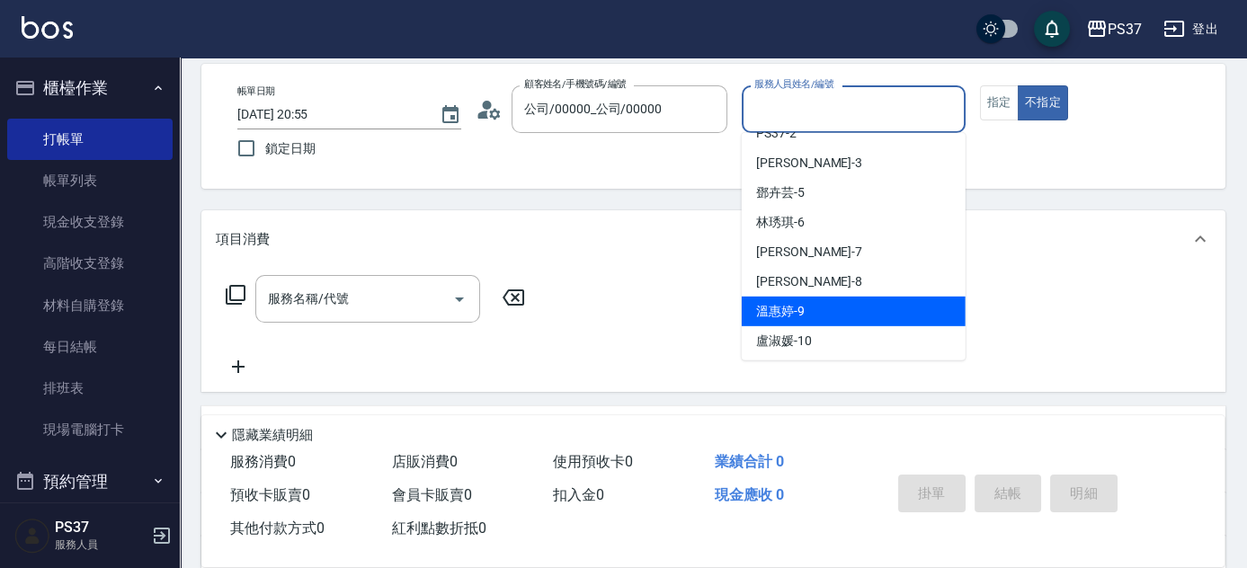
click at [810, 304] on div "溫惠婷 -9" at bounding box center [854, 312] width 224 height 30
type input "溫惠婷-9"
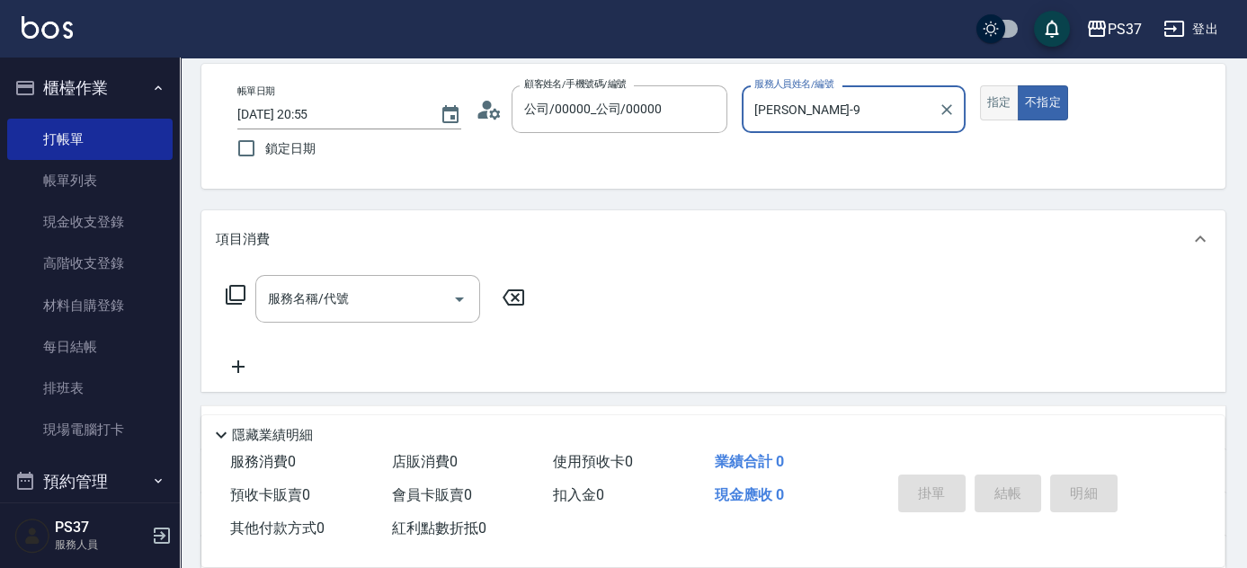
click at [984, 104] on button "指定" at bounding box center [999, 102] width 39 height 35
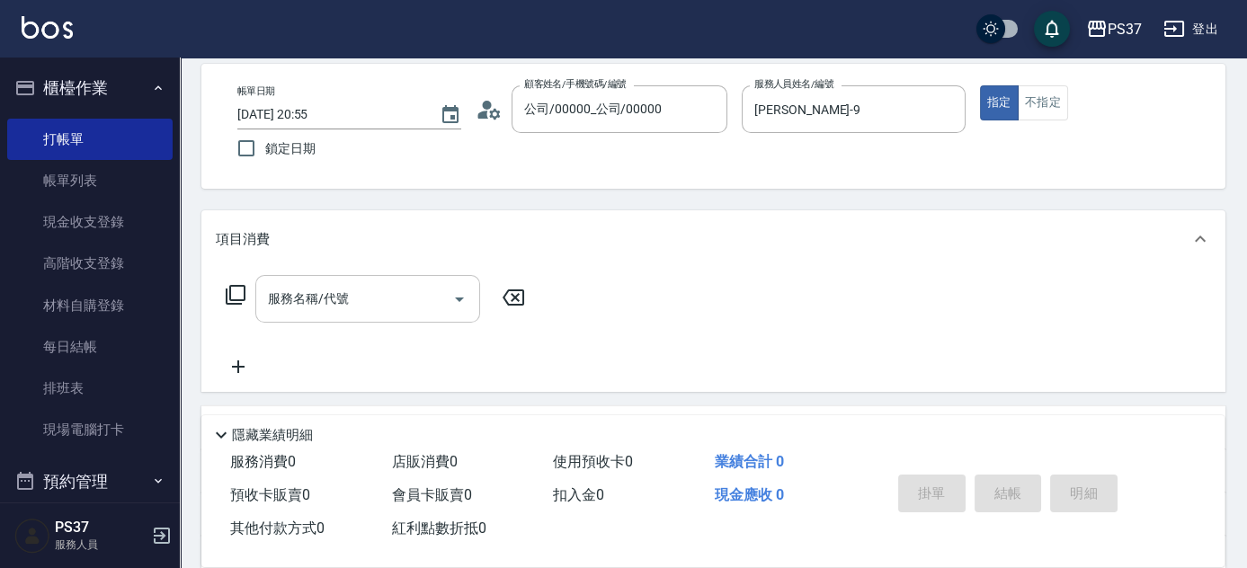
click at [360, 304] on input "服務名稱/代號" at bounding box center [355, 298] width 182 height 31
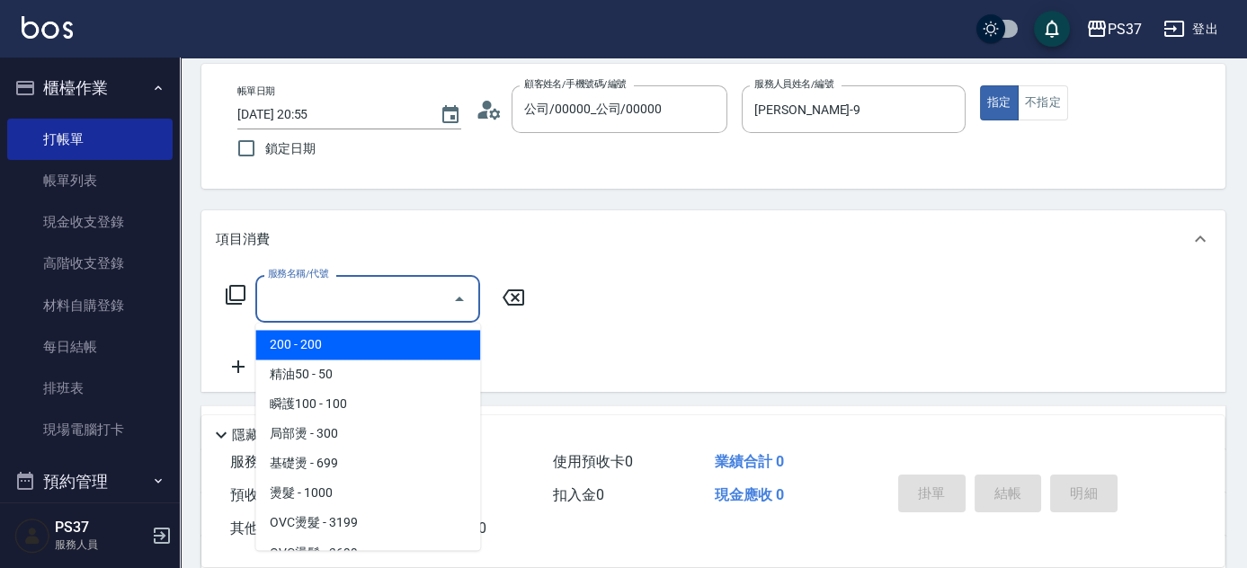
click at [343, 343] on span "200 - 200" at bounding box center [367, 345] width 225 height 30
type input "200(111)"
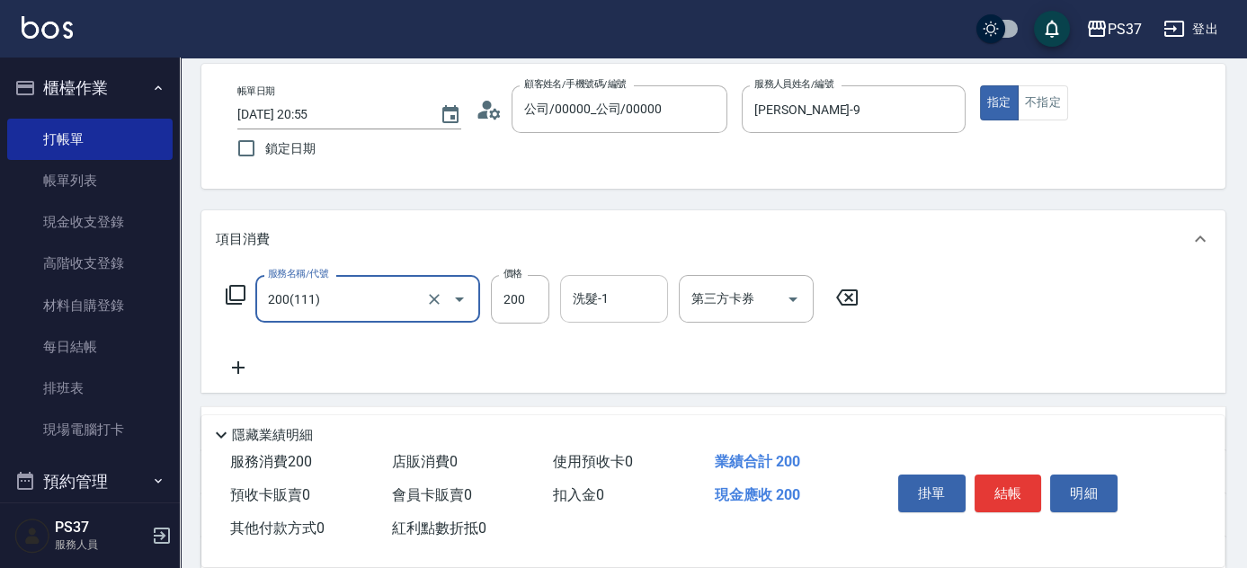
click at [592, 298] on input "洗髮-1" at bounding box center [614, 298] width 92 height 31
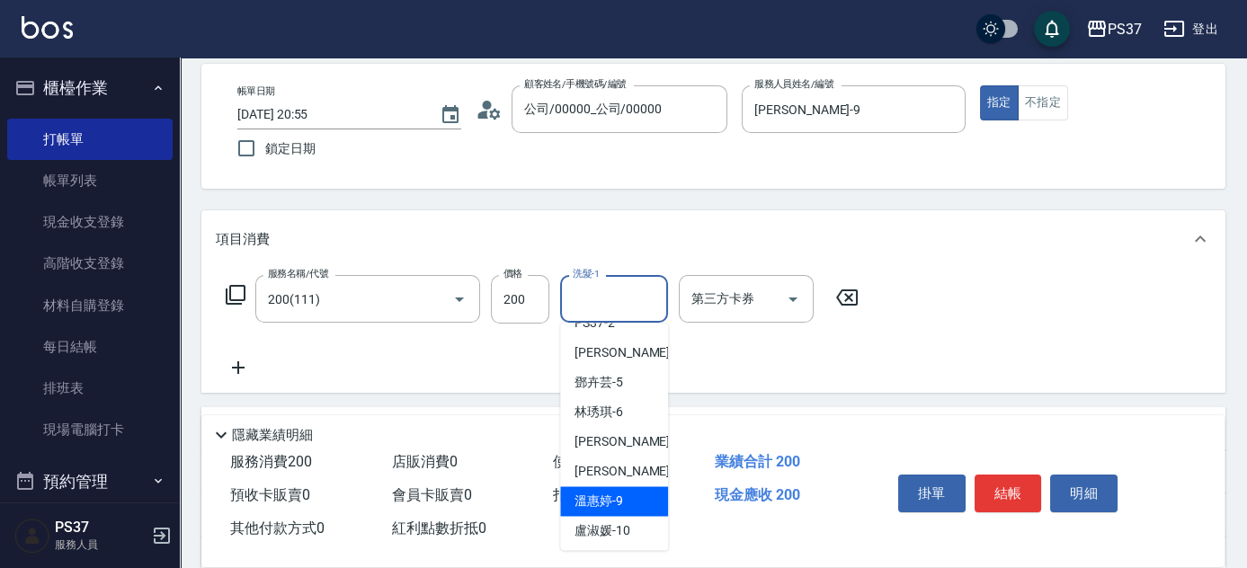
click at [588, 504] on span "溫惠婷 -9" at bounding box center [599, 501] width 49 height 19
type input "溫惠婷-9"
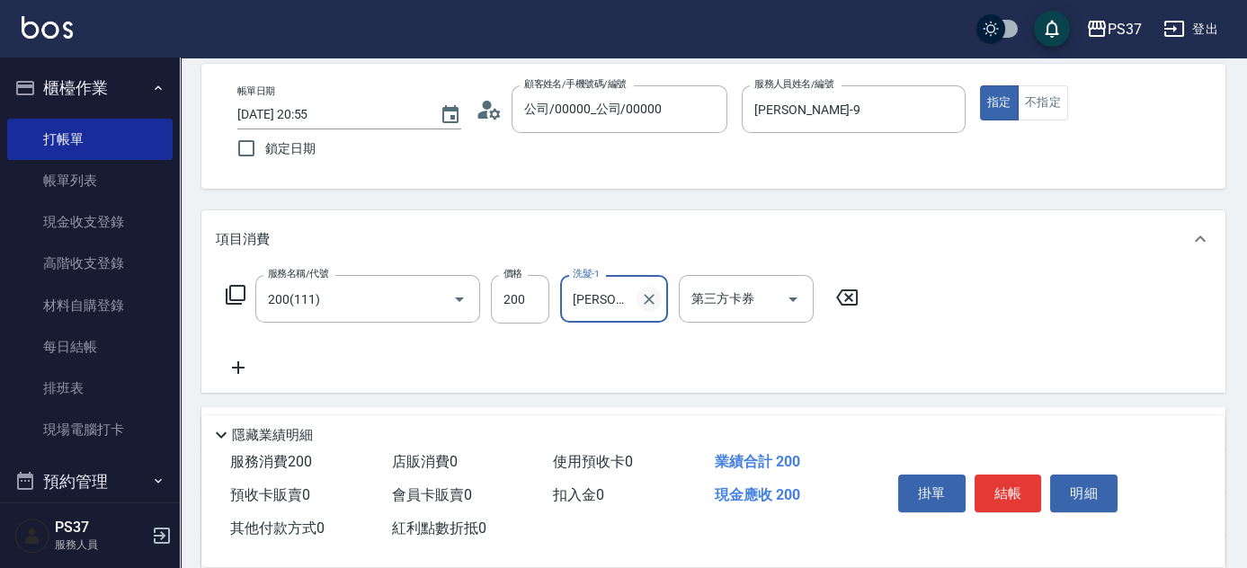
click at [655, 299] on icon "Clear" at bounding box center [649, 299] width 18 height 18
click at [599, 299] on input "洗髮-1" at bounding box center [614, 298] width 92 height 31
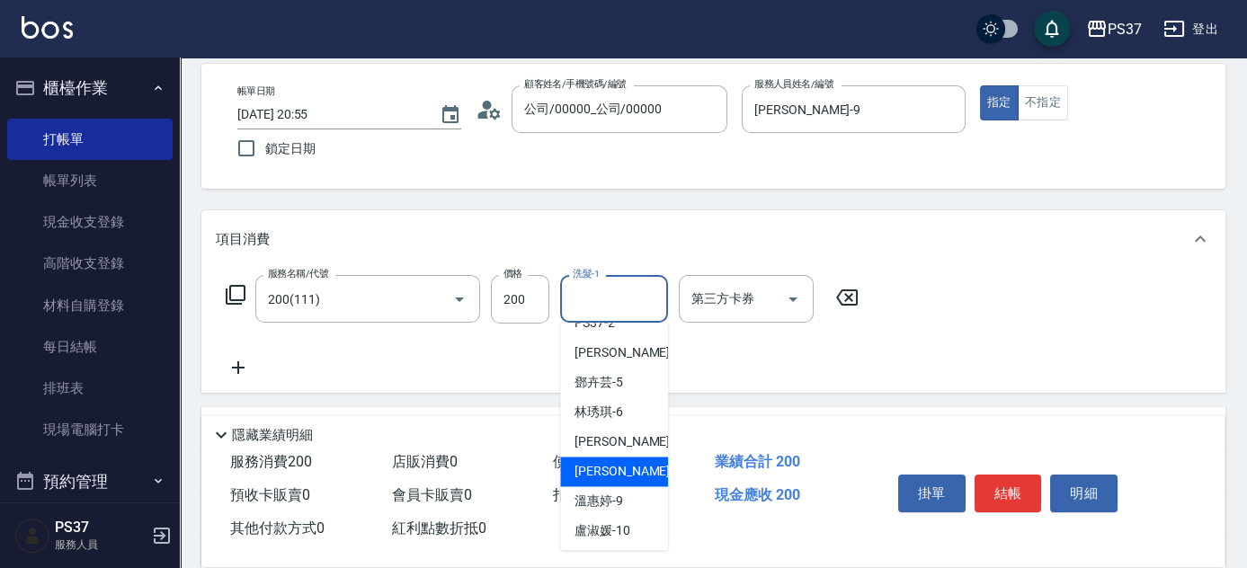
click at [622, 484] on div "[PERSON_NAME]-8" at bounding box center [614, 472] width 108 height 30
type input "[PERSON_NAME]-8"
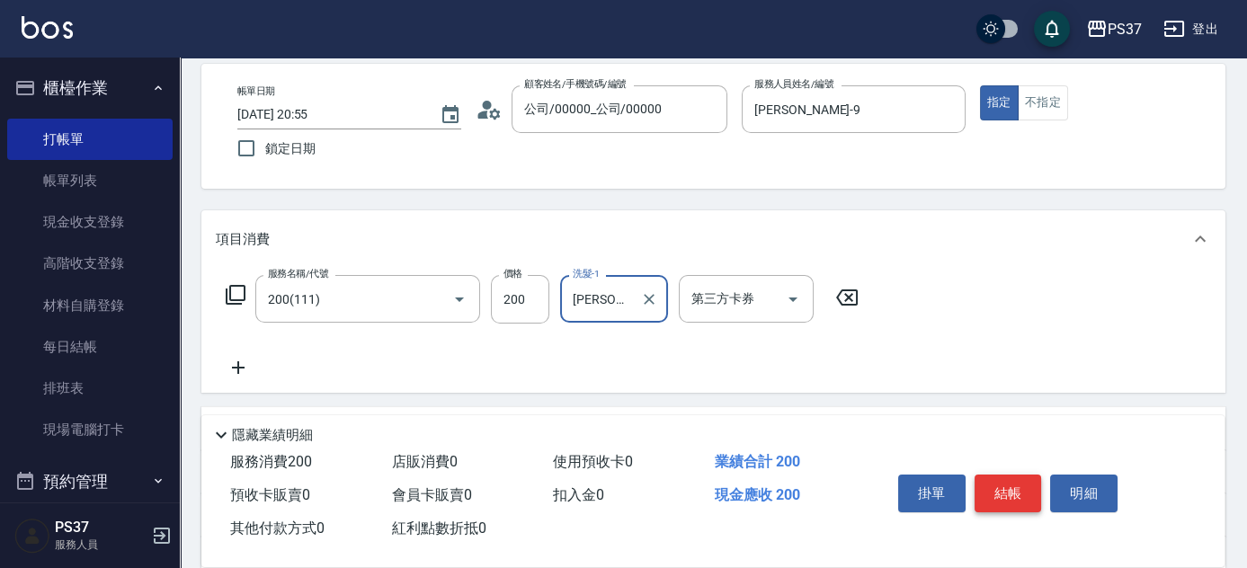
click at [1021, 488] on button "結帳" at bounding box center [1008, 494] width 67 height 38
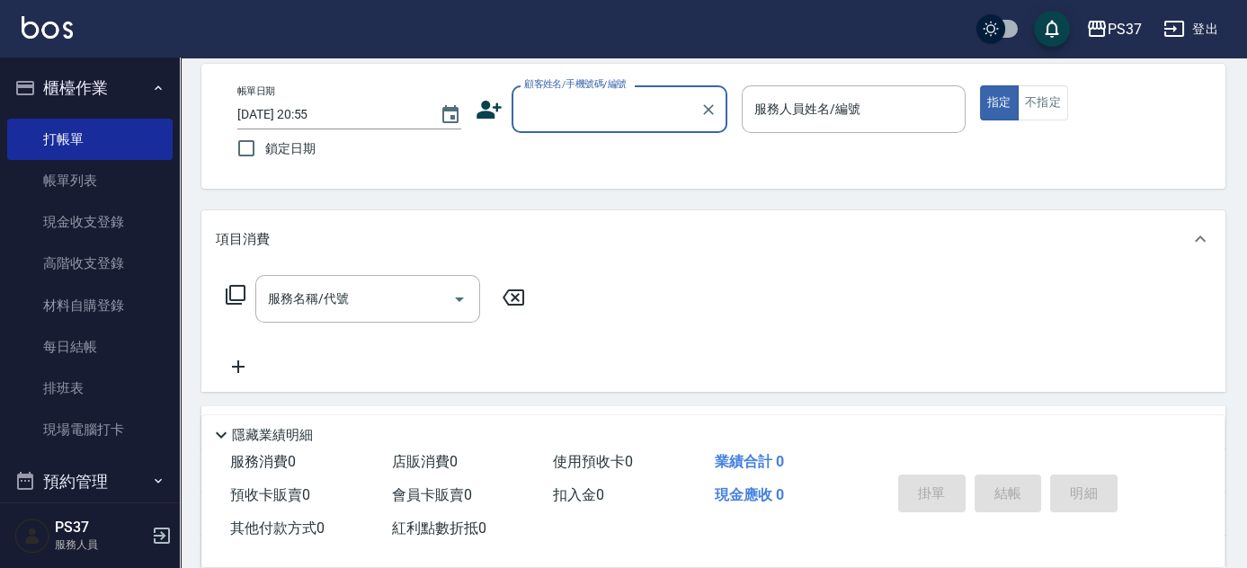
click at [977, 214] on div "項目消費" at bounding box center [713, 239] width 1024 height 58
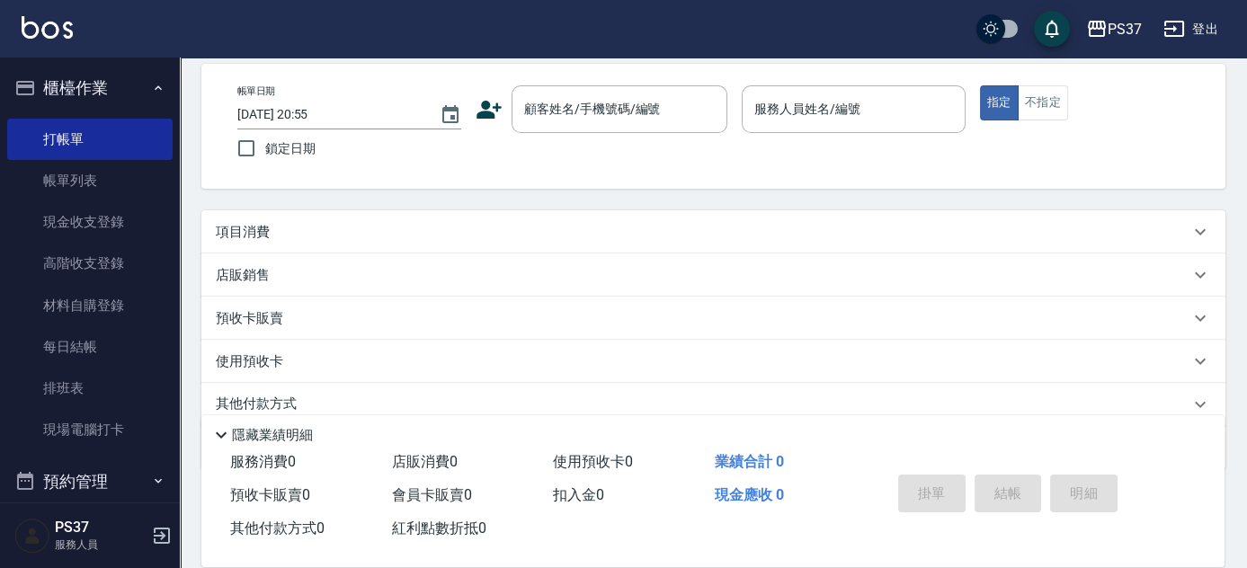
click at [923, 215] on div "項目消費" at bounding box center [713, 231] width 1024 height 43
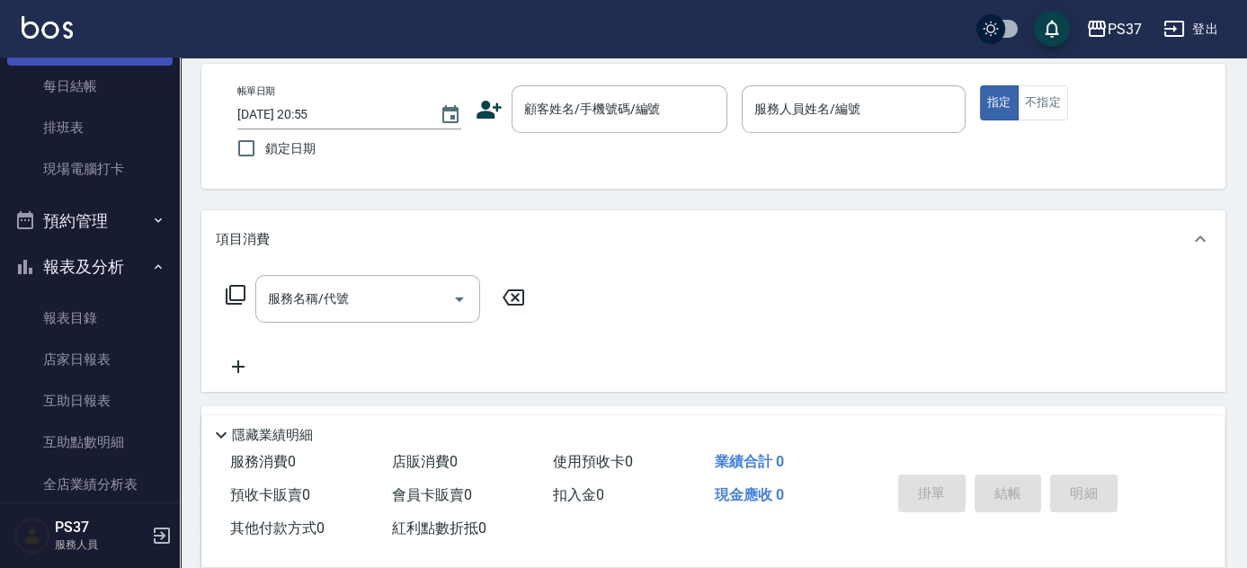
scroll to position [408, 0]
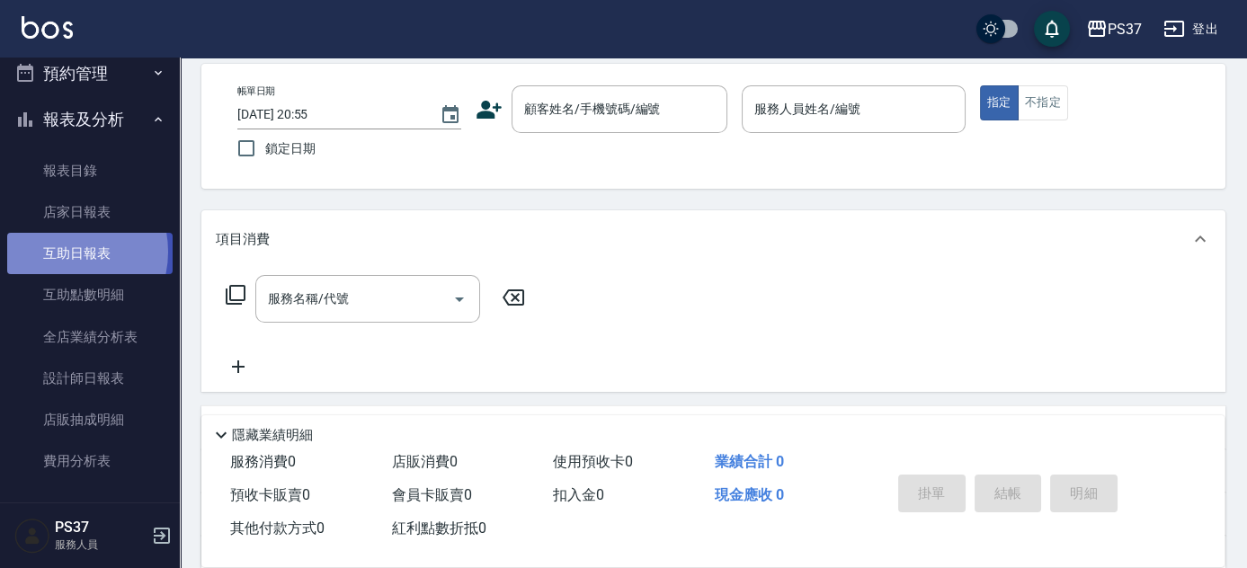
click at [61, 251] on link "互助日報表" at bounding box center [89, 253] width 165 height 41
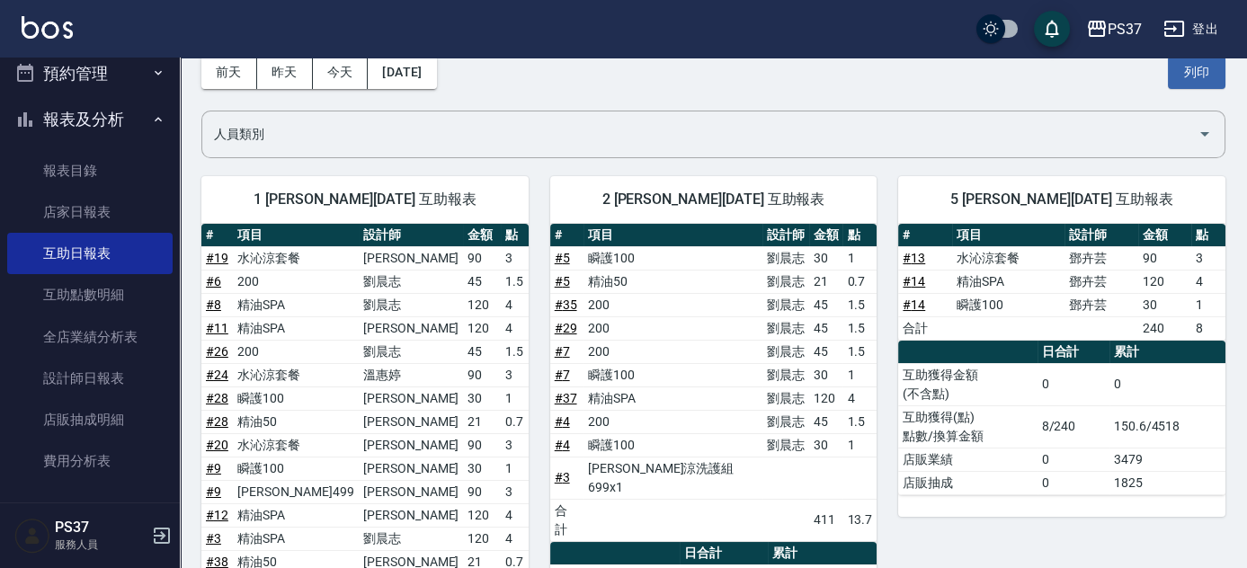
scroll to position [245, 0]
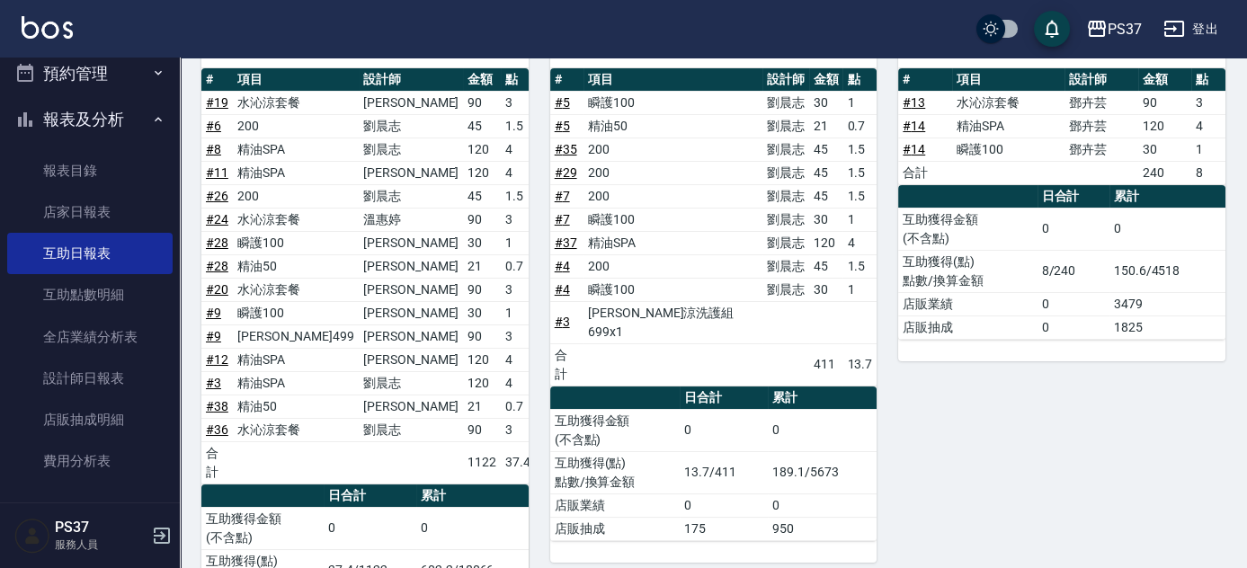
click at [540, 290] on div "2 劉晨志 08/25/2025 互助報表 # 項目 設計師 金額 點 # 5 瞬護100 劉晨志 30 1 # 5 精油50 劉晨志 21 0.7 # 35…" at bounding box center [703, 330] width 349 height 662
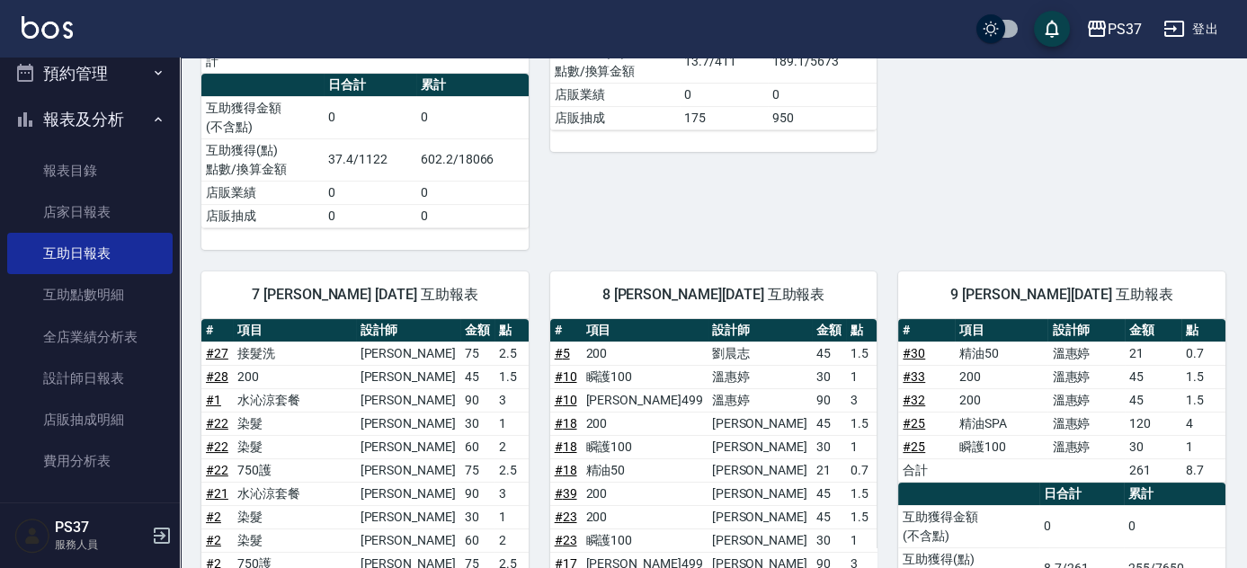
scroll to position [363, 0]
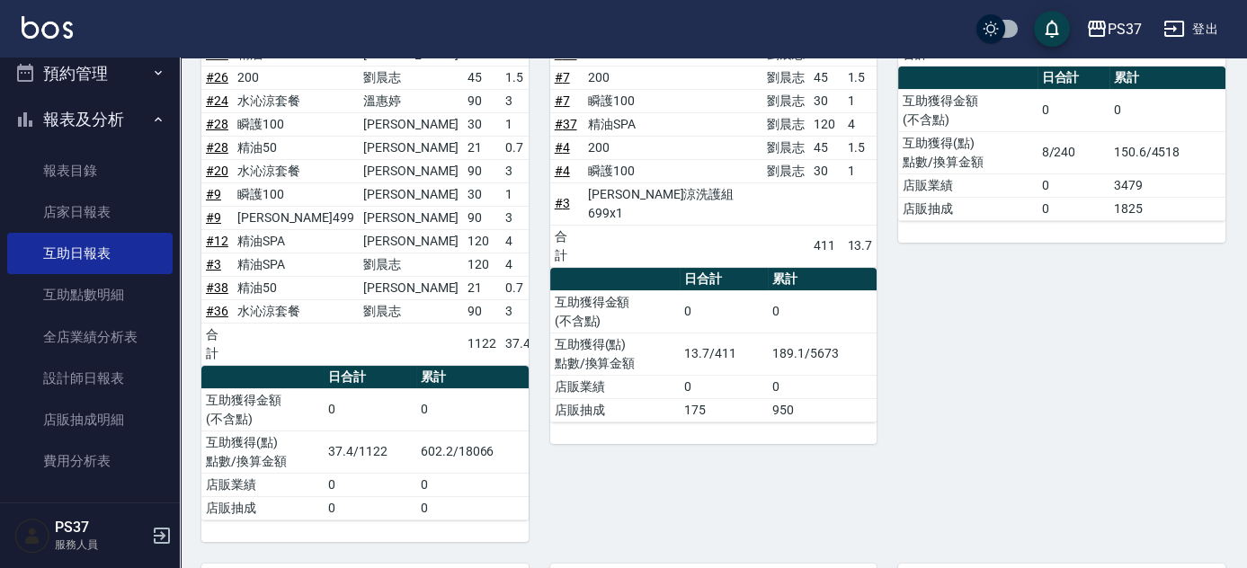
click at [544, 325] on div "2 劉晨志 08/25/2025 互助報表 # 項目 設計師 金額 點 # 5 瞬護100 劉晨志 30 1 # 5 精油50 劉晨志 21 0.7 # 35…" at bounding box center [703, 211] width 349 height 662
click at [85, 343] on link "全店業績分析表" at bounding box center [89, 337] width 165 height 41
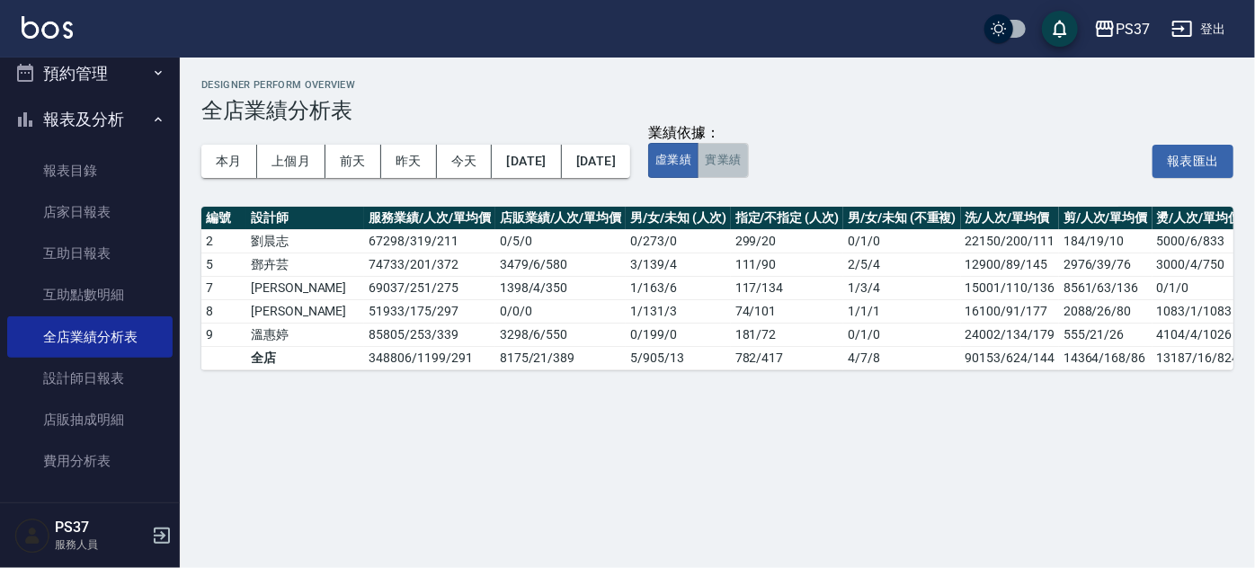
click at [748, 156] on button "實業績" at bounding box center [723, 160] width 50 height 35
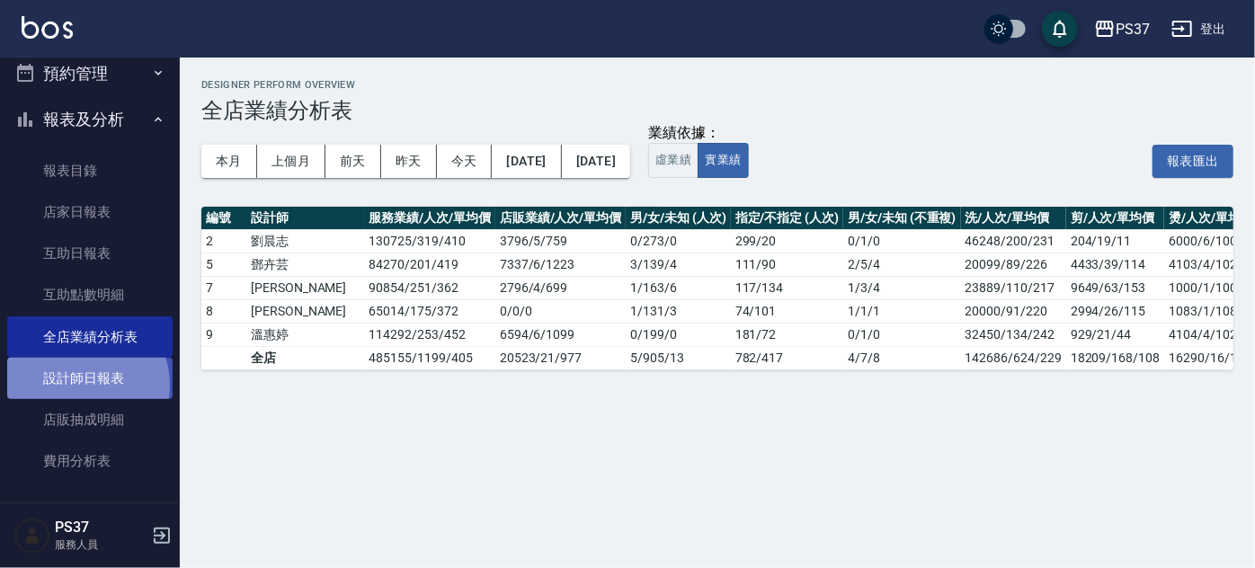
click at [82, 385] on link "設計師日報表" at bounding box center [89, 378] width 165 height 41
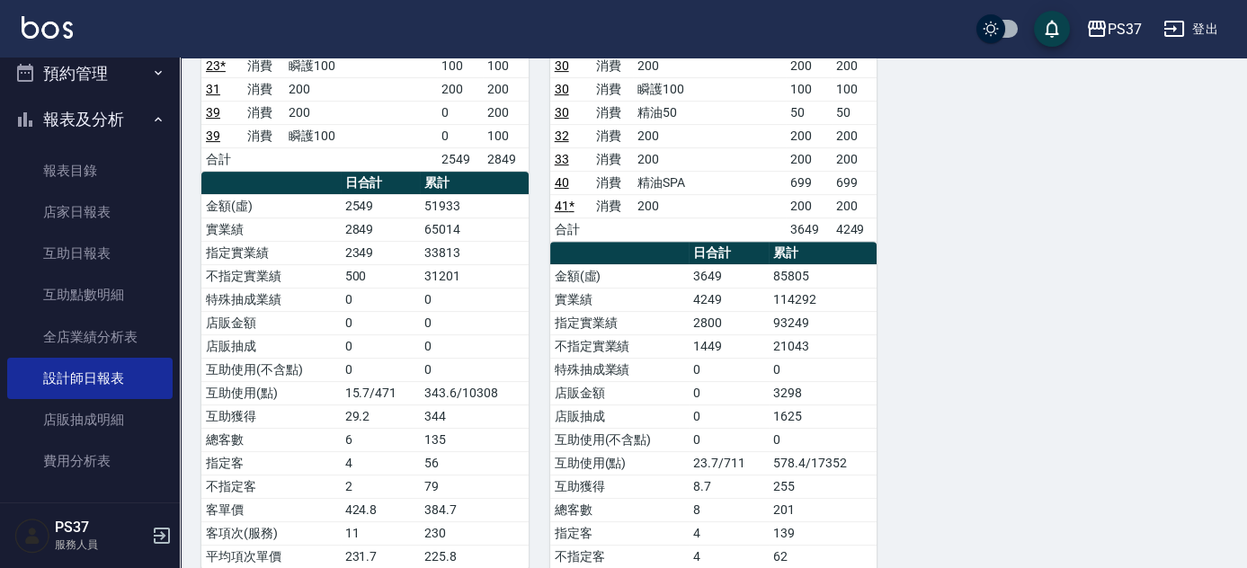
scroll to position [1553, 0]
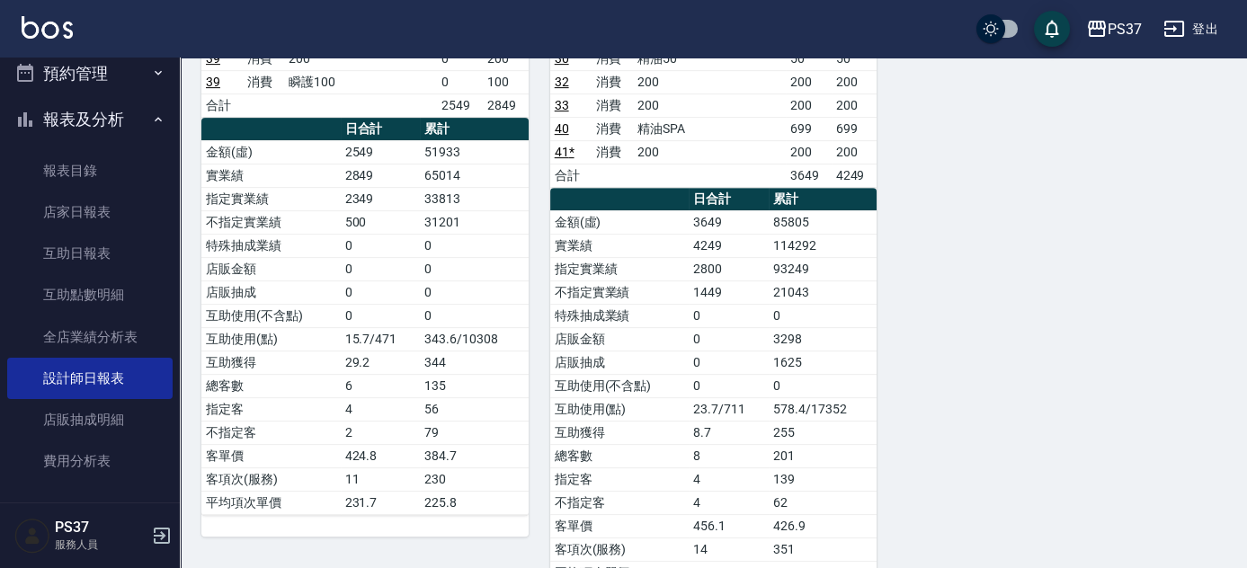
click at [534, 402] on div "9 溫惠婷 08/25/2025 日報表 單號 類別 項目 金額 業績 10 * 消費 瞬護100 0 100 10 * 消費 伊黛莉499 0 499 10…" at bounding box center [703, 176] width 349 height 862
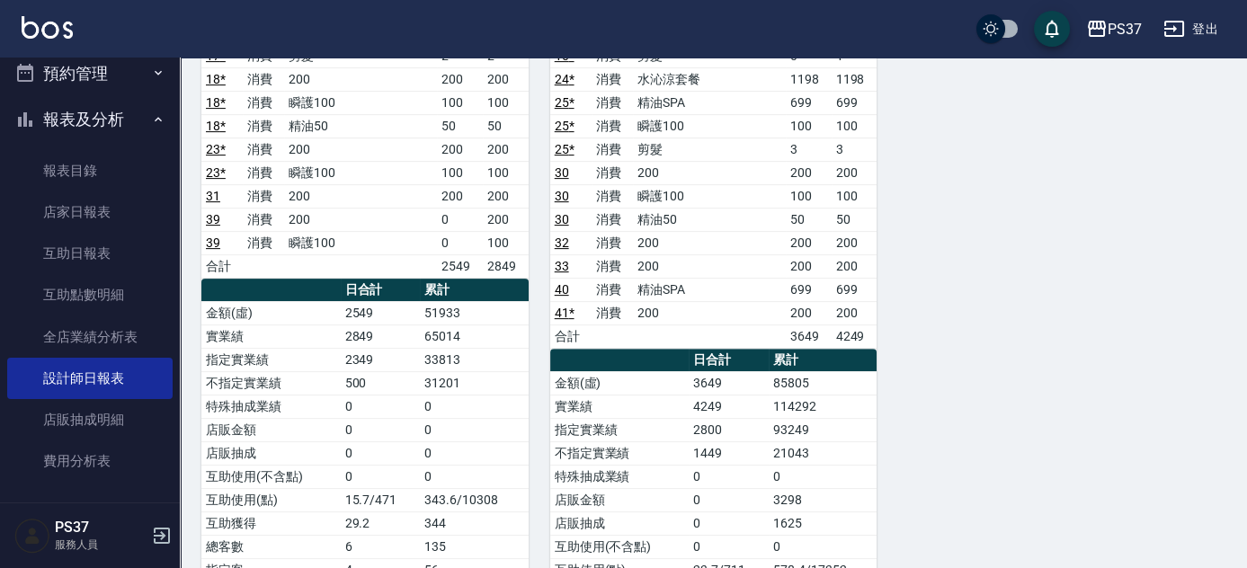
scroll to position [1389, 0]
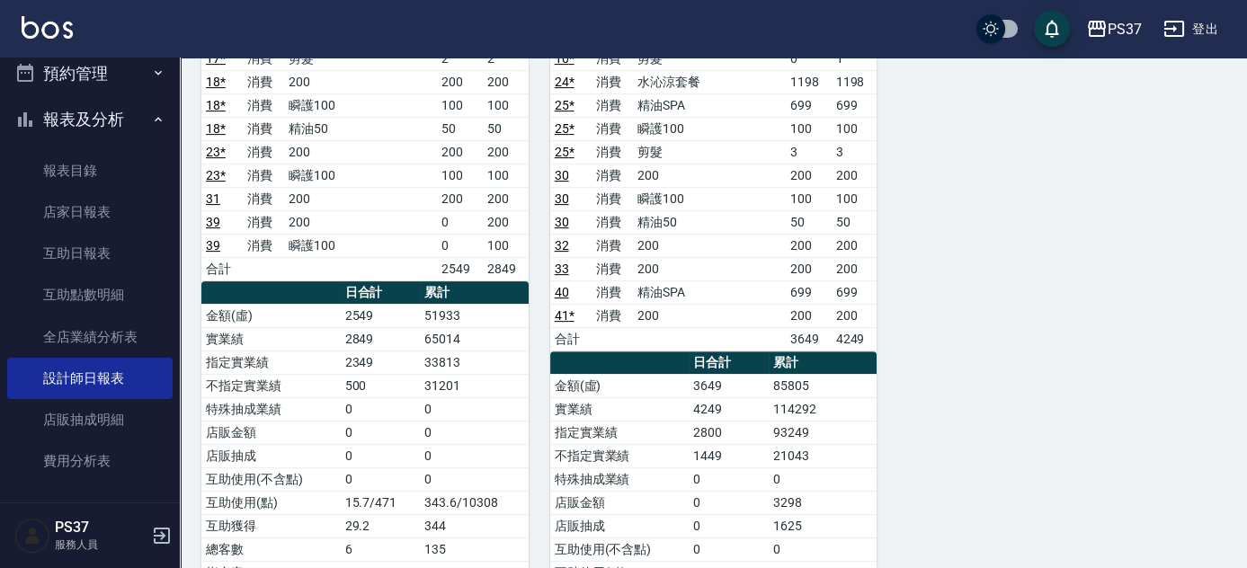
click at [101, 342] on link "全店業績分析表" at bounding box center [89, 337] width 165 height 41
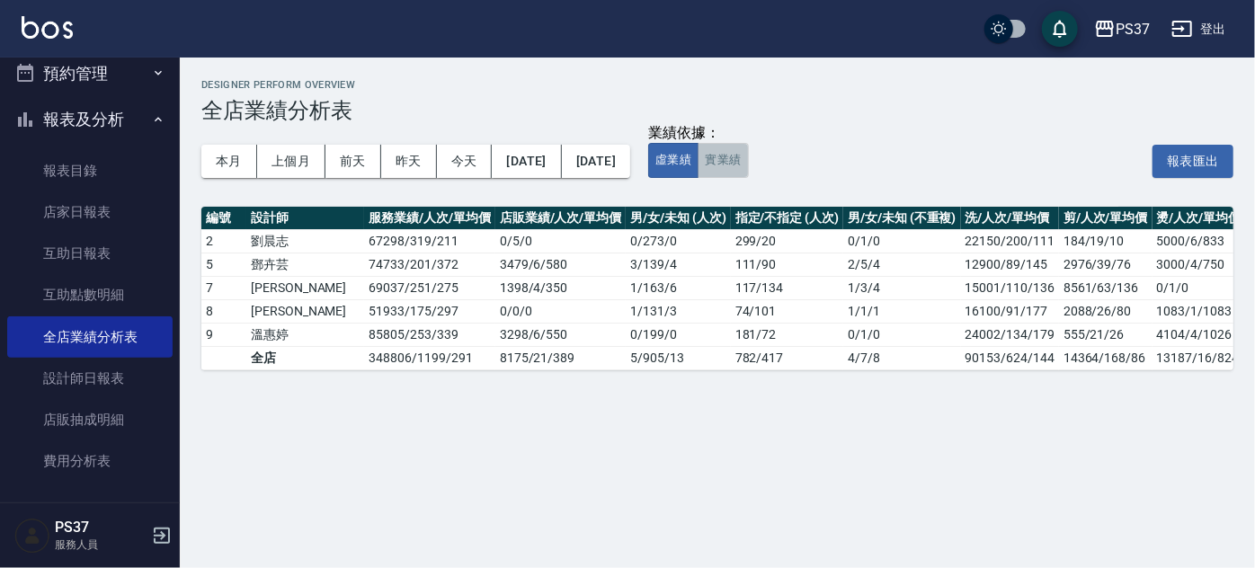
click at [748, 172] on button "實業績" at bounding box center [723, 160] width 50 height 35
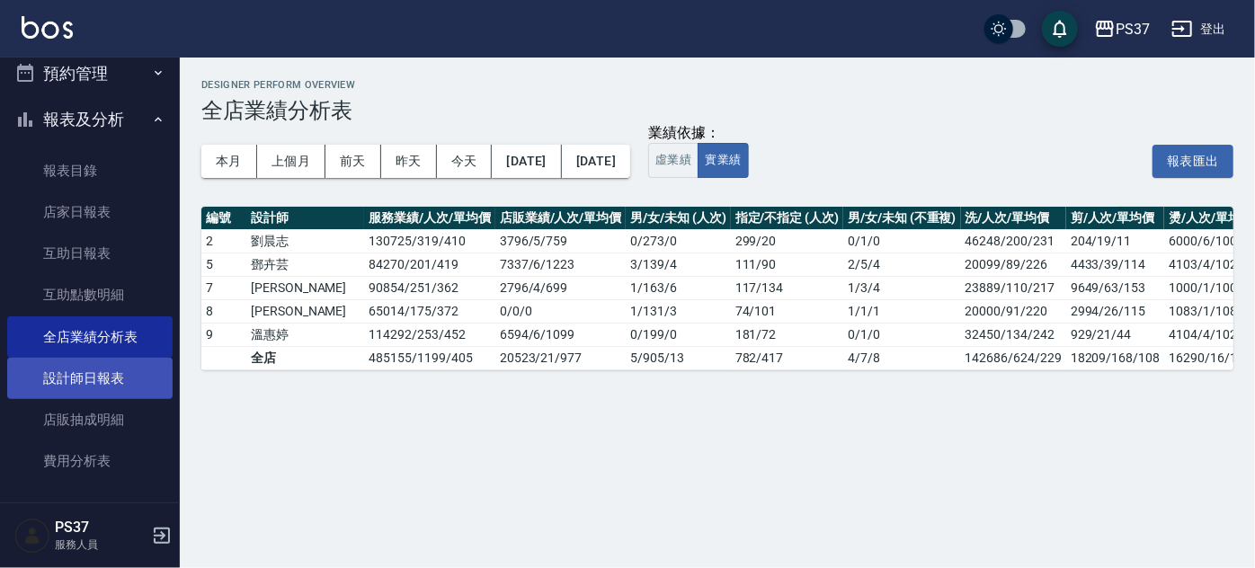
click at [94, 380] on link "設計師日報表" at bounding box center [89, 378] width 165 height 41
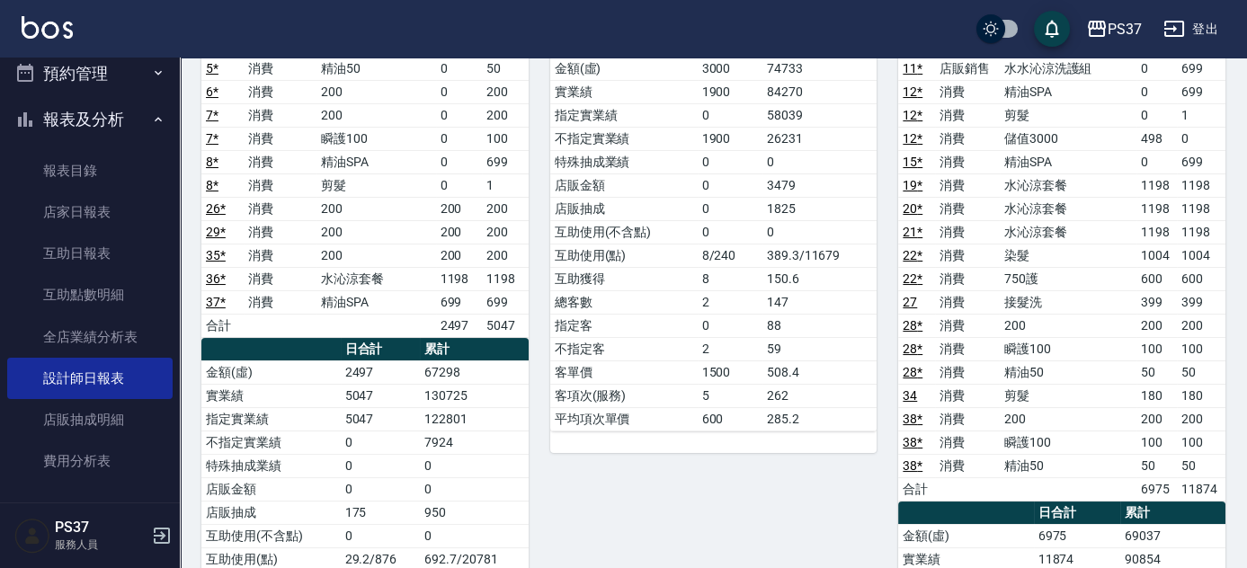
scroll to position [654, 0]
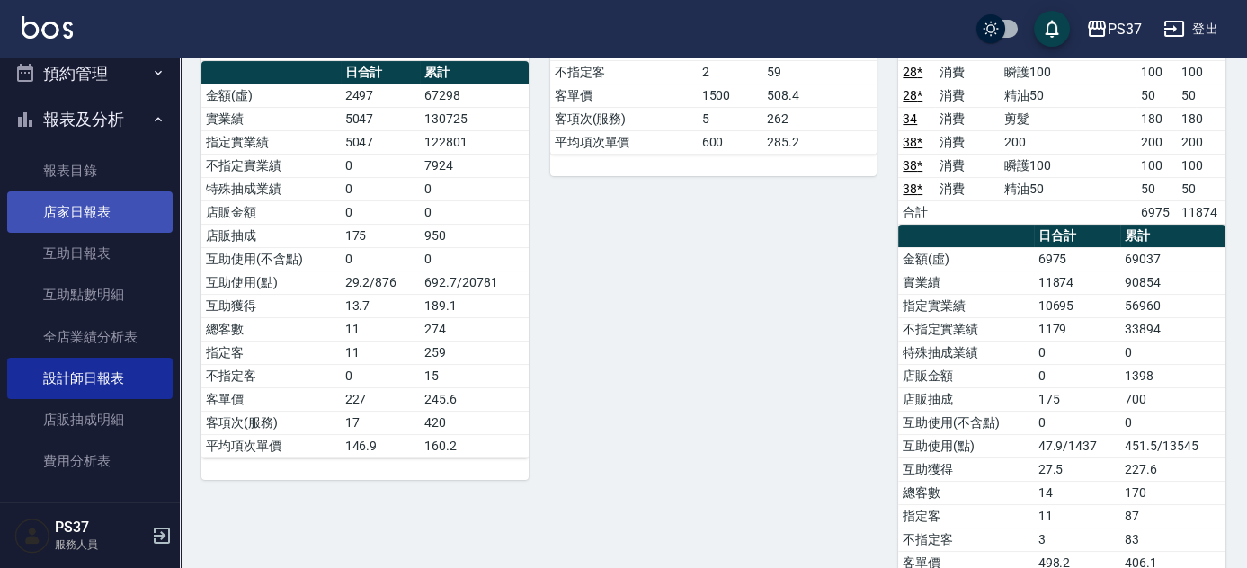
click at [101, 219] on link "店家日報表" at bounding box center [89, 212] width 165 height 41
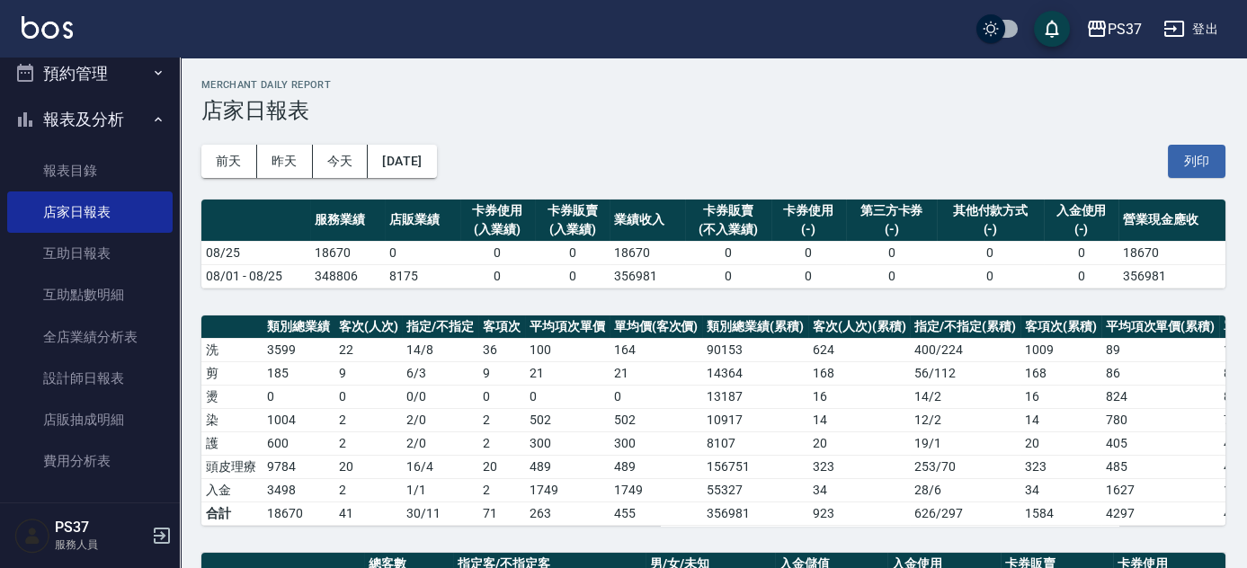
click at [827, 290] on div "PS37 2025-08-25 店家日報表 列印時間： 2025-08-25-21:04 Merchant Daily Report 店家日報表 前天 昨天 …" at bounding box center [714, 553] width 1068 height 991
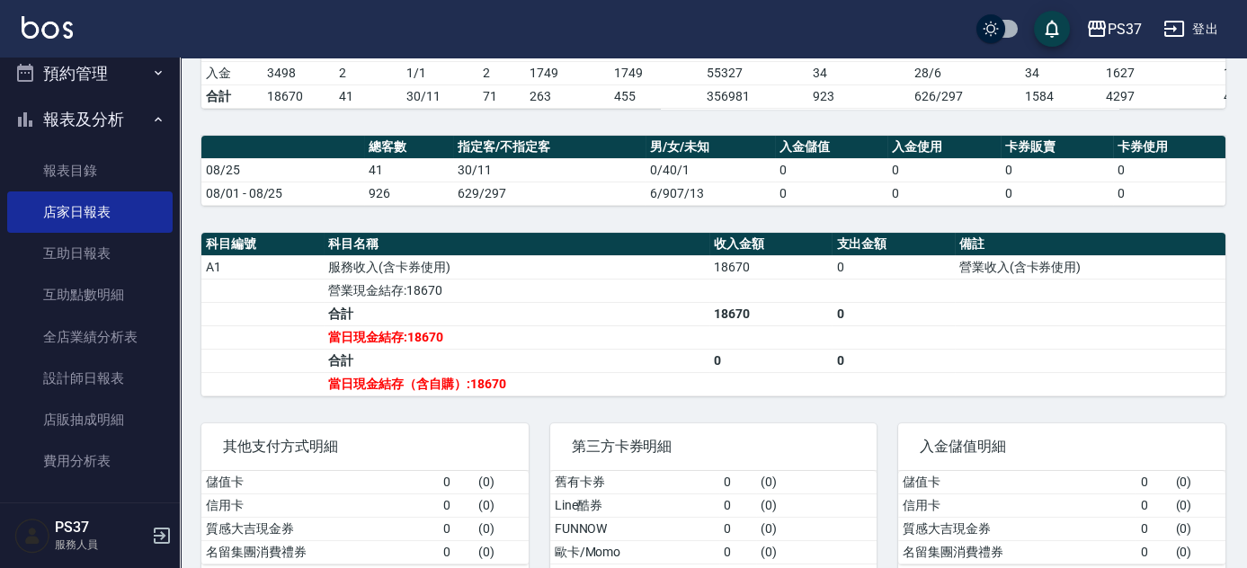
scroll to position [485, 0]
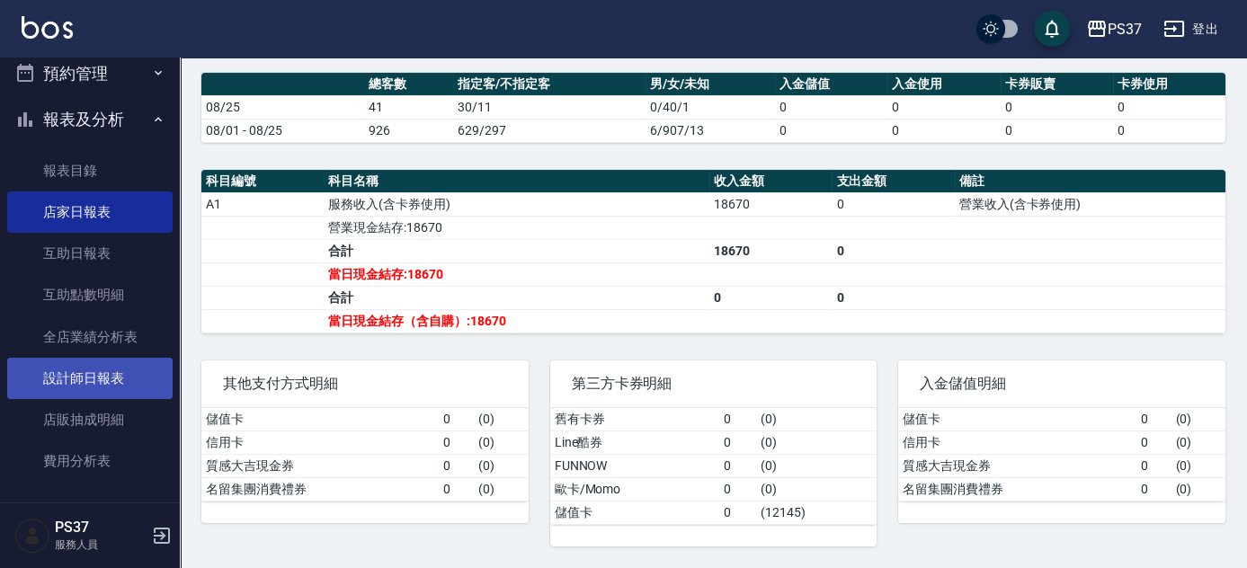
click at [124, 374] on link "設計師日報表" at bounding box center [89, 378] width 165 height 41
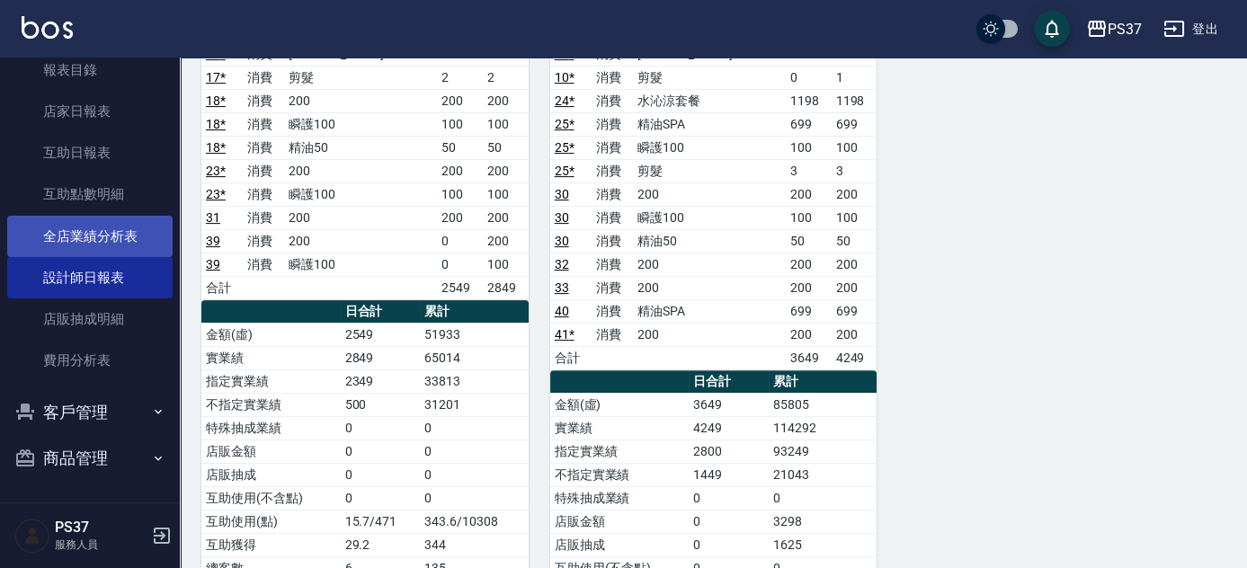
scroll to position [1389, 0]
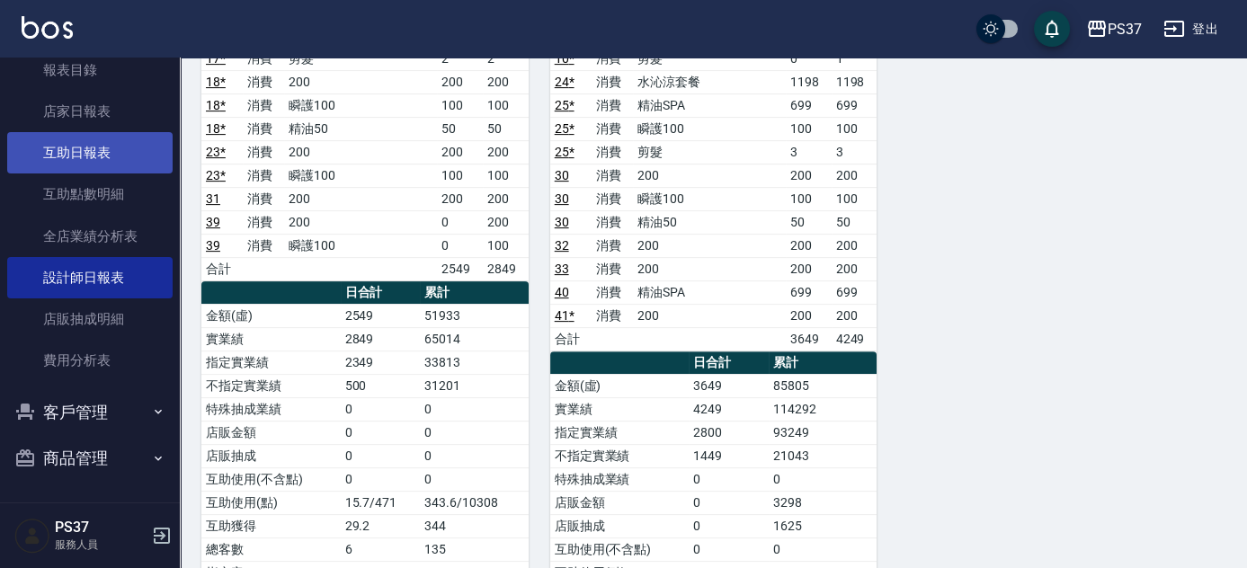
click at [101, 140] on link "互助日報表" at bounding box center [89, 152] width 165 height 41
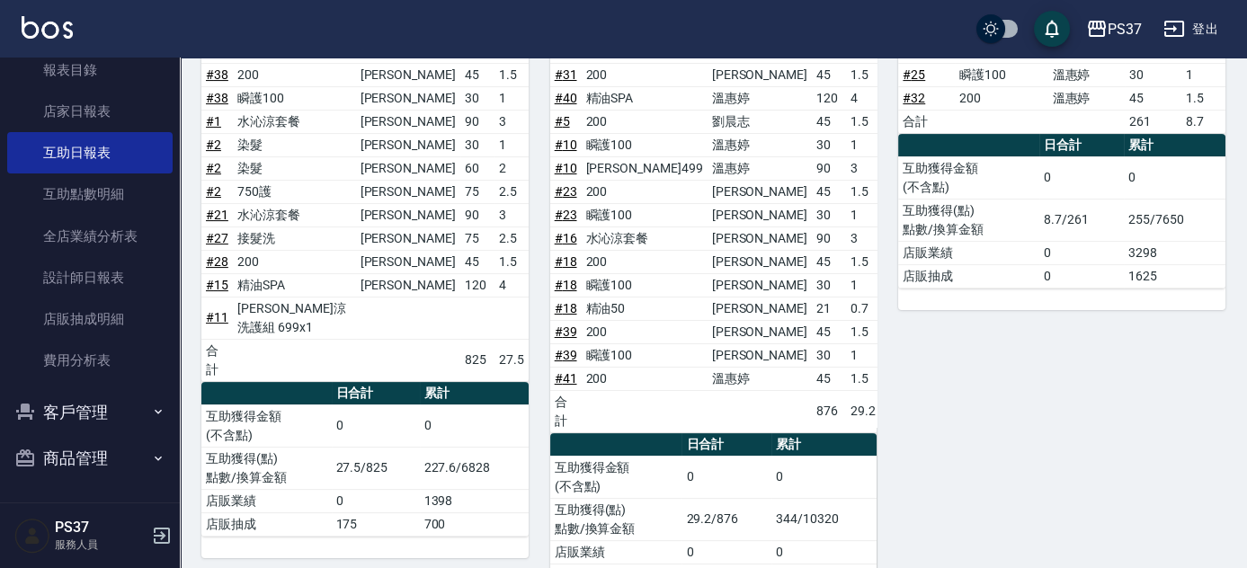
scroll to position [1017, 0]
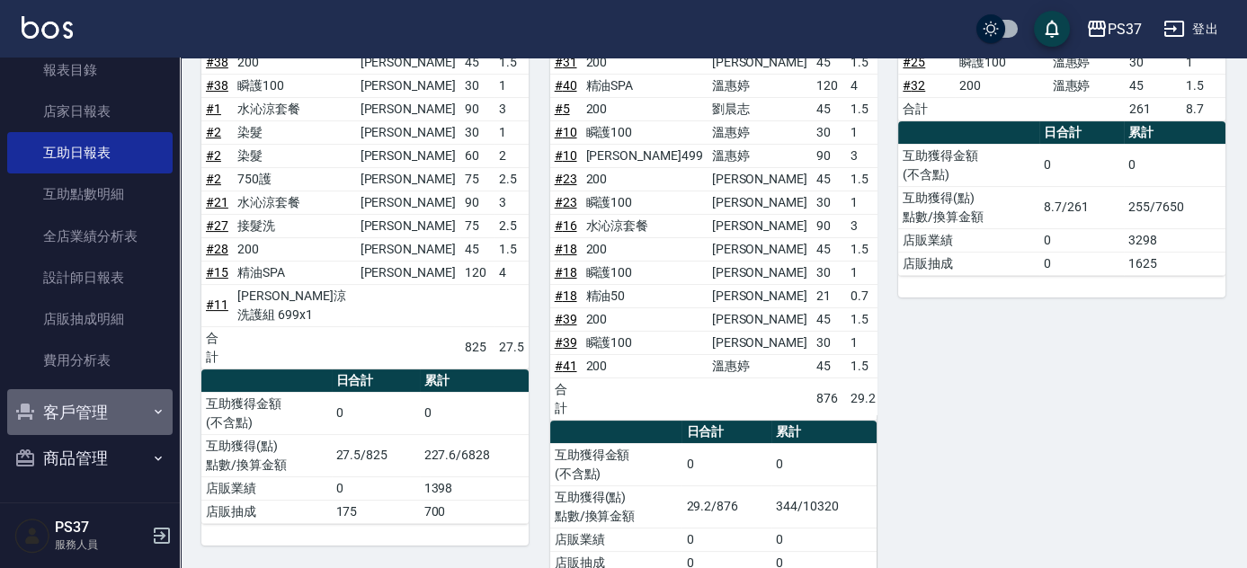
click at [120, 416] on button "客戶管理" at bounding box center [89, 412] width 165 height 47
